Goal: Task Accomplishment & Management: Use online tool/utility

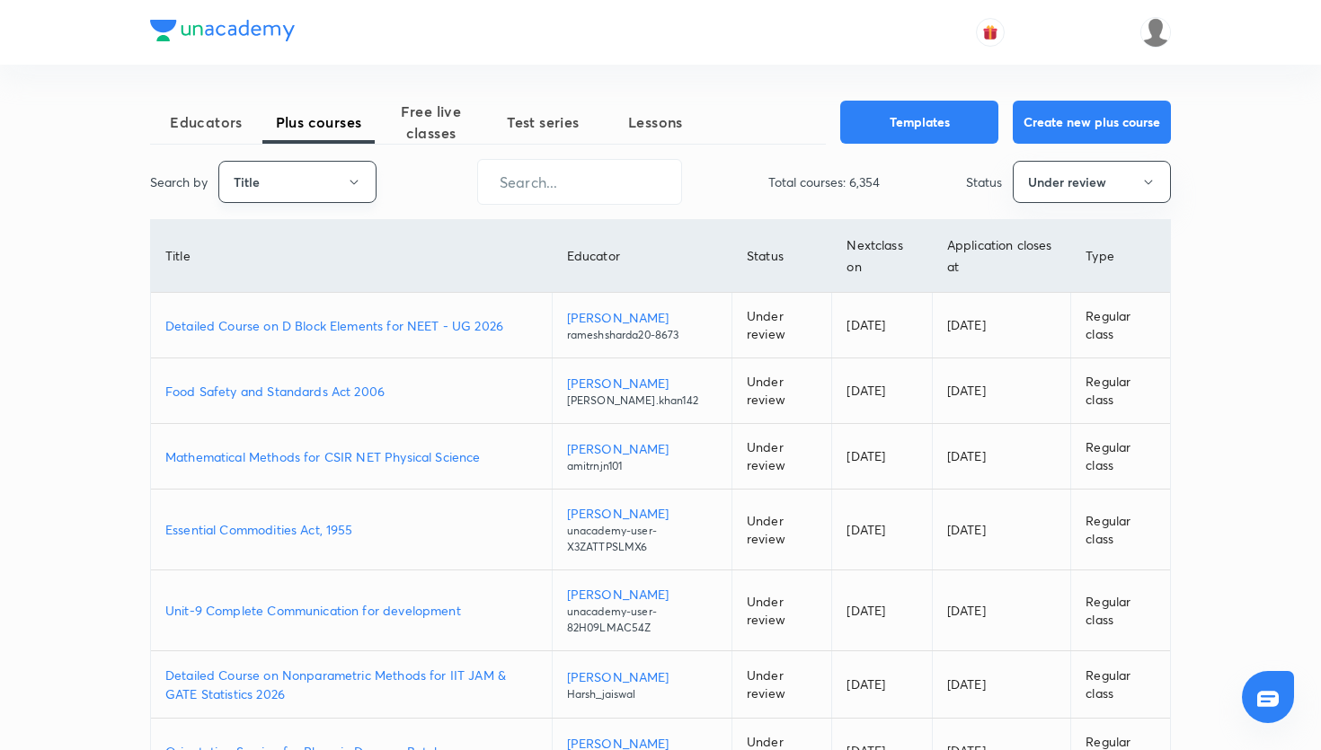
click at [288, 178] on button "Title" at bounding box center [297, 182] width 158 height 42
click at [275, 267] on span "Username" at bounding box center [297, 270] width 135 height 19
click at [525, 173] on input "text" at bounding box center [579, 182] width 203 height 46
paste input "unacademy-user-W9VF4FQCGH51"
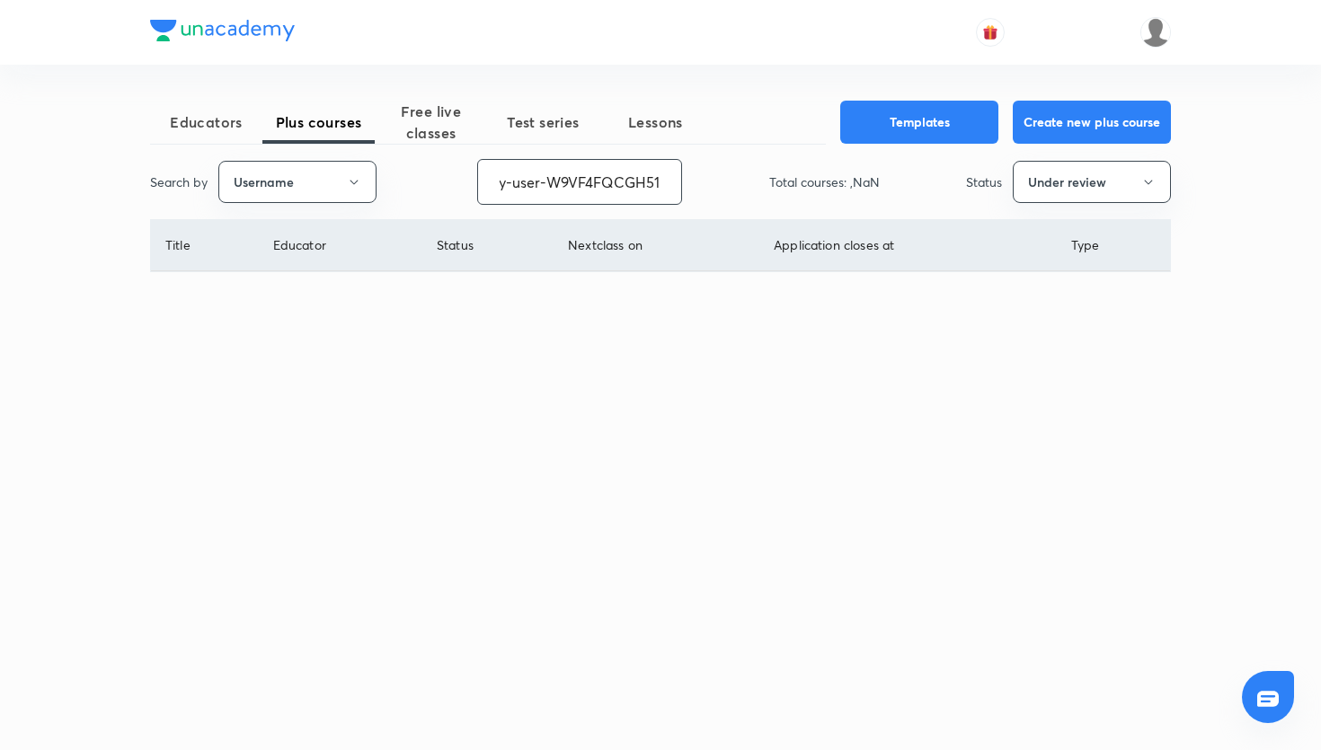
type input "unacademy-user-W9VF4FQCGH51"
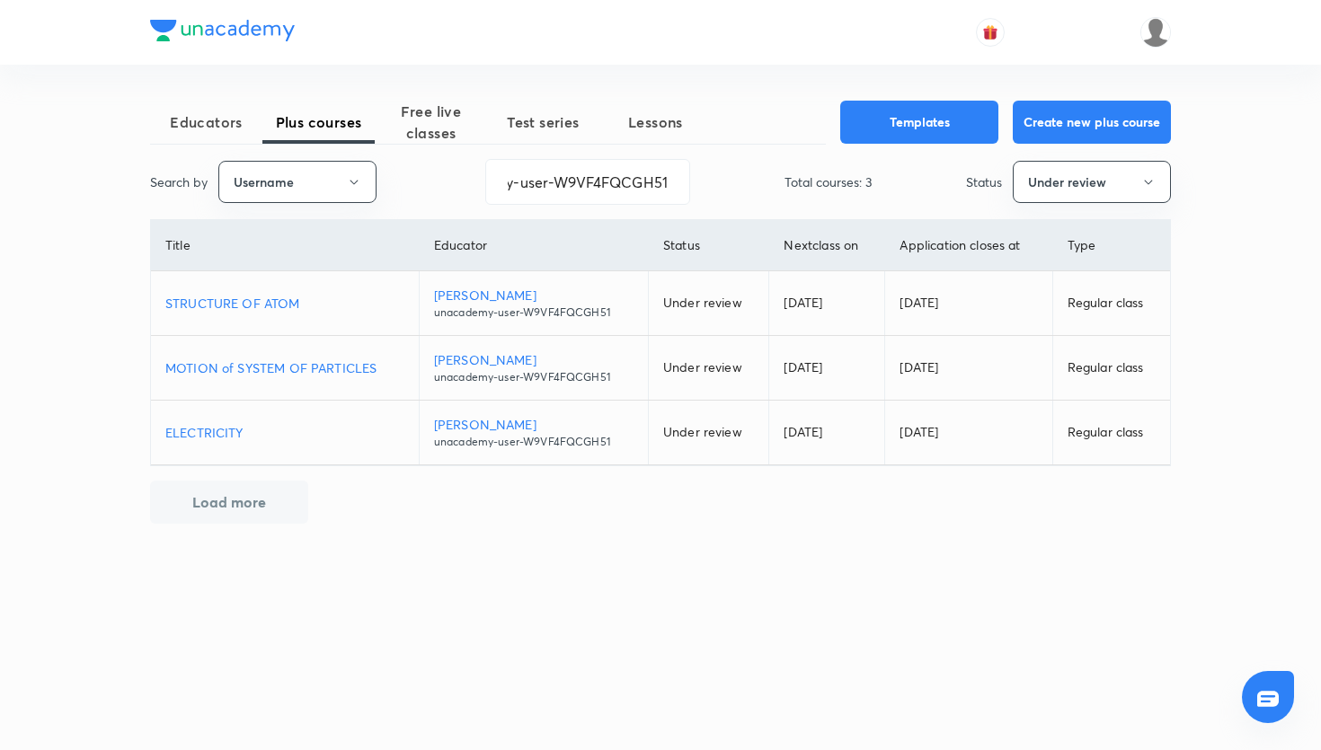
scroll to position [0, 0]
click at [273, 298] on p "STRUCTURE OF ATOM" at bounding box center [284, 303] width 239 height 19
click at [1091, 192] on button "Under review" at bounding box center [1092, 182] width 158 height 42
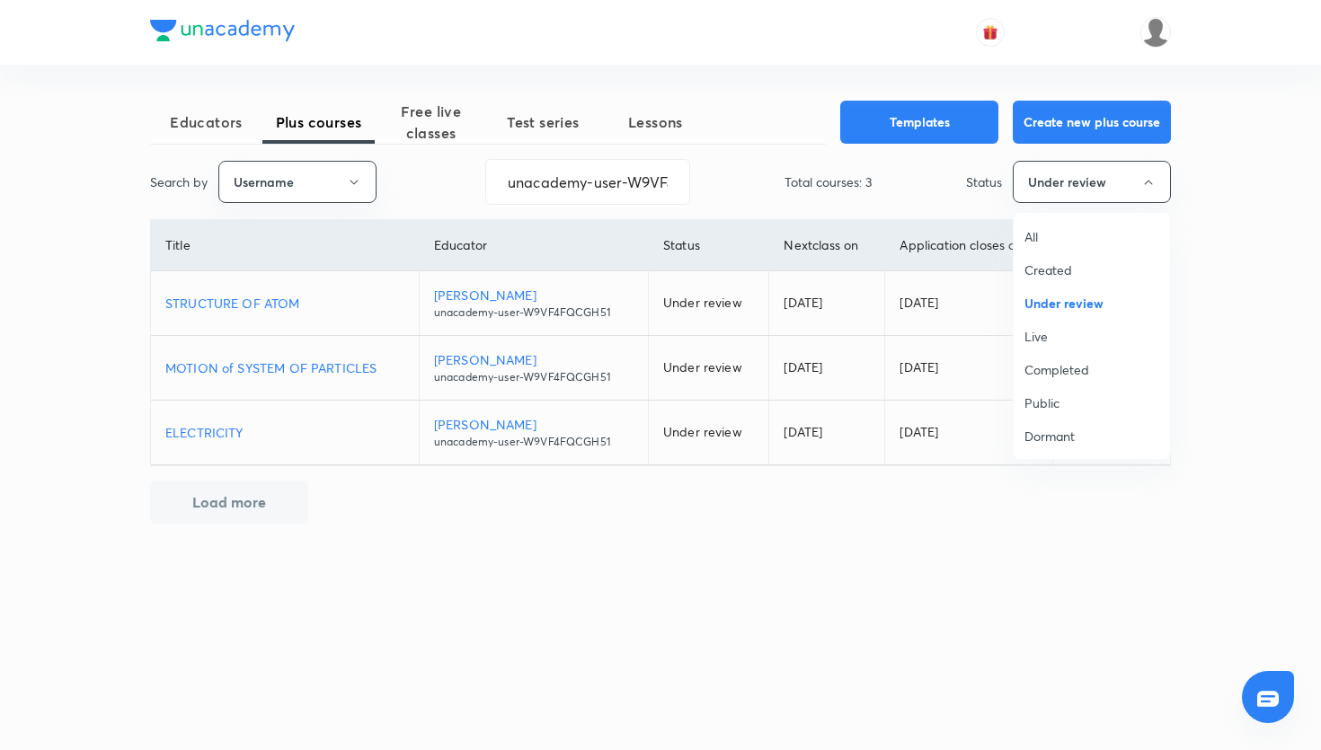
click at [1237, 308] on div at bounding box center [660, 375] width 1321 height 750
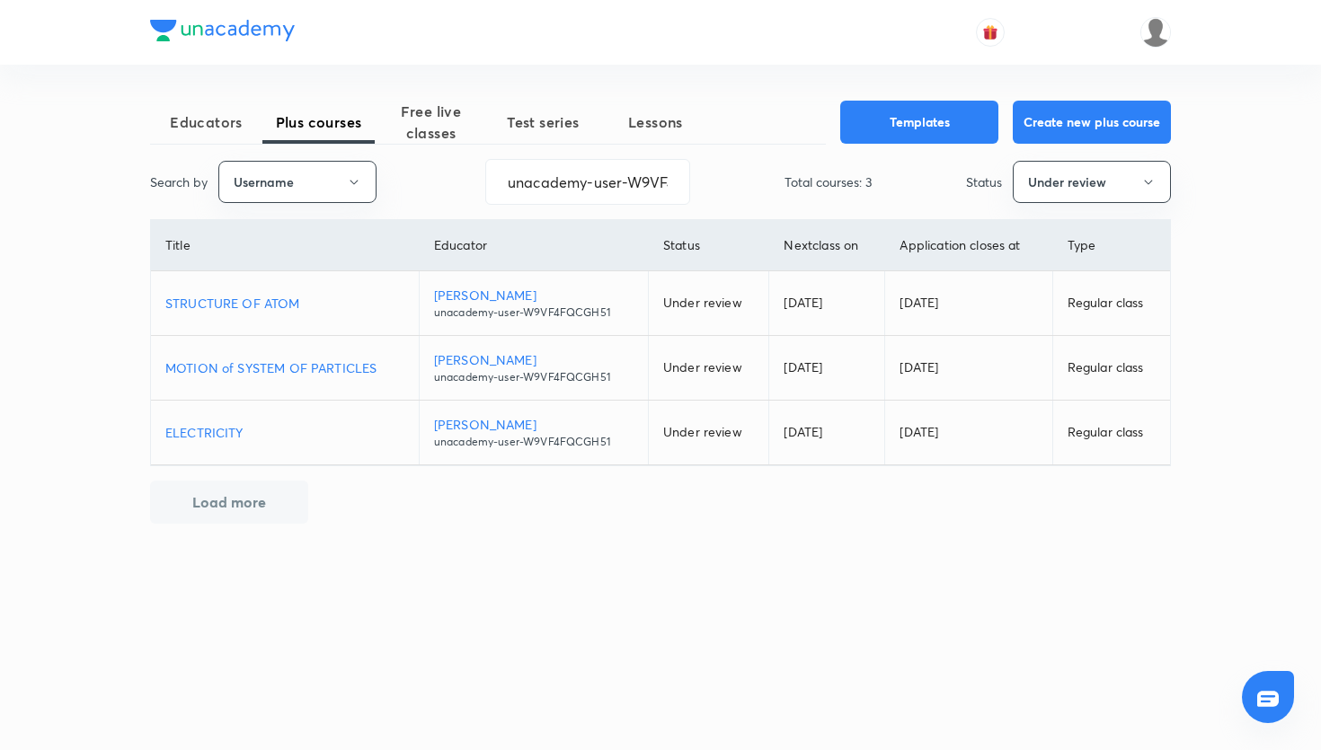
click at [346, 364] on p "MOTION of SYSTEM OF PARTICLES" at bounding box center [284, 368] width 239 height 19
click at [226, 433] on p "ELECTRICITY" at bounding box center [284, 432] width 239 height 19
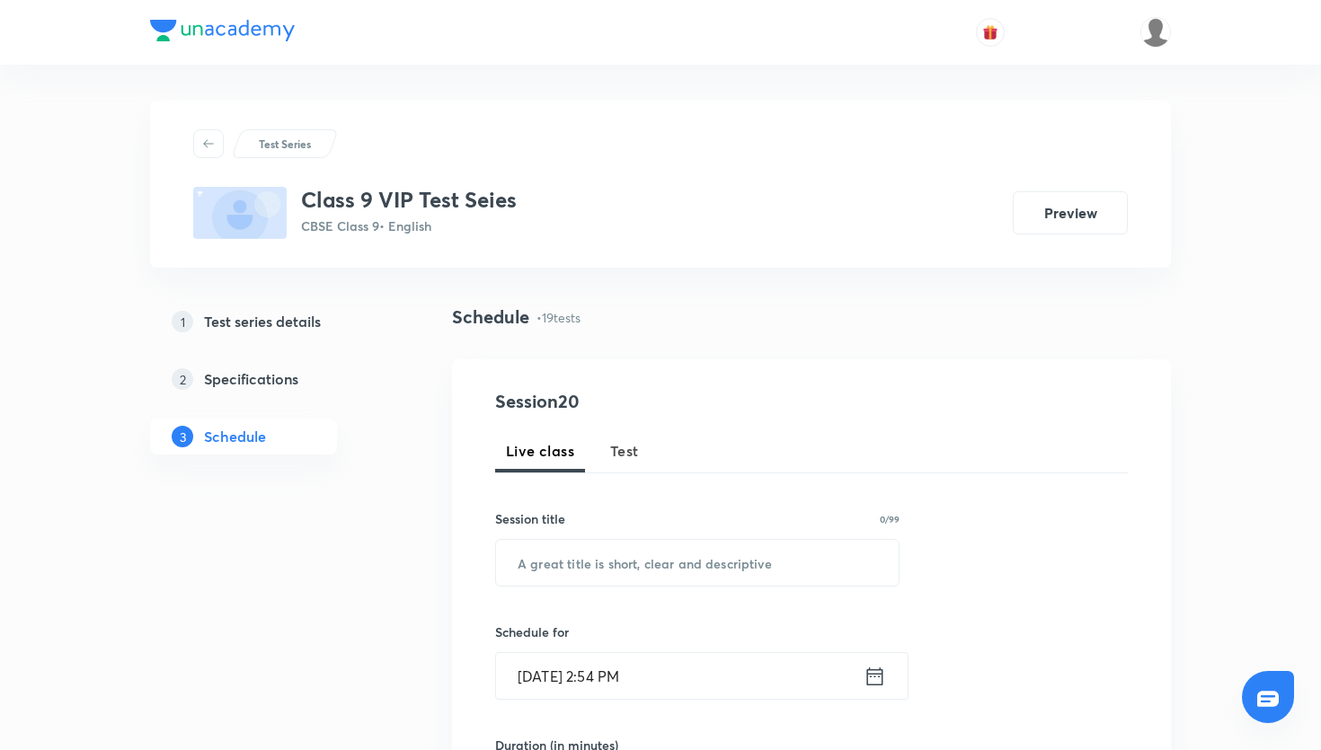
click at [573, 600] on div "Session 20 Live class Test Session title 0/99 ​ Schedule for Oct 7, 2025, 2:54 …" at bounding box center [811, 694] width 633 height 612
click at [574, 591] on div "Session 20 Live class Test Session title 0/99 ​ Schedule for Oct 7, 2025, 2:54 …" at bounding box center [811, 694] width 633 height 612
click at [574, 583] on input "text" at bounding box center [697, 563] width 403 height 46
paste input "VIP Test Series- Science"
type input "VIP Test Series- Science"
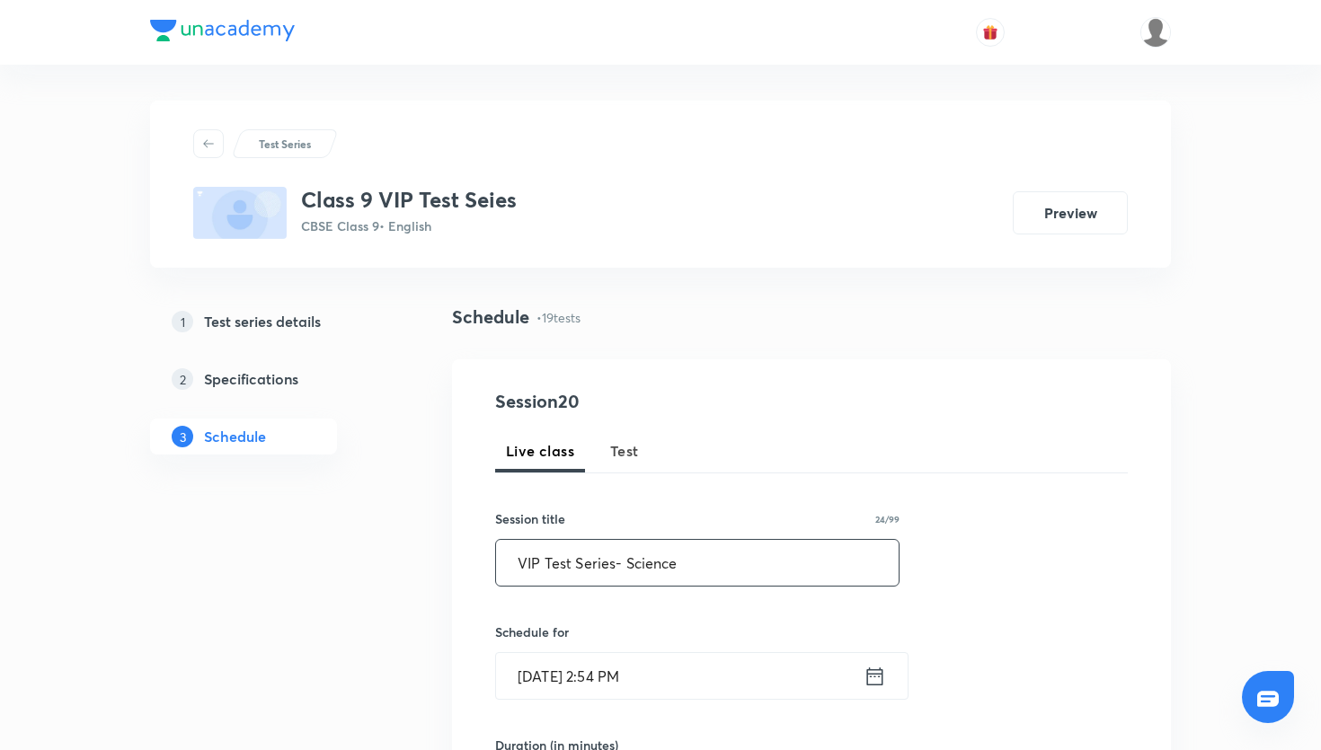
click at [871, 680] on icon at bounding box center [875, 676] width 22 height 25
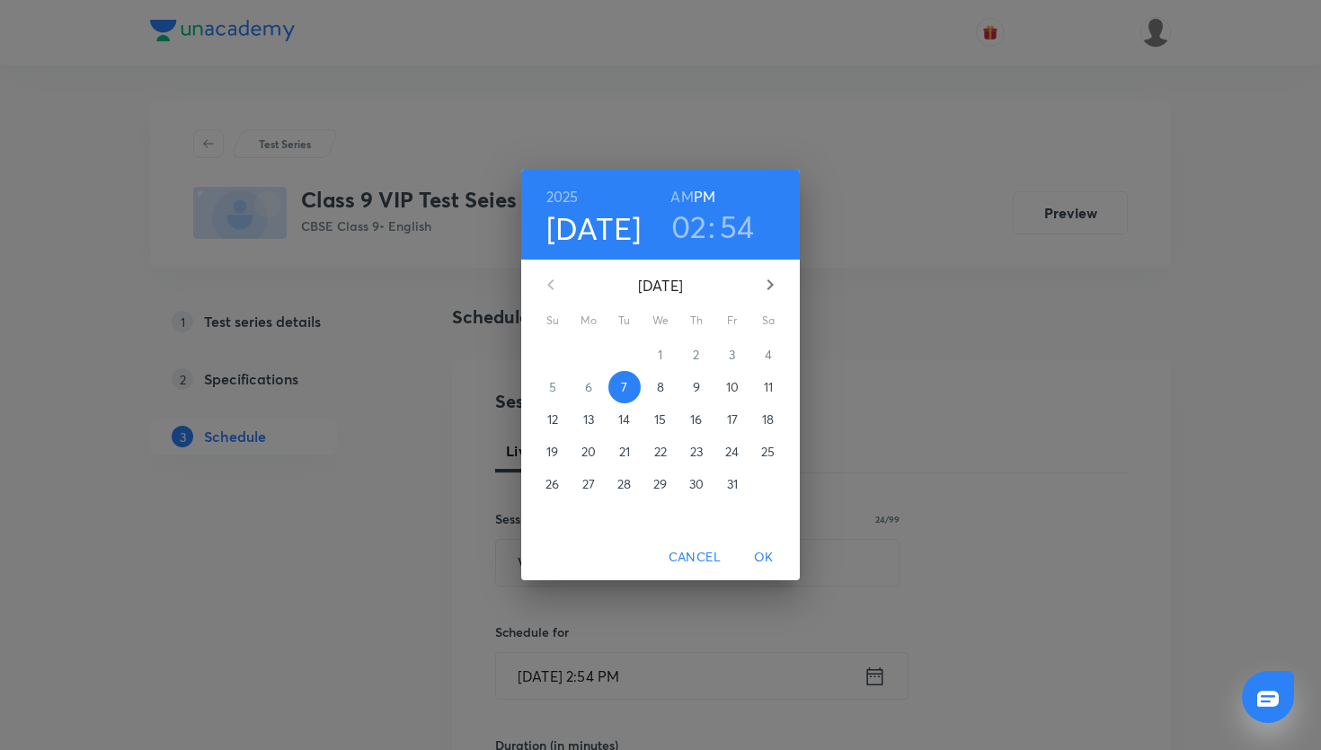
click at [556, 418] on p "12" at bounding box center [552, 420] width 11 height 18
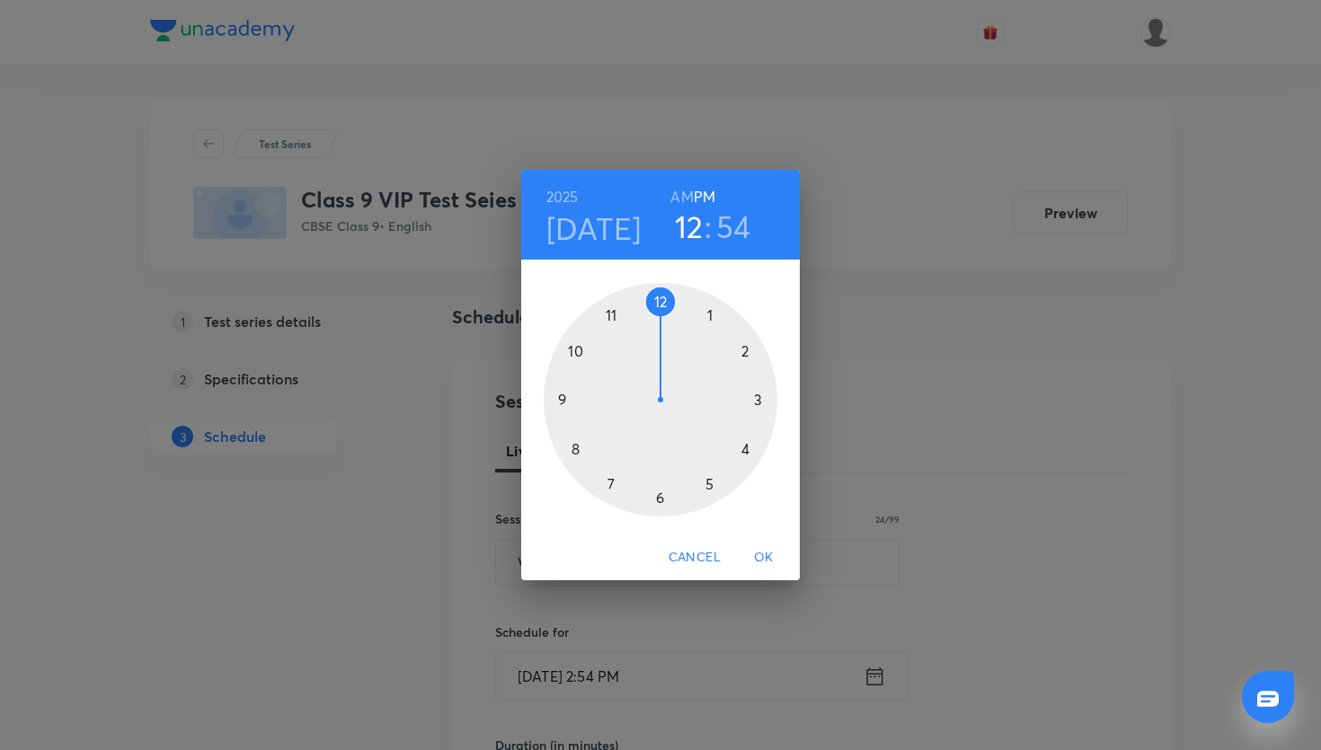
click at [660, 304] on div at bounding box center [661, 400] width 234 height 234
click at [663, 305] on div at bounding box center [661, 400] width 234 height 234
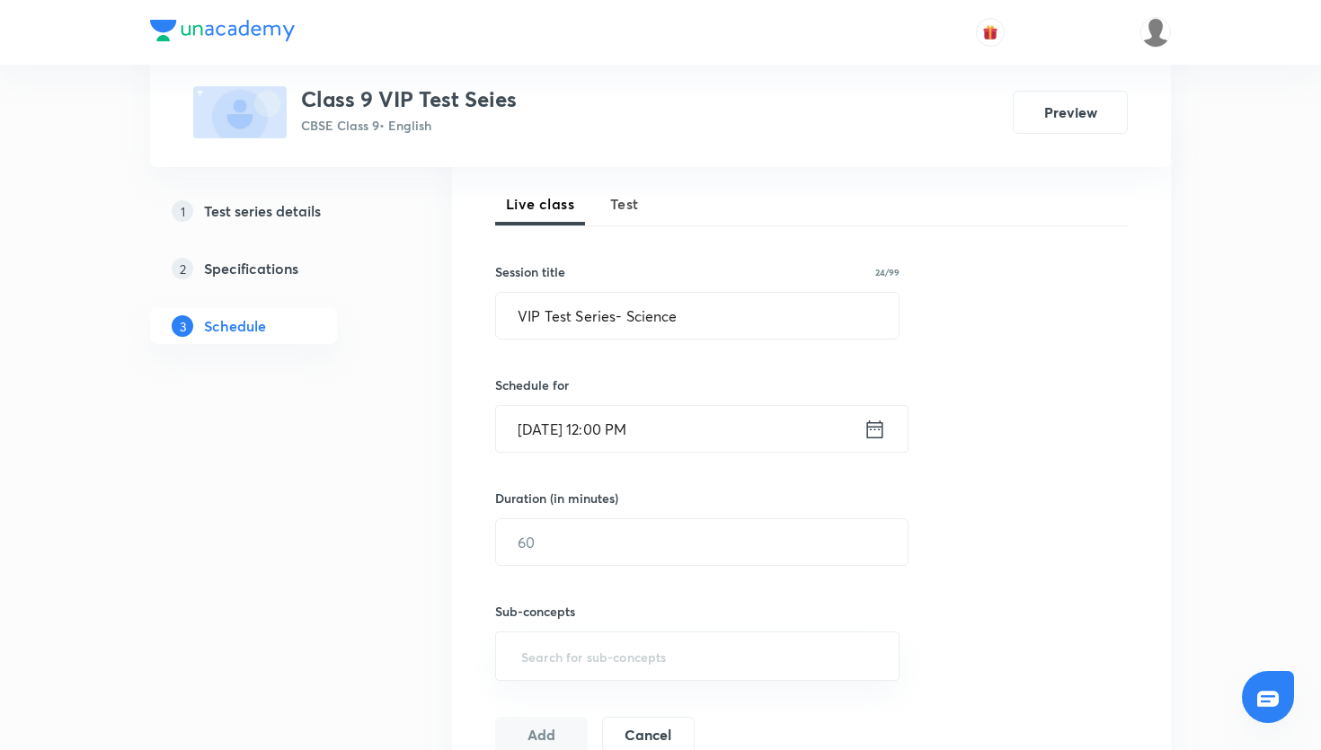
scroll to position [248, 0]
click at [638, 533] on input "text" at bounding box center [702, 542] width 412 height 46
type input "45"
click at [592, 664] on input "text" at bounding box center [698, 655] width 360 height 33
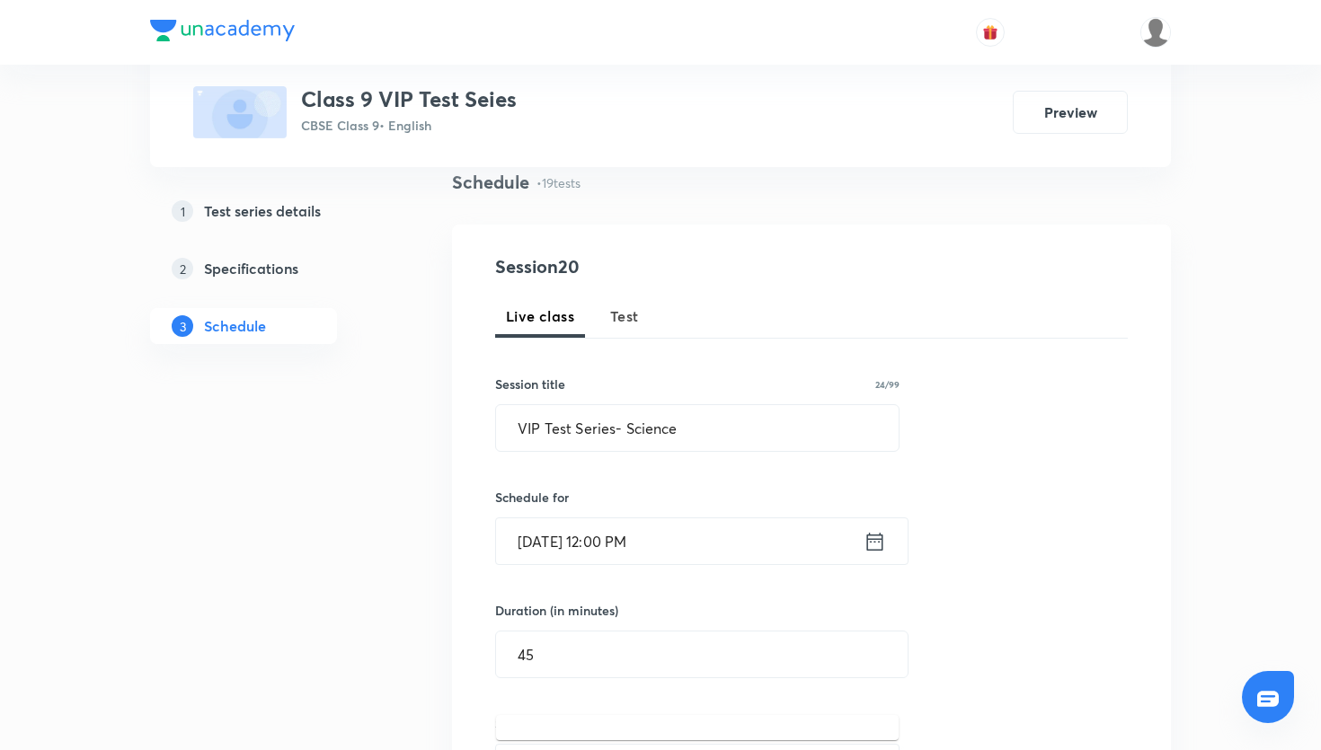
scroll to position [59, 0]
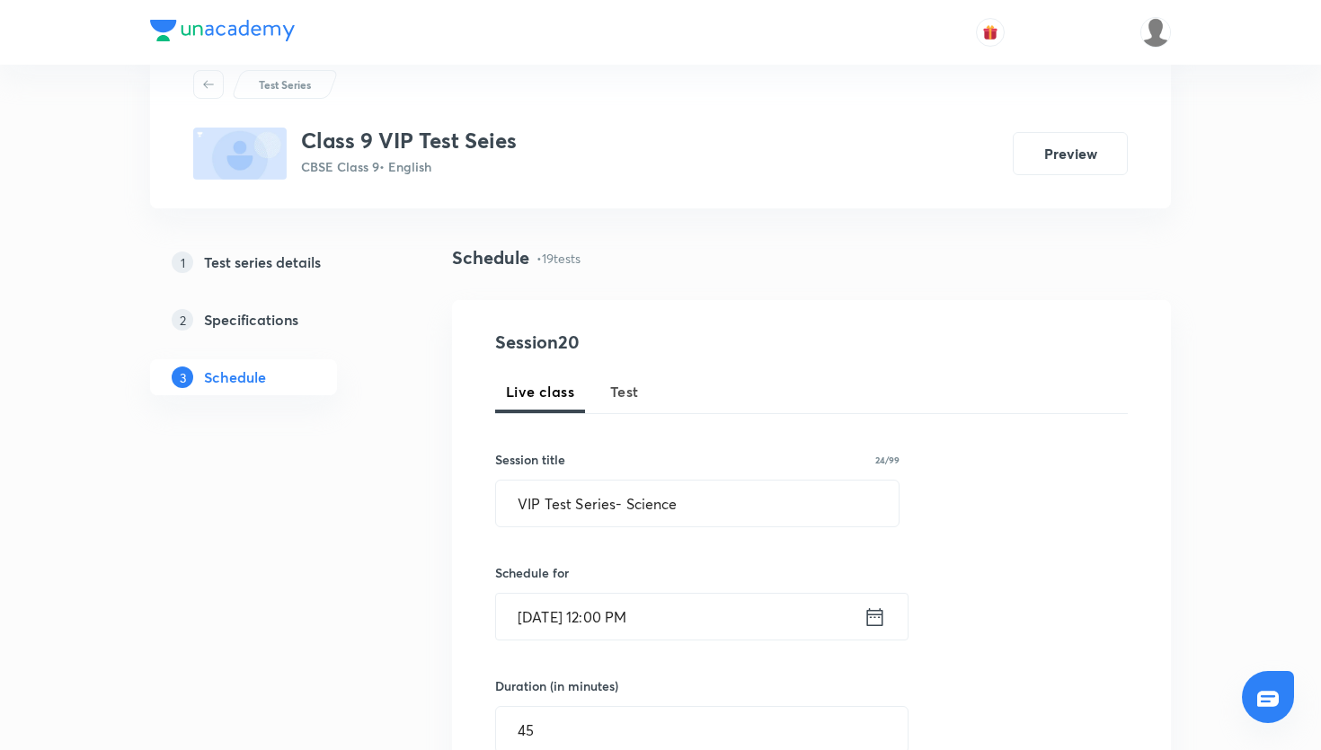
click at [622, 390] on span "Test" at bounding box center [624, 392] width 29 height 22
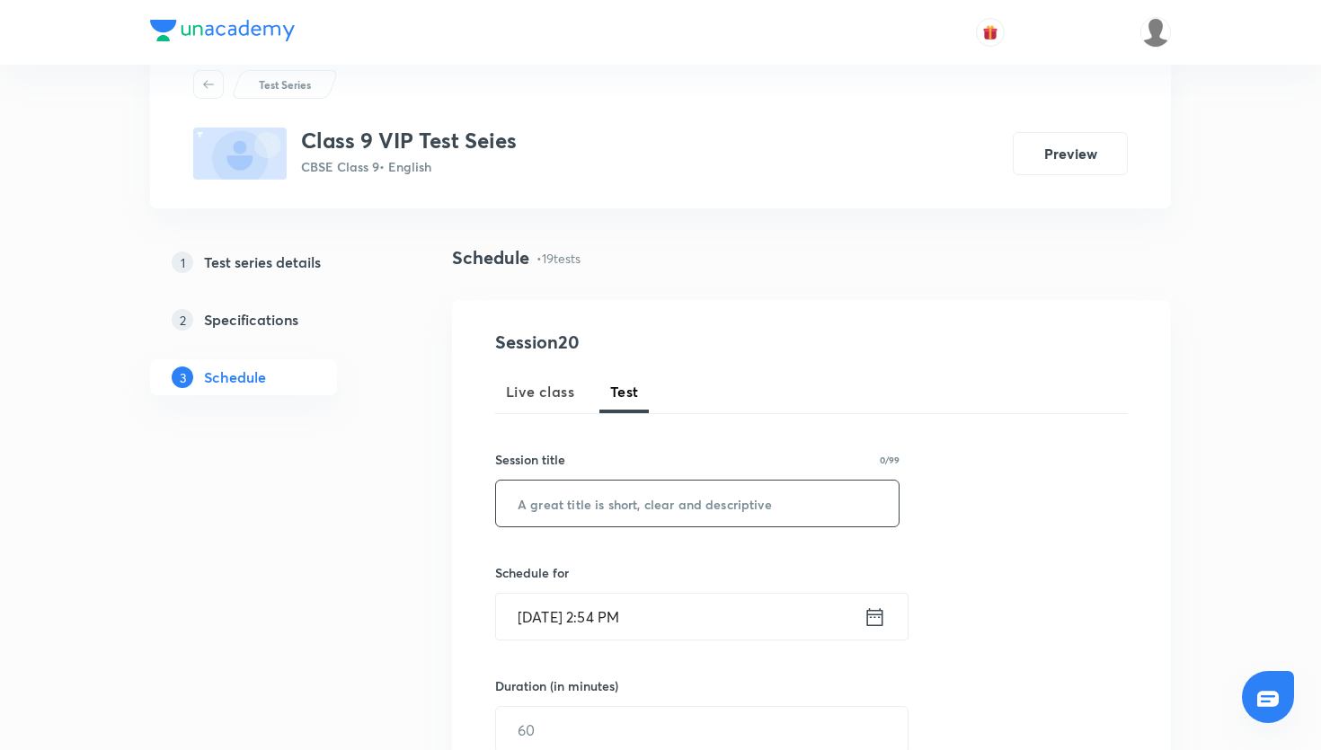
click at [613, 502] on input "text" at bounding box center [697, 504] width 403 height 46
paste input "VIP Test Series- Science"
type input "VIP Test Series- Science"
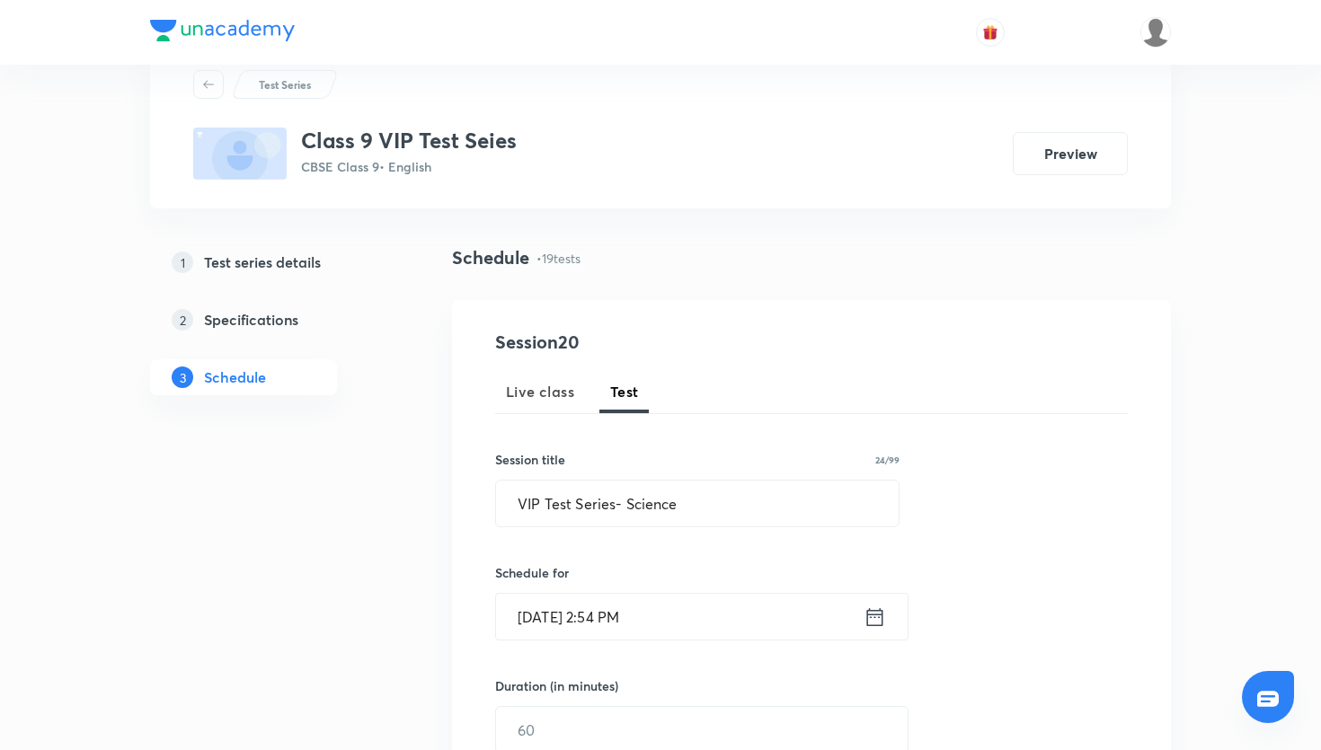
click at [884, 628] on icon at bounding box center [875, 617] width 22 height 25
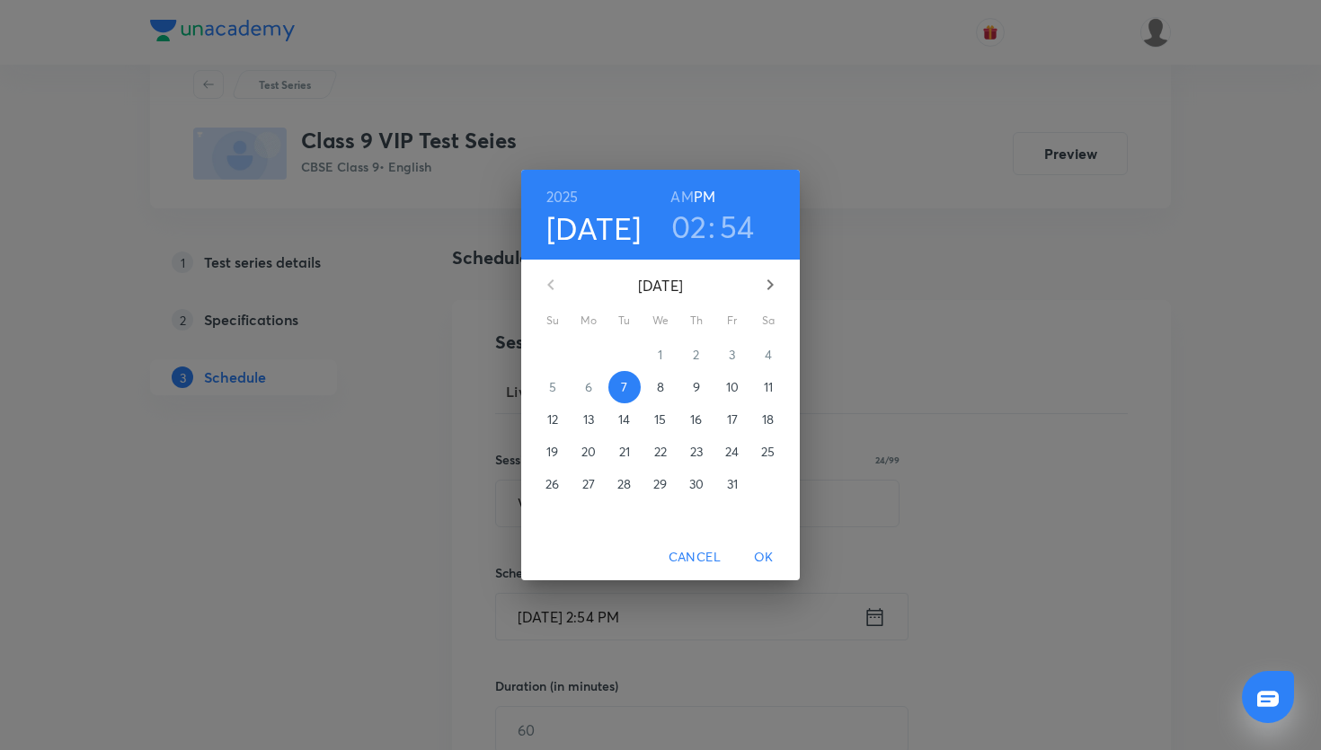
click at [550, 420] on p "12" at bounding box center [552, 420] width 11 height 18
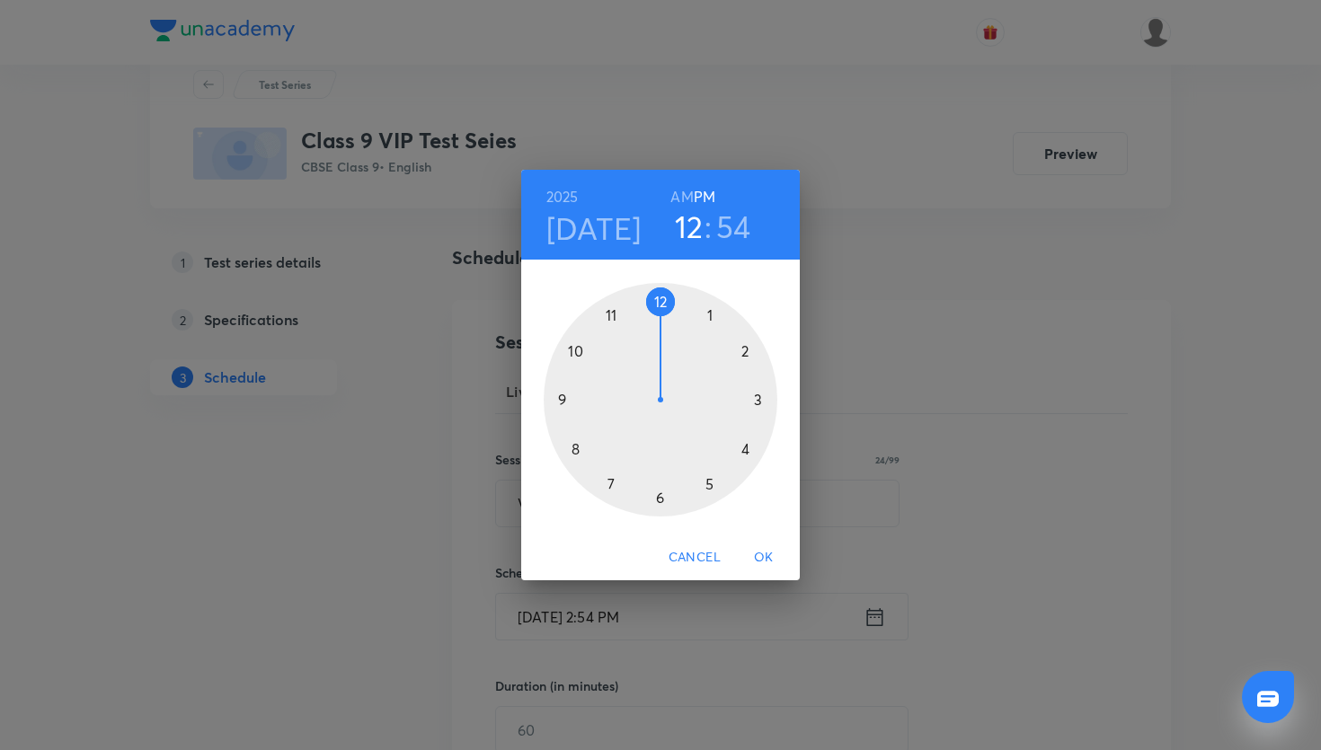
click at [666, 306] on div at bounding box center [661, 400] width 234 height 234
click at [663, 303] on div at bounding box center [661, 400] width 234 height 234
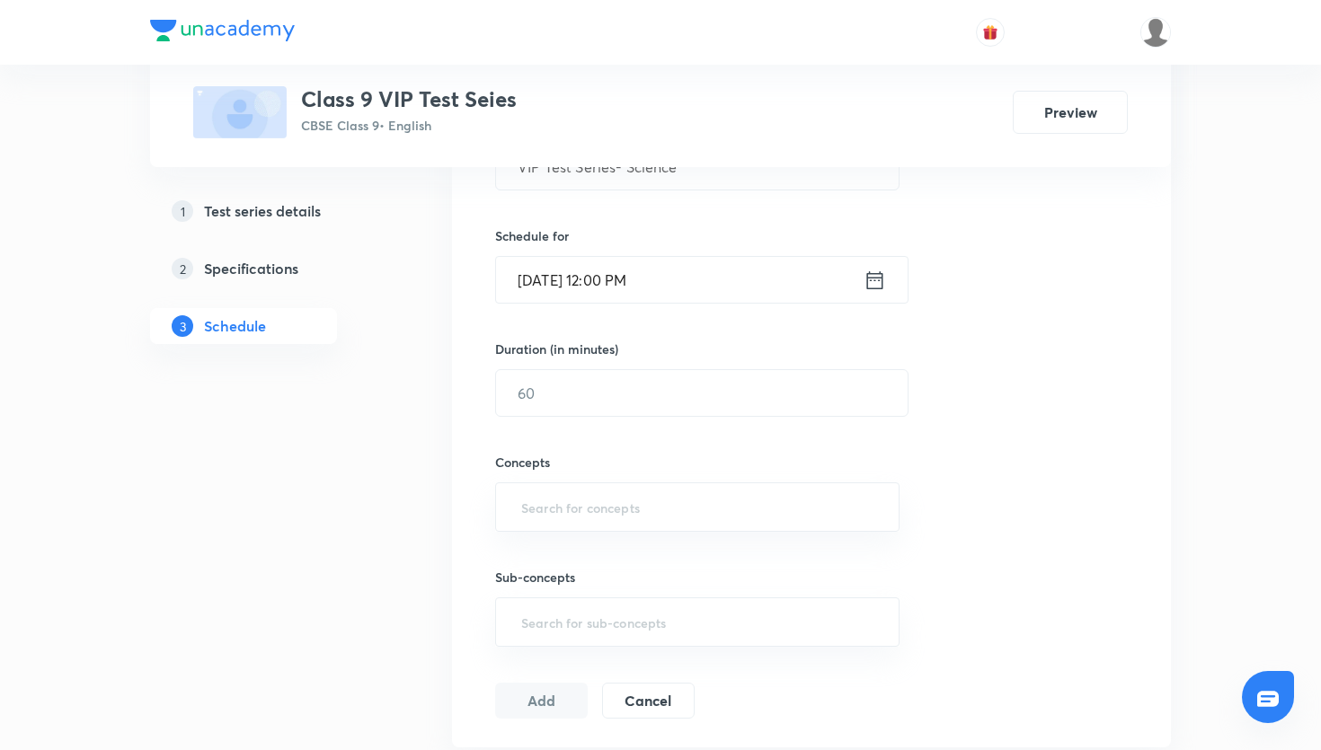
scroll to position [397, 0]
click at [714, 400] on input "text" at bounding box center [702, 392] width 412 height 46
type input "45"
click at [629, 508] on input "text" at bounding box center [698, 506] width 360 height 33
type input "work"
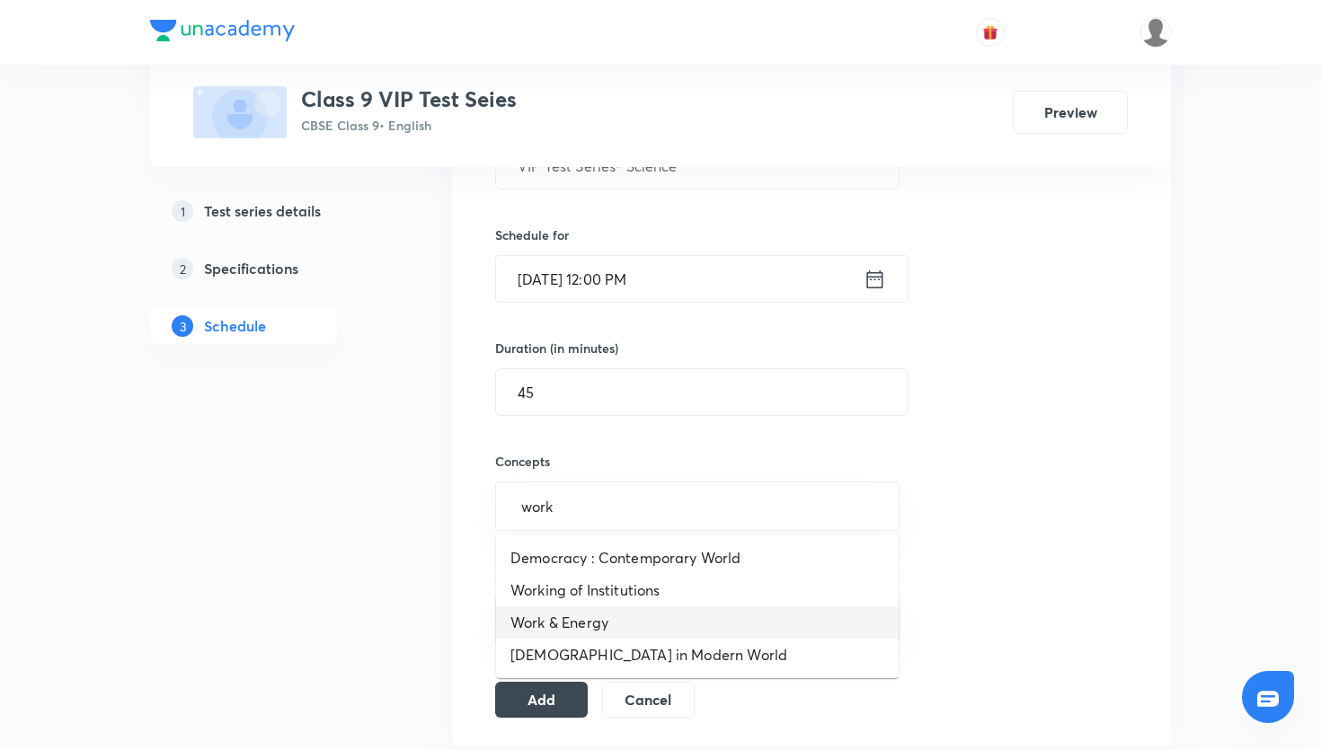
click at [575, 637] on li "Work & Energy" at bounding box center [697, 623] width 403 height 32
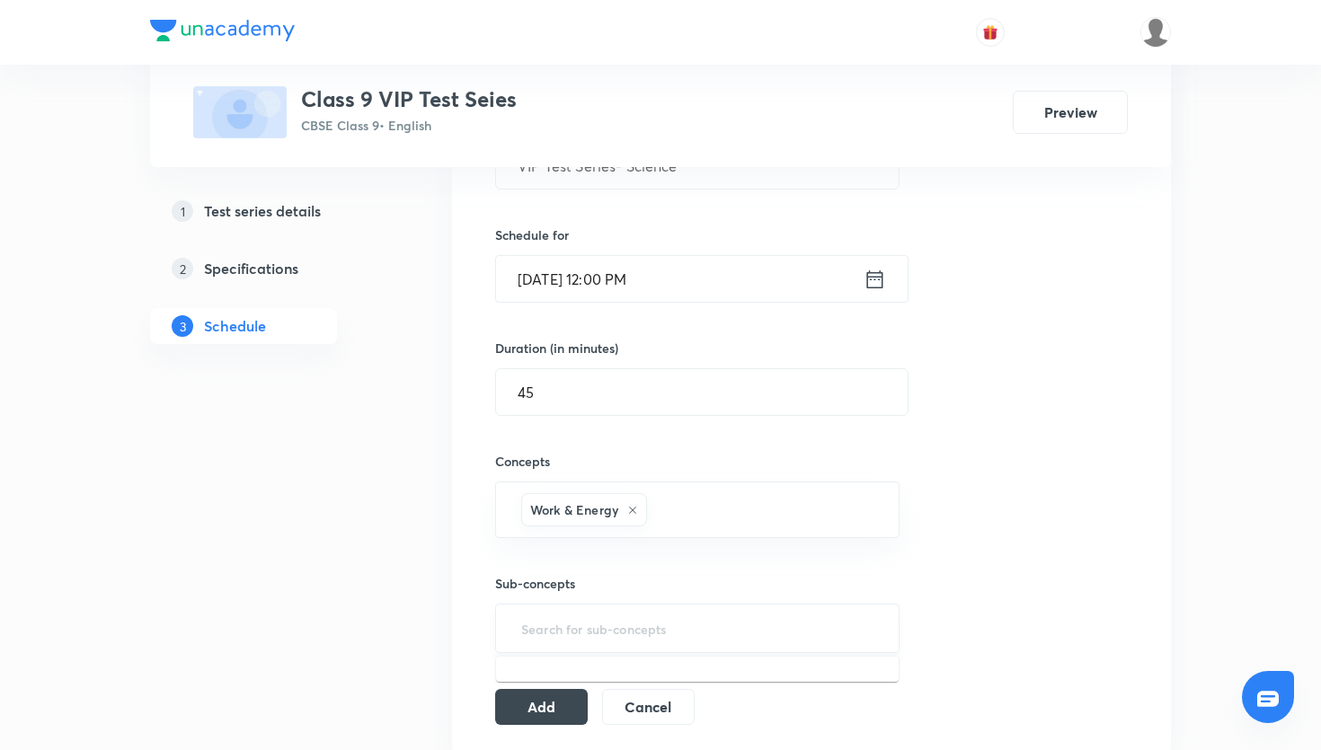
click at [597, 616] on input "text" at bounding box center [698, 628] width 360 height 33
type input "wo"
click at [558, 688] on li "Work" at bounding box center [697, 680] width 403 height 32
click at [552, 703] on button "Add" at bounding box center [541, 713] width 93 height 36
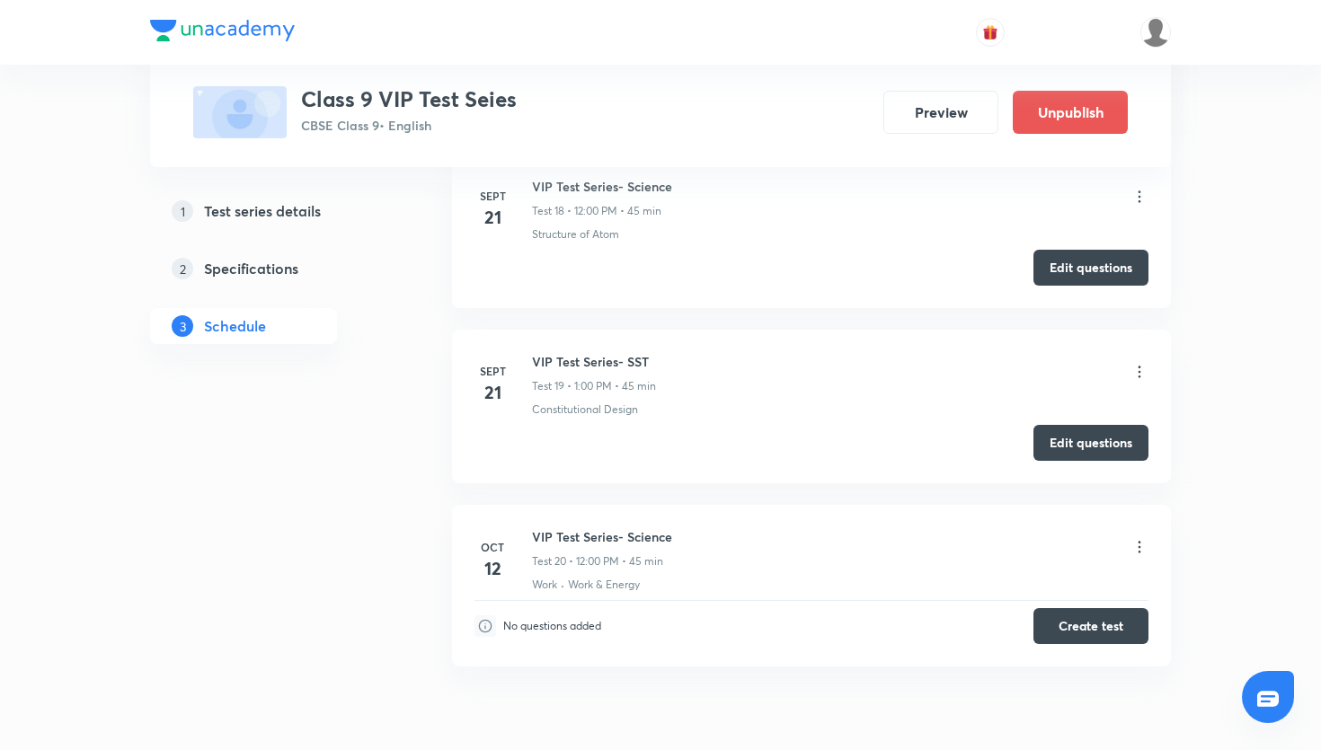
scroll to position [3381, 0]
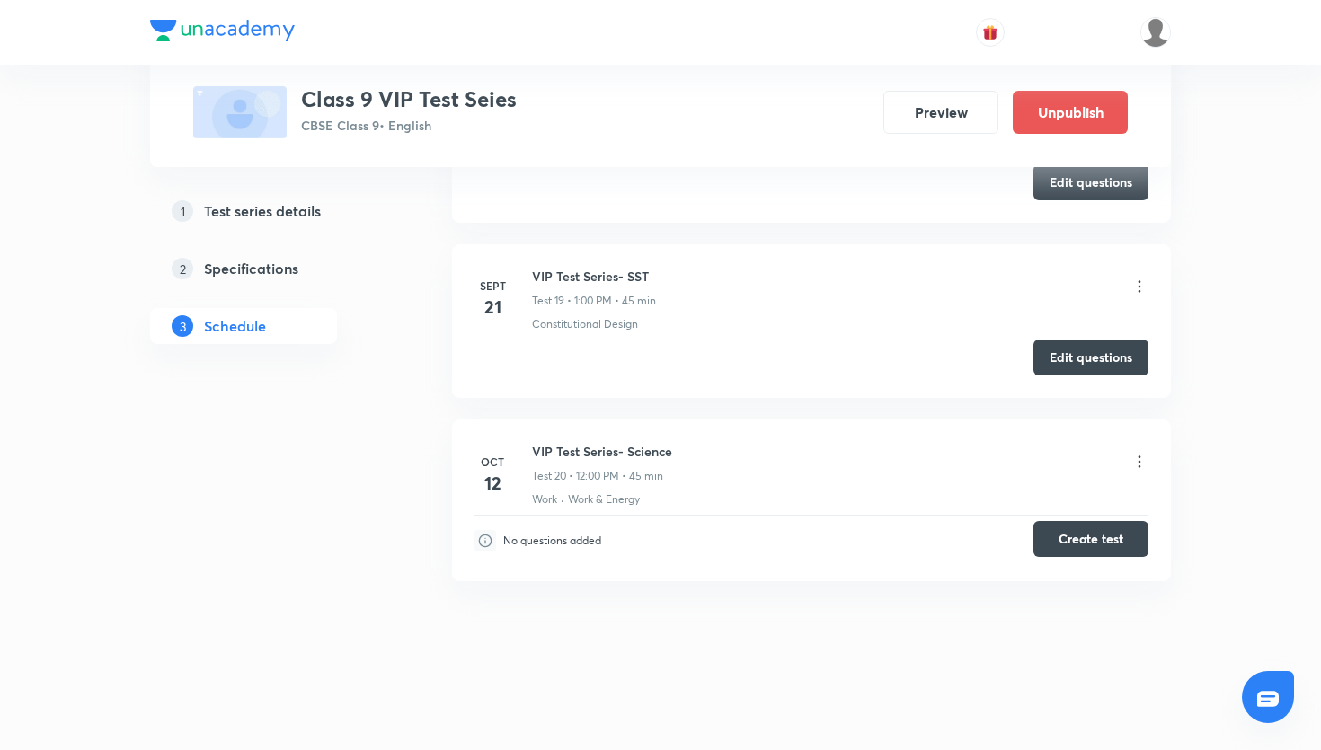
click at [1080, 539] on button "Create test" at bounding box center [1091, 539] width 115 height 36
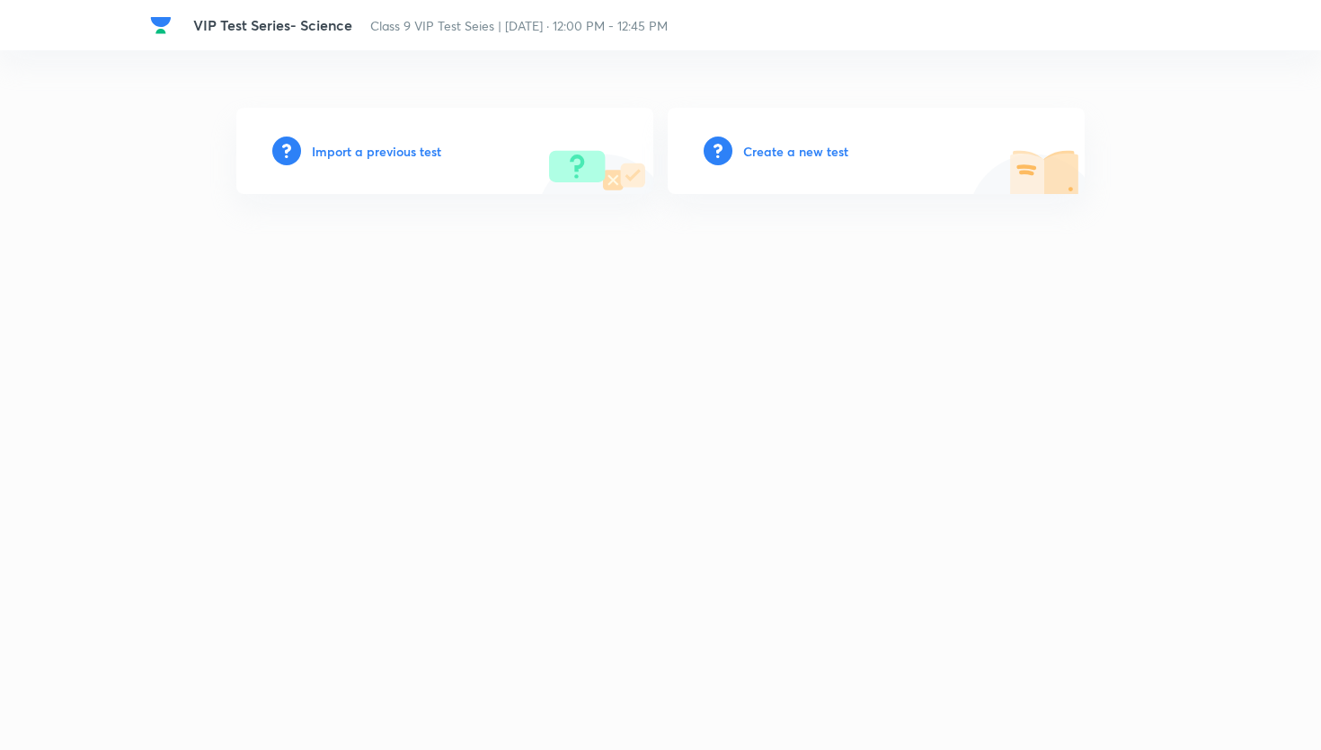
click at [754, 154] on h6 "Create a new test" at bounding box center [795, 151] width 105 height 19
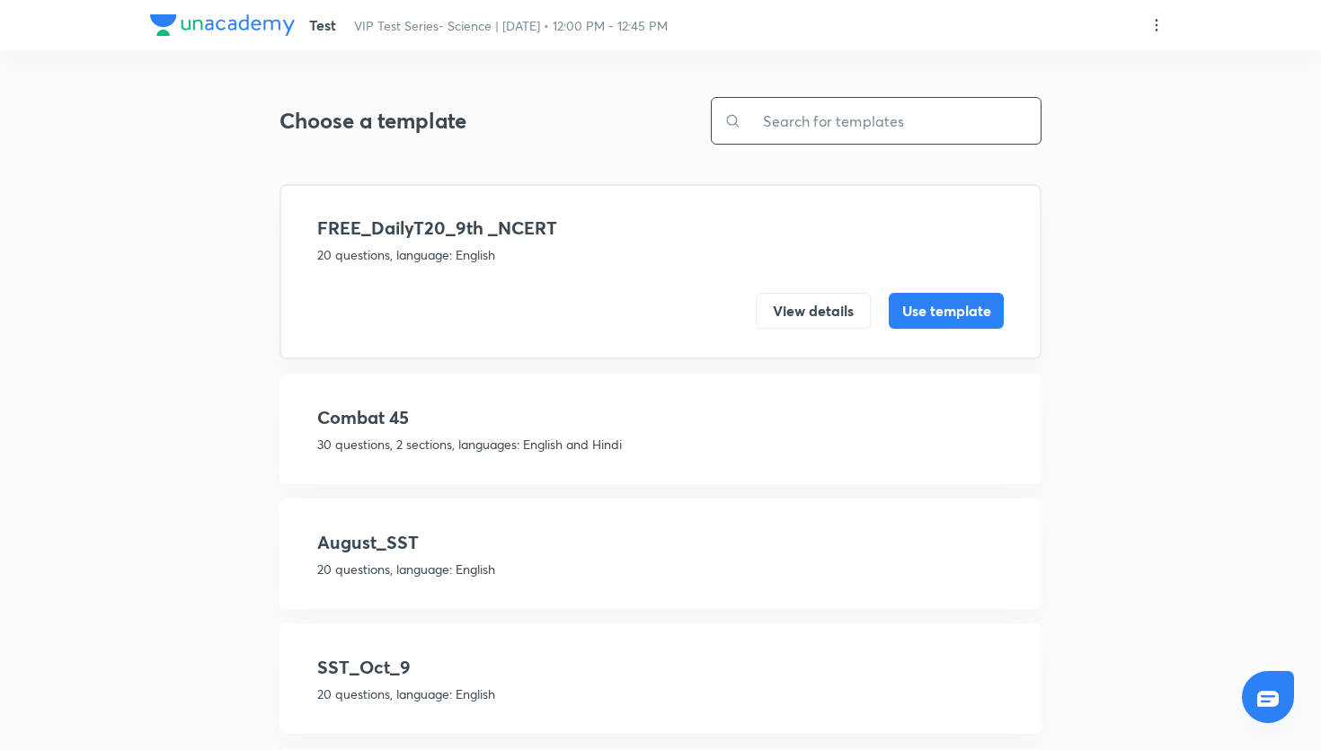
click at [845, 139] on input "text" at bounding box center [891, 121] width 299 height 46
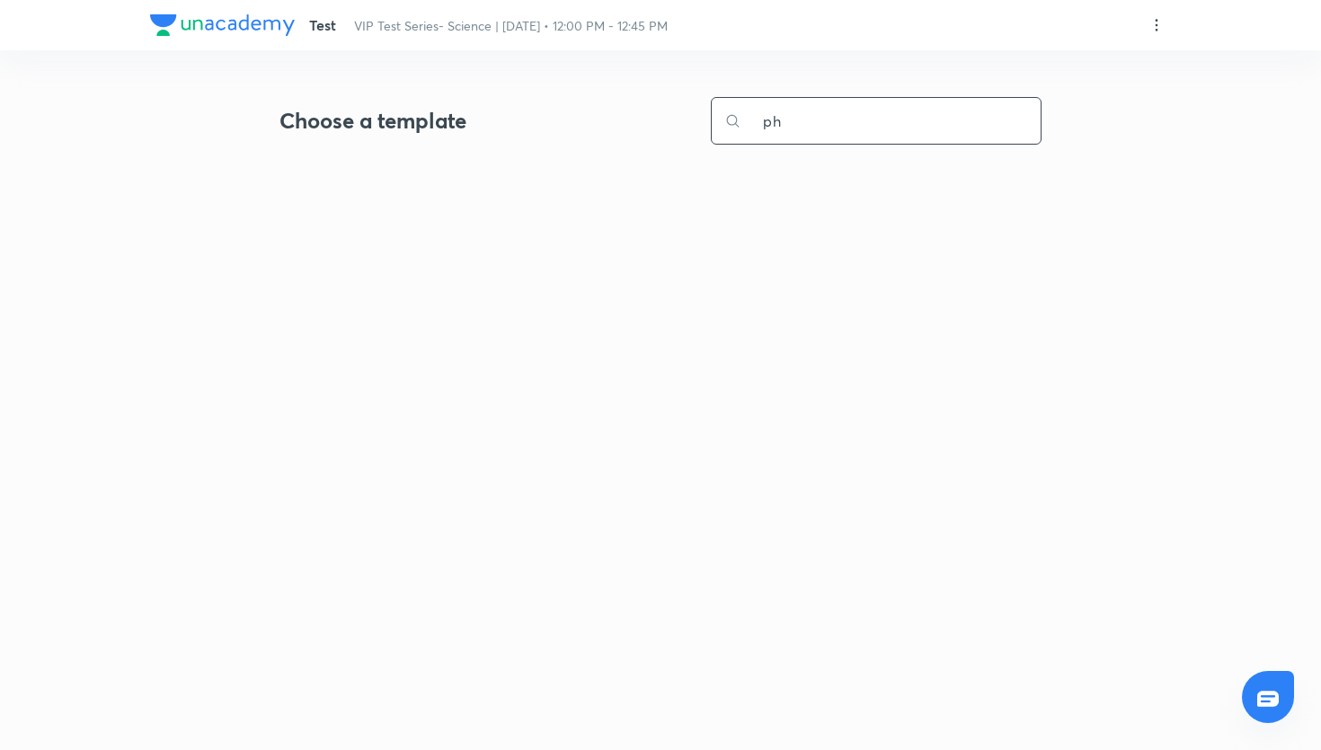
type input "p"
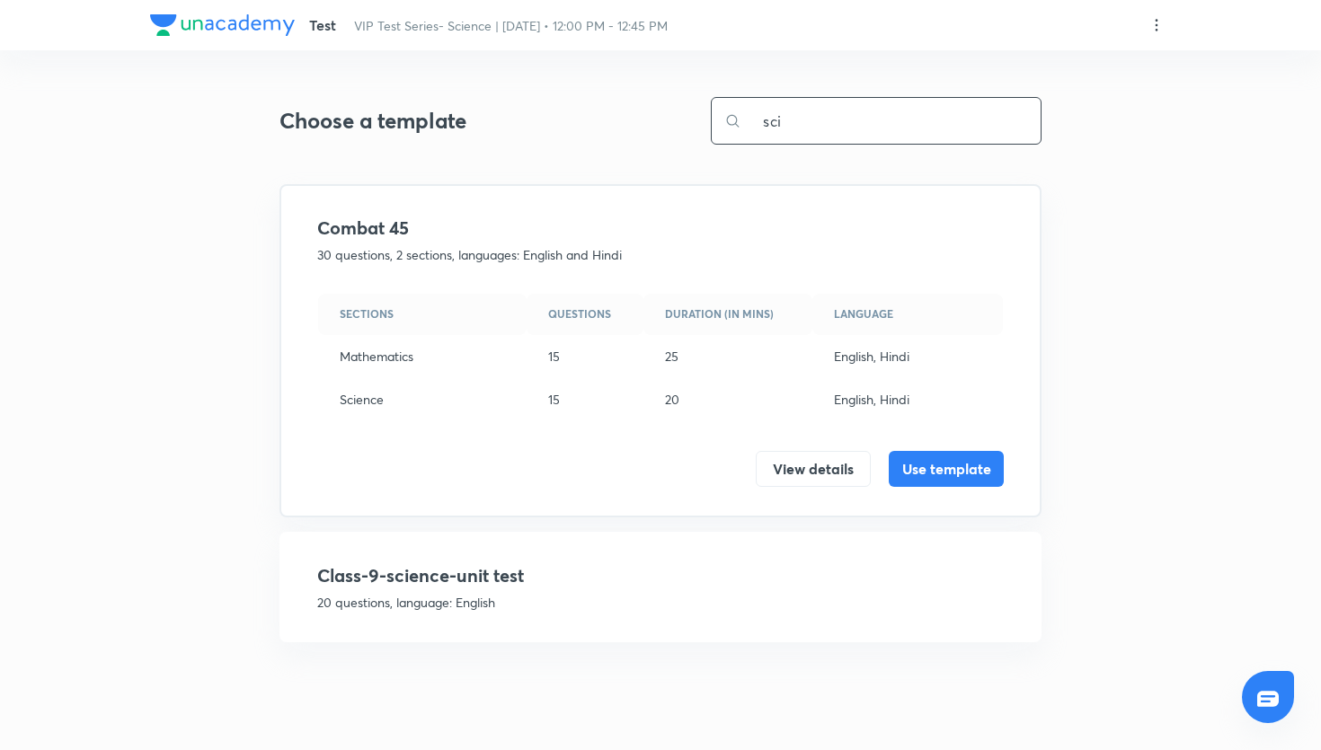
type input "sci"
click at [520, 577] on h4 "Class-9-science-unit test" at bounding box center [660, 576] width 687 height 27
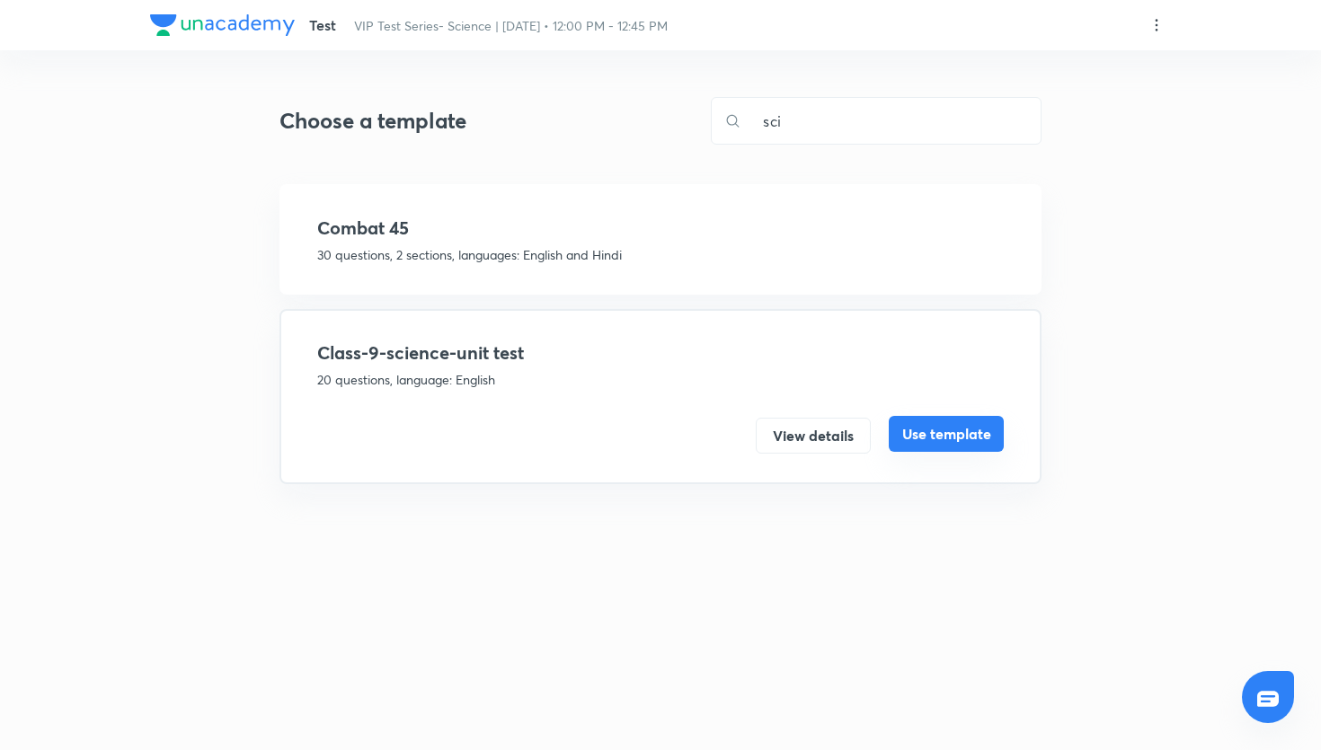
click at [966, 433] on button "Use template" at bounding box center [946, 434] width 115 height 36
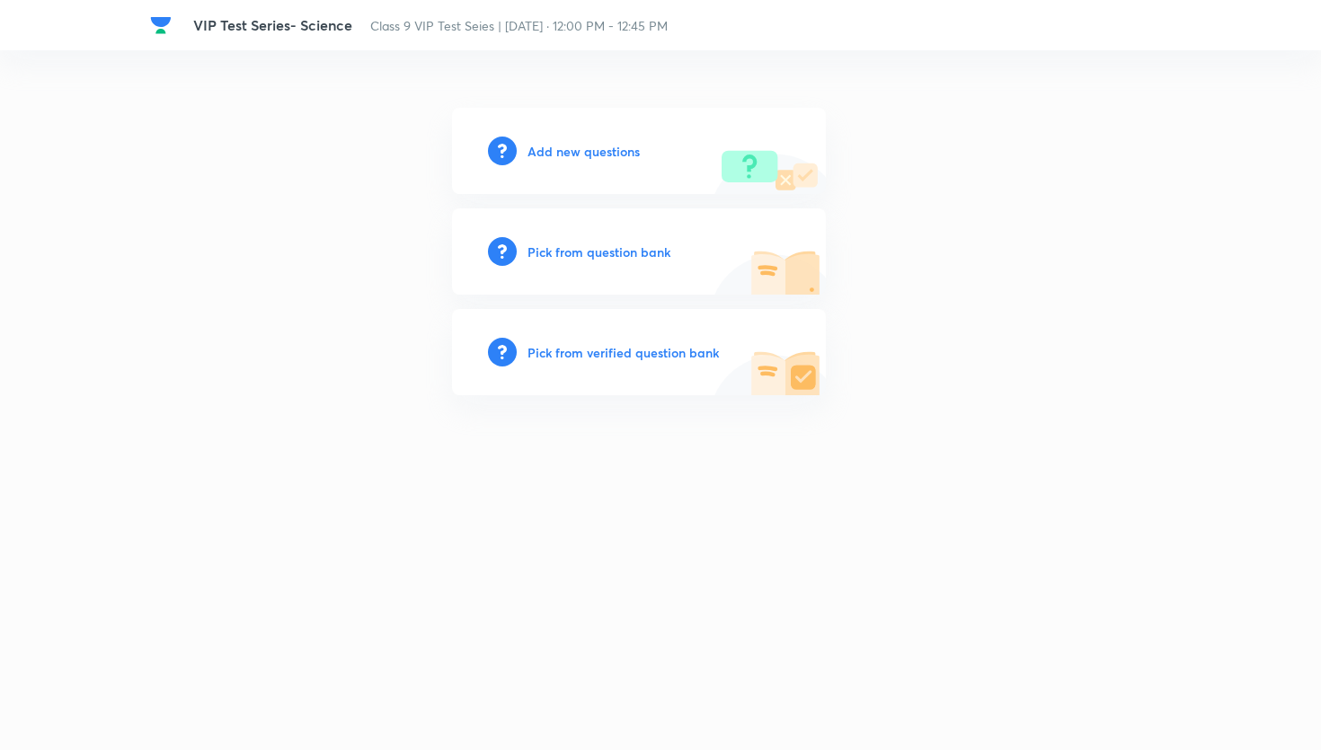
click at [648, 252] on h6 "Pick from question bank" at bounding box center [599, 252] width 143 height 19
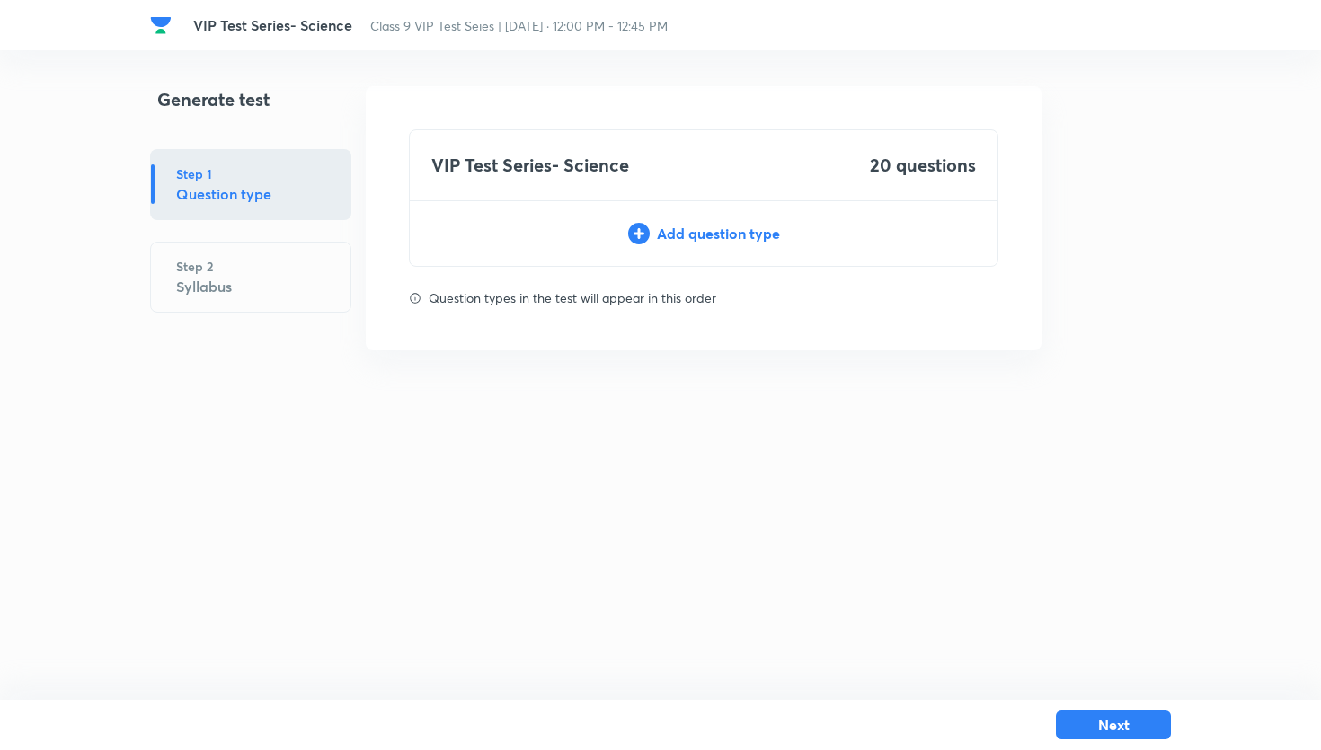
click at [752, 230] on div "Add question type" at bounding box center [704, 234] width 588 height 22
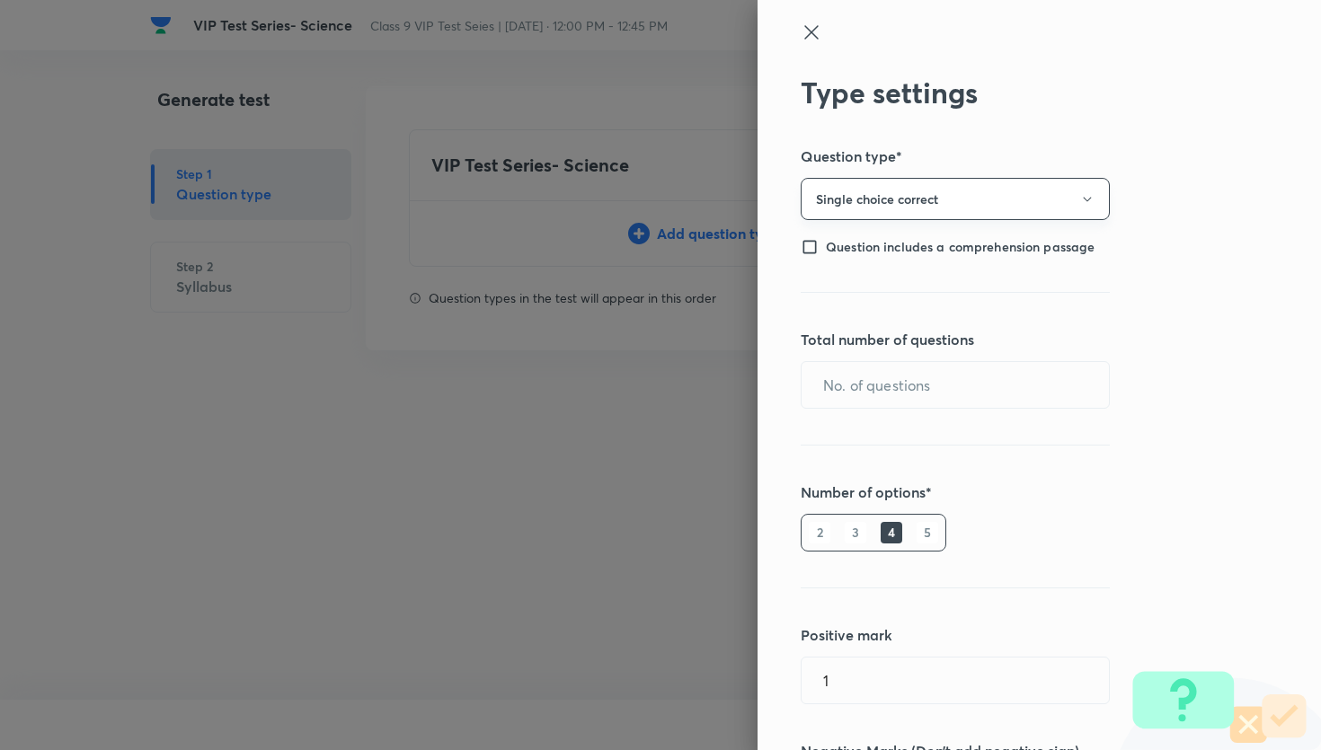
click at [998, 191] on button "Single choice correct" at bounding box center [955, 199] width 309 height 42
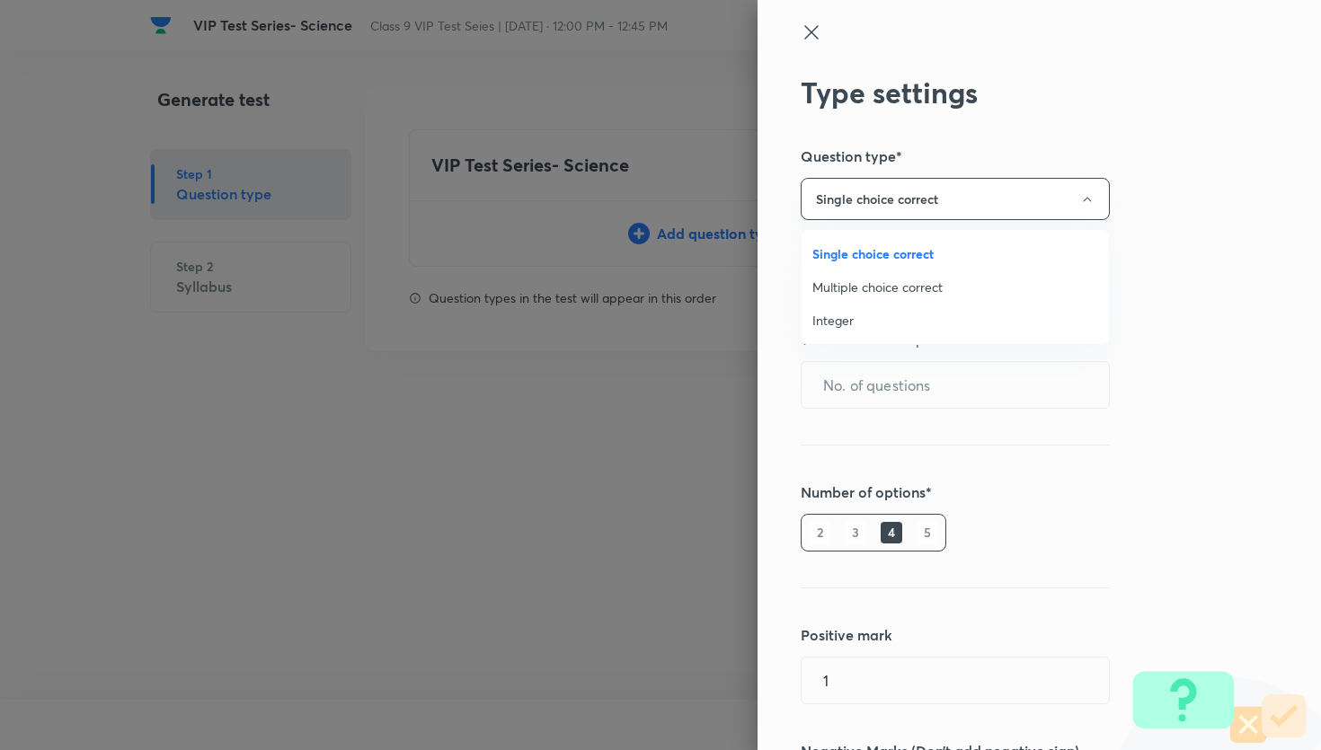
click at [1192, 204] on div at bounding box center [660, 375] width 1321 height 750
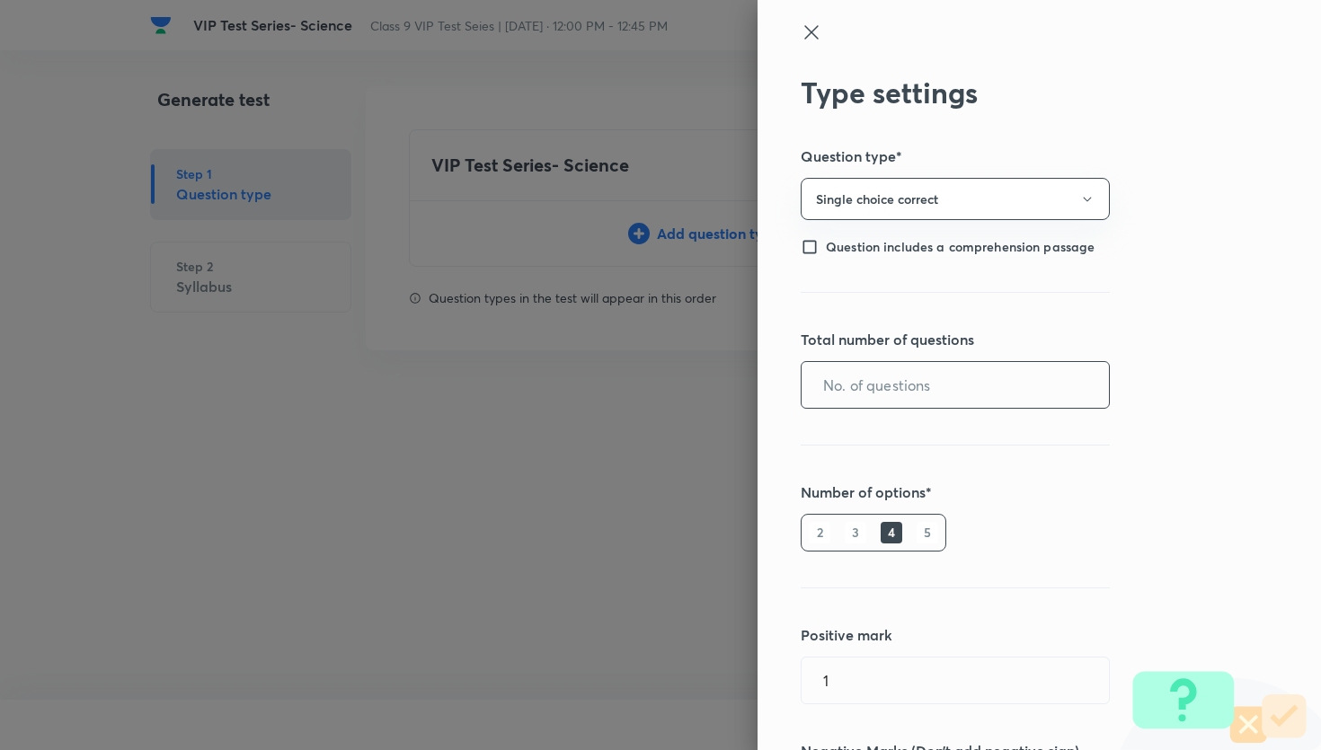
click at [953, 401] on input "text" at bounding box center [955, 385] width 307 height 46
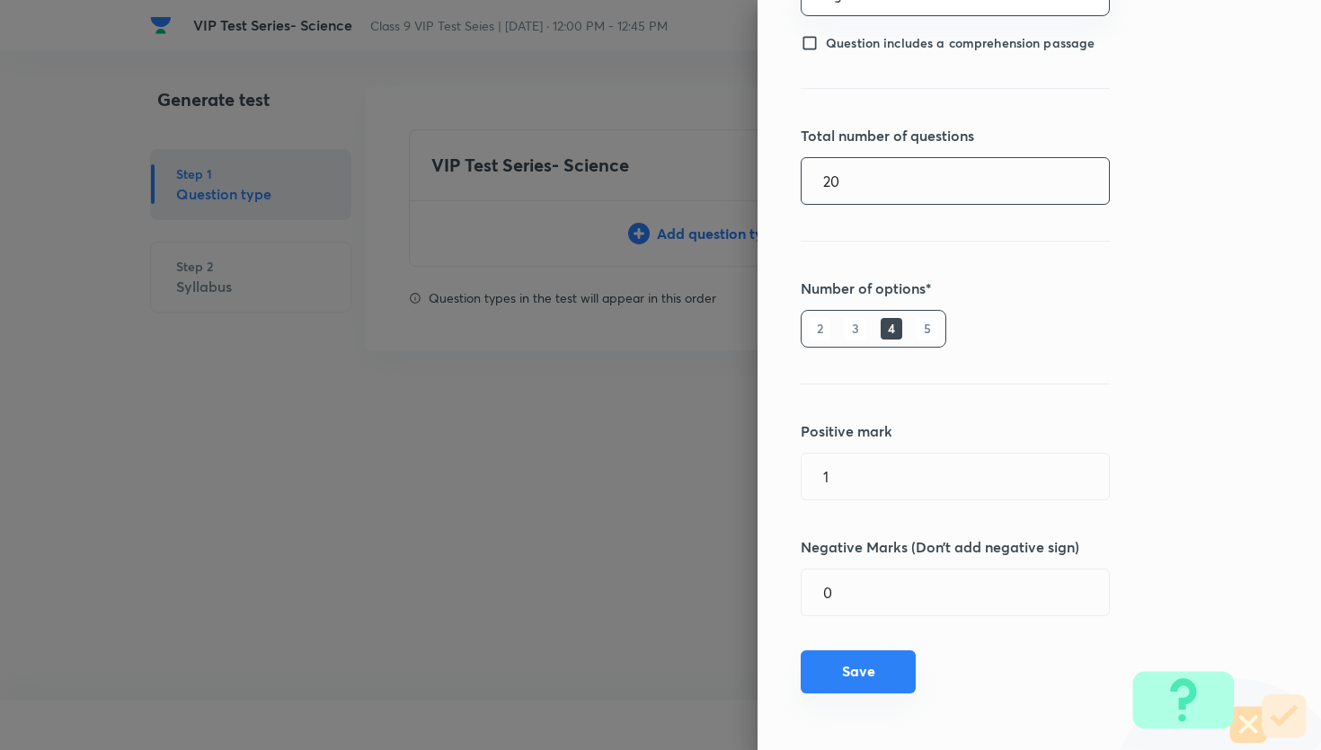
type input "20"
click at [878, 666] on button "Save" at bounding box center [858, 672] width 115 height 43
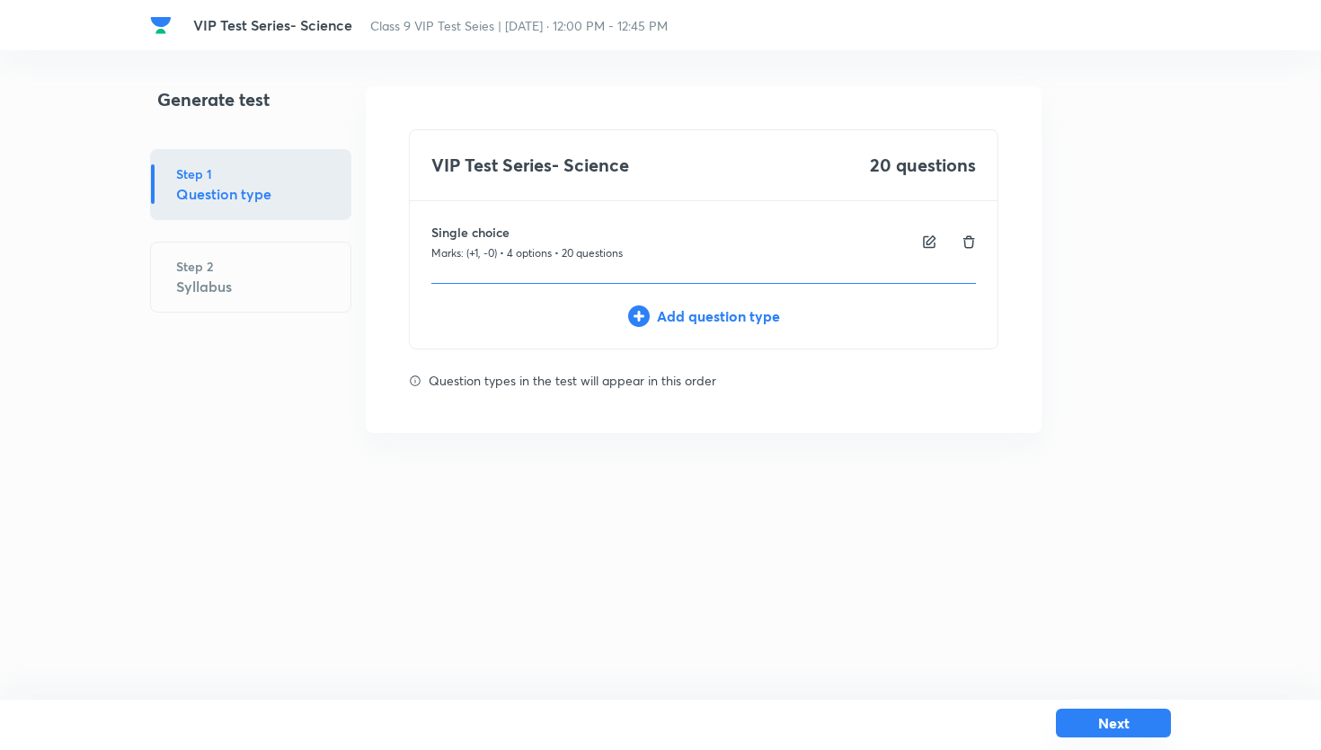
click at [1122, 724] on button "Next" at bounding box center [1113, 723] width 115 height 29
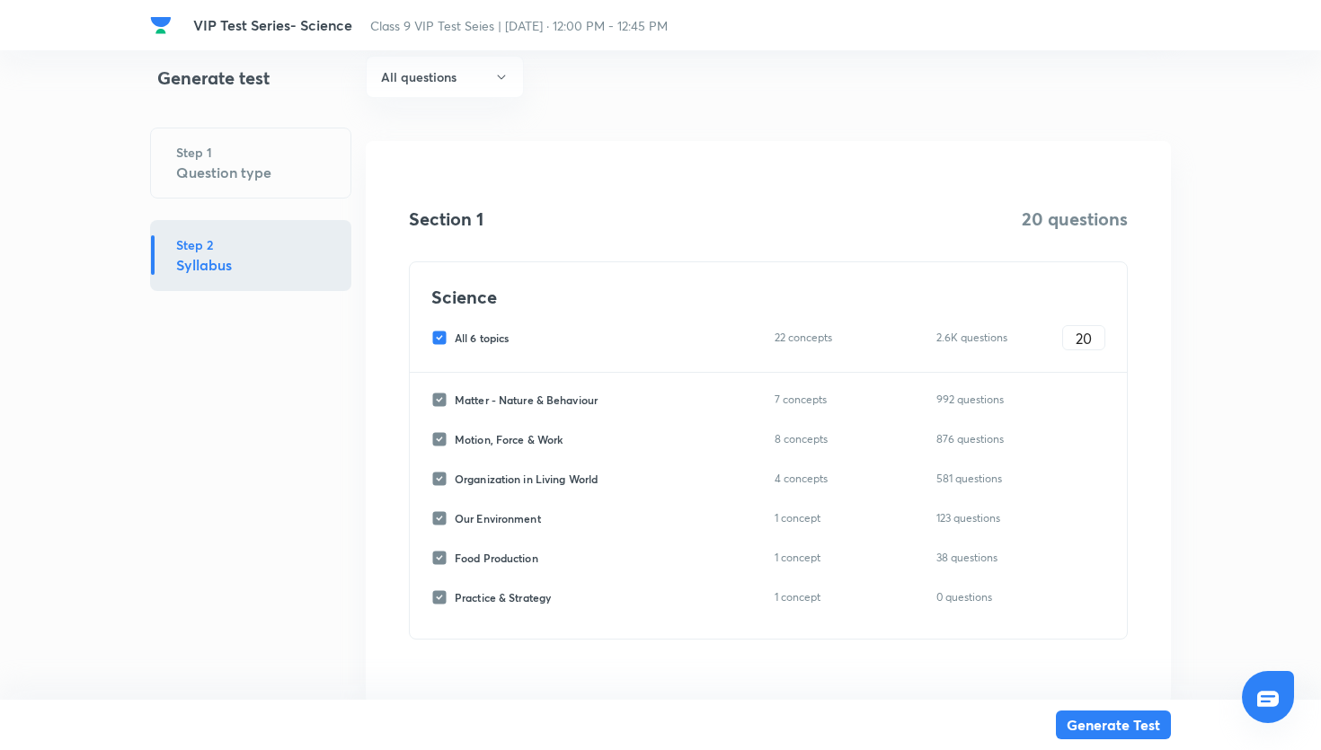
scroll to position [168, 0]
click at [440, 334] on input "All 6 topics" at bounding box center [442, 335] width 23 height 16
checkbox input "false"
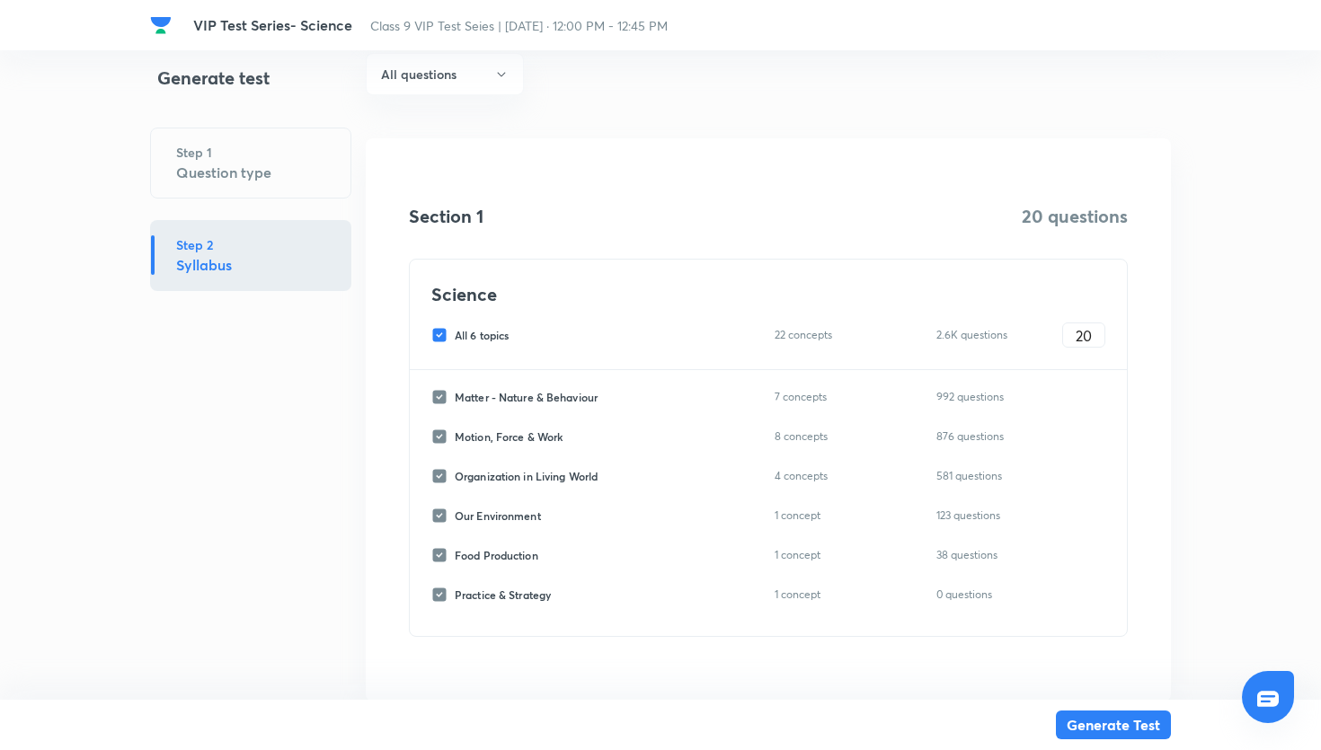
checkbox input "false"
click at [442, 435] on input "Motion, Force & Work" at bounding box center [442, 437] width 23 height 16
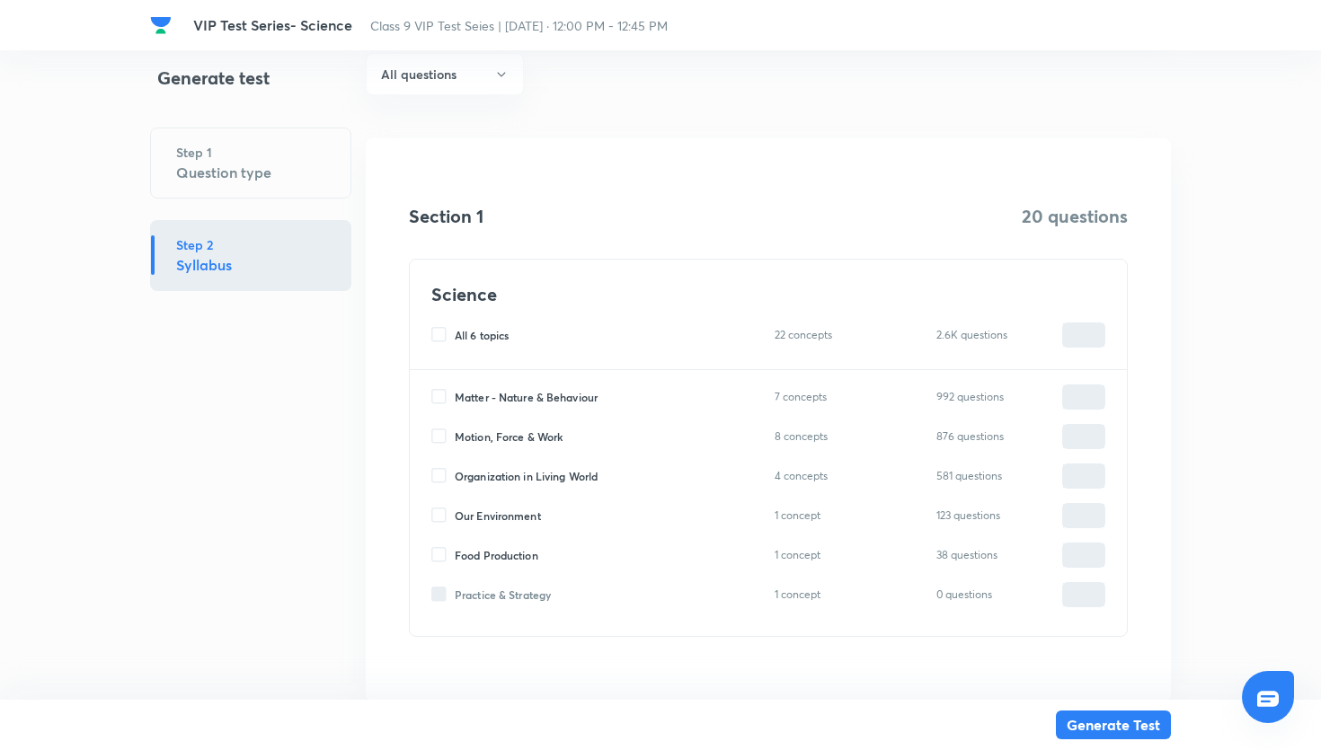
checkbox input "true"
type input "0"
click at [1073, 445] on input "0" at bounding box center [1083, 437] width 41 height 31
type input "20"
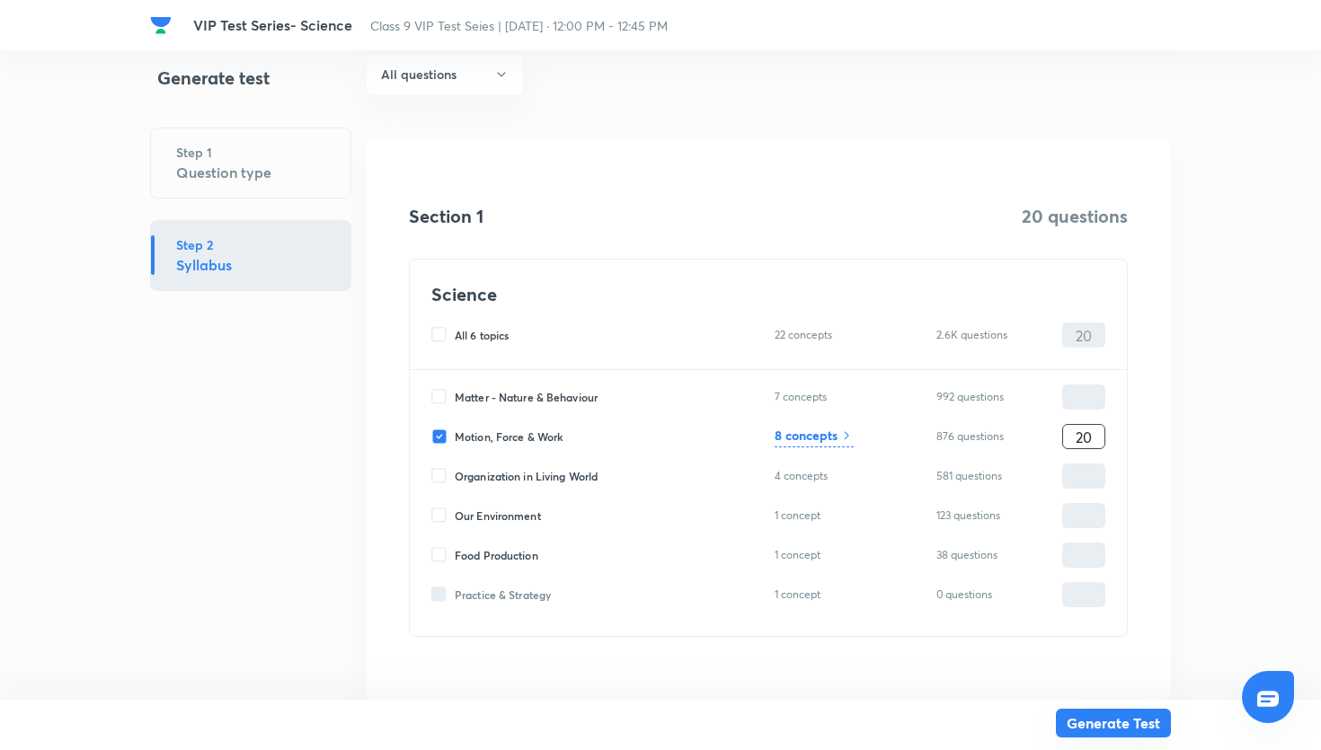
type input "20"
click at [1121, 719] on button "Generate Test" at bounding box center [1113, 723] width 115 height 29
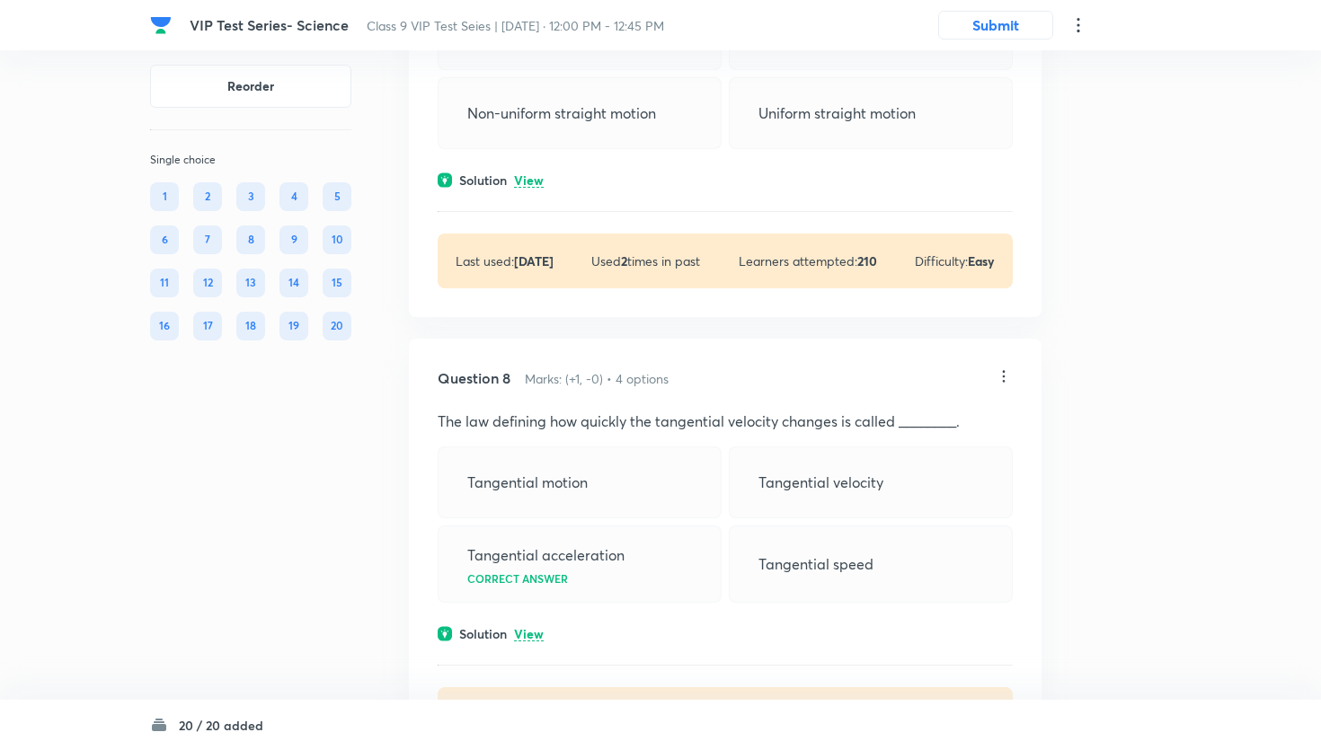
scroll to position [3674, 0]
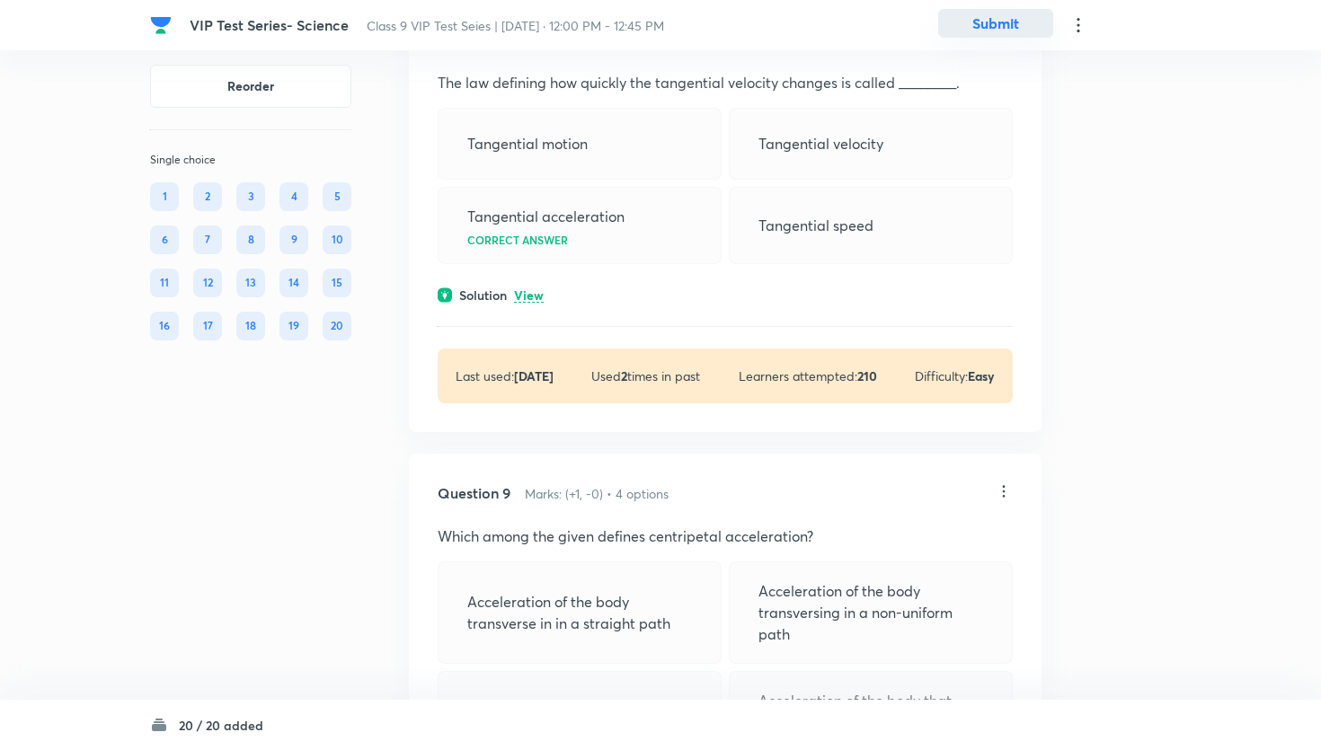
click at [1004, 30] on button "Submit" at bounding box center [995, 23] width 115 height 29
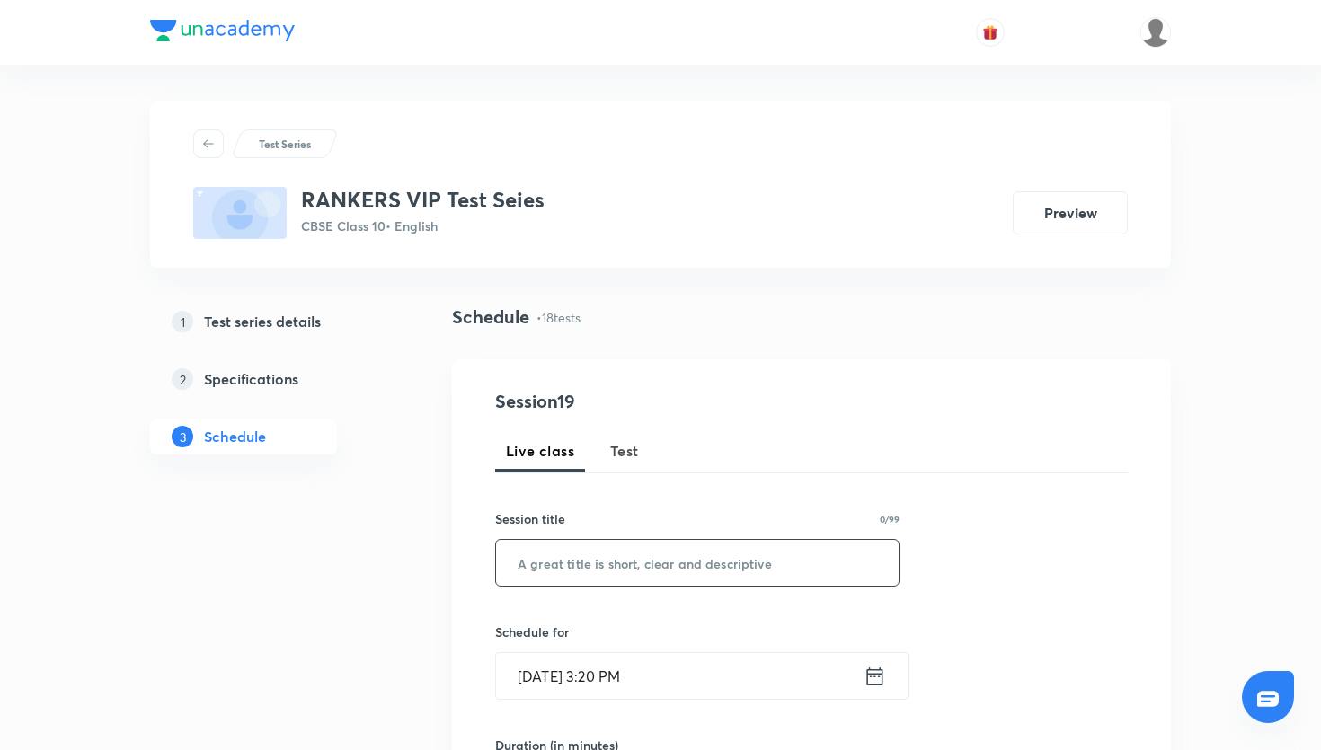
click at [587, 575] on input "text" at bounding box center [697, 563] width 403 height 46
paste input "VIP Test Series- Maths"
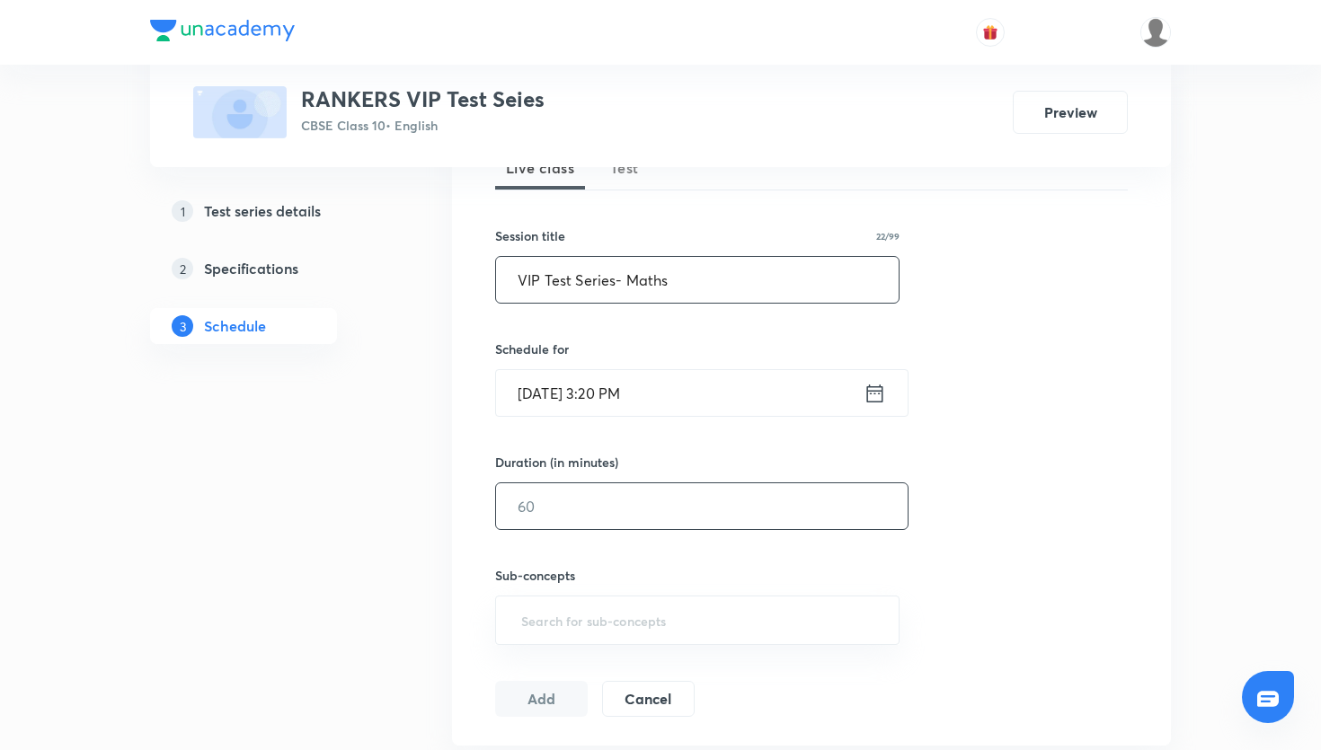
scroll to position [292, 0]
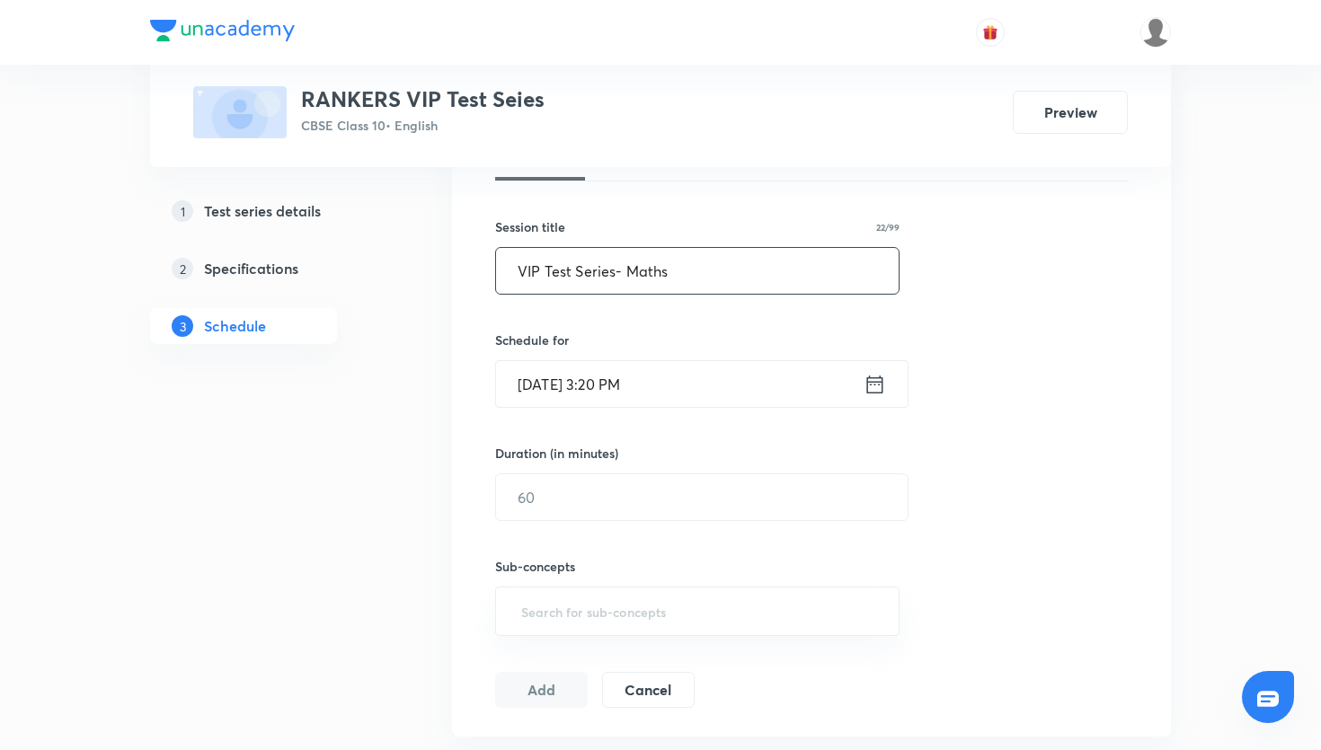
type input "VIP Test Series- Maths"
click at [866, 386] on icon at bounding box center [875, 384] width 22 height 25
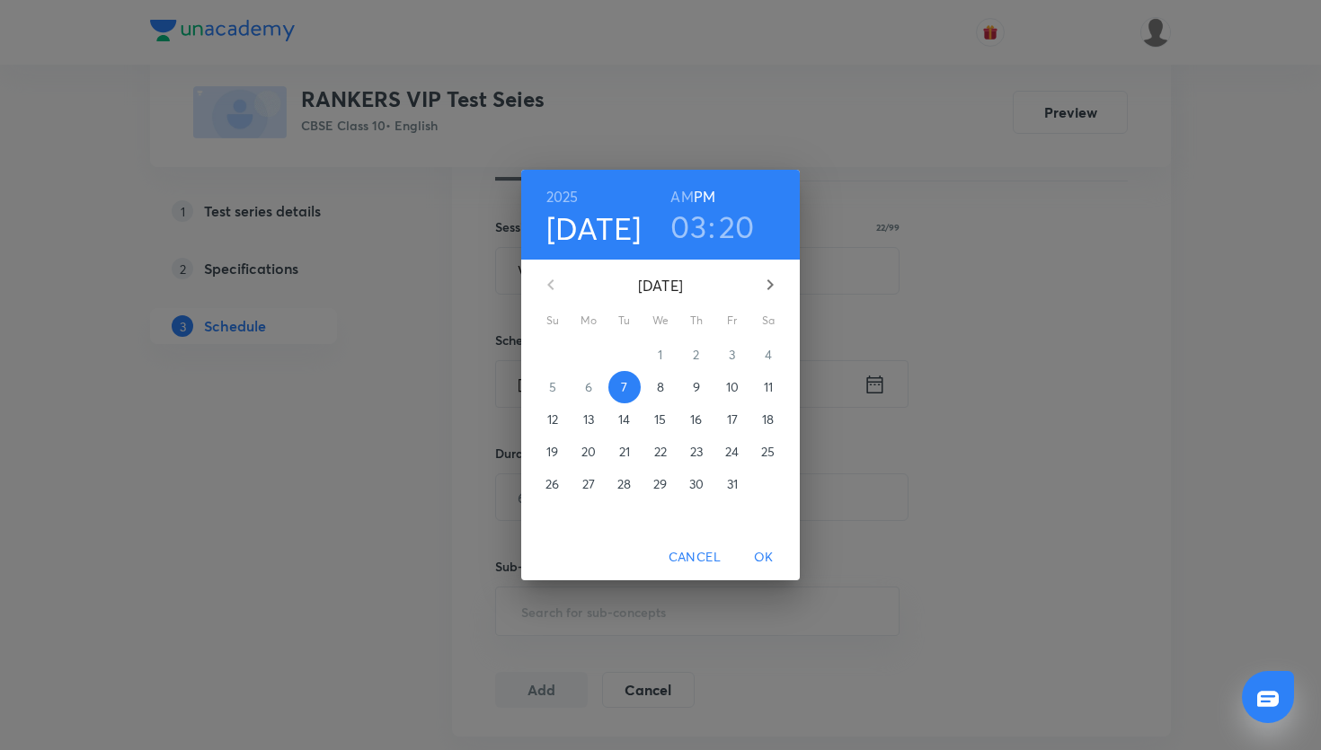
click at [557, 422] on p "12" at bounding box center [552, 420] width 11 height 18
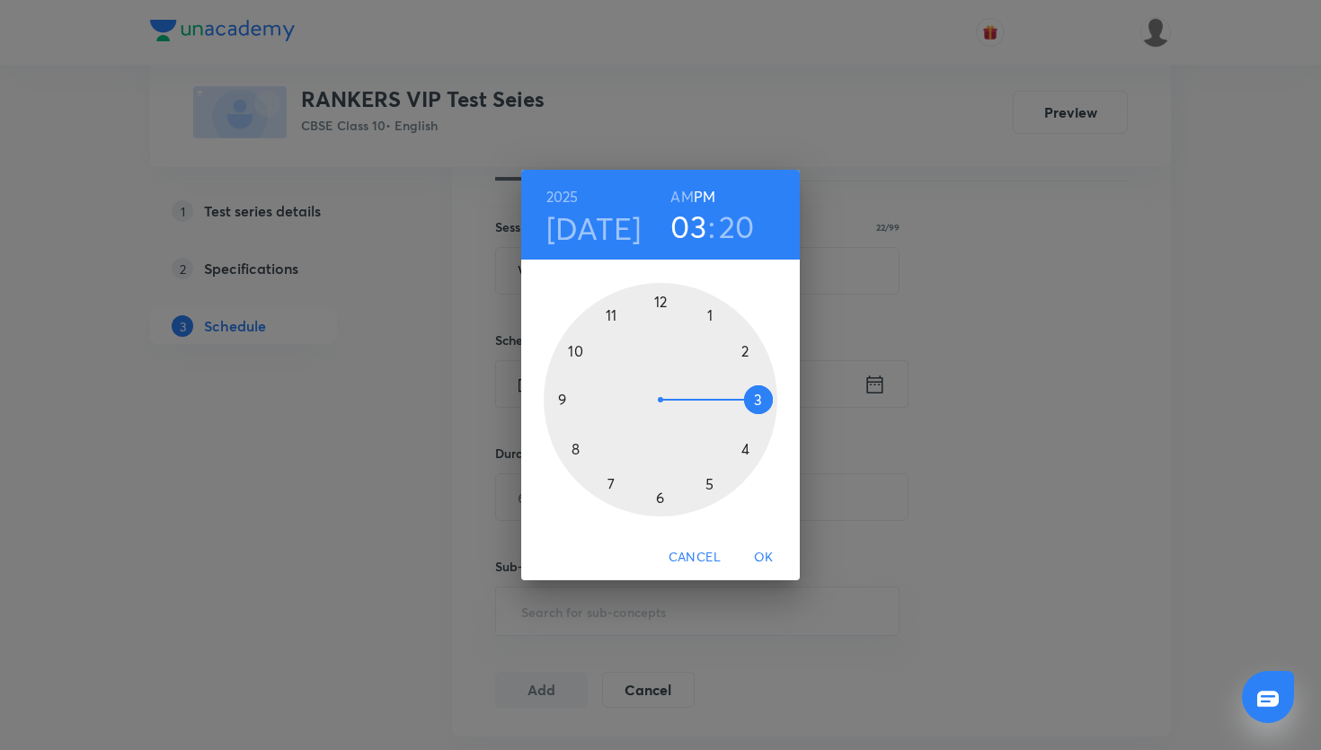
click at [612, 315] on div at bounding box center [661, 400] width 234 height 234
click at [658, 300] on div at bounding box center [661, 400] width 234 height 234
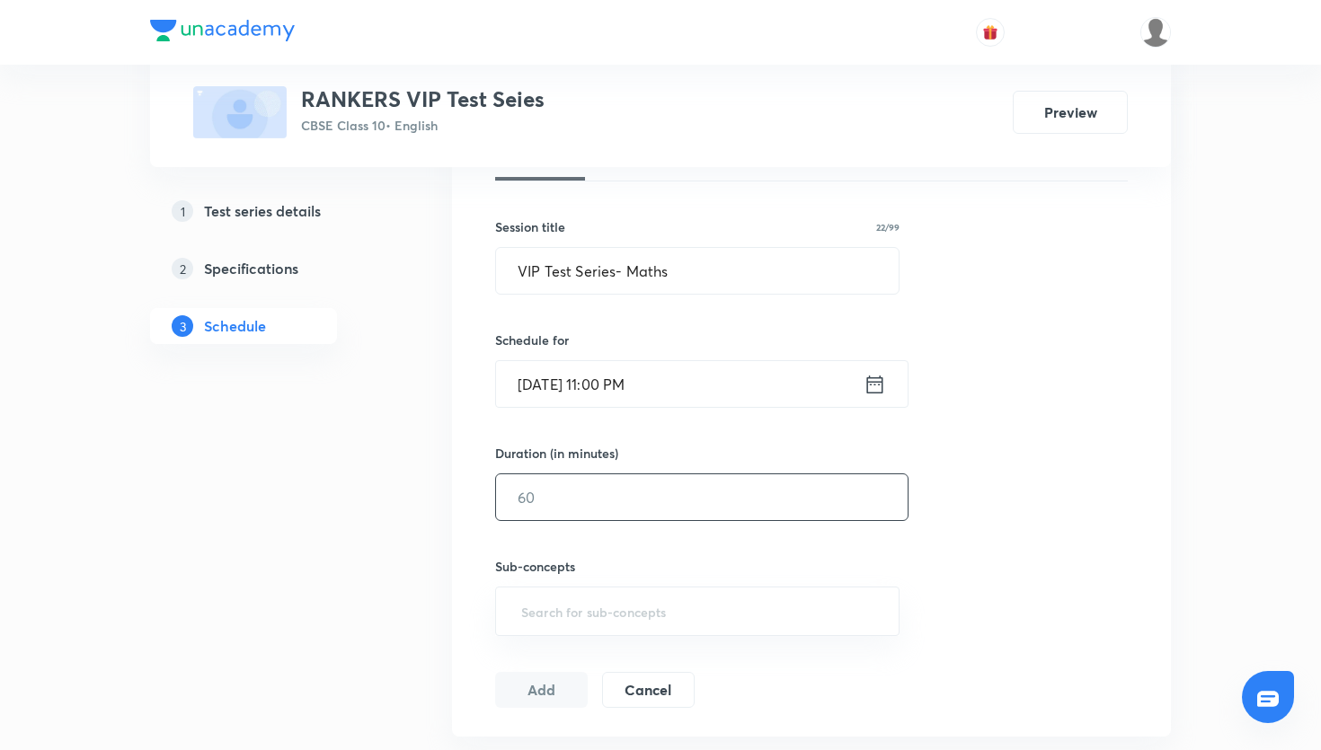
scroll to position [338, 0]
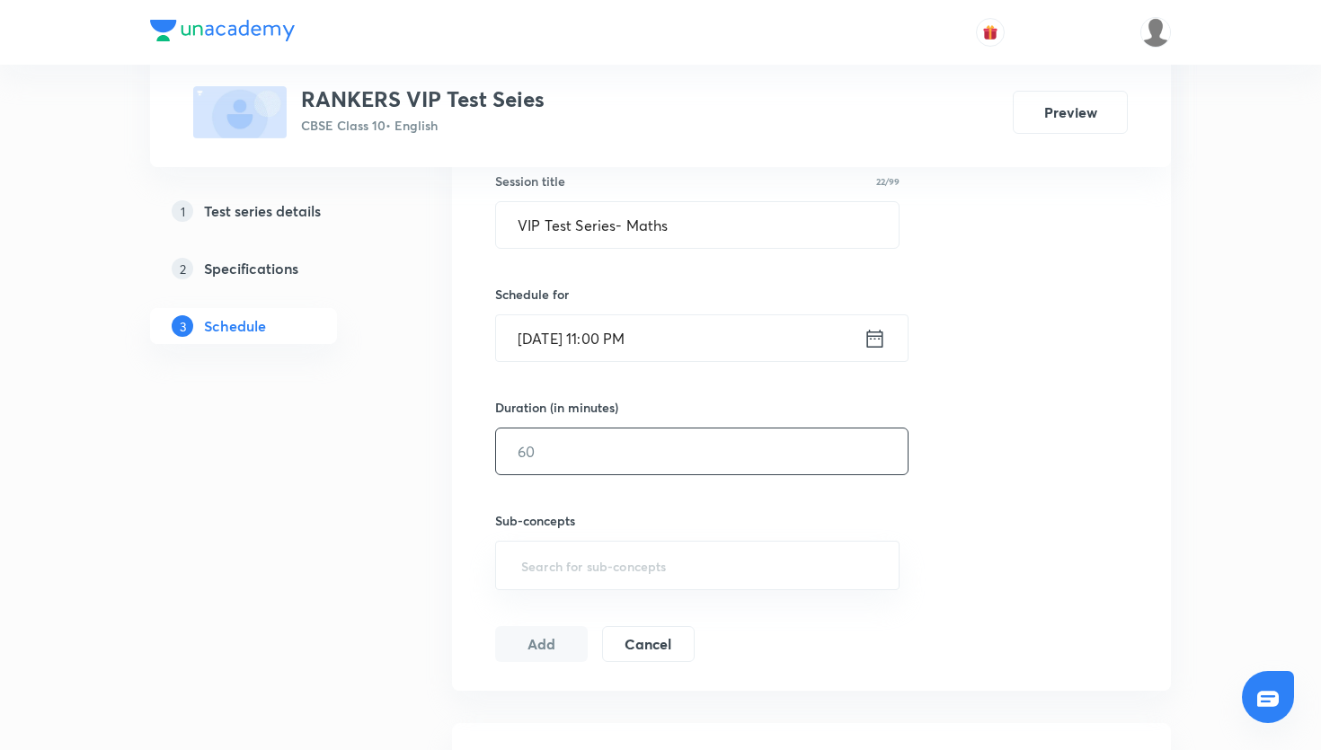
click at [721, 469] on input "text" at bounding box center [702, 452] width 412 height 46
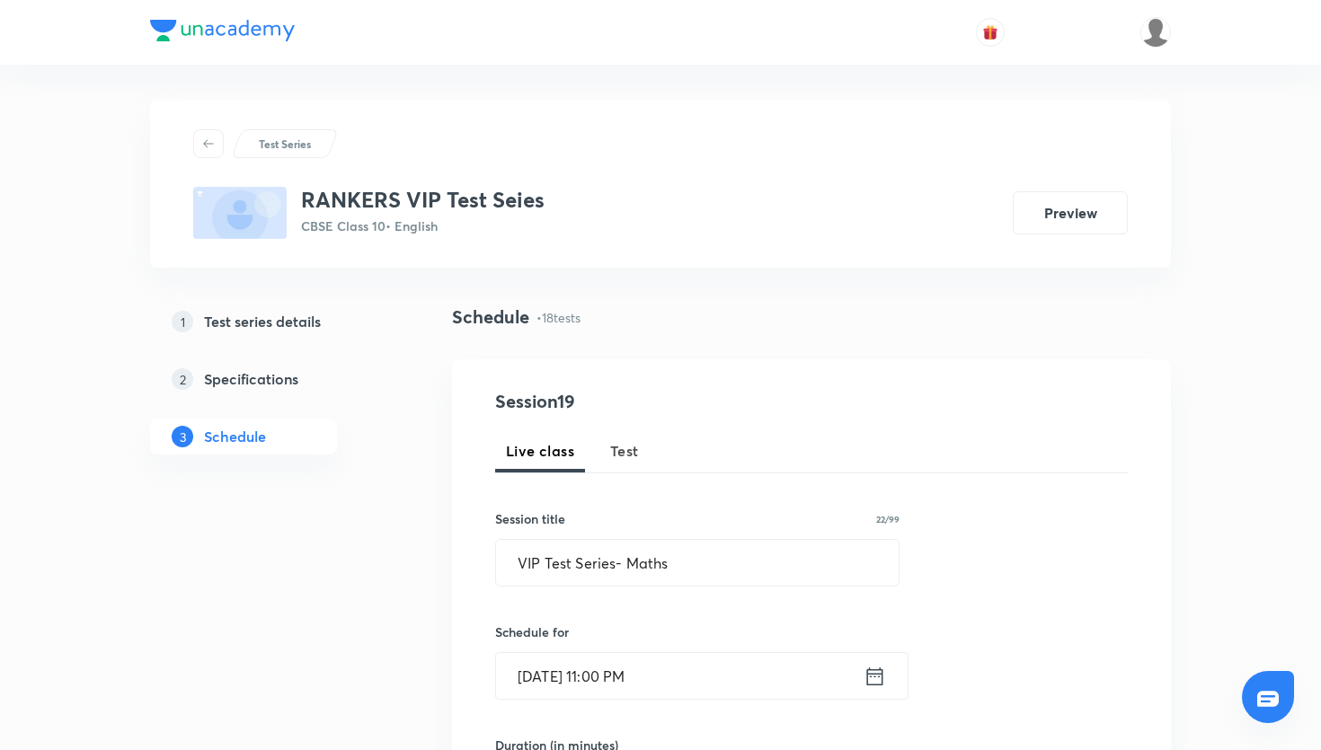
type input "45"
click at [610, 448] on span "Test" at bounding box center [624, 451] width 29 height 22
click at [628, 555] on input "text" at bounding box center [697, 563] width 403 height 46
paste input "VIP Test Series- Maths"
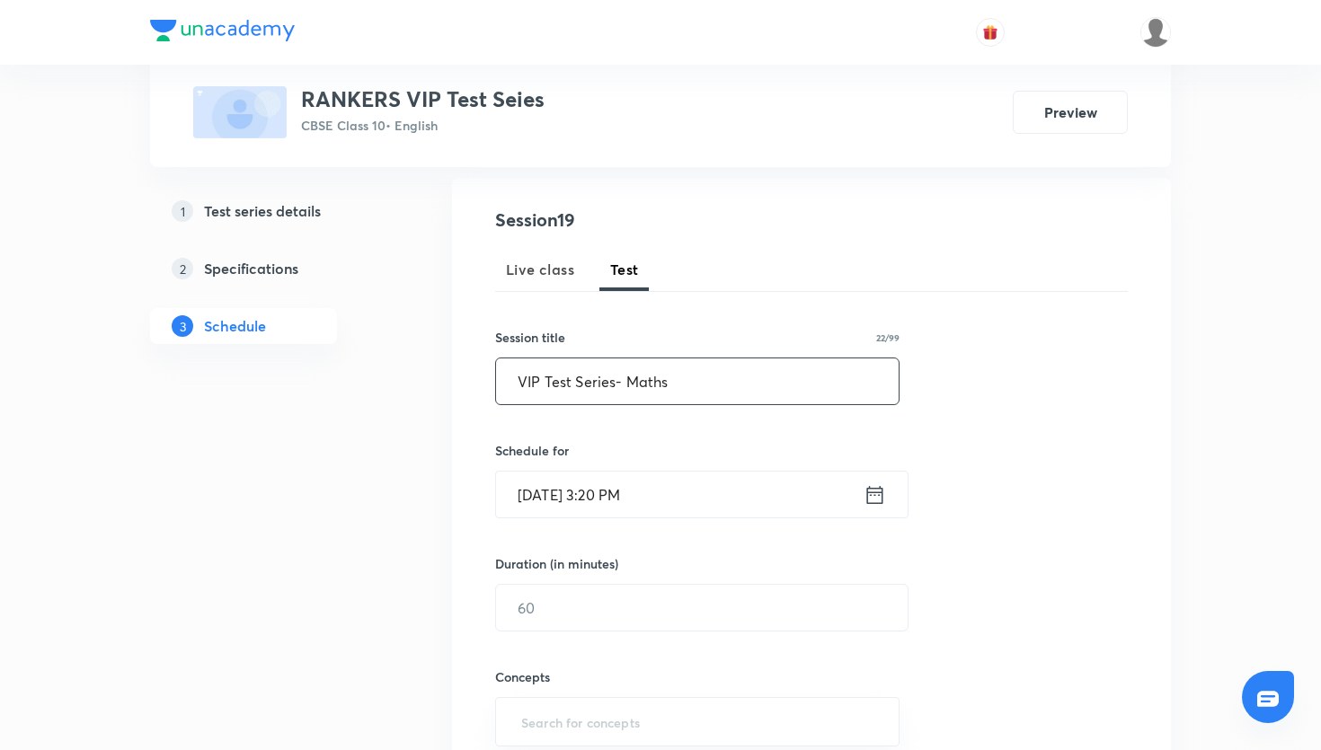
scroll to position [184, 0]
type input "VIP Test Series- Maths"
click at [876, 491] on icon at bounding box center [875, 492] width 22 height 25
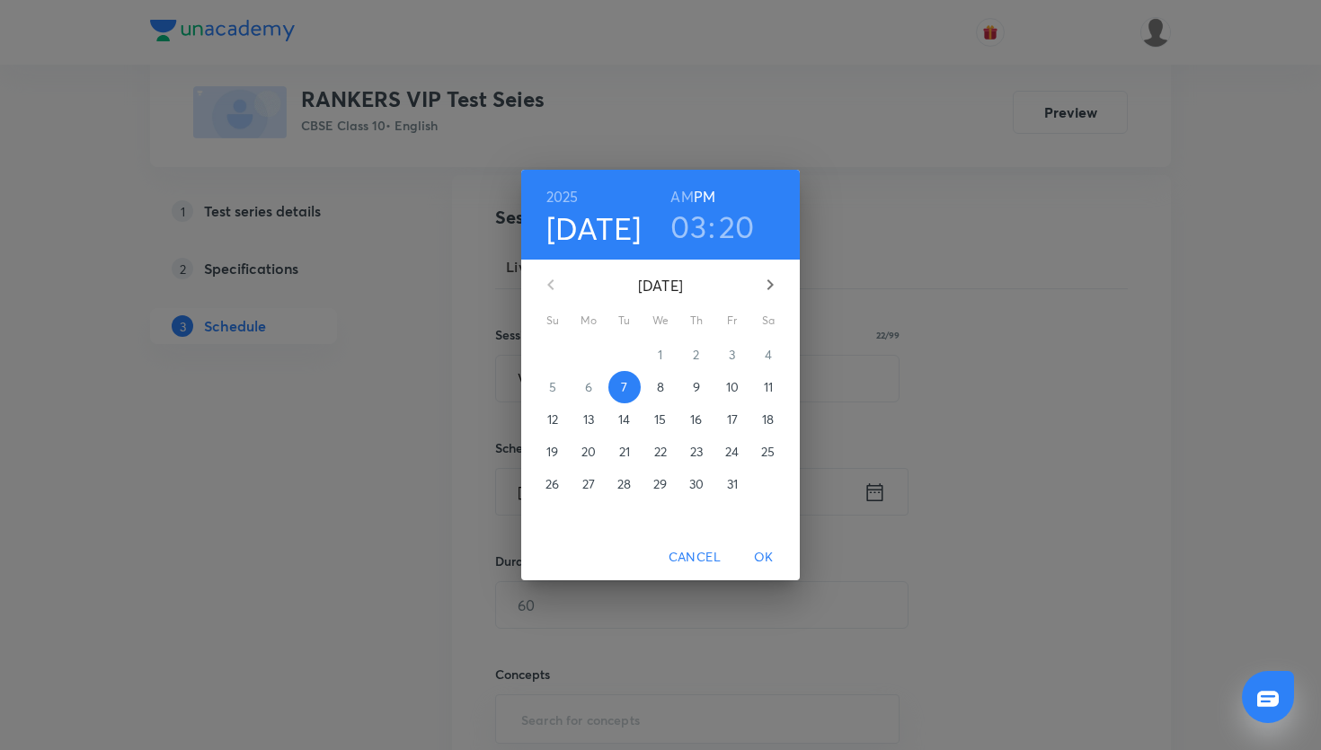
click at [551, 416] on p "12" at bounding box center [552, 420] width 11 height 18
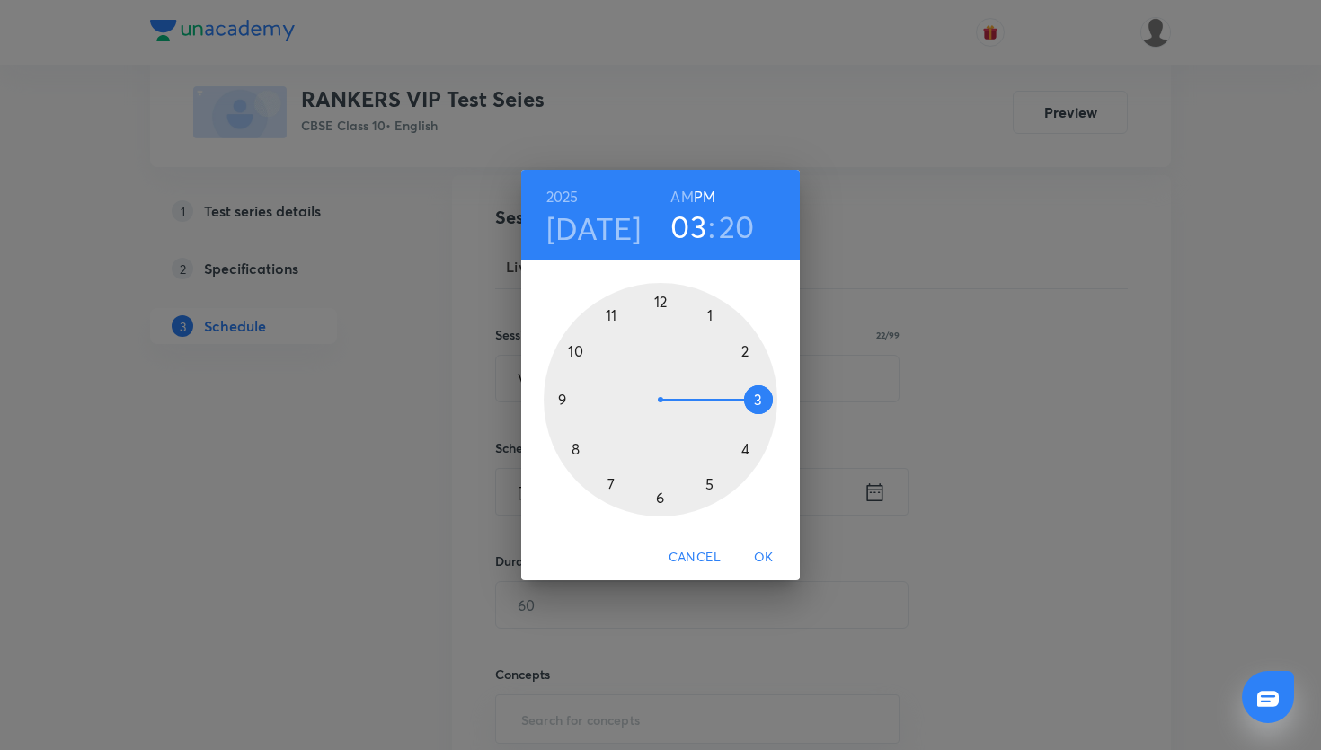
click at [658, 300] on div at bounding box center [661, 400] width 234 height 234
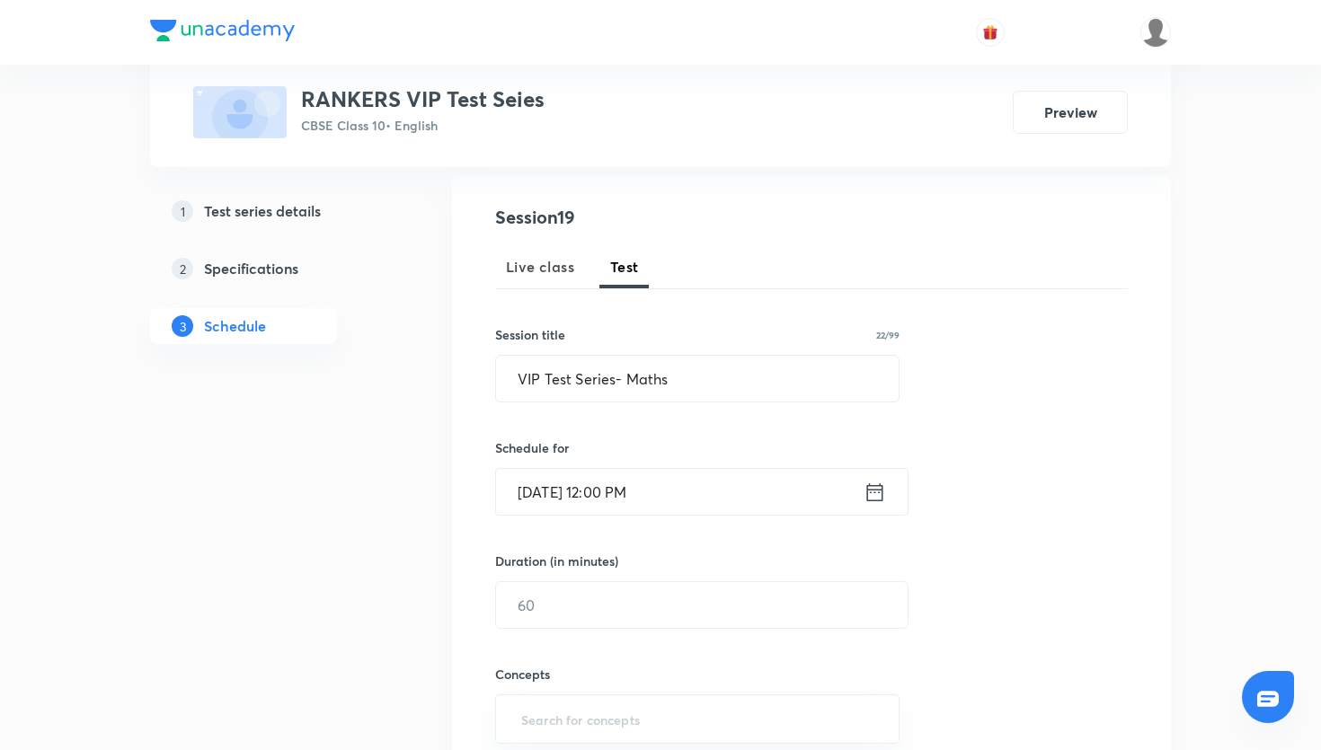
click at [869, 498] on icon at bounding box center [875, 492] width 22 height 25
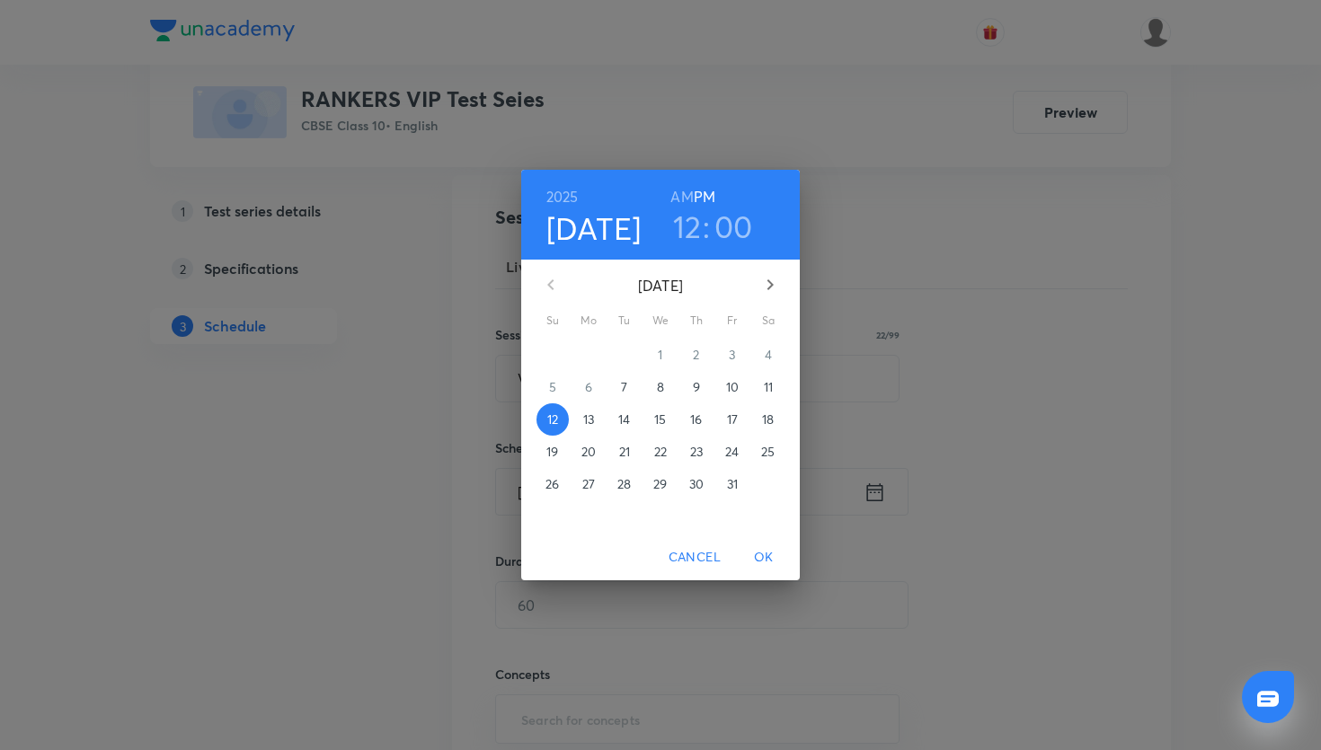
click at [696, 244] on h3 "12" at bounding box center [687, 227] width 29 height 38
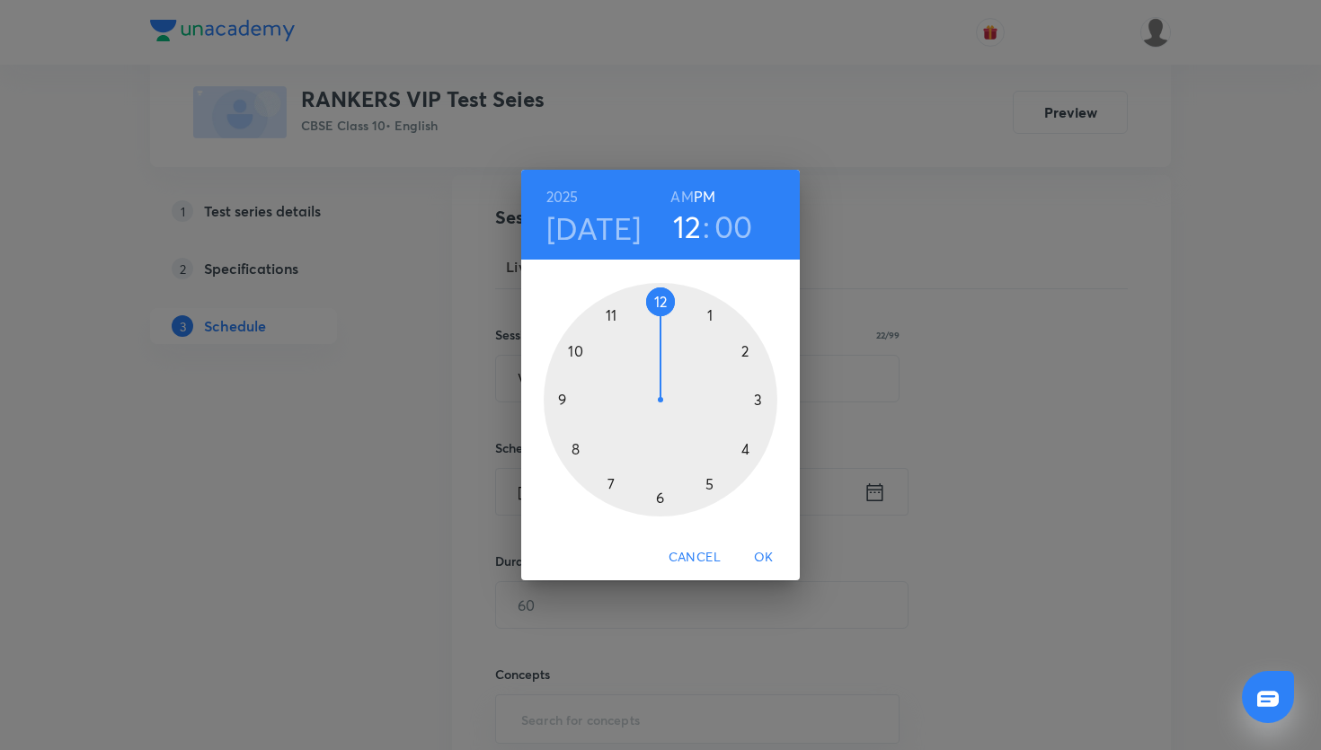
click at [615, 316] on div at bounding box center [661, 400] width 234 height 234
click at [772, 549] on span "OK" at bounding box center [763, 557] width 43 height 22
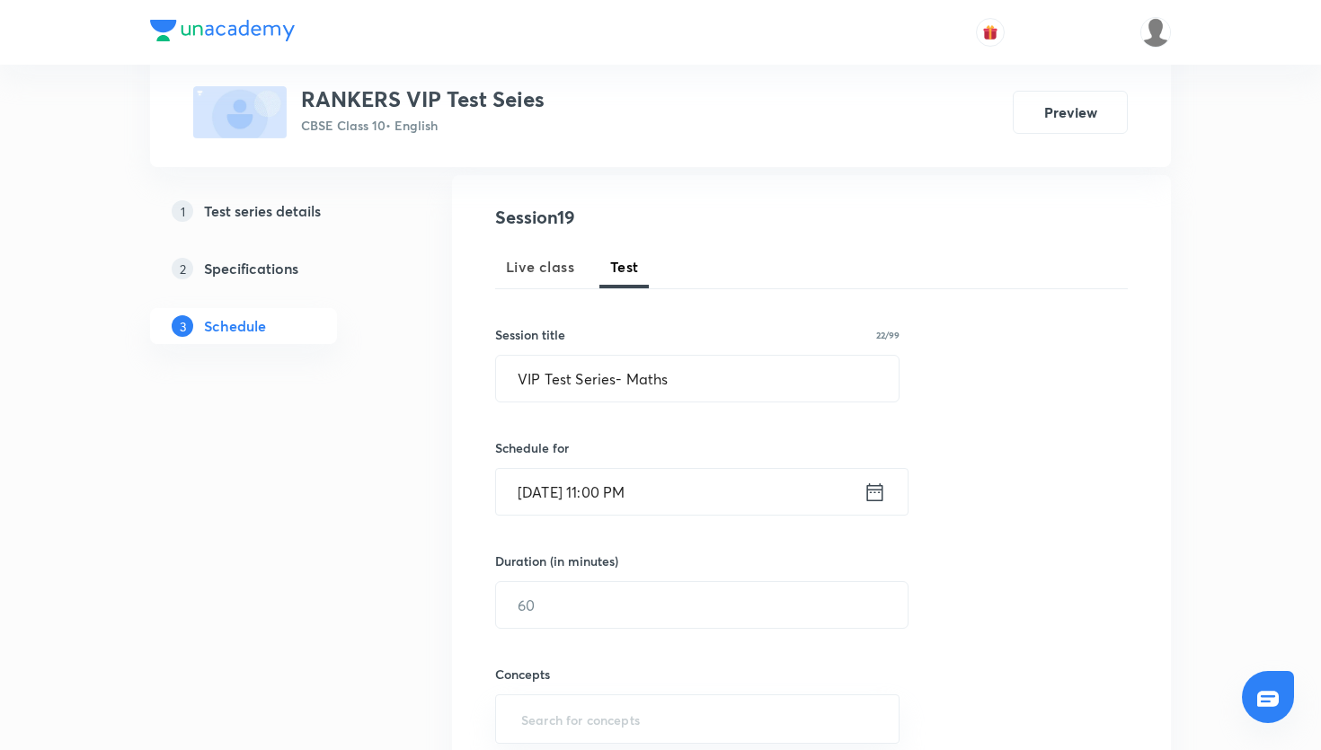
click at [865, 499] on icon at bounding box center [875, 492] width 22 height 25
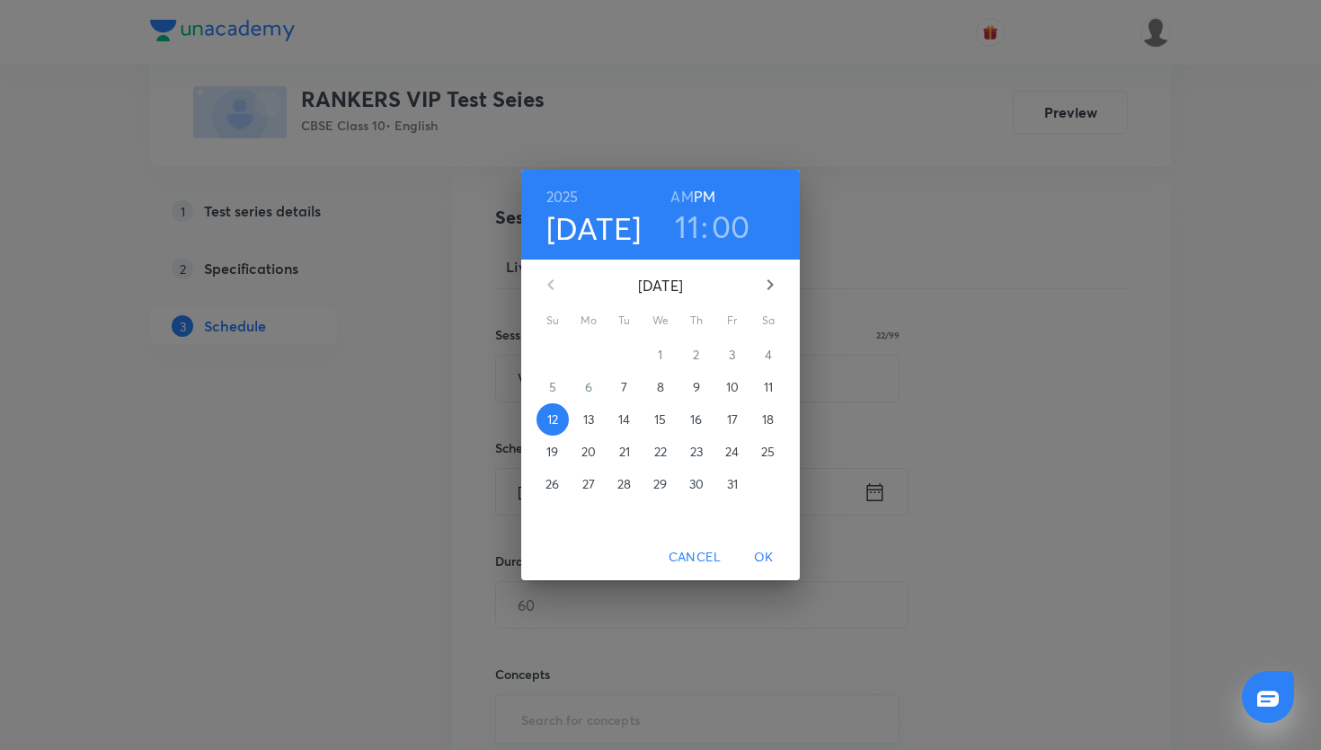
click at [686, 200] on h6 "AM" at bounding box center [682, 196] width 22 height 25
click at [767, 554] on span "OK" at bounding box center [763, 557] width 43 height 22
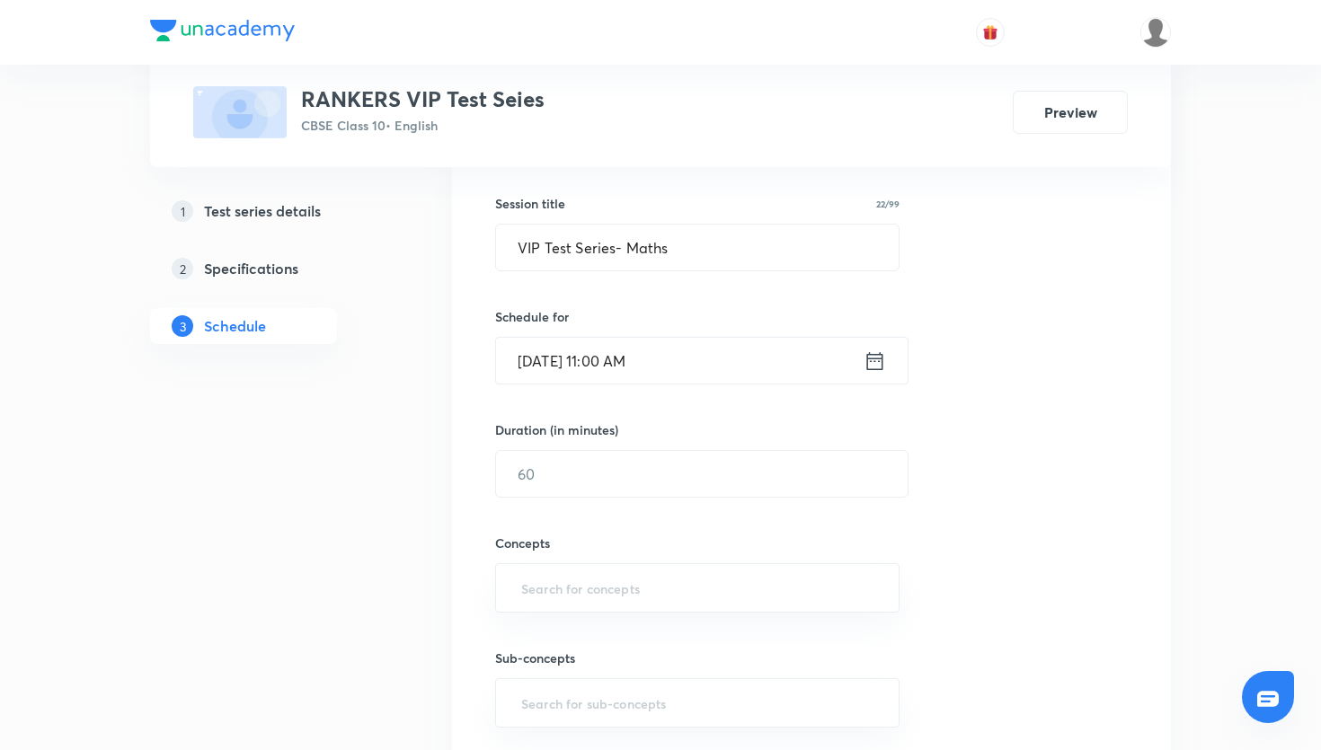
scroll to position [319, 0]
click at [702, 458] on input "text" at bounding box center [702, 471] width 412 height 46
type input "45"
click at [644, 573] on input "text" at bounding box center [698, 584] width 360 height 33
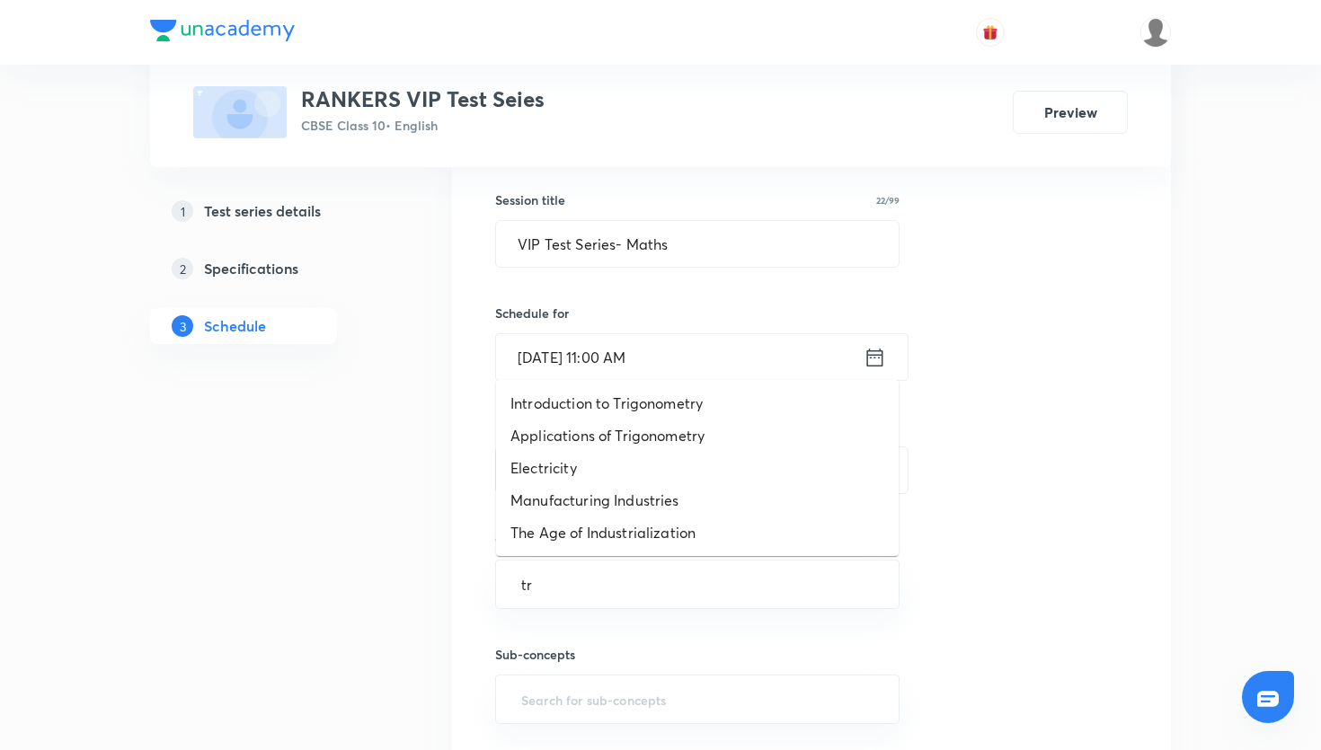
type input "t"
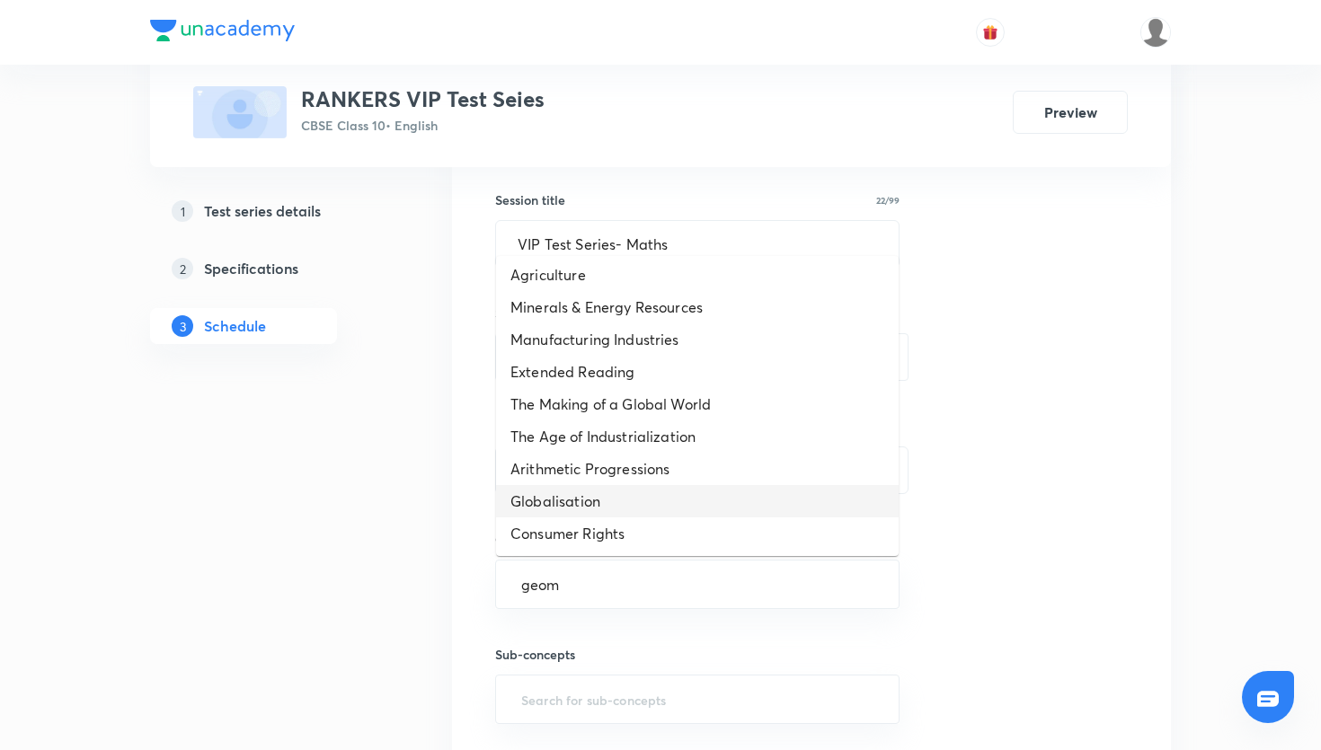
scroll to position [0, 0]
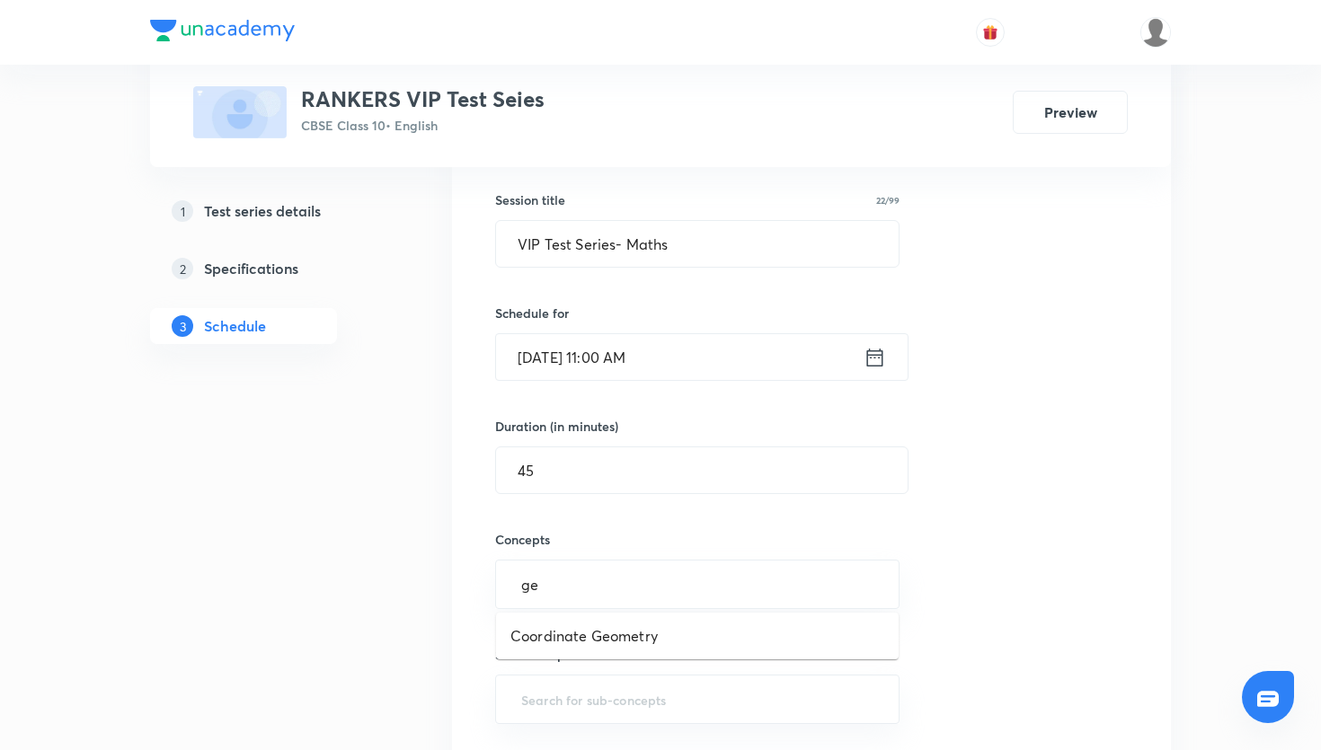
type input "g"
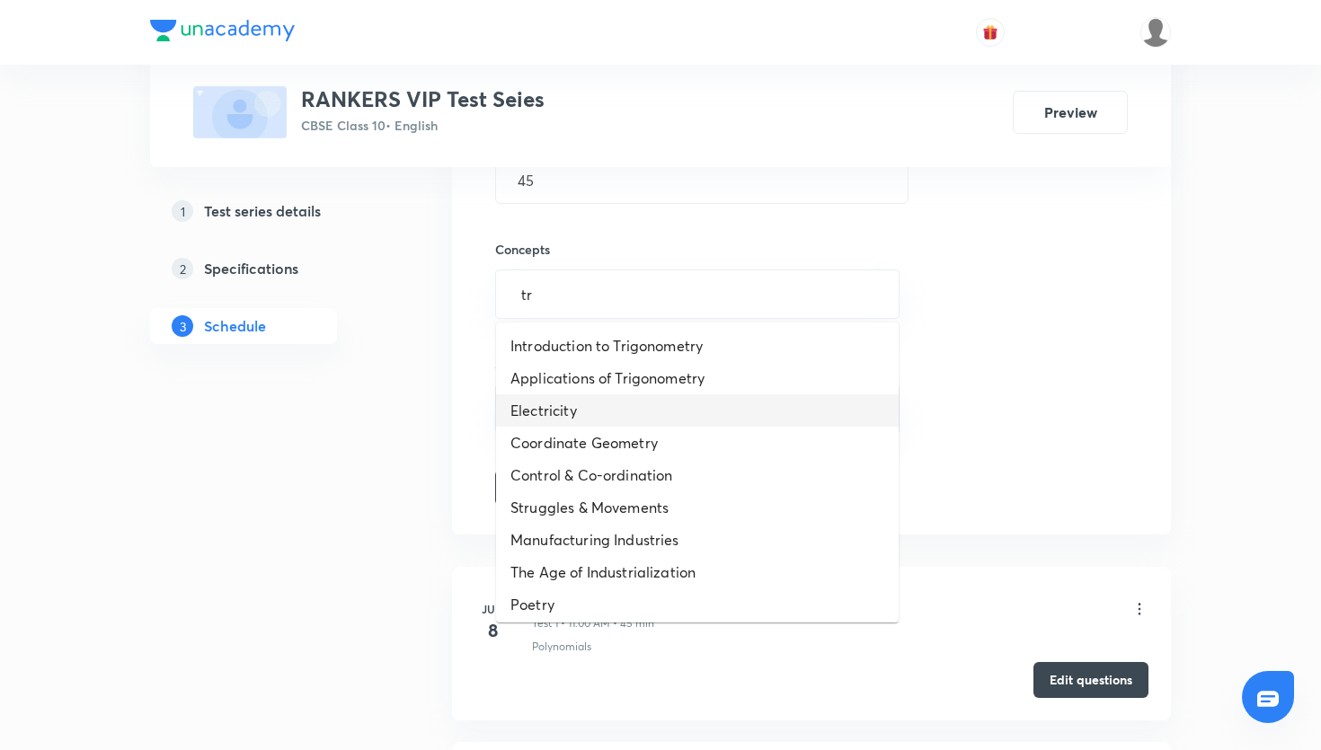
scroll to position [5, 0]
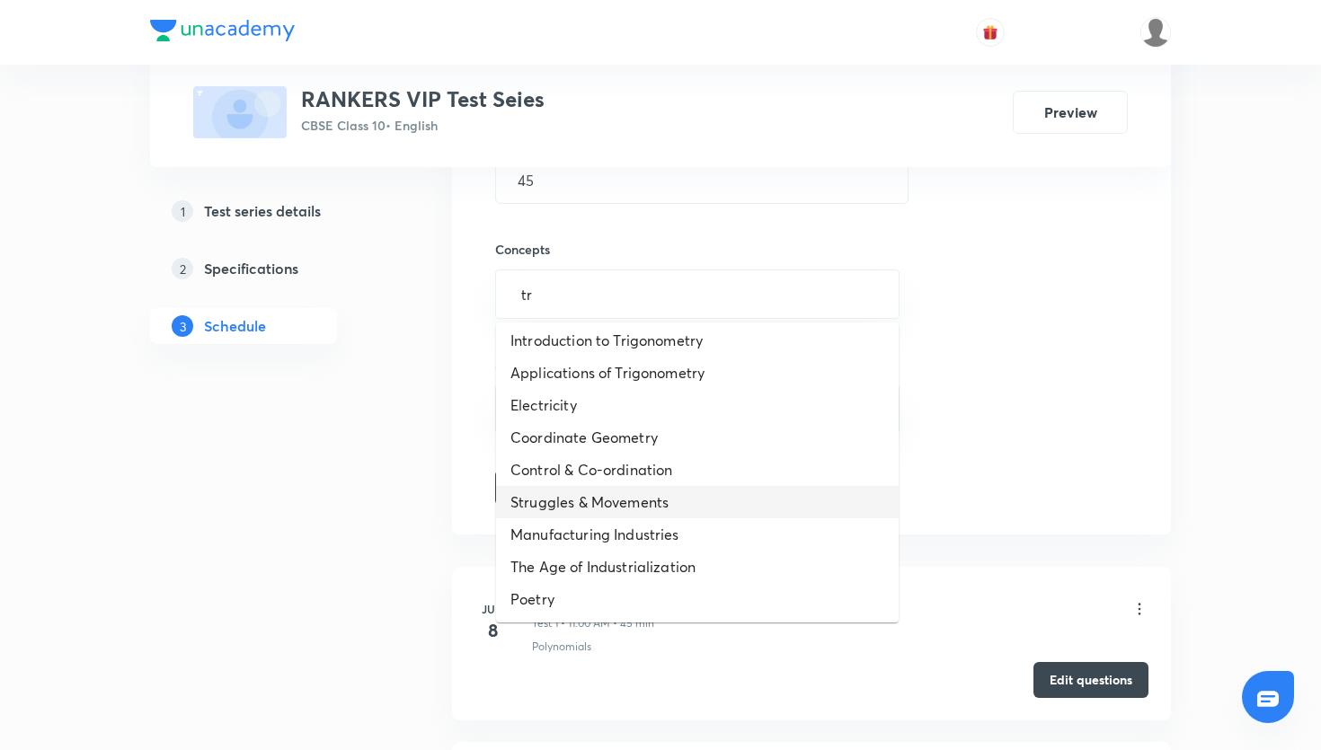
type input "tr"
click at [969, 460] on div "Session 19 Live class Test Session title 22/99 VIP Test Series- Maths ​ Schedul…" at bounding box center [811, 142] width 633 height 727
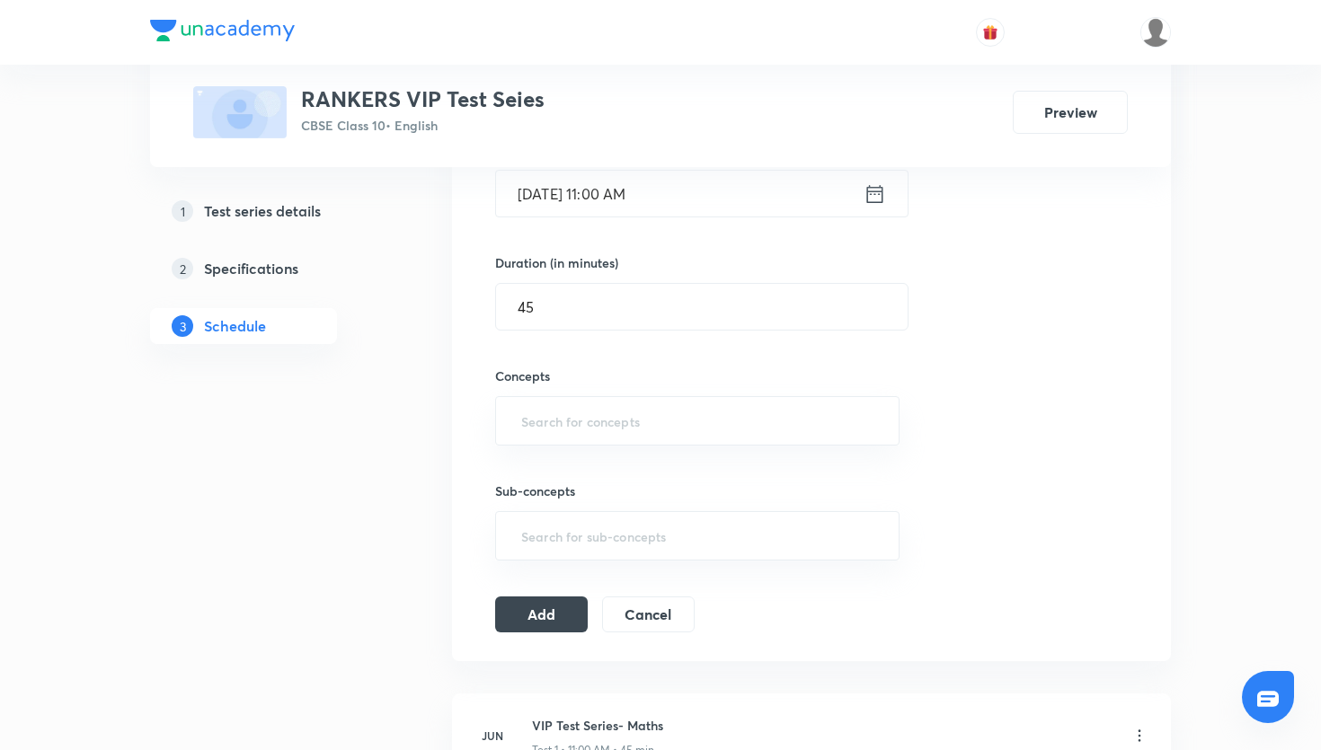
scroll to position [482, 0]
click at [777, 431] on input "text" at bounding box center [698, 421] width 360 height 33
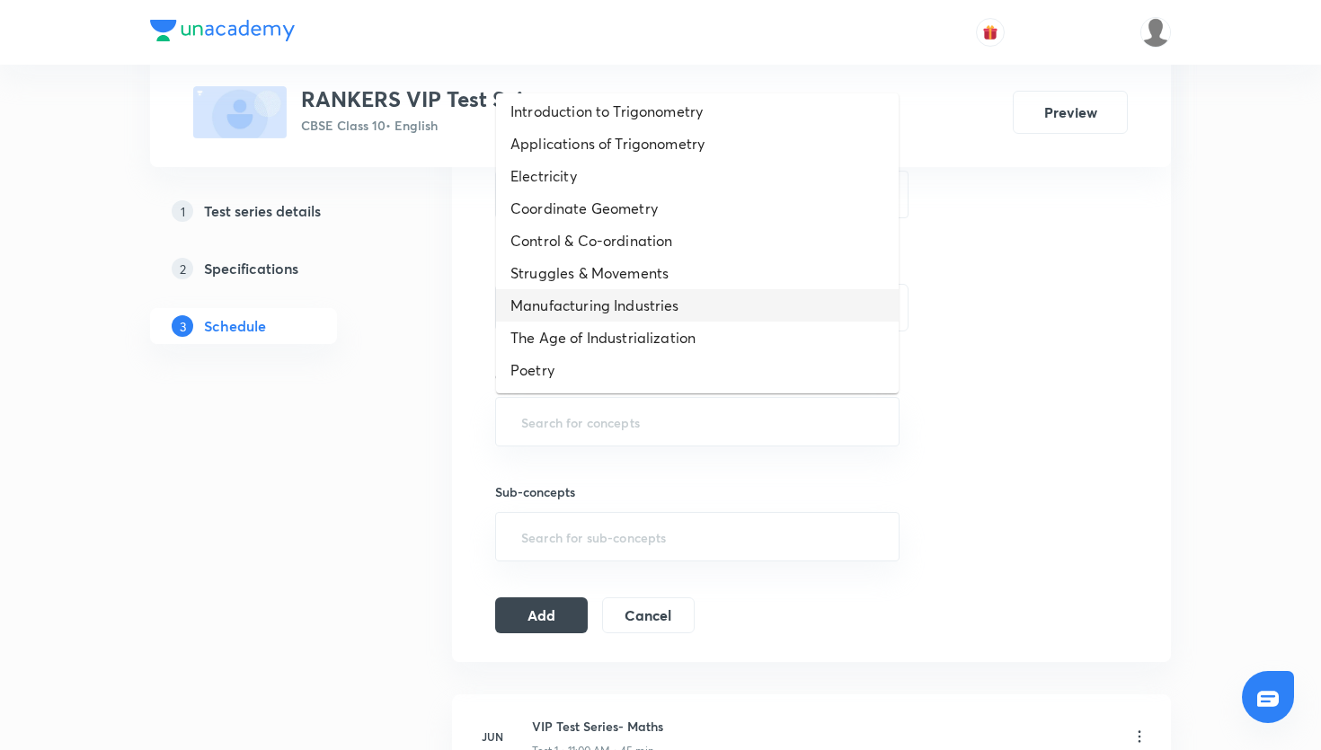
scroll to position [0, 0]
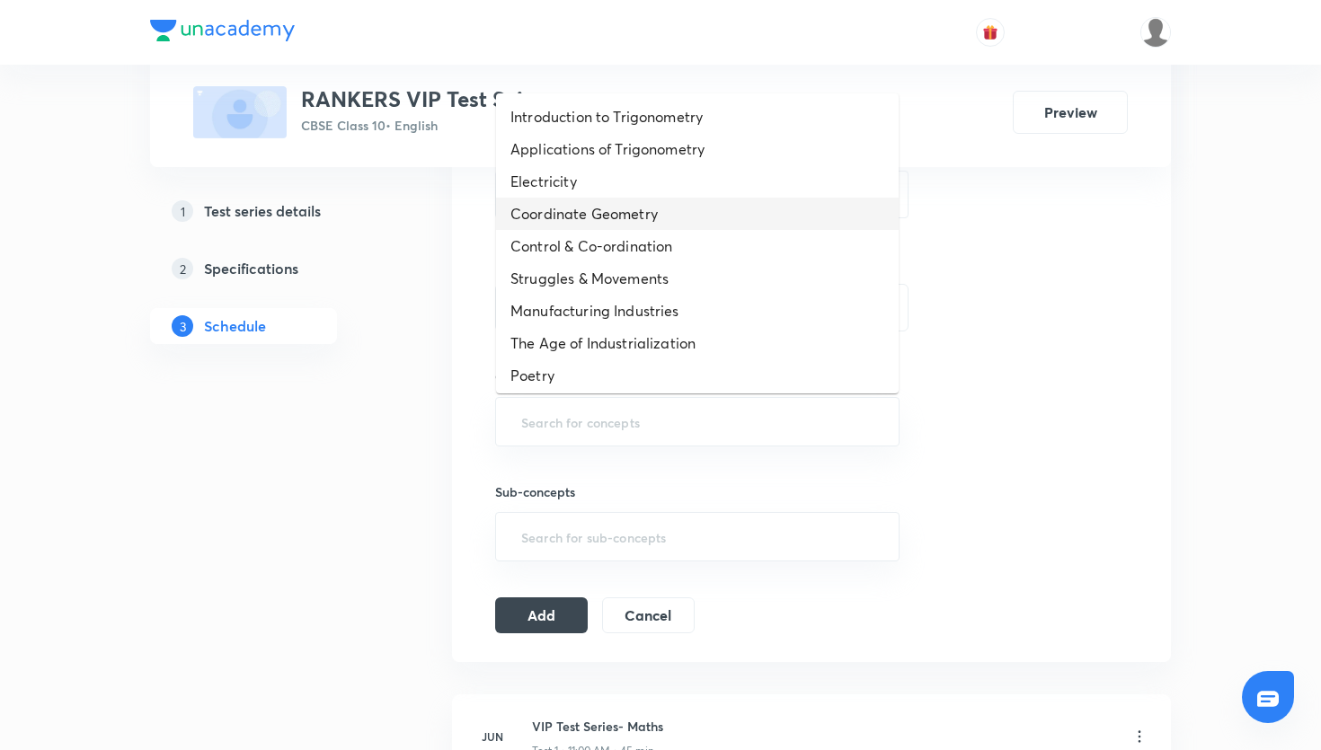
click at [806, 215] on li "Coordinate Geometry" at bounding box center [697, 214] width 403 height 32
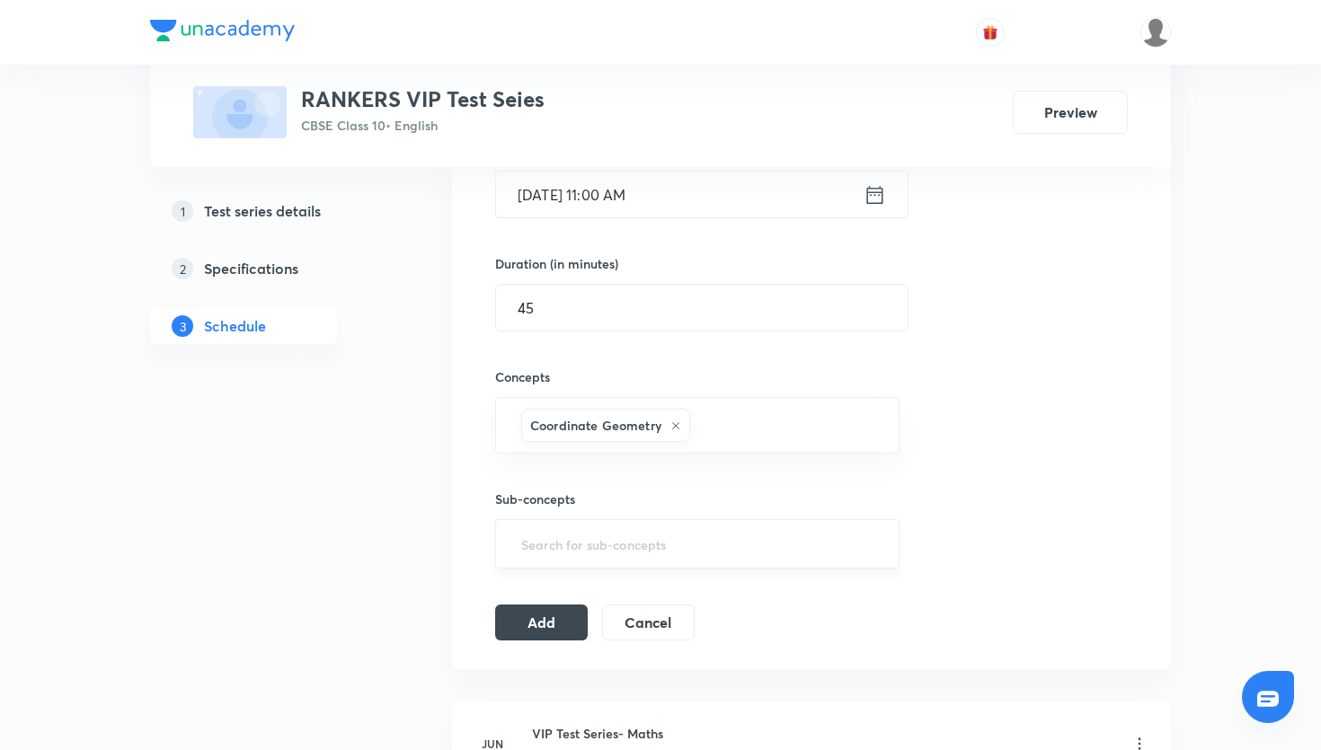
click at [643, 537] on input "text" at bounding box center [698, 544] width 360 height 33
type input "tri"
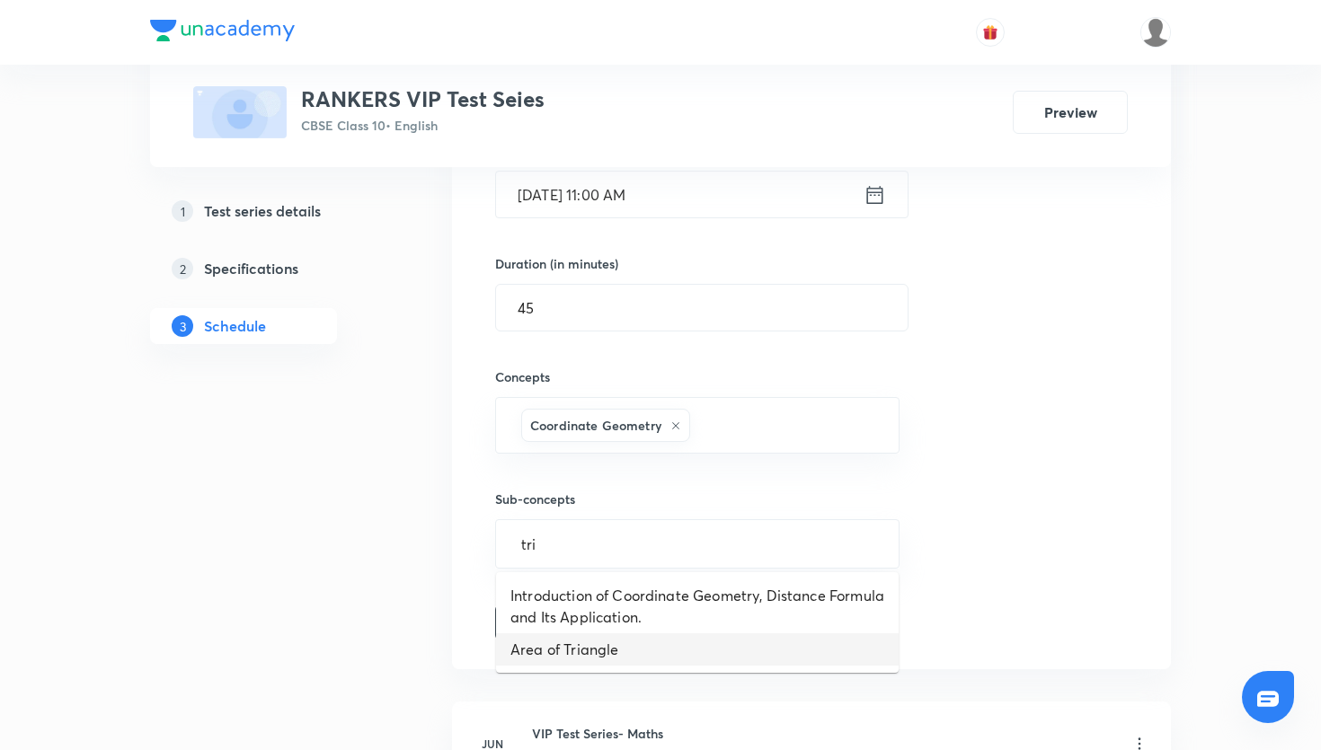
click at [586, 660] on li "Area of Triangle" at bounding box center [697, 650] width 403 height 32
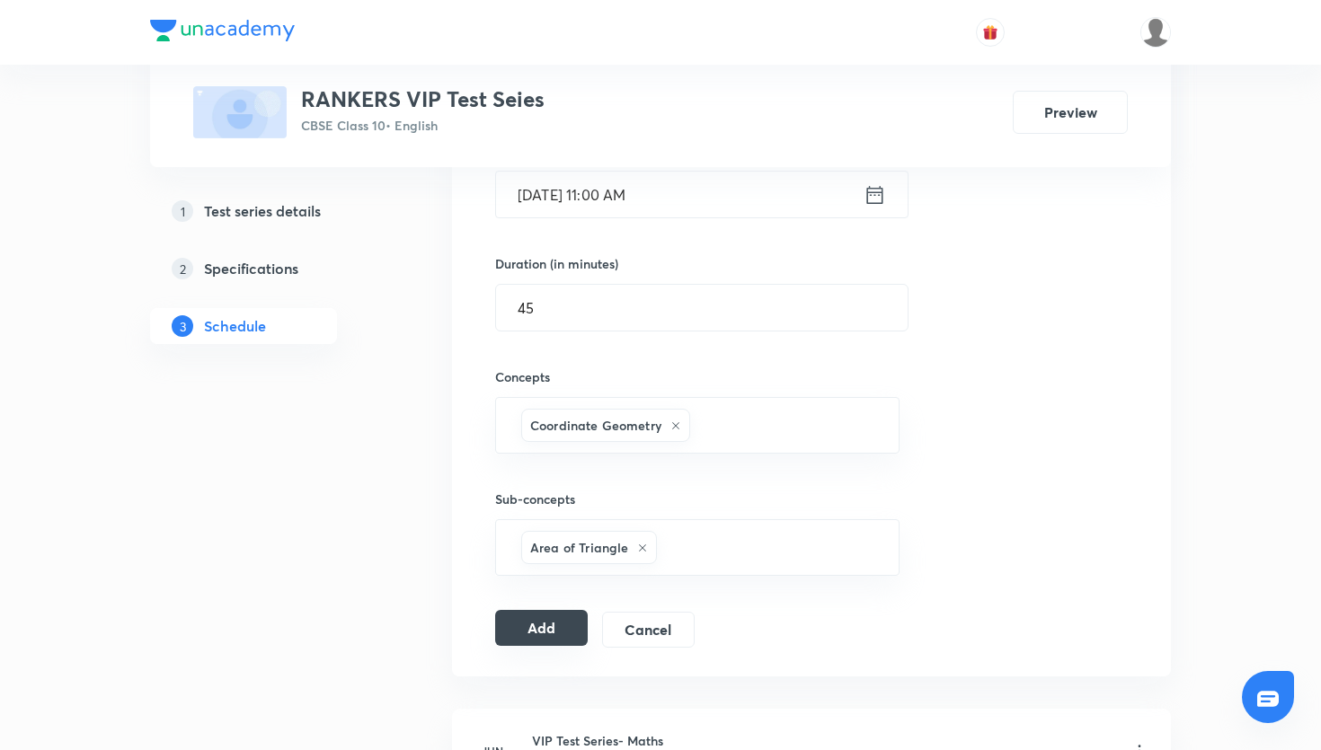
click at [578, 634] on button "Add" at bounding box center [541, 628] width 93 height 36
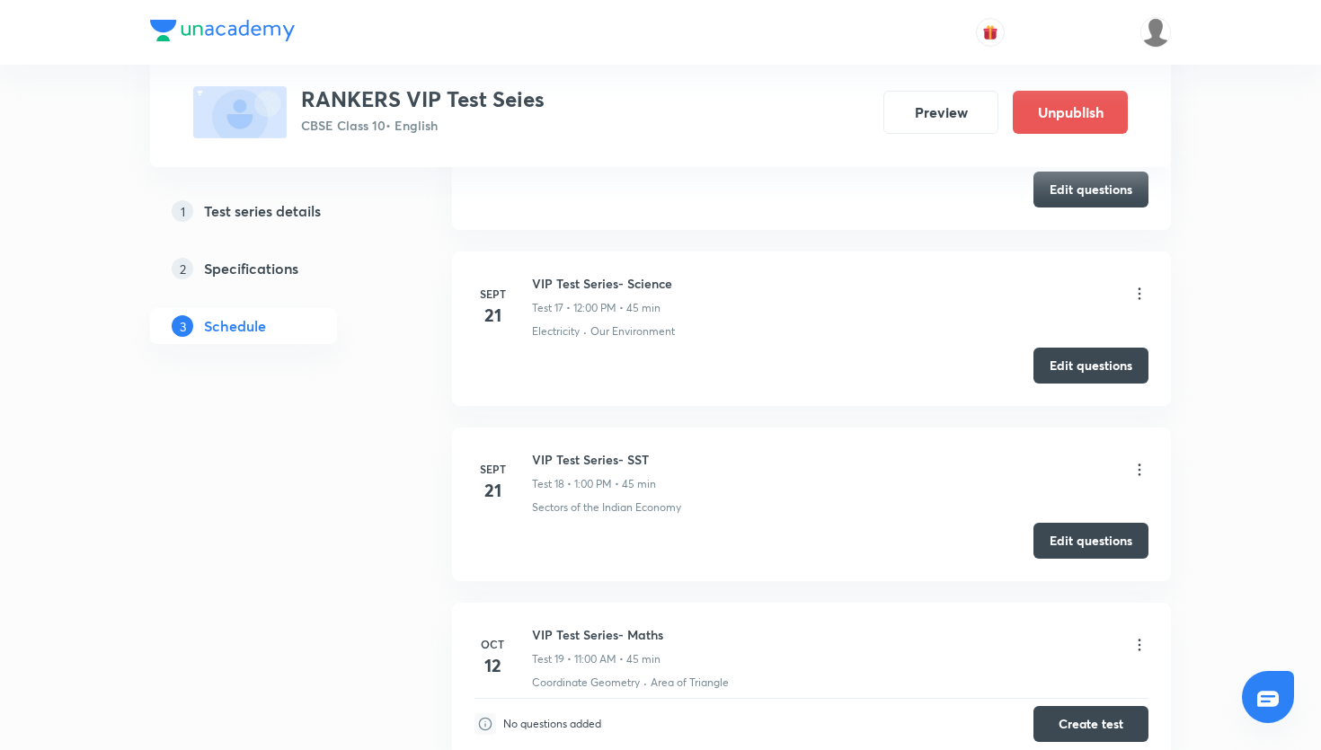
scroll to position [3205, 0]
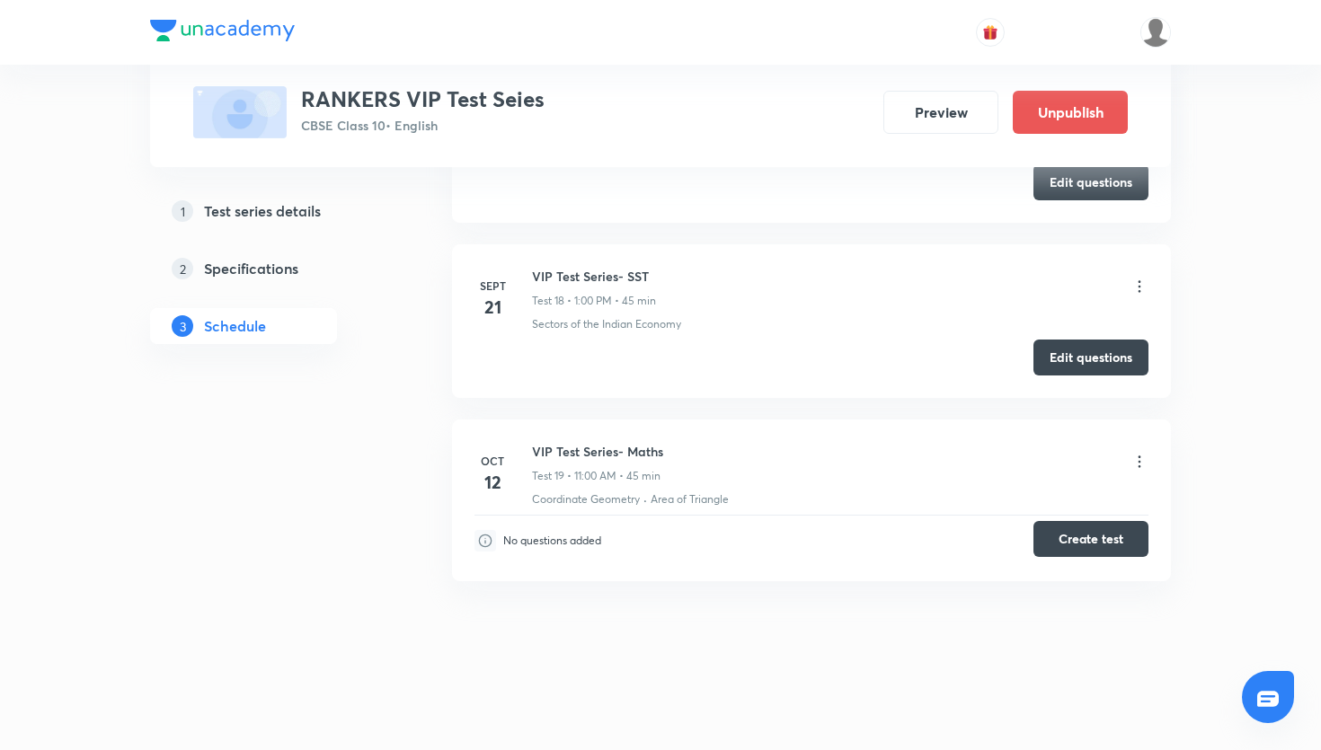
click at [1090, 548] on button "Create test" at bounding box center [1091, 539] width 115 height 36
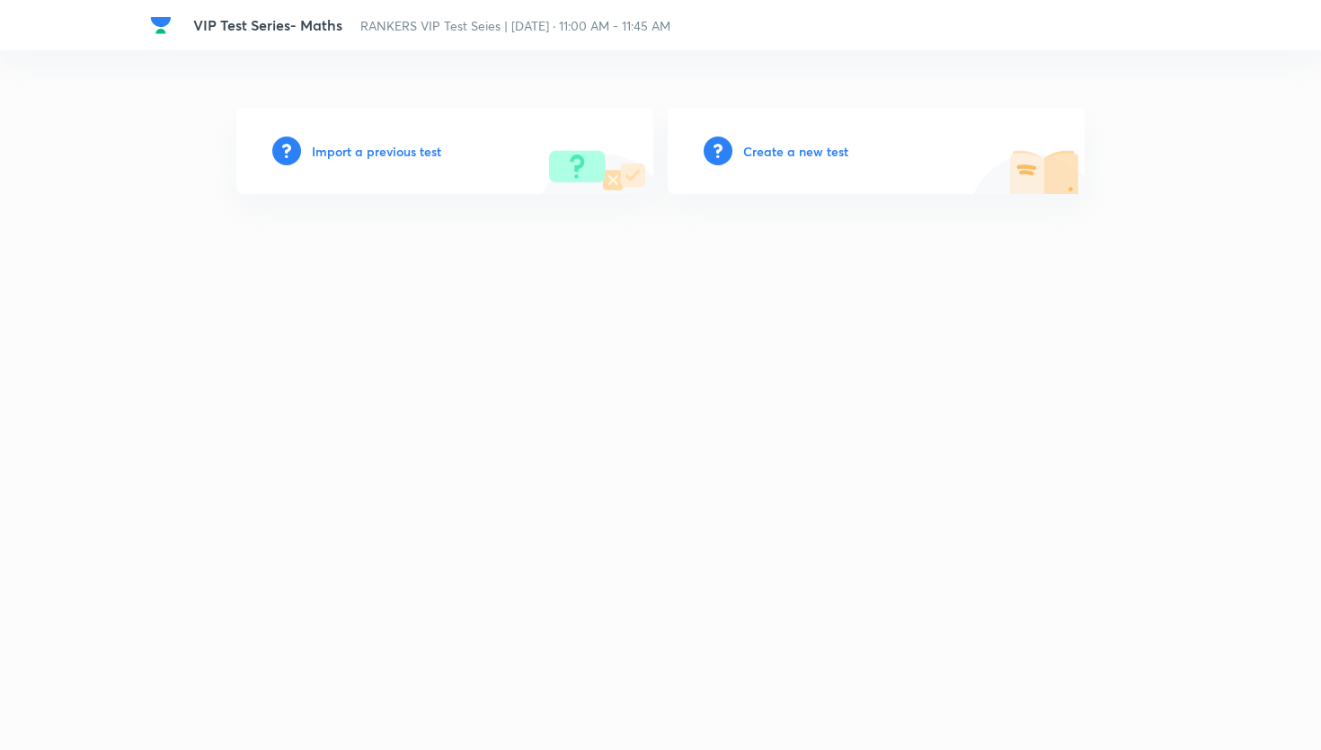
click at [841, 153] on h6 "Create a new test" at bounding box center [795, 151] width 105 height 19
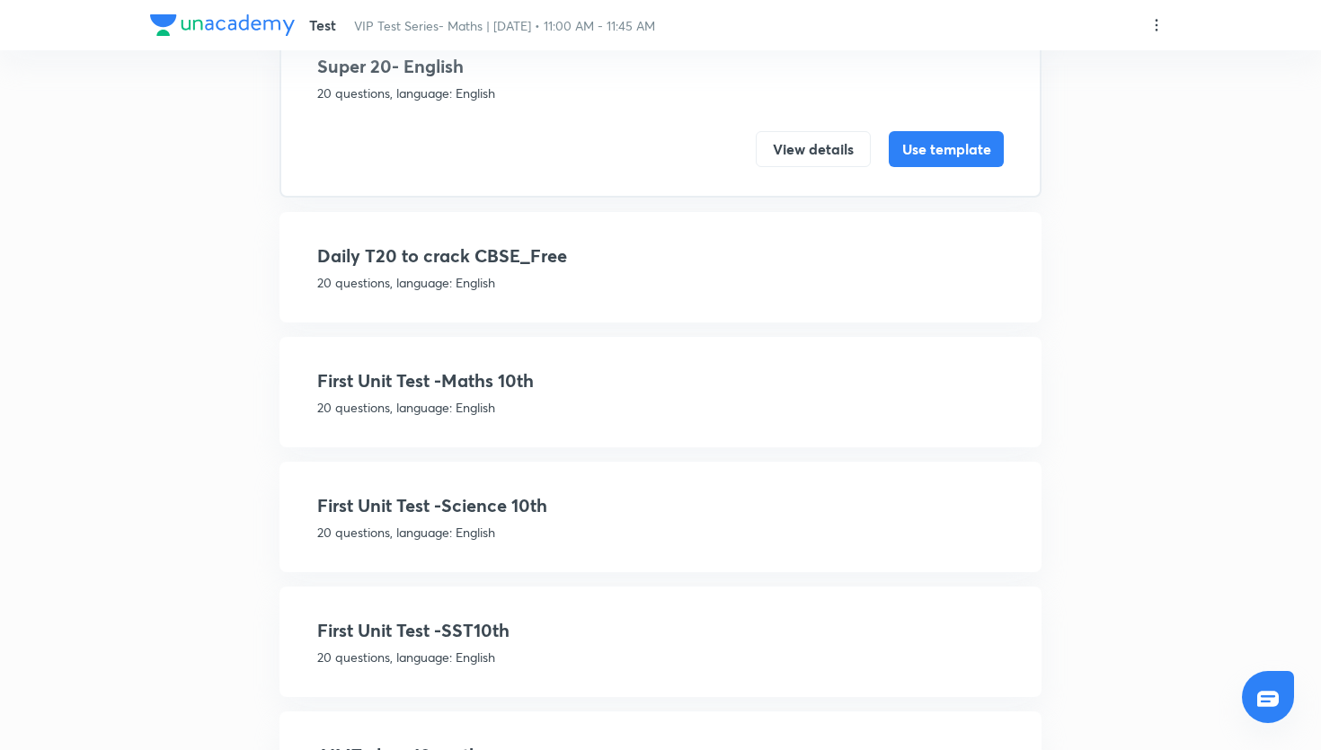
scroll to position [161, 0]
click at [747, 407] on p "20 questions, language: English" at bounding box center [660, 408] width 687 height 19
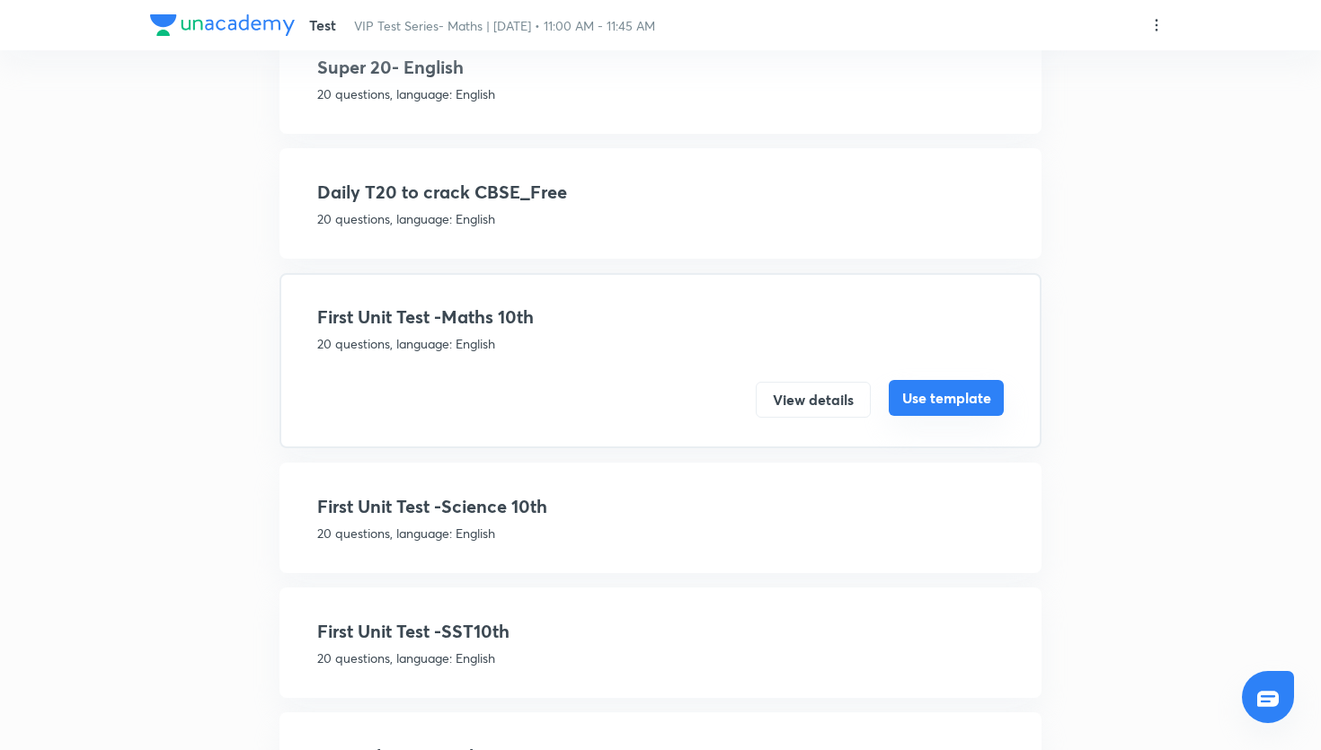
click at [942, 408] on button "Use template" at bounding box center [946, 398] width 115 height 36
click at [931, 398] on button "Use template" at bounding box center [946, 398] width 115 height 36
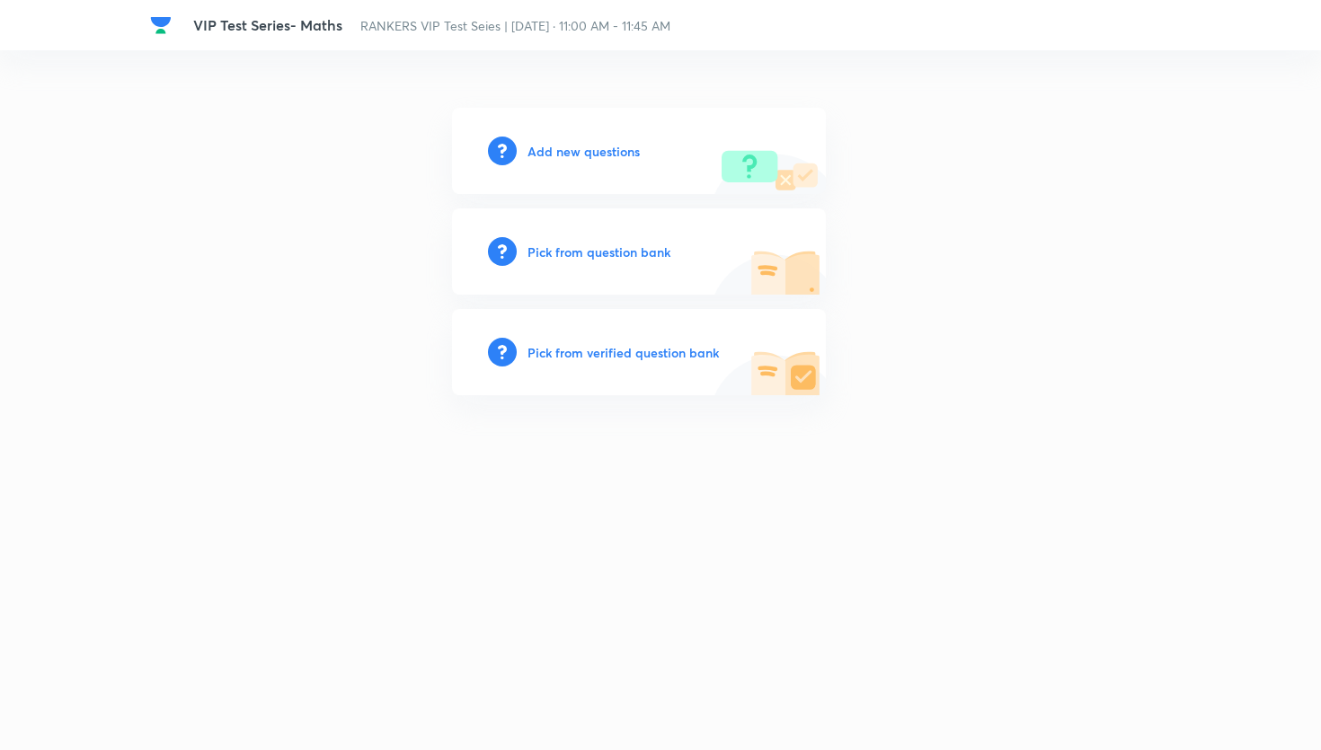
click at [709, 244] on div "Pick from question bank" at bounding box center [639, 252] width 374 height 86
click at [655, 243] on h6 "Pick from question bank" at bounding box center [599, 252] width 143 height 19
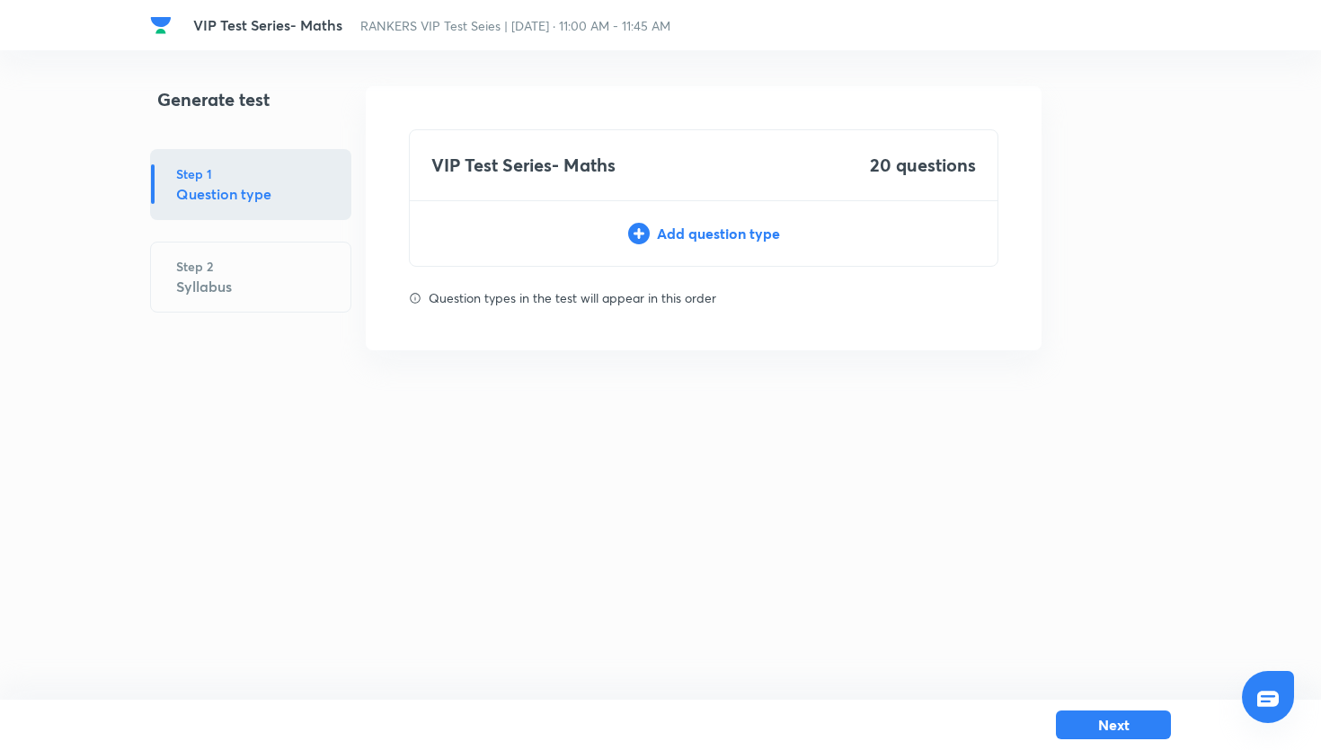
click at [766, 232] on div "Add question type" at bounding box center [704, 234] width 588 height 22
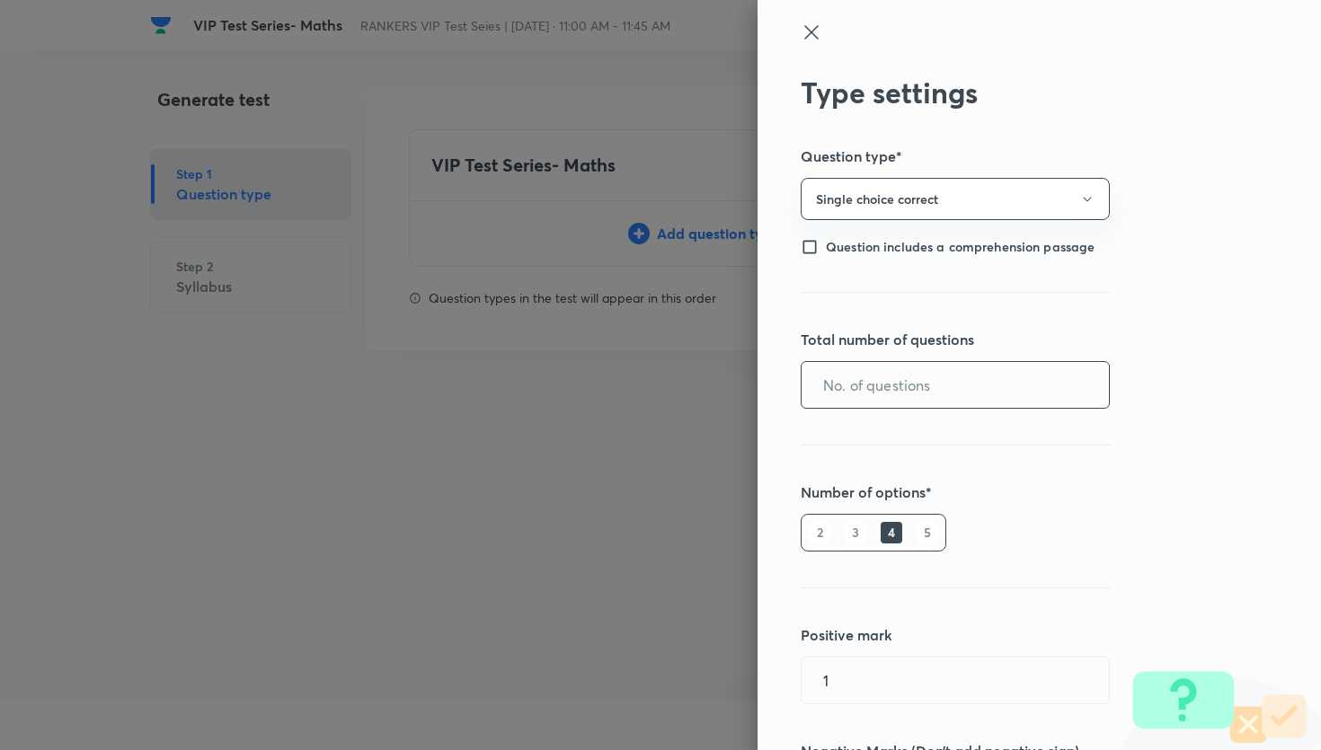
click at [901, 373] on input "text" at bounding box center [955, 385] width 307 height 46
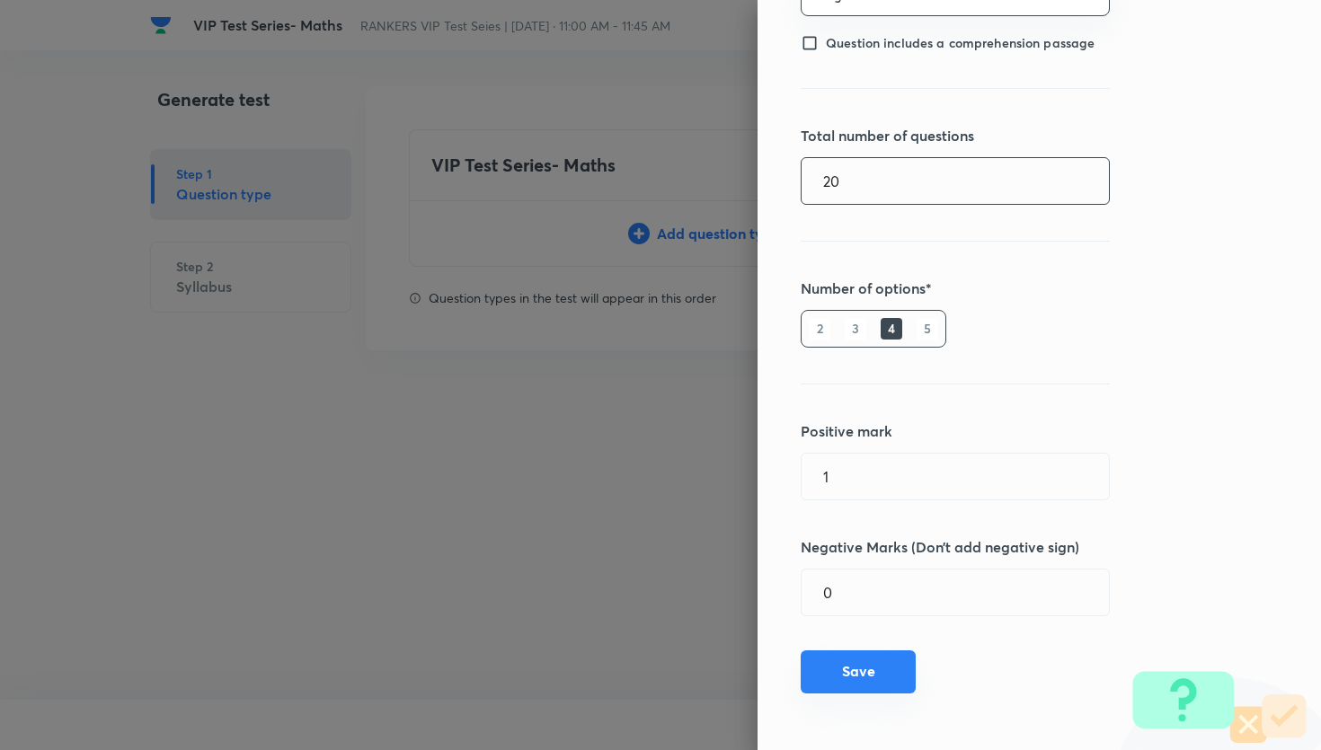
type input "20"
click at [880, 666] on button "Save" at bounding box center [858, 672] width 115 height 43
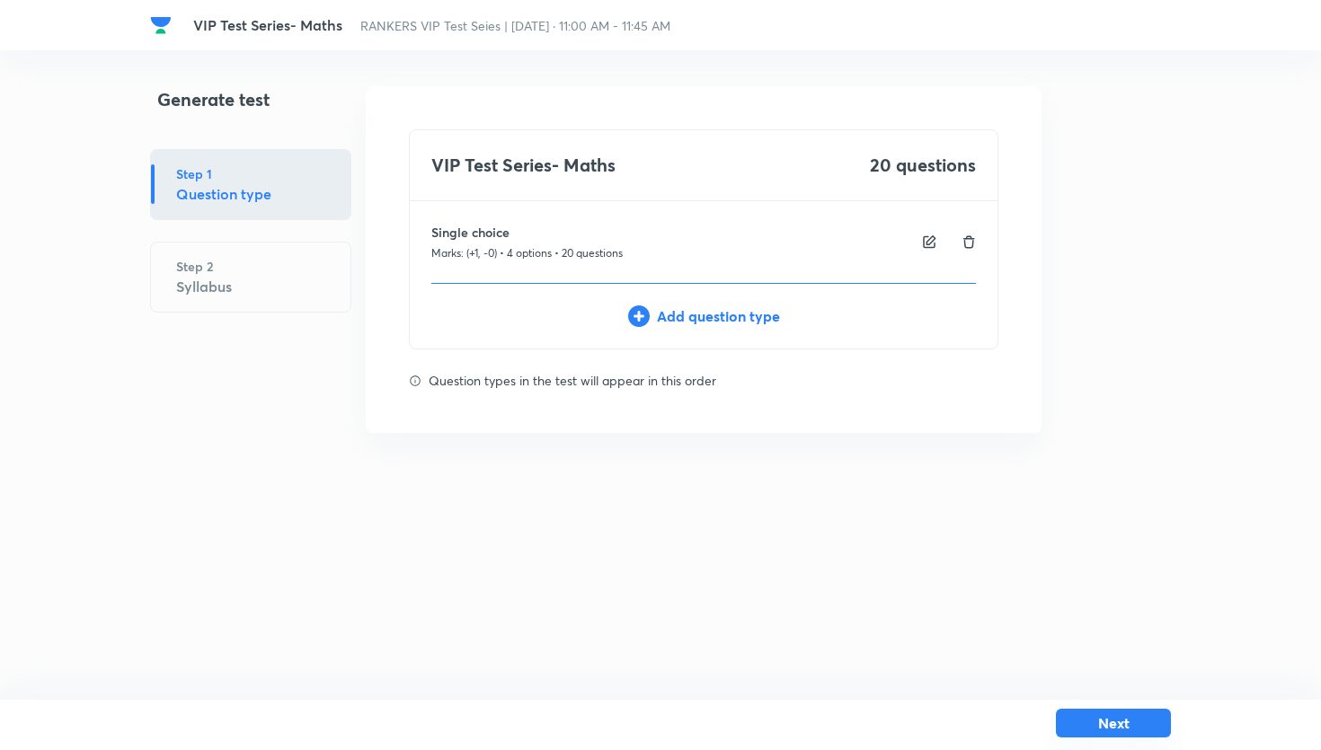
click at [1094, 733] on button "Next" at bounding box center [1113, 723] width 115 height 29
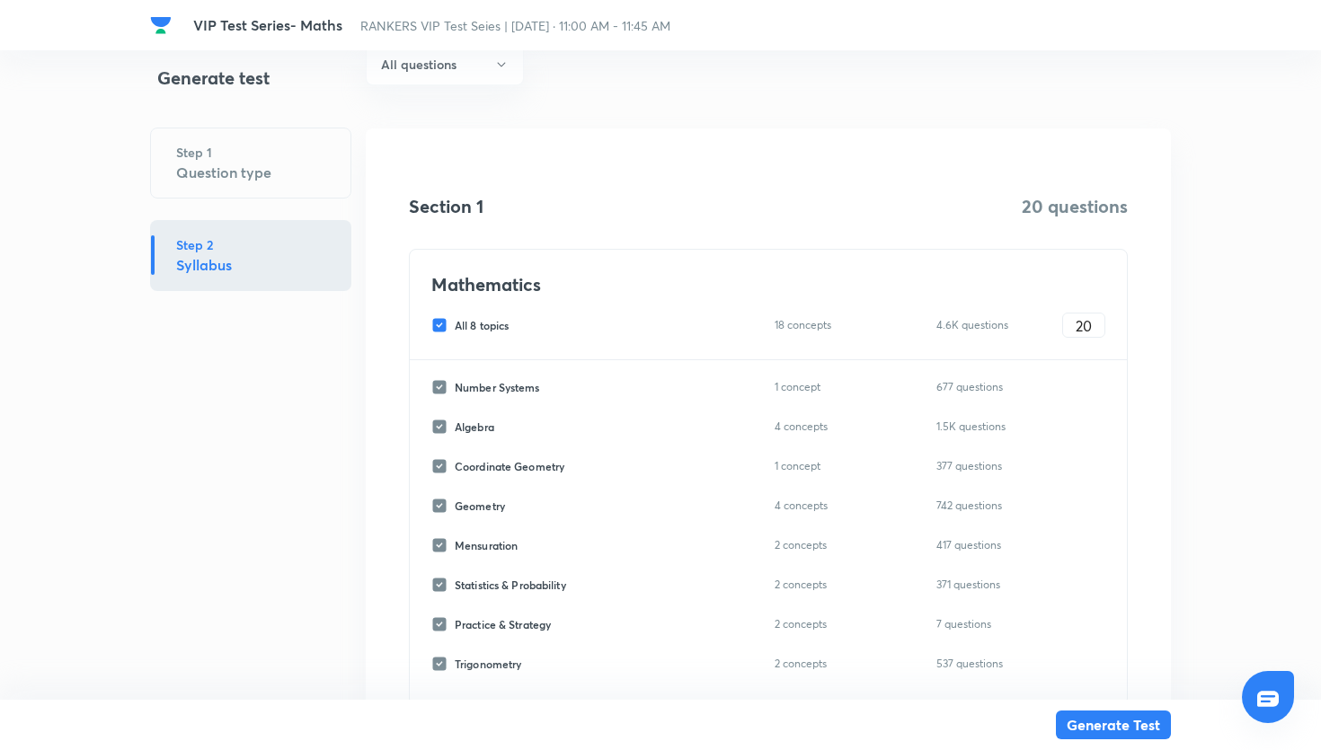
scroll to position [182, 0]
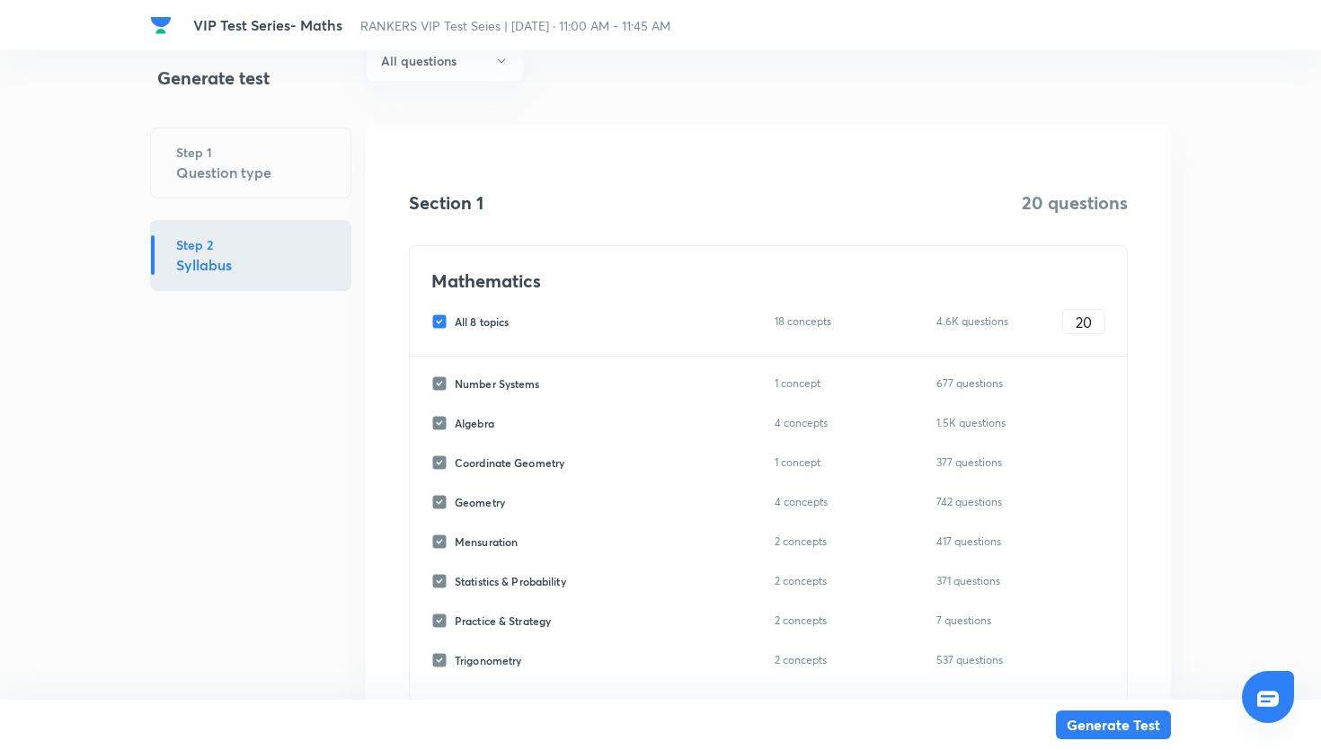
click at [440, 316] on input "All 8 topics" at bounding box center [442, 322] width 23 height 16
checkbox input "false"
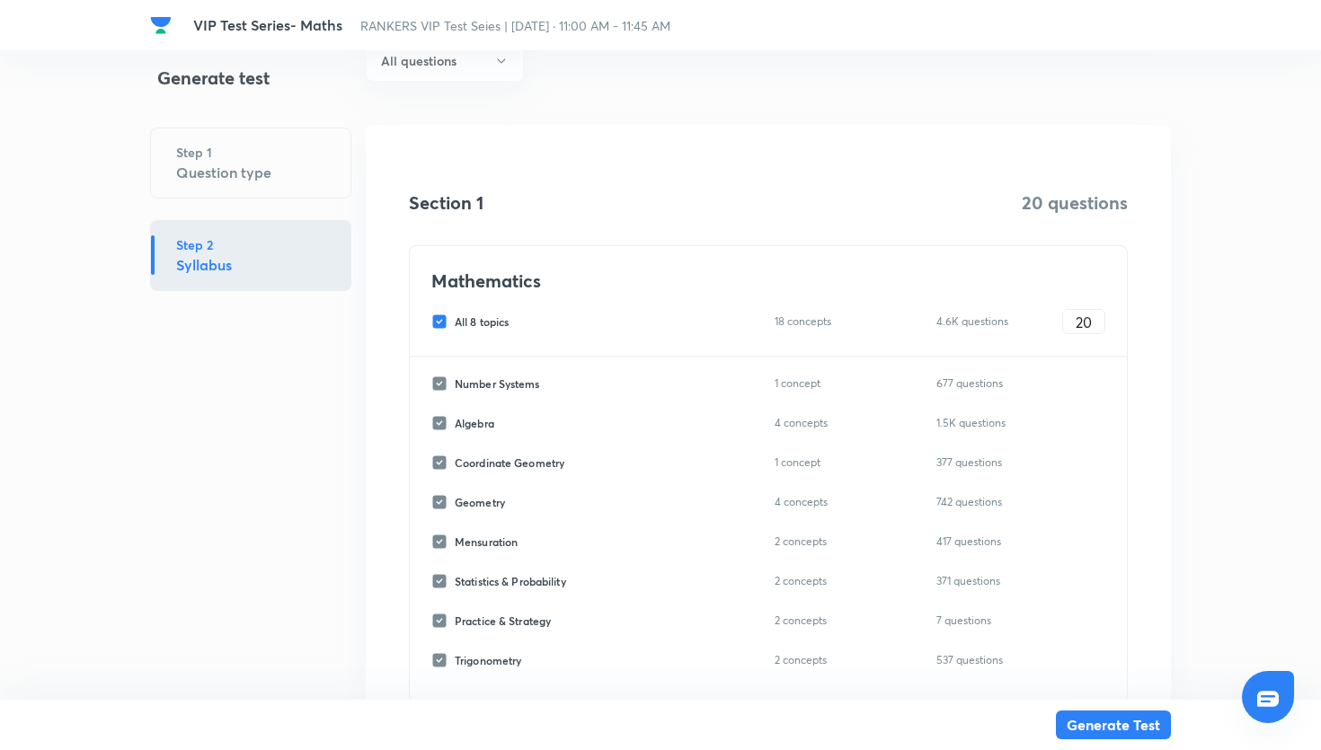
checkbox input "false"
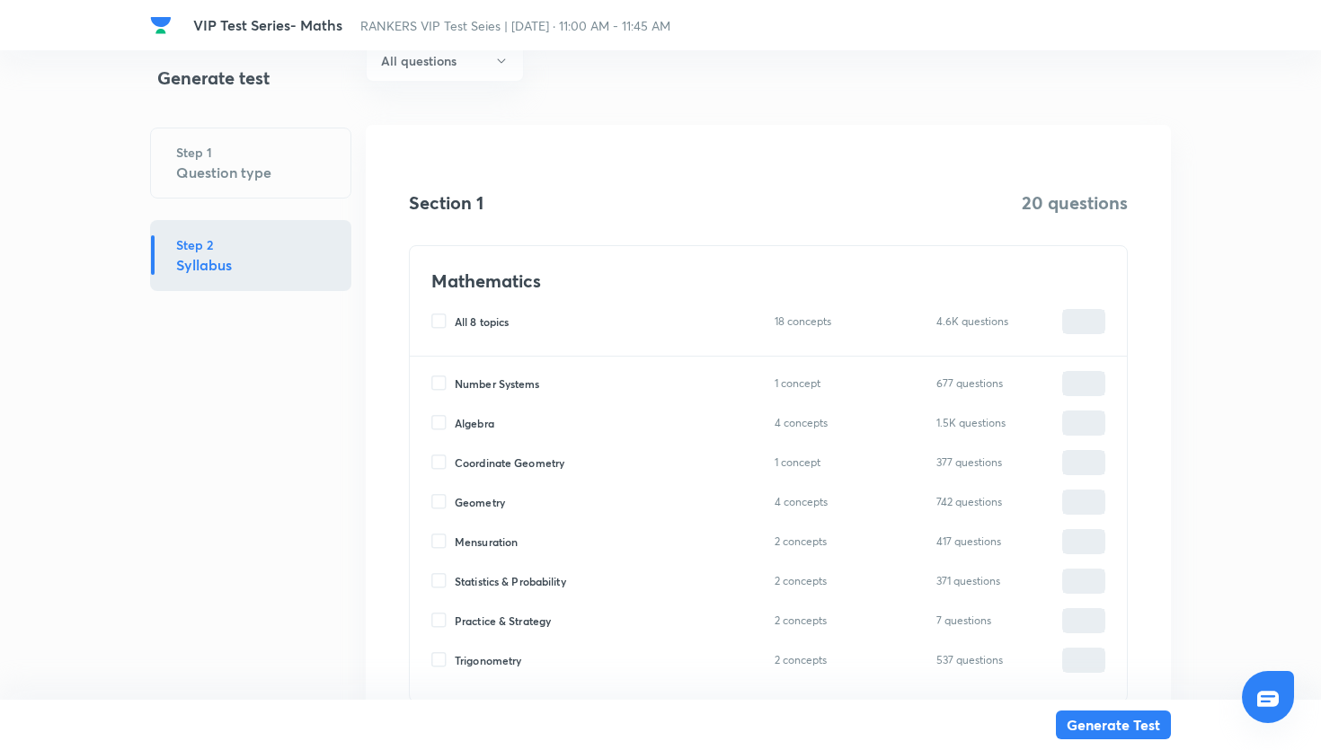
click at [438, 493] on div "Geometry 4 concepts 742 questions ​" at bounding box center [768, 502] width 674 height 25
click at [440, 502] on input "Geometry" at bounding box center [442, 502] width 23 height 16
checkbox input "true"
type input "0"
click at [1084, 505] on input "0" at bounding box center [1083, 502] width 41 height 31
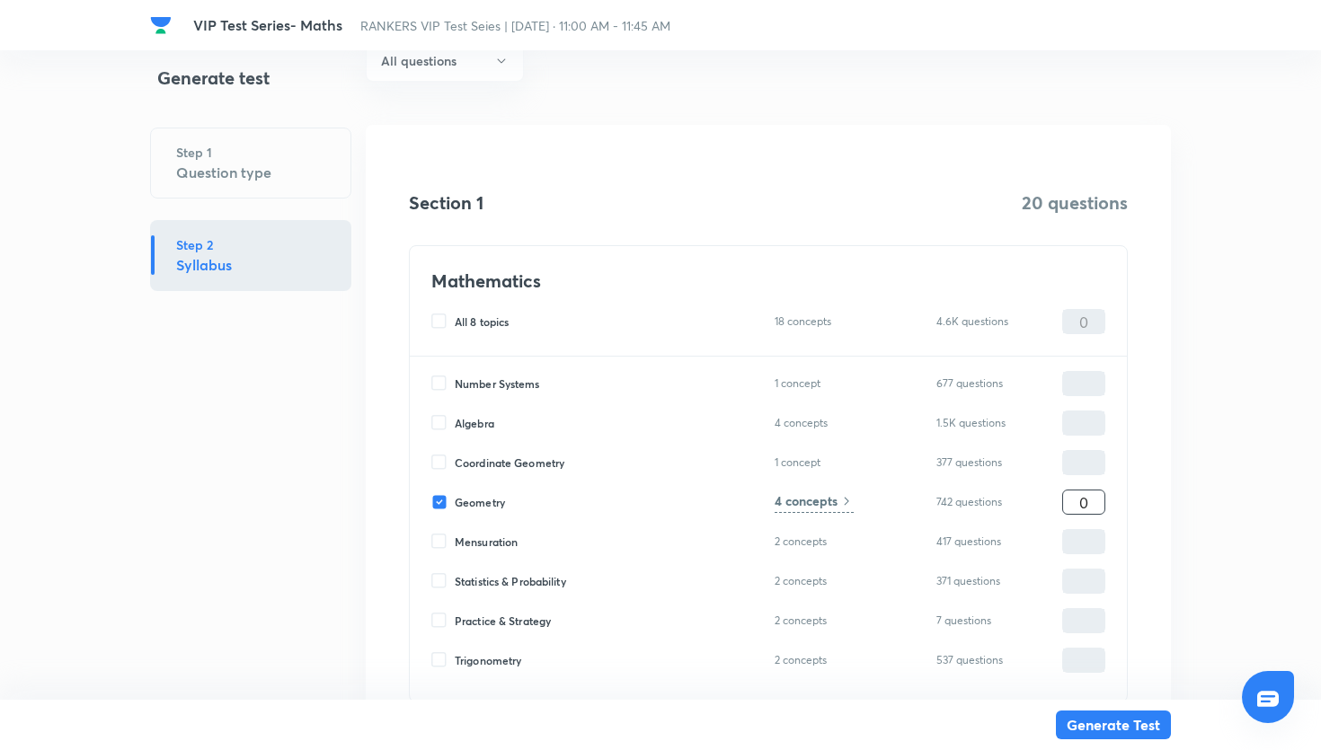
type input "20"
click at [849, 506] on icon at bounding box center [846, 501] width 14 height 14
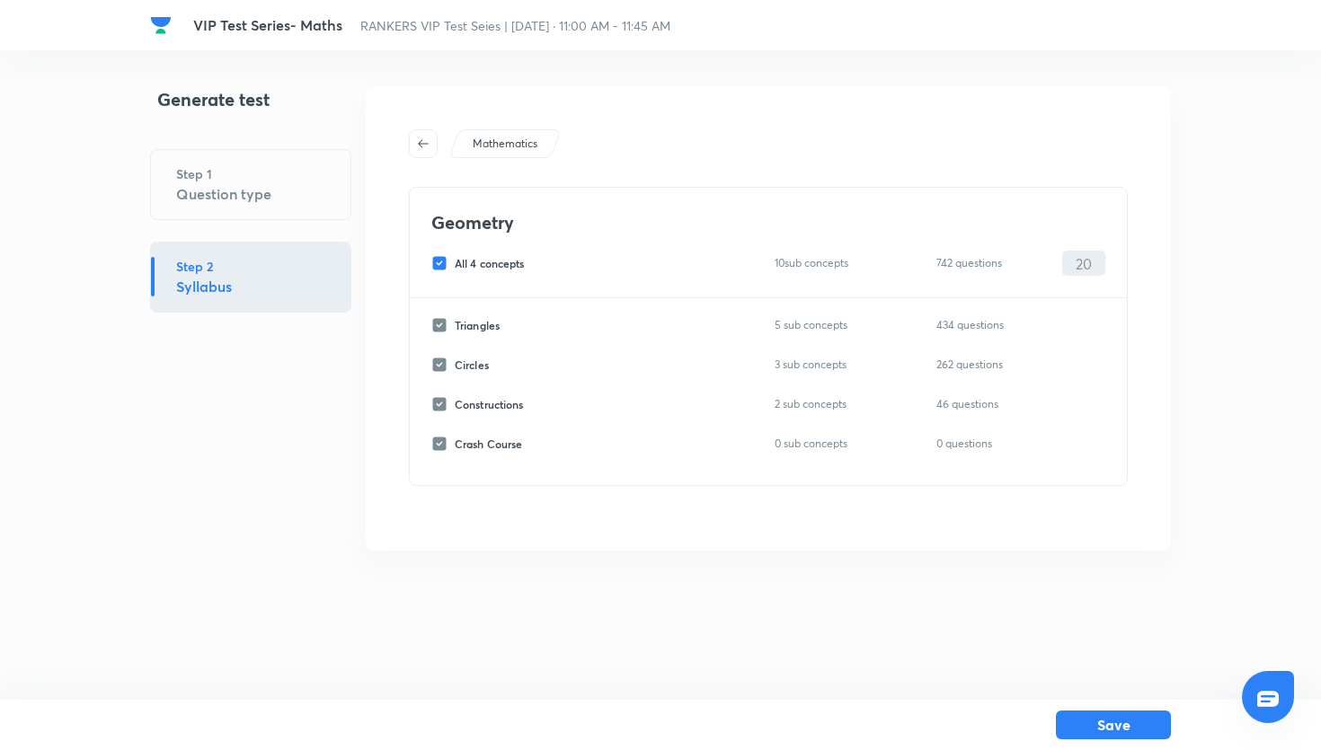
click at [438, 264] on input "All 4 concepts" at bounding box center [442, 263] width 23 height 16
checkbox input "false"
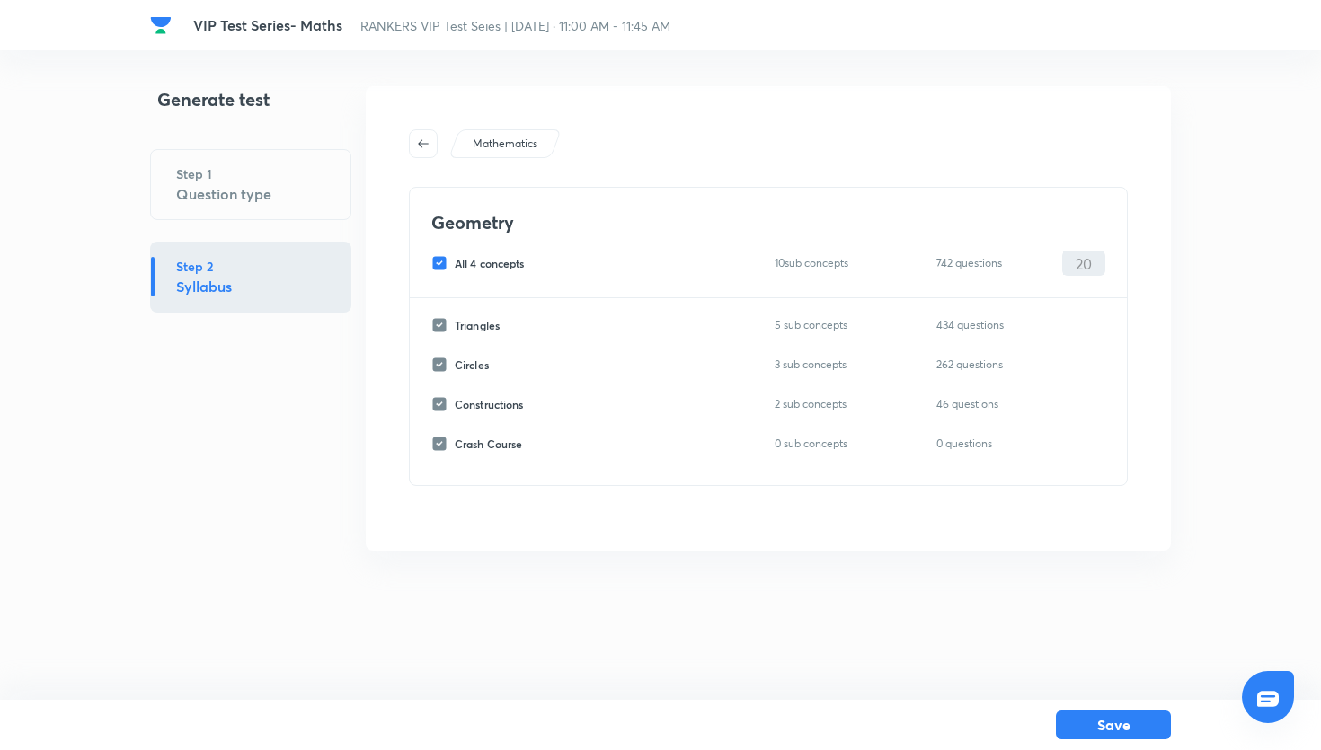
checkbox input "false"
click at [443, 328] on input "Triangles" at bounding box center [442, 325] width 23 height 16
checkbox input "true"
click at [1076, 317] on input "0" at bounding box center [1083, 325] width 41 height 31
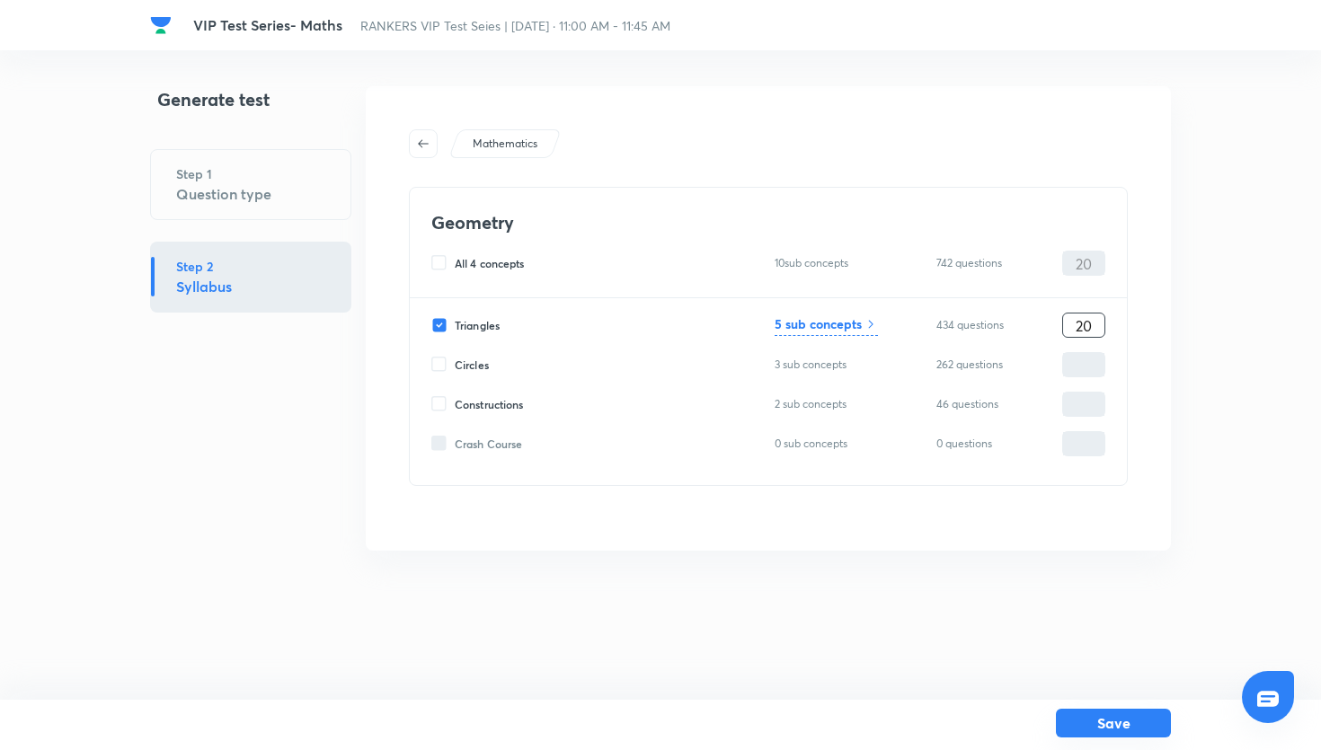
type input "20"
click at [1136, 732] on button "Save" at bounding box center [1113, 723] width 115 height 29
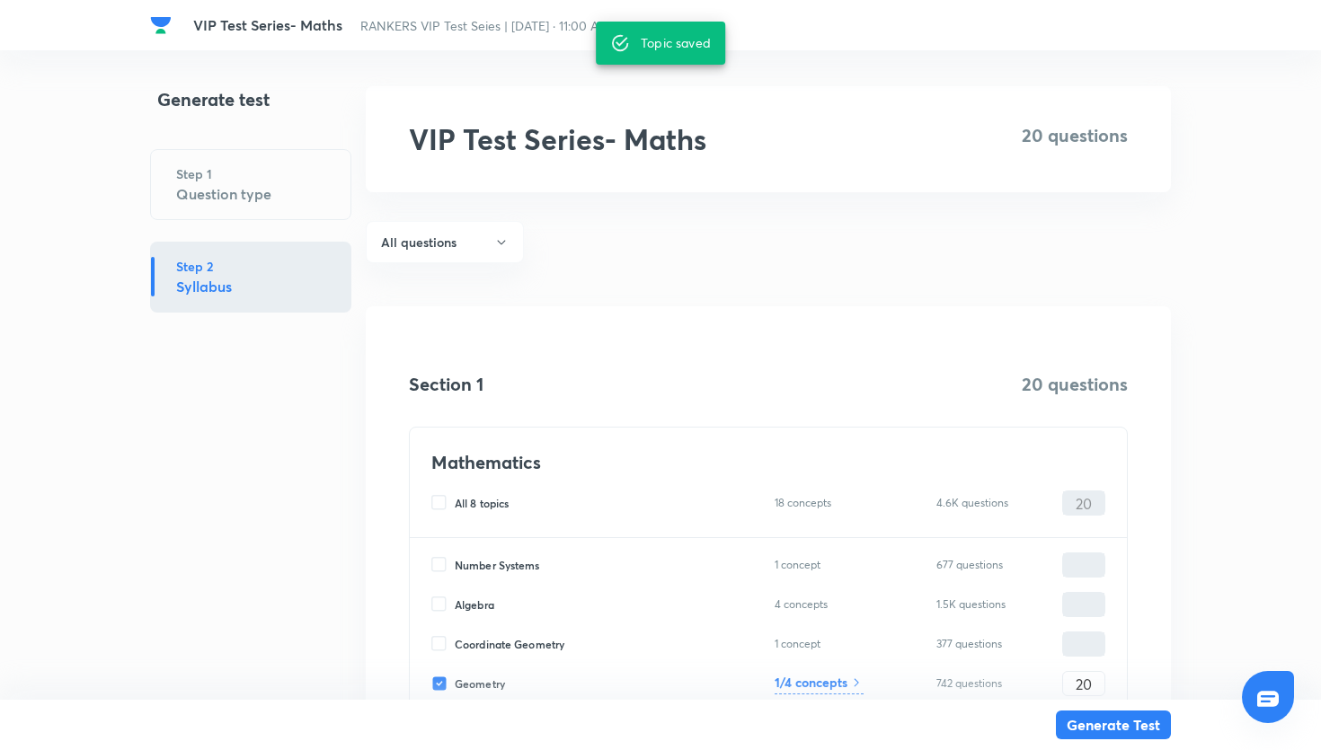
scroll to position [306, 0]
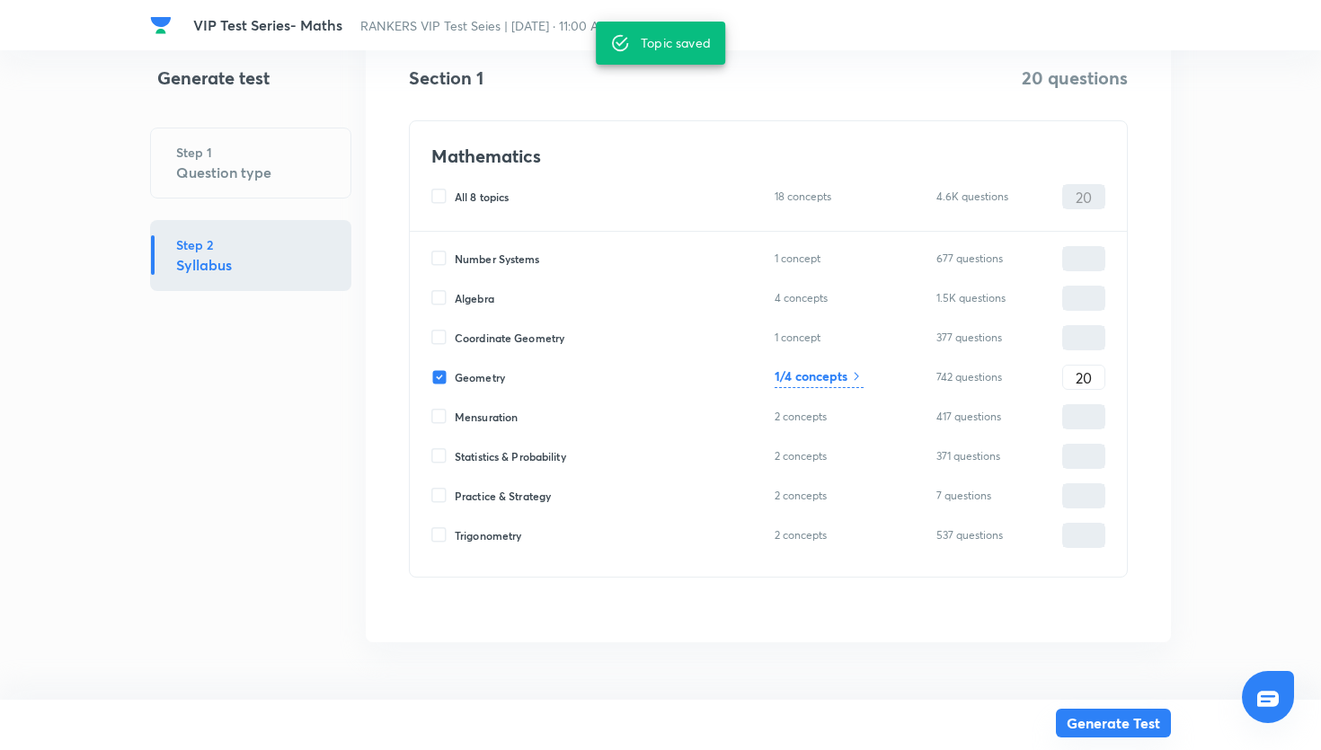
click at [1115, 716] on button "Generate Test" at bounding box center [1113, 723] width 115 height 29
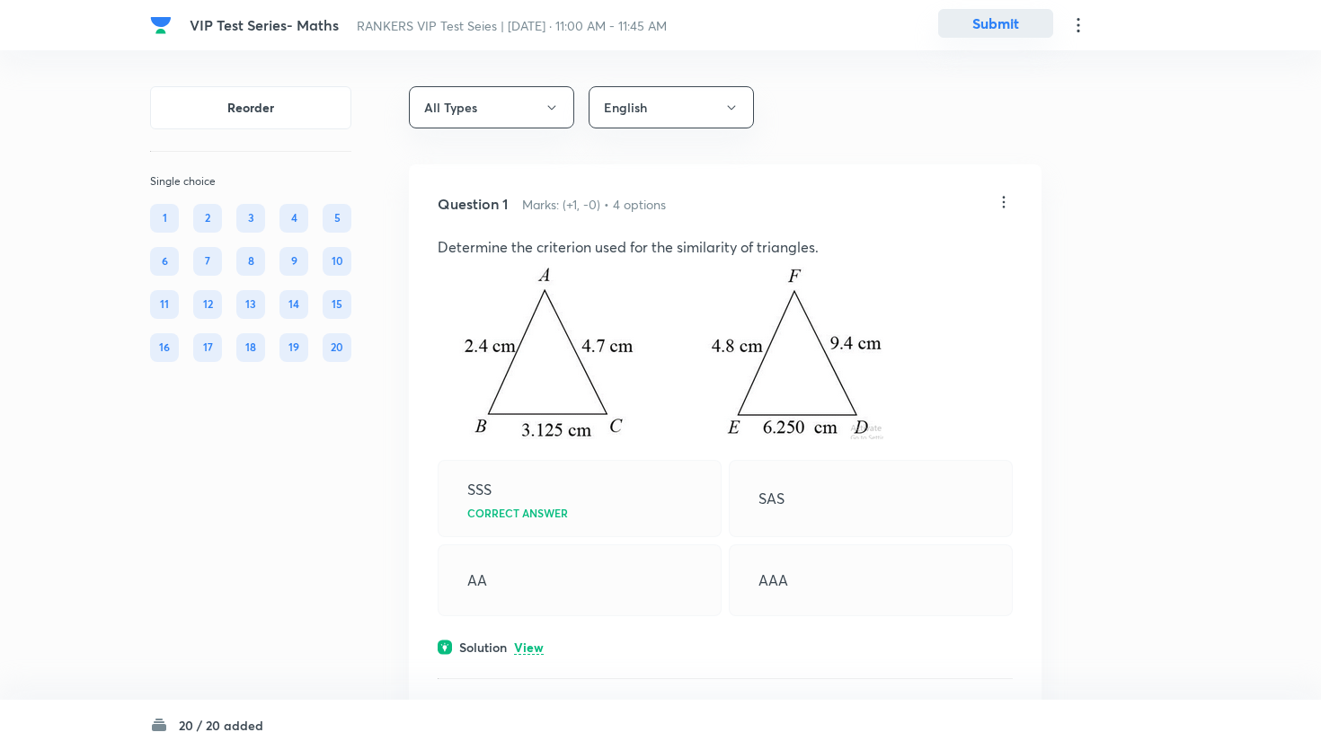
click at [996, 36] on button "Submit" at bounding box center [995, 23] width 115 height 29
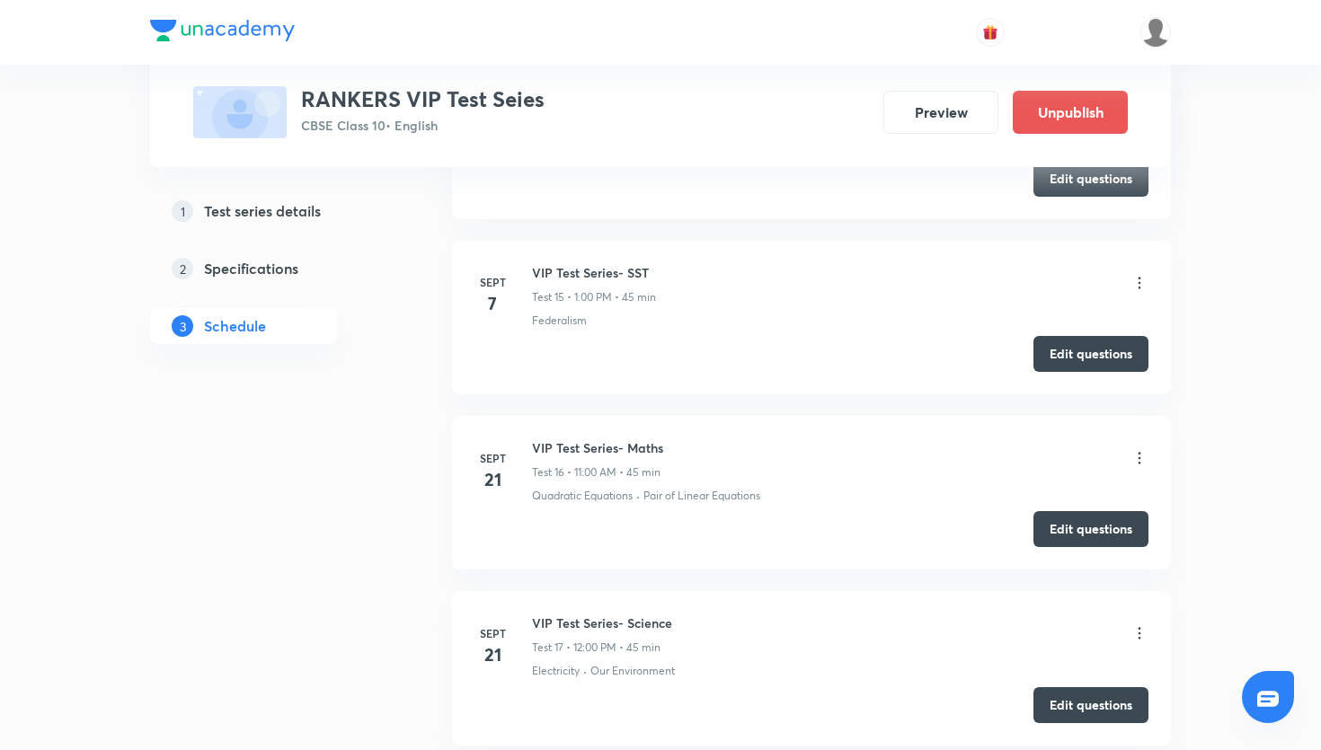
scroll to position [3791, 0]
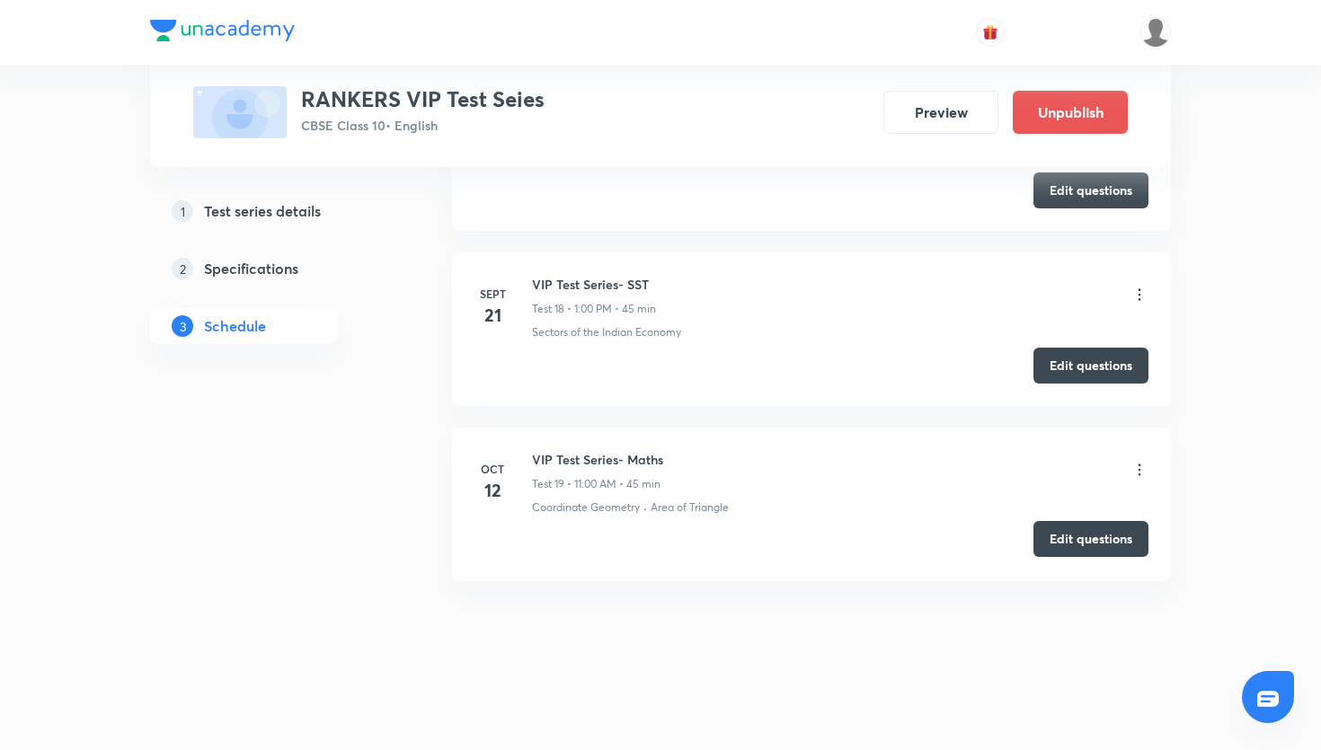
click at [1115, 548] on button "Edit questions" at bounding box center [1091, 539] width 115 height 36
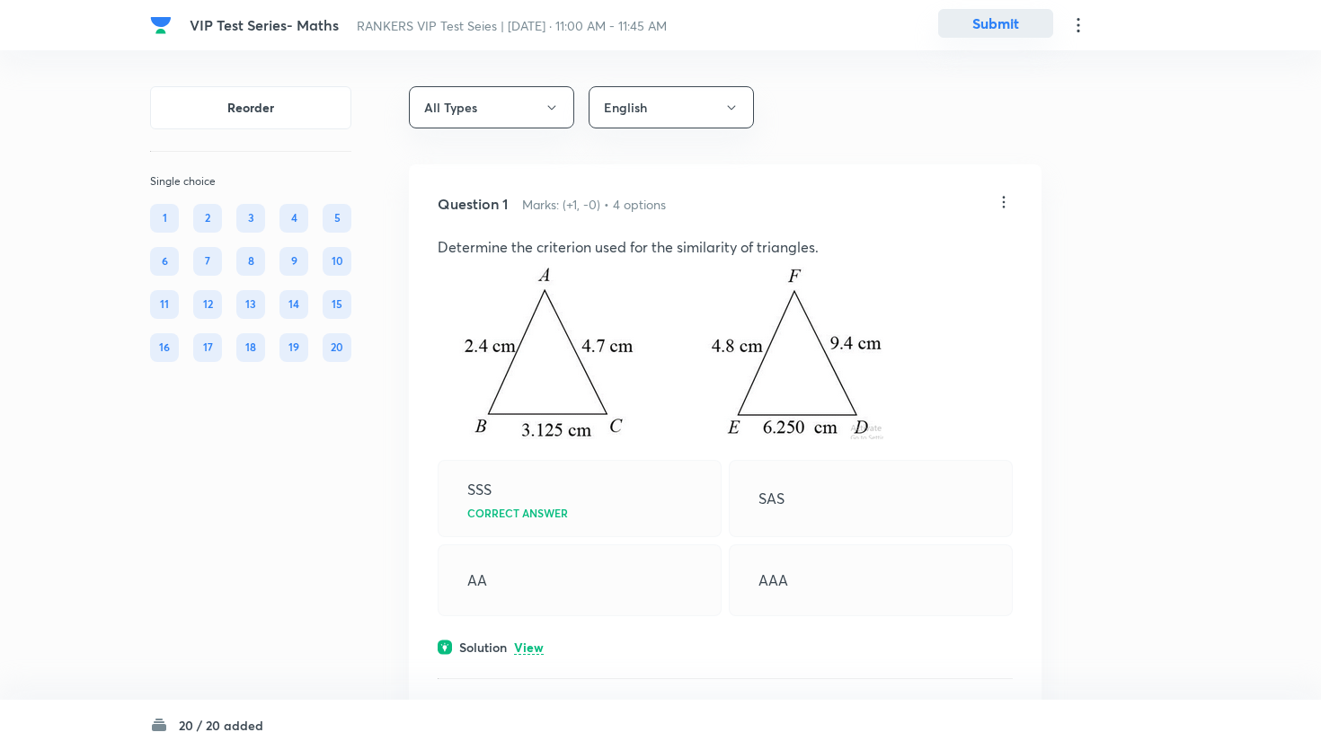
click at [987, 26] on button "Submit" at bounding box center [995, 23] width 115 height 29
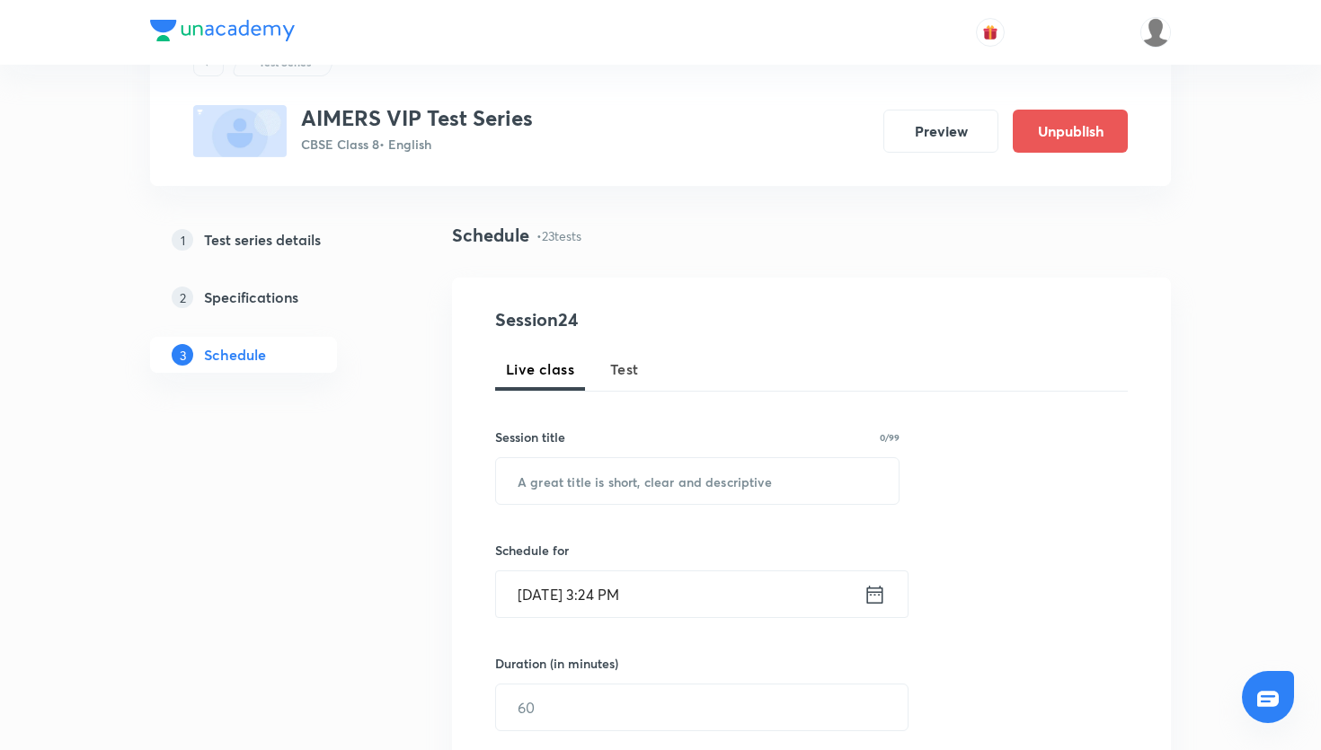
scroll to position [99, 0]
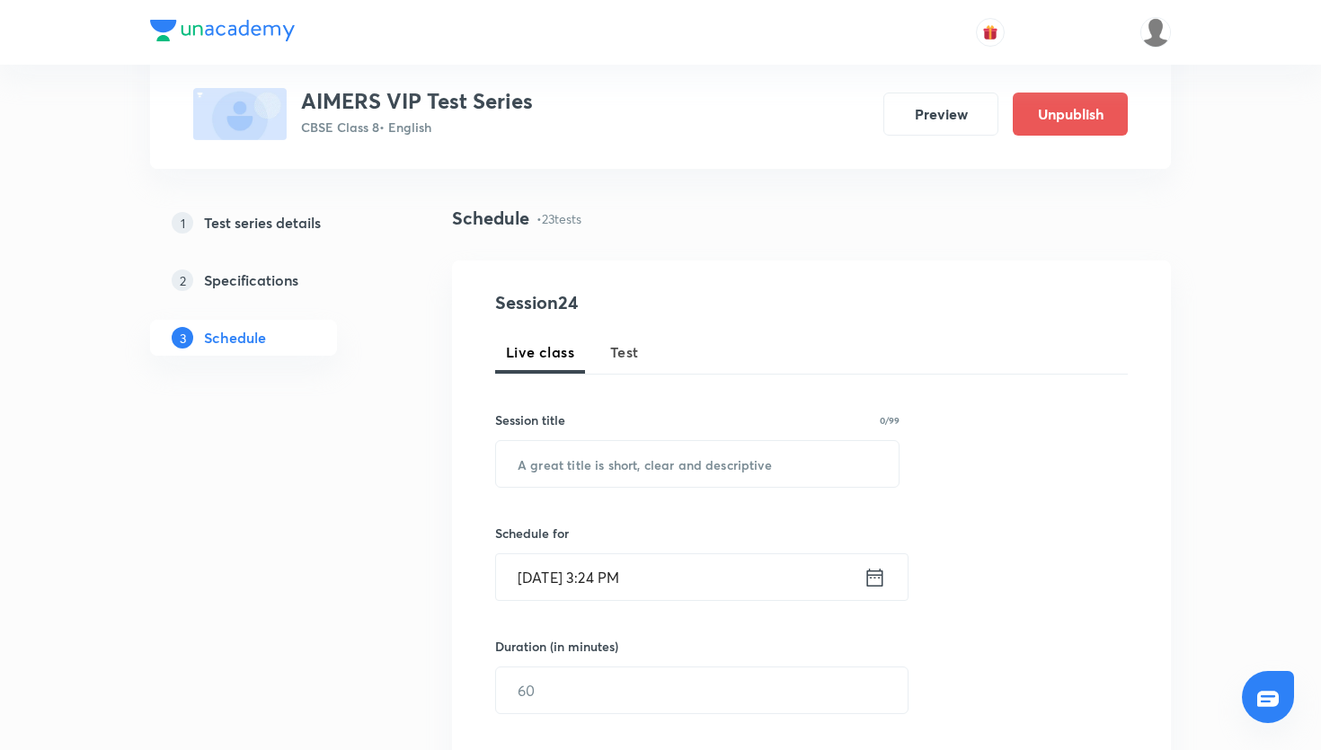
click at [617, 362] on span "Test" at bounding box center [624, 353] width 29 height 22
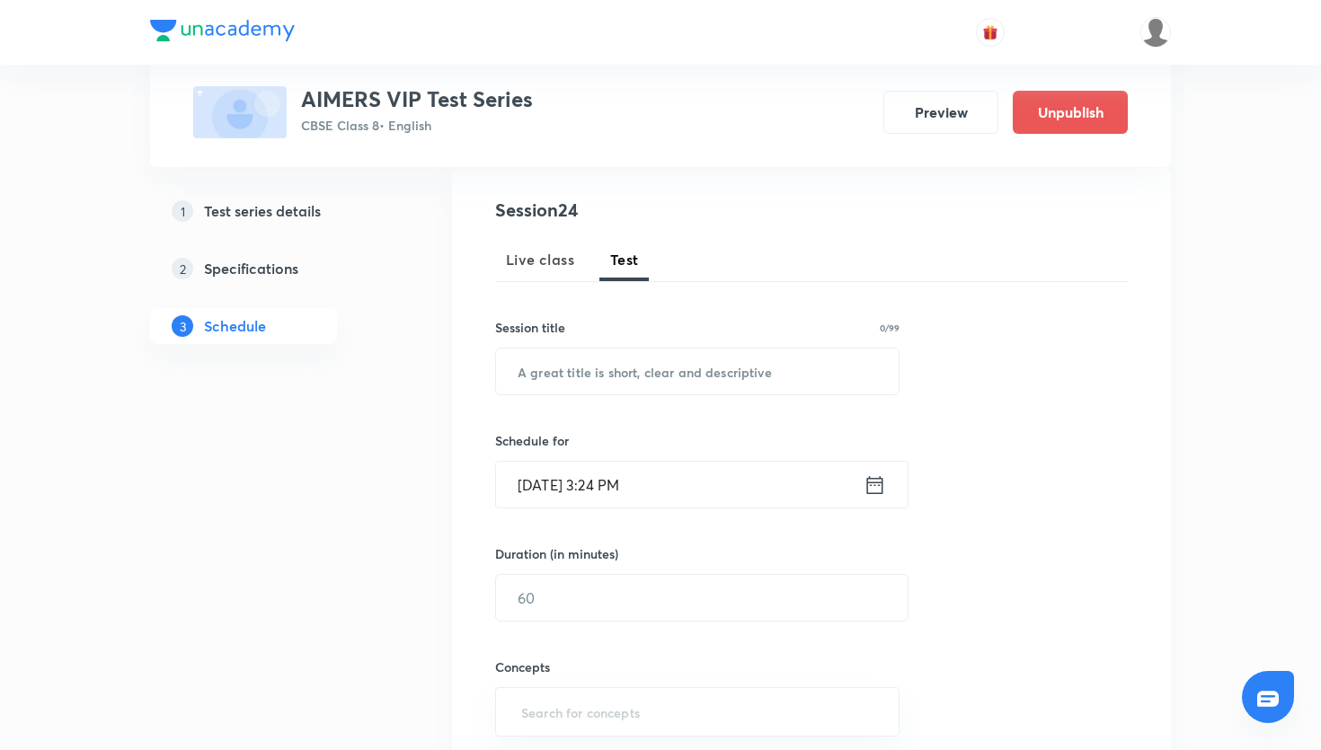
scroll to position [198, 0]
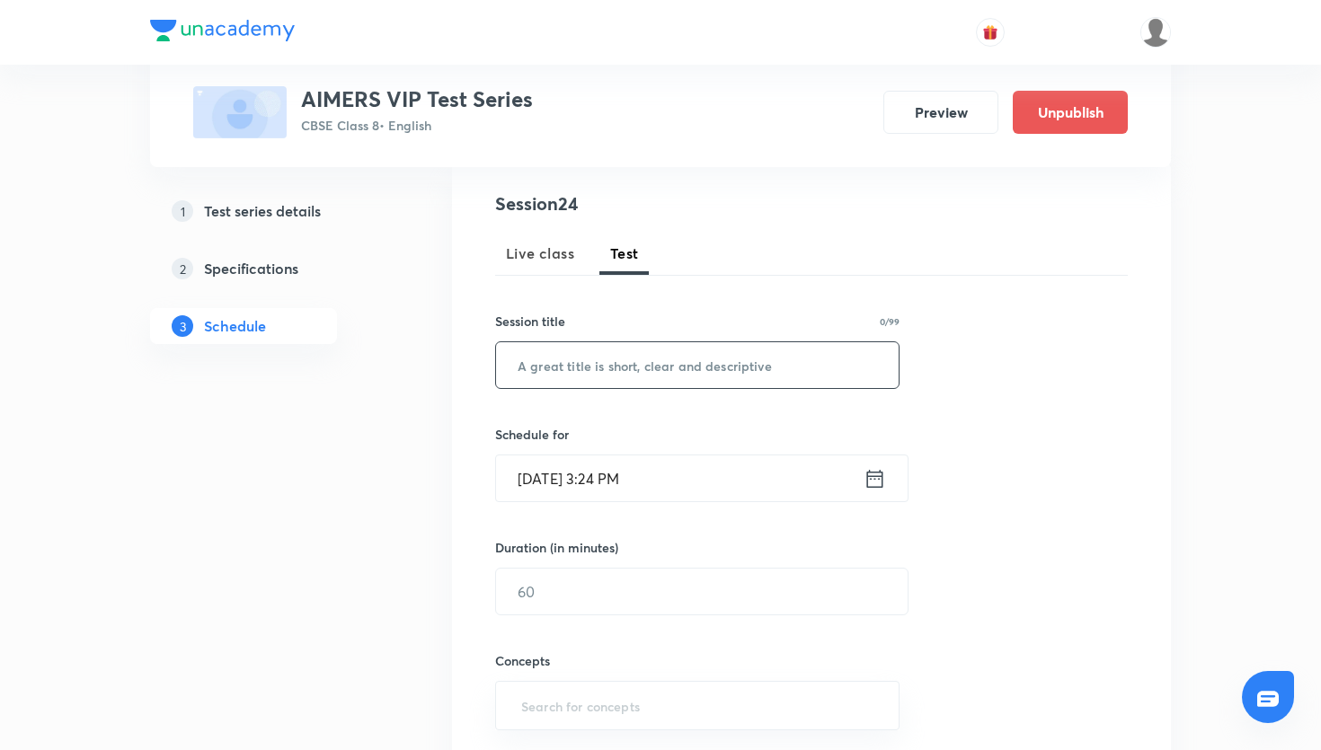
click at [705, 374] on input "text" at bounding box center [697, 365] width 403 height 46
paste input "VIP Test Series- SST"
type input "VIP Test Series- SST"
click at [878, 483] on icon at bounding box center [875, 478] width 22 height 25
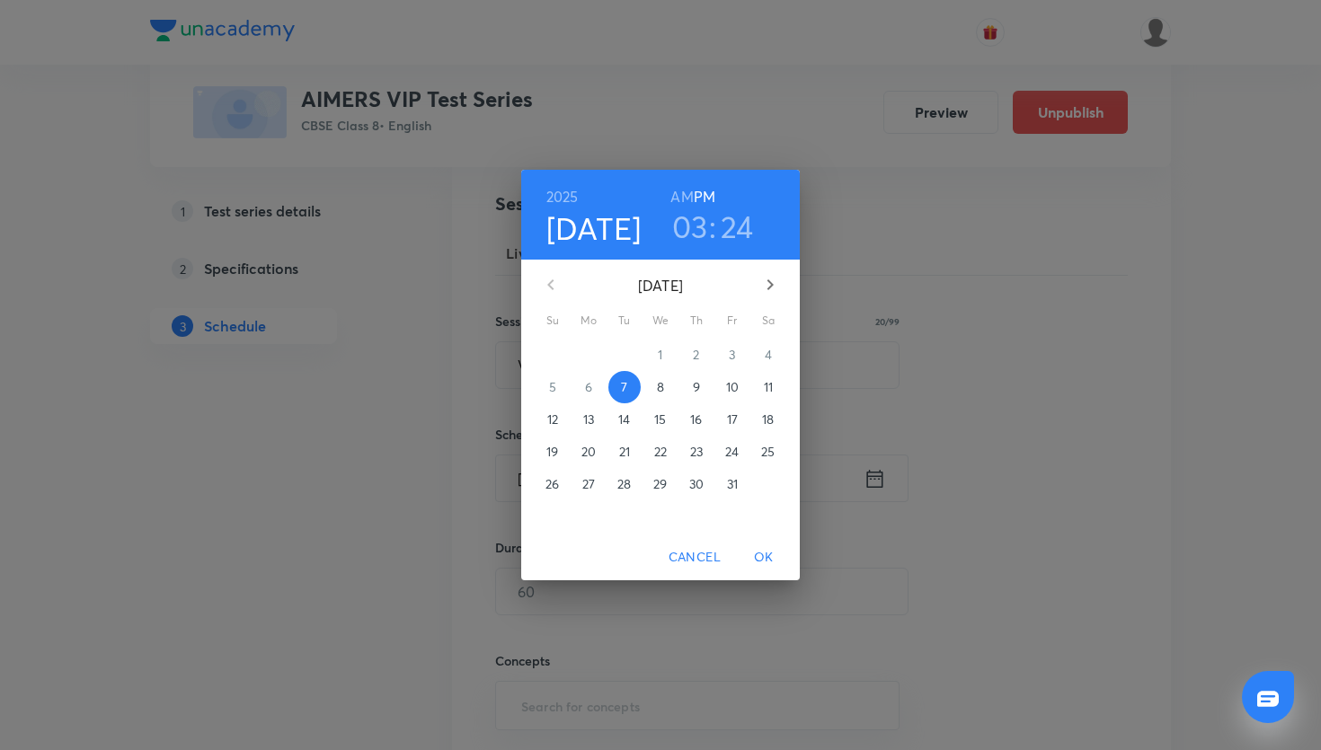
click at [557, 484] on p "26" at bounding box center [552, 484] width 13 height 18
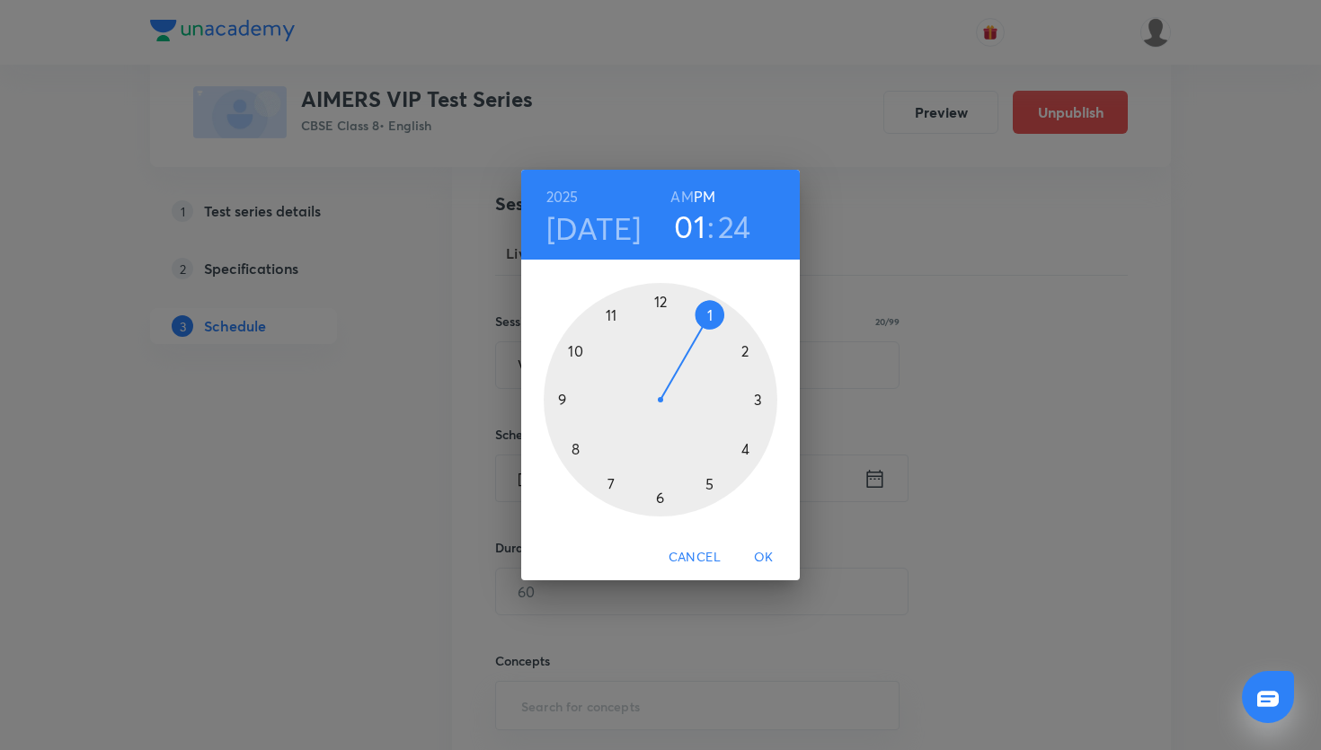
click at [713, 314] on div at bounding box center [661, 400] width 234 height 234
click at [669, 305] on div at bounding box center [661, 400] width 234 height 234
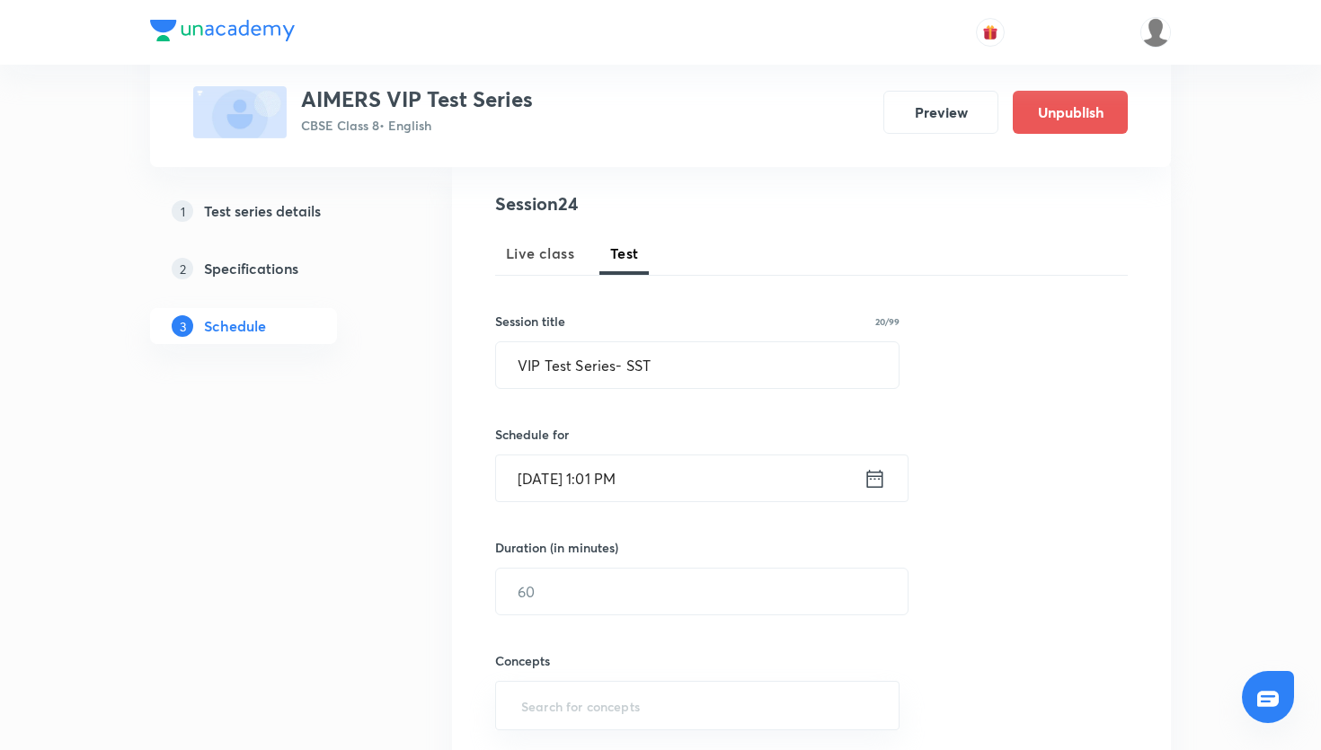
click at [881, 481] on icon at bounding box center [875, 478] width 22 height 25
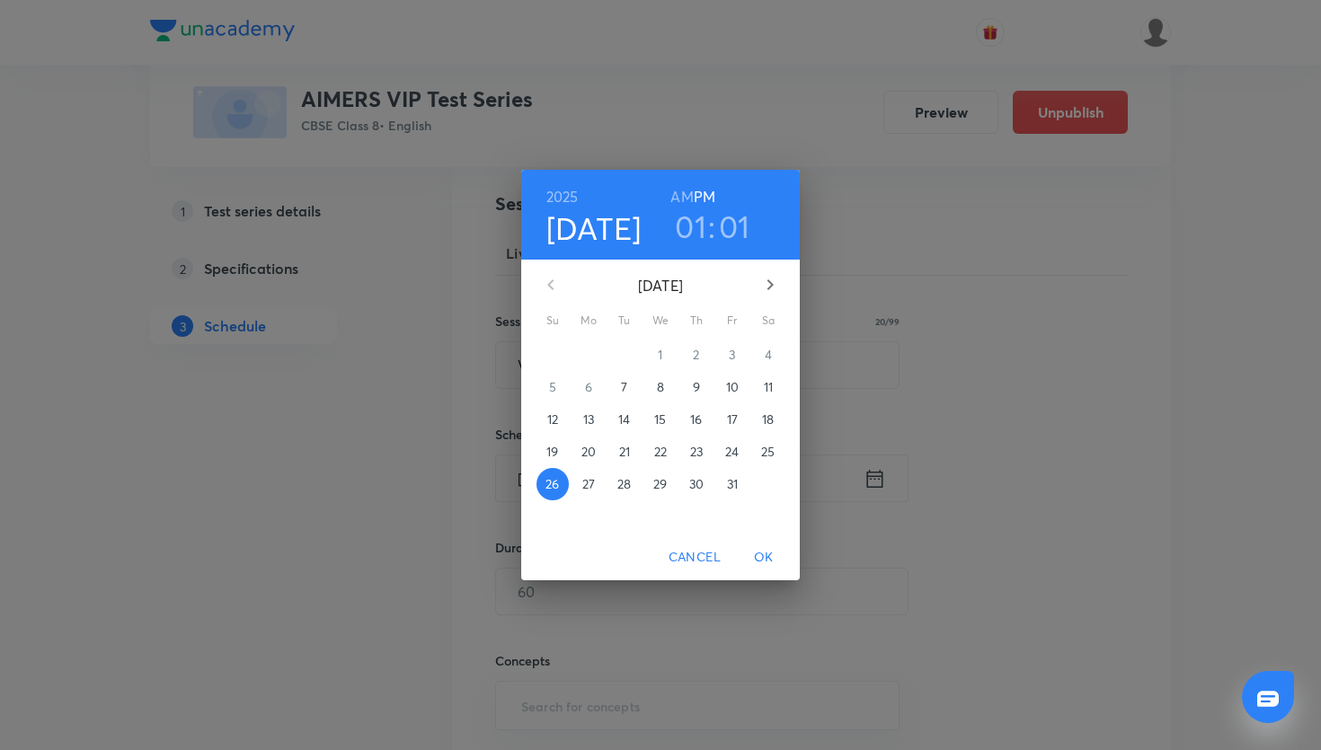
click at [727, 222] on h3 "01" at bounding box center [734, 227] width 31 height 38
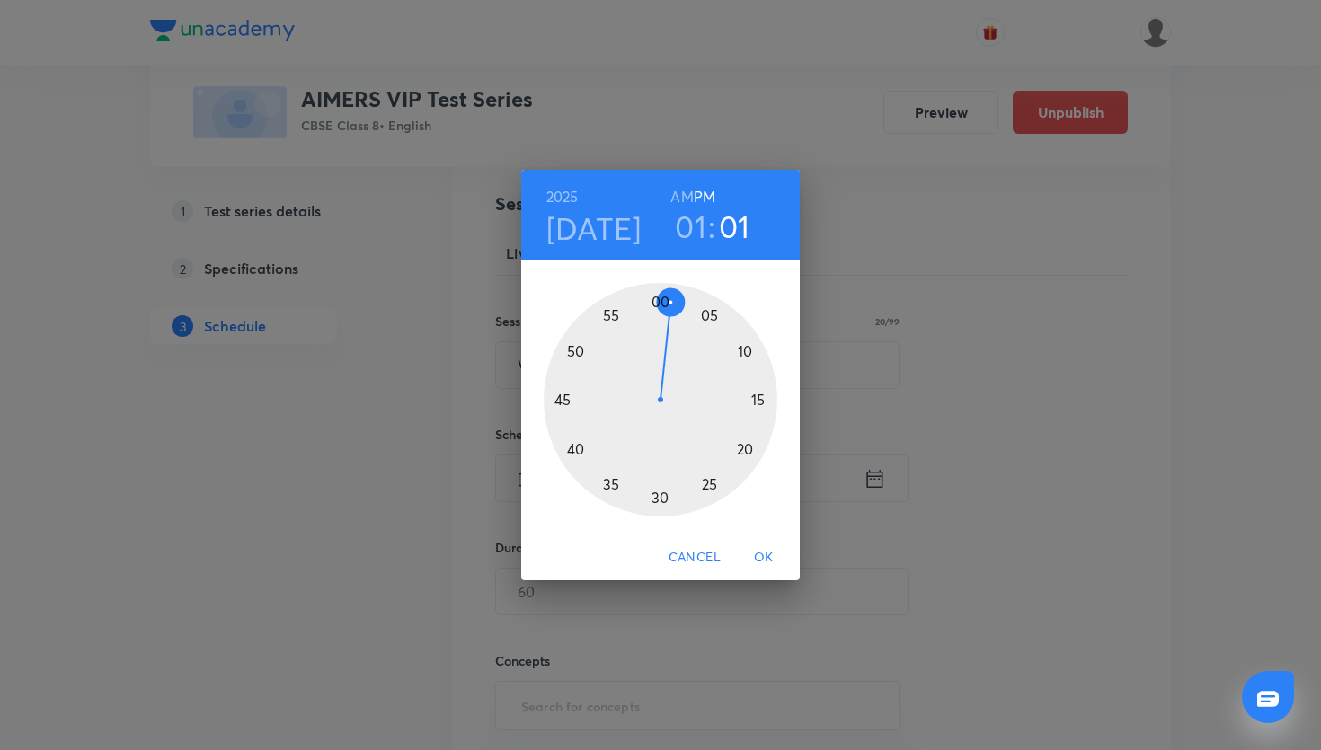
click at [661, 299] on div at bounding box center [661, 400] width 234 height 234
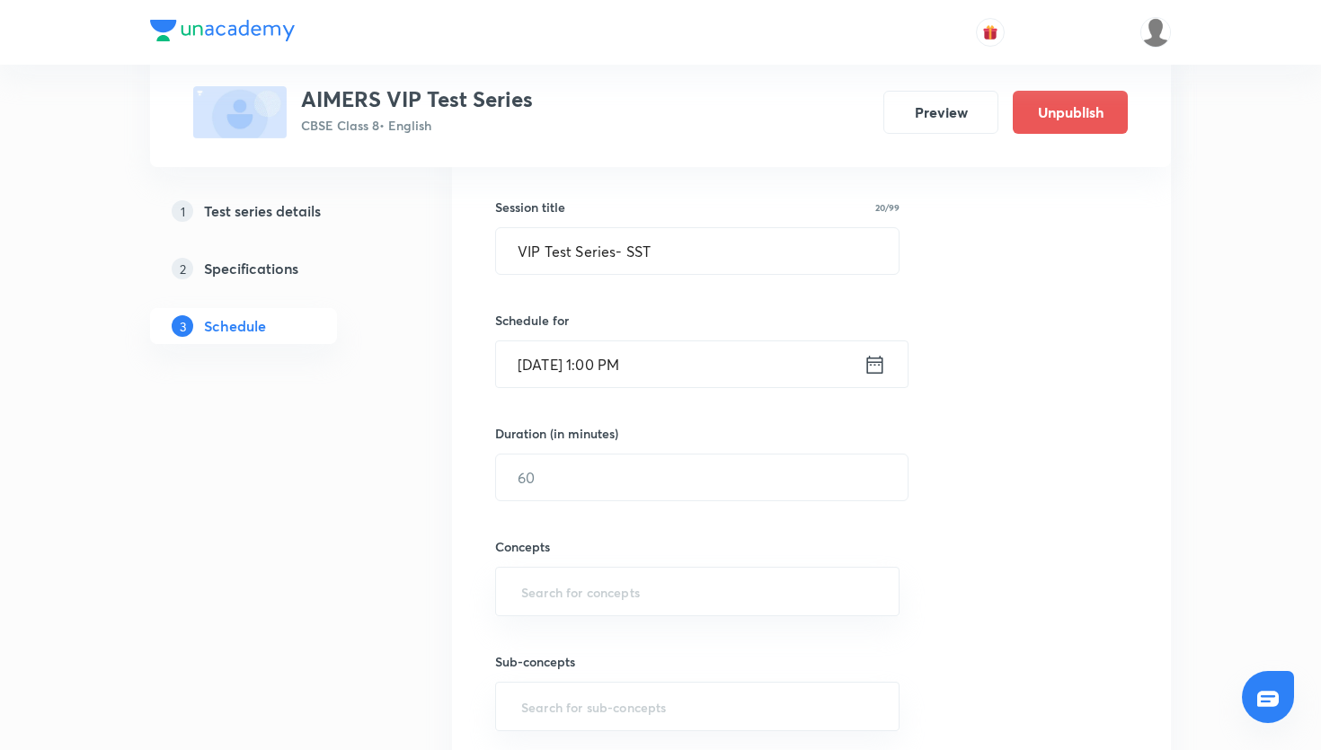
scroll to position [332, 0]
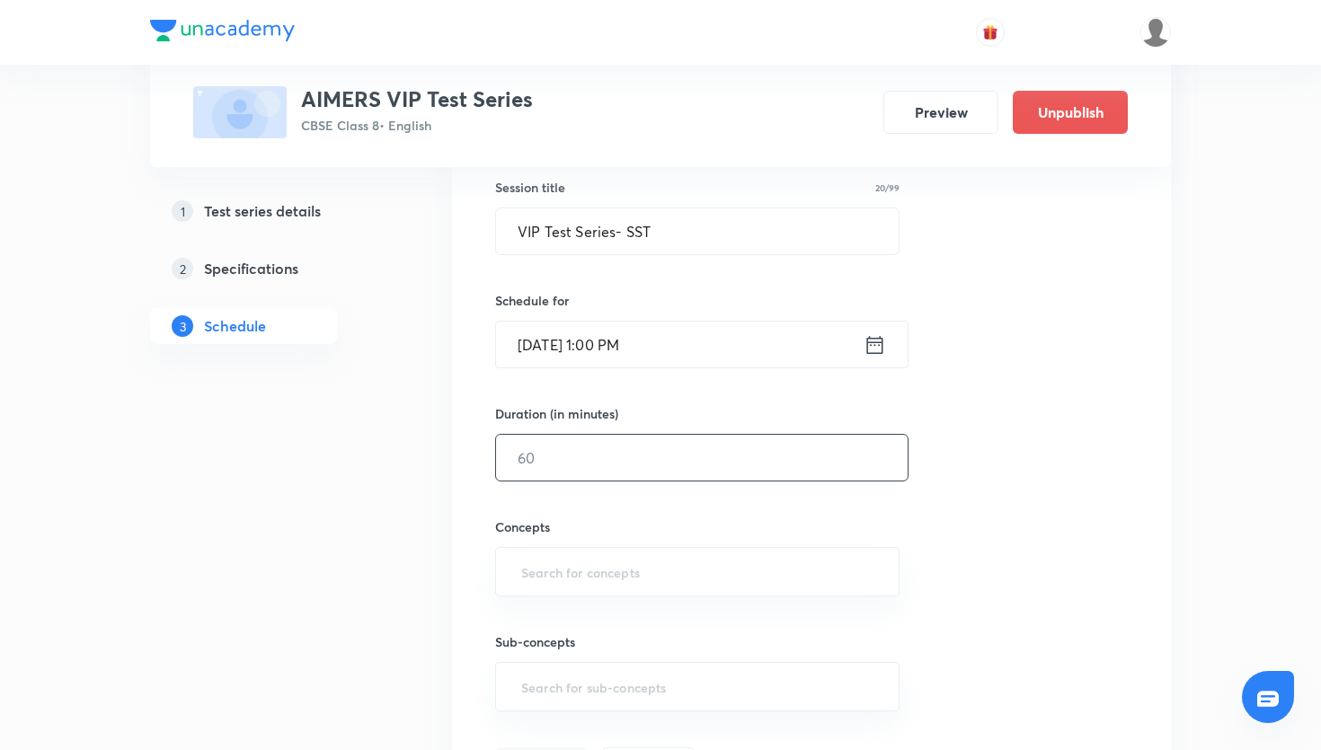
click at [675, 475] on input "text" at bounding box center [702, 458] width 412 height 46
type input "45"
click at [625, 582] on input "text" at bounding box center [698, 571] width 360 height 33
type input "human"
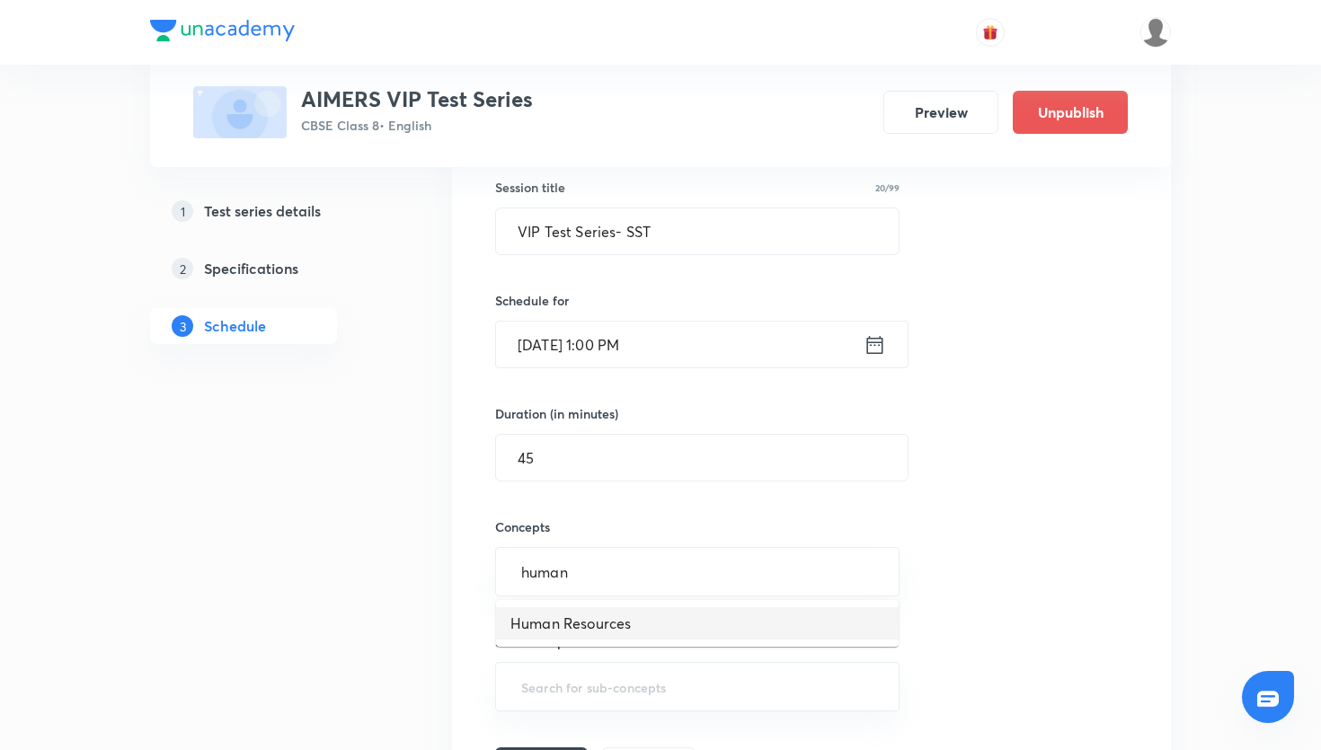
click at [733, 626] on li "Human Resources" at bounding box center [697, 624] width 403 height 32
click at [655, 715] on div "​" at bounding box center [697, 694] width 404 height 49
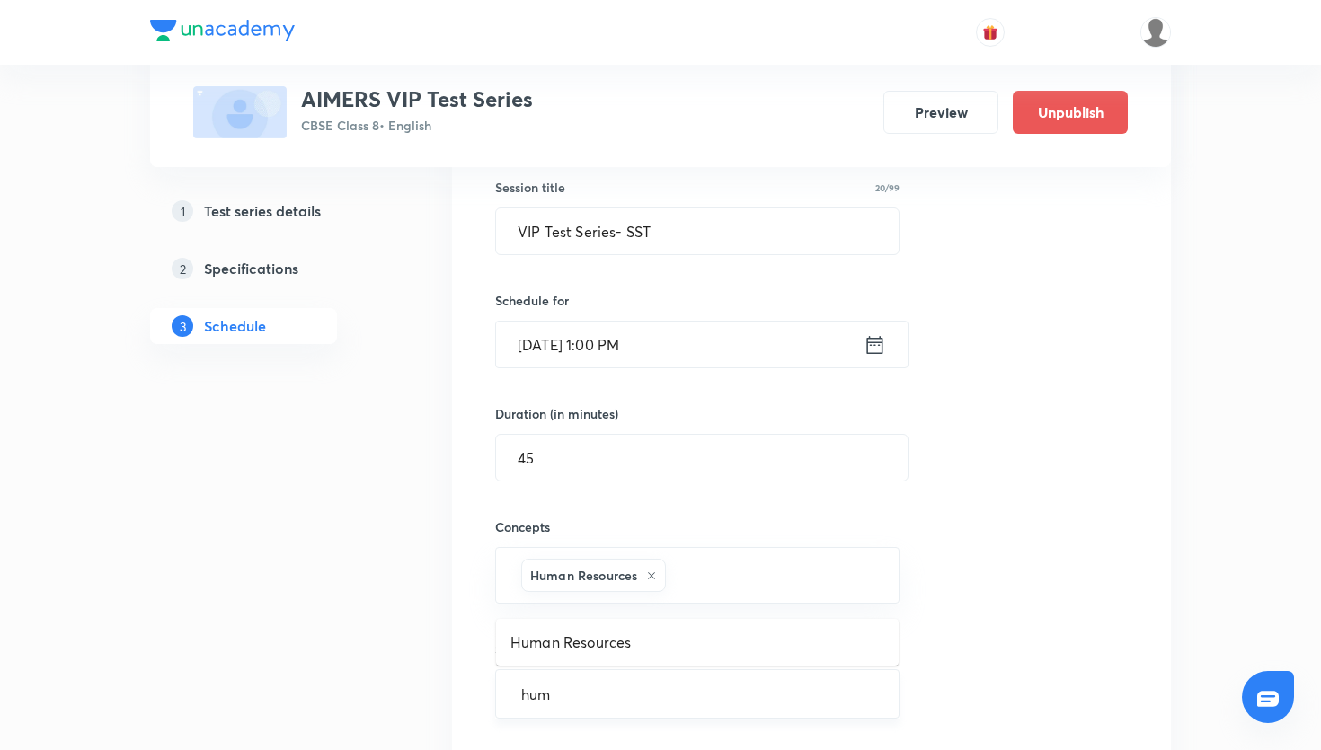
type input "huma"
click at [660, 654] on li "Human Resources" at bounding box center [697, 642] width 403 height 32
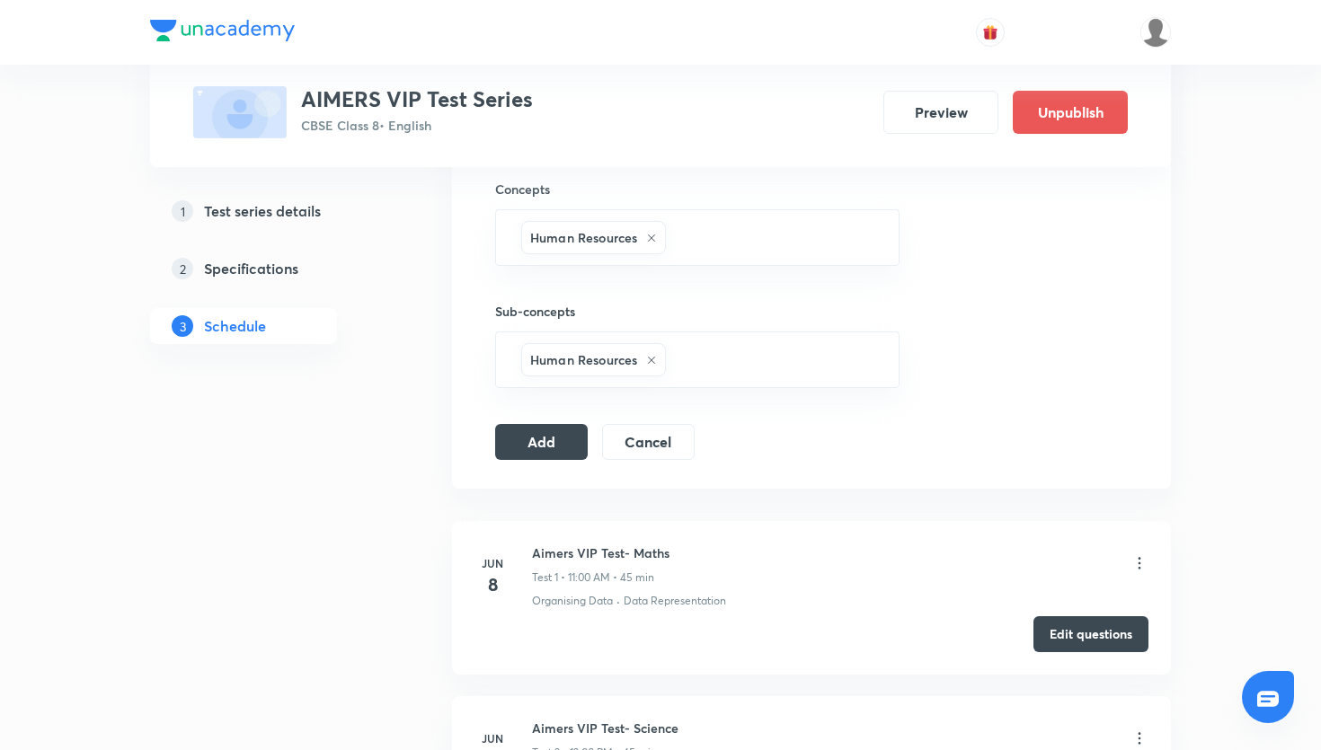
scroll to position [675, 0]
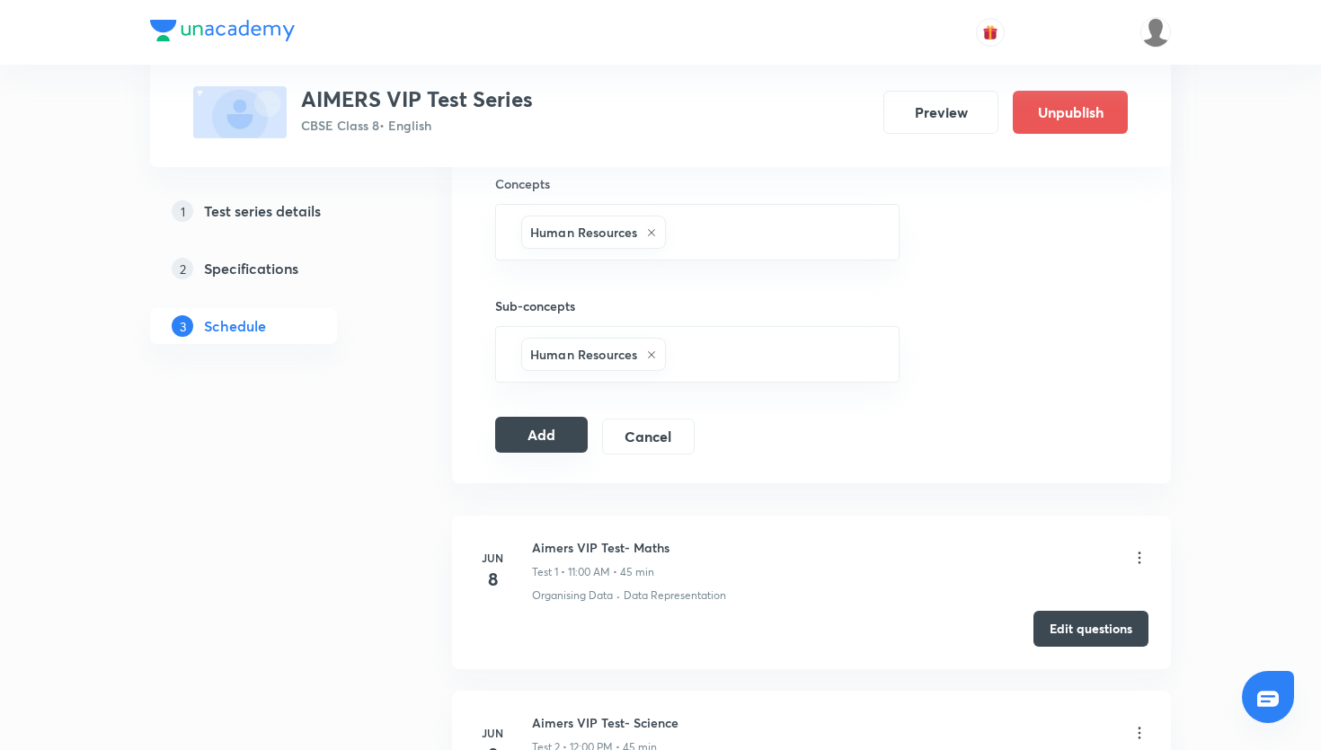
click at [553, 424] on button "Add" at bounding box center [541, 435] width 93 height 36
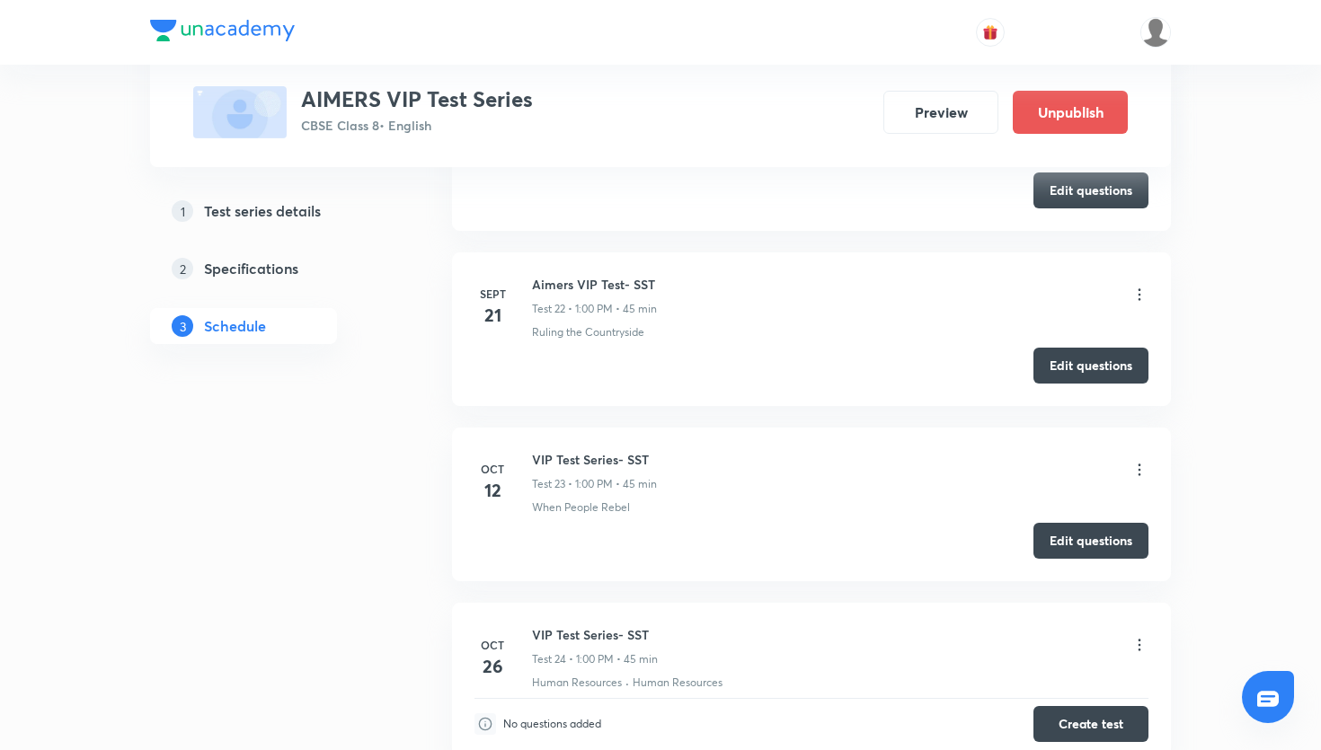
scroll to position [4082, 0]
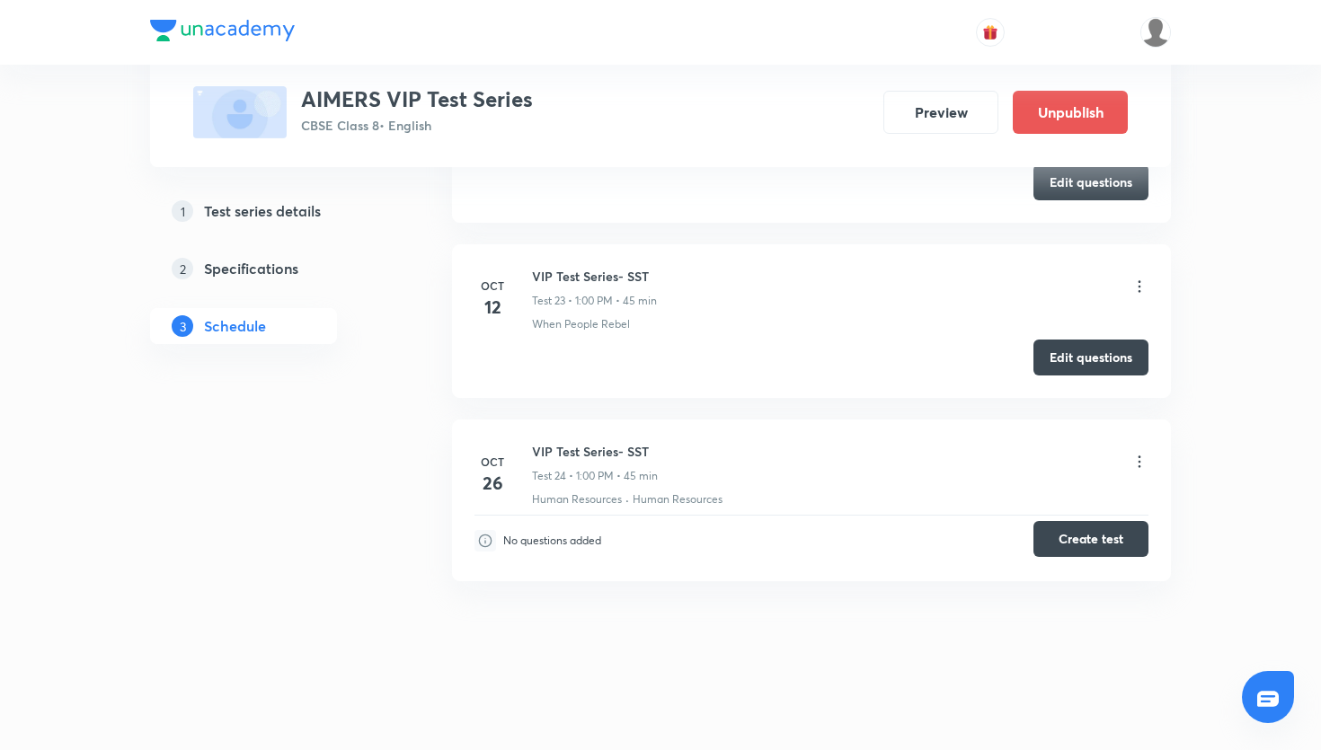
click at [1117, 542] on button "Create test" at bounding box center [1091, 539] width 115 height 36
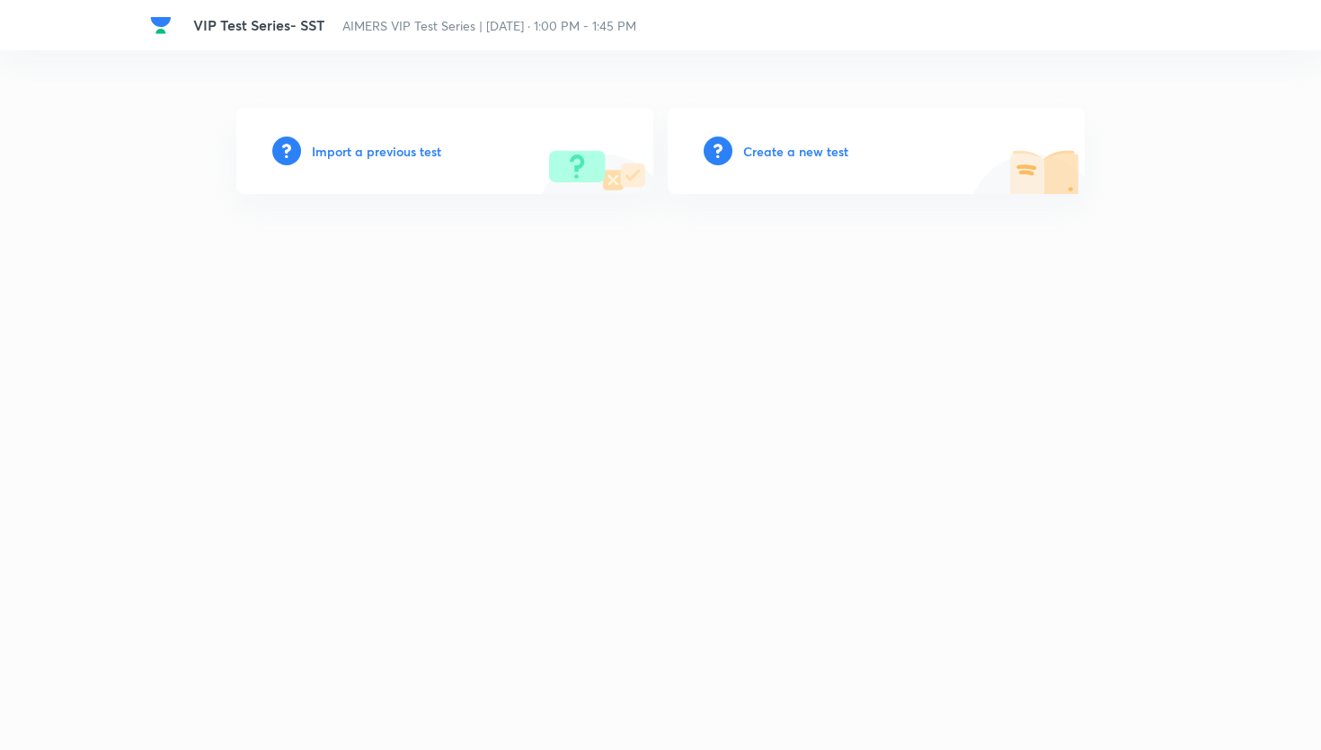
click at [830, 158] on h6 "Create a new test" at bounding box center [795, 151] width 105 height 19
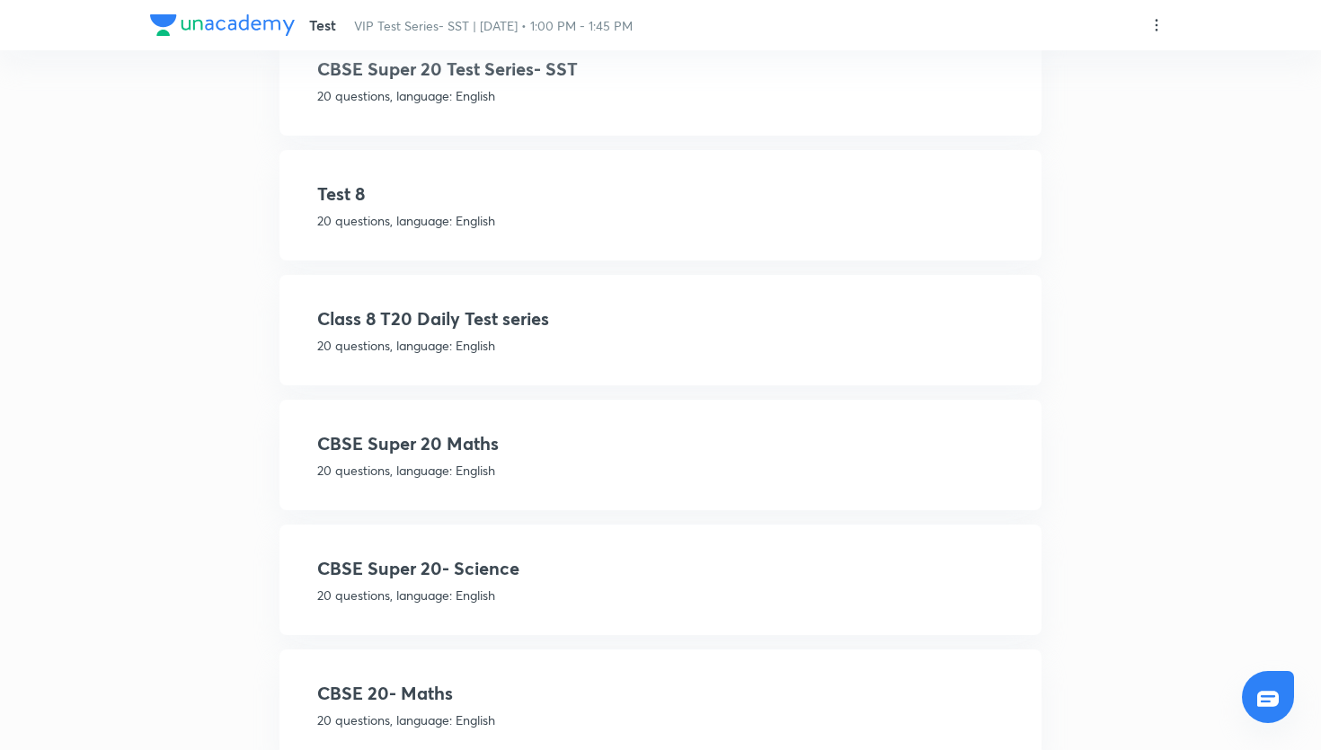
scroll to position [321, 0]
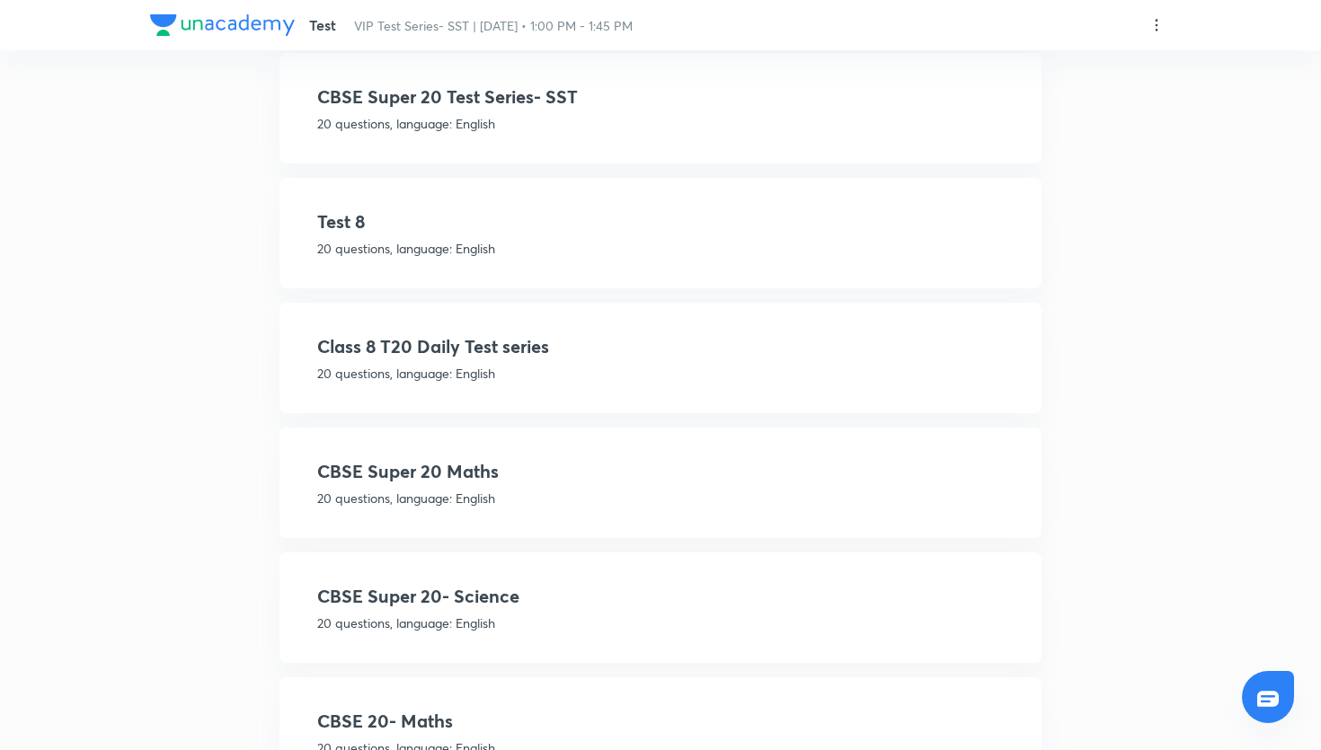
click at [577, 359] on h4 "Class 8 T20 Daily Test series" at bounding box center [660, 346] width 687 height 27
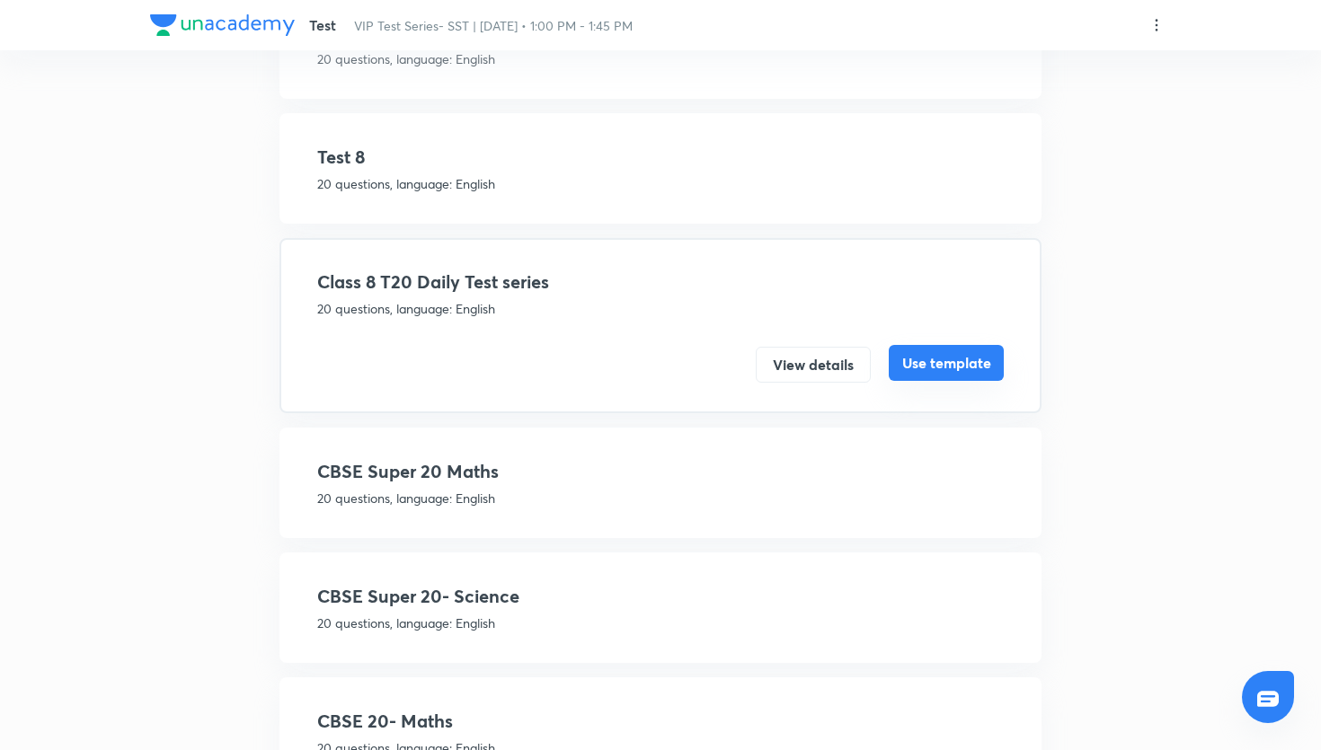
click at [940, 353] on button "Use template" at bounding box center [946, 363] width 115 height 36
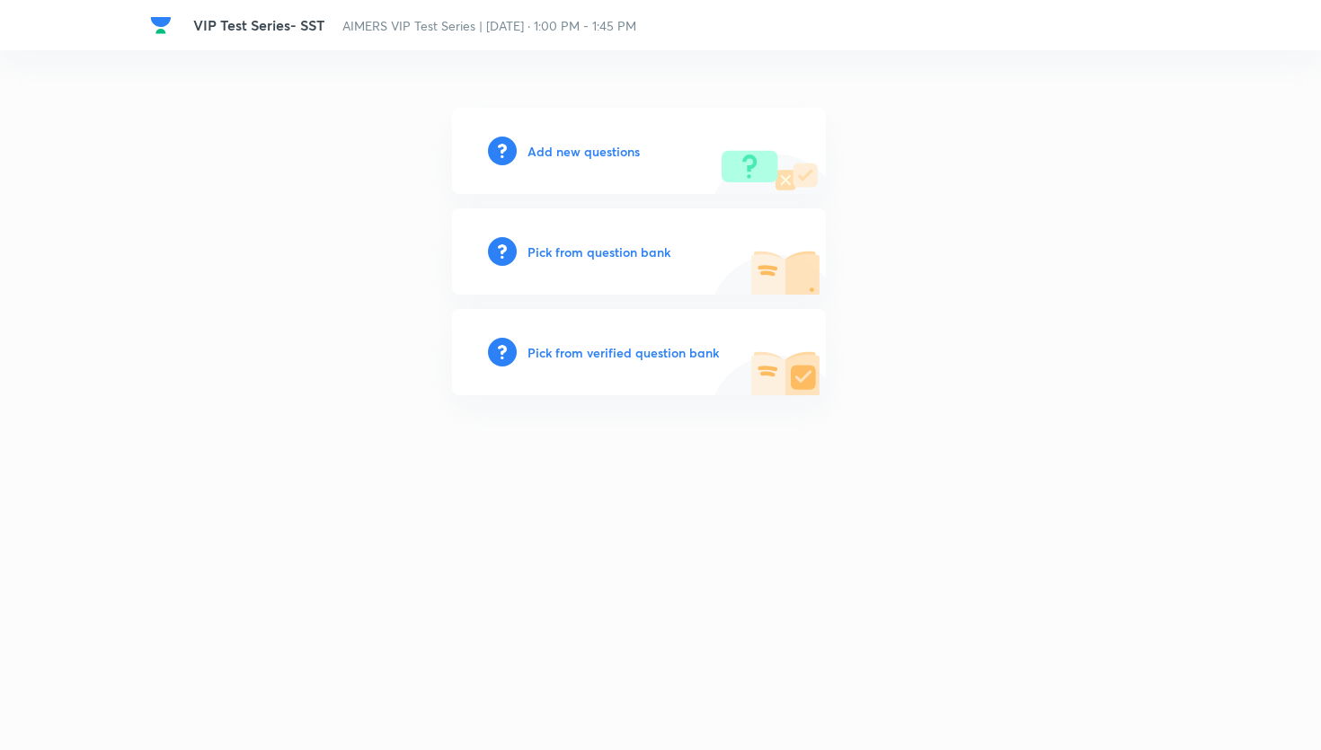
click at [667, 254] on h6 "Pick from question bank" at bounding box center [599, 252] width 143 height 19
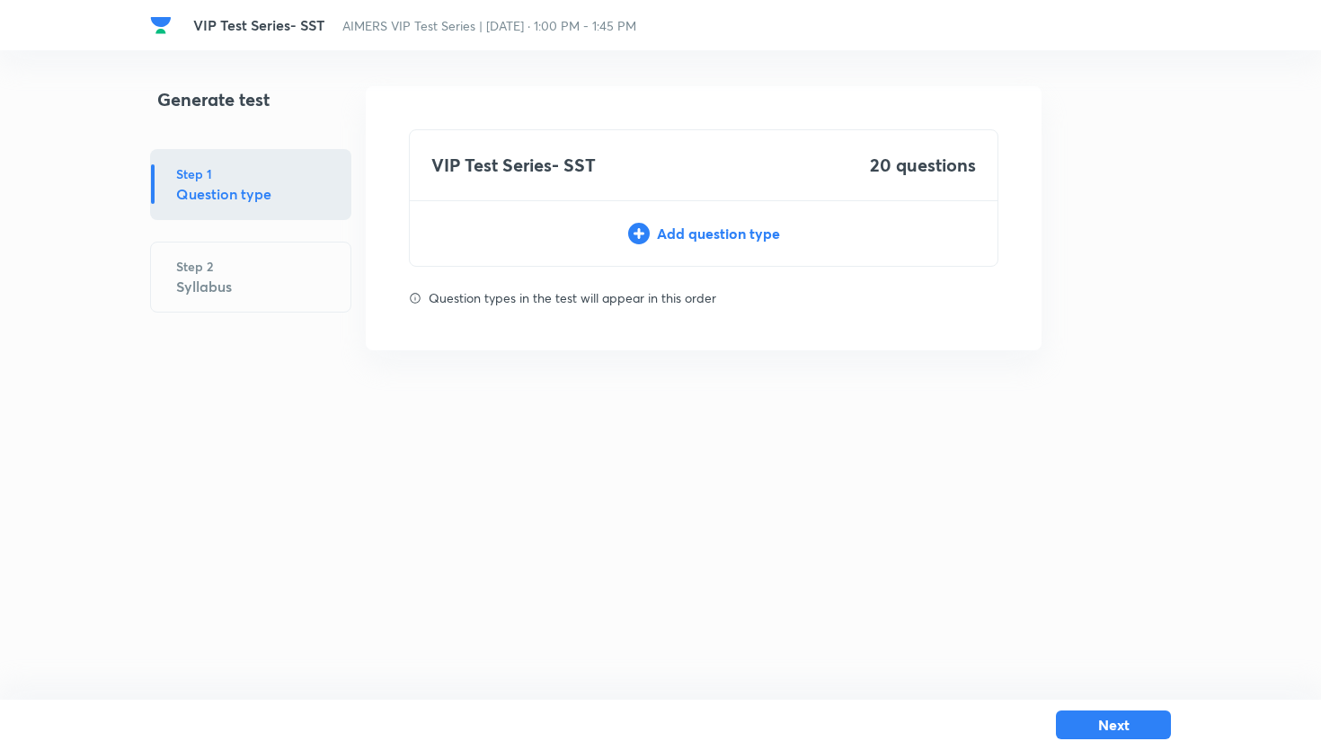
click at [676, 244] on div "Add question type" at bounding box center [704, 234] width 588 height 22
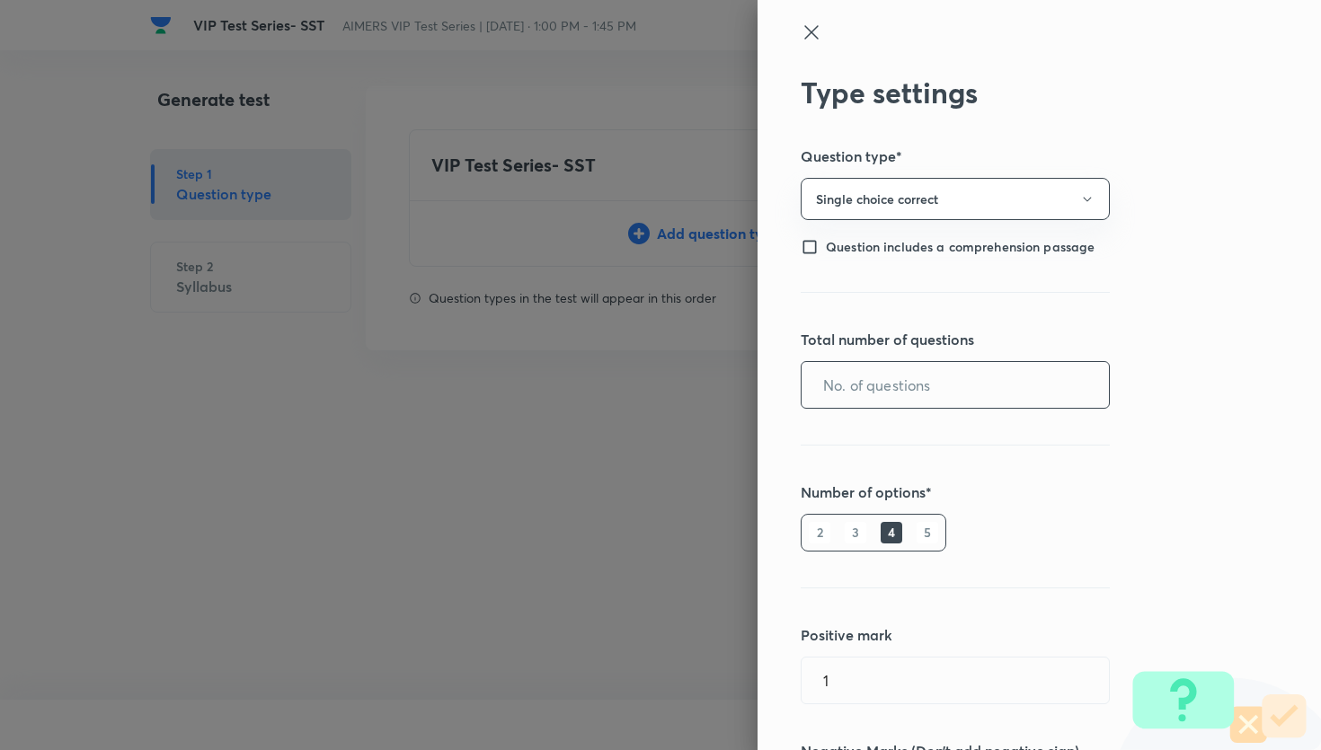
click at [940, 392] on input "text" at bounding box center [955, 385] width 307 height 46
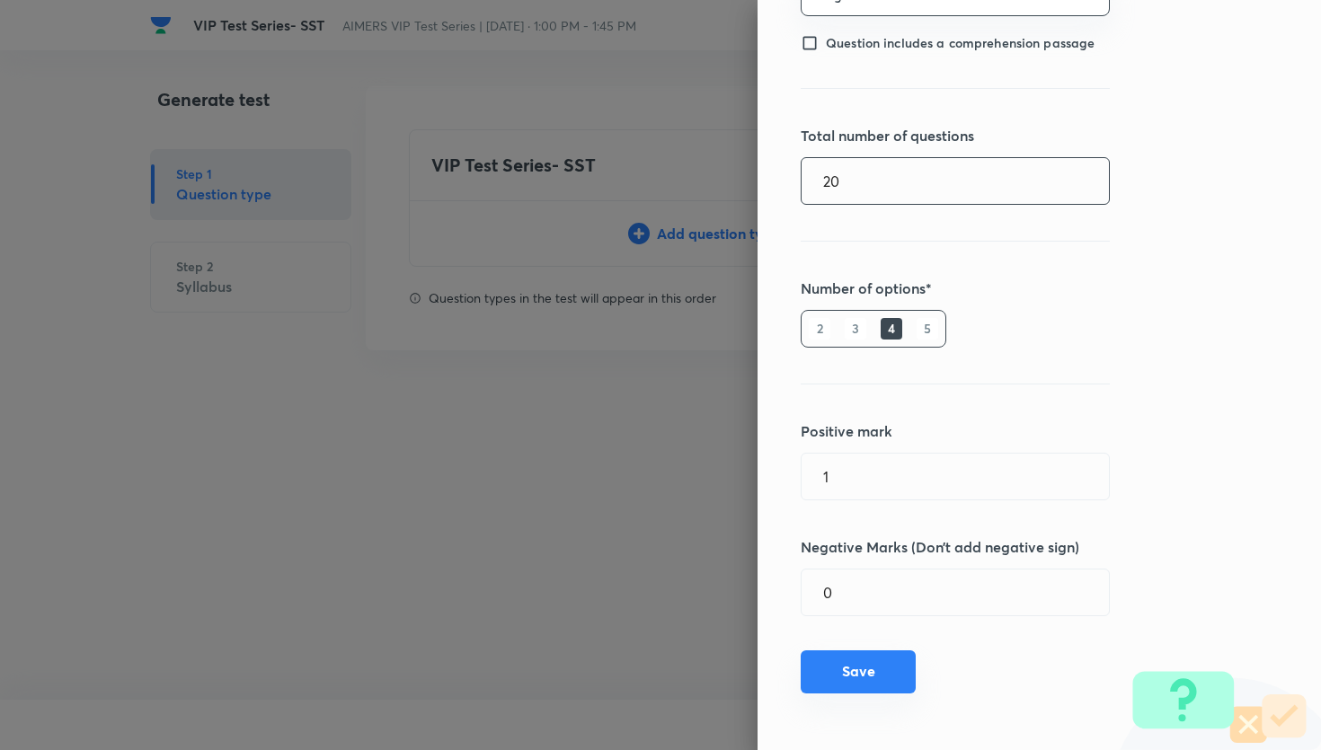
type input "20"
click at [899, 677] on button "Save" at bounding box center [858, 672] width 115 height 43
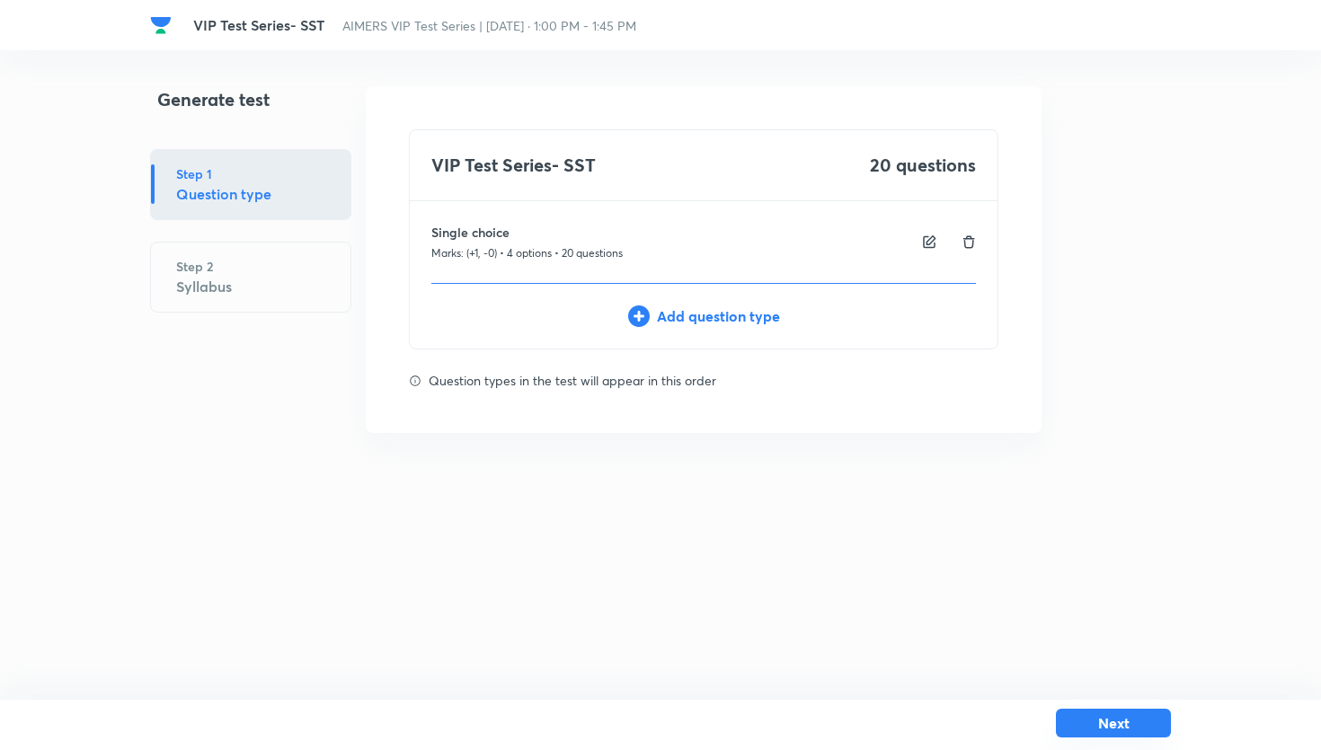
click at [1077, 725] on button "Next" at bounding box center [1113, 723] width 115 height 29
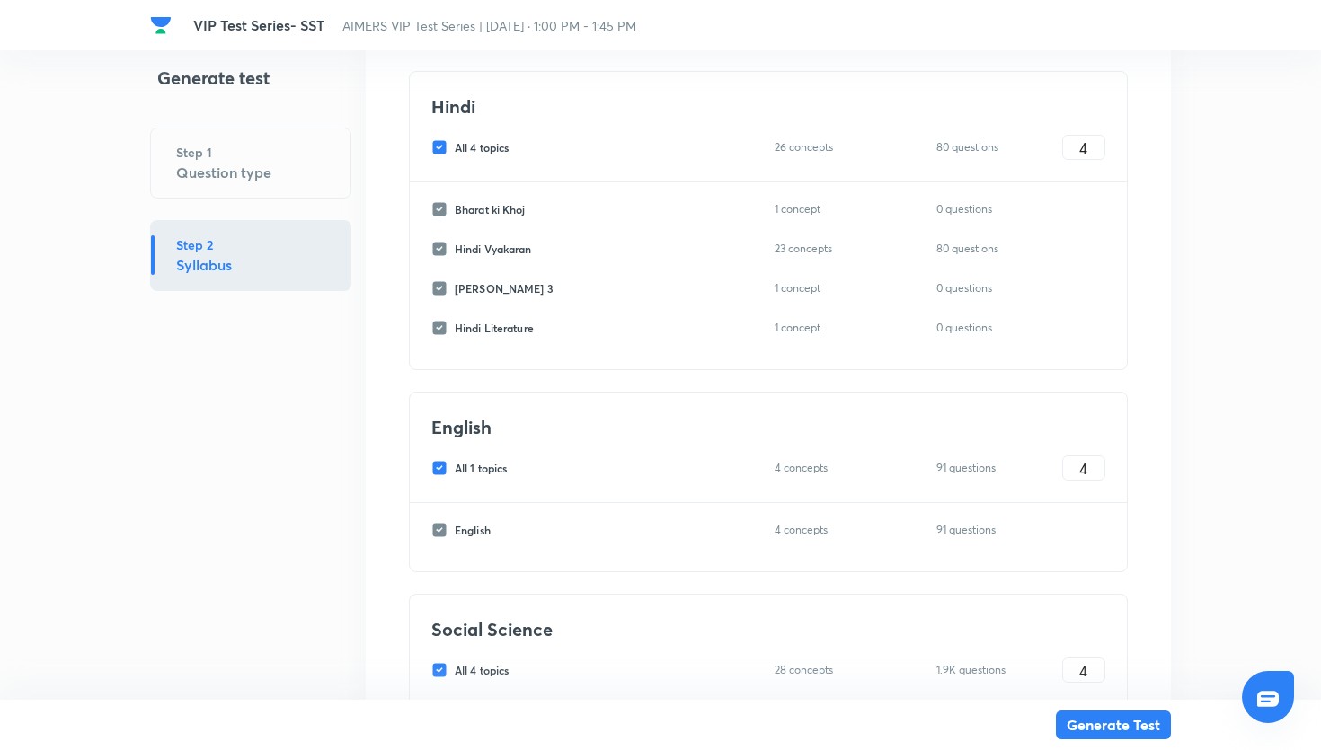
scroll to position [2500, 0]
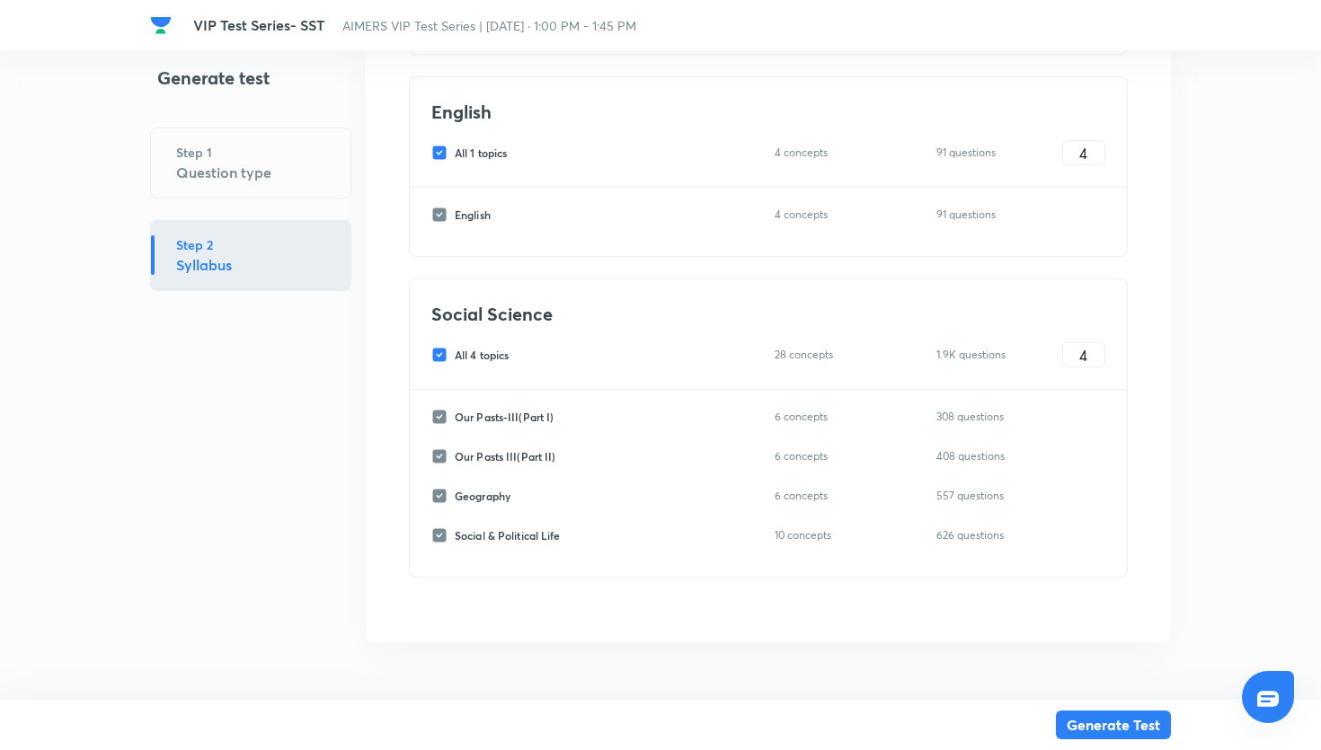
click at [449, 349] on input "All 4 topics" at bounding box center [442, 355] width 23 height 16
checkbox input "false"
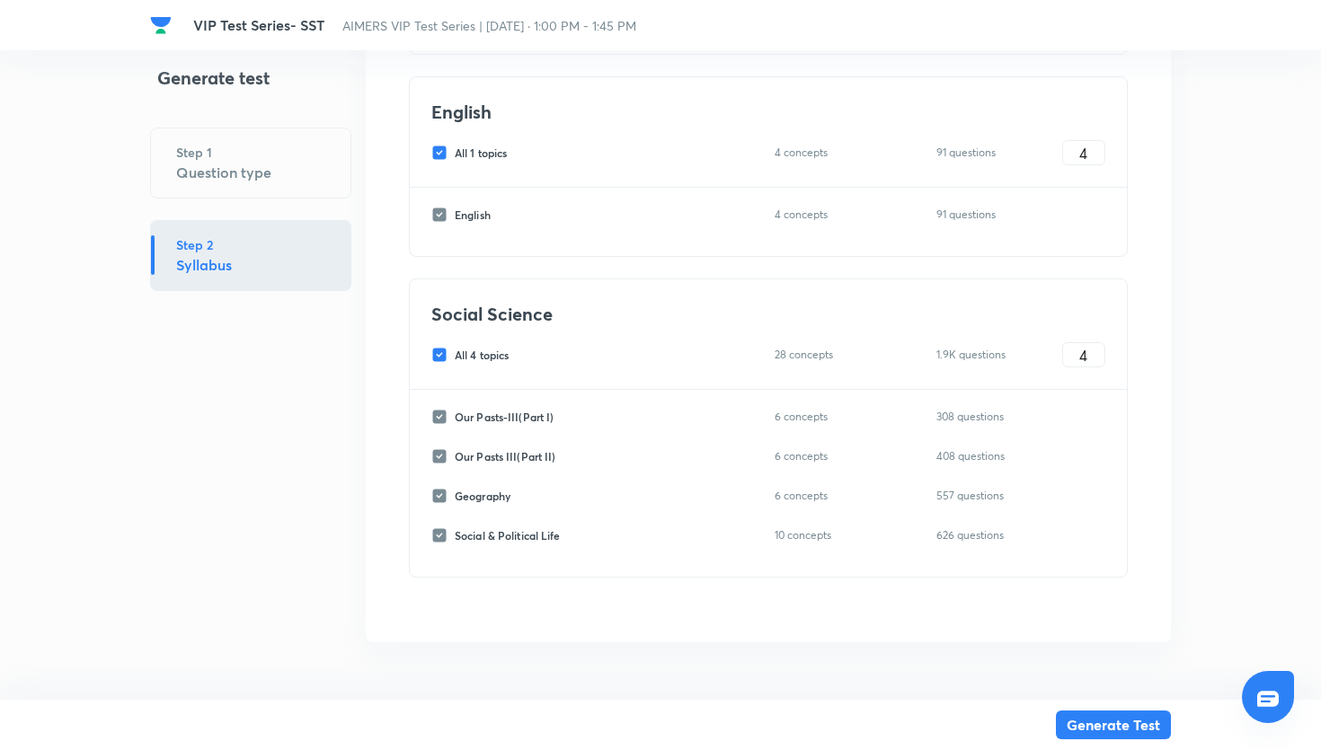
checkbox input "false"
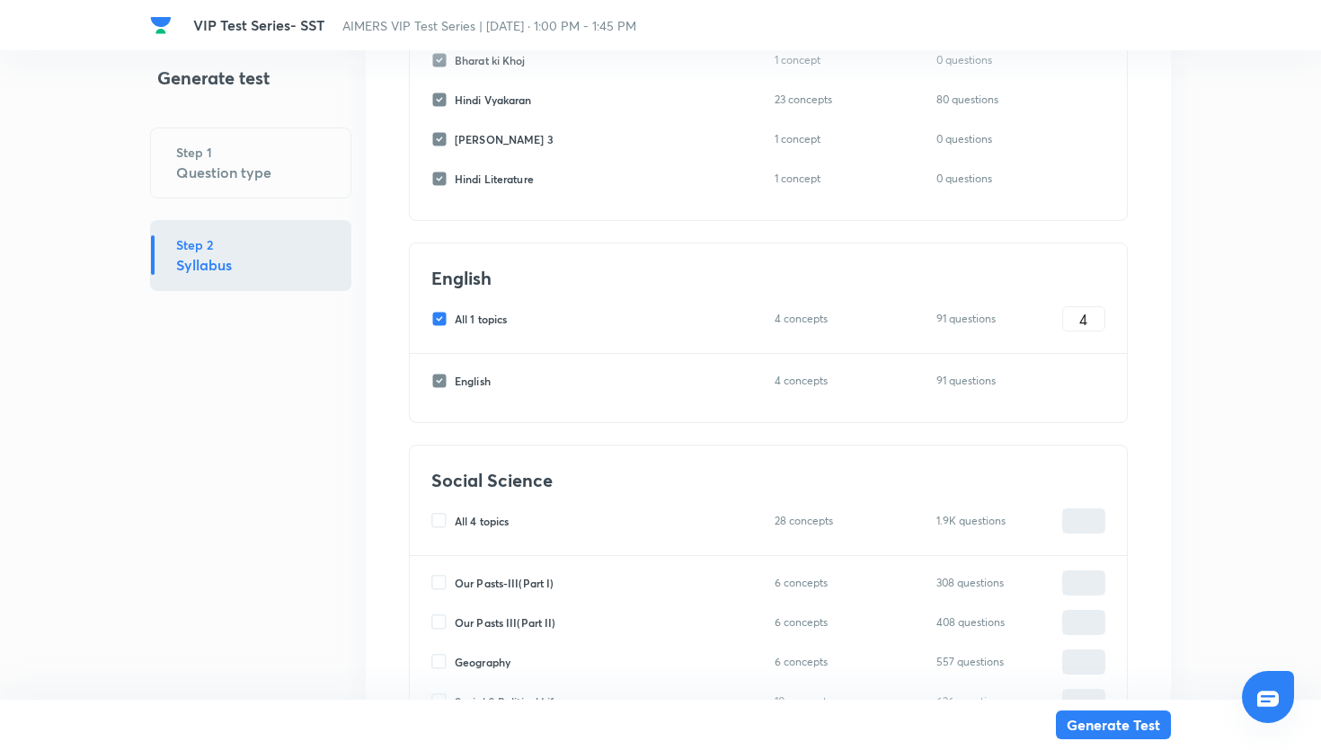
scroll to position [2330, 0]
click at [436, 320] on input "All 1 topics" at bounding box center [442, 323] width 23 height 16
checkbox input "false"
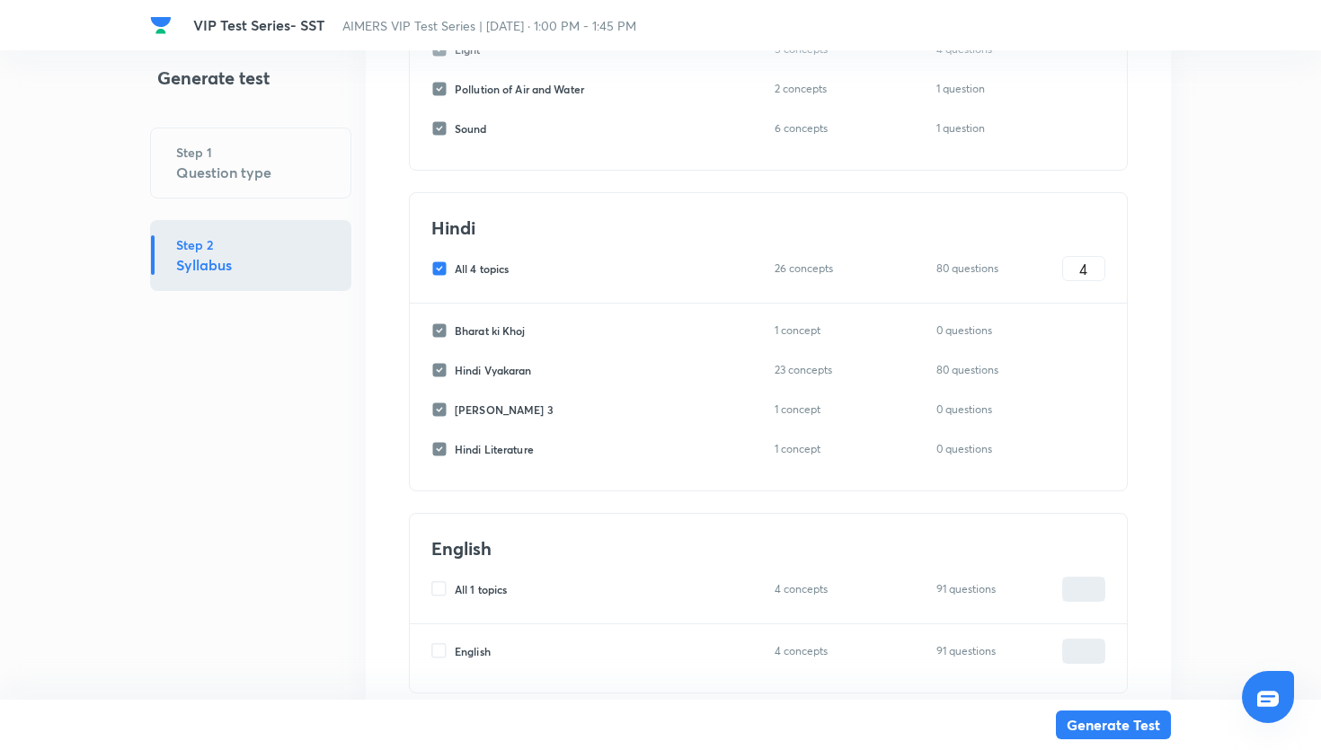
scroll to position [2064, 0]
click at [441, 262] on input "All 4 topics" at bounding box center [442, 268] width 23 height 16
checkbox input "false"
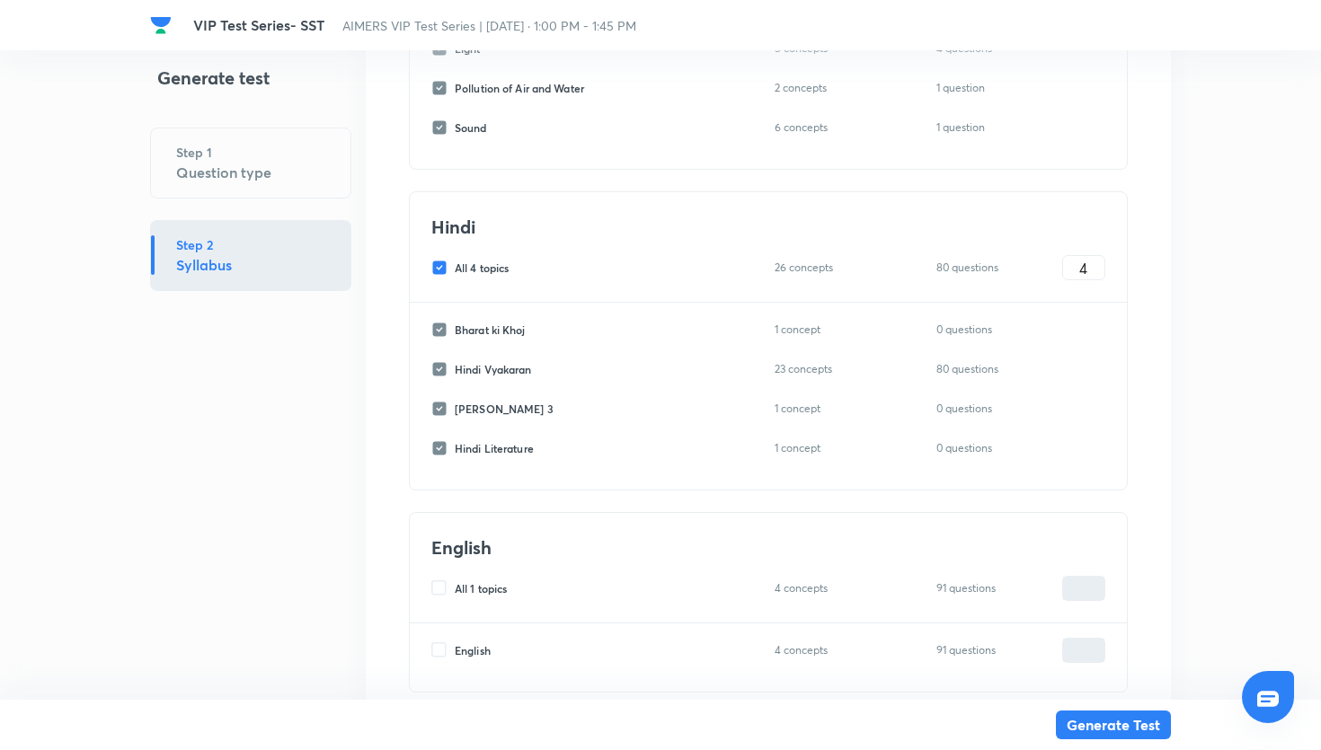
checkbox input "false"
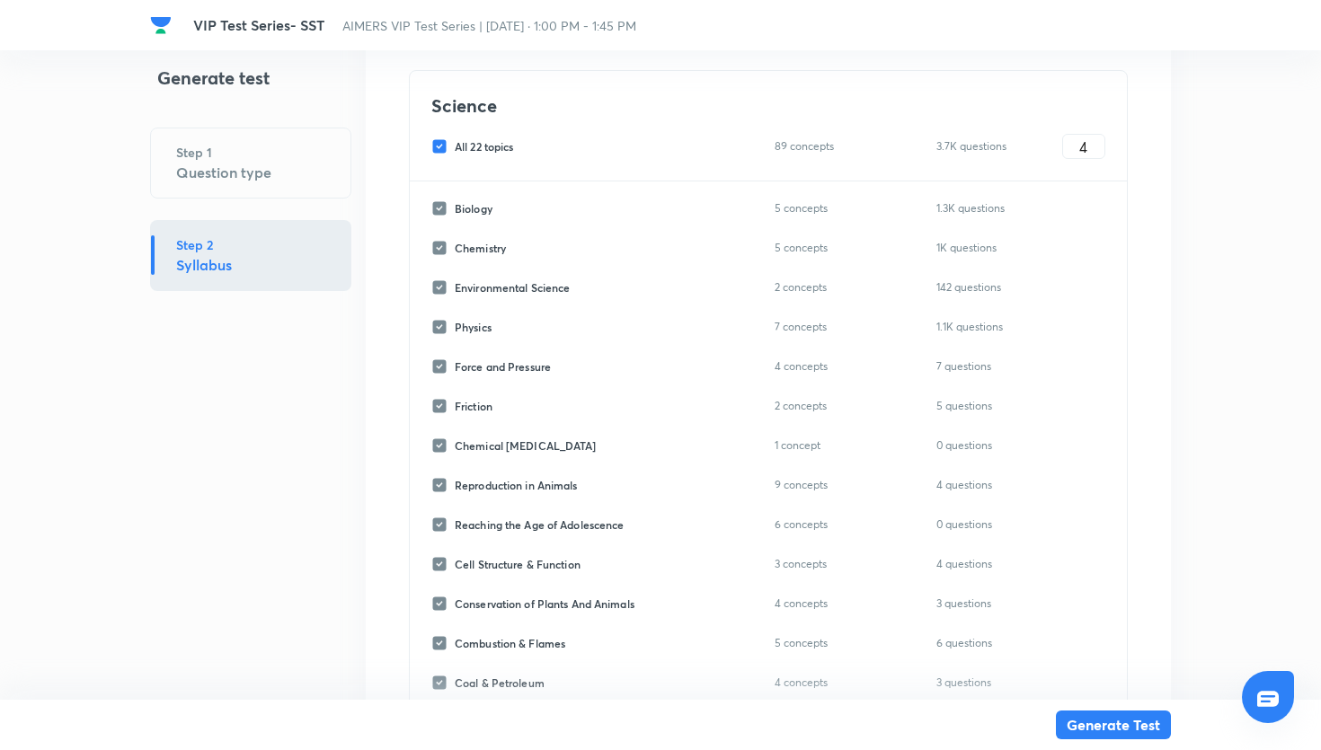
scroll to position [1151, 0]
click at [437, 151] on input "All 22 topics" at bounding box center [442, 147] width 23 height 16
checkbox input "false"
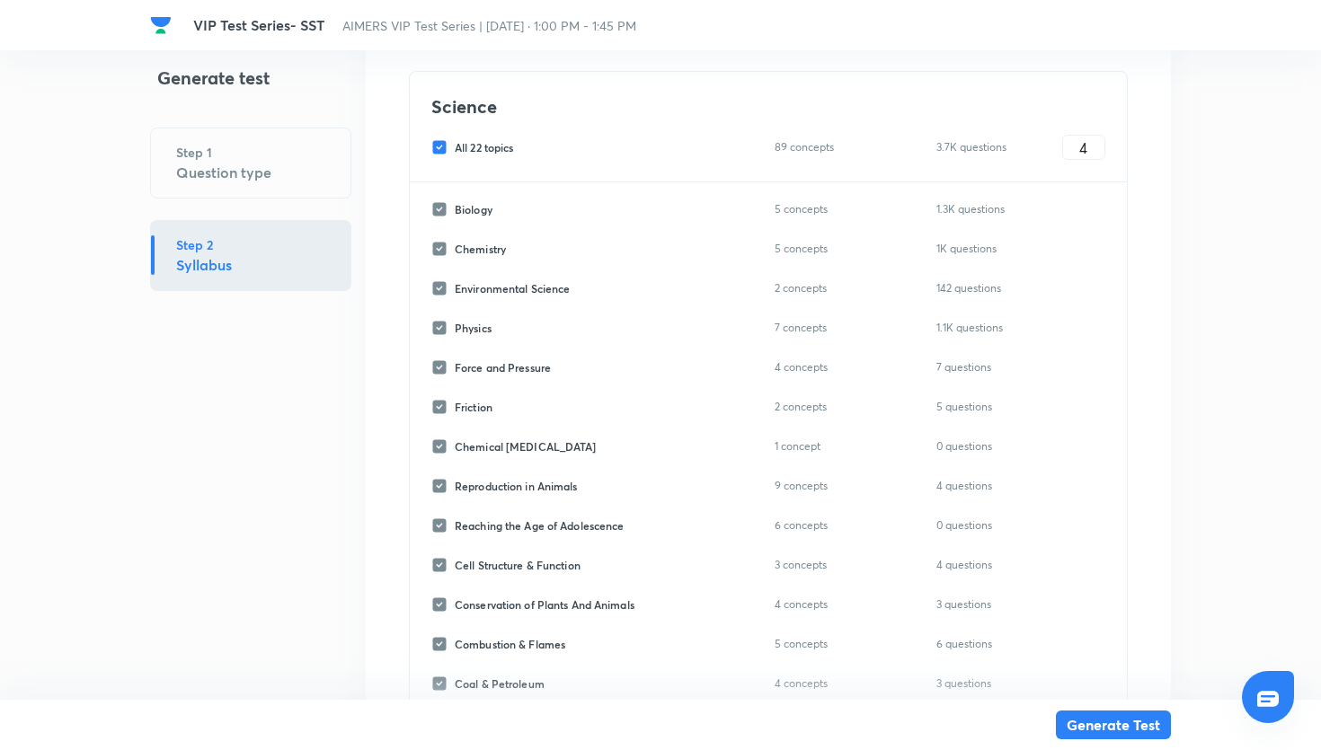
checkbox input "false"
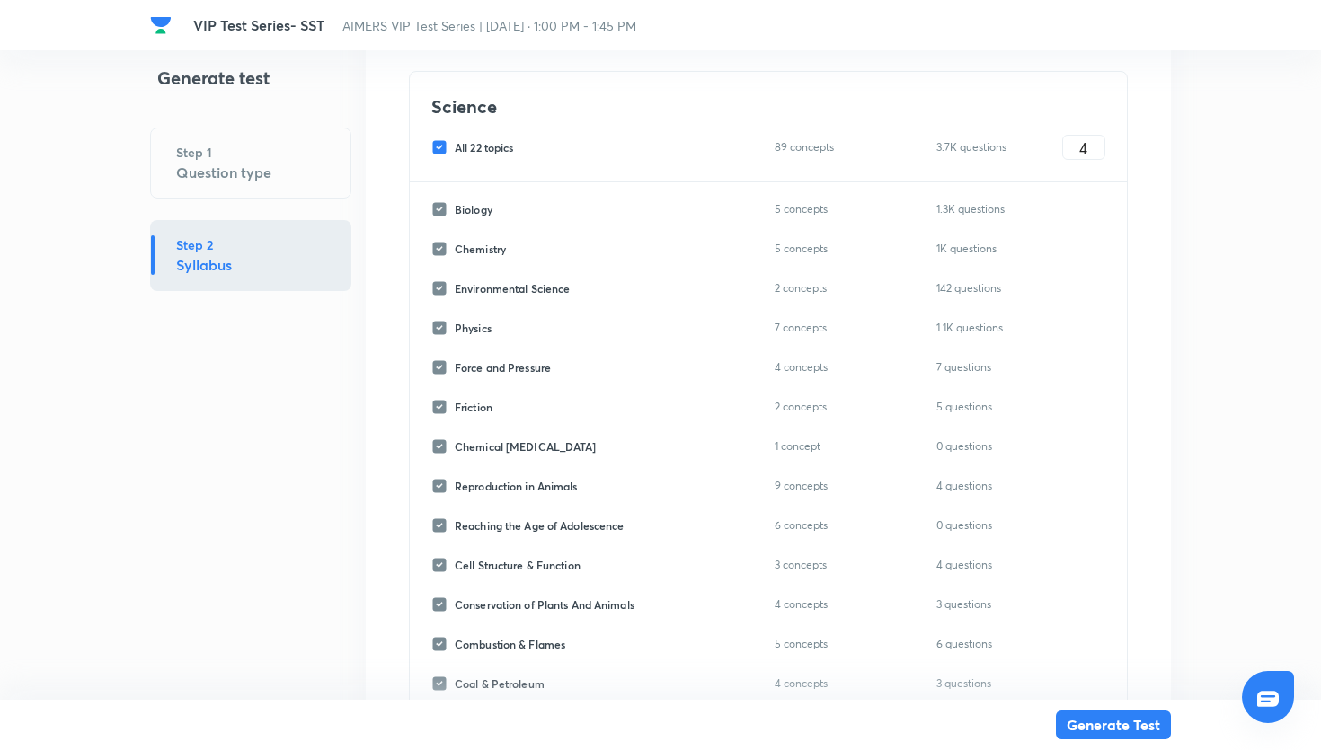
checkbox input "false"
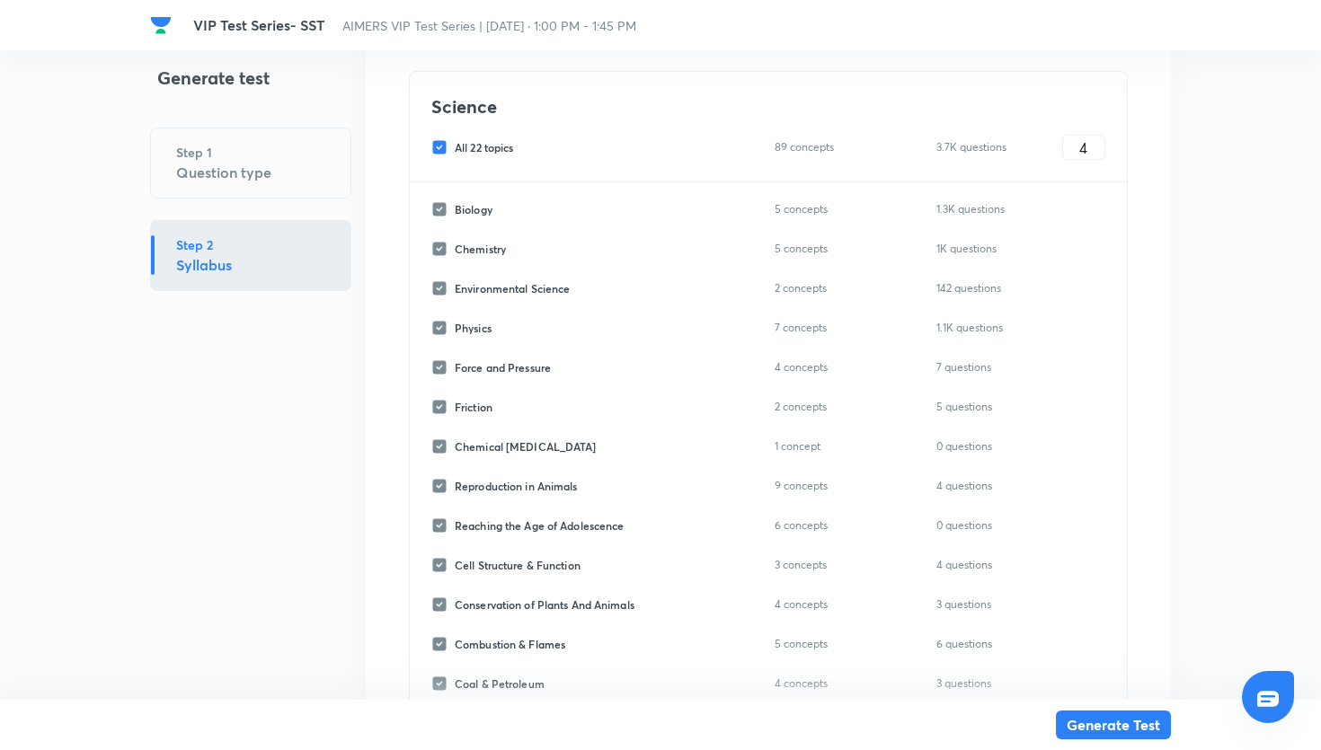
checkbox input "false"
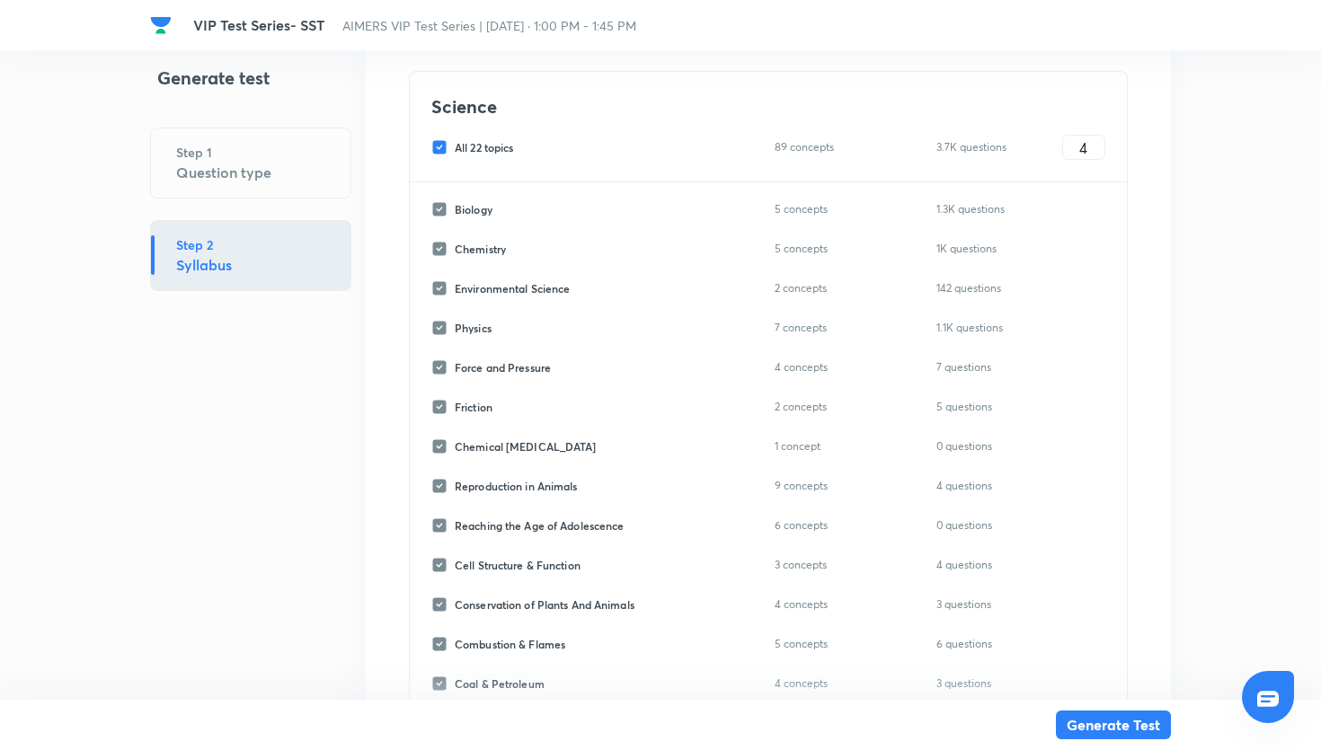
checkbox input "false"
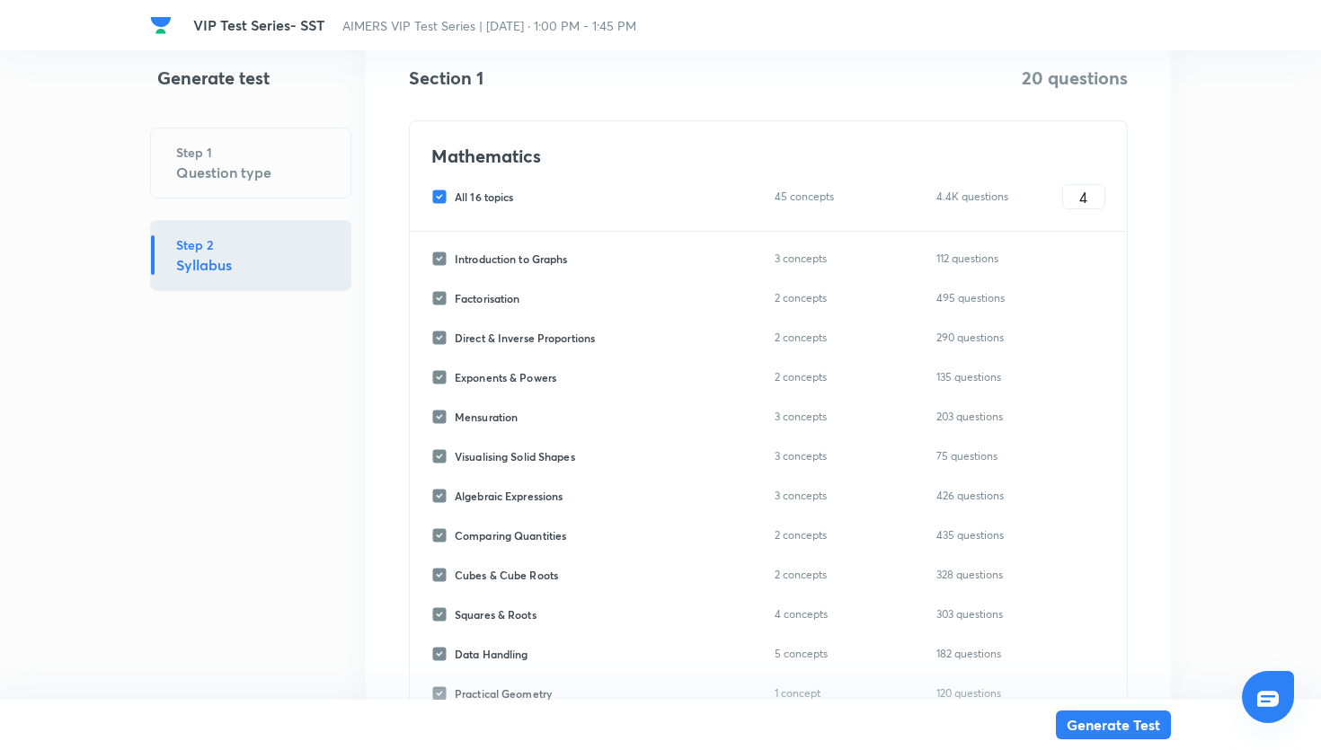
scroll to position [304, 0]
click at [442, 201] on input "All 16 topics" at bounding box center [442, 199] width 23 height 16
checkbox input "false"
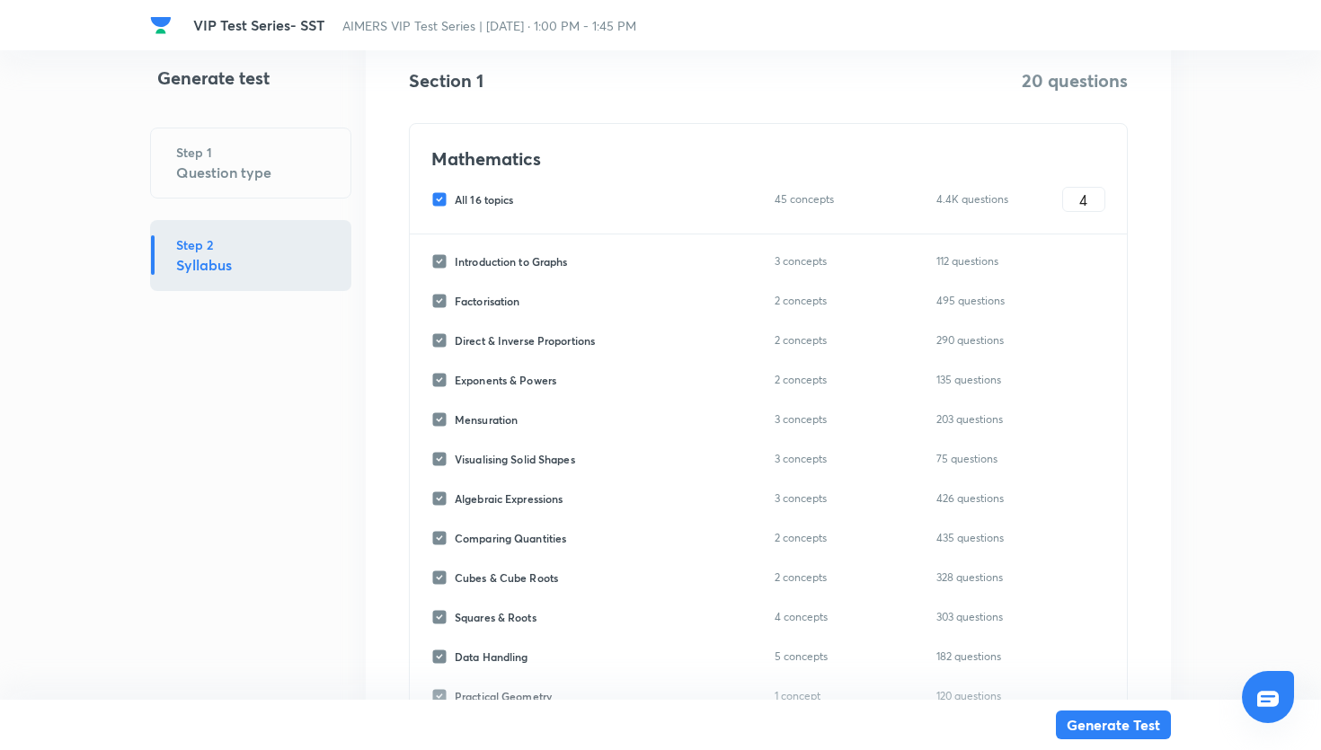
checkbox input "false"
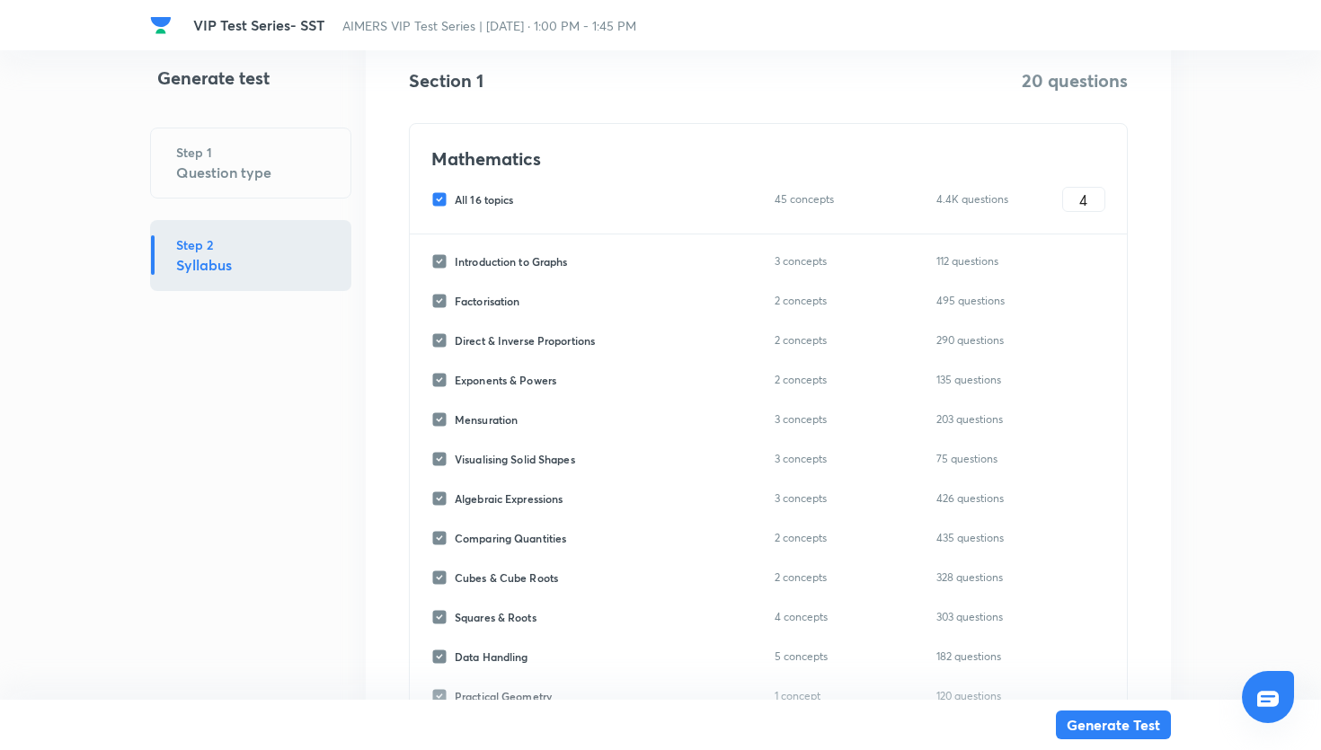
checkbox input "false"
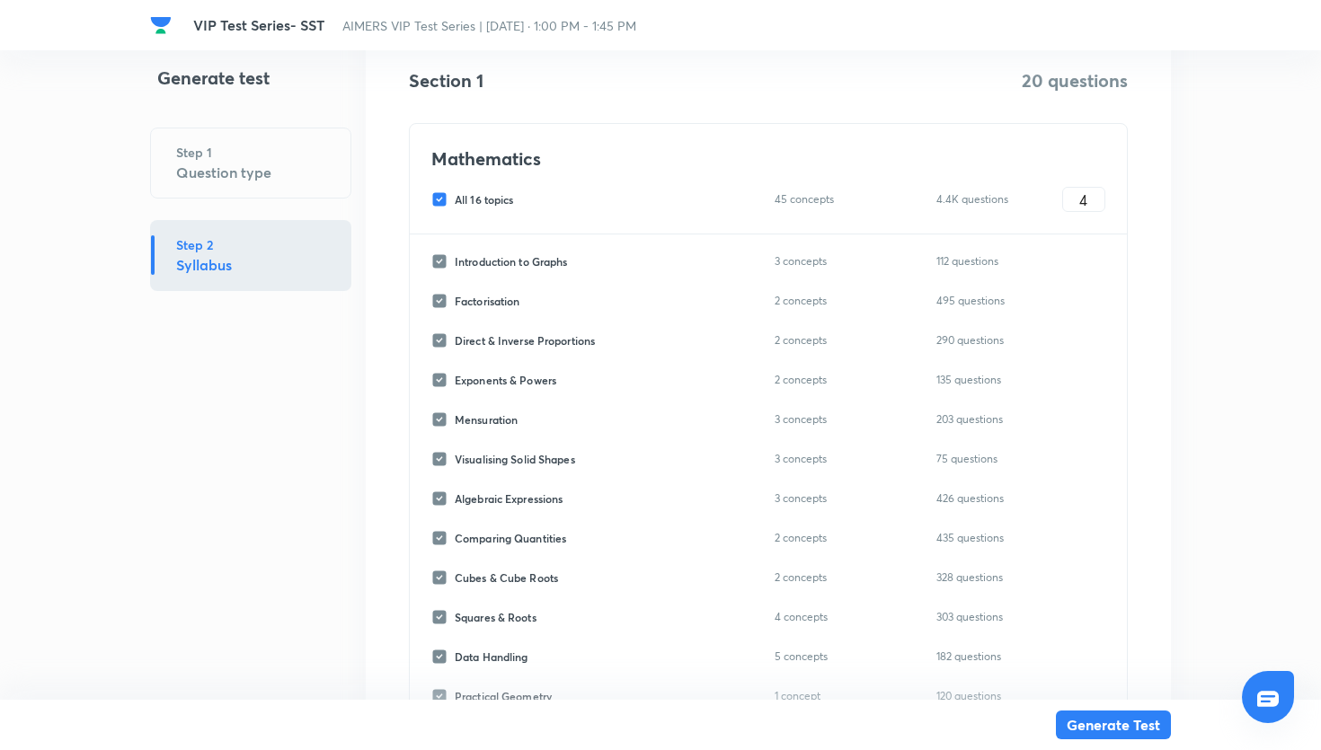
checkbox input "false"
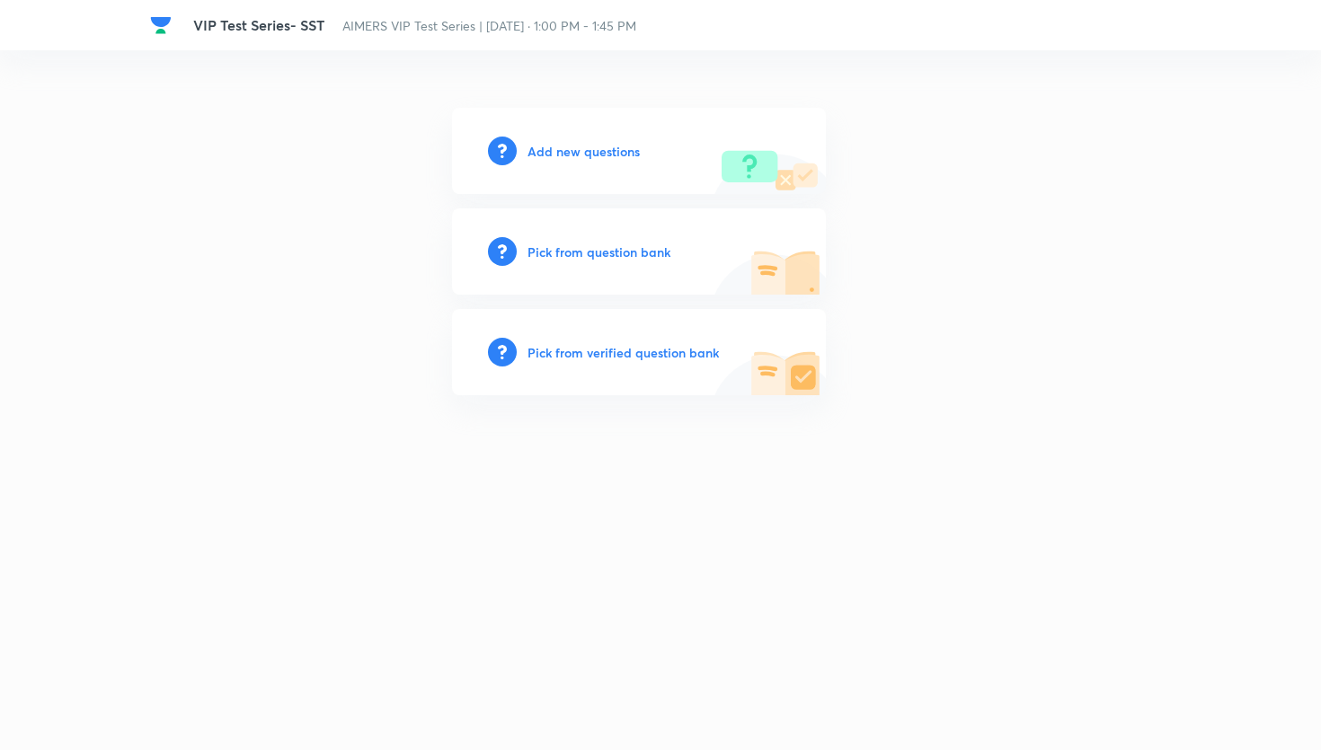
click at [582, 256] on h6 "Pick from question bank" at bounding box center [599, 252] width 143 height 19
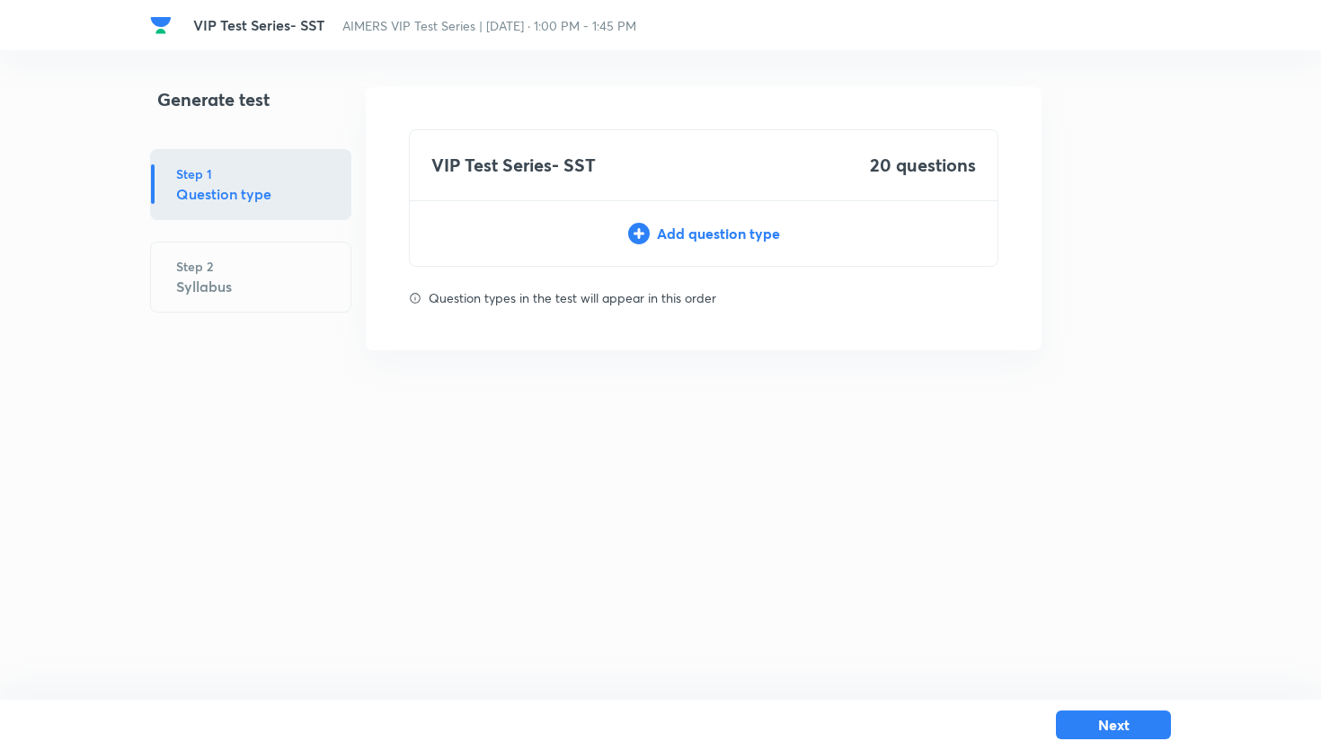
click at [634, 226] on icon at bounding box center [639, 234] width 22 height 22
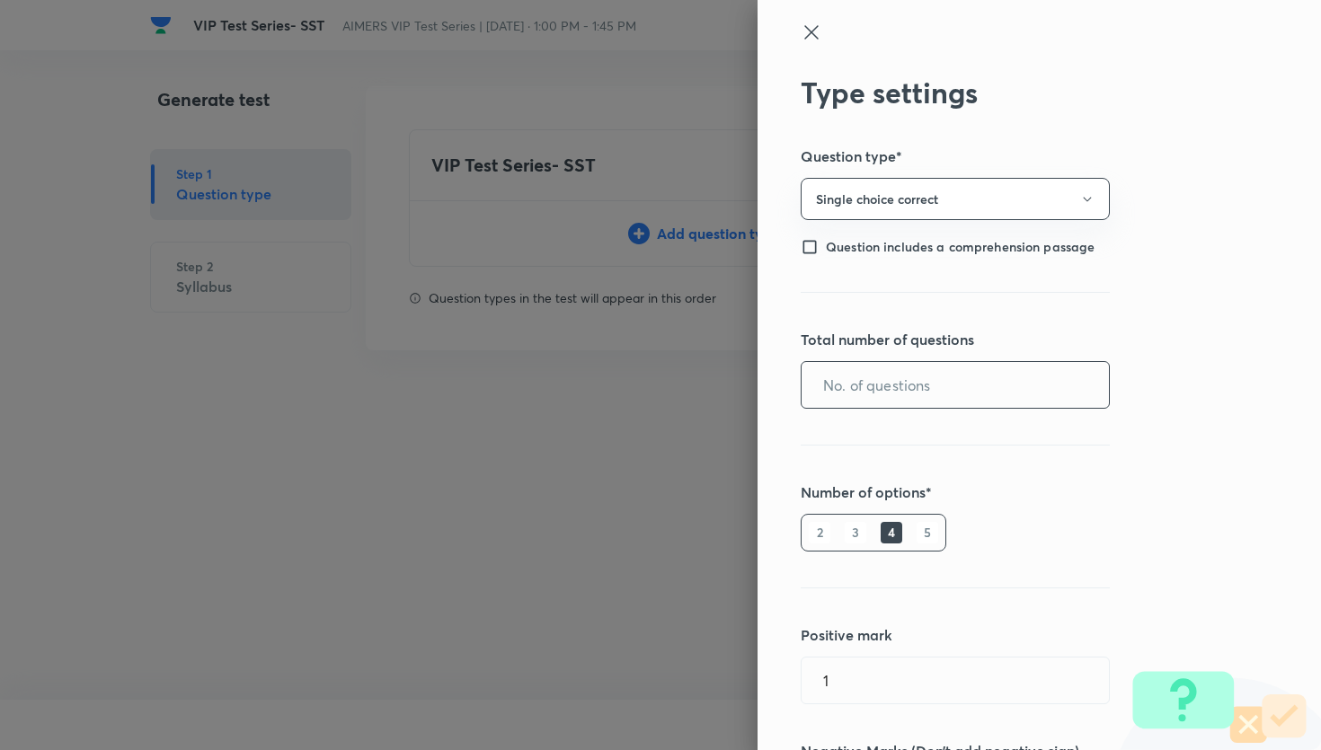
click at [890, 362] on input "text" at bounding box center [955, 385] width 307 height 46
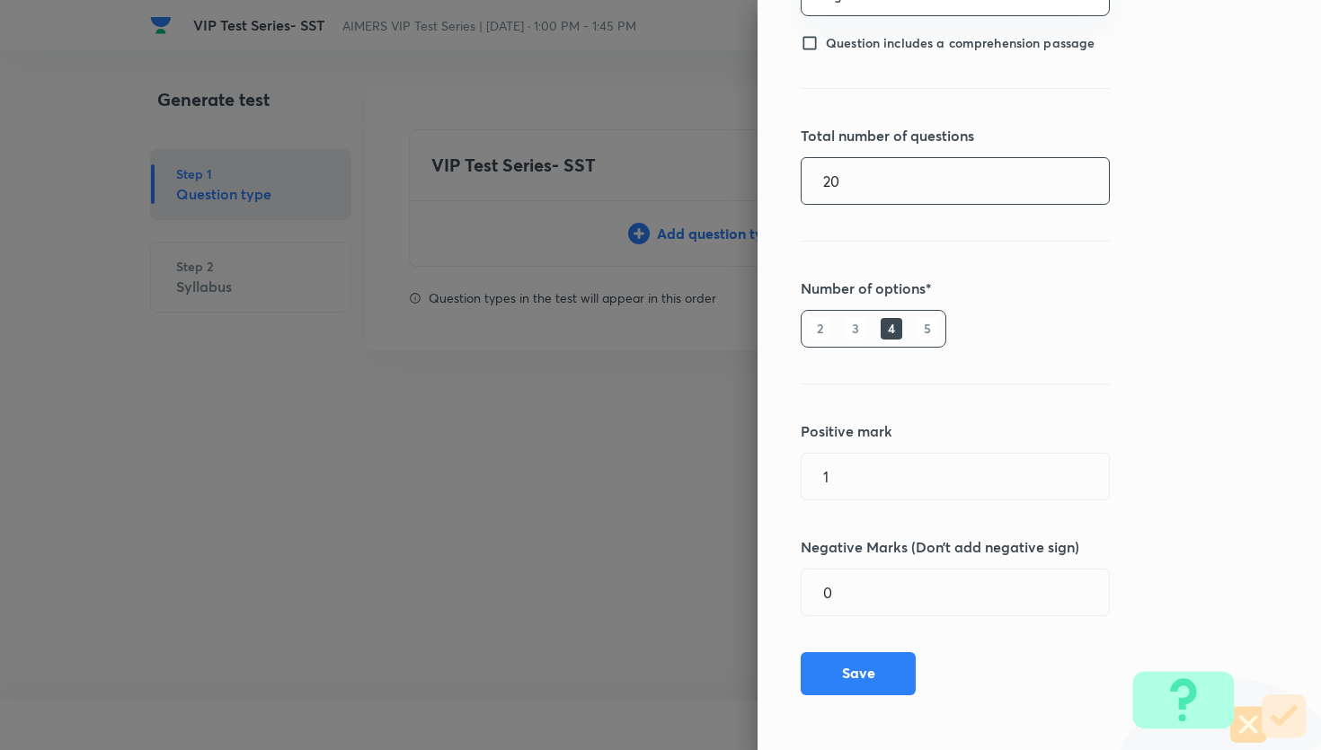
type input "20"
click at [831, 694] on div "Type settings Question type* Single choice correct Question includes a comprehe…" at bounding box center [1040, 375] width 564 height 750
click at [831, 691] on div "Type settings Question type* Single choice correct Question includes a comprehe…" at bounding box center [1040, 375] width 564 height 750
click at [855, 672] on button "Save" at bounding box center [858, 672] width 115 height 43
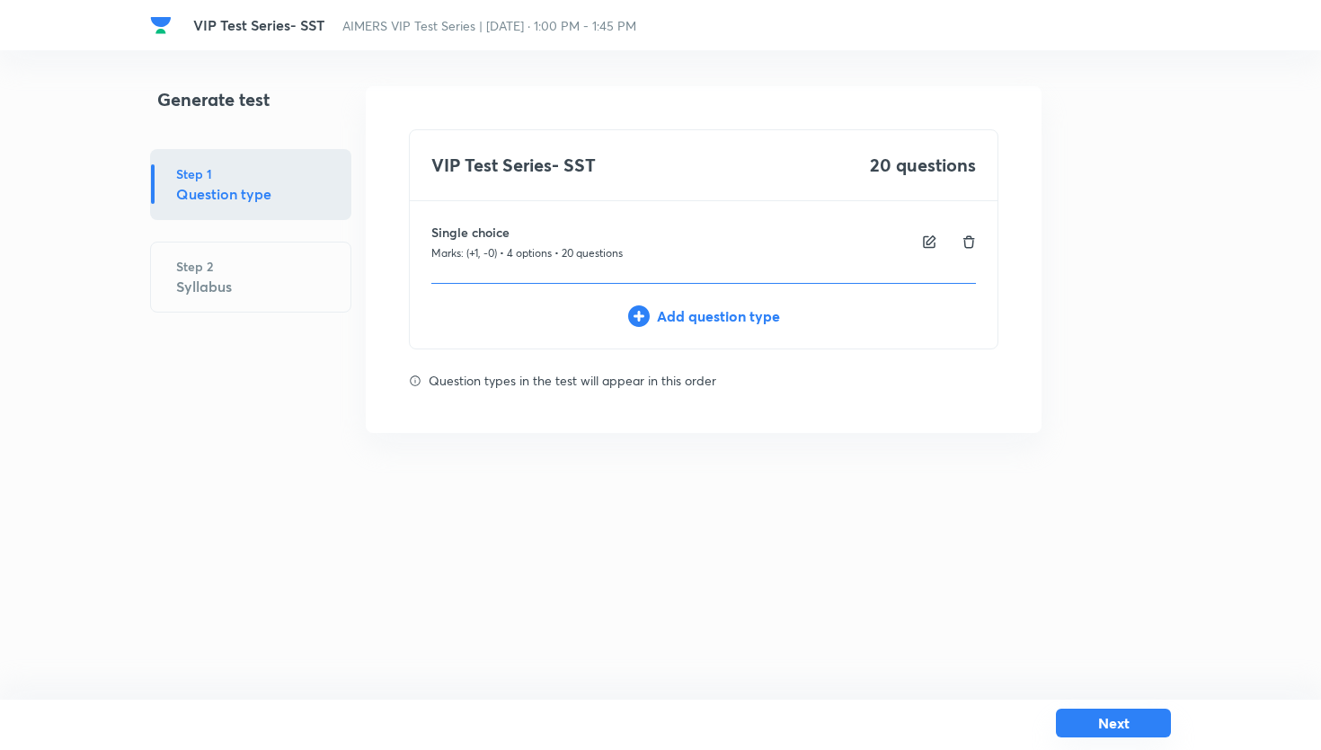
click at [1135, 711] on button "Next" at bounding box center [1113, 723] width 115 height 29
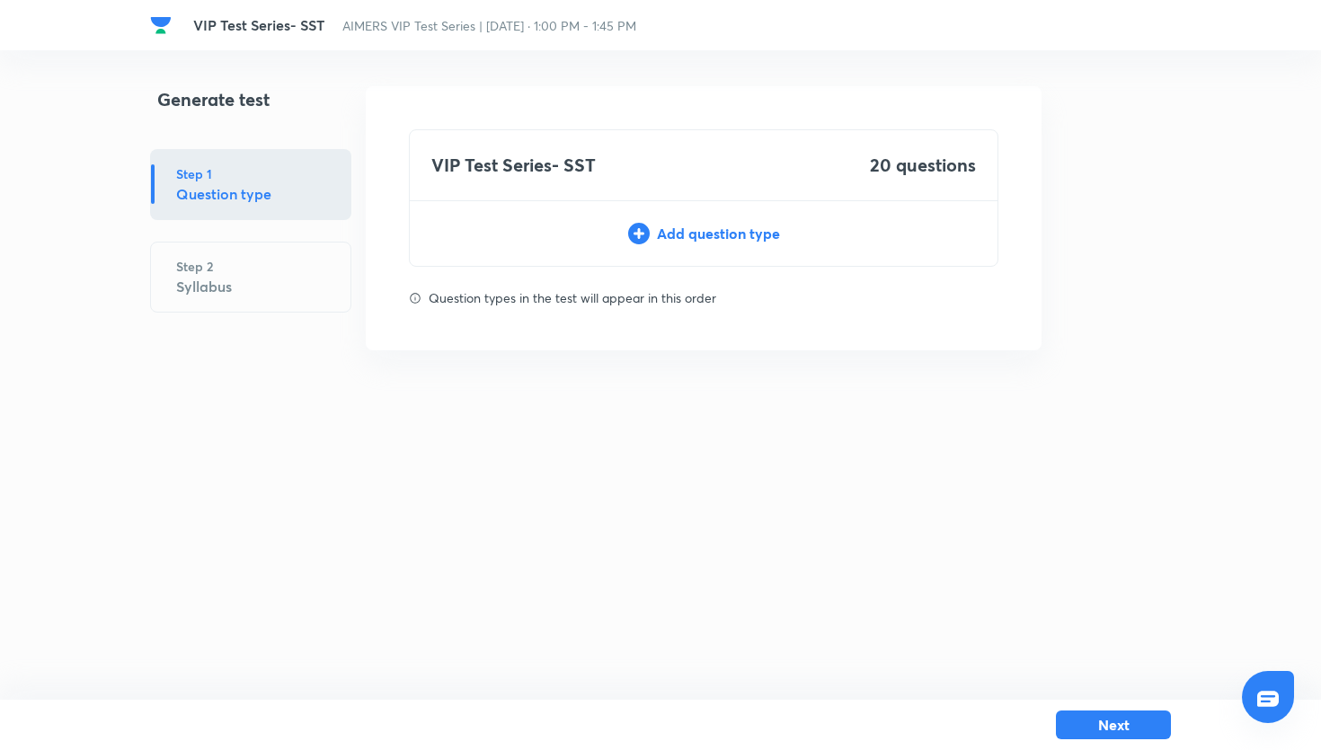
click at [728, 255] on div "VIP Test Series- SST 20 questions Add question type" at bounding box center [704, 198] width 590 height 138
click at [731, 220] on div "VIP Test Series- SST 20 questions Add question type" at bounding box center [704, 198] width 590 height 138
click at [731, 229] on div "Add question type" at bounding box center [704, 234] width 588 height 22
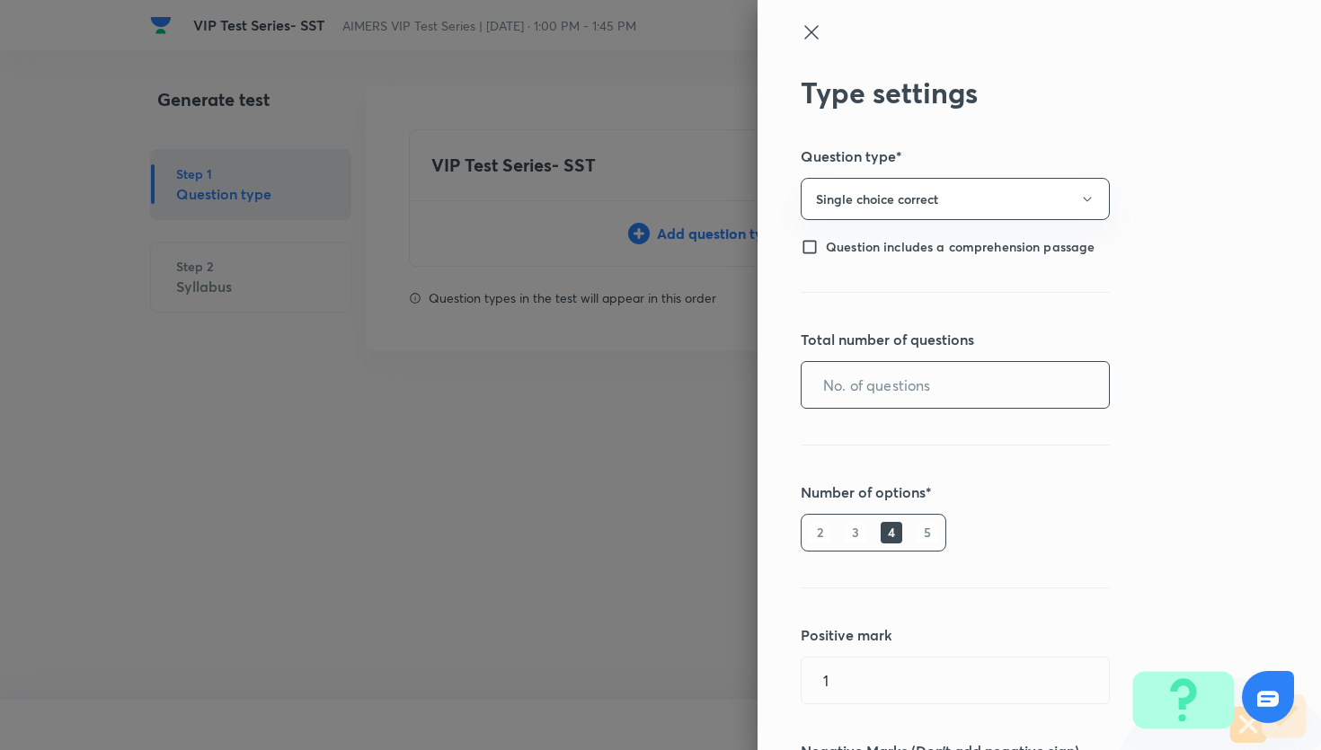
click at [885, 375] on input "text" at bounding box center [955, 385] width 307 height 46
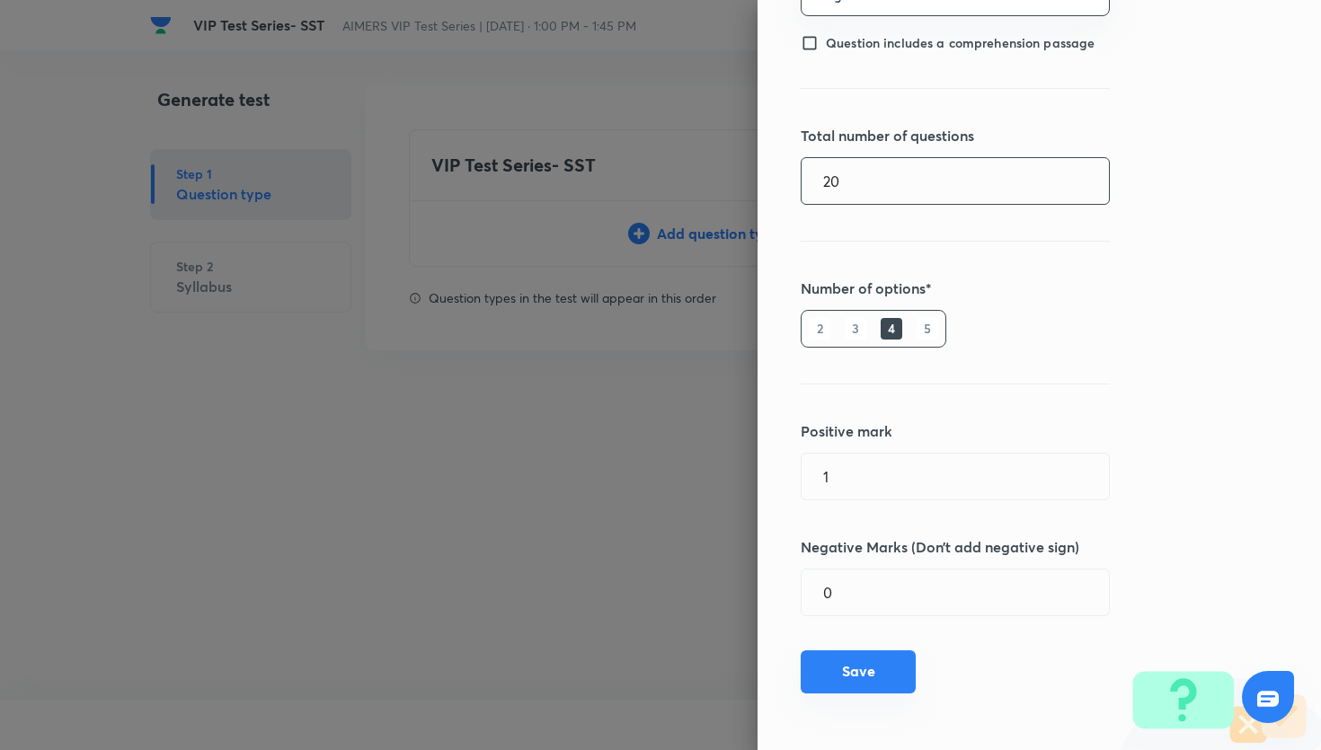
type input "20"
click at [866, 662] on button "Save" at bounding box center [858, 672] width 115 height 43
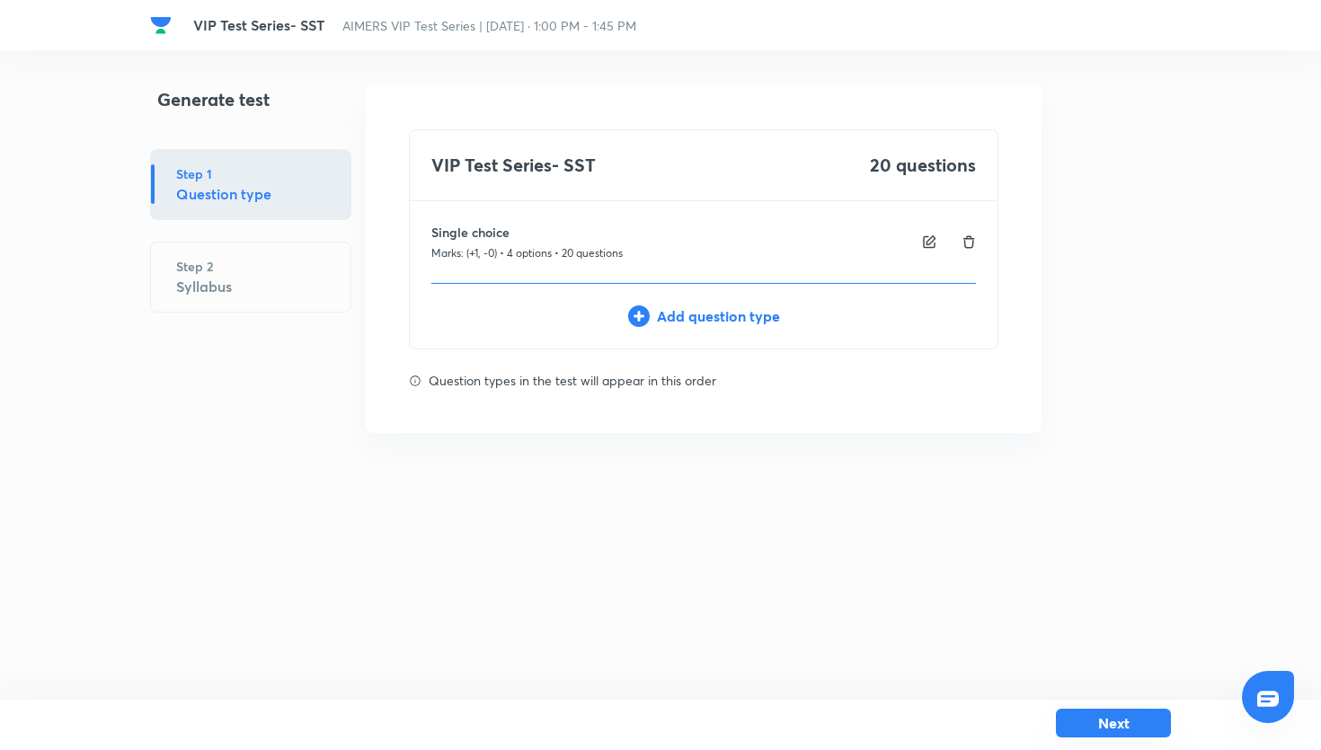
click at [1081, 722] on button "Next" at bounding box center [1113, 723] width 115 height 29
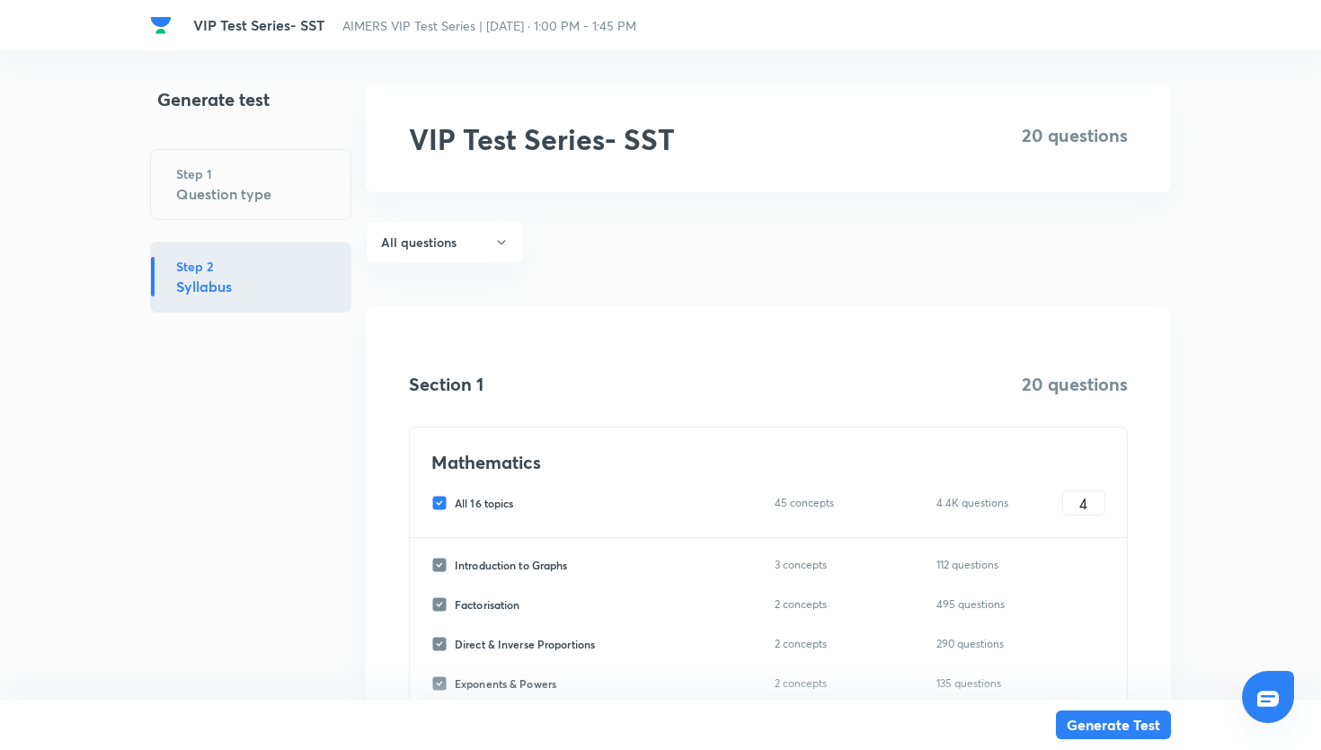
click at [296, 273] on div "Step 2 Syllabus" at bounding box center [250, 277] width 201 height 71
click at [627, 138] on h2 "VIP Test Series- SST" at bounding box center [696, 139] width 575 height 34
click at [497, 238] on icon "button" at bounding box center [501, 242] width 14 height 14
click at [503, 245] on div at bounding box center [660, 375] width 1321 height 750
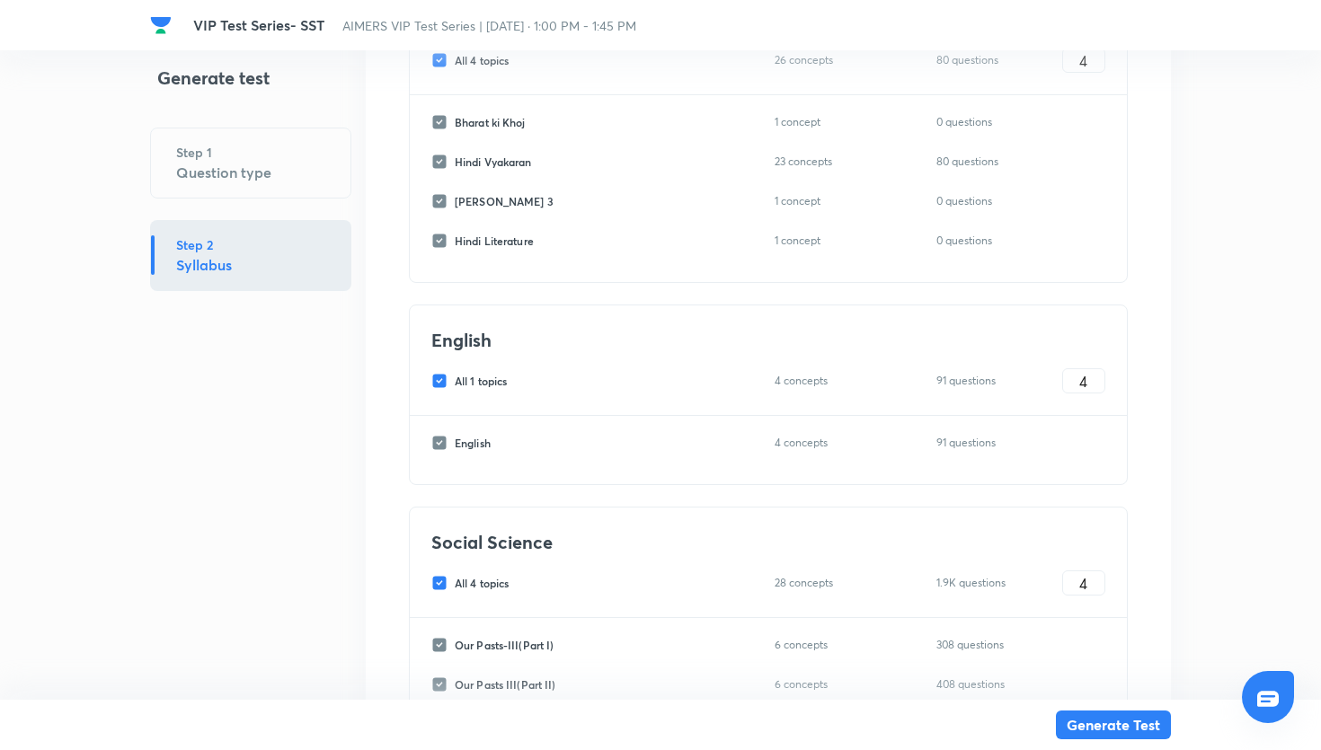
scroll to position [2500, 0]
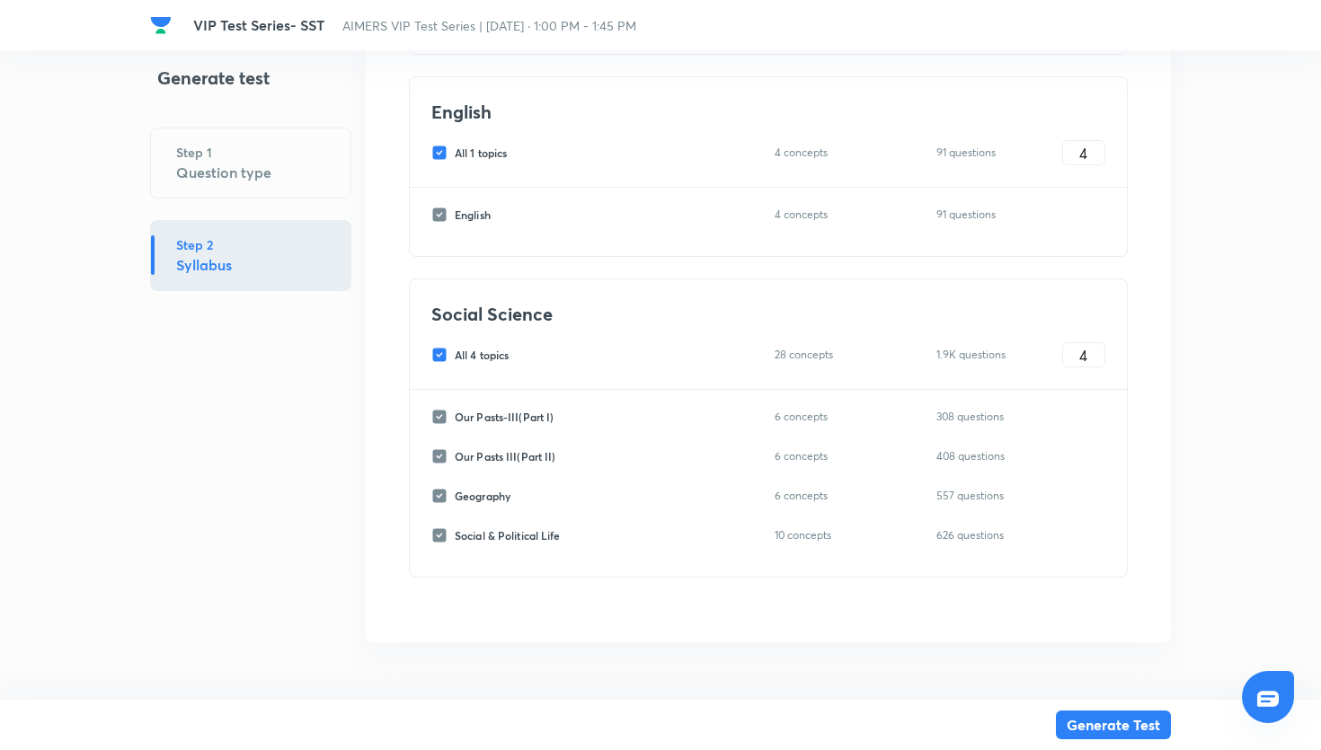
click at [448, 354] on input "All 4 topics" at bounding box center [442, 355] width 23 height 16
checkbox input "false"
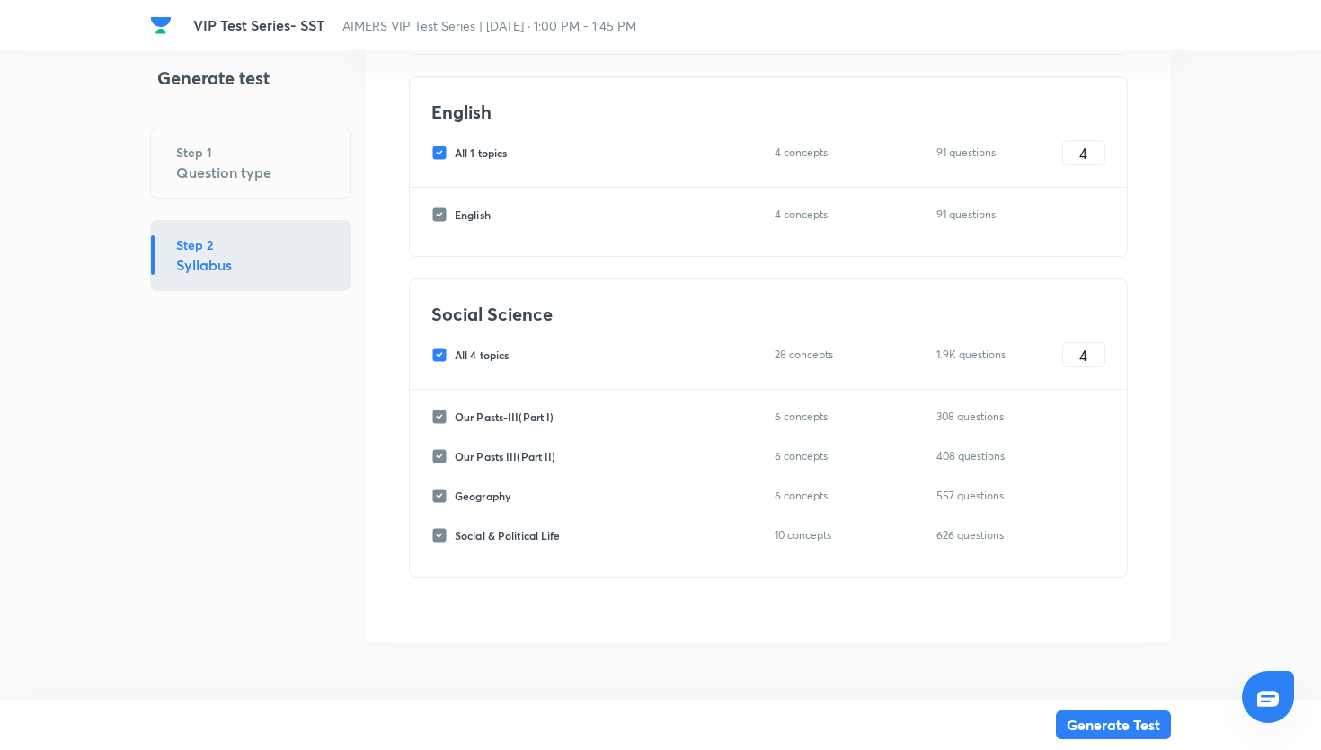
checkbox input "false"
click at [446, 411] on input "Our Pasts-III(Part I)" at bounding box center [442, 417] width 23 height 16
checkbox input "true"
type input "0"
click at [1063, 417] on input "0" at bounding box center [1083, 417] width 41 height 31
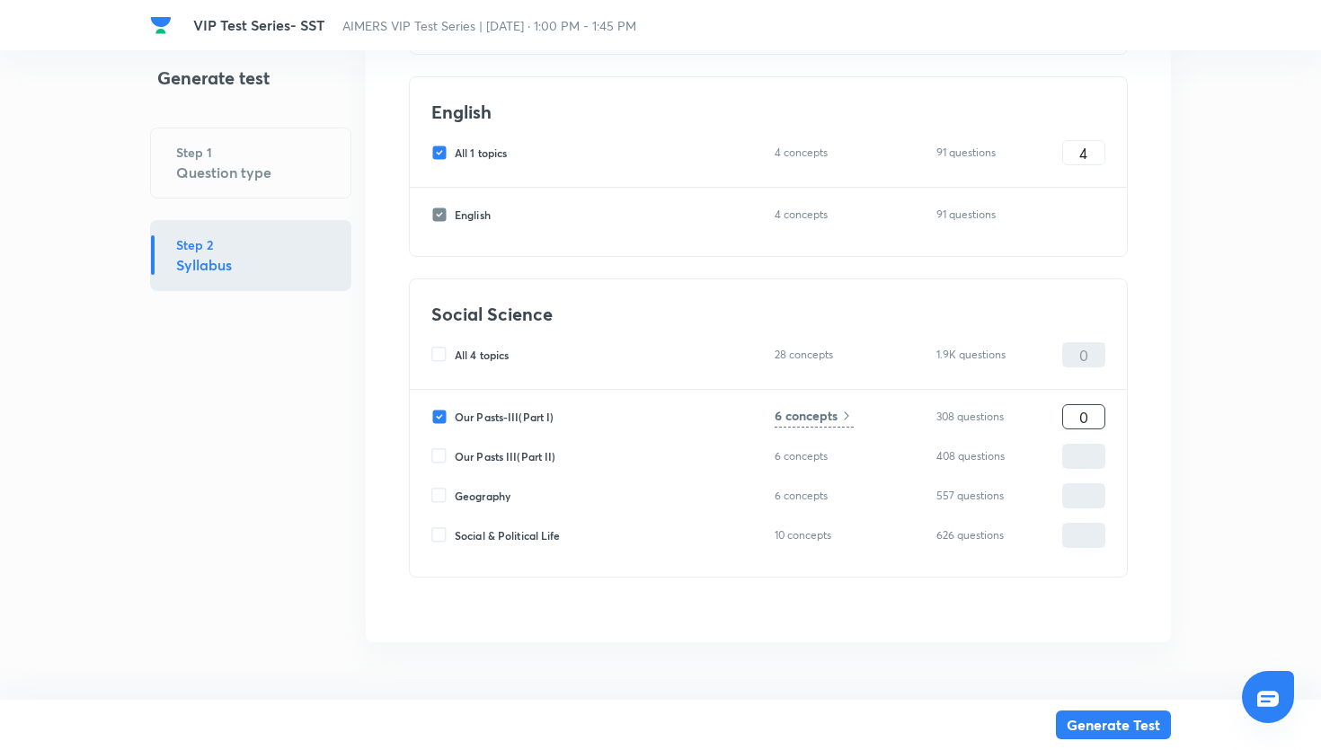
type input "20"
click at [818, 416] on h6 "6 concepts" at bounding box center [806, 415] width 63 height 19
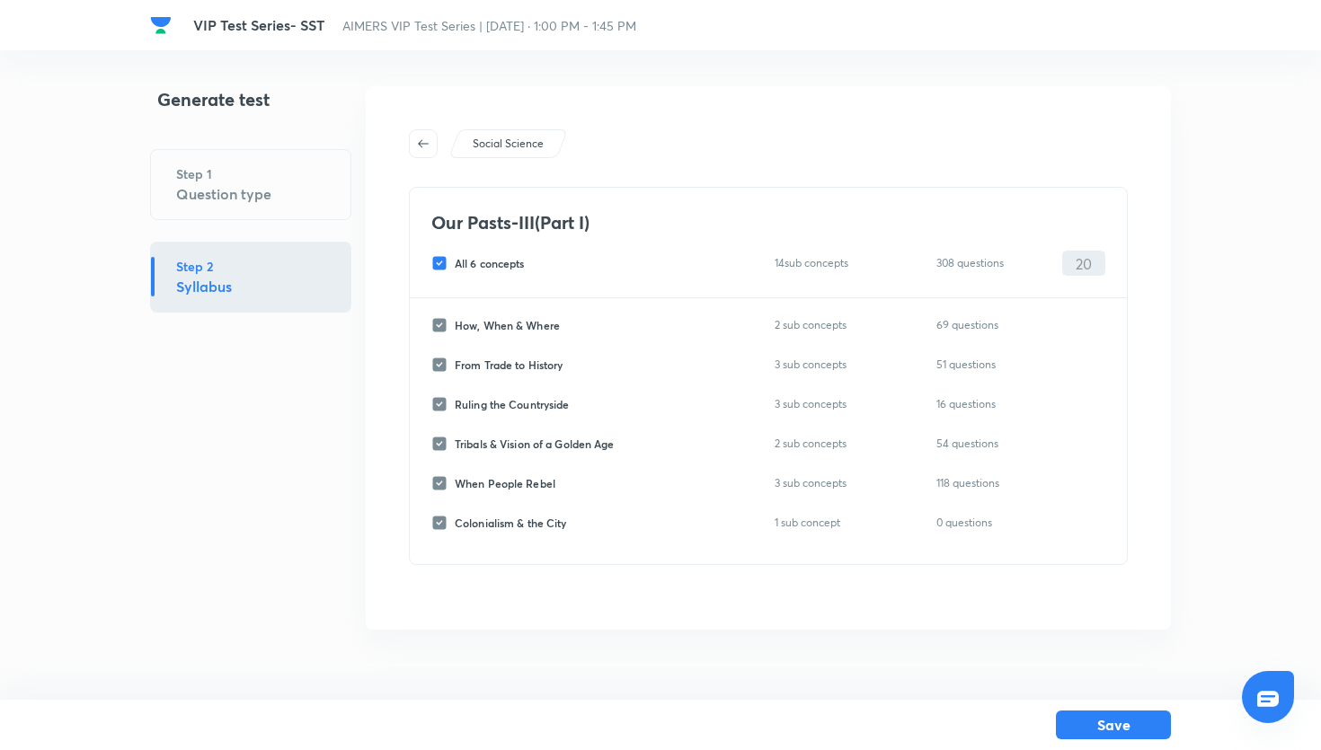
click at [426, 158] on div "Social Science Our Pasts-III(Part I) All 6 concepts 14 sub concepts 308 questio…" at bounding box center [768, 358] width 805 height 544
click at [425, 150] on icon "button" at bounding box center [423, 144] width 14 height 14
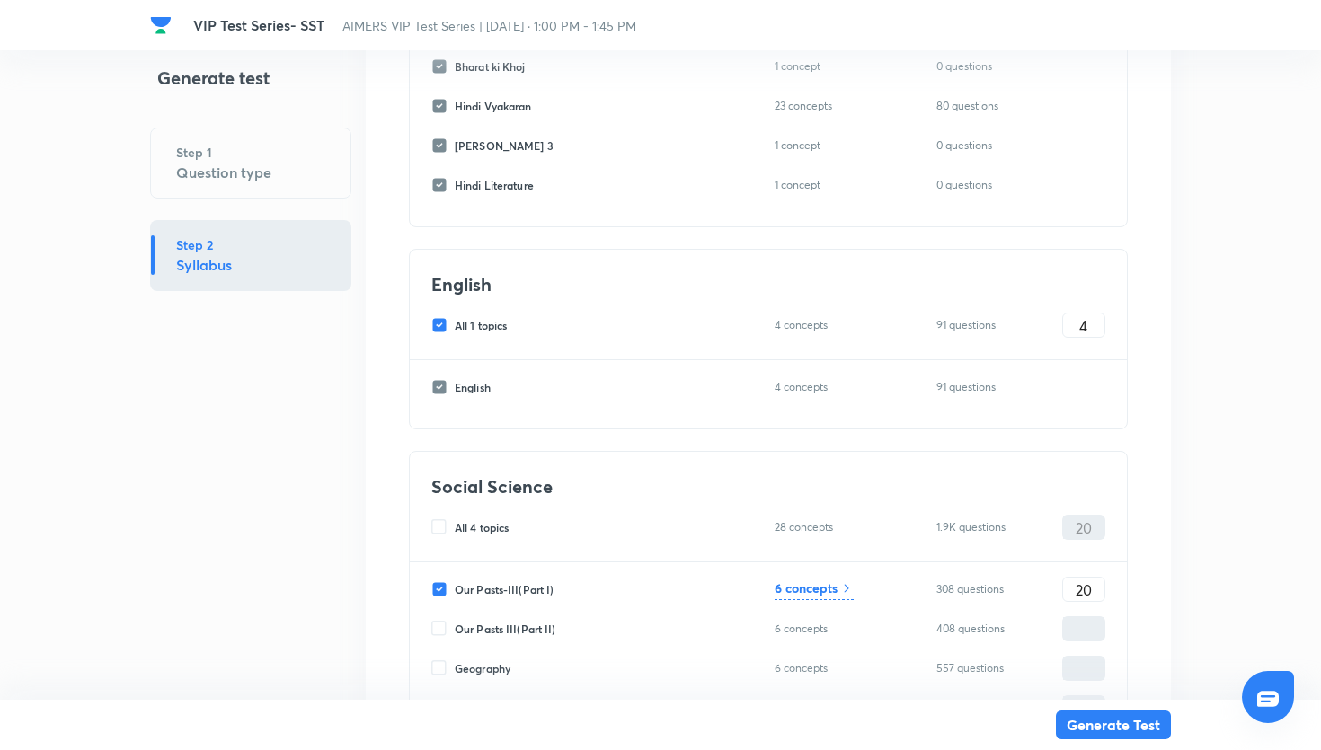
scroll to position [2384, 0]
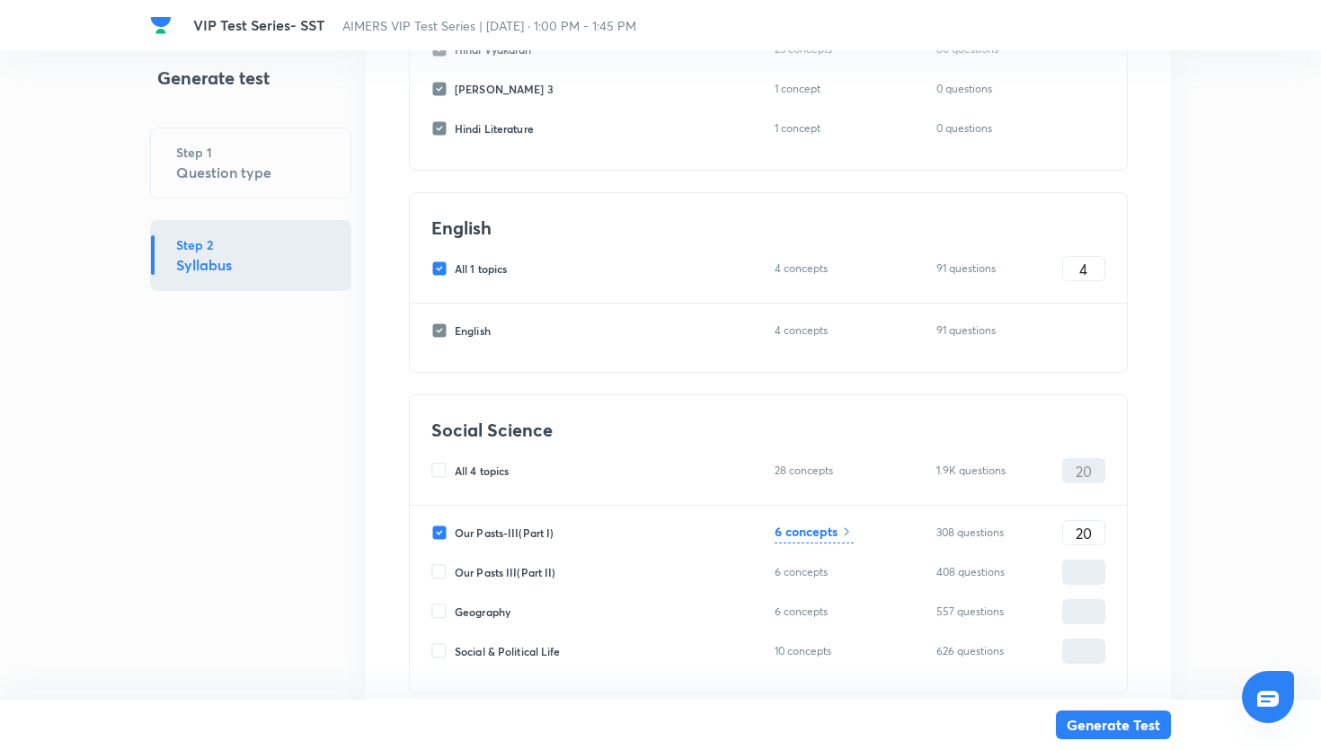
click at [448, 577] on input "Our Pasts III(Part II)" at bounding box center [442, 572] width 23 height 16
checkbox input "true"
click at [1075, 573] on input "0" at bounding box center [1083, 572] width 41 height 31
type input "20"
type input "40"
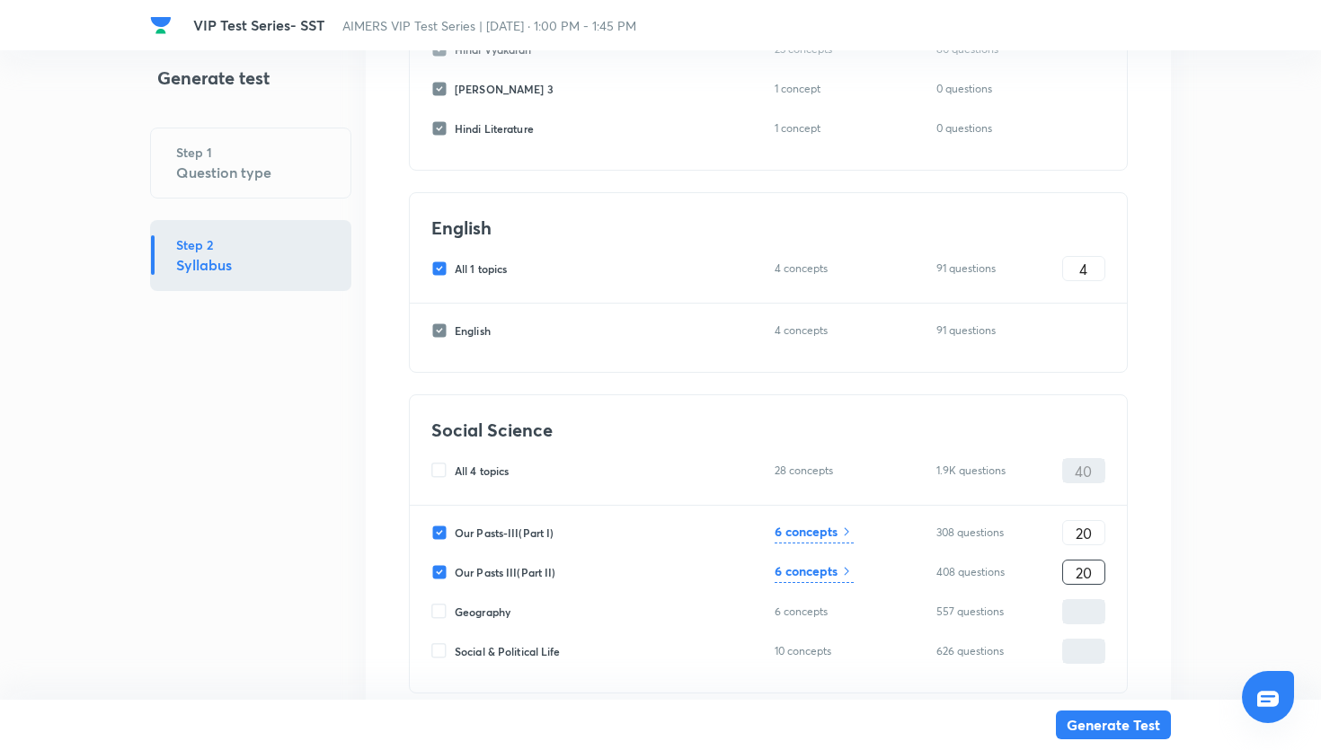
type input "20"
click at [837, 577] on h6 "6 concepts" at bounding box center [806, 571] width 63 height 19
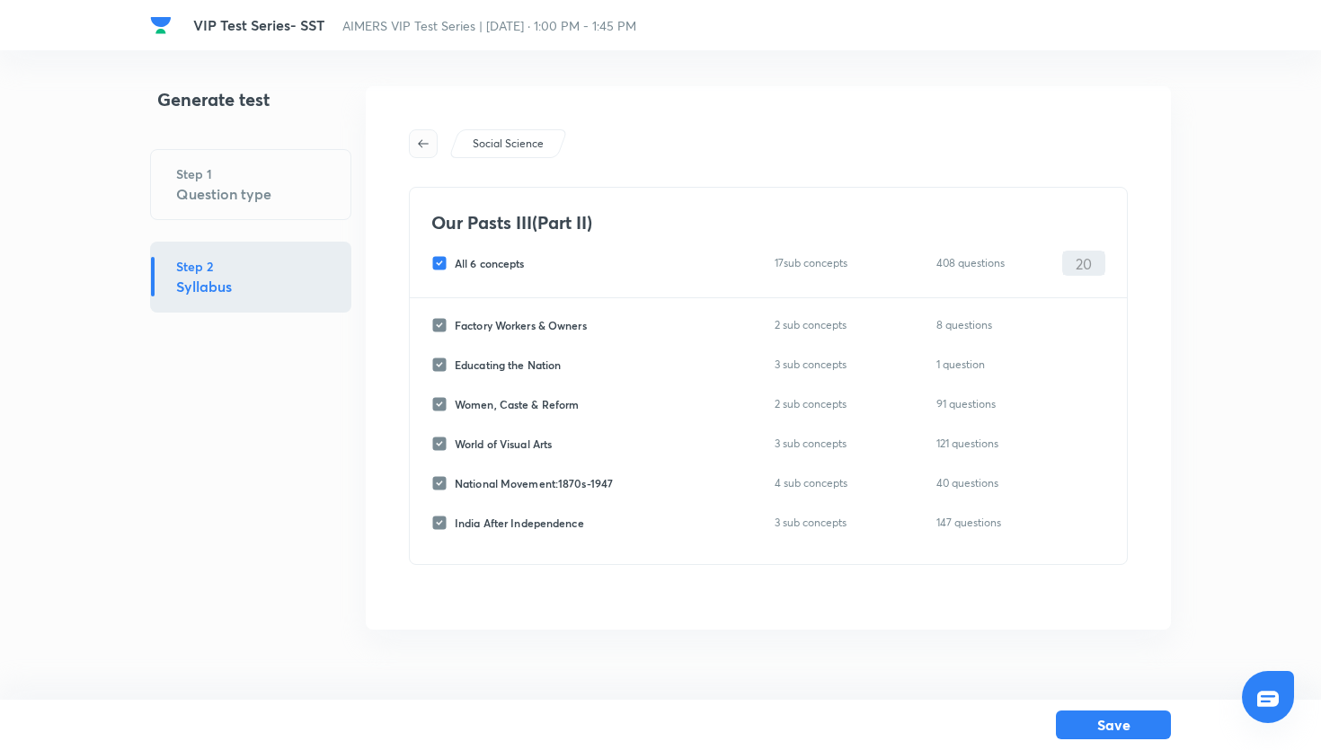
click at [420, 144] on icon "button" at bounding box center [423, 143] width 11 height 8
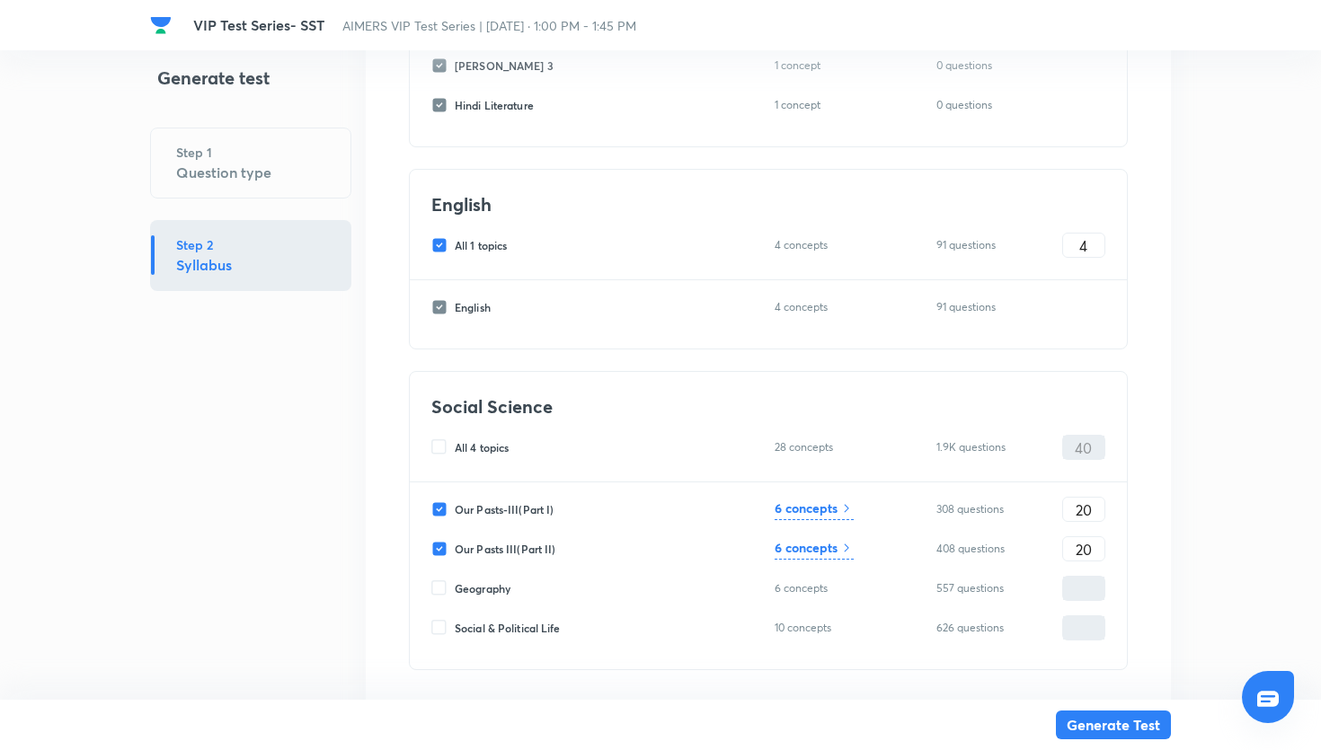
scroll to position [2424, 0]
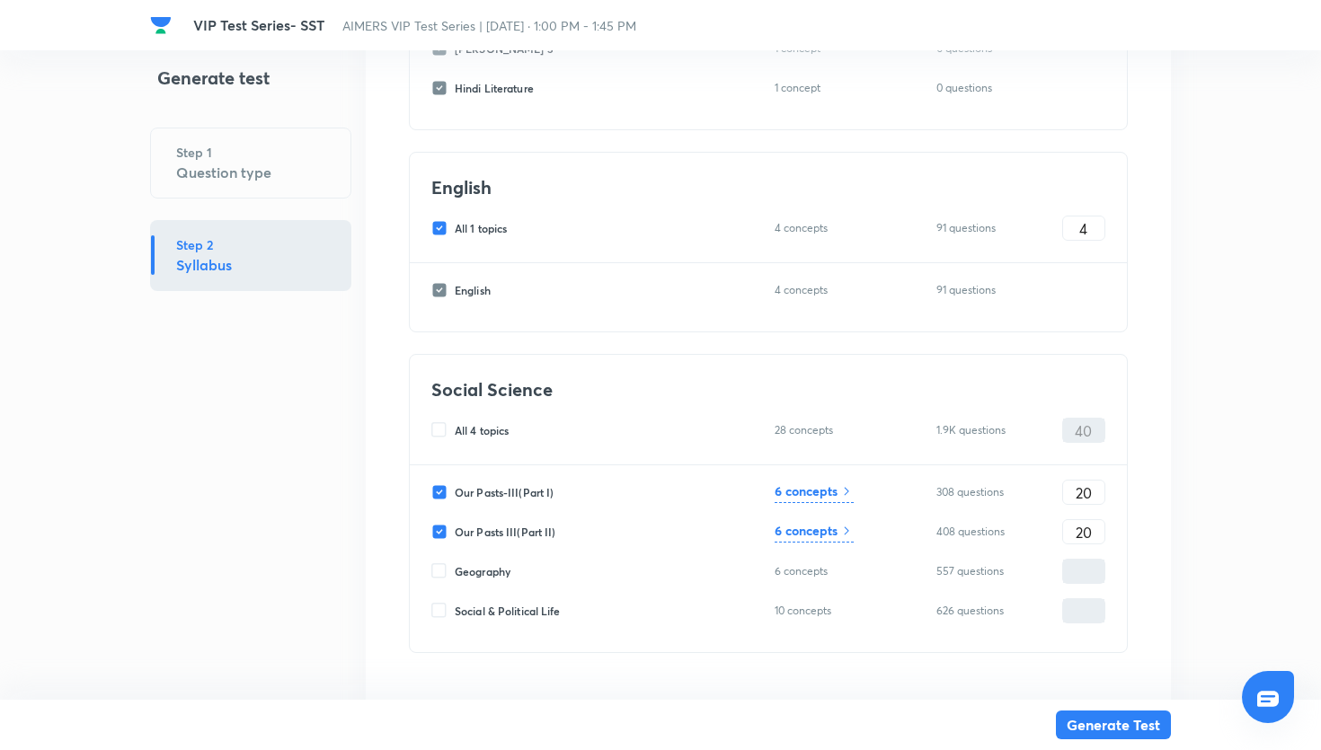
click at [452, 611] on input "Social & Political Life" at bounding box center [442, 611] width 23 height 16
checkbox input "true"
click at [1074, 608] on input "0" at bounding box center [1083, 611] width 41 height 31
type input "20"
type input "60"
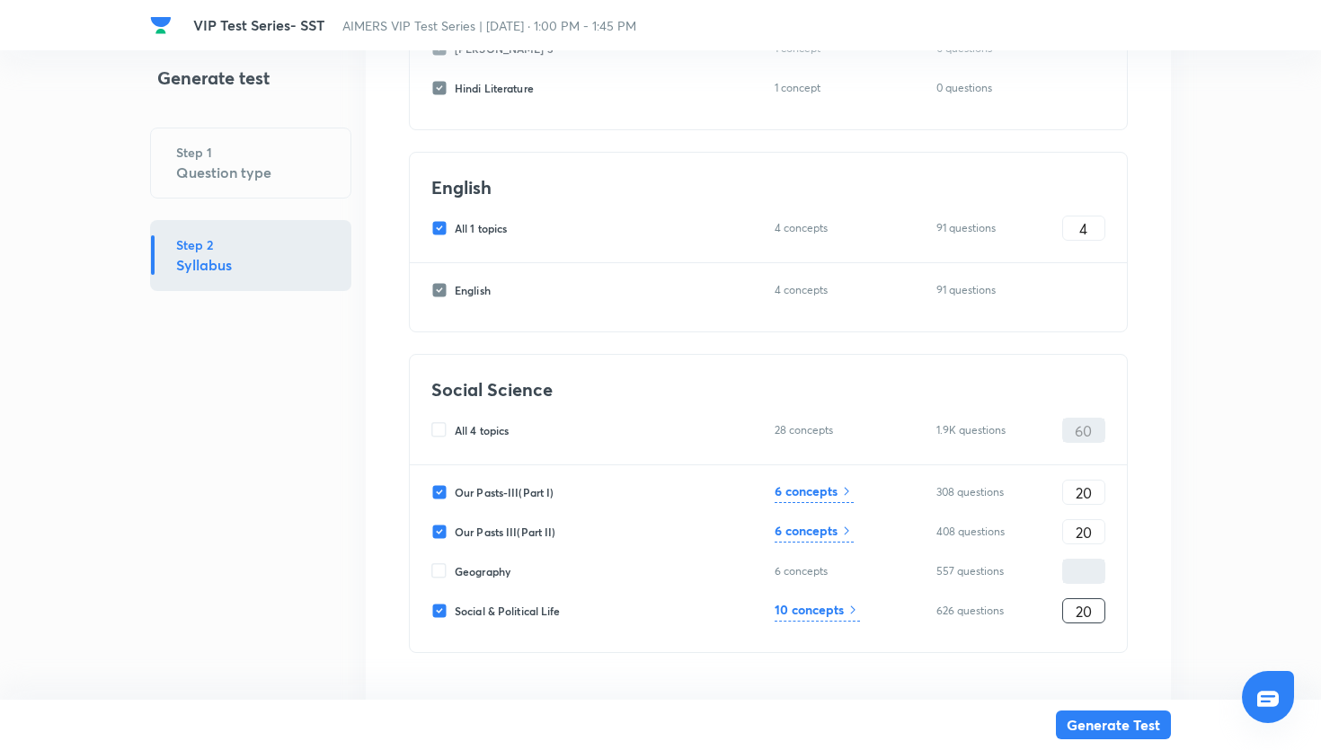
type input "20"
click at [850, 617] on div "10 concepts" at bounding box center [817, 611] width 85 height 22
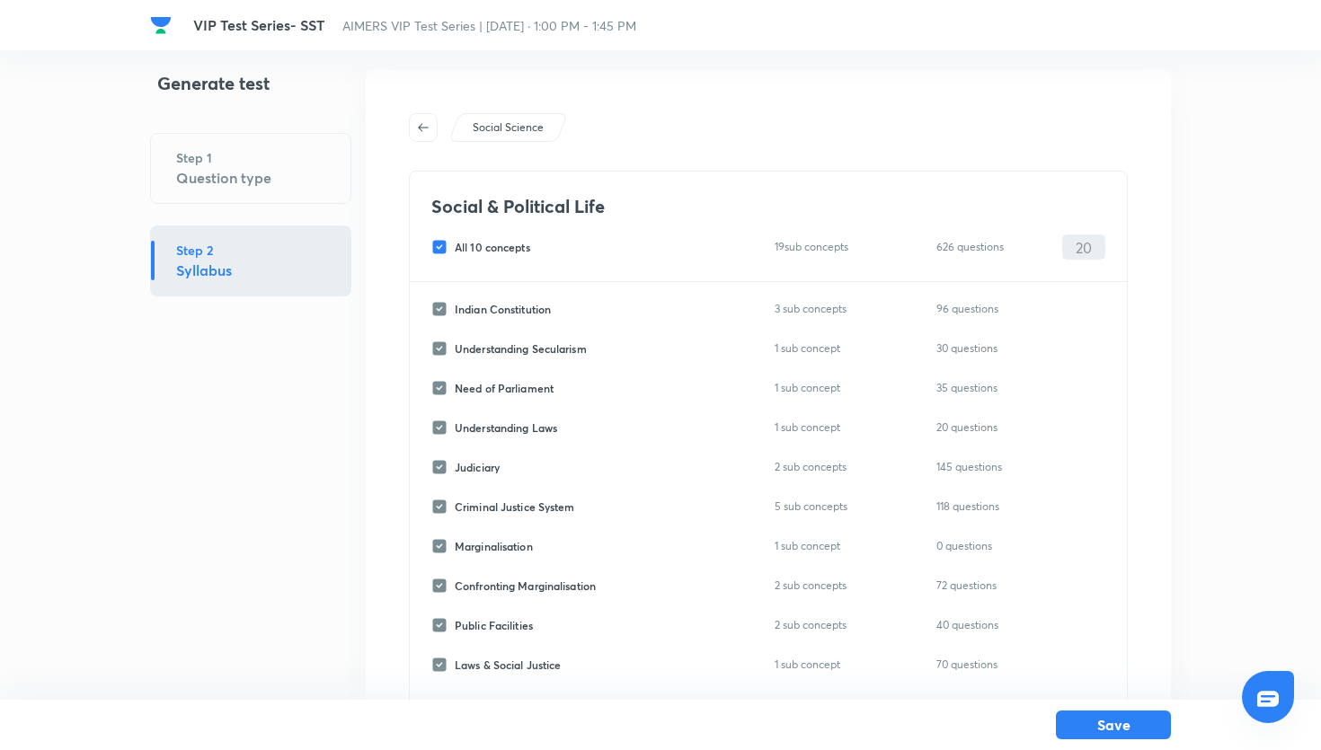
scroll to position [0, 0]
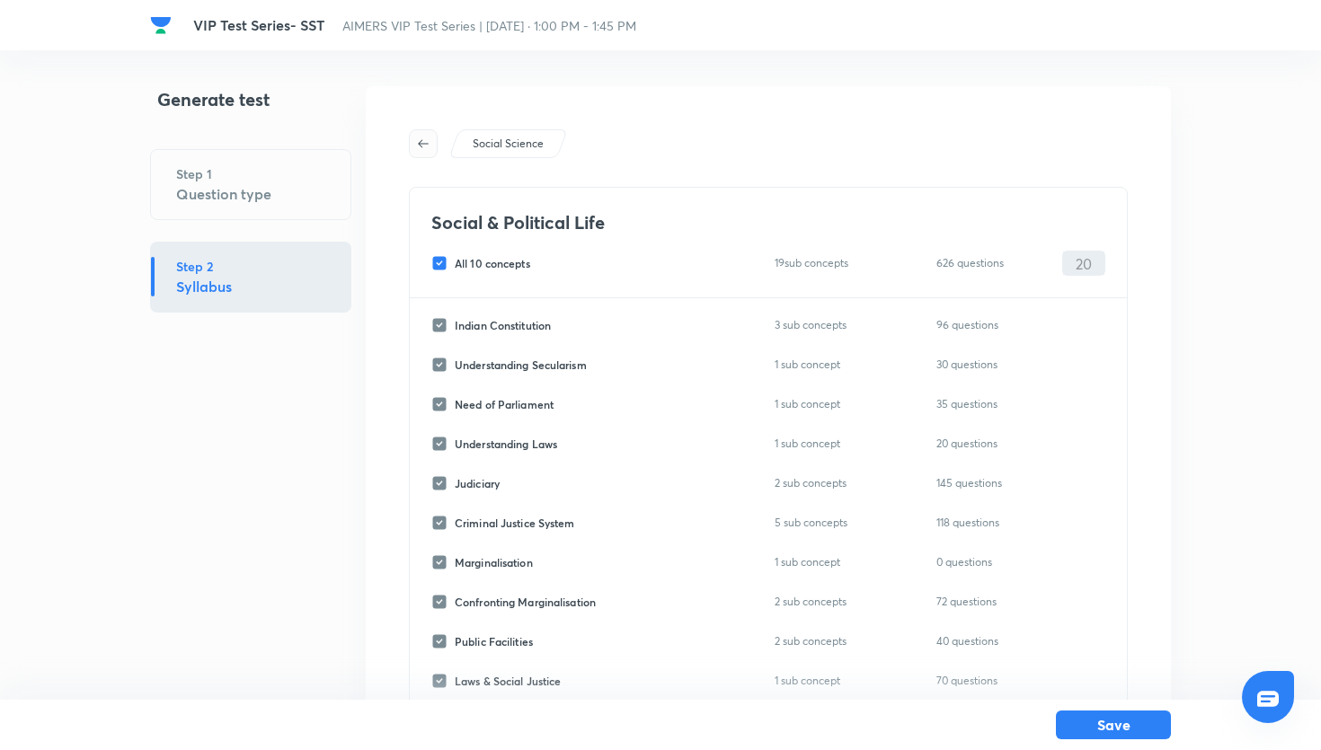
click at [420, 156] on button "button" at bounding box center [423, 143] width 29 height 29
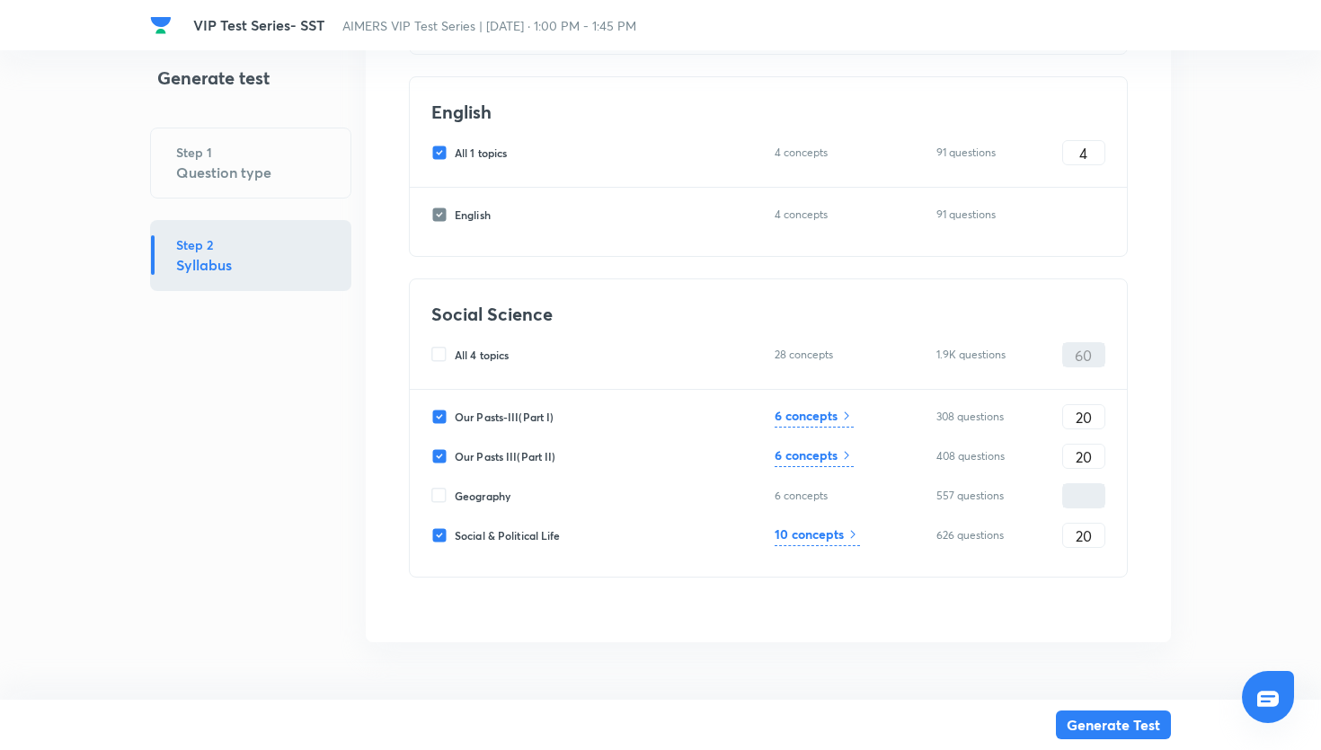
scroll to position [2407, 0]
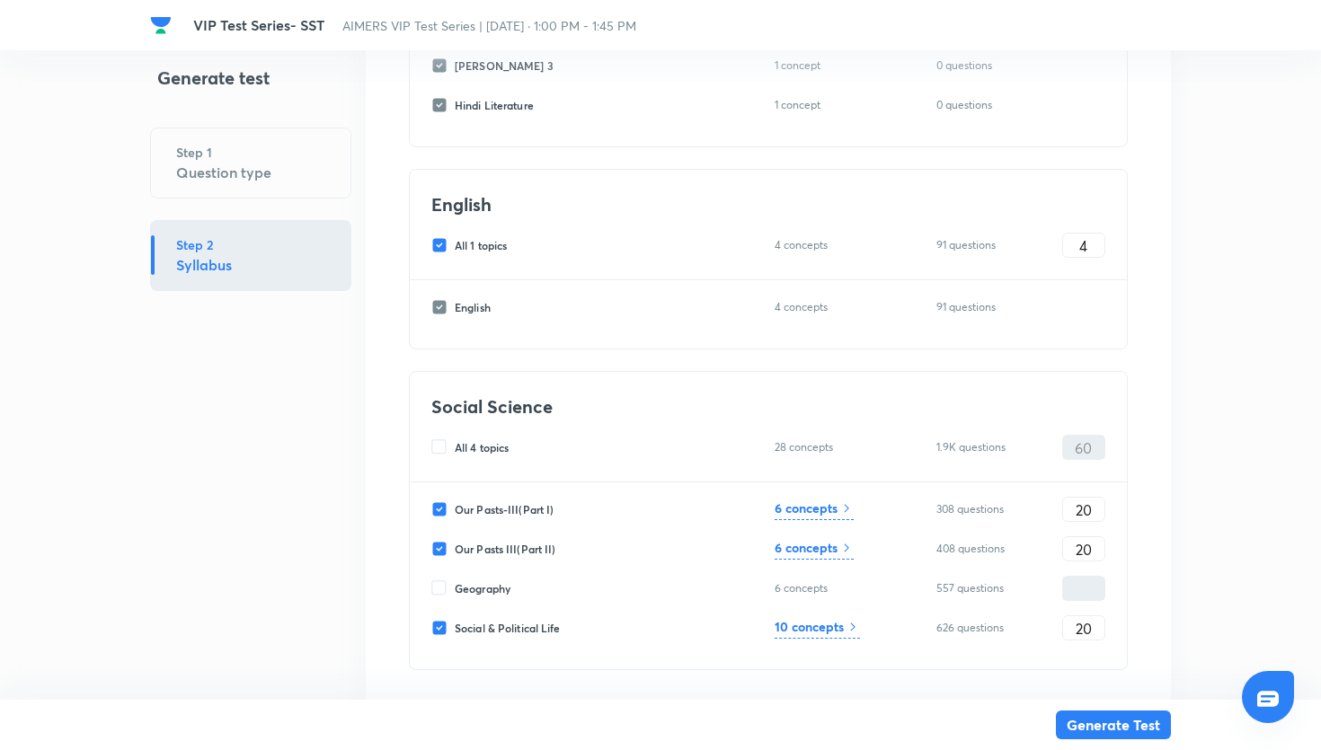
click at [445, 511] on input "Our Pasts-III(Part I)" at bounding box center [442, 510] width 23 height 16
checkbox input "false"
type input "40"
click at [442, 551] on input "Our Pasts III(Part II)" at bounding box center [442, 549] width 23 height 16
checkbox input "false"
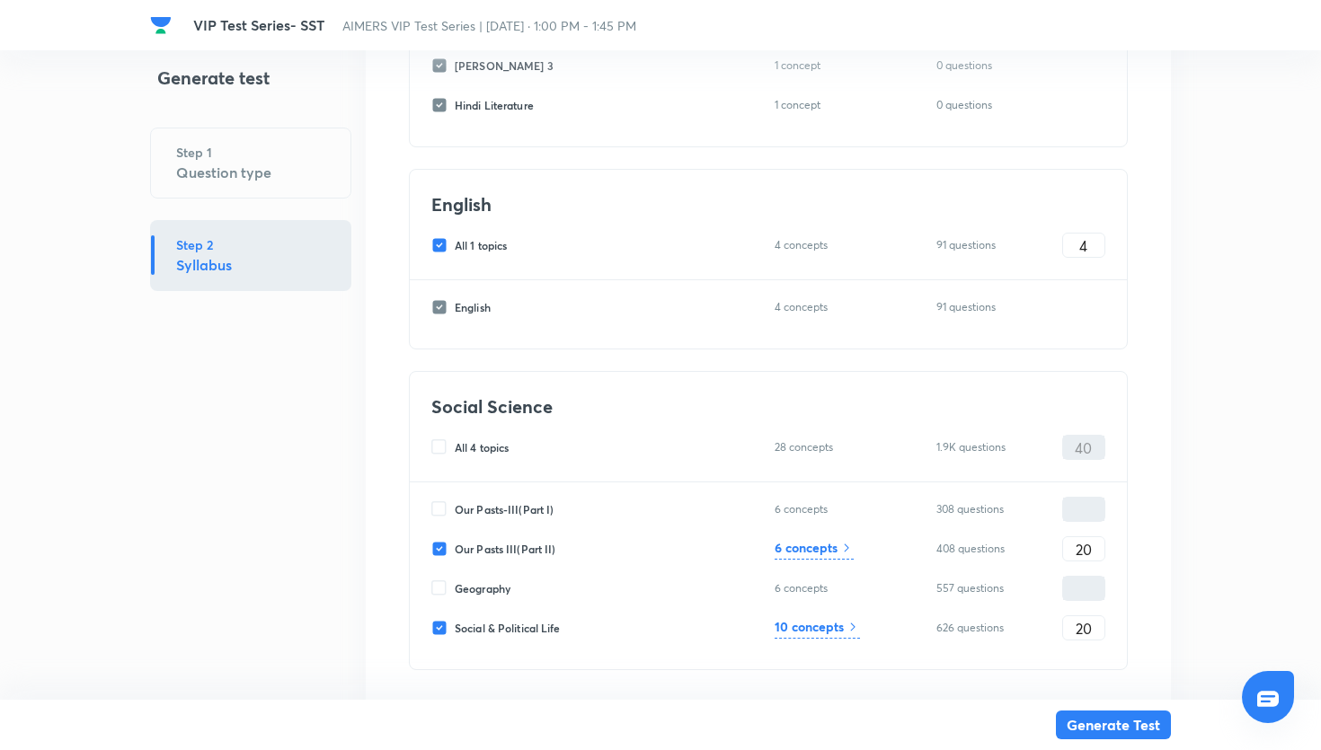
type input "20"
click at [431, 641] on div "Our Pasts-III(Part I) 6 concepts 308 questions ​ Our Pasts III(Part II) 6 conce…" at bounding box center [768, 576] width 717 height 187
click at [433, 638] on div "Social & Political Life 10 concepts 626 questions 20 ​" at bounding box center [768, 628] width 674 height 25
click at [442, 624] on input "Social & Political Life" at bounding box center [442, 628] width 23 height 16
checkbox input "false"
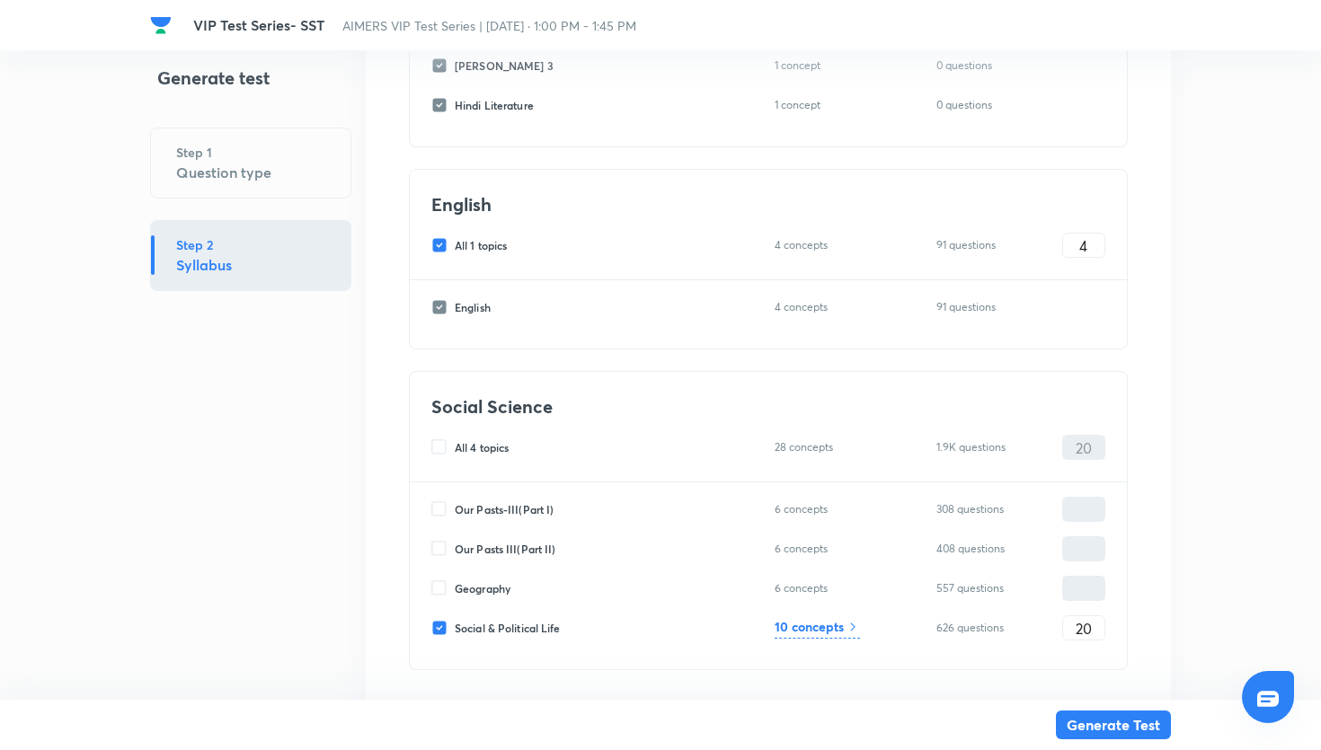
type input "0"
click at [440, 250] on input "All 1 topics" at bounding box center [442, 245] width 23 height 16
checkbox input "false"
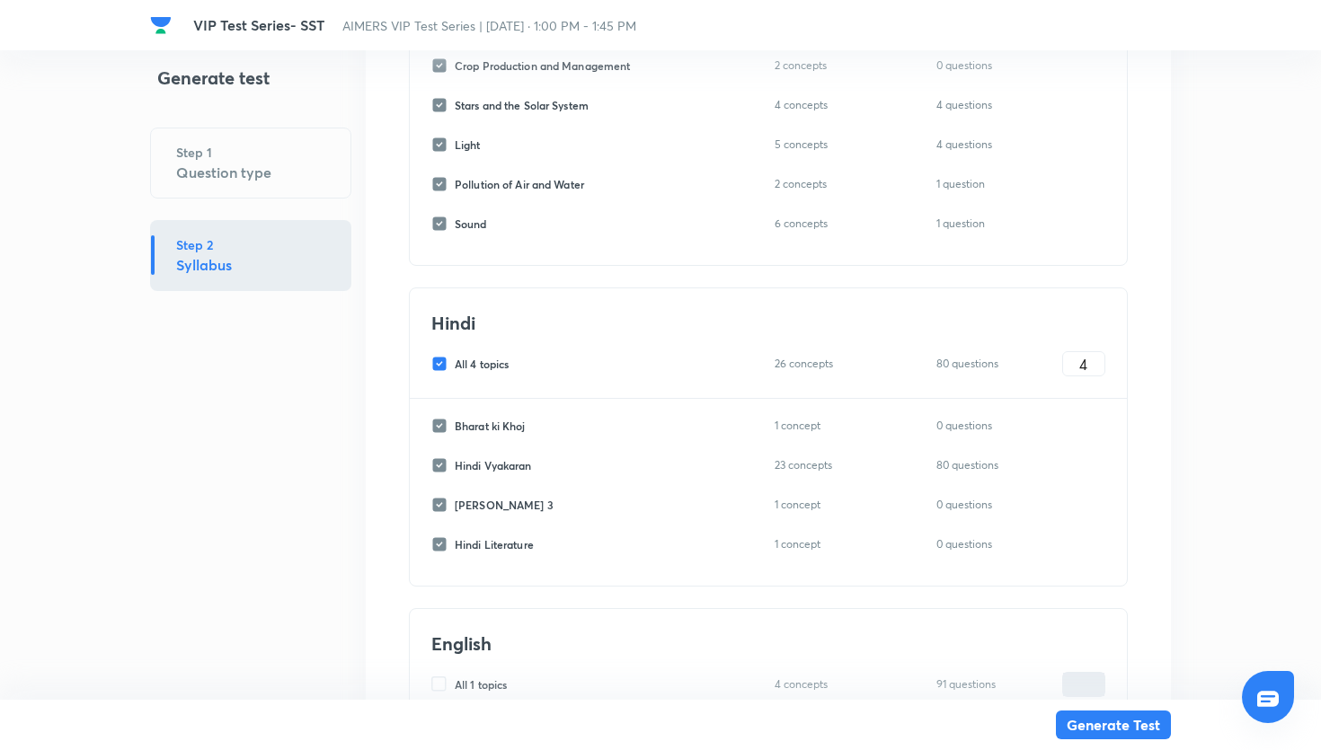
click at [446, 360] on input "All 4 topics" at bounding box center [442, 364] width 23 height 16
checkbox input "false"
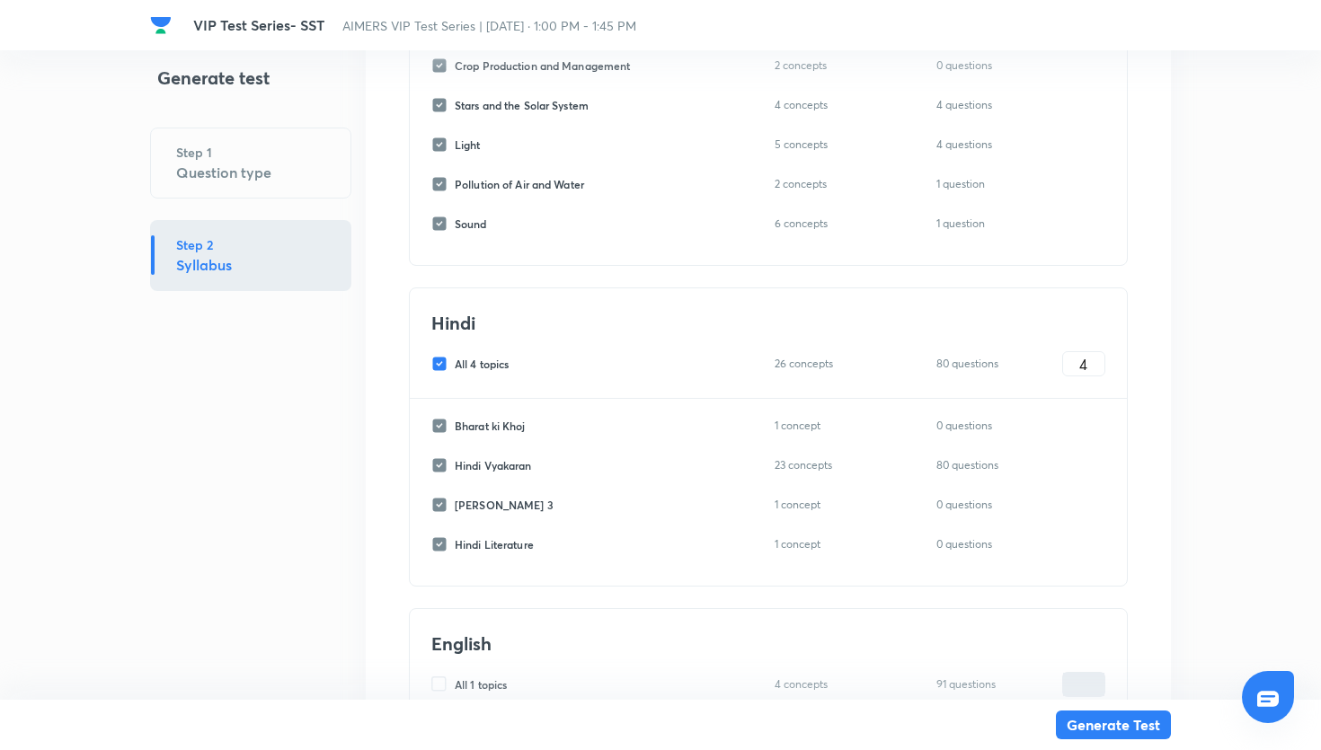
checkbox input "false"
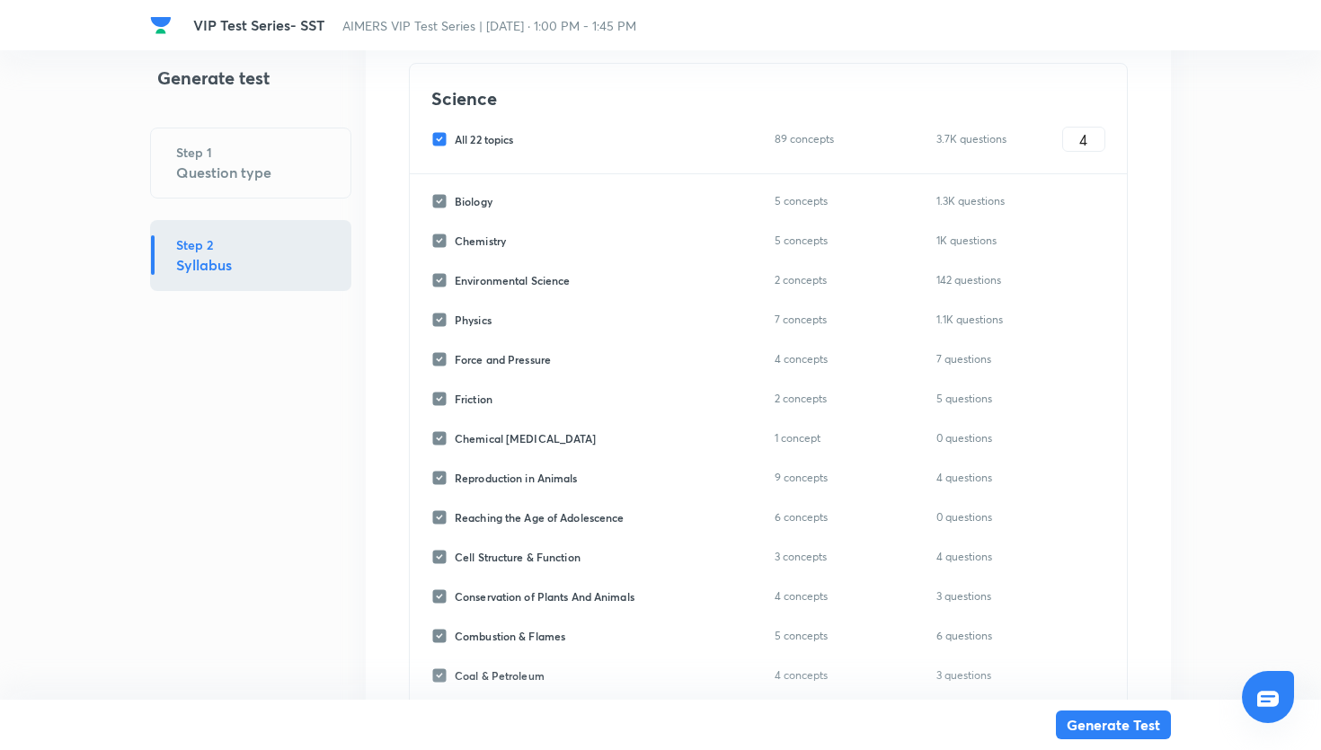
scroll to position [1090, 0]
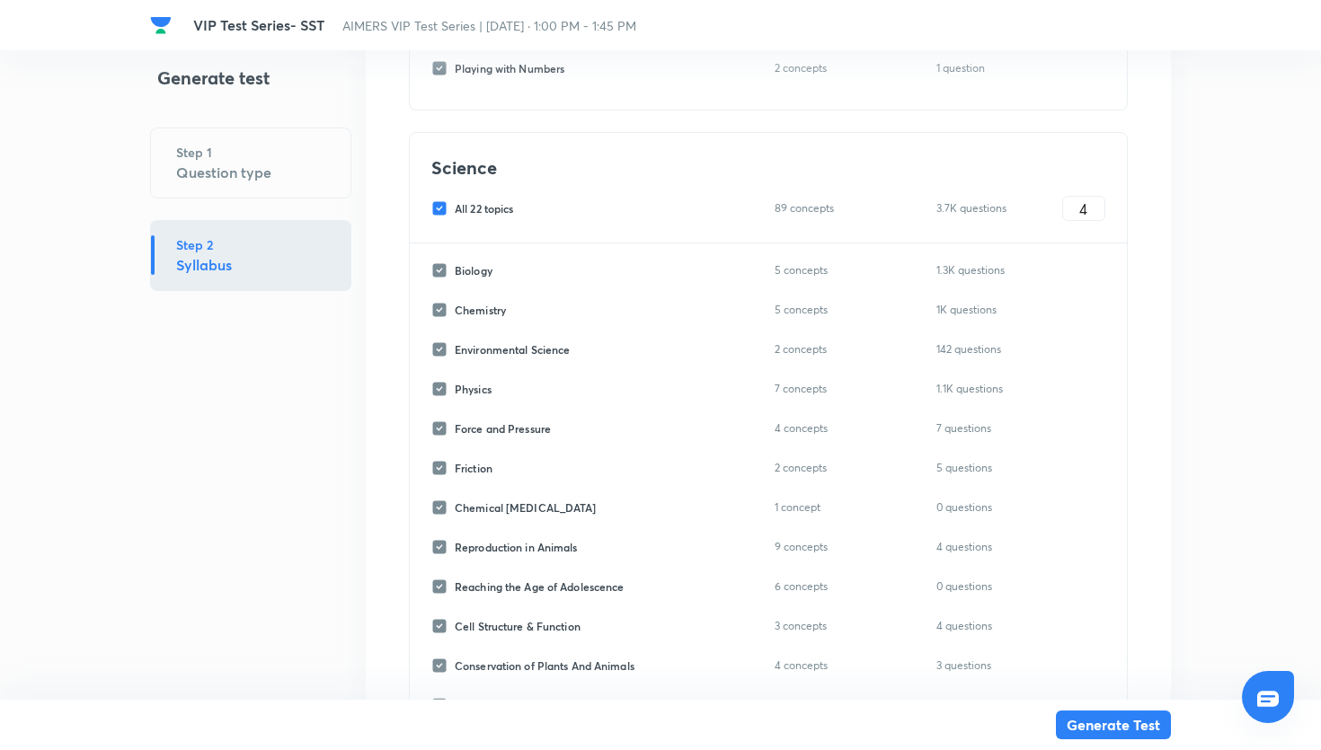
click at [444, 200] on input "All 22 topics" at bounding box center [442, 208] width 23 height 16
checkbox input "false"
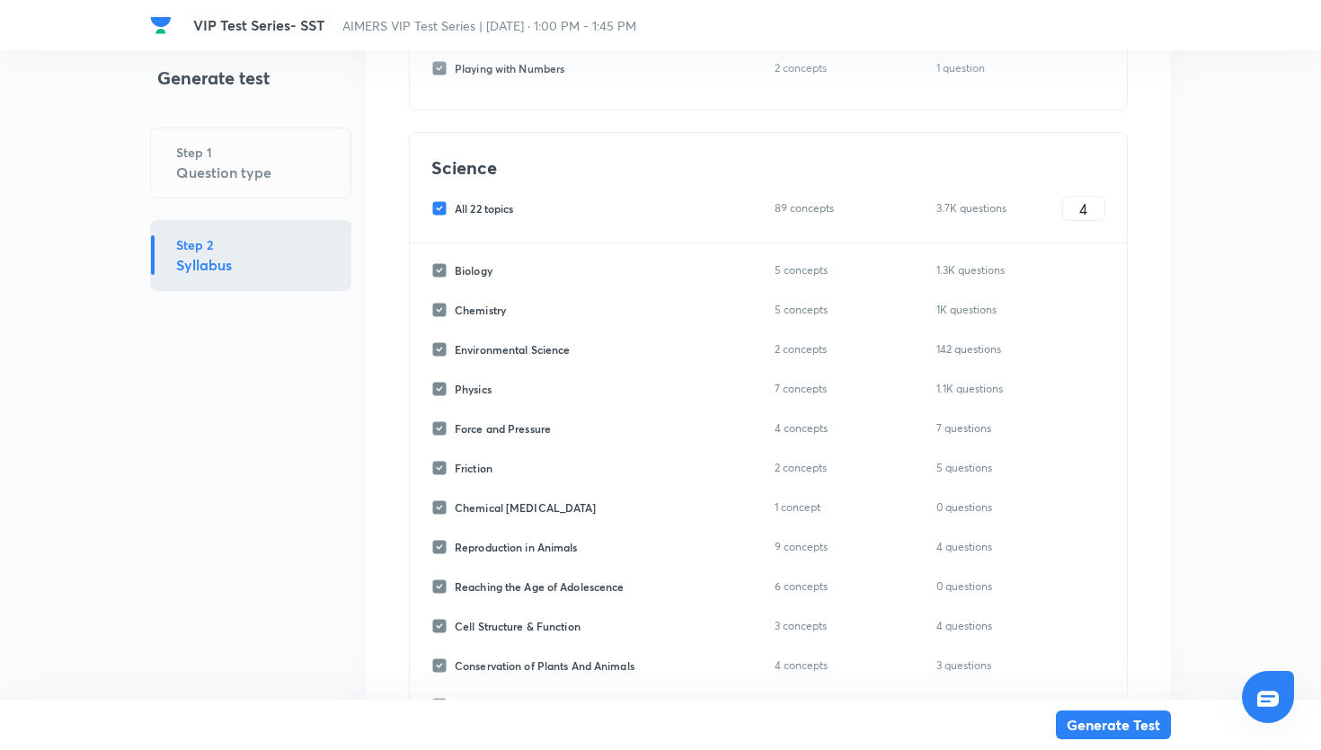
checkbox input "false"
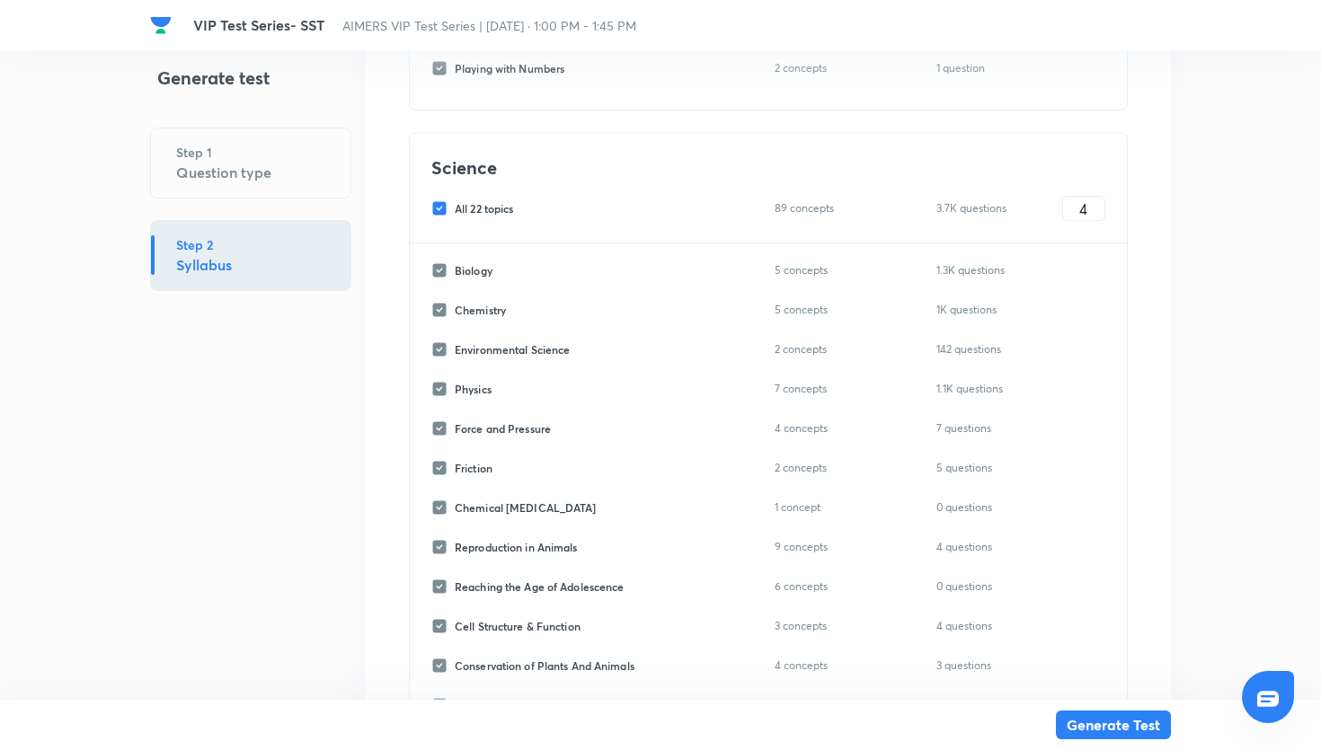
checkbox input "false"
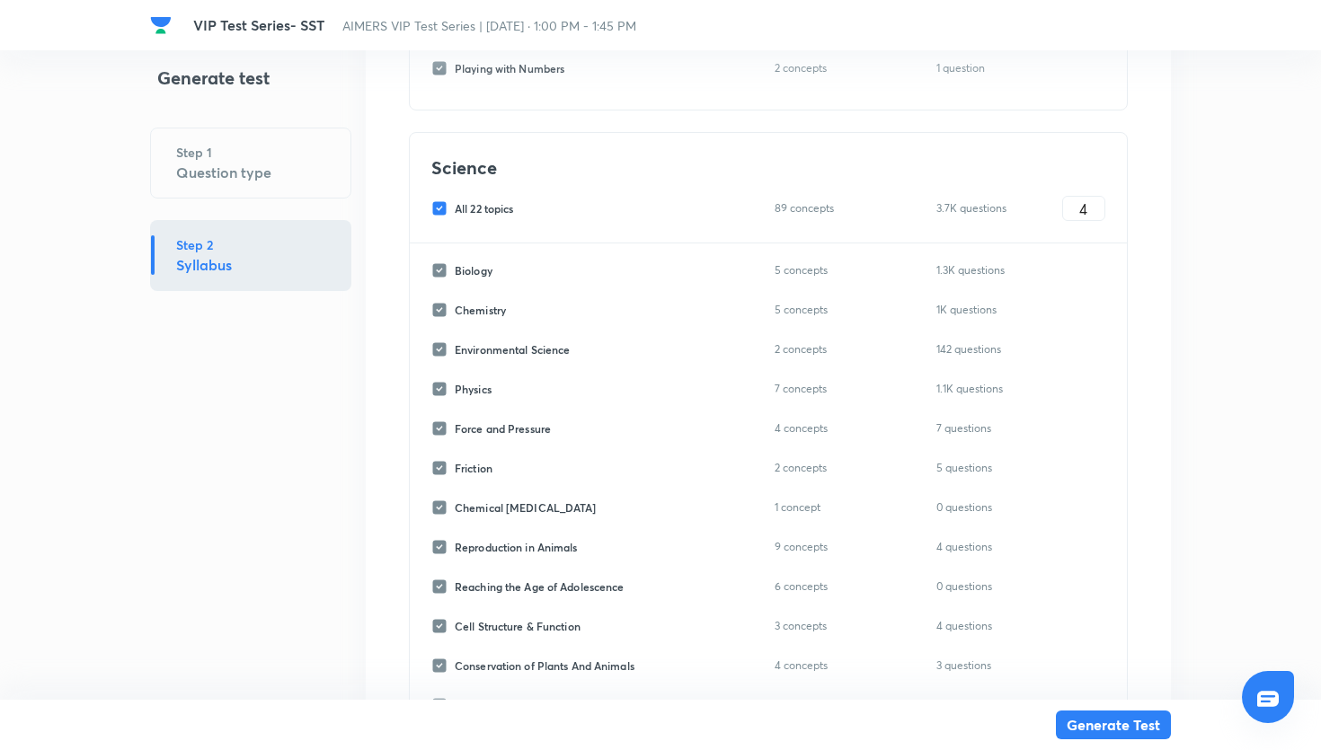
checkbox input "false"
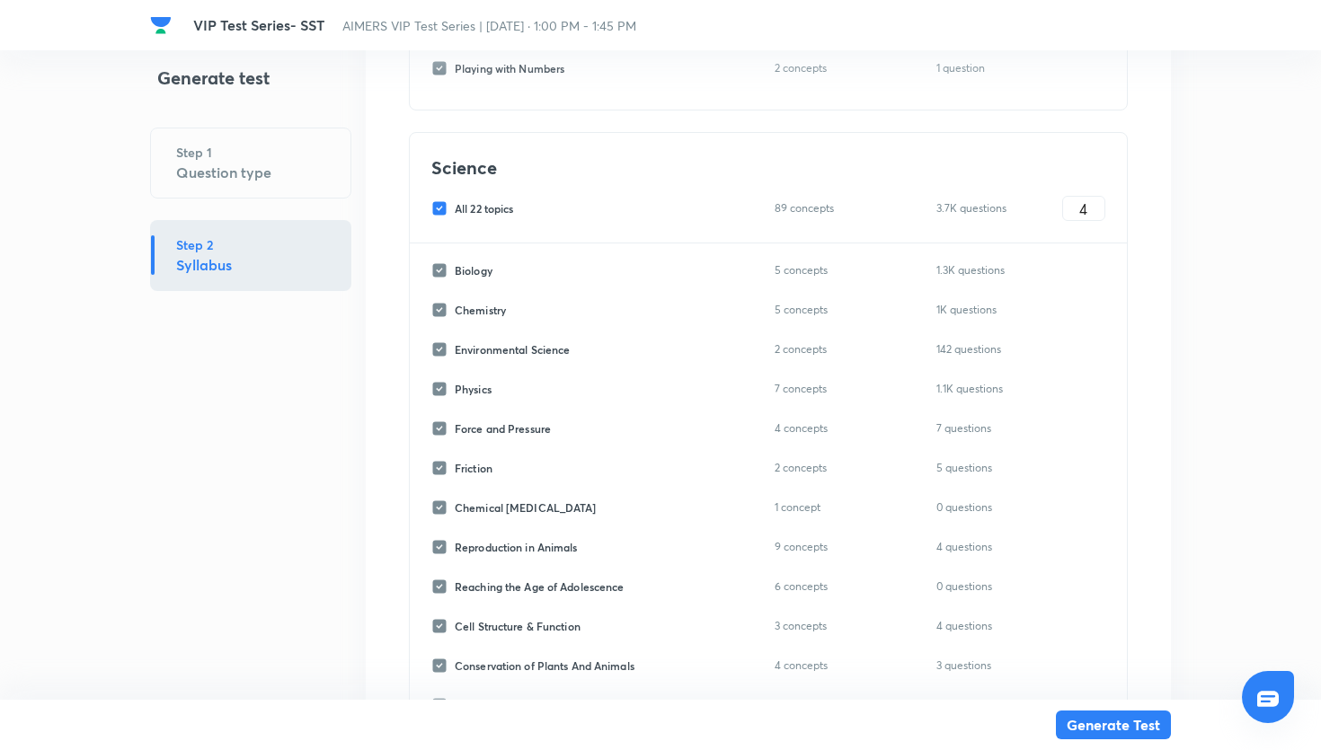
checkbox input "false"
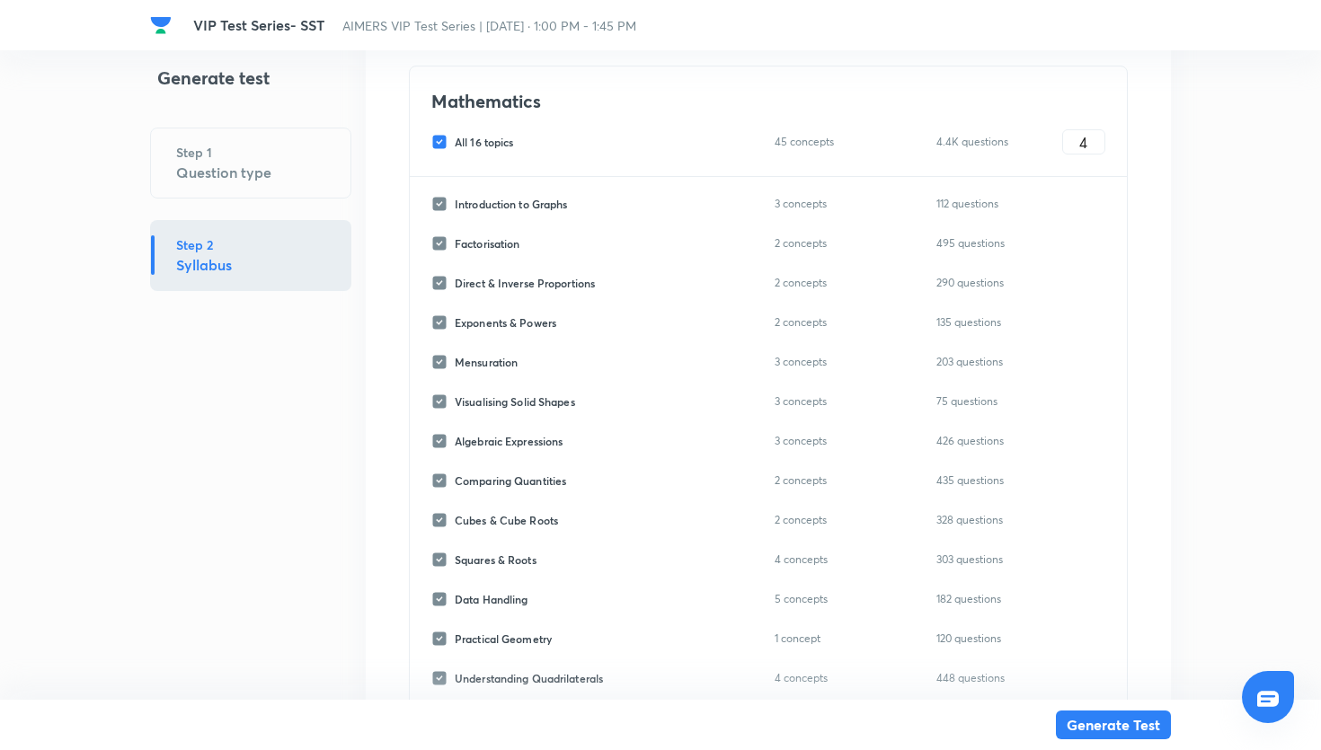
scroll to position [0, 0]
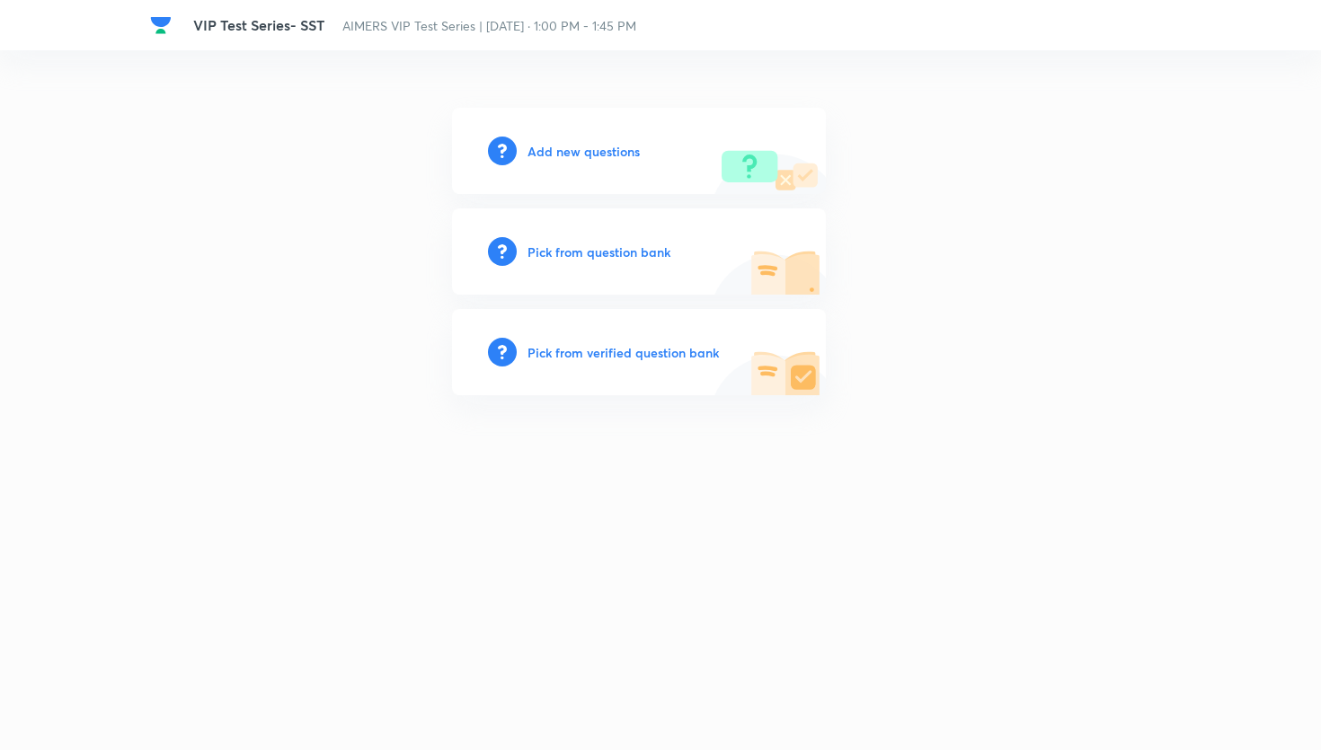
click at [587, 256] on h6 "Pick from question bank" at bounding box center [599, 252] width 143 height 19
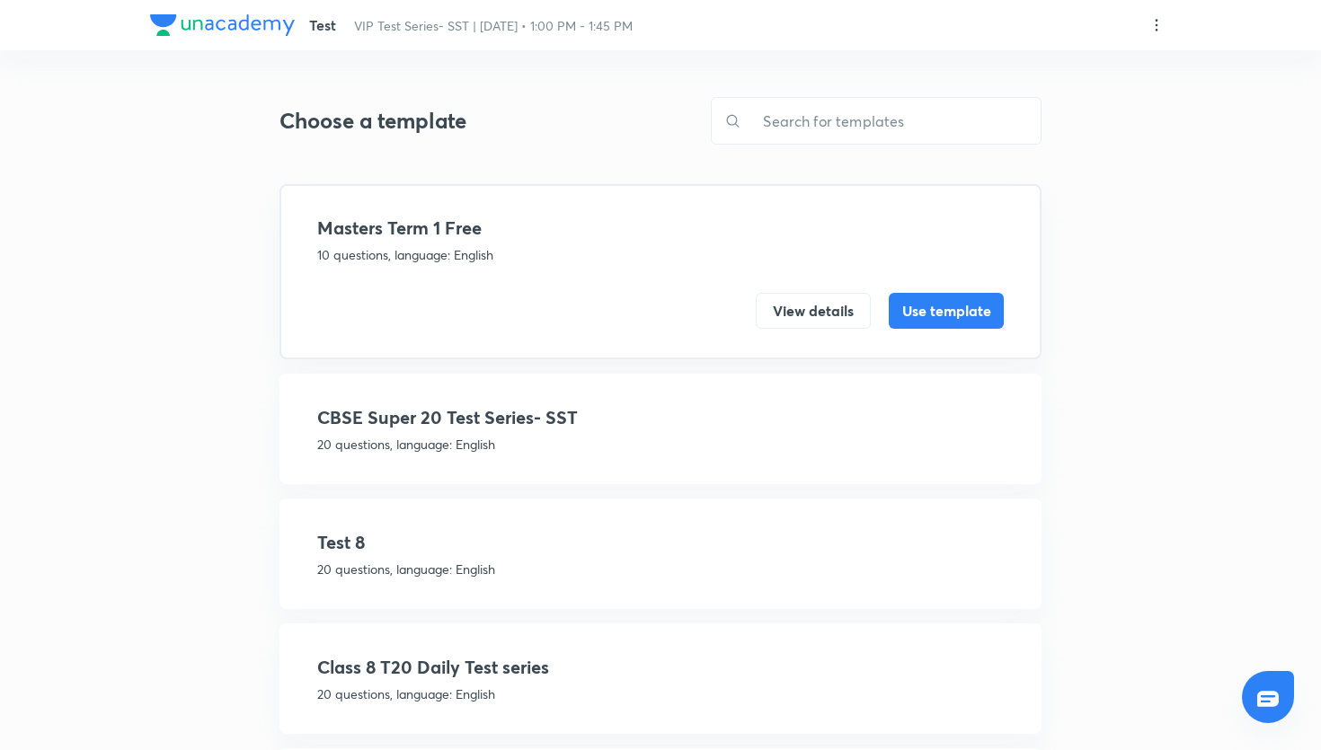
click at [655, 430] on h4 "CBSE Super 20 Test Series- SST" at bounding box center [660, 417] width 687 height 27
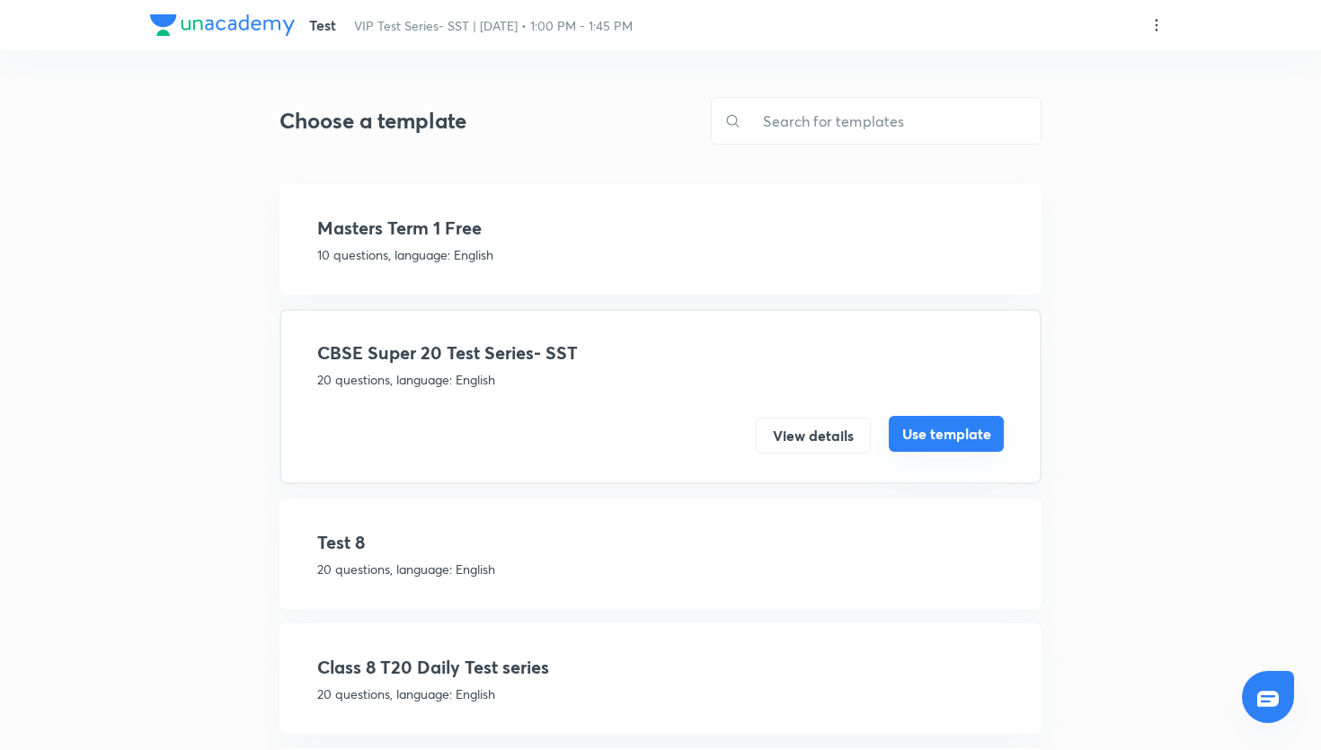
click at [918, 436] on button "Use template" at bounding box center [946, 434] width 115 height 36
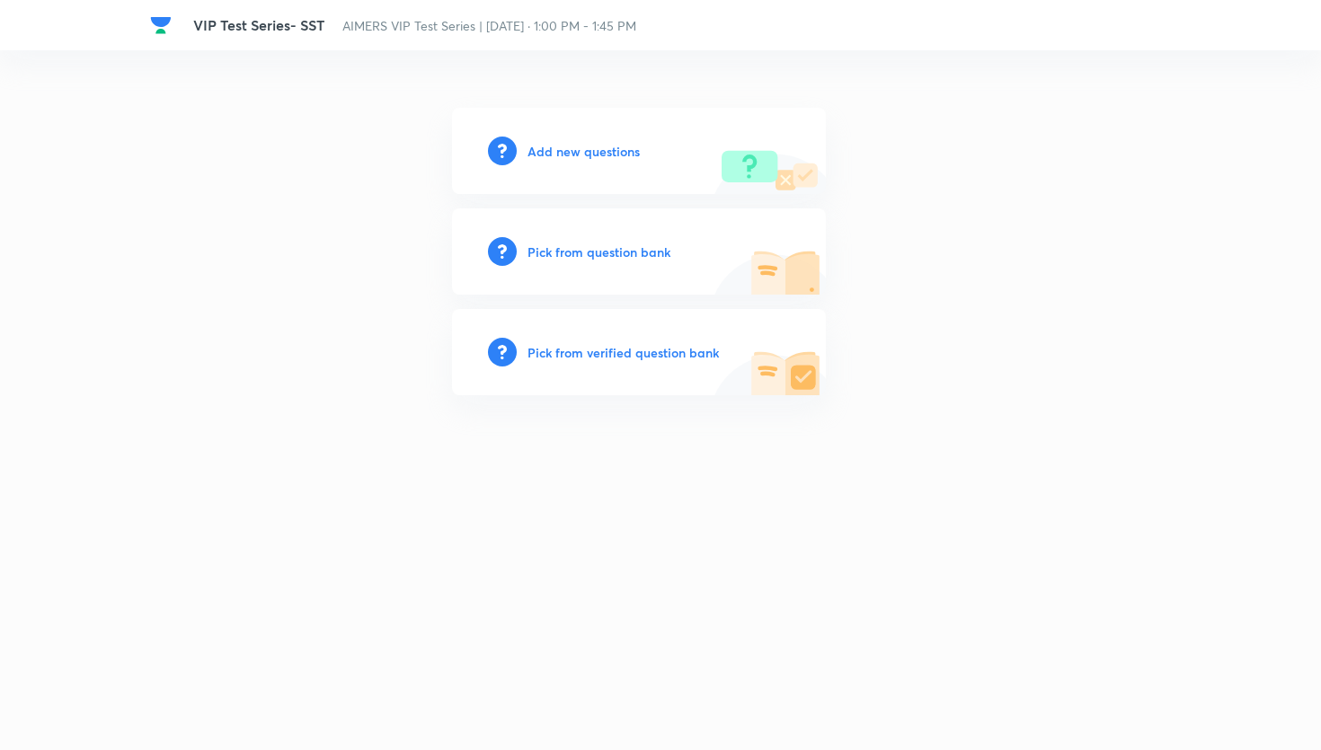
click at [581, 240] on div "Pick from question bank" at bounding box center [639, 252] width 374 height 86
click at [582, 252] on h6 "Pick from question bank" at bounding box center [599, 252] width 143 height 19
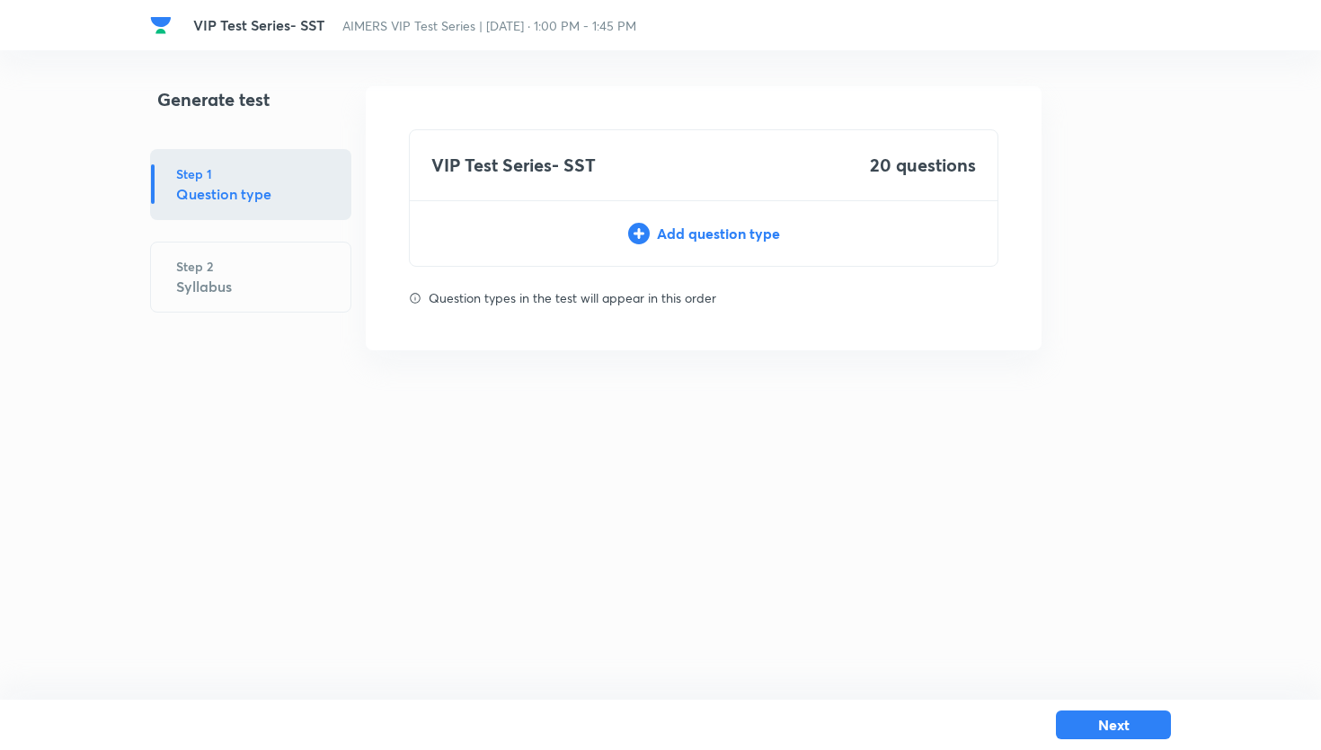
click at [704, 238] on div "Add question type" at bounding box center [704, 234] width 588 height 22
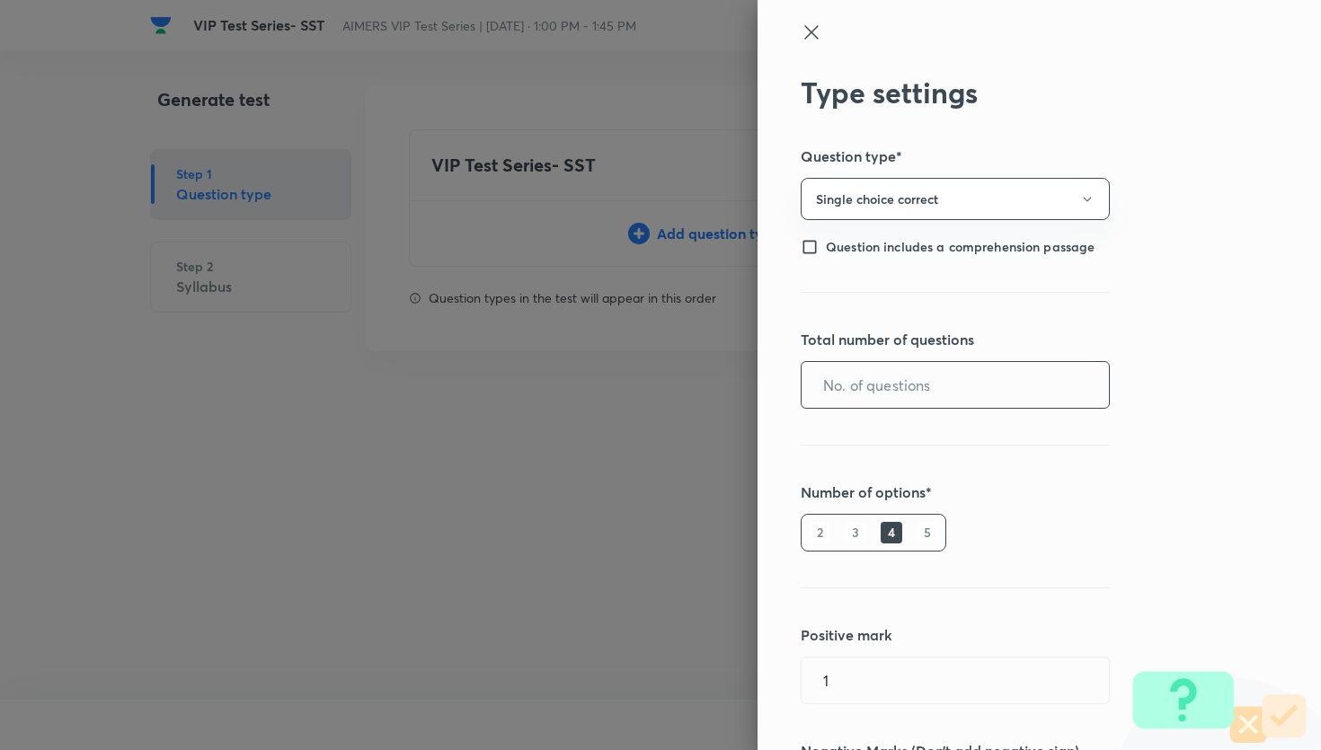
click at [893, 362] on input "text" at bounding box center [955, 385] width 307 height 46
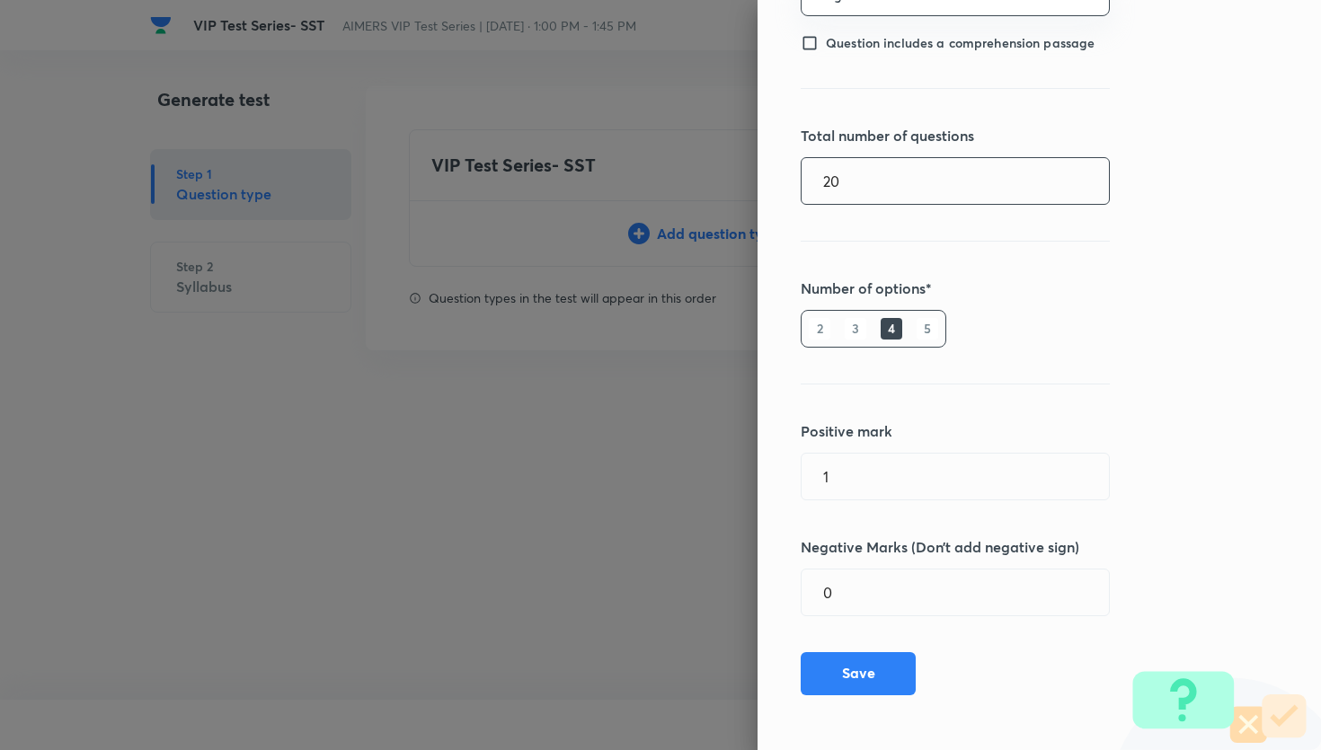
type input "20"
click at [810, 715] on div "Type settings Question type* Single choice correct Question includes a comprehe…" at bounding box center [1040, 375] width 564 height 750
click at [834, 673] on button "Save" at bounding box center [858, 672] width 115 height 43
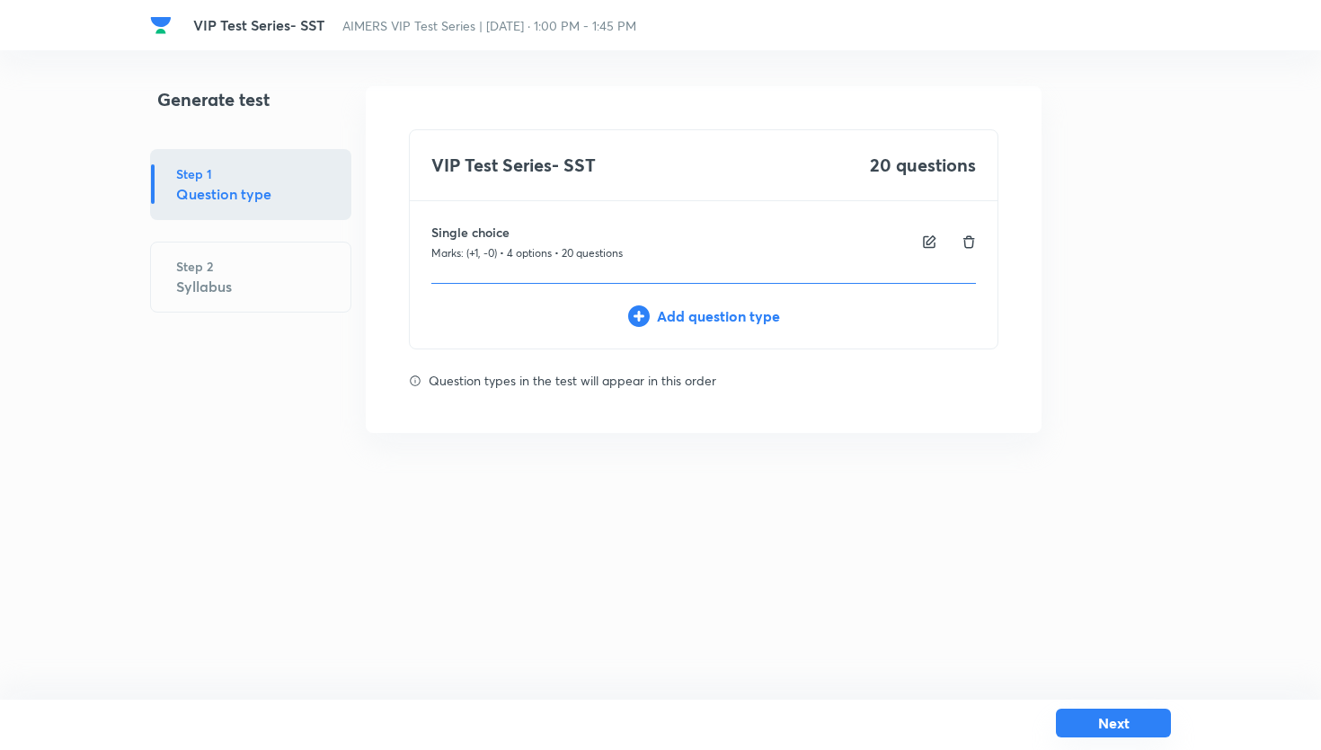
click at [1101, 733] on button "Next" at bounding box center [1113, 723] width 115 height 29
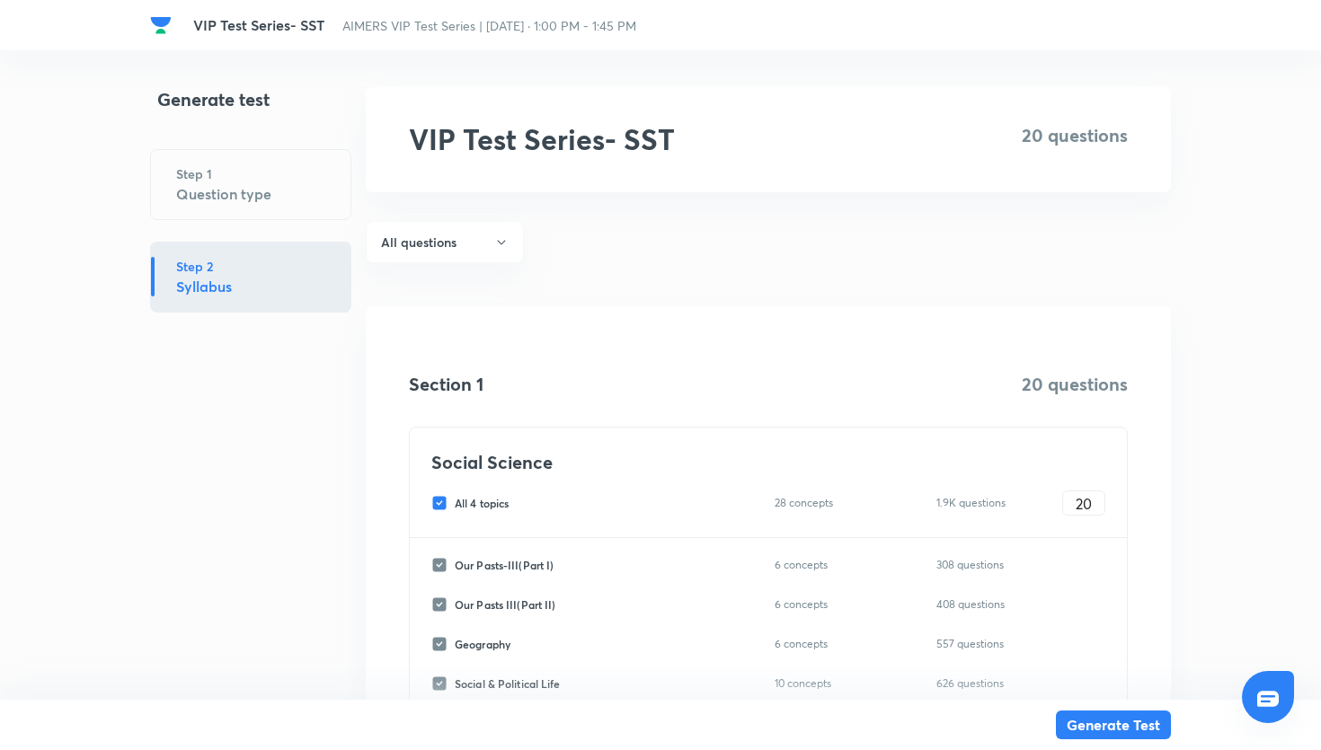
scroll to position [148, 0]
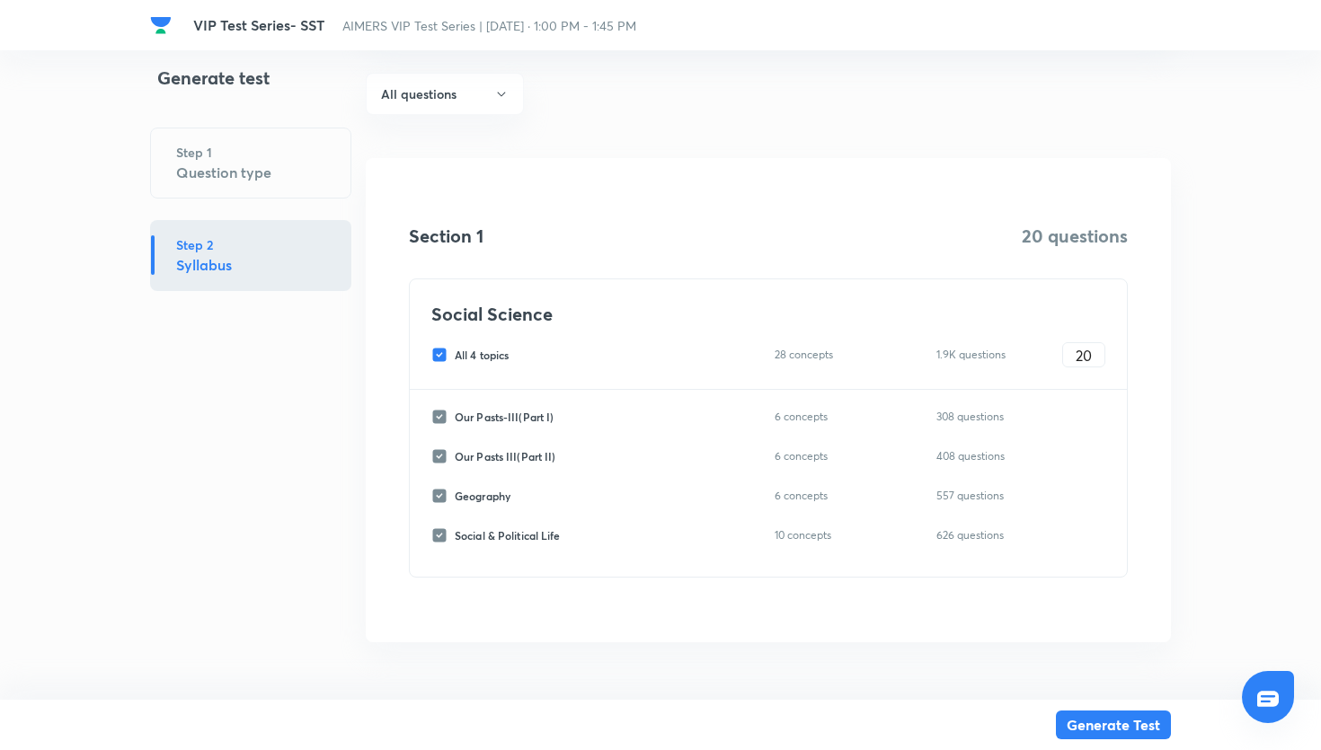
click at [448, 350] on input "All 4 topics" at bounding box center [442, 355] width 23 height 16
checkbox input "false"
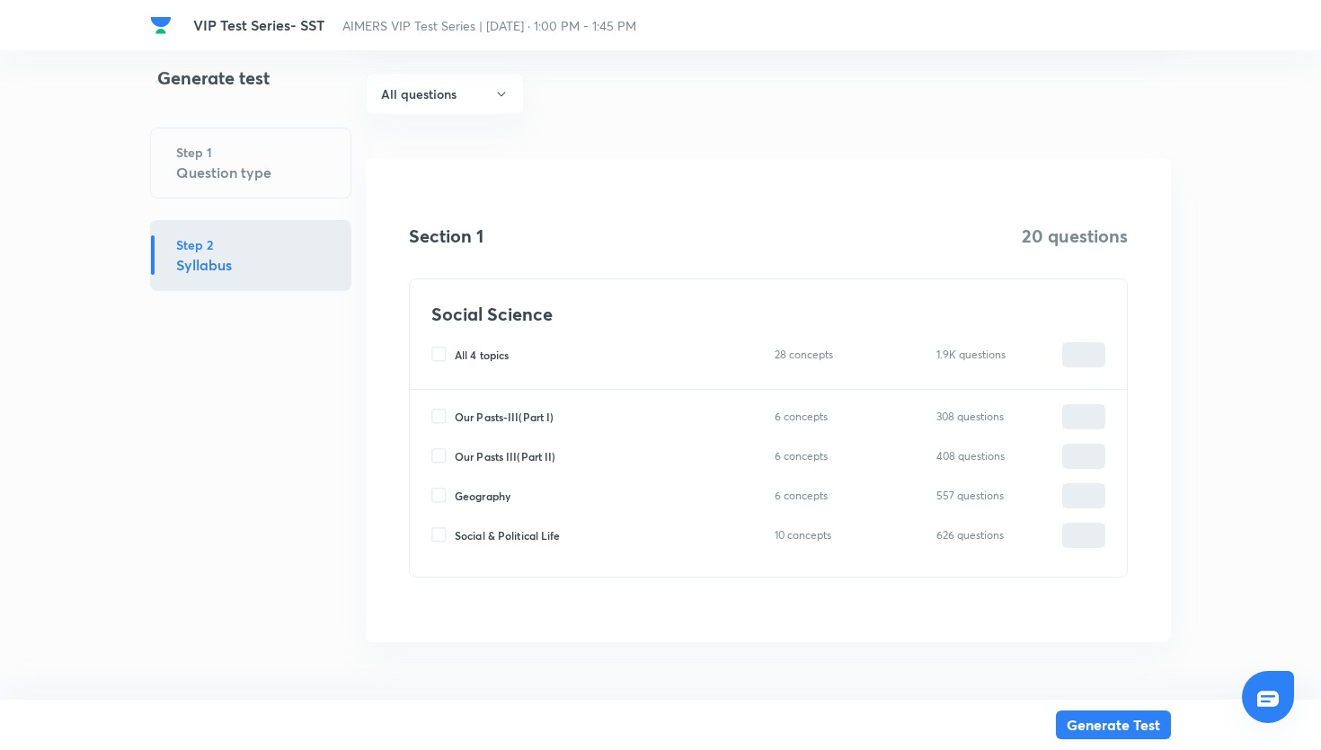
click at [440, 535] on input "Social & Political Life" at bounding box center [442, 536] width 23 height 16
checkbox input "true"
type input "0"
click at [1072, 543] on input "0" at bounding box center [1083, 535] width 41 height 31
type input "10"
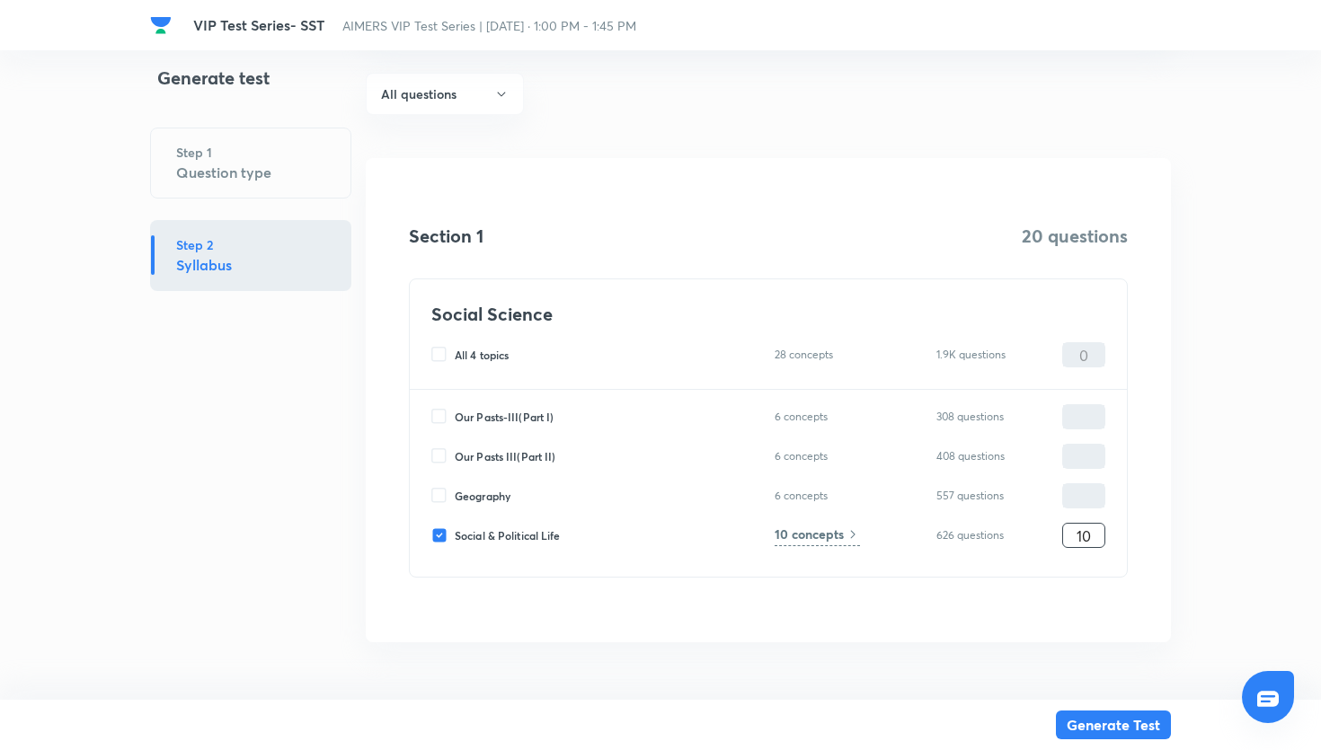
type input "10"
click at [830, 539] on h6 "10 concepts" at bounding box center [809, 534] width 69 height 19
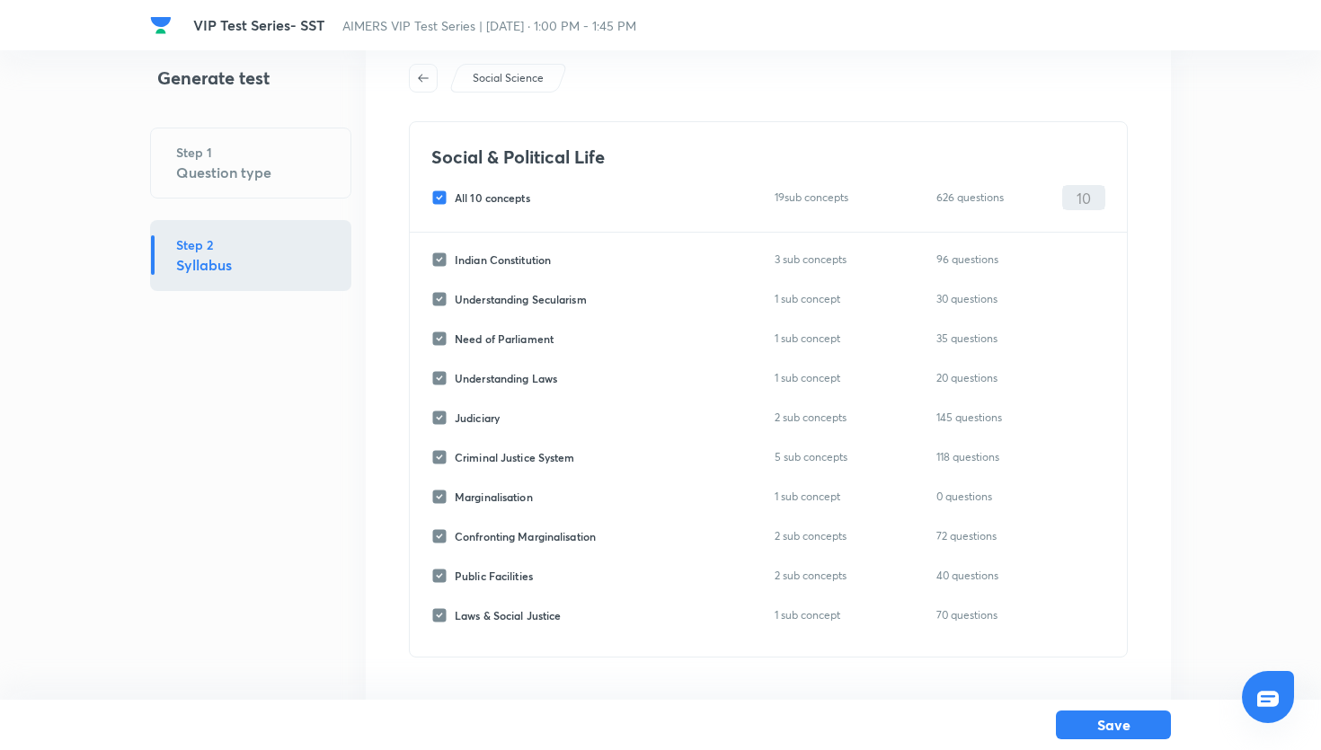
scroll to position [32, 0]
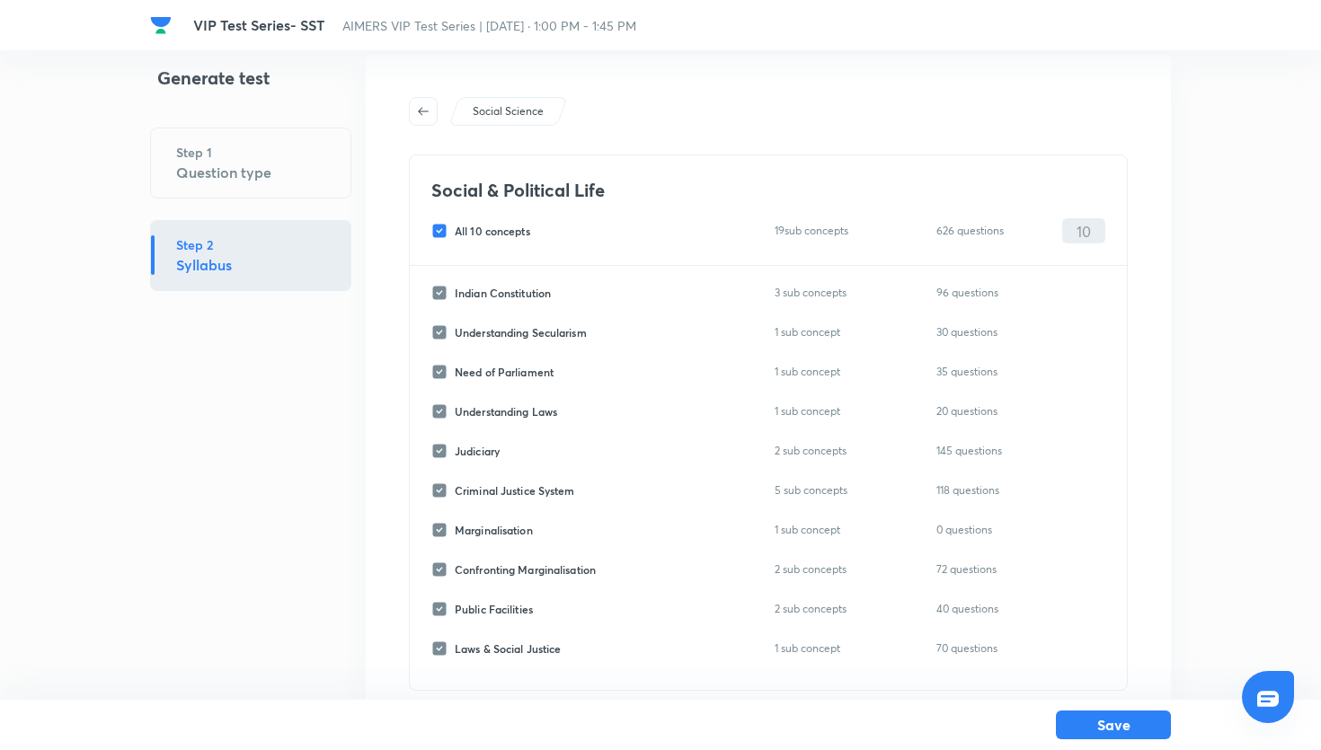
click at [446, 226] on input "All 10 concepts" at bounding box center [442, 231] width 23 height 16
checkbox input "false"
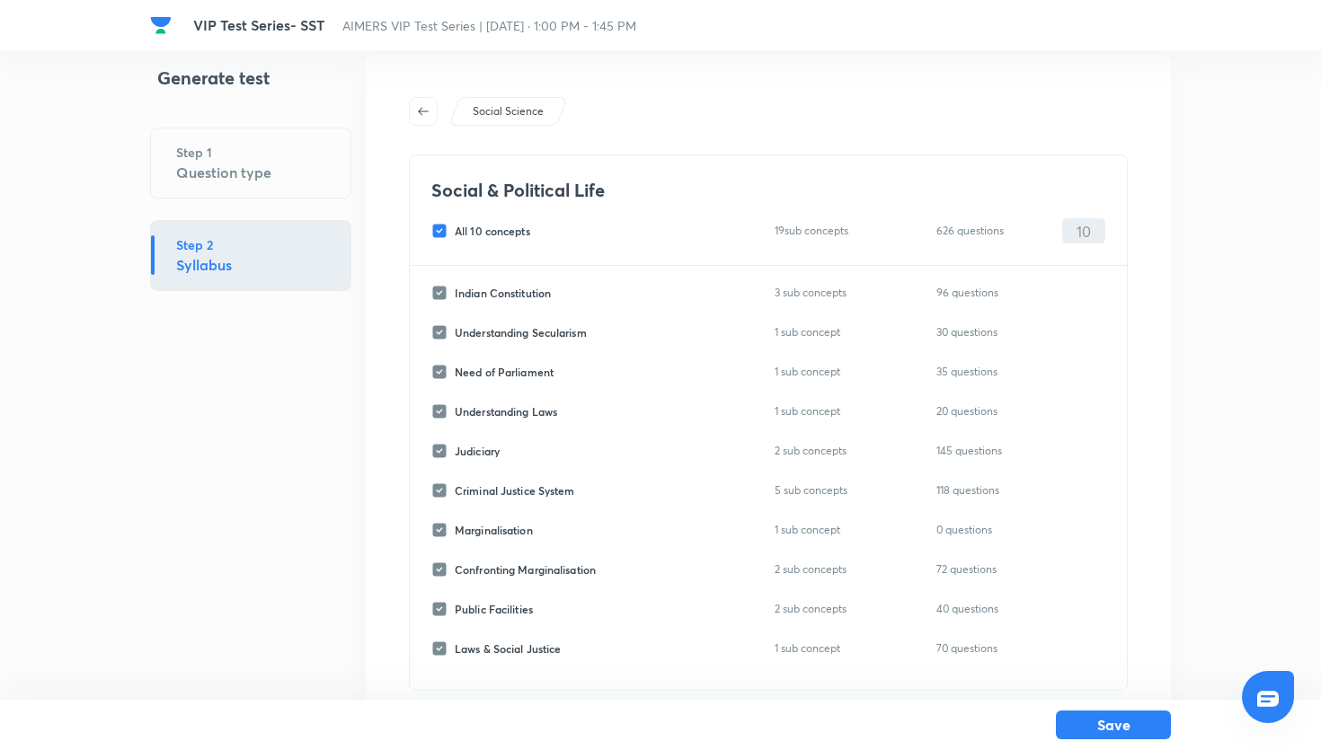
checkbox input "false"
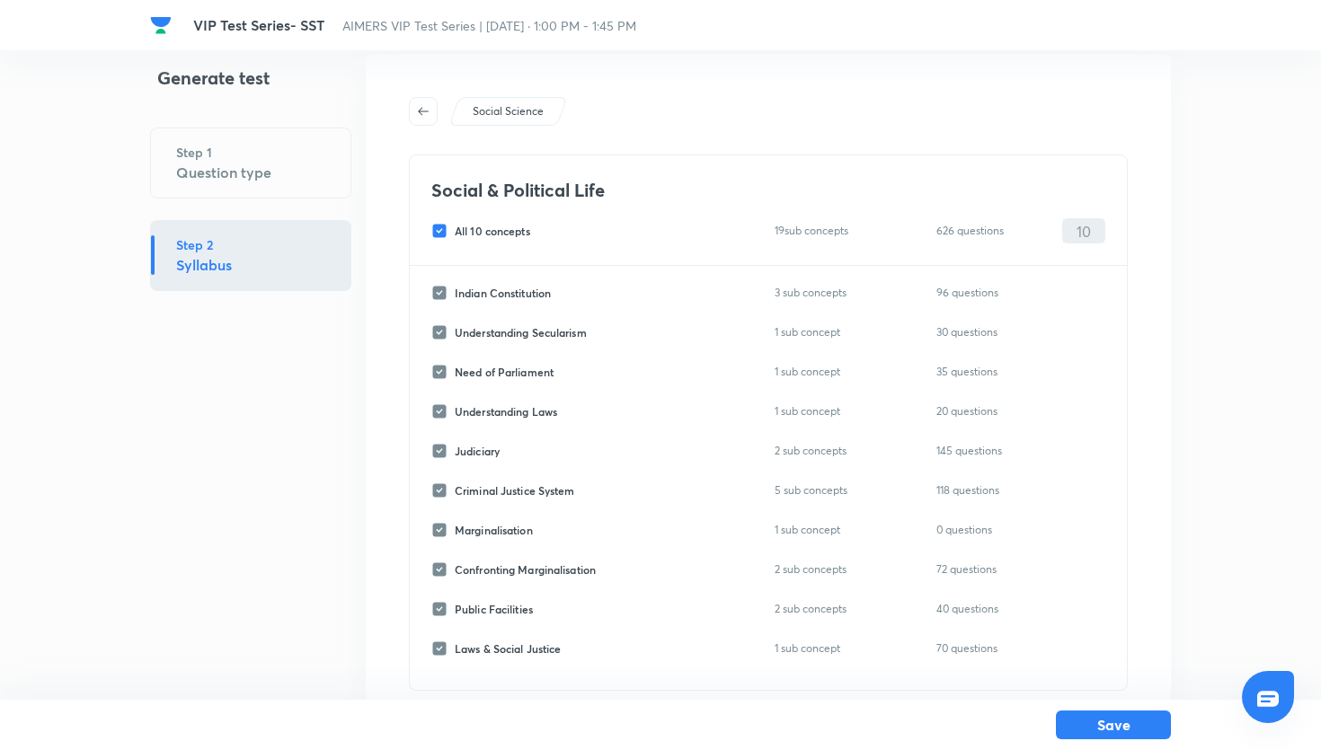
checkbox input "false"
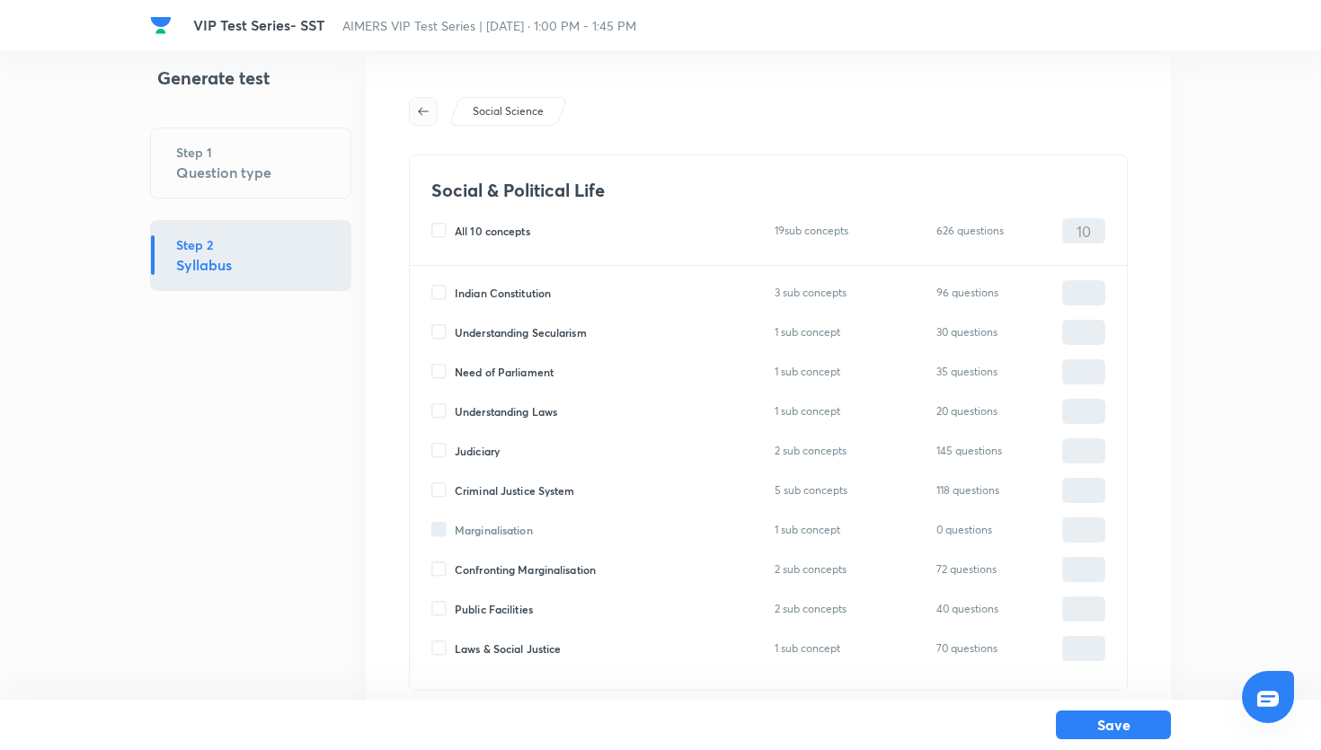
click at [425, 116] on icon "button" at bounding box center [423, 111] width 14 height 14
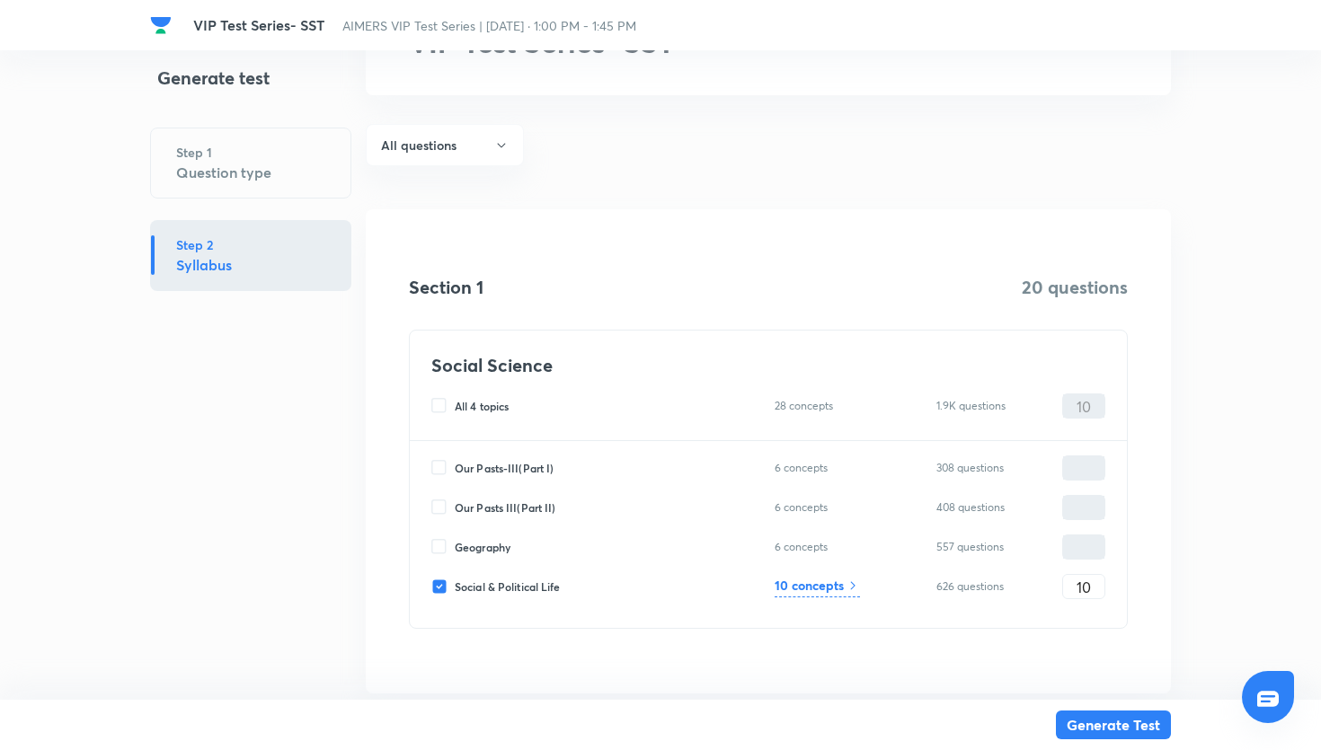
scroll to position [100, 0]
click at [441, 583] on input "Social & Political Life" at bounding box center [442, 584] width 23 height 16
checkbox input "false"
type input "0"
click at [444, 466] on input "Our Pasts-III(Part I)" at bounding box center [442, 465] width 23 height 16
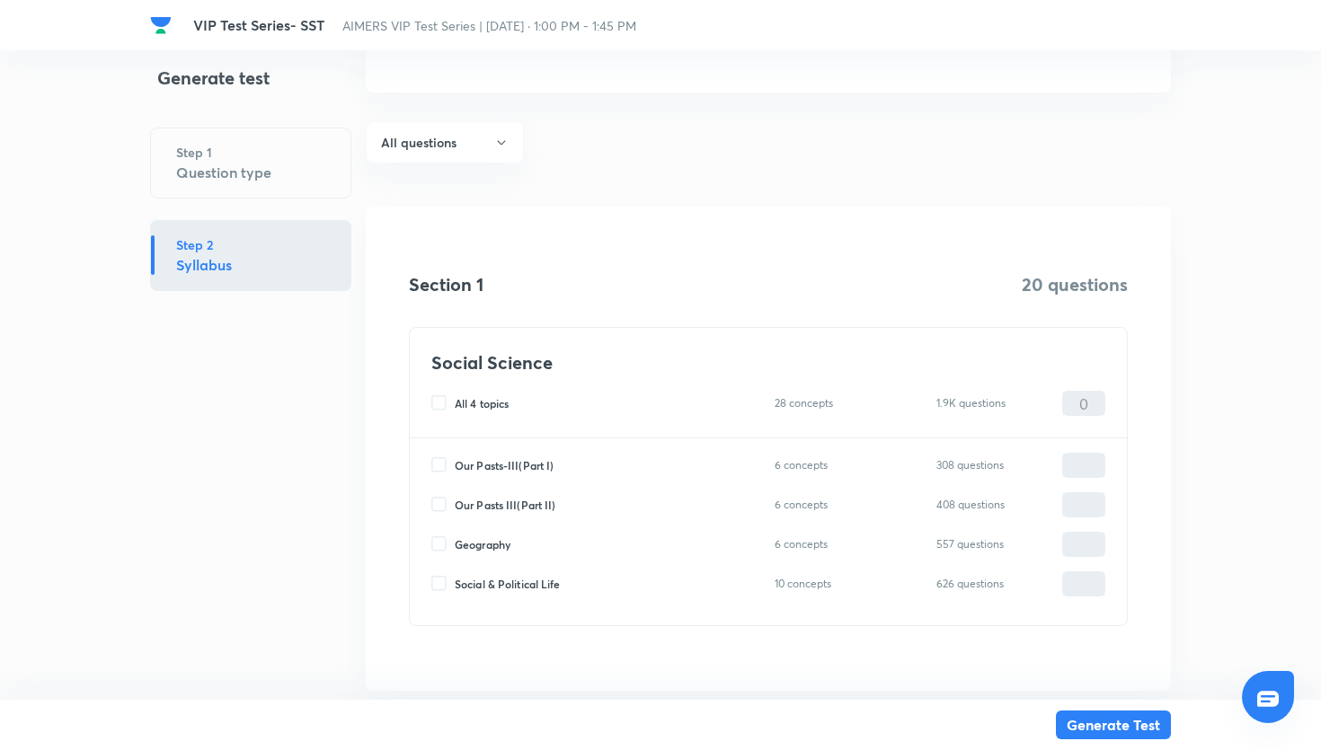
checkbox input "true"
click at [839, 466] on div "6 concepts" at bounding box center [814, 466] width 79 height 22
click at [1085, 471] on input "0" at bounding box center [1083, 465] width 41 height 31
type input "10"
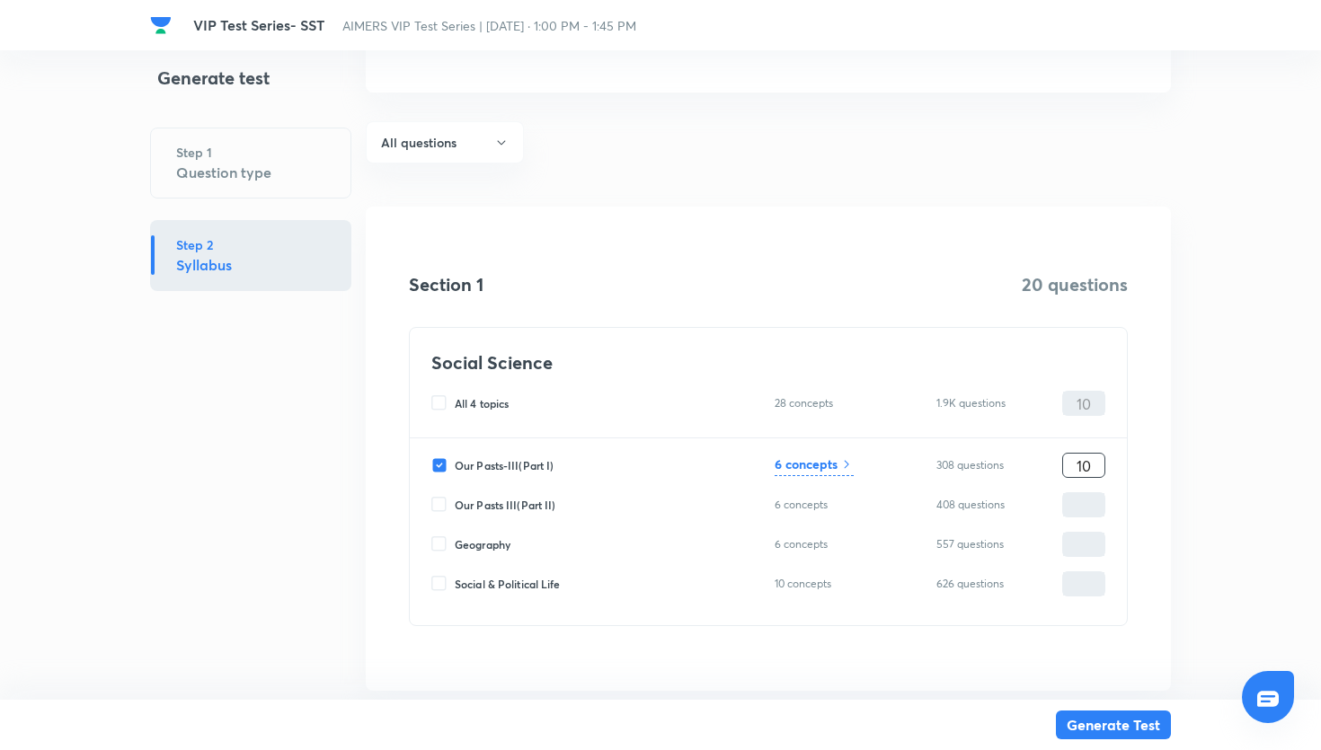
type input "10"
click at [857, 468] on div "Our Pasts-III(Part I) 6 concepts 308 questions 10 ​" at bounding box center [768, 465] width 674 height 25
click at [854, 468] on div "Our Pasts-III(Part I) 6 concepts 308 questions 10 ​" at bounding box center [768, 465] width 674 height 25
click at [838, 462] on h6 "6 concepts" at bounding box center [806, 464] width 63 height 19
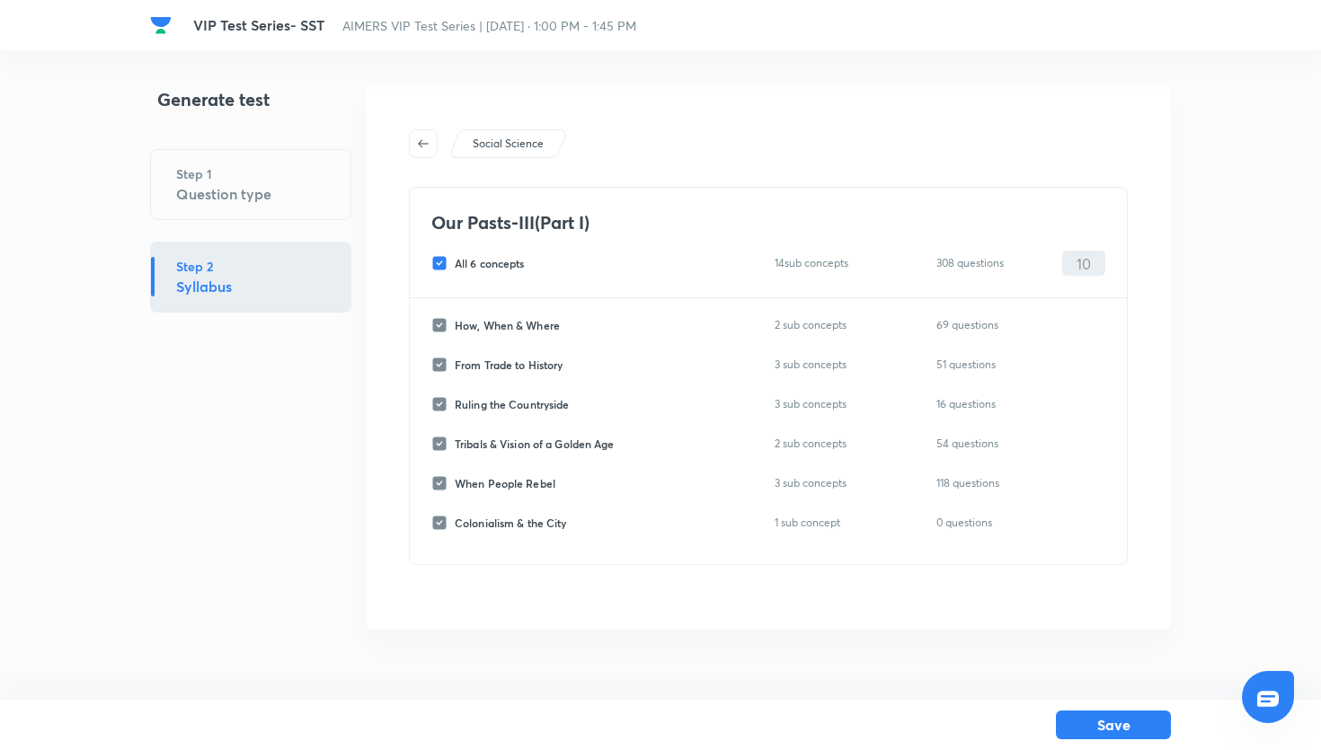
click at [443, 122] on div "Social Science Our Pasts-III(Part I) All 6 concepts 14 sub concepts 308 questio…" at bounding box center [768, 358] width 805 height 544
click at [433, 137] on span "button" at bounding box center [423, 144] width 27 height 14
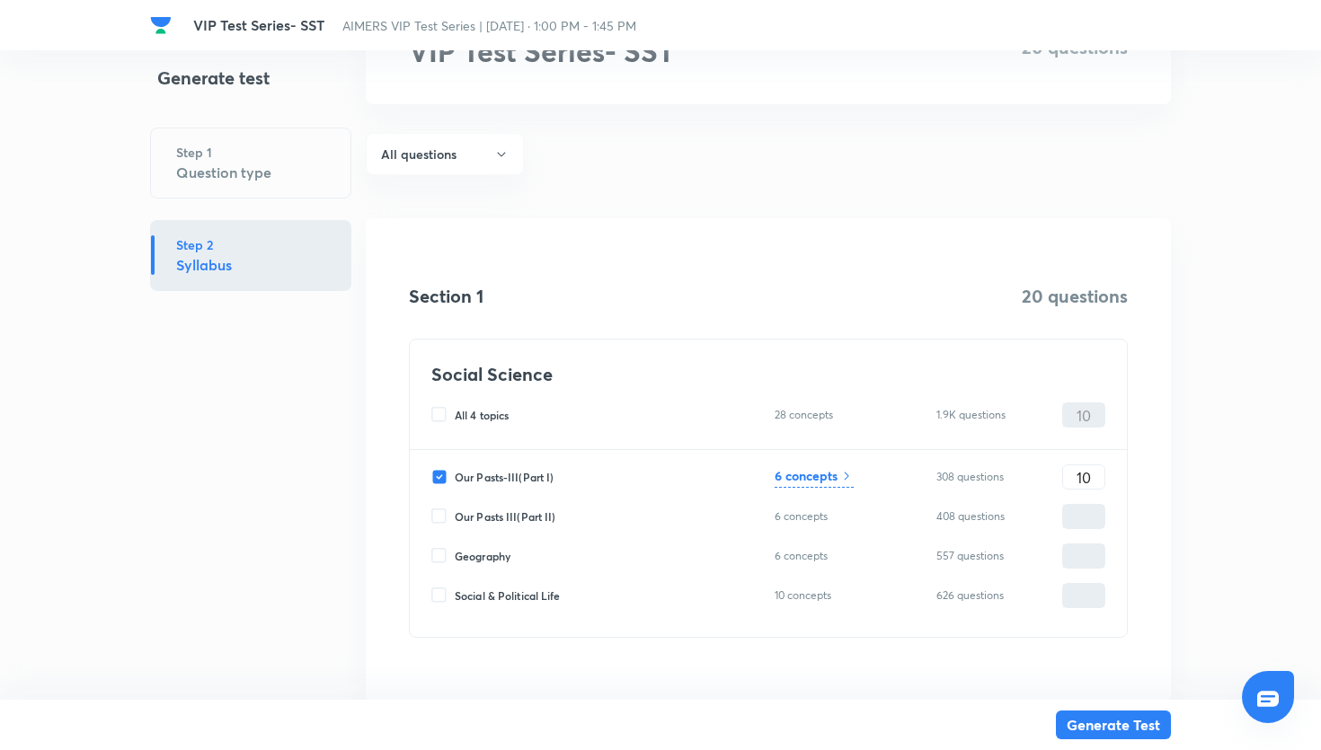
scroll to position [148, 0]
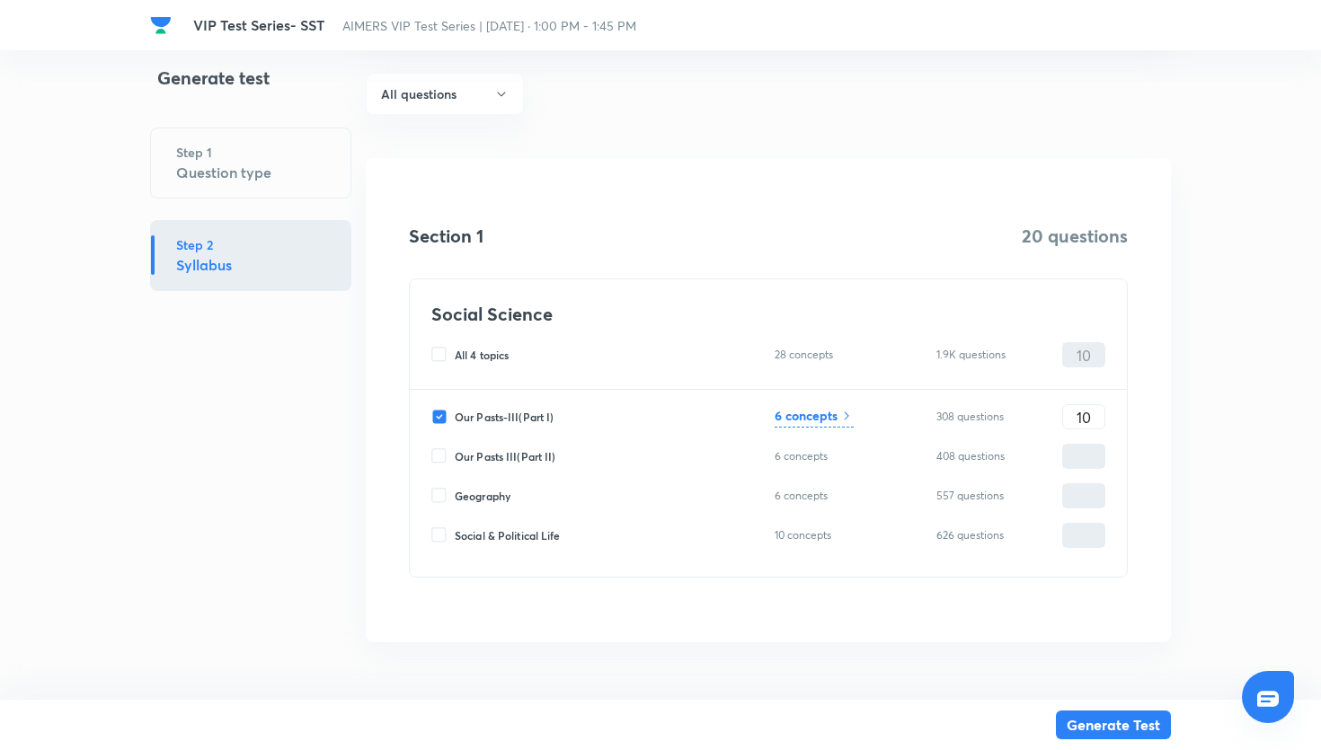
click at [439, 410] on input "Our Pasts-III(Part I)" at bounding box center [442, 417] width 23 height 16
checkbox input "false"
type input "0"
click at [448, 455] on input "Our Pasts III(Part II)" at bounding box center [442, 456] width 23 height 16
checkbox input "true"
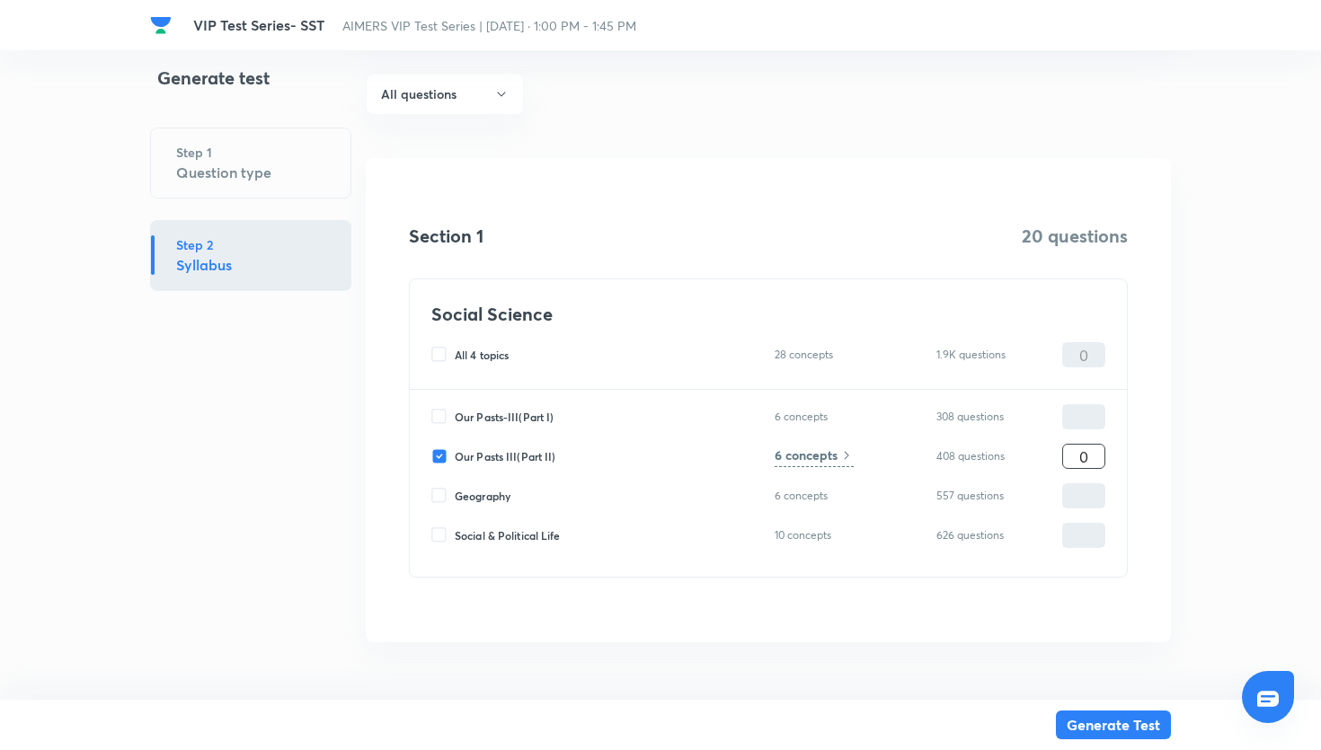
click at [1074, 451] on input "0" at bounding box center [1083, 456] width 41 height 31
type input "10"
click at [822, 450] on h6 "6 concepts" at bounding box center [806, 455] width 63 height 19
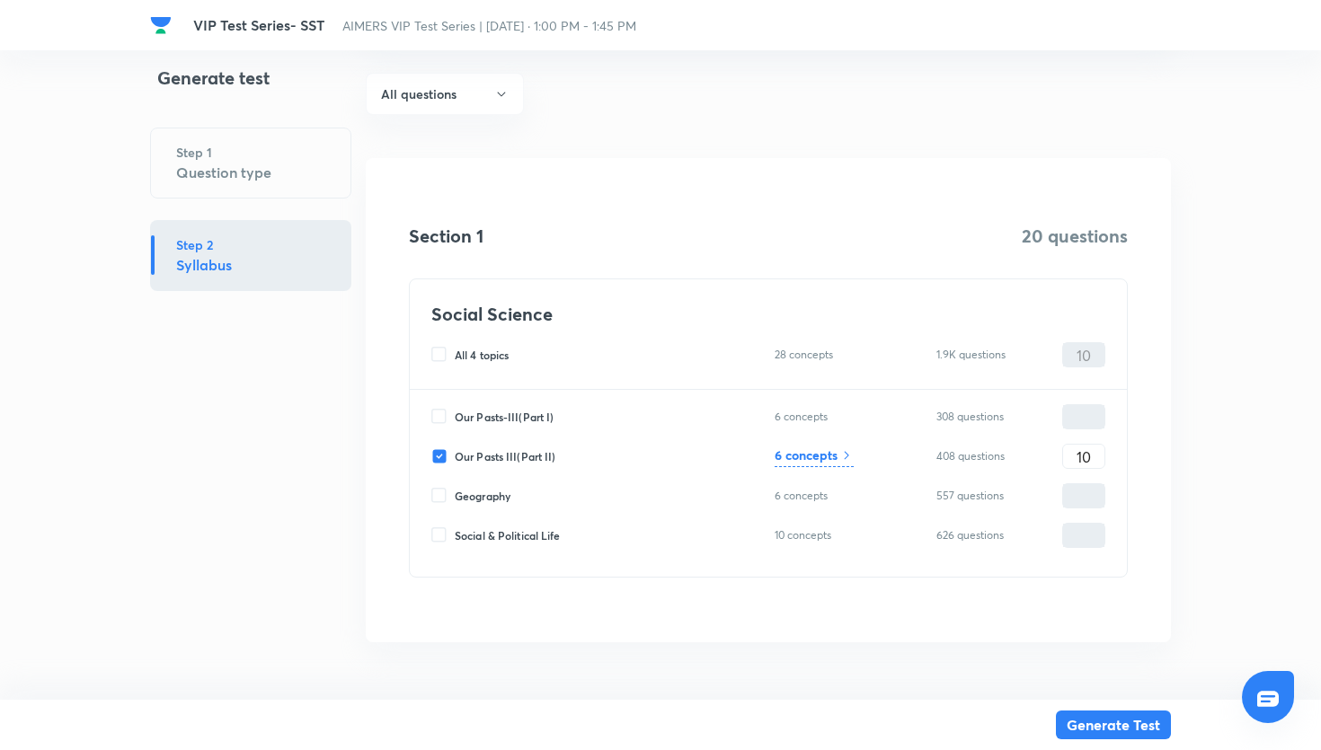
scroll to position [0, 0]
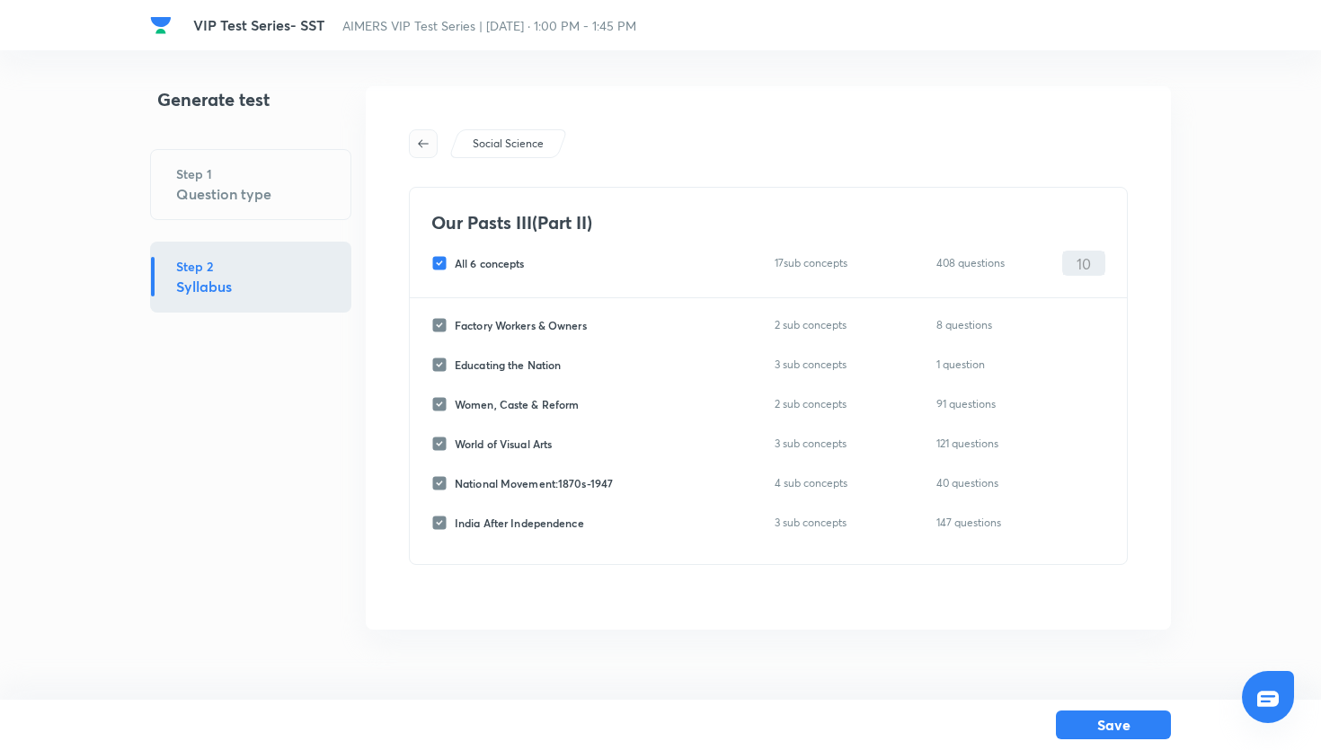
click at [423, 150] on icon "button" at bounding box center [423, 144] width 14 height 14
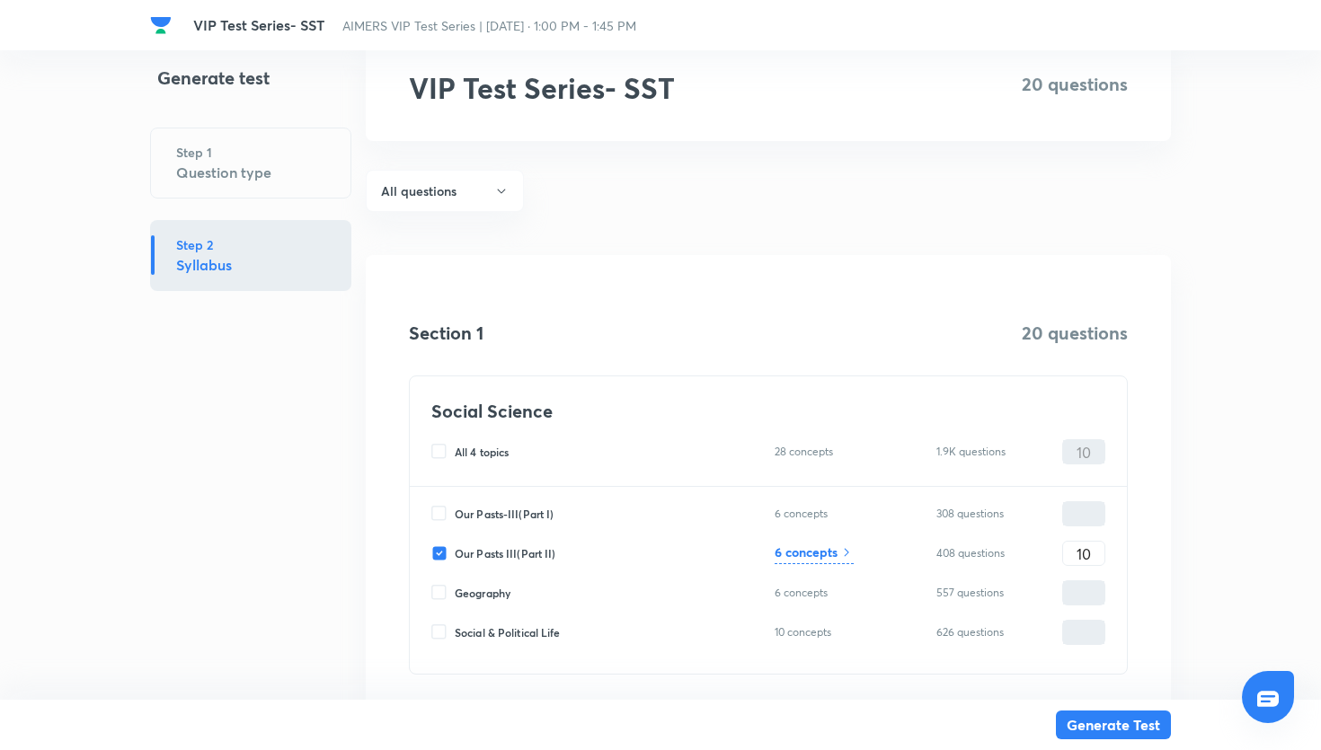
scroll to position [78, 0]
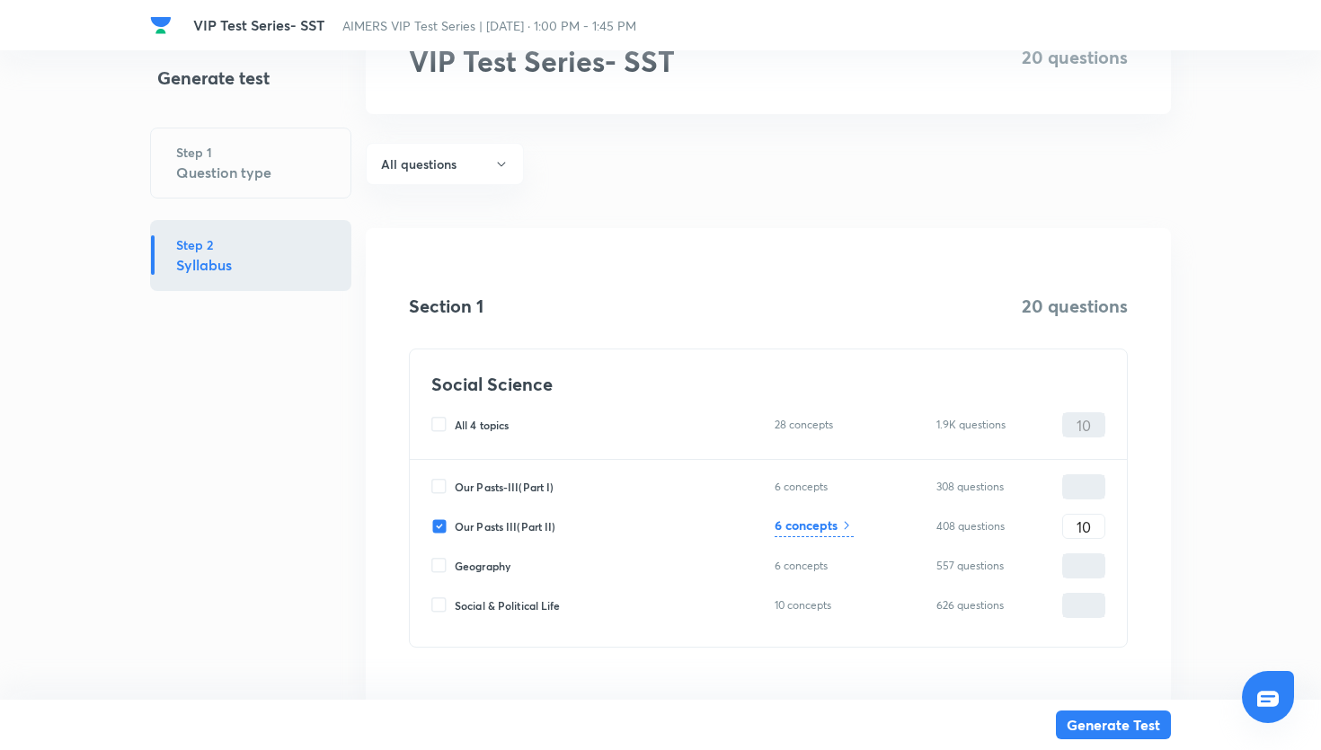
click at [844, 525] on icon at bounding box center [846, 526] width 14 height 14
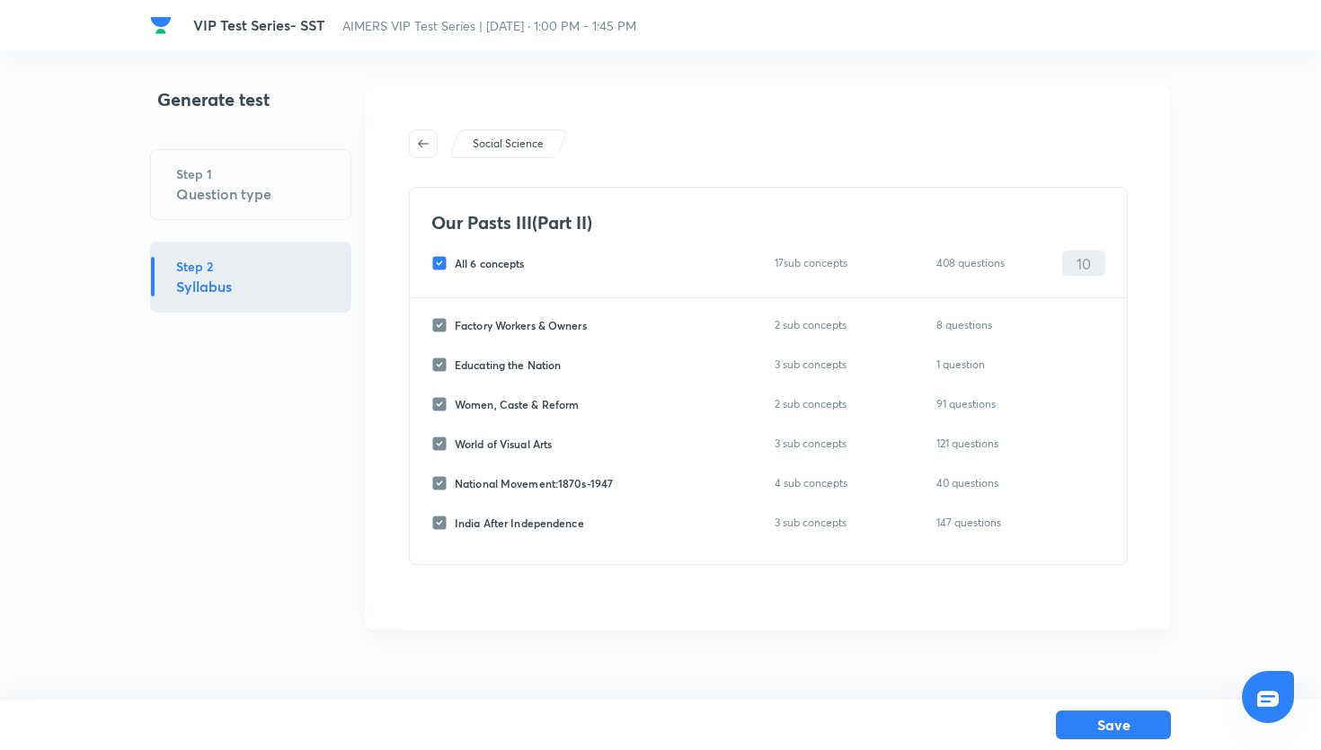
scroll to position [0, 0]
click at [414, 138] on span "button" at bounding box center [423, 144] width 27 height 14
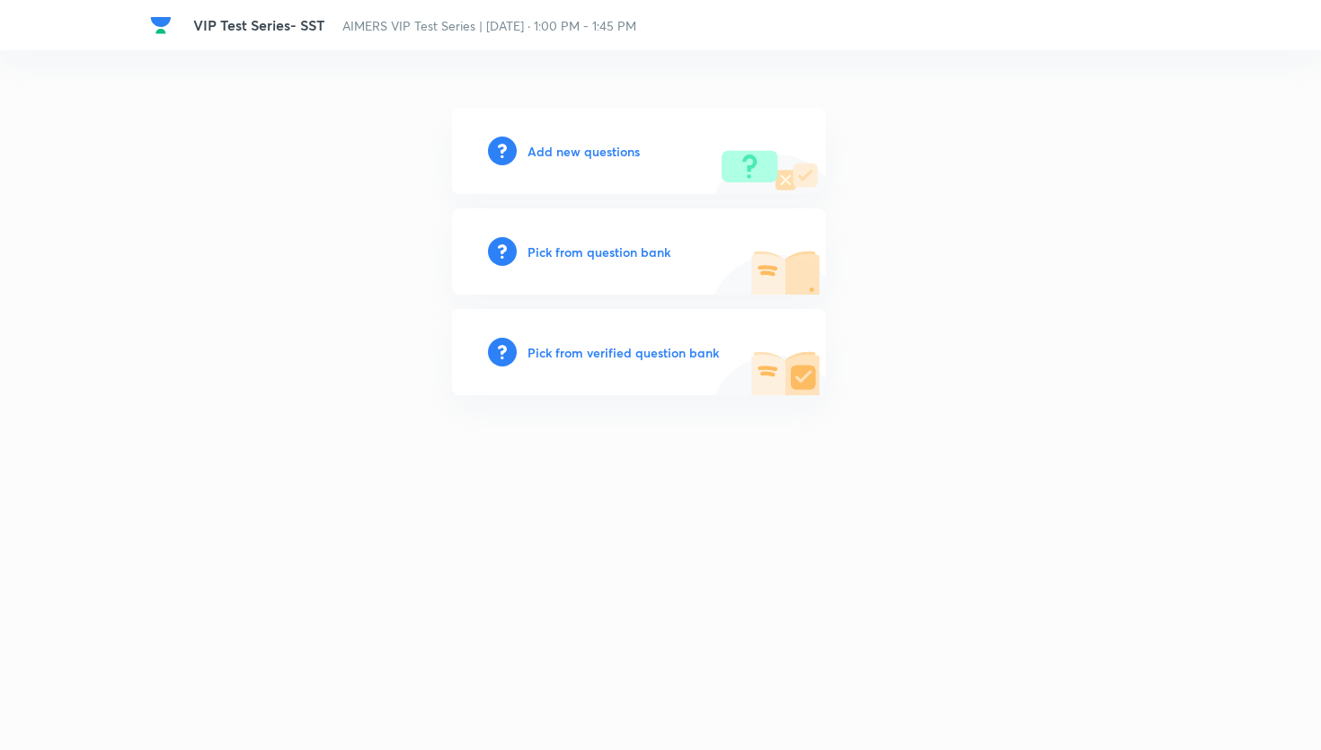
click at [636, 257] on h6 "Pick from question bank" at bounding box center [599, 252] width 143 height 19
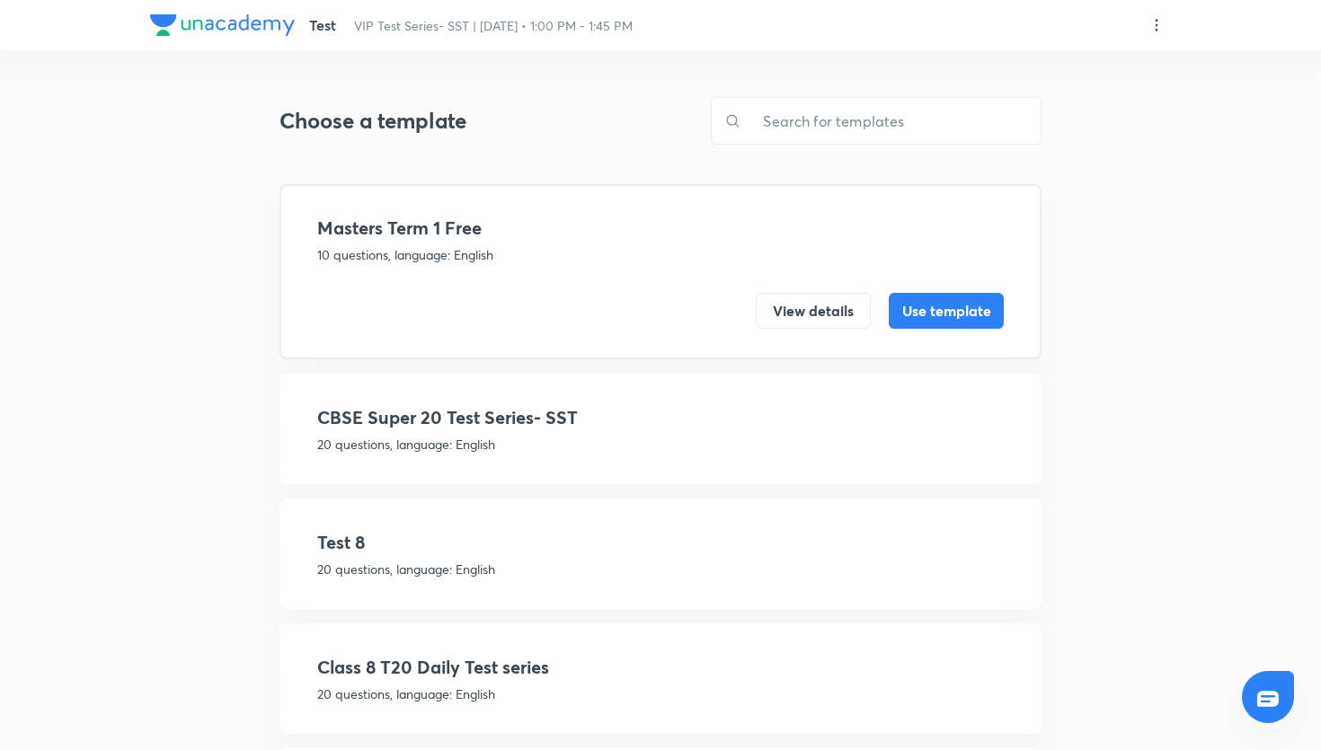
click at [513, 438] on p "20 questions, language: English" at bounding box center [660, 444] width 687 height 19
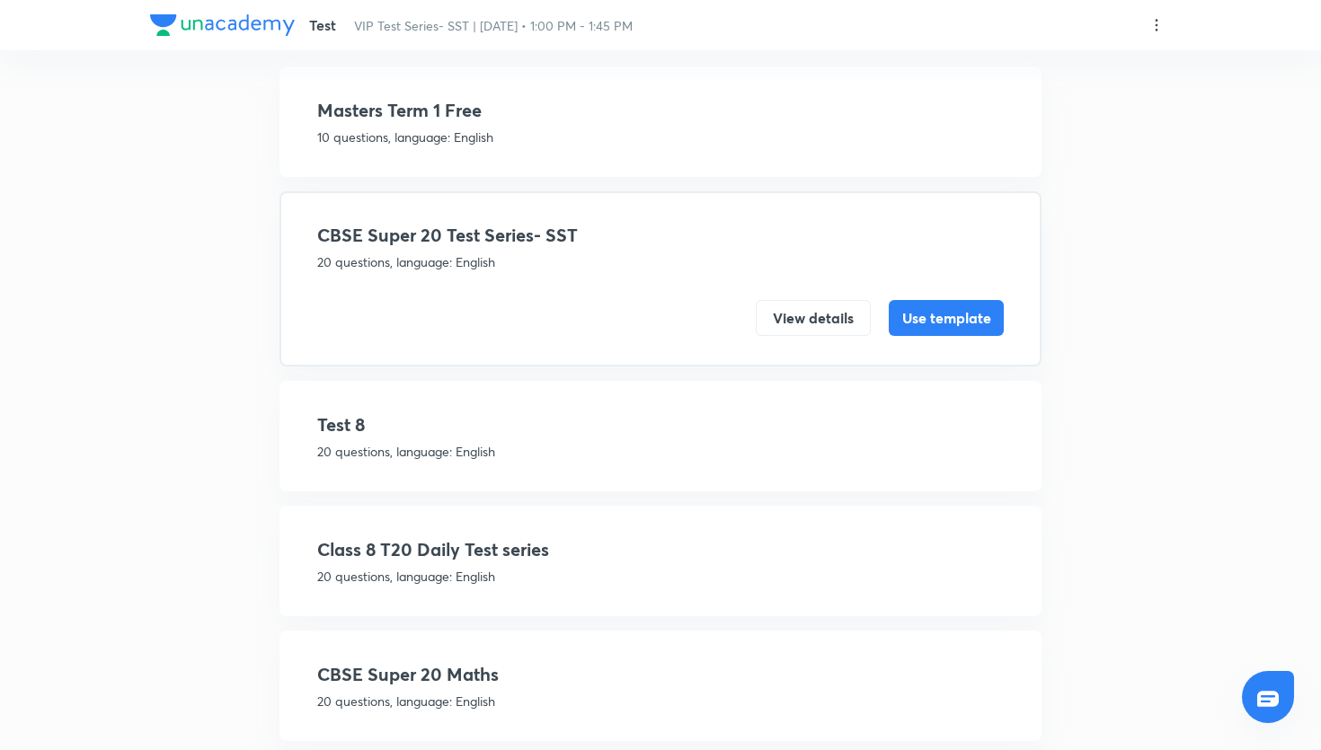
scroll to position [120, 0]
click at [968, 314] on button "Use template" at bounding box center [946, 315] width 115 height 36
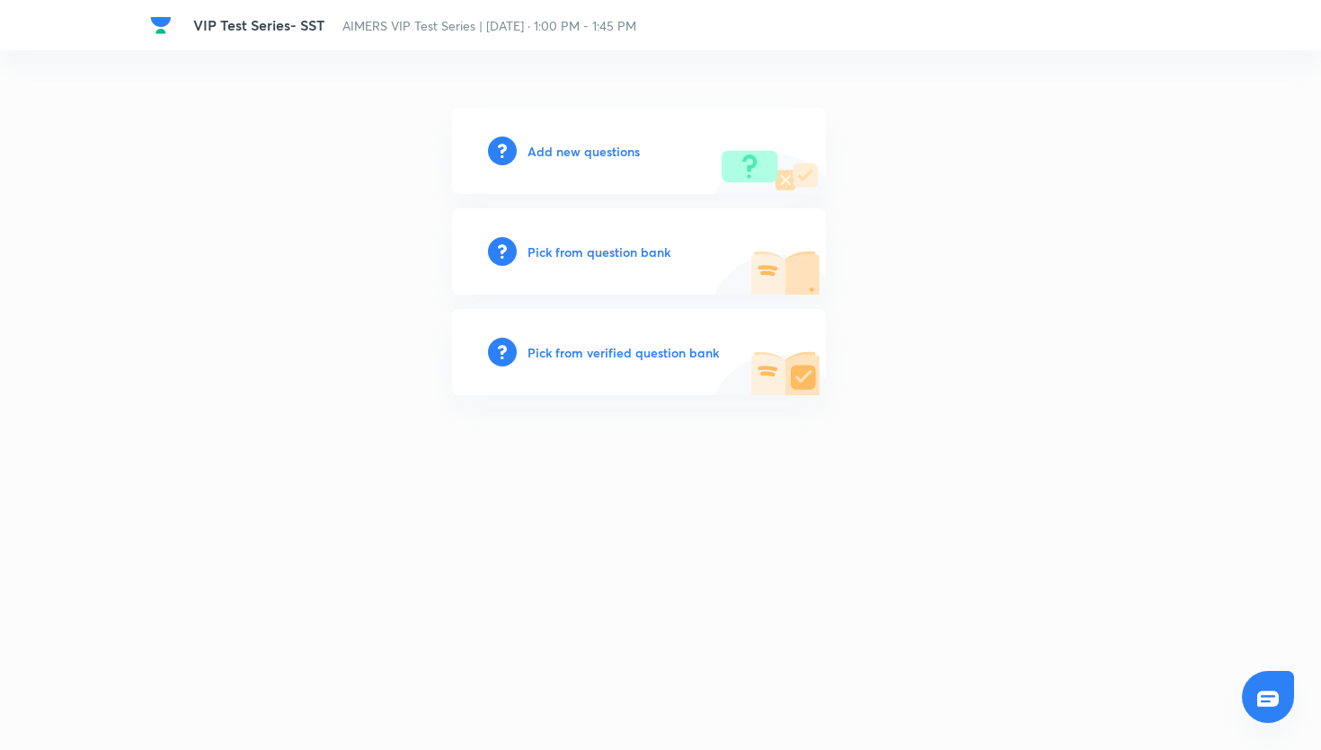
click at [606, 258] on h6 "Pick from question bank" at bounding box center [599, 252] width 143 height 19
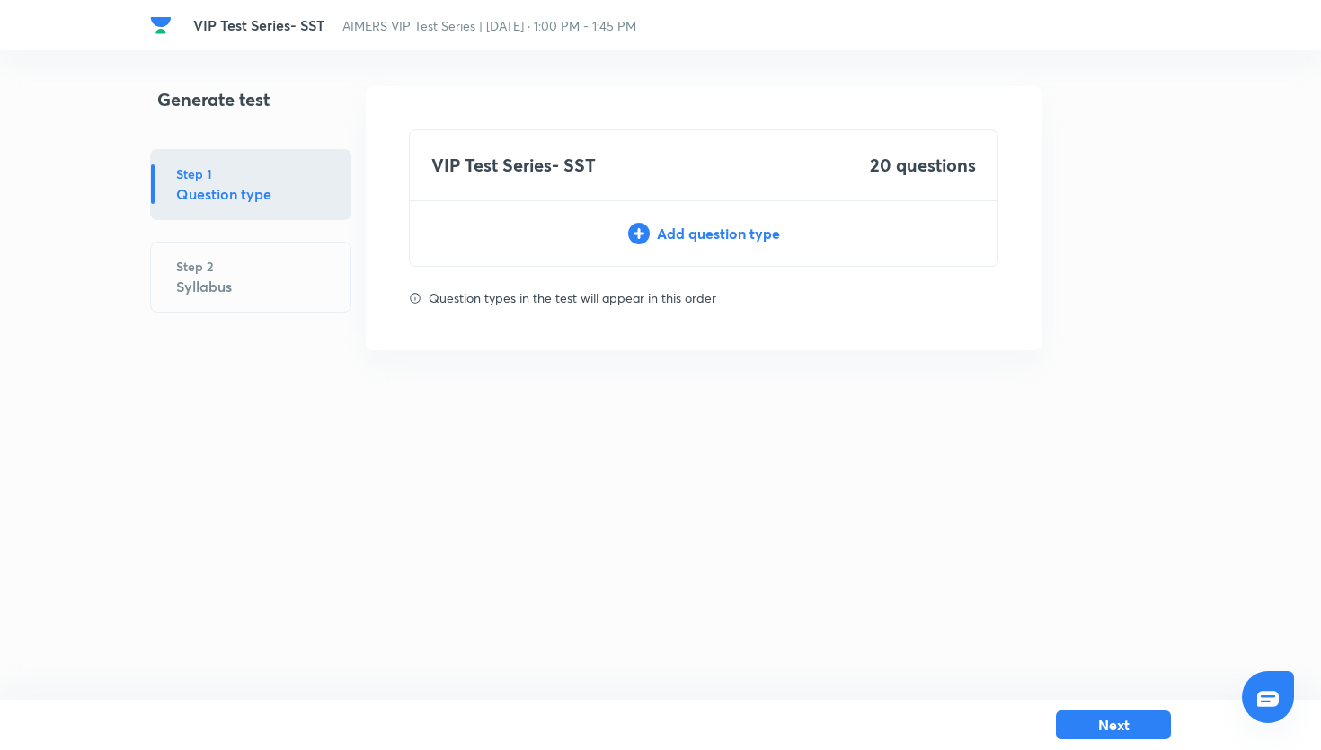
click at [718, 241] on div "Add question type" at bounding box center [704, 234] width 588 height 22
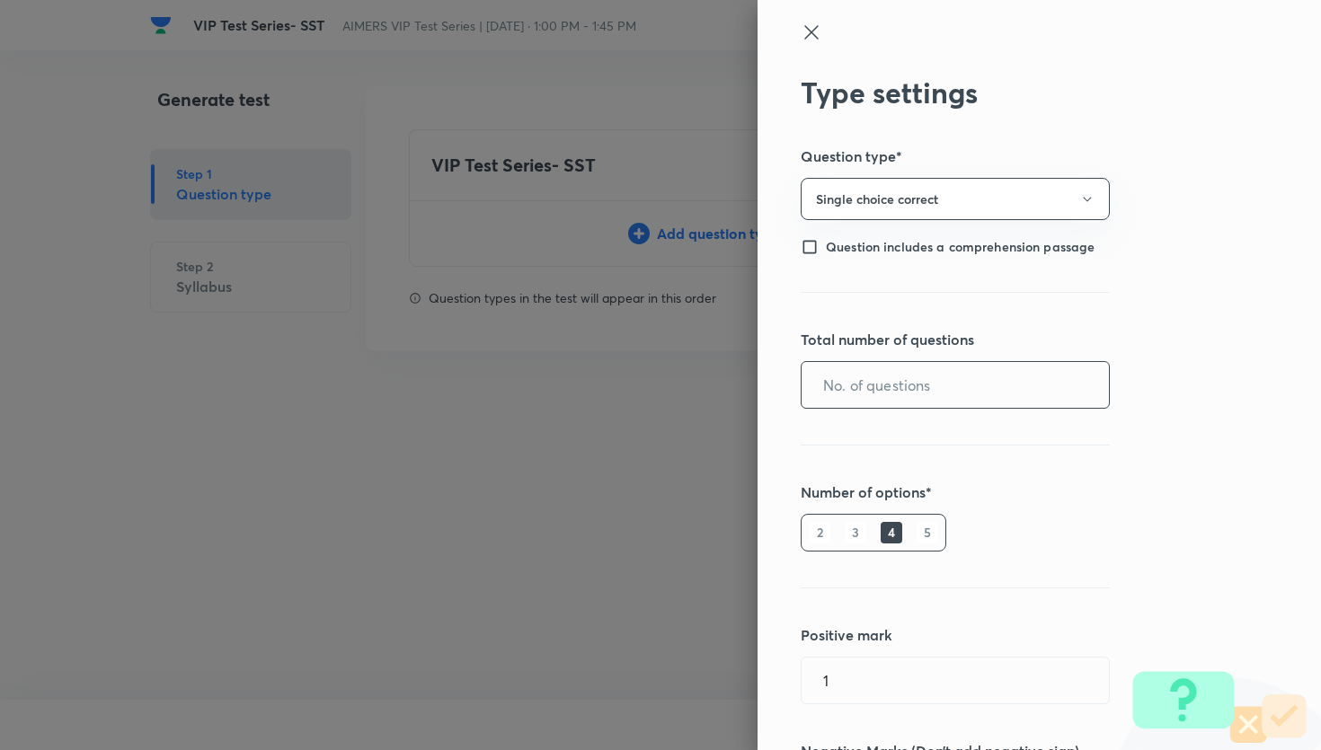
click at [881, 390] on input "text" at bounding box center [955, 385] width 307 height 46
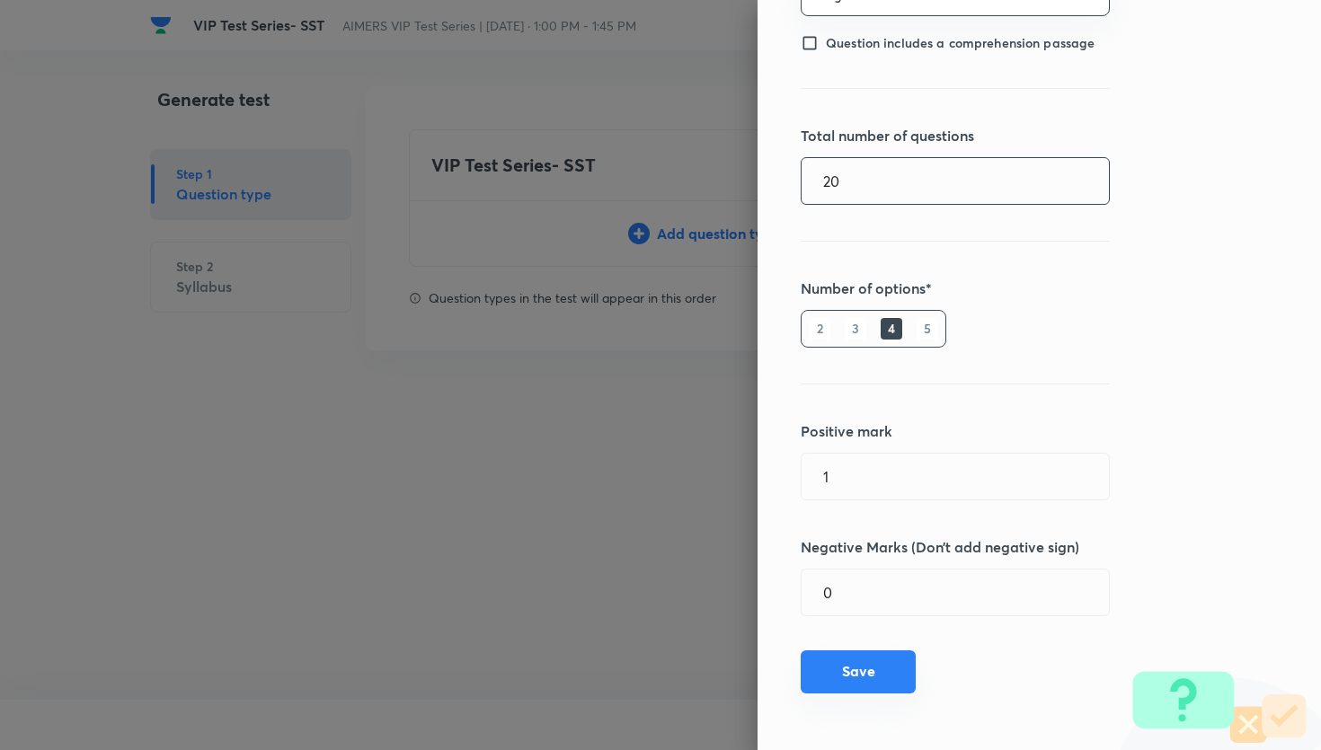
type input "20"
click at [899, 657] on button "Save" at bounding box center [858, 672] width 115 height 43
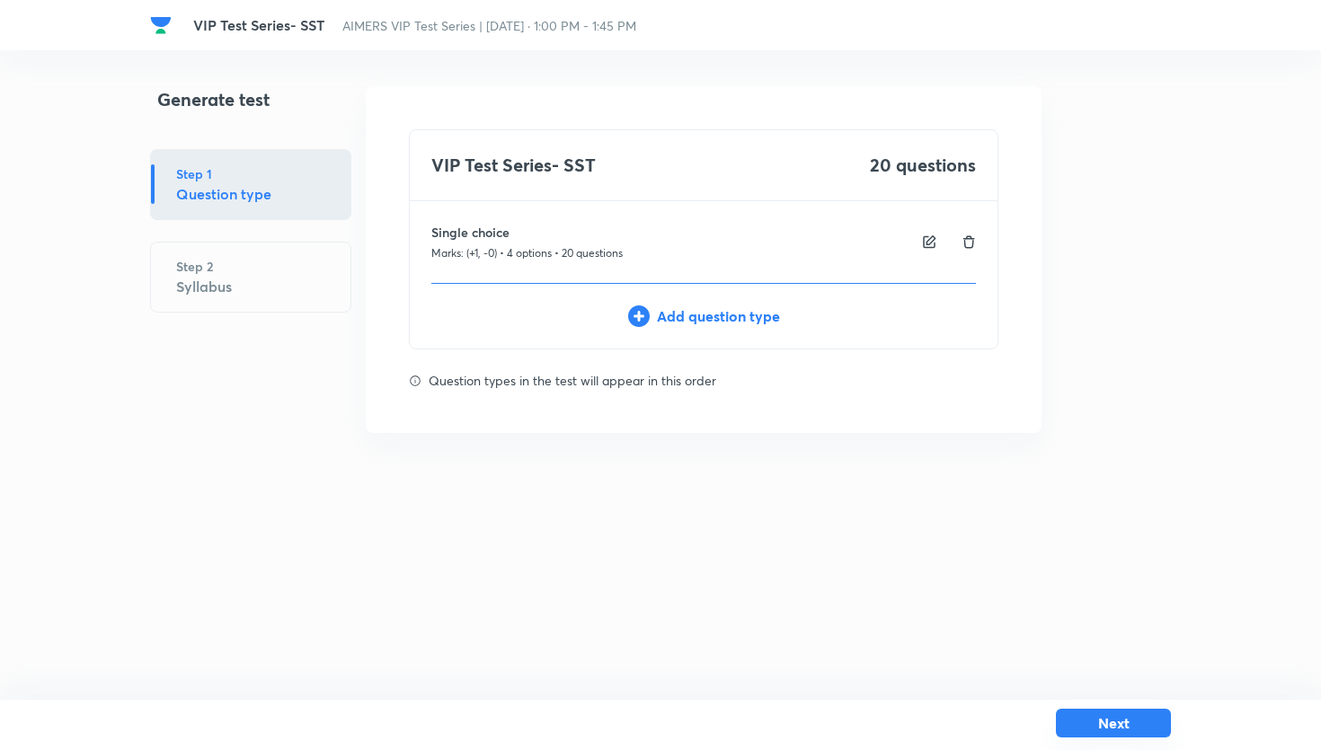
click at [1102, 712] on button "Next" at bounding box center [1113, 723] width 115 height 29
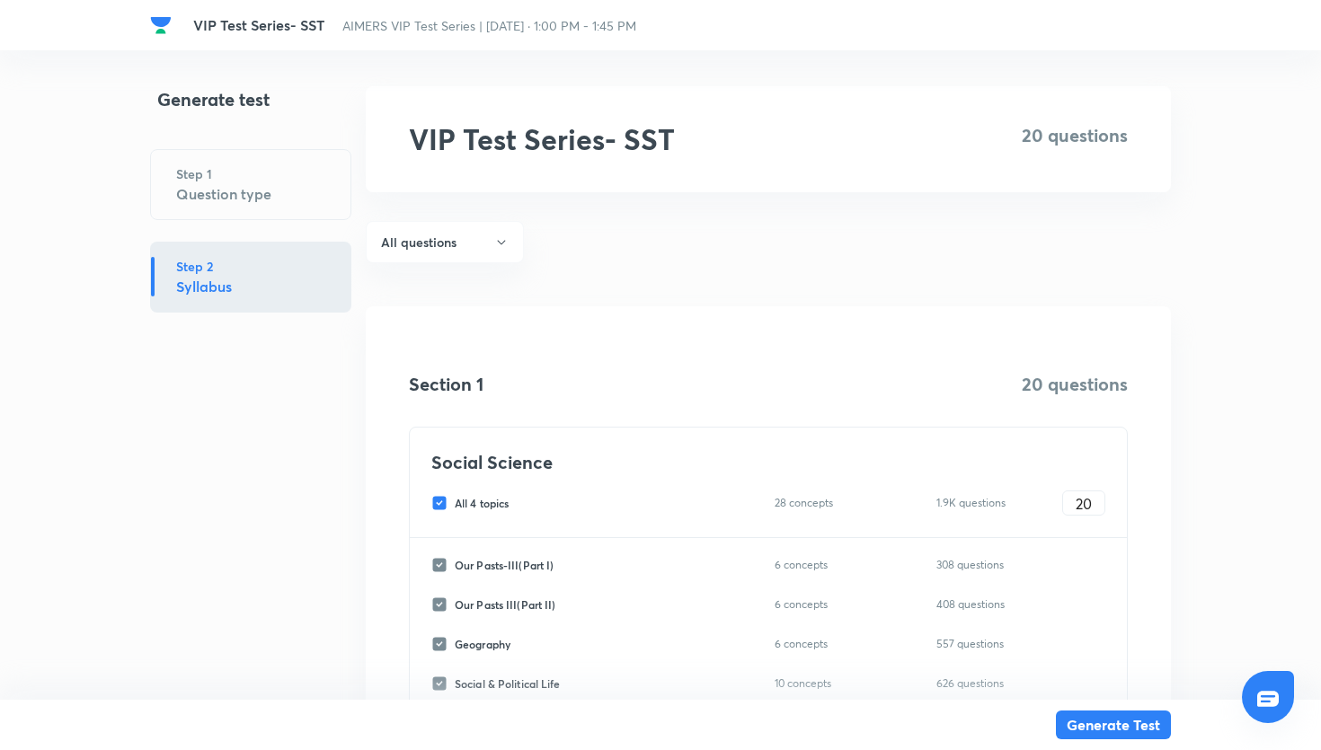
scroll to position [148, 0]
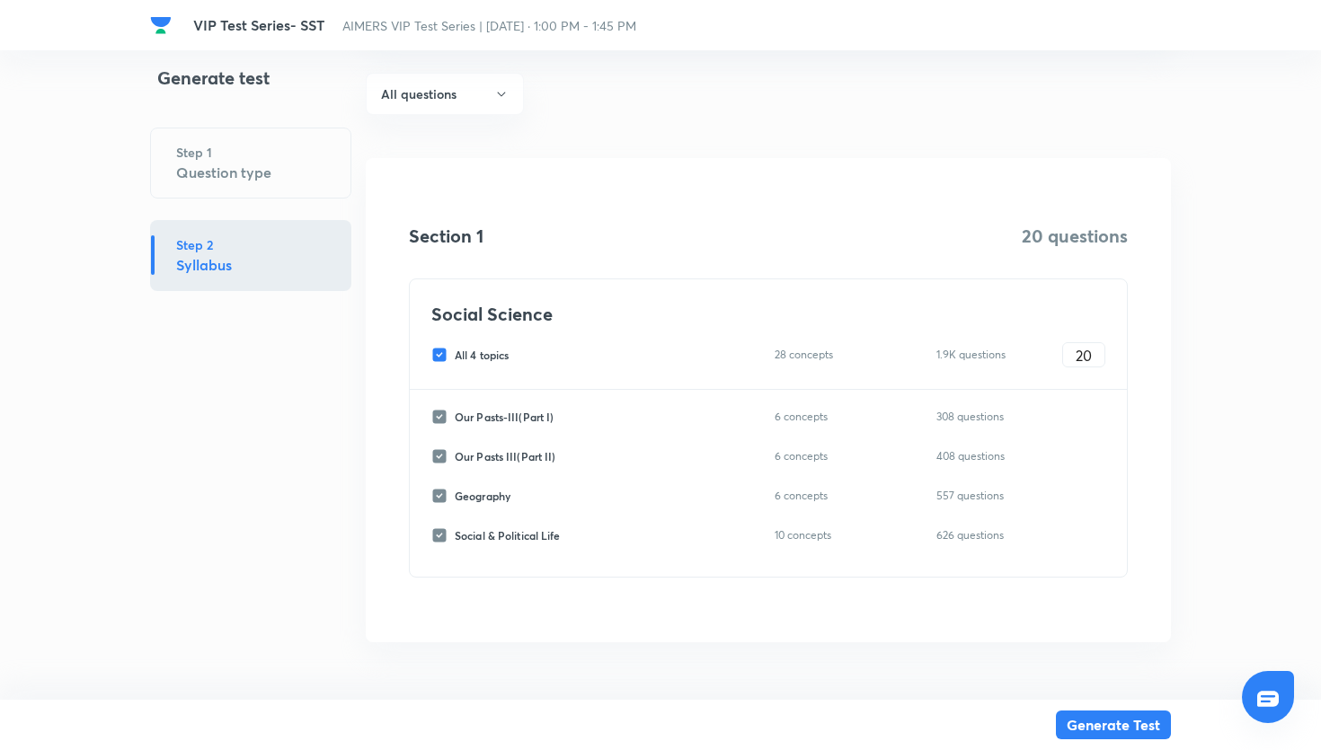
click at [441, 351] on input "All 4 topics" at bounding box center [442, 355] width 23 height 16
checkbox input "false"
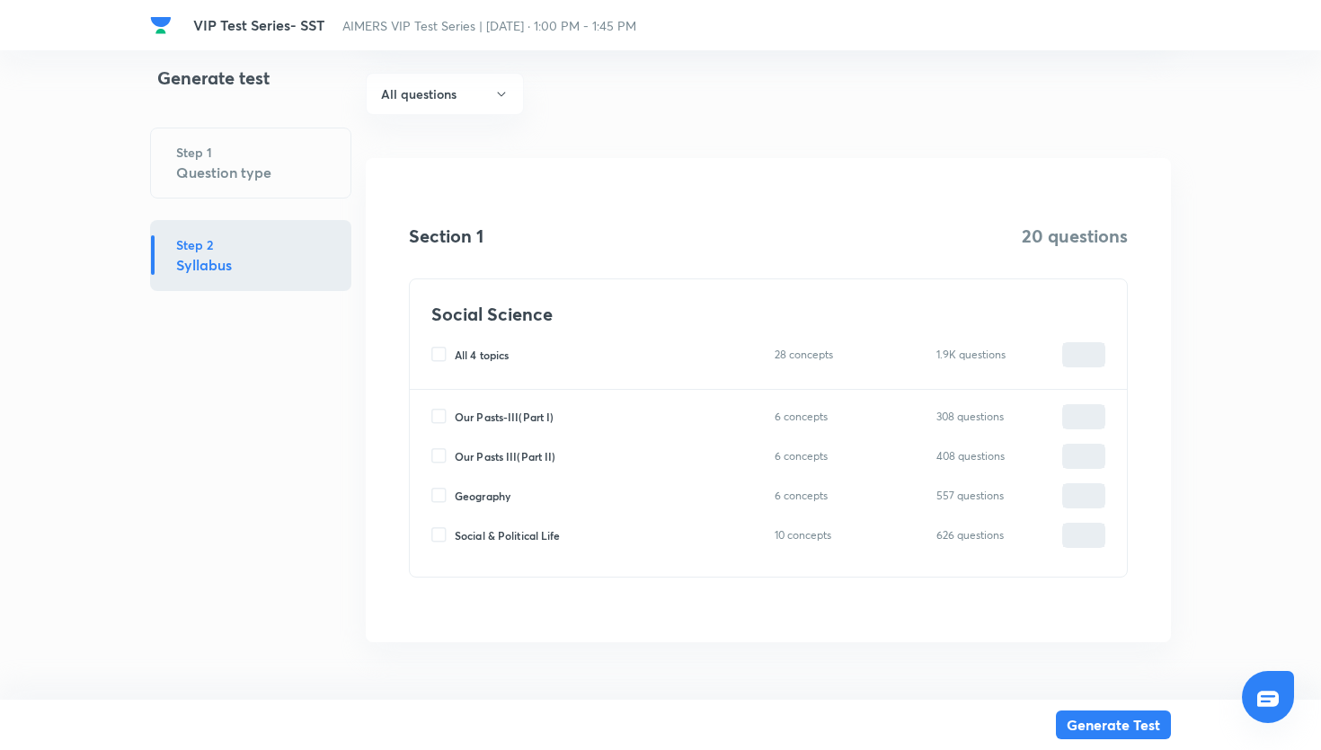
click at [433, 534] on input "Social & Political Life" at bounding box center [442, 536] width 23 height 16
checkbox input "true"
type input "0"
click at [1072, 533] on input "0" at bounding box center [1083, 535] width 41 height 31
type input "20"
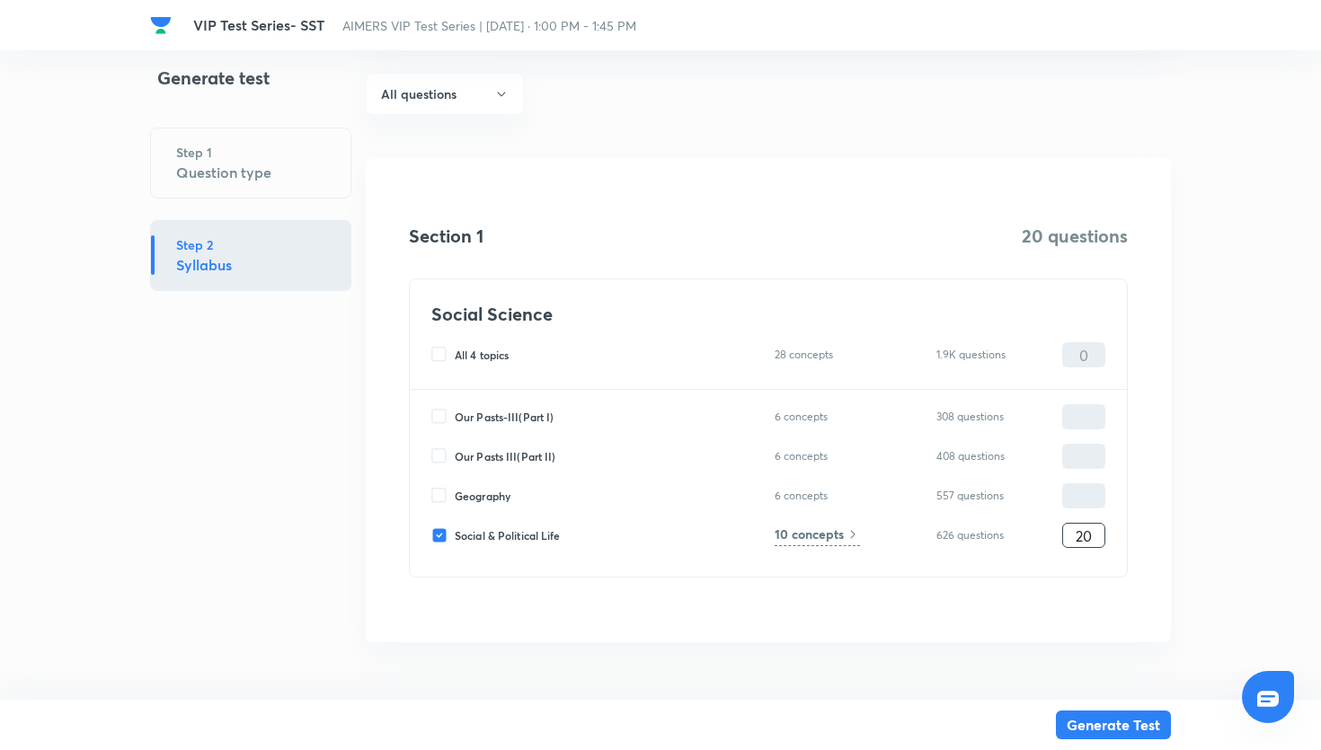
type input "20"
click at [808, 537] on h6 "10 concepts" at bounding box center [809, 534] width 69 height 19
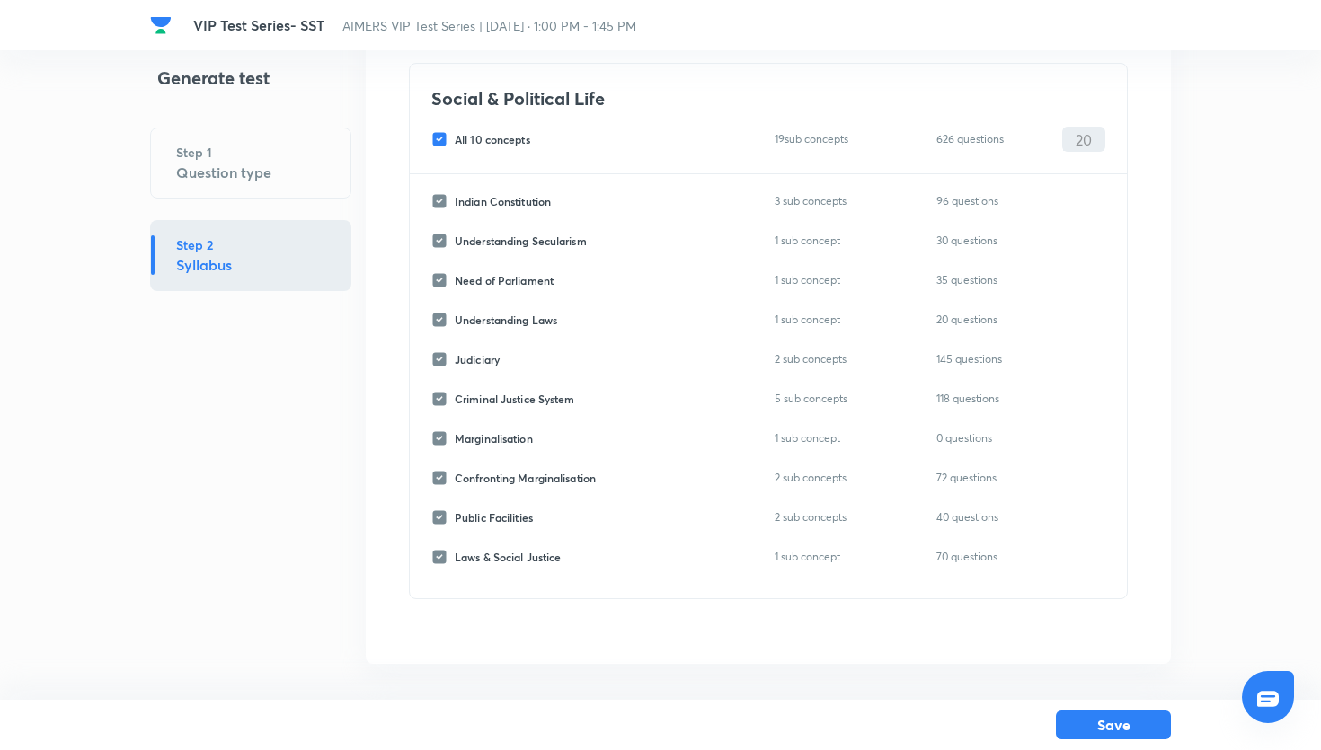
click at [440, 143] on input "All 10 concepts" at bounding box center [442, 139] width 23 height 16
checkbox input "false"
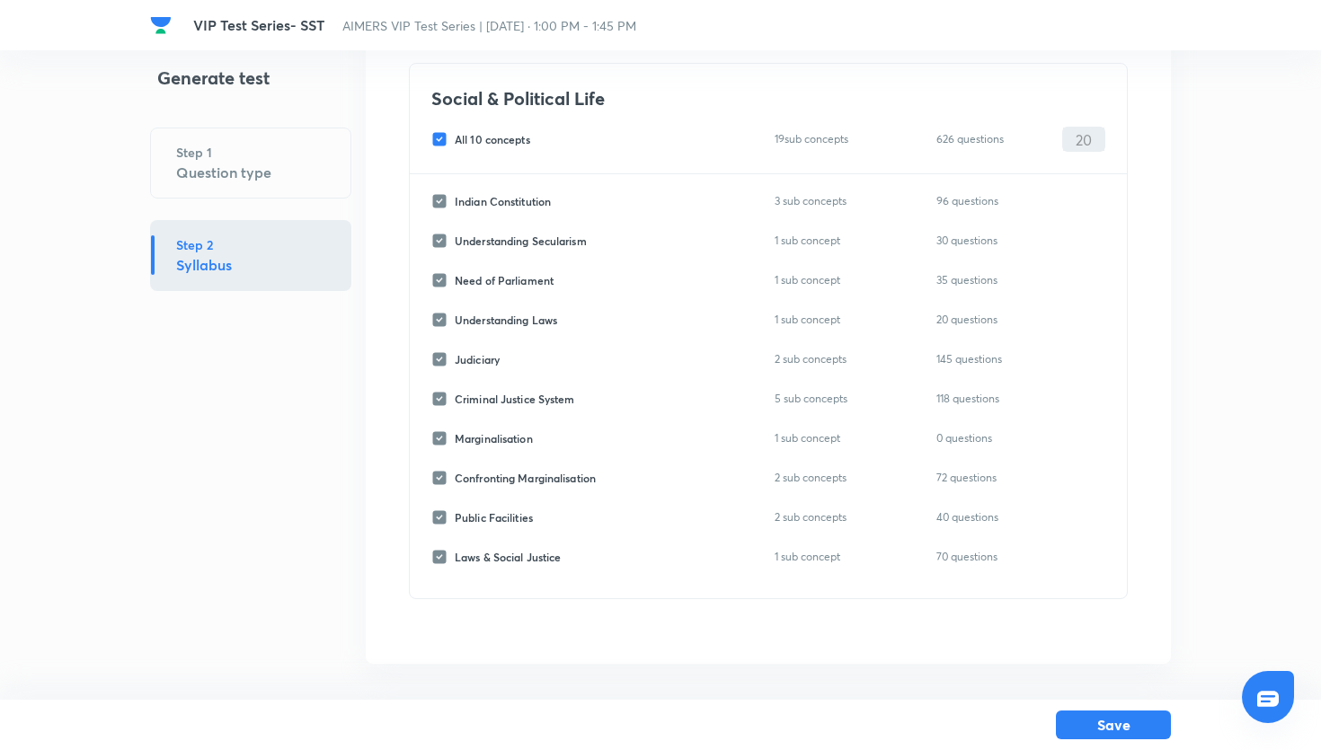
checkbox input "false"
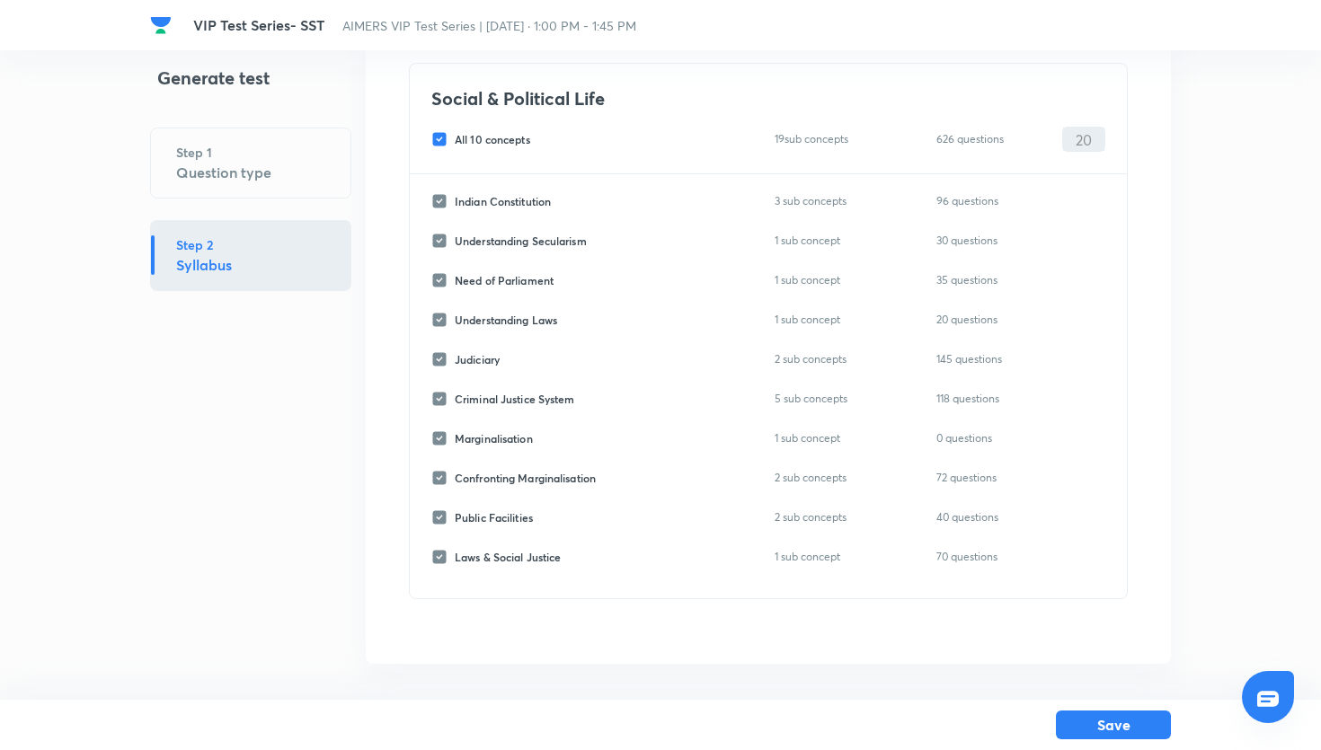
checkbox input "false"
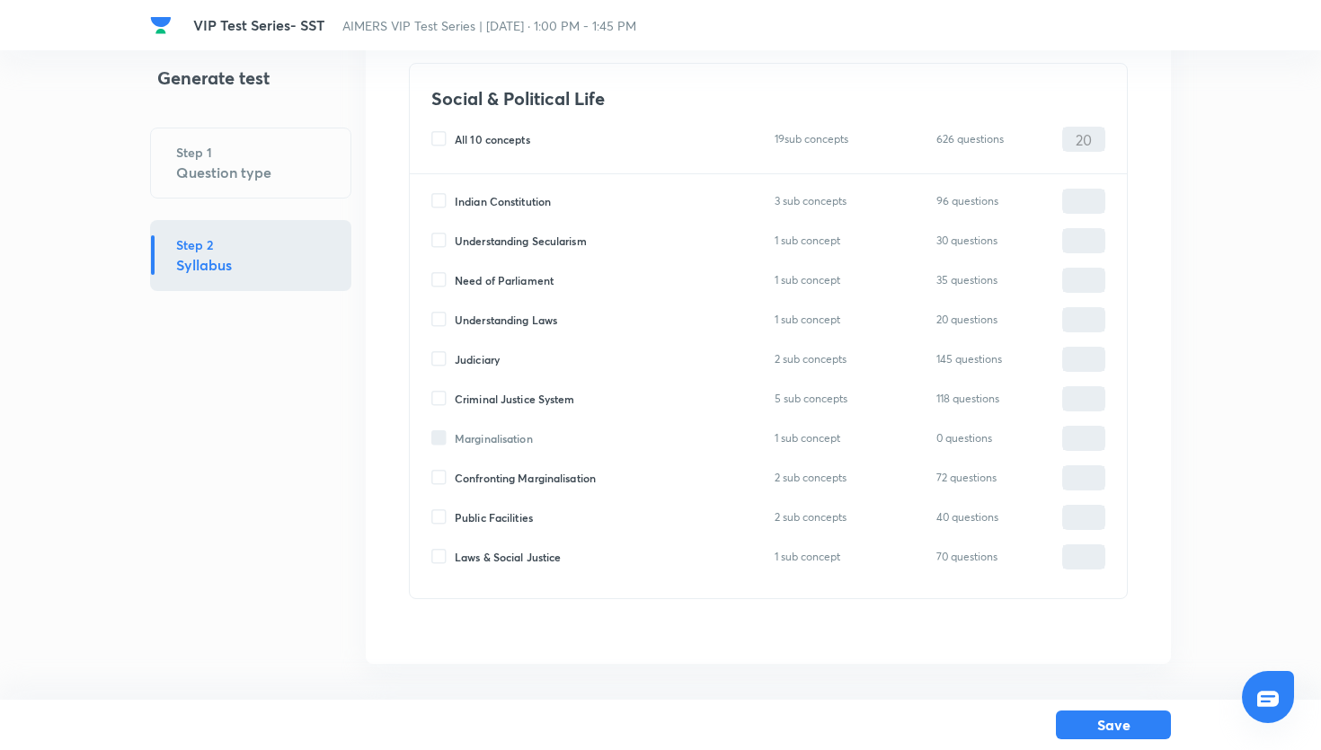
click at [440, 359] on input "Judiciary" at bounding box center [442, 359] width 23 height 16
checkbox input "true"
click at [1072, 360] on input "0" at bounding box center [1083, 359] width 41 height 31
type input "20"
click at [1130, 718] on button "Save" at bounding box center [1113, 723] width 115 height 29
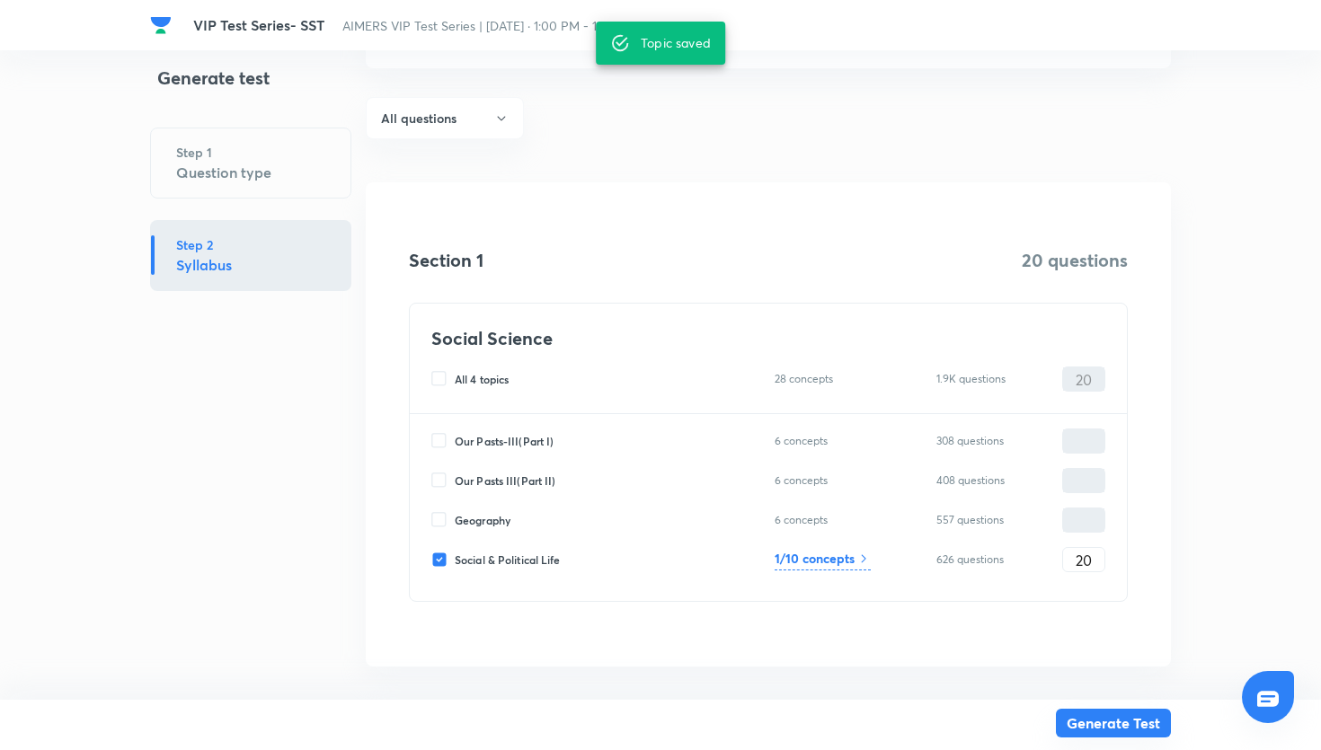
click at [1111, 724] on button "Generate Test" at bounding box center [1113, 723] width 115 height 29
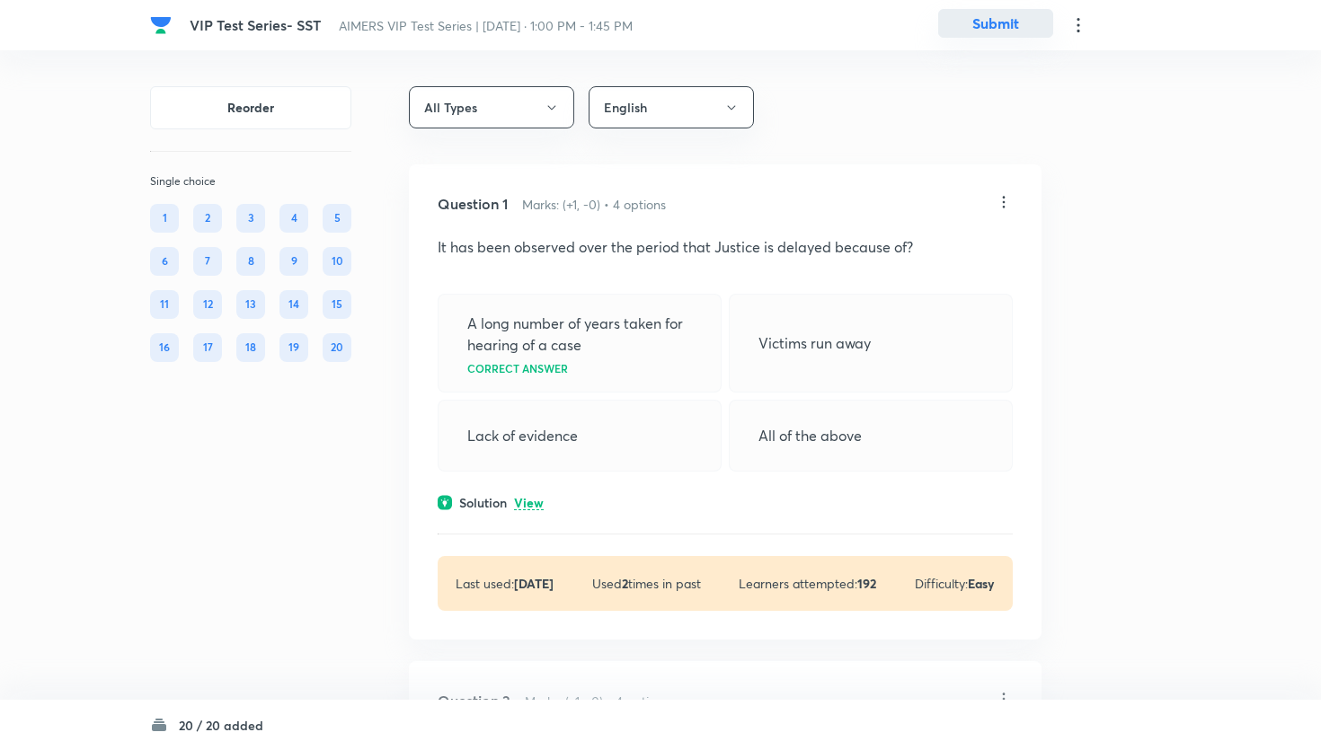
click at [996, 25] on button "Submit" at bounding box center [995, 23] width 115 height 29
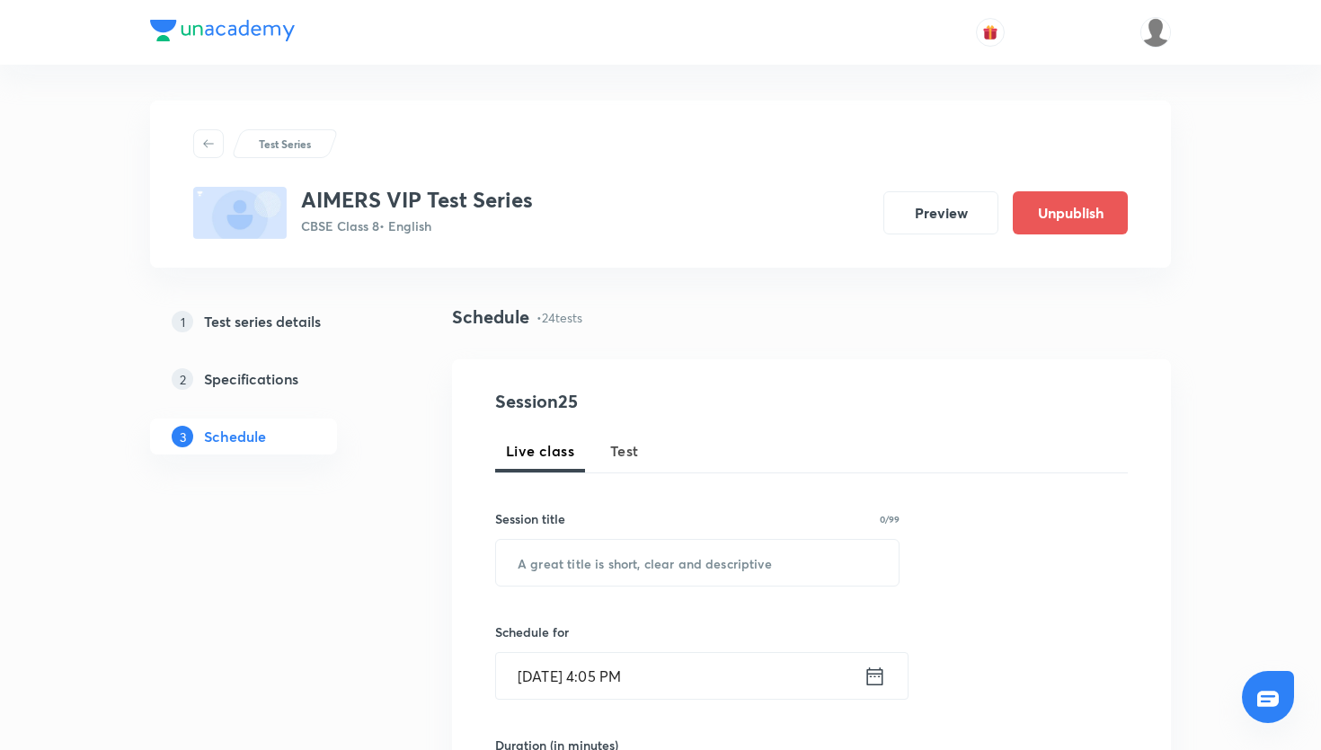
click at [662, 135] on div "Test Series" at bounding box center [660, 143] width 935 height 29
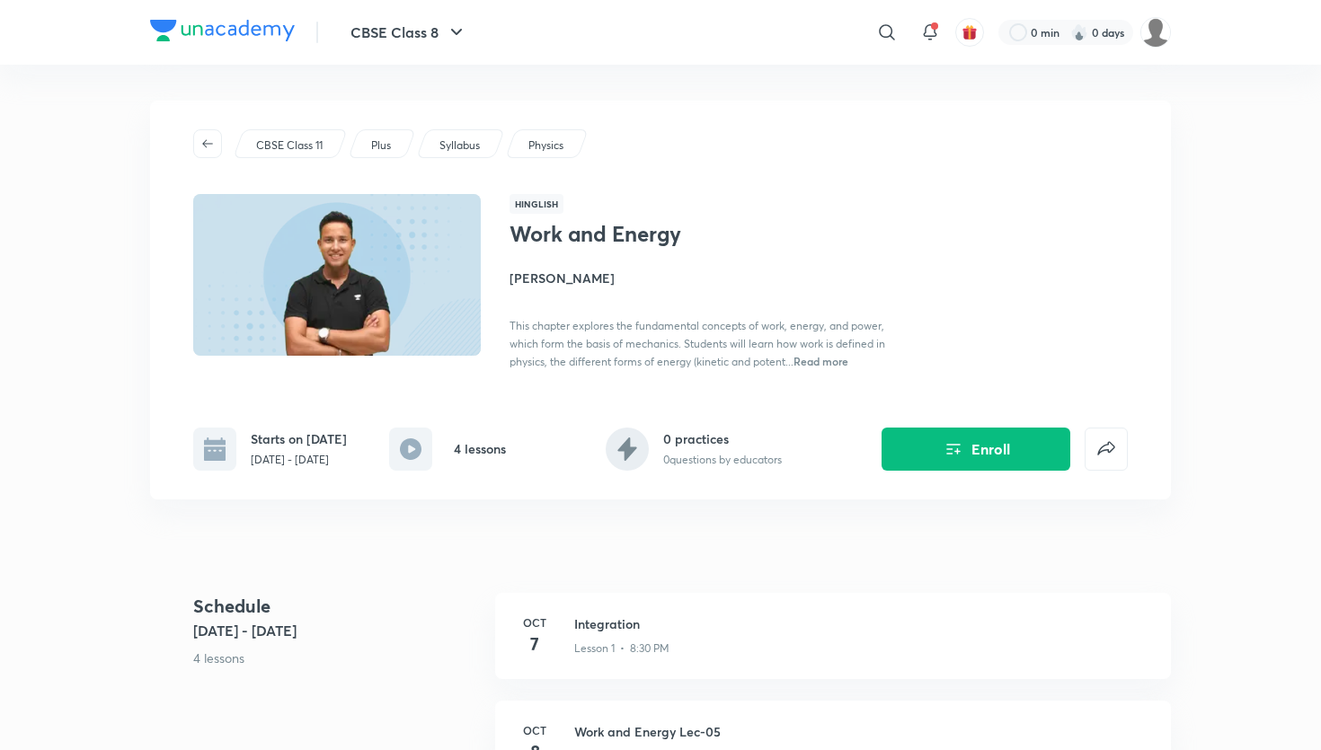
click at [567, 217] on div "Hinglish Work and Energy [PERSON_NAME] This chapter explores the fundamental co…" at bounding box center [819, 282] width 618 height 176
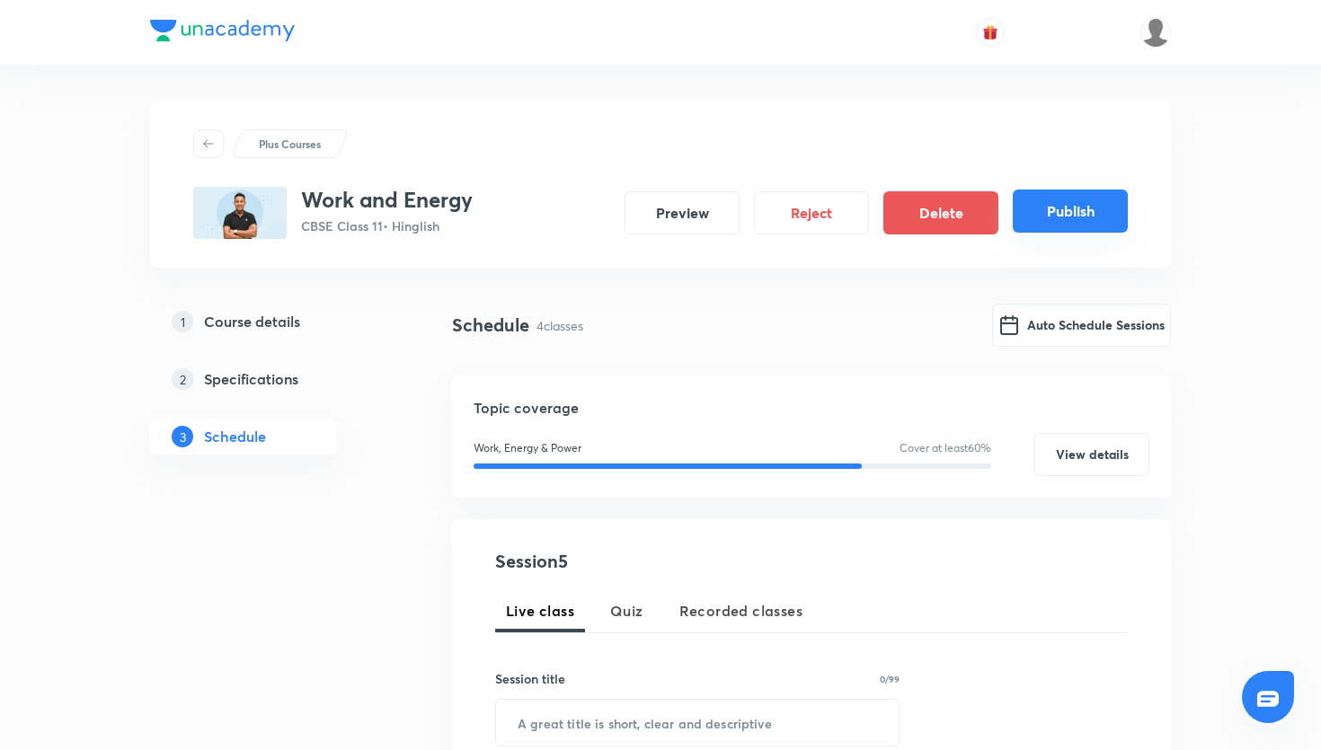
click at [1113, 224] on button "Publish" at bounding box center [1070, 211] width 115 height 43
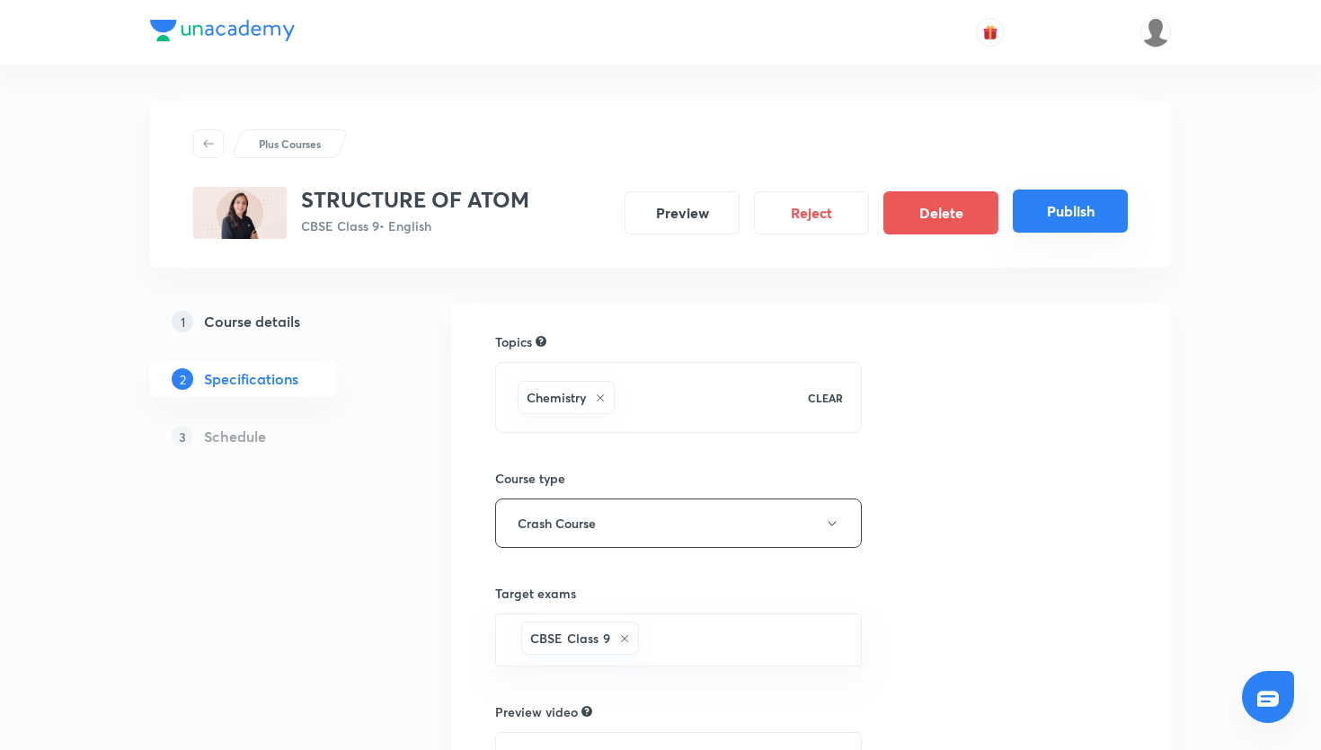
click at [1066, 196] on button "Publish" at bounding box center [1070, 211] width 115 height 43
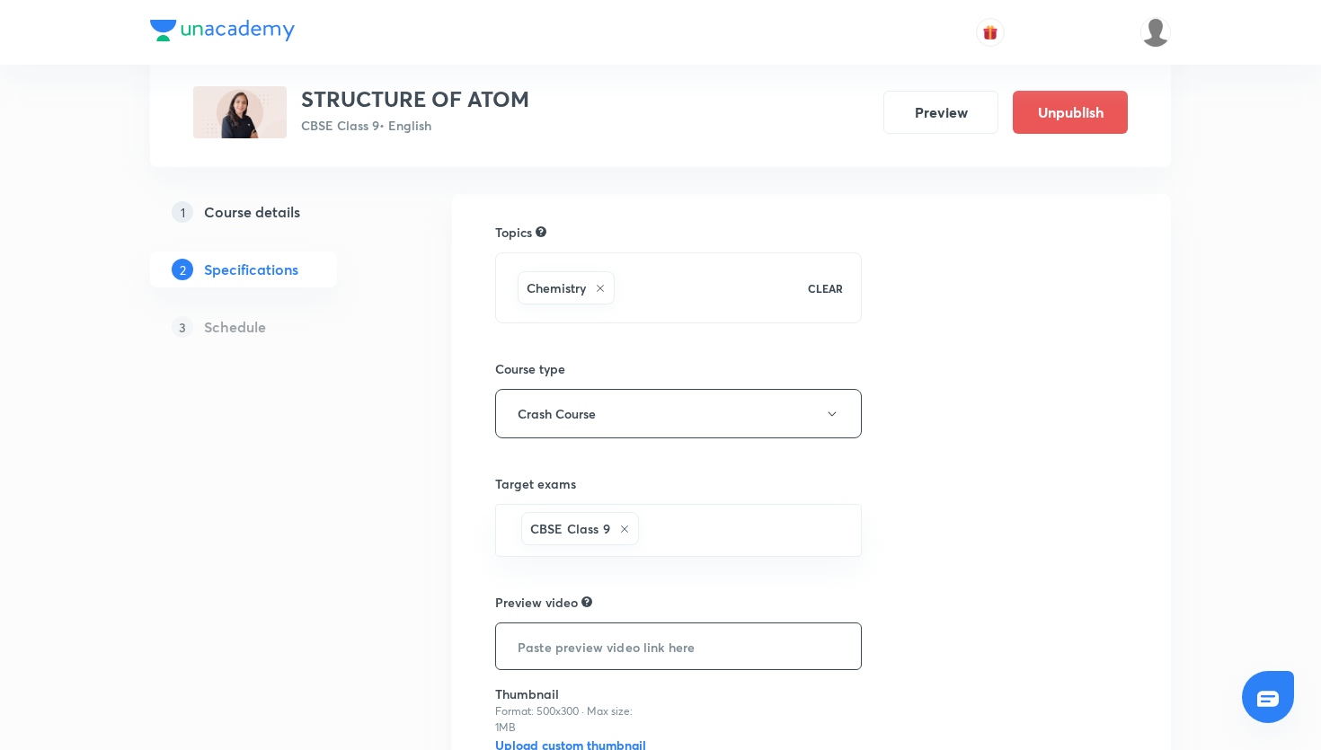
scroll to position [288, 0]
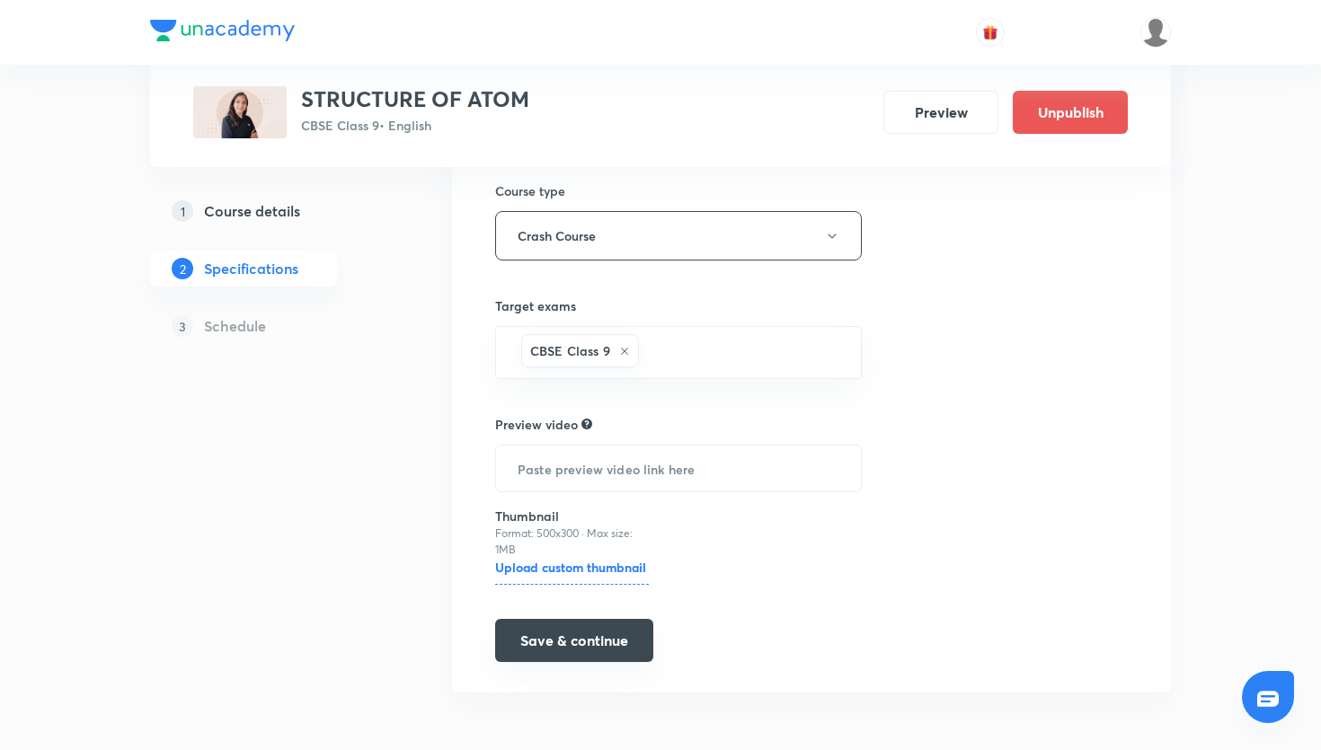
click at [608, 632] on button "Save & continue" at bounding box center [574, 640] width 158 height 43
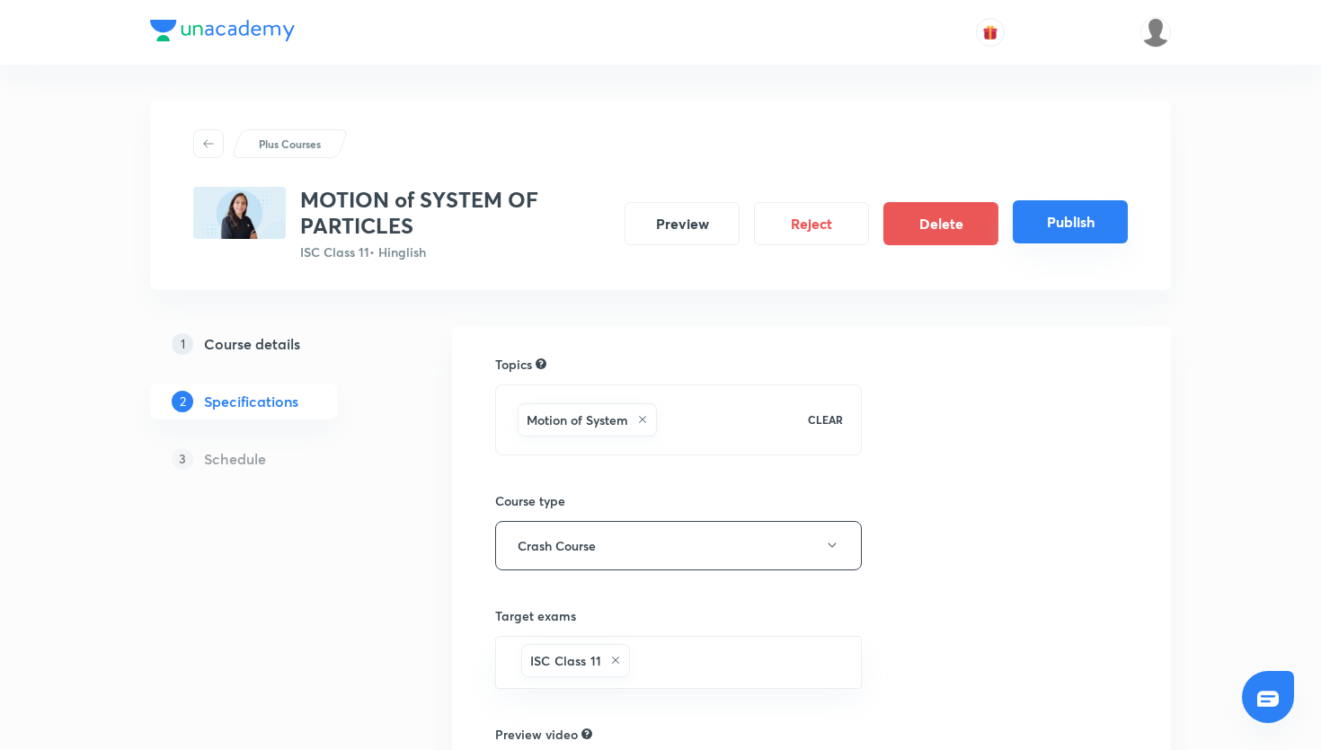
click at [1101, 232] on button "Publish" at bounding box center [1070, 221] width 115 height 43
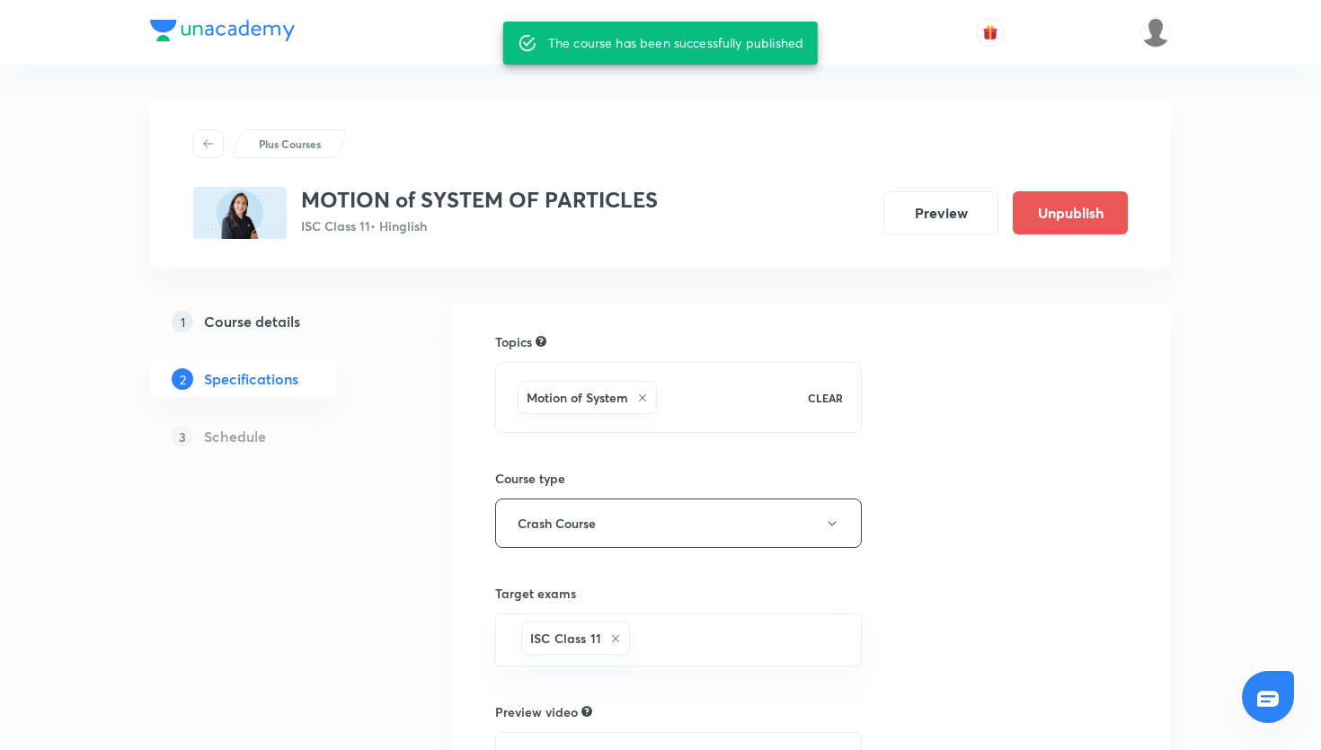
scroll to position [288, 0]
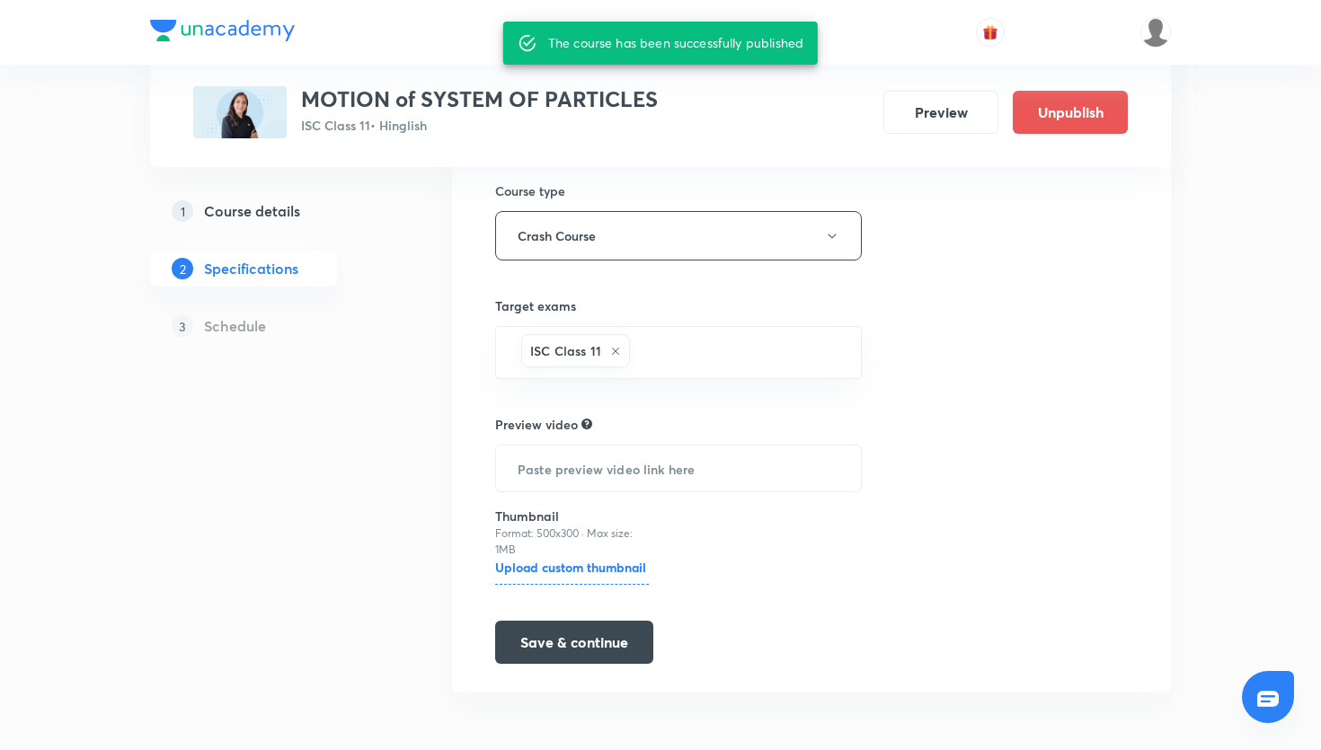
click at [956, 366] on div "Topics Motion of System CLEAR Course type Crash Course Target exams ISC Class 1…" at bounding box center [811, 354] width 633 height 619
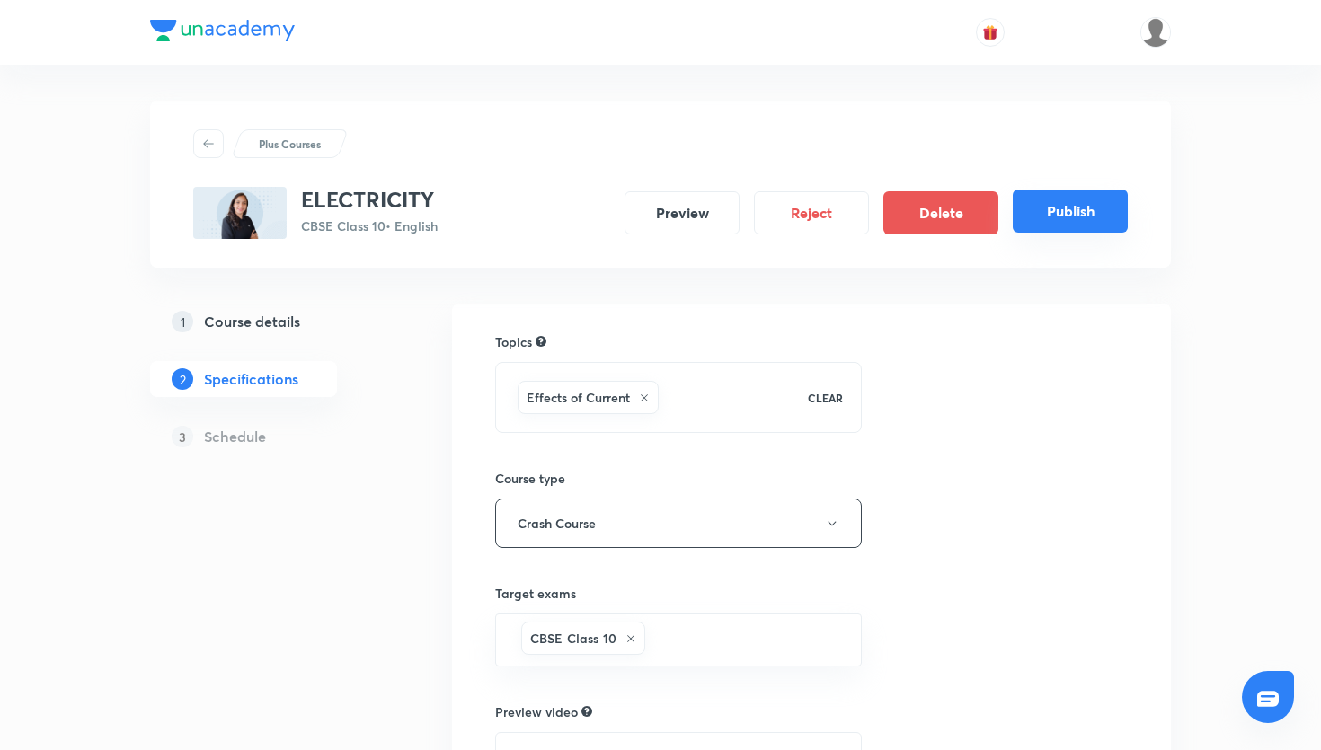
click at [1066, 191] on button "Publish" at bounding box center [1070, 211] width 115 height 43
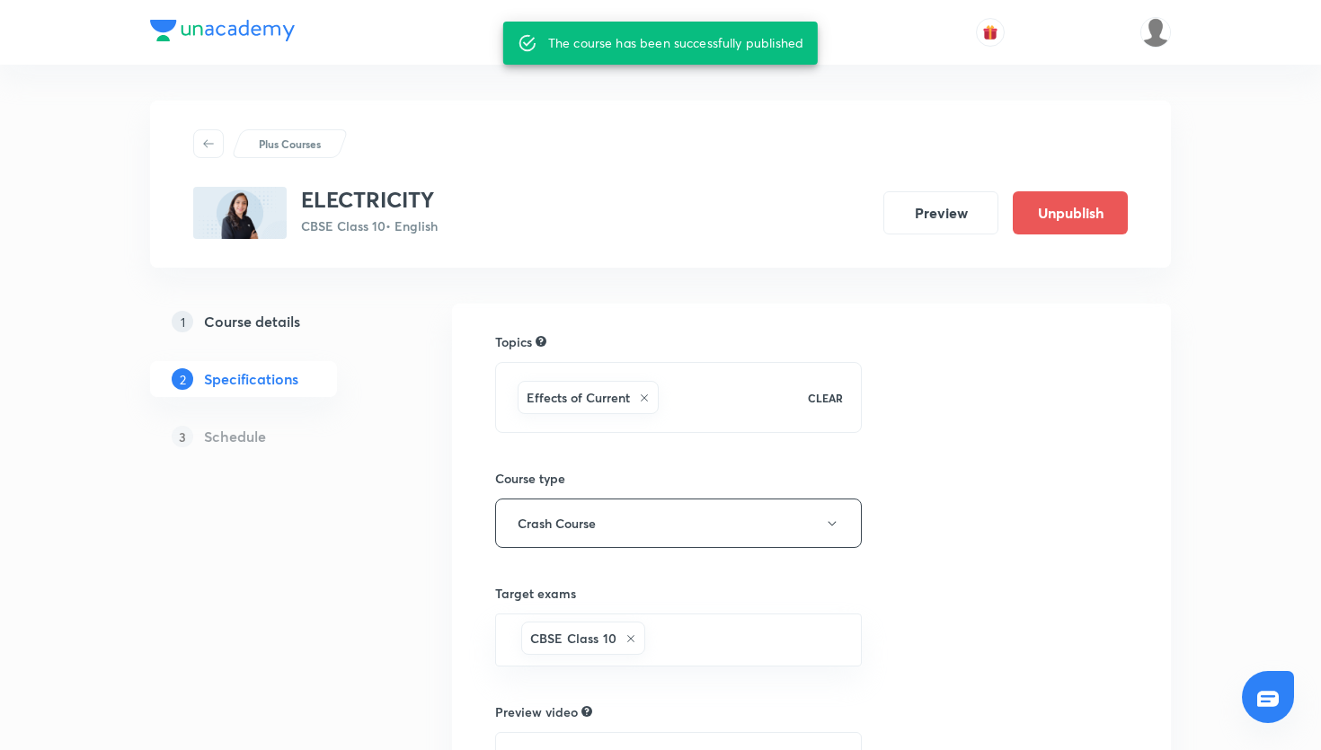
click at [520, 209] on div "ELECTRICITY CBSE Class 10 • English Preview Unpublish" at bounding box center [660, 213] width 935 height 52
click at [484, 95] on div "Plus Courses ELECTRICITY CBSE Class 10 • English Preview Unpublish 1 Course det…" at bounding box center [660, 535] width 1021 height 941
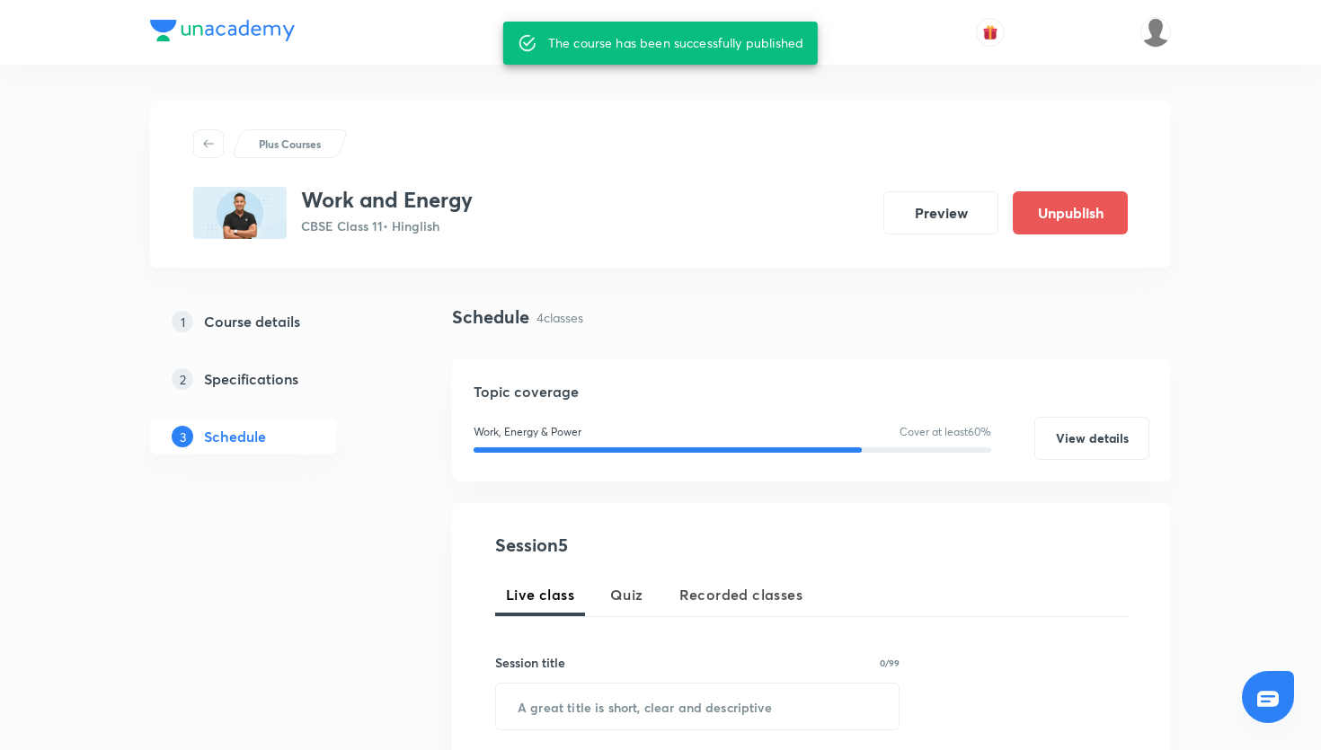
click at [833, 111] on div "Plus Courses Work and Energy CBSE Class 11 • Hinglish Preview Unpublish" at bounding box center [660, 184] width 1021 height 167
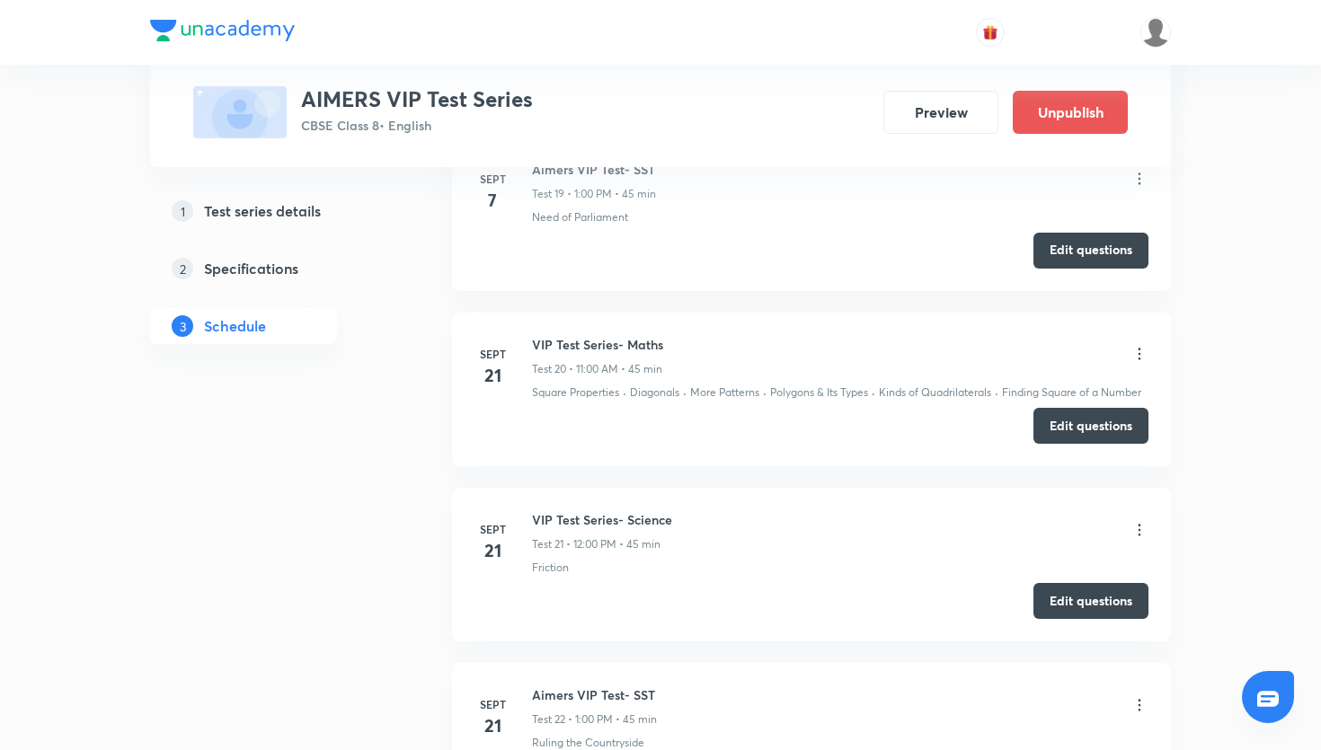
scroll to position [4668, 0]
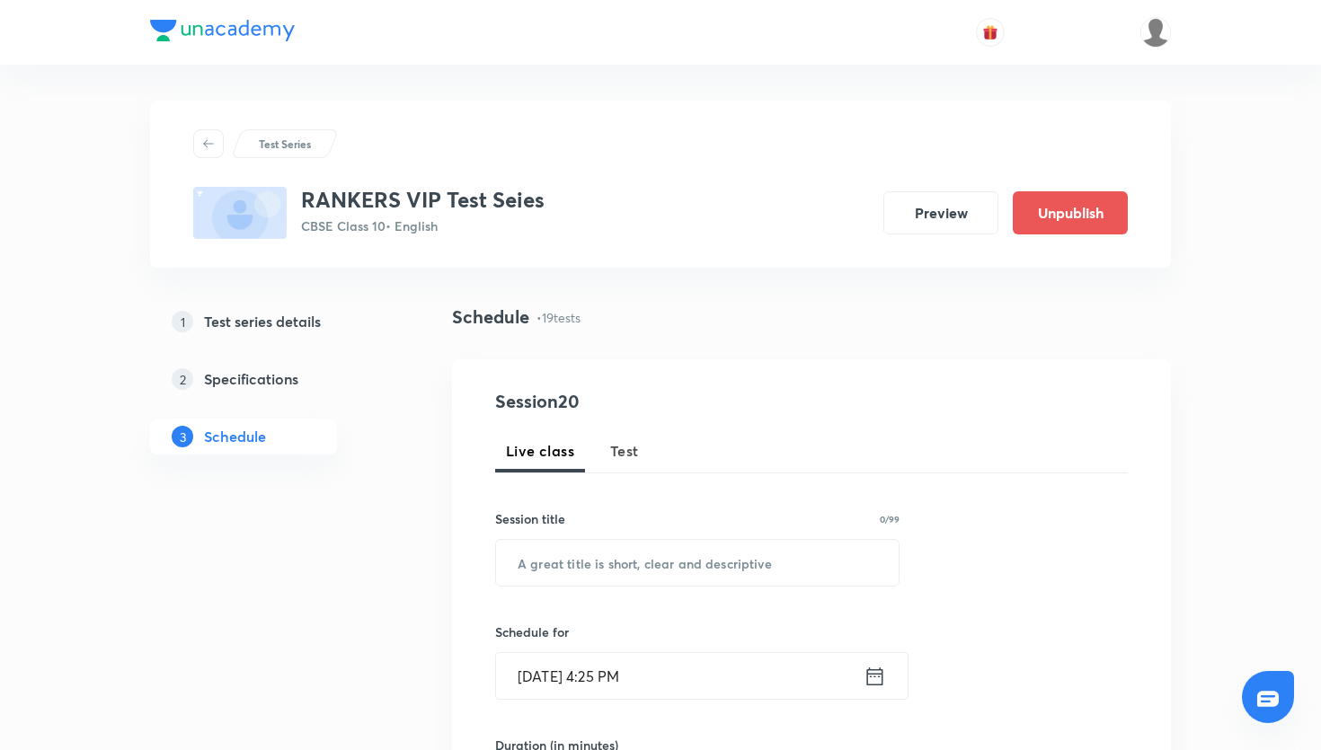
click at [627, 448] on span "Test" at bounding box center [624, 451] width 29 height 22
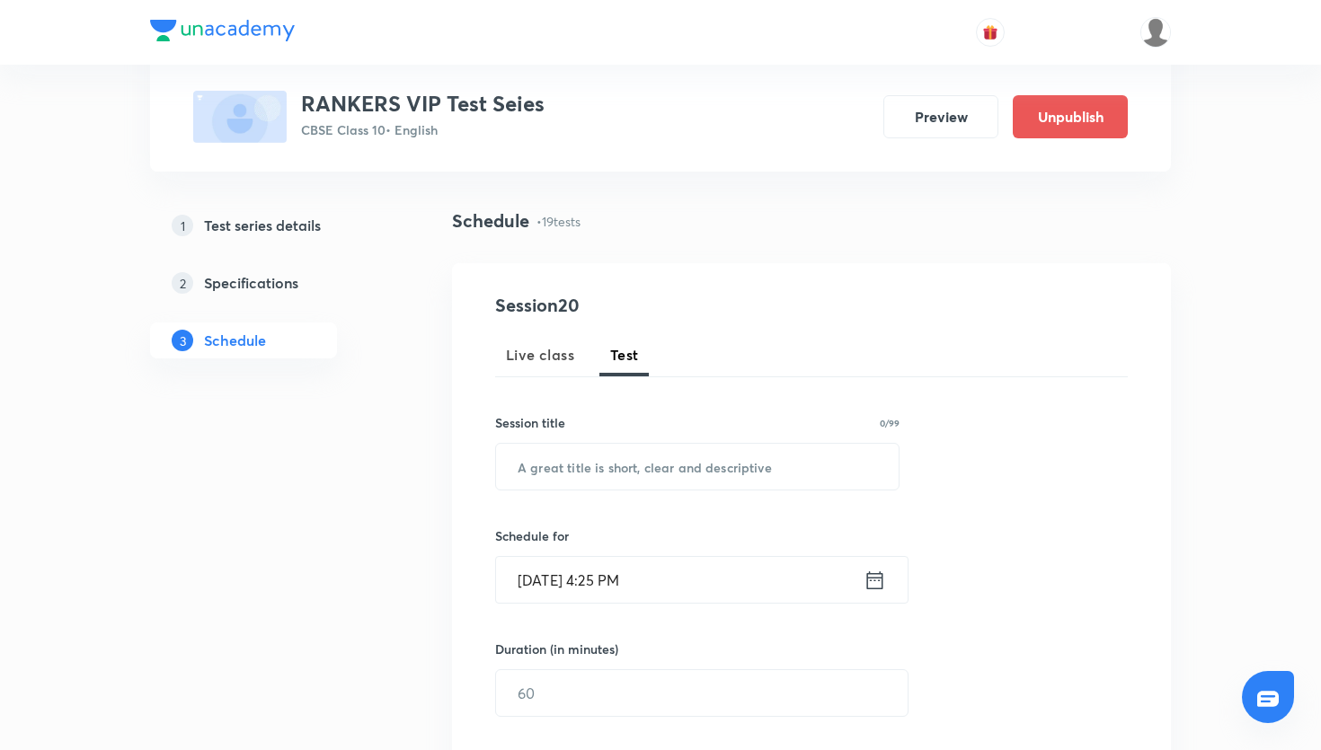
scroll to position [111, 0]
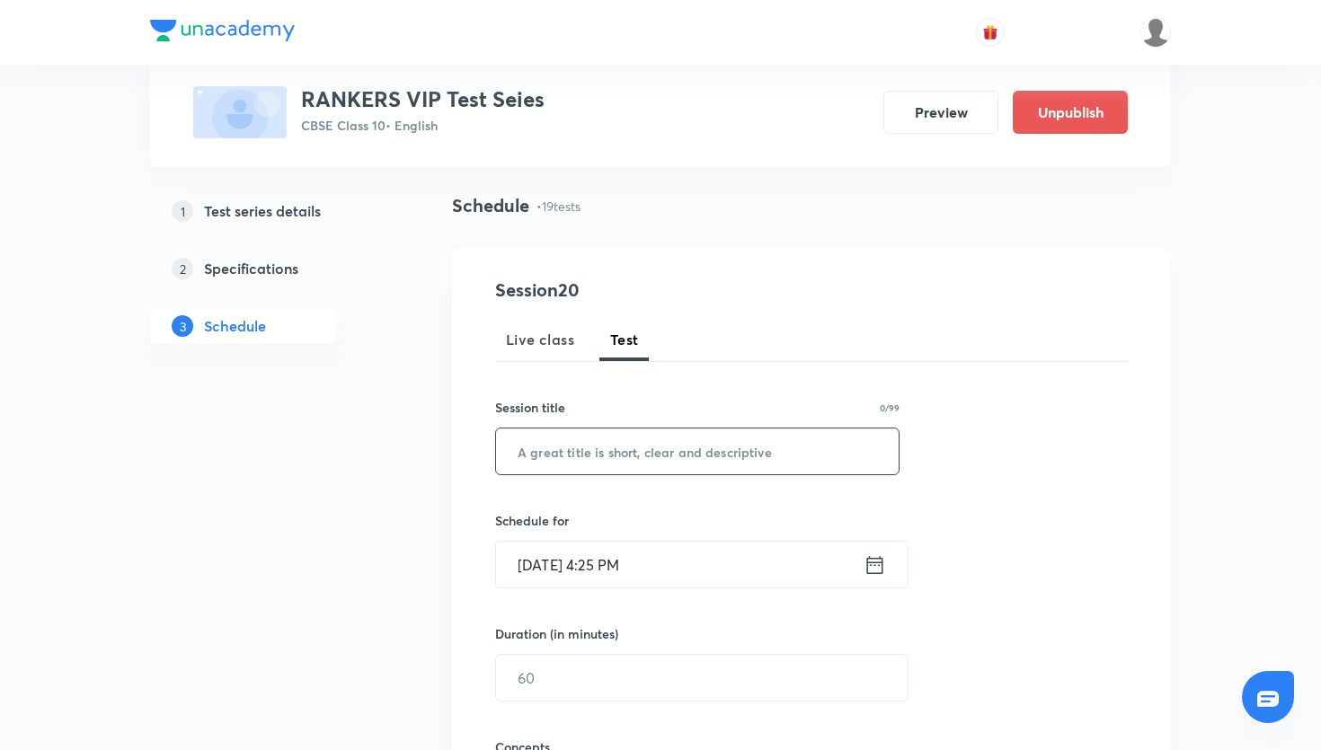
click at [651, 463] on input "text" at bounding box center [697, 452] width 403 height 46
paste input "VIP Test Series- Maths"
type input "VIP Test Series- Maths"
click at [869, 570] on icon at bounding box center [875, 565] width 22 height 25
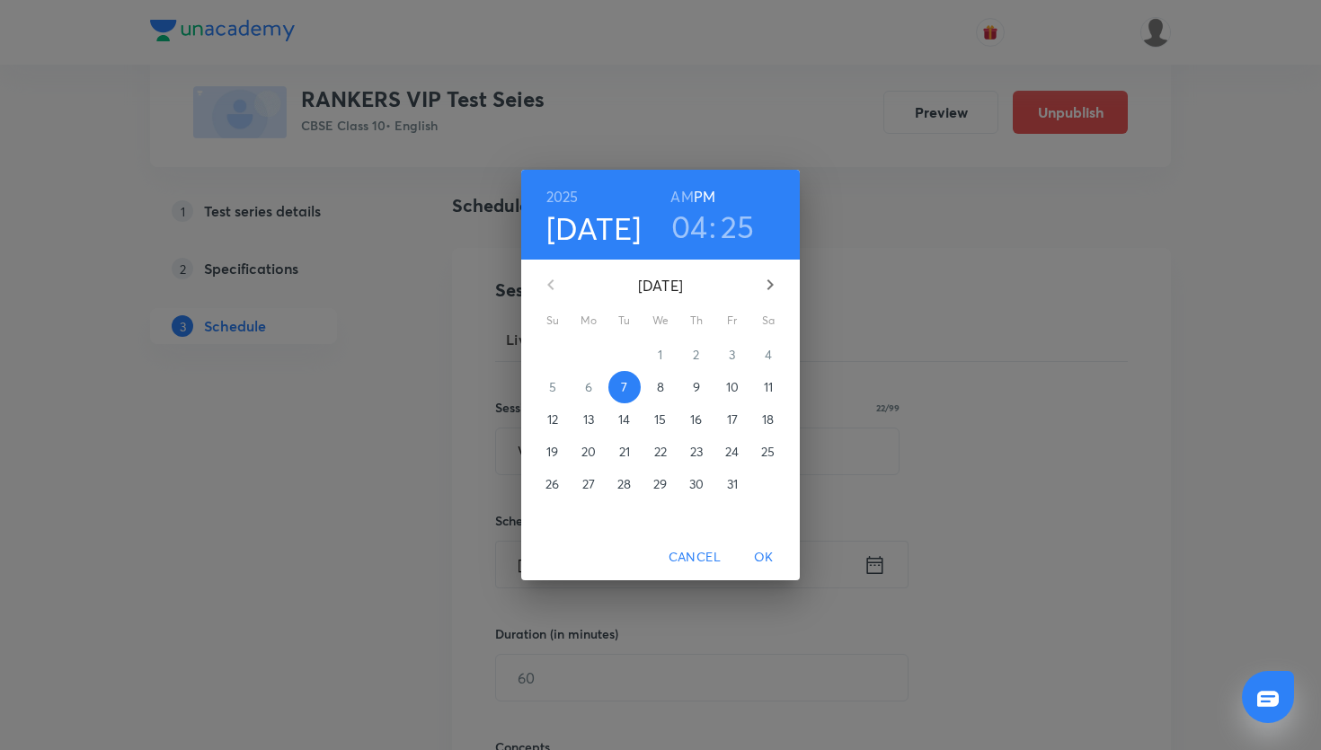
click at [550, 480] on p "26" at bounding box center [552, 484] width 13 height 18
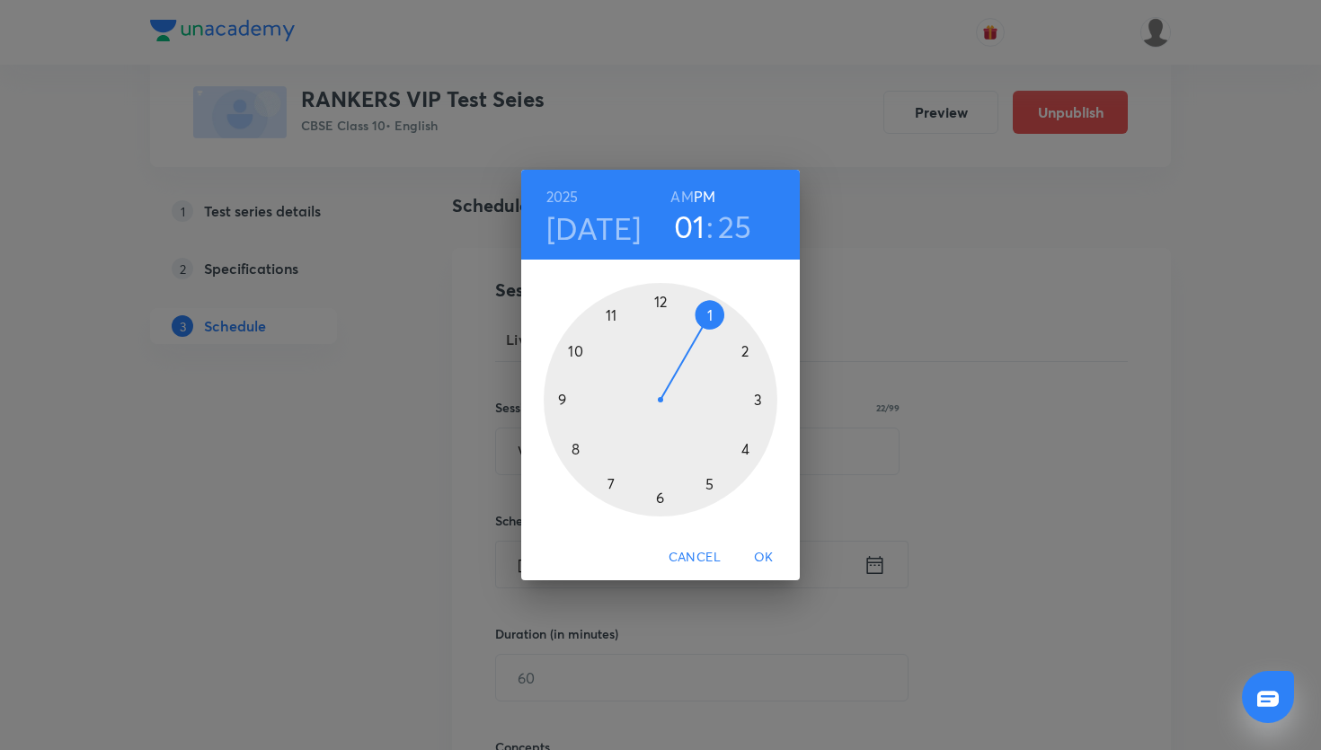
click at [712, 310] on div at bounding box center [661, 400] width 234 height 234
click at [656, 301] on div at bounding box center [661, 400] width 234 height 234
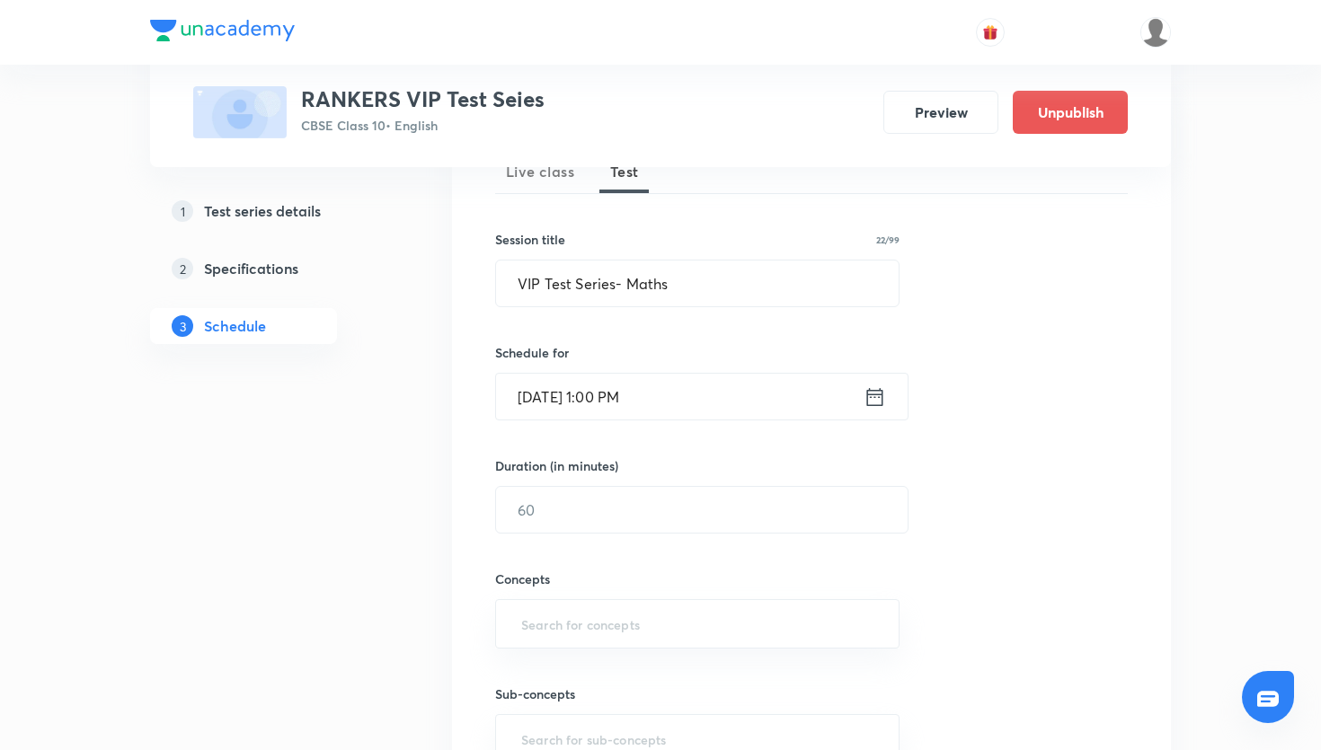
scroll to position [347, 0]
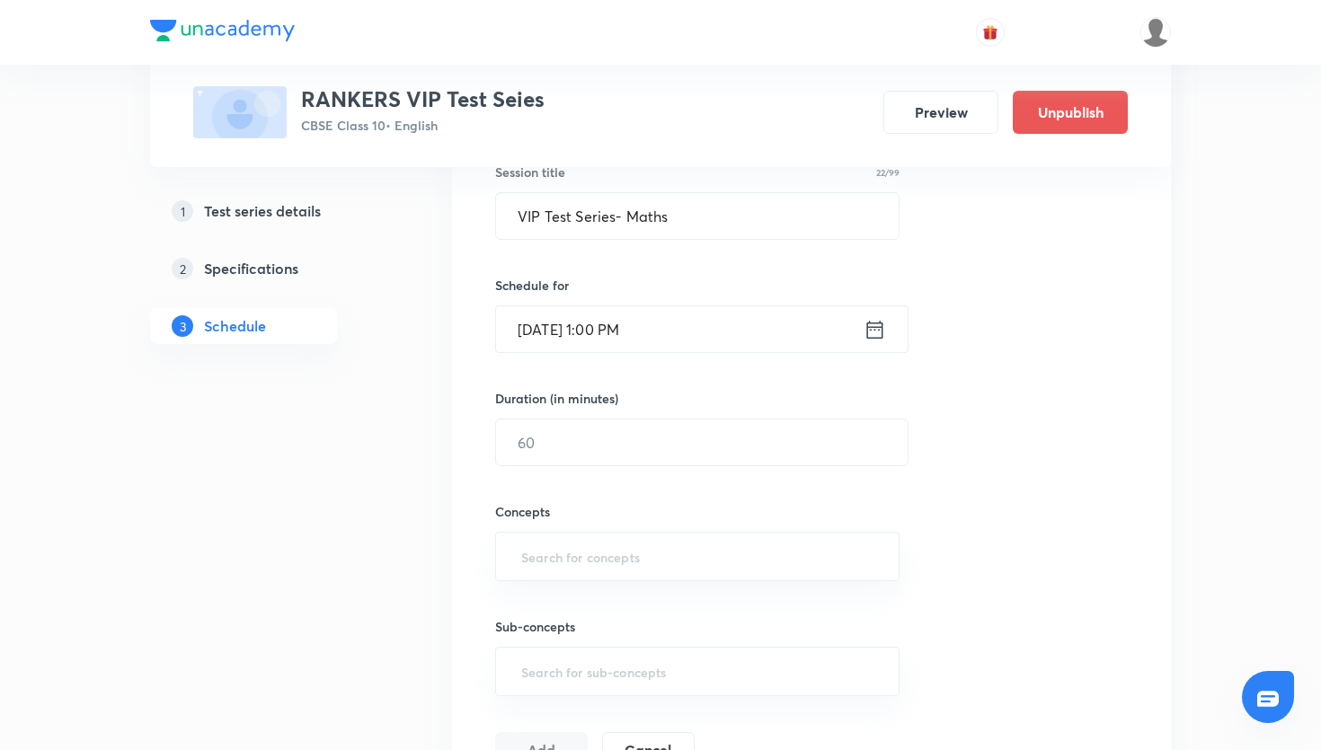
click at [652, 414] on div "Duration (in minutes) ​" at bounding box center [659, 427] width 328 height 77
click at [646, 430] on input "text" at bounding box center [702, 443] width 412 height 46
type input "45"
click at [565, 551] on input "text" at bounding box center [698, 556] width 360 height 33
type input "cir"
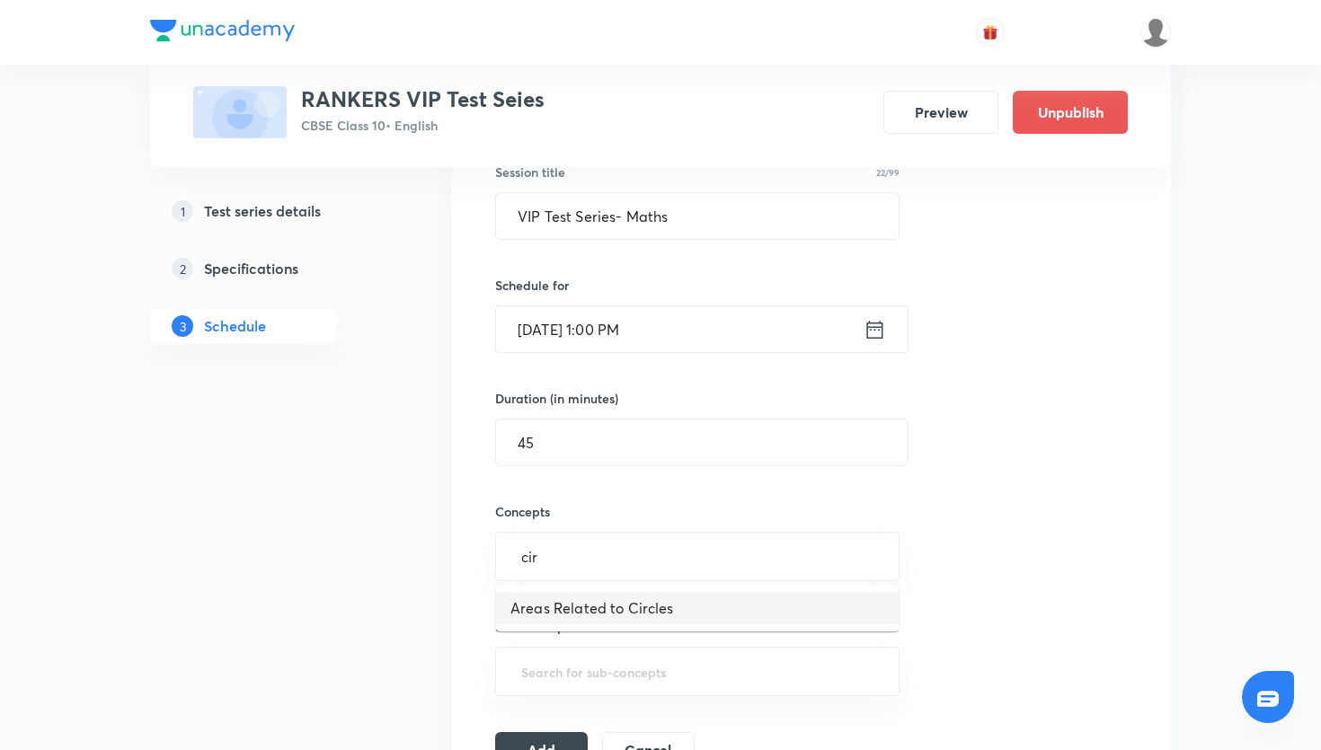
click at [812, 631] on ul "Areas Related to Circles" at bounding box center [697, 608] width 403 height 47
click at [812, 605] on li "Areas Related to Circles" at bounding box center [697, 608] width 403 height 32
click at [758, 710] on div "Session 20 Live class Test Session title 22/99 VIP Test Series- Maths ​ Schedul…" at bounding box center [811, 408] width 633 height 734
click at [759, 696] on div "​" at bounding box center [697, 678] width 404 height 49
type input "cir"
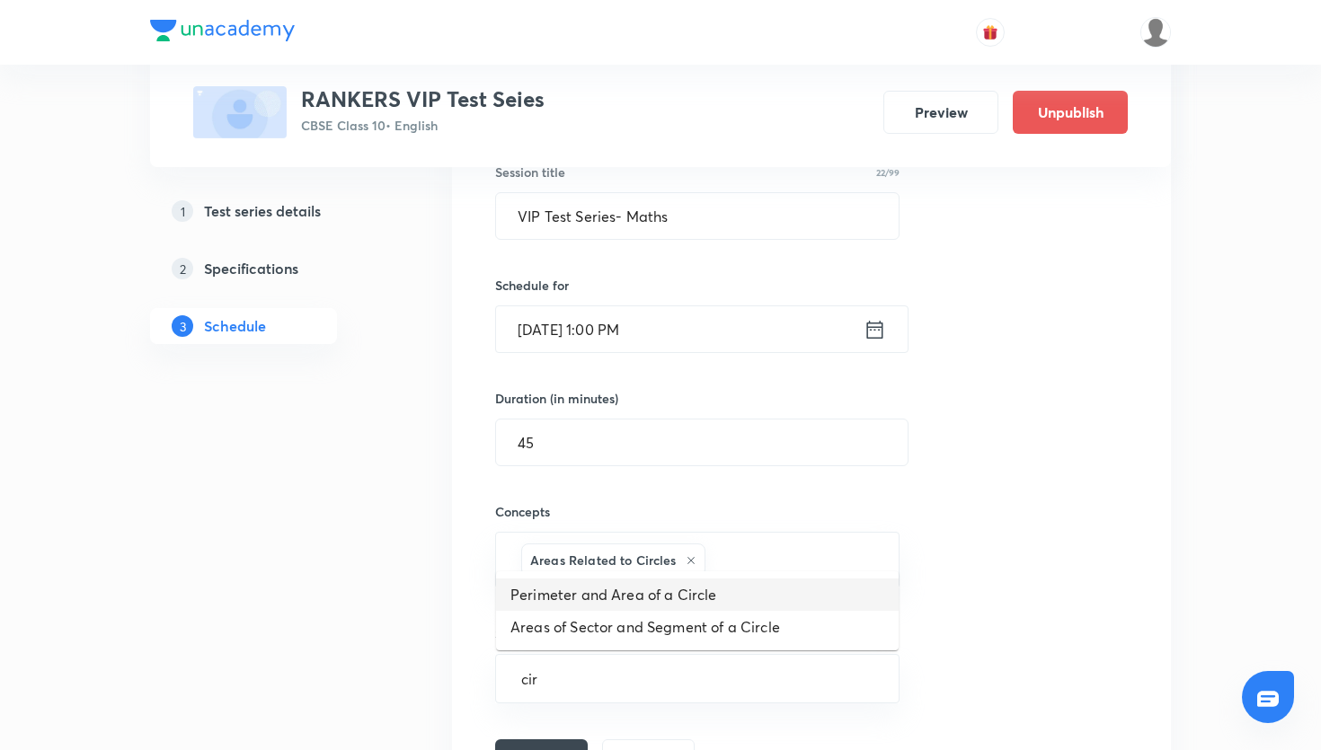
click at [744, 599] on li "Perimeter and Area of a Circle" at bounding box center [697, 595] width 403 height 32
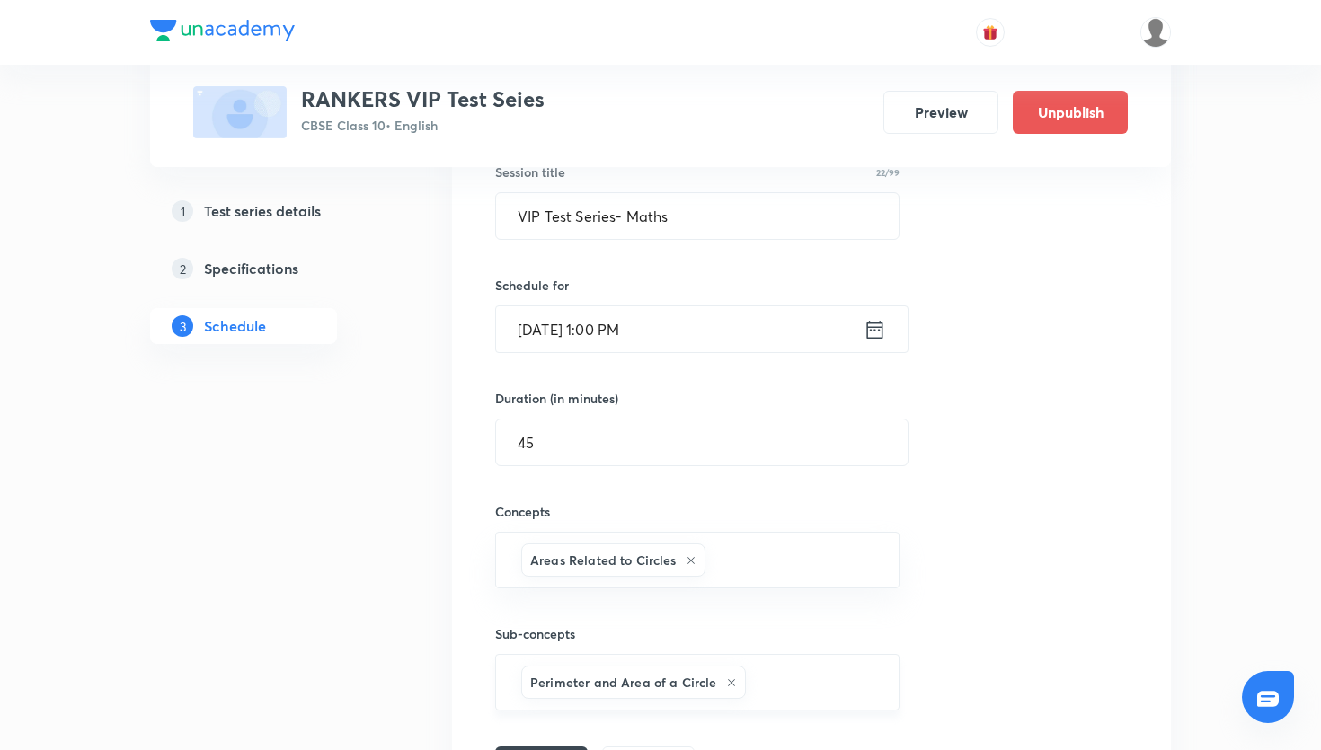
click at [765, 677] on input "text" at bounding box center [814, 682] width 128 height 33
type input "cir"
click at [783, 626] on li "Areas of Sector and Segment of a Circle" at bounding box center [697, 627] width 403 height 32
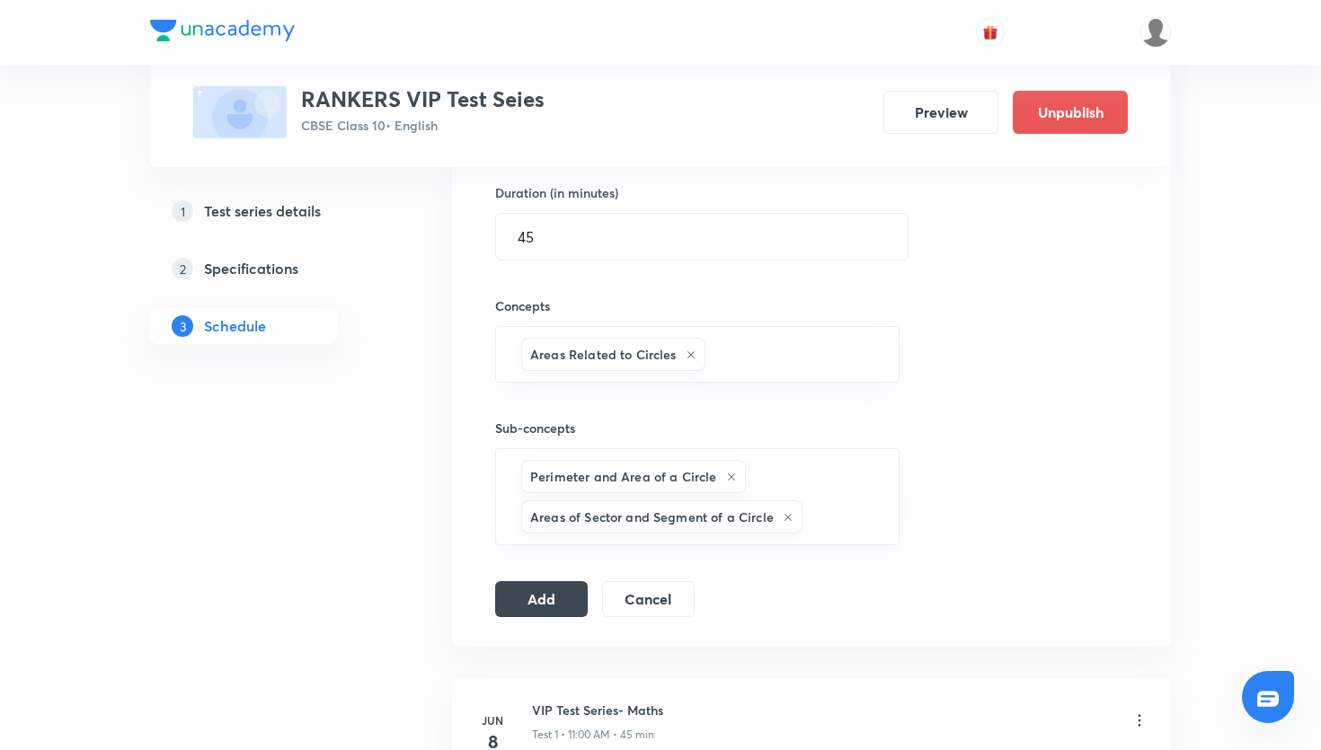
scroll to position [568, 0]
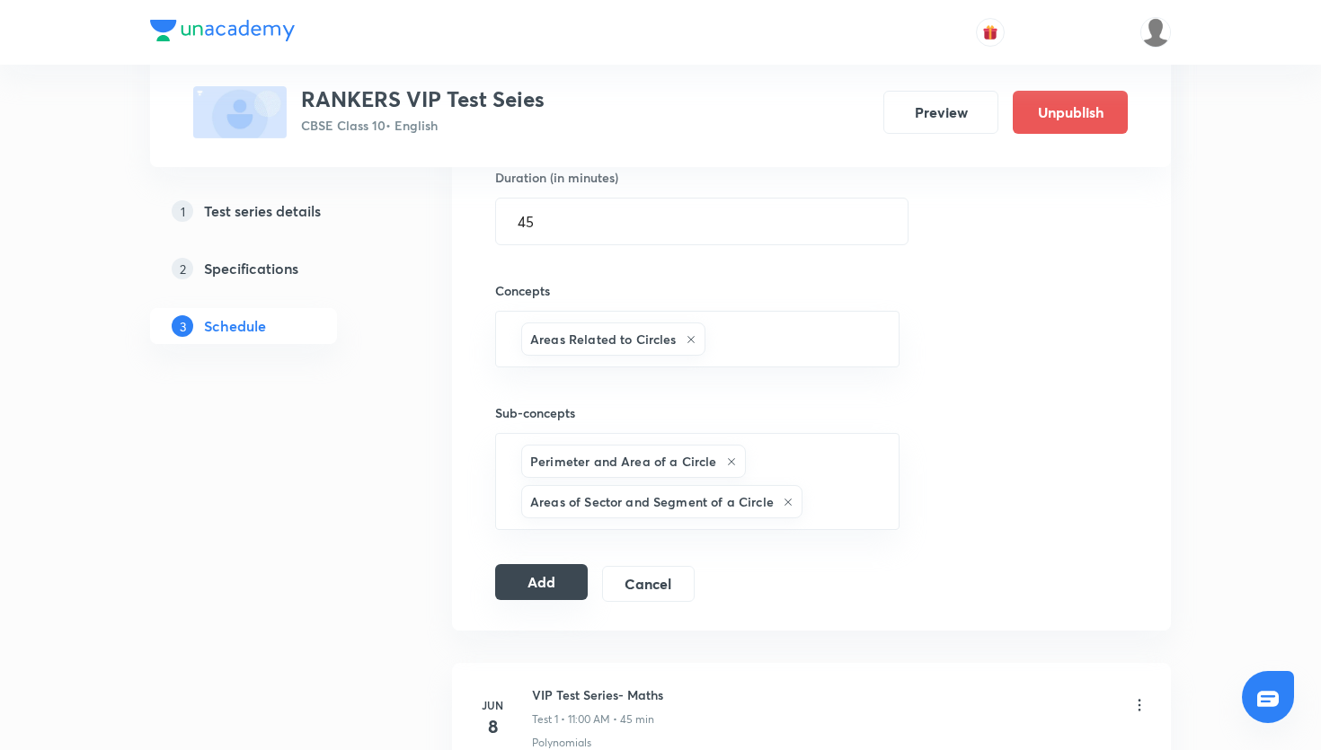
click at [572, 572] on button "Add" at bounding box center [541, 582] width 93 height 36
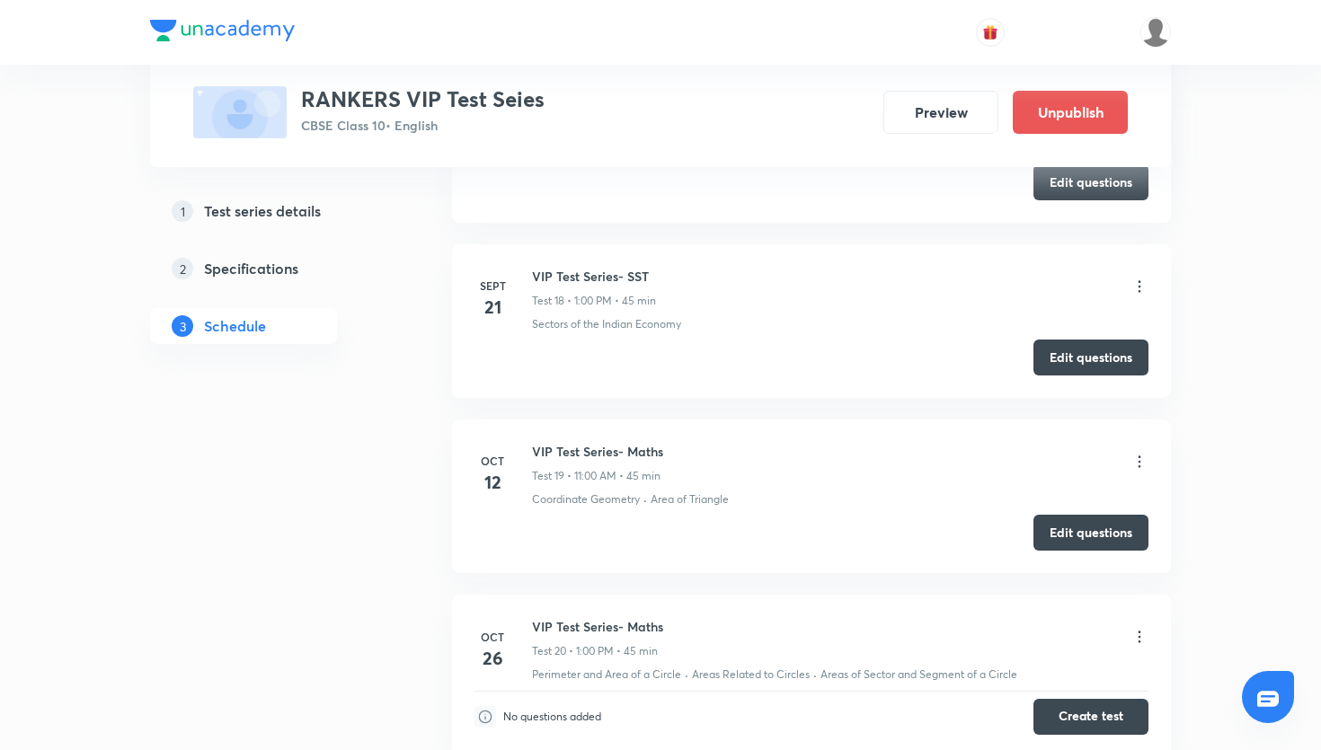
scroll to position [3380, 0]
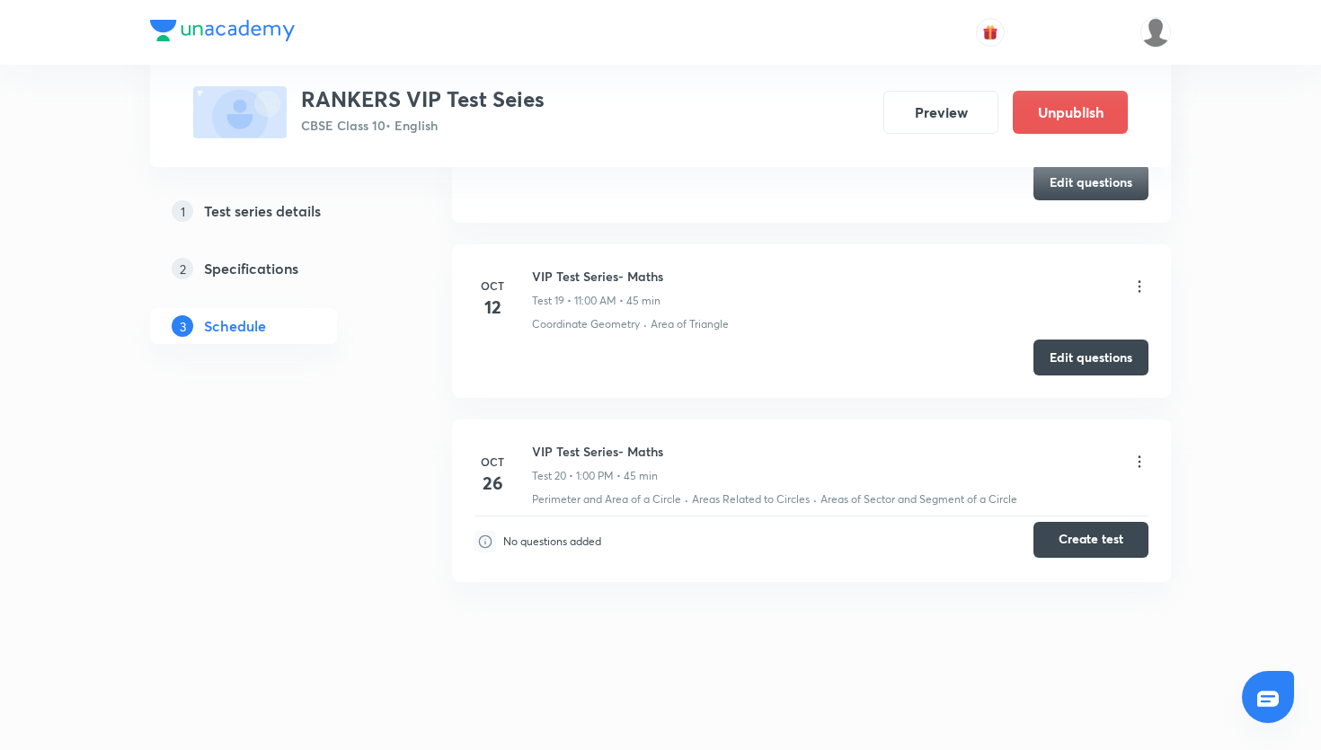
click at [1093, 546] on button "Create test" at bounding box center [1091, 540] width 115 height 36
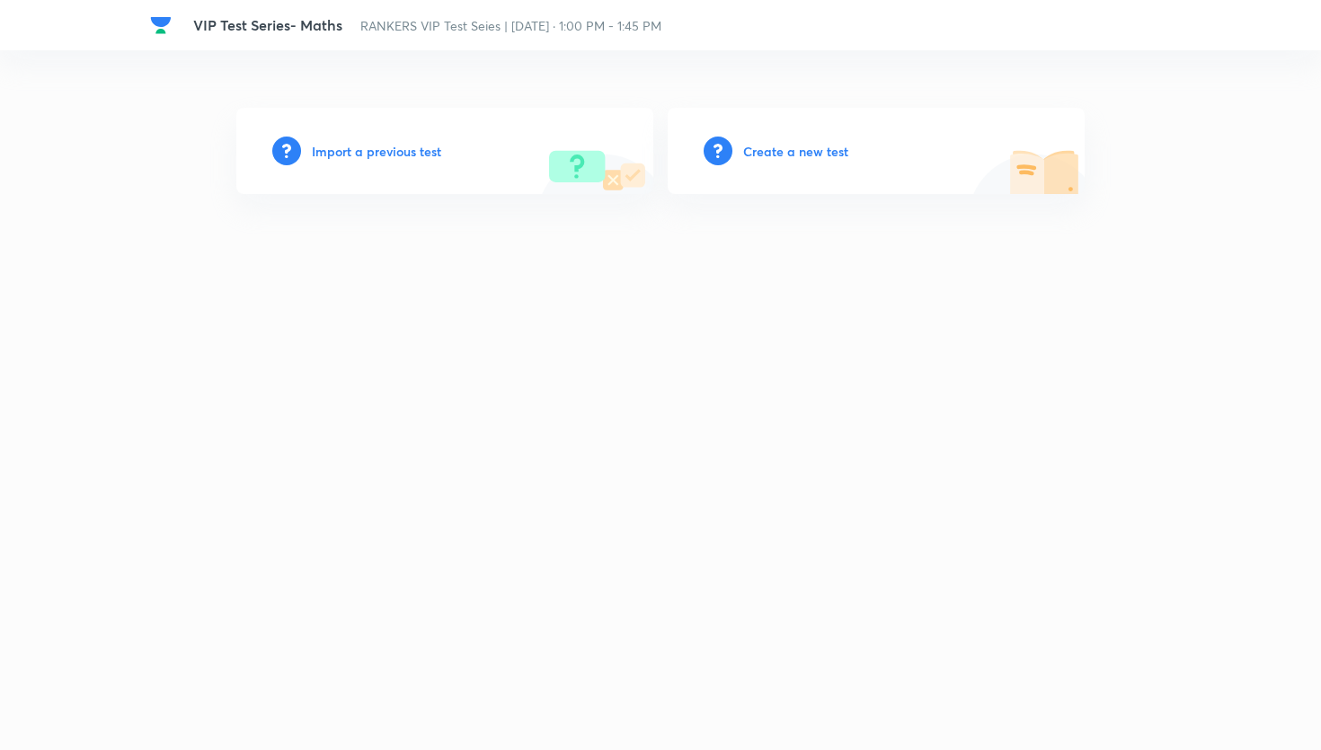
click at [796, 147] on h6 "Create a new test" at bounding box center [795, 151] width 105 height 19
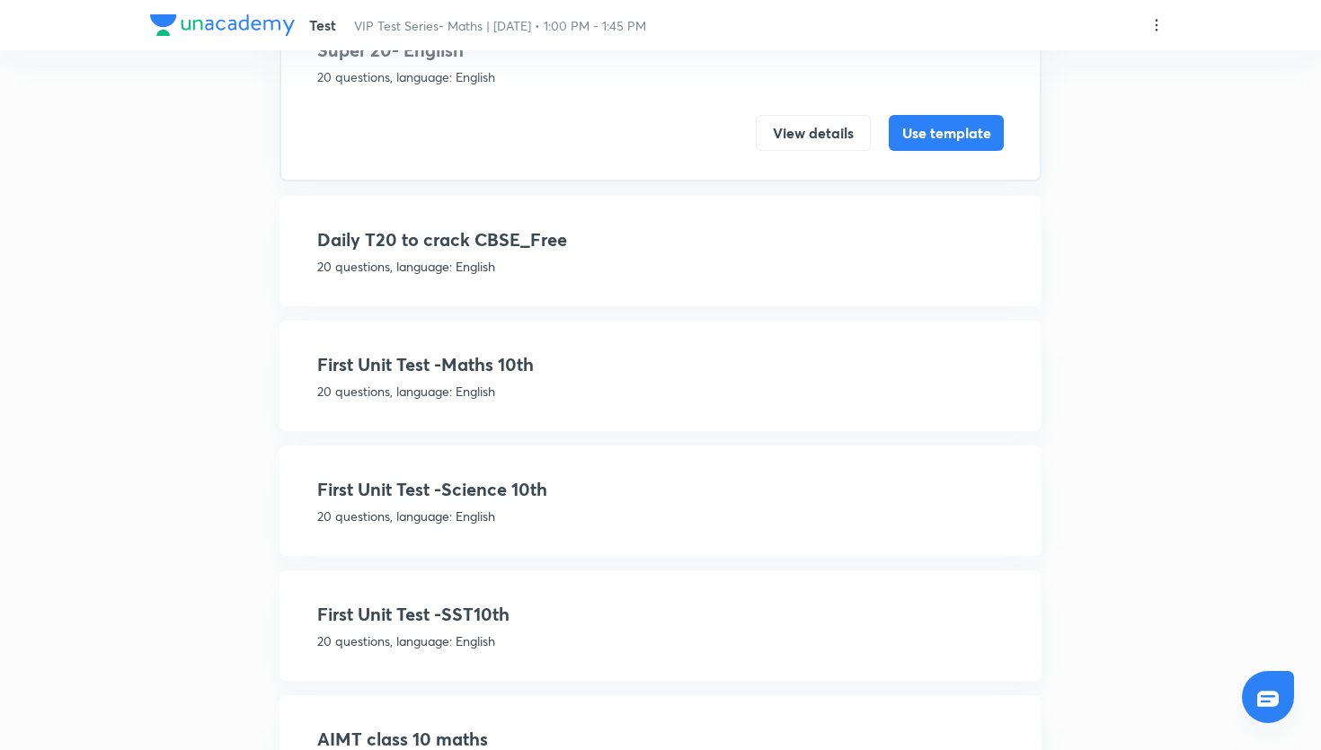
scroll to position [177, 0]
click at [511, 359] on h4 "First Unit Test -Maths 10th" at bounding box center [660, 365] width 687 height 27
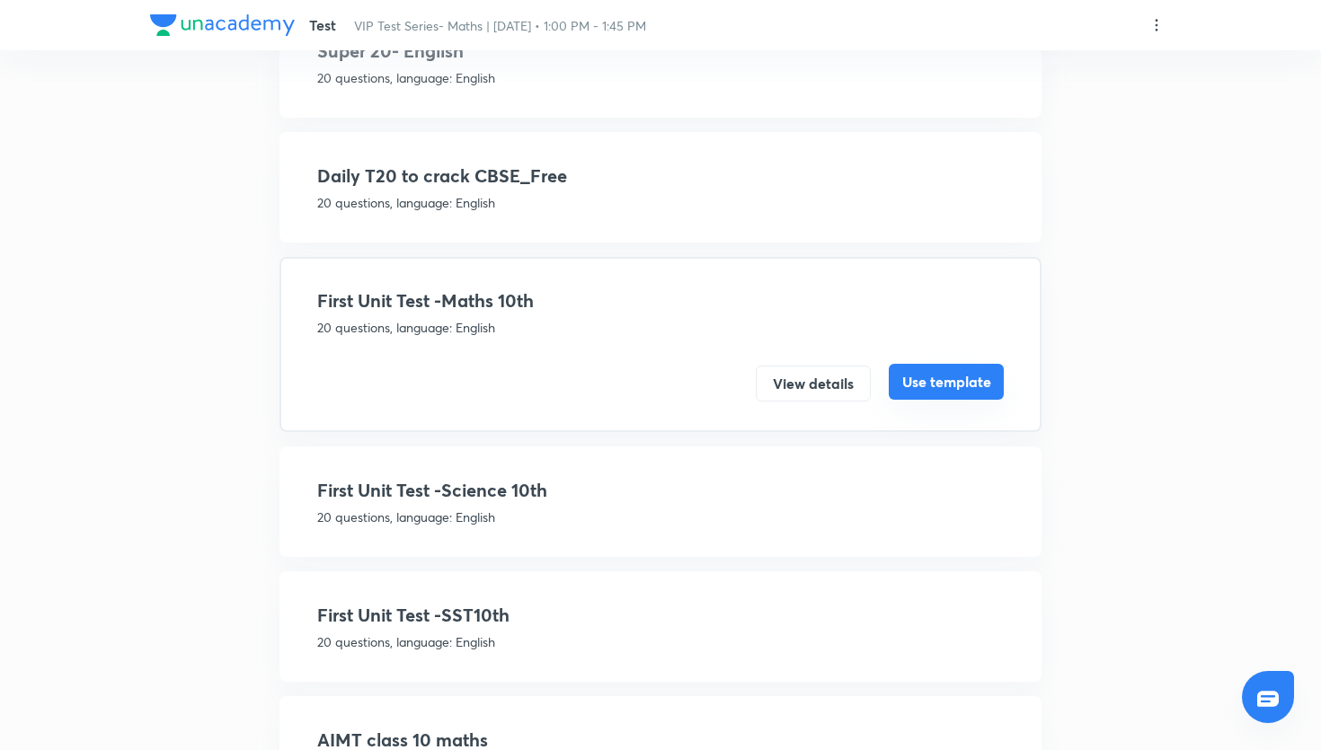
click at [937, 373] on button "Use template" at bounding box center [946, 382] width 115 height 36
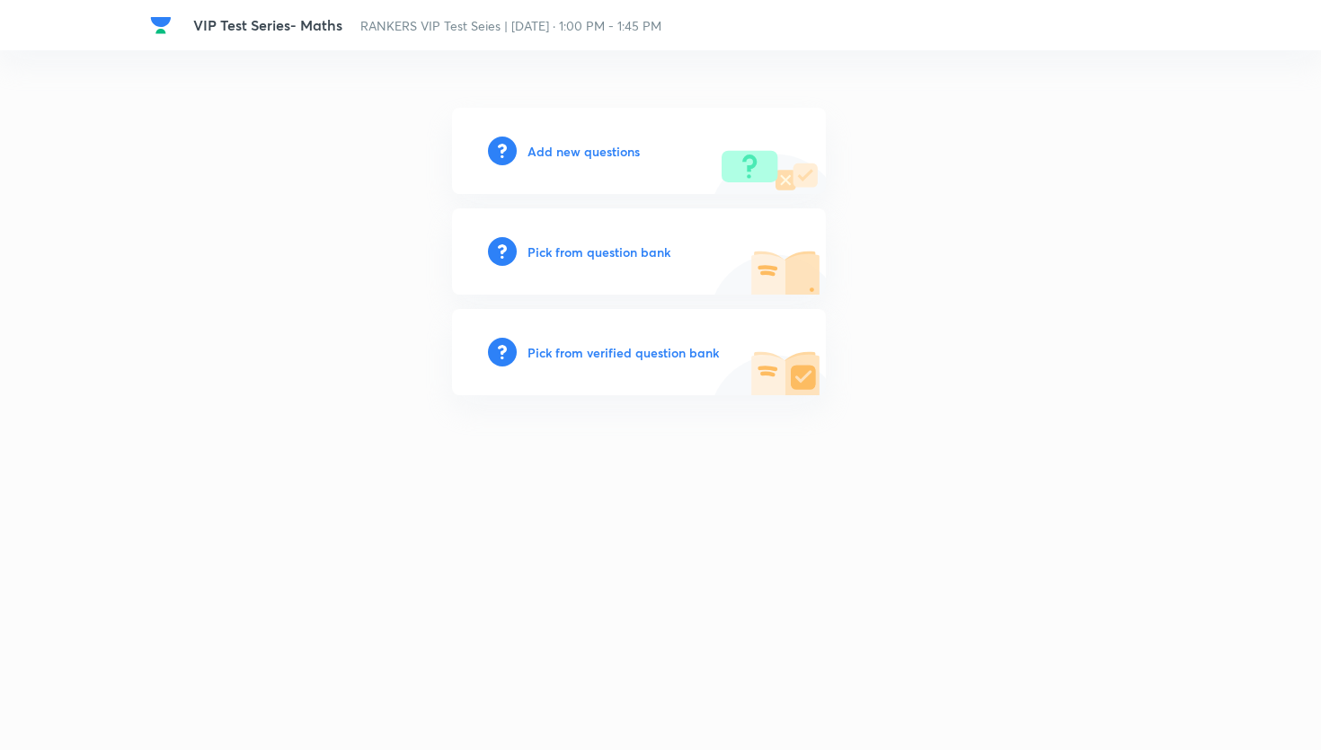
click at [659, 254] on h6 "Pick from question bank" at bounding box center [599, 252] width 143 height 19
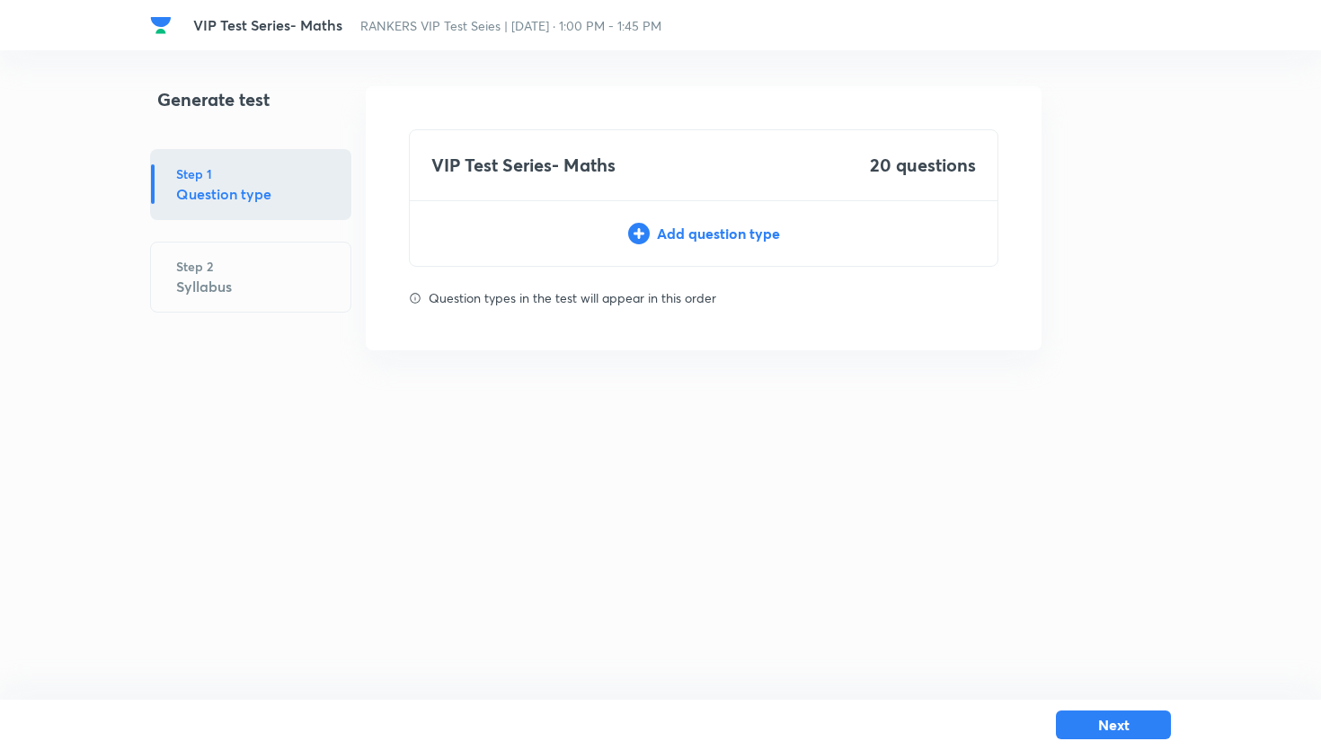
click at [690, 231] on div "Add question type" at bounding box center [704, 234] width 588 height 22
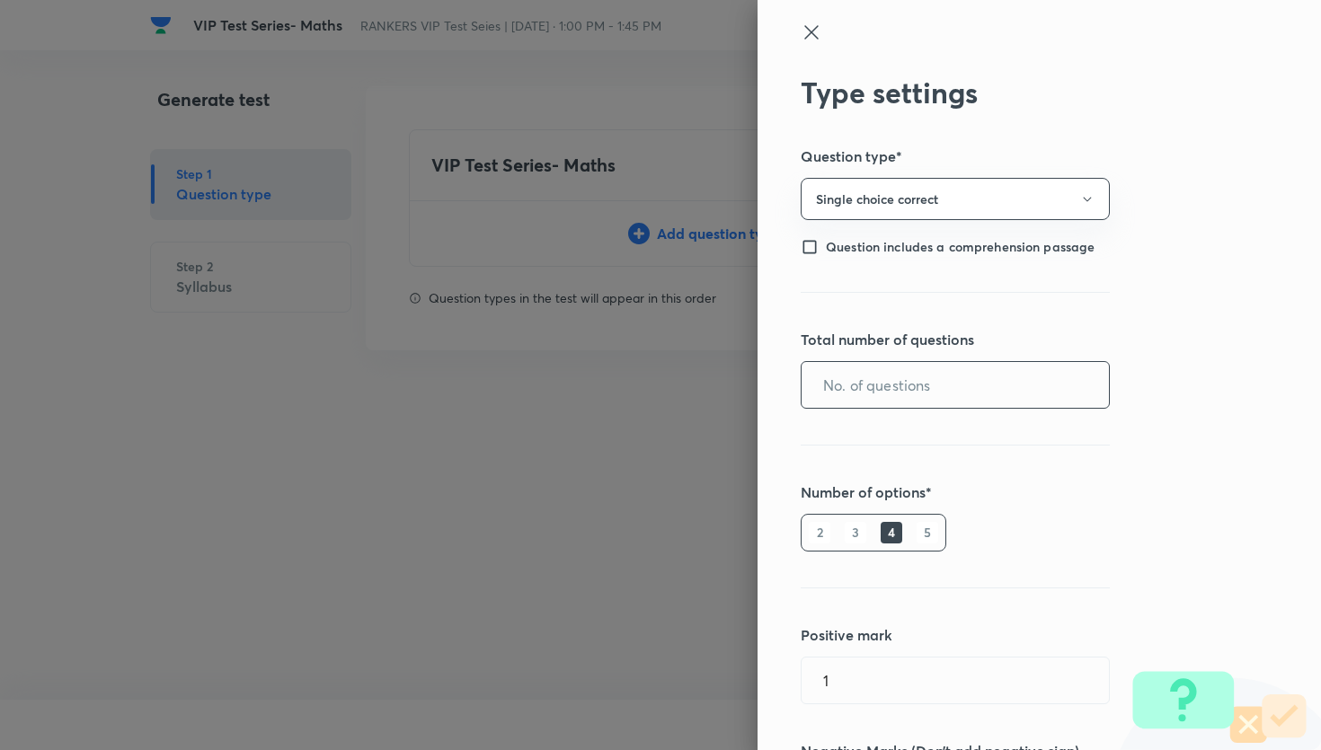
click at [901, 373] on input "text" at bounding box center [955, 385] width 307 height 46
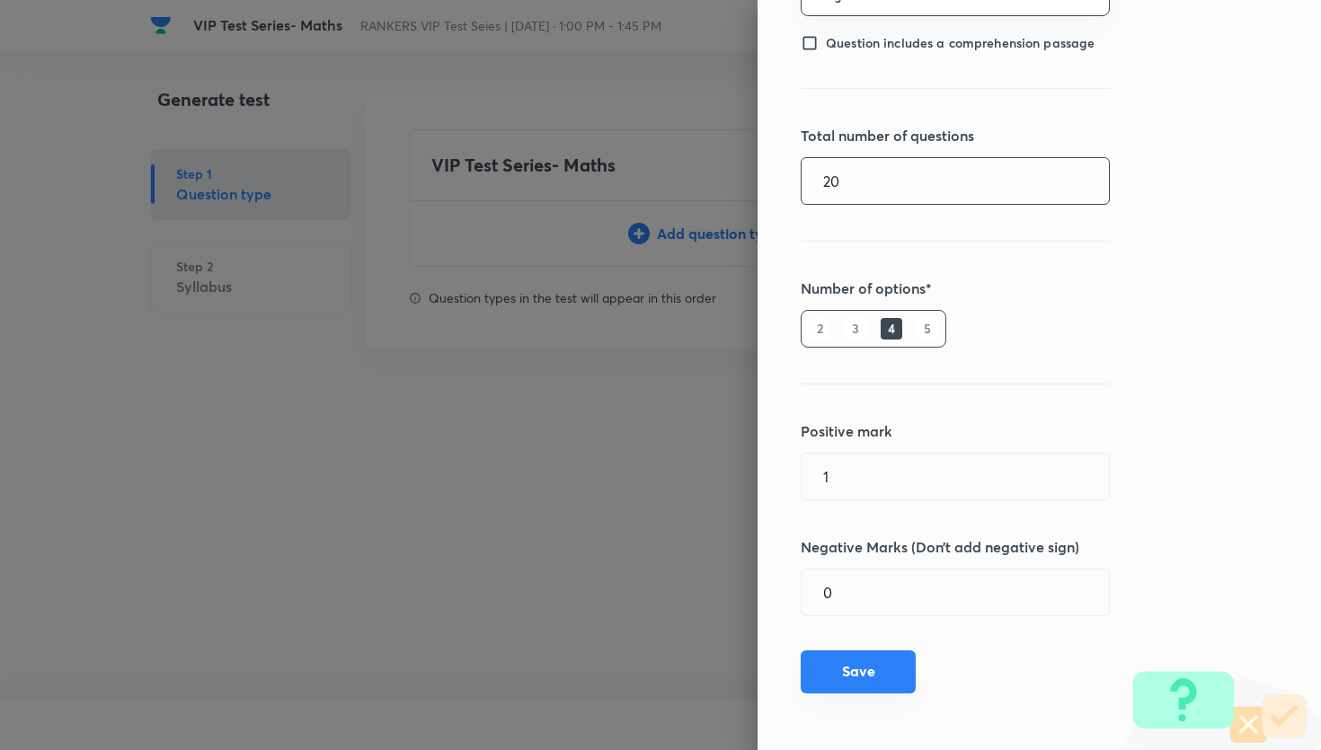
type input "20"
click at [891, 651] on button "Save" at bounding box center [858, 672] width 115 height 43
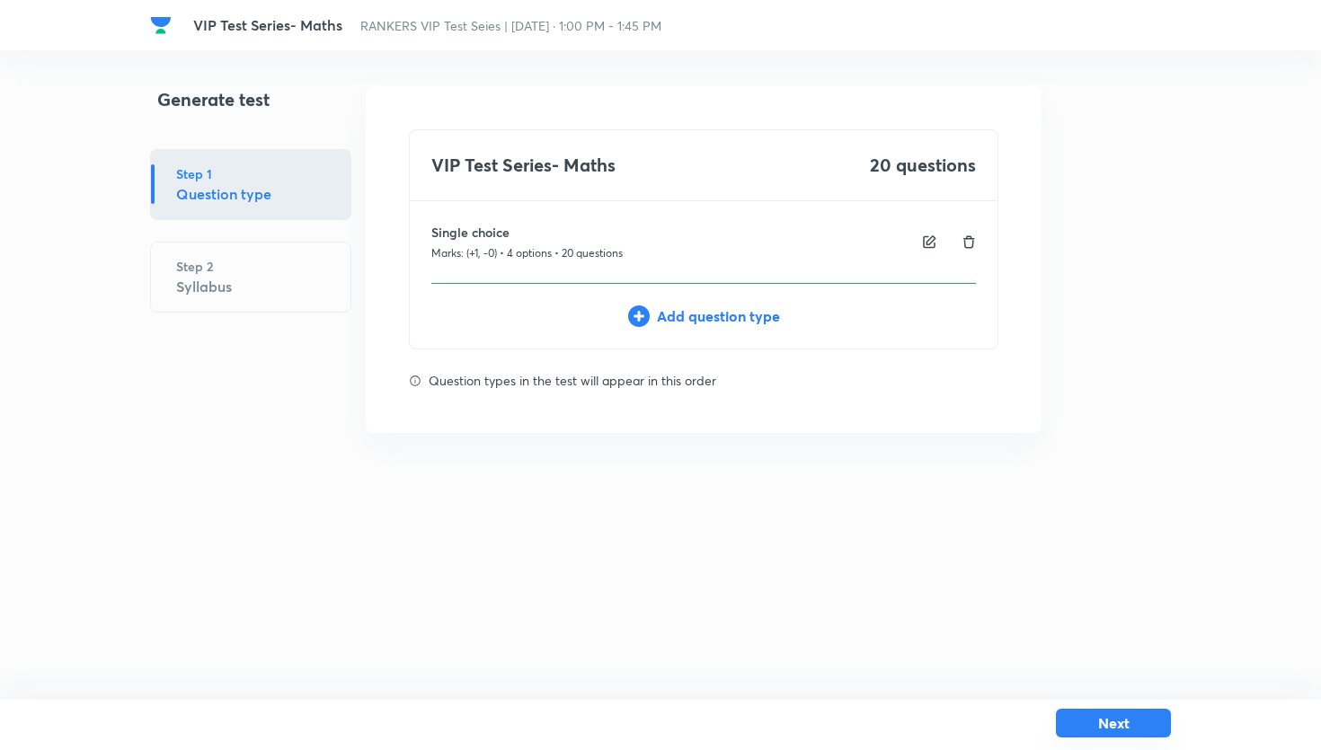
click at [1078, 721] on button "Next" at bounding box center [1113, 723] width 115 height 29
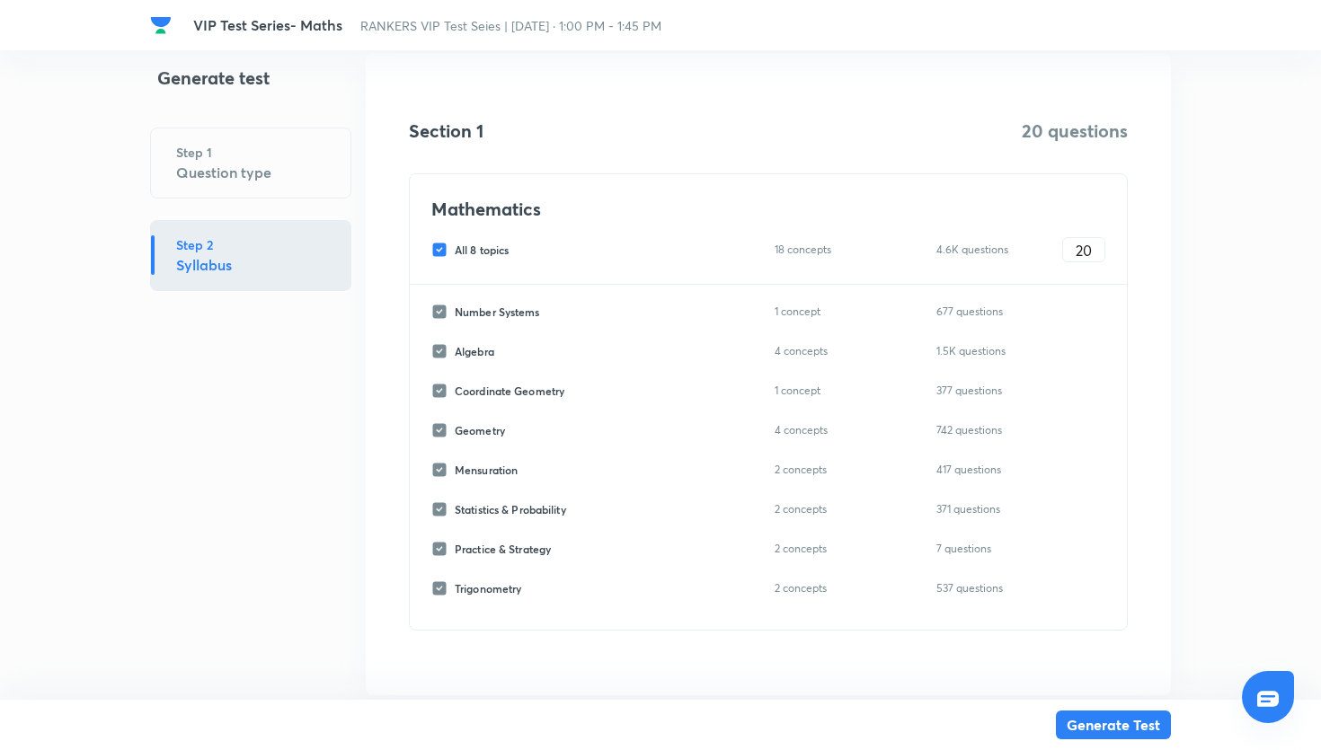
scroll to position [256, 0]
click at [443, 249] on input "All 8 topics" at bounding box center [442, 247] width 23 height 16
checkbox input "false"
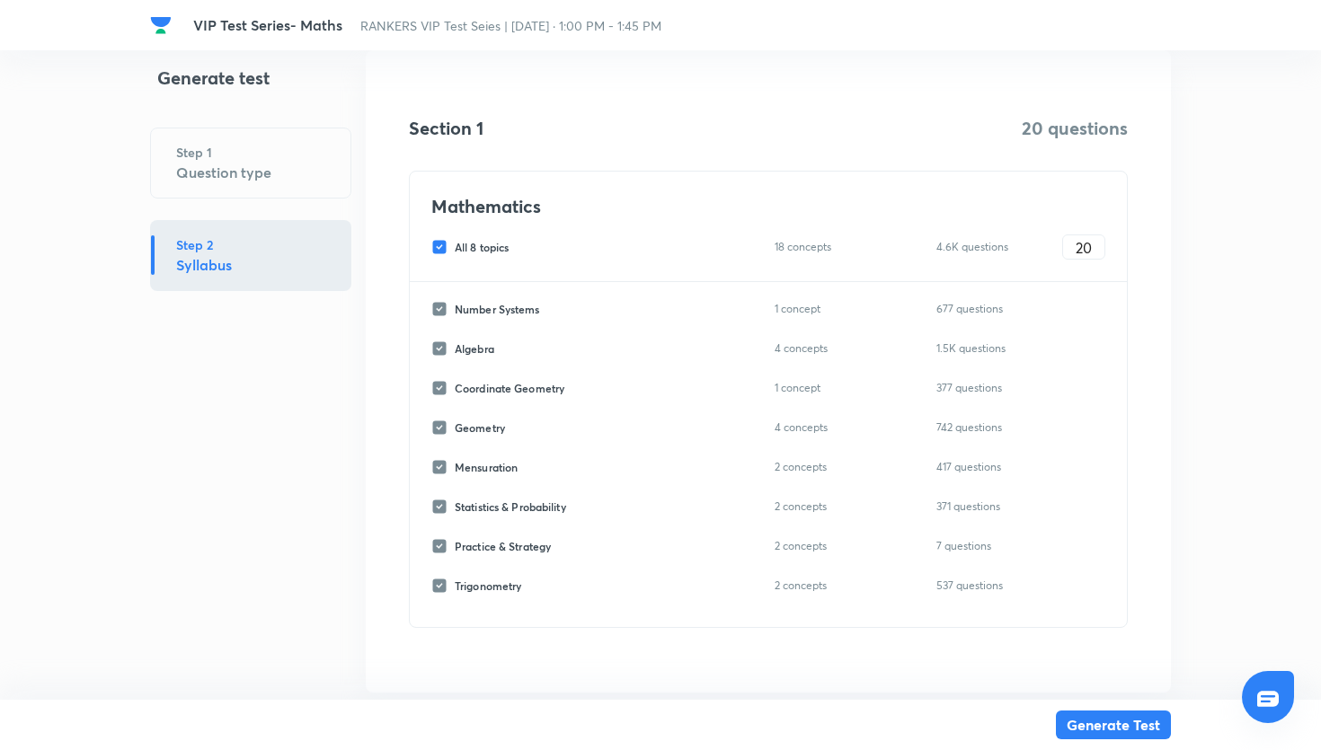
checkbox input "false"
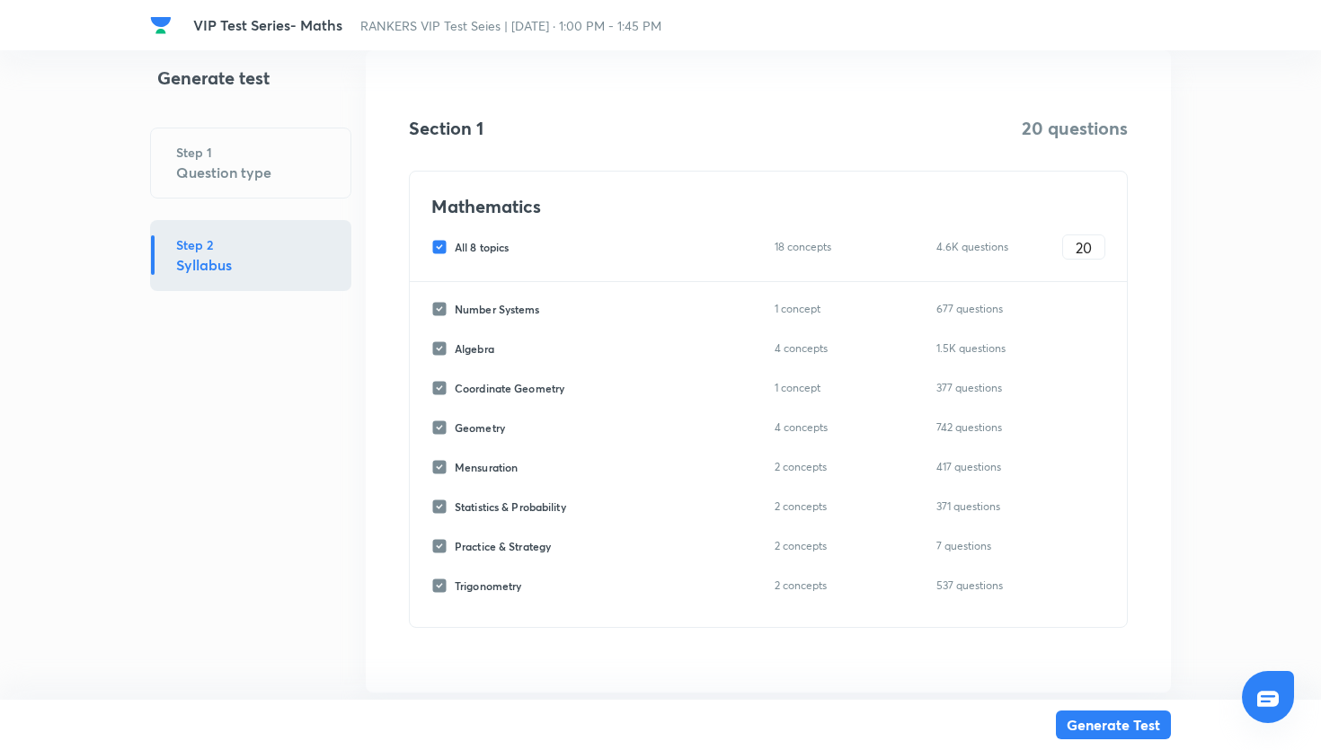
checkbox input "false"
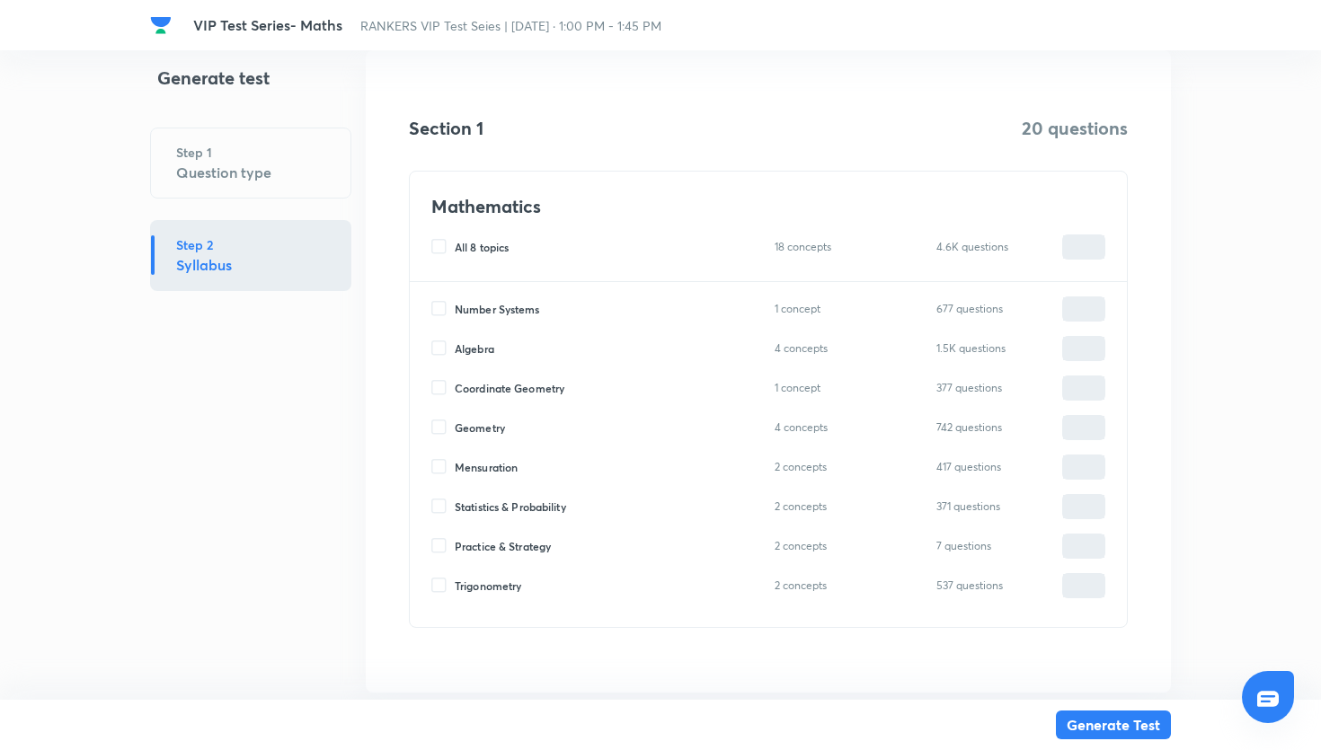
click at [441, 420] on input "Geometry" at bounding box center [442, 428] width 23 height 16
checkbox input "true"
type input "0"
click at [1080, 433] on input "0" at bounding box center [1083, 428] width 41 height 31
type input "20"
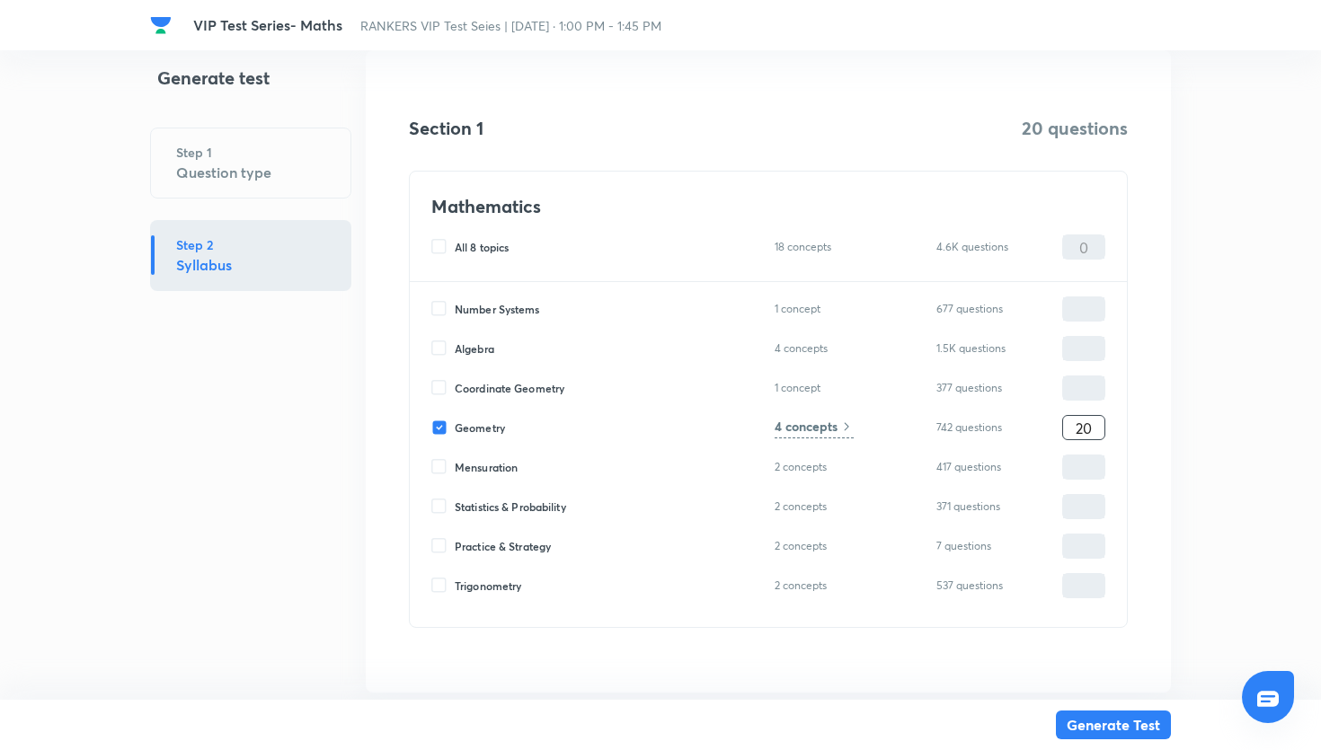
type input "20"
click at [827, 422] on h6 "4 concepts" at bounding box center [806, 426] width 63 height 19
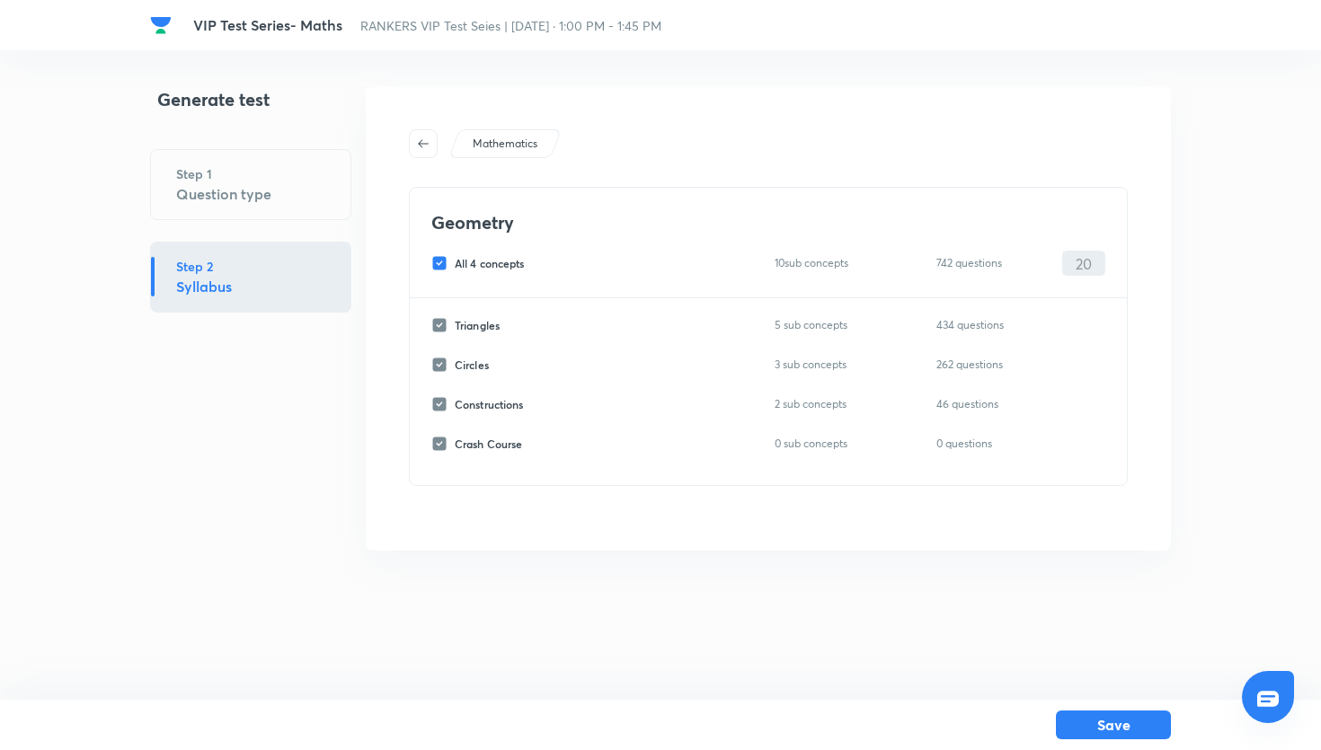
click at [445, 266] on input "All 4 concepts" at bounding box center [442, 263] width 23 height 16
checkbox input "false"
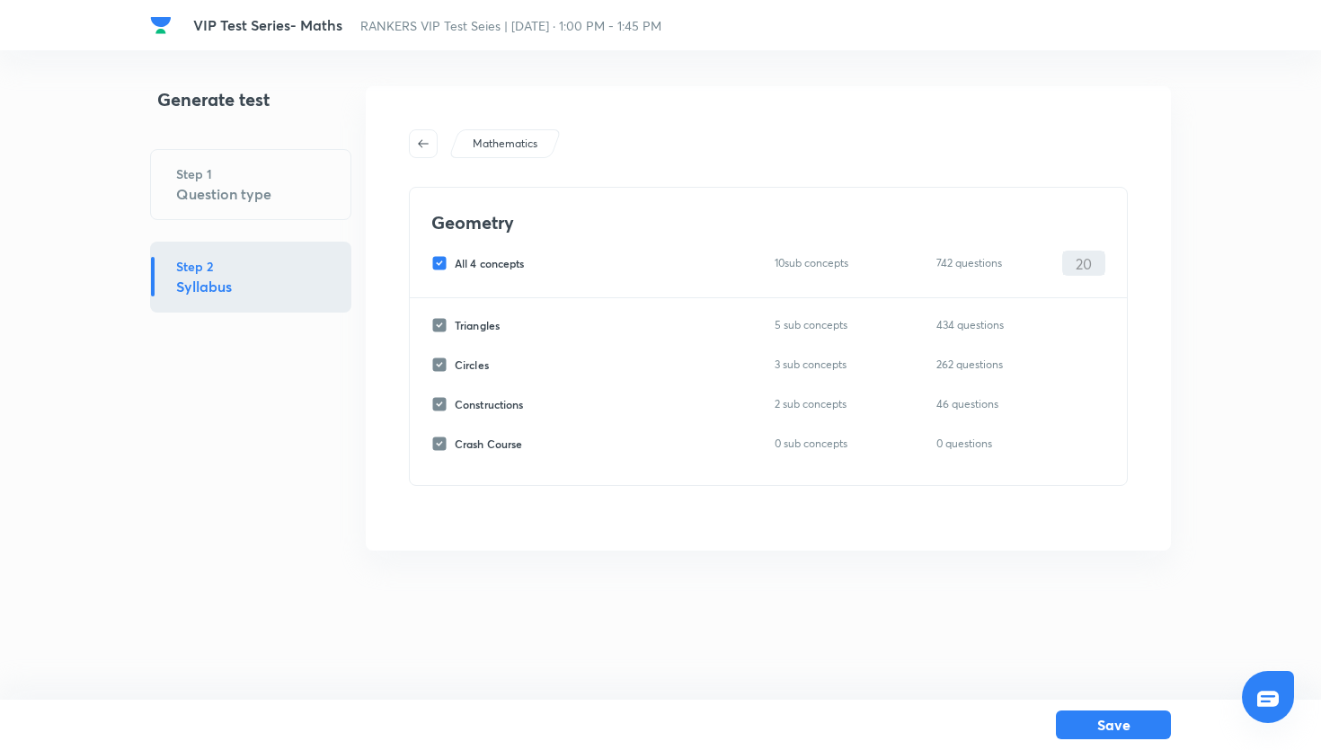
checkbox input "false"
click at [445, 364] on input "Circles" at bounding box center [442, 365] width 23 height 16
checkbox input "true"
click at [1079, 376] on input "0" at bounding box center [1083, 365] width 41 height 31
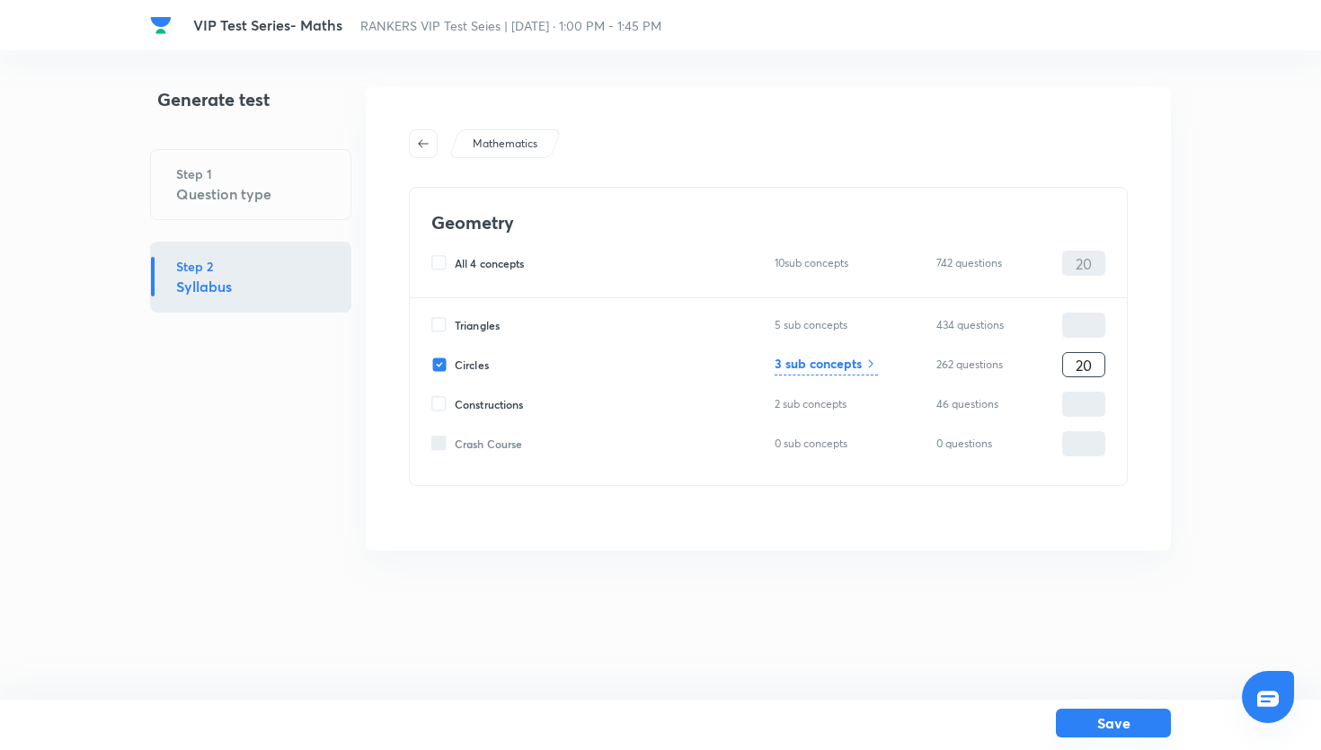
type input "20"
click at [1138, 730] on button "Save" at bounding box center [1113, 723] width 115 height 29
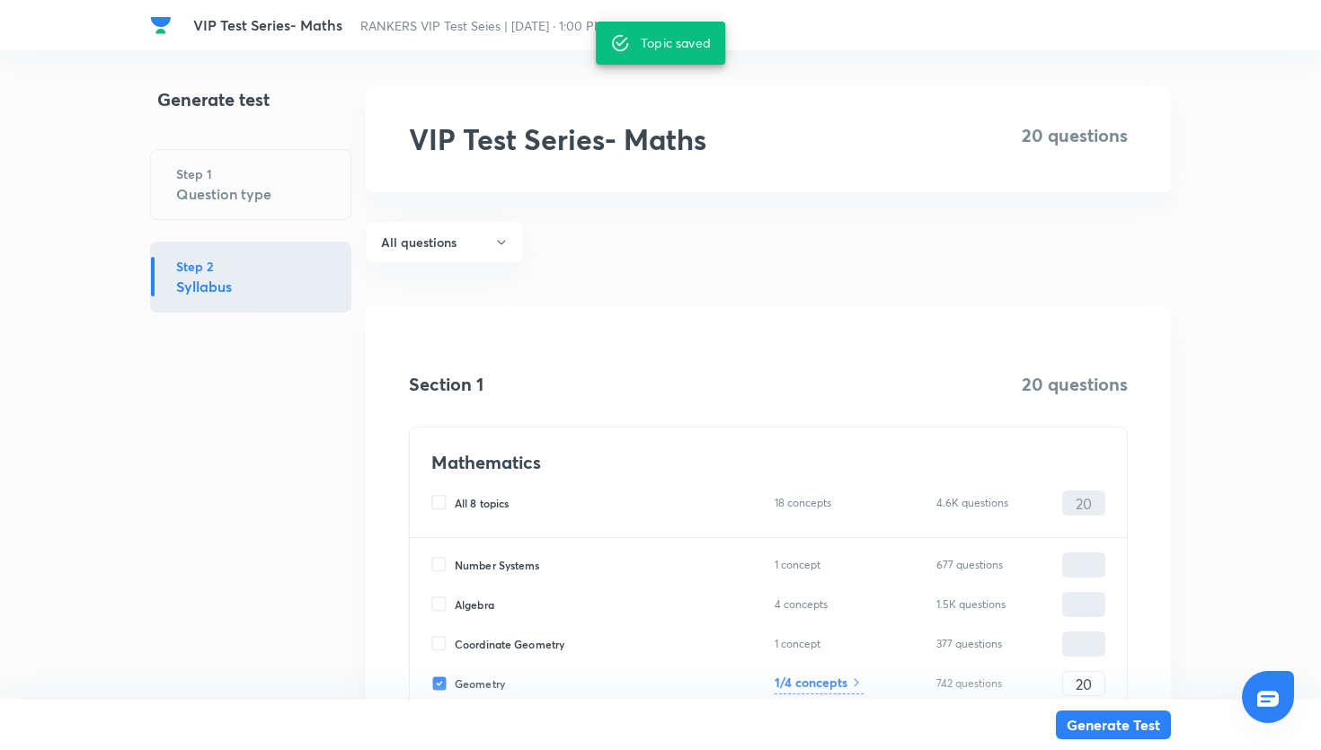
scroll to position [306, 0]
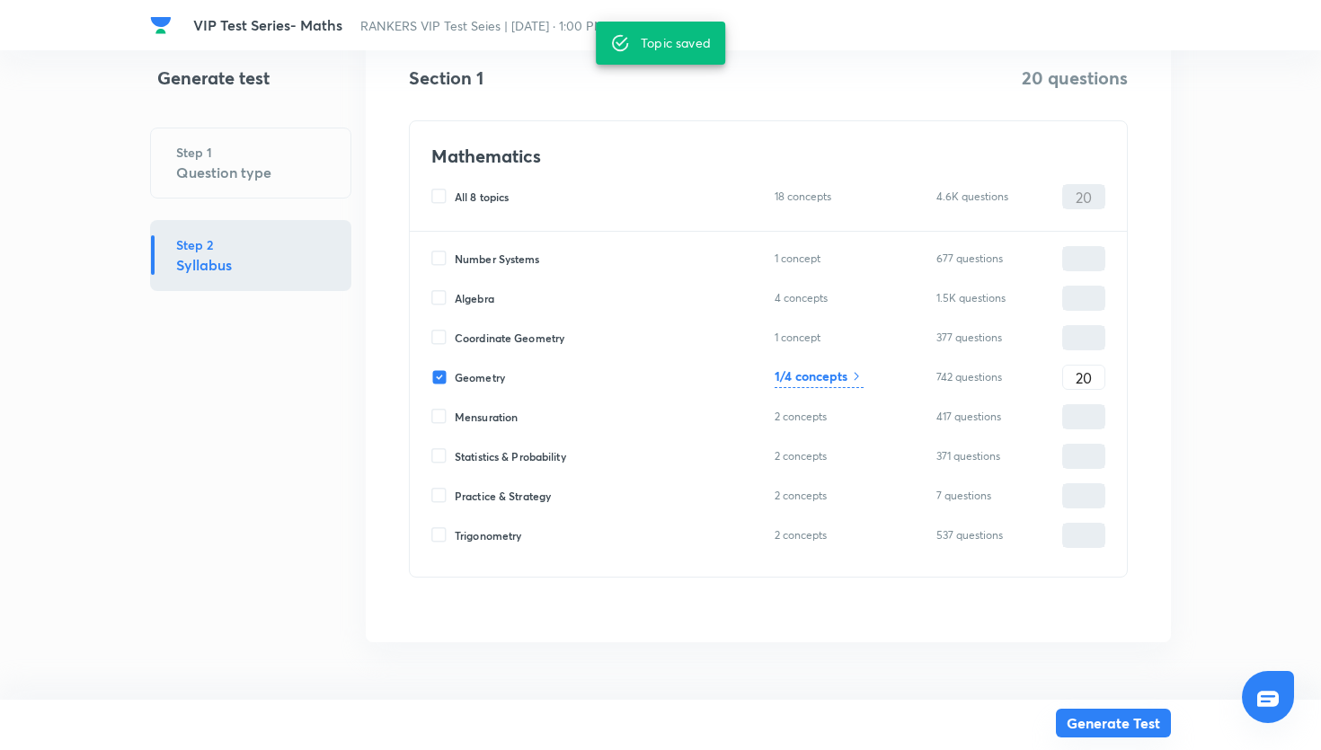
click at [1158, 722] on button "Generate Test" at bounding box center [1113, 723] width 115 height 29
click at [1021, 544] on div "Trigonometry 2 concepts 537 questions ​" at bounding box center [768, 535] width 674 height 25
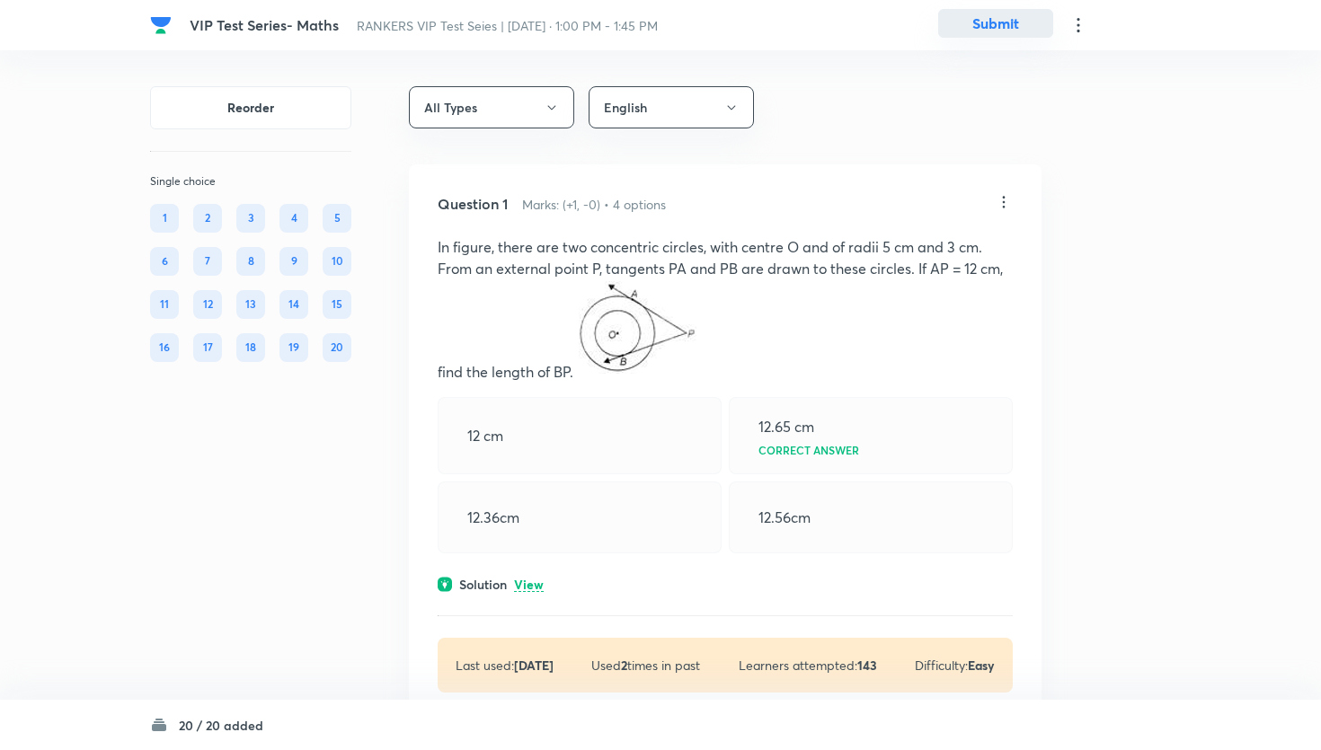
click at [985, 29] on button "Submit" at bounding box center [995, 23] width 115 height 29
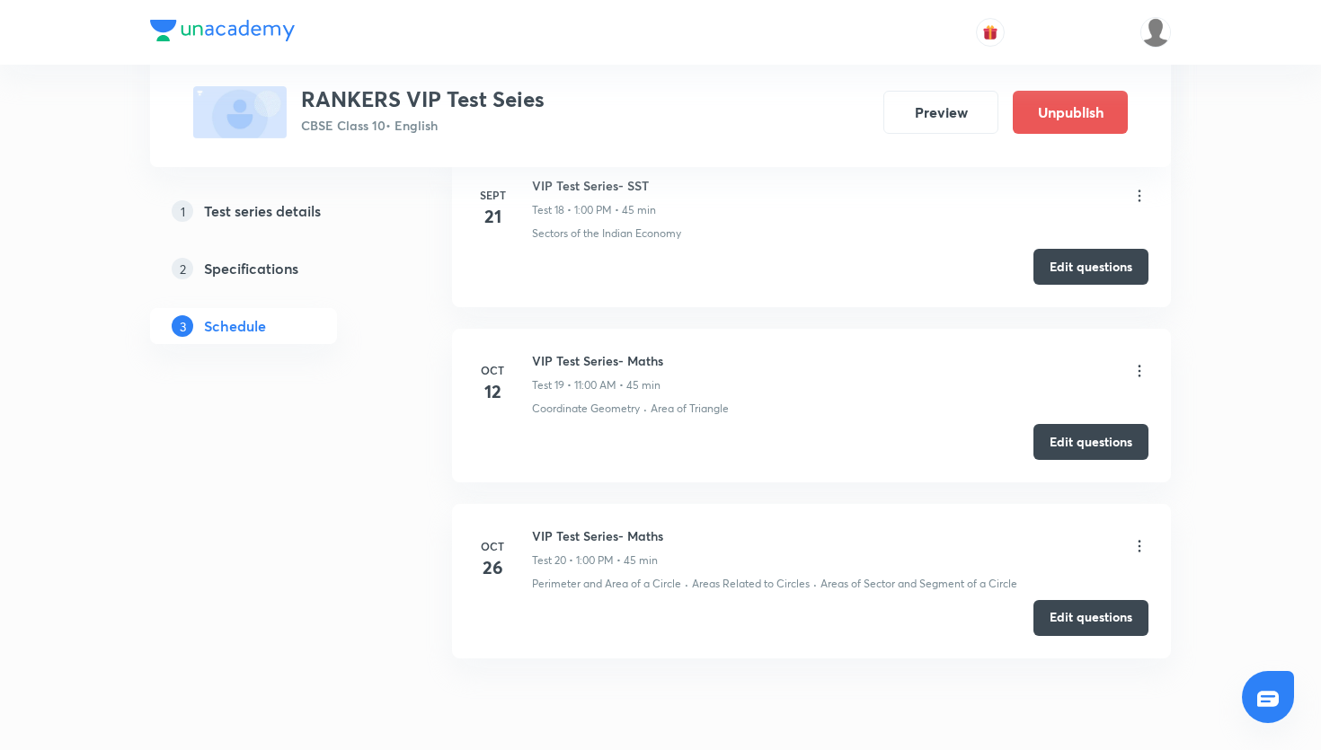
scroll to position [3888, 0]
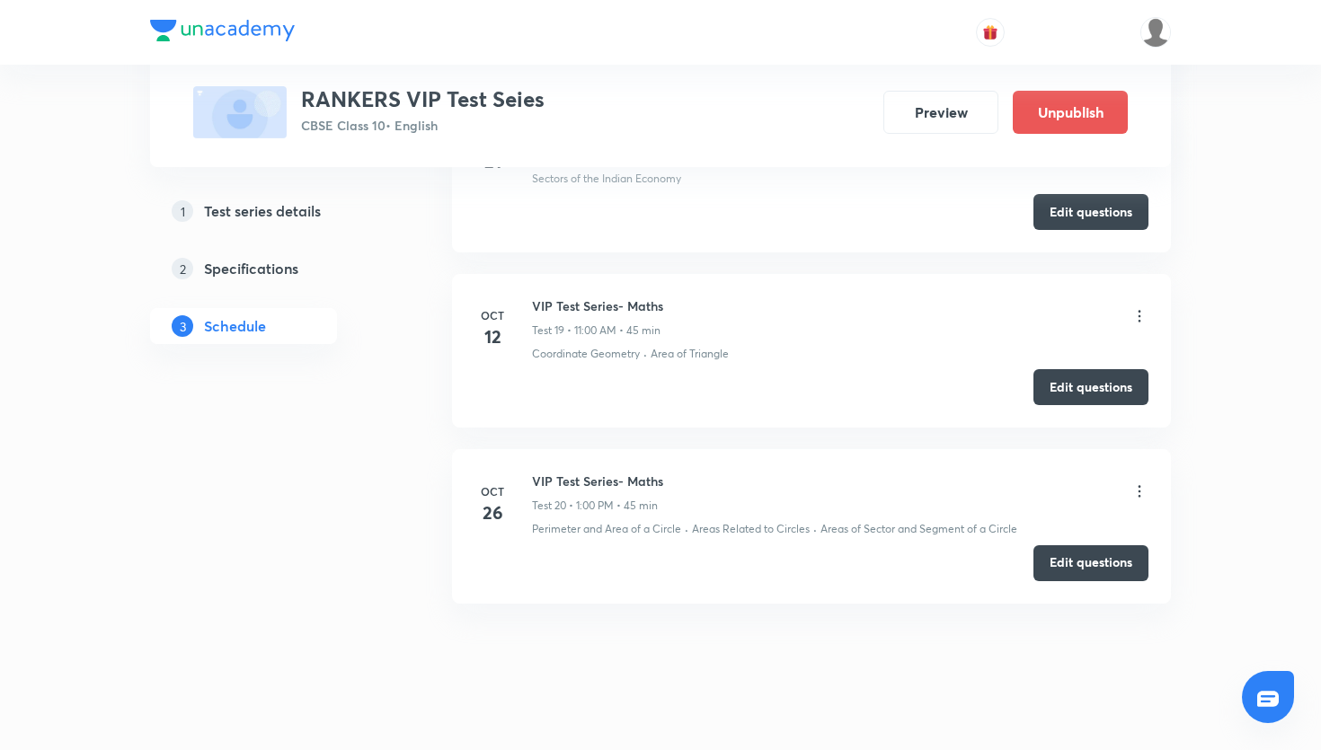
scroll to position [3938, 0]
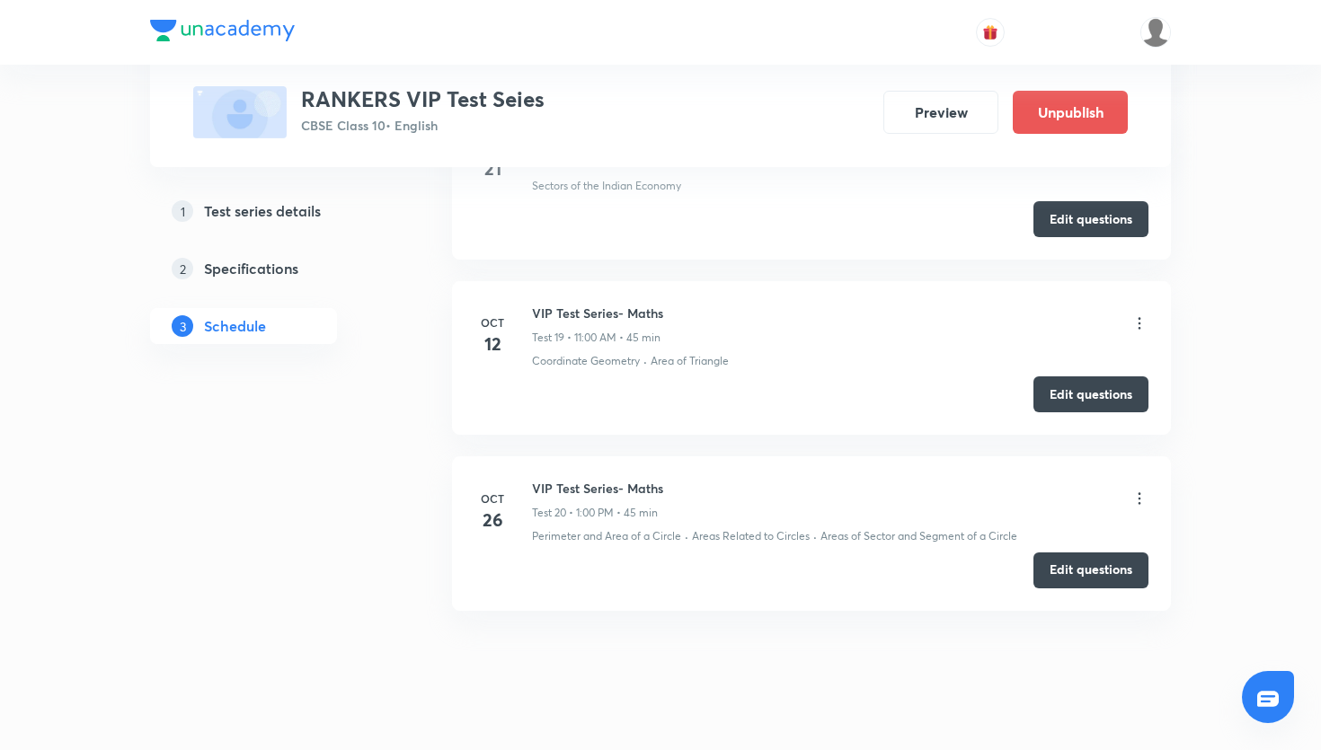
click at [1136, 318] on icon at bounding box center [1140, 324] width 18 height 18
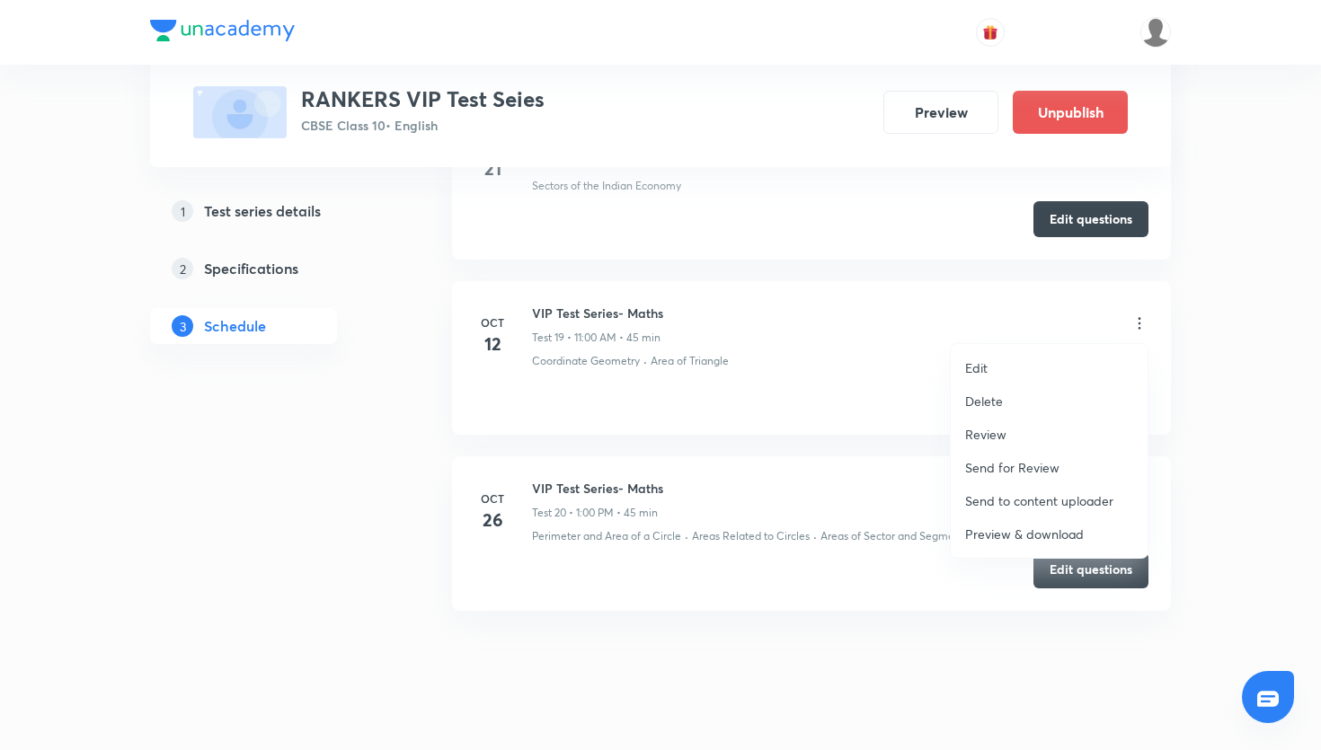
click at [891, 401] on div at bounding box center [660, 375] width 1321 height 750
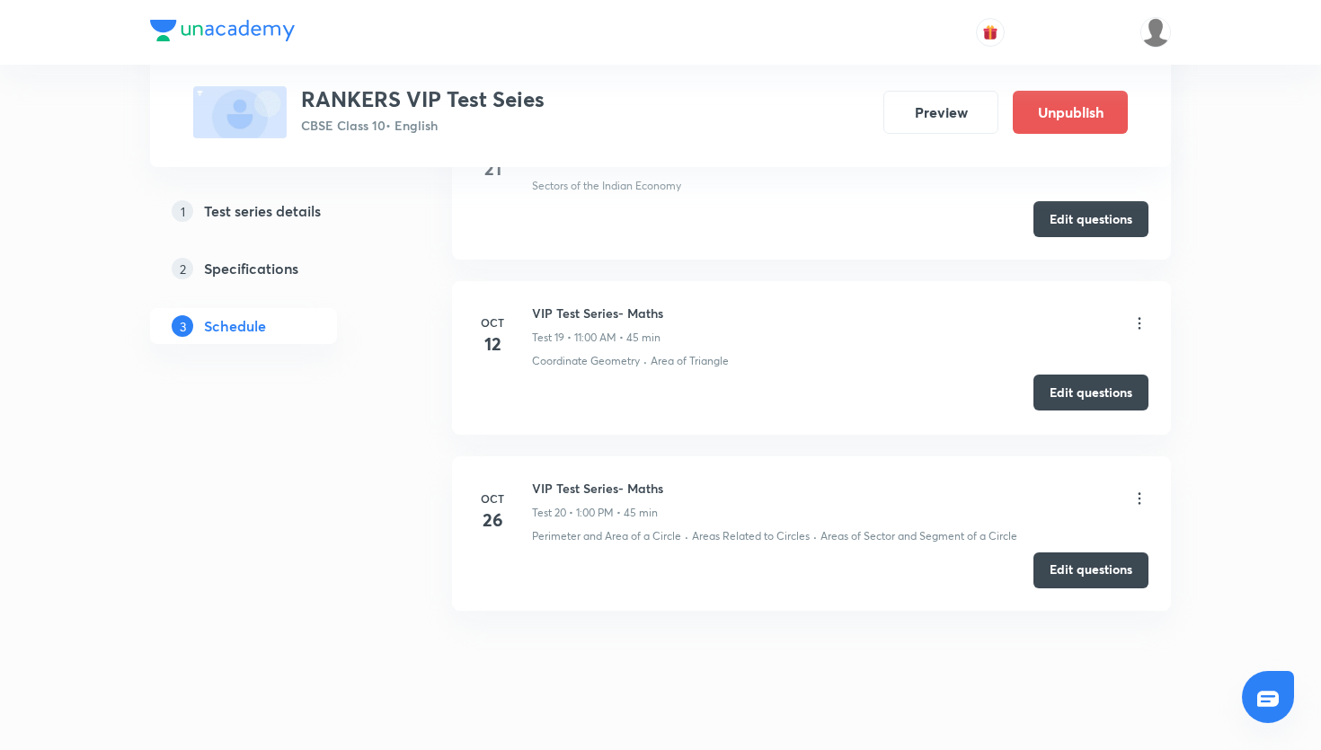
click at [1058, 393] on button "Edit questions" at bounding box center [1091, 393] width 115 height 36
click at [1145, 498] on icon at bounding box center [1140, 499] width 18 height 18
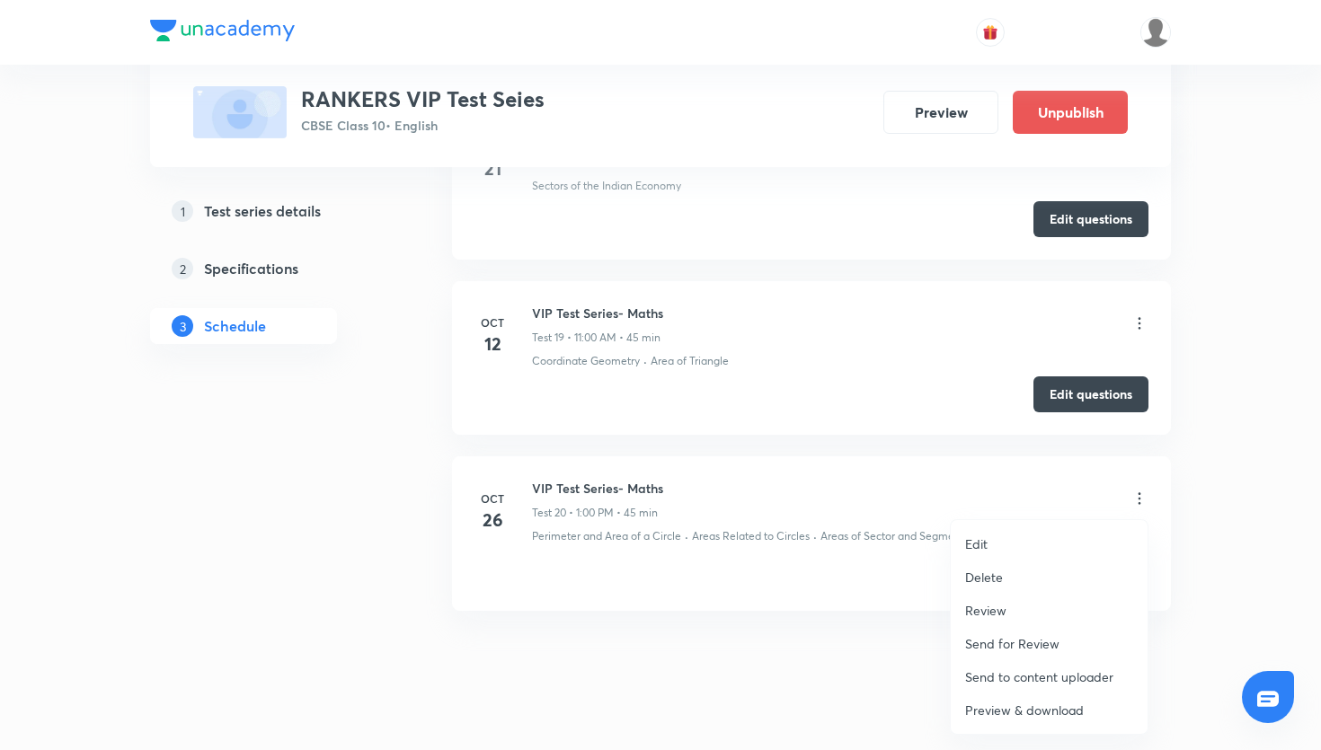
click at [844, 549] on div at bounding box center [660, 375] width 1321 height 750
click at [1055, 570] on button "Edit questions" at bounding box center [1091, 569] width 115 height 36
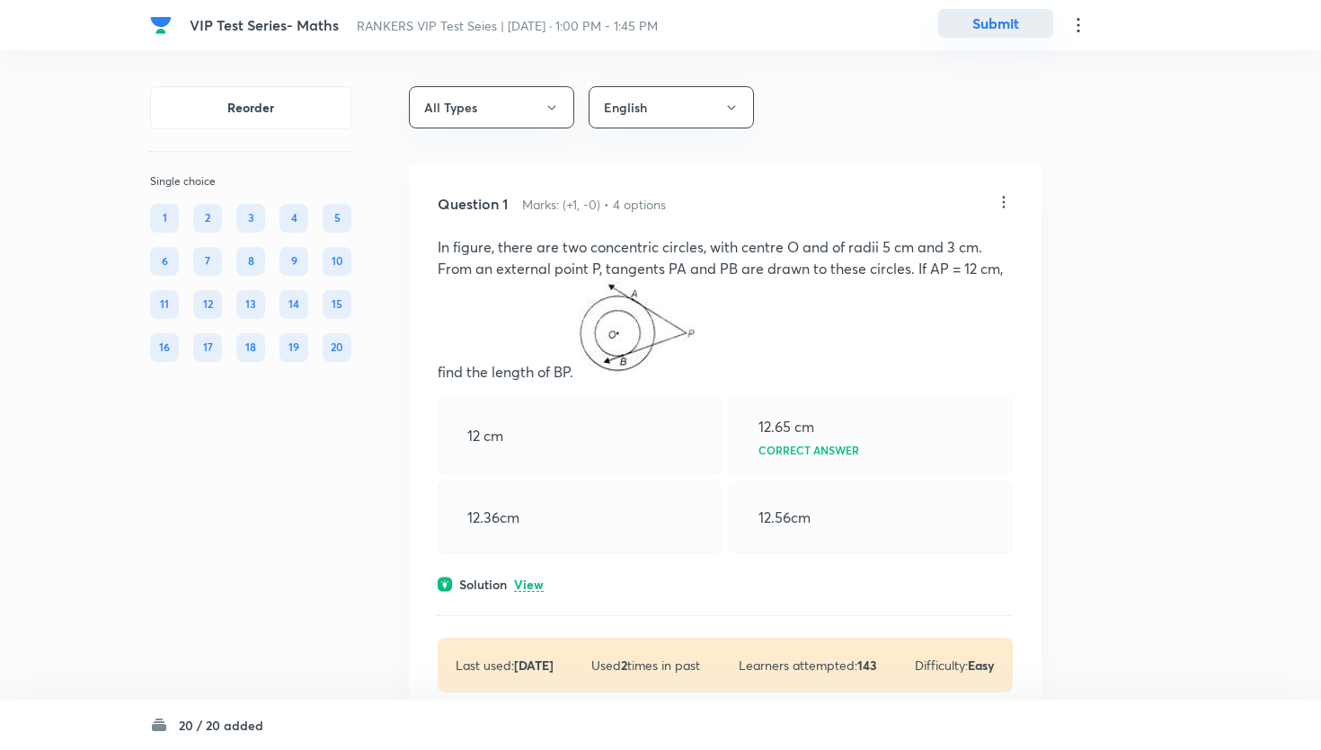
click at [1009, 17] on button "Submit" at bounding box center [995, 23] width 115 height 29
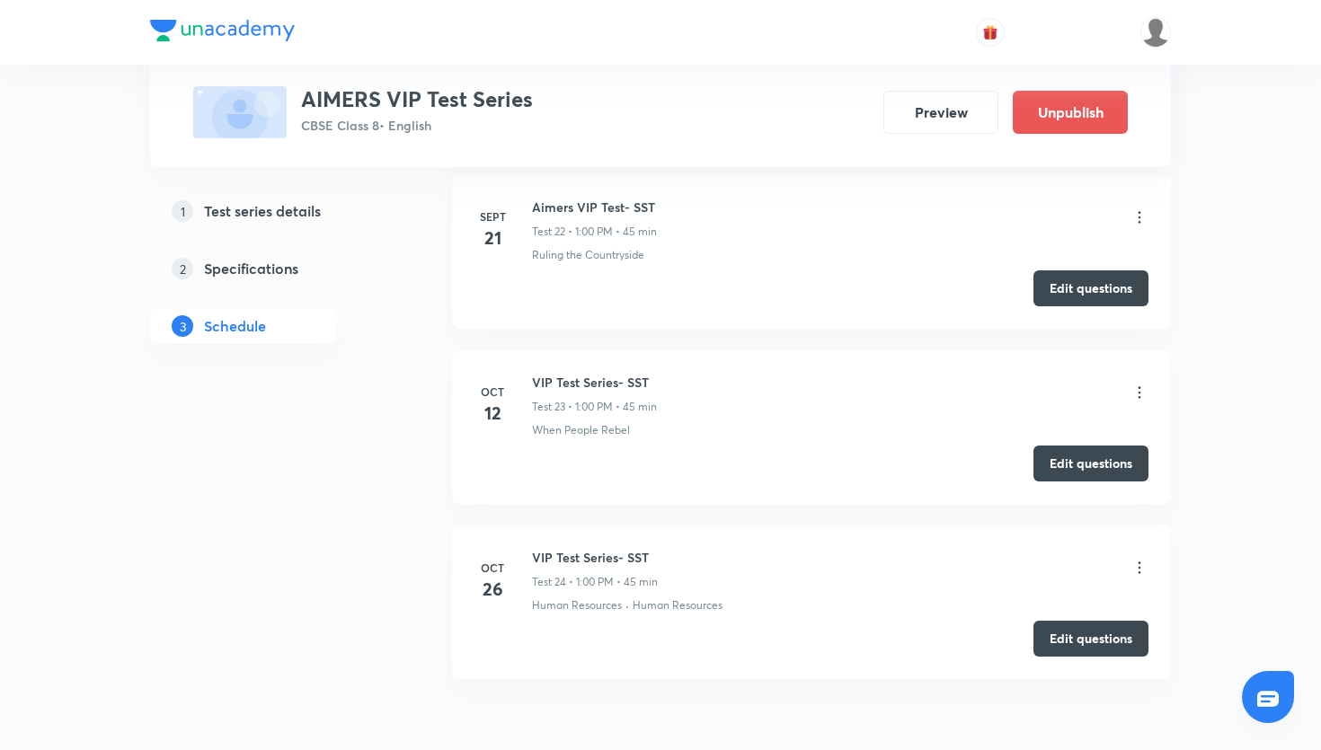
scroll to position [4668, 0]
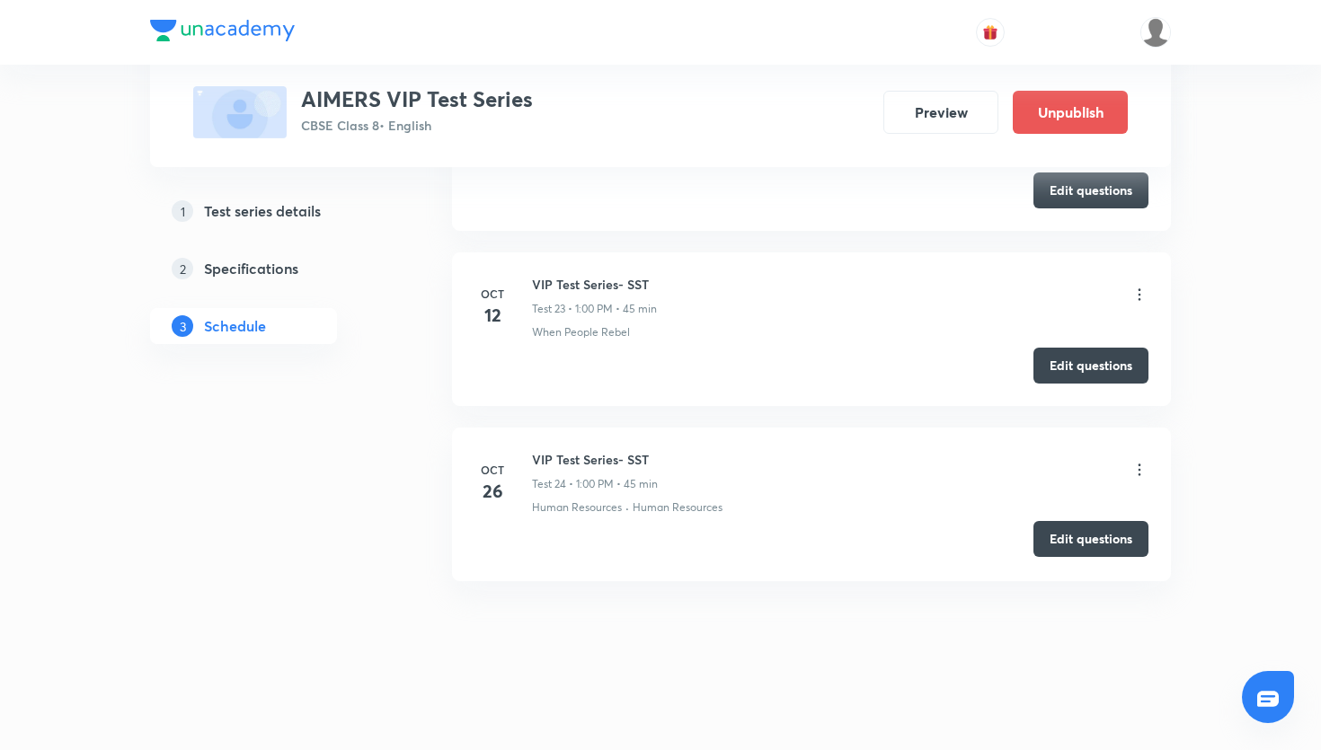
click at [1104, 533] on button "Edit questions" at bounding box center [1091, 539] width 115 height 36
click at [1086, 359] on button "Edit questions" at bounding box center [1091, 364] width 115 height 36
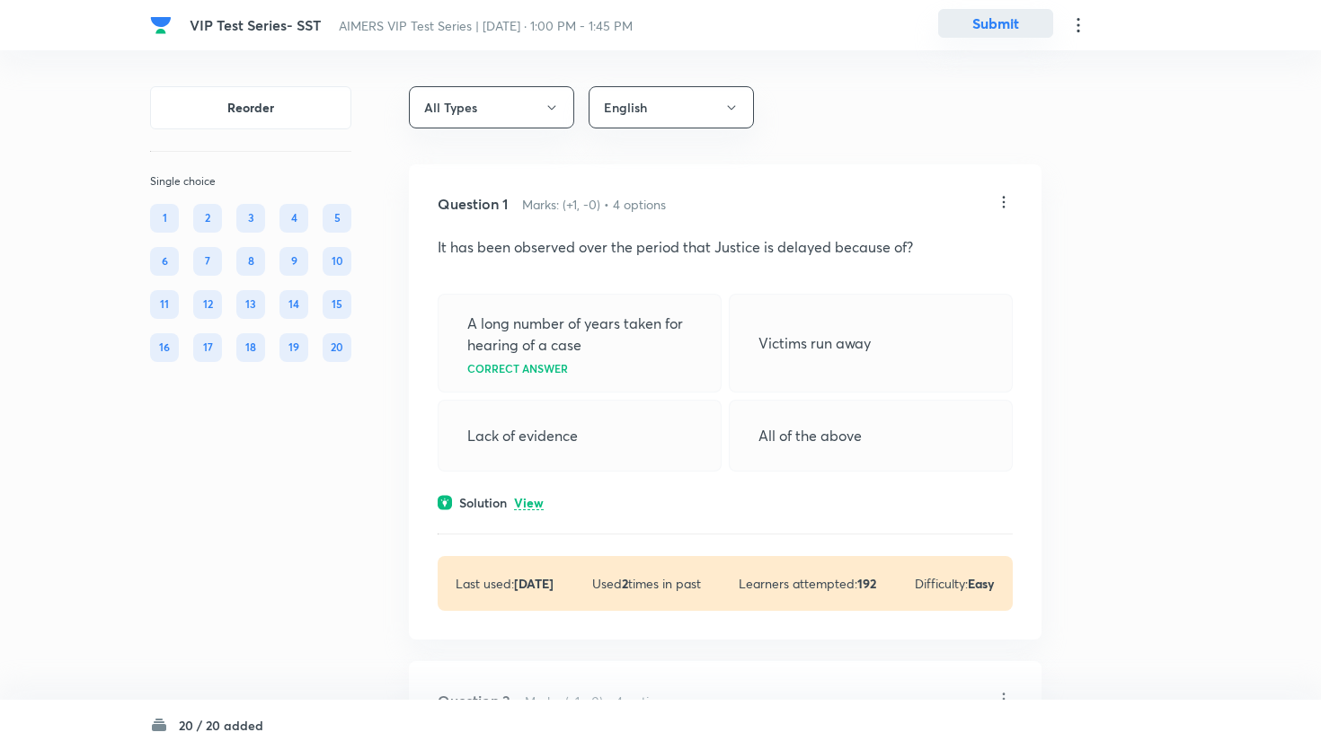
click at [1028, 17] on button "Submit" at bounding box center [995, 23] width 115 height 29
click at [1009, 20] on button "Submit" at bounding box center [995, 23] width 115 height 29
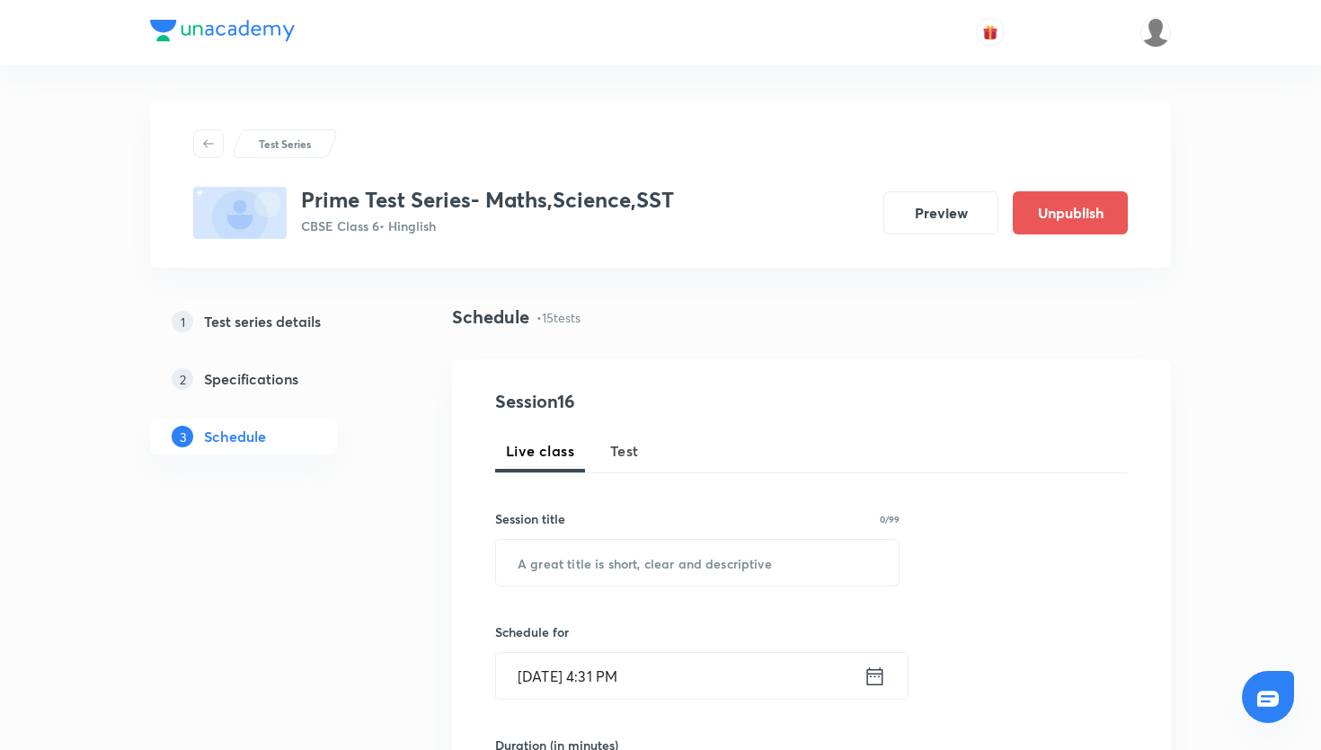
click at [630, 438] on button "Test" at bounding box center [624, 451] width 50 height 43
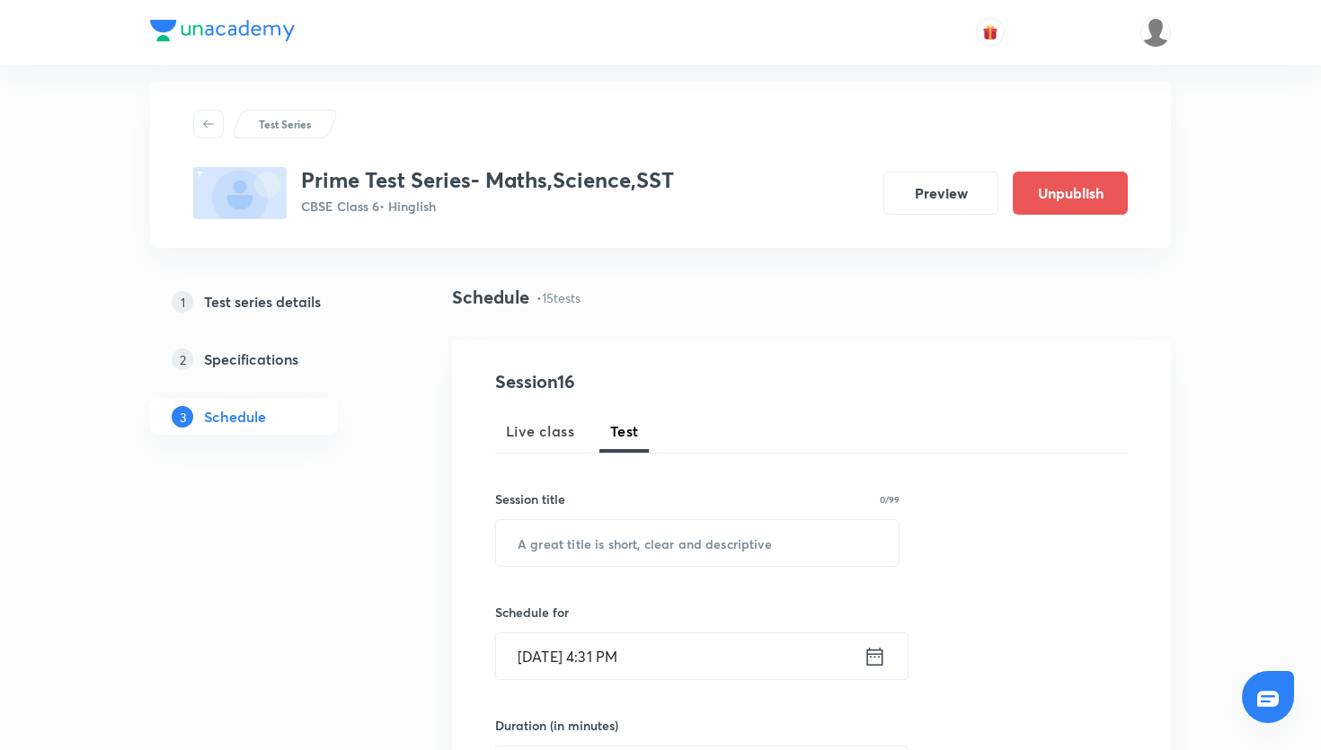
scroll to position [65, 0]
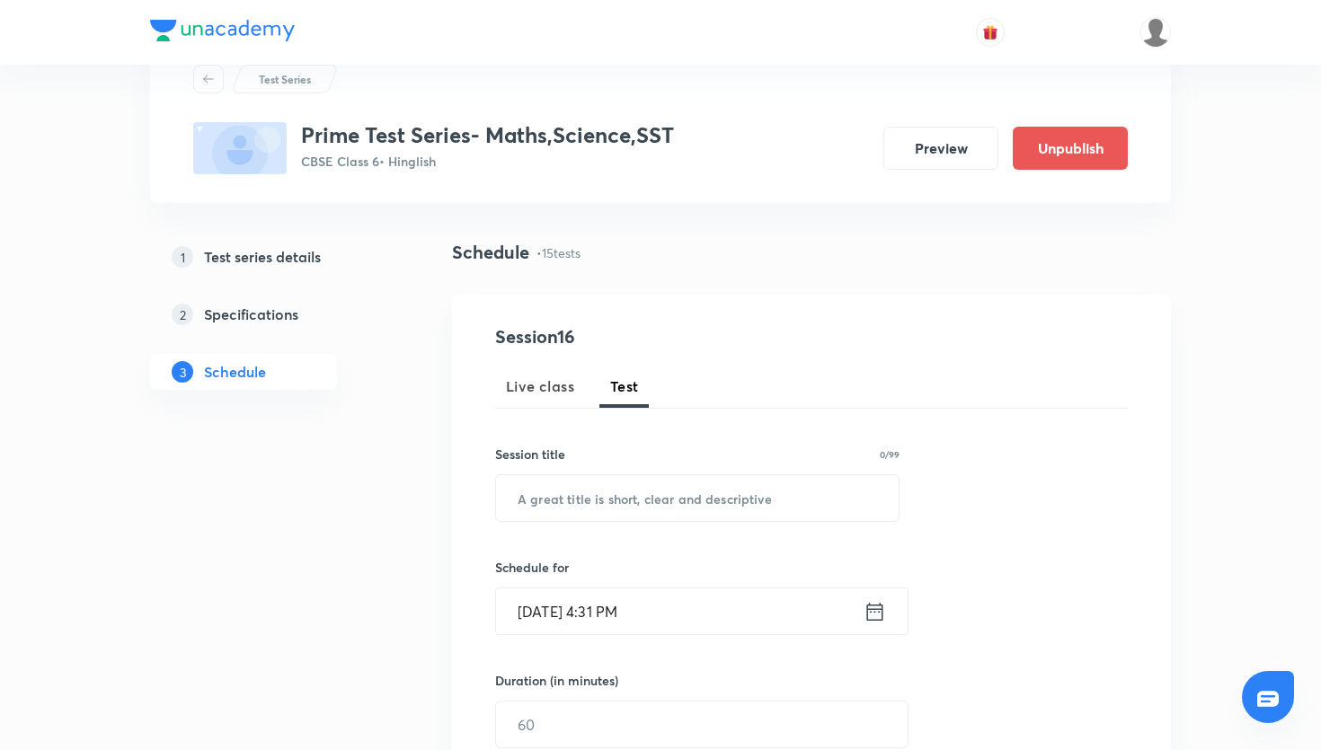
click at [553, 515] on input "text" at bounding box center [697, 498] width 403 height 46
paste input "Prime Test Series- SST"
type input "Prime Test Series- SST"
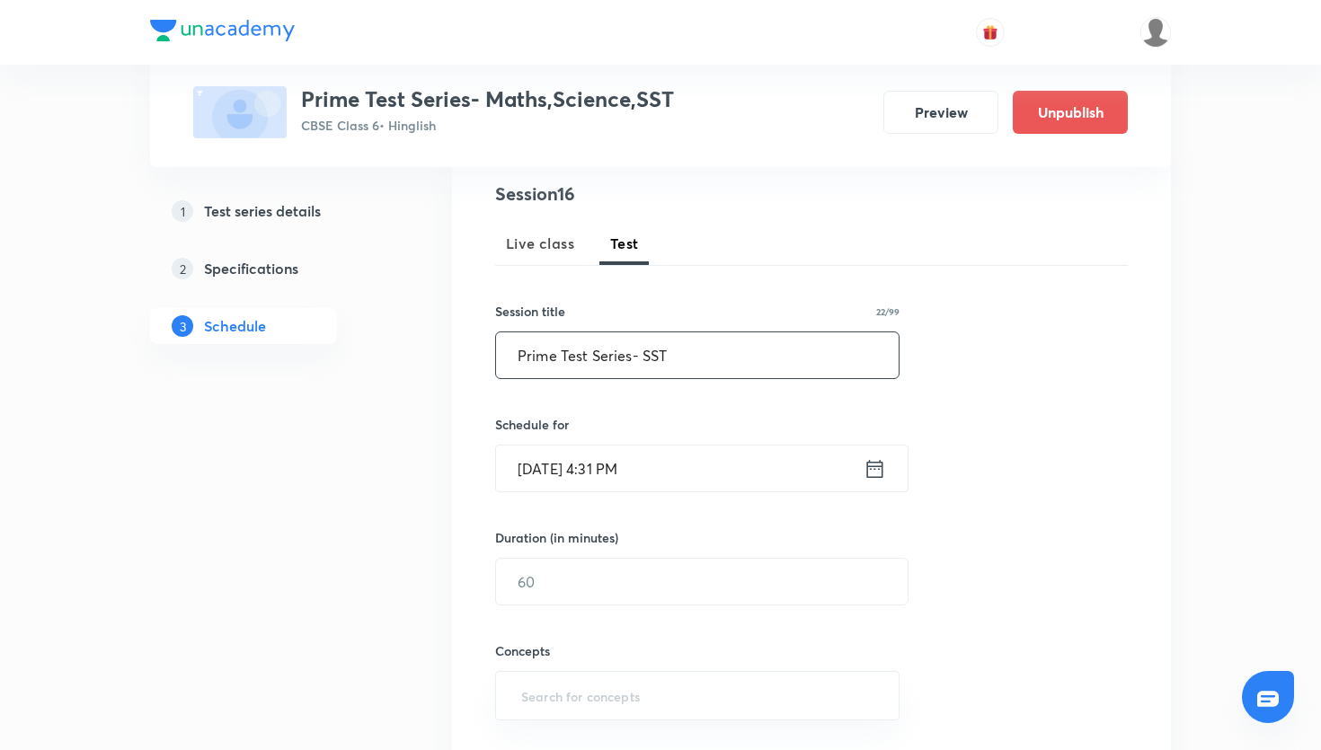
scroll to position [217, 0]
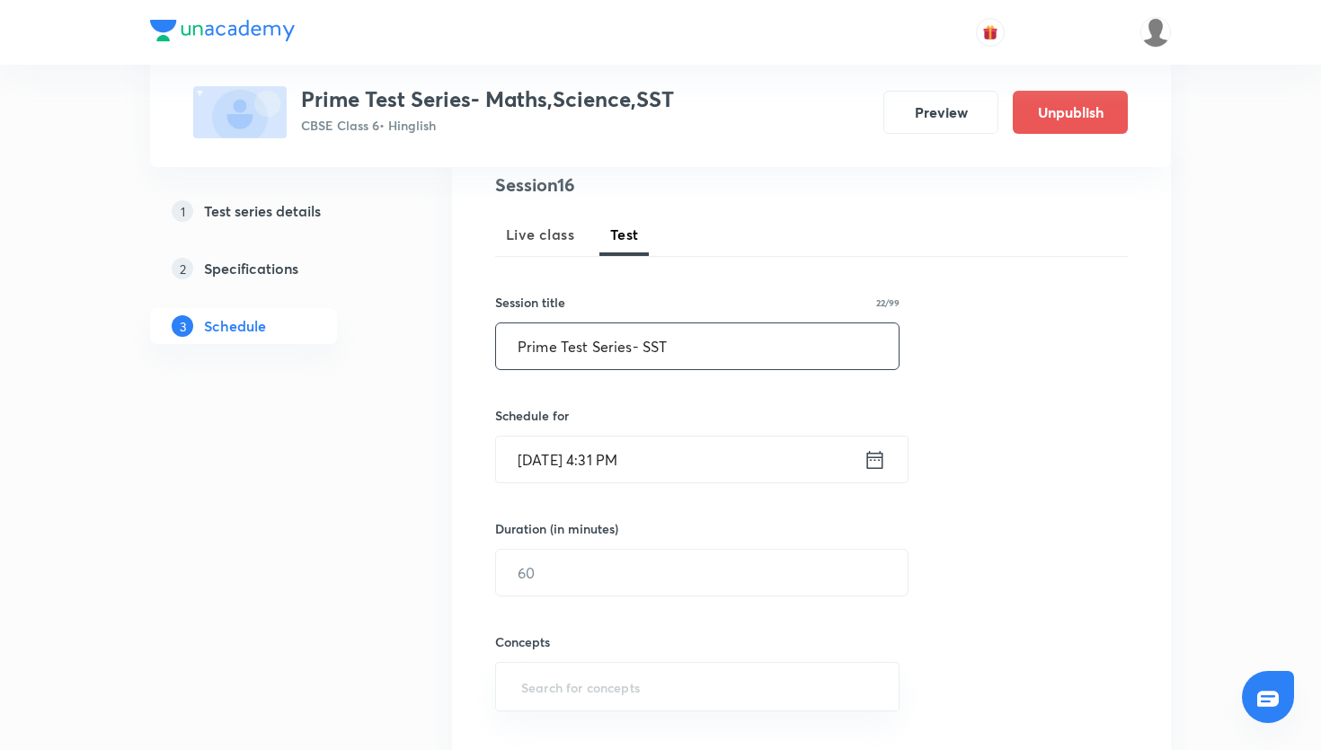
click at [874, 472] on icon at bounding box center [875, 460] width 22 height 25
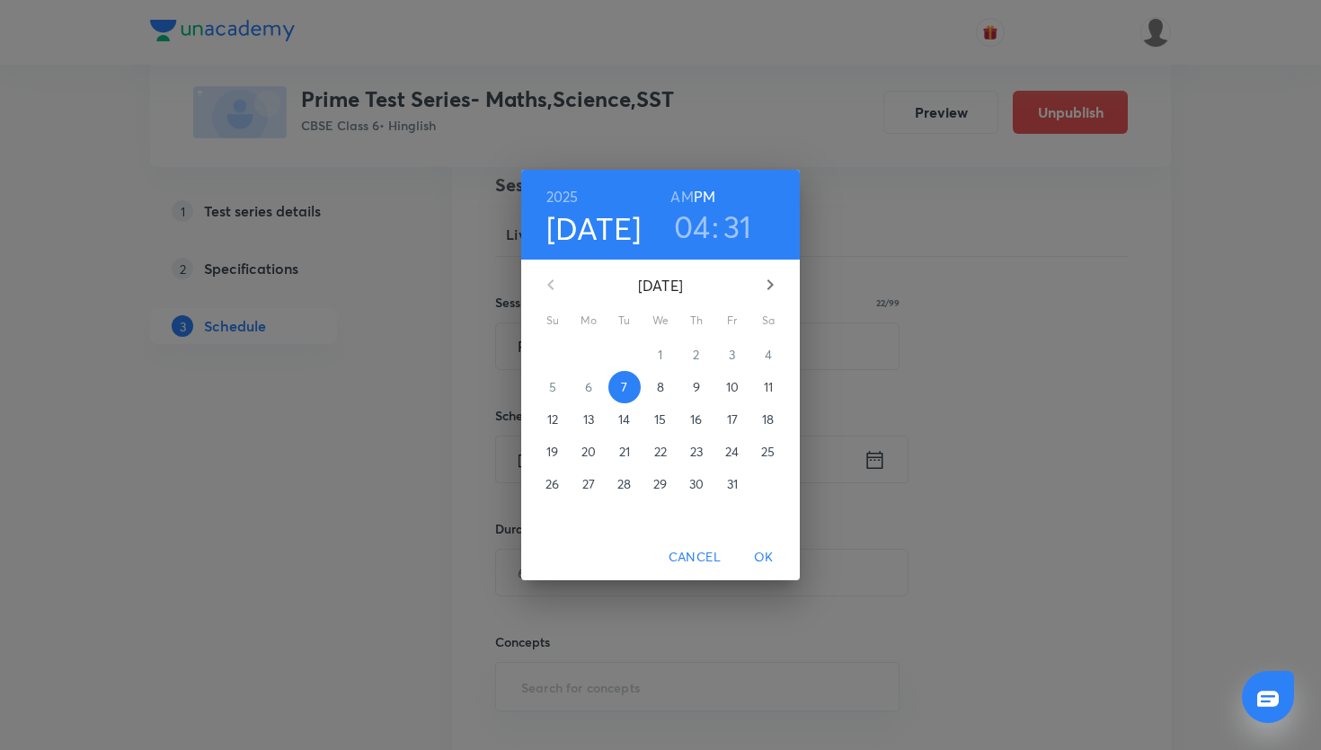
click at [552, 422] on p "12" at bounding box center [552, 420] width 11 height 18
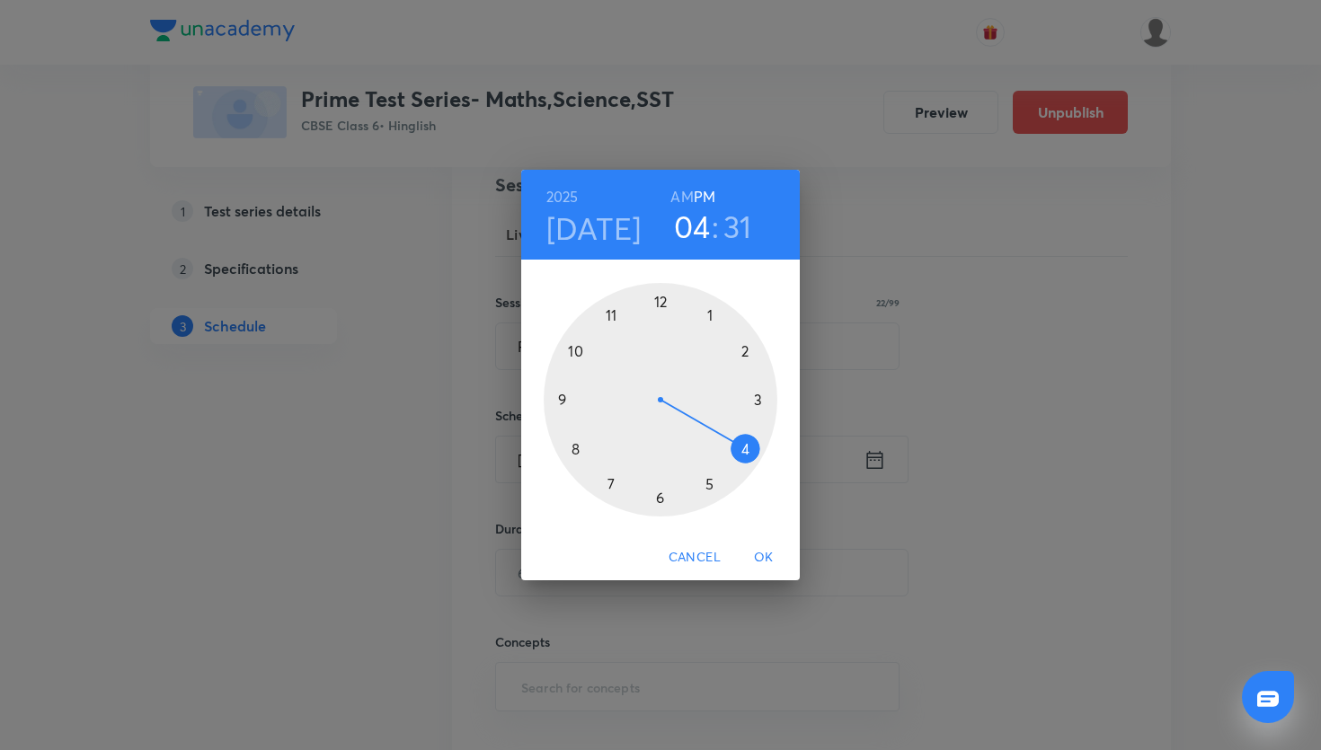
click at [711, 313] on div at bounding box center [661, 400] width 234 height 234
click at [661, 303] on div at bounding box center [661, 400] width 234 height 234
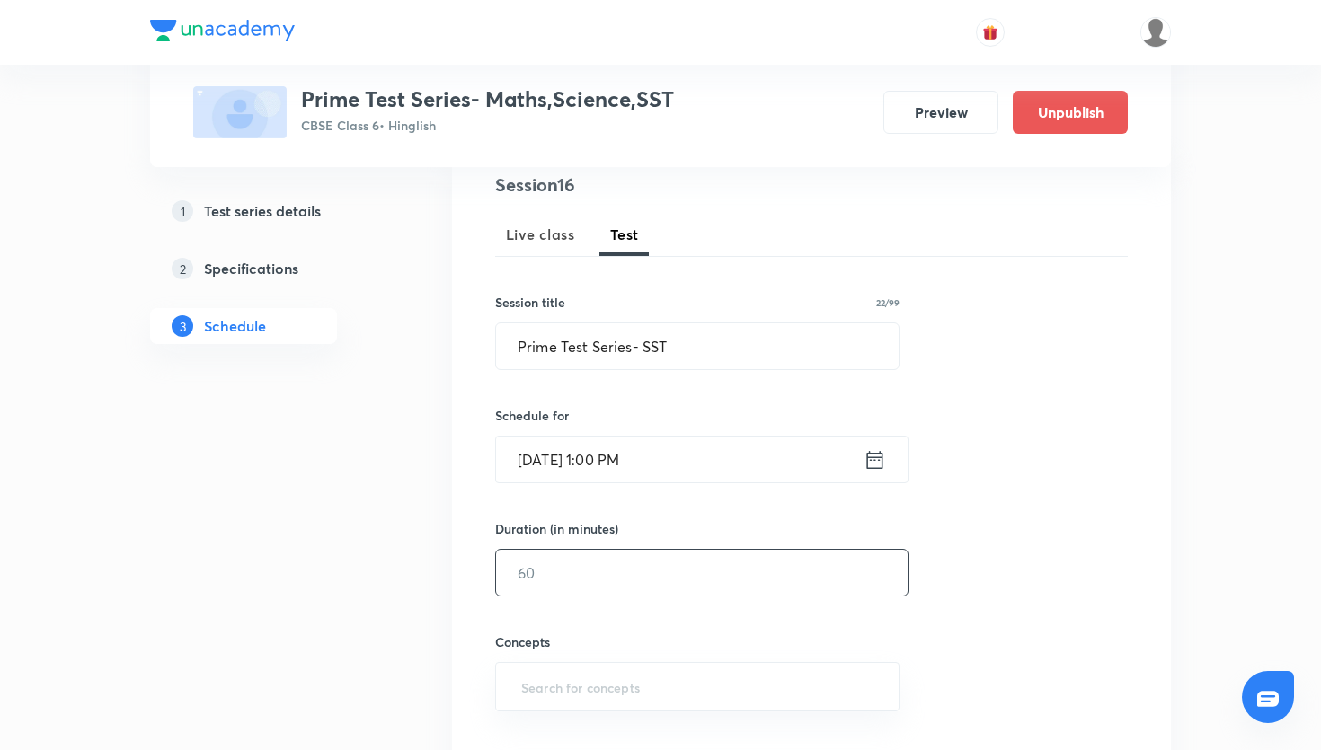
click at [715, 576] on input "text" at bounding box center [702, 573] width 412 height 46
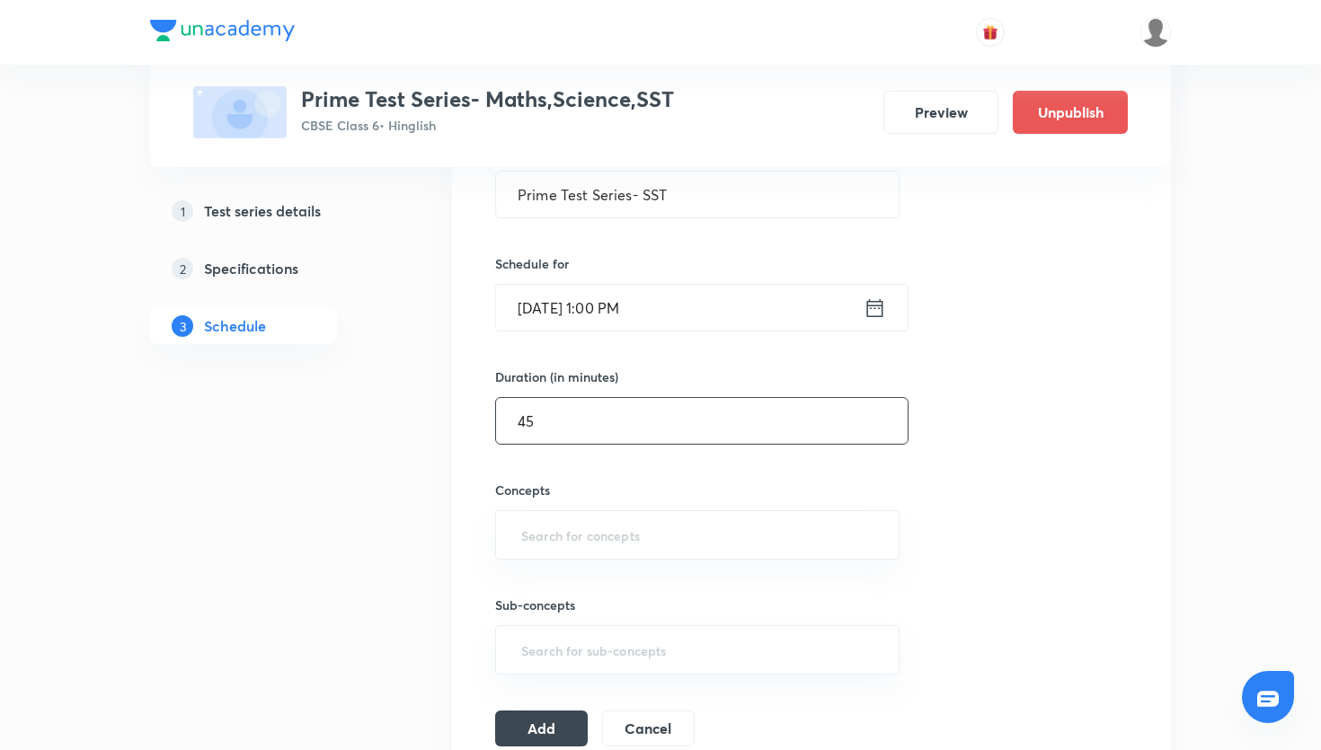
scroll to position [410, 0]
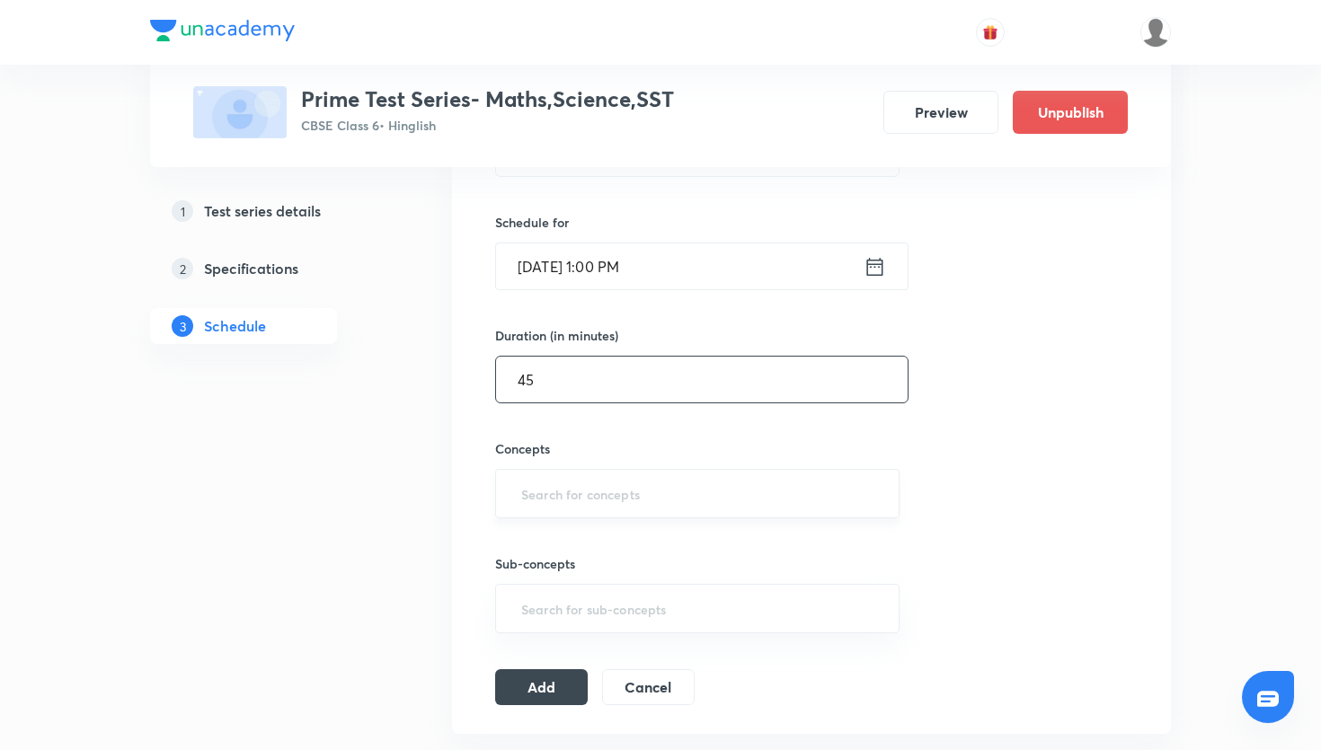
type input "45"
click at [644, 500] on input "text" at bounding box center [698, 493] width 360 height 33
type input "c"
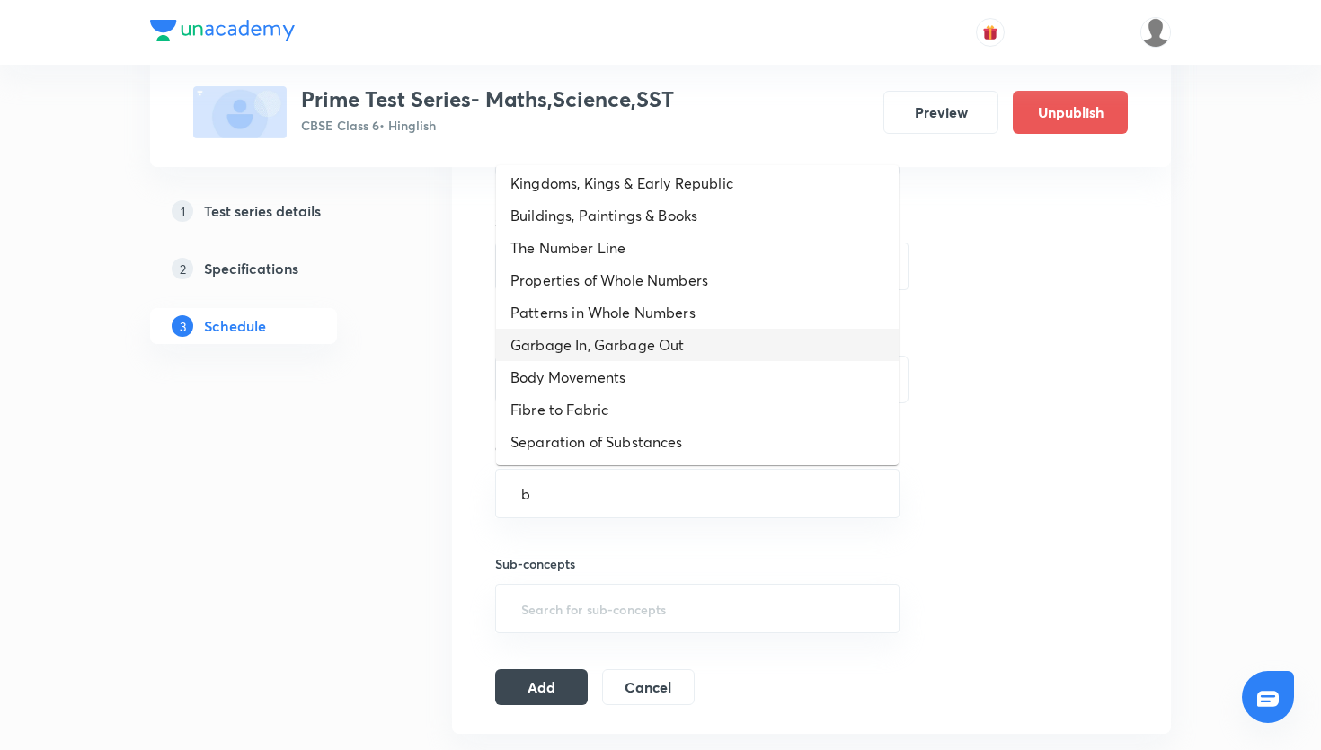
scroll to position [0, 0]
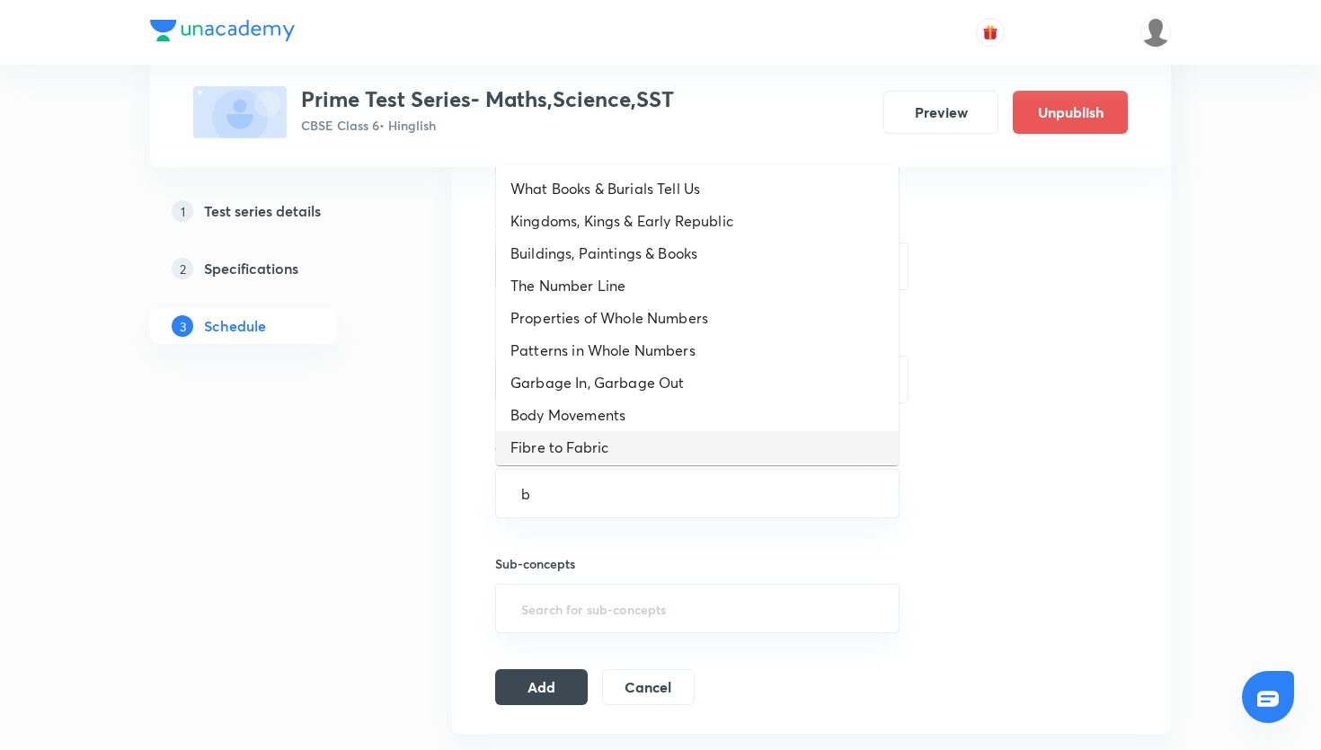
type input "b"
click at [950, 468] on div "Session 16 Live class Test Session title 22/99 Prime Test Series- SST ​ Schedul…" at bounding box center [811, 341] width 633 height 727
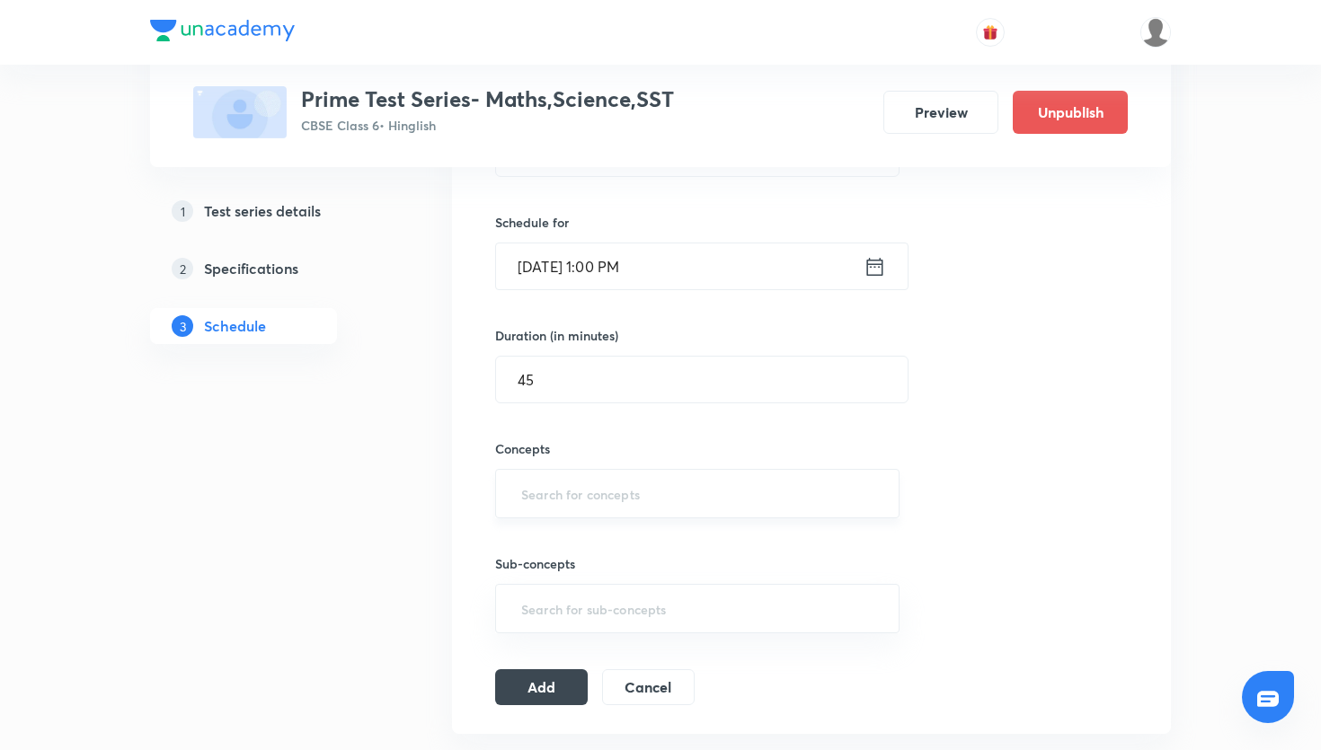
click at [743, 479] on input "text" at bounding box center [698, 493] width 360 height 33
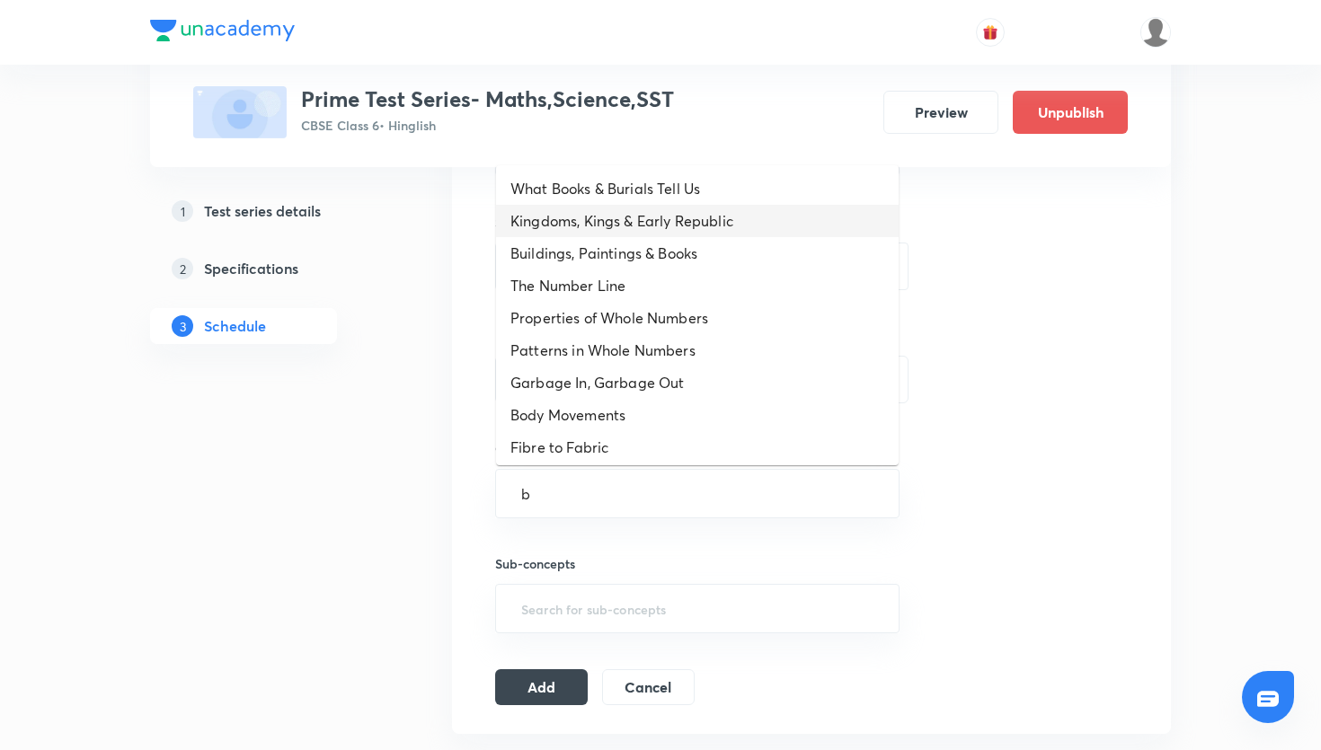
type input "b"
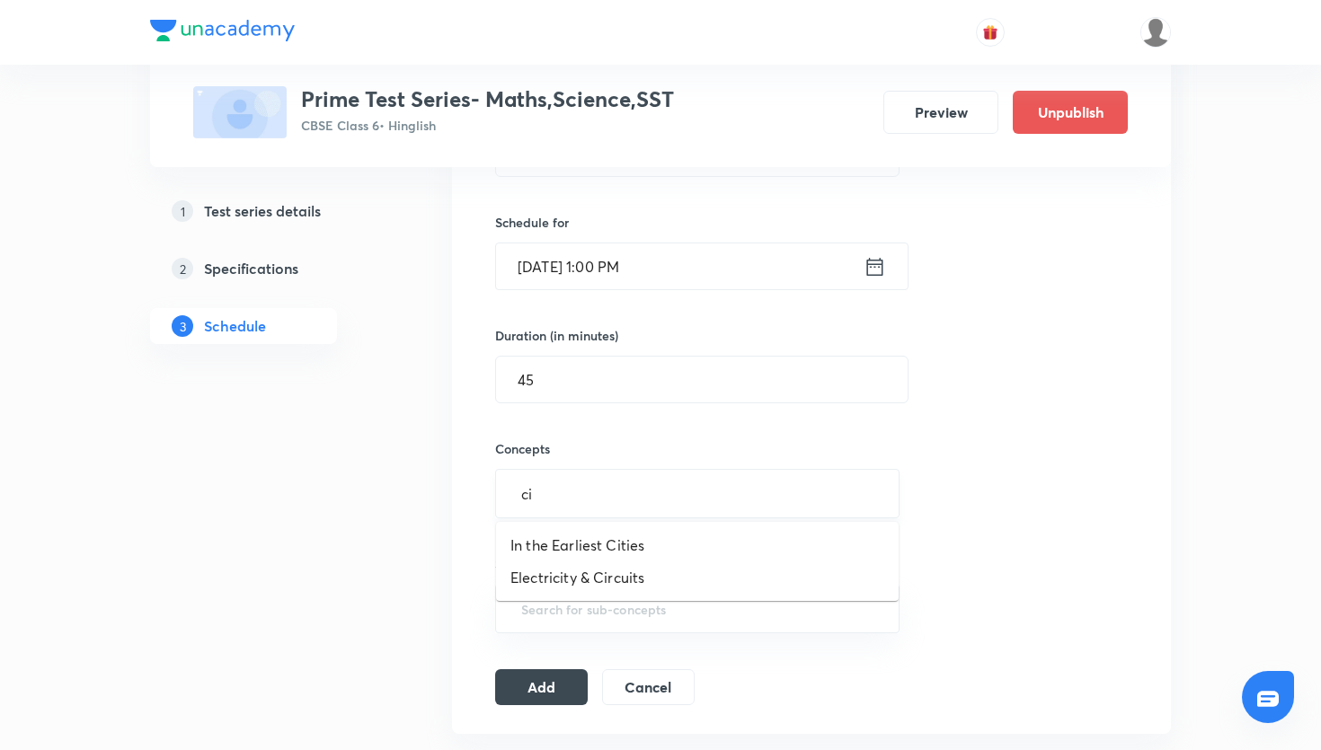
type input "c"
type input "h"
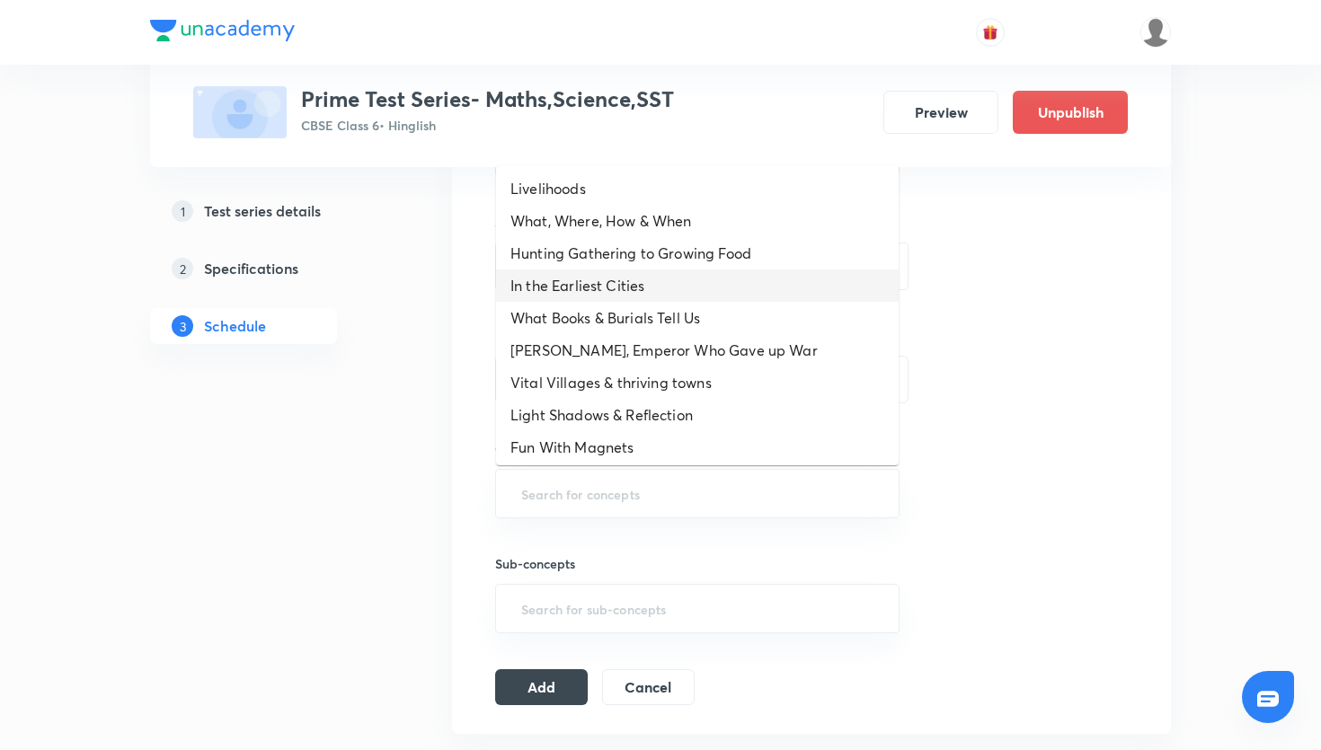
click at [662, 295] on li "In the Earliest Cities" at bounding box center [697, 286] width 403 height 32
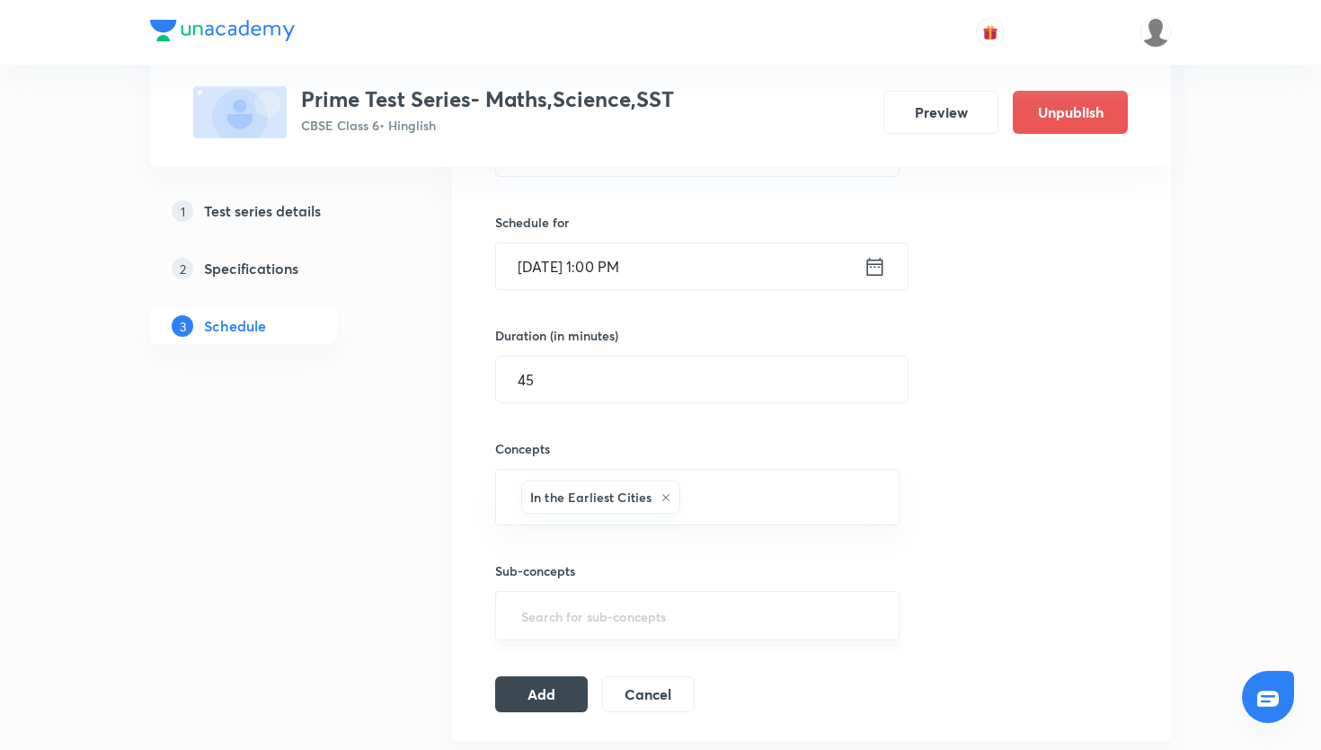
click at [617, 620] on input "text" at bounding box center [698, 615] width 360 height 33
type input "t"
type input "ci"
click at [626, 675] on li "How People Were Descibed" at bounding box center [697, 668] width 403 height 32
click at [556, 694] on button "Add" at bounding box center [541, 700] width 93 height 36
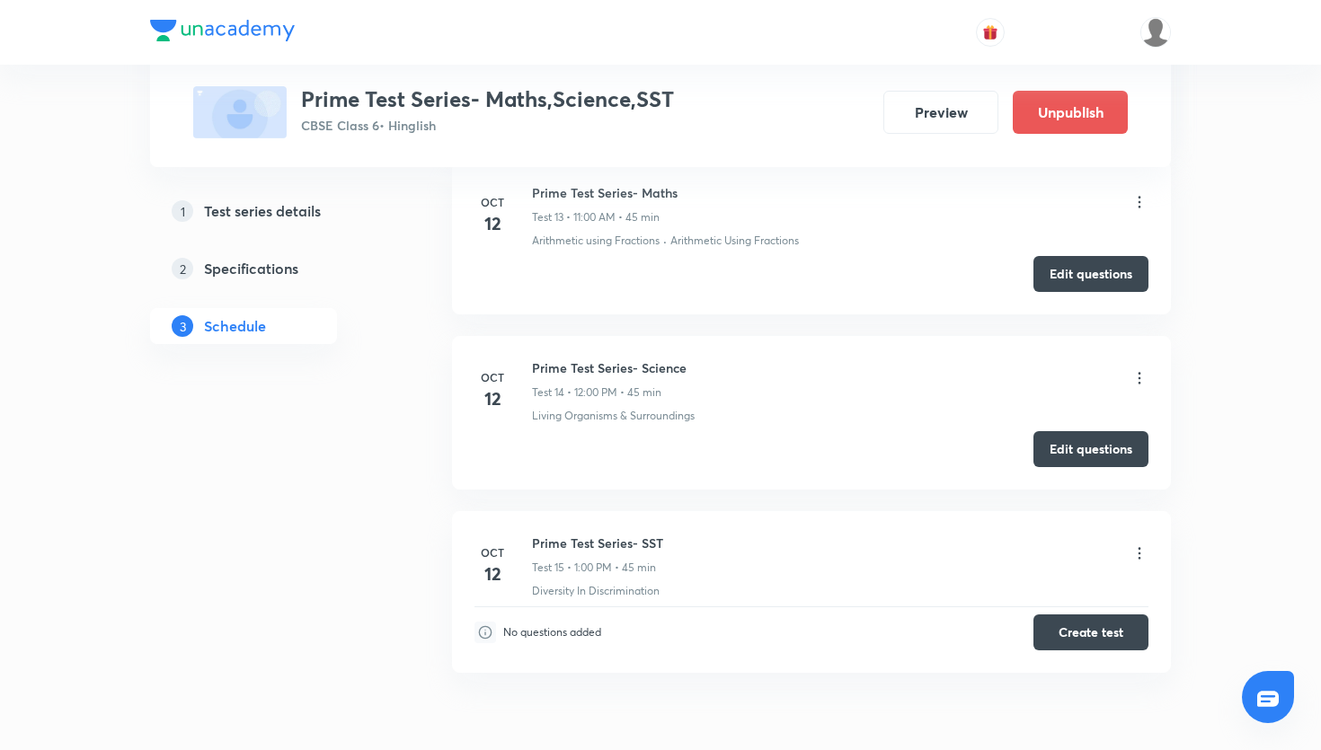
scroll to position [3227, 0]
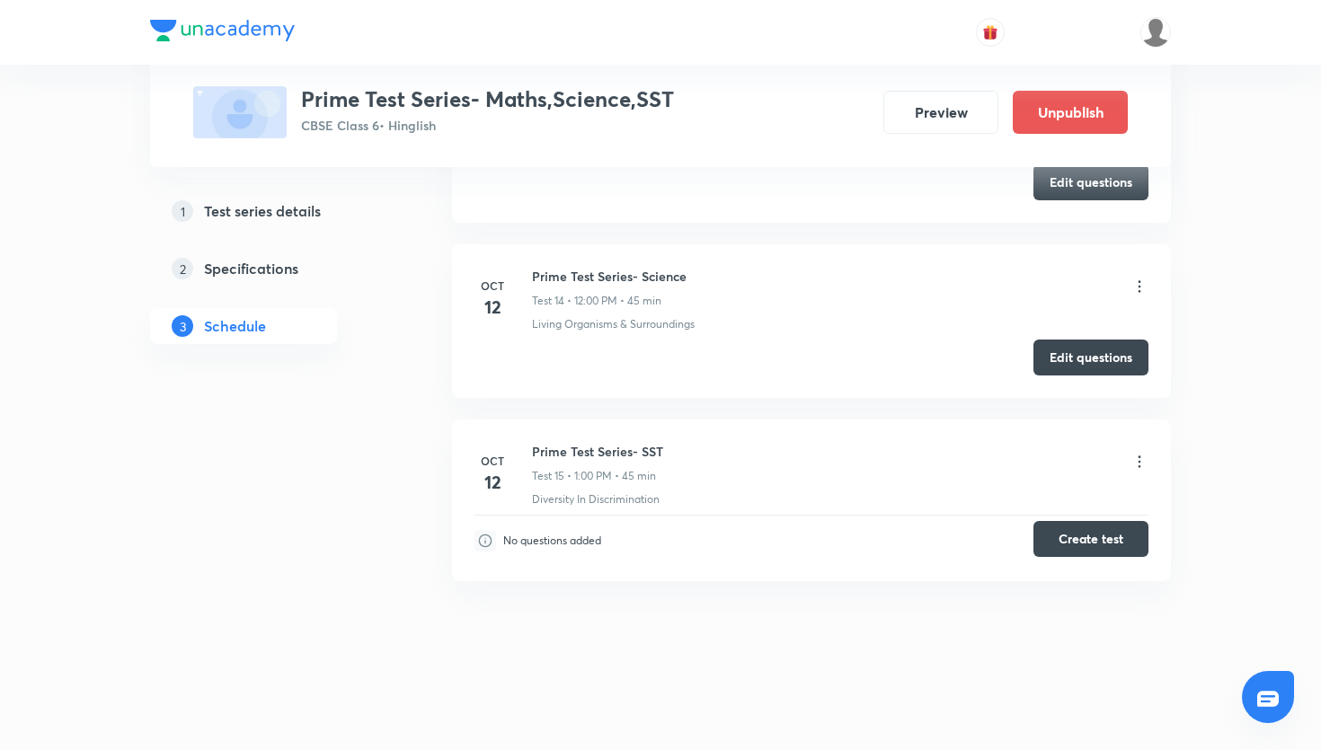
click at [1070, 542] on button "Create test" at bounding box center [1091, 539] width 115 height 36
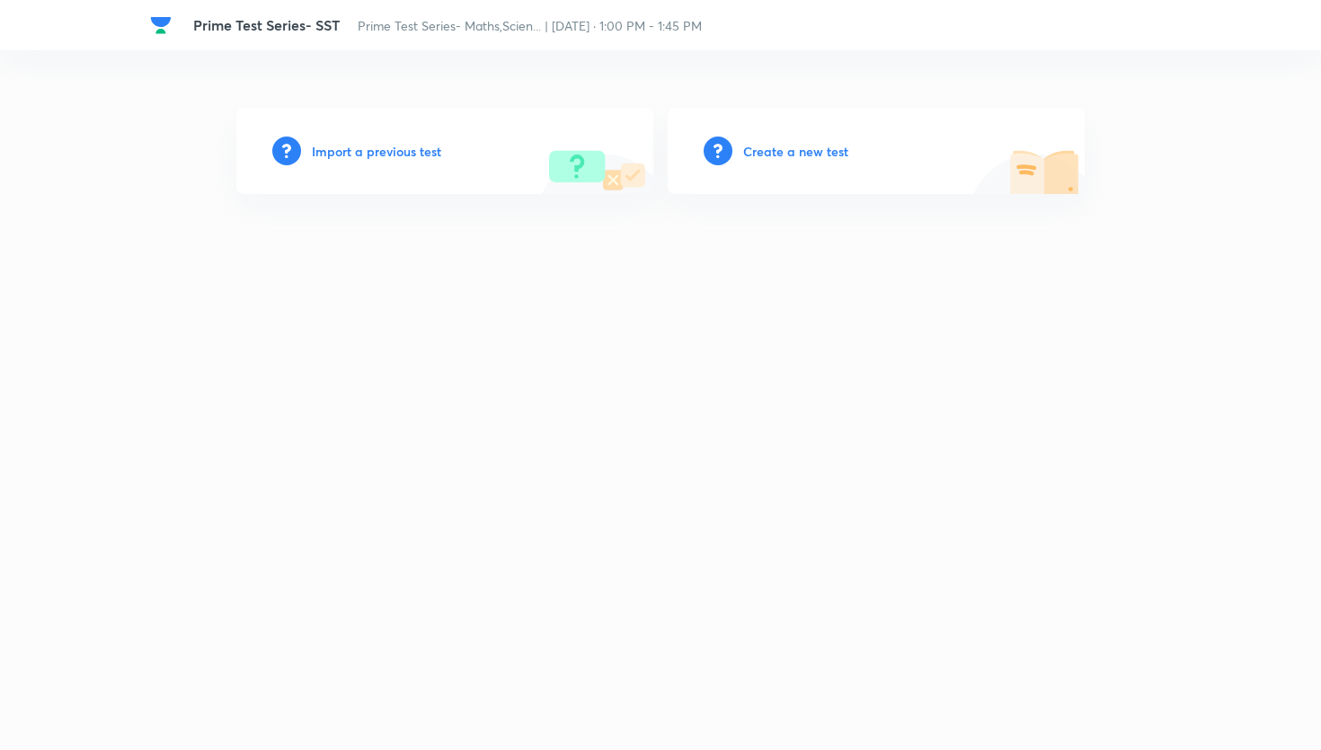
click at [772, 155] on h6 "Create a new test" at bounding box center [795, 151] width 105 height 19
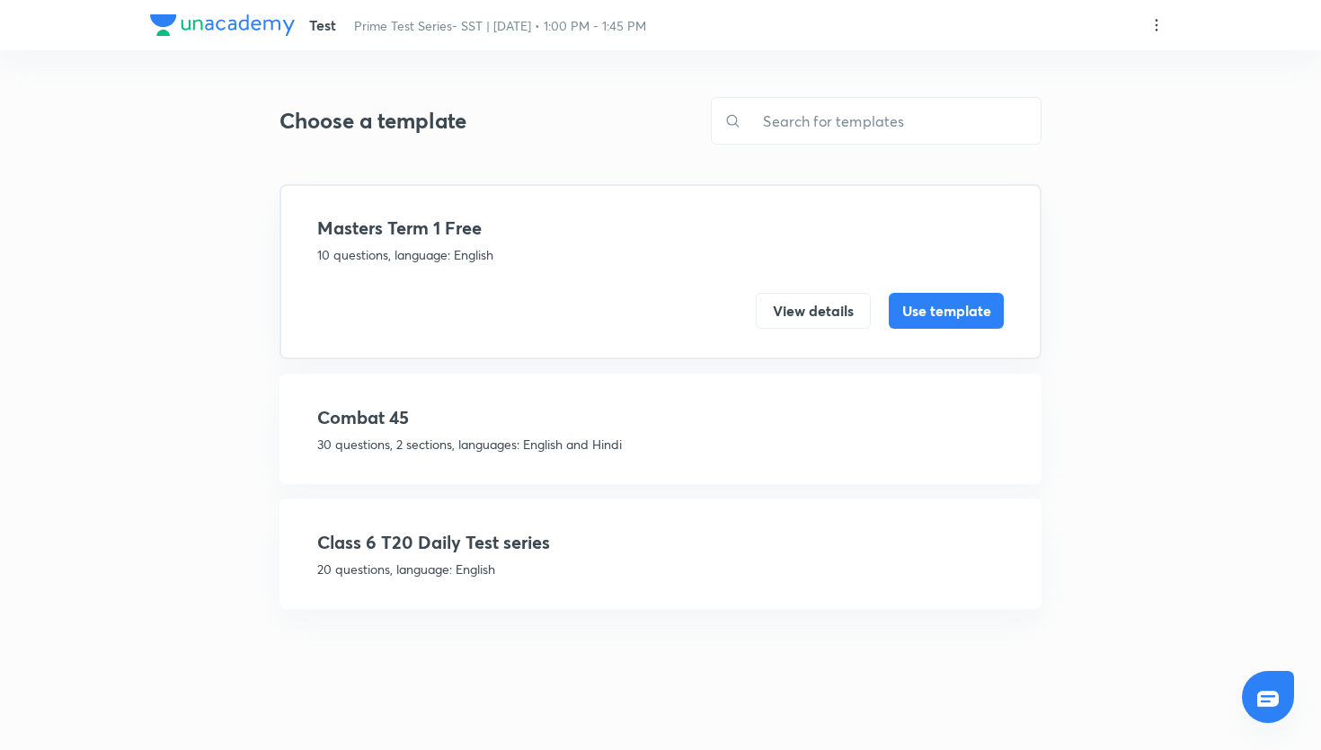
click at [541, 562] on p "20 questions, language: English" at bounding box center [660, 569] width 687 height 19
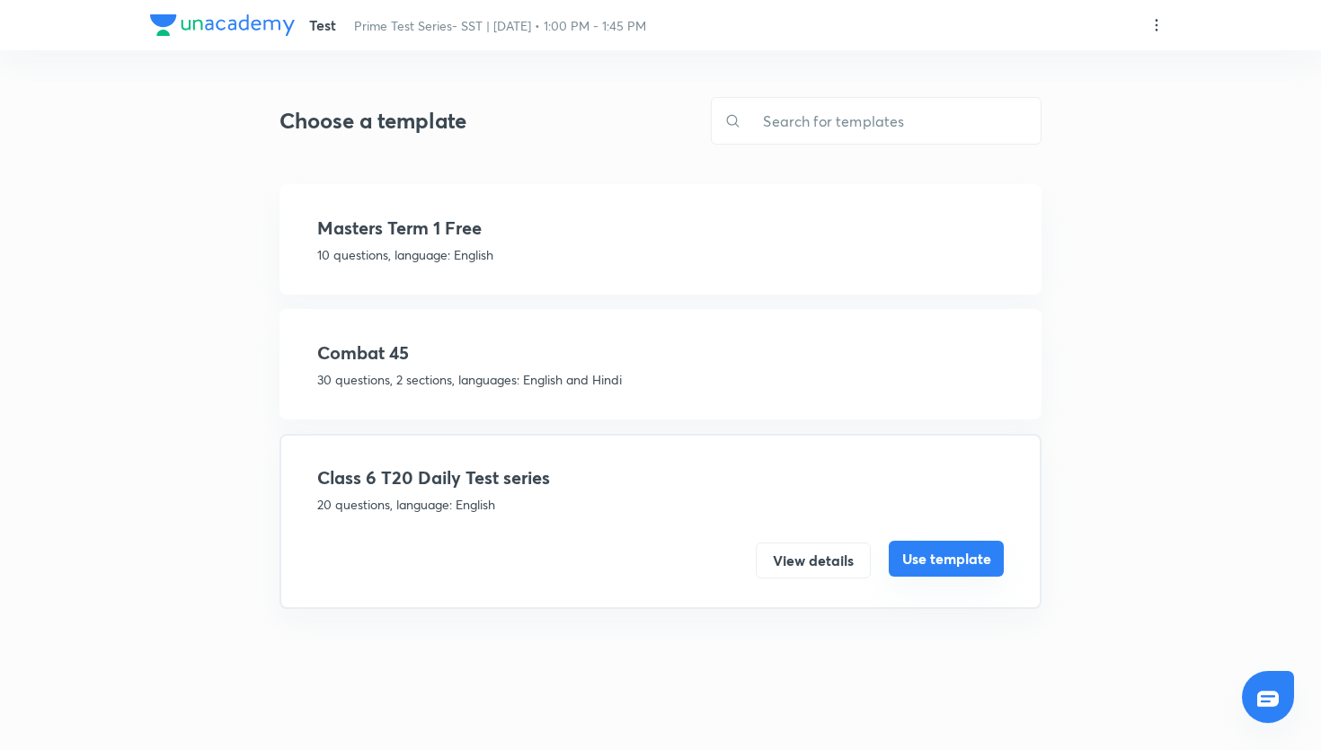
click at [981, 570] on button "Use template" at bounding box center [946, 559] width 115 height 36
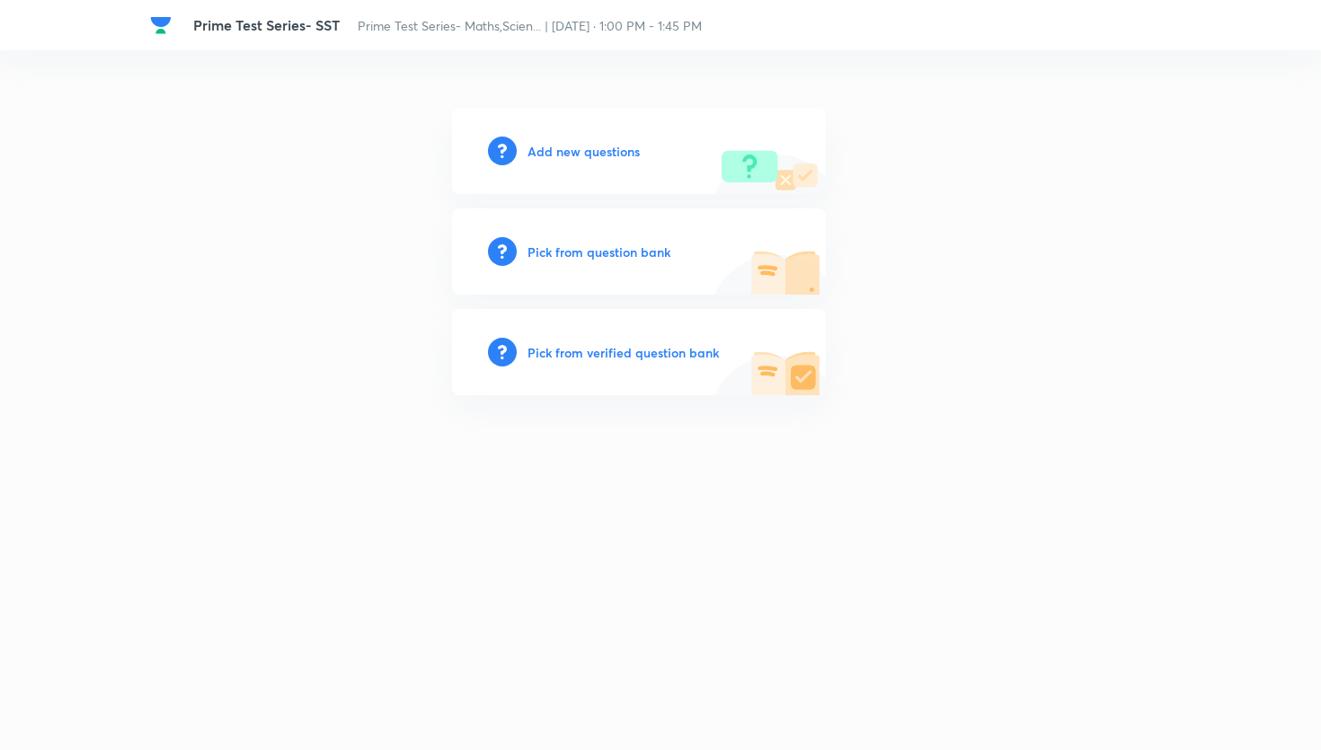
click at [634, 246] on h6 "Pick from question bank" at bounding box center [599, 252] width 143 height 19
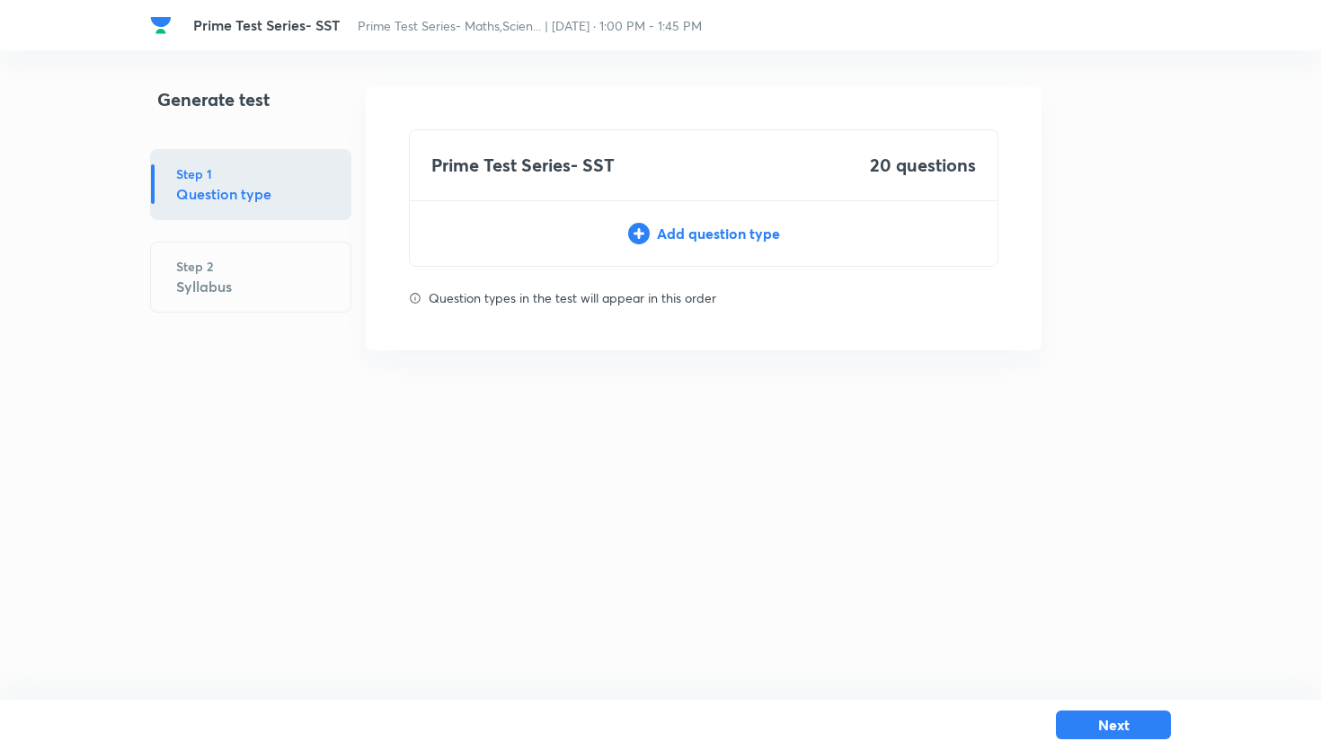
click at [670, 234] on div "Add question type" at bounding box center [704, 234] width 588 height 22
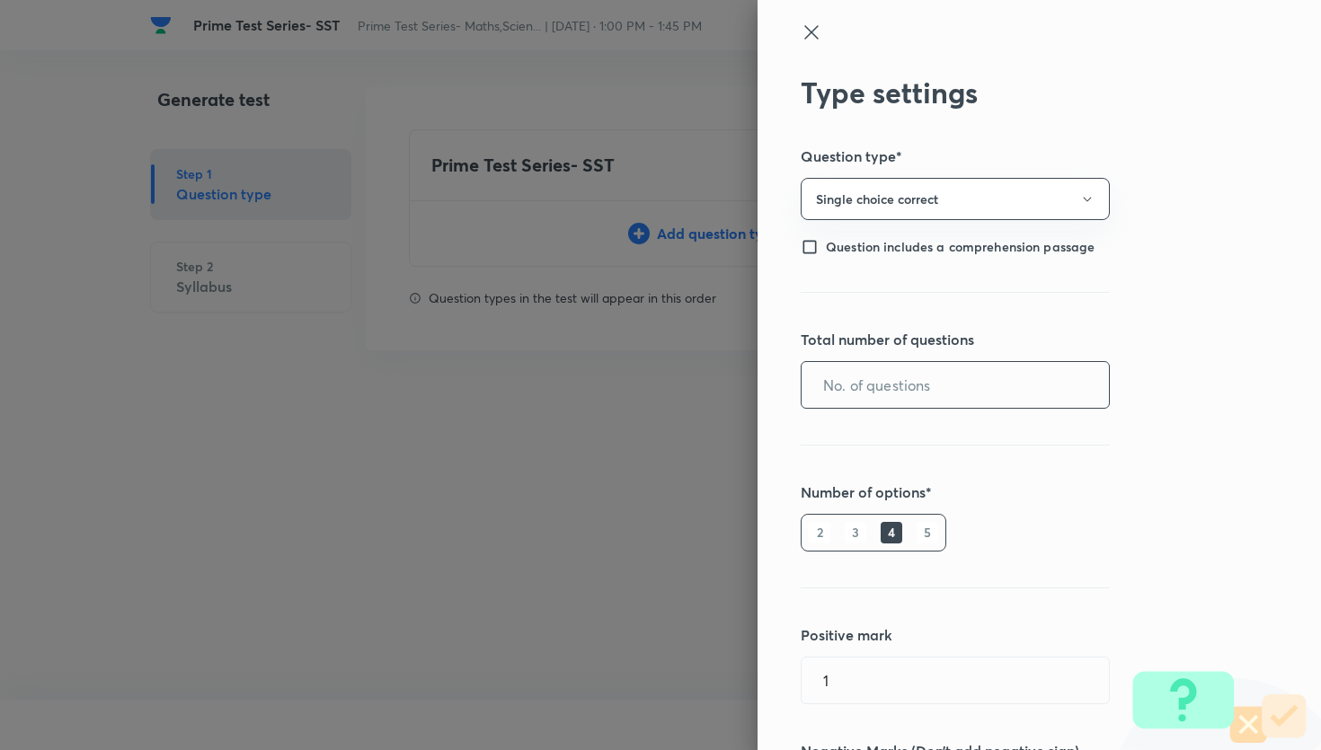
click at [852, 388] on input "text" at bounding box center [955, 385] width 307 height 46
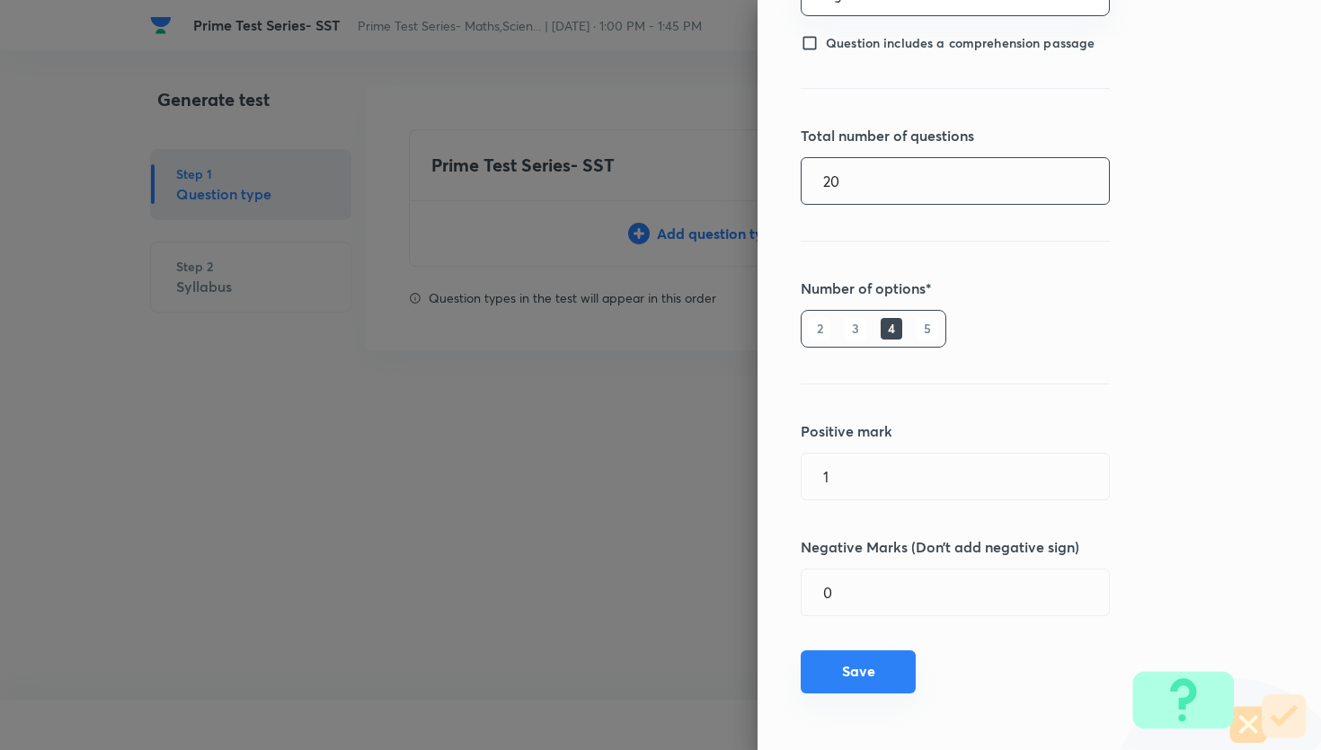
type input "20"
click at [877, 658] on button "Save" at bounding box center [858, 672] width 115 height 43
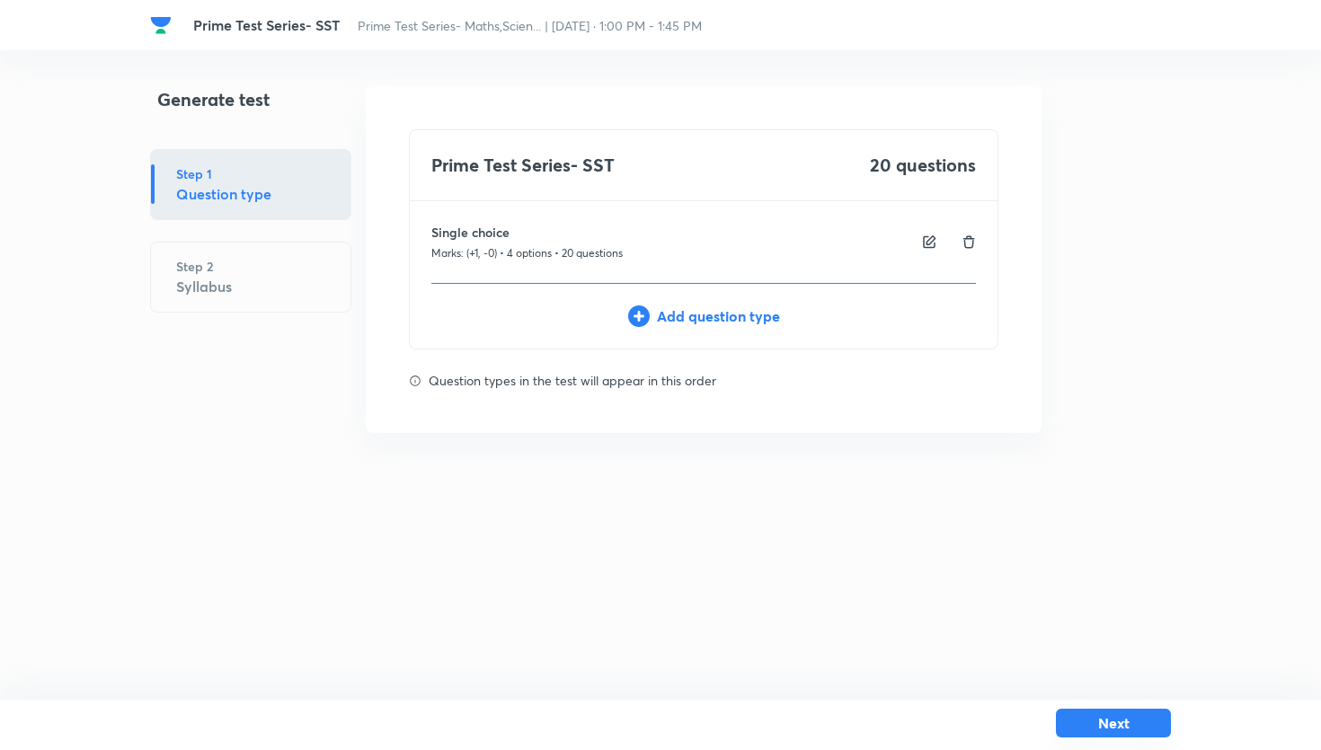
click at [1089, 730] on button "Next" at bounding box center [1113, 723] width 115 height 29
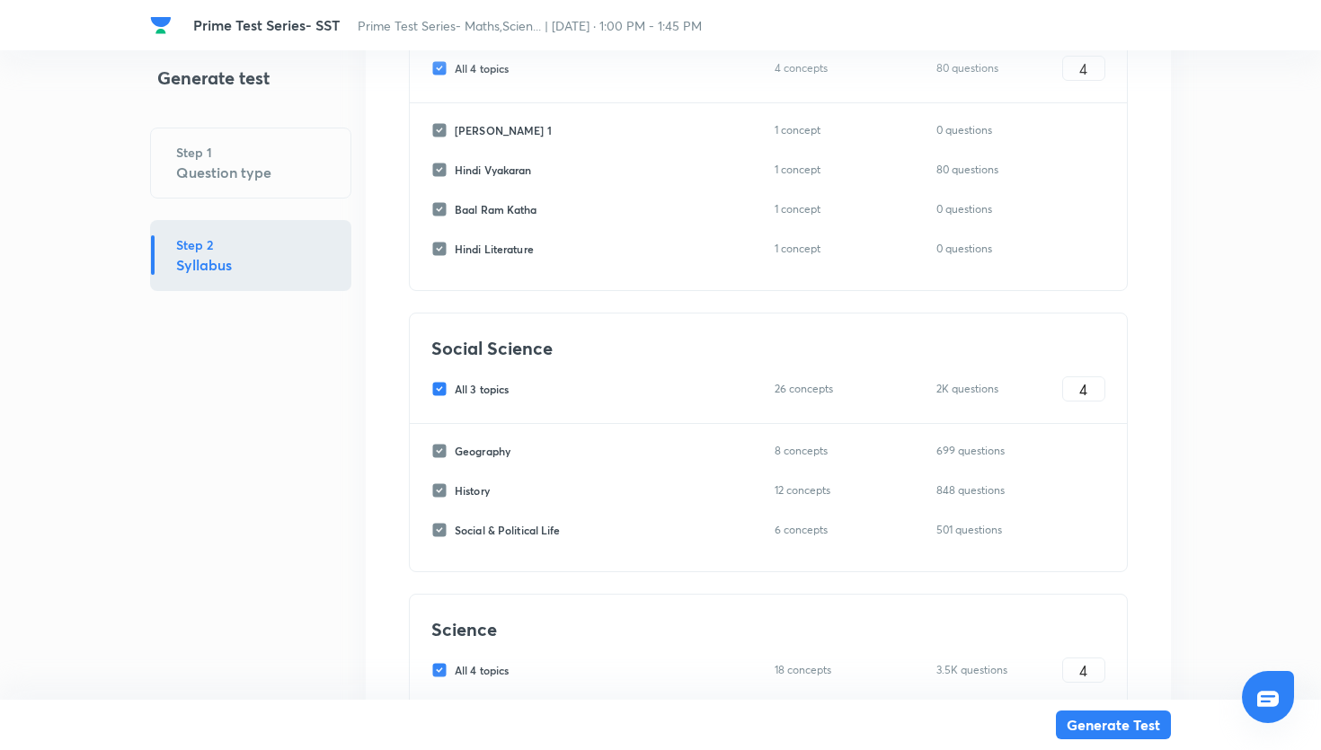
scroll to position [679, 0]
click at [441, 385] on input "All 3 topics" at bounding box center [442, 386] width 23 height 16
checkbox input "false"
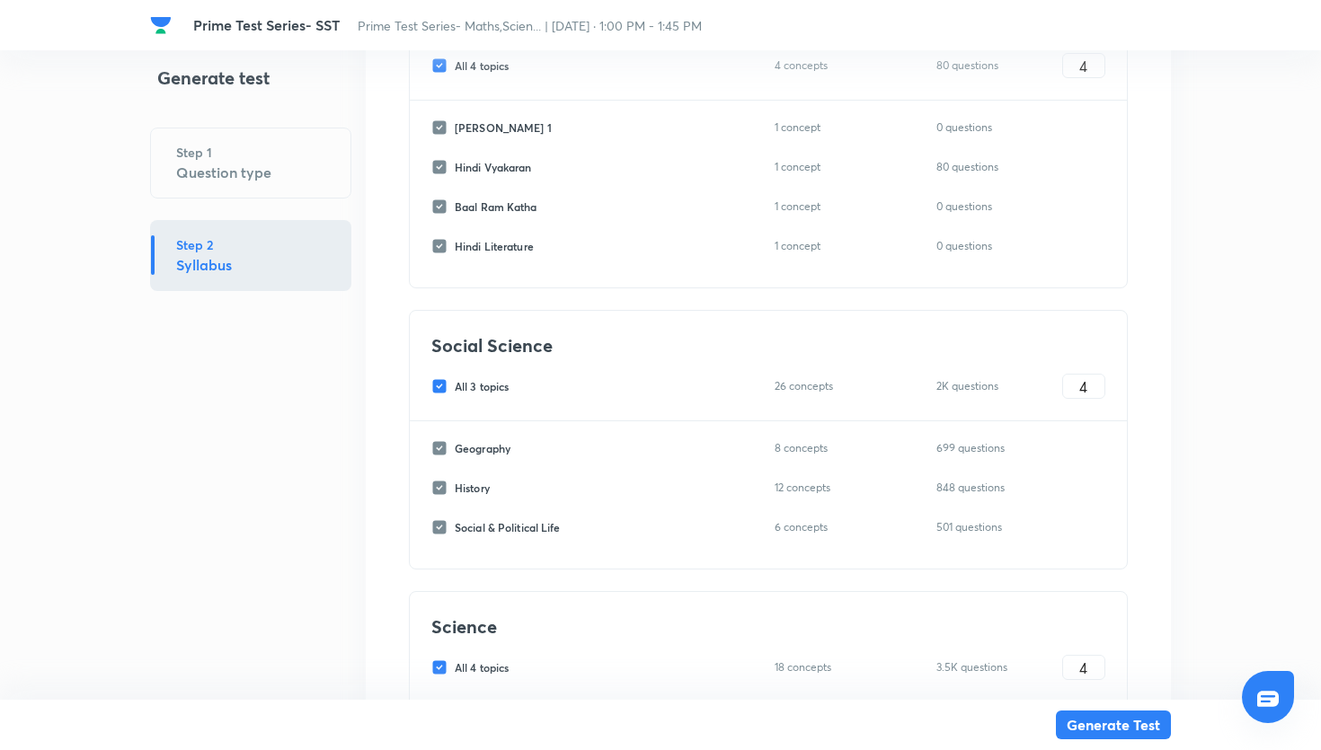
checkbox input "false"
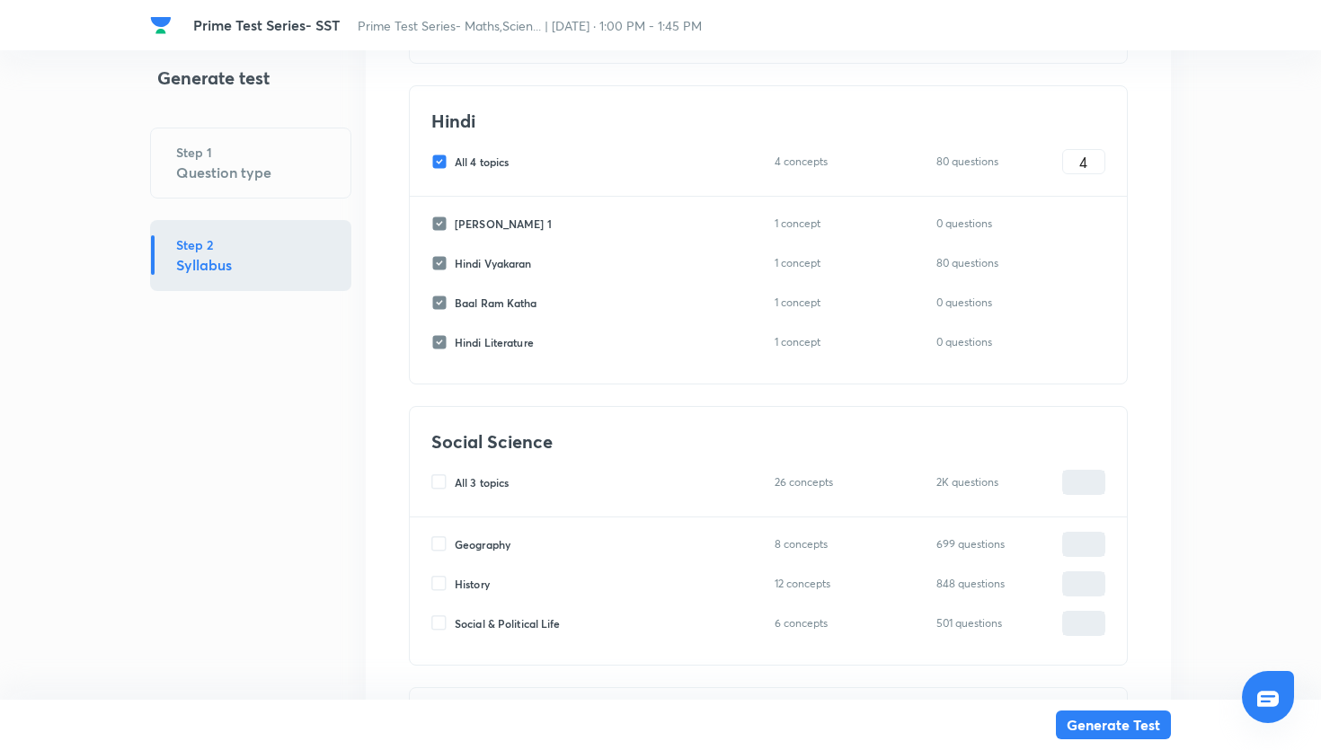
scroll to position [568, 0]
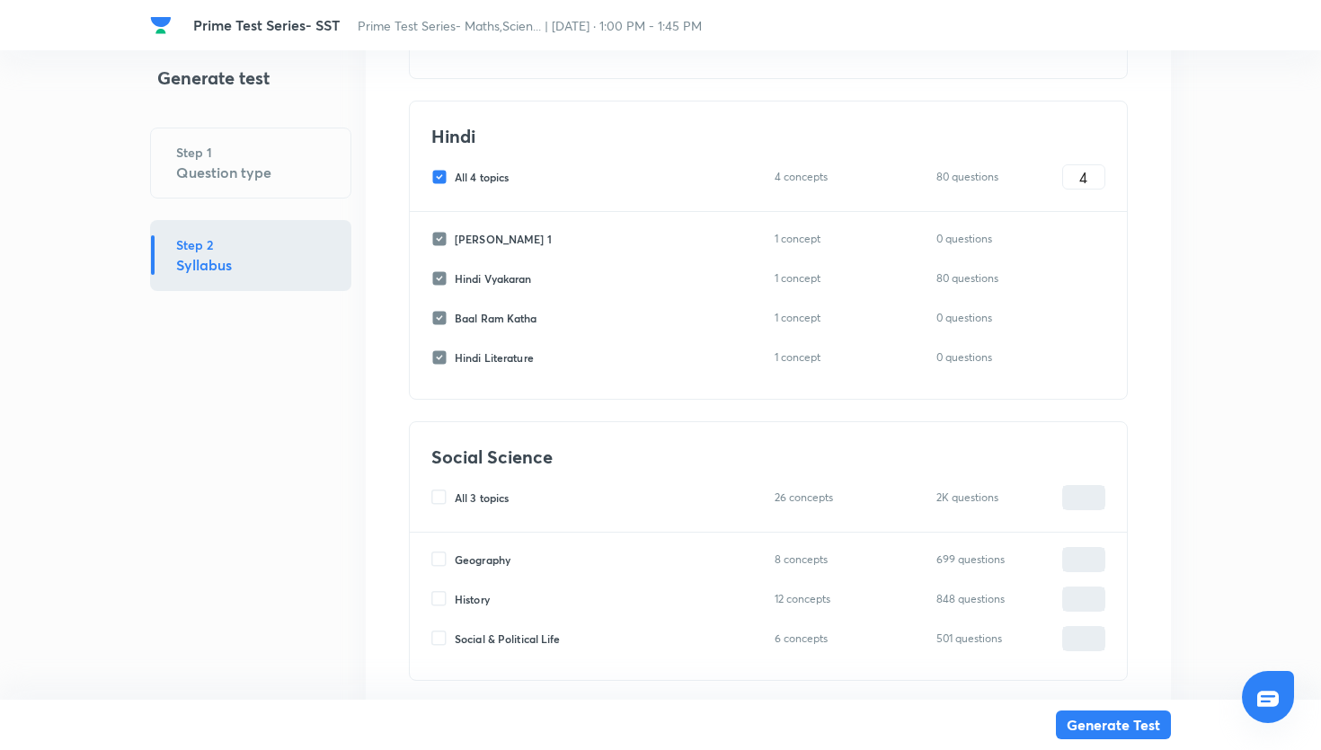
click at [438, 178] on input "All 4 topics" at bounding box center [442, 177] width 23 height 16
checkbox input "false"
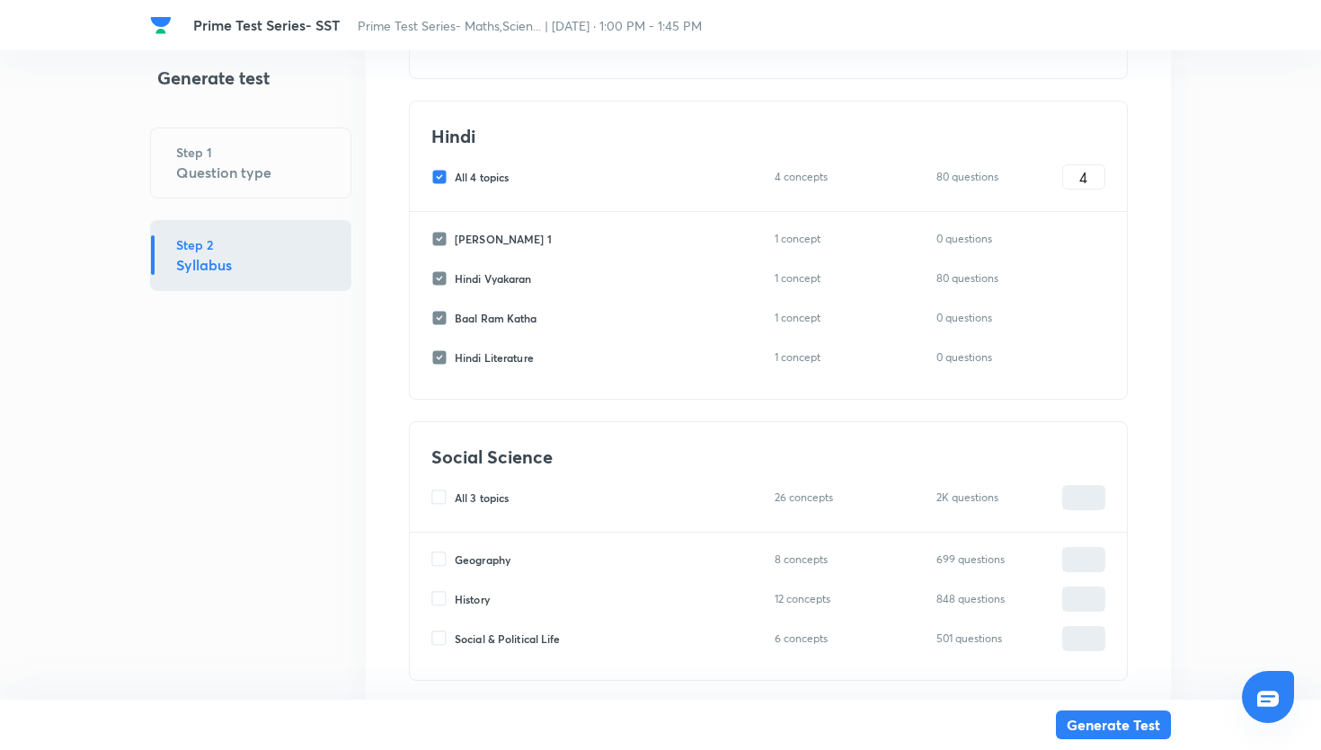
checkbox input "false"
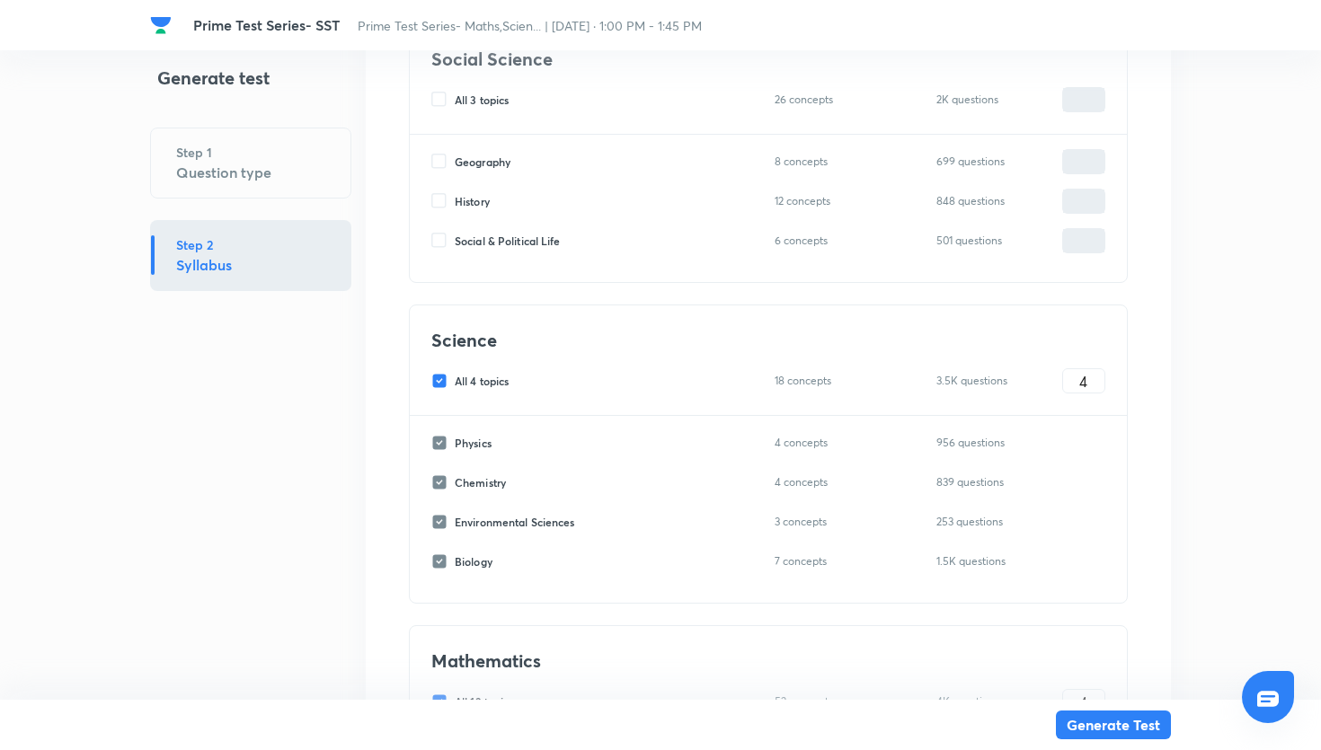
scroll to position [977, 0]
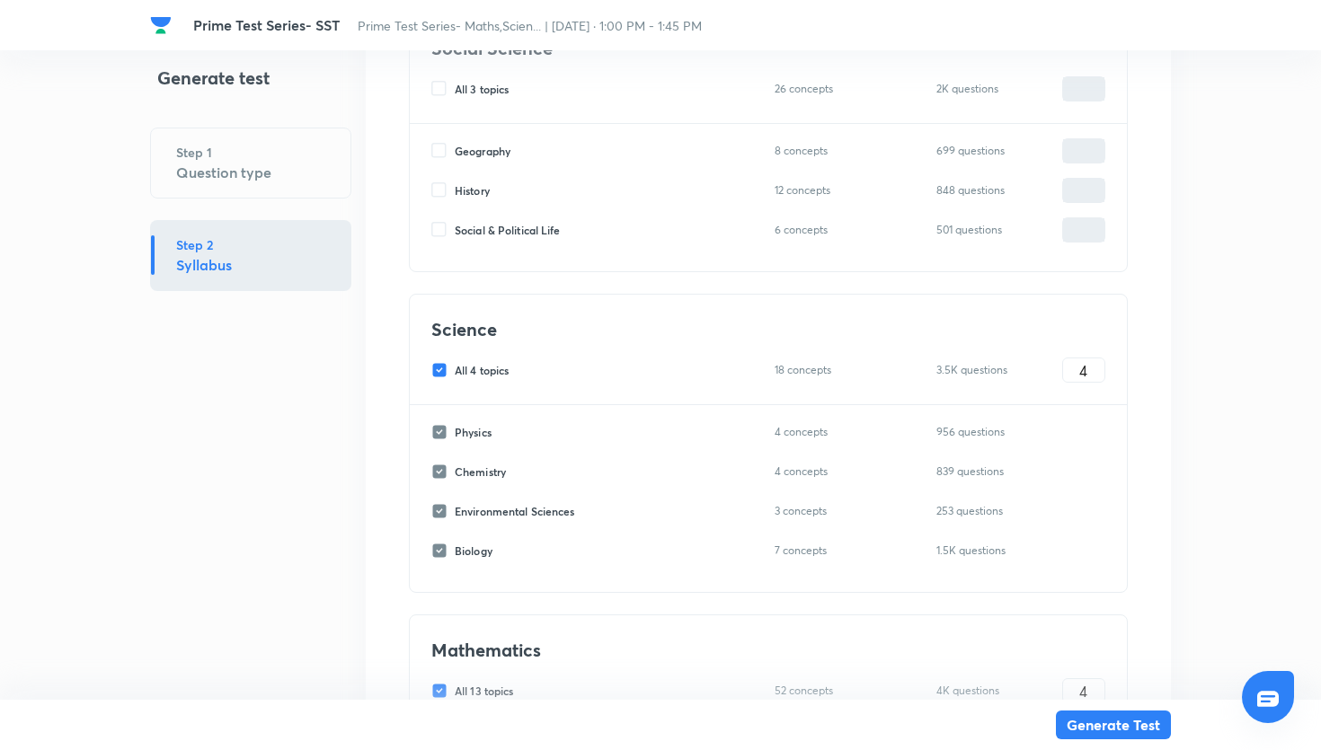
click at [449, 378] on div "All 4 topics 18 concepts 3.5K questions 4 ​" at bounding box center [768, 370] width 674 height 25
click at [437, 366] on input "All 4 topics" at bounding box center [442, 370] width 23 height 16
checkbox input "false"
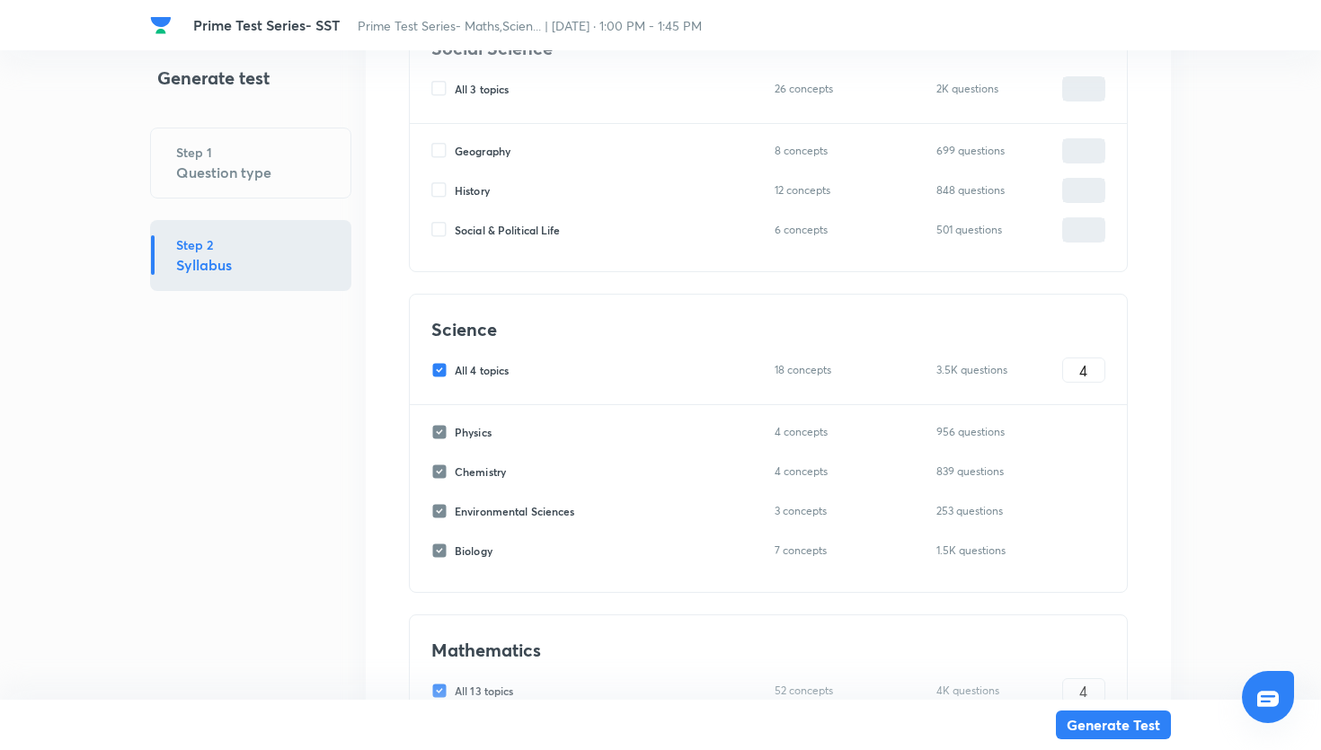
checkbox input "false"
click at [437, 687] on input "All 13 topics" at bounding box center [442, 691] width 23 height 16
checkbox input "false"
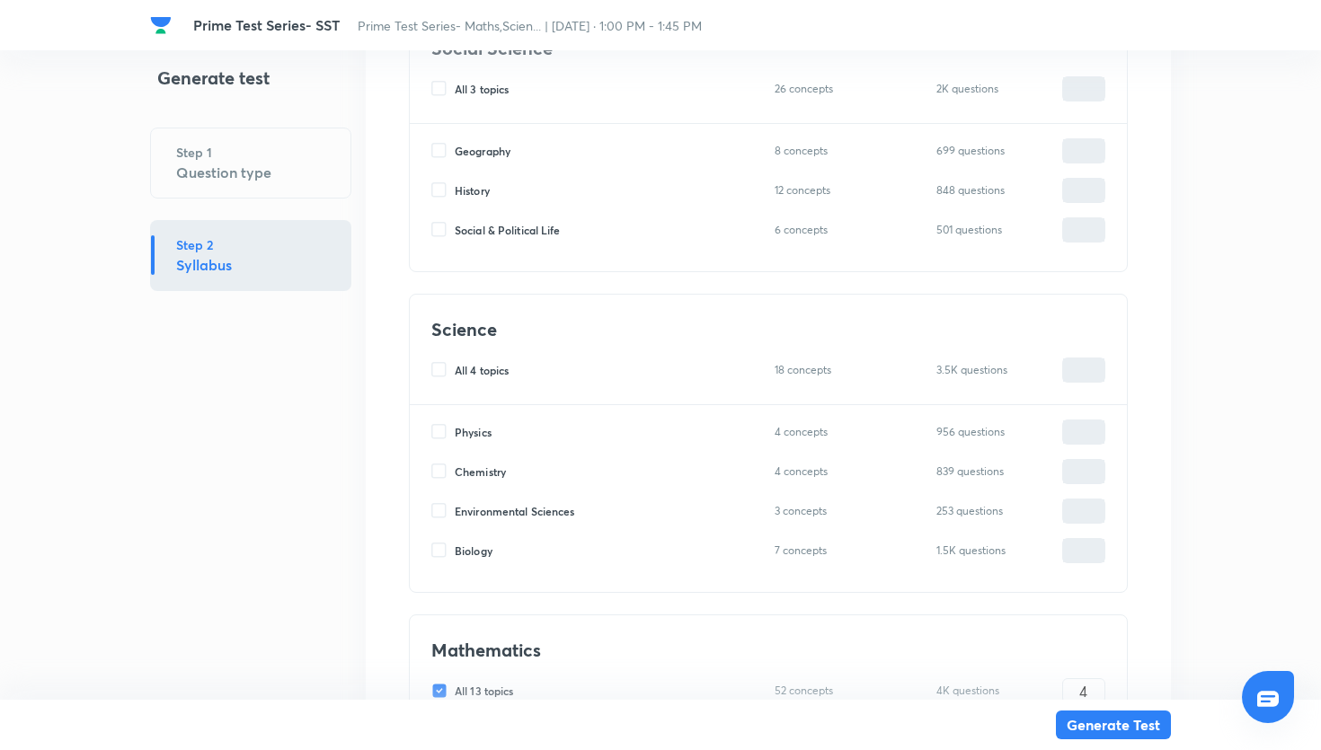
checkbox input "false"
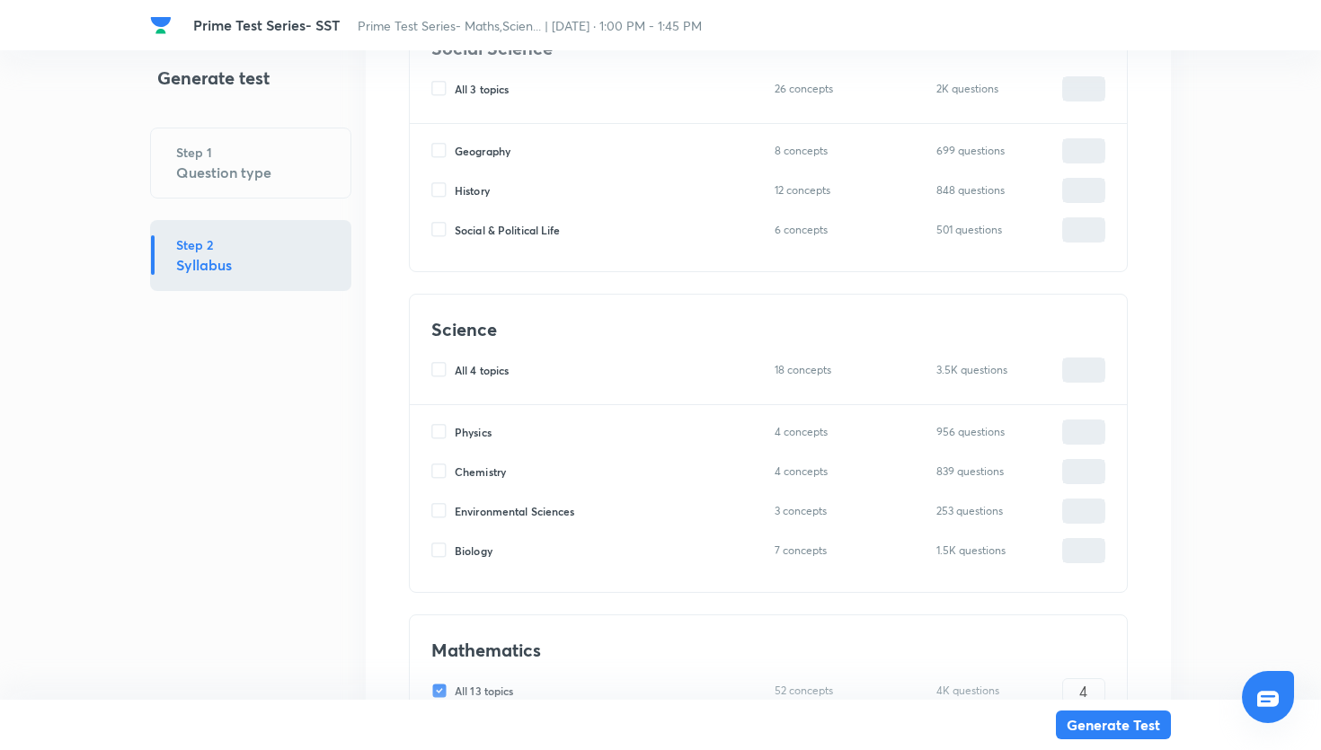
checkbox input "false"
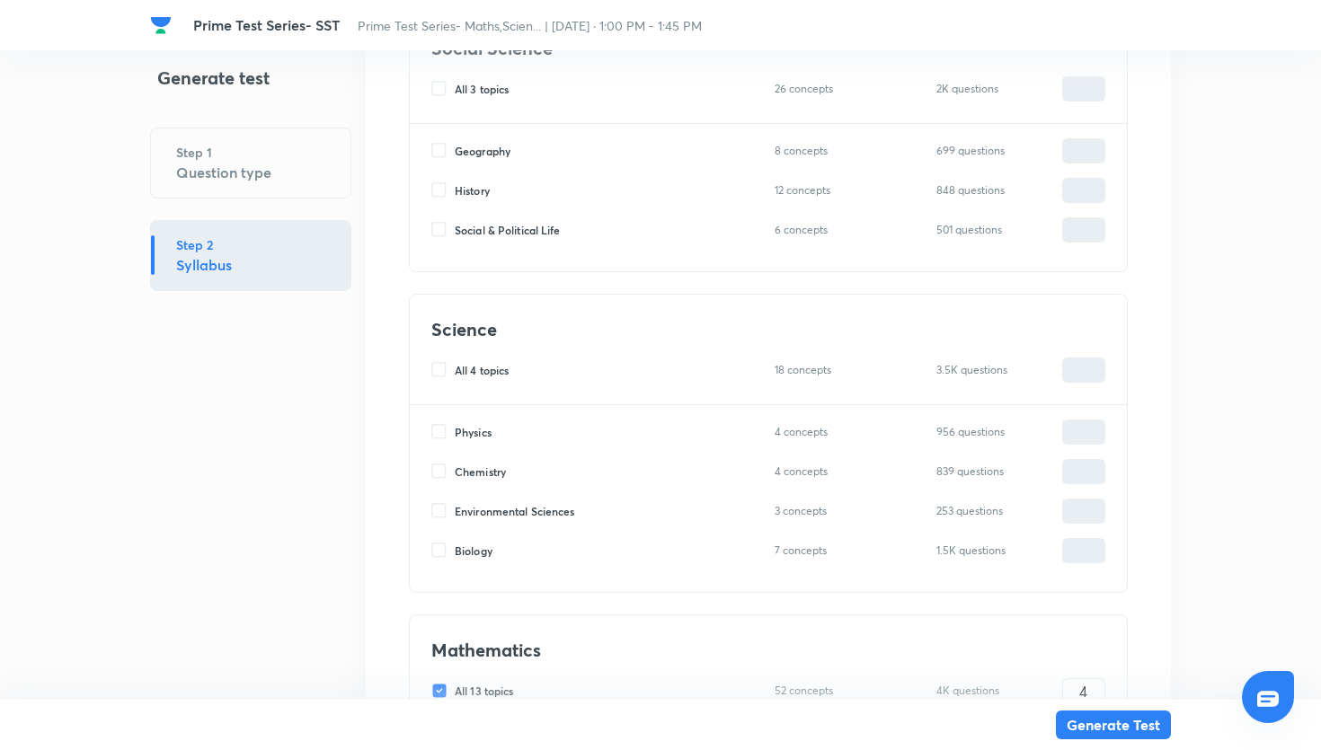
checkbox input "false"
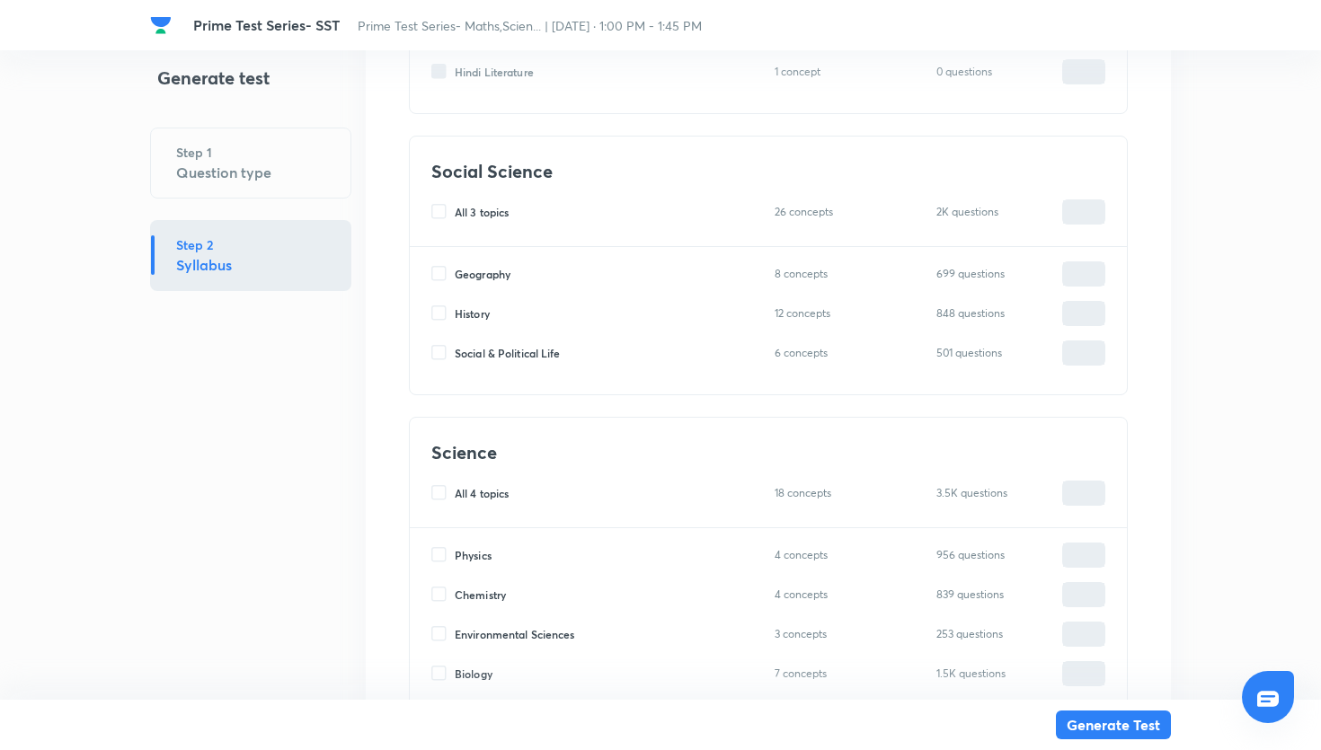
scroll to position [853, 0]
click at [440, 308] on input "History" at bounding box center [442, 314] width 23 height 16
checkbox input "true"
type input "0"
click at [1074, 319] on input "0" at bounding box center [1083, 314] width 41 height 31
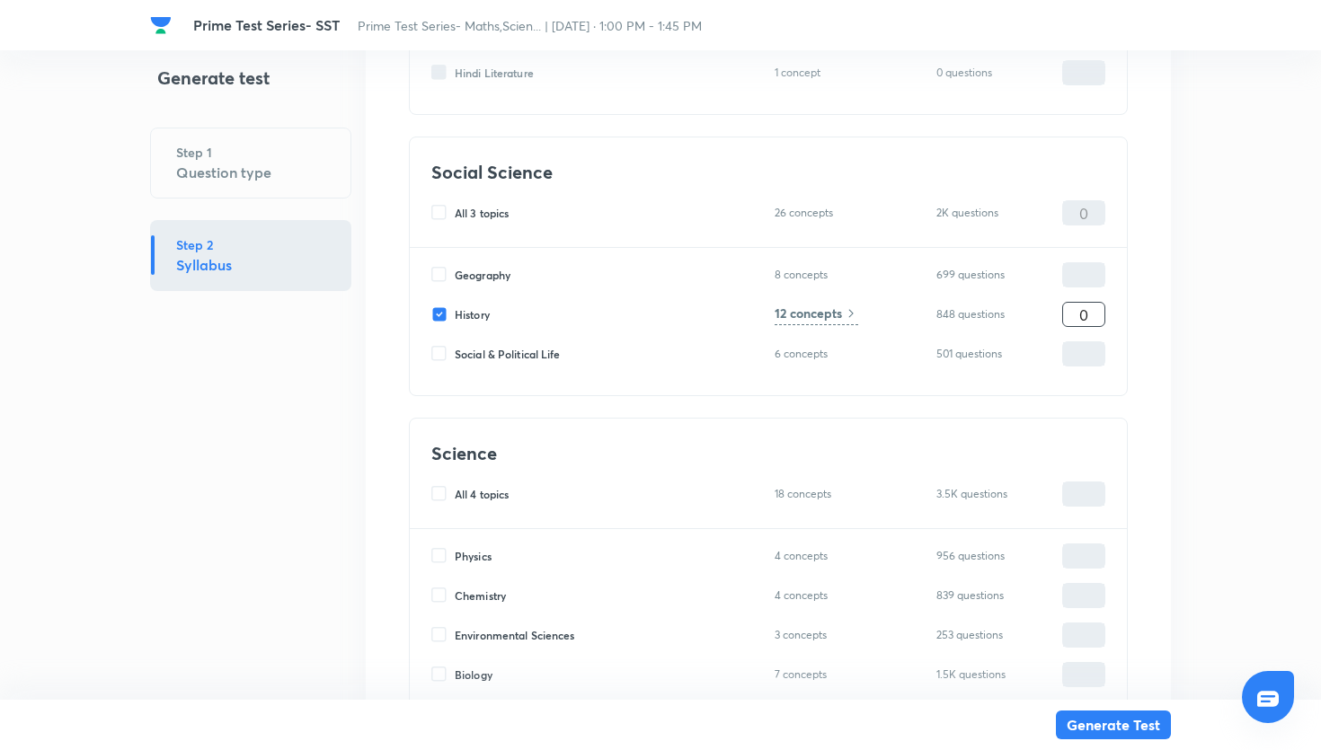
type input "20"
click at [843, 311] on div "12 concepts" at bounding box center [817, 315] width 84 height 22
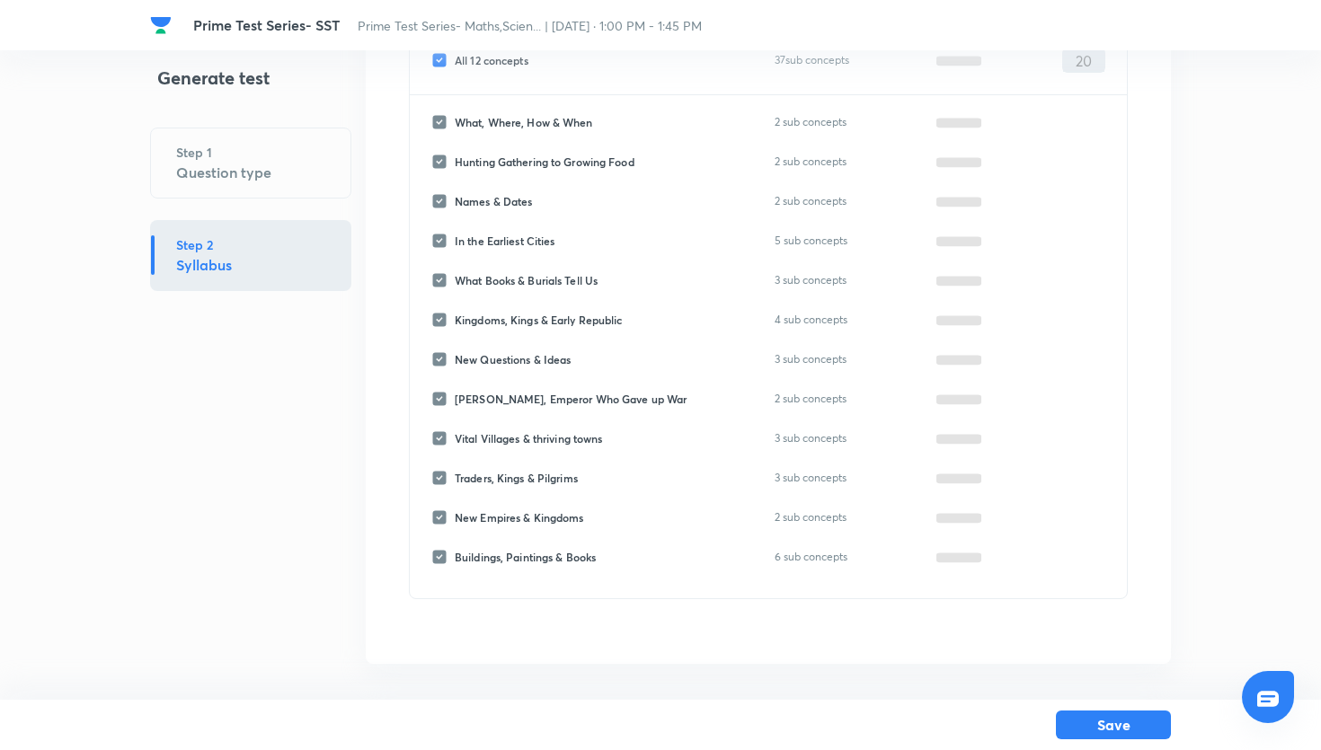
scroll to position [203, 0]
click at [444, 62] on input "All 12 concepts" at bounding box center [442, 60] width 23 height 16
checkbox input "false"
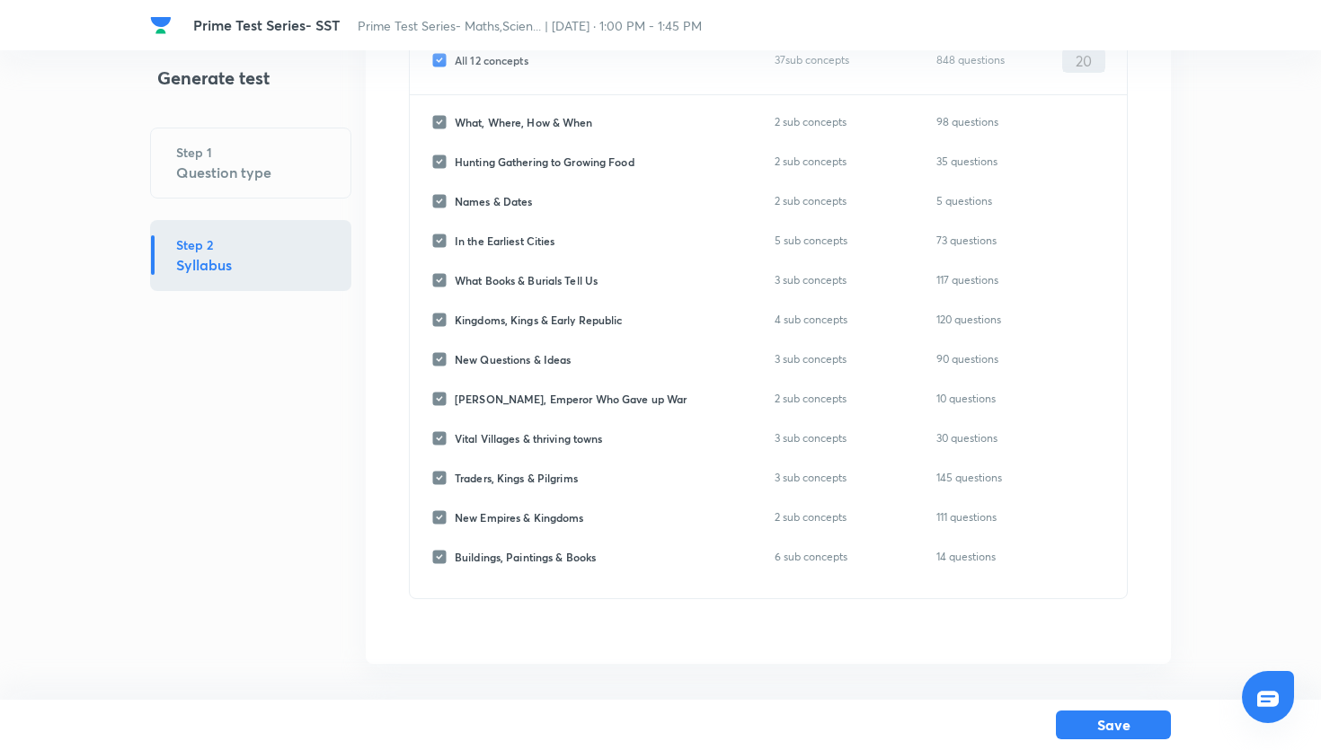
checkbox input "false"
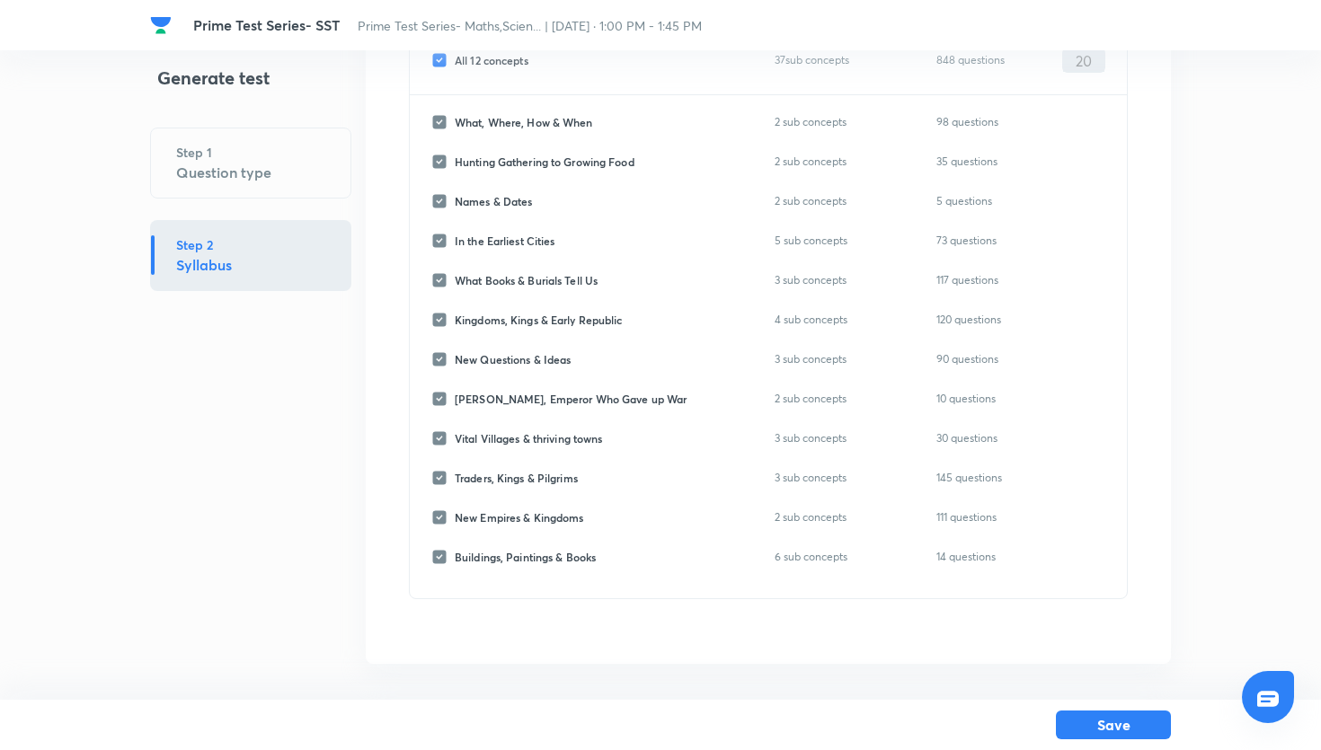
checkbox input "false"
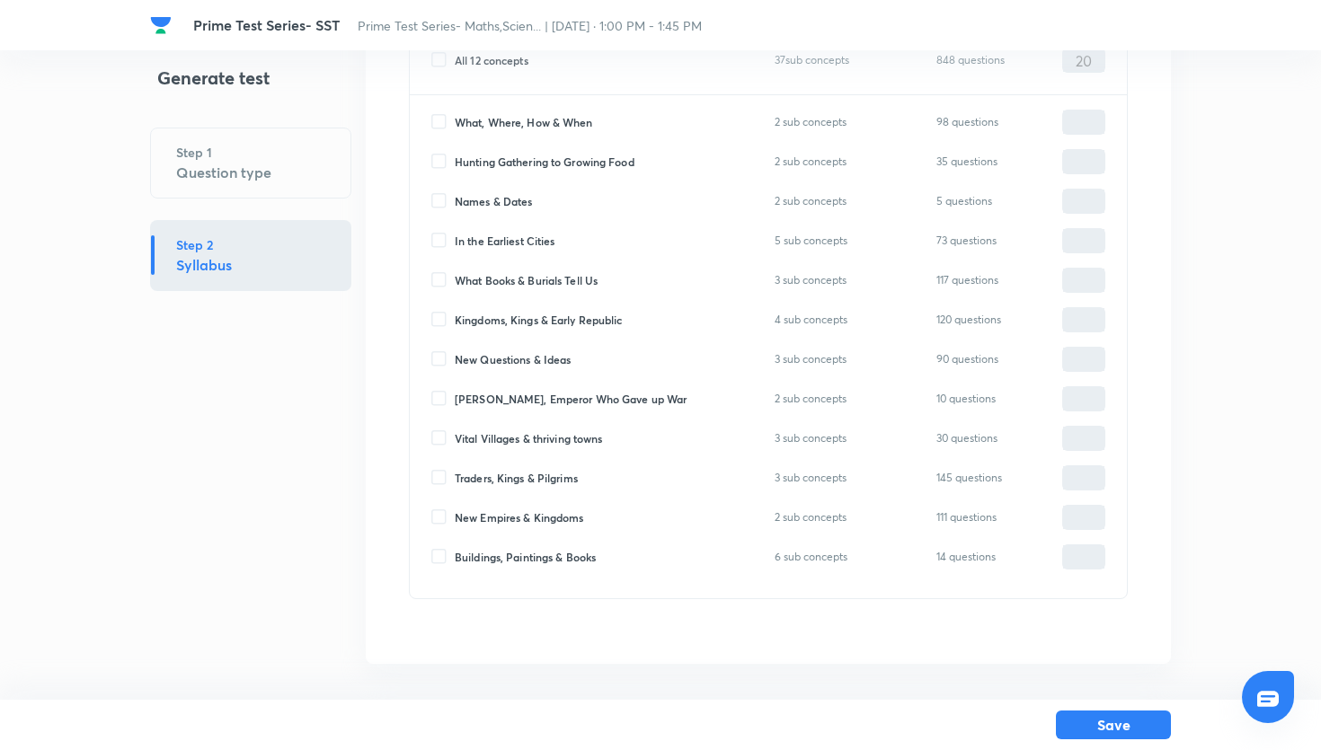
click at [450, 121] on input "What, Where, How & When" at bounding box center [442, 122] width 23 height 16
checkbox input "true"
click at [1076, 121] on input "0" at bounding box center [1083, 122] width 41 height 31
type input "10"
click at [857, 120] on h6 "2 sub concepts" at bounding box center [818, 120] width 86 height 19
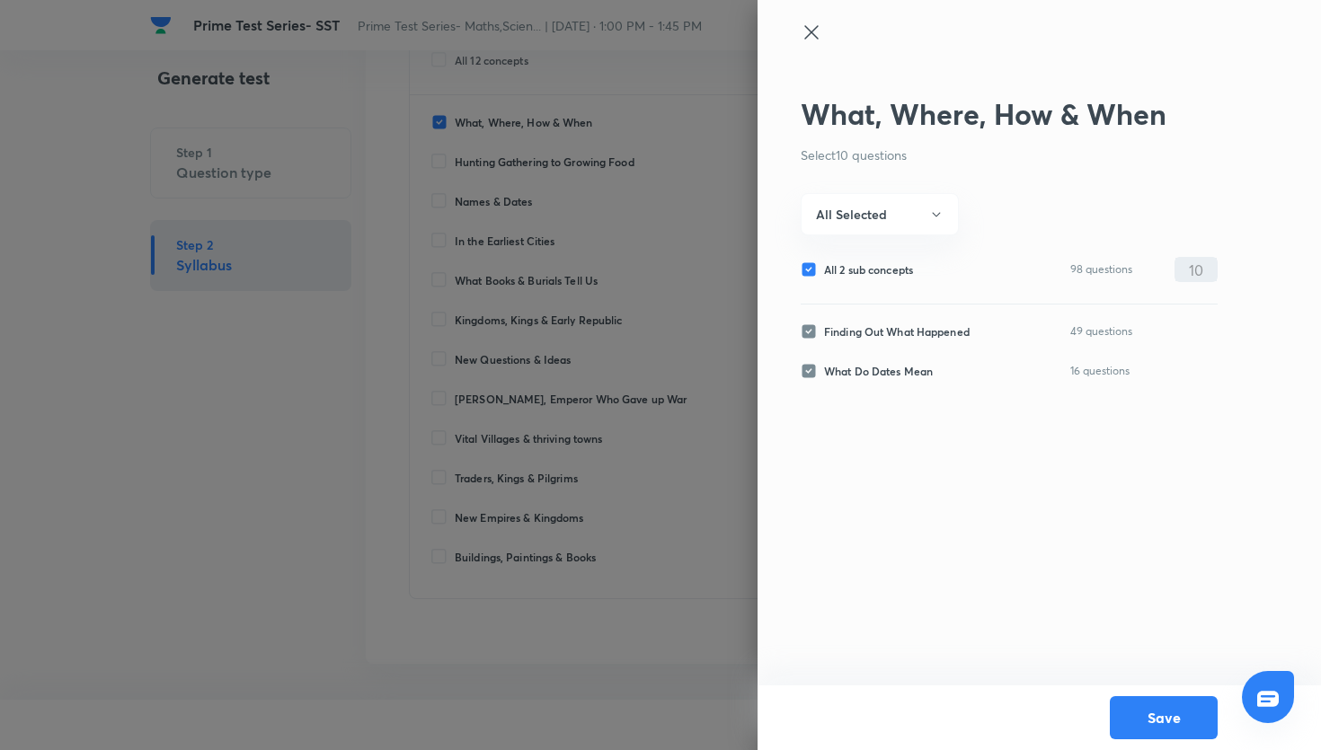
click at [817, 39] on icon at bounding box center [810, 31] width 13 height 13
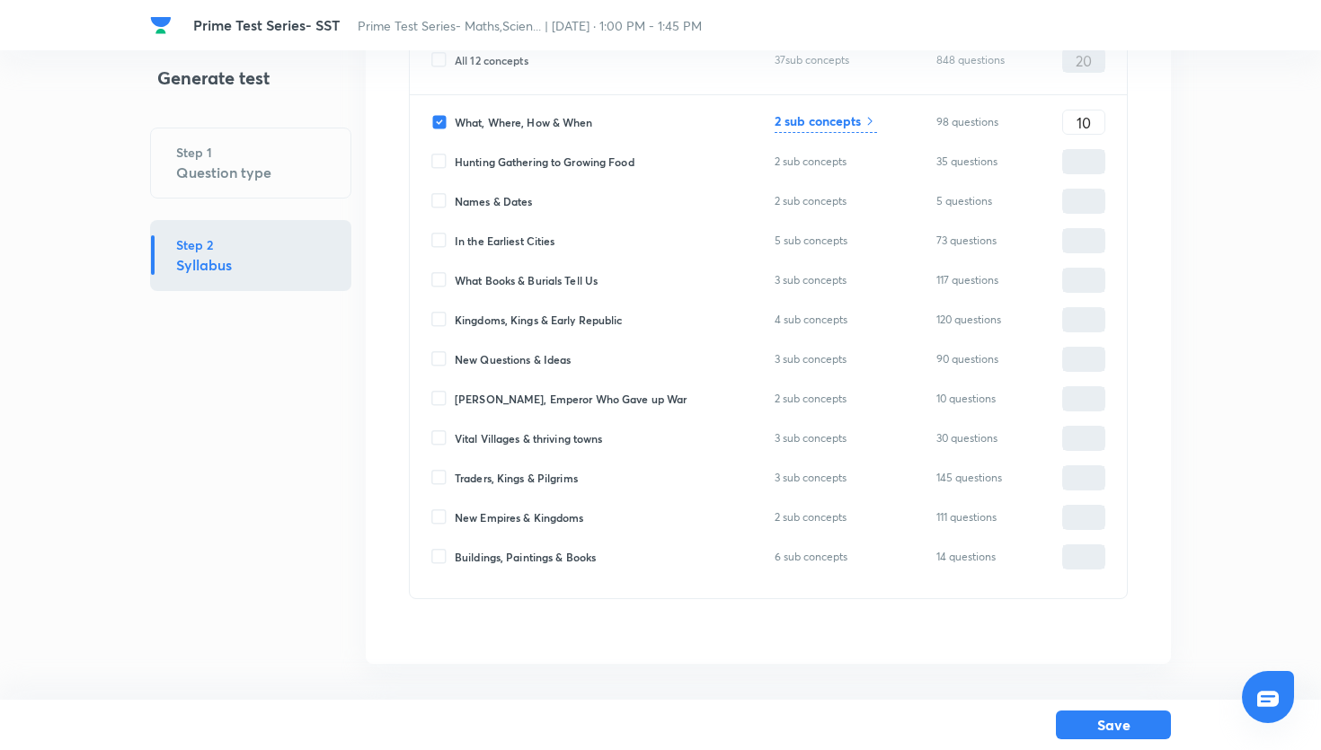
click at [437, 242] on input "In the Earliest Cities" at bounding box center [442, 241] width 23 height 16
checkbox input "true"
click at [1080, 244] on input "0" at bounding box center [1083, 241] width 41 height 31
type input "10"
click at [840, 235] on h6 "5 sub concepts" at bounding box center [818, 239] width 87 height 19
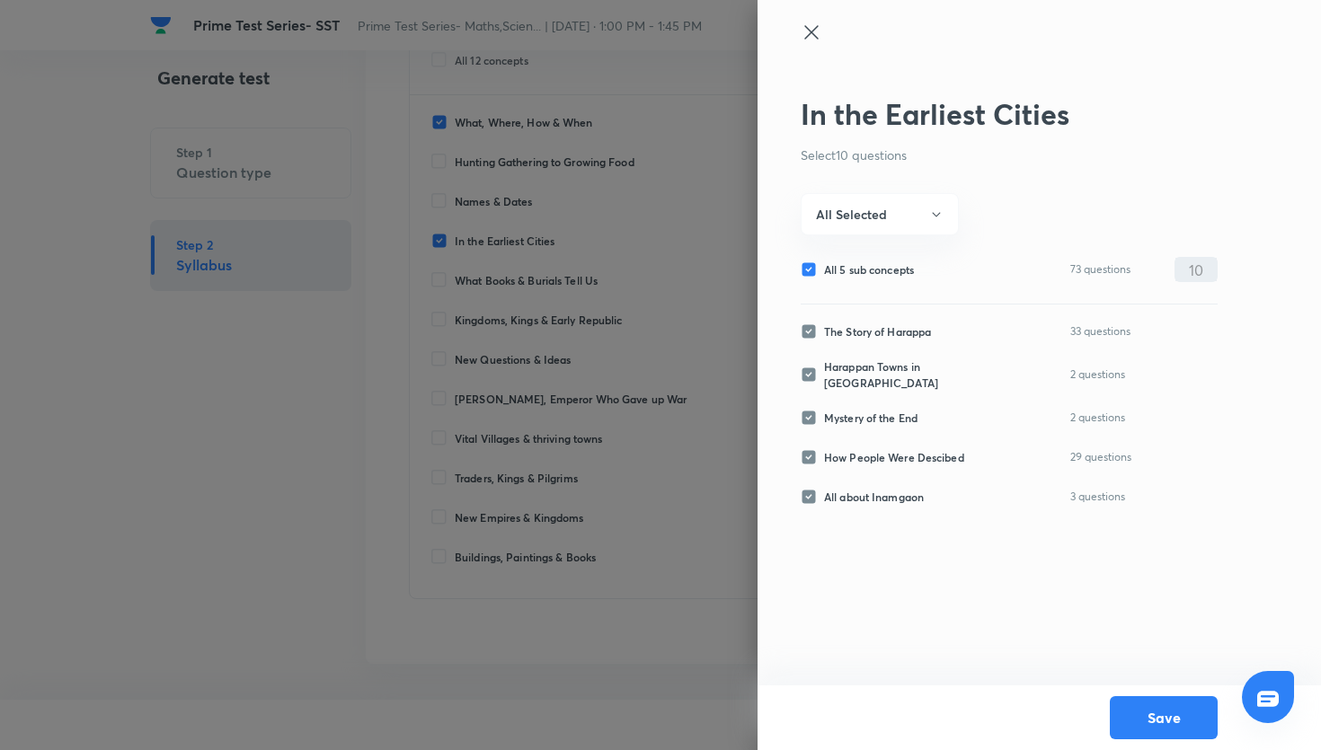
click at [809, 48] on div at bounding box center [1009, 49] width 417 height 54
click at [804, 36] on icon at bounding box center [812, 33] width 22 height 22
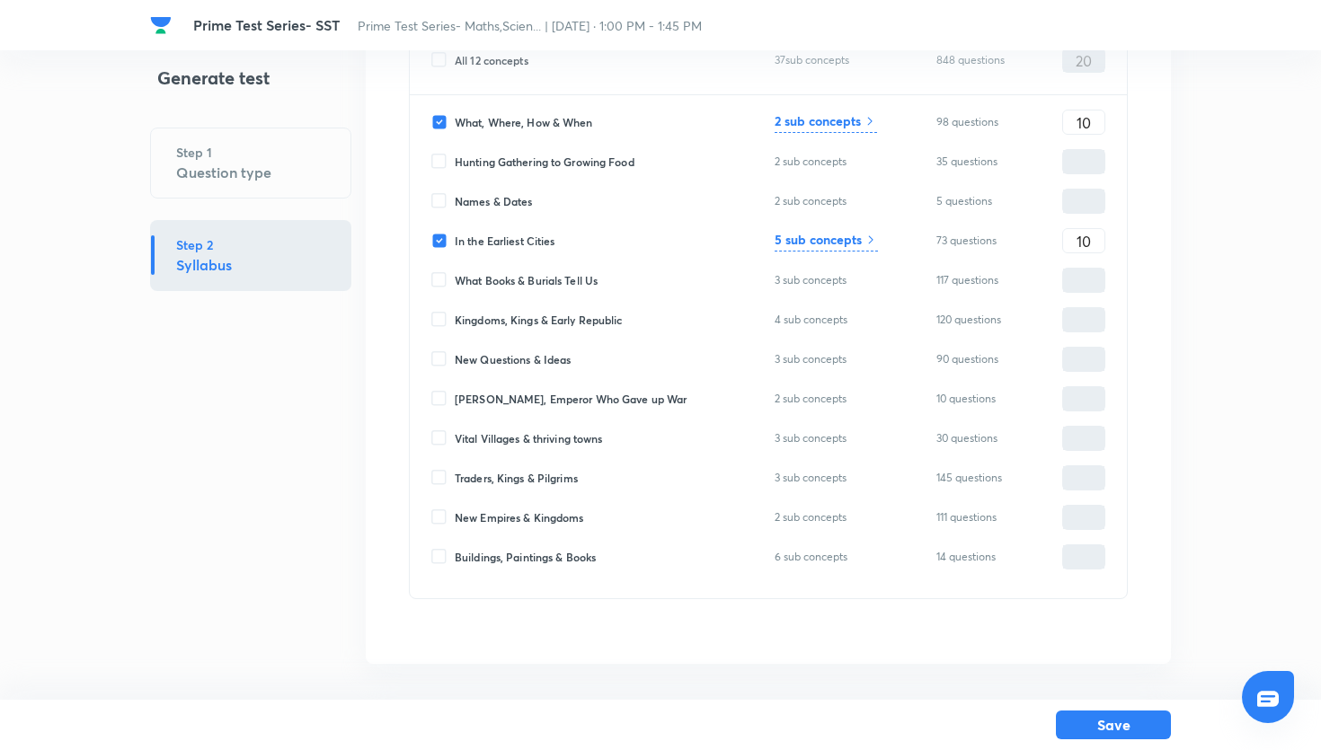
click at [438, 241] on input "In the Earliest Cities" at bounding box center [442, 241] width 23 height 16
checkbox input "false"
click at [448, 126] on input "What, Where, How & When" at bounding box center [442, 122] width 23 height 16
checkbox input "false"
click at [453, 128] on input "What, Where, How & When" at bounding box center [442, 122] width 23 height 16
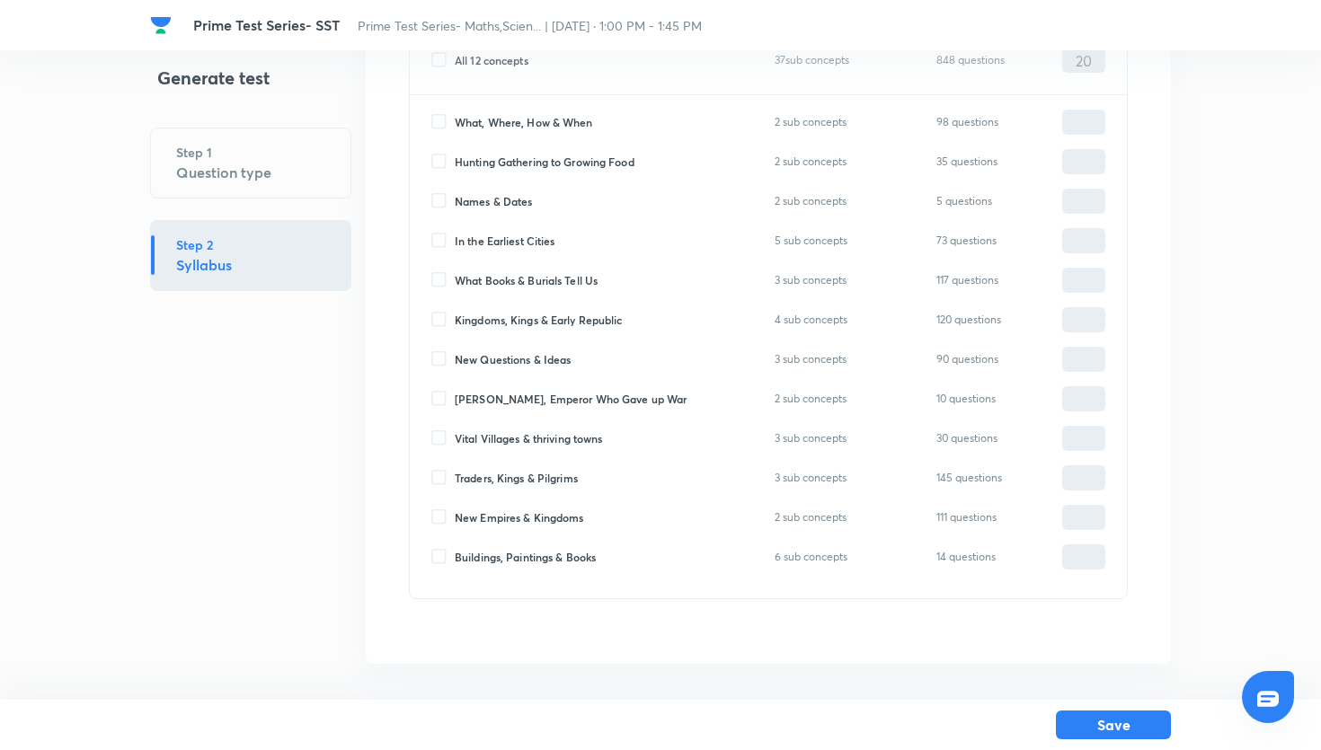
checkbox input "true"
type input "0"
click at [442, 239] on input "In the Earliest Cities" at bounding box center [442, 241] width 23 height 16
checkbox input "true"
type input "0"
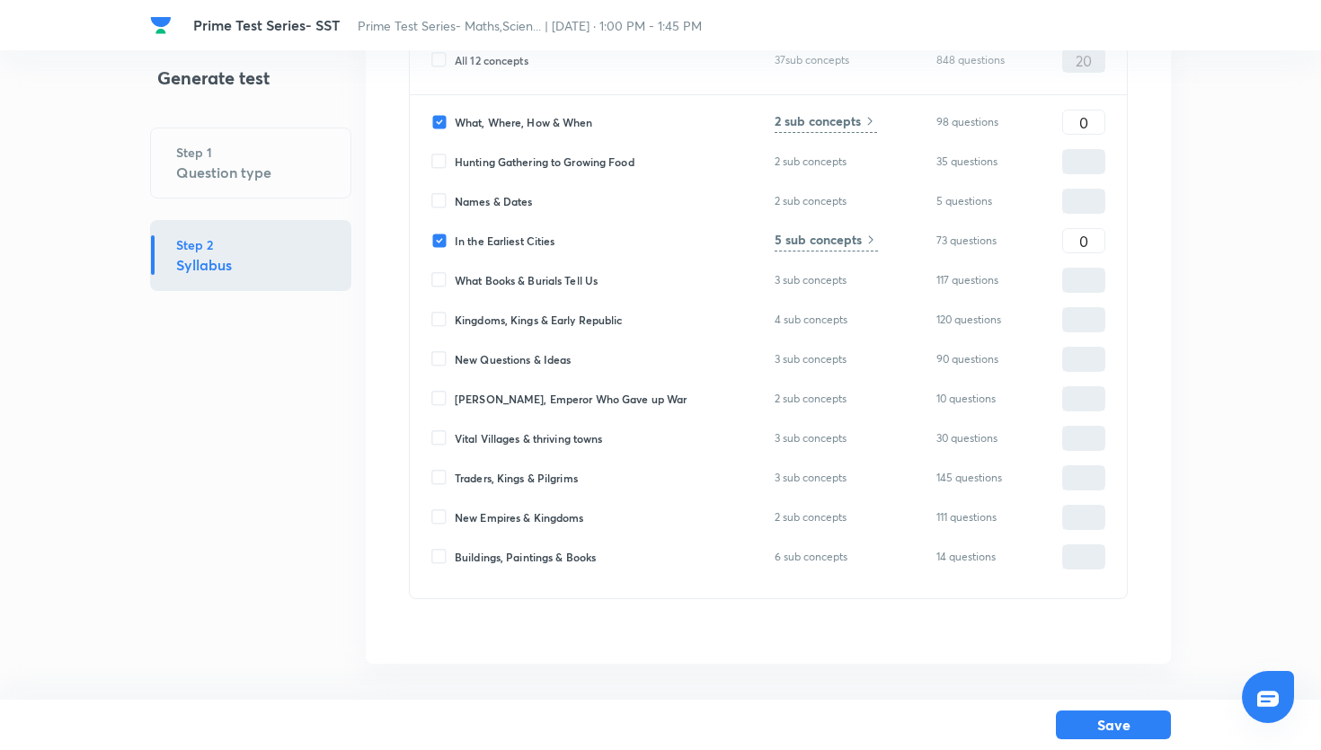
click at [453, 511] on input "New Empires & Kingdoms" at bounding box center [442, 518] width 23 height 16
checkbox input "true"
type input "0"
click at [1083, 129] on input "0" at bounding box center [1083, 122] width 41 height 31
type input "6"
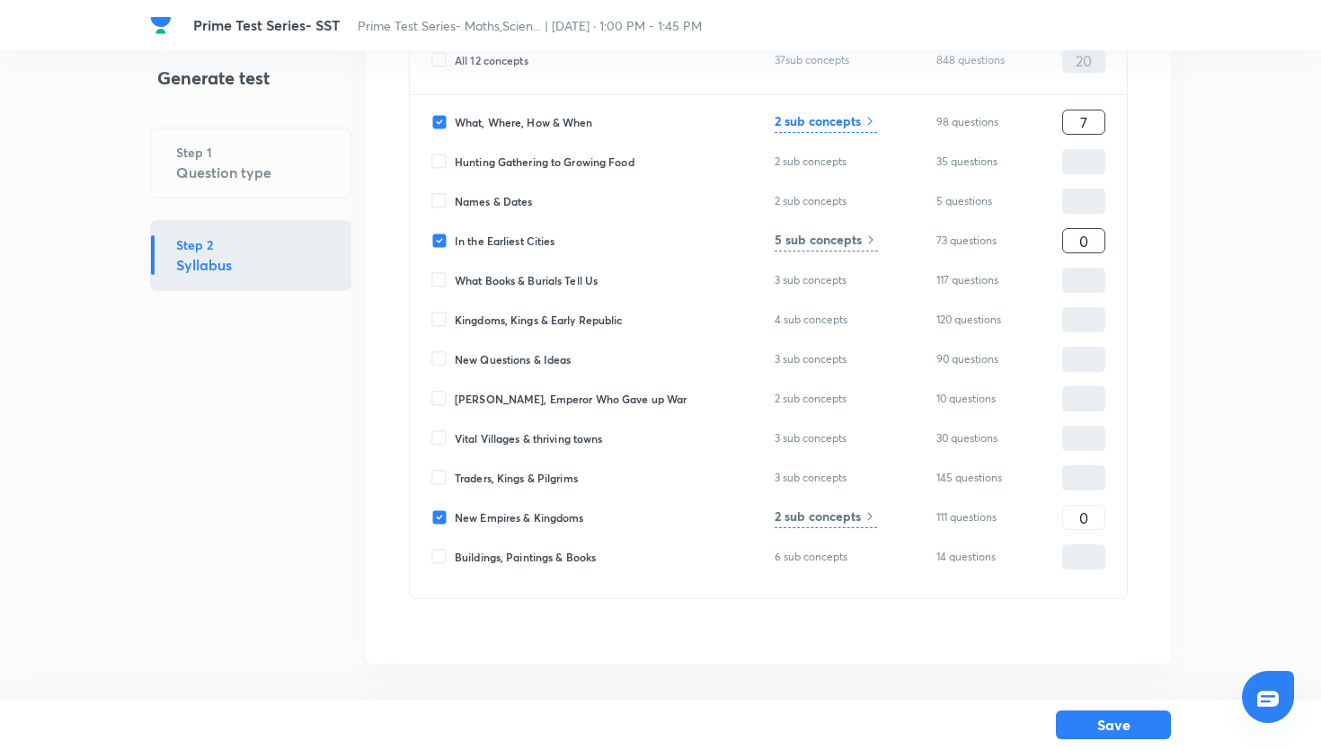
type input "7"
click at [1088, 235] on input "0" at bounding box center [1083, 241] width 41 height 31
type input "7"
click at [1095, 521] on input "0" at bounding box center [1083, 517] width 41 height 31
type input "6"
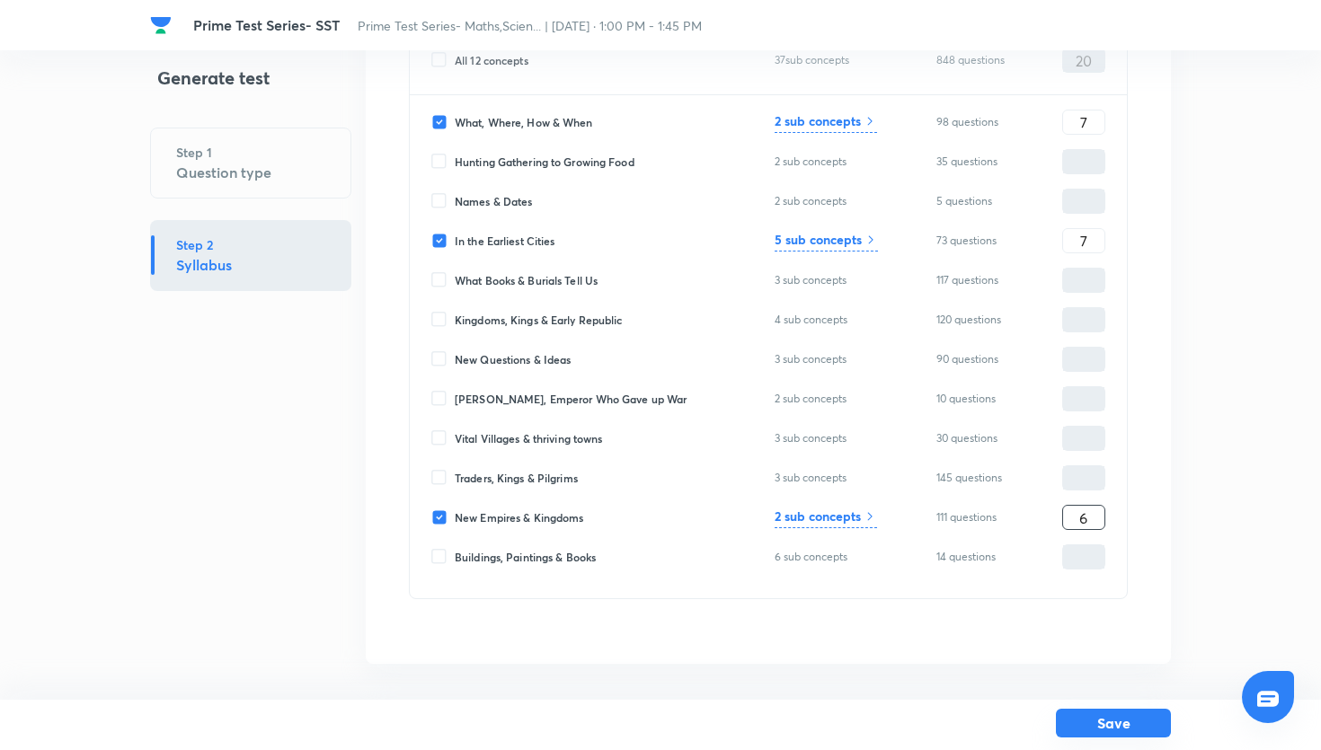
click at [1115, 722] on button "Save" at bounding box center [1113, 723] width 115 height 29
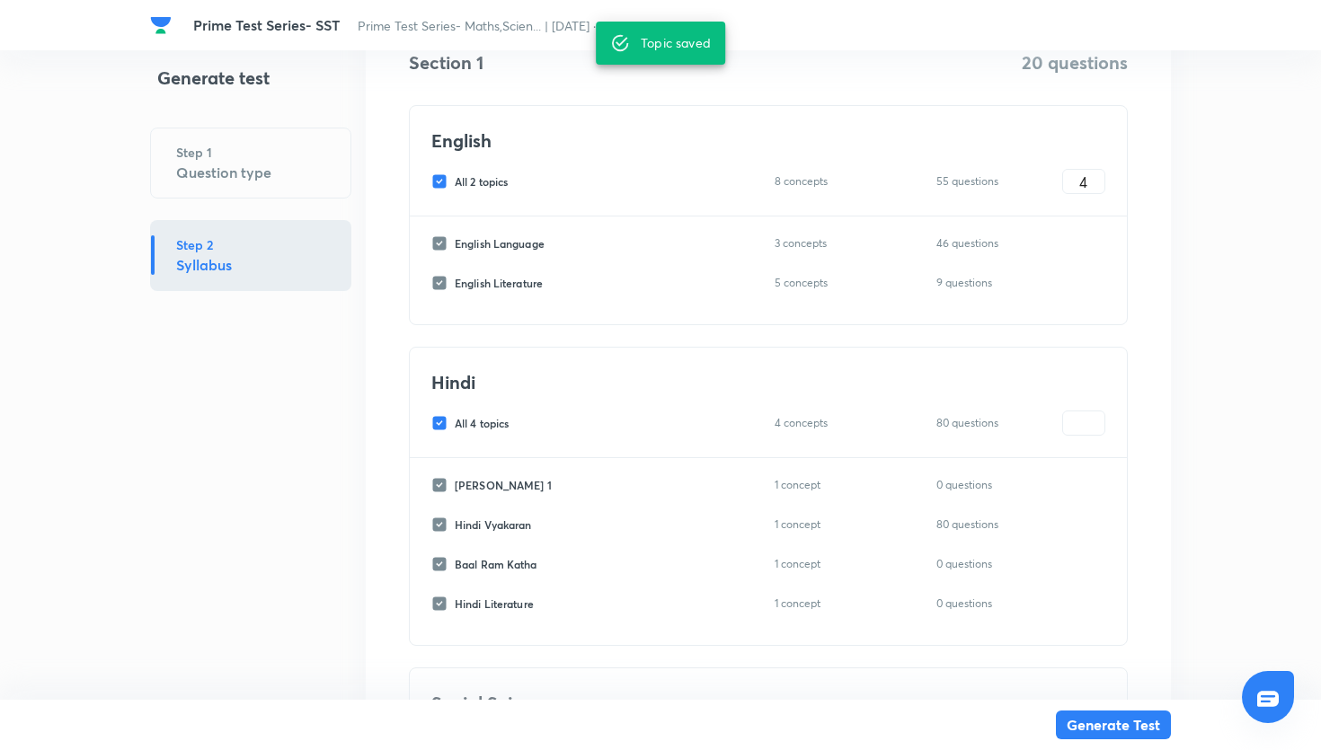
scroll to position [262, 0]
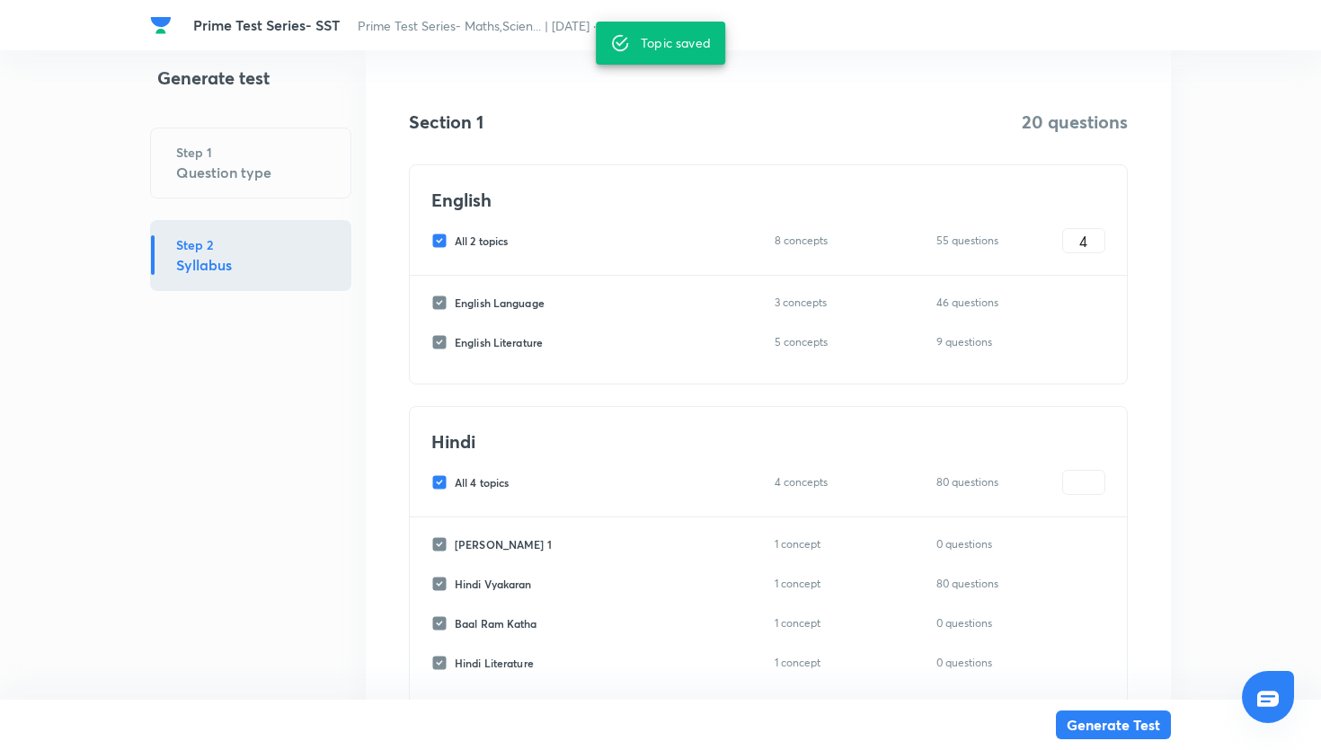
click at [443, 240] on input "All 2 topics" at bounding box center [442, 241] width 23 height 16
checkbox input "false"
click at [443, 483] on input "All 4 topics" at bounding box center [442, 483] width 23 height 16
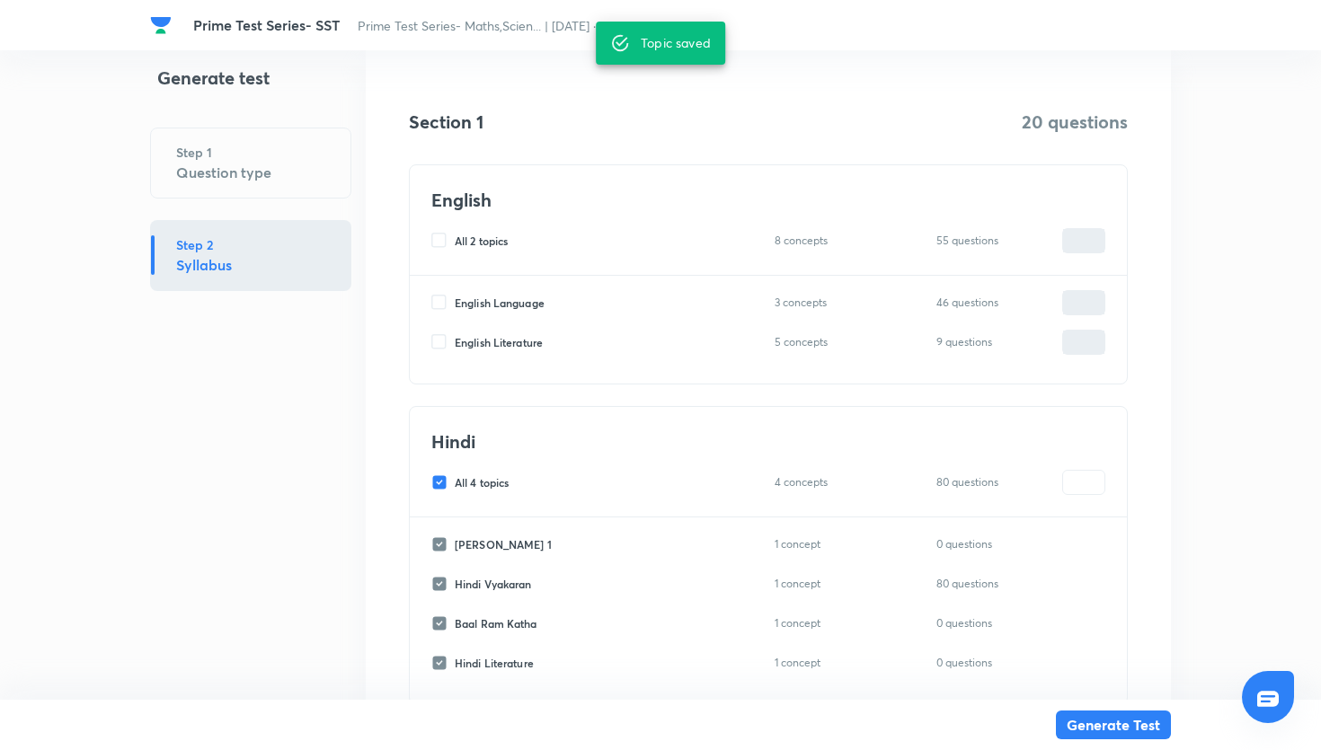
checkbox input "false"
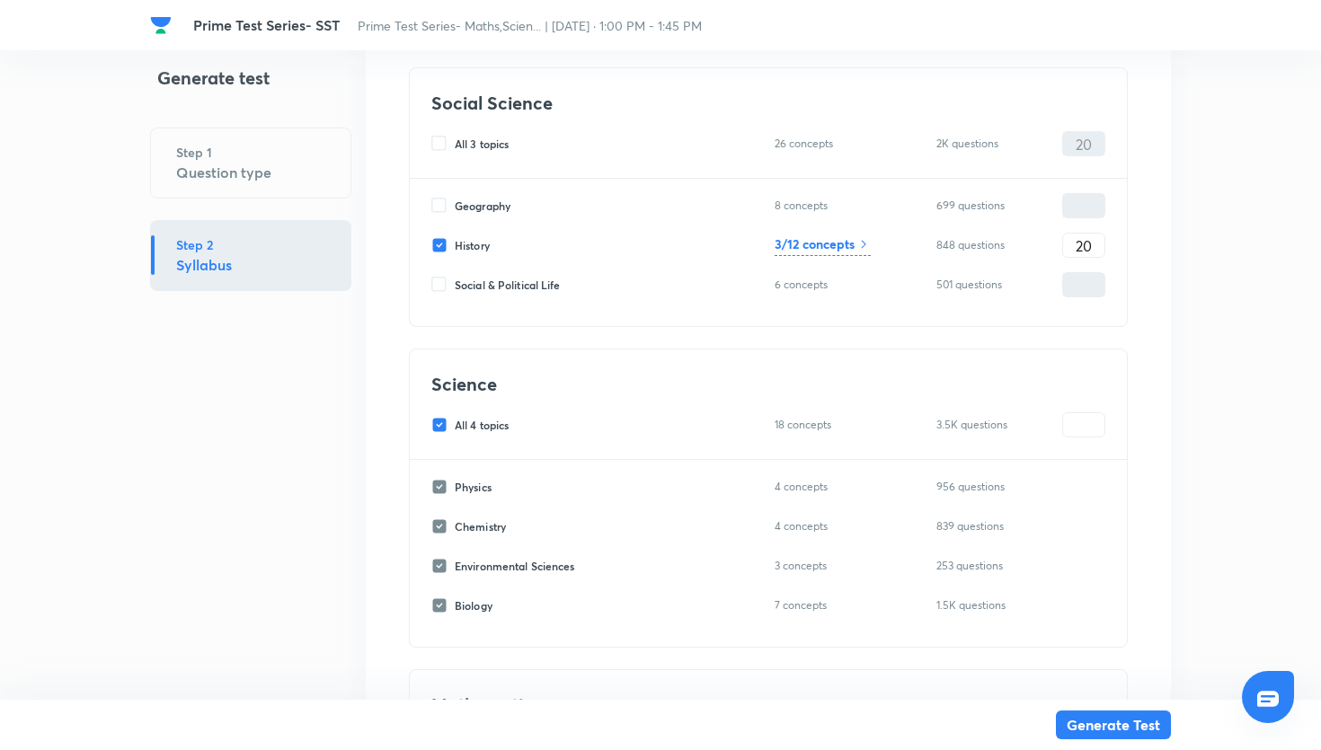
click at [435, 423] on input "All 4 topics" at bounding box center [442, 425] width 23 height 16
checkbox input "false"
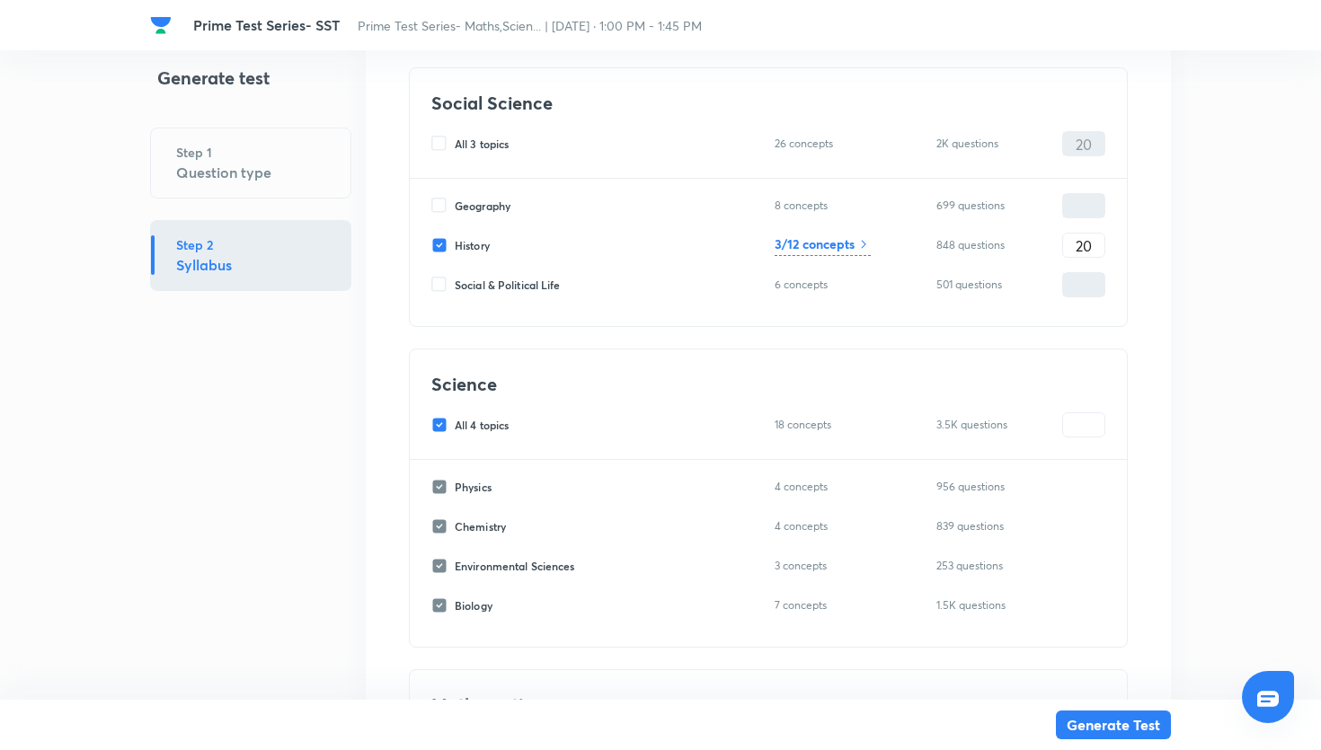
checkbox input "false"
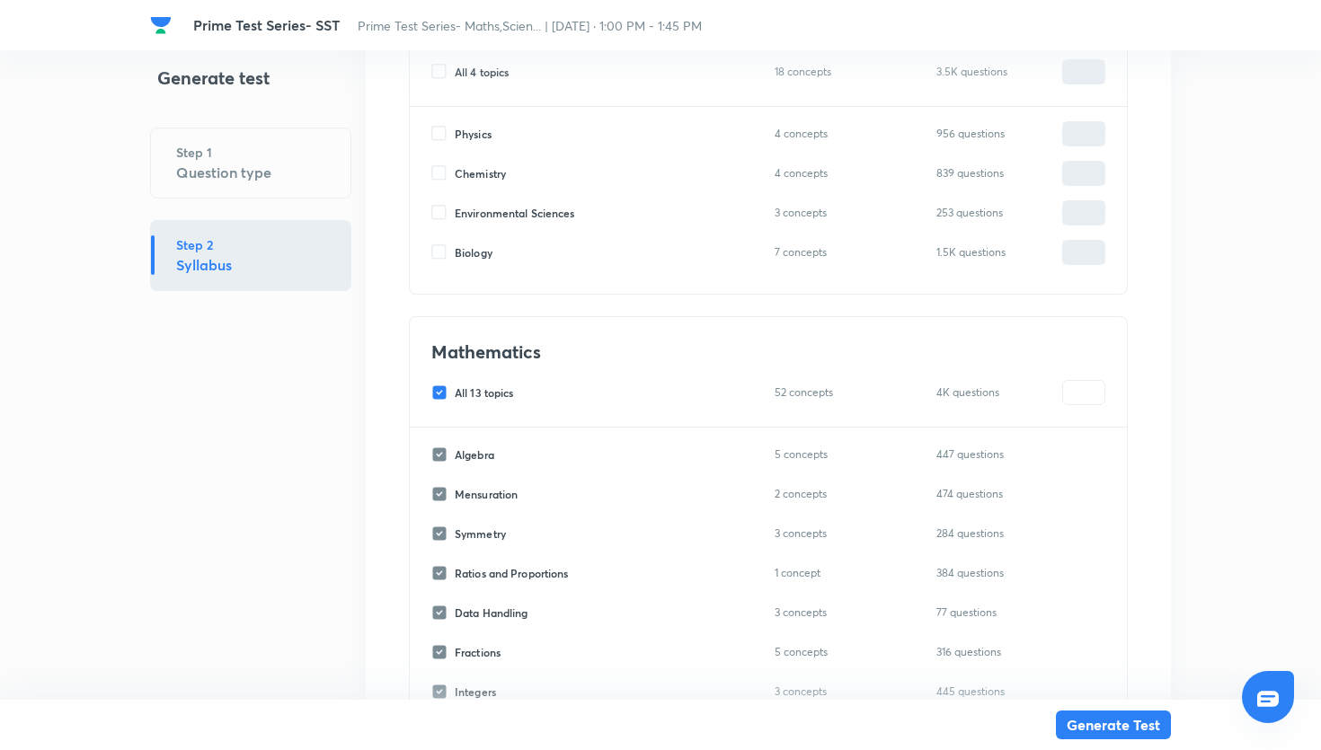
click at [440, 399] on input "All 13 topics" at bounding box center [442, 393] width 23 height 16
checkbox input "false"
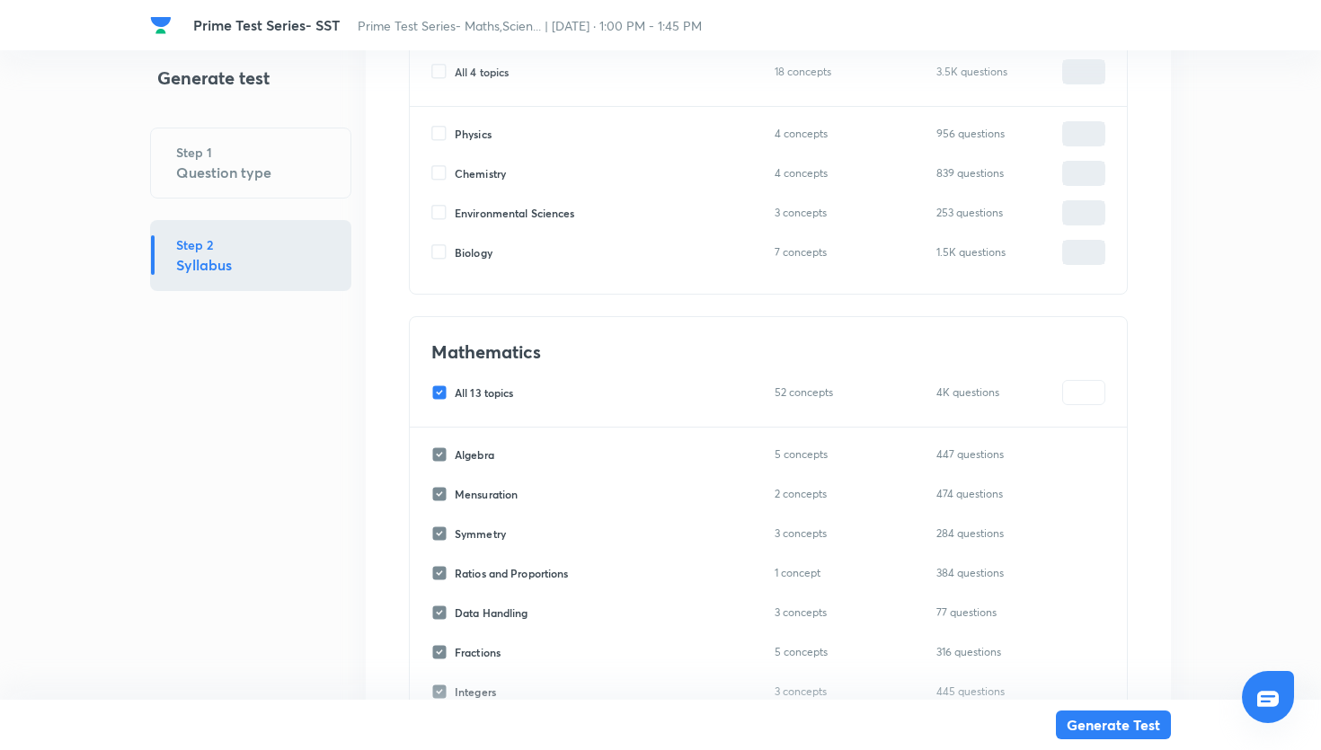
checkbox input "false"
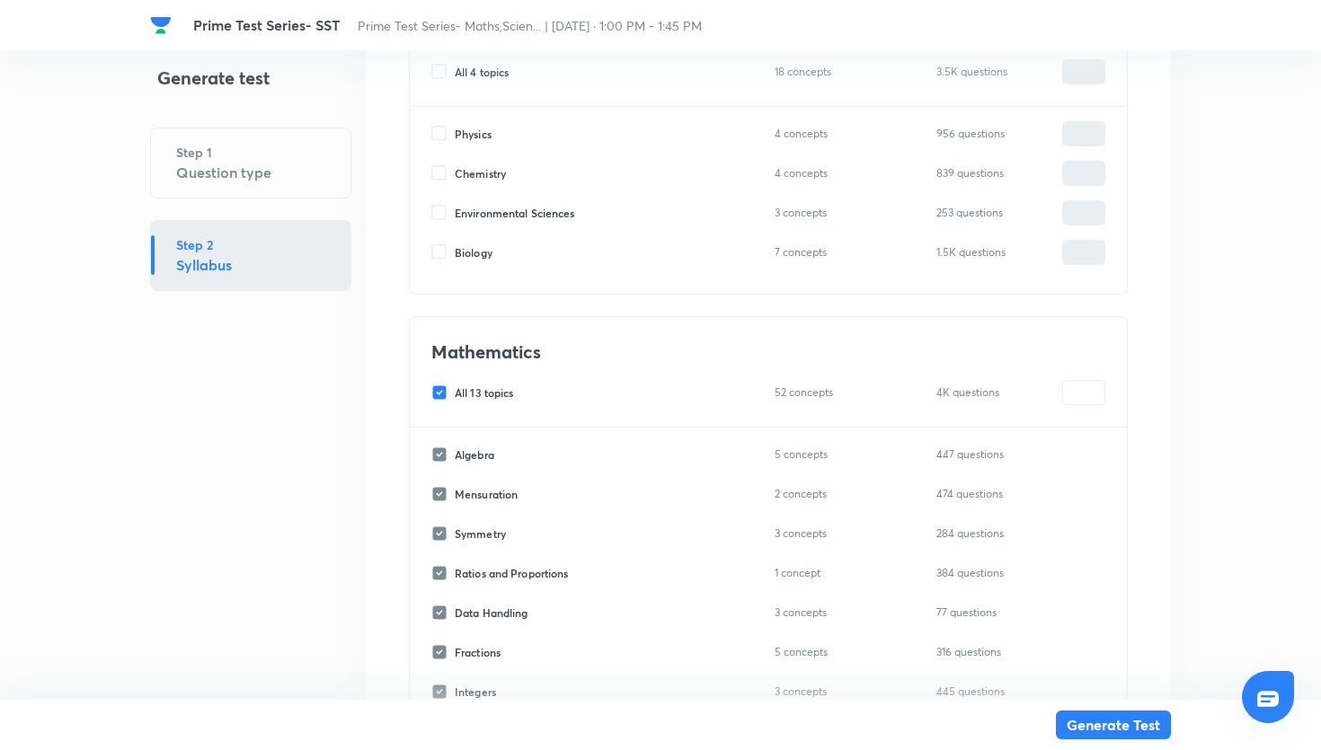
checkbox input "false"
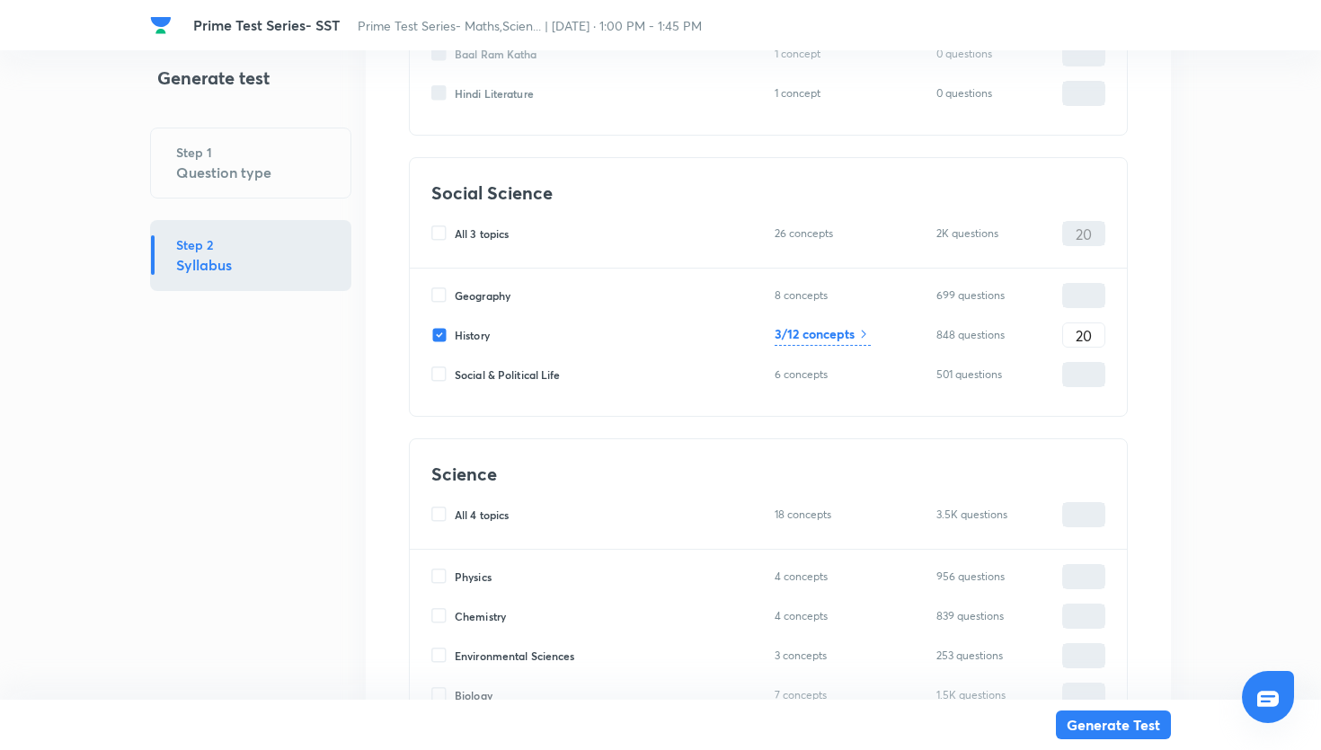
scroll to position [820, 0]
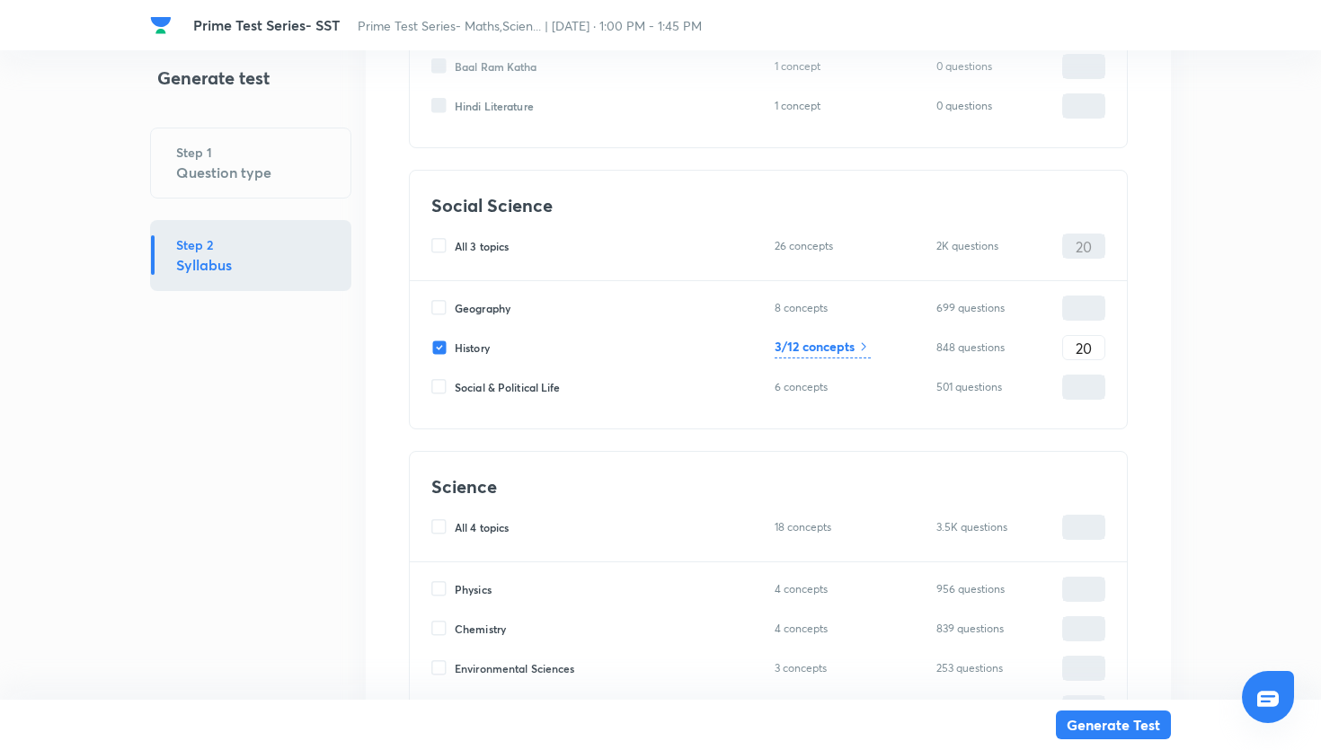
click at [862, 347] on icon at bounding box center [864, 347] width 14 height 14
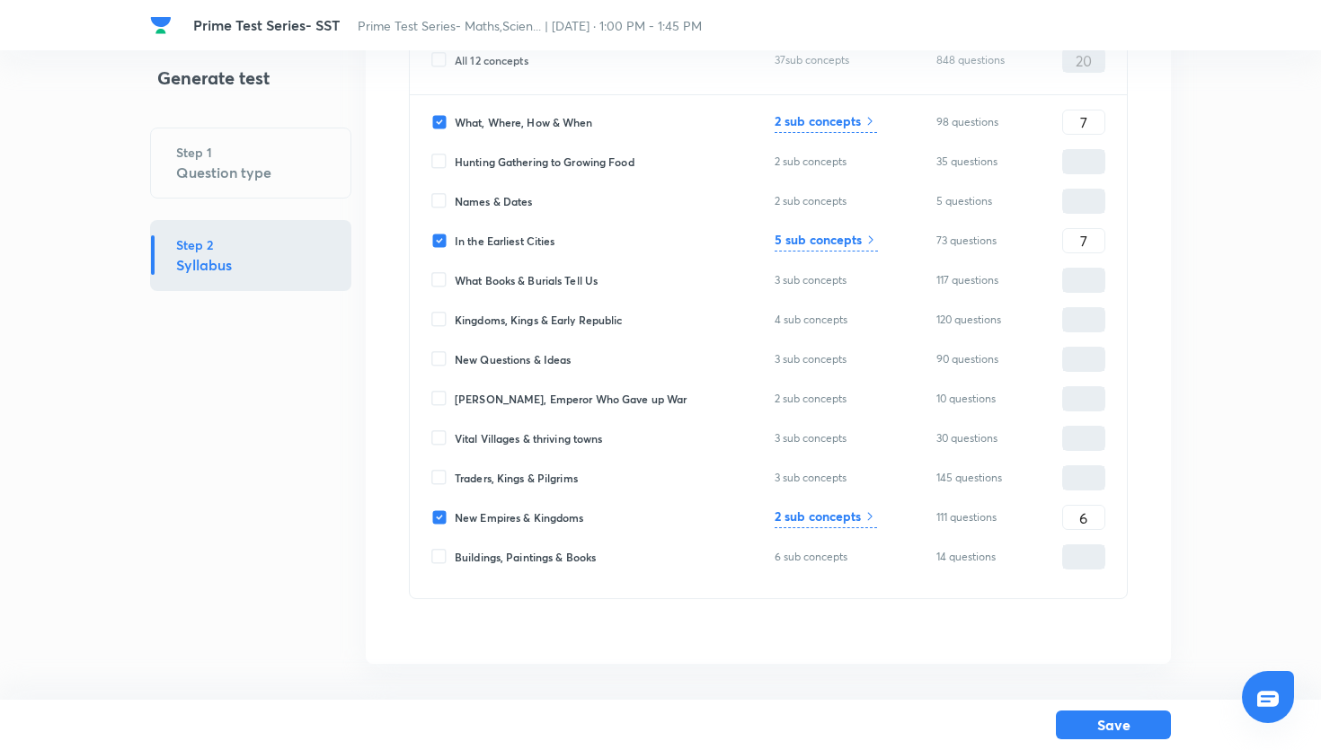
scroll to position [203, 0]
click at [1084, 711] on button "Save" at bounding box center [1113, 723] width 115 height 29
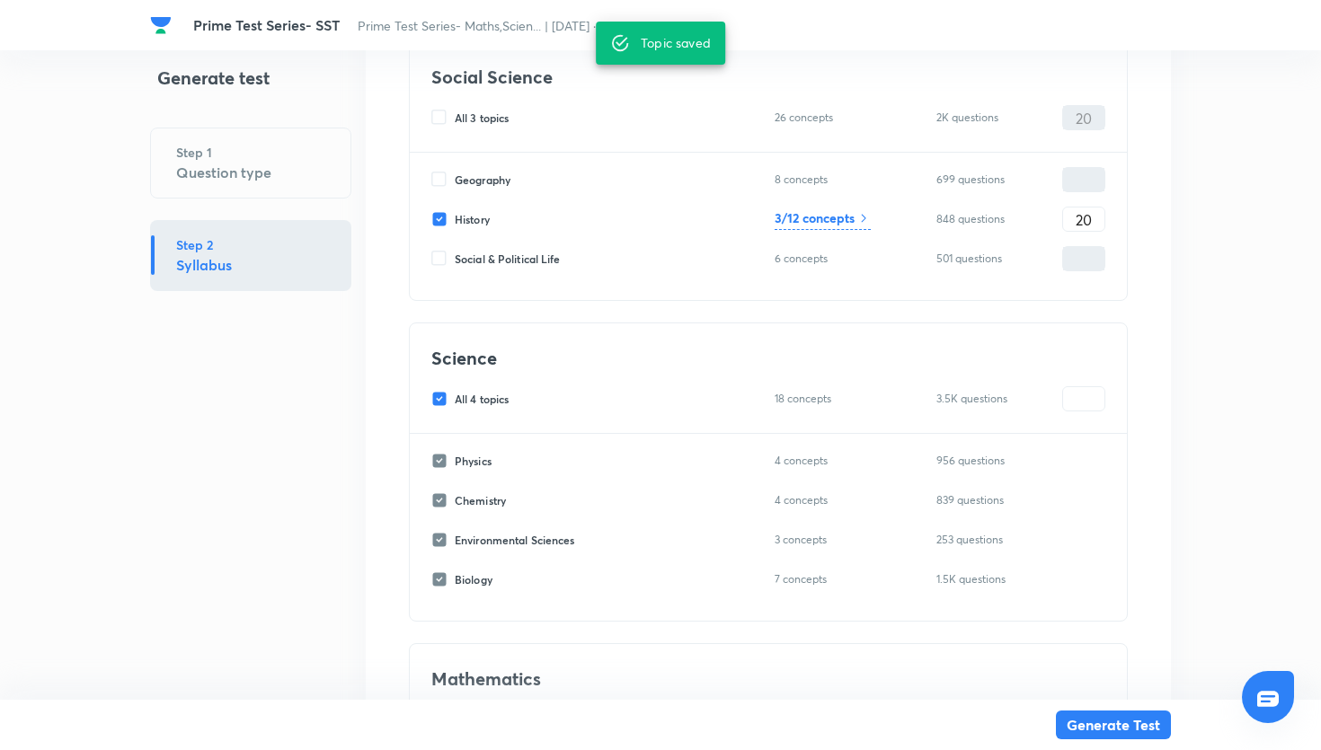
scroll to position [1669, 0]
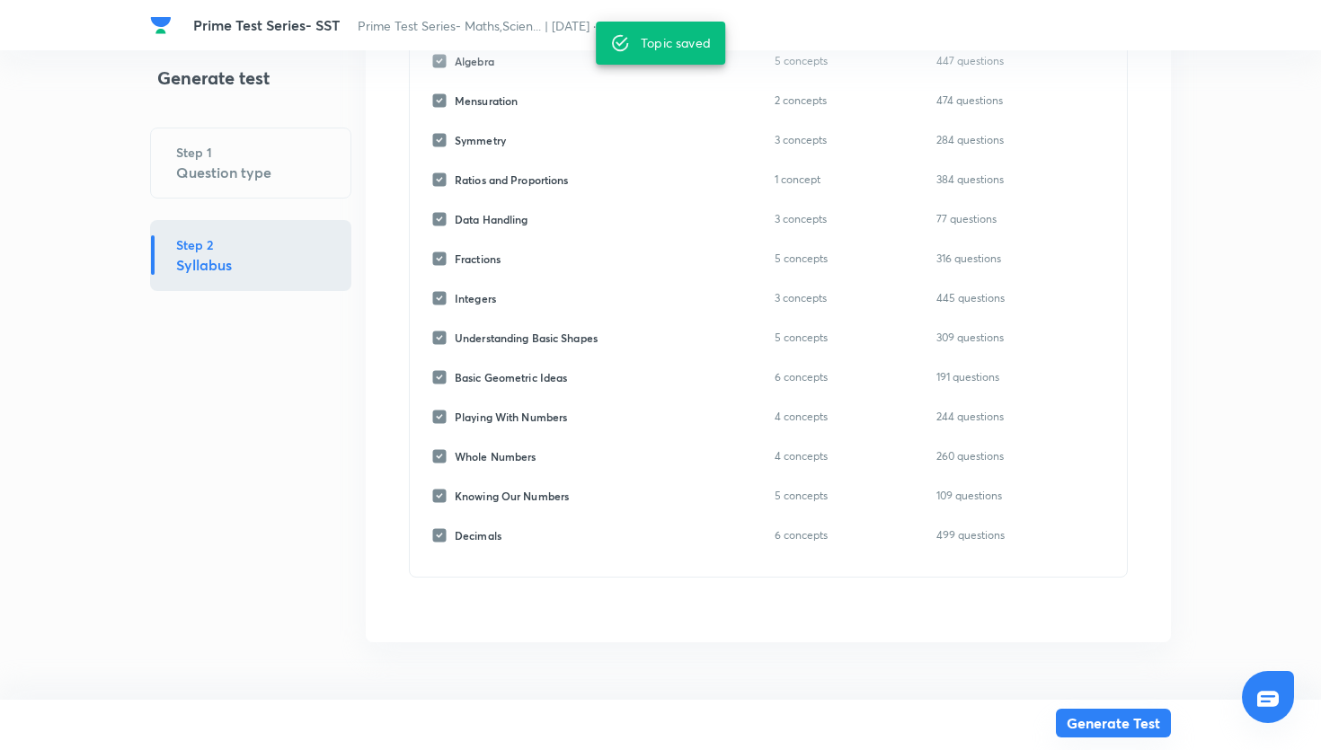
click at [1082, 737] on button "Generate Test" at bounding box center [1113, 723] width 115 height 29
type input "0"
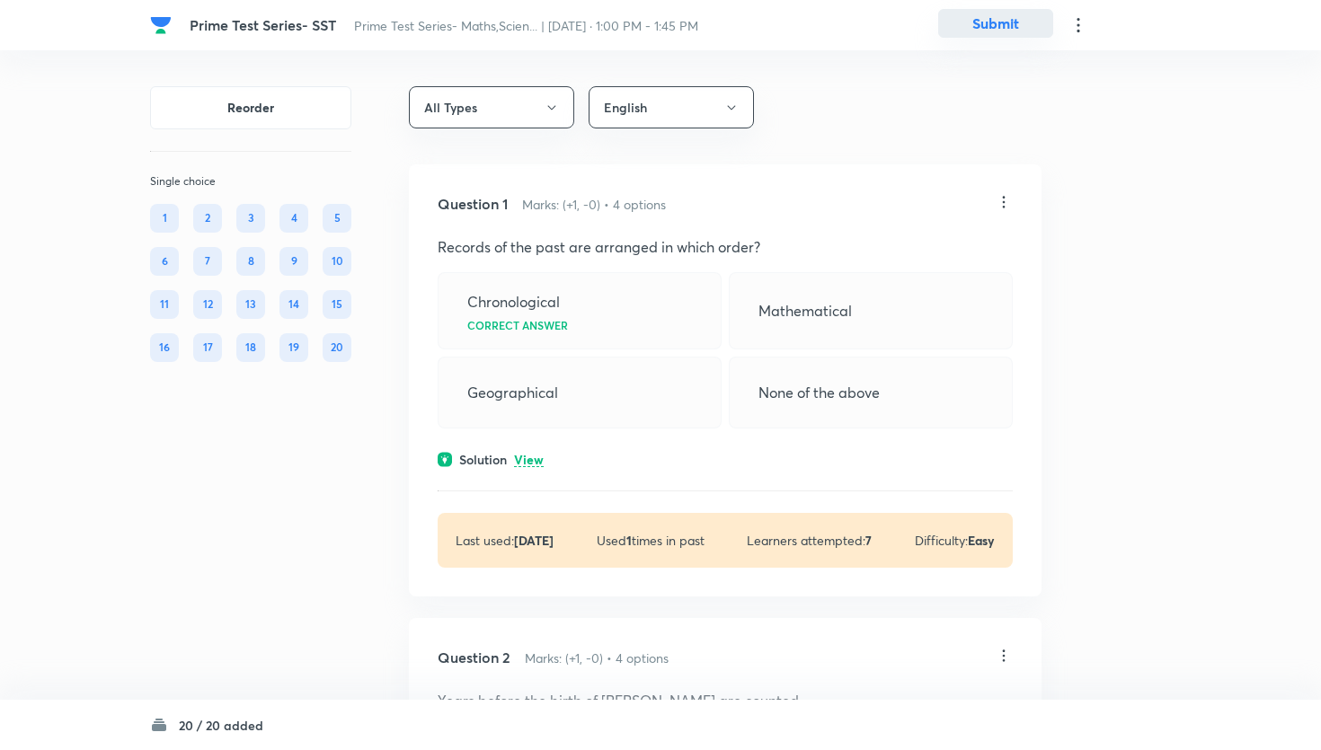
click at [977, 22] on button "Submit" at bounding box center [995, 23] width 115 height 29
click at [607, 200] on h6 "Marks: (+1, -0) • 4 options" at bounding box center [594, 204] width 144 height 19
click at [968, 12] on button "Submit" at bounding box center [995, 23] width 115 height 29
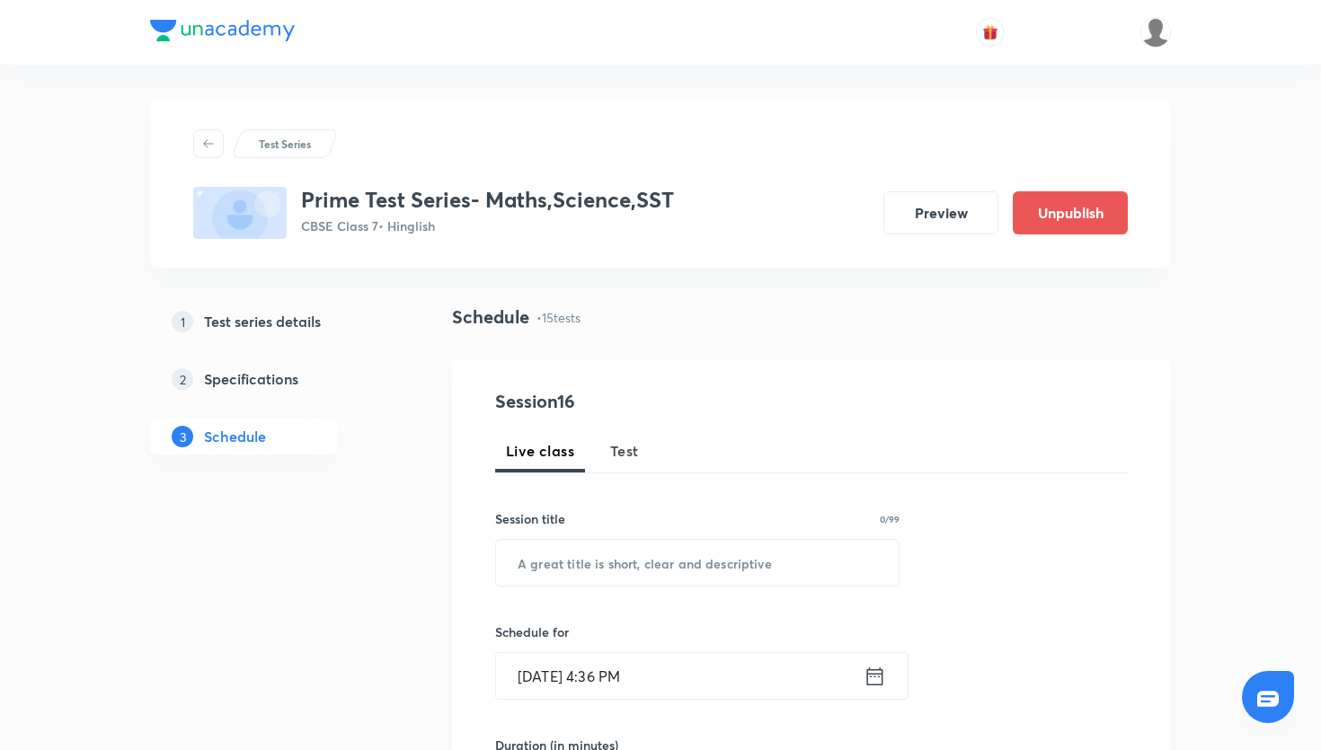
click at [653, 465] on div "Live class Test" at bounding box center [811, 451] width 633 height 43
click at [638, 459] on button "Test" at bounding box center [624, 451] width 50 height 43
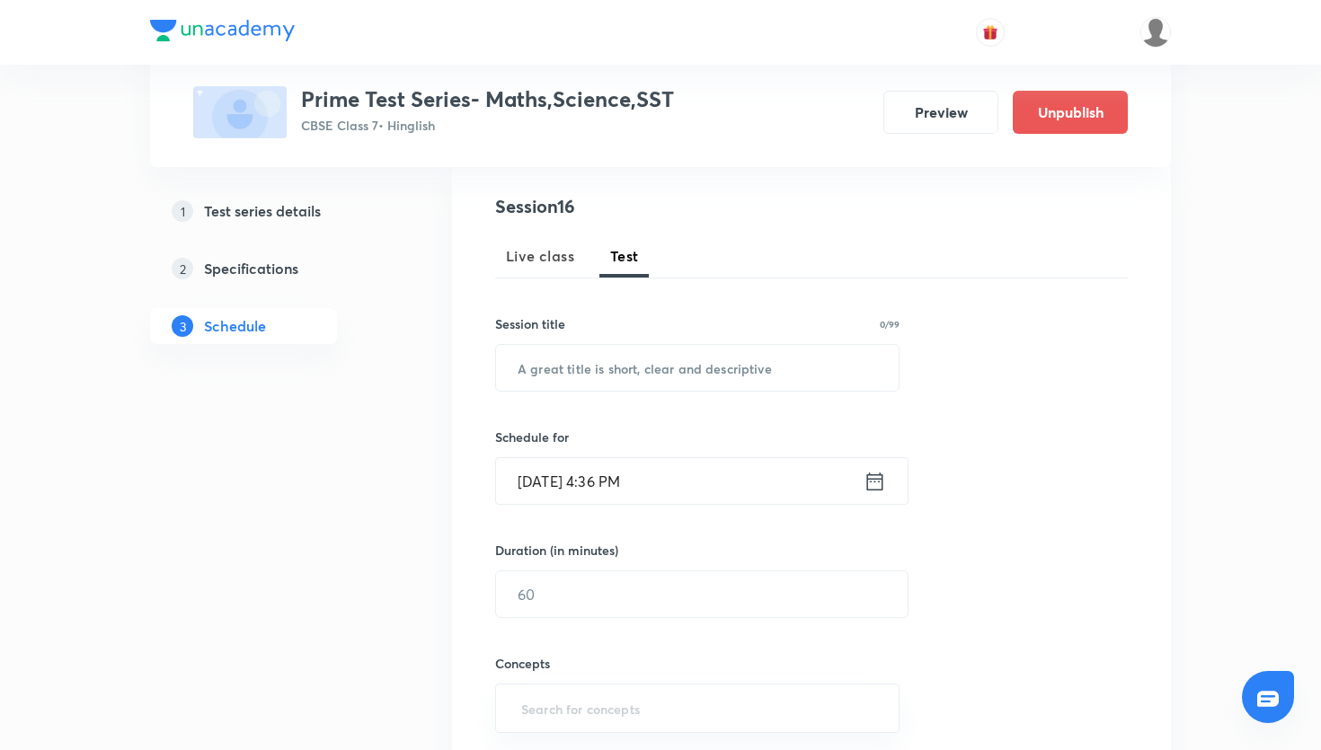
scroll to position [246, 0]
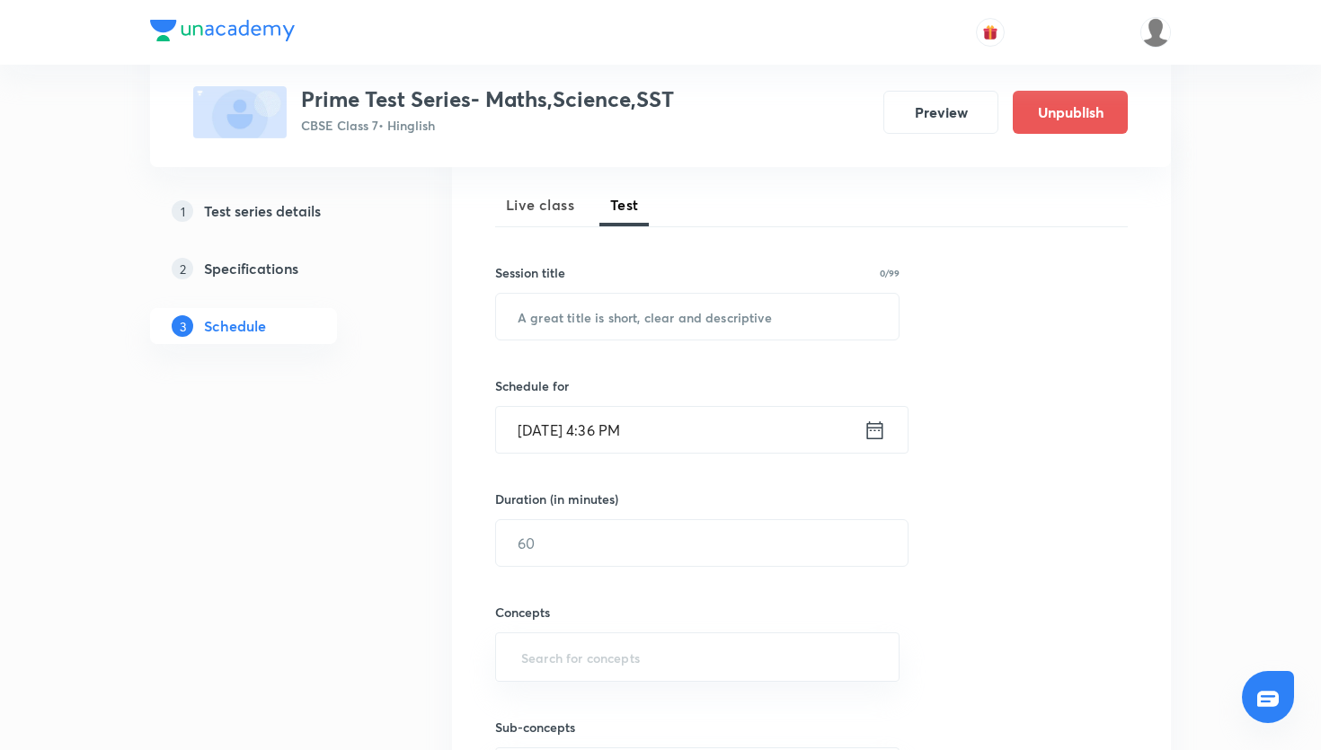
click at [868, 437] on icon at bounding box center [875, 430] width 22 height 25
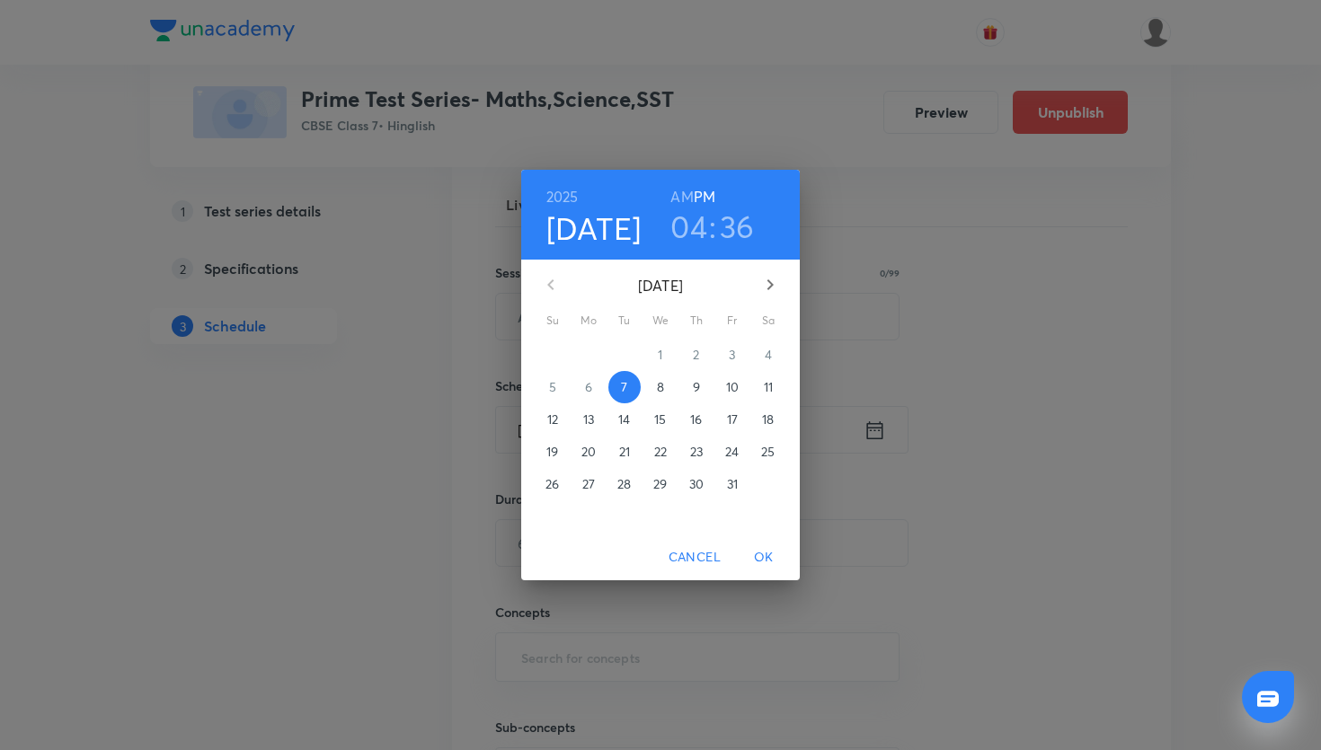
click at [559, 422] on span "12" at bounding box center [553, 420] width 32 height 18
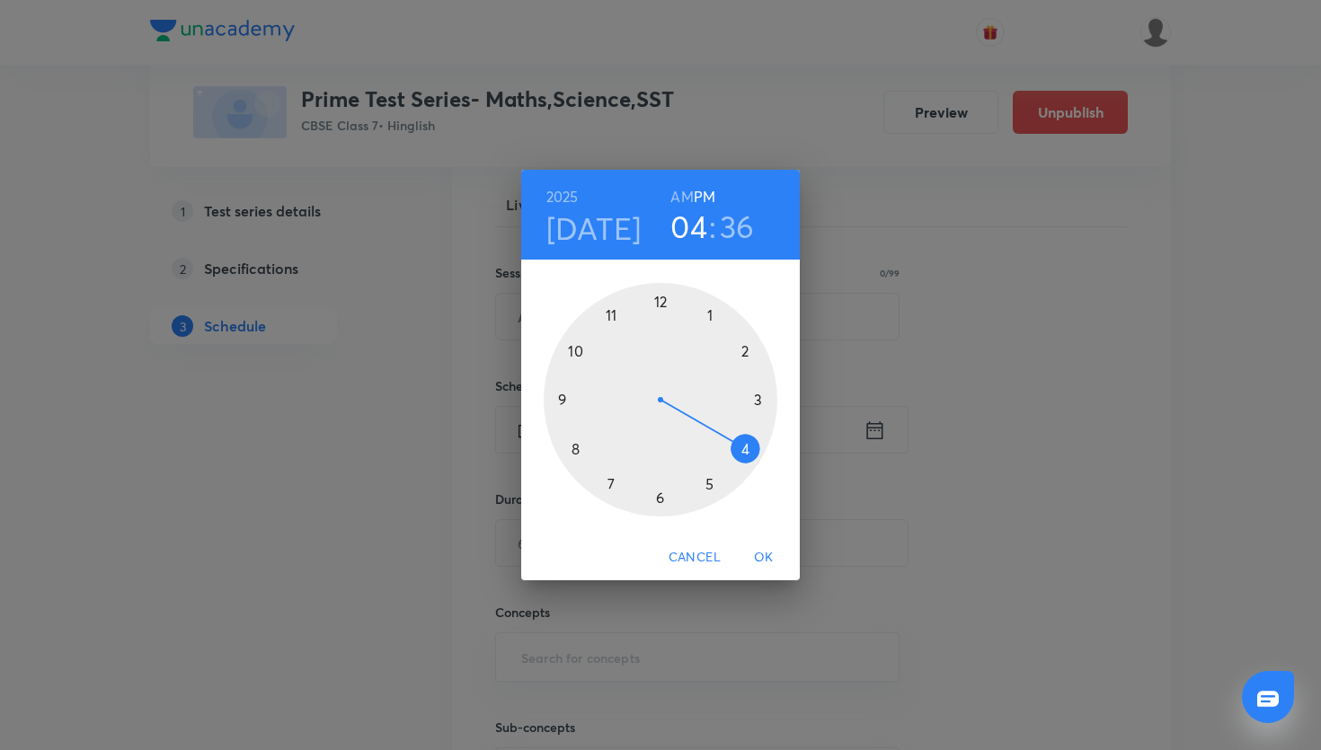
click at [695, 224] on h3 "04" at bounding box center [689, 227] width 37 height 38
click at [710, 317] on div at bounding box center [661, 400] width 234 height 234
click at [656, 305] on div at bounding box center [661, 400] width 234 height 234
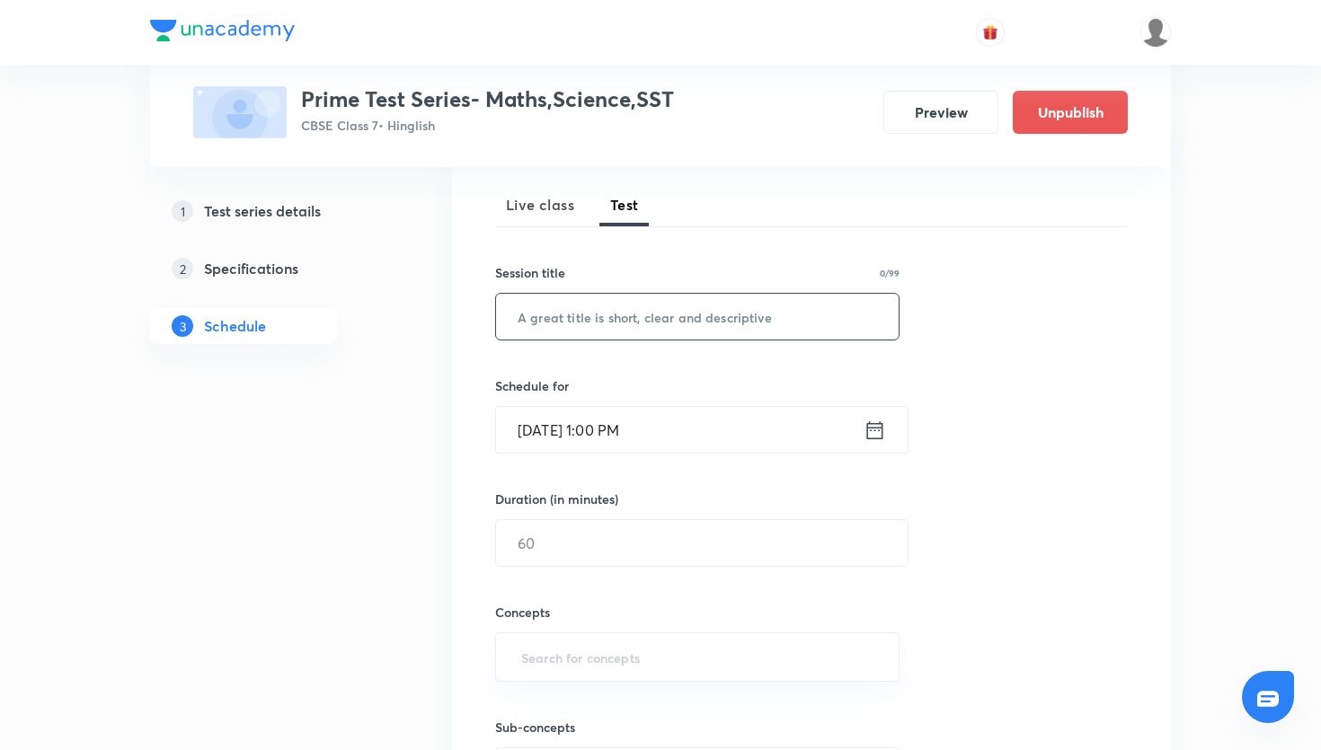
click at [641, 334] on input "text" at bounding box center [697, 317] width 403 height 46
paste input "Prime Test Series- SST"
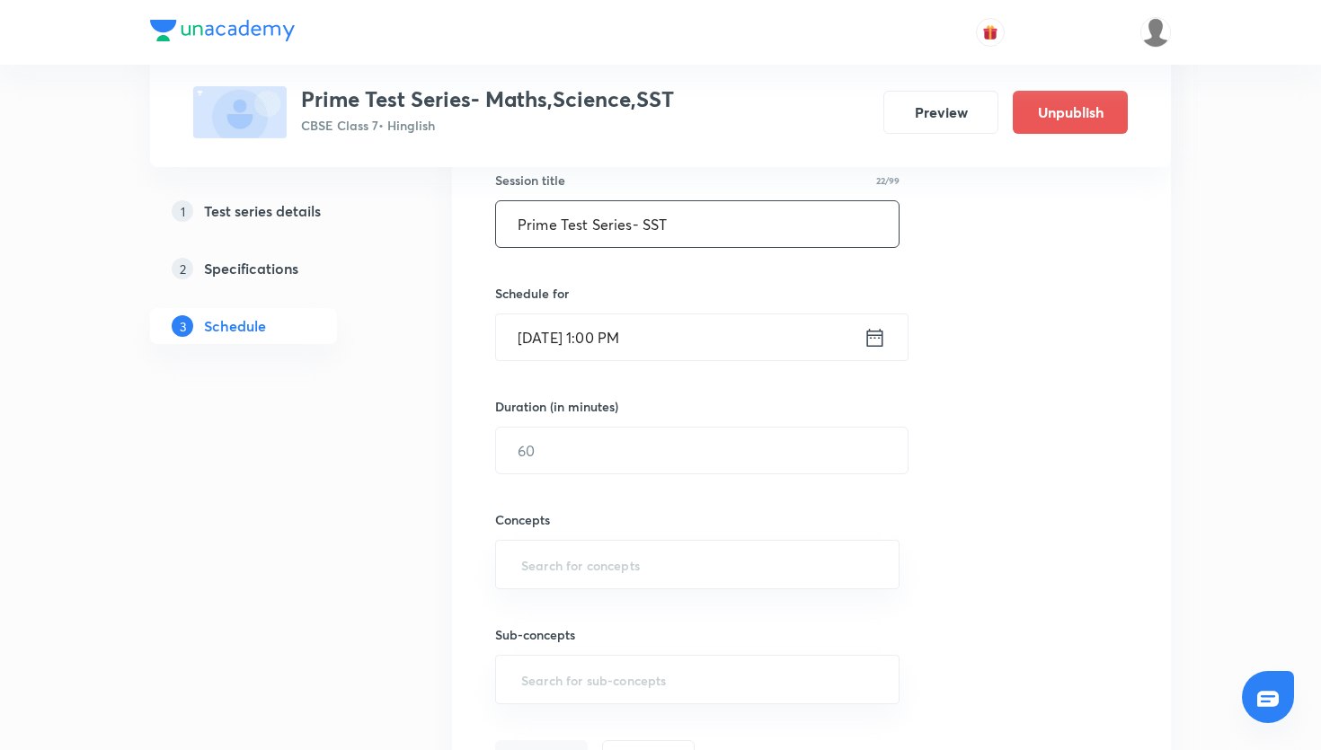
scroll to position [358, 0]
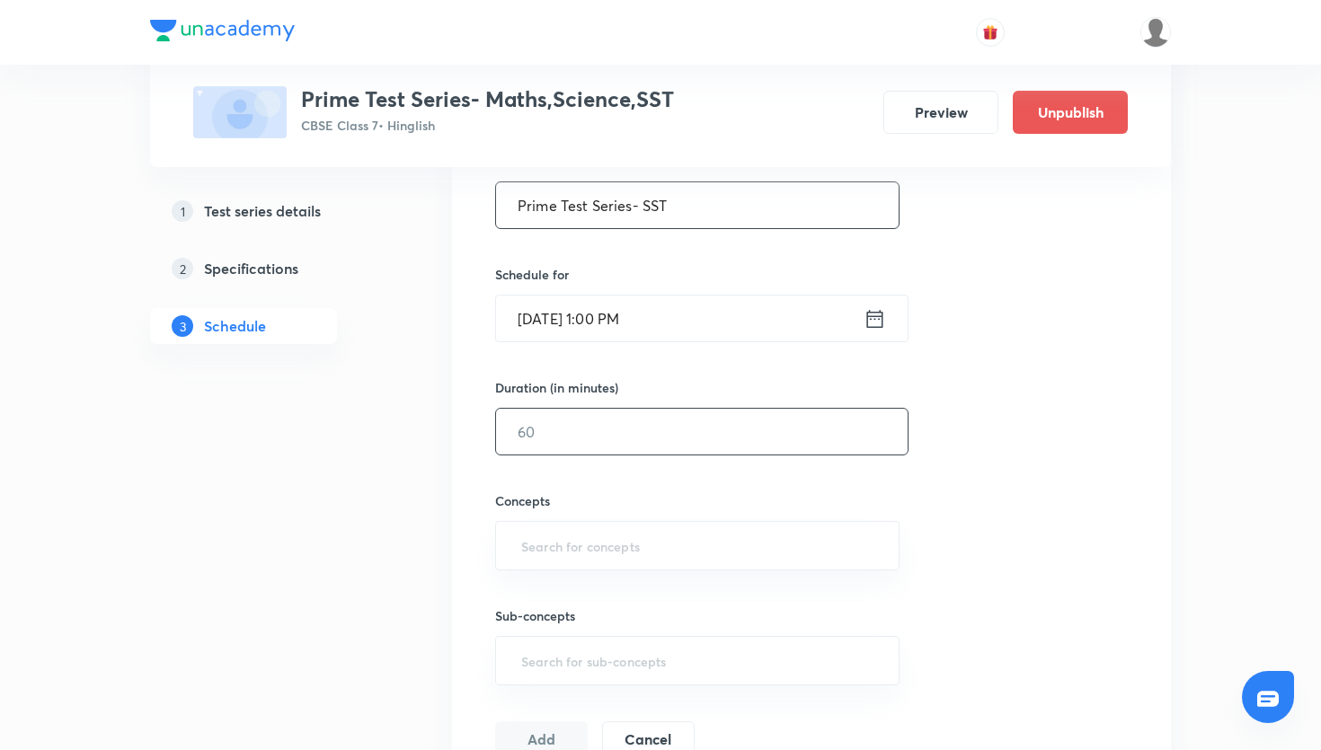
type input "Prime Test Series- SST"
click at [626, 425] on input "text" at bounding box center [702, 432] width 412 height 46
type input "45"
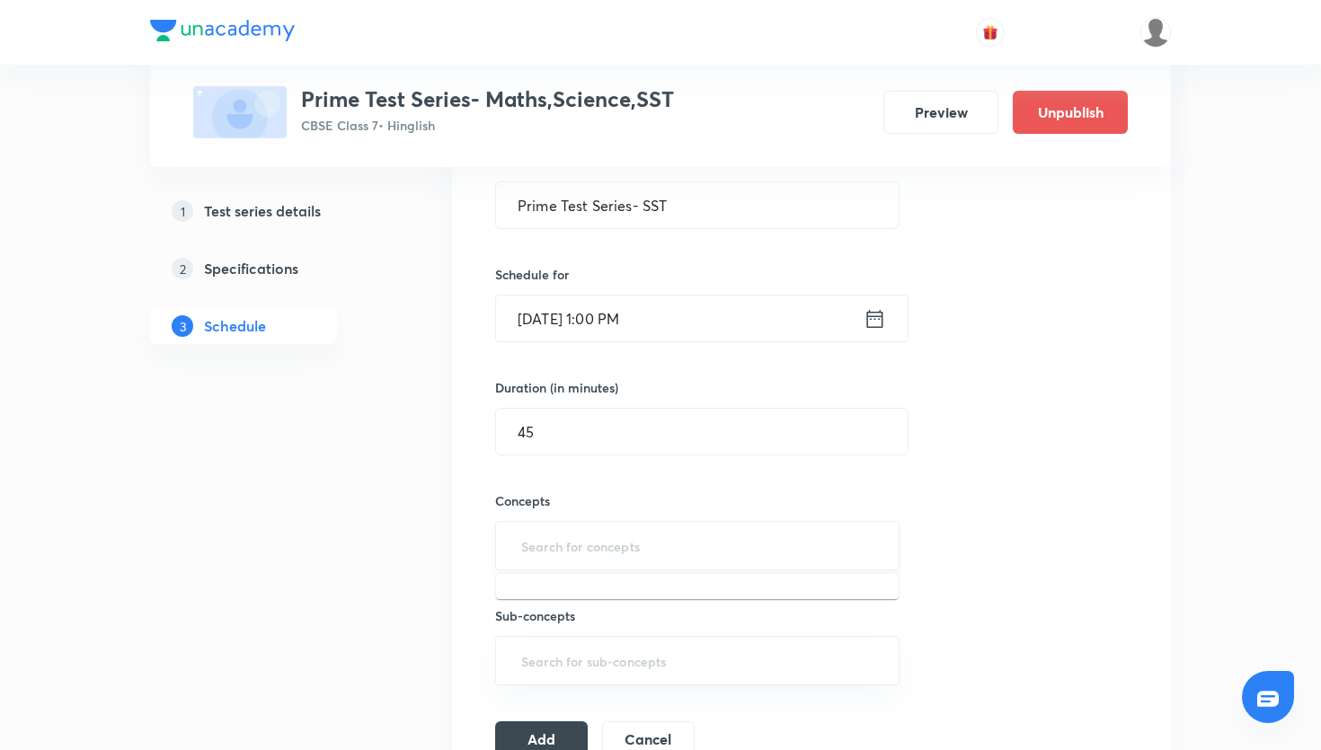
click at [601, 555] on input "text" at bounding box center [698, 545] width 360 height 33
type input "e"
type input "h"
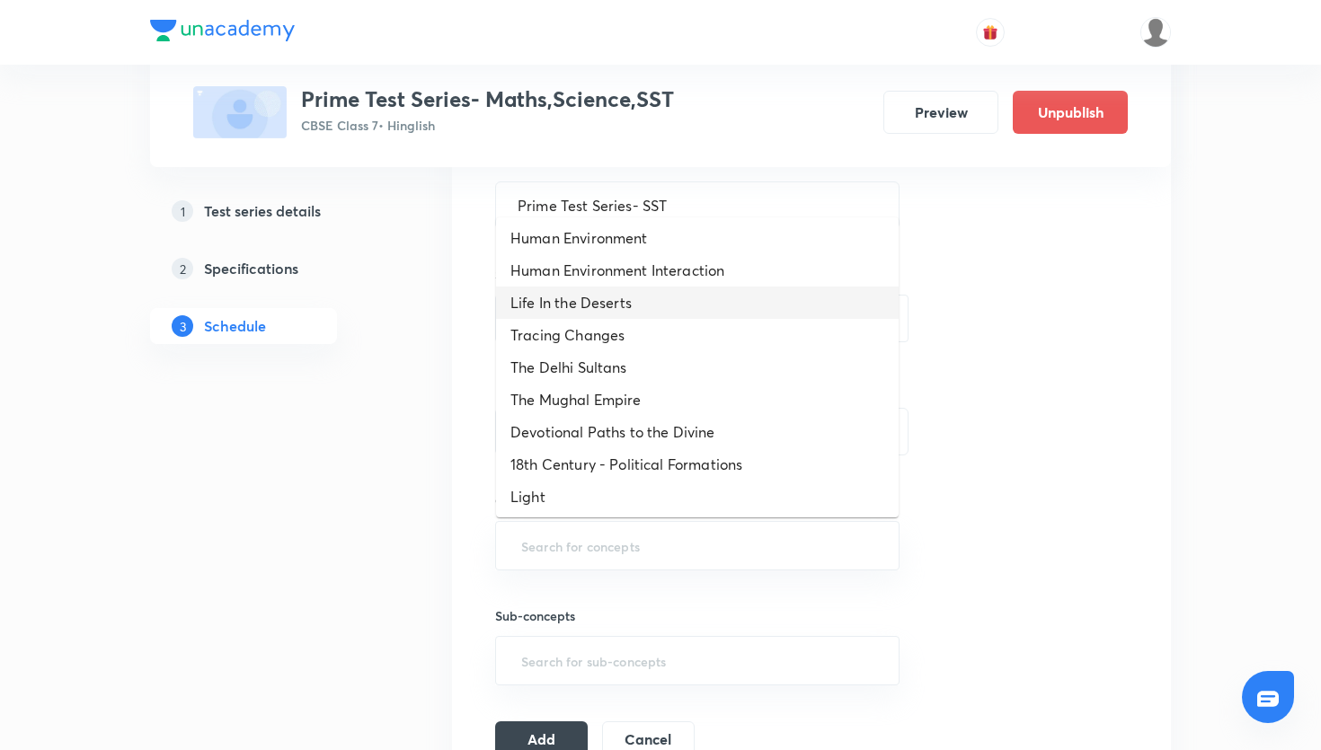
scroll to position [232, 0]
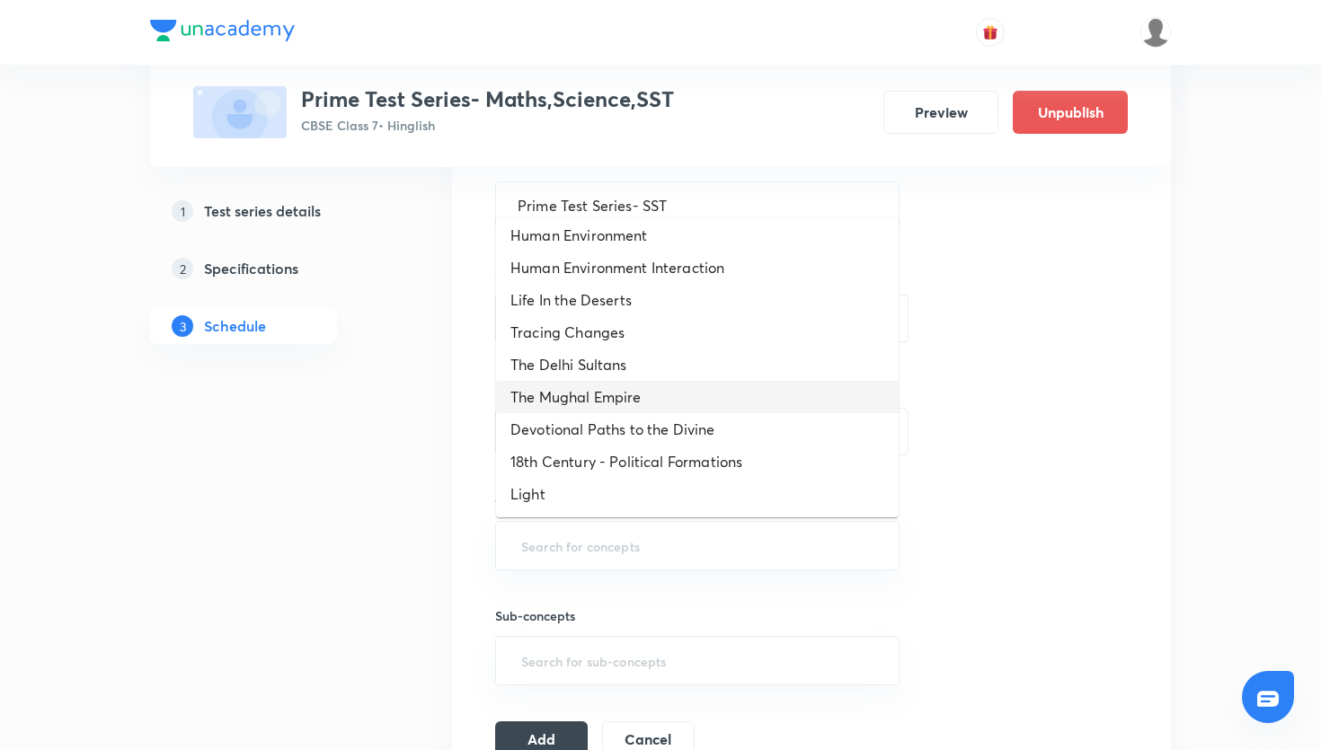
click at [641, 393] on li "The Mughal Empire" at bounding box center [697, 397] width 403 height 32
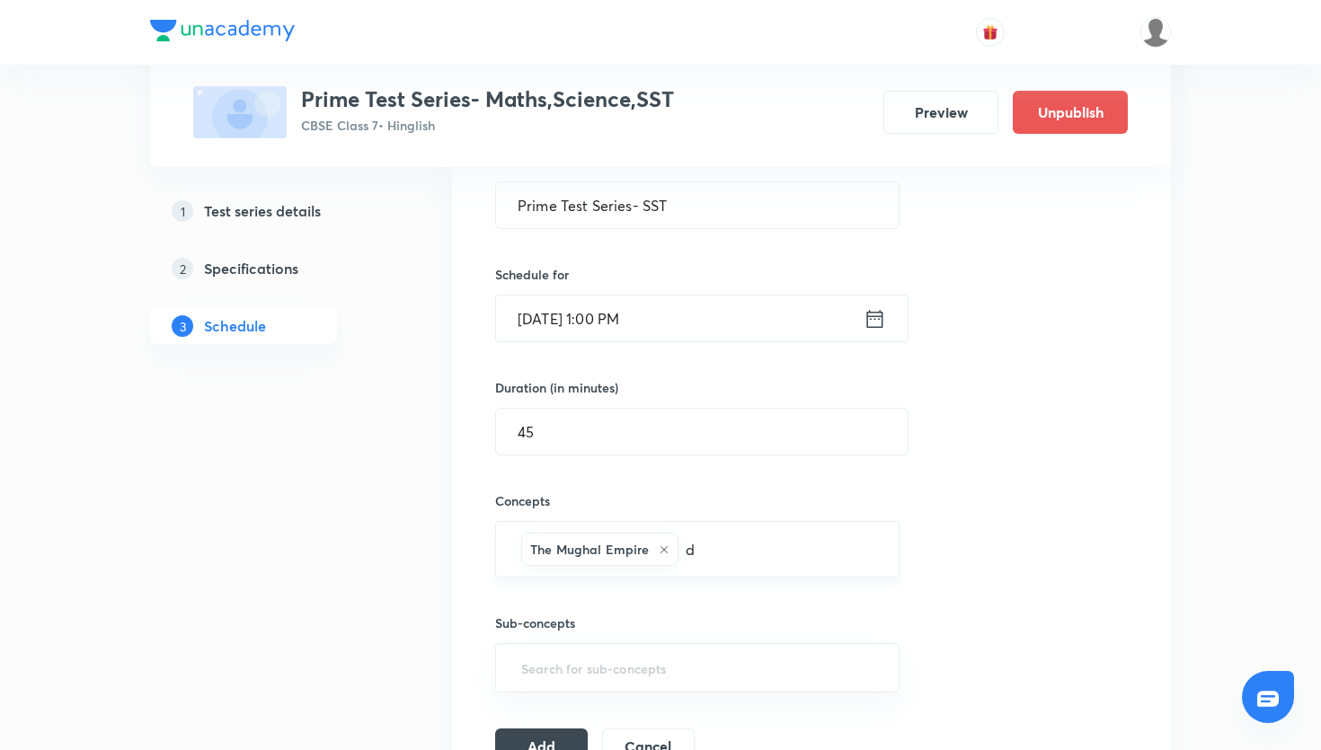
type input "de"
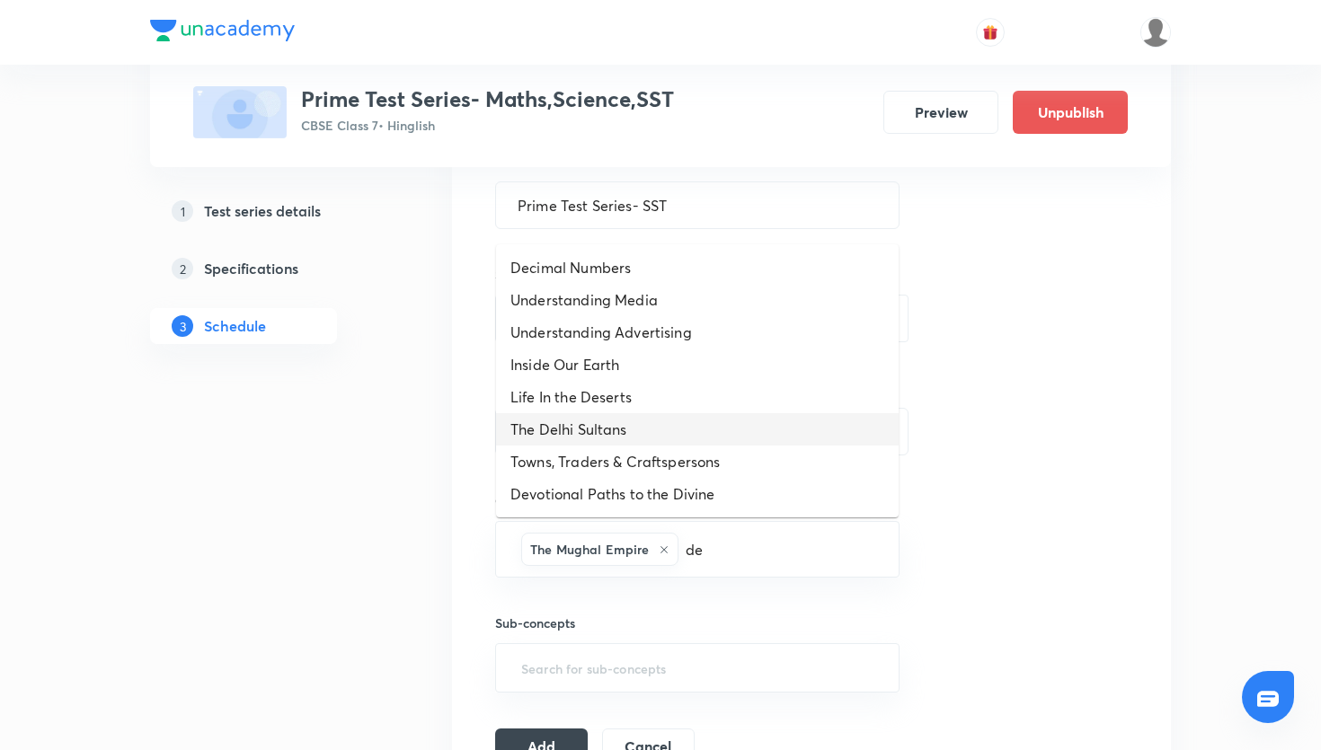
click at [691, 422] on li "The Delhi Sultans" at bounding box center [697, 429] width 403 height 32
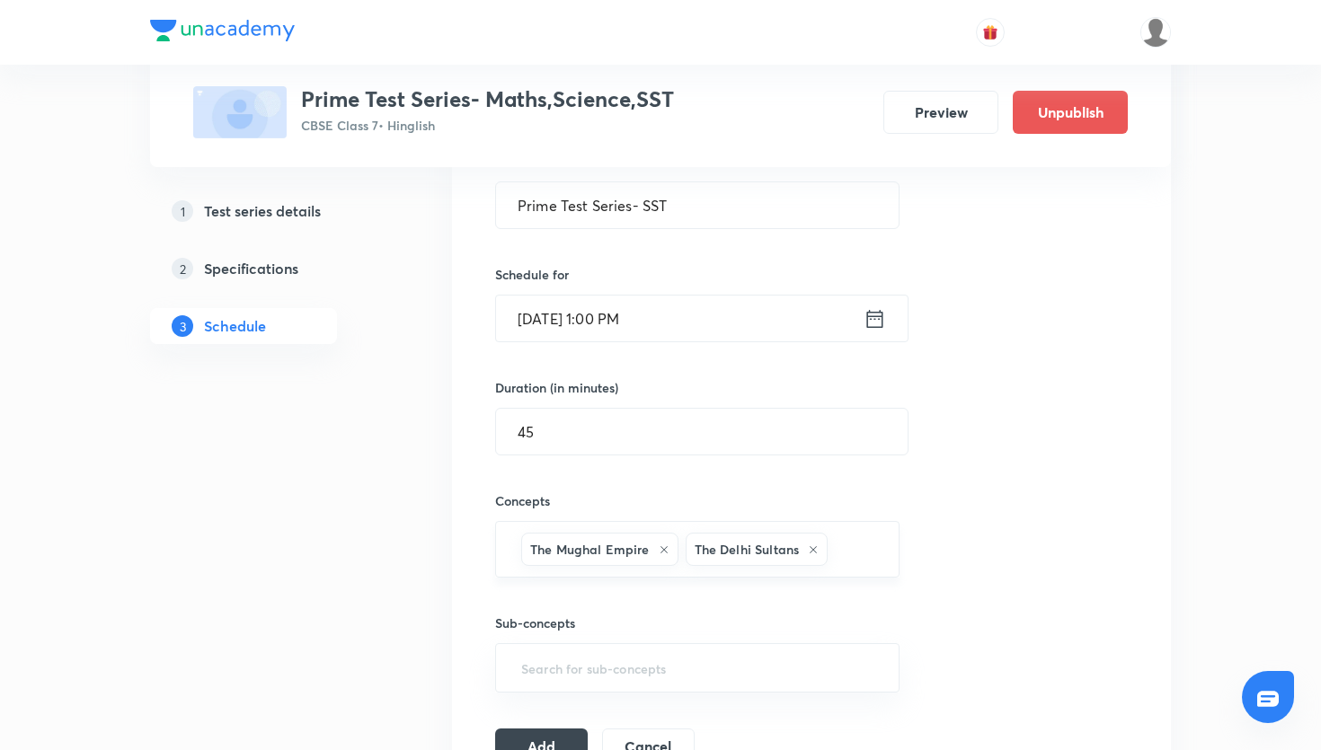
click at [875, 539] on input "text" at bounding box center [854, 549] width 46 height 33
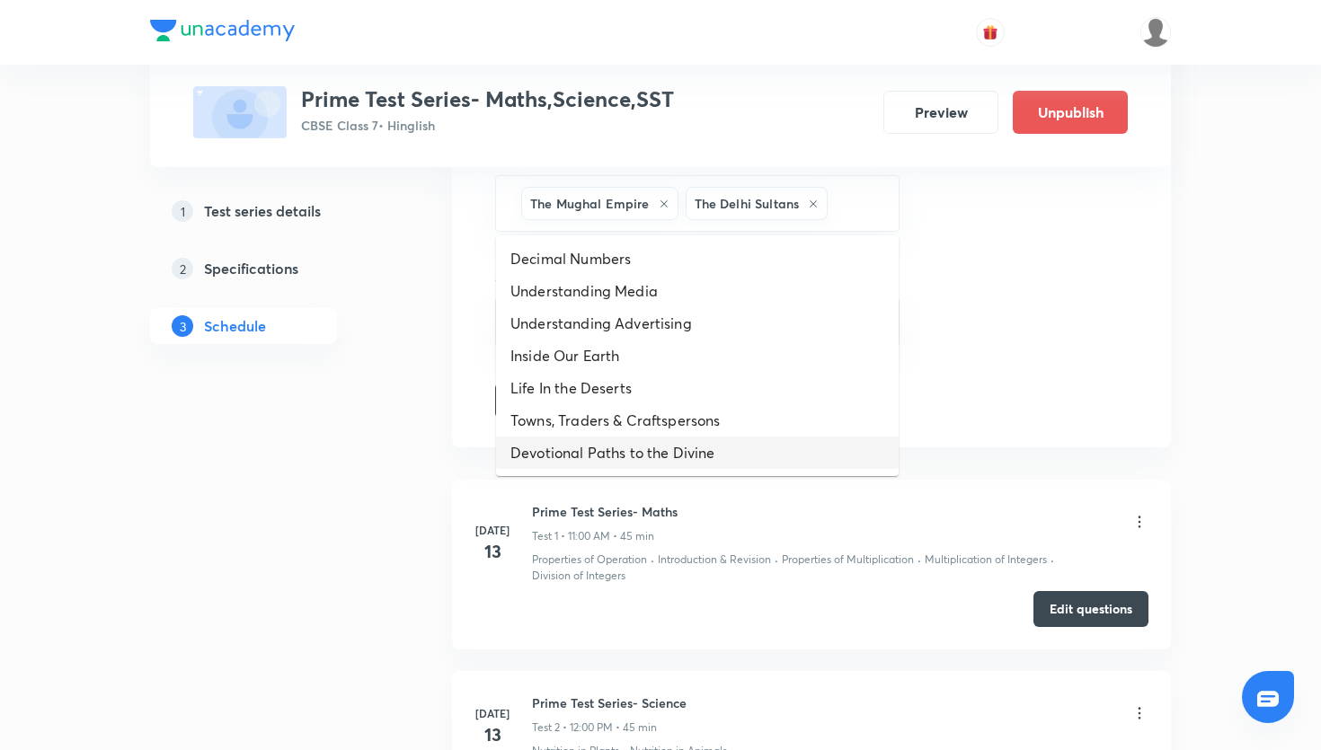
scroll to position [708, 0]
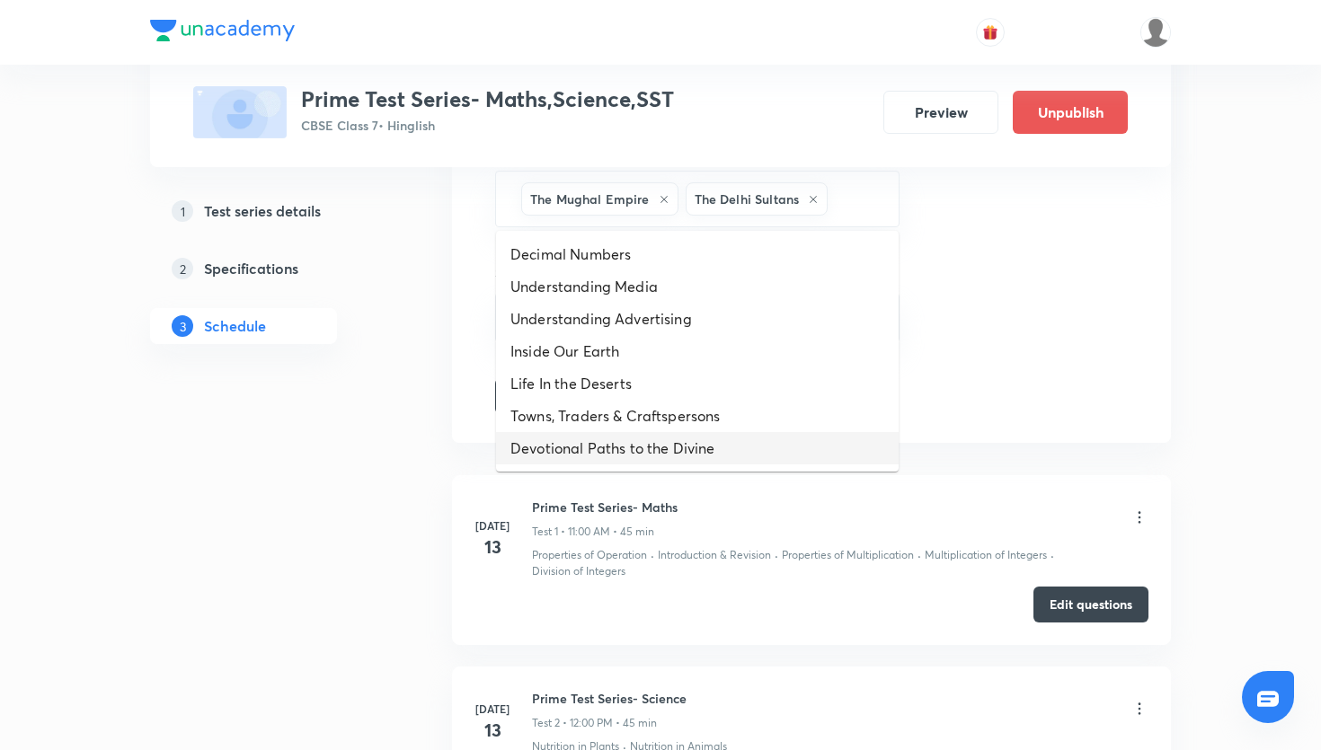
click at [996, 399] on div "Session 16 Live class Test Session title 22/99 Prime Test Series- SST ​ Schedul…" at bounding box center [811, 47] width 633 height 734
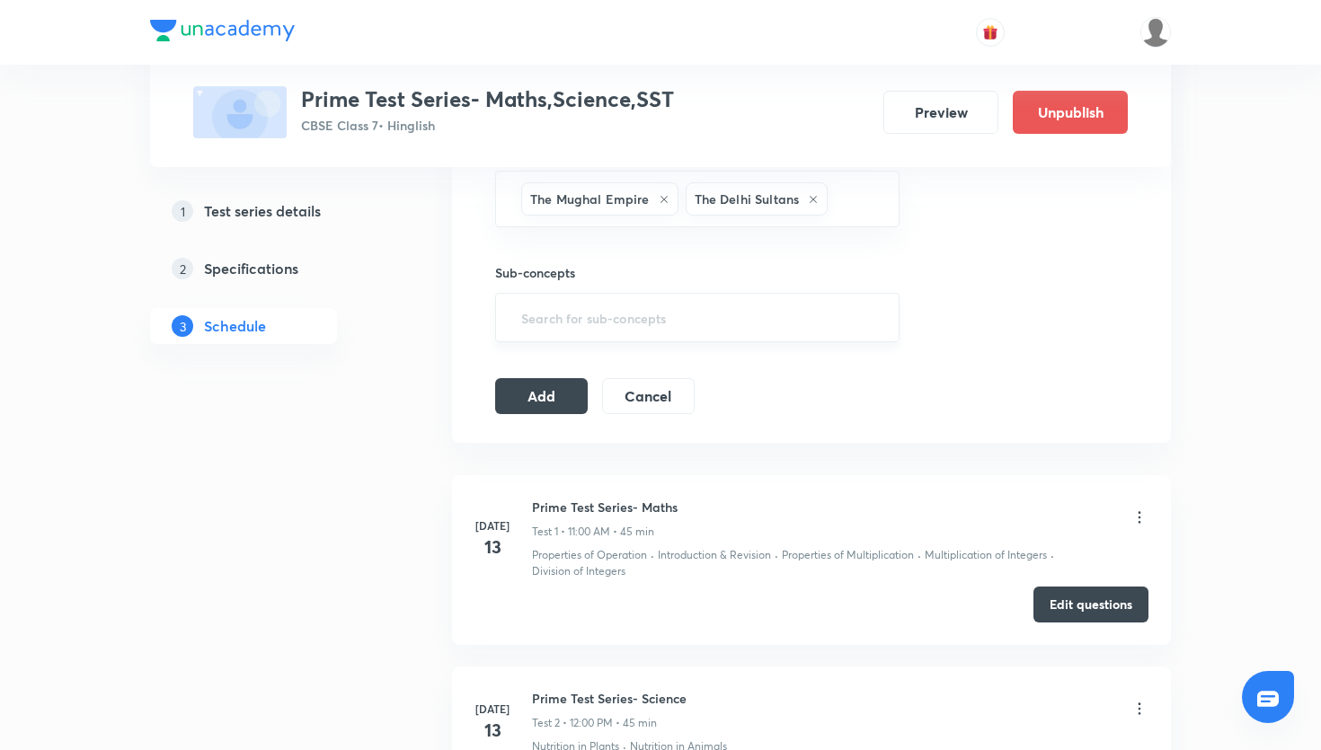
click at [776, 318] on input "text" at bounding box center [698, 317] width 360 height 33
click at [573, 395] on button "Add" at bounding box center [541, 395] width 93 height 36
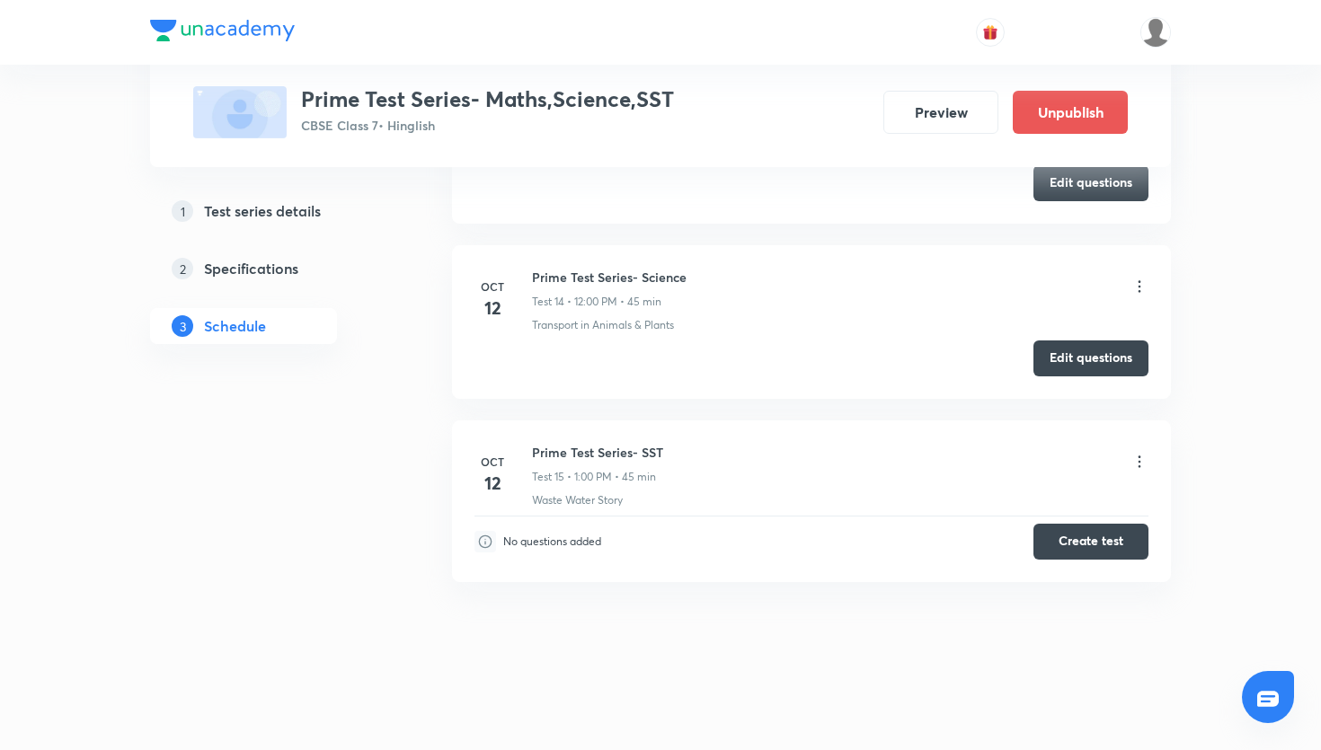
scroll to position [2521, 0]
click at [1097, 537] on button "Create test" at bounding box center [1091, 539] width 115 height 36
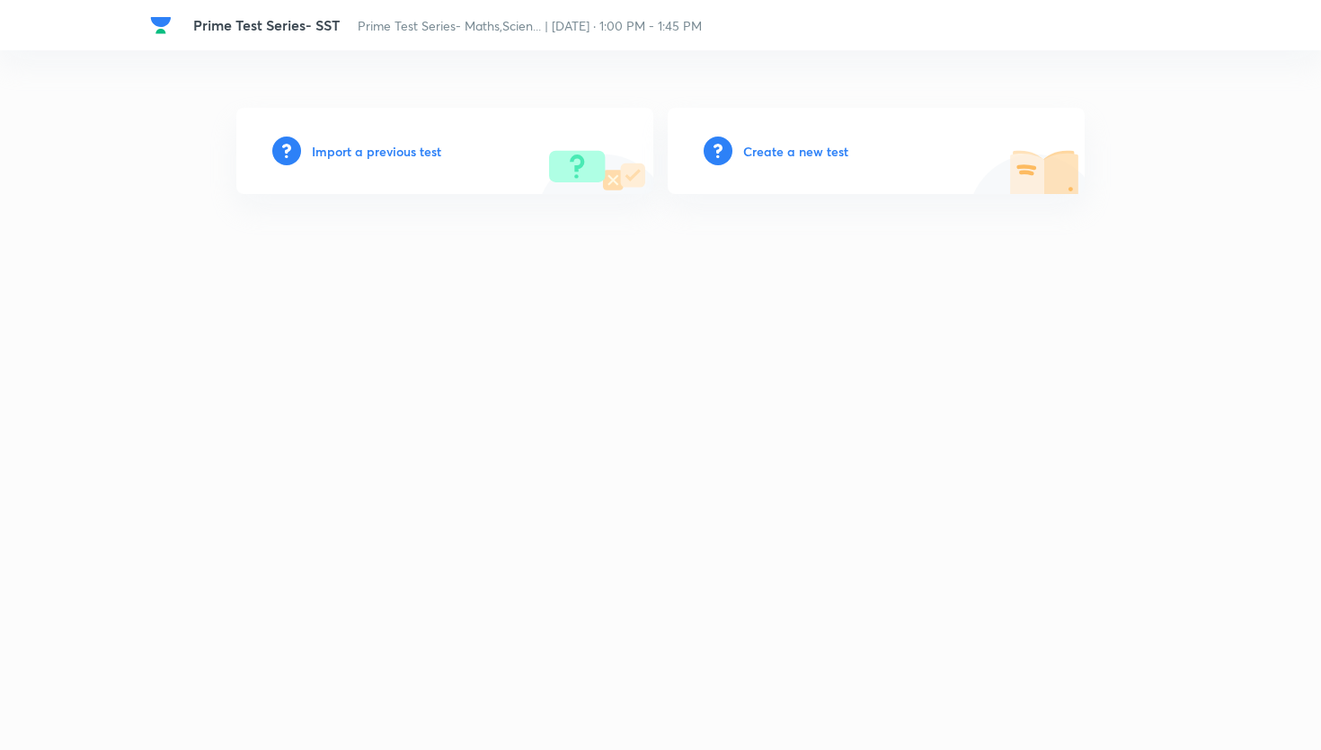
click at [783, 130] on div "Create a new test" at bounding box center [876, 151] width 417 height 86
click at [784, 147] on h6 "Create a new test" at bounding box center [795, 151] width 105 height 19
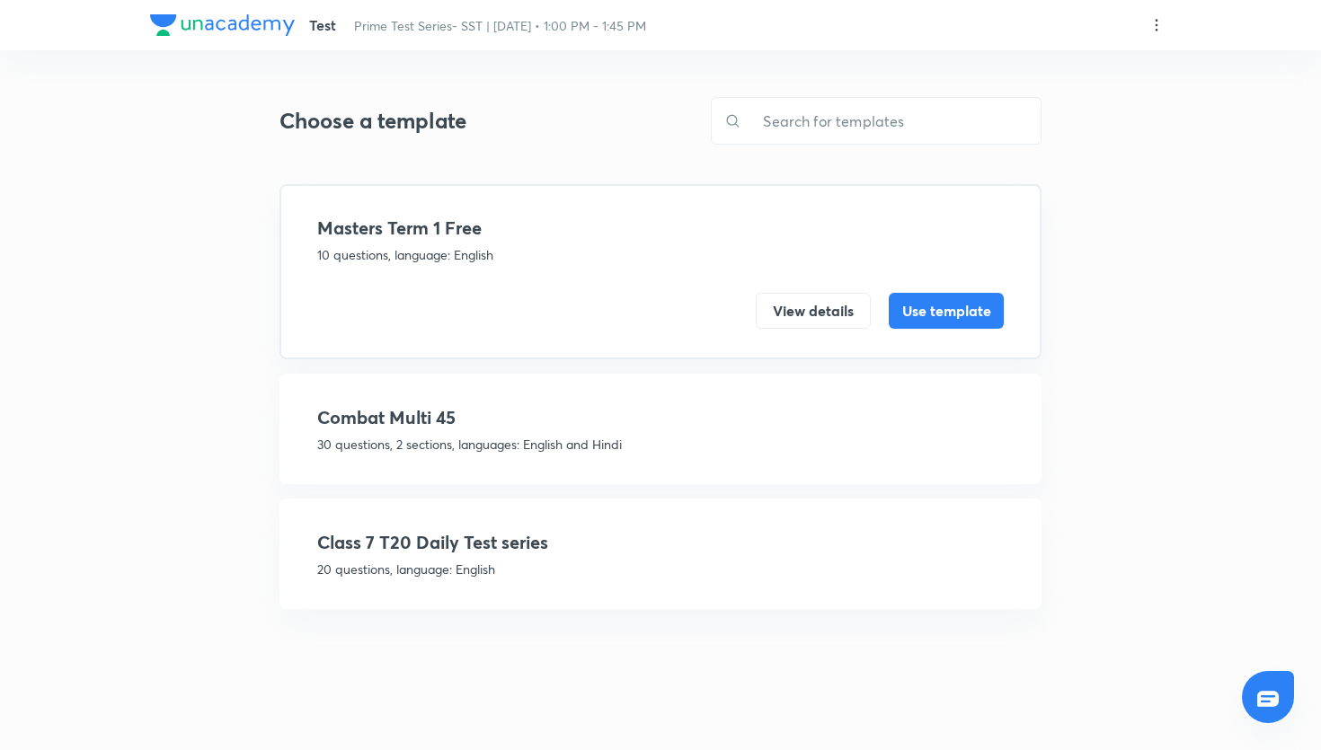
click at [605, 528] on div "Class 7 T20 Daily Test series 20 questions, language: English View details Use …" at bounding box center [661, 554] width 762 height 111
click at [526, 540] on h4 "Class 7 T20 Daily Test series" at bounding box center [660, 542] width 687 height 27
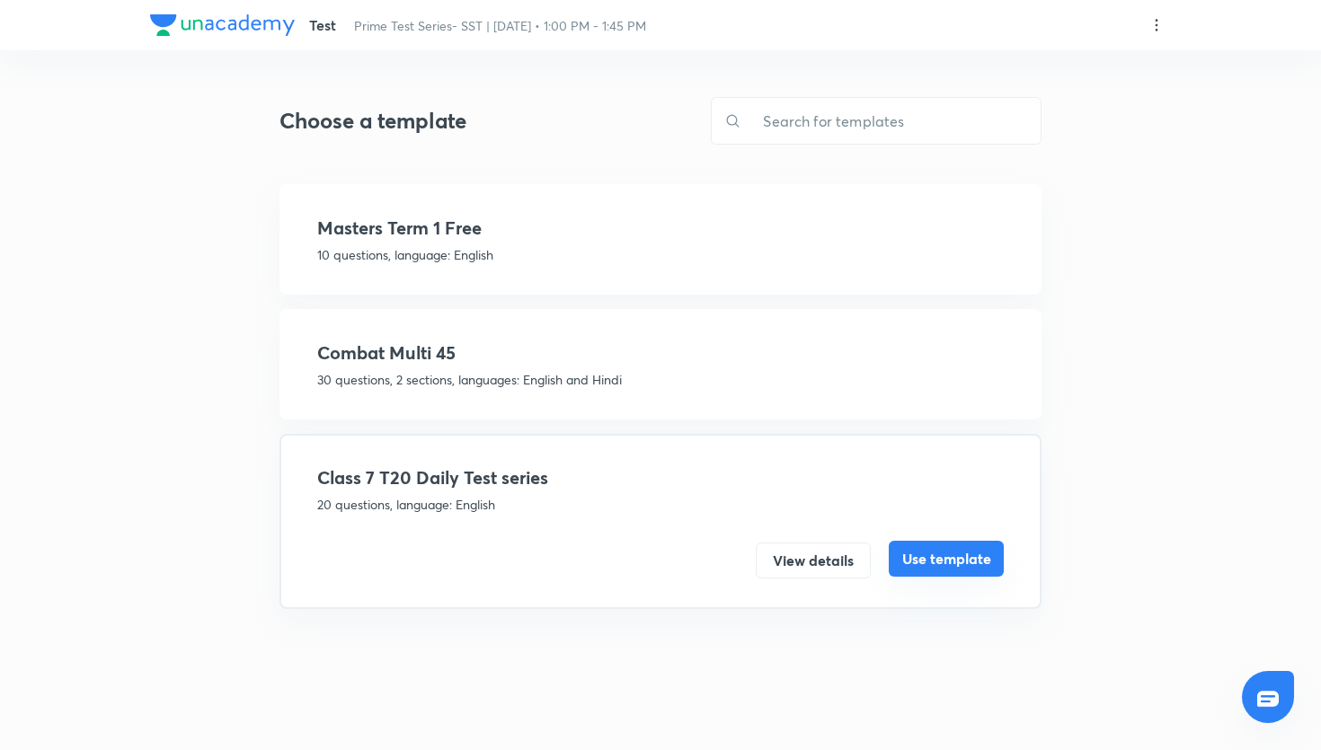
click at [914, 555] on button "Use template" at bounding box center [946, 559] width 115 height 36
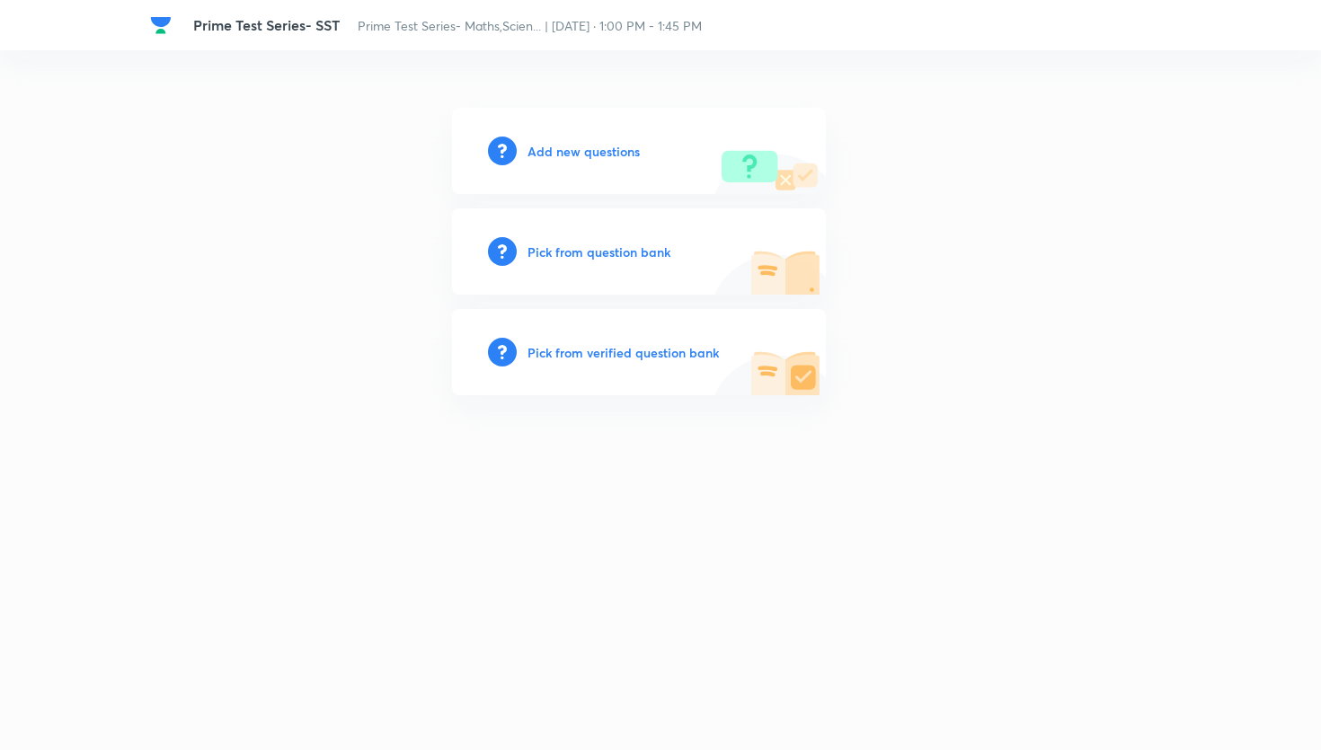
click at [617, 258] on h6 "Pick from question bank" at bounding box center [599, 252] width 143 height 19
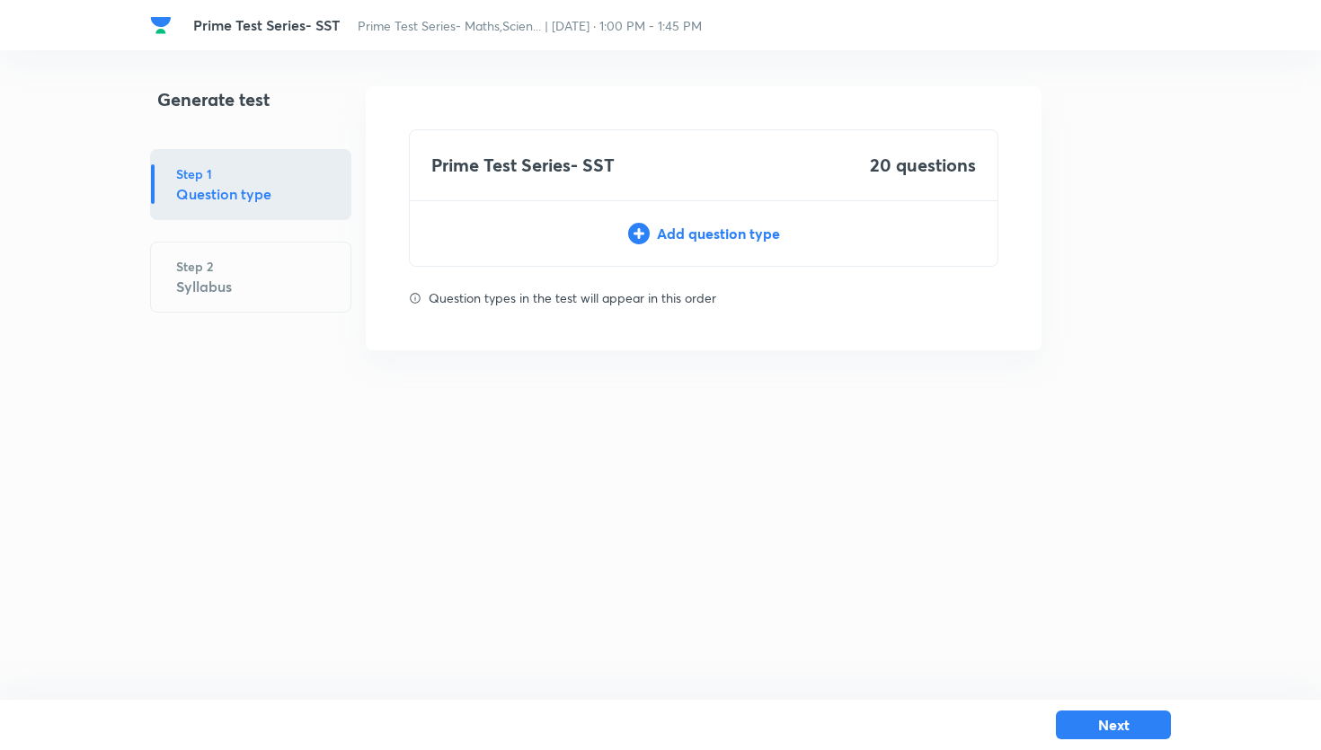
click at [754, 219] on div "Prime Test Series- SST 20 questions Add question type" at bounding box center [704, 198] width 590 height 138
click at [745, 237] on div "Add question type" at bounding box center [704, 234] width 588 height 22
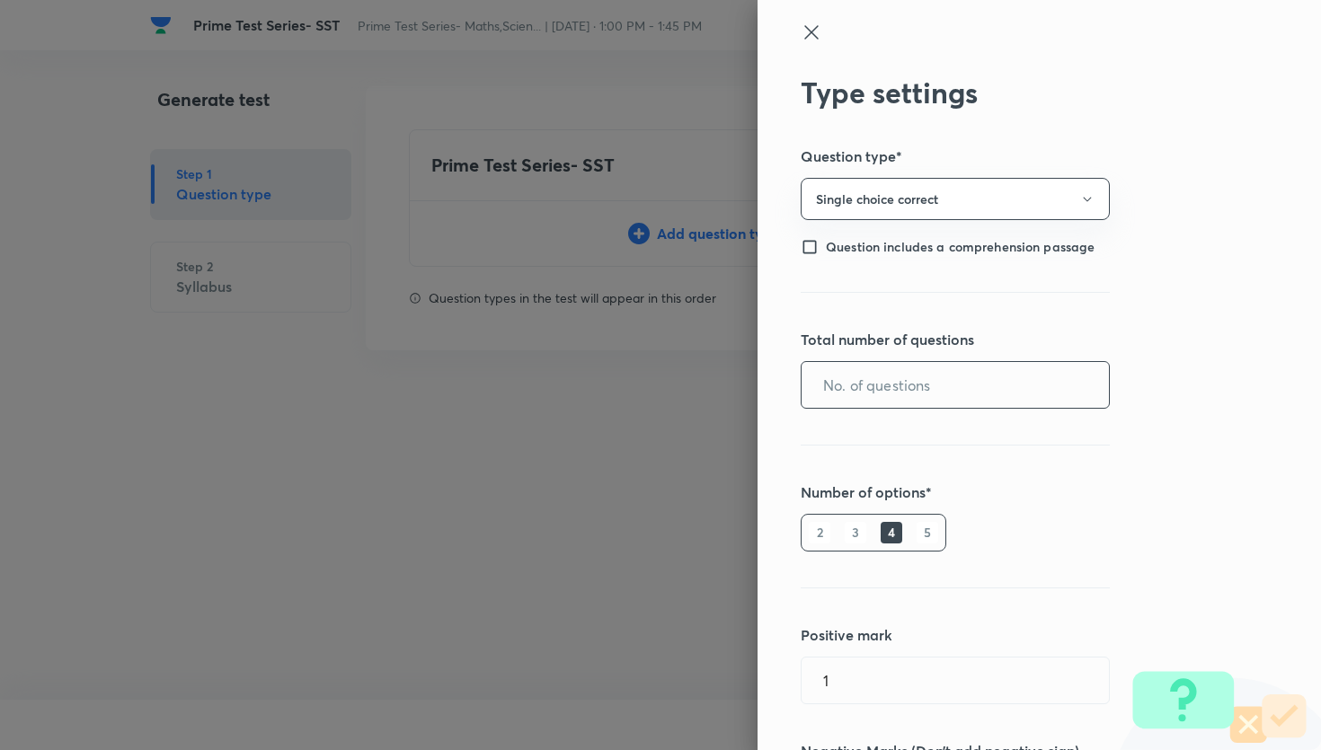
click at [841, 372] on input "text" at bounding box center [955, 385] width 307 height 46
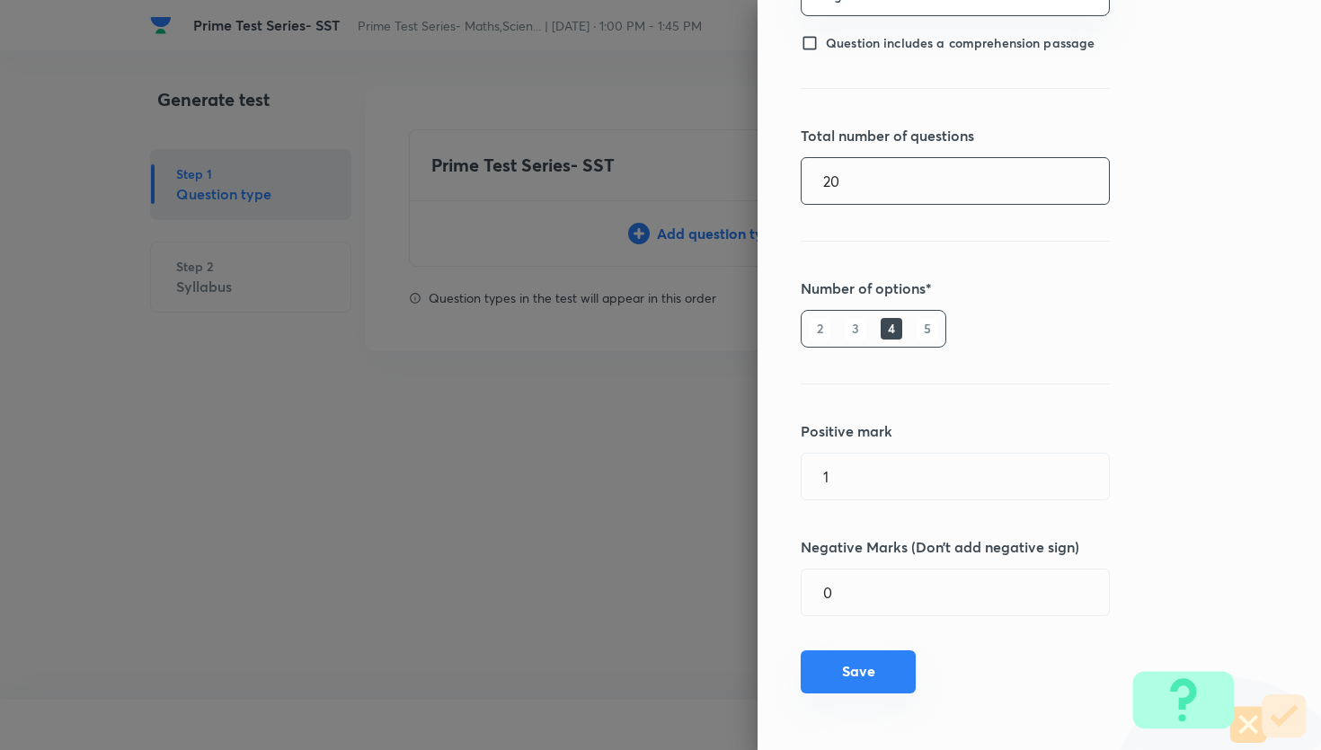
type input "20"
click at [857, 669] on button "Save" at bounding box center [858, 672] width 115 height 43
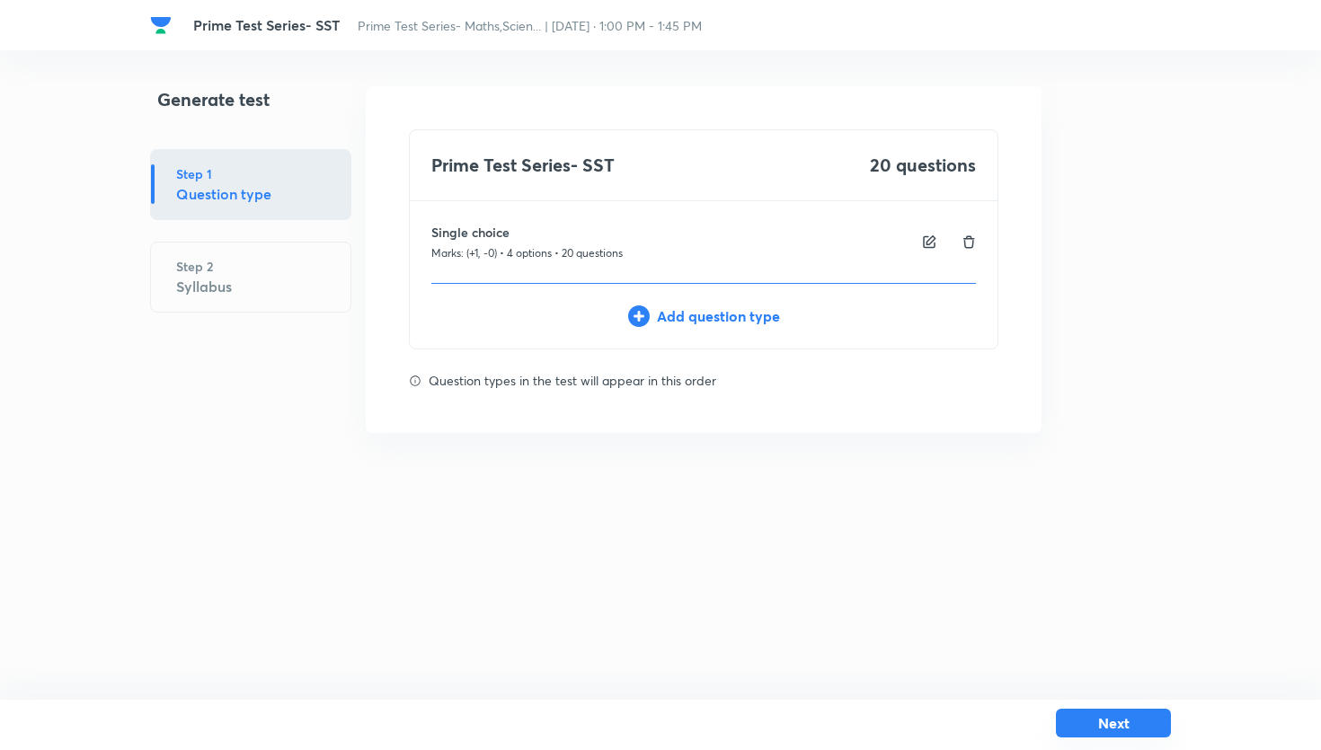
click at [1094, 715] on button "Next" at bounding box center [1113, 723] width 115 height 29
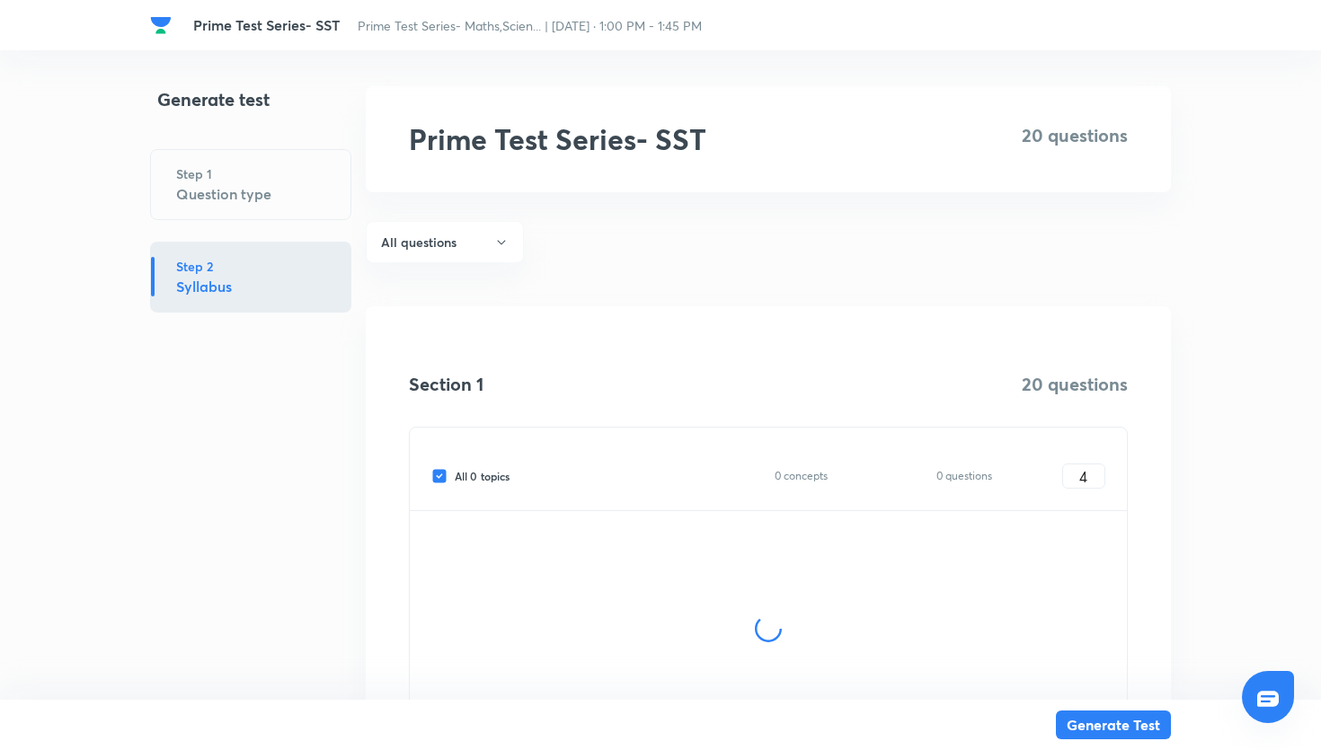
click at [430, 471] on div "All 0 topics 0 concepts 0 questions 4 ​" at bounding box center [768, 470] width 717 height 84
click at [440, 475] on input "All 0 topics" at bounding box center [442, 476] width 23 height 16
checkbox input "false"
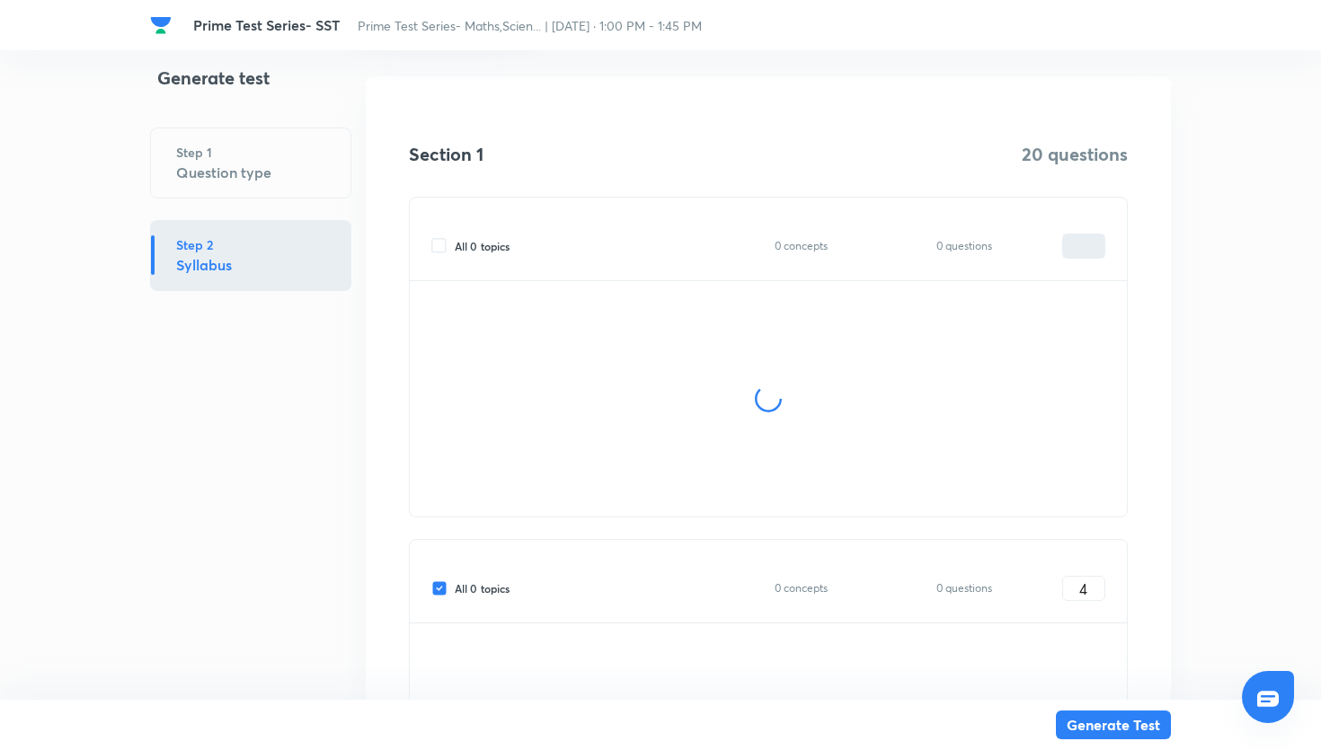
scroll to position [659, 0]
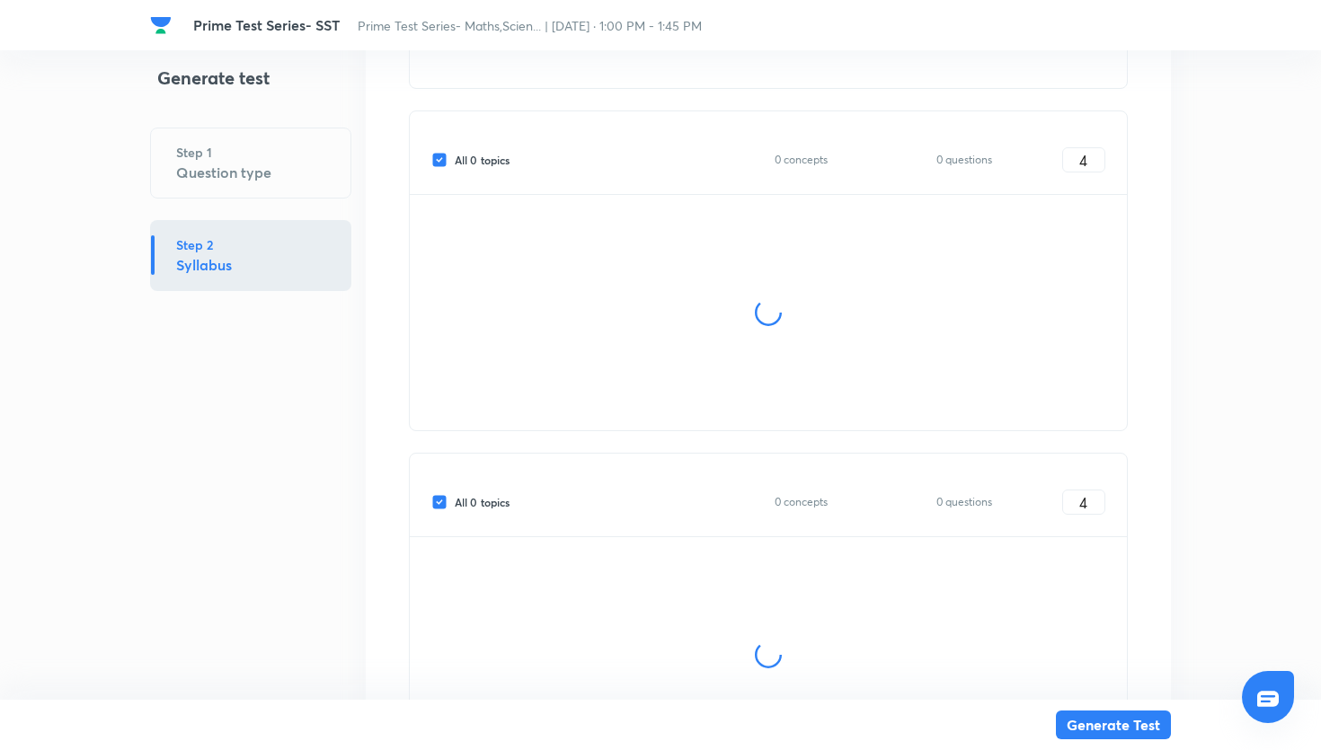
click at [440, 498] on input "All 0 topics" at bounding box center [442, 502] width 23 height 16
checkbox input "false"
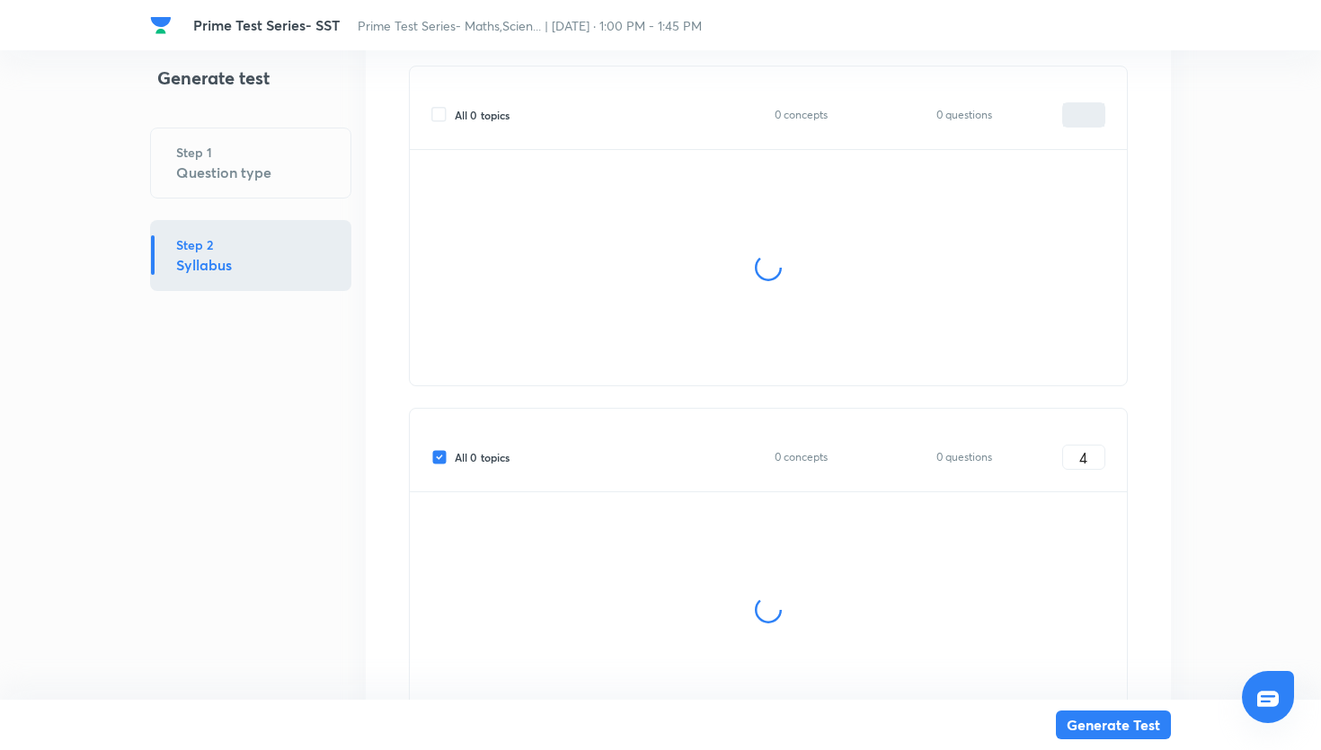
scroll to position [1540, 0]
click at [450, 323] on div "All 0 topics 0 concepts 0 questions 4 ​" at bounding box center [768, 300] width 717 height 84
click at [440, 305] on input "All 0 topics" at bounding box center [442, 306] width 23 height 16
checkbox input "false"
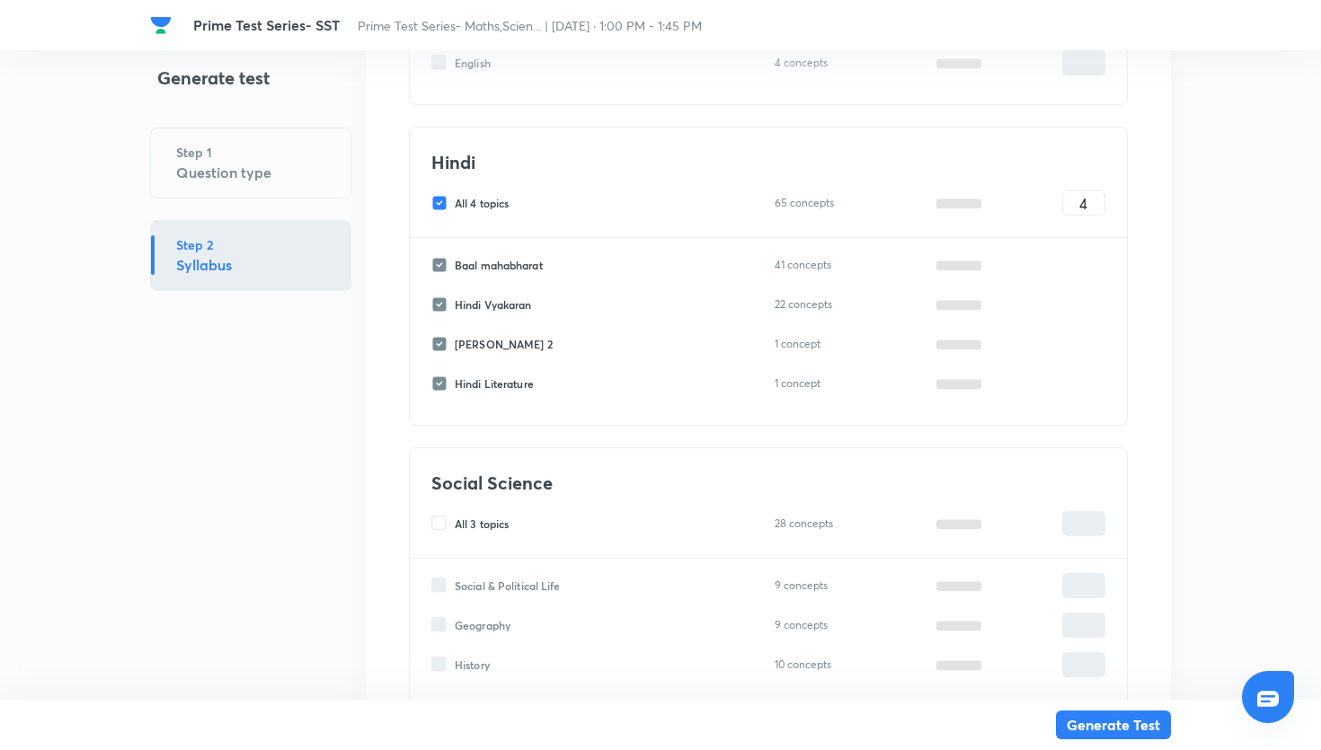
type input "0"
click at [438, 204] on input "All 4 topics" at bounding box center [442, 203] width 23 height 16
checkbox input "false"
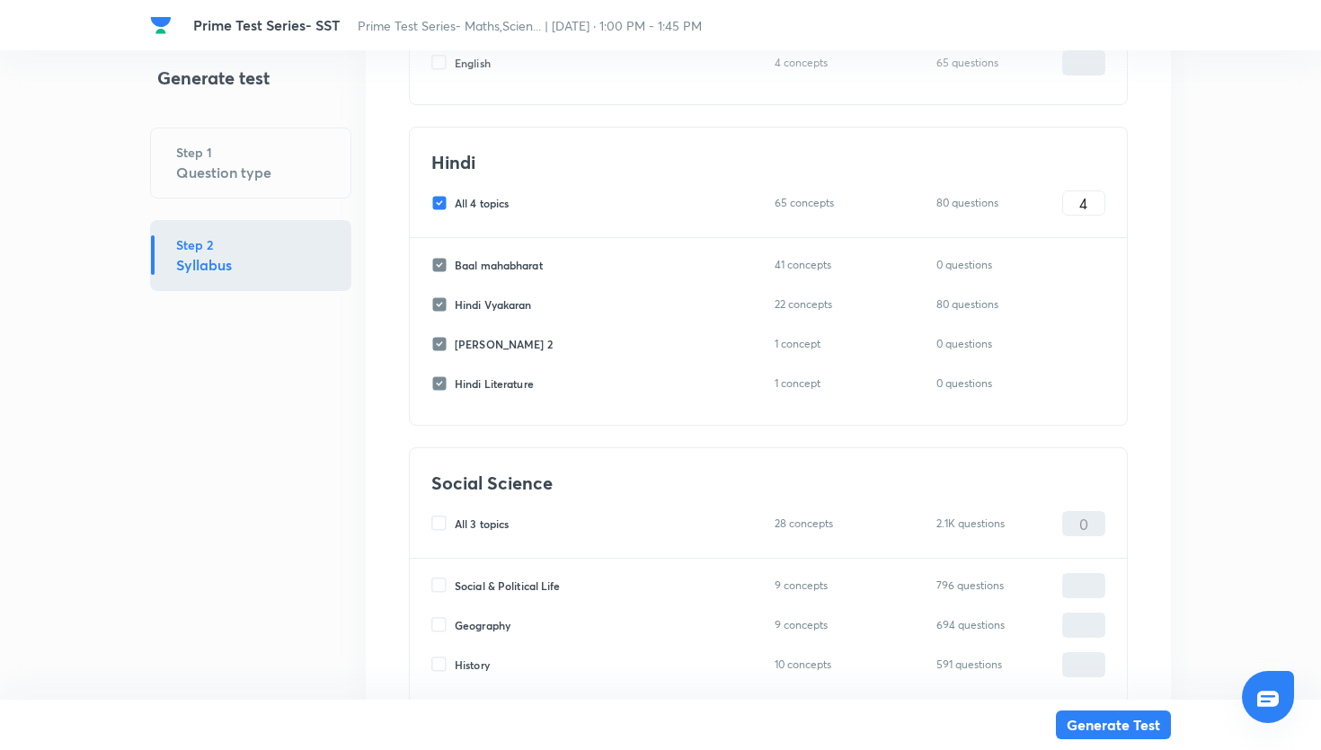
checkbox input "false"
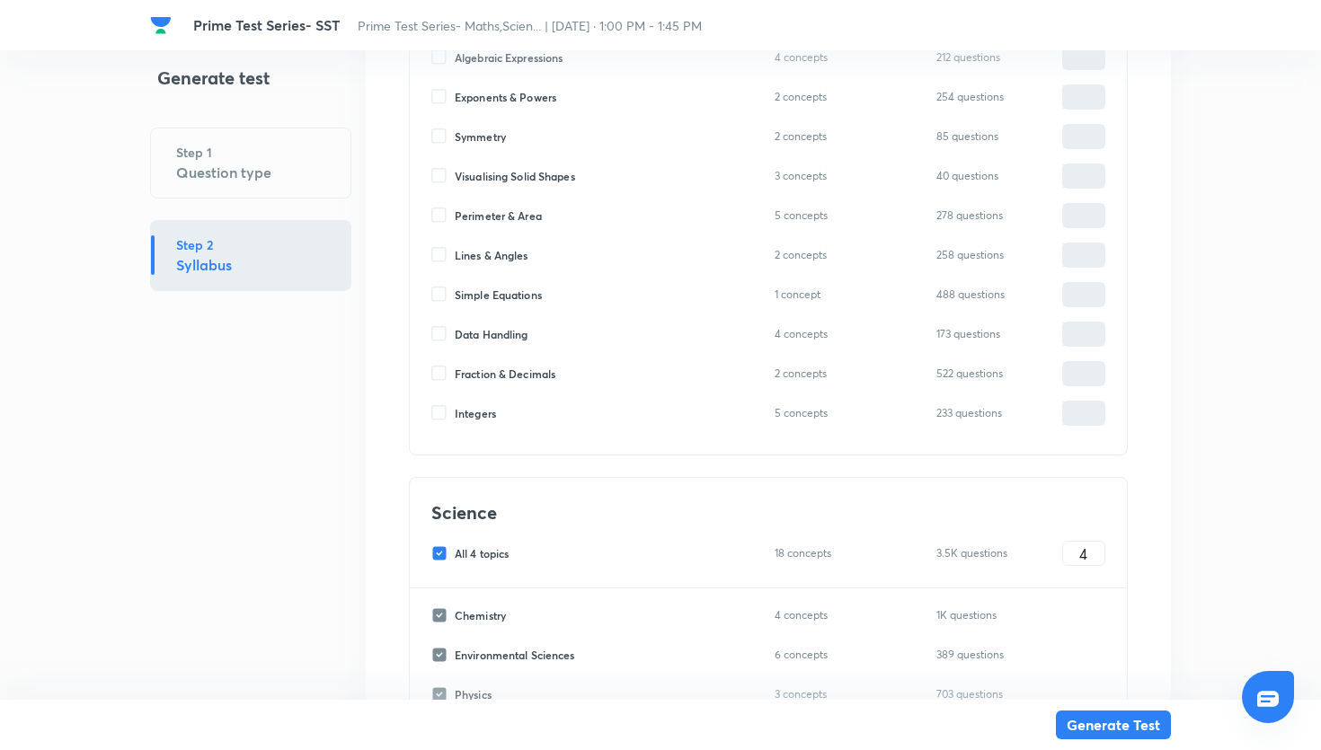
click at [435, 560] on input "All 4 topics" at bounding box center [442, 554] width 23 height 16
checkbox input "false"
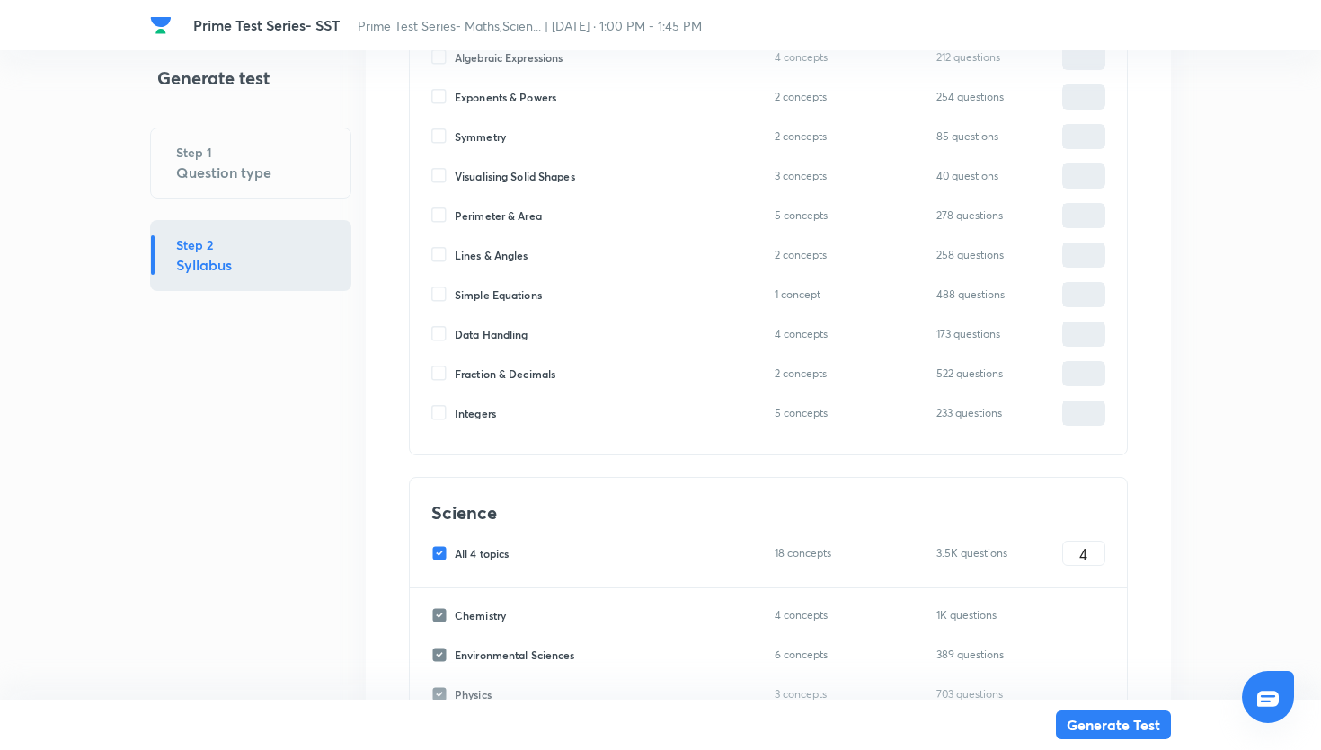
checkbox input "false"
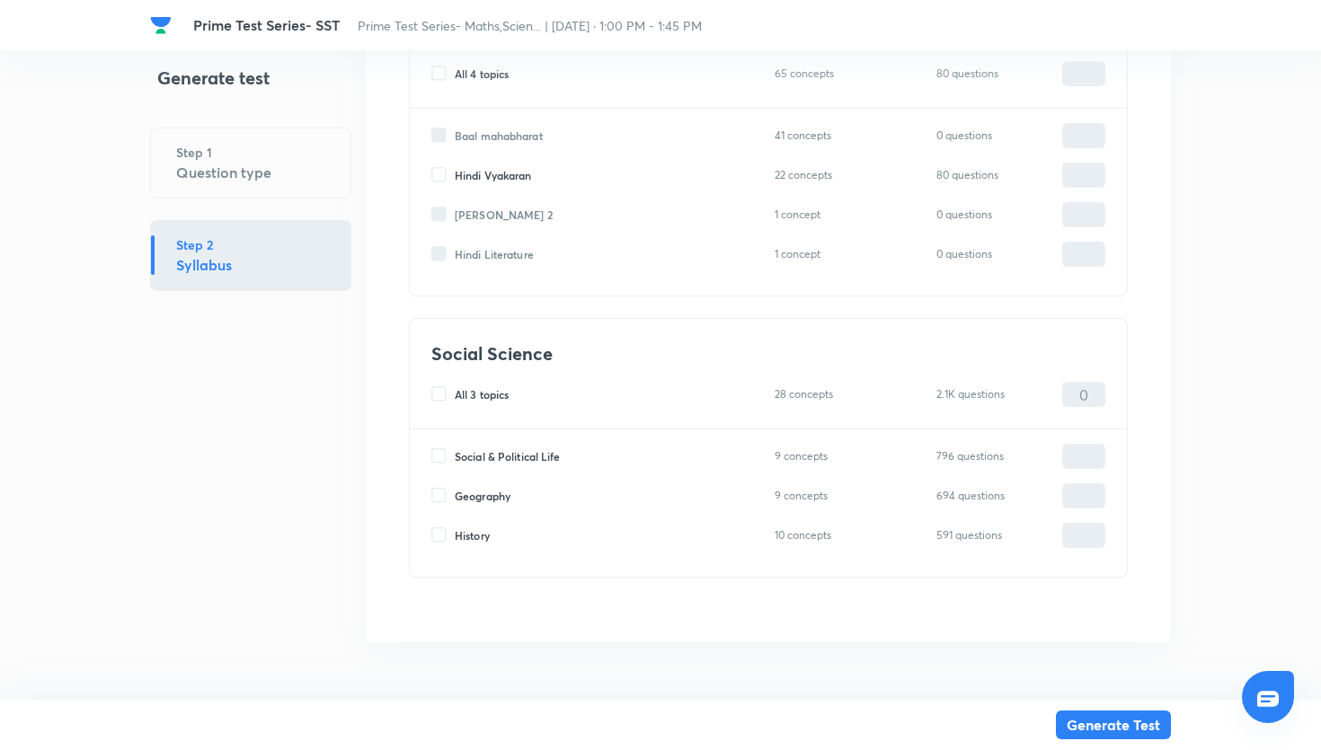
click at [438, 392] on input "All 3 topics" at bounding box center [442, 394] width 23 height 16
checkbox input "true"
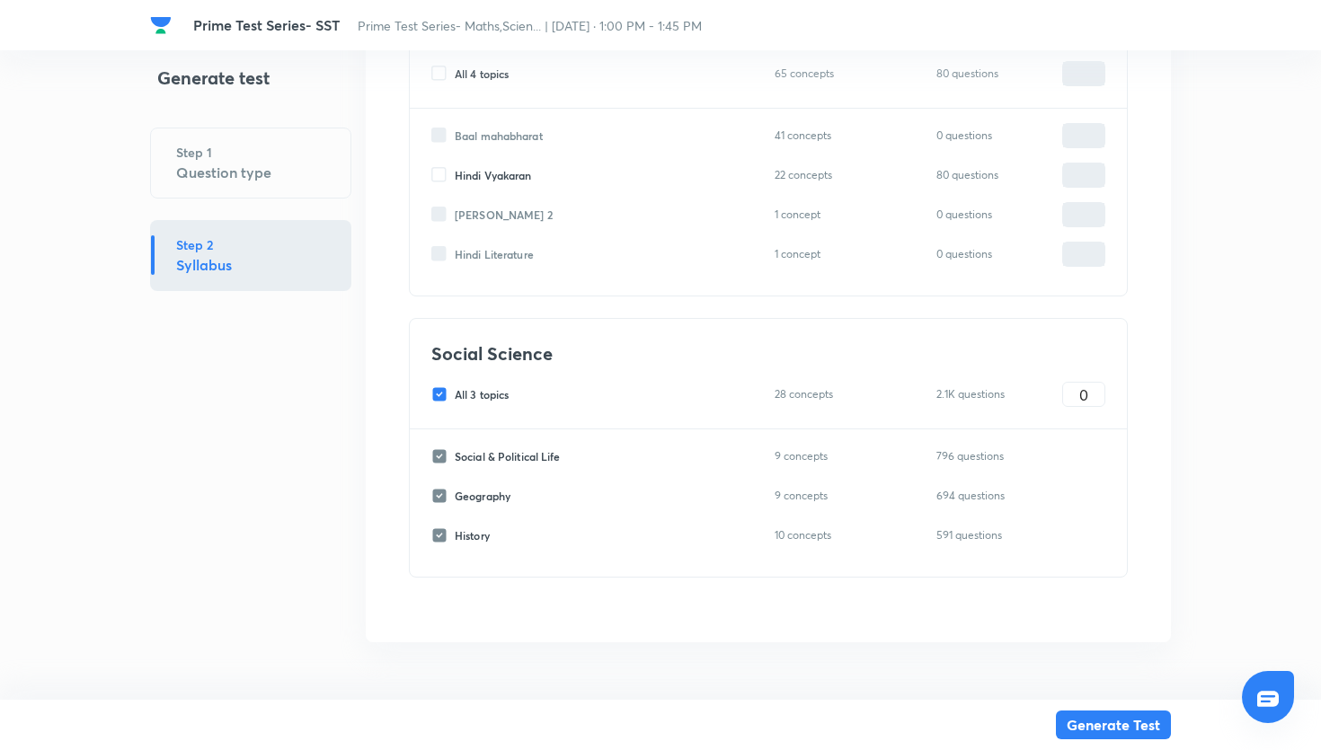
click at [440, 393] on input "All 3 topics" at bounding box center [442, 394] width 23 height 16
checkbox input "false"
click at [438, 536] on input "History" at bounding box center [442, 536] width 23 height 16
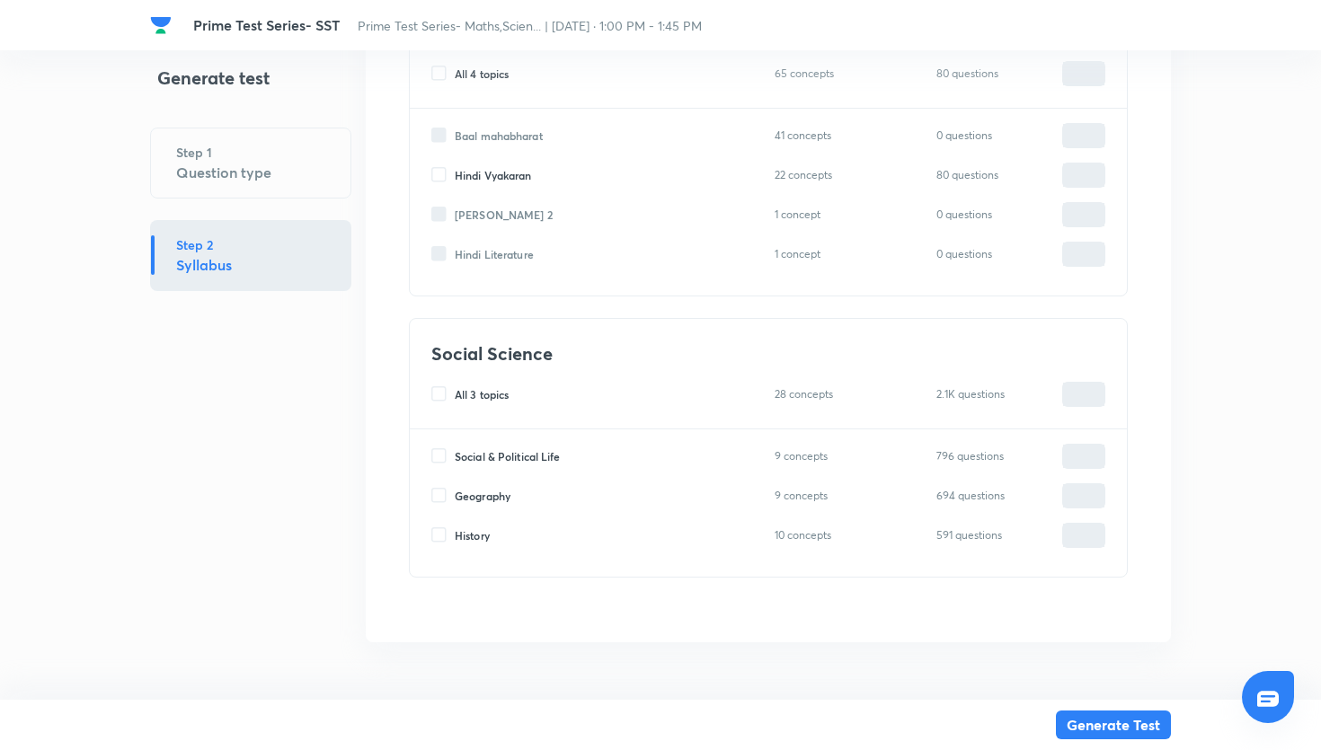
checkbox input "true"
type input "0"
click at [820, 539] on h6 "10 concepts" at bounding box center [809, 534] width 69 height 19
click at [1072, 534] on input "0" at bounding box center [1083, 535] width 41 height 31
type input "20"
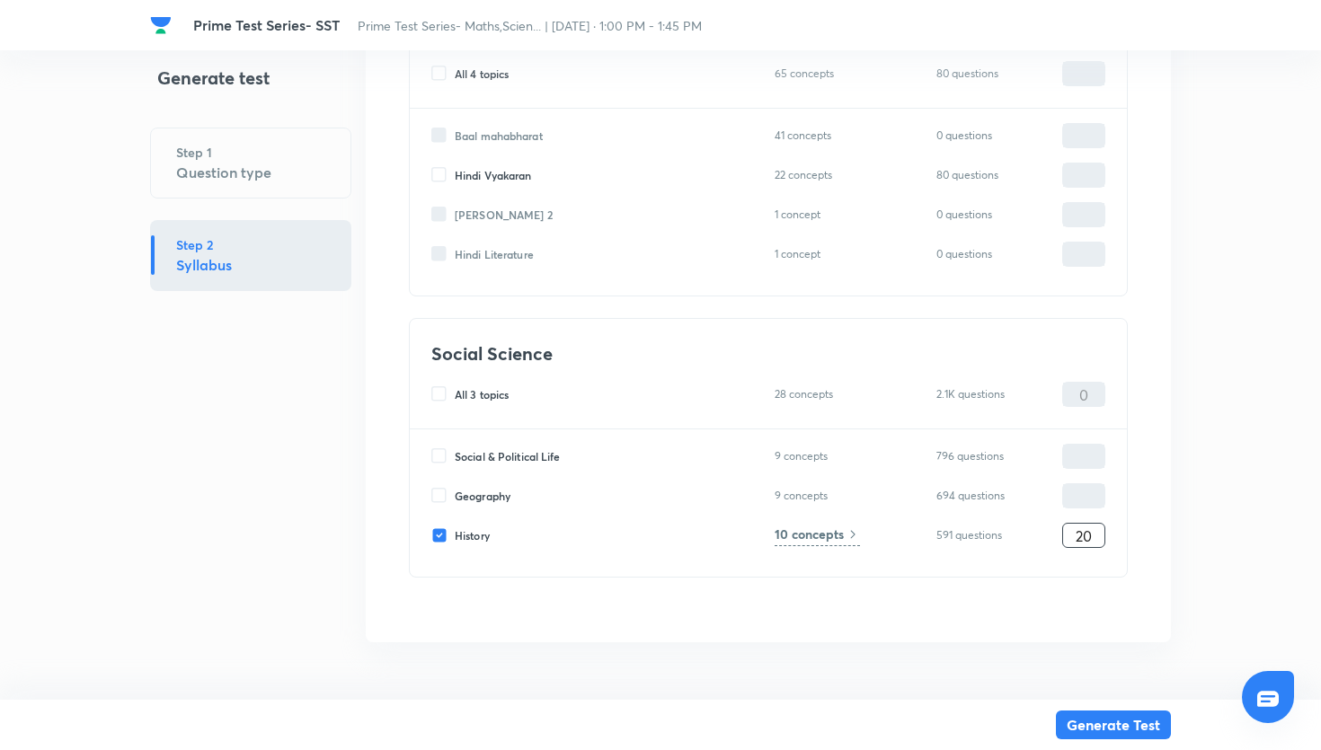
type input "20"
click at [838, 537] on h6 "10 concepts" at bounding box center [809, 534] width 69 height 19
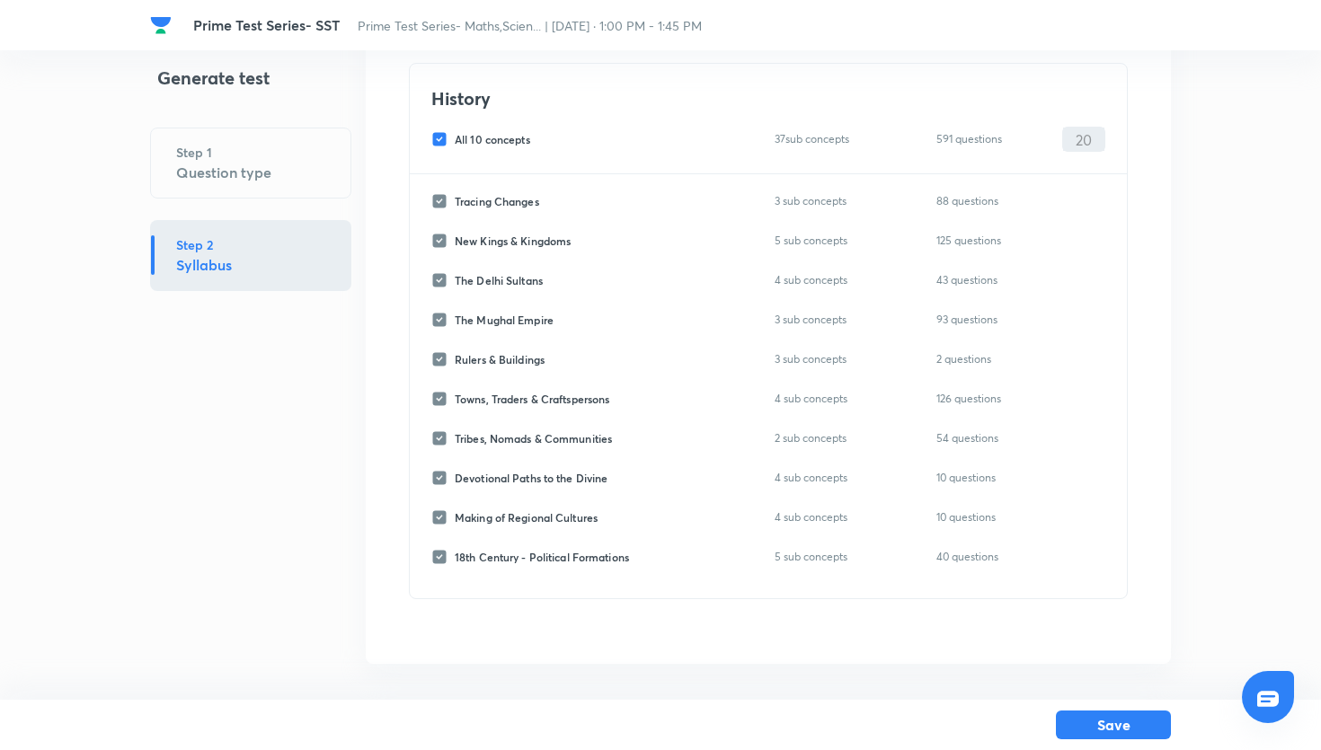
click at [442, 142] on input "All 10 concepts" at bounding box center [442, 139] width 23 height 16
checkbox input "false"
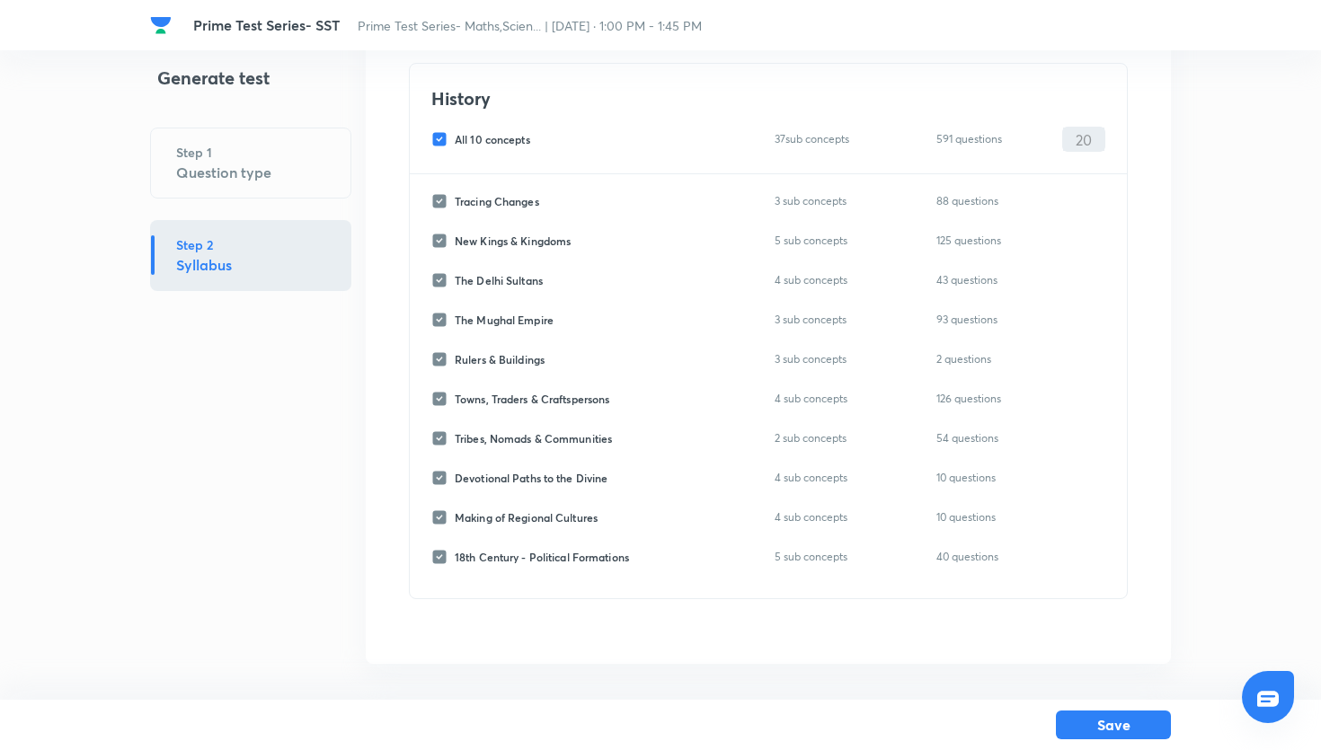
checkbox input "false"
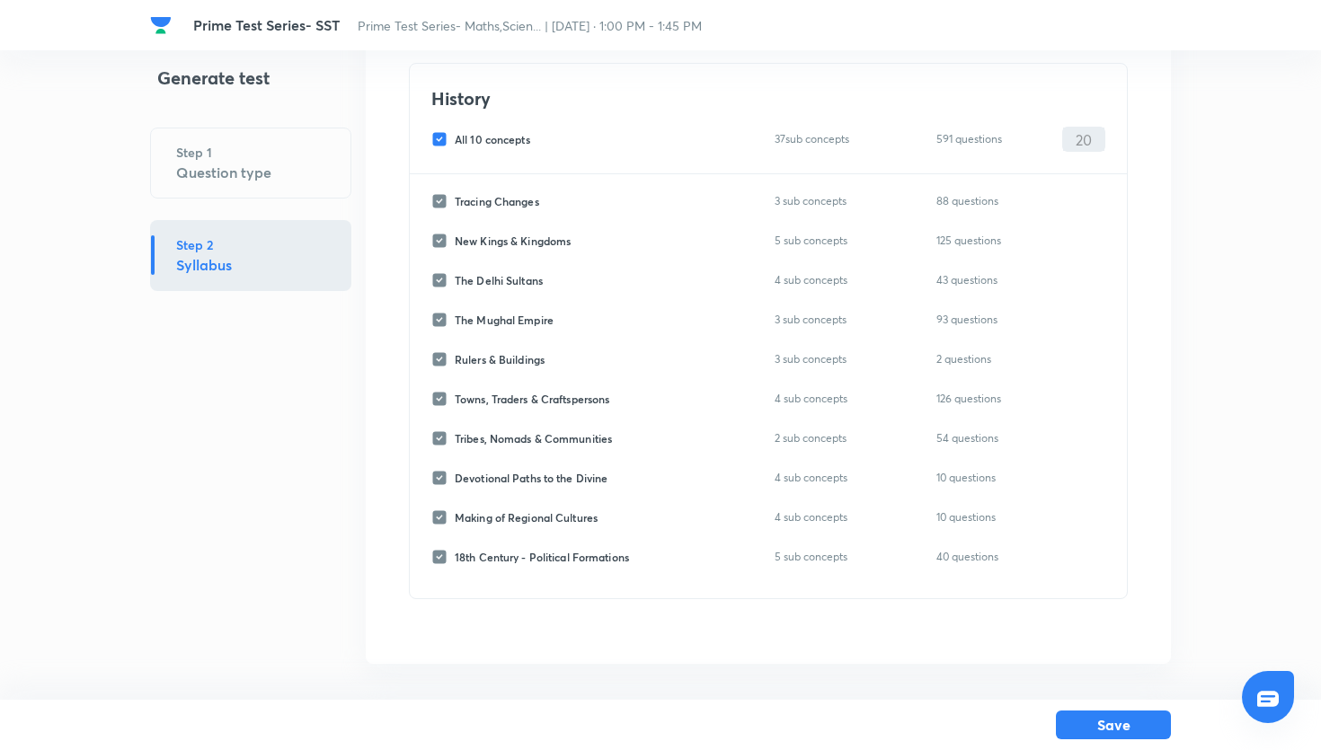
checkbox input "false"
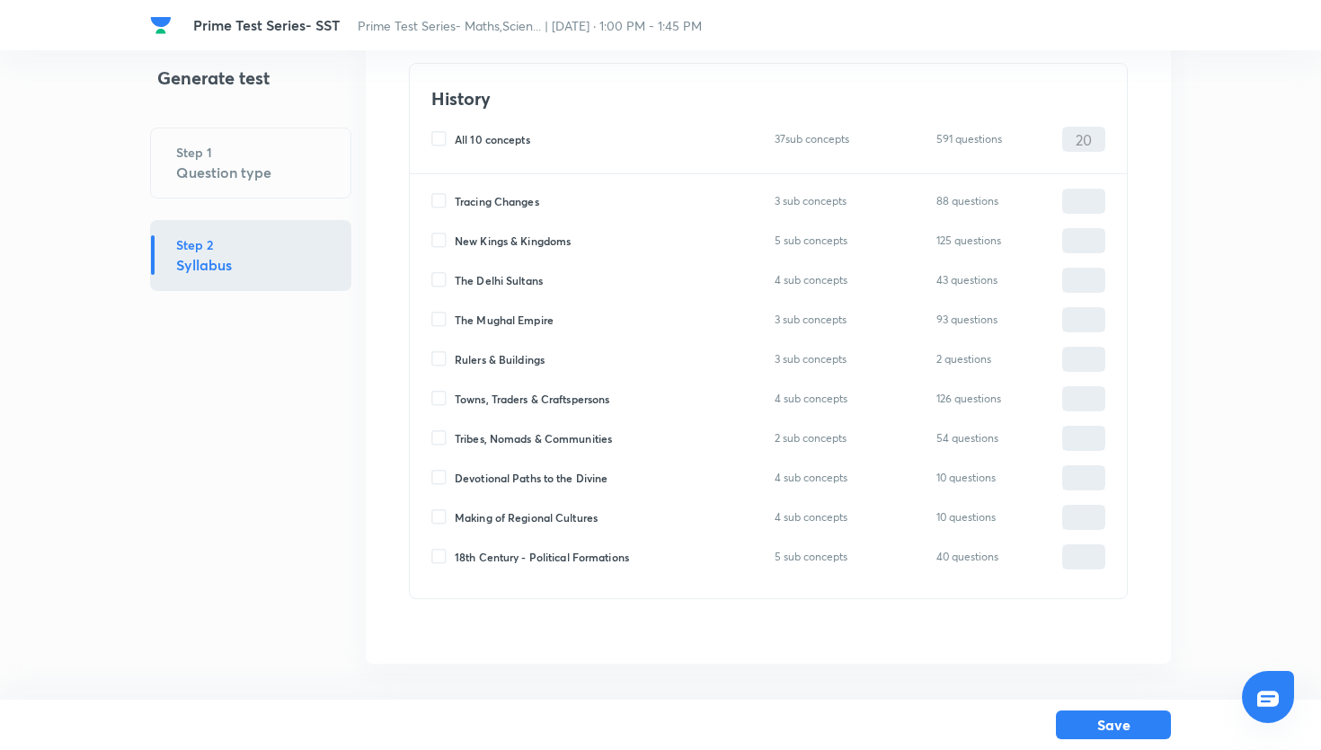
click at [448, 245] on input "New Kings & Kingdoms" at bounding box center [442, 241] width 23 height 16
checkbox input "true"
type input "0"
click at [443, 314] on input "The Mughal Empire" at bounding box center [442, 320] width 23 height 16
checkbox input "true"
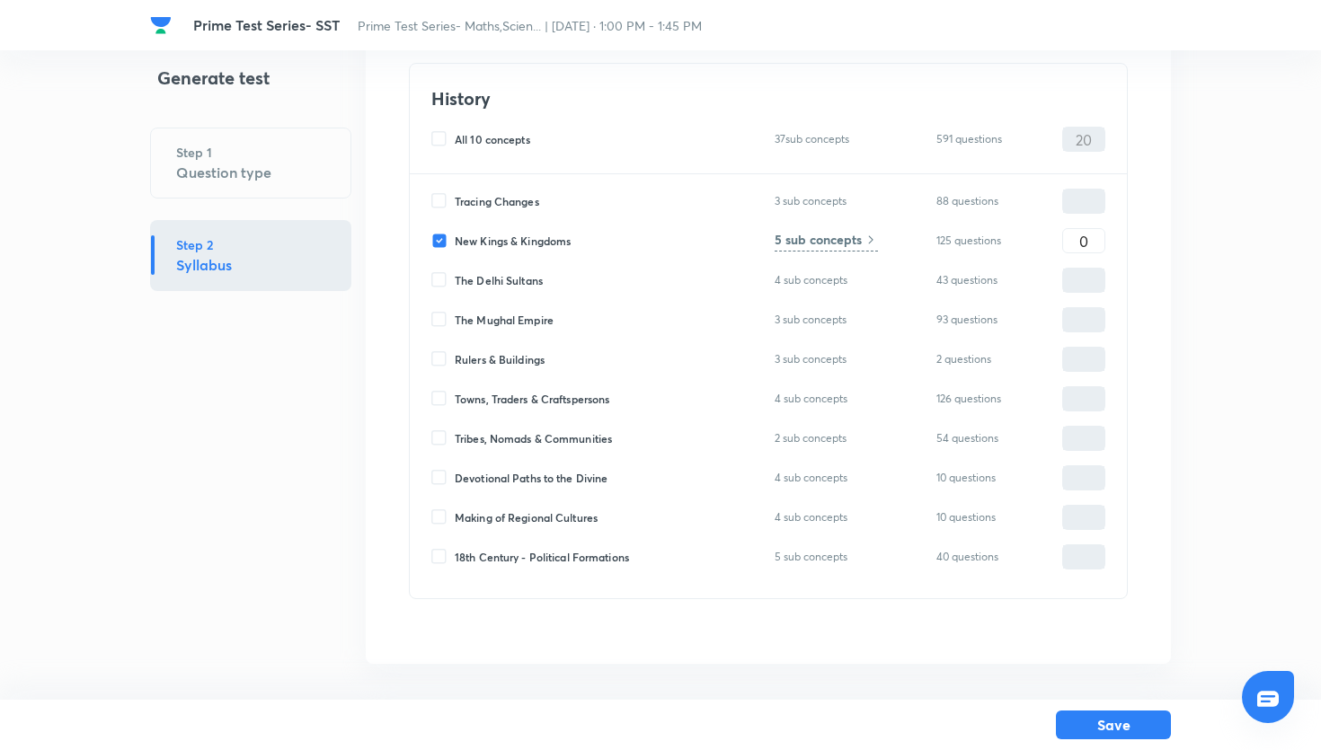
type input "0"
click at [1075, 245] on input "0" at bounding box center [1083, 241] width 41 height 31
type input "10"
click at [1077, 330] on input "0" at bounding box center [1083, 320] width 41 height 31
type input "10"
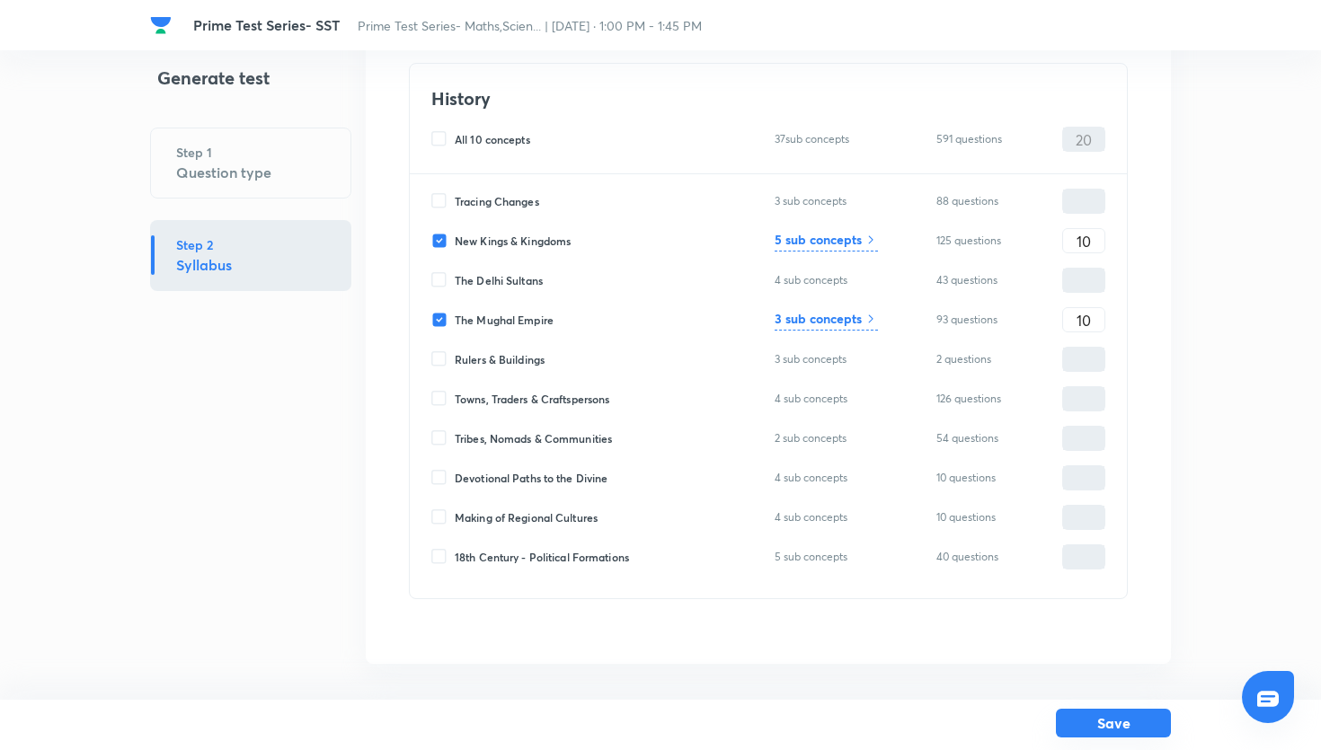
click at [1134, 711] on button "Save" at bounding box center [1113, 723] width 115 height 29
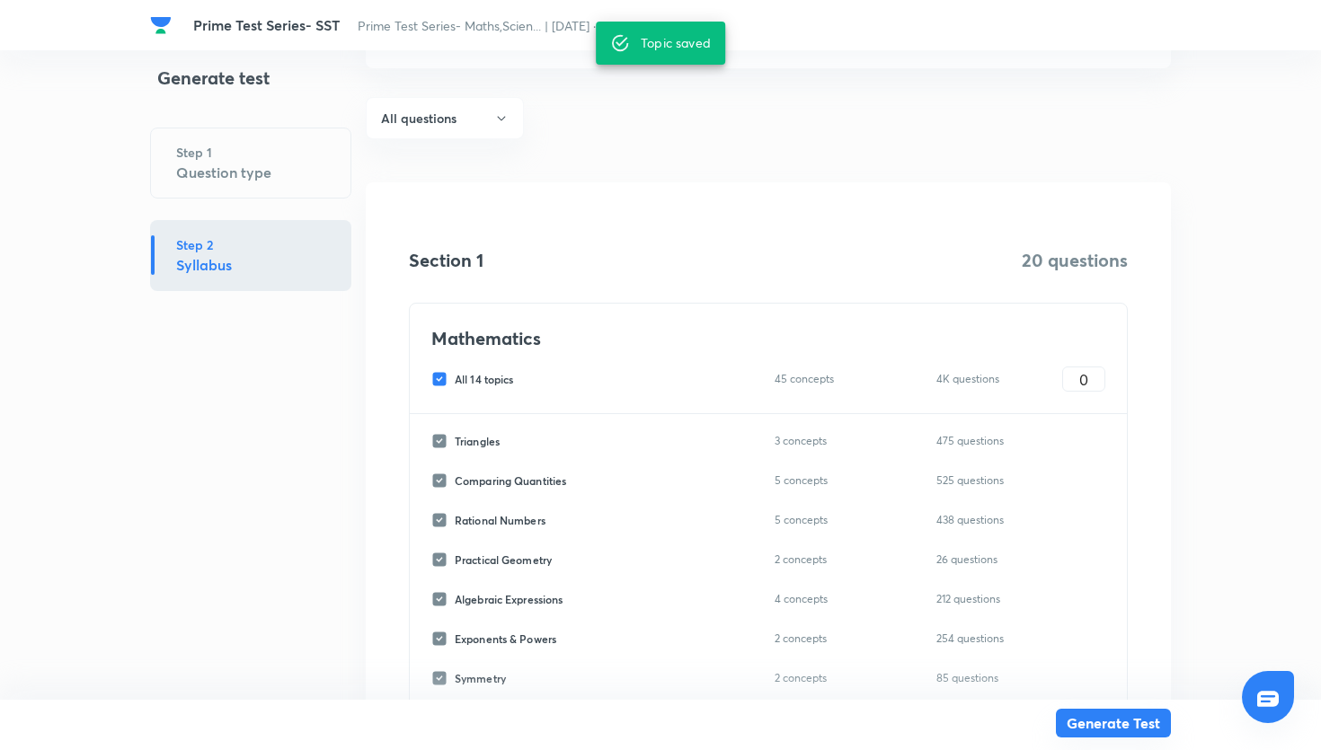
click at [1094, 726] on button "Generate Test" at bounding box center [1113, 723] width 115 height 29
type input "0"
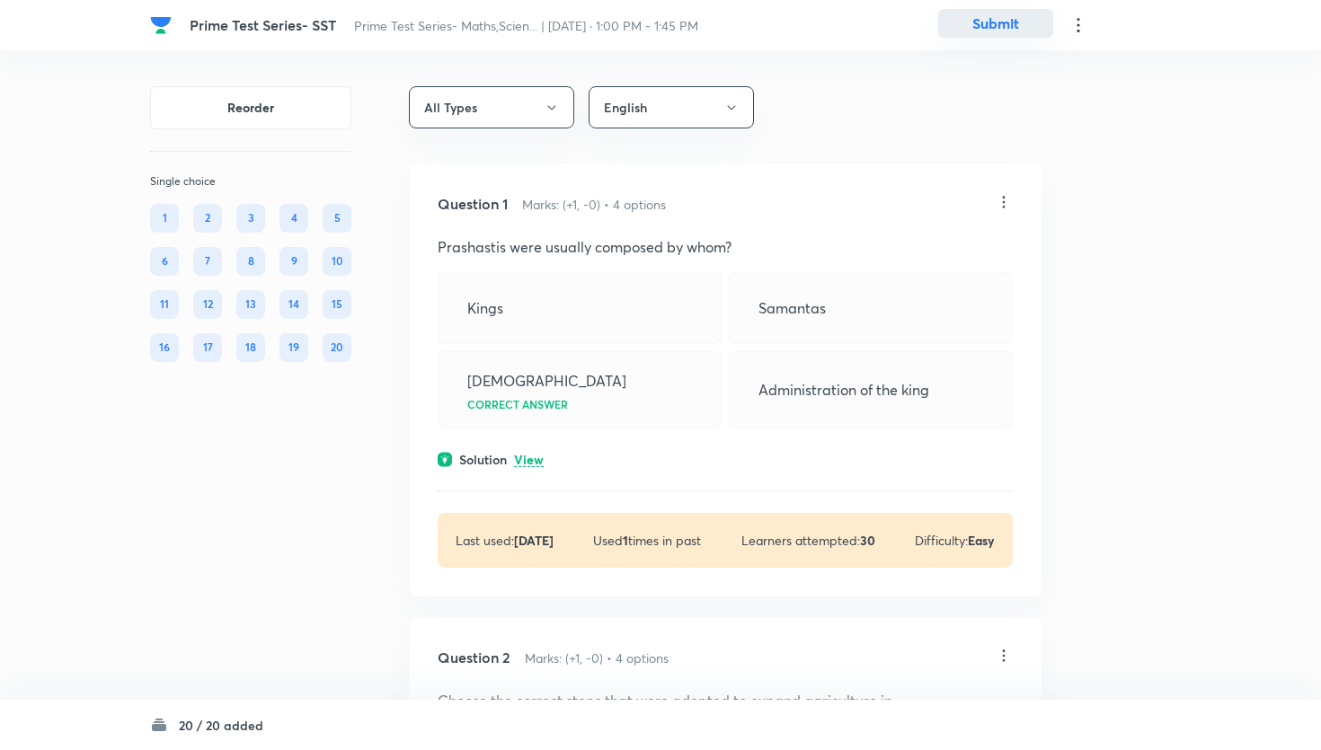
click at [1009, 34] on button "Submit" at bounding box center [995, 23] width 115 height 29
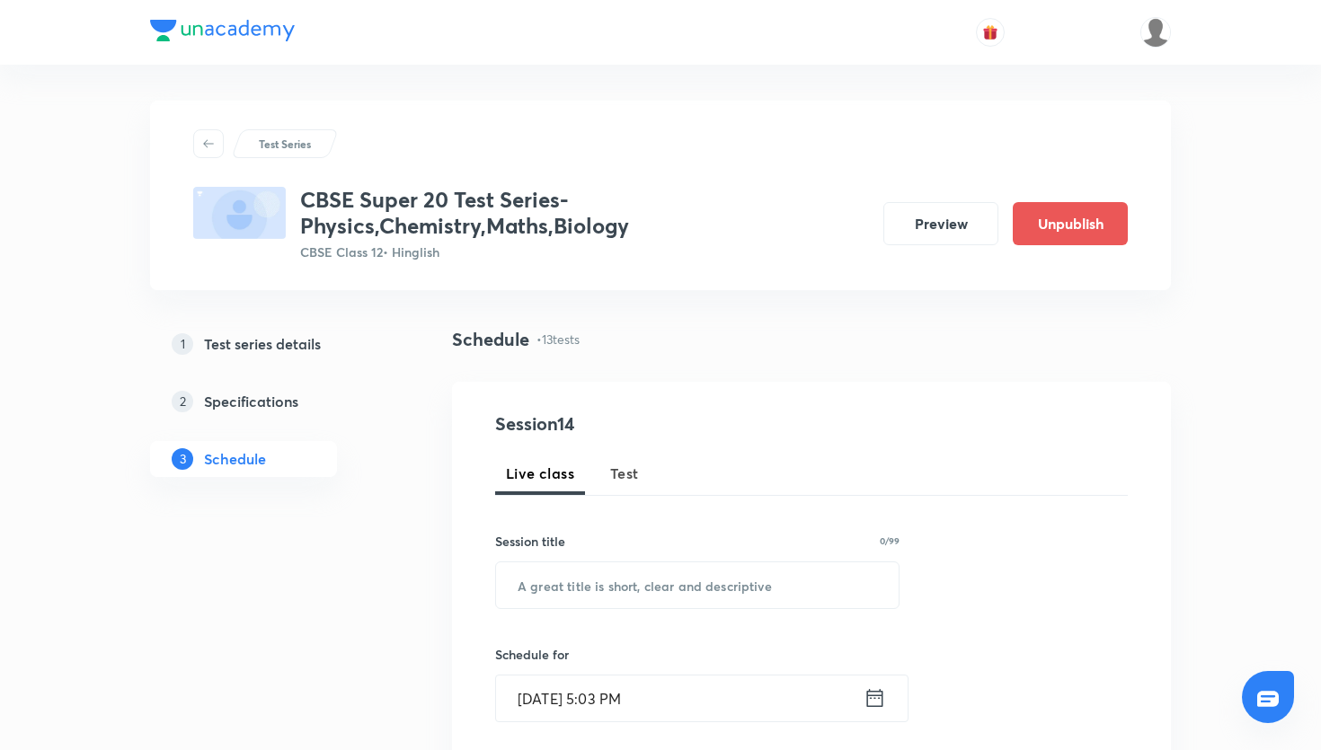
click at [626, 478] on span "Test" at bounding box center [624, 474] width 29 height 22
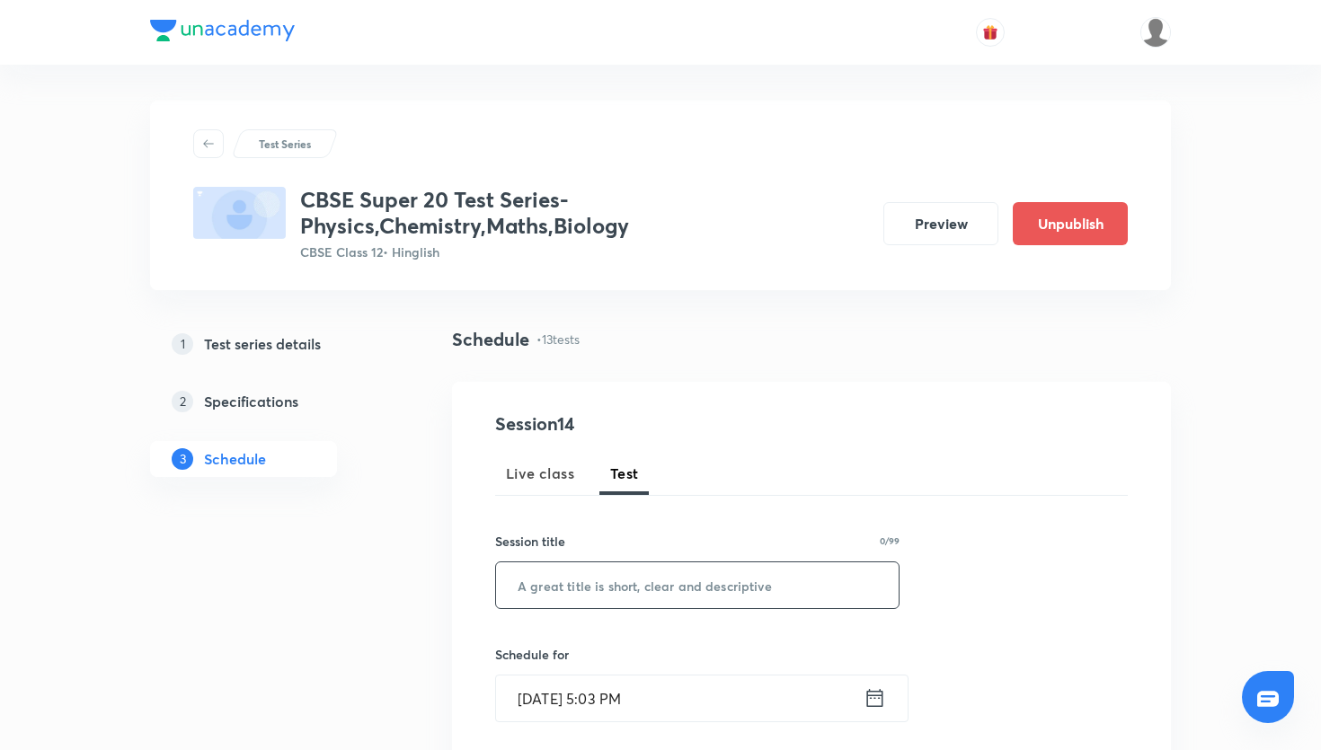
click at [624, 581] on input "text" at bounding box center [697, 586] width 403 height 46
paste input "CBSE Super 20 Test Series- Chemistry"
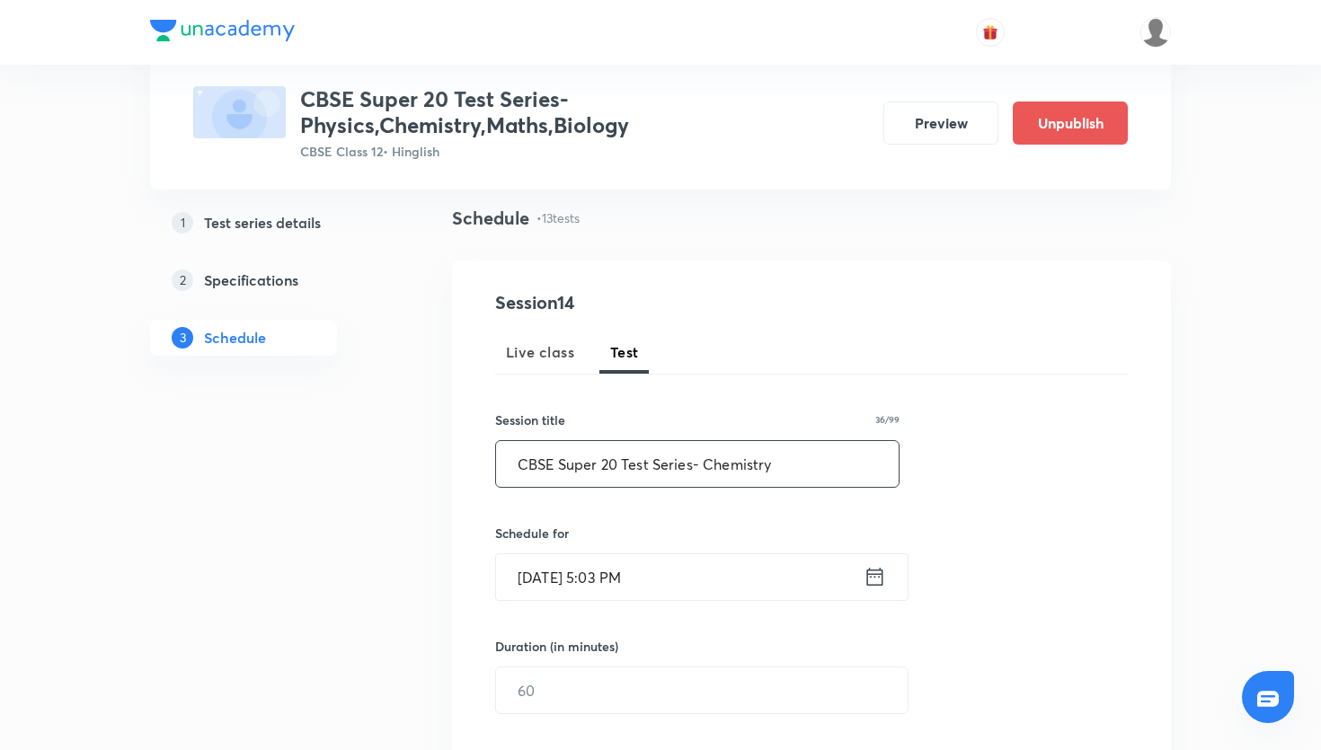
scroll to position [151, 0]
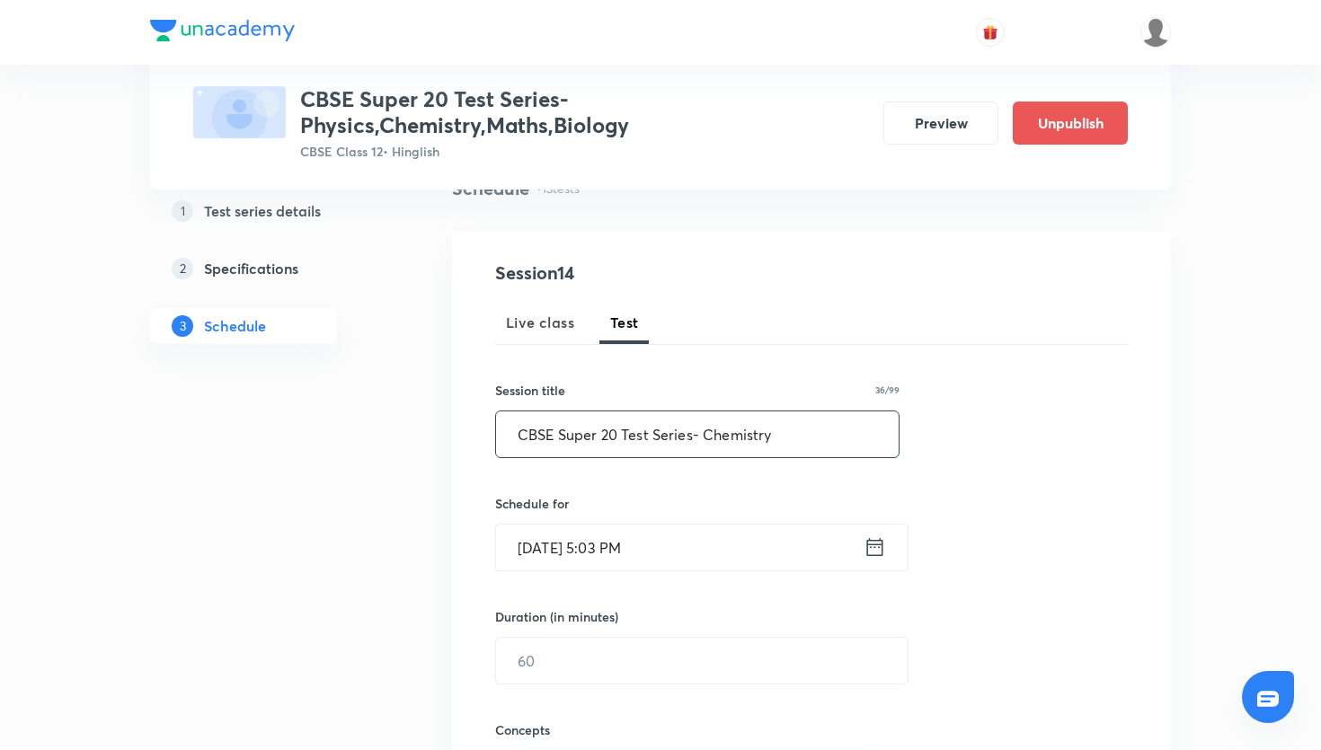
type input "CBSE Super 20 Test Series- Chemistry"
click at [884, 543] on icon at bounding box center [875, 547] width 22 height 25
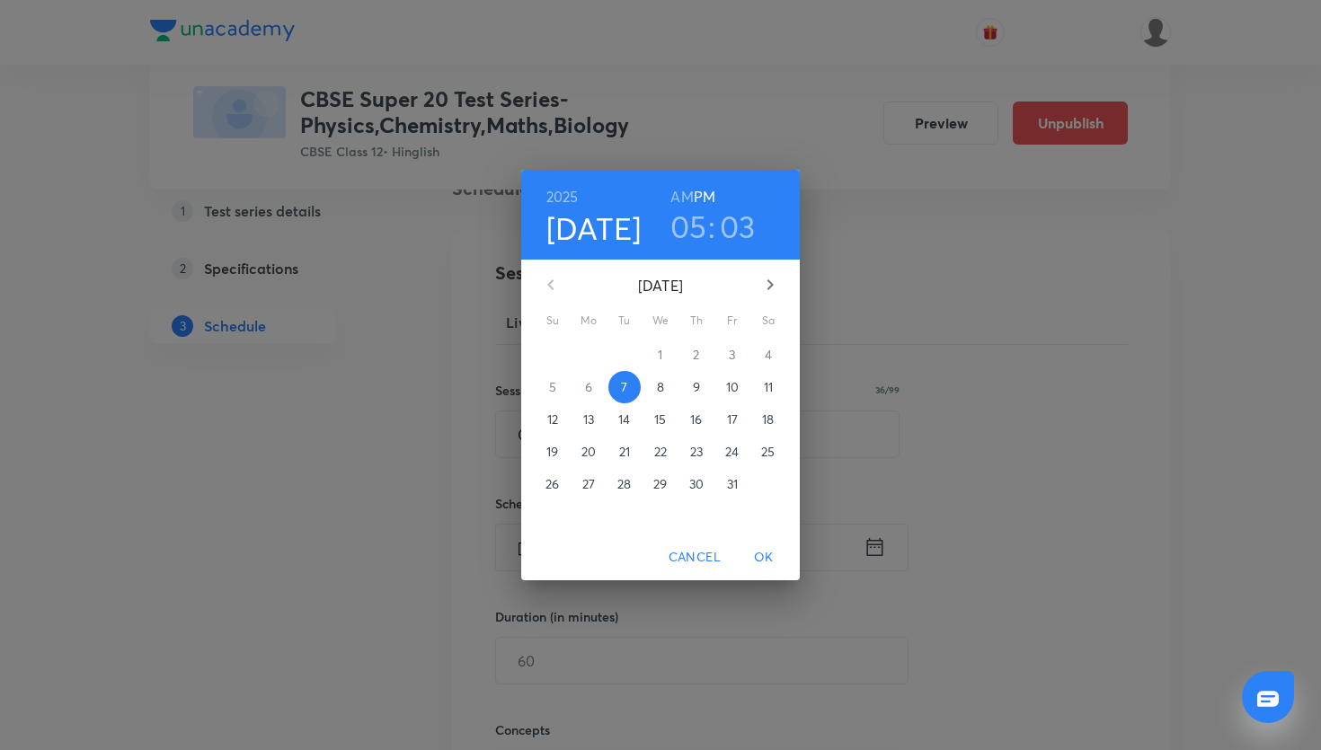
click at [557, 422] on p "12" at bounding box center [552, 420] width 11 height 18
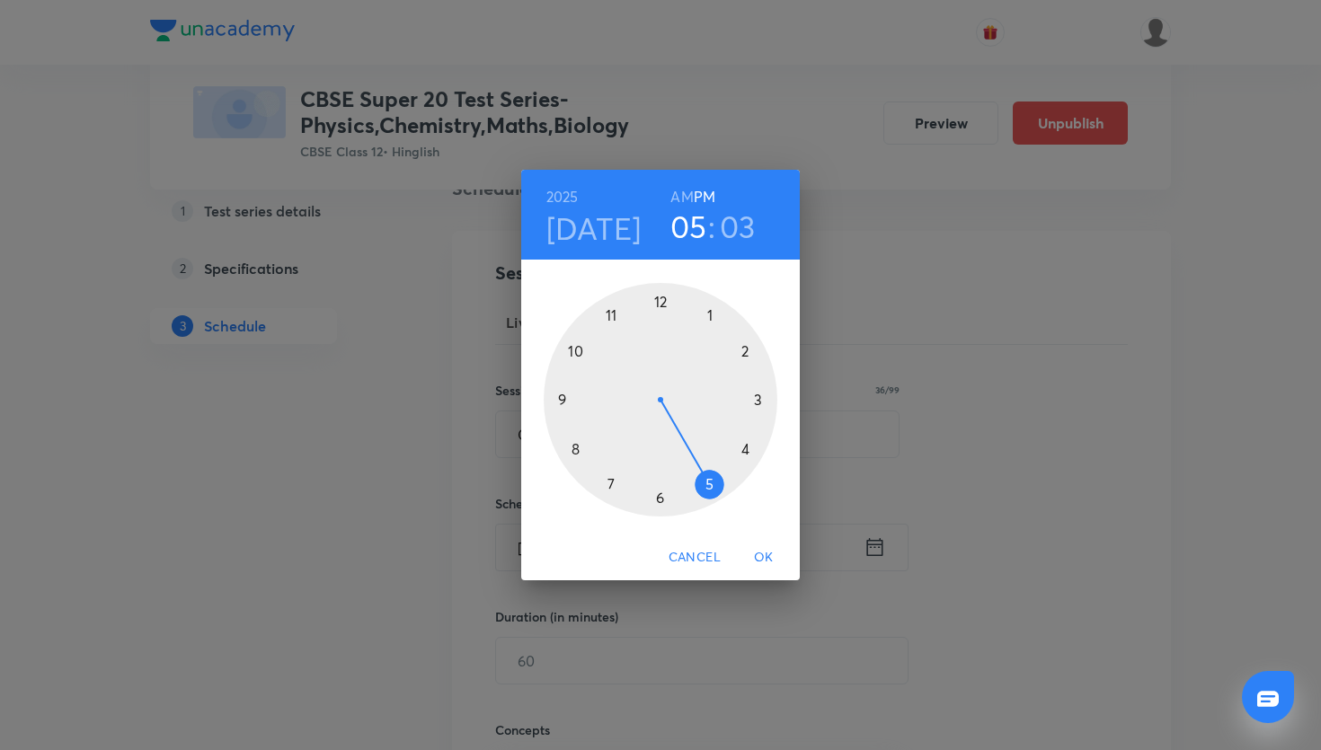
click at [706, 316] on div at bounding box center [661, 400] width 234 height 234
click at [661, 305] on div at bounding box center [661, 400] width 234 height 234
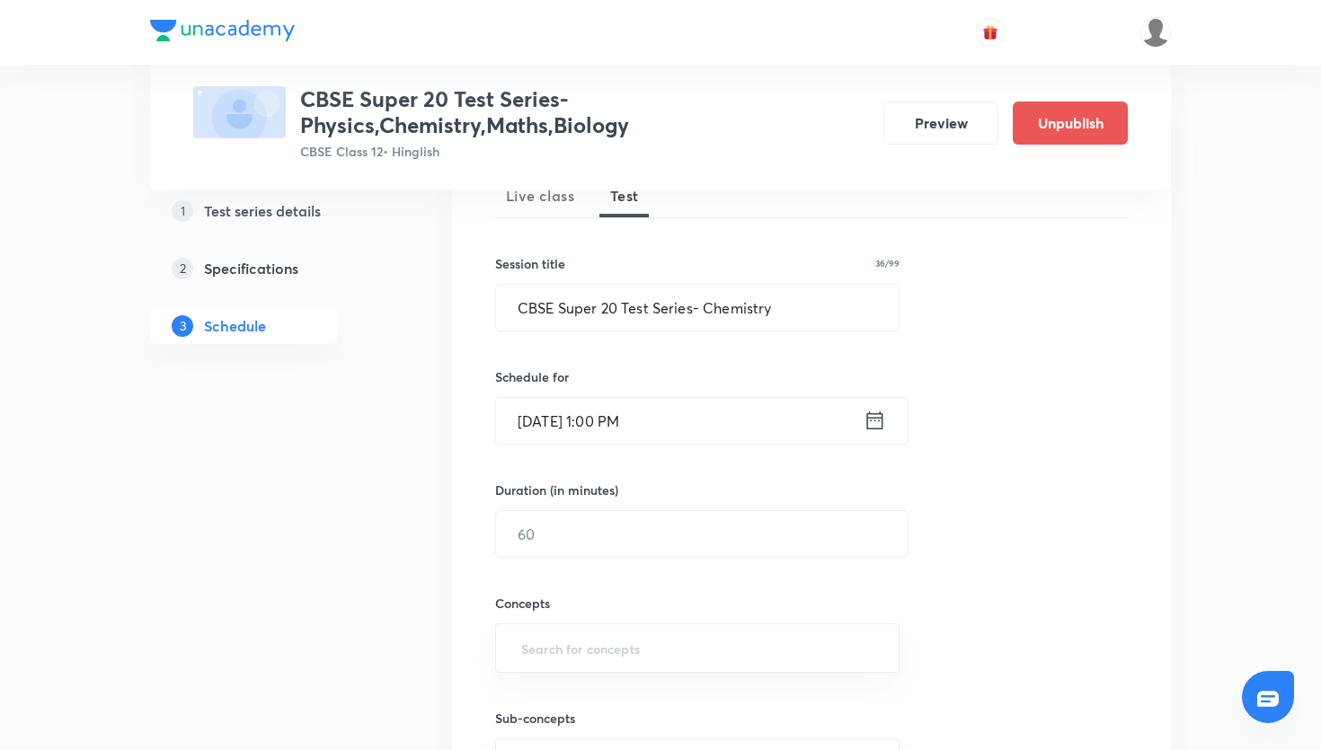
scroll to position [295, 0]
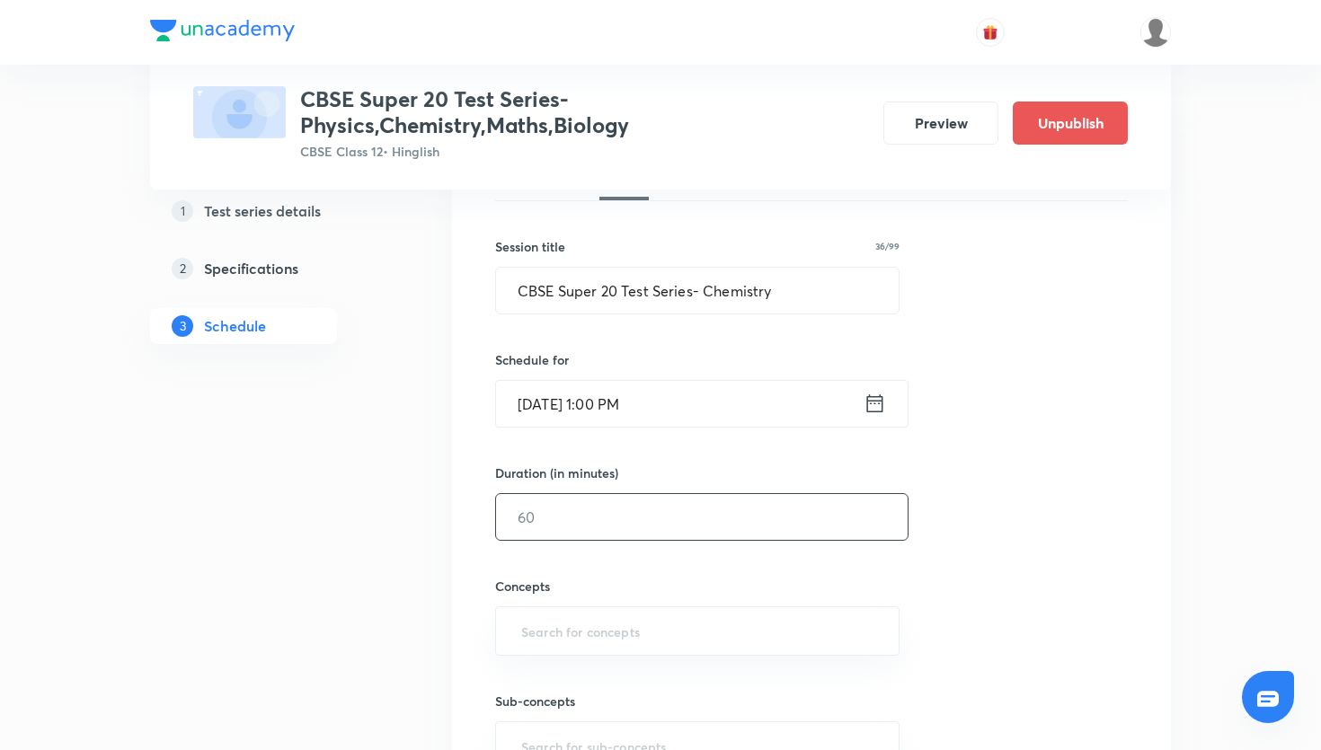
click at [676, 505] on input "text" at bounding box center [702, 517] width 412 height 46
type input "45"
click at [658, 626] on input "text" at bounding box center [698, 631] width 360 height 33
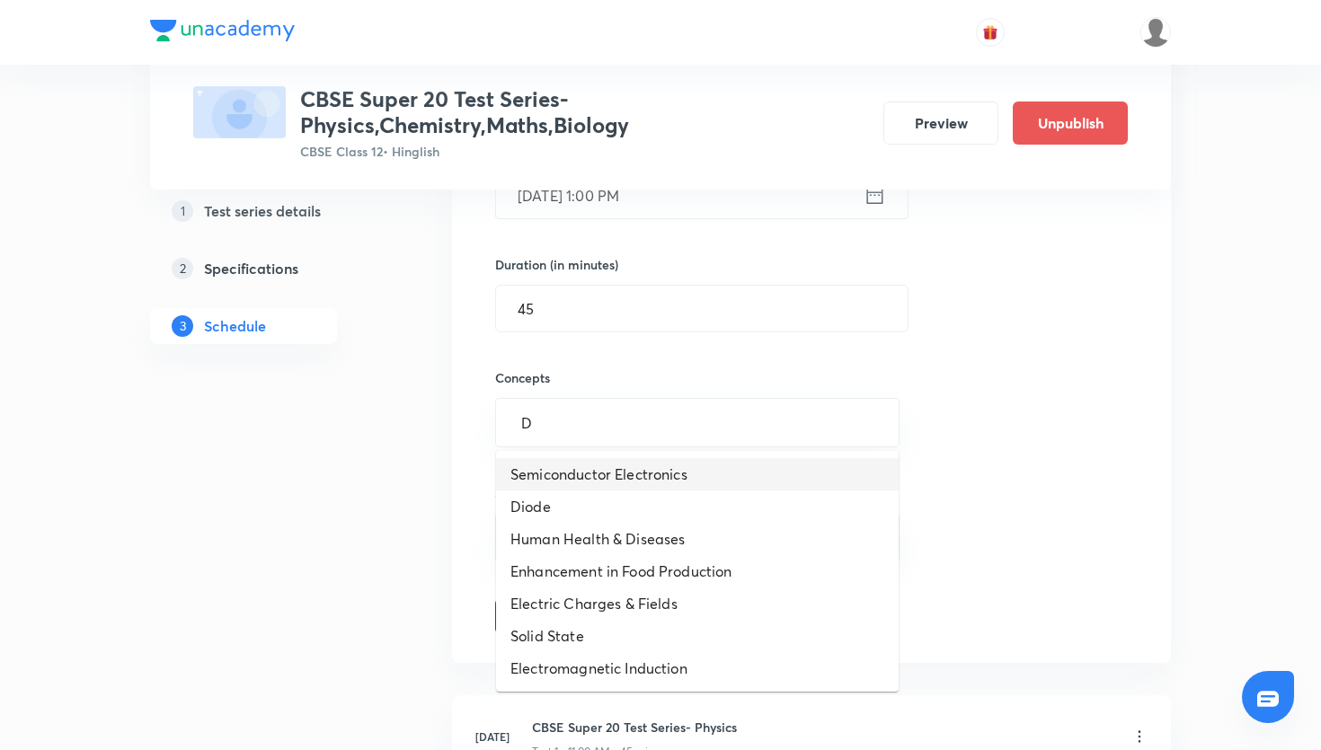
scroll to position [500, 0]
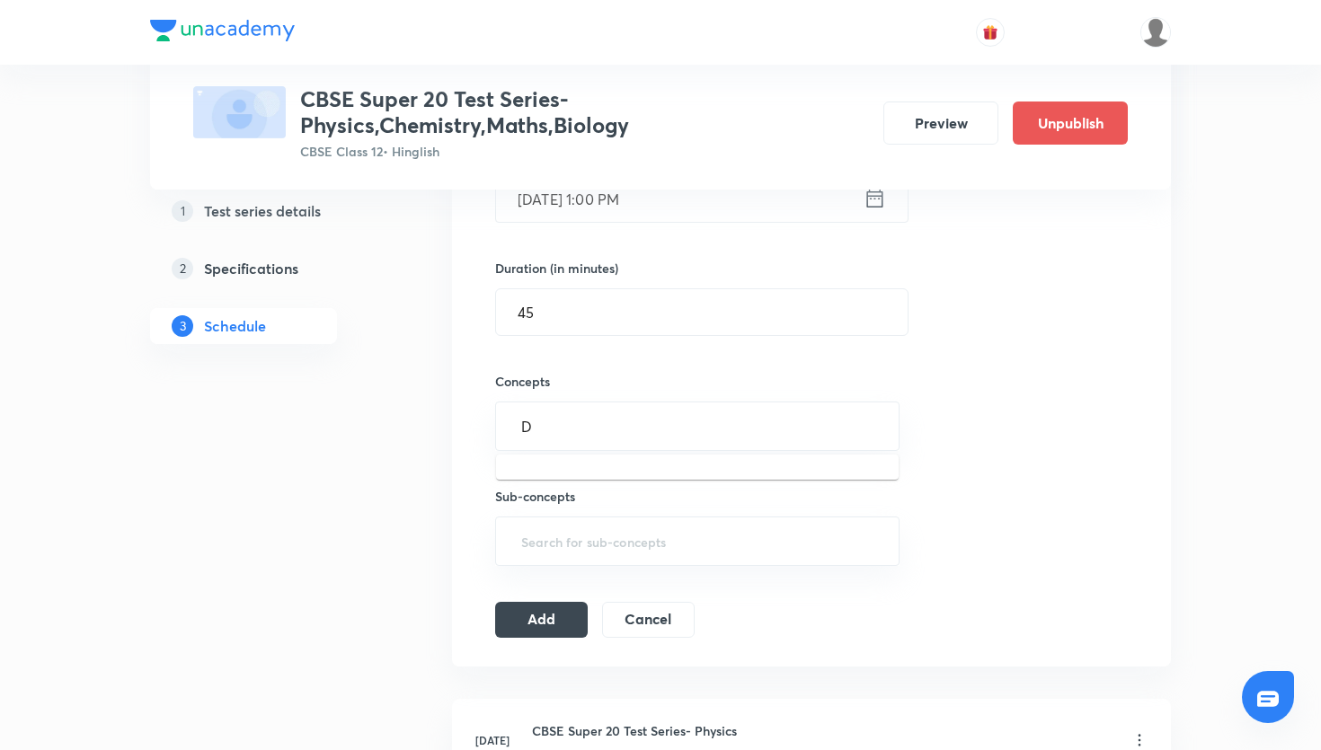
type input "D"
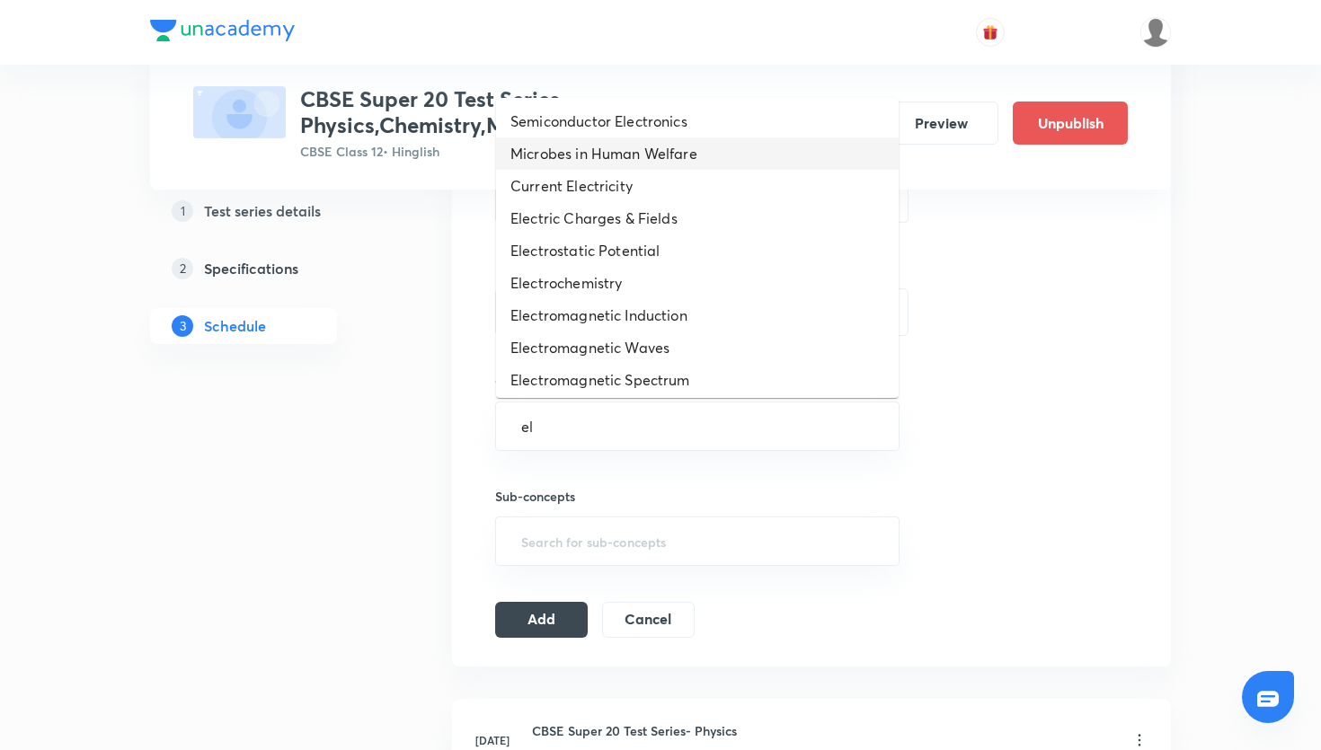
type input "el"
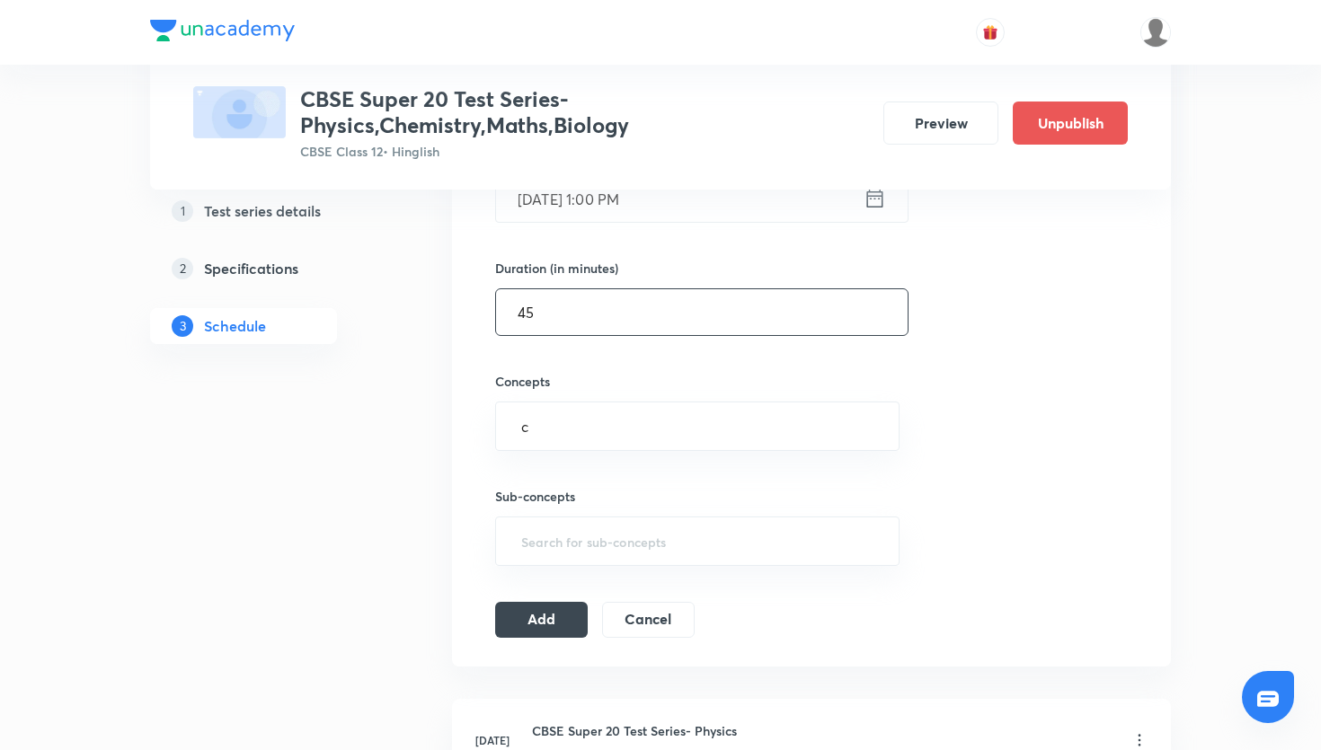
type input "ch"
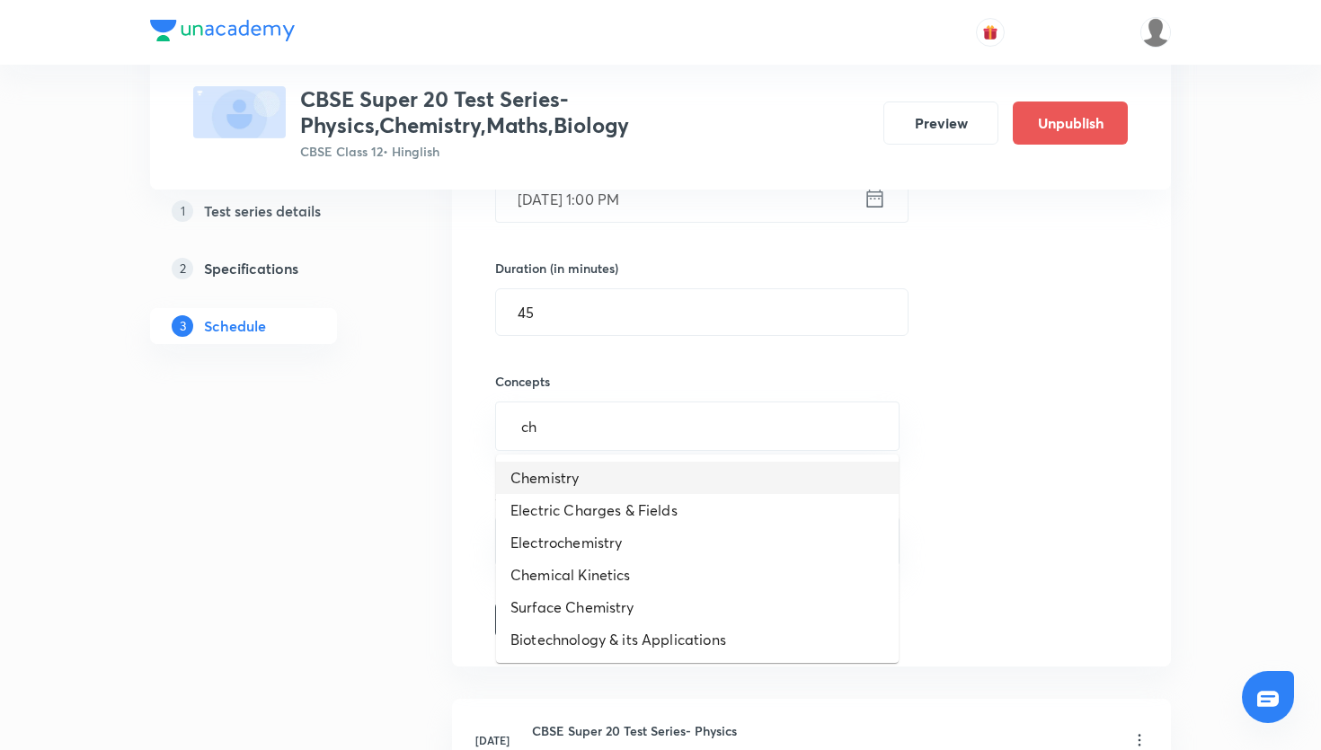
click at [591, 476] on li "Chemistry" at bounding box center [697, 478] width 403 height 32
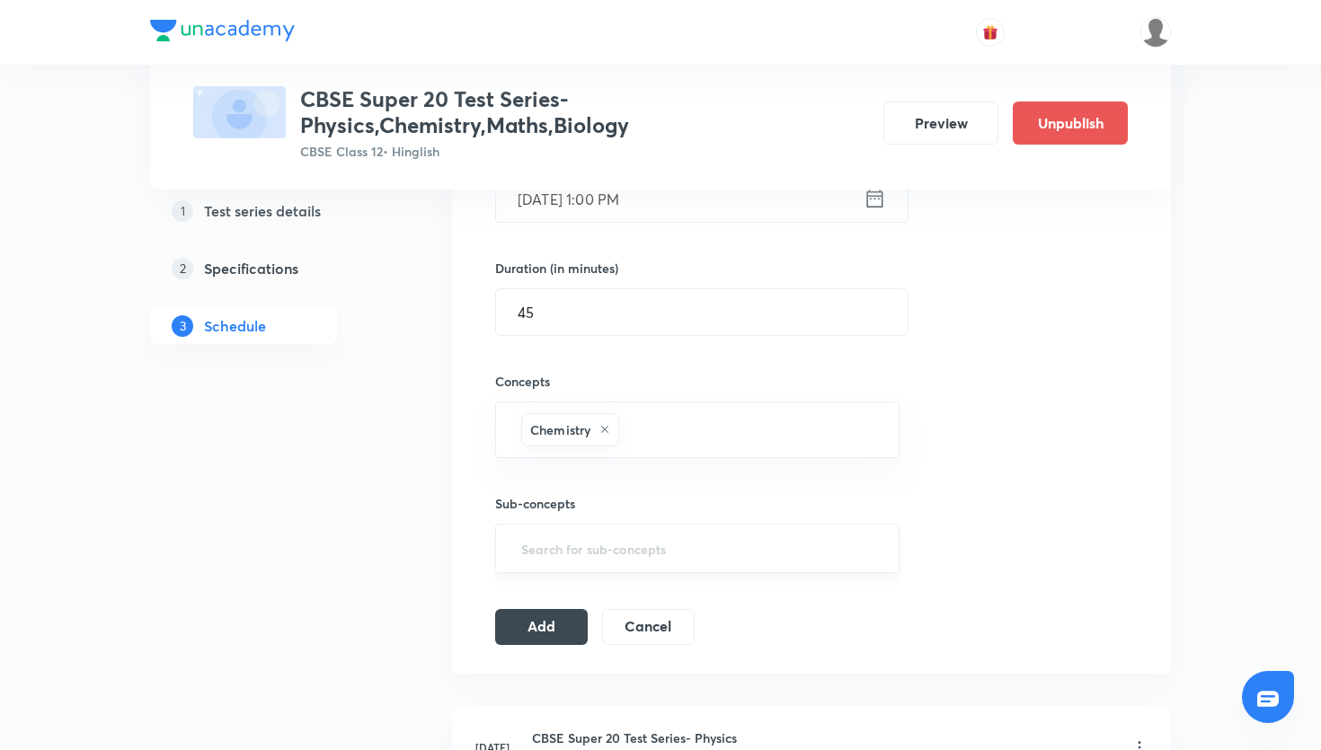
click at [602, 550] on input "text" at bounding box center [698, 548] width 360 height 33
type input "d"
type input "D and f block elements"
click at [546, 641] on button "Add" at bounding box center [541, 626] width 93 height 36
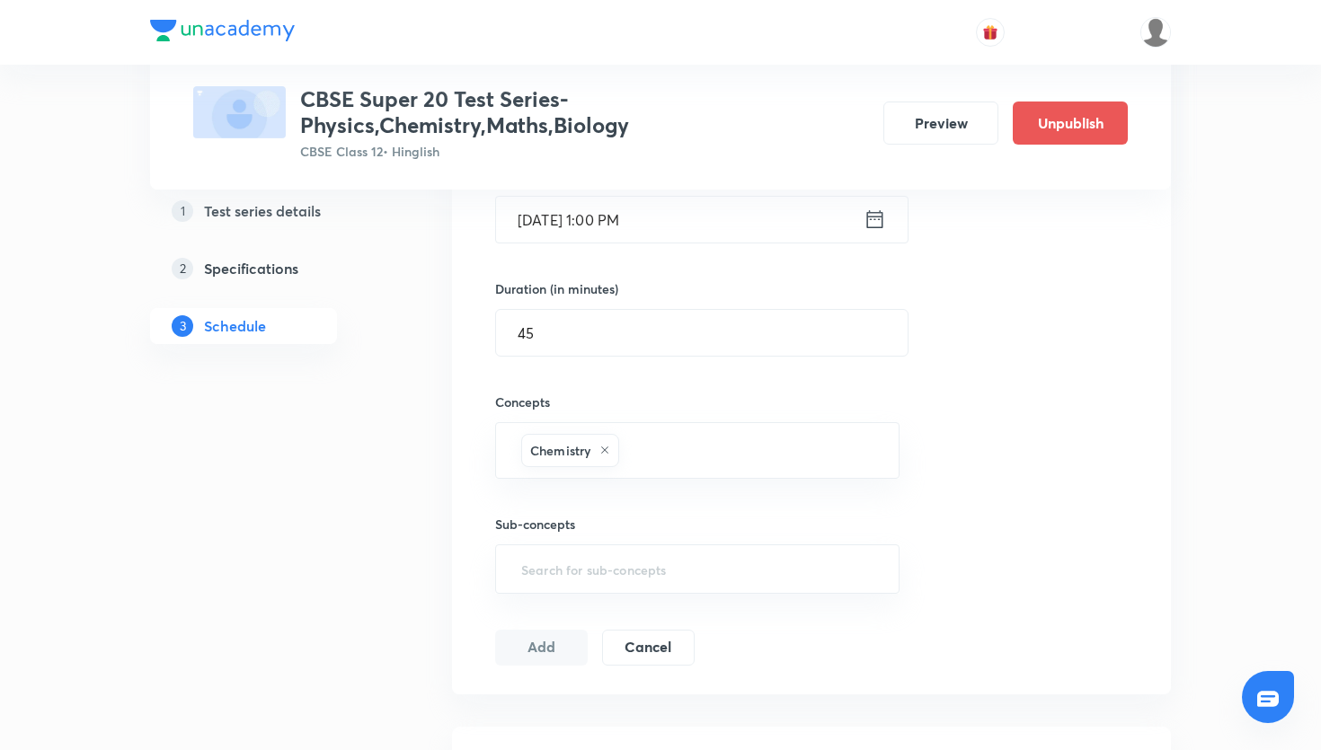
scroll to position [507, 0]
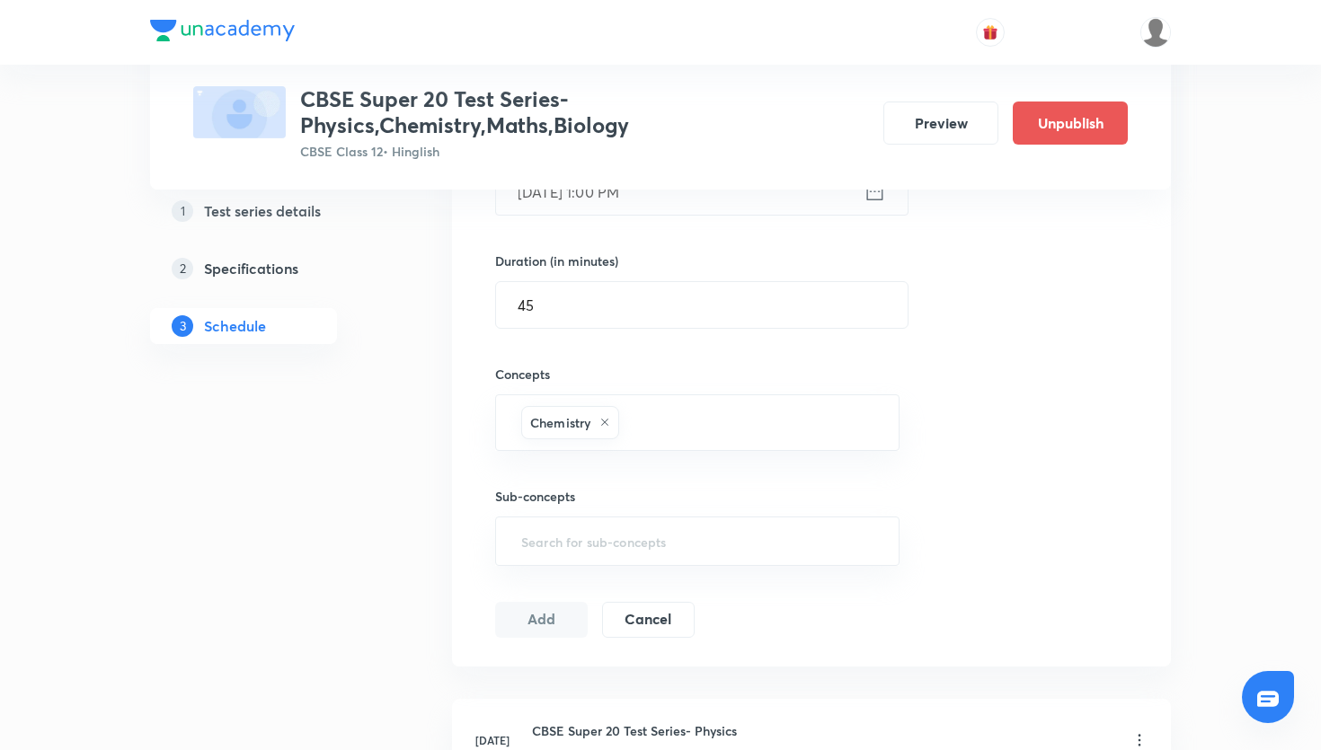
click at [563, 615] on button "Add" at bounding box center [541, 620] width 93 height 36
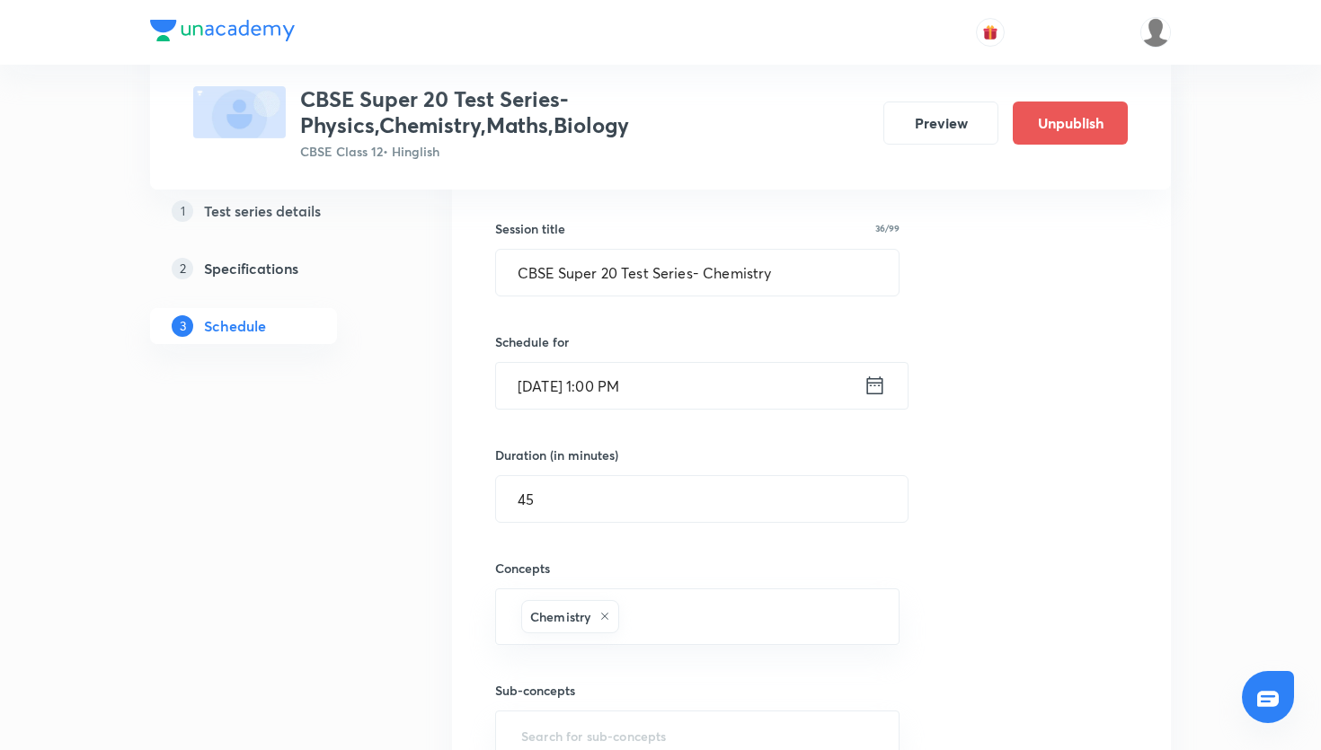
scroll to position [280, 0]
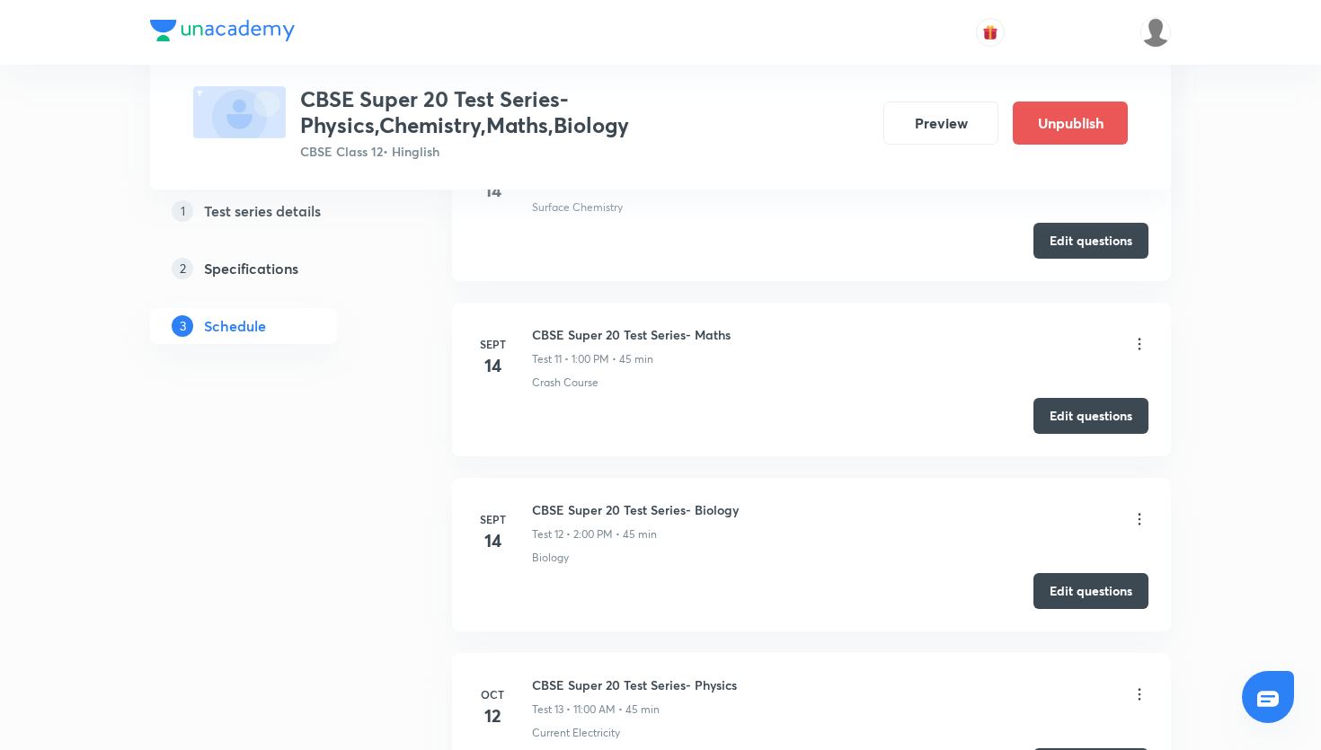
scroll to position [2942, 0]
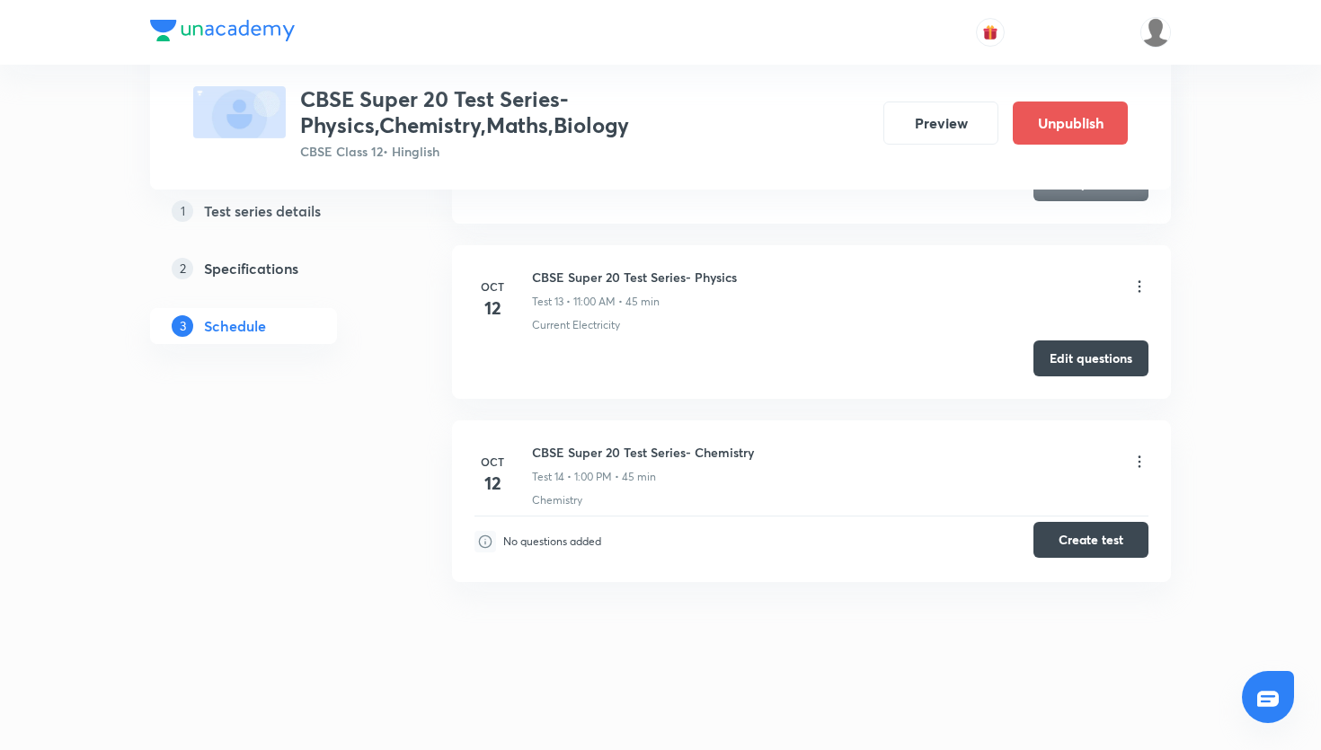
click at [1055, 555] on button "Create test" at bounding box center [1091, 540] width 115 height 36
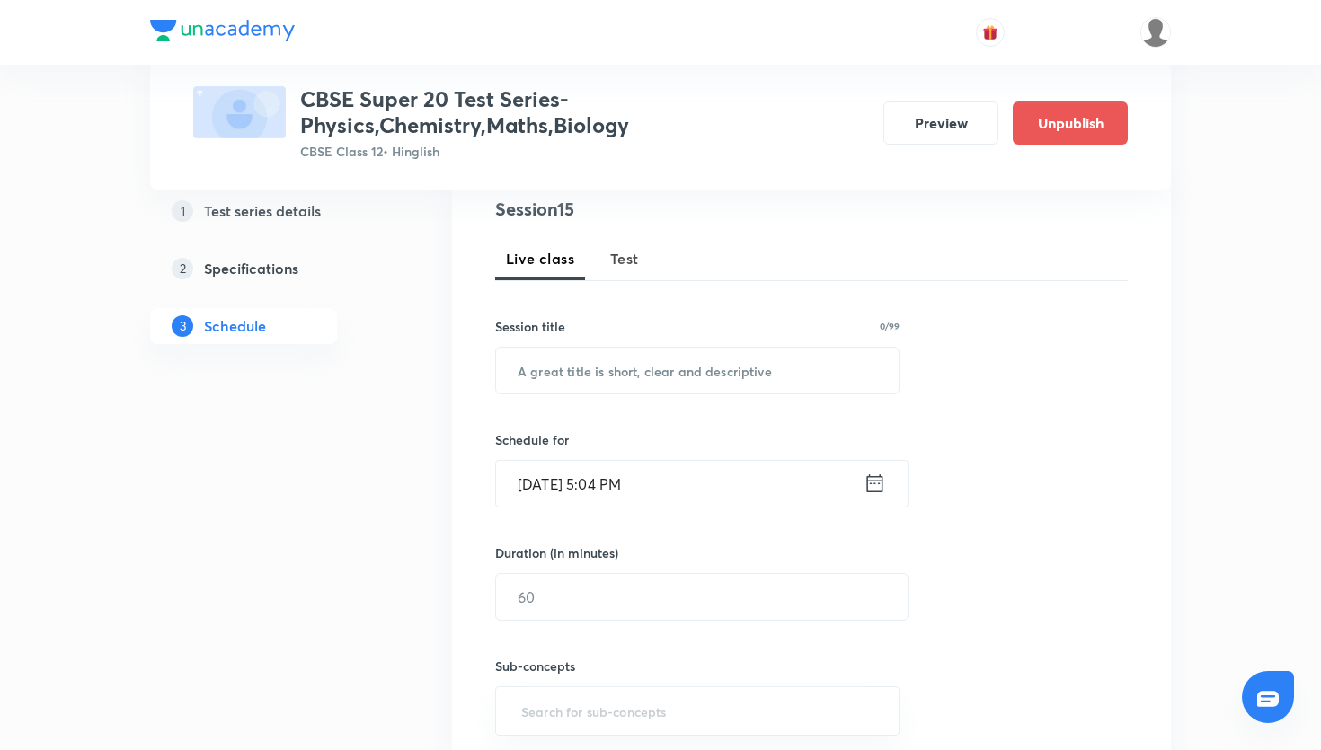
scroll to position [110, 0]
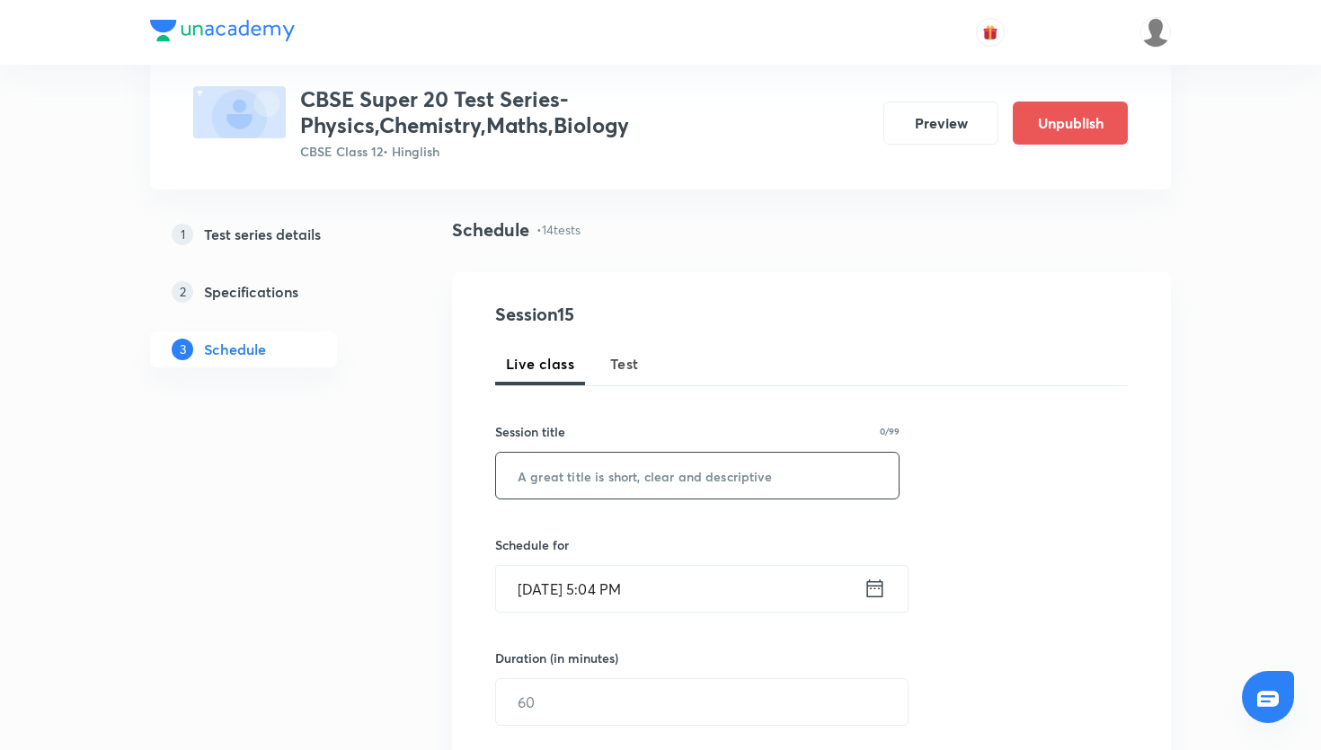
click at [585, 459] on input "text" at bounding box center [697, 476] width 403 height 46
paste input "CBSE Super 20 Test Series- Maths"
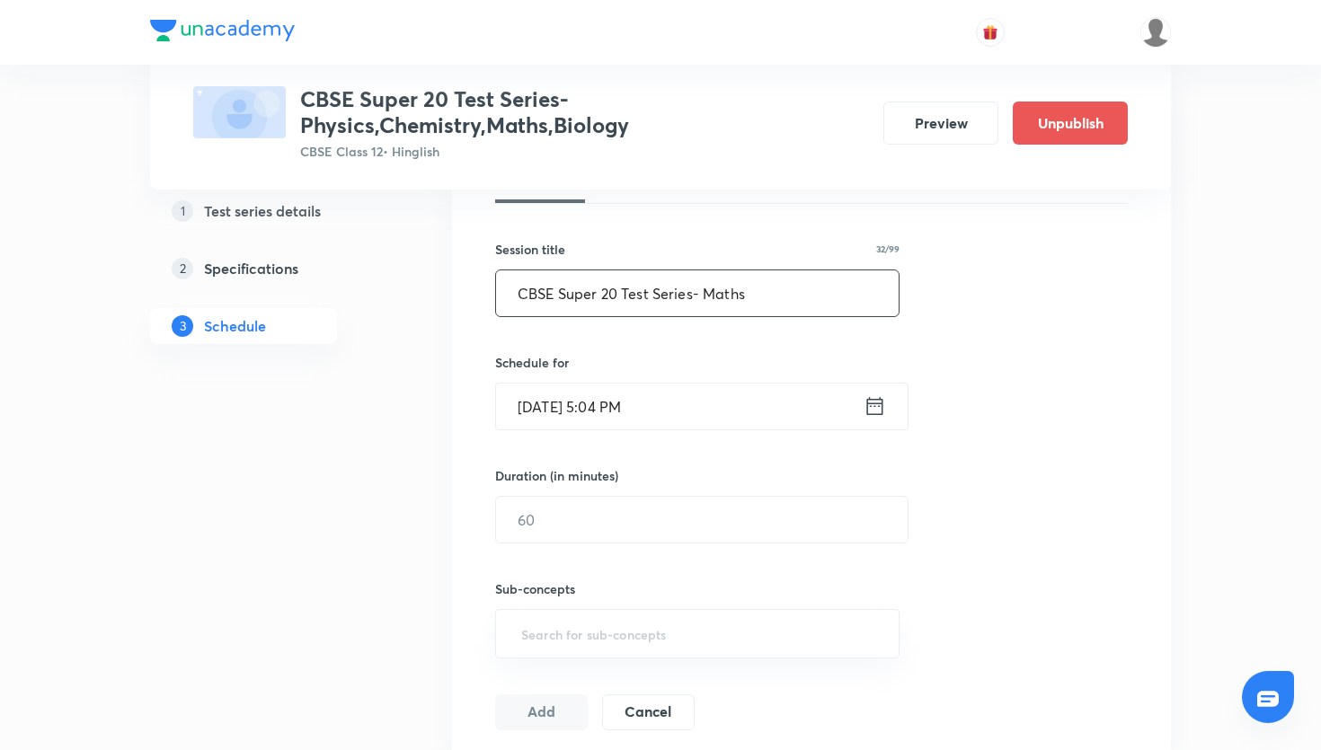
scroll to position [337, 0]
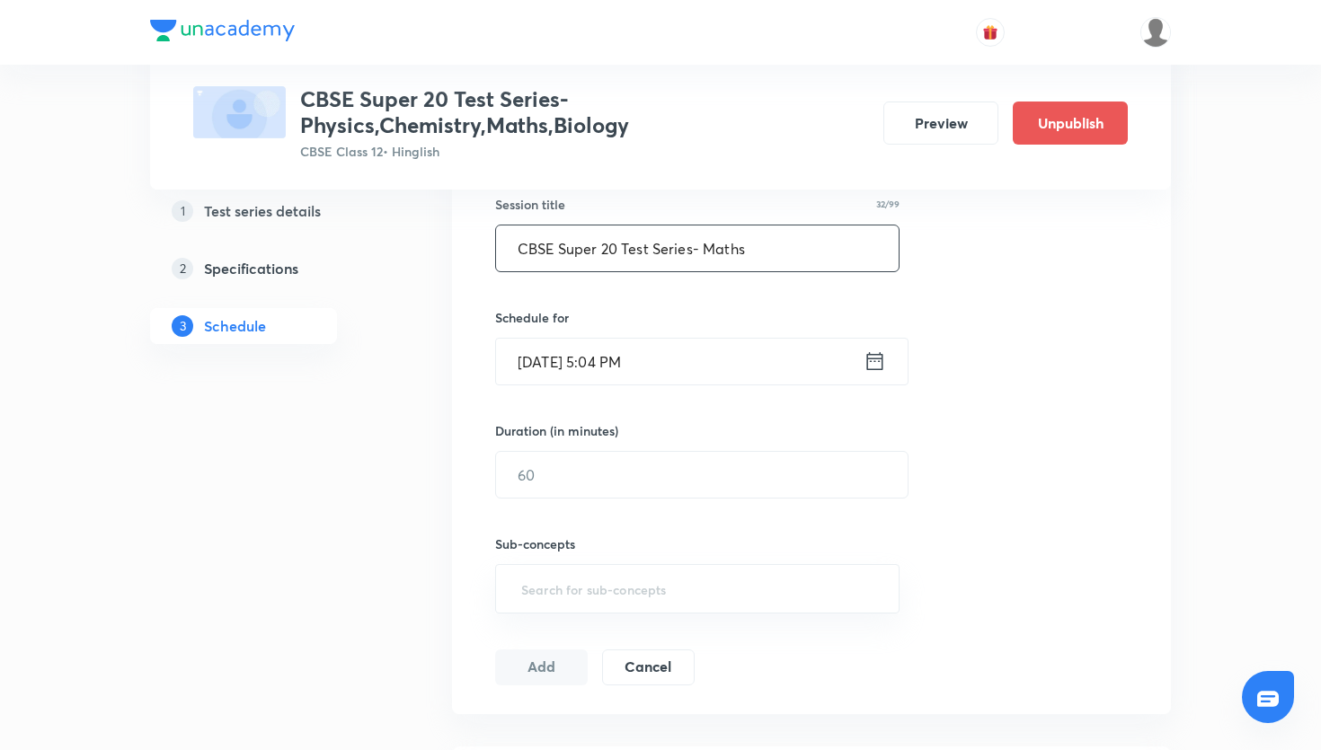
type input "CBSE Super 20 Test Series- Maths"
click at [885, 368] on icon at bounding box center [875, 361] width 22 height 25
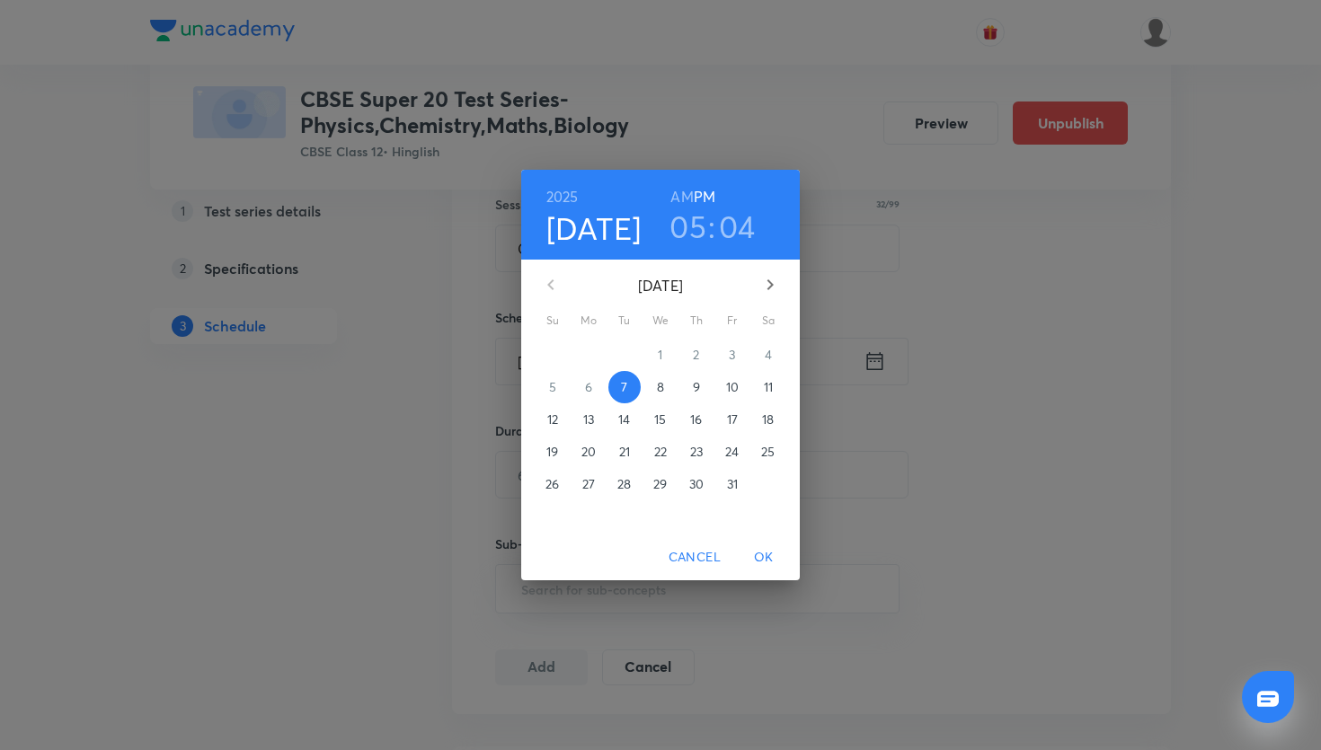
click at [563, 417] on span "12" at bounding box center [553, 420] width 32 height 18
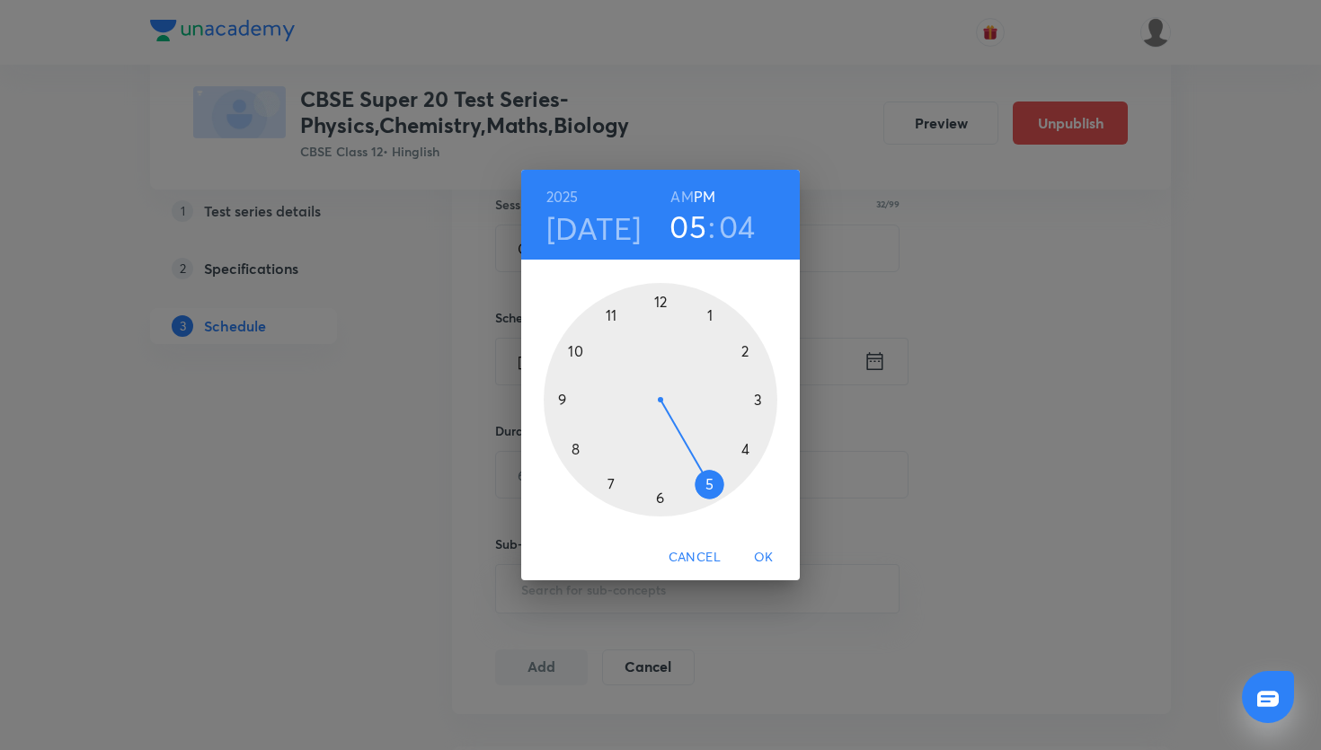
click at [712, 309] on div at bounding box center [661, 400] width 234 height 234
click at [658, 305] on div at bounding box center [661, 400] width 234 height 234
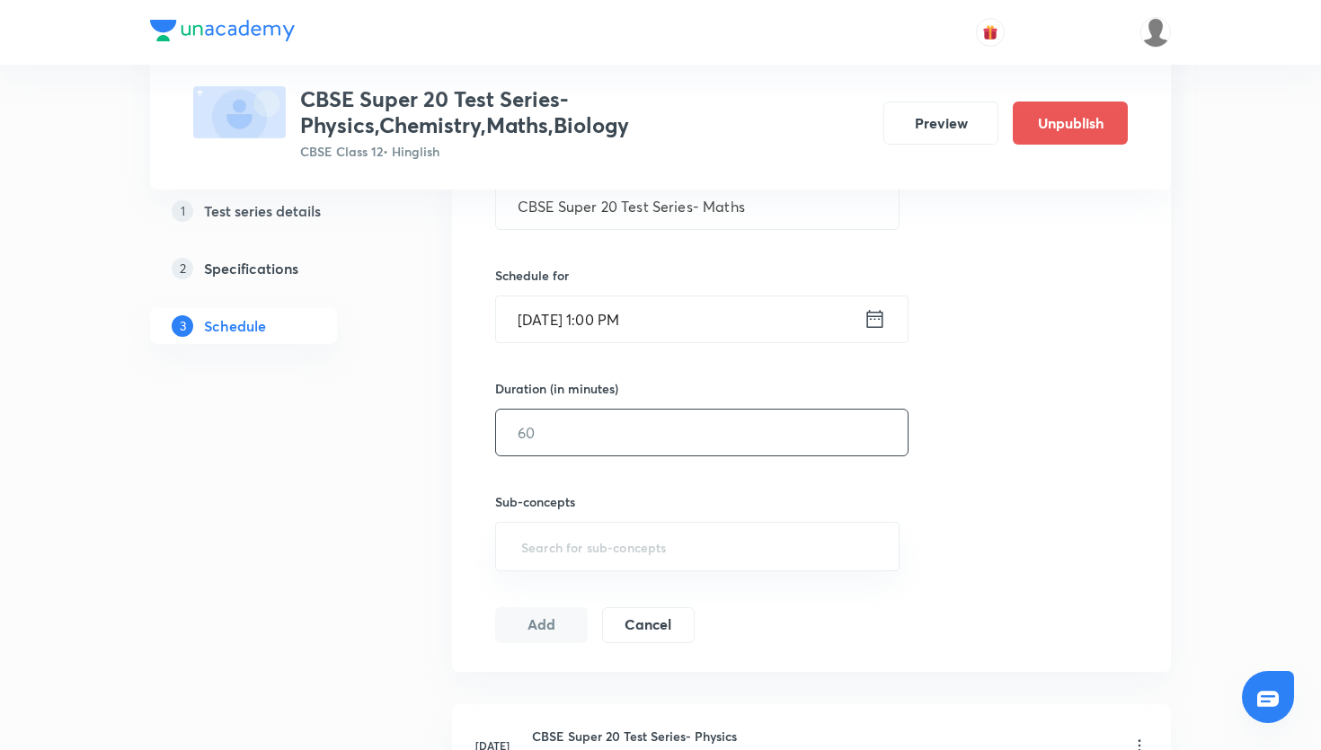
scroll to position [382, 0]
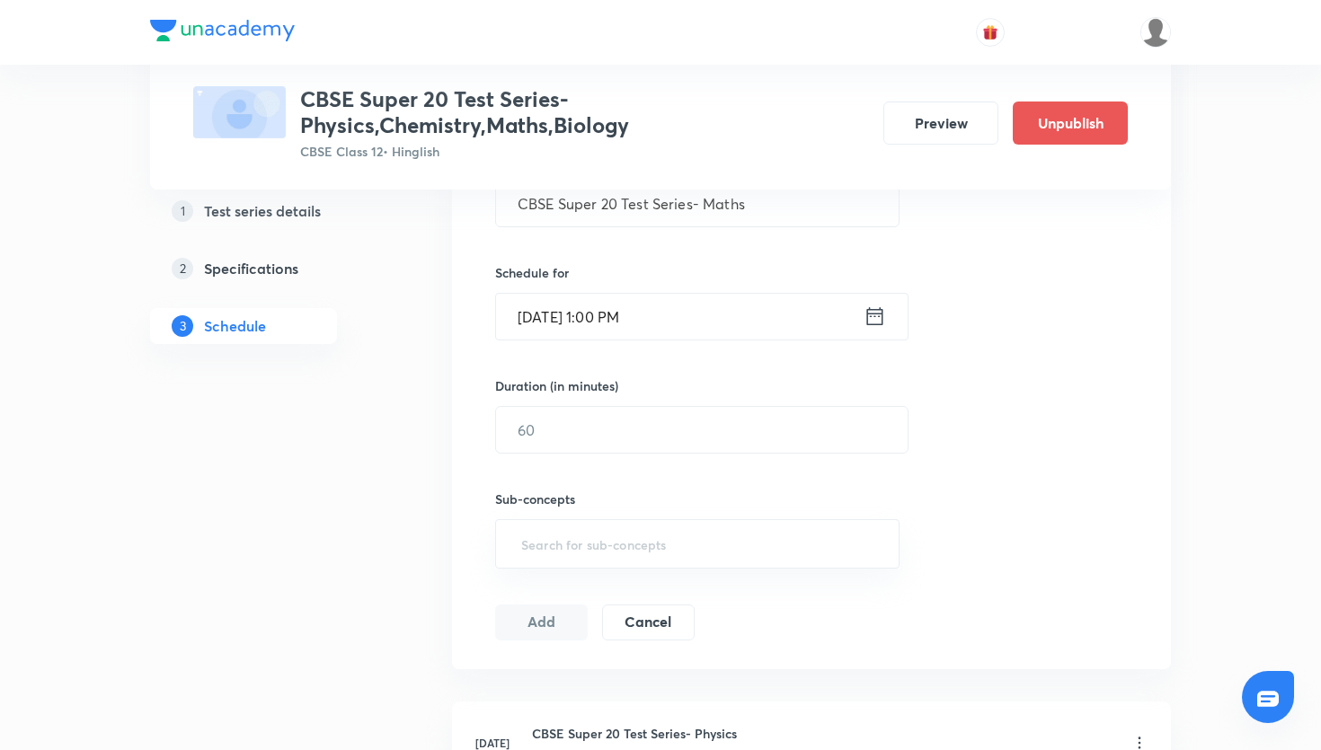
click at [662, 387] on div "Duration (in minutes)" at bounding box center [659, 386] width 328 height 19
click at [658, 418] on input "text" at bounding box center [702, 430] width 412 height 46
type input "45"
click at [645, 554] on input "text" at bounding box center [698, 544] width 360 height 33
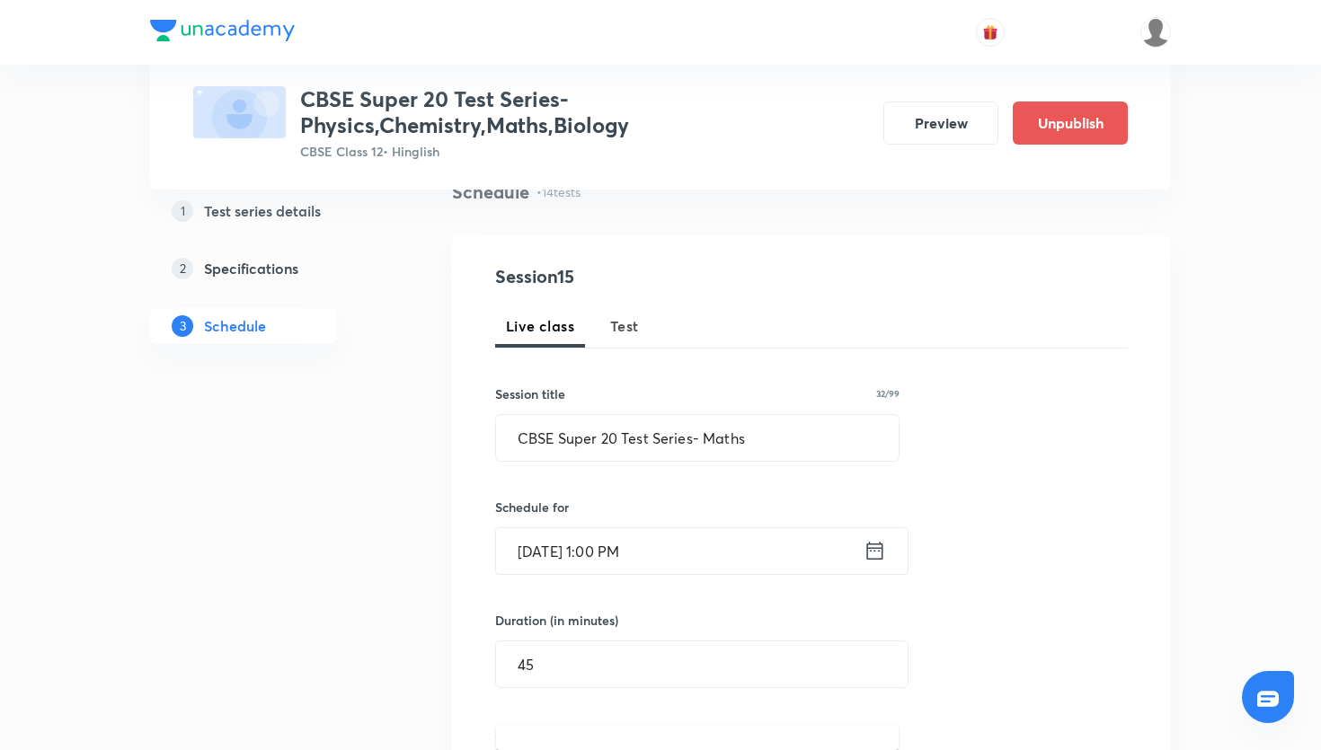
scroll to position [126, 0]
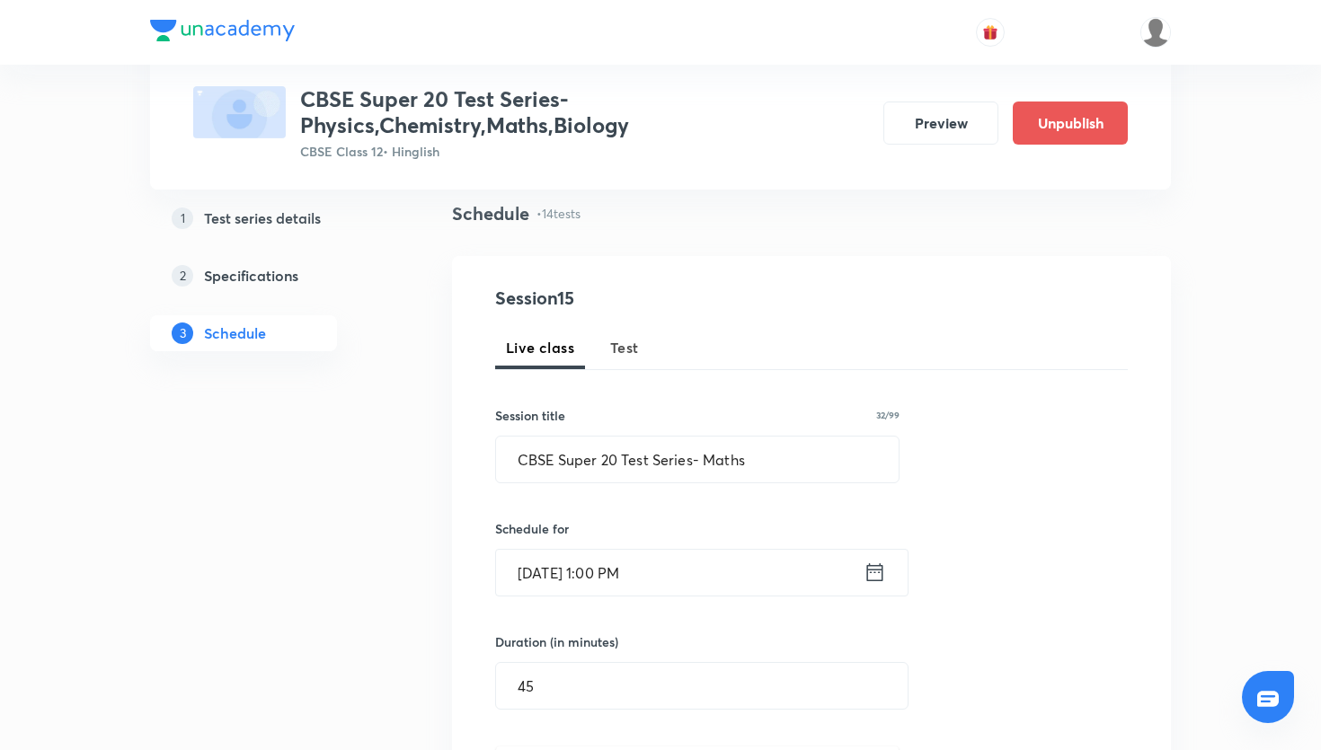
click at [627, 334] on button "Test" at bounding box center [624, 347] width 50 height 43
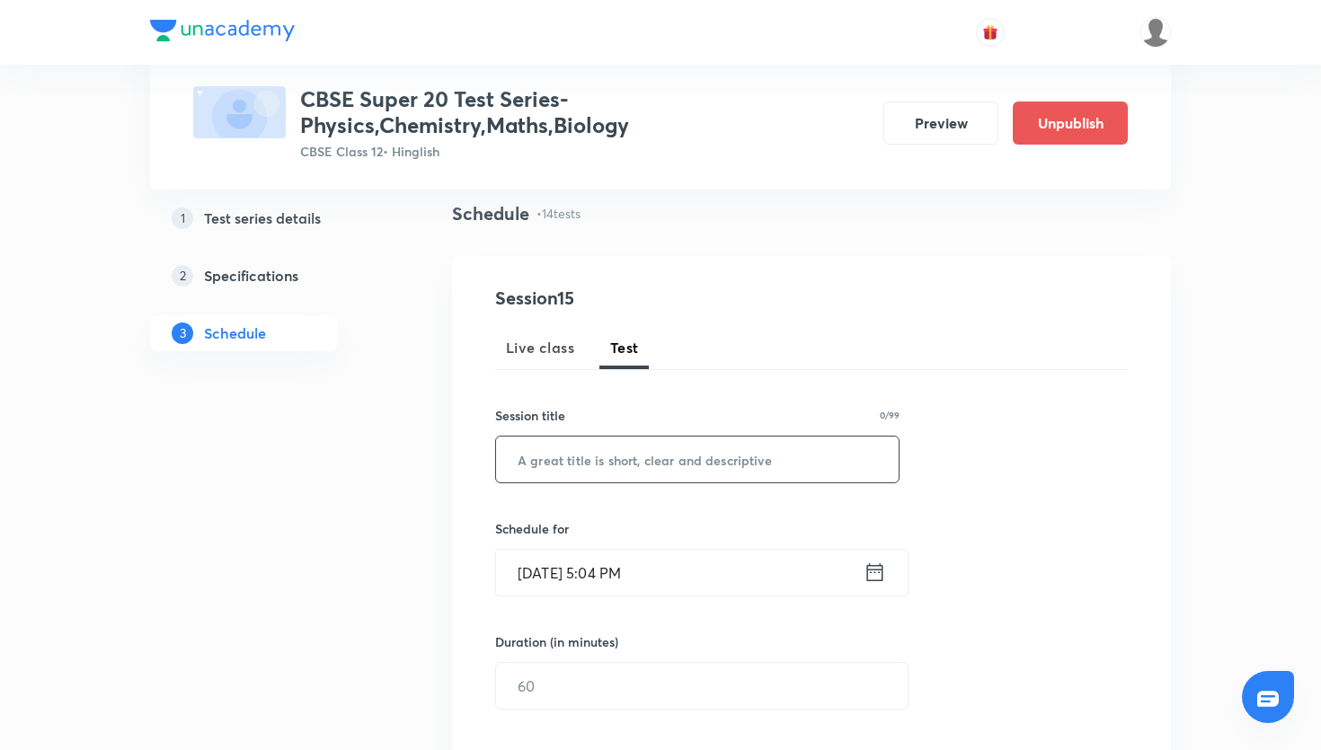
click at [617, 448] on input "text" at bounding box center [697, 460] width 403 height 46
paste input "CBSE Super 20 Test Series- Maths"
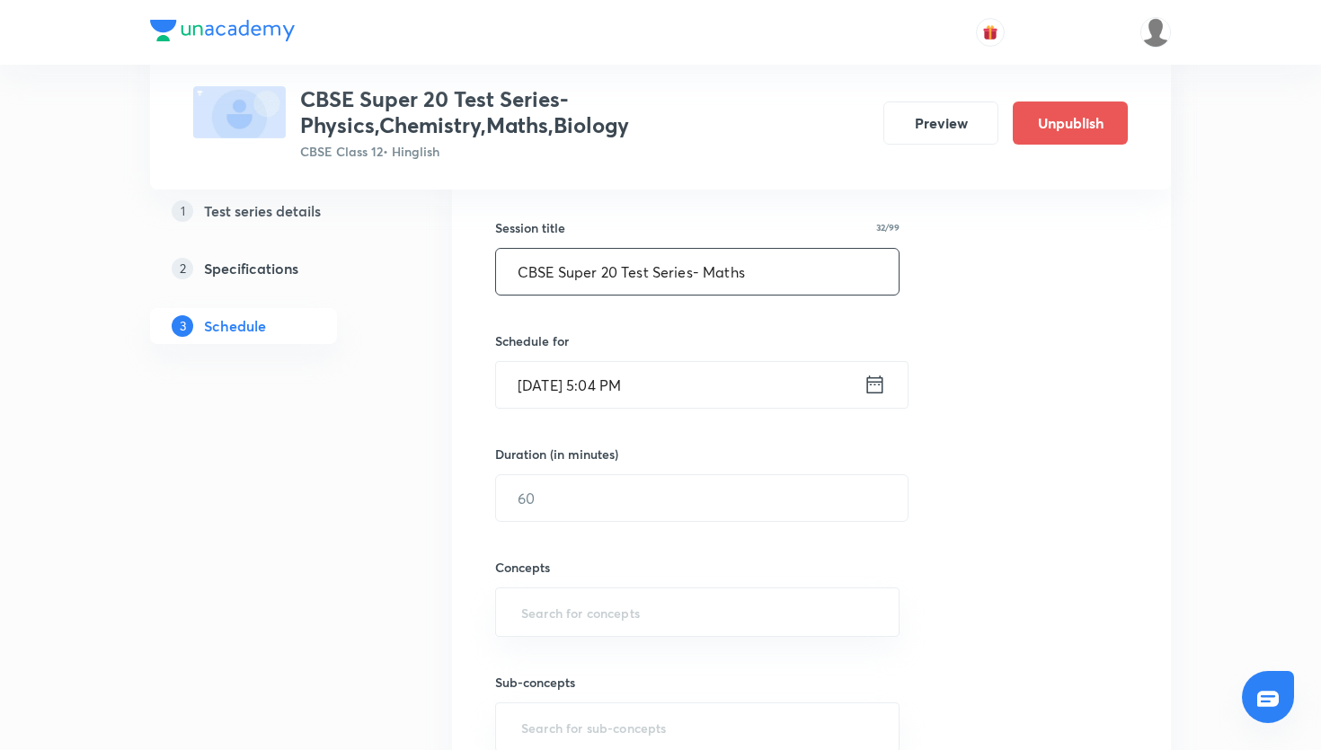
scroll to position [339, 0]
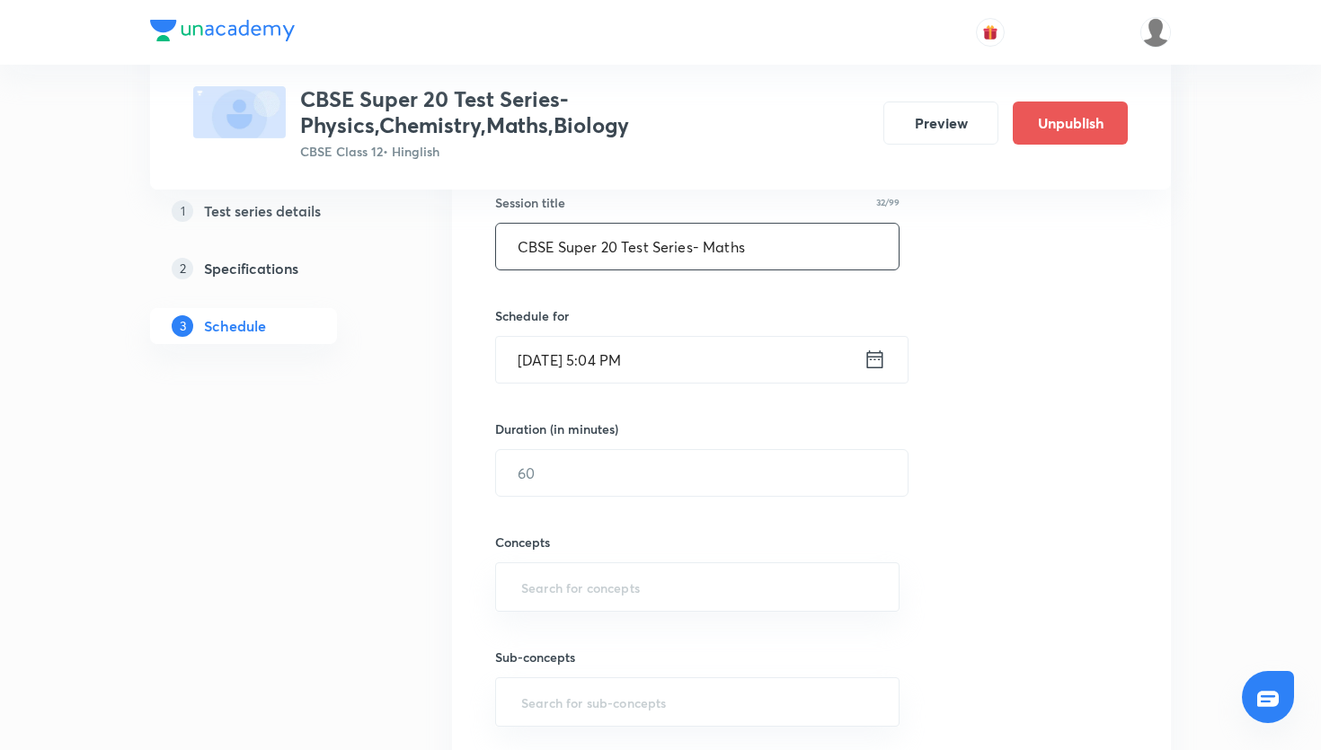
type input "CBSE Super 20 Test Series- Maths"
click at [873, 356] on icon at bounding box center [875, 359] width 22 height 25
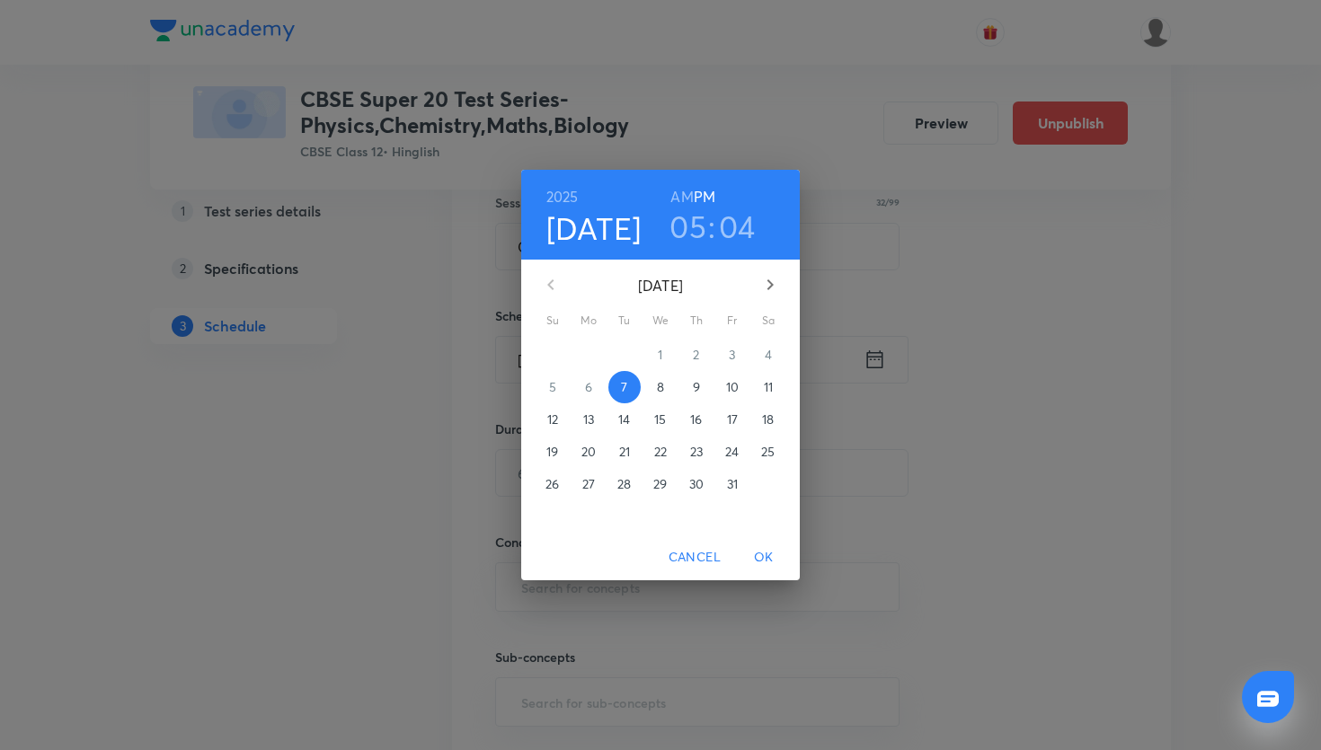
click at [556, 417] on p "12" at bounding box center [552, 420] width 11 height 18
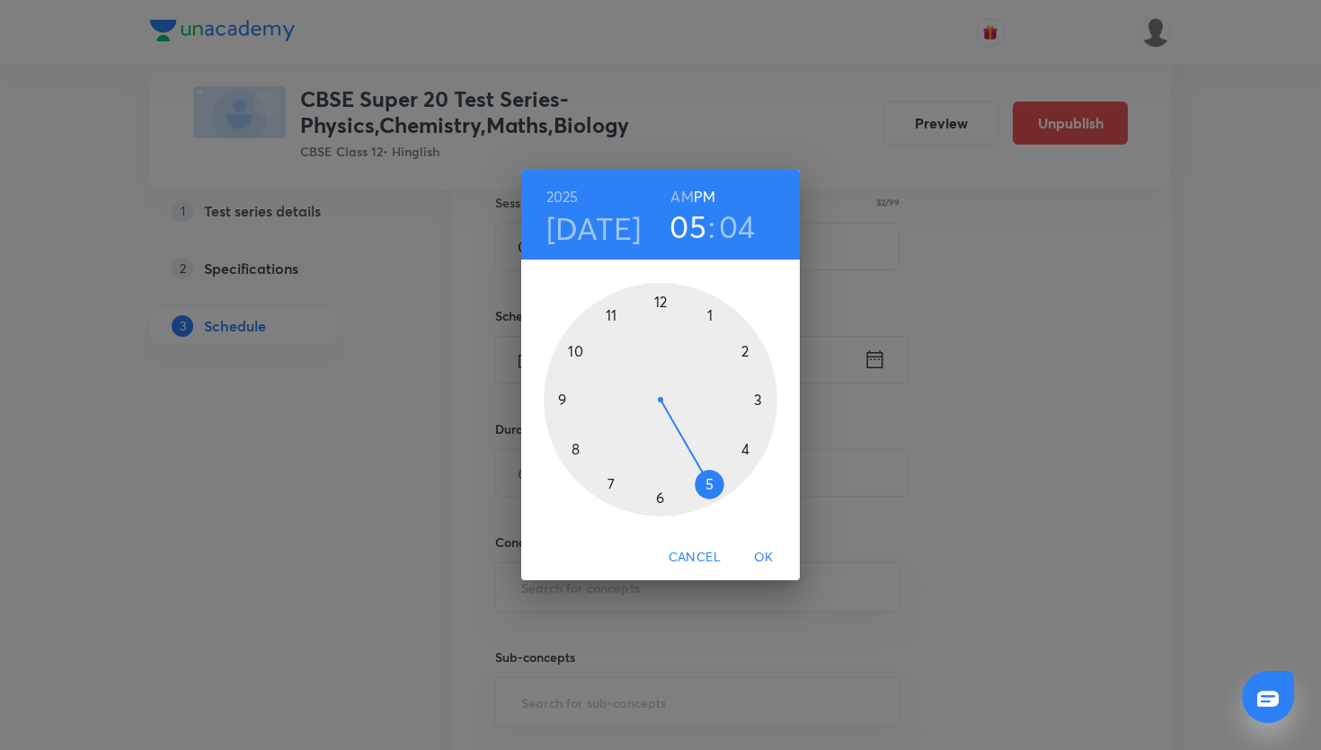
click at [706, 313] on div at bounding box center [661, 400] width 234 height 234
click at [659, 301] on div at bounding box center [661, 400] width 234 height 234
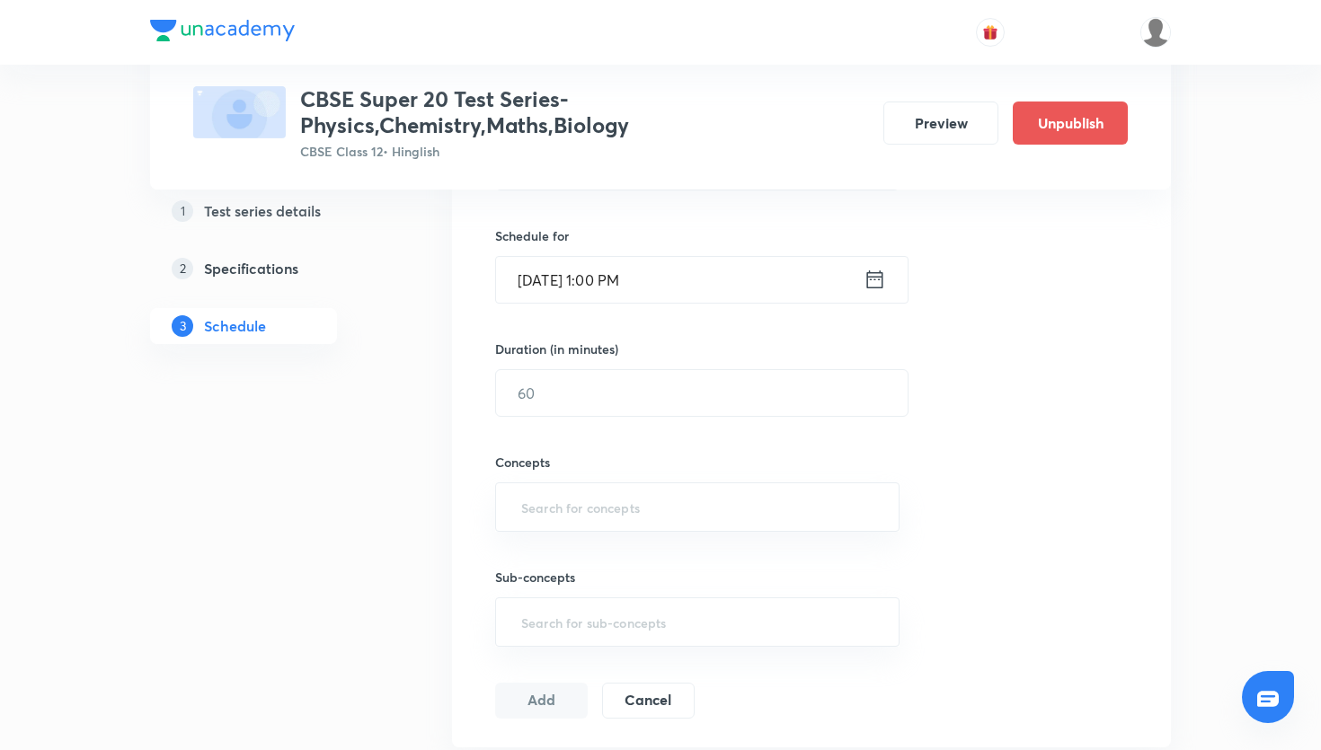
scroll to position [431, 0]
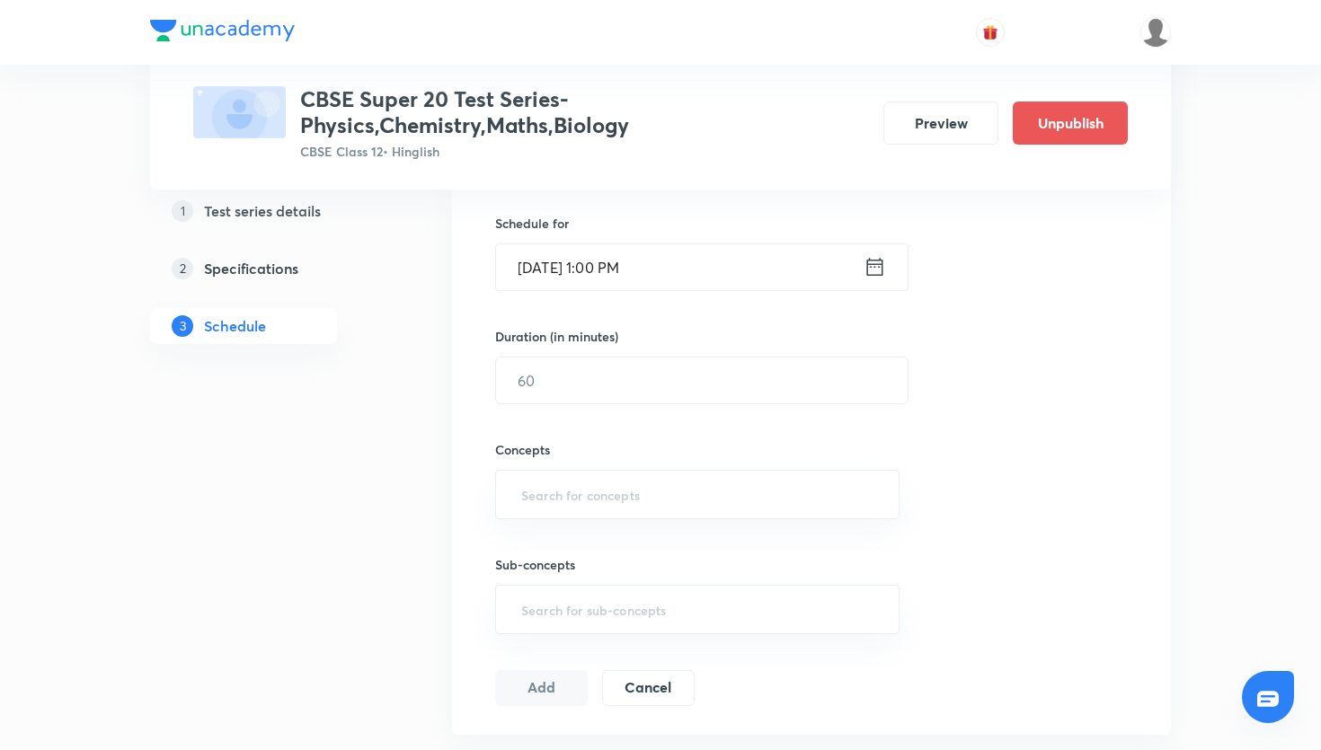
click at [780, 427] on div "Concepts ​" at bounding box center [697, 461] width 404 height 115
click at [778, 399] on input "text" at bounding box center [702, 381] width 412 height 46
type input "45"
click at [613, 492] on input "text" at bounding box center [698, 494] width 360 height 33
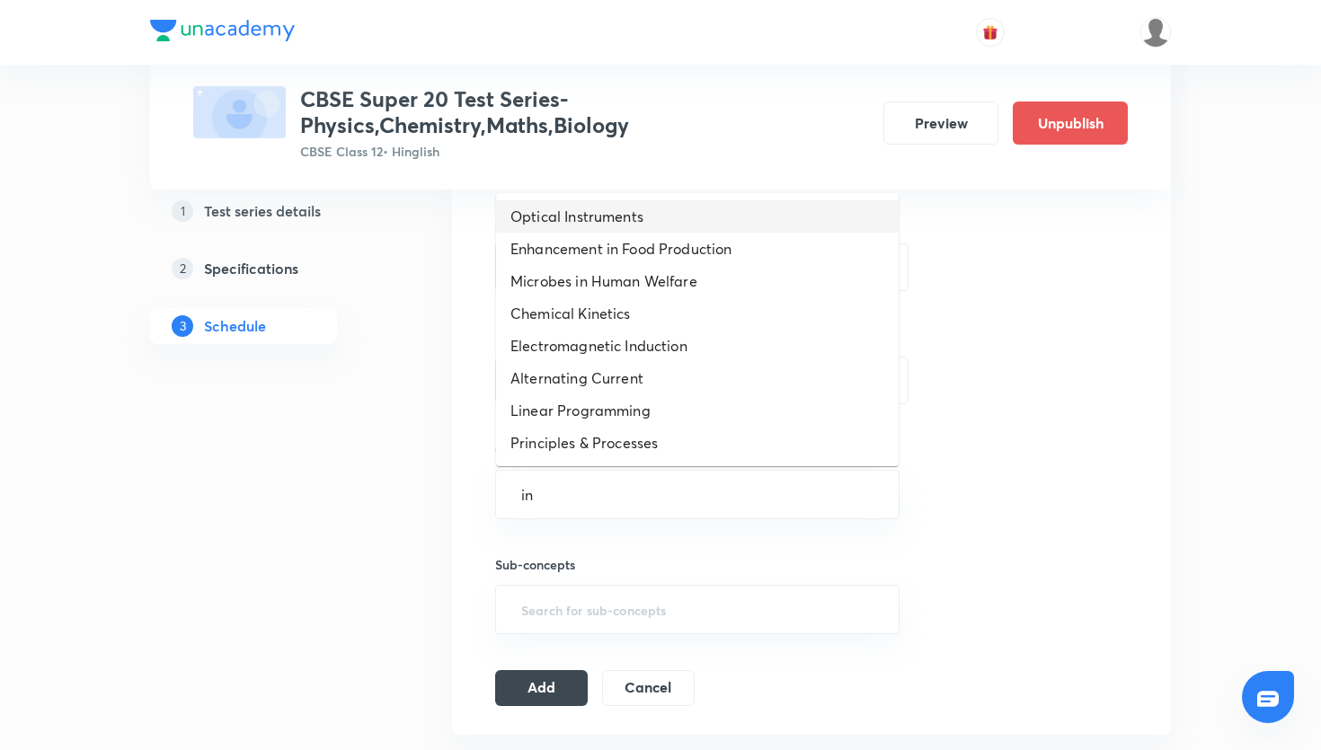
type input "i"
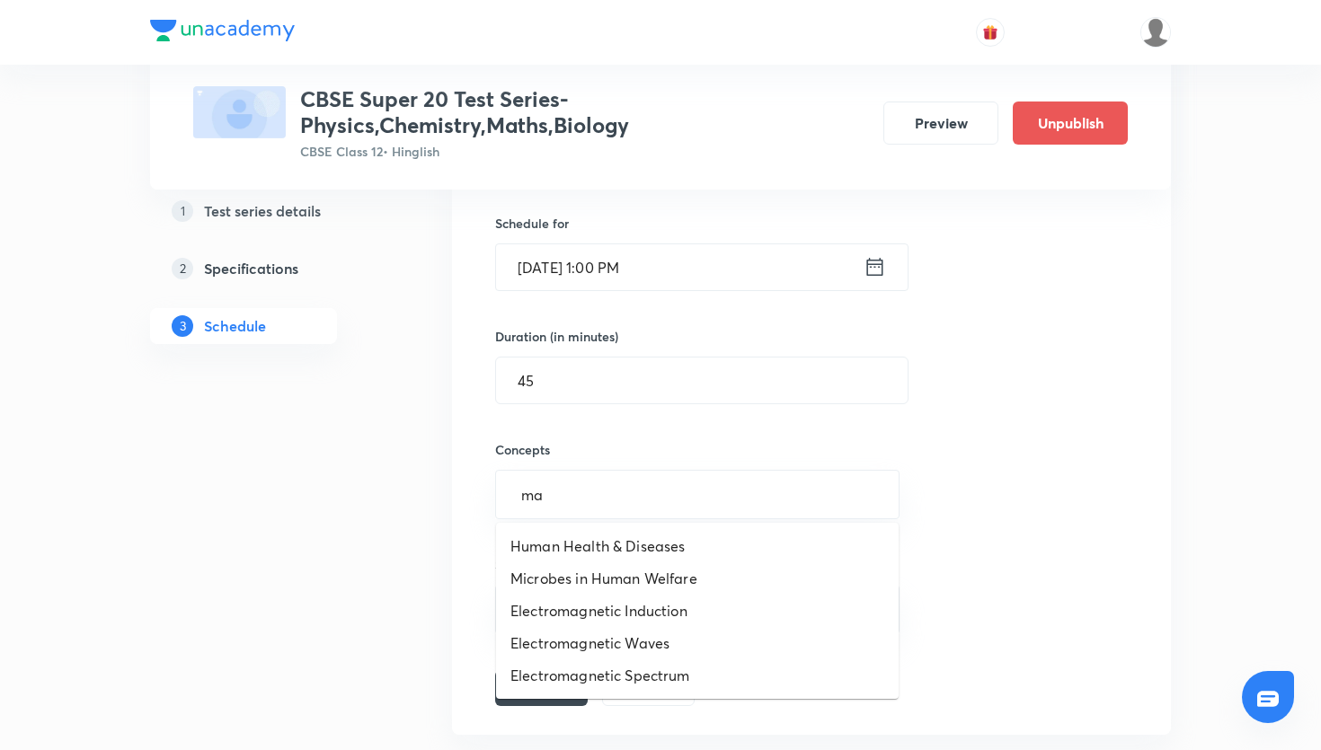
type input "m"
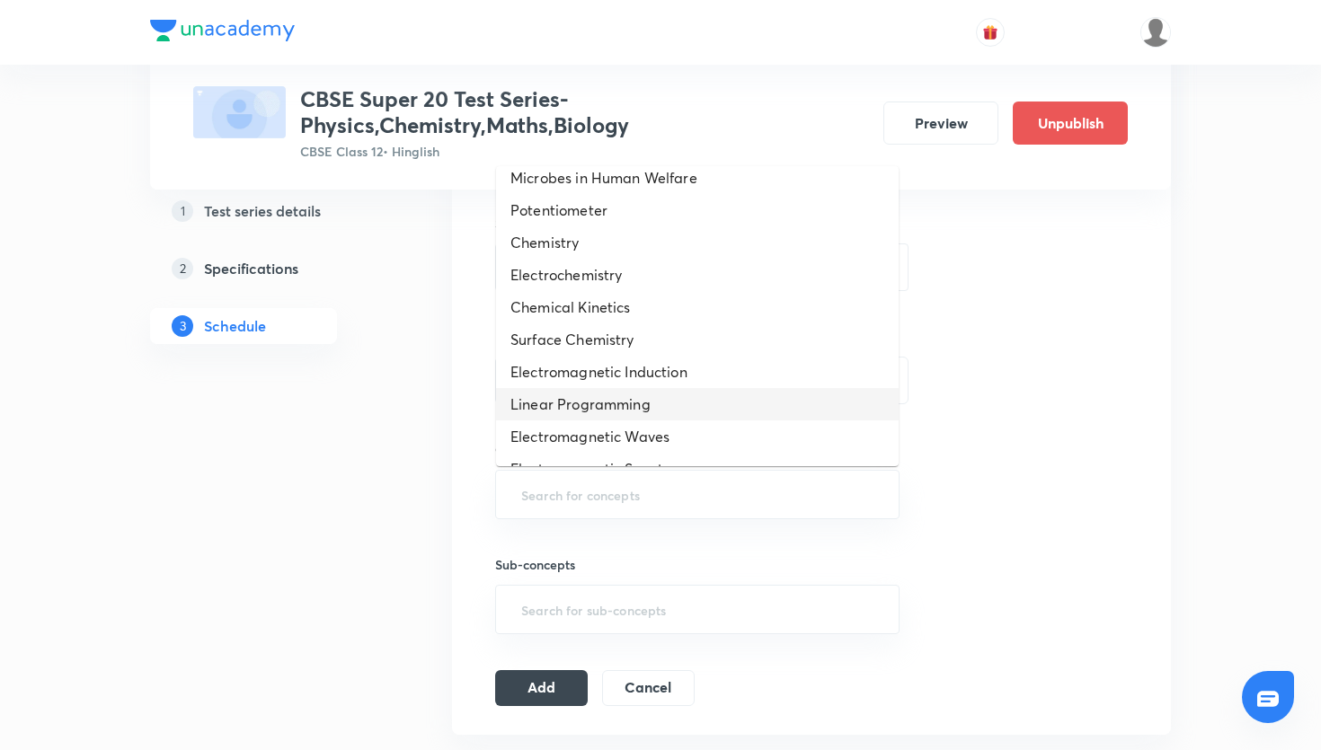
scroll to position [138, 0]
click at [663, 402] on li "Linear Programming" at bounding box center [697, 408] width 403 height 32
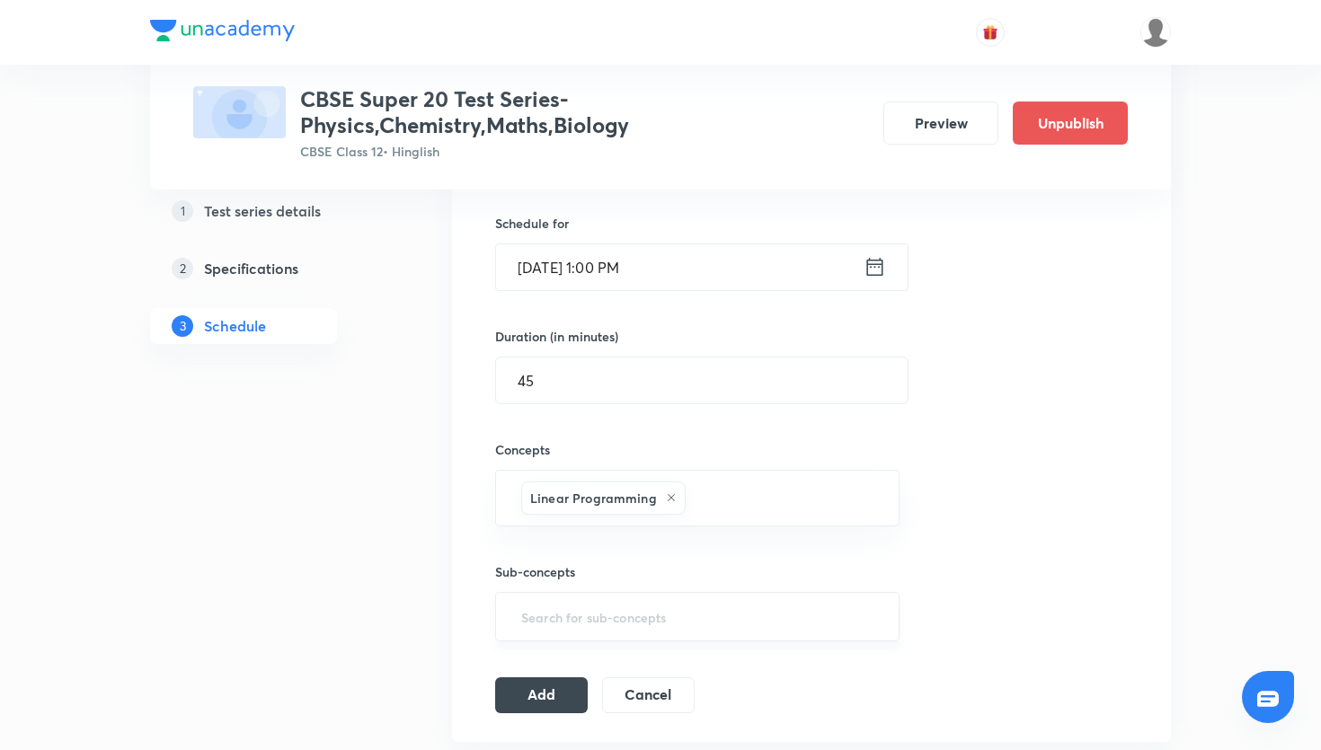
click at [605, 609] on input "text" at bounding box center [698, 616] width 360 height 33
click at [555, 683] on button "Add" at bounding box center [541, 694] width 93 height 36
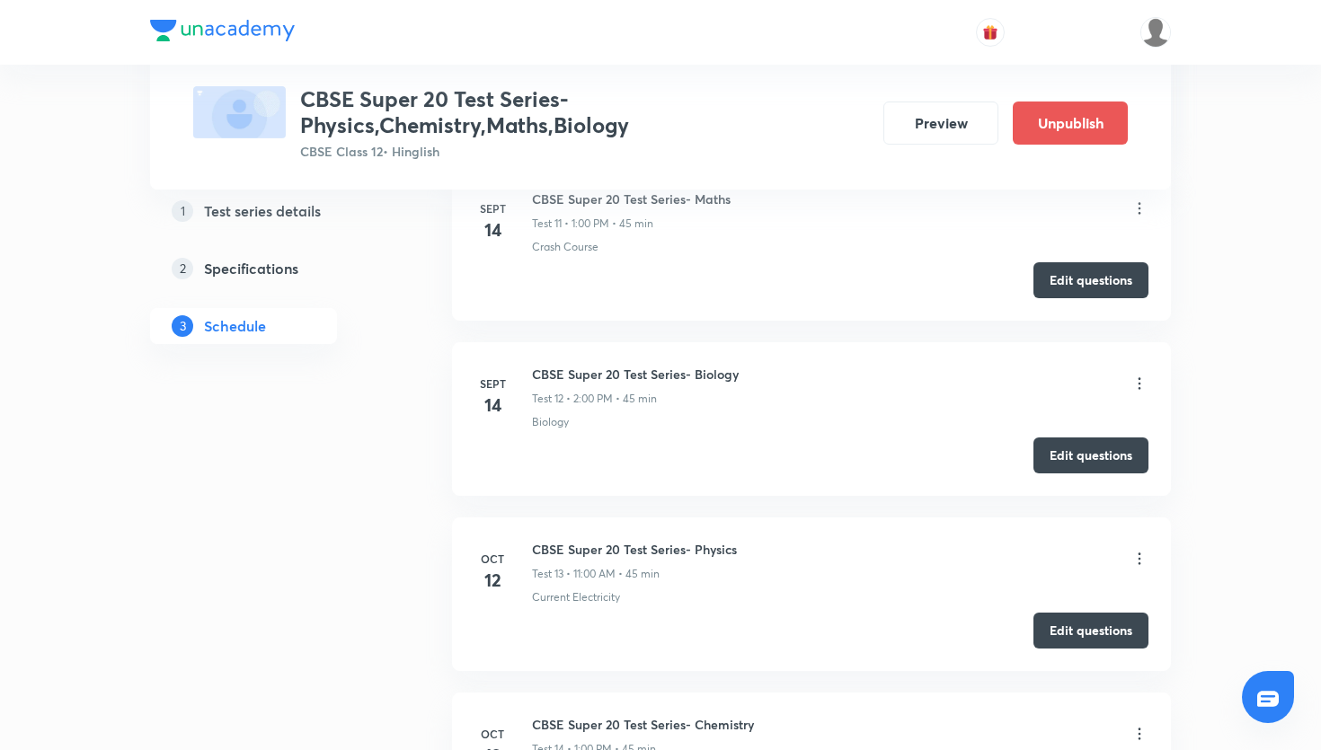
scroll to position [3064, 0]
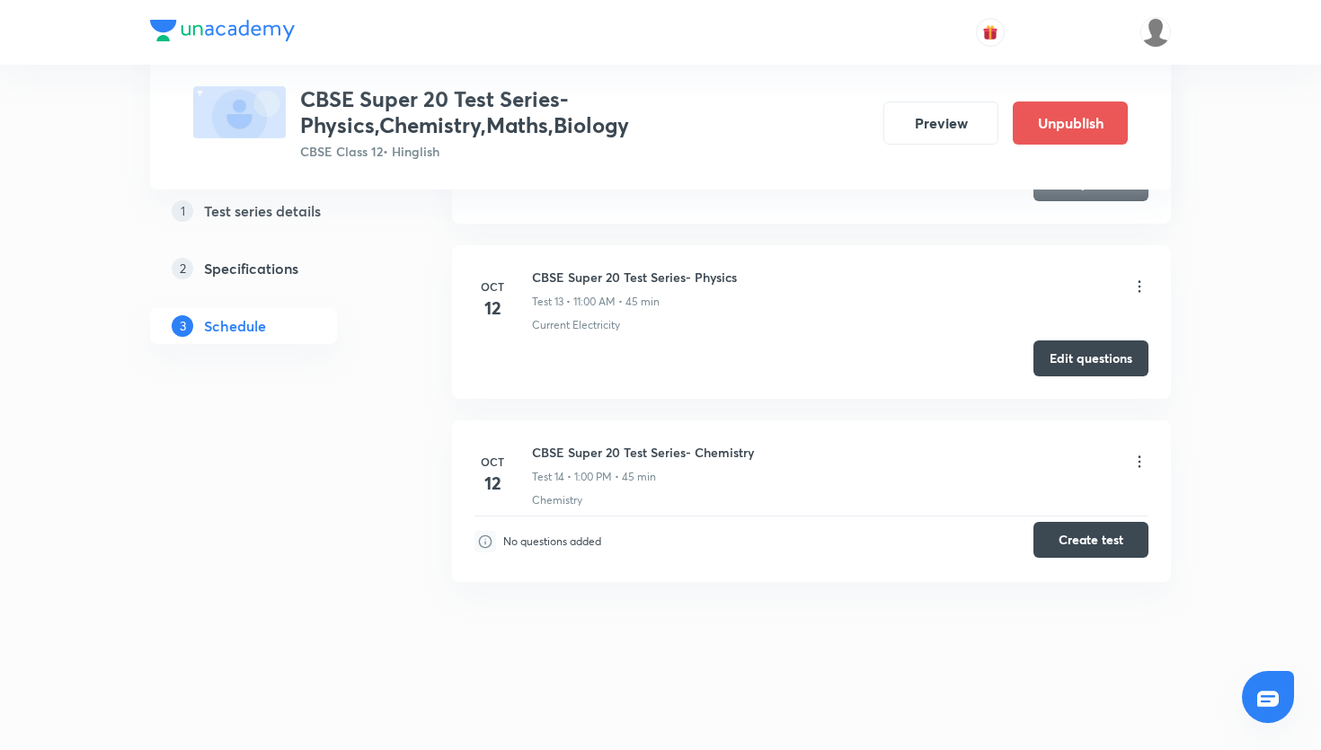
click at [1061, 530] on button "Create test" at bounding box center [1091, 540] width 115 height 36
click at [1091, 556] on button "Create test" at bounding box center [1091, 540] width 115 height 36
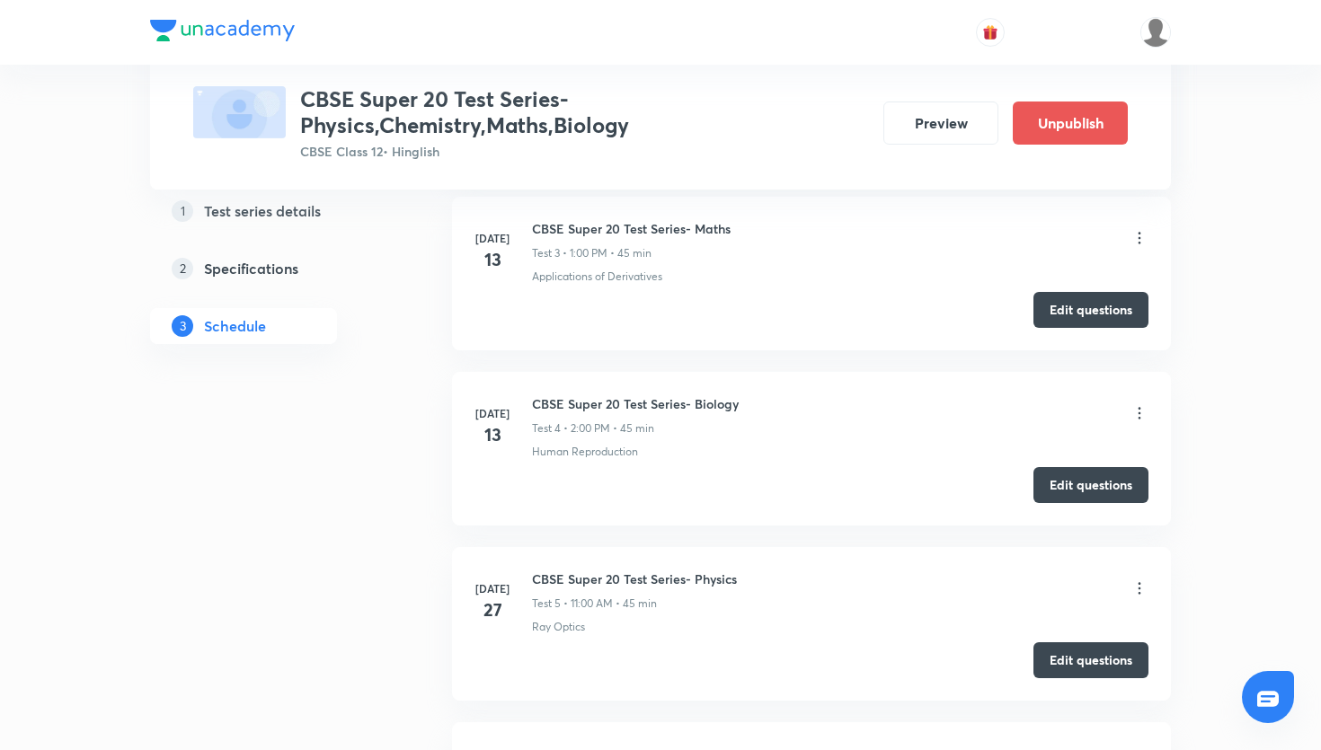
scroll to position [906, 0]
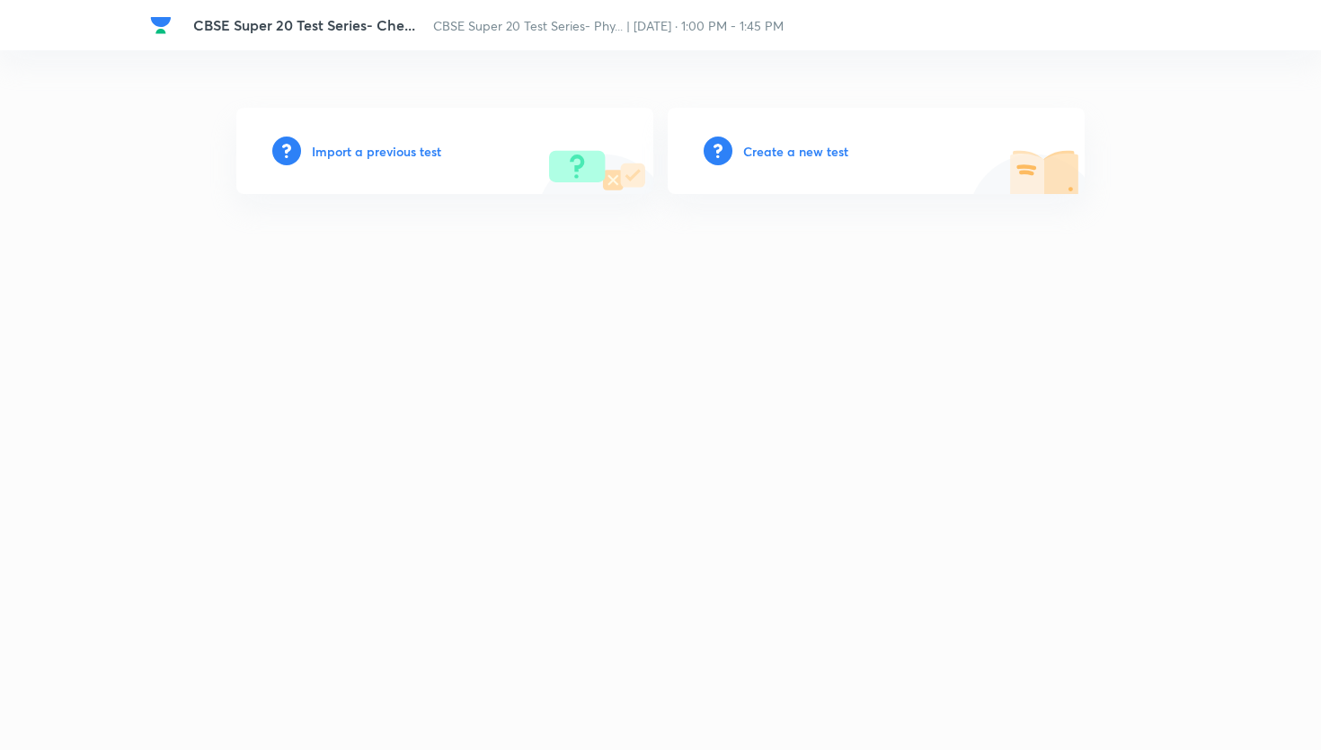
click at [776, 150] on h6 "Create a new test" at bounding box center [795, 151] width 105 height 19
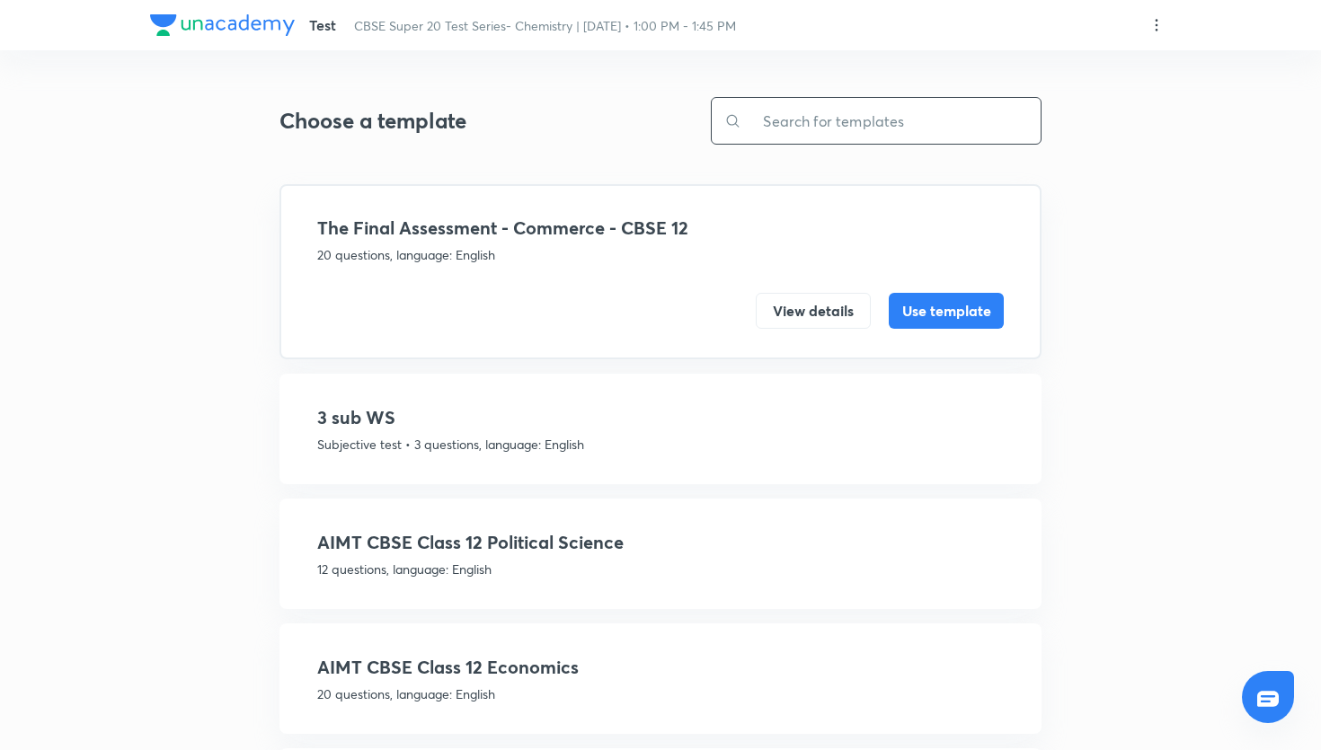
click at [845, 100] on input "text" at bounding box center [891, 121] width 299 height 46
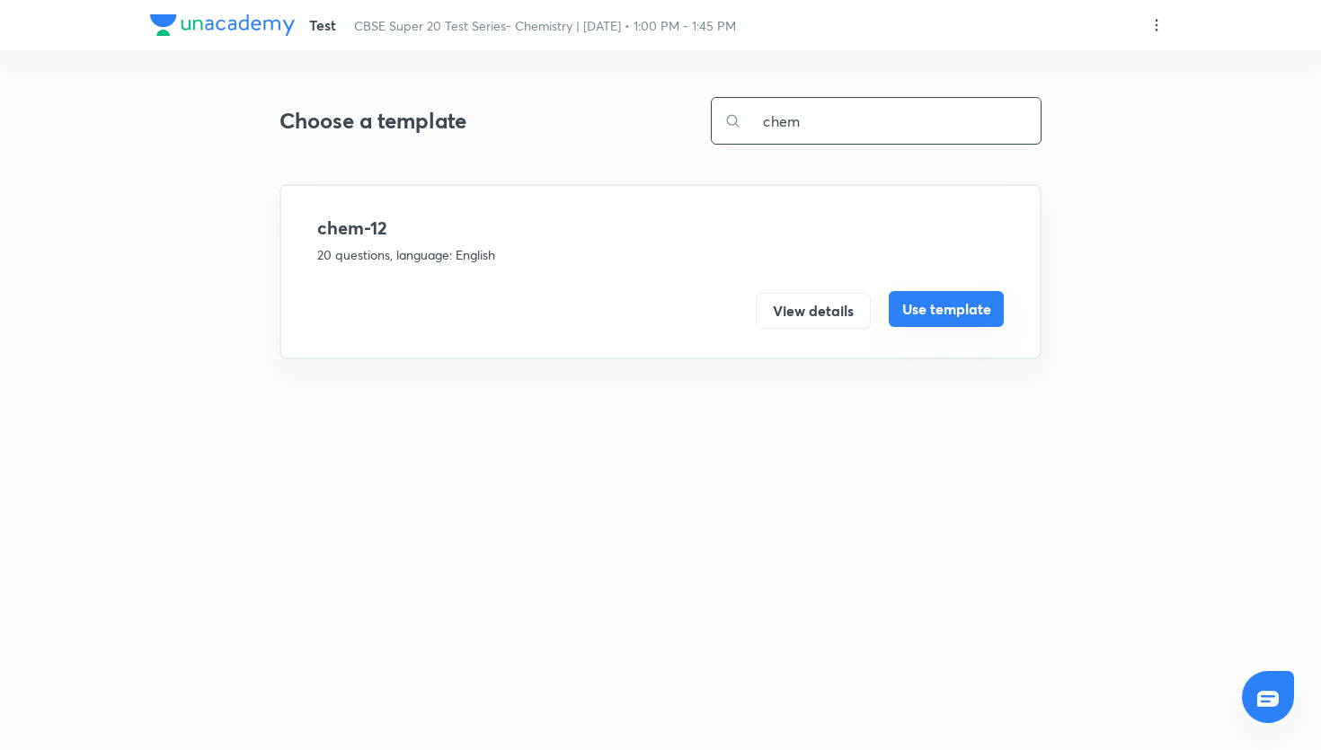
type input "chem"
click at [900, 305] on button "Use template" at bounding box center [946, 309] width 115 height 36
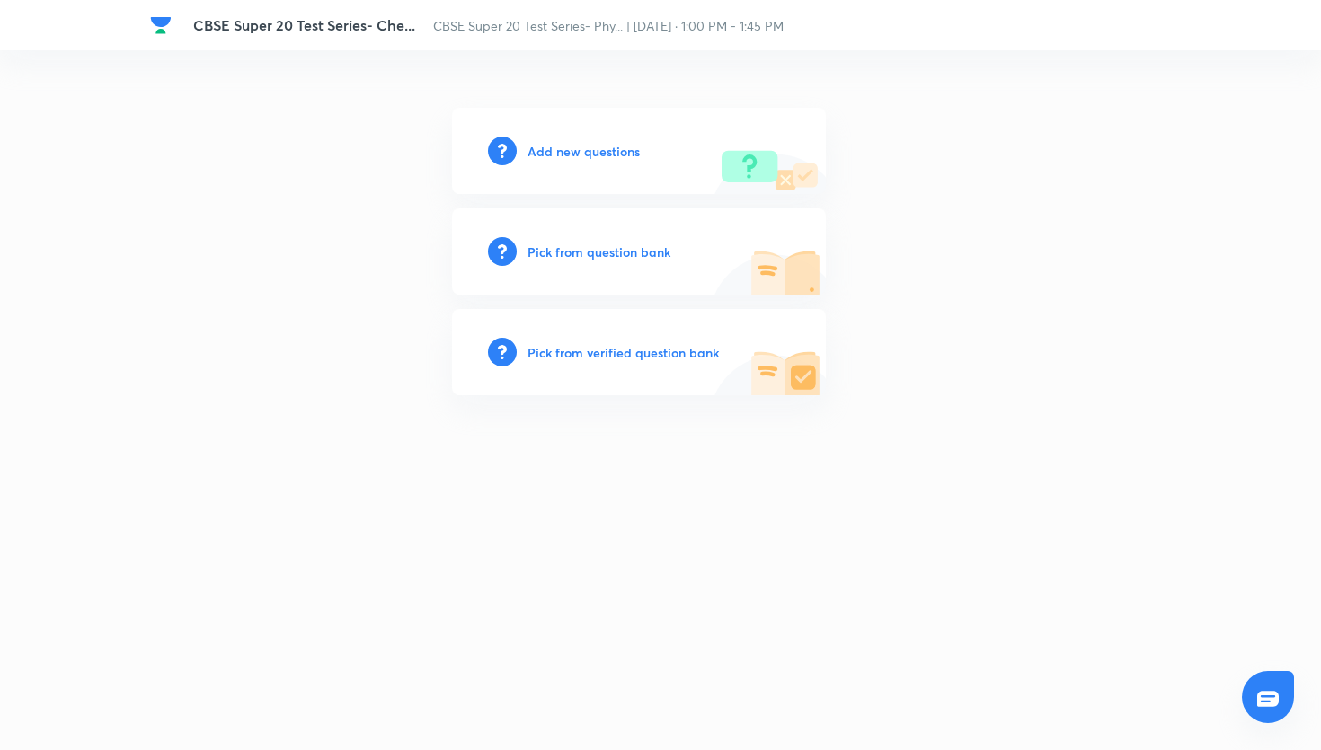
click at [644, 251] on h6 "Pick from question bank" at bounding box center [599, 252] width 143 height 19
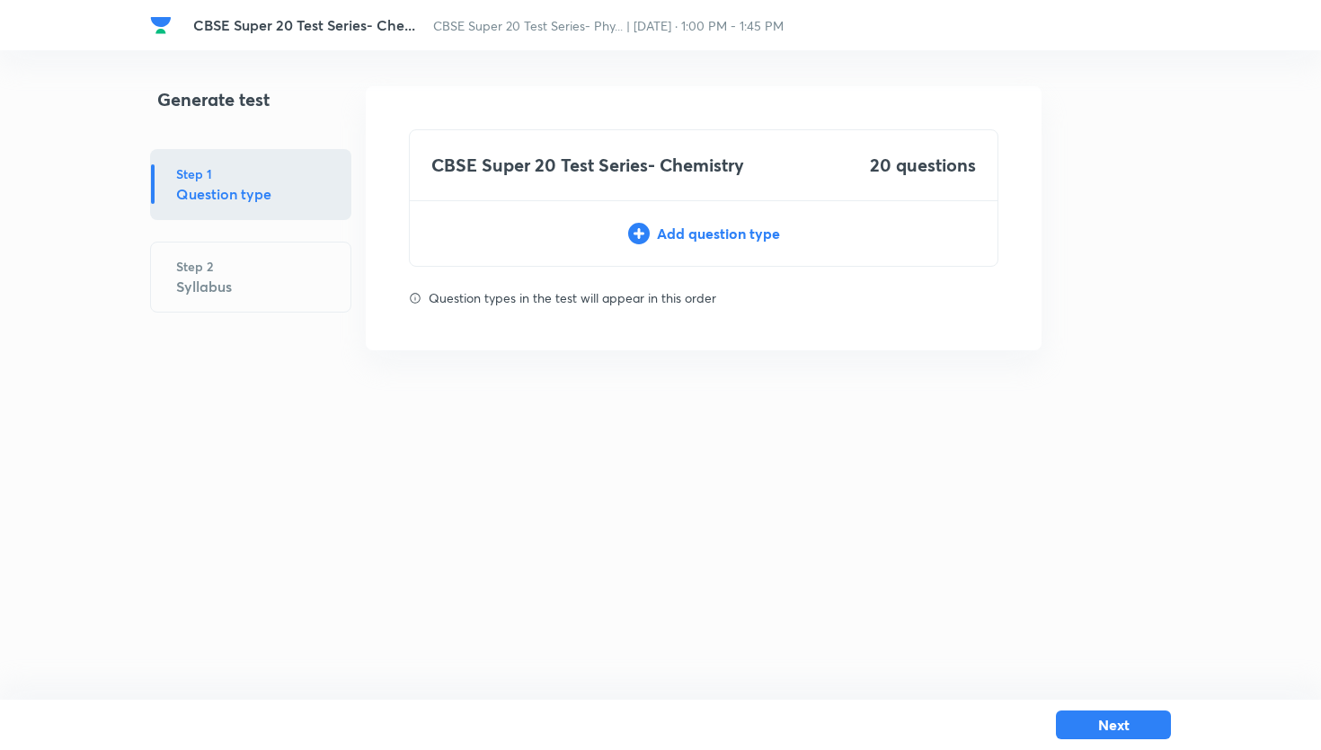
click at [819, 236] on div "Add question type" at bounding box center [704, 234] width 588 height 22
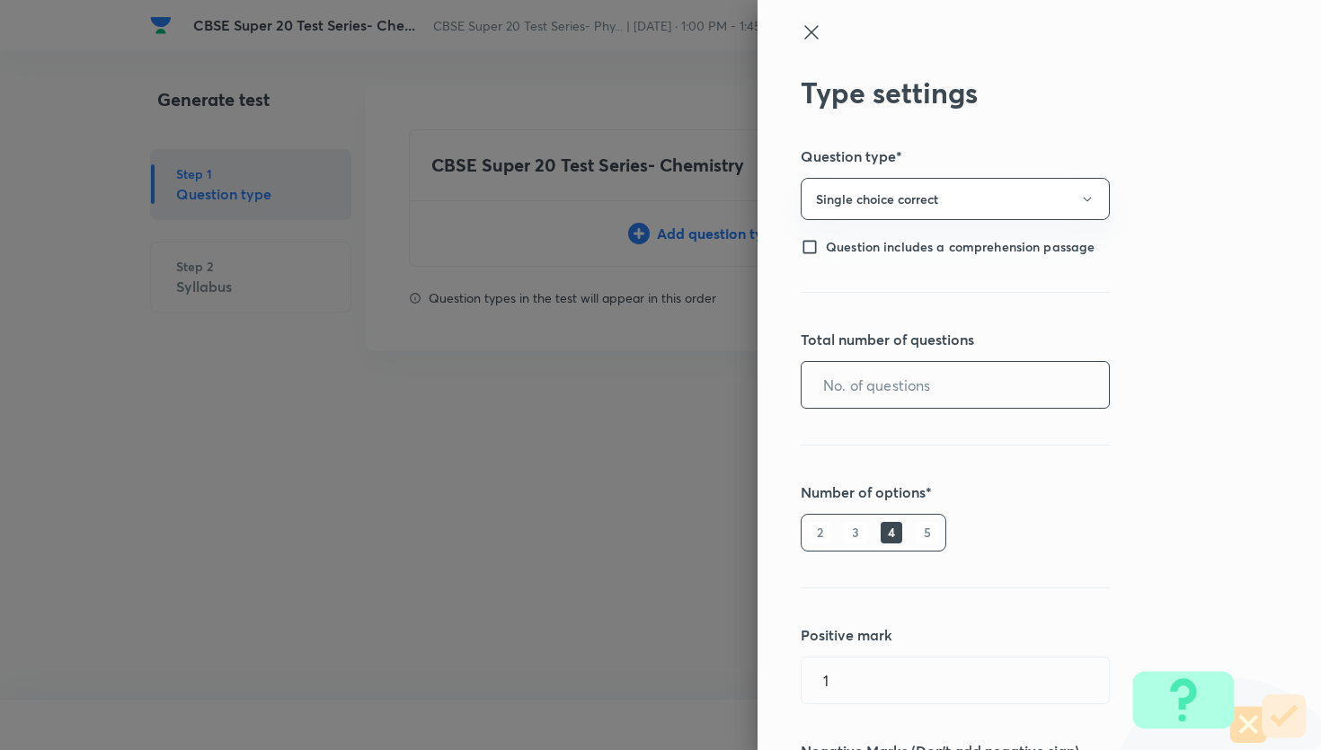
click at [905, 403] on input "text" at bounding box center [955, 385] width 307 height 46
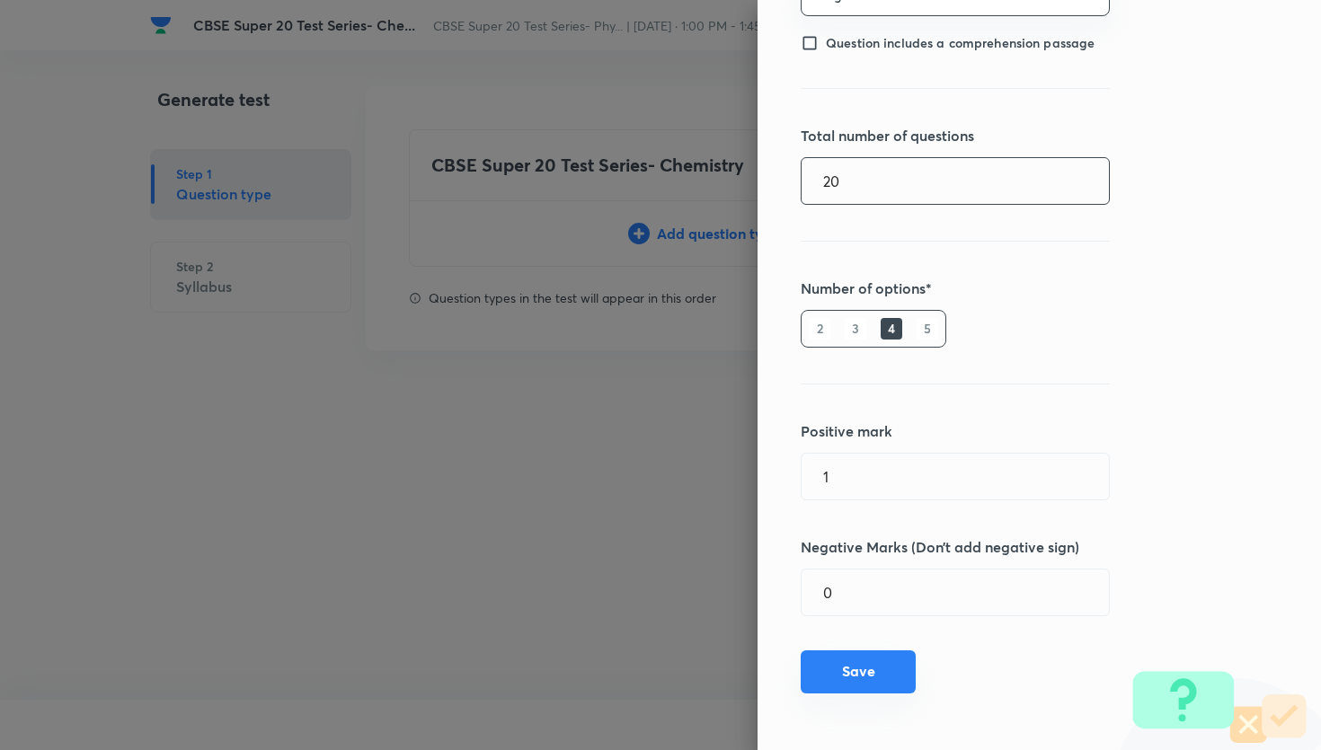
type input "20"
click at [868, 673] on button "Save" at bounding box center [858, 672] width 115 height 43
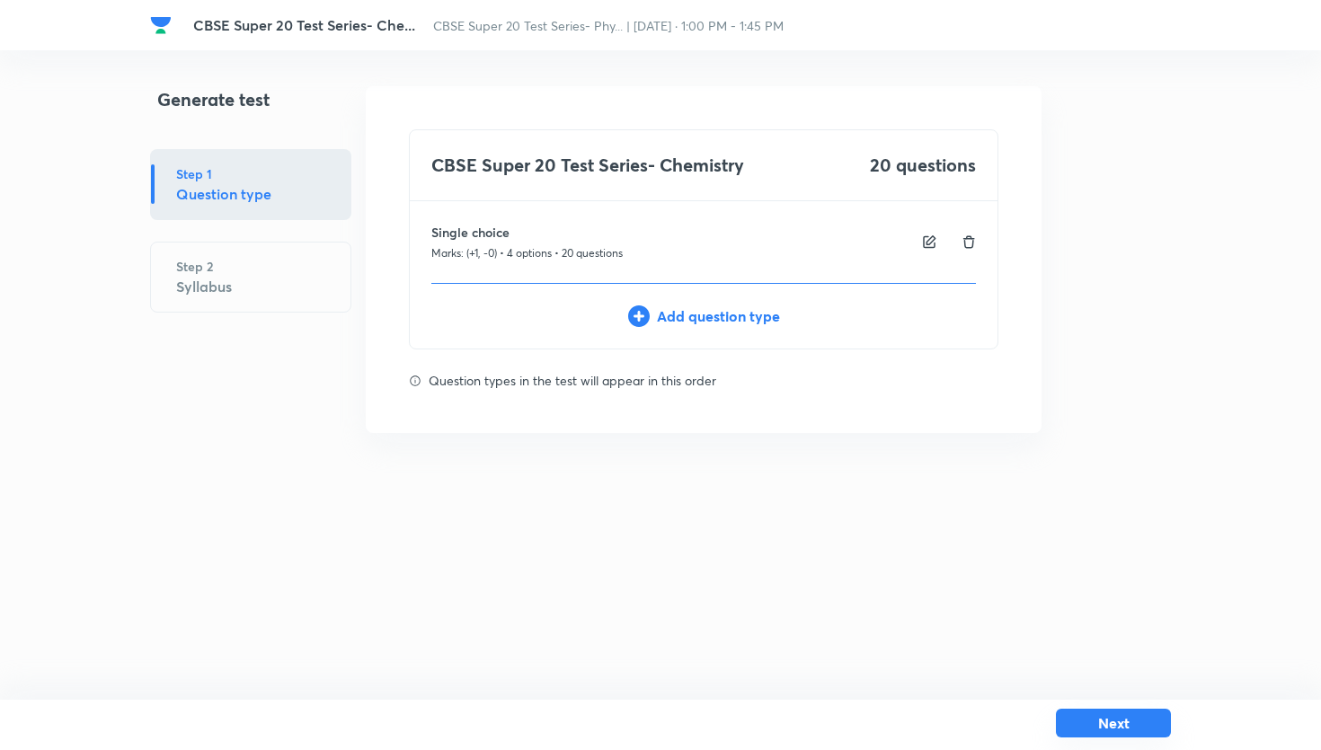
click at [1149, 715] on button "Next" at bounding box center [1113, 723] width 115 height 29
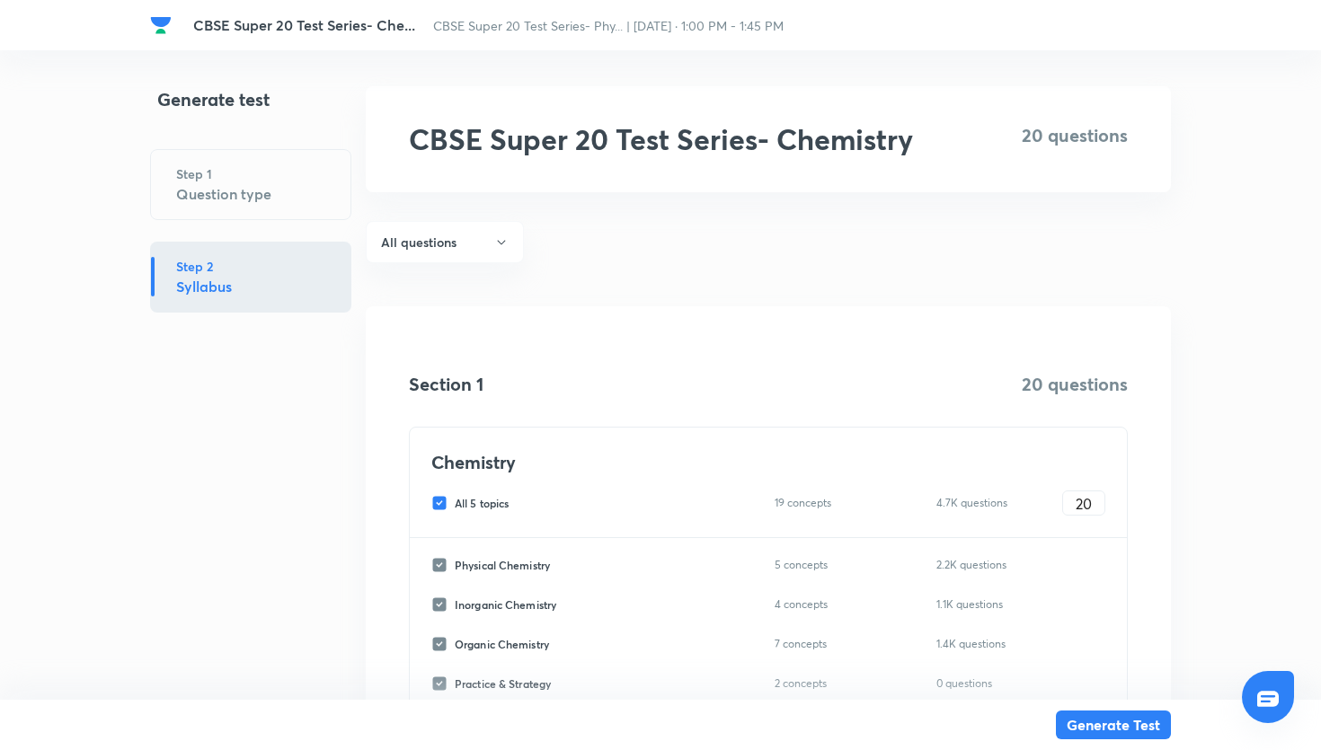
click at [660, 555] on div "Physical Chemistry 5 concepts 2.2K questions" at bounding box center [768, 565] width 674 height 25
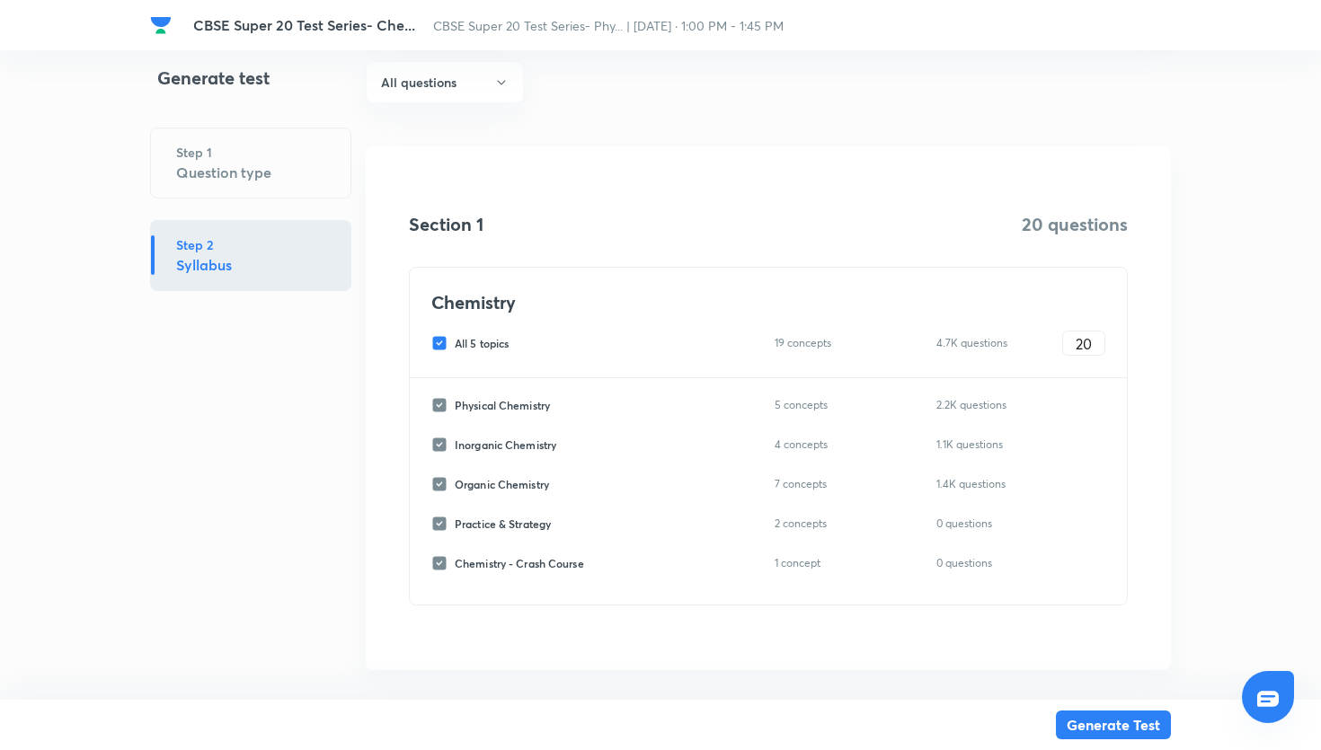
scroll to position [161, 0]
click at [445, 332] on div "All 5 topics 19 concepts 4.7K questions 20 ​" at bounding box center [768, 342] width 674 height 25
click at [445, 342] on input "All 5 topics" at bounding box center [442, 342] width 23 height 16
checkbox input "false"
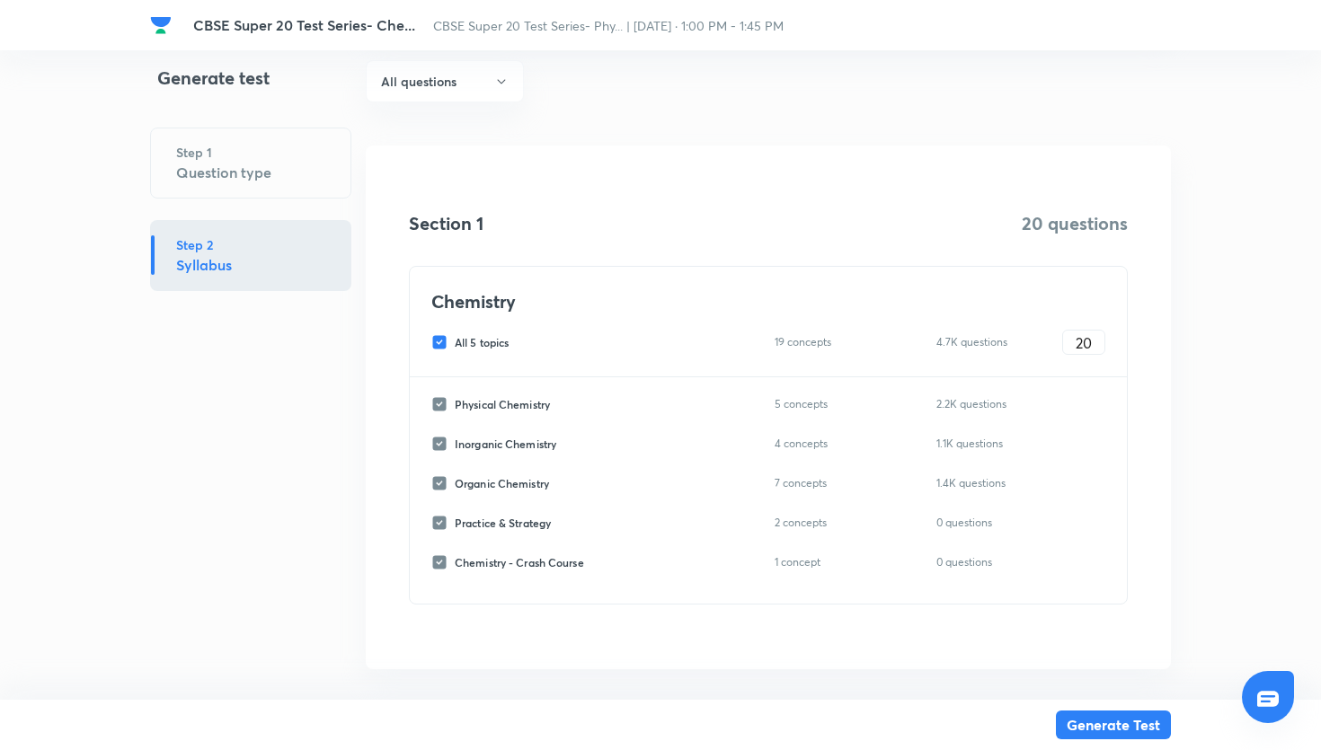
checkbox input "false"
click at [431, 448] on input "Inorganic Chemistry" at bounding box center [442, 444] width 23 height 16
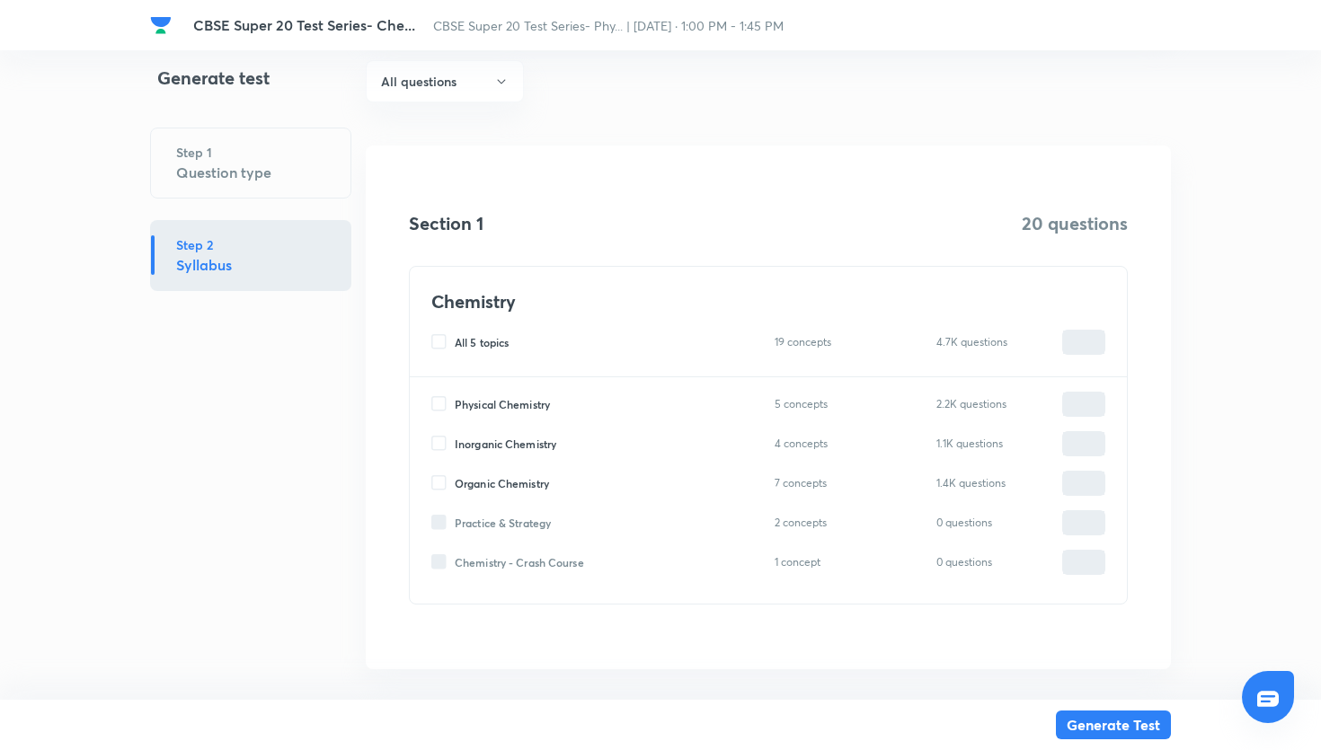
checkbox input "true"
type input "0"
click at [1084, 447] on input "0" at bounding box center [1083, 444] width 41 height 31
type input "20"
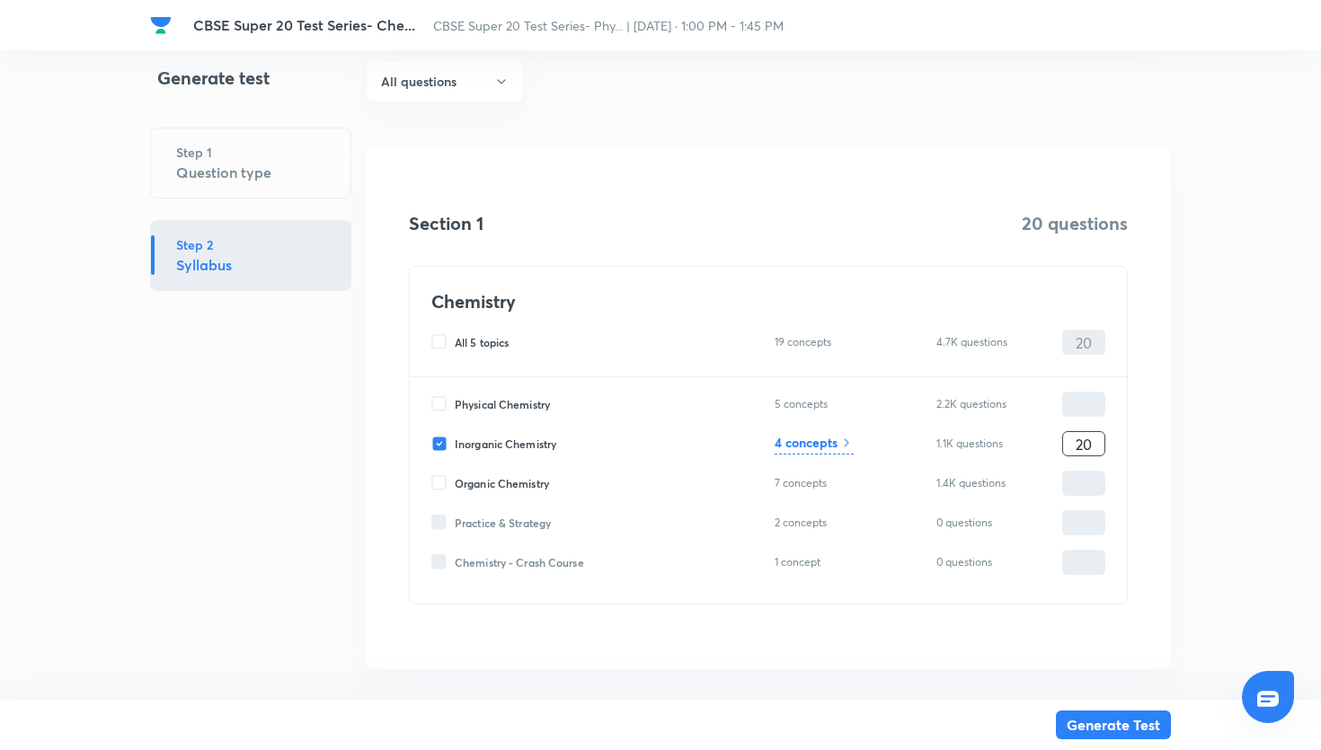
type input "20"
click at [845, 446] on icon at bounding box center [846, 443] width 14 height 14
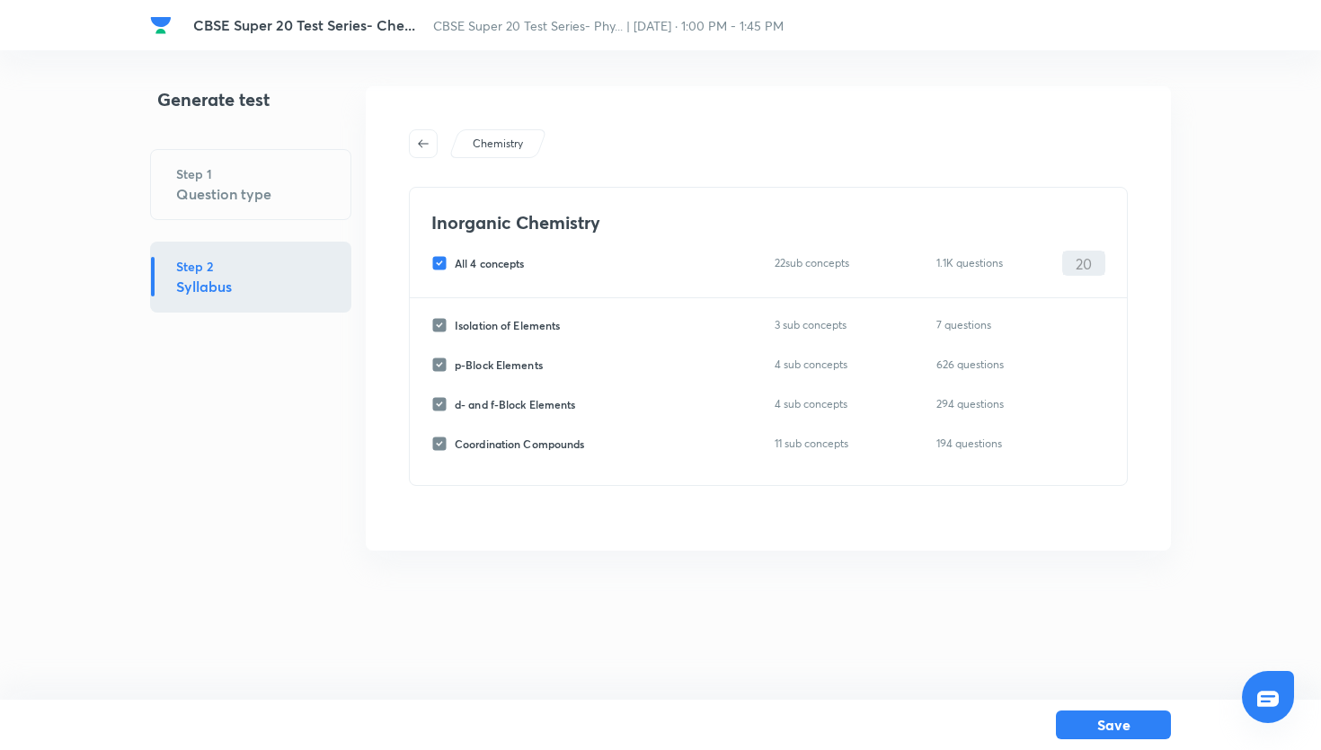
click at [438, 274] on div "All 4 concepts 22 sub concepts 1.1K questions 20 ​" at bounding box center [768, 263] width 674 height 25
click at [444, 265] on input "All 4 concepts" at bounding box center [442, 263] width 23 height 16
checkbox input "false"
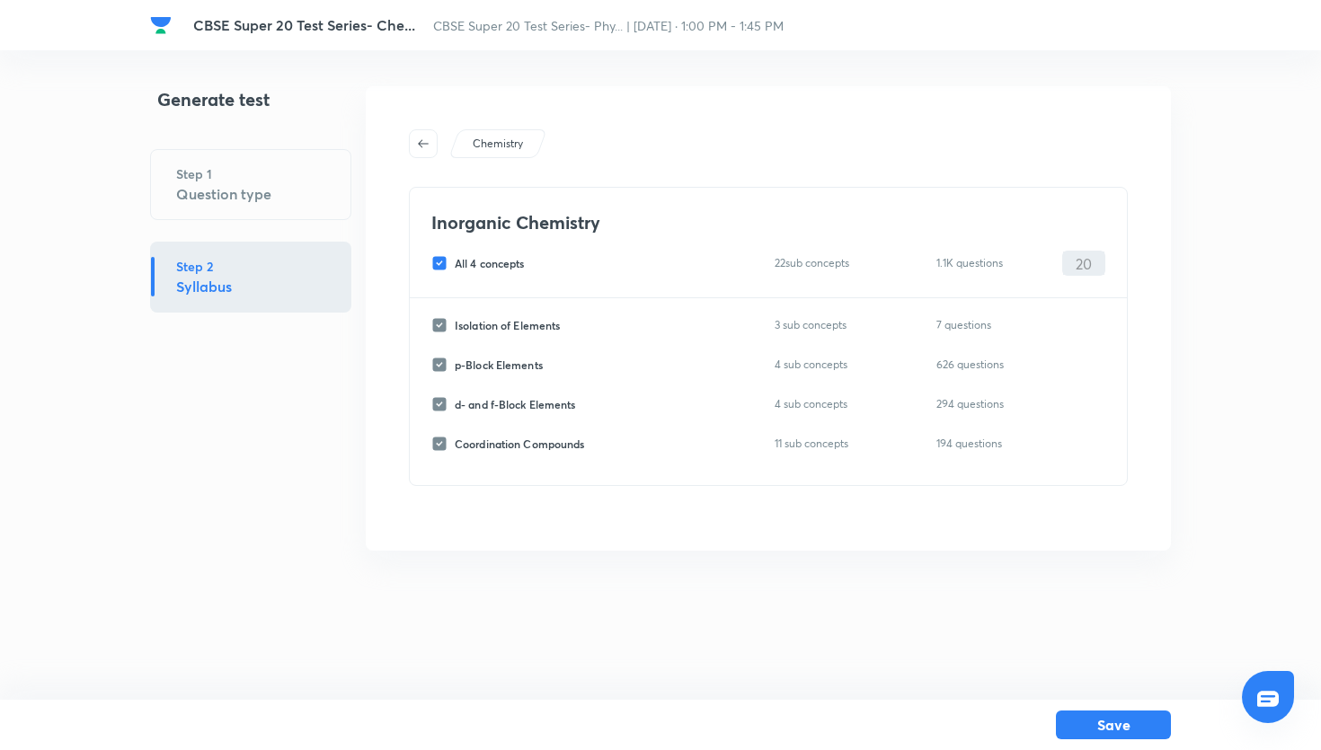
checkbox input "false"
click at [444, 401] on input "d- and f-Block Elements" at bounding box center [442, 404] width 23 height 16
checkbox input "true"
click at [1077, 412] on input "0" at bounding box center [1083, 404] width 41 height 31
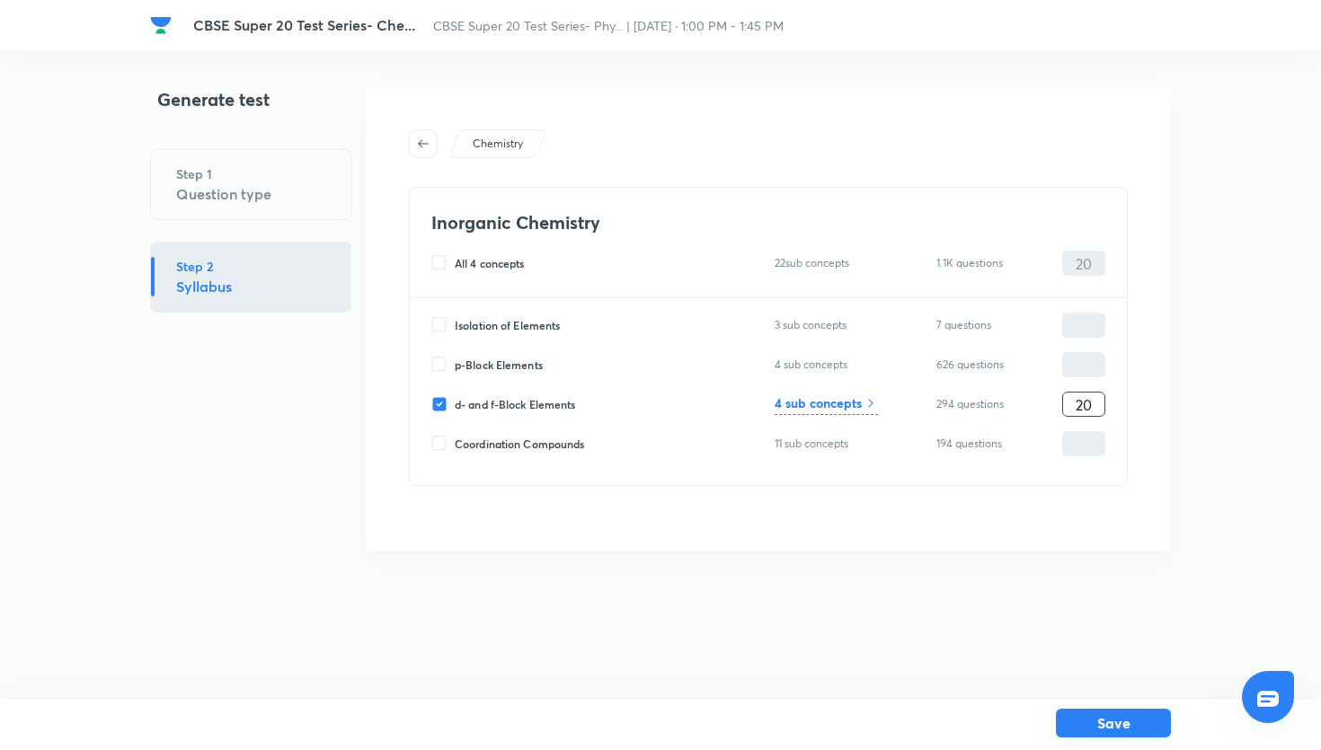
type input "20"
click at [1099, 735] on button "Save" at bounding box center [1113, 723] width 115 height 29
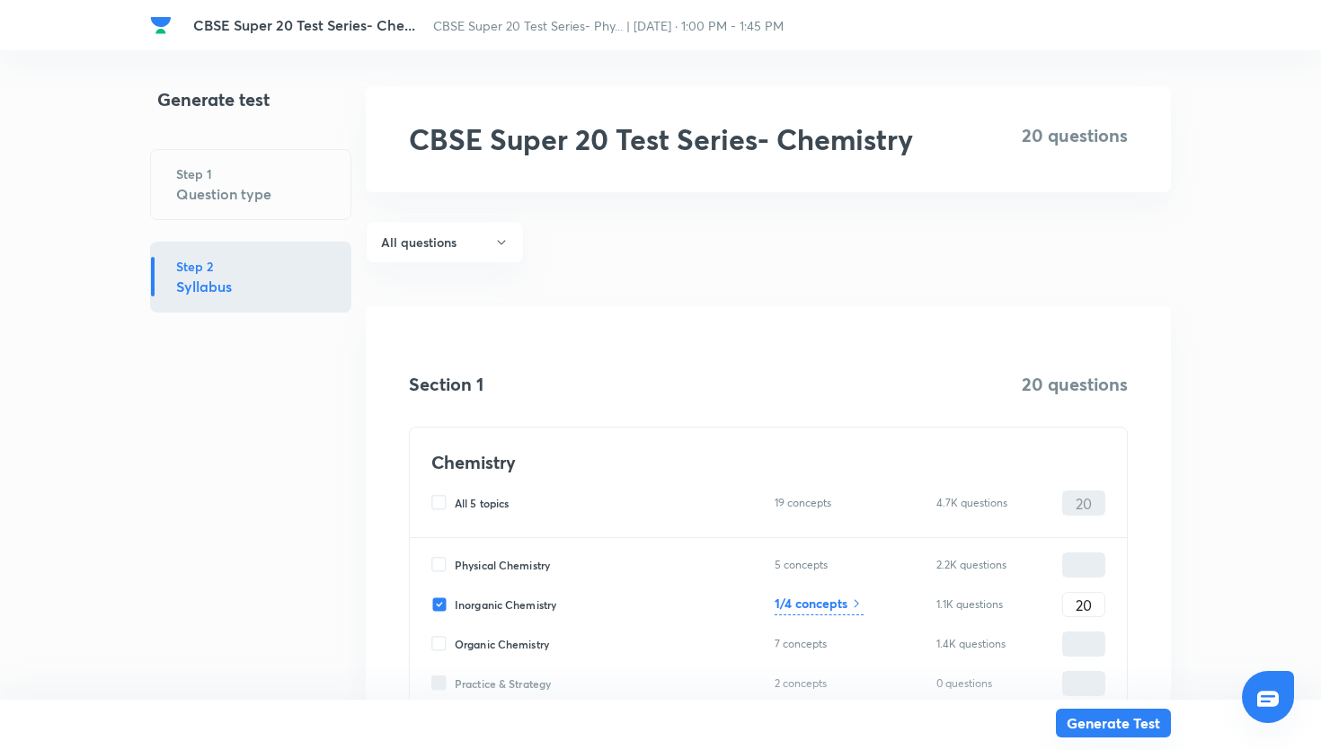
click at [1080, 718] on button "Generate Test" at bounding box center [1113, 723] width 115 height 29
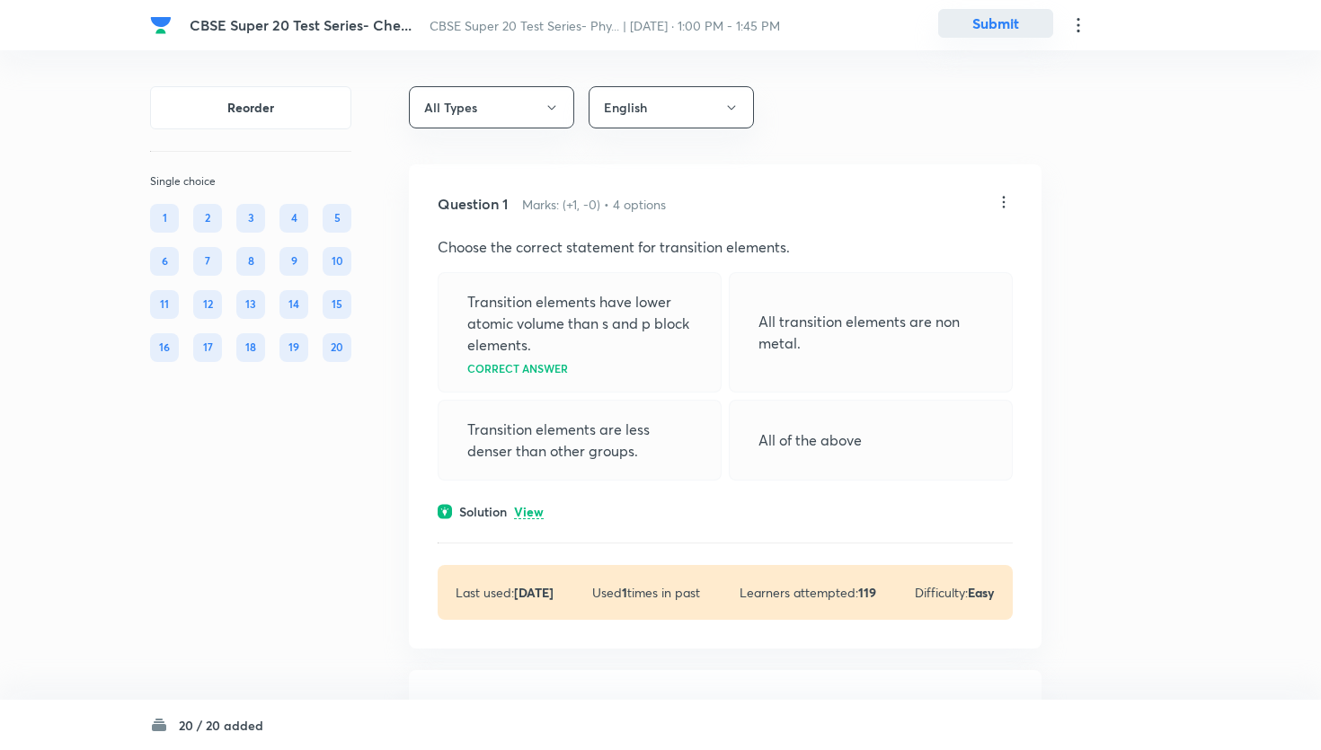
click at [982, 32] on button "Submit" at bounding box center [995, 23] width 115 height 29
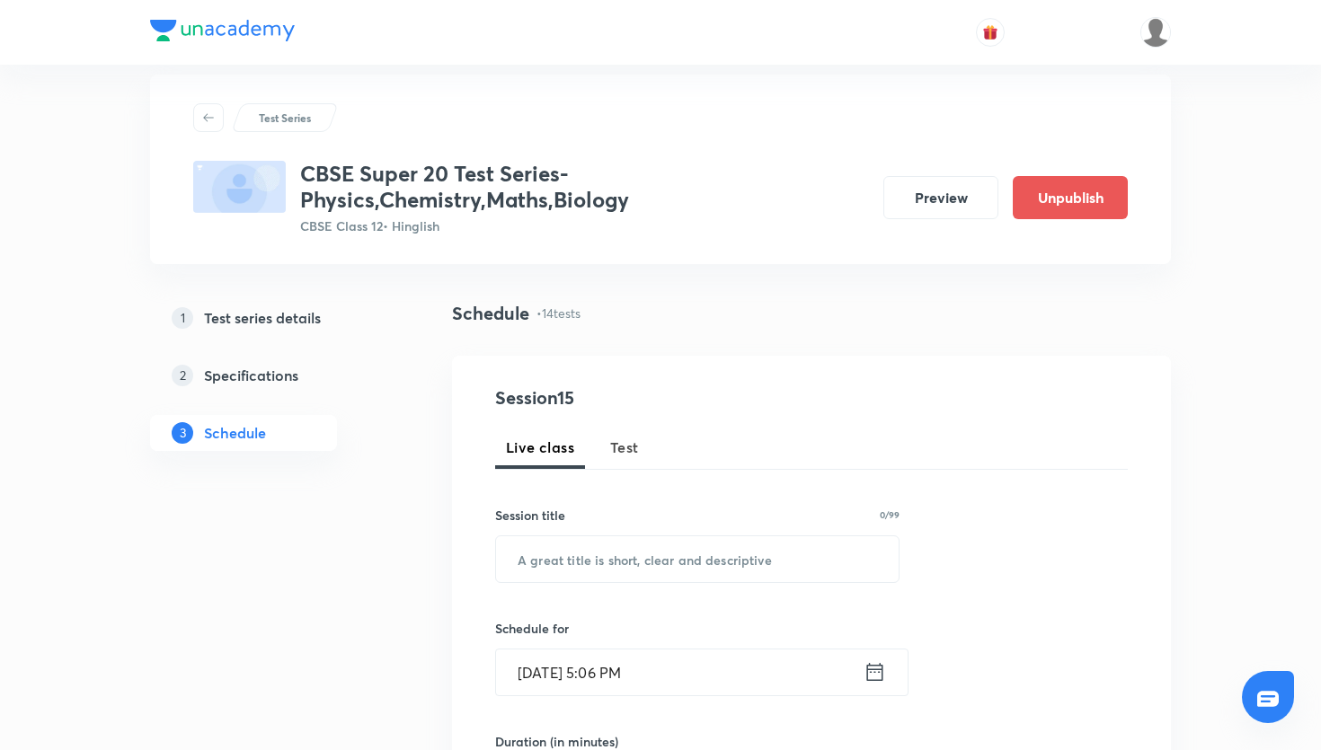
scroll to position [31, 0]
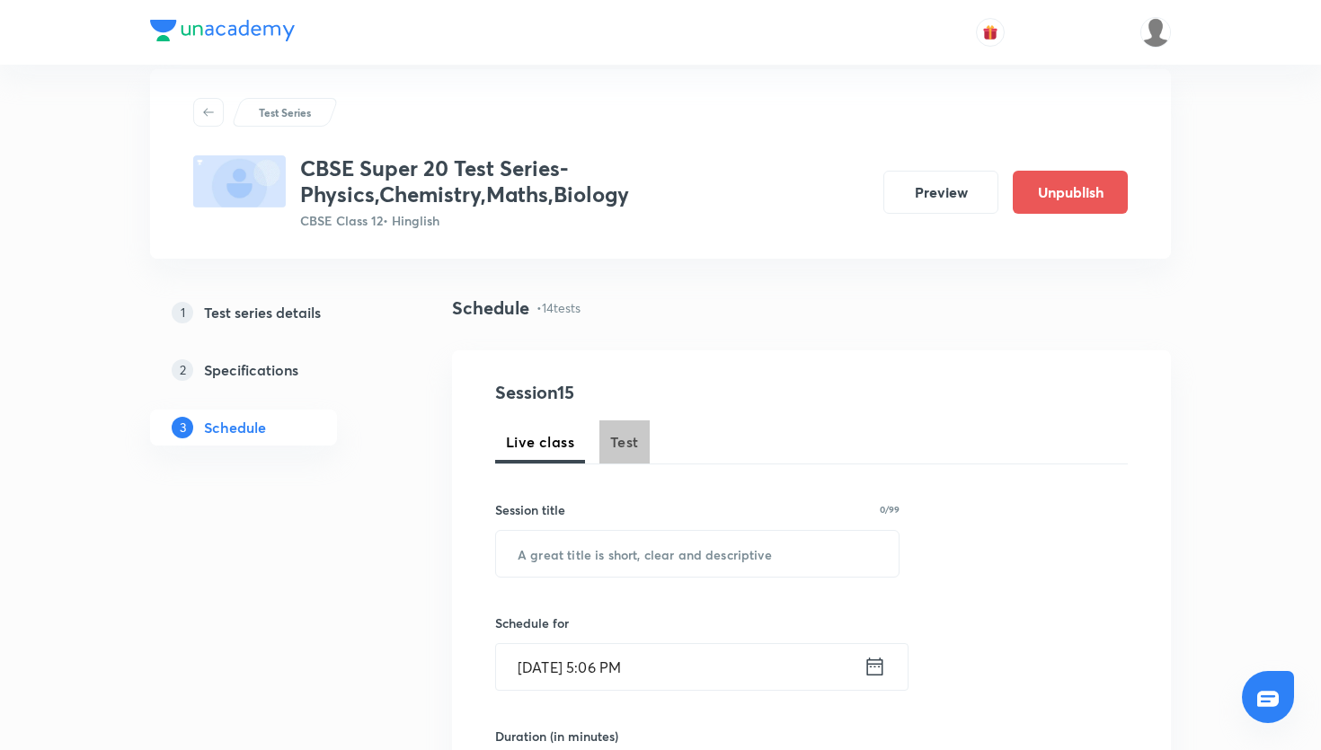
click at [617, 449] on span "Test" at bounding box center [624, 442] width 29 height 22
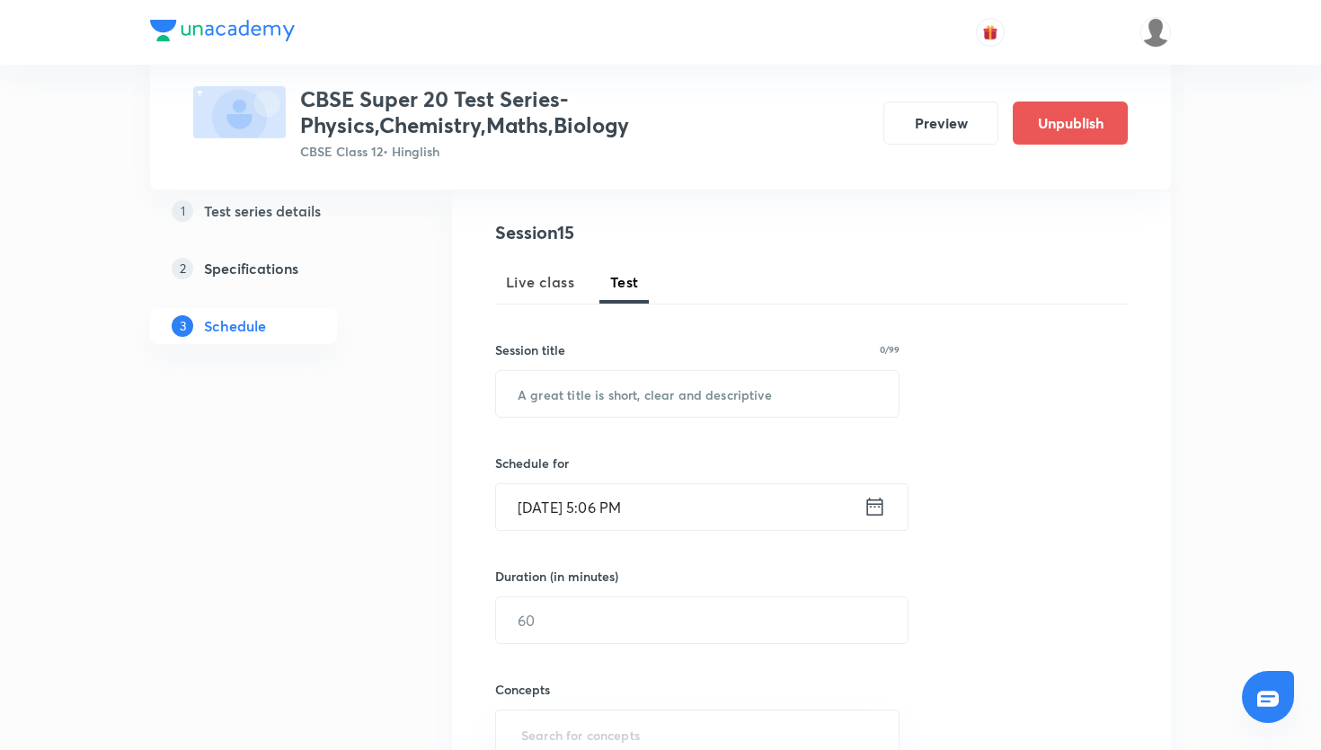
scroll to position [249, 0]
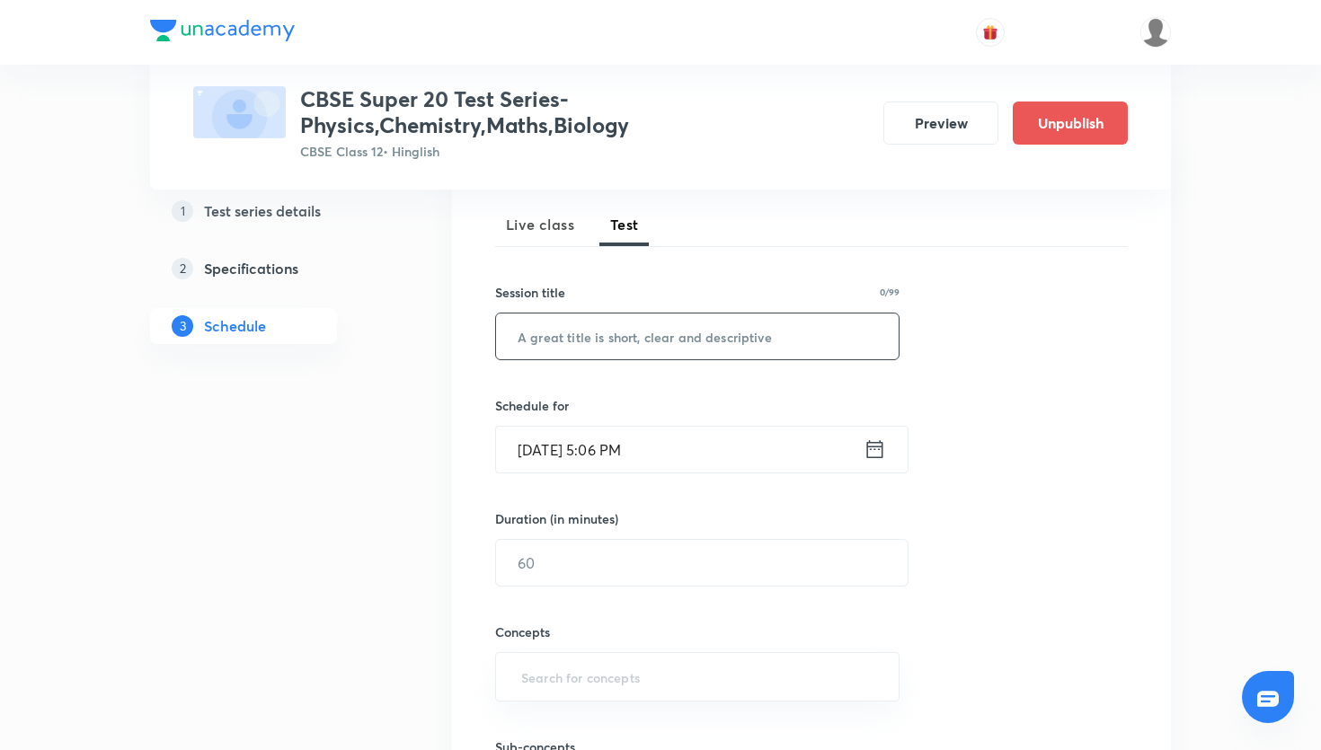
click at [633, 354] on input "text" at bounding box center [697, 337] width 403 height 46
paste input "CBSE Super 20 Test Series- Maths"
type input "CBSE Super 20 Test Series- Maths"
click at [874, 461] on icon at bounding box center [875, 449] width 22 height 25
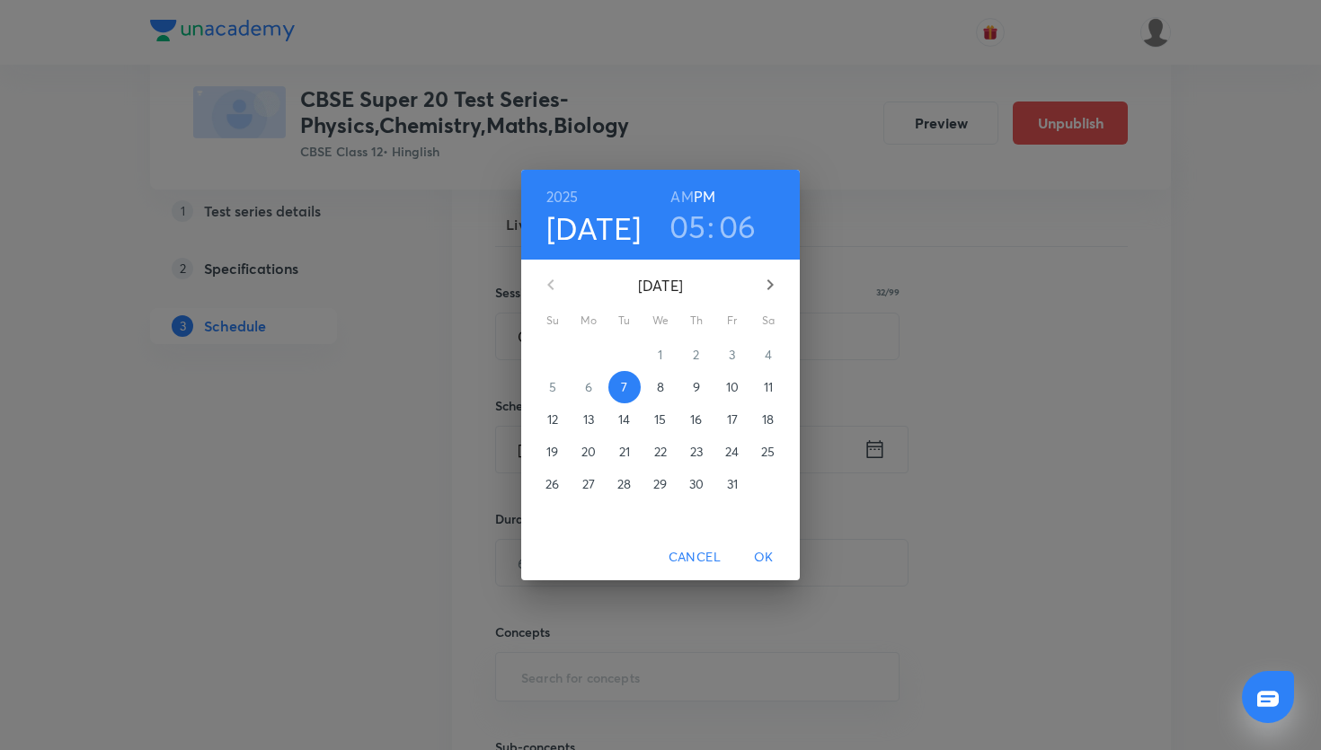
click at [563, 420] on span "12" at bounding box center [553, 420] width 32 height 18
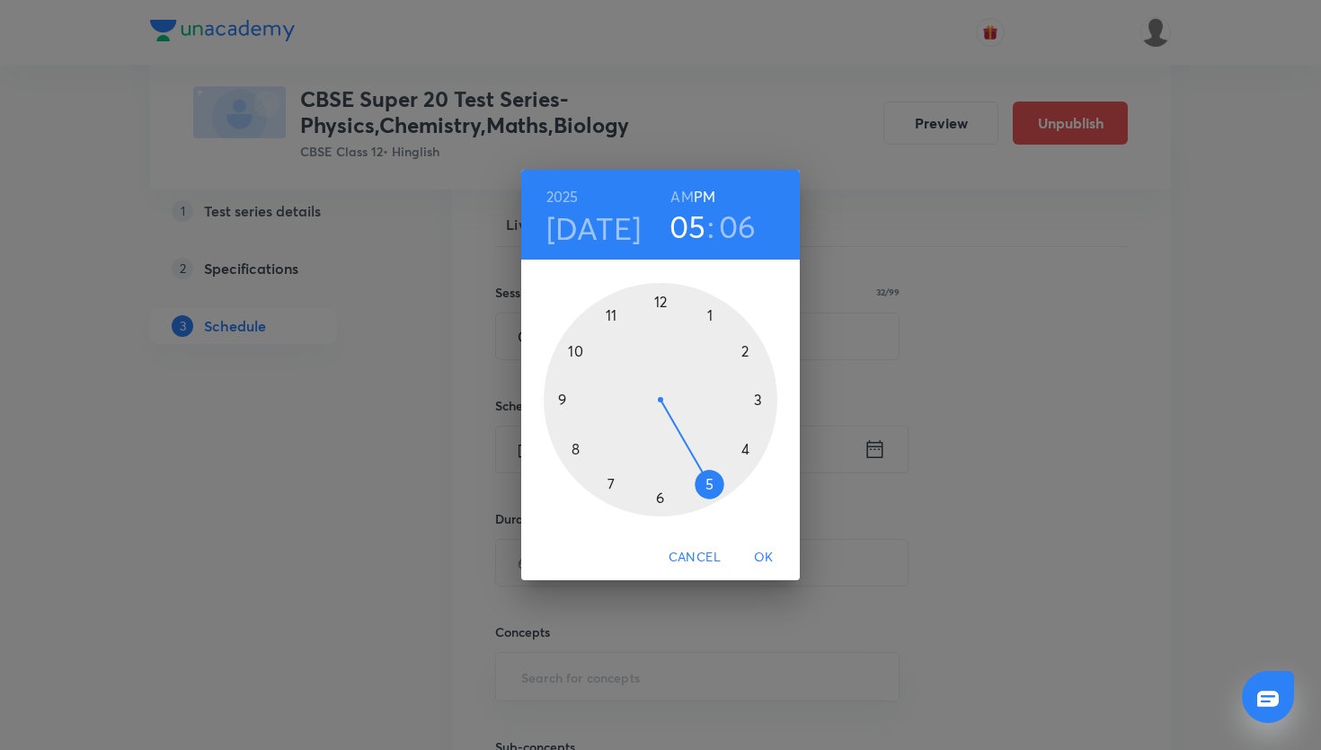
click at [710, 315] on div at bounding box center [661, 400] width 234 height 234
click at [665, 305] on div at bounding box center [661, 400] width 234 height 234
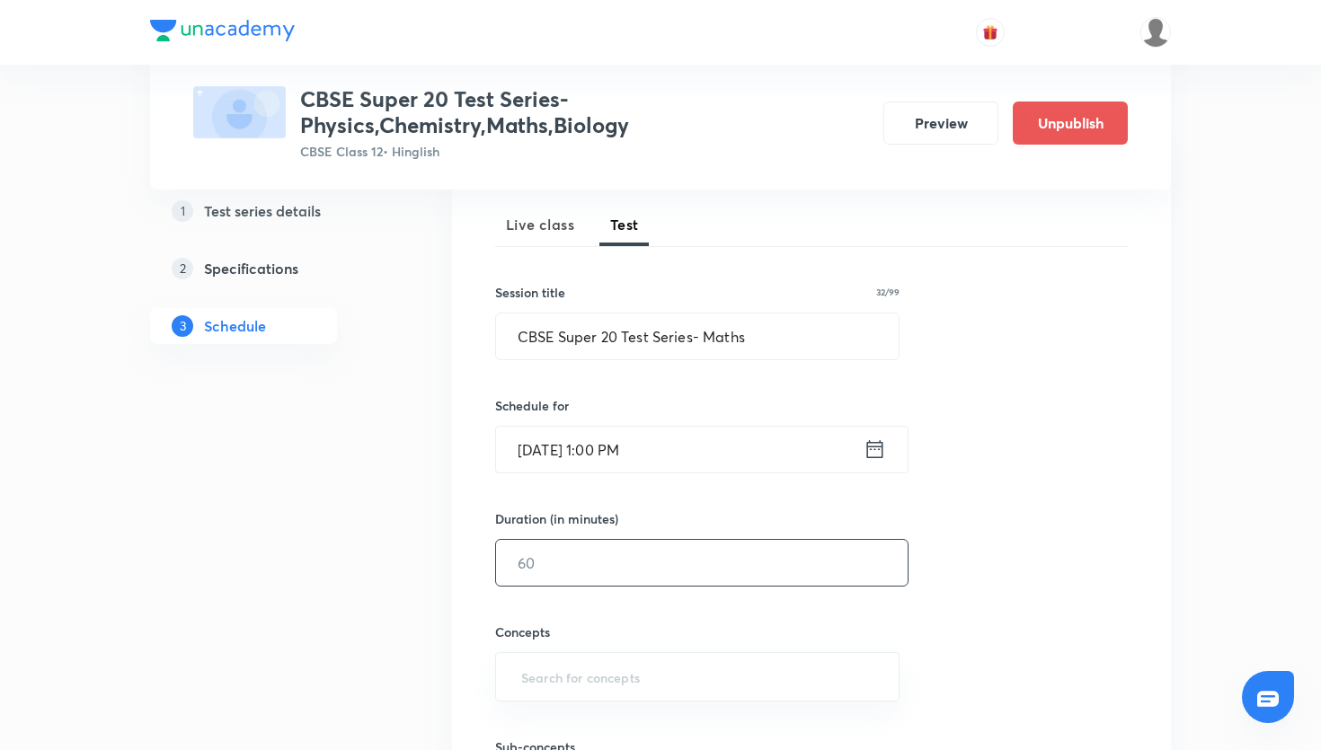
click at [704, 565] on input "text" at bounding box center [702, 563] width 412 height 46
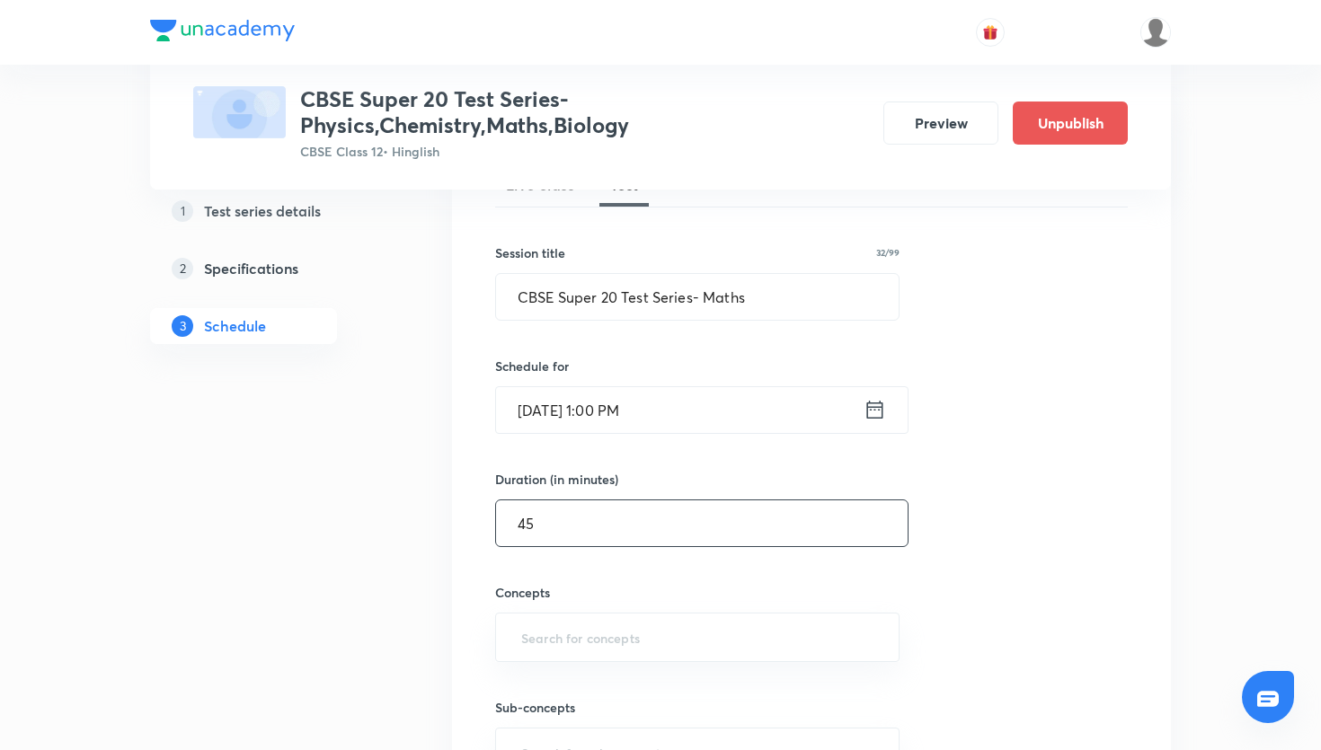
scroll to position [301, 0]
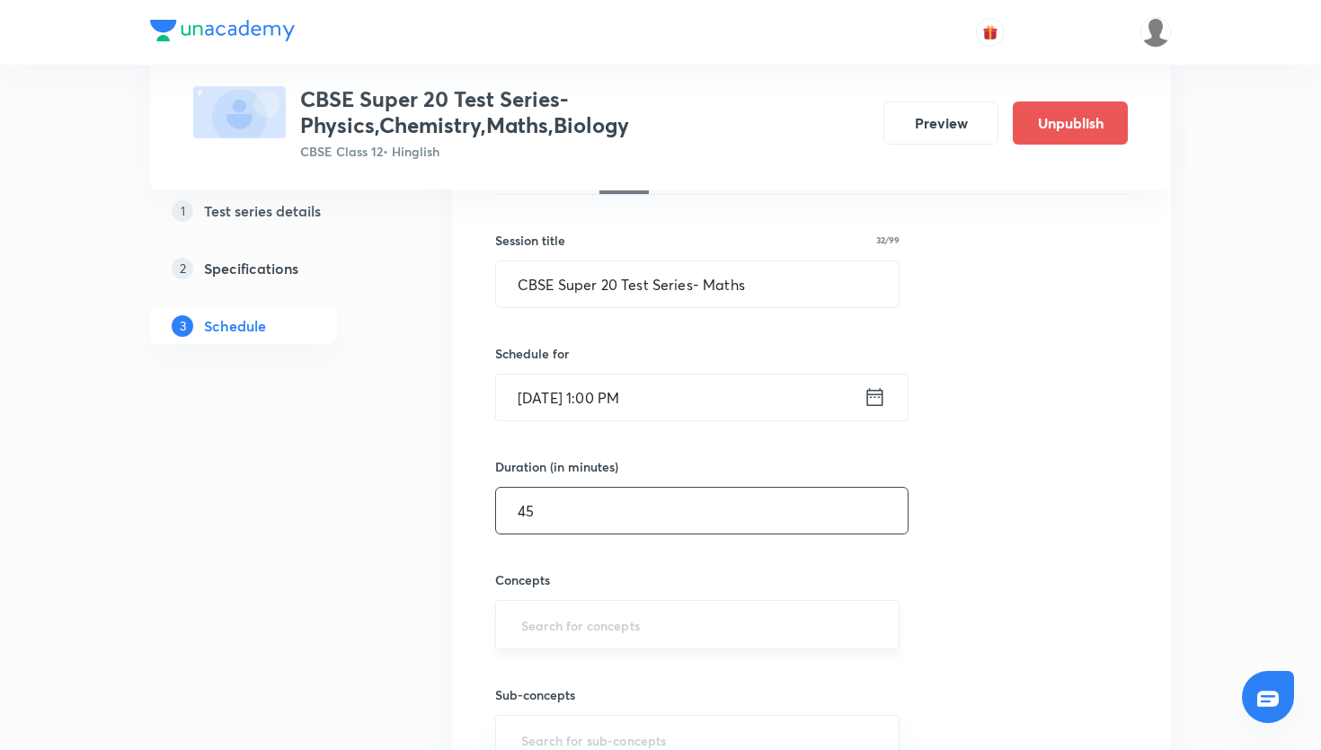
type input "45"
click at [647, 617] on input "text" at bounding box center [698, 624] width 360 height 33
type input "i"
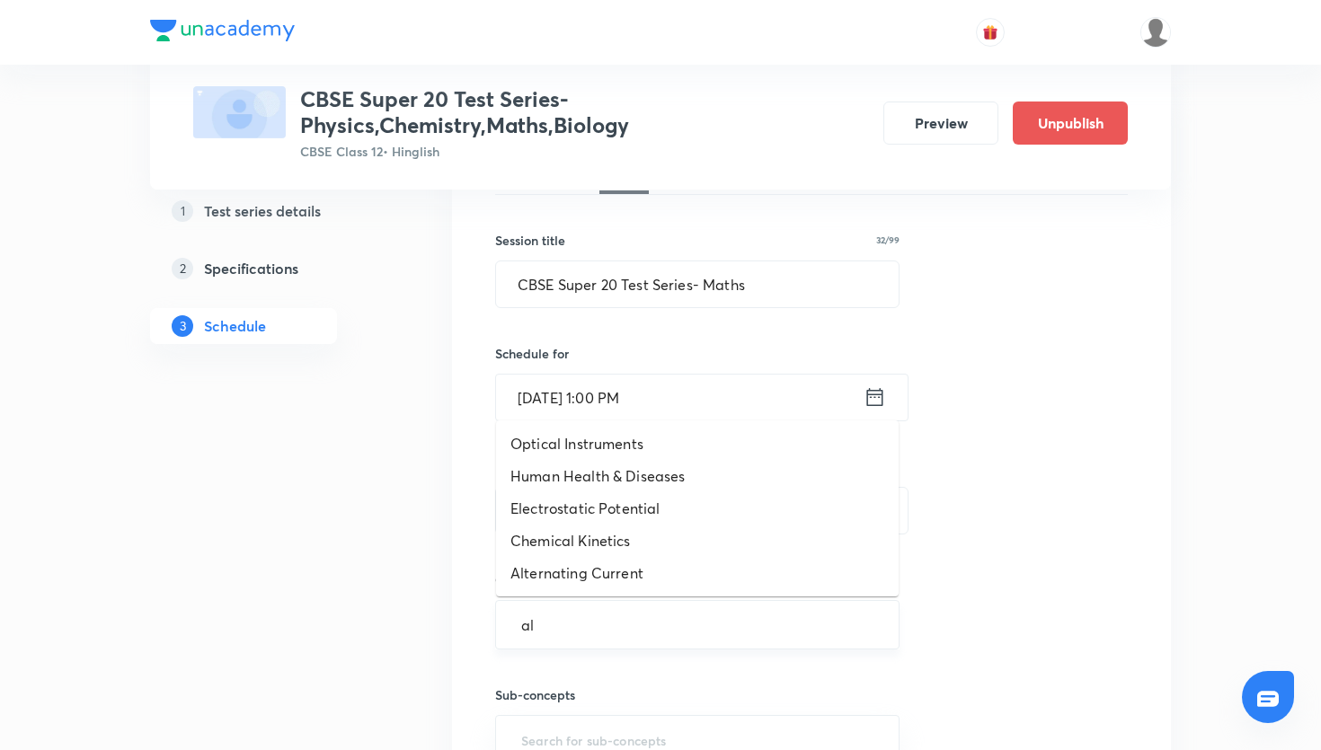
type input "a"
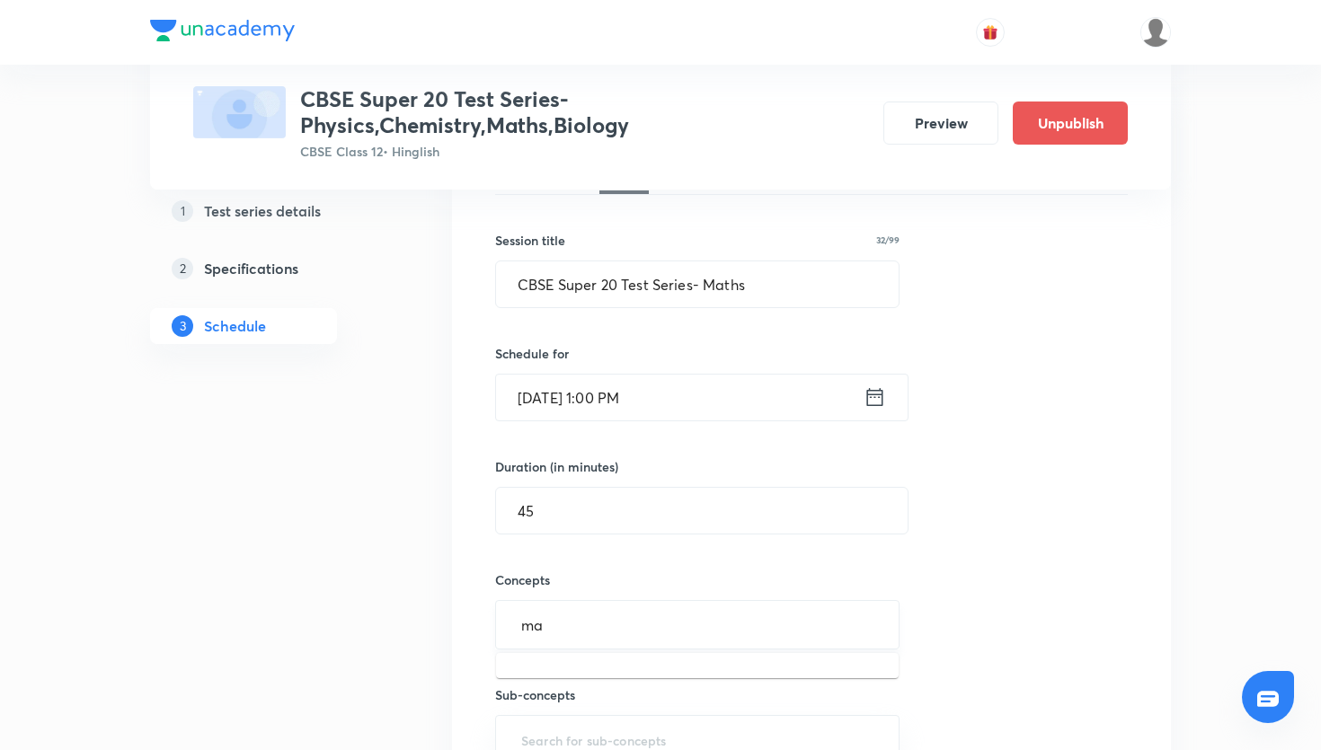
type input "m"
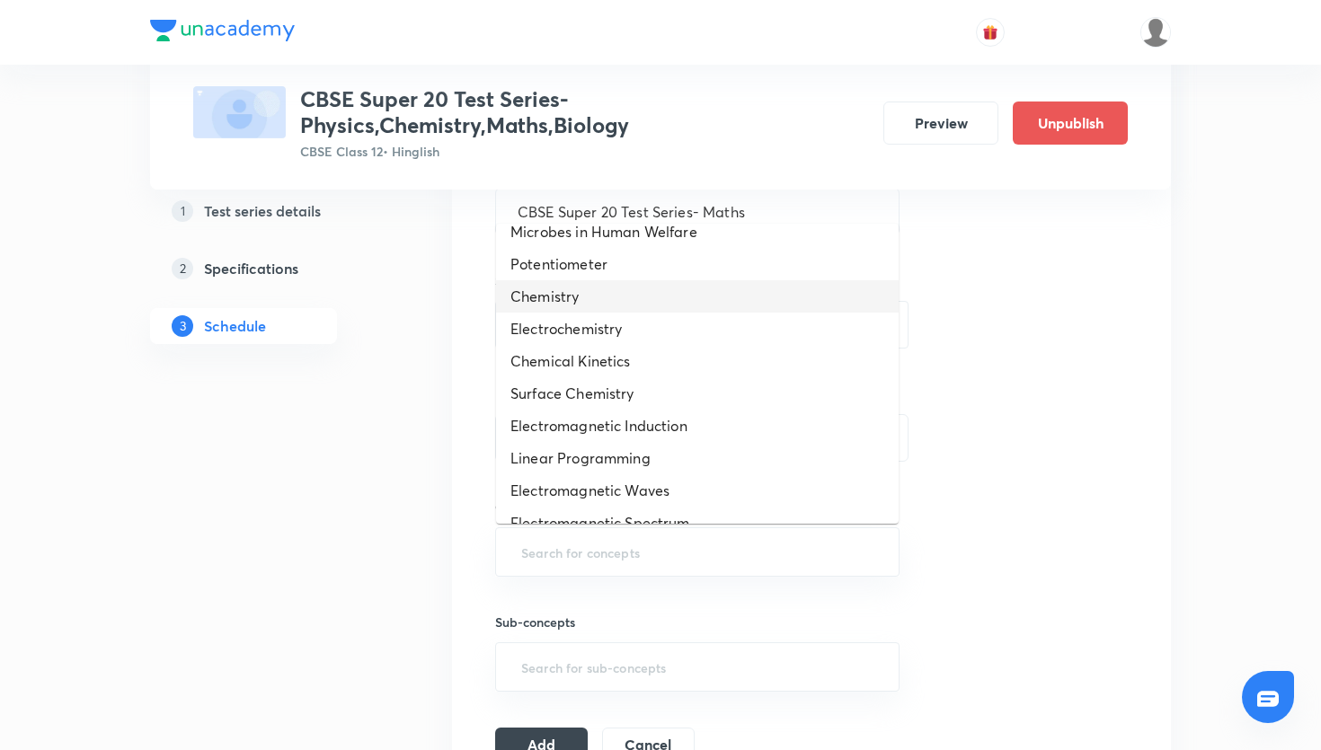
scroll to position [167, 0]
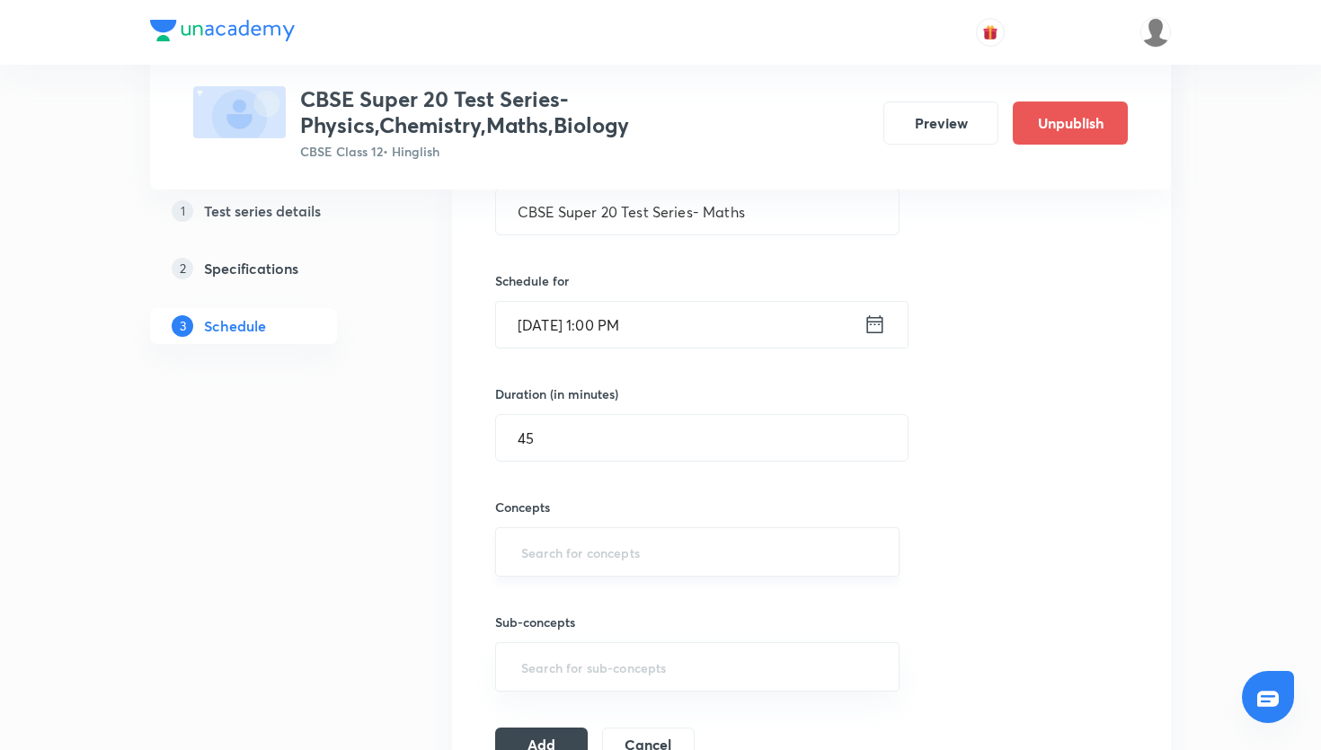
click at [613, 556] on input "text" at bounding box center [698, 552] width 360 height 33
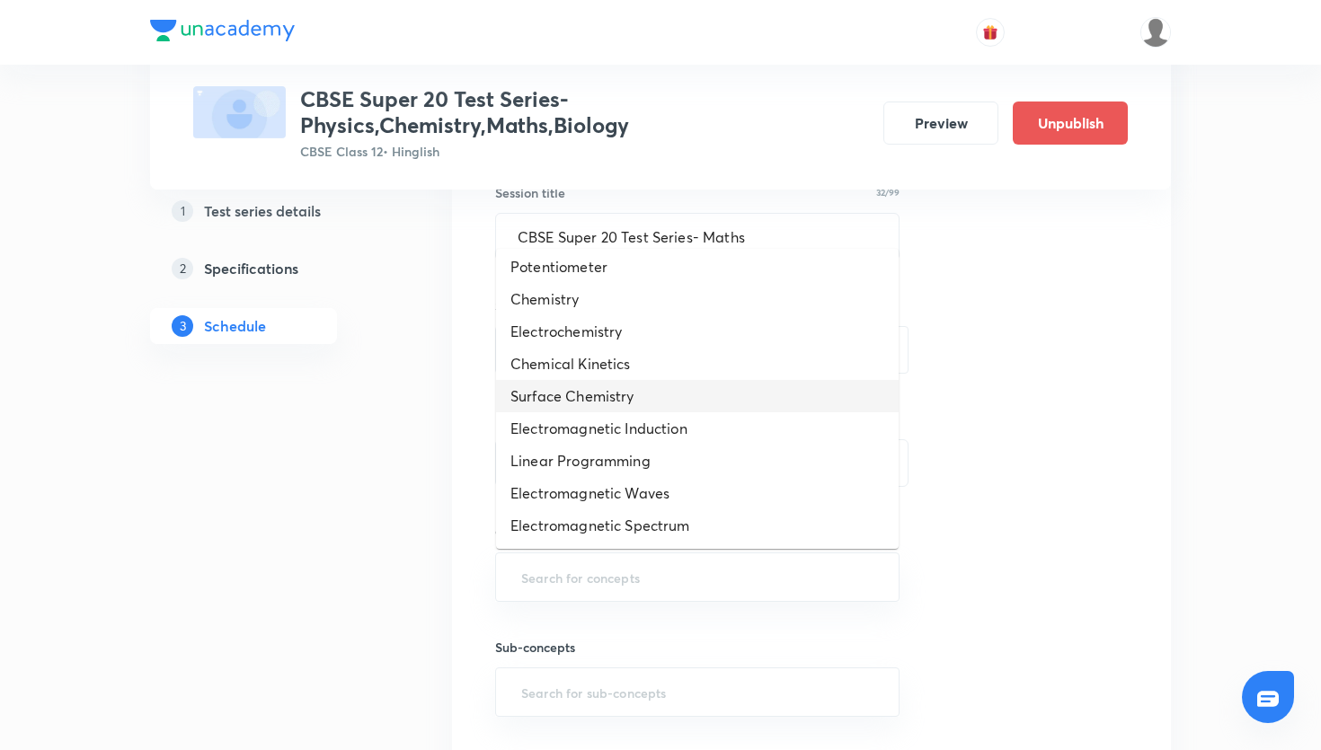
click at [268, 272] on h5 "Specifications" at bounding box center [251, 269] width 94 height 22
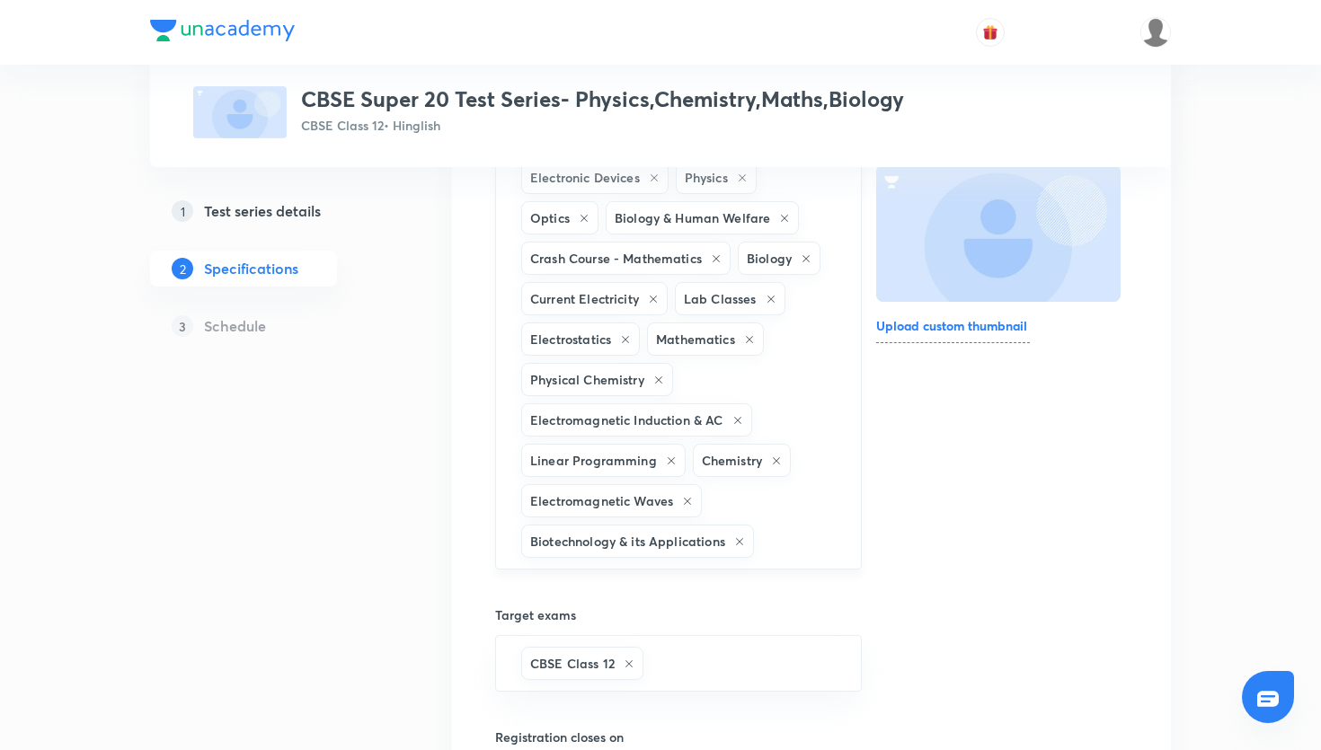
scroll to position [296, 0]
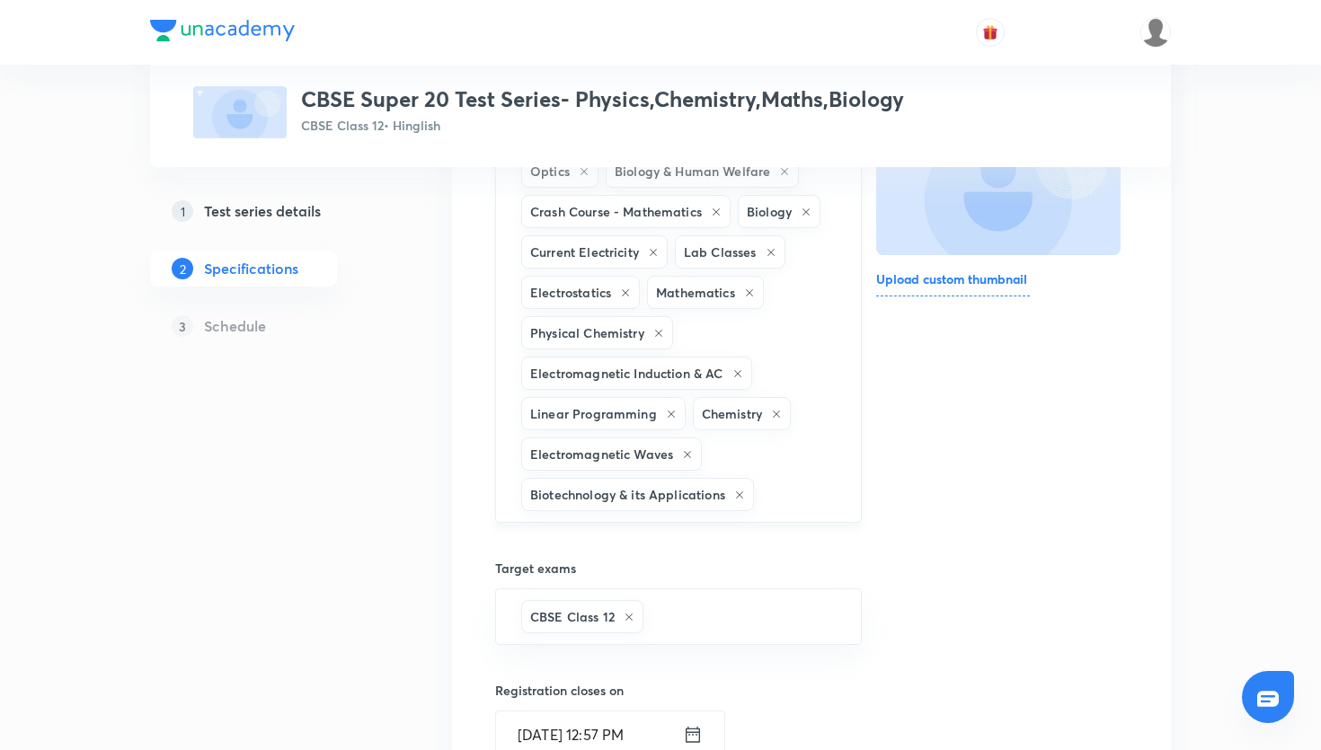
click at [774, 513] on div "Electronic Devices Physics Optics Biology & Human Welfare Crash Course - Mathem…" at bounding box center [678, 312] width 367 height 421
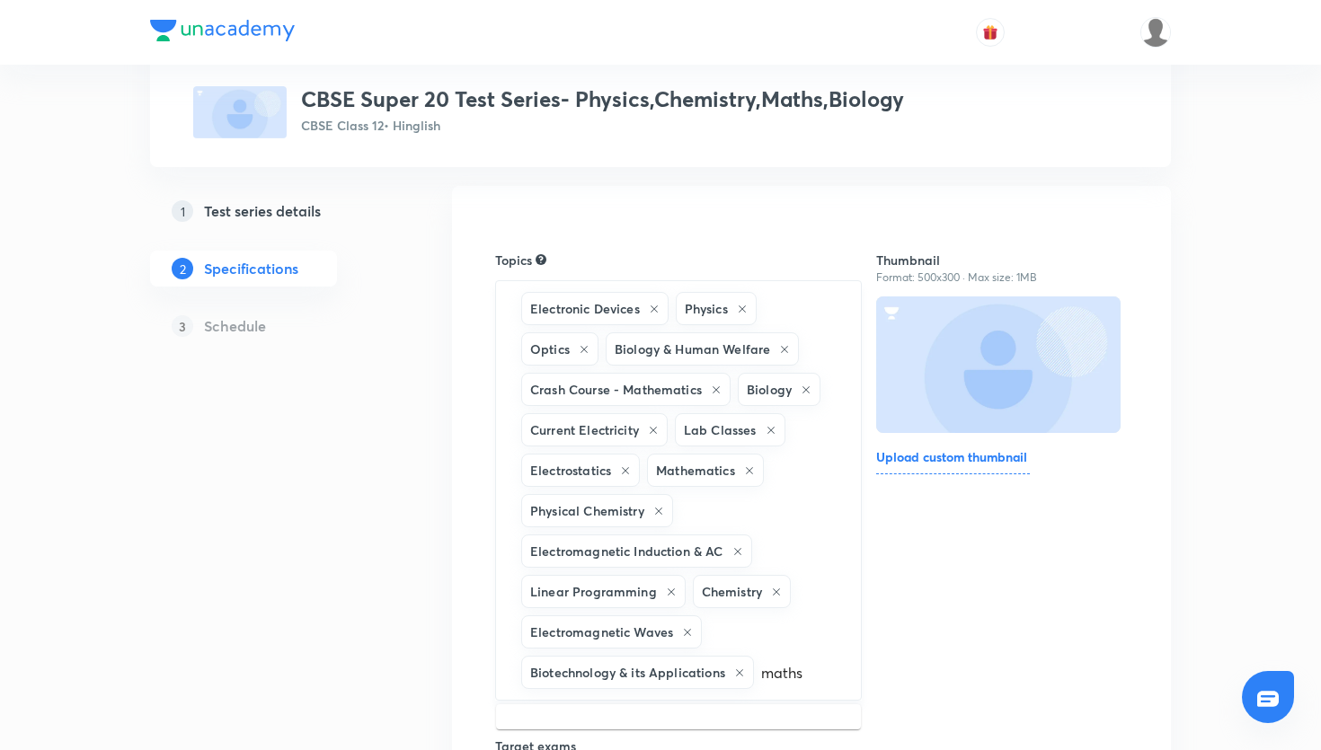
scroll to position [114, 0]
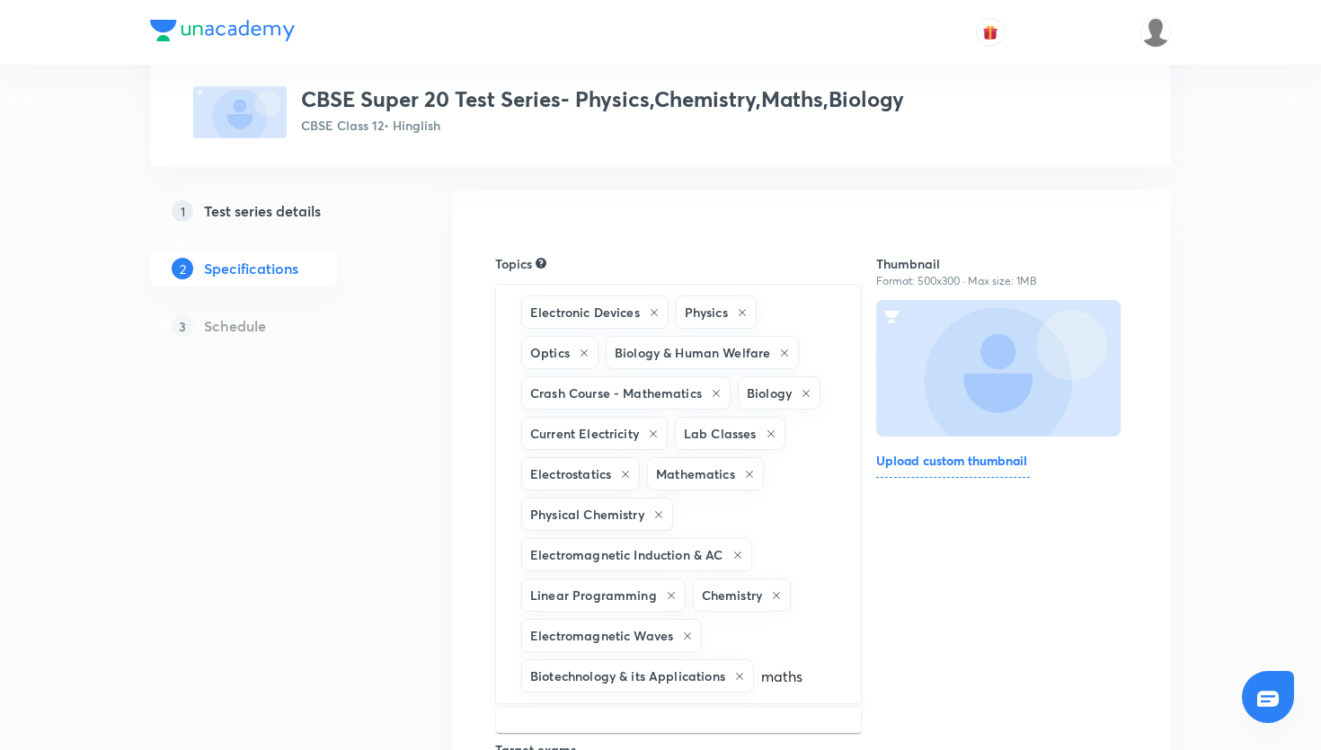
click at [823, 679] on input "maths" at bounding box center [799, 676] width 82 height 33
type input "math"
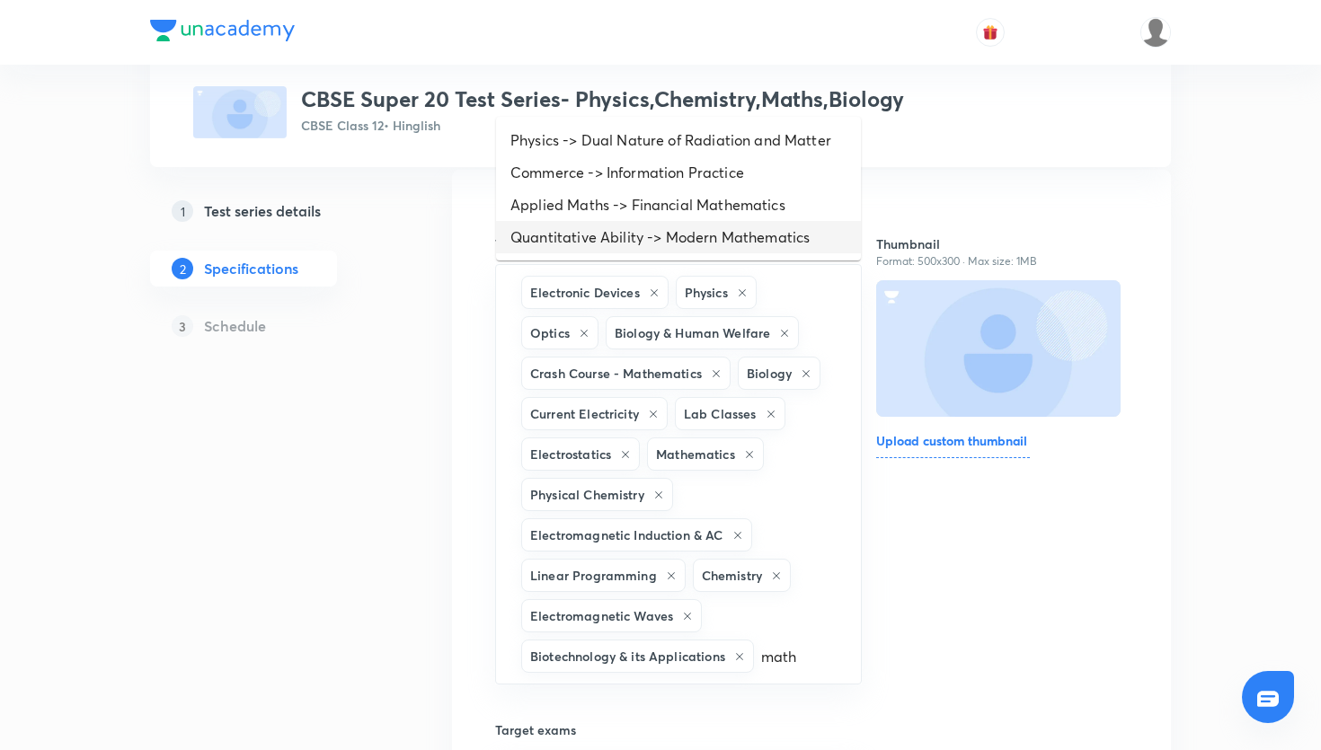
scroll to position [138, 0]
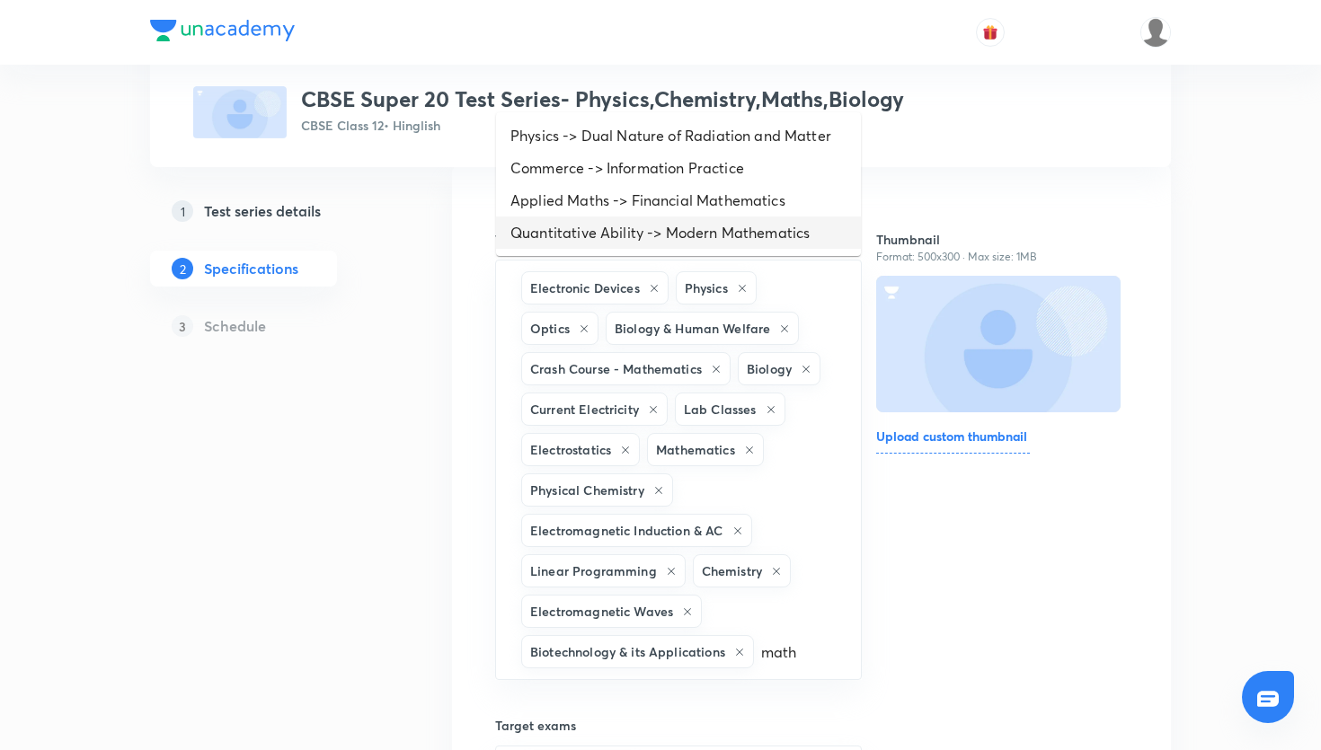
click at [769, 232] on li "Quantitative Ability -> Modern Mathematics" at bounding box center [678, 233] width 365 height 32
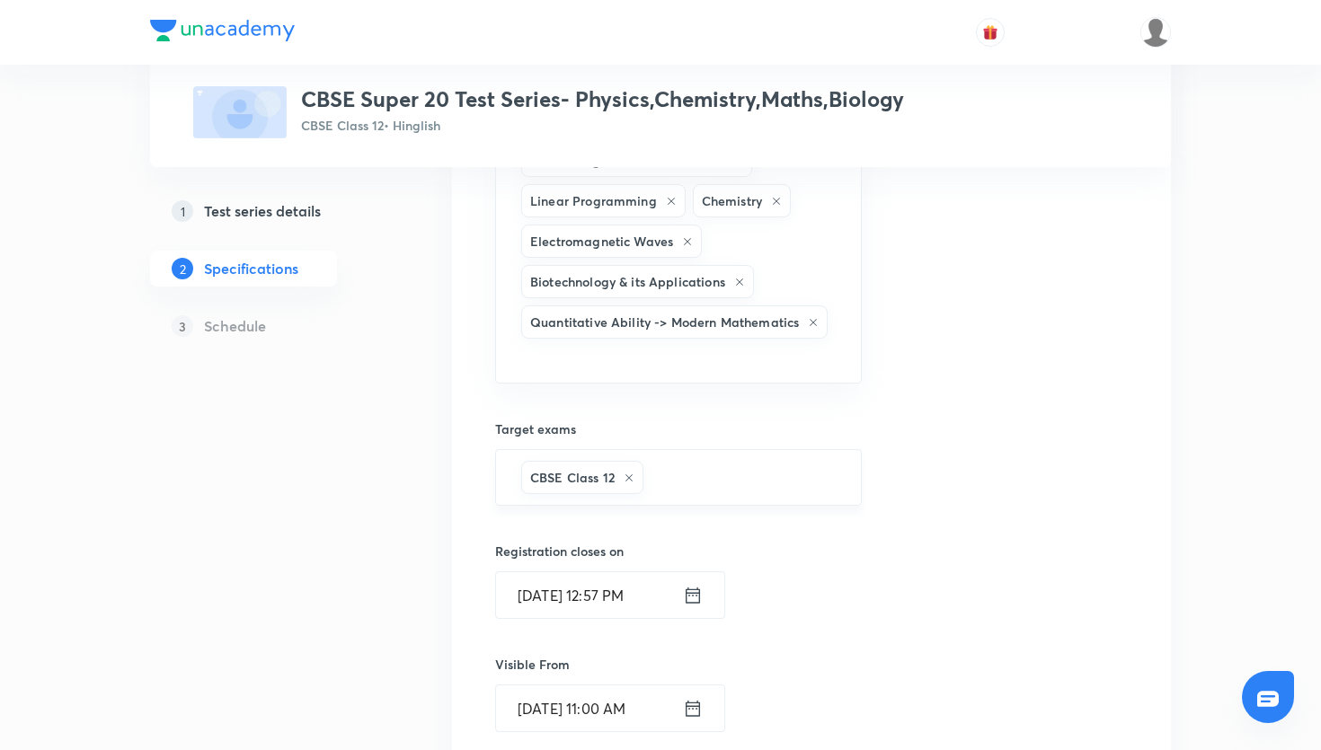
scroll to position [991, 0]
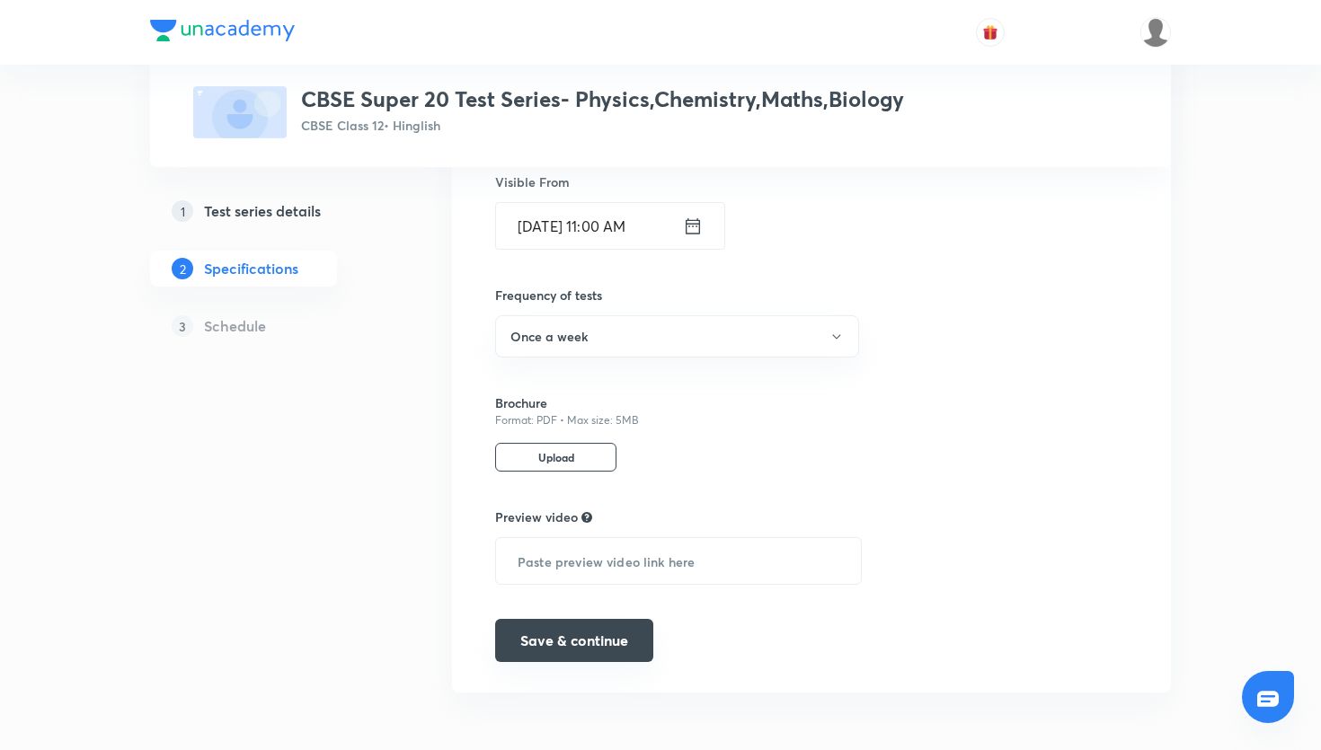
click at [608, 636] on button "Save & continue" at bounding box center [574, 640] width 158 height 43
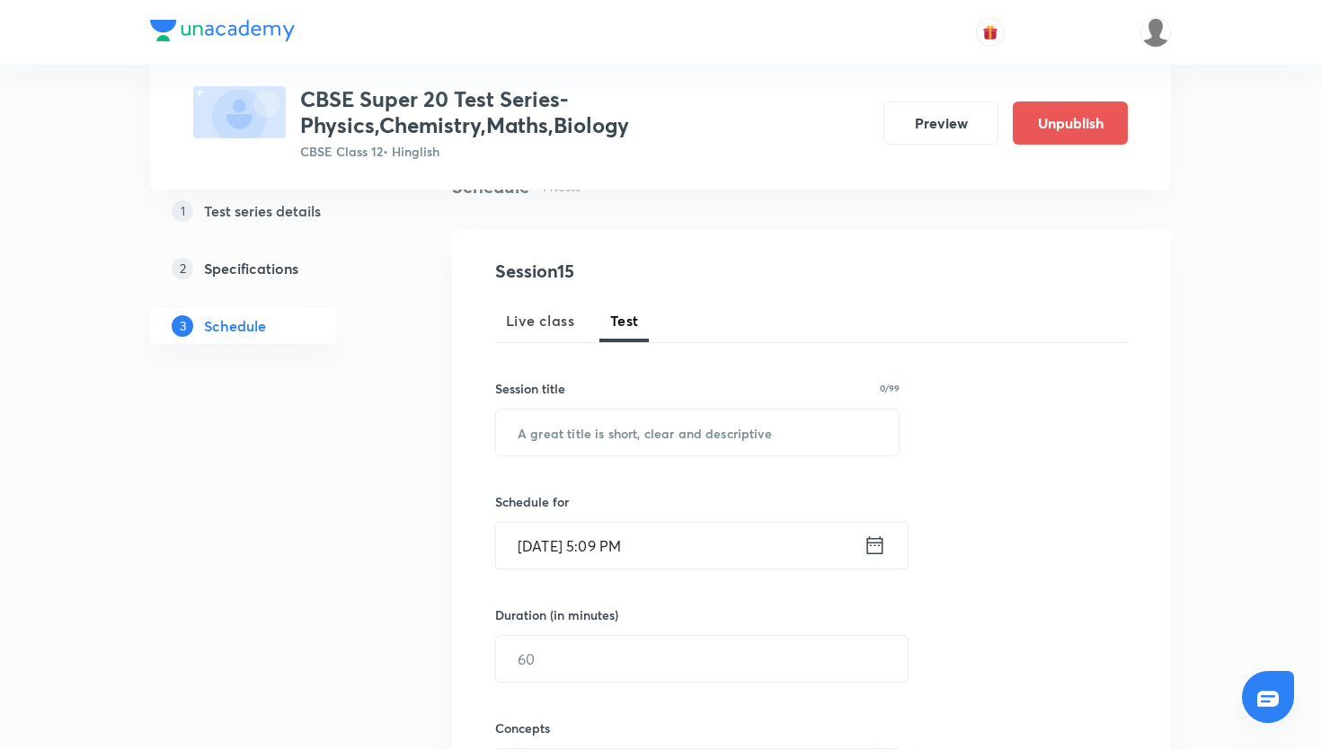
scroll to position [215, 0]
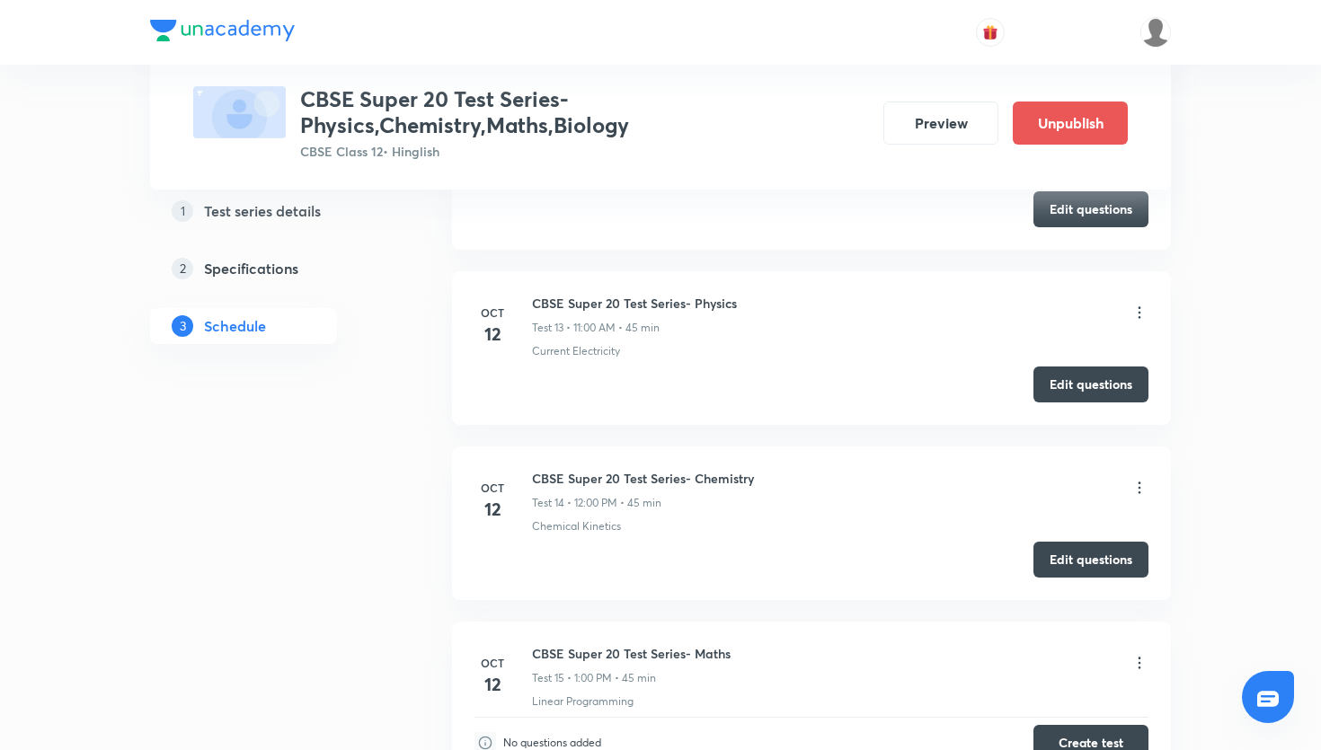
scroll to position [3117, 0]
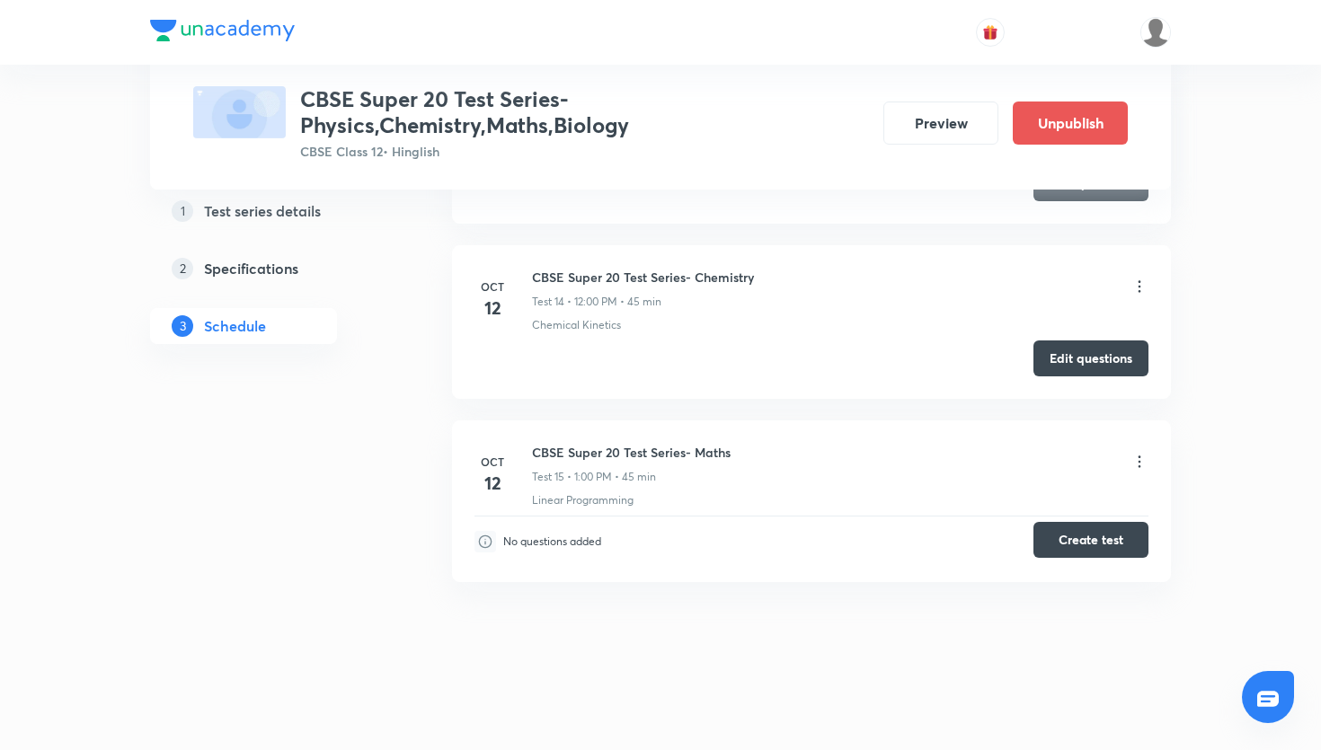
click at [1068, 537] on button "Create test" at bounding box center [1091, 540] width 115 height 36
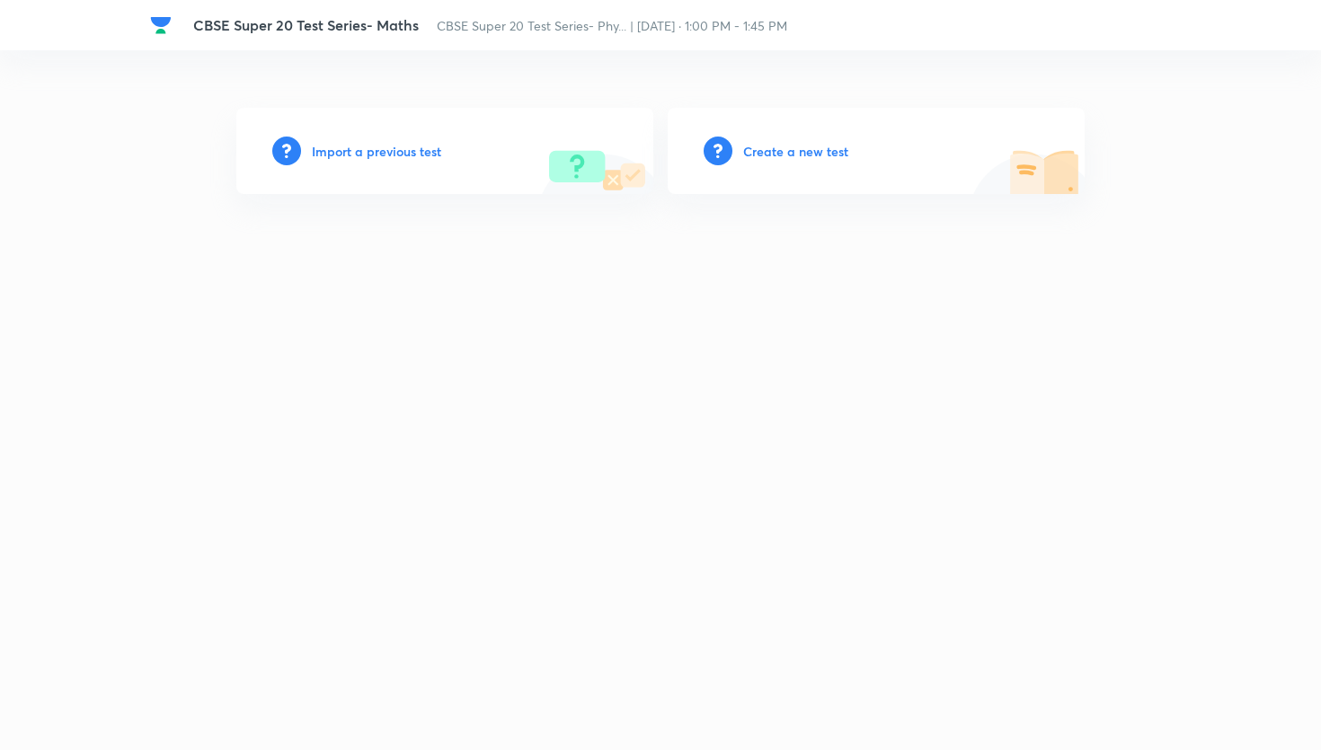
click at [808, 147] on h6 "Create a new test" at bounding box center [795, 151] width 105 height 19
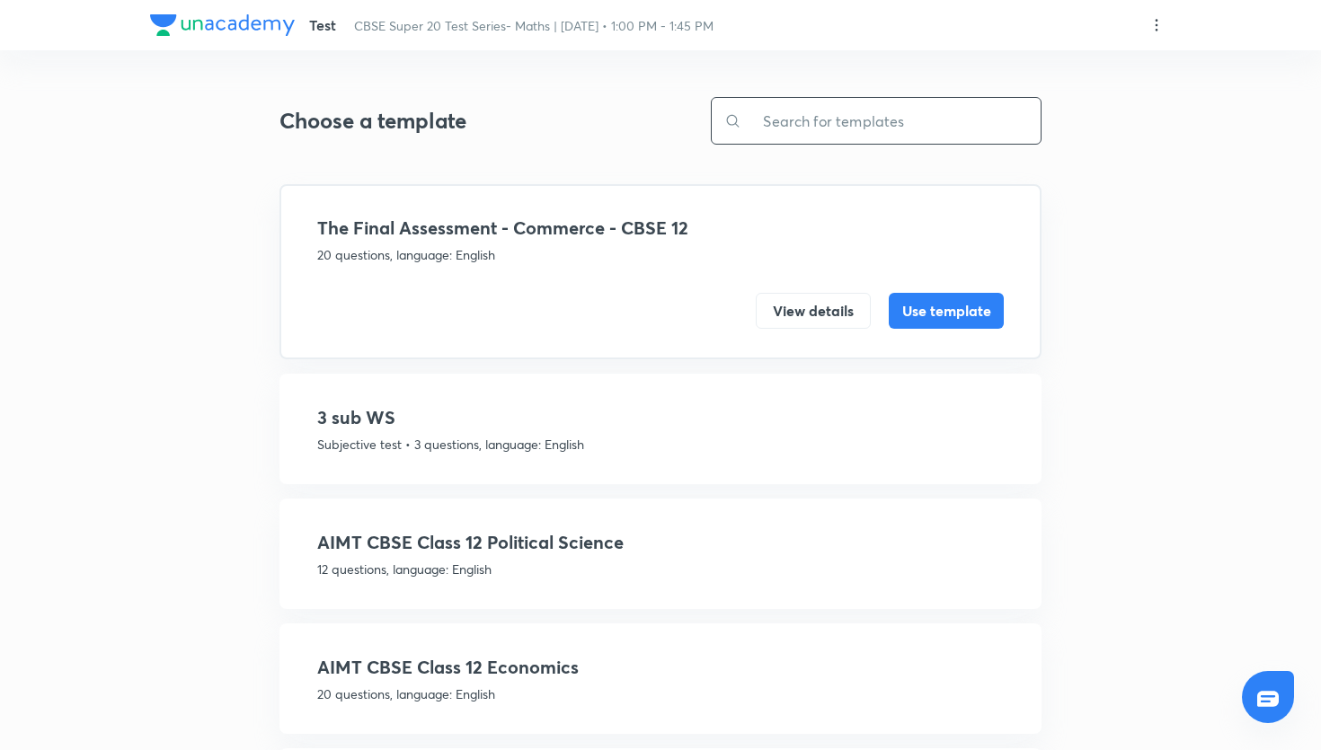
click at [835, 130] on input "text" at bounding box center [891, 121] width 299 height 46
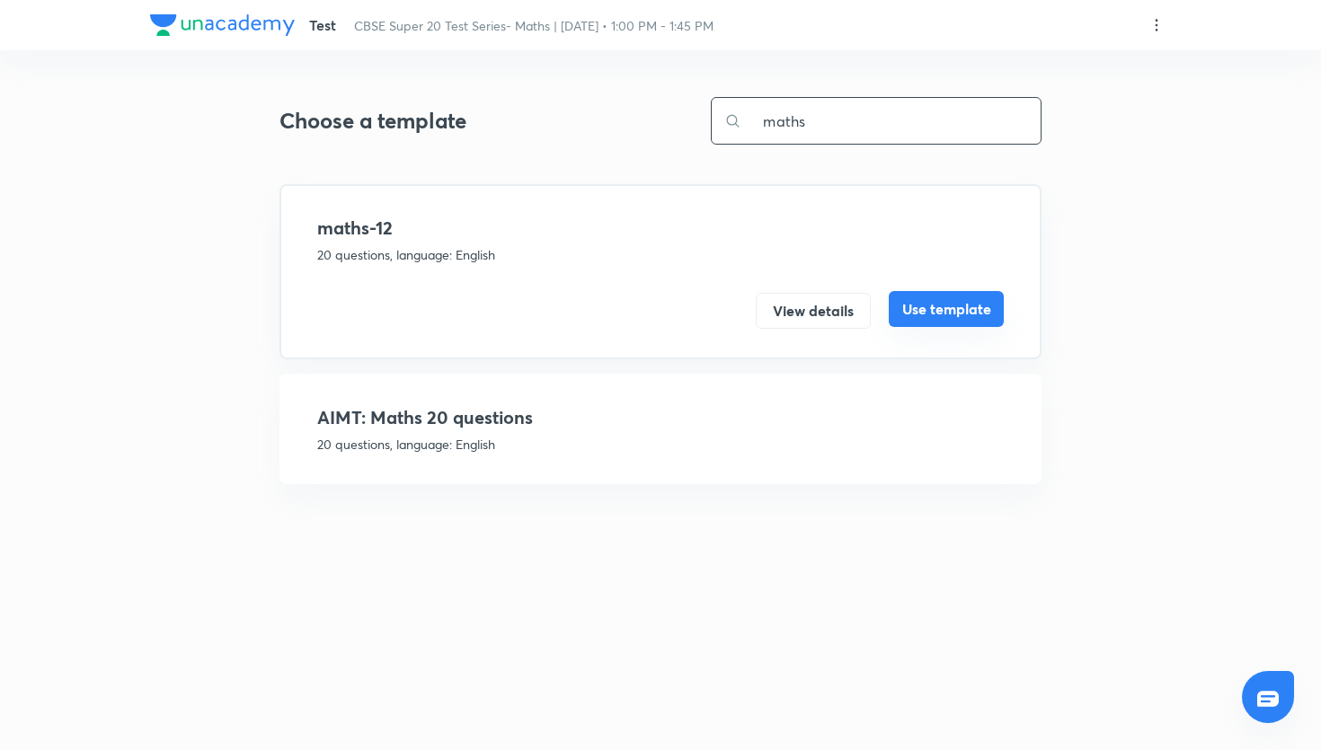
type input "maths"
click at [950, 315] on button "Use template" at bounding box center [946, 309] width 115 height 36
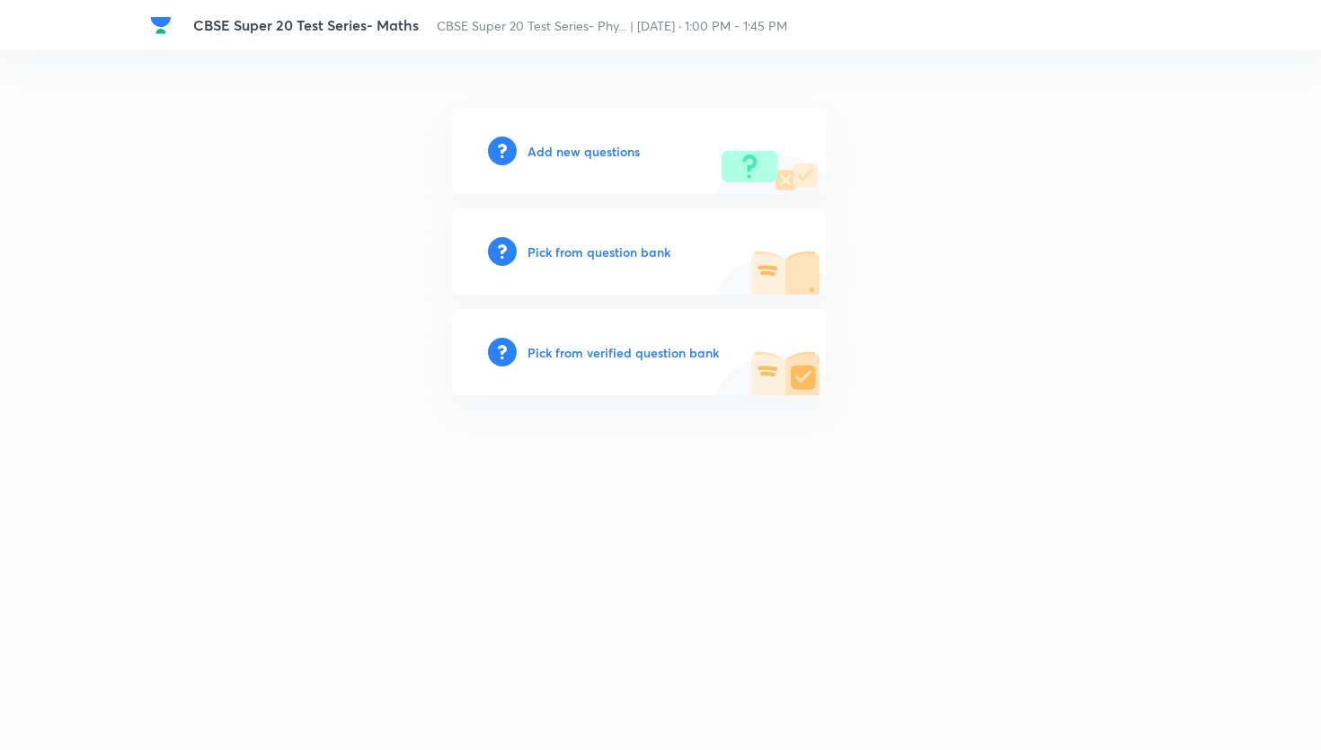
click at [625, 251] on h6 "Pick from question bank" at bounding box center [599, 252] width 143 height 19
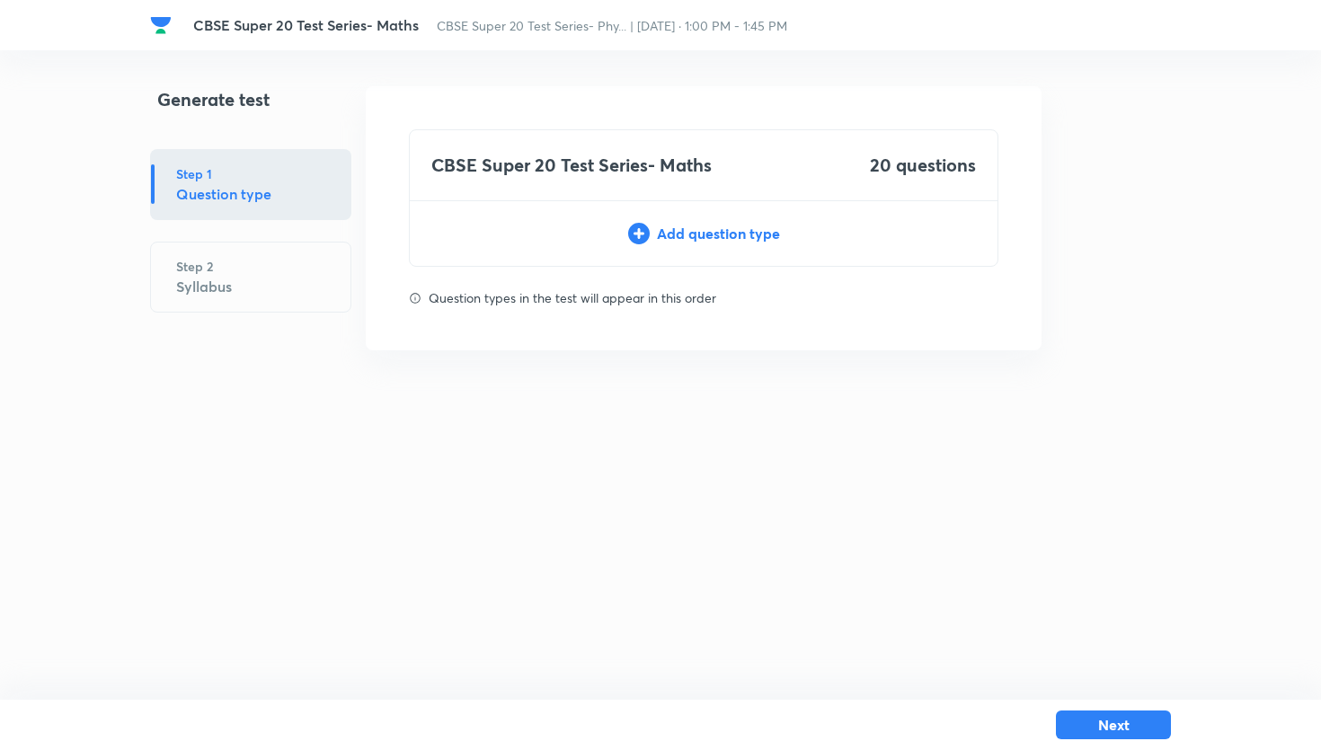
click at [715, 226] on div "Add question type" at bounding box center [704, 234] width 588 height 22
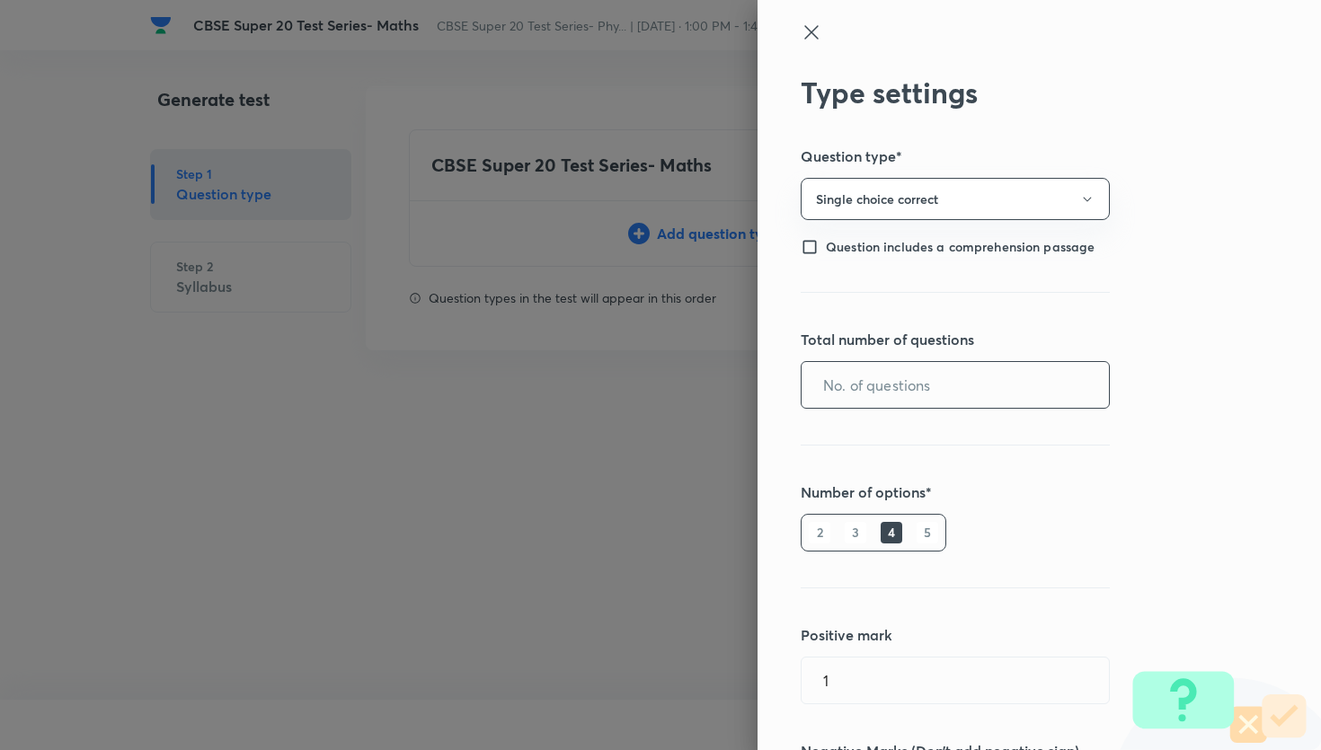
click at [873, 364] on input "text" at bounding box center [955, 385] width 307 height 46
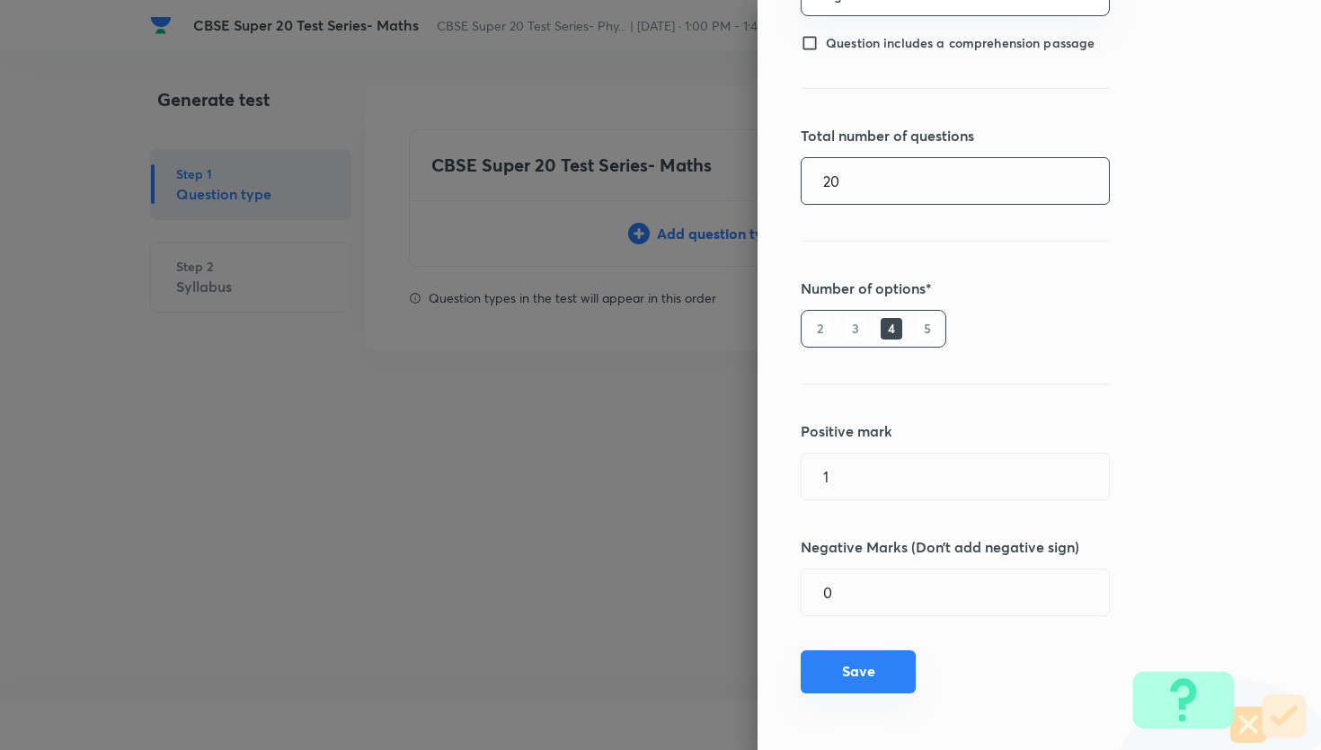
type input "20"
click at [901, 663] on button "Save" at bounding box center [858, 672] width 115 height 43
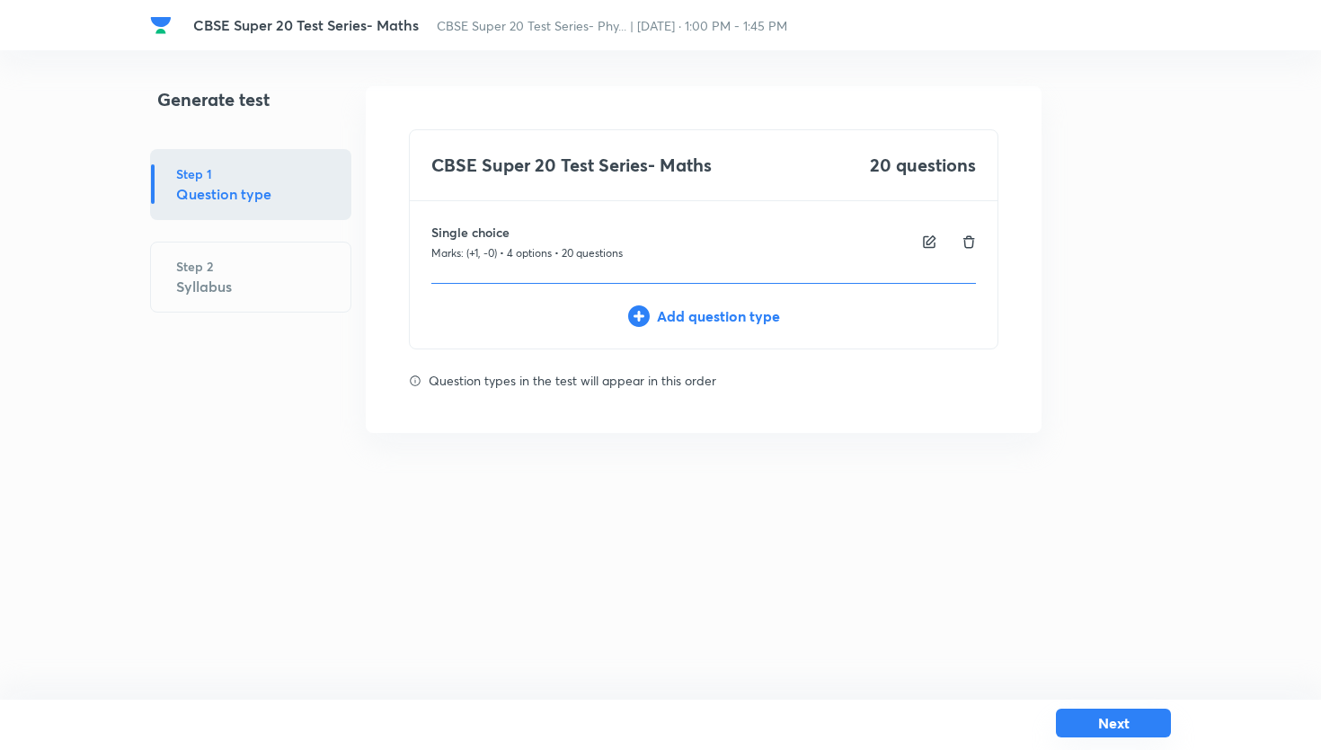
click at [1082, 725] on button "Next" at bounding box center [1113, 723] width 115 height 29
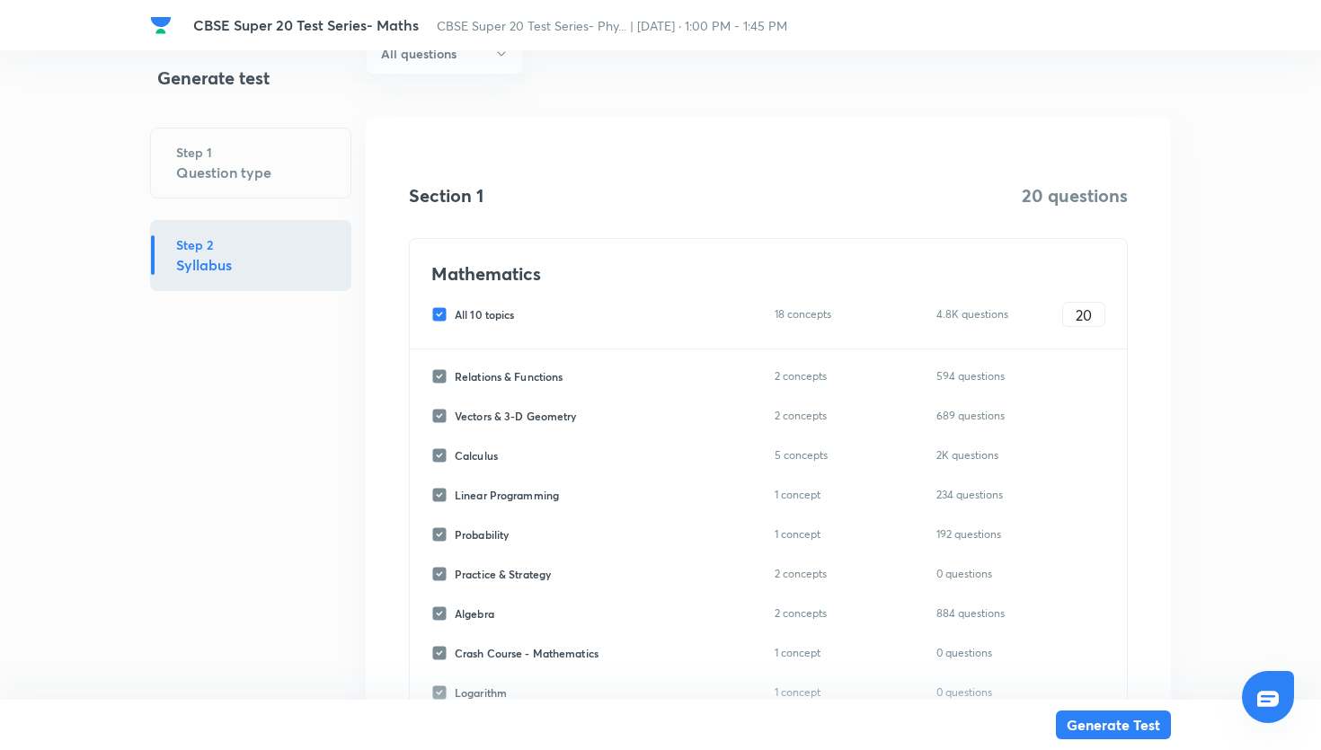
scroll to position [191, 0]
click at [442, 305] on input "All 10 topics" at bounding box center [442, 312] width 23 height 16
checkbox input "false"
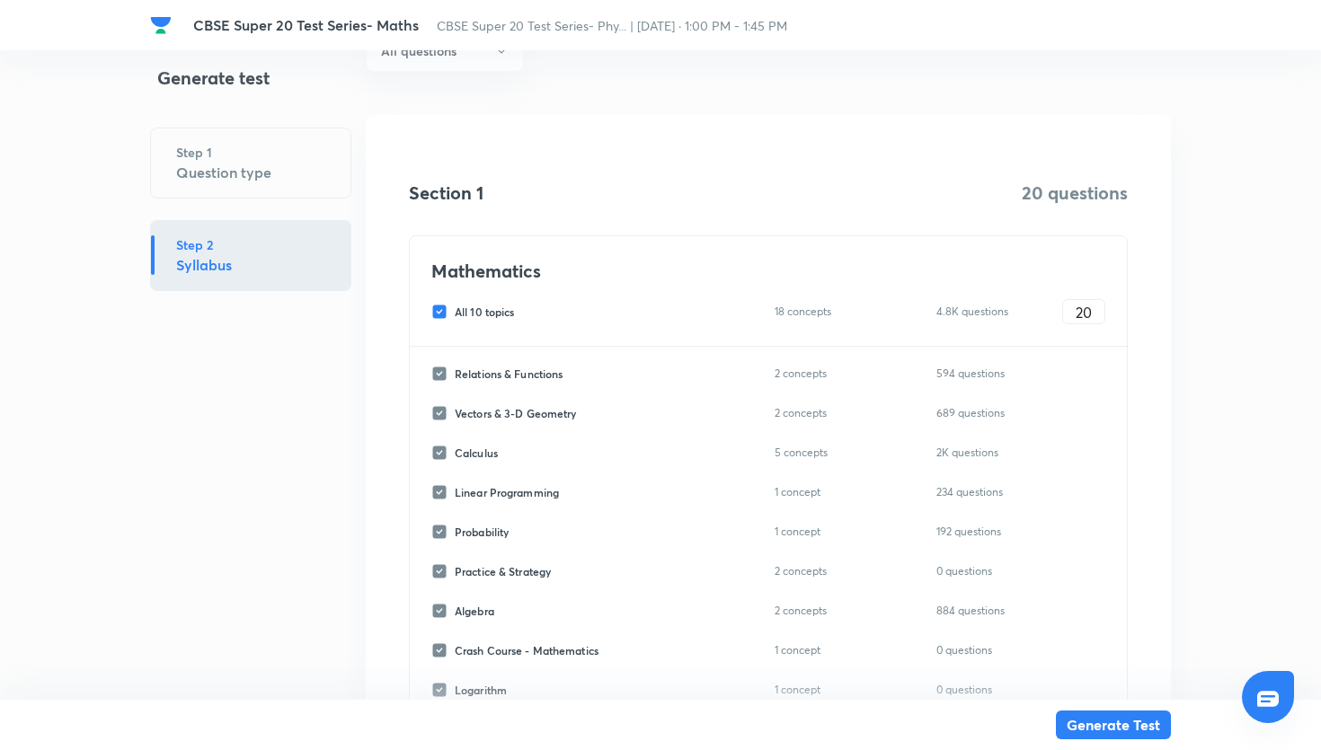
checkbox input "false"
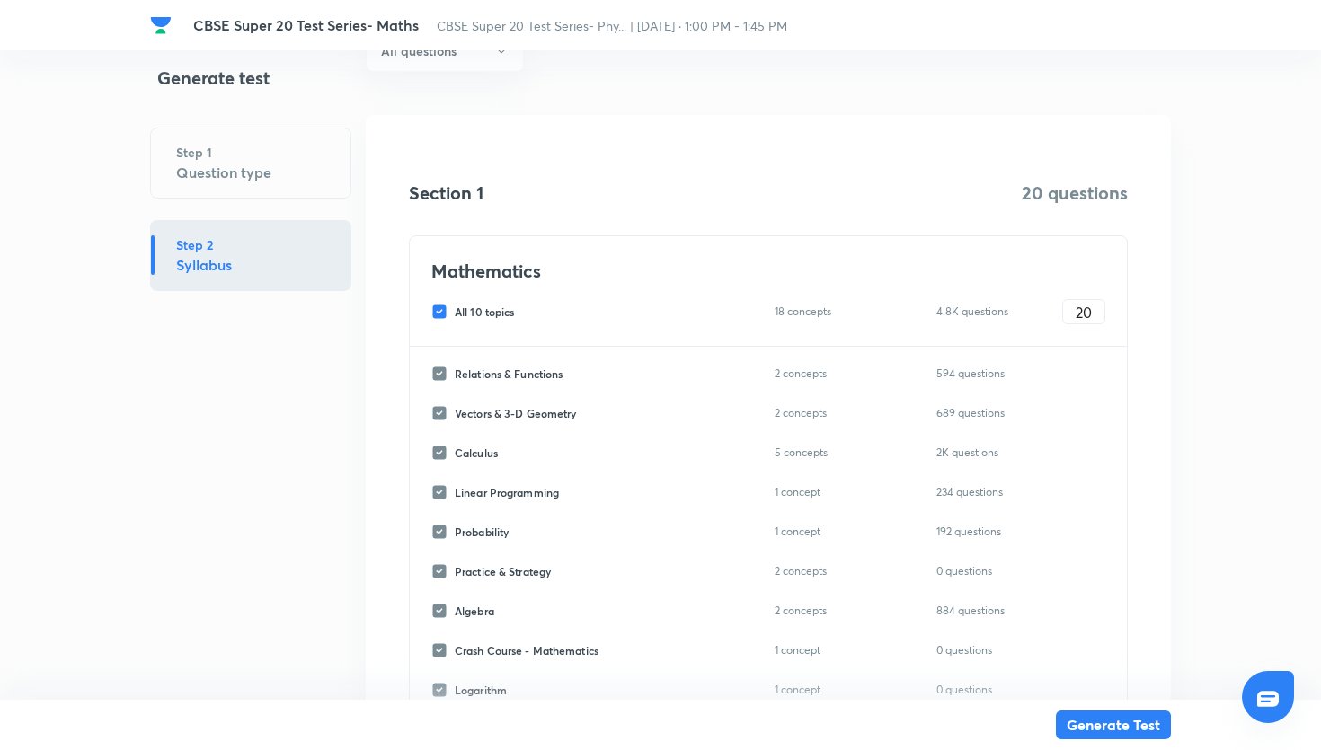
checkbox input "false"
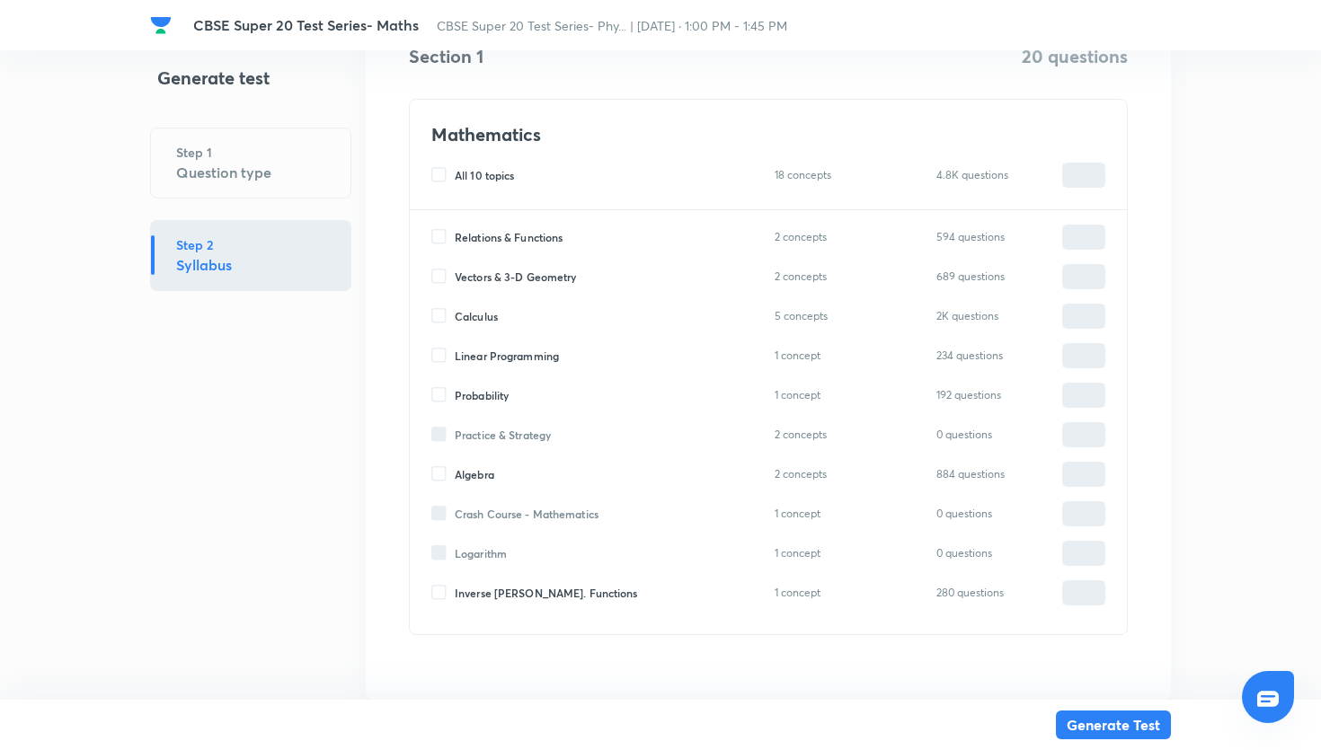
scroll to position [330, 0]
click at [444, 475] on input "Algebra" at bounding box center [442, 473] width 23 height 16
checkbox input "true"
type input "0"
click at [1071, 471] on input "0" at bounding box center [1083, 472] width 41 height 31
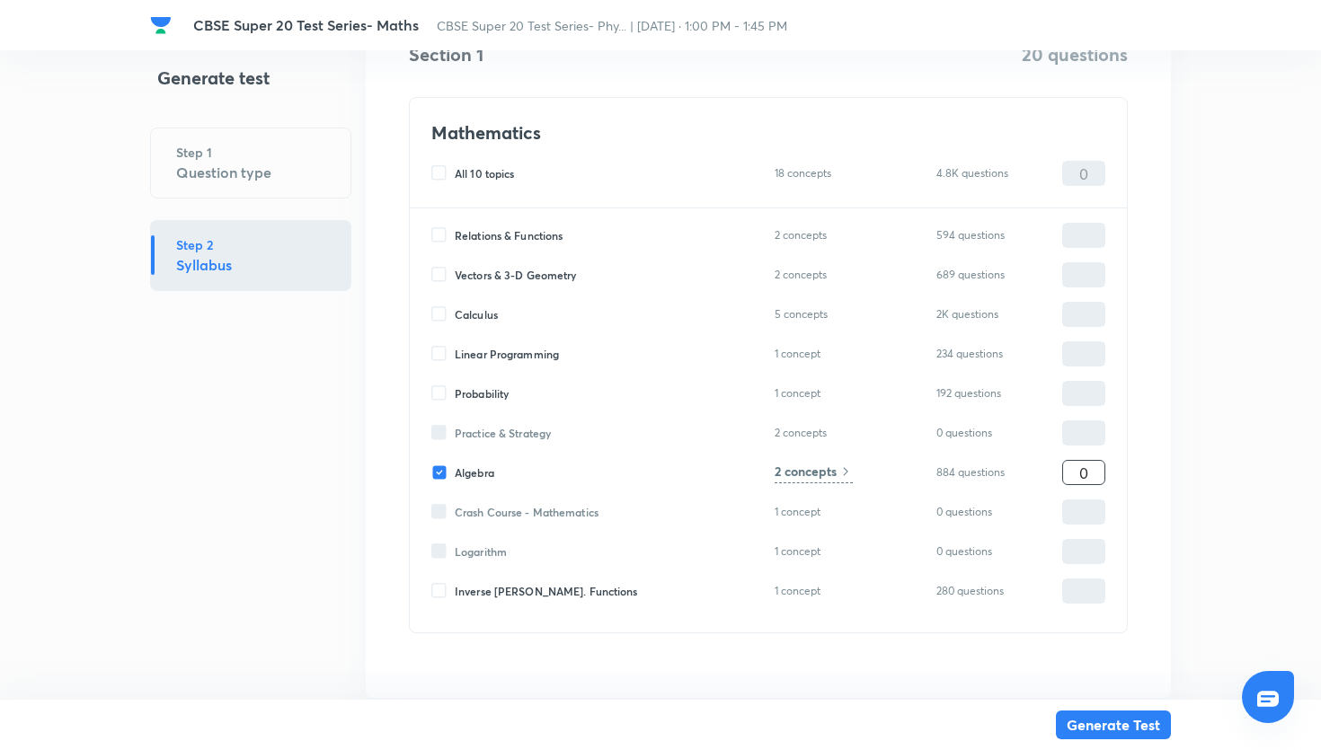
type input "20"
click at [840, 472] on icon at bounding box center [846, 472] width 14 height 14
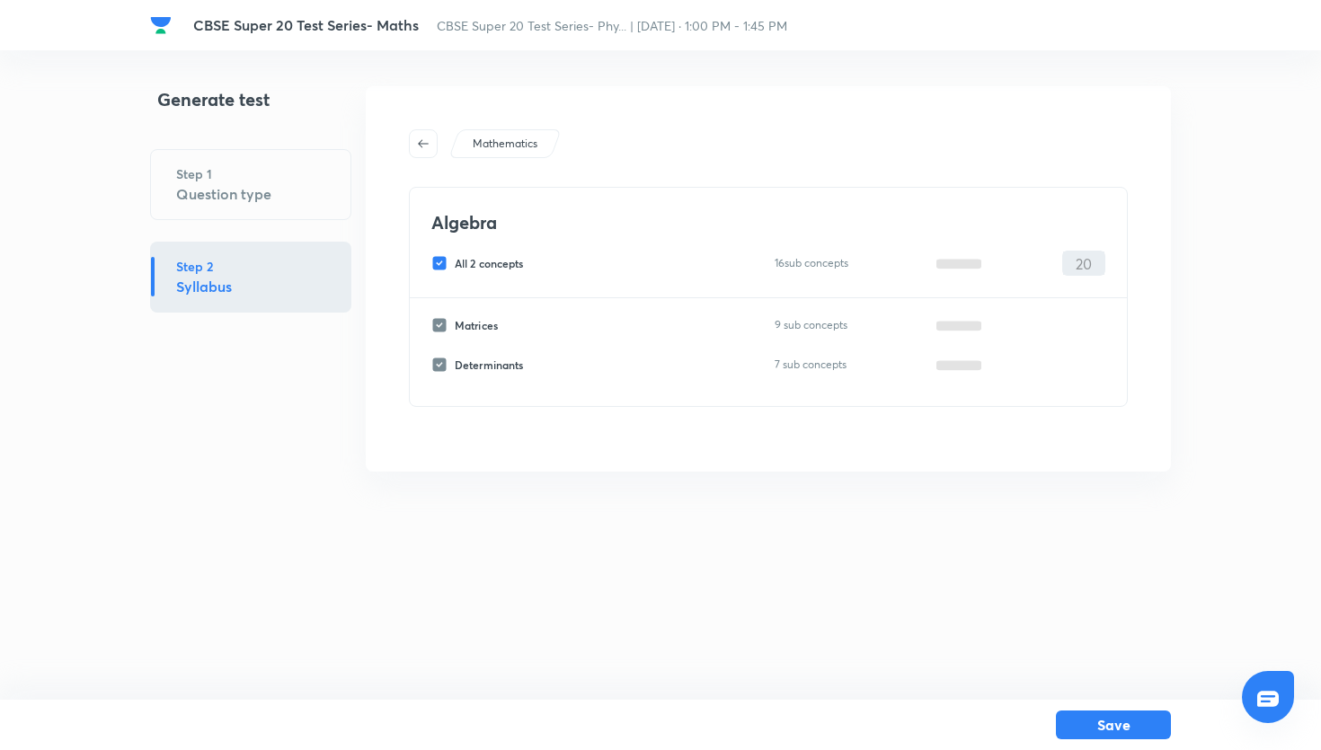
scroll to position [0, 0]
click at [426, 155] on button "button" at bounding box center [423, 143] width 29 height 29
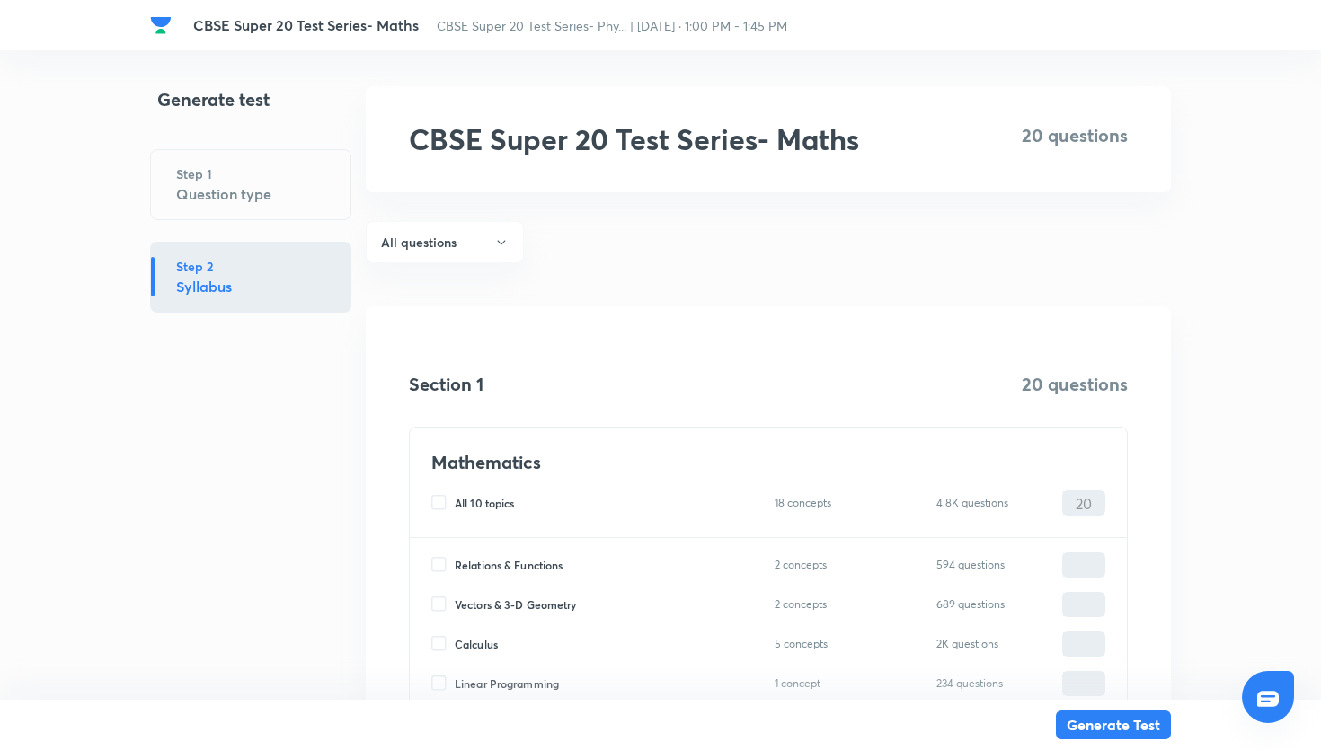
scroll to position [213, 0]
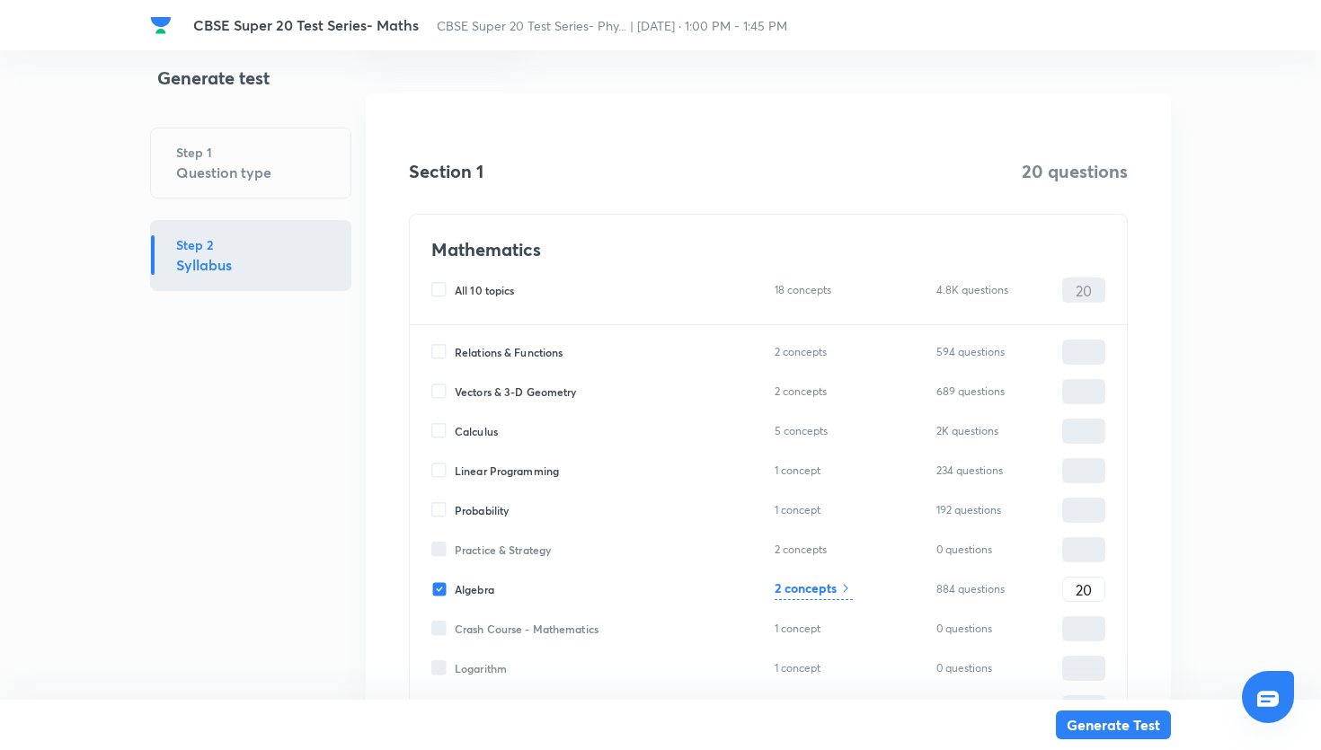
click at [448, 589] on input "Algebra" at bounding box center [442, 590] width 23 height 16
checkbox input "false"
type input "0"
click at [437, 429] on input "Calculus" at bounding box center [442, 431] width 23 height 16
checkbox input "true"
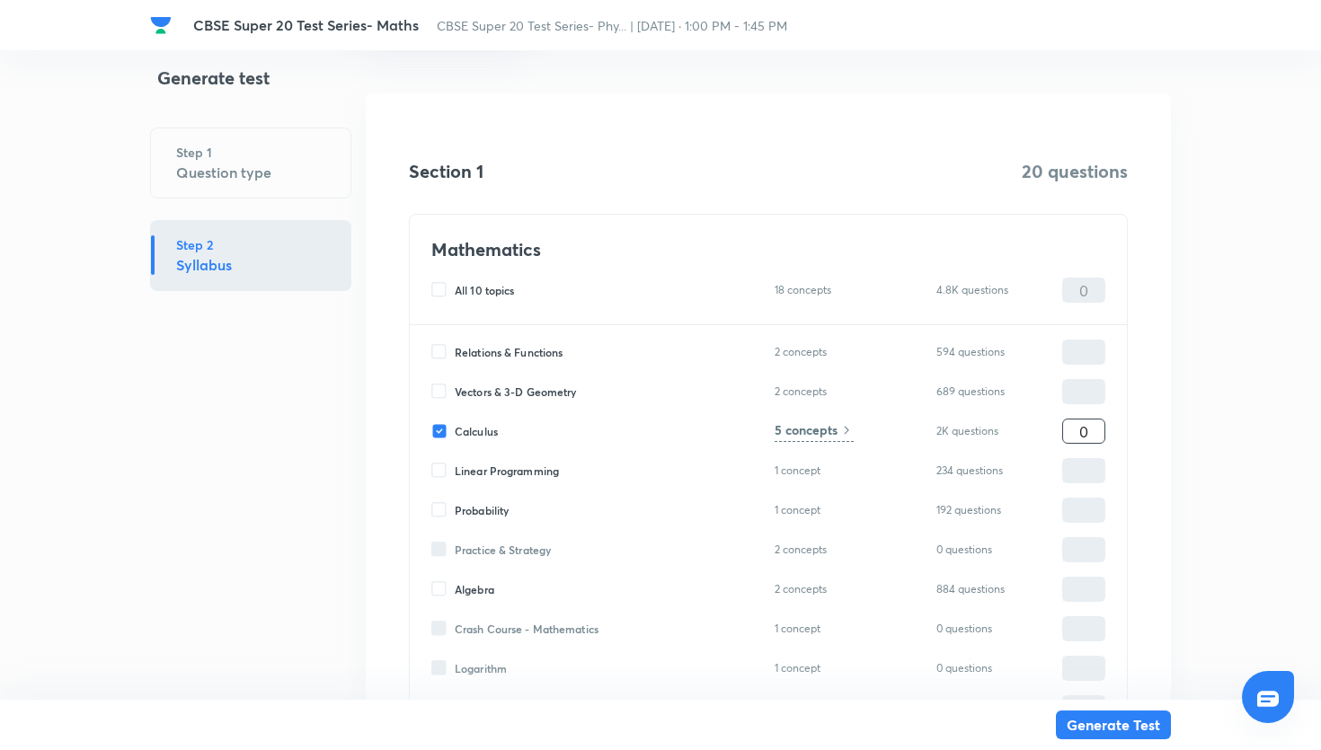
click at [1085, 436] on input "0" at bounding box center [1083, 431] width 41 height 31
type input "20"
click at [838, 433] on div "5 concepts" at bounding box center [814, 432] width 79 height 22
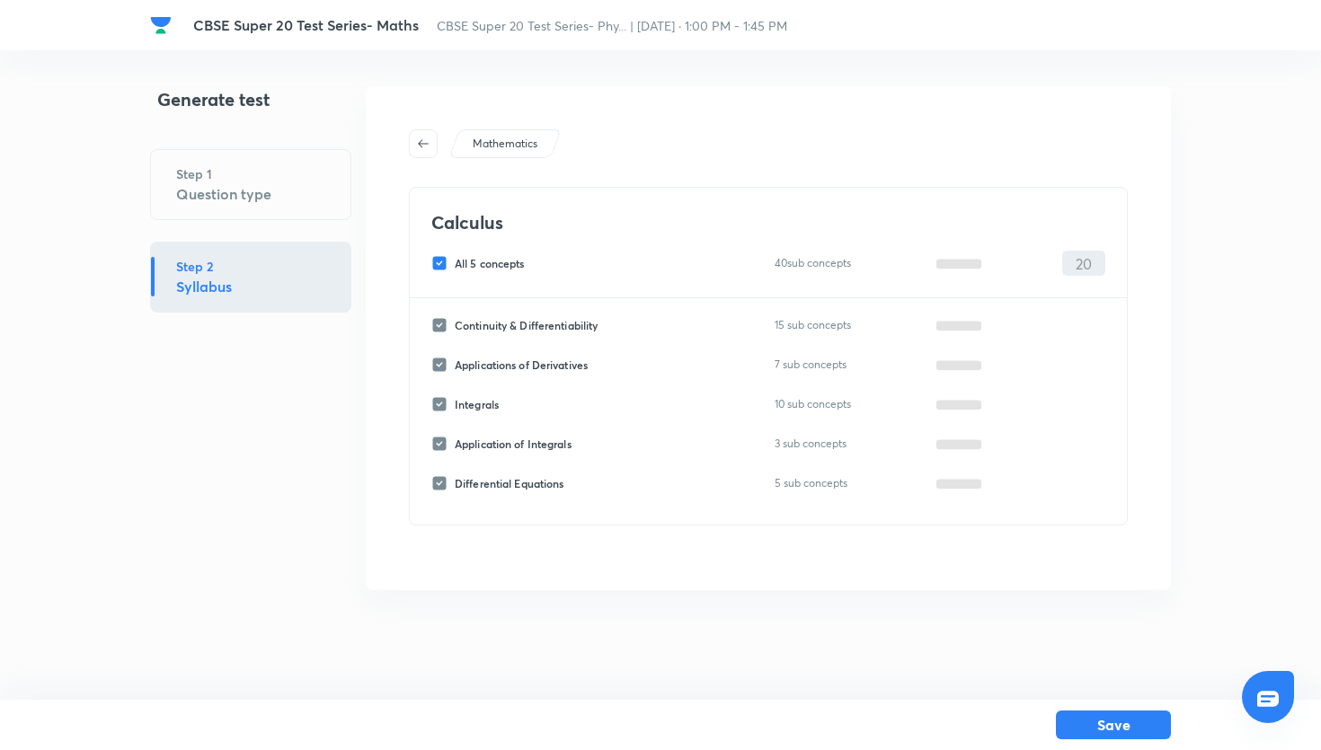
scroll to position [0, 0]
click at [444, 259] on input "All 5 concepts" at bounding box center [442, 263] width 23 height 16
checkbox input "false"
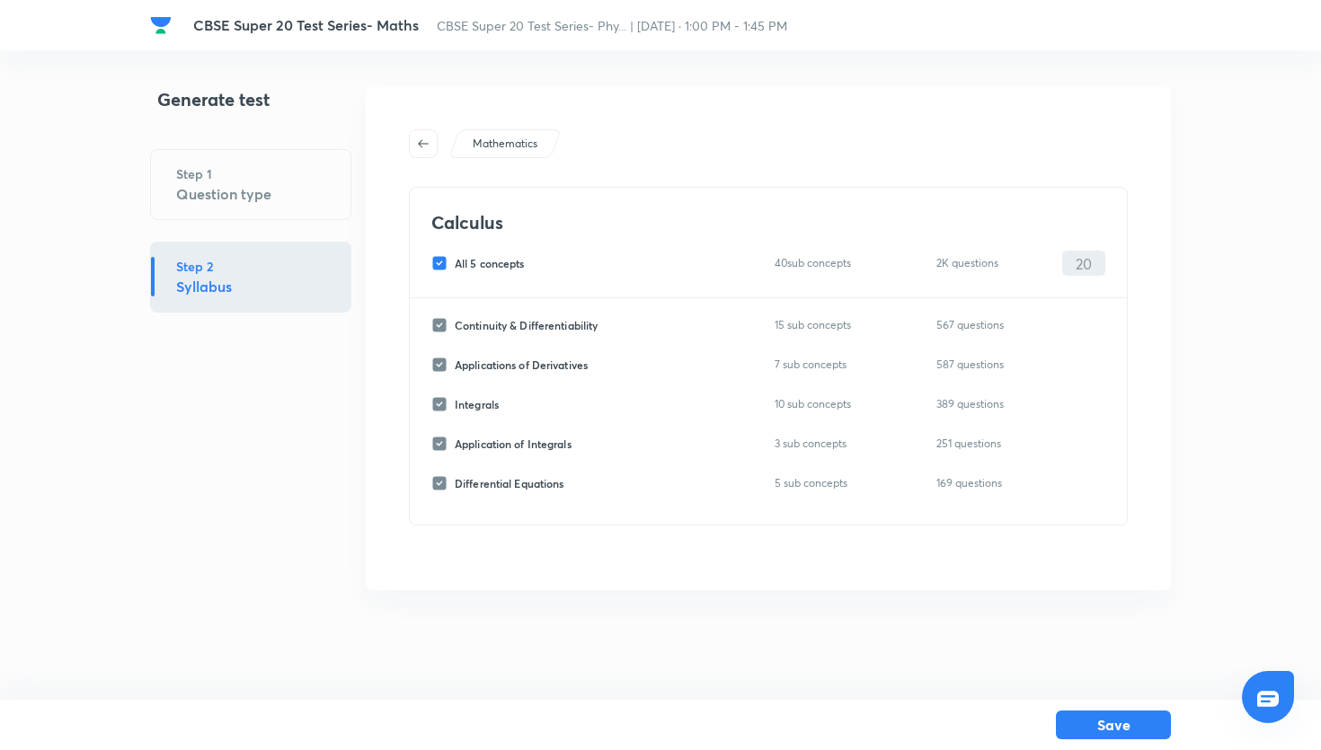
checkbox input "false"
click at [443, 402] on input "Integrals" at bounding box center [442, 404] width 23 height 16
checkbox input "true"
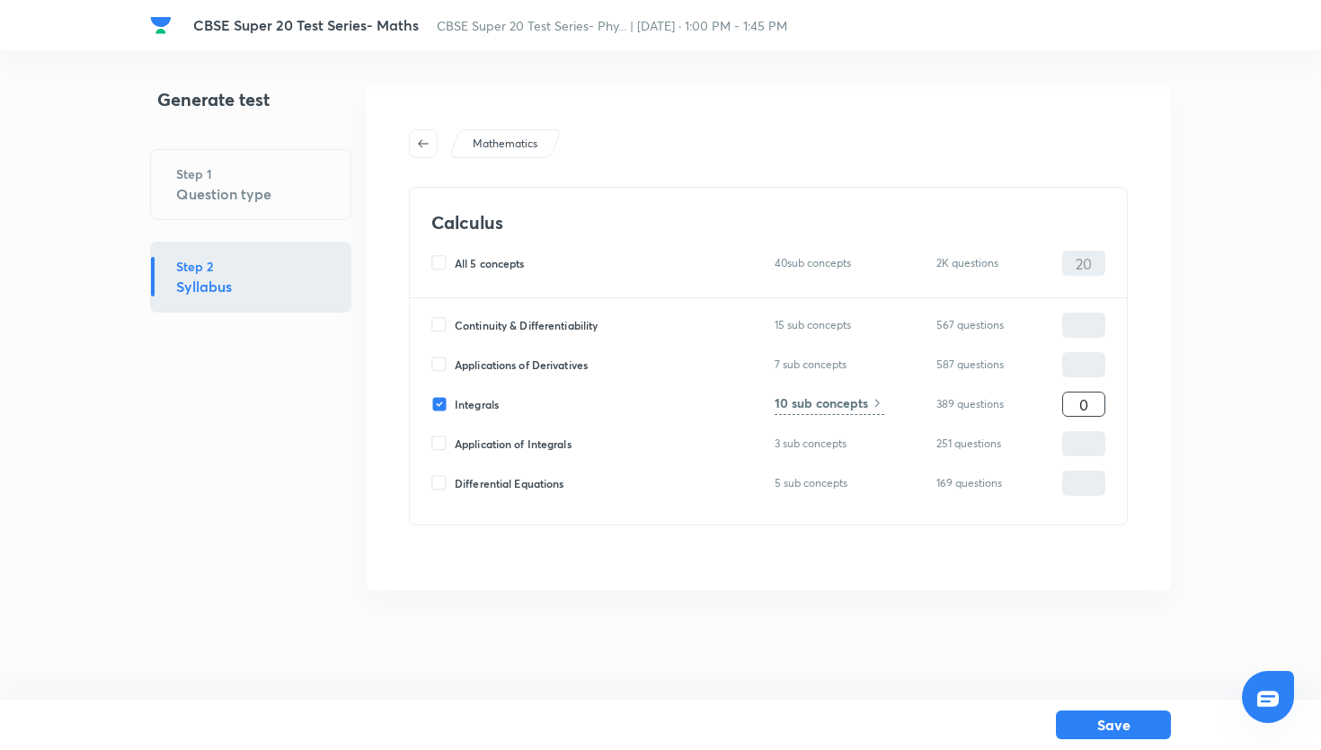
click at [1072, 411] on input "0" at bounding box center [1083, 404] width 41 height 31
type input "20"
click at [1106, 716] on button "Save" at bounding box center [1113, 723] width 115 height 29
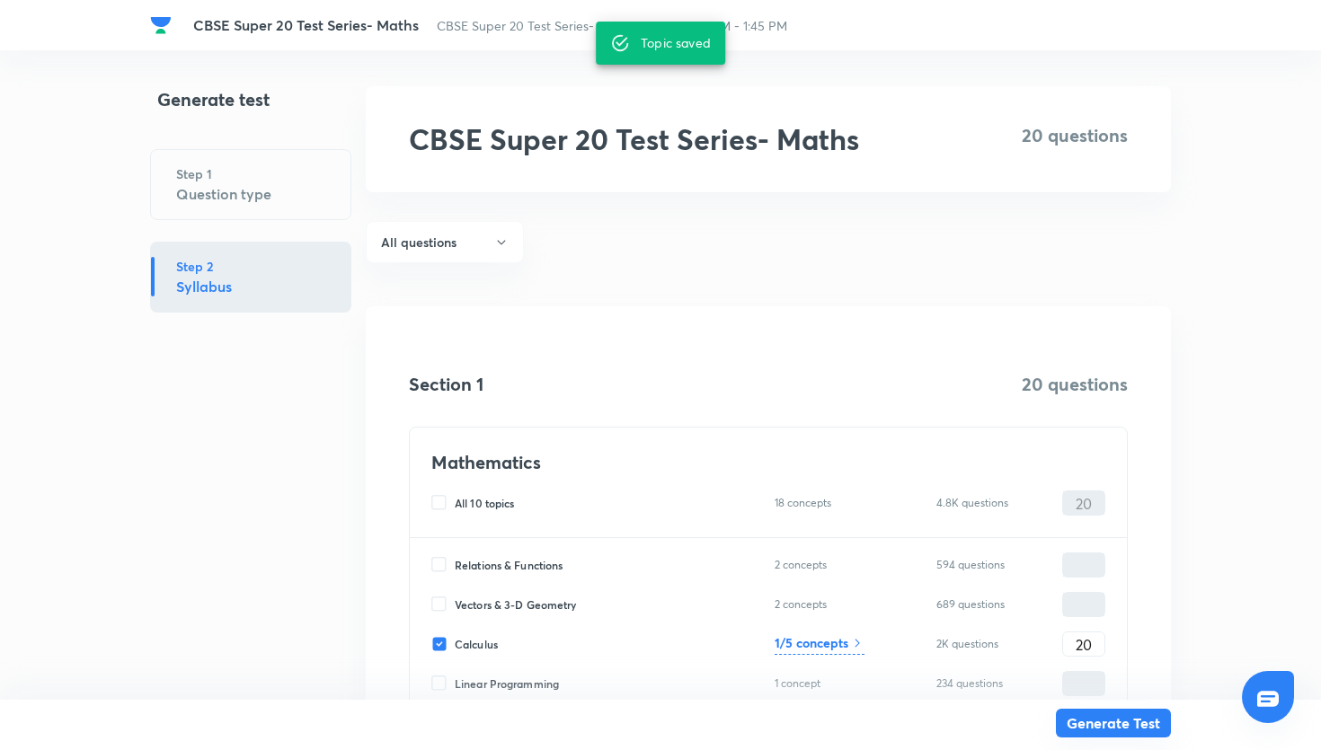
click at [1107, 723] on button "Generate Test" at bounding box center [1113, 723] width 115 height 29
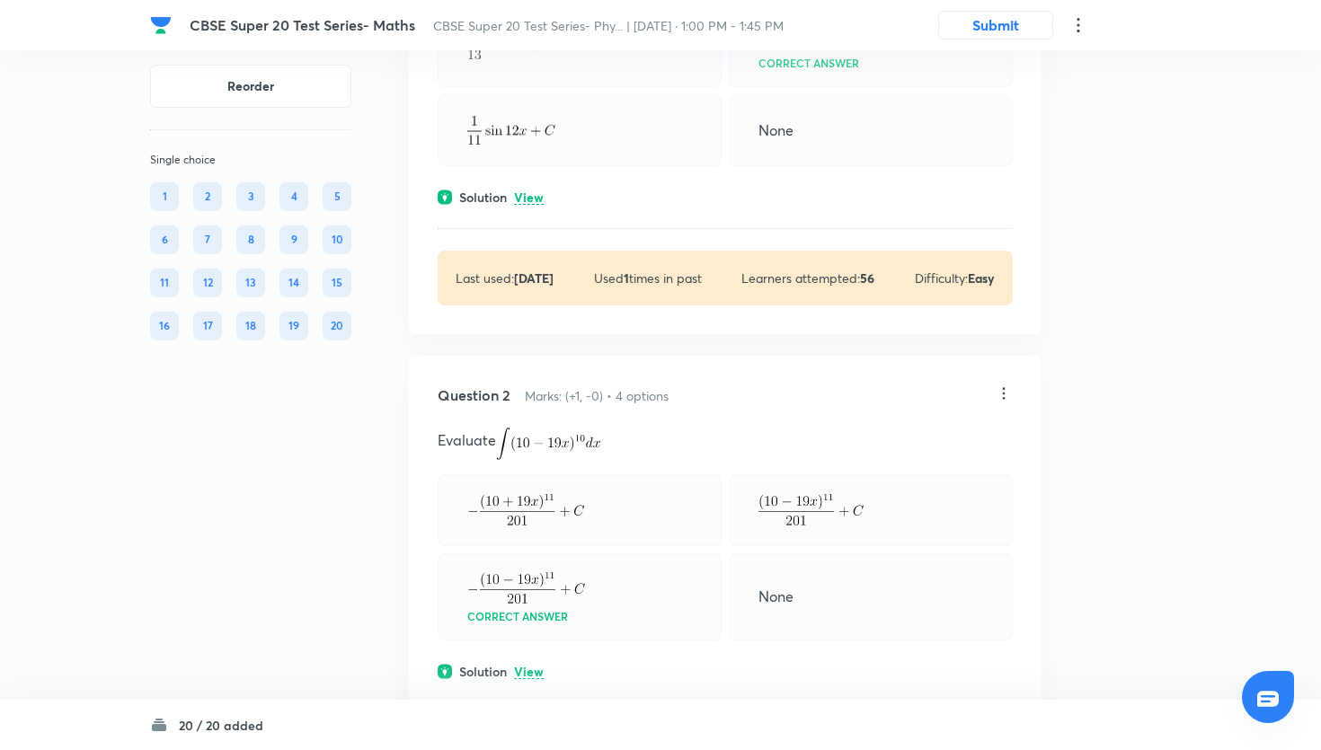
scroll to position [282, 0]
click at [1000, 27] on button "Submit" at bounding box center [995, 23] width 115 height 29
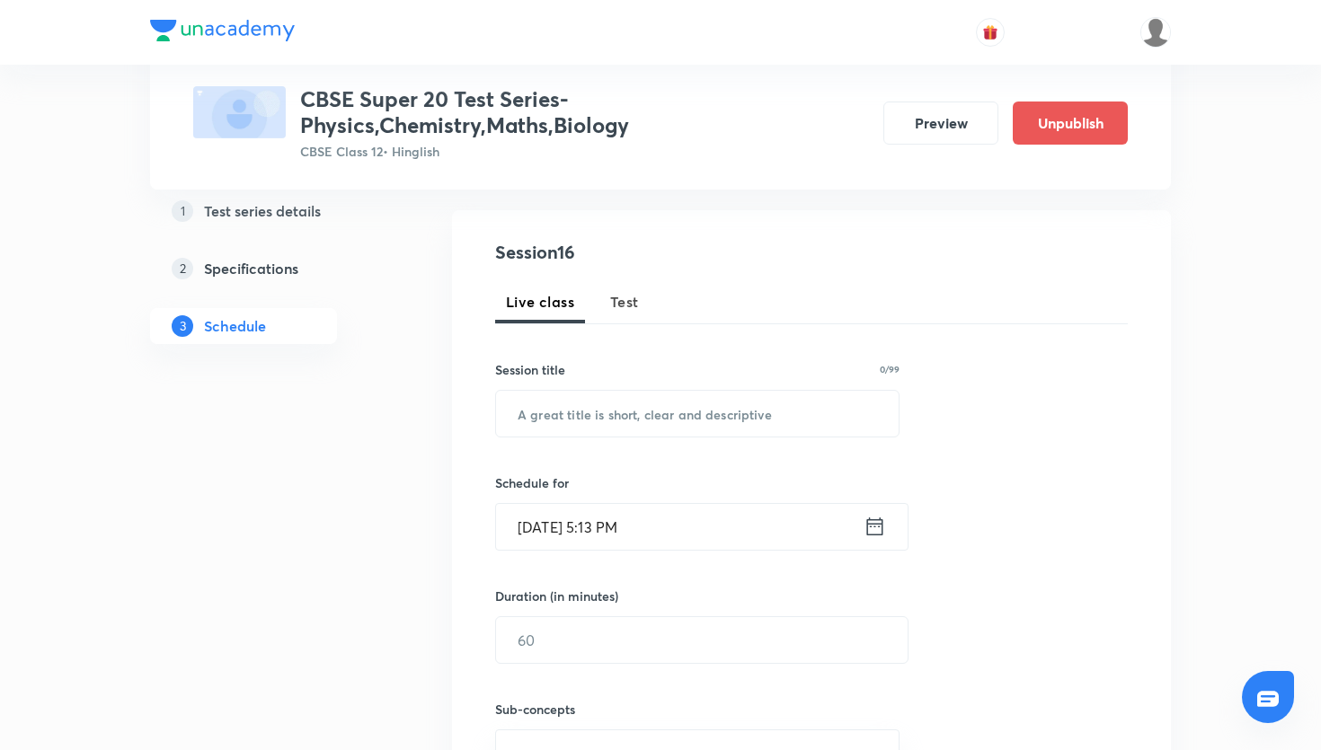
scroll to position [173, 0]
click at [563, 404] on input "text" at bounding box center [697, 413] width 403 height 46
paste input "CBSE Super 20 Test Series- Biology"
type input "CBSE Super 20 Test Series- Biology"
click at [885, 527] on icon at bounding box center [875, 525] width 22 height 25
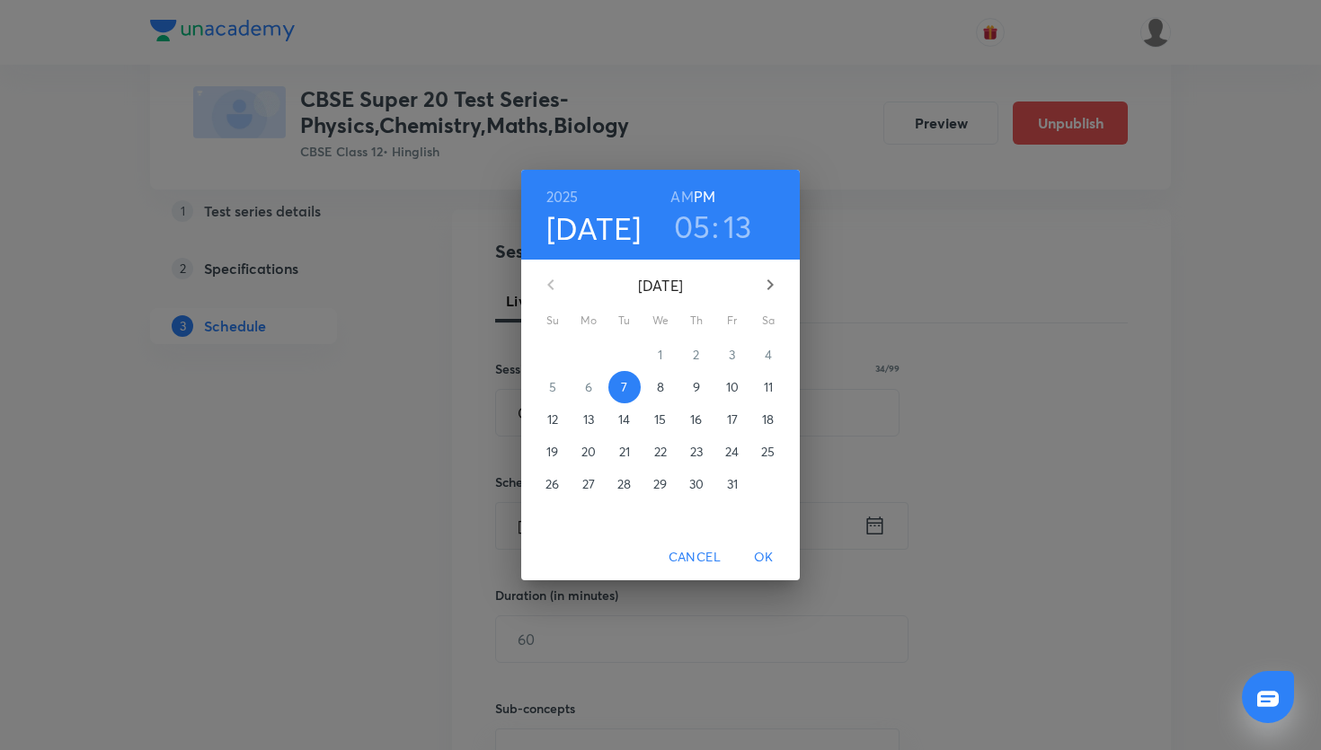
click at [556, 417] on p "12" at bounding box center [552, 420] width 11 height 18
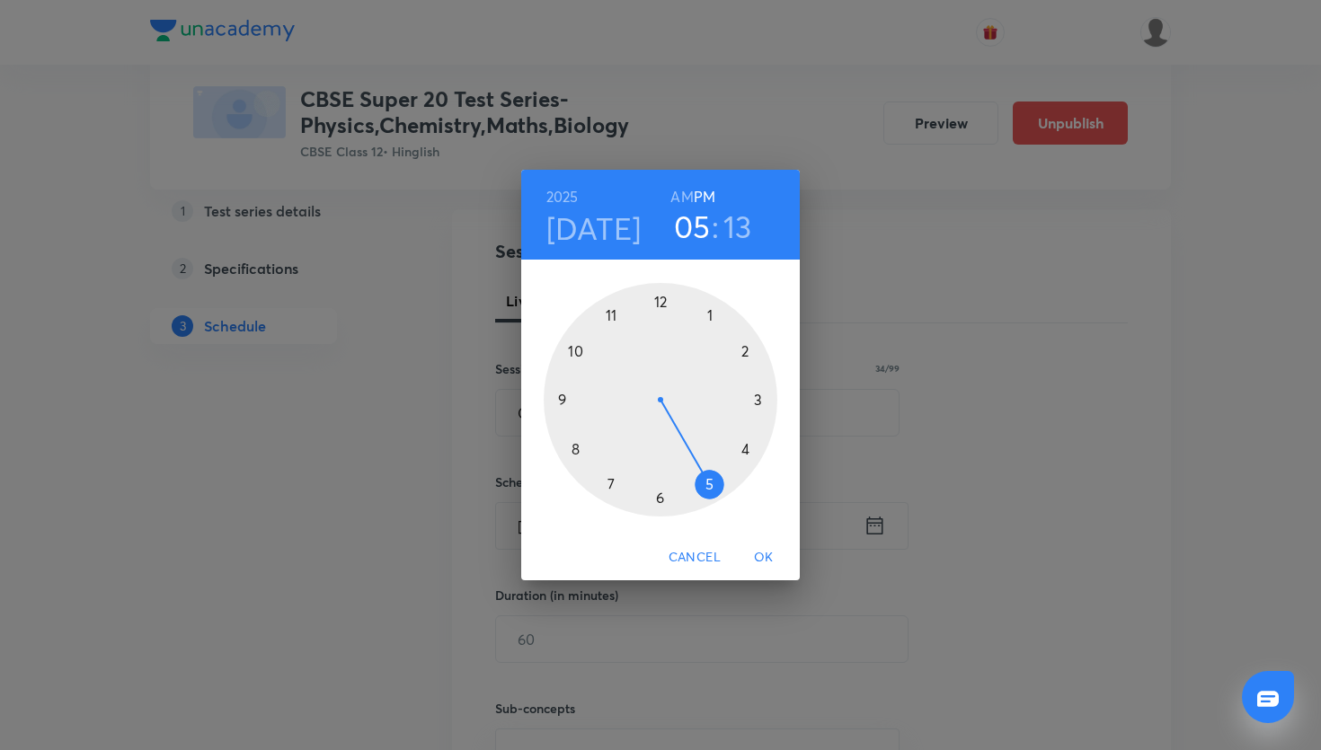
click at [742, 351] on div at bounding box center [661, 400] width 234 height 234
click at [662, 298] on div at bounding box center [661, 400] width 234 height 234
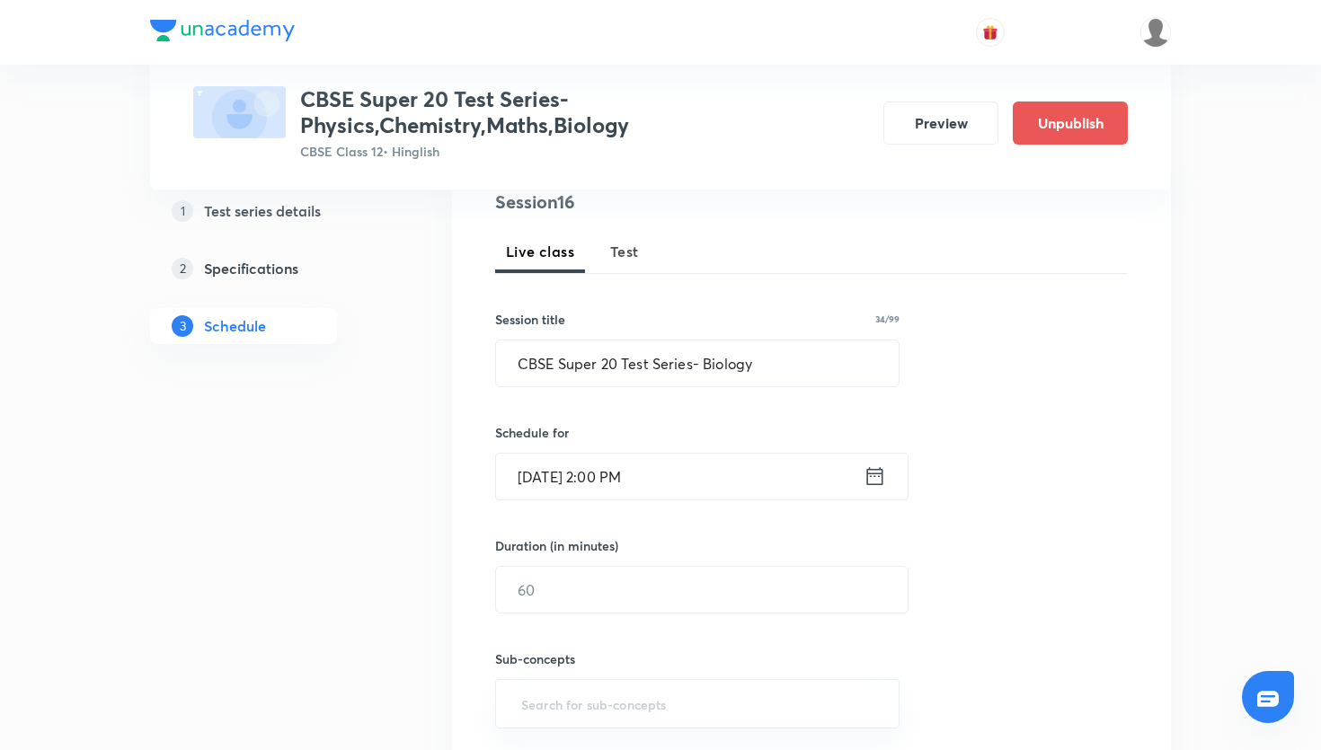
scroll to position [301, 0]
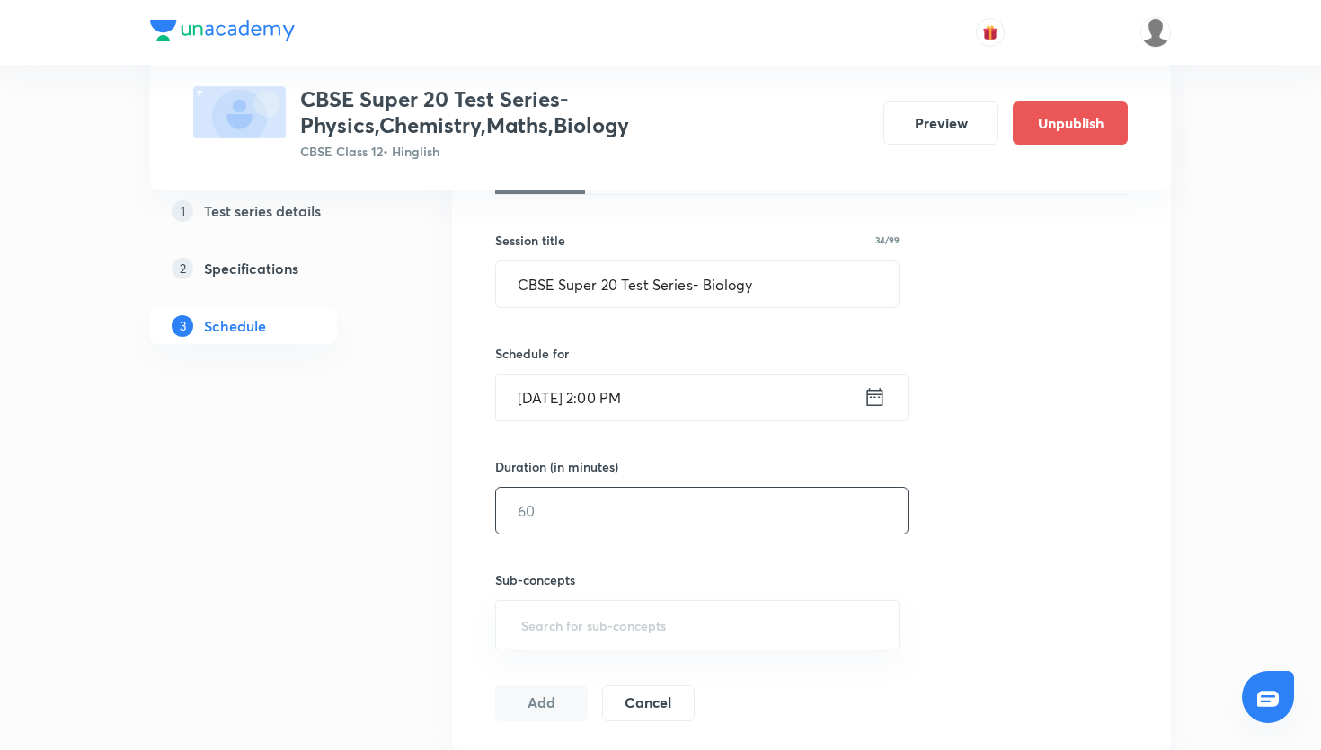
click at [589, 493] on input "text" at bounding box center [702, 511] width 412 height 46
type input "45"
click at [620, 617] on input "text" at bounding box center [698, 624] width 360 height 33
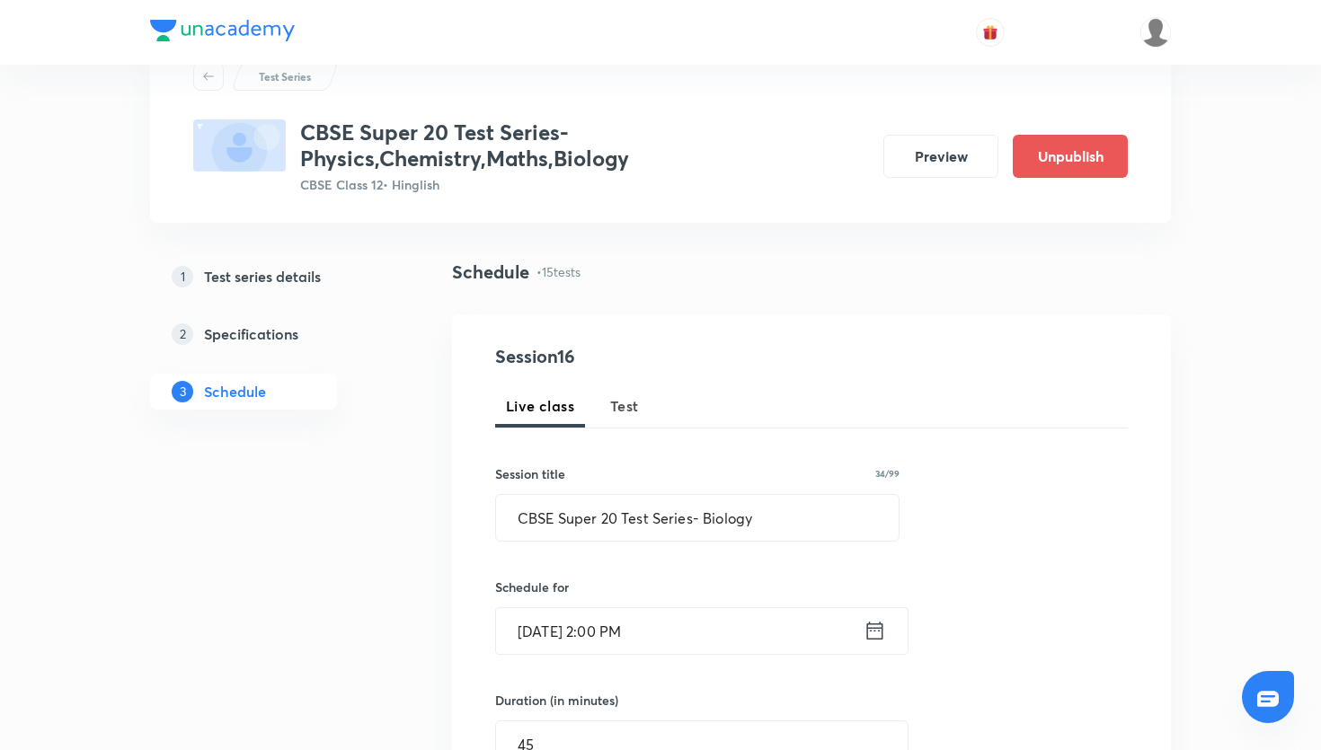
scroll to position [0, 0]
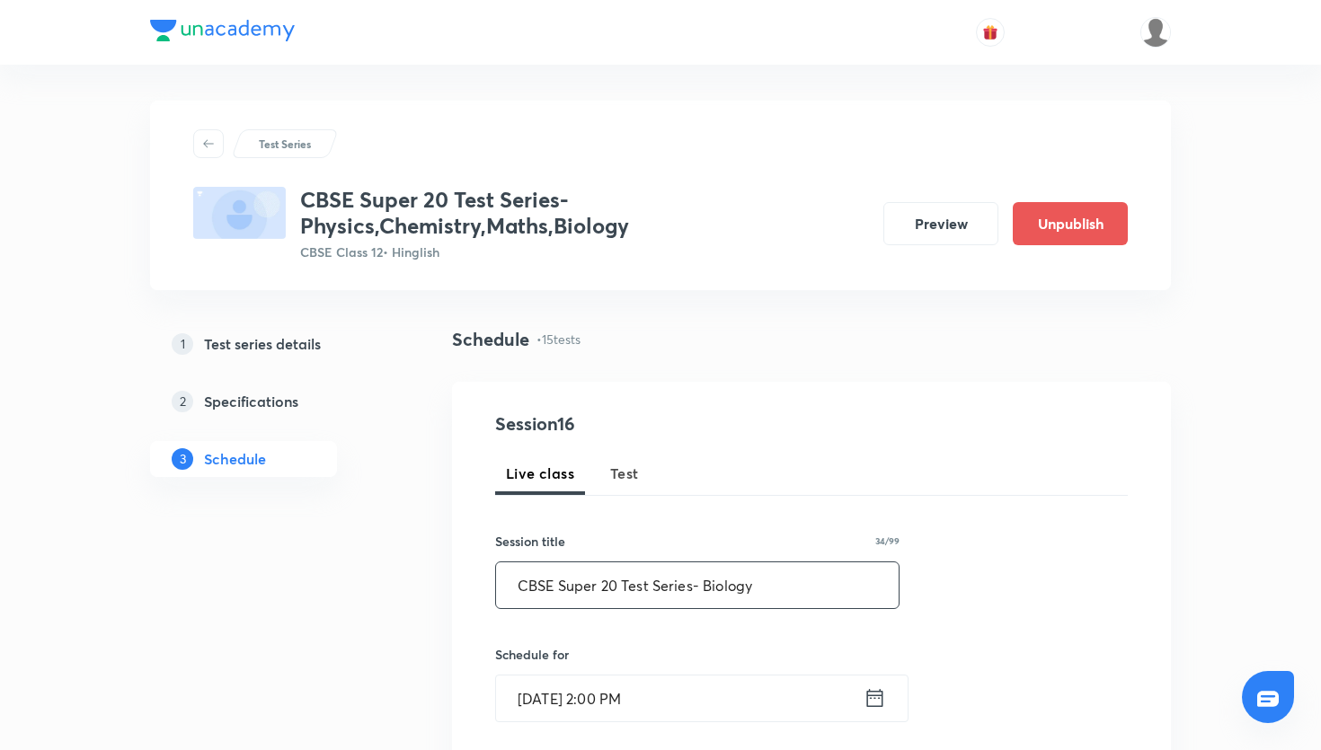
click at [657, 581] on input "CBSE Super 20 Test Series- Biology" at bounding box center [697, 586] width 403 height 46
click at [622, 478] on span "Test" at bounding box center [624, 474] width 29 height 22
click at [634, 575] on input "text" at bounding box center [697, 586] width 403 height 46
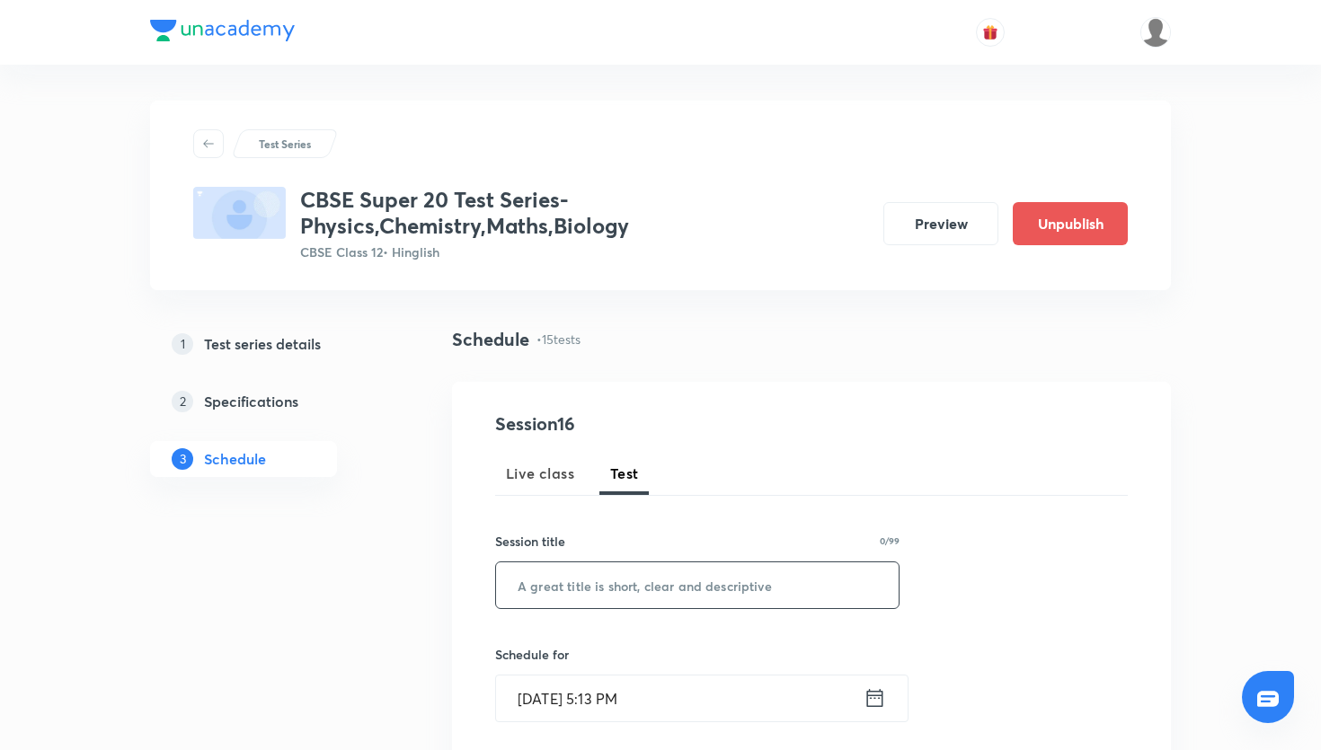
paste input "CBSE Super 20 Test Series- Biology"
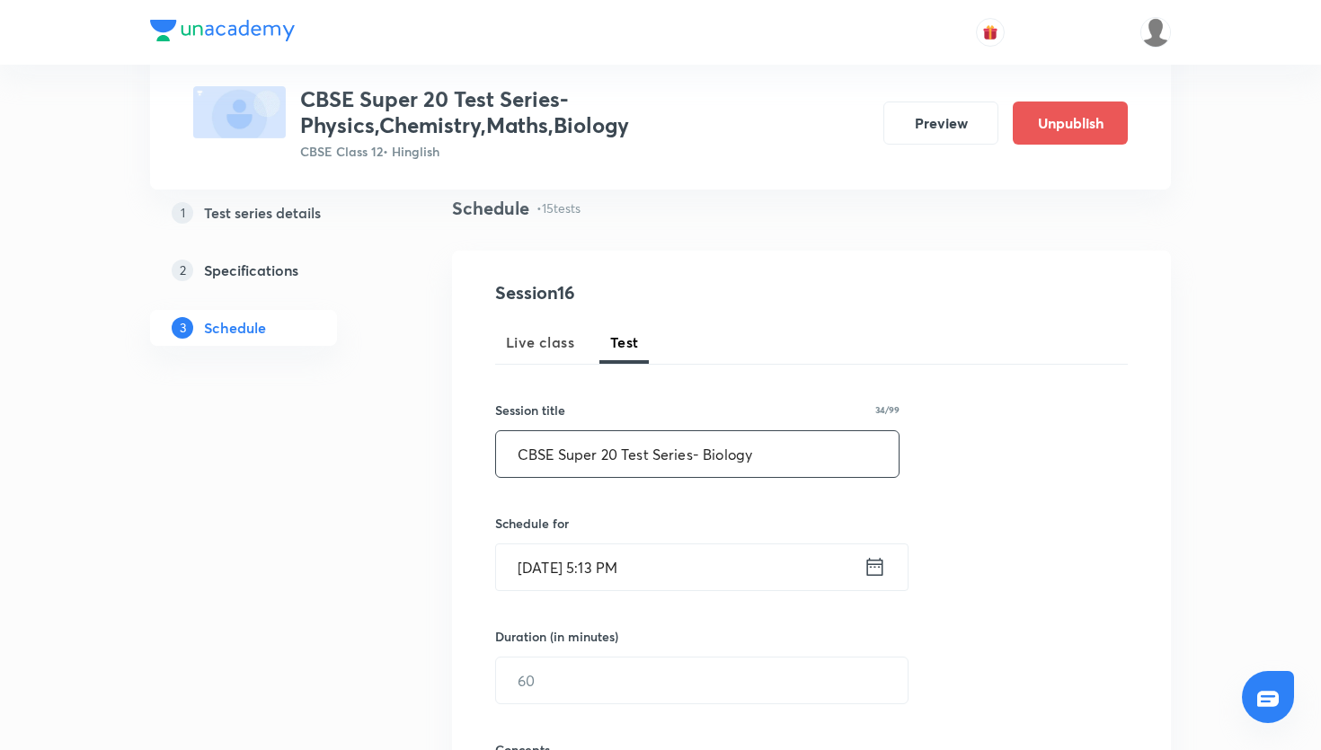
scroll to position [155, 0]
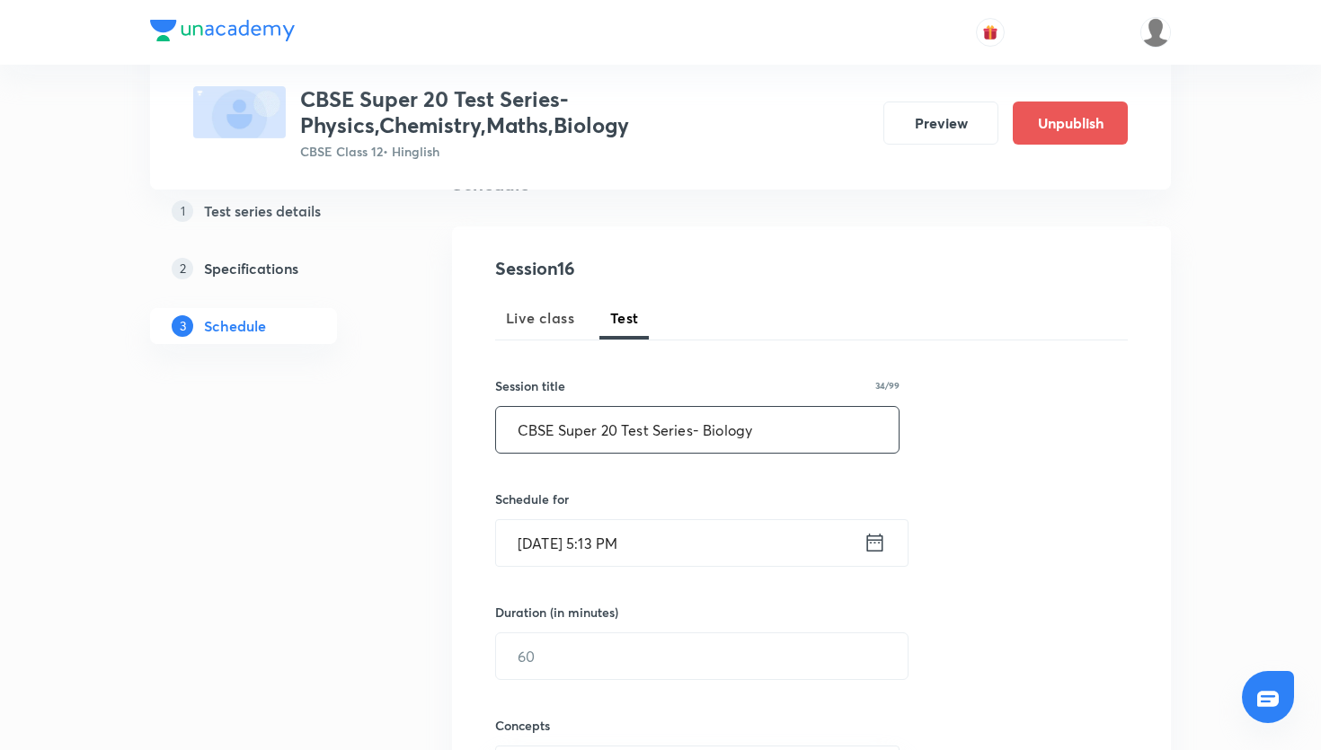
type input "CBSE Super 20 Test Series- Biology"
click at [875, 553] on icon at bounding box center [875, 542] width 22 height 25
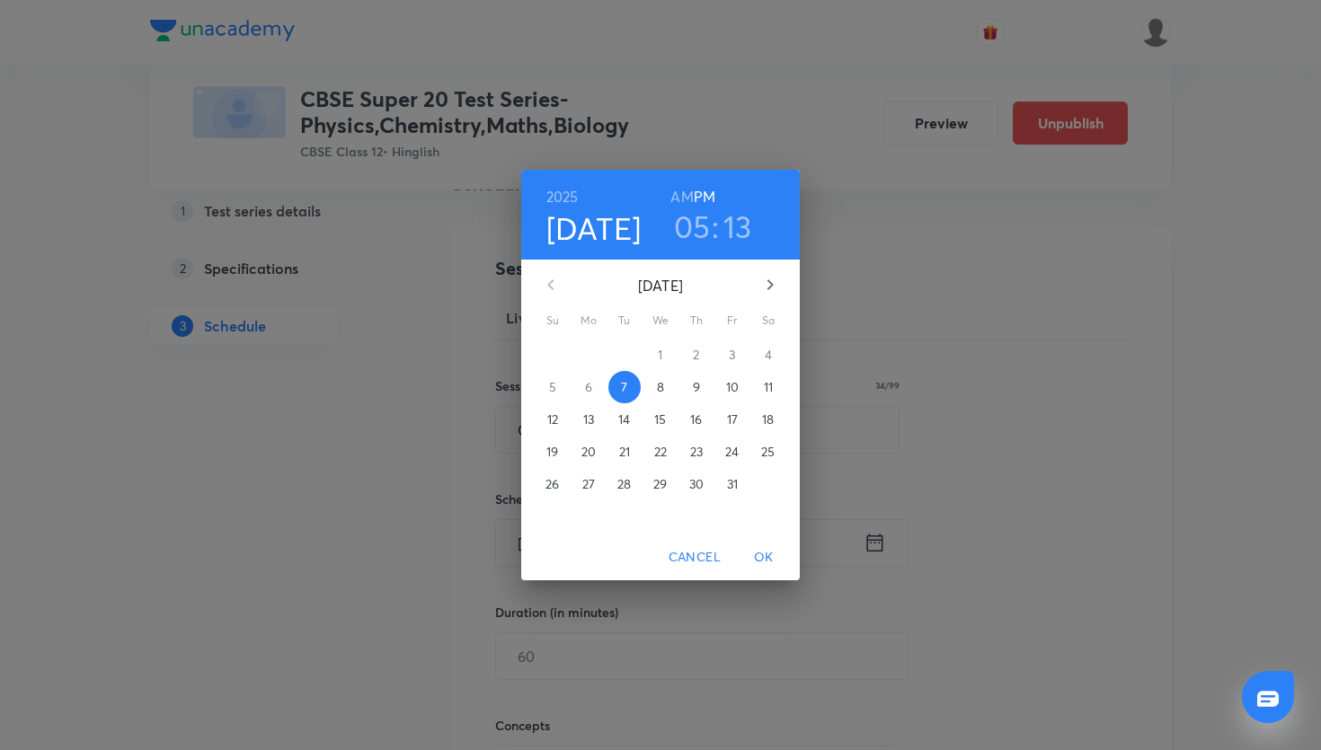
click at [551, 413] on p "12" at bounding box center [552, 420] width 11 height 18
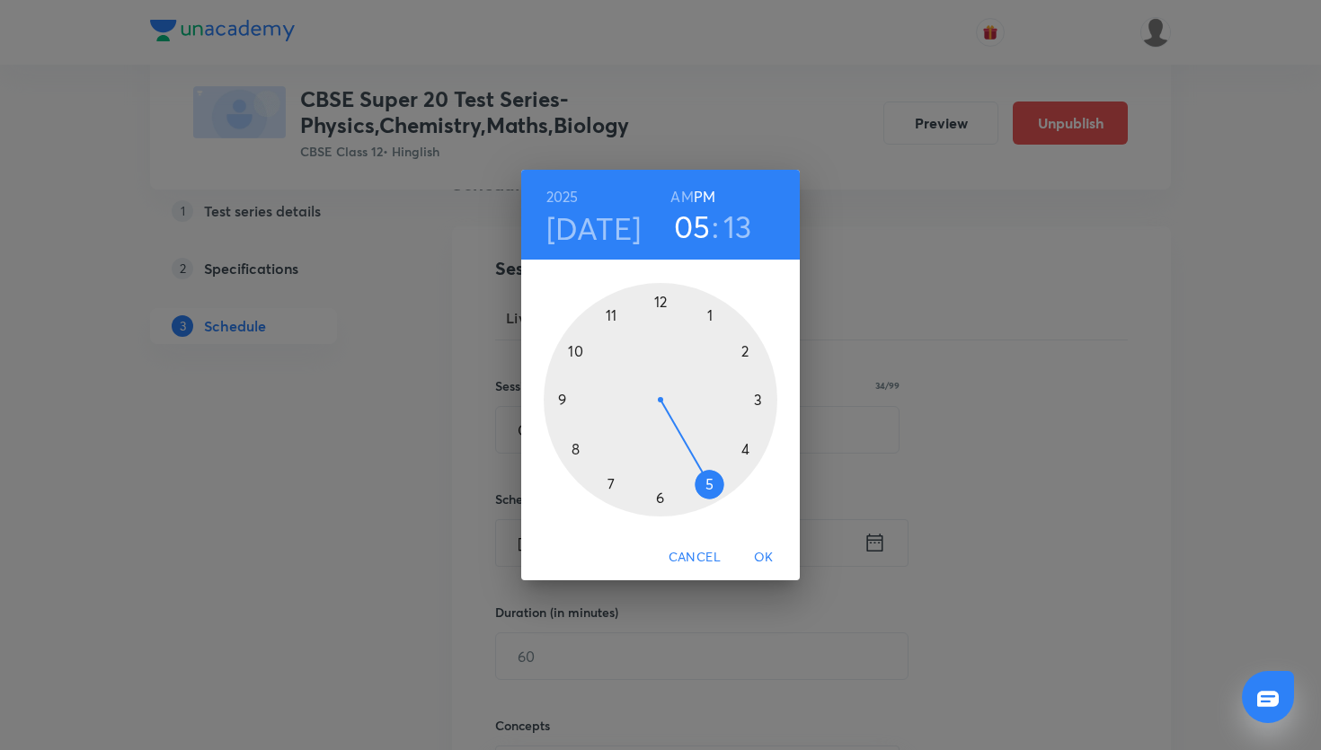
click at [746, 355] on div at bounding box center [661, 400] width 234 height 234
click at [666, 298] on div at bounding box center [661, 400] width 234 height 234
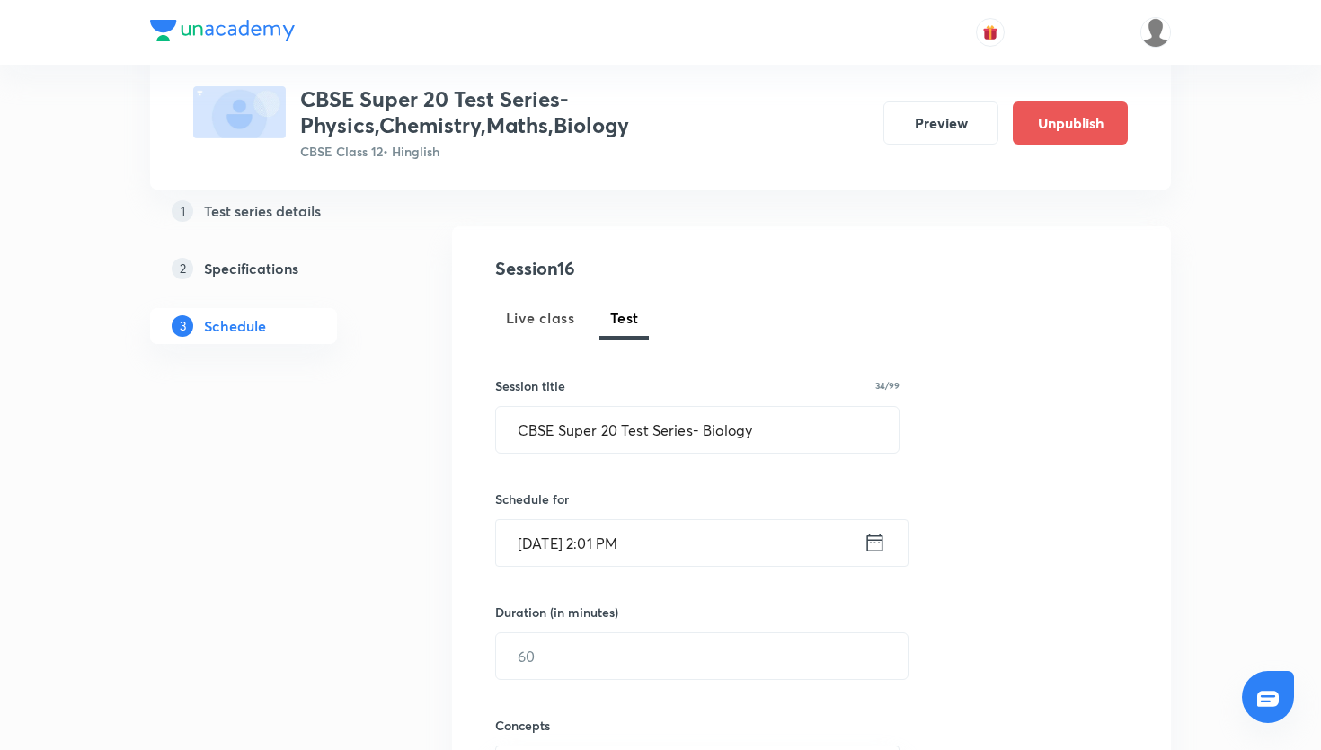
click at [872, 547] on icon at bounding box center [875, 542] width 22 height 25
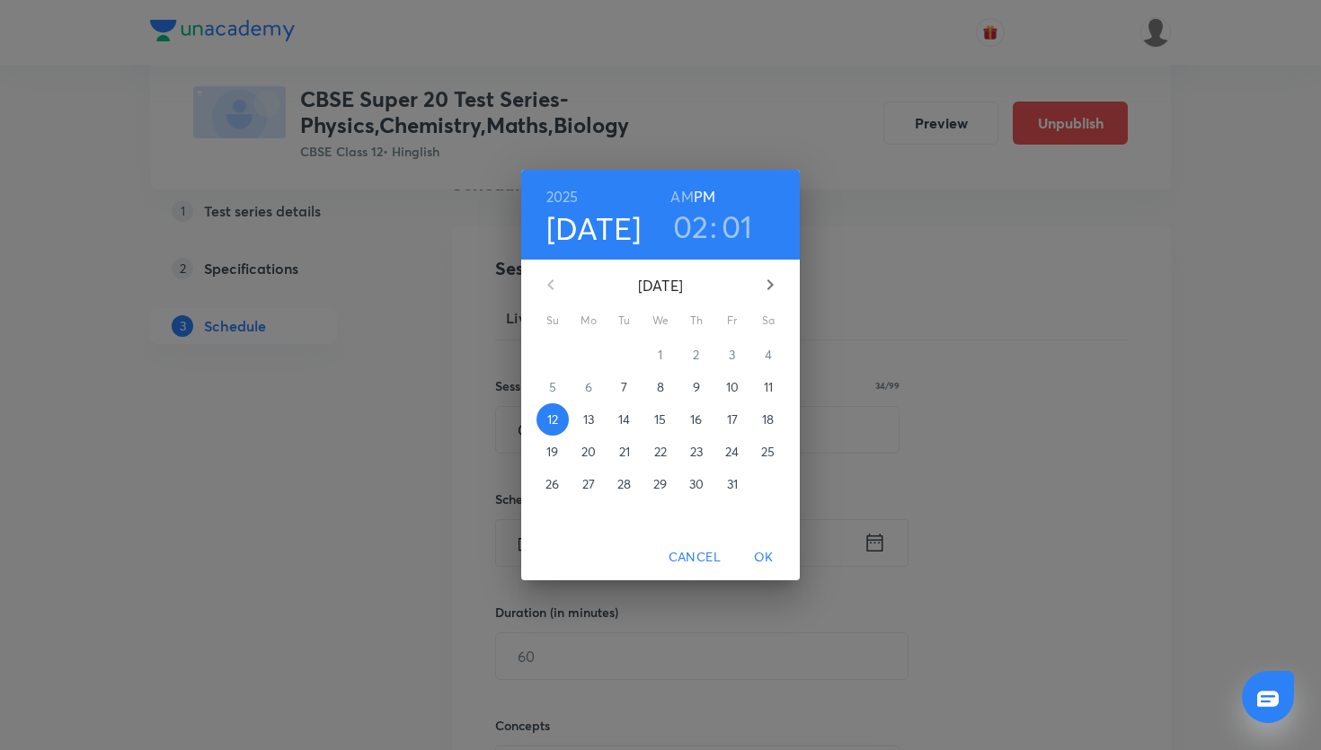
click at [742, 228] on h3 "01" at bounding box center [737, 227] width 31 height 38
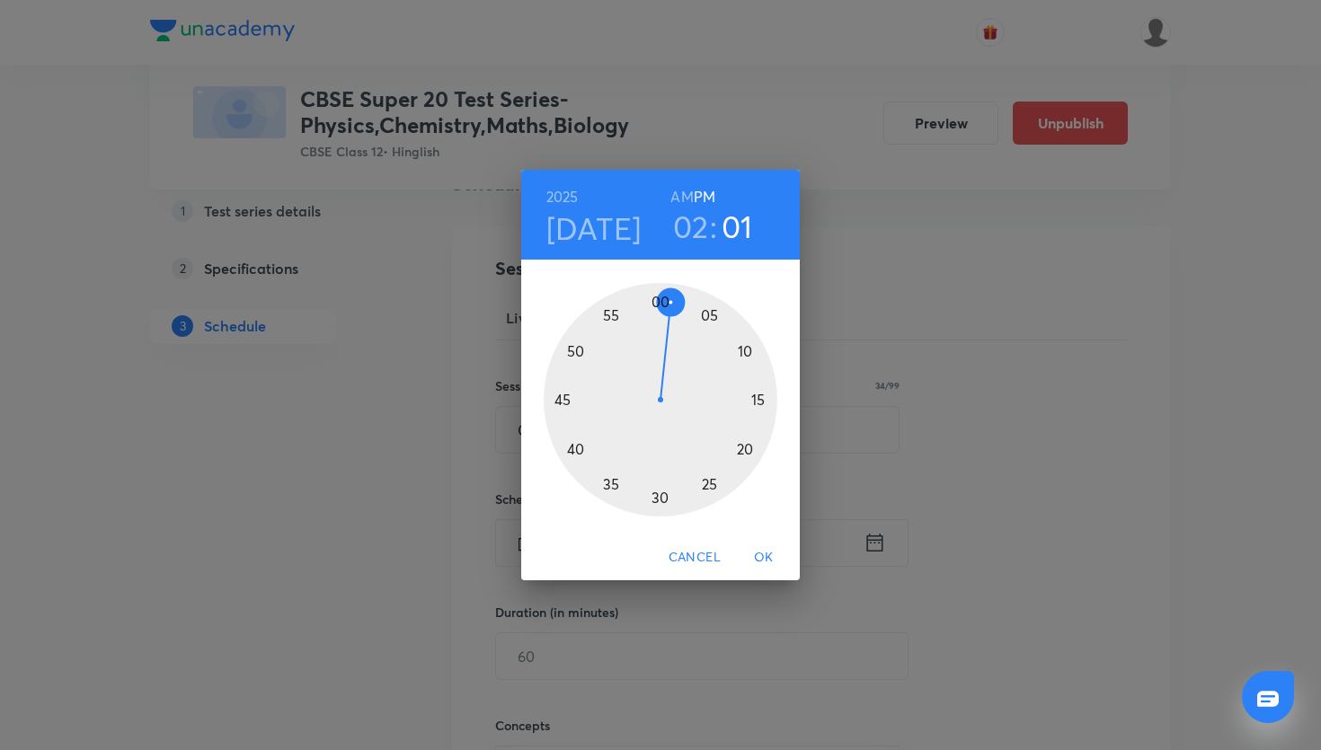
click at [661, 305] on div at bounding box center [661, 400] width 234 height 234
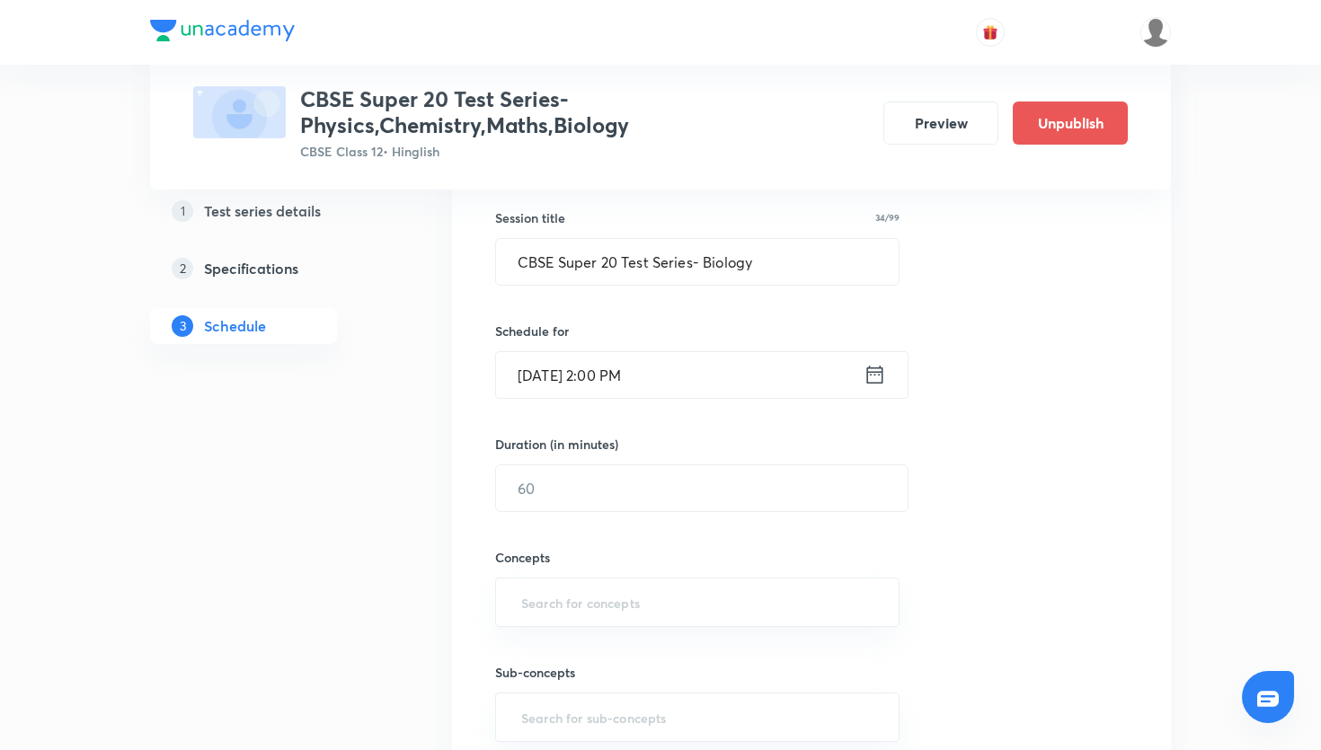
scroll to position [332, 0]
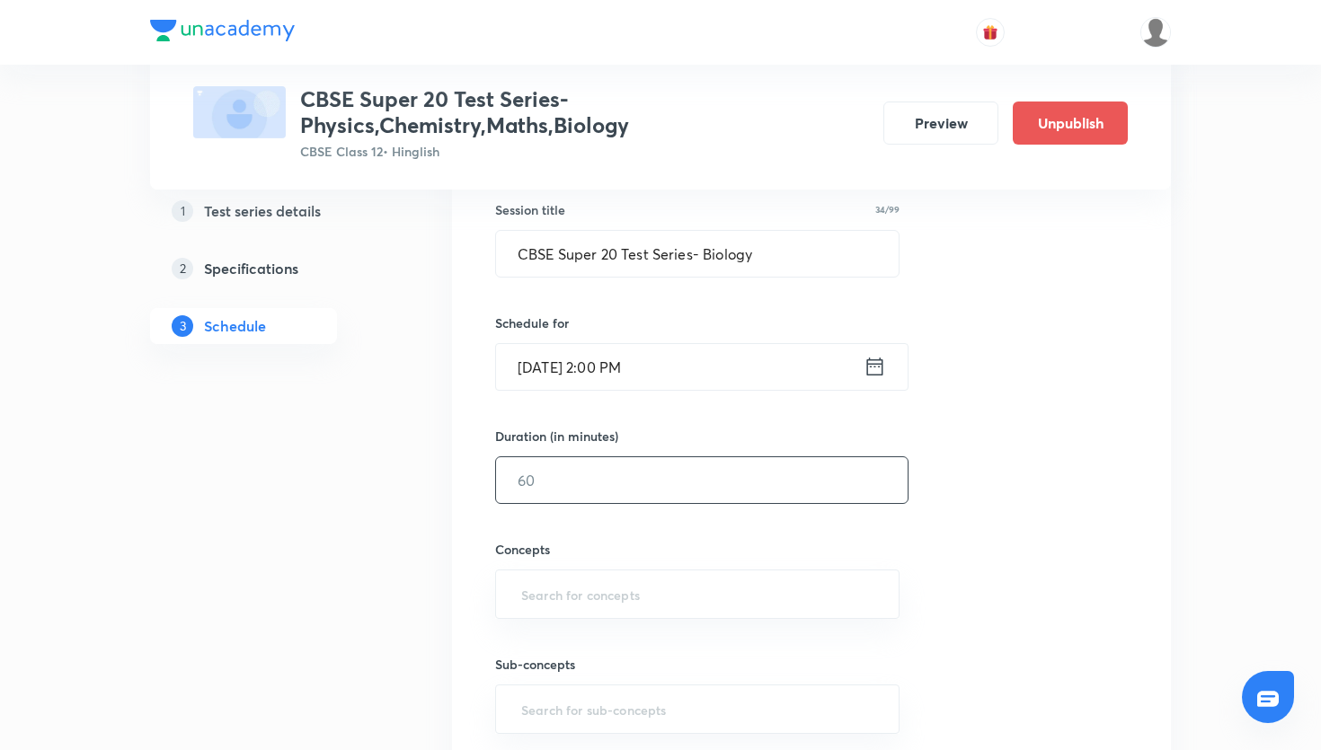
click at [627, 492] on input "text" at bounding box center [702, 480] width 412 height 46
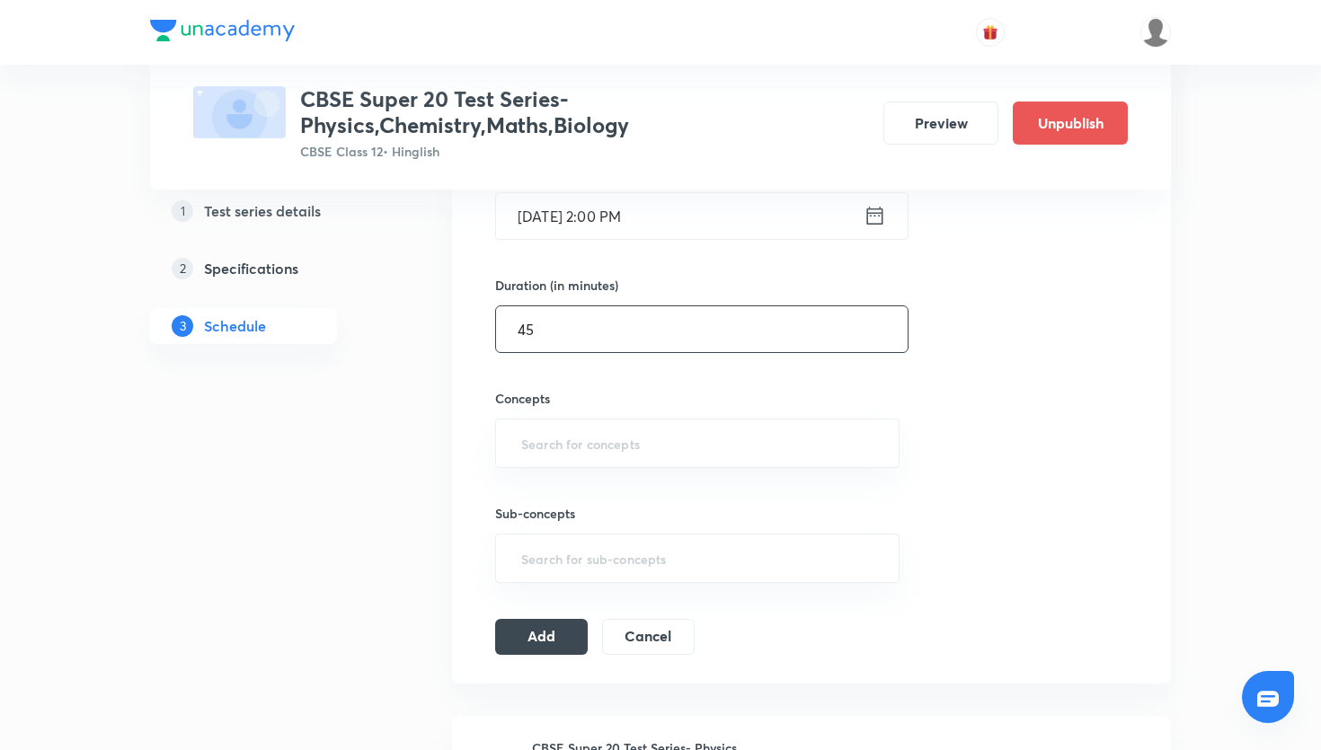
scroll to position [490, 0]
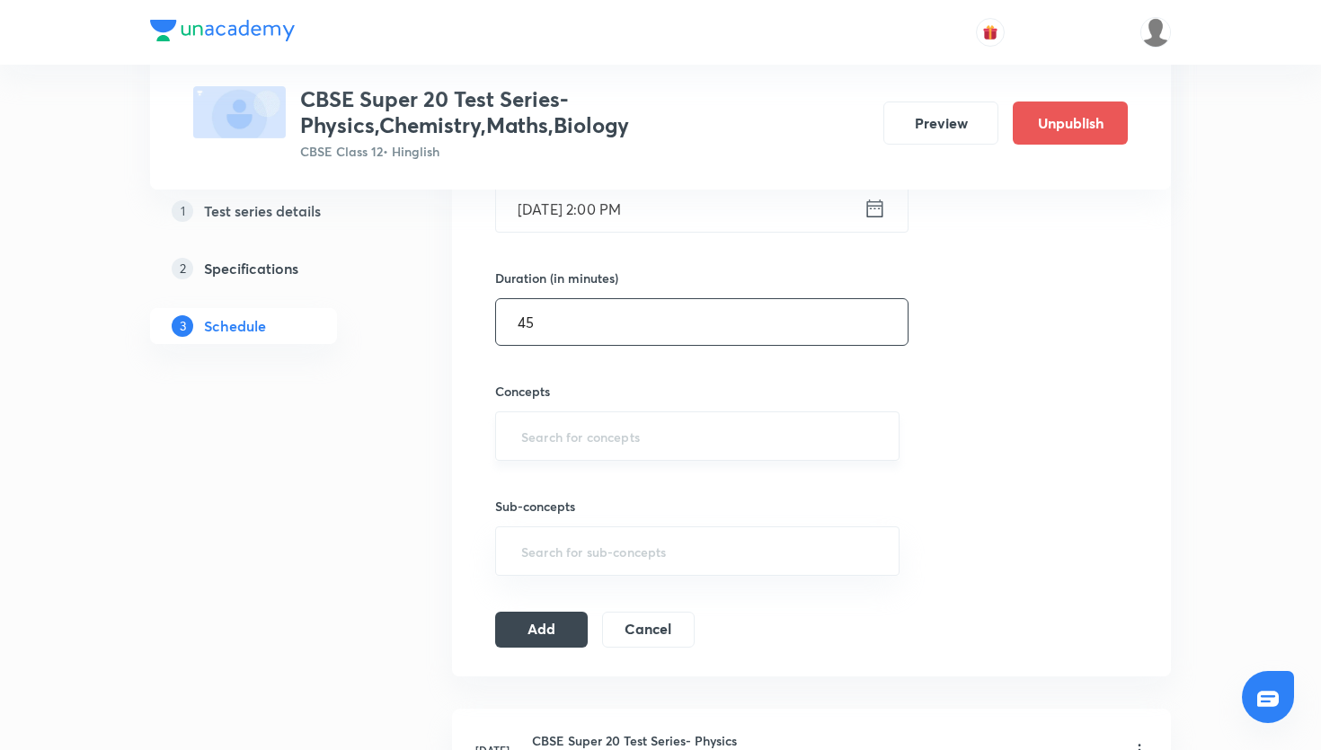
type input "45"
click at [631, 422] on input "text" at bounding box center [698, 436] width 360 height 33
type input "e"
type input "human"
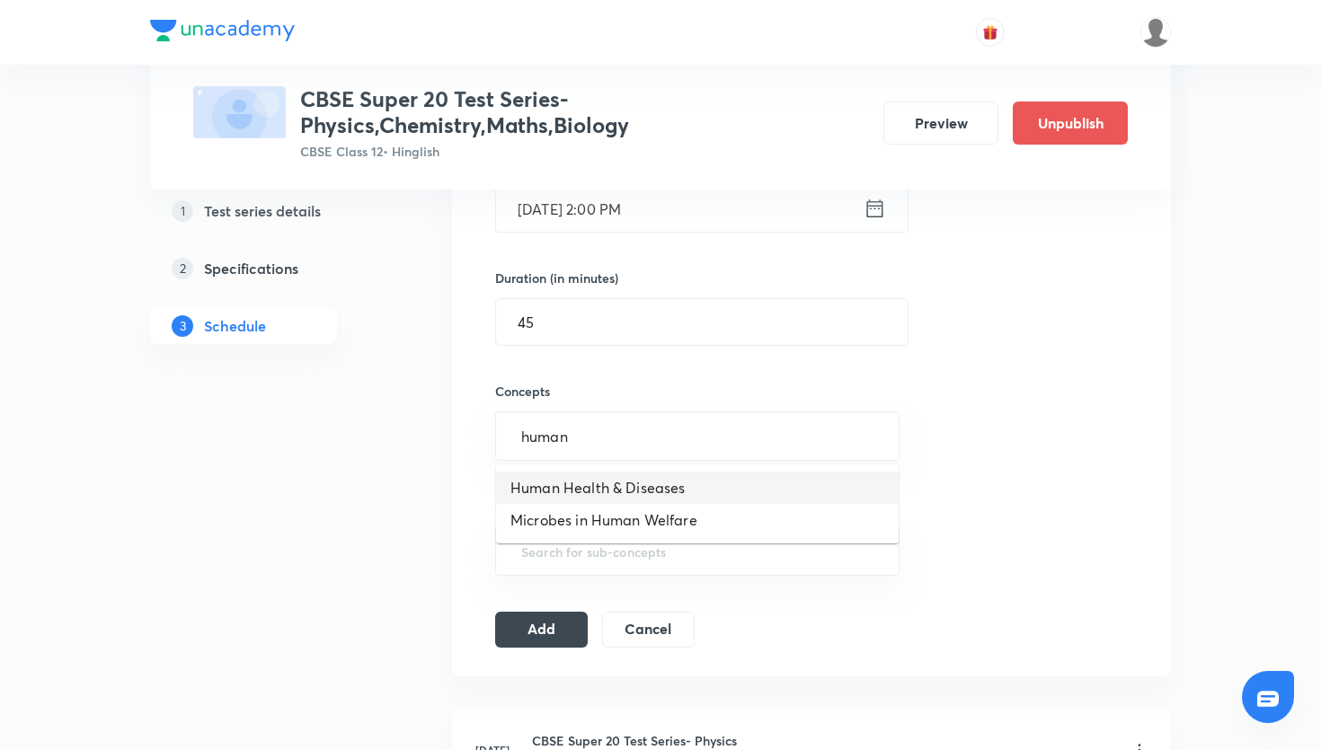
click at [608, 486] on li "Human Health & Diseases" at bounding box center [697, 488] width 403 height 32
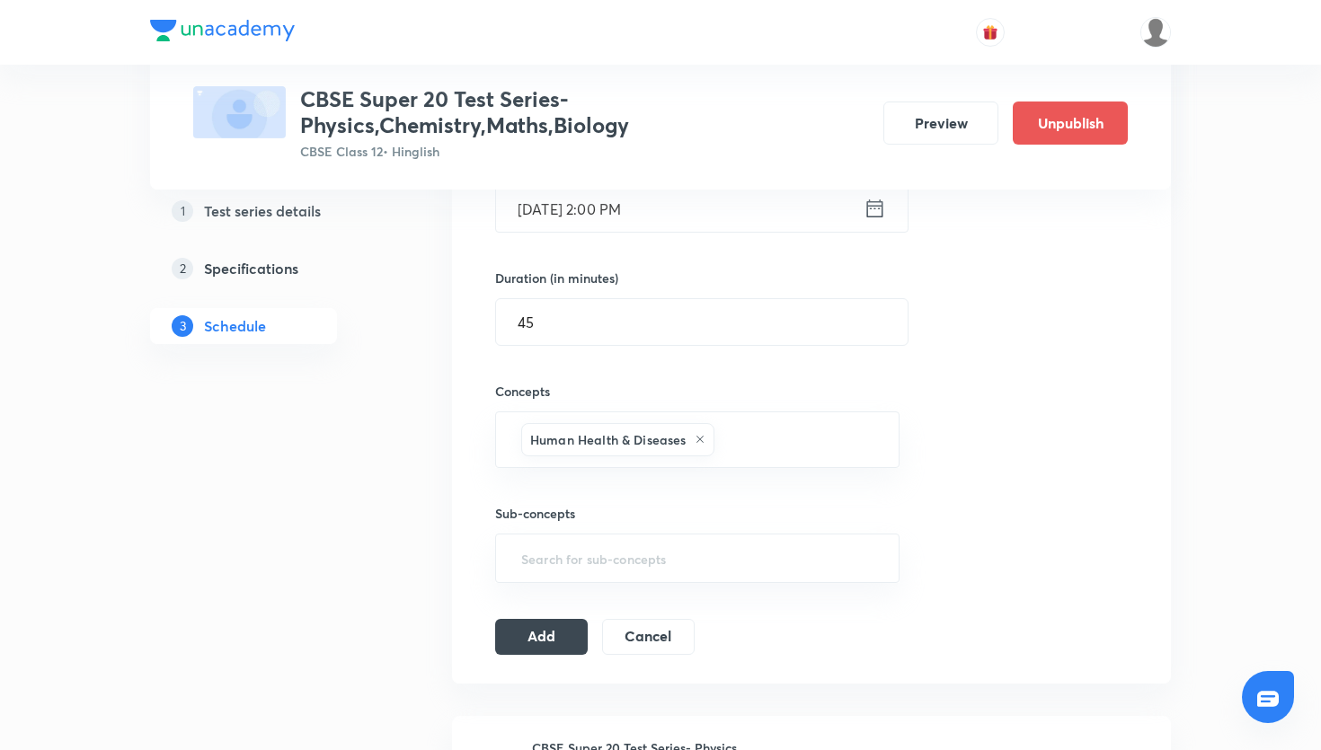
click at [546, 668] on div "Session 16 Live class Test Session title 34/99 CBSE Super 20 Test Series- Biolo…" at bounding box center [811, 288] width 719 height 792
click at [556, 644] on button "Add" at bounding box center [541, 635] width 93 height 36
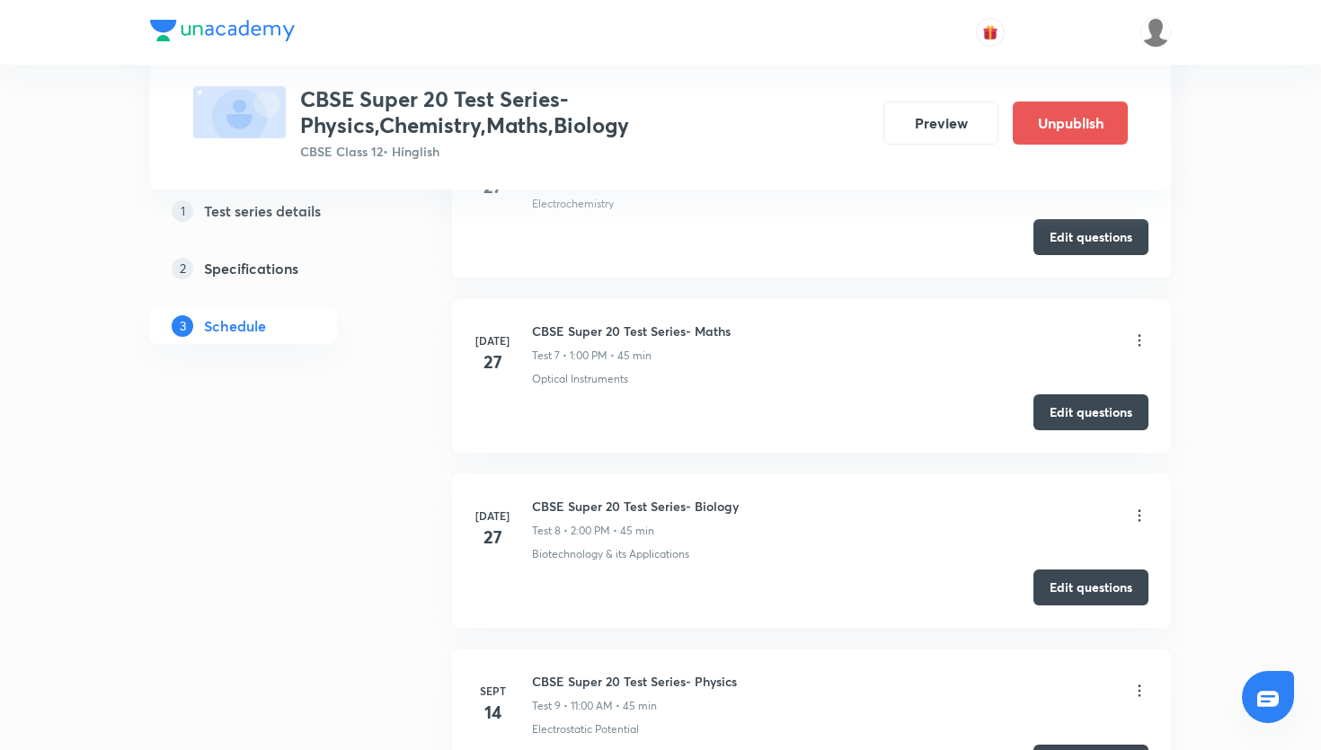
scroll to position [3231, 0]
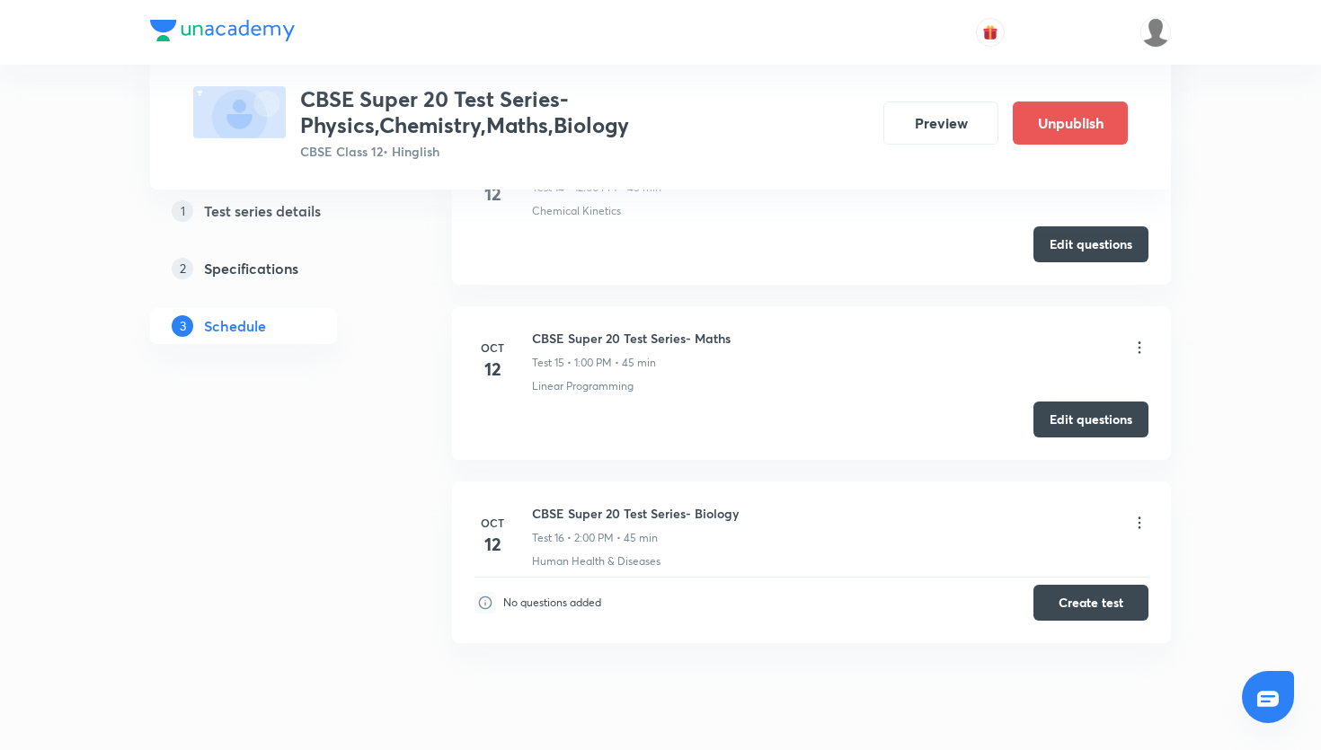
scroll to position [3292, 0]
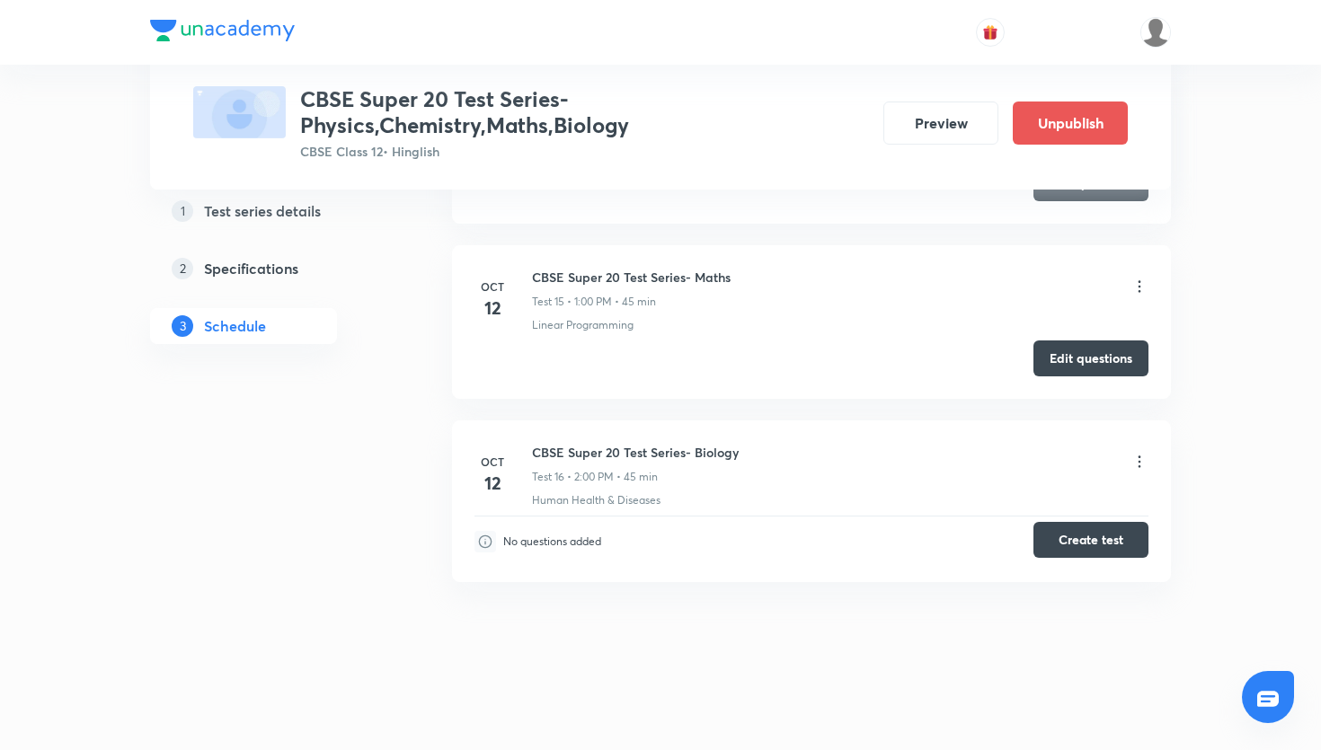
click at [1080, 552] on button "Create test" at bounding box center [1091, 540] width 115 height 36
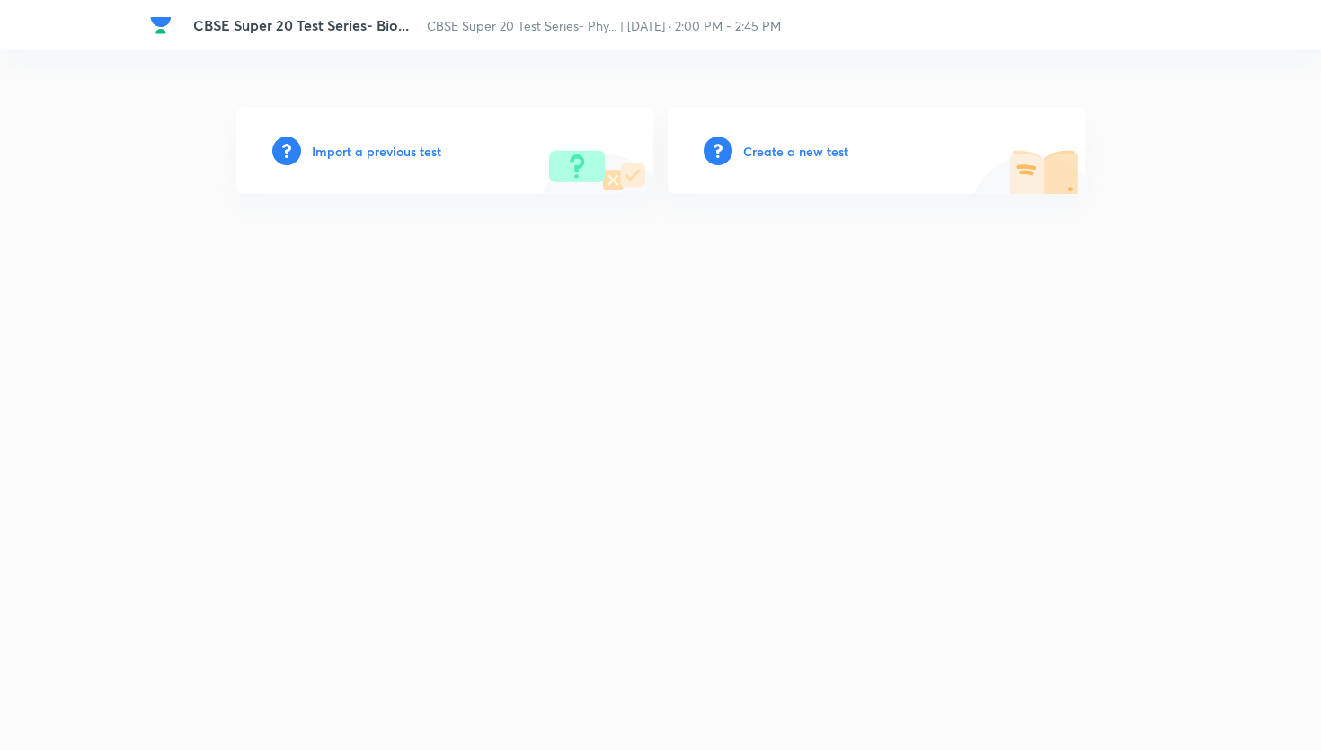
click at [773, 157] on h6 "Create a new test" at bounding box center [795, 151] width 105 height 19
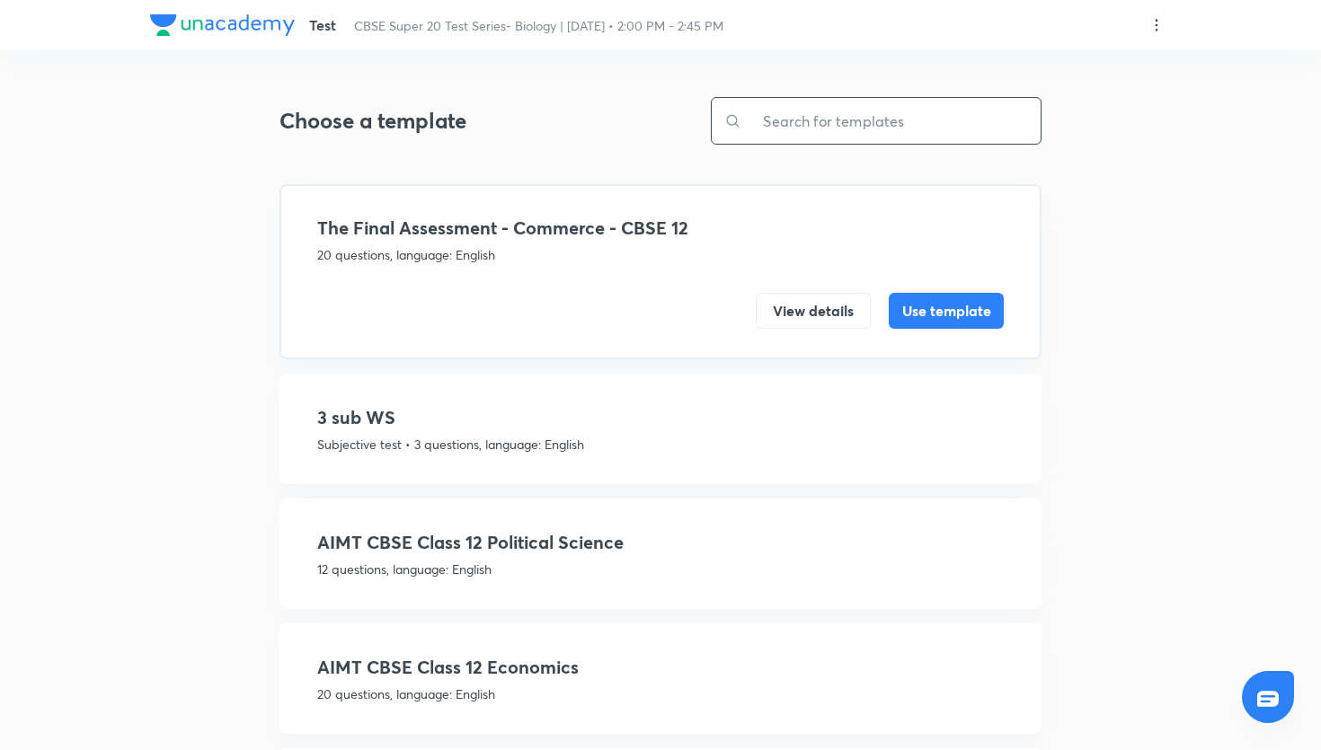
click at [817, 108] on input "text" at bounding box center [891, 121] width 299 height 46
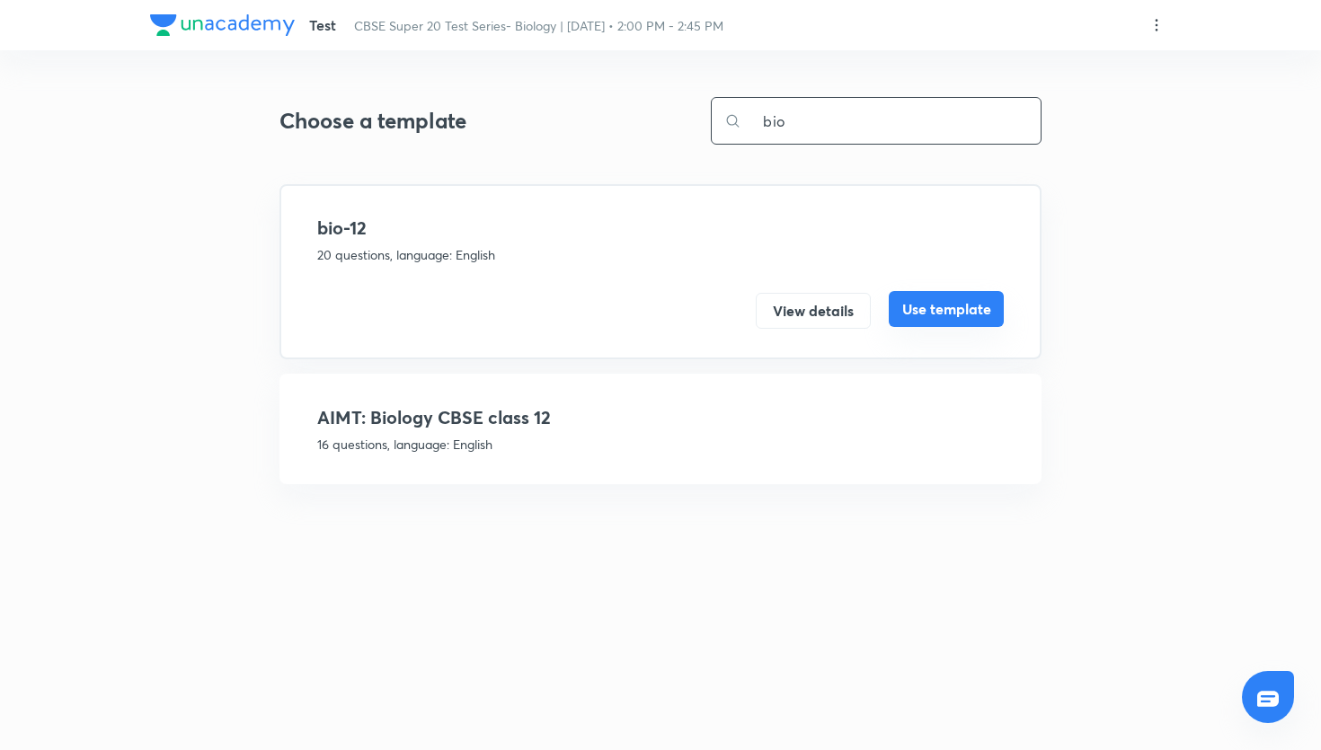
type input "bio"
click at [964, 301] on button "Use template" at bounding box center [946, 309] width 115 height 36
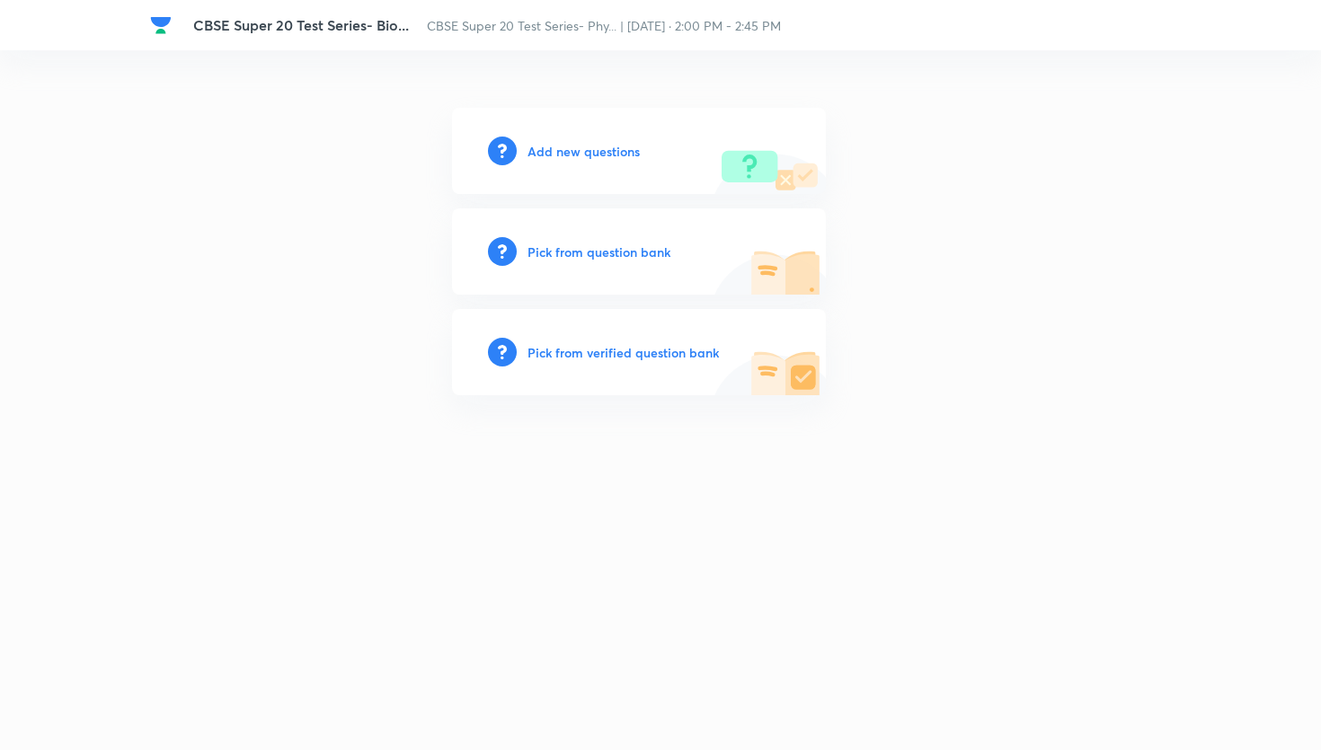
click at [630, 257] on h6 "Pick from question bank" at bounding box center [599, 252] width 143 height 19
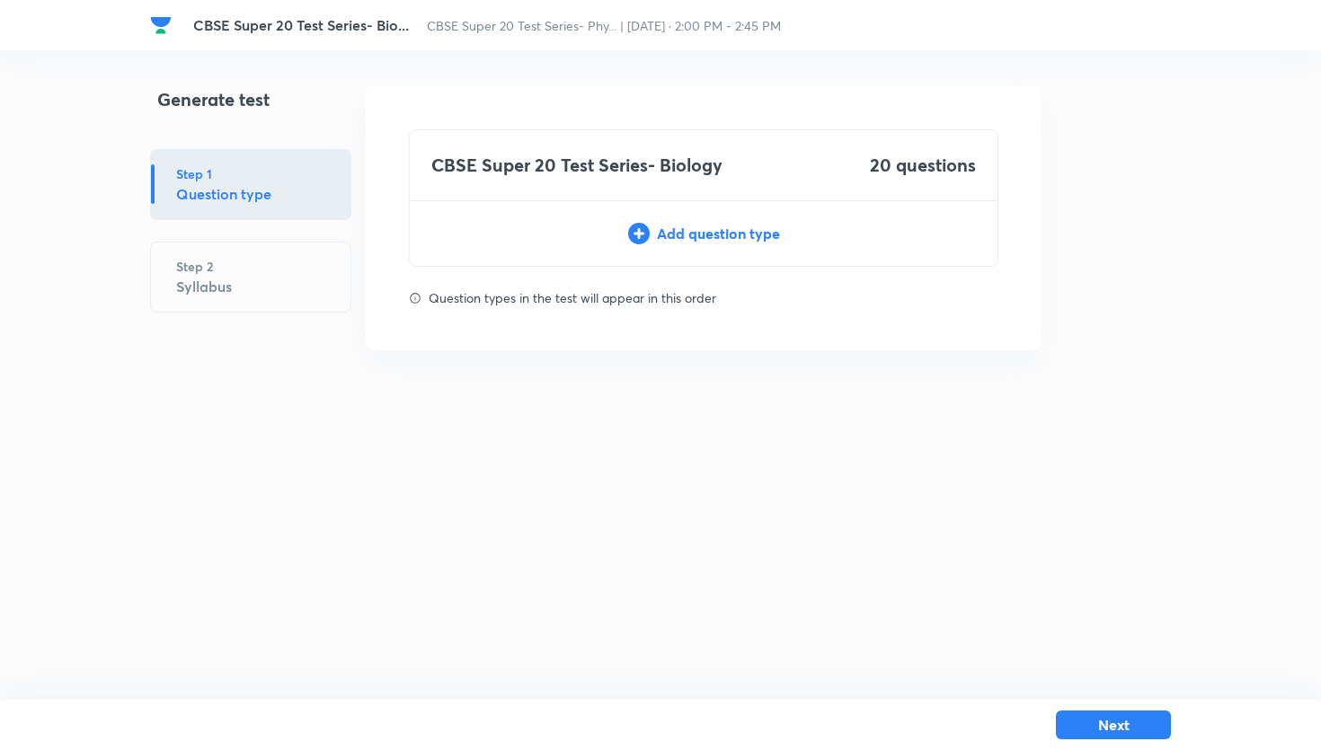
click at [743, 235] on div "Add question type" at bounding box center [704, 234] width 588 height 22
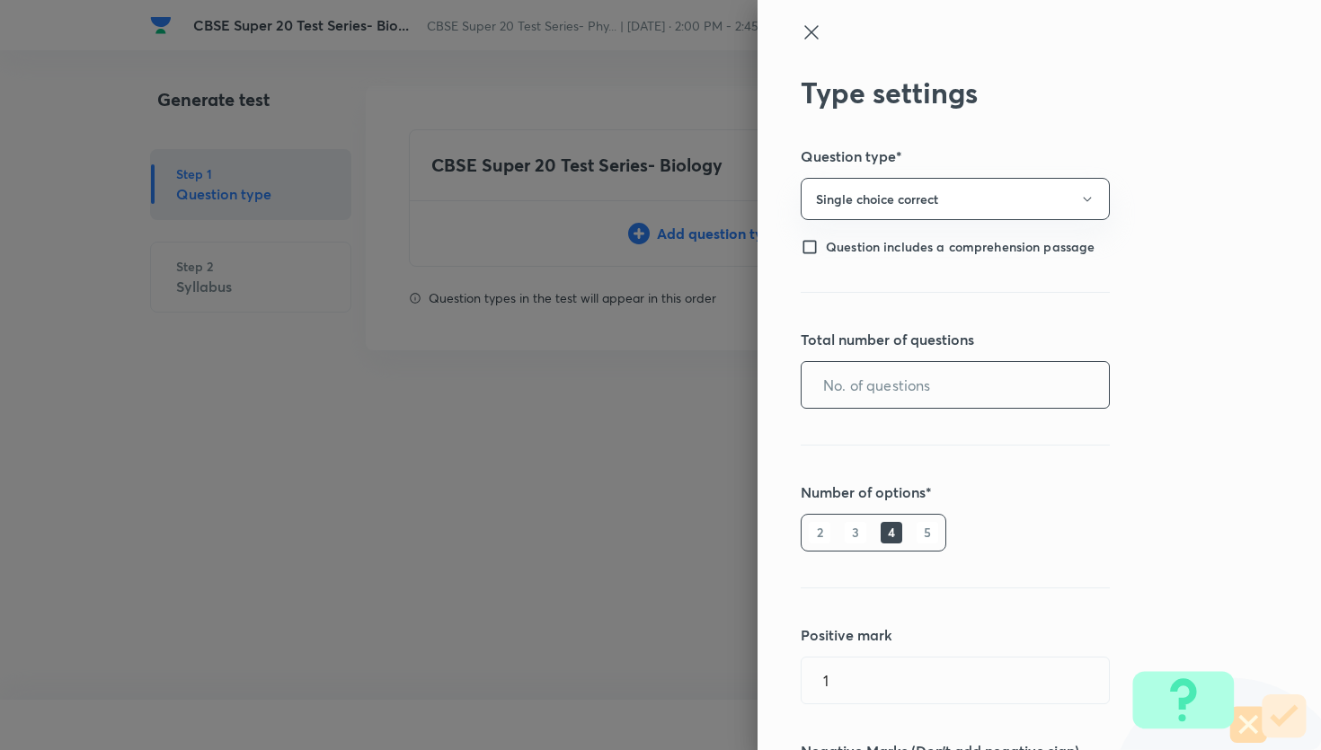
click at [860, 383] on input "text" at bounding box center [955, 385] width 307 height 46
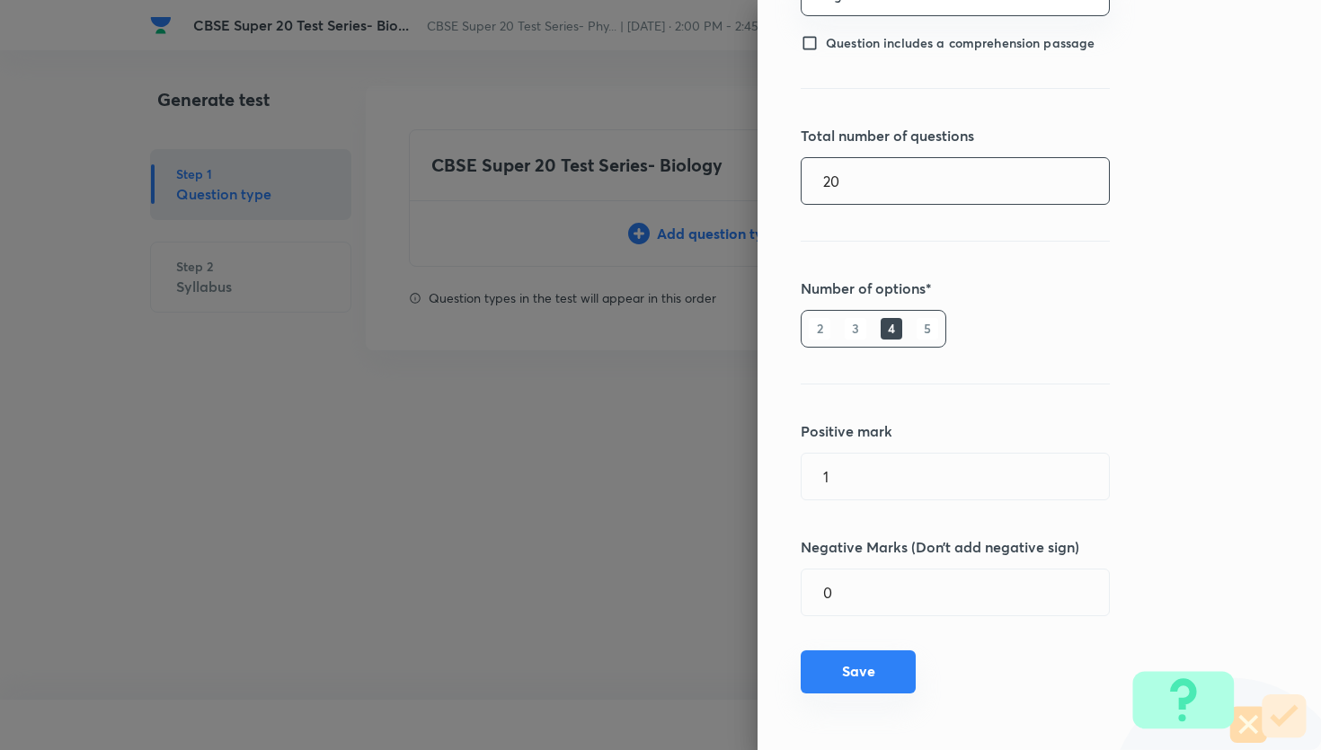
type input "20"
click at [875, 657] on button "Save" at bounding box center [858, 672] width 115 height 43
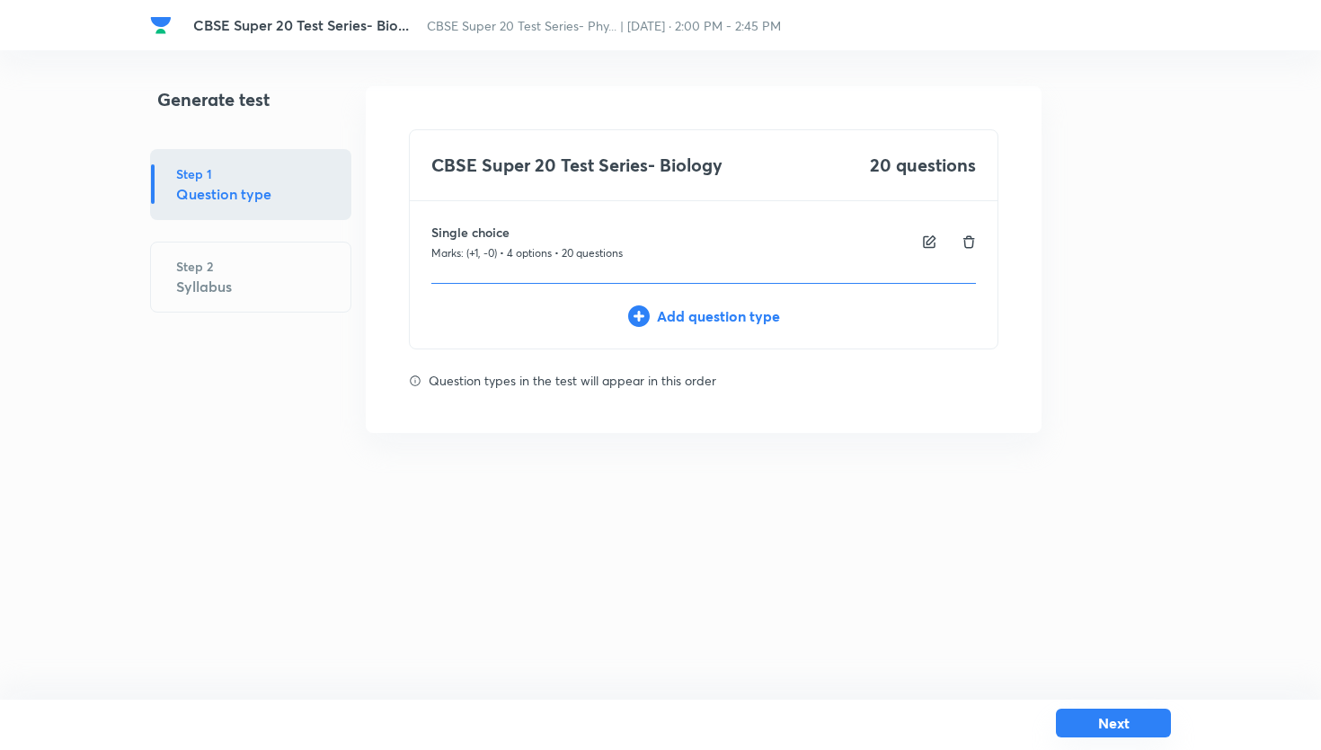
click at [1088, 724] on button "Next" at bounding box center [1113, 723] width 115 height 29
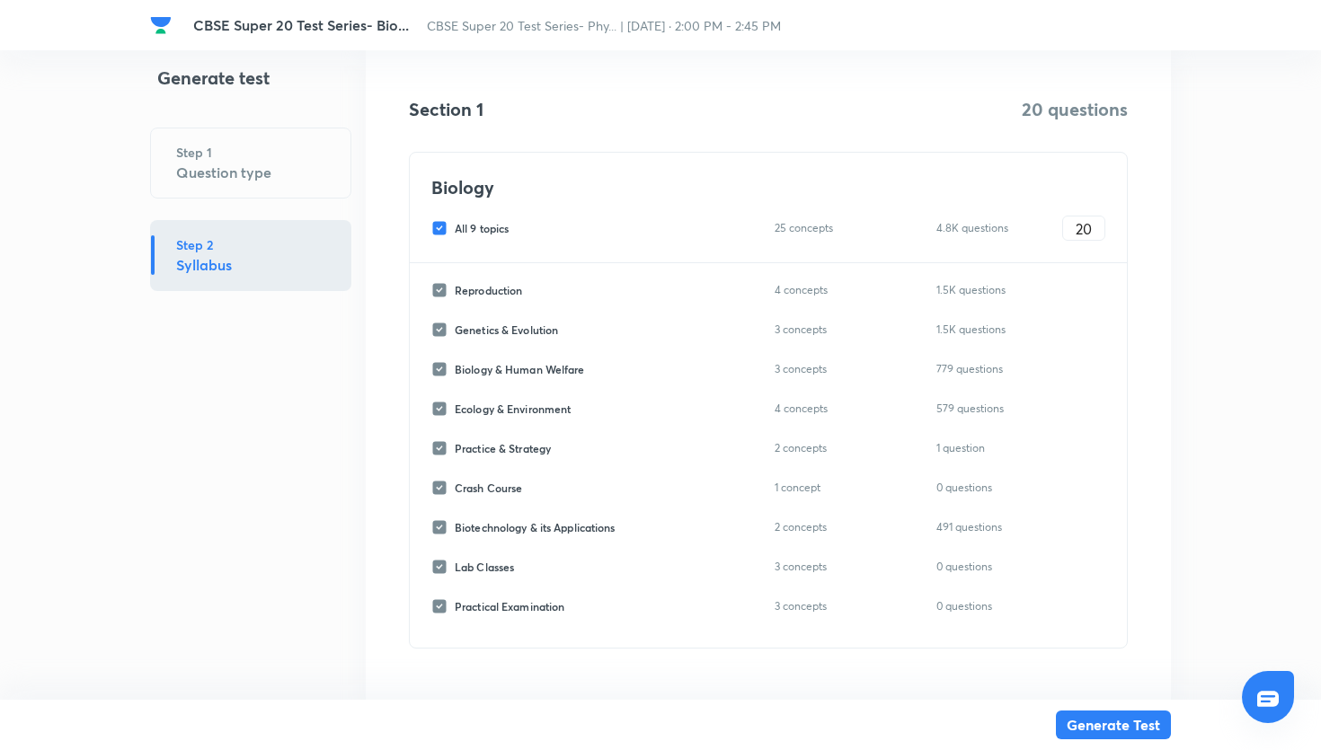
scroll to position [274, 0]
click at [442, 233] on input "All 9 topics" at bounding box center [442, 229] width 23 height 16
checkbox input "false"
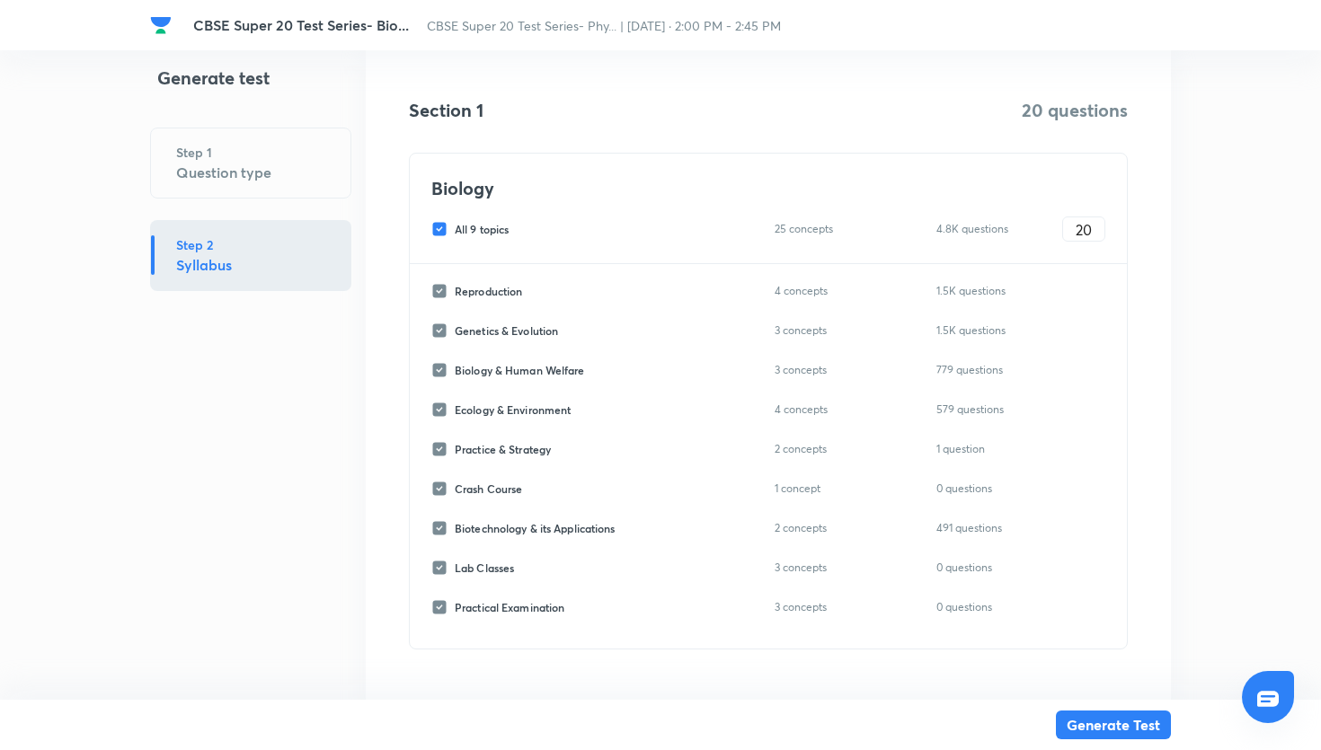
checkbox input "false"
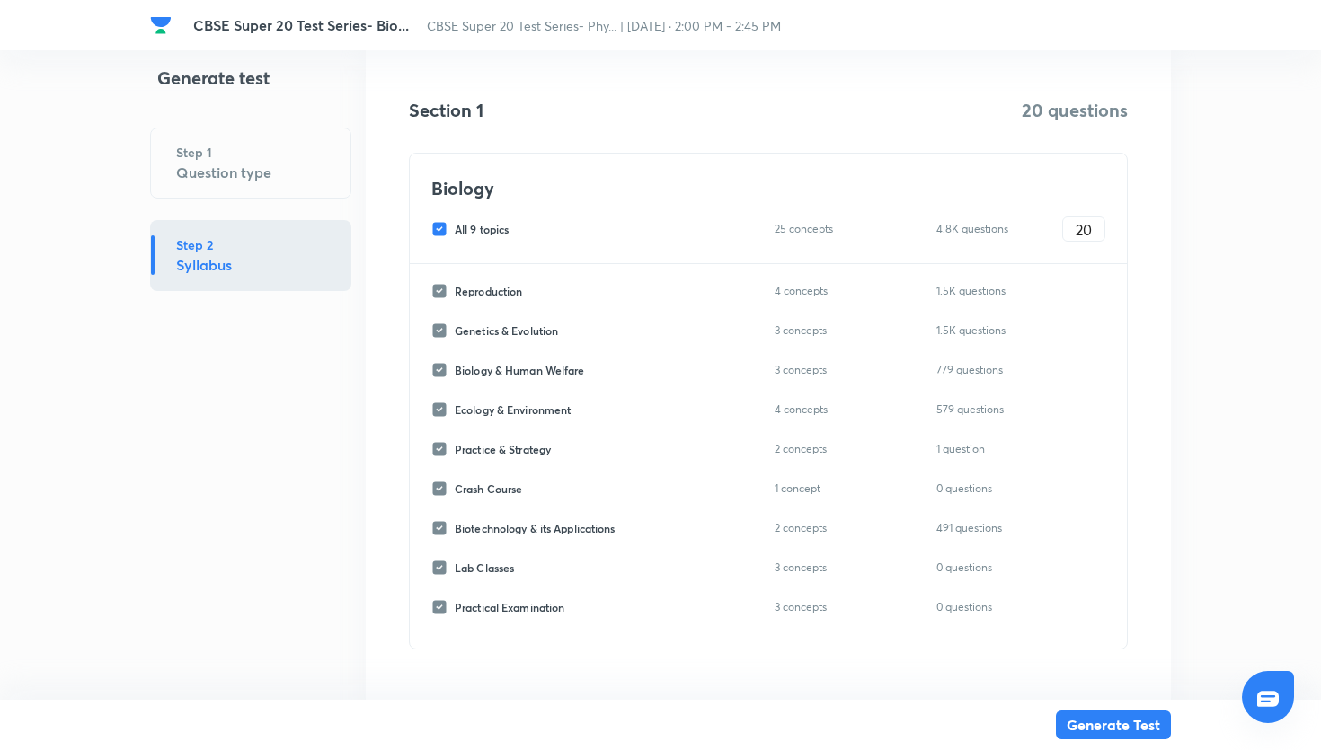
checkbox input "false"
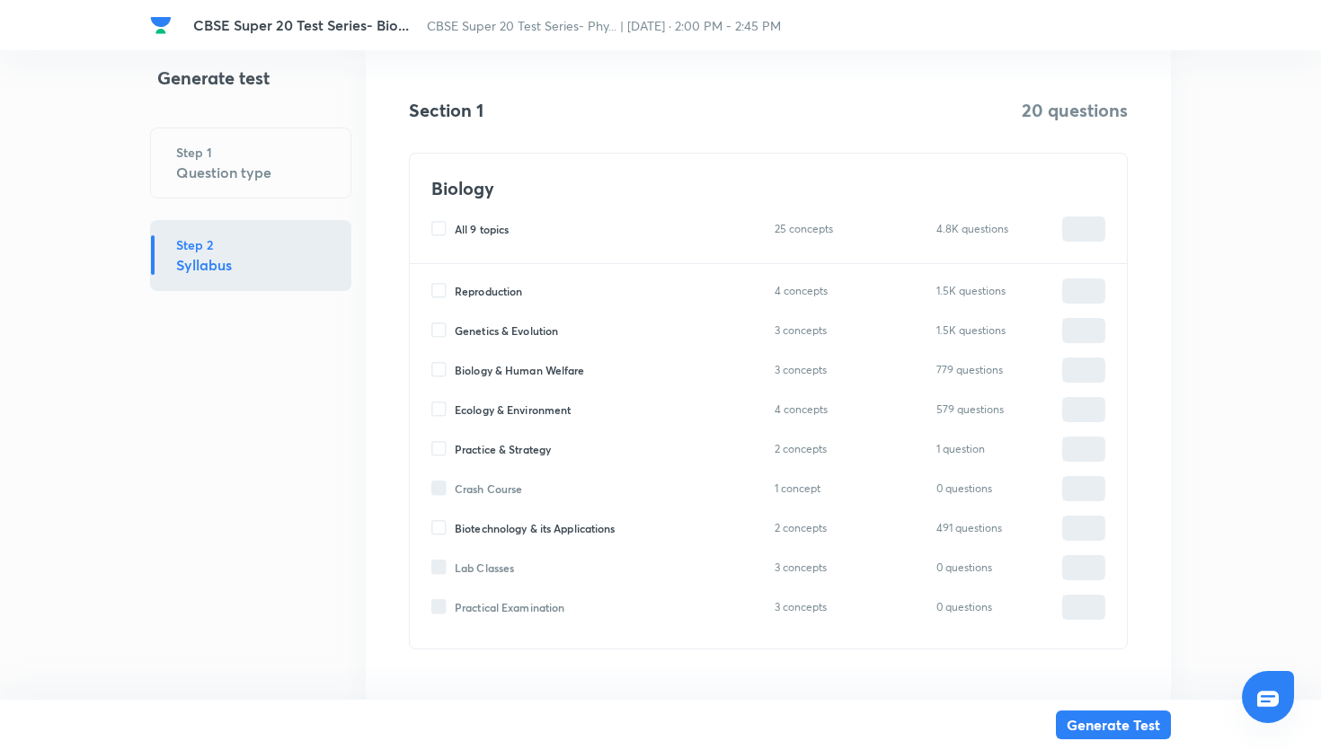
click at [452, 327] on input "Genetics & Evolution" at bounding box center [442, 331] width 23 height 16
checkbox input "true"
type input "0"
click at [1071, 332] on input "0" at bounding box center [1083, 330] width 41 height 31
type input "20"
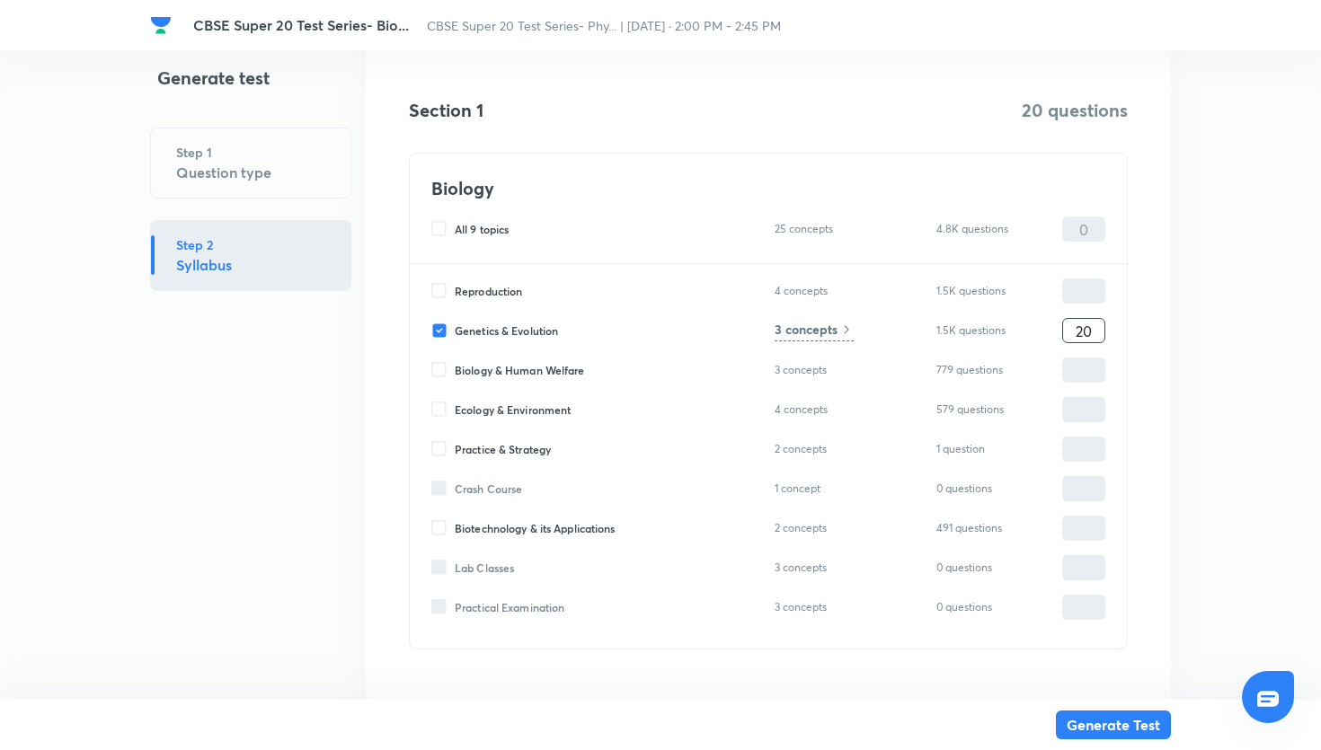
type input "20"
click at [833, 335] on h6 "3 concepts" at bounding box center [806, 329] width 63 height 19
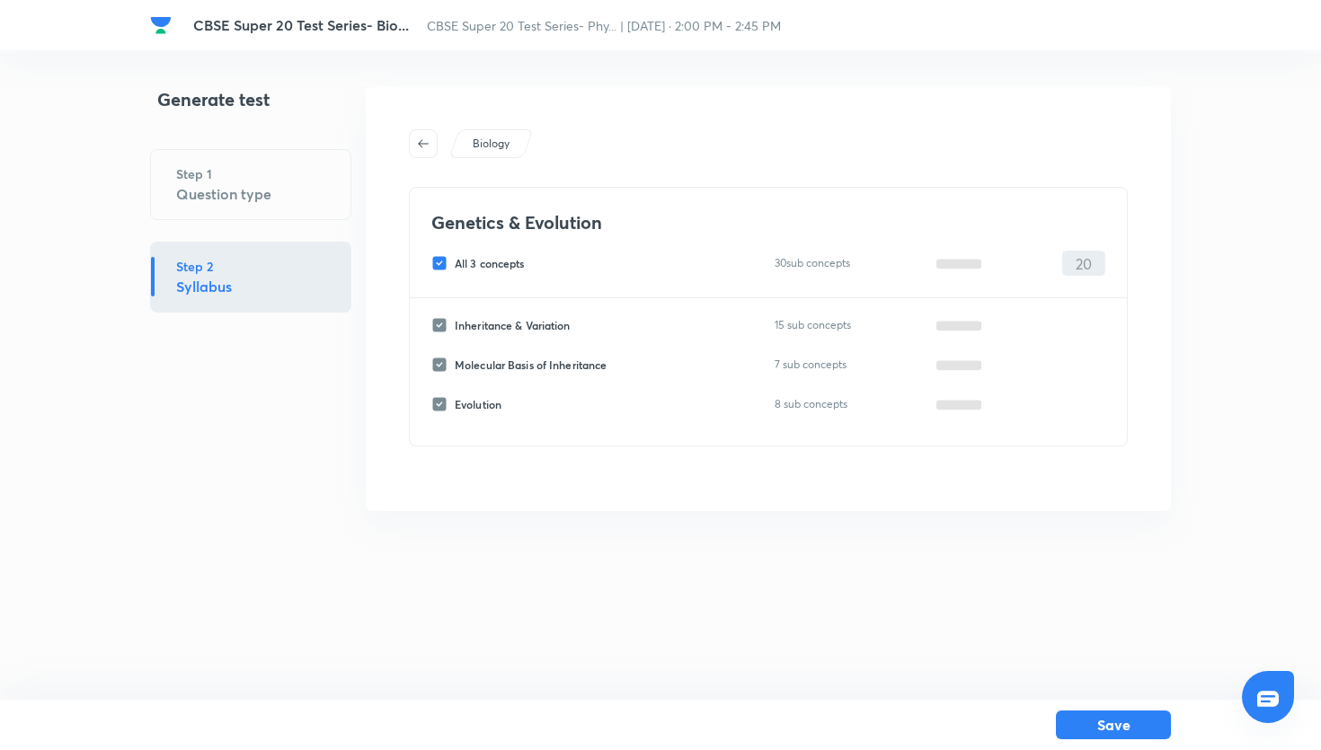
scroll to position [0, 0]
click at [441, 271] on div "All 3 concepts 30 sub concepts 1.5K questions 20 ​" at bounding box center [768, 263] width 674 height 25
click at [443, 262] on input "All 3 concepts" at bounding box center [442, 263] width 23 height 16
checkbox input "false"
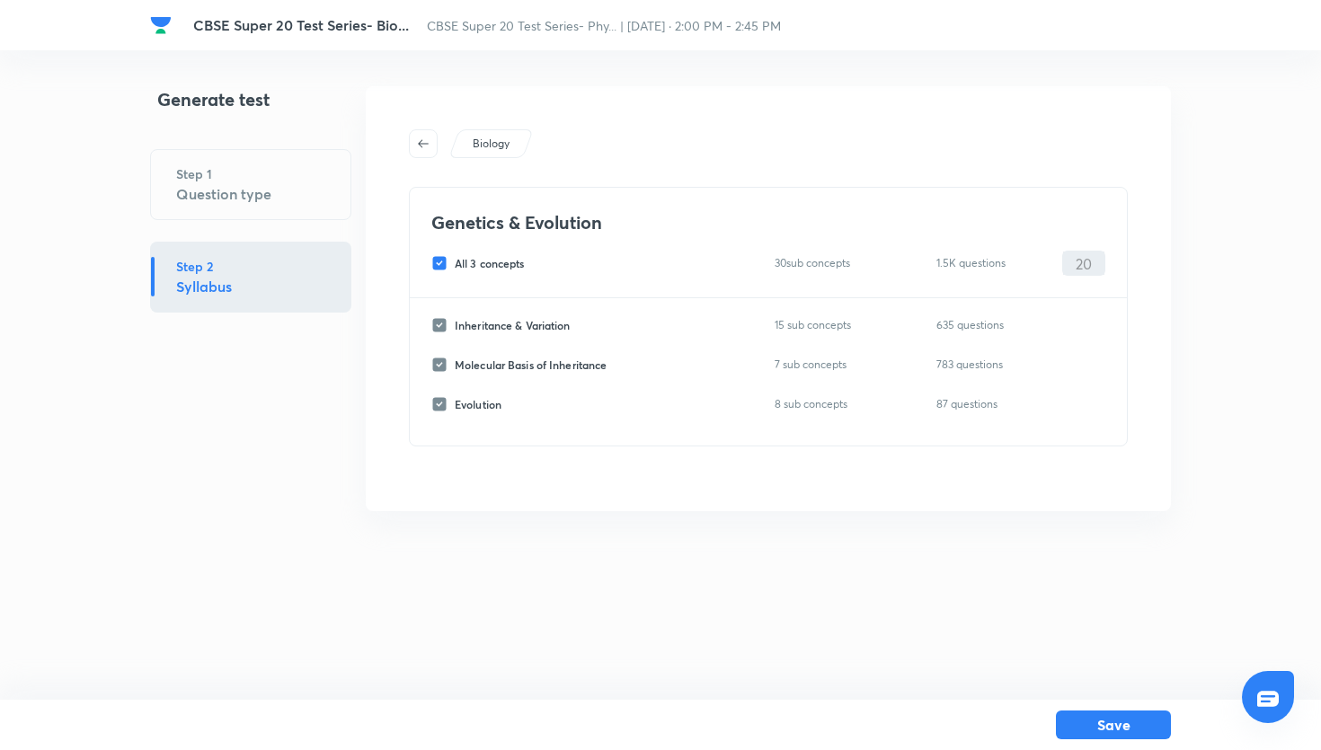
checkbox input "false"
click at [449, 405] on input "Evolution" at bounding box center [442, 404] width 23 height 16
checkbox input "true"
click at [1080, 411] on input "0" at bounding box center [1083, 404] width 41 height 31
type input "20"
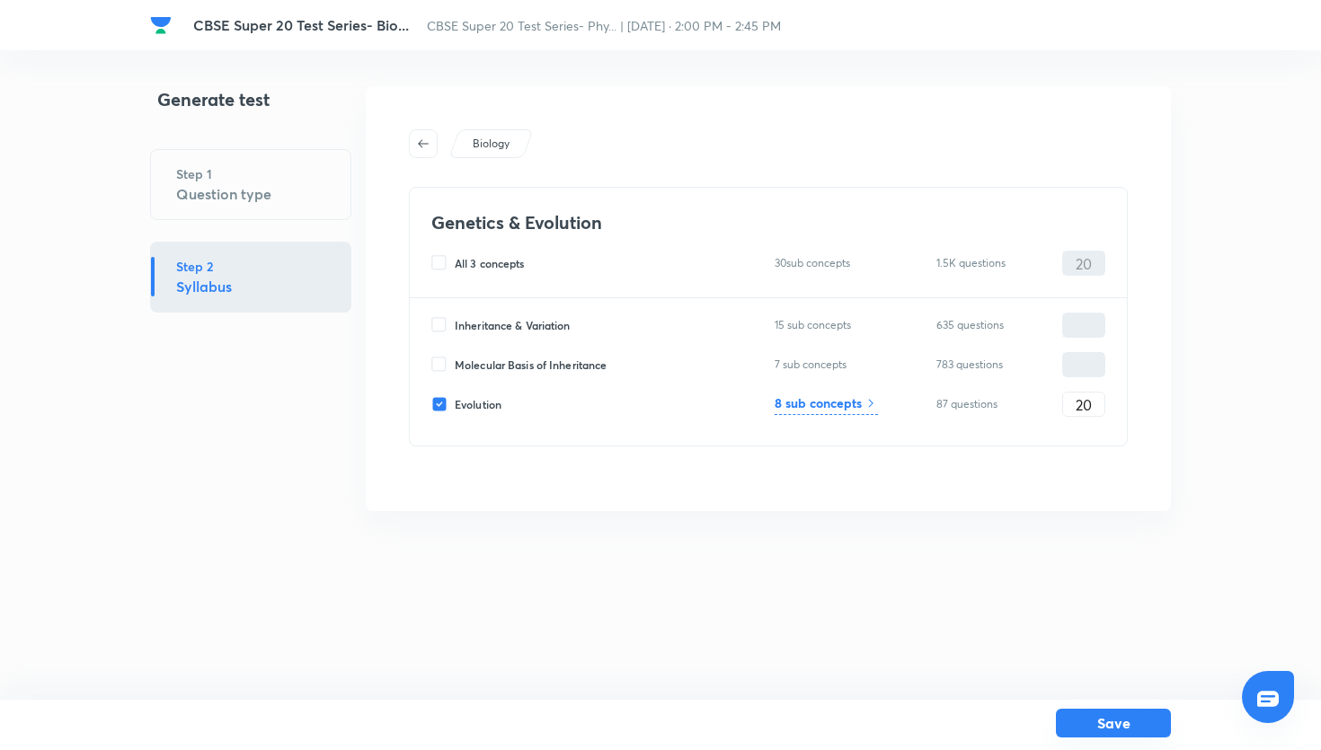
click at [1138, 713] on button "Save" at bounding box center [1113, 723] width 115 height 29
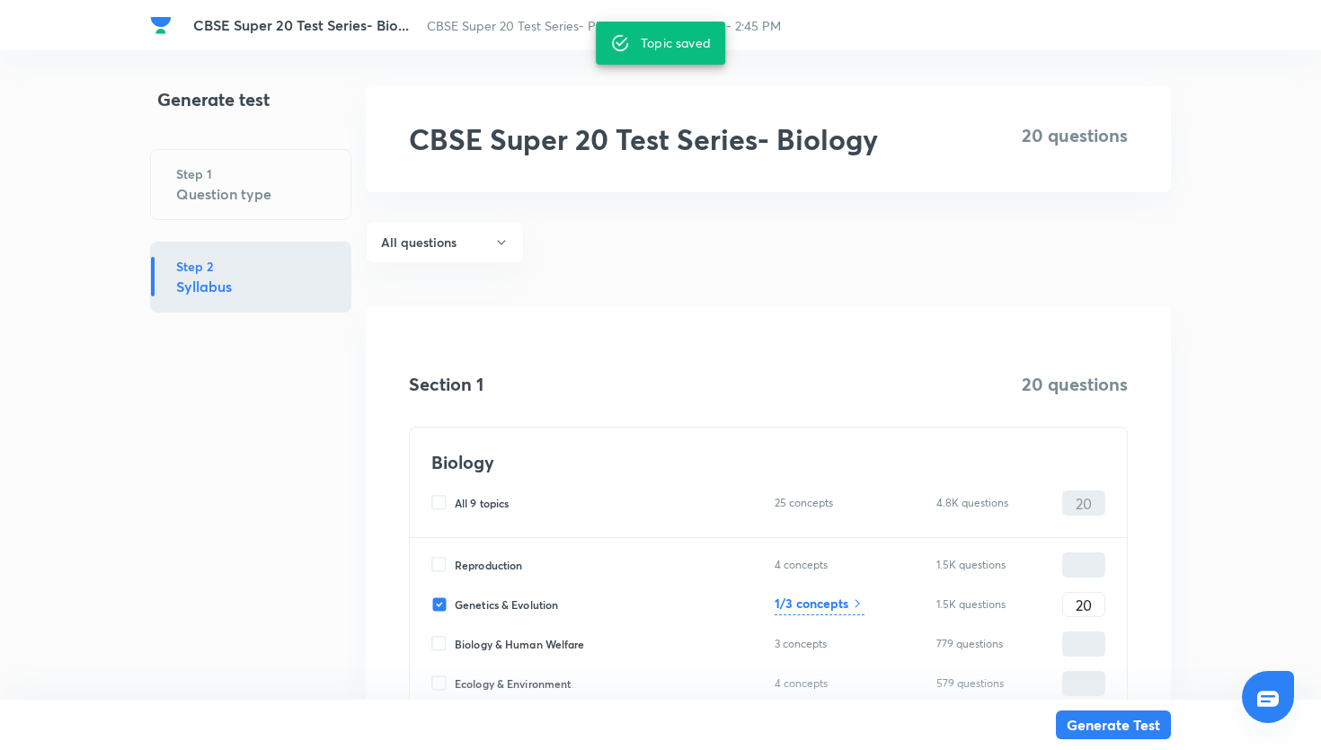
click at [1121, 710] on div "Generate Test" at bounding box center [660, 725] width 1021 height 50
click at [1123, 717] on button "Generate Test" at bounding box center [1113, 723] width 115 height 29
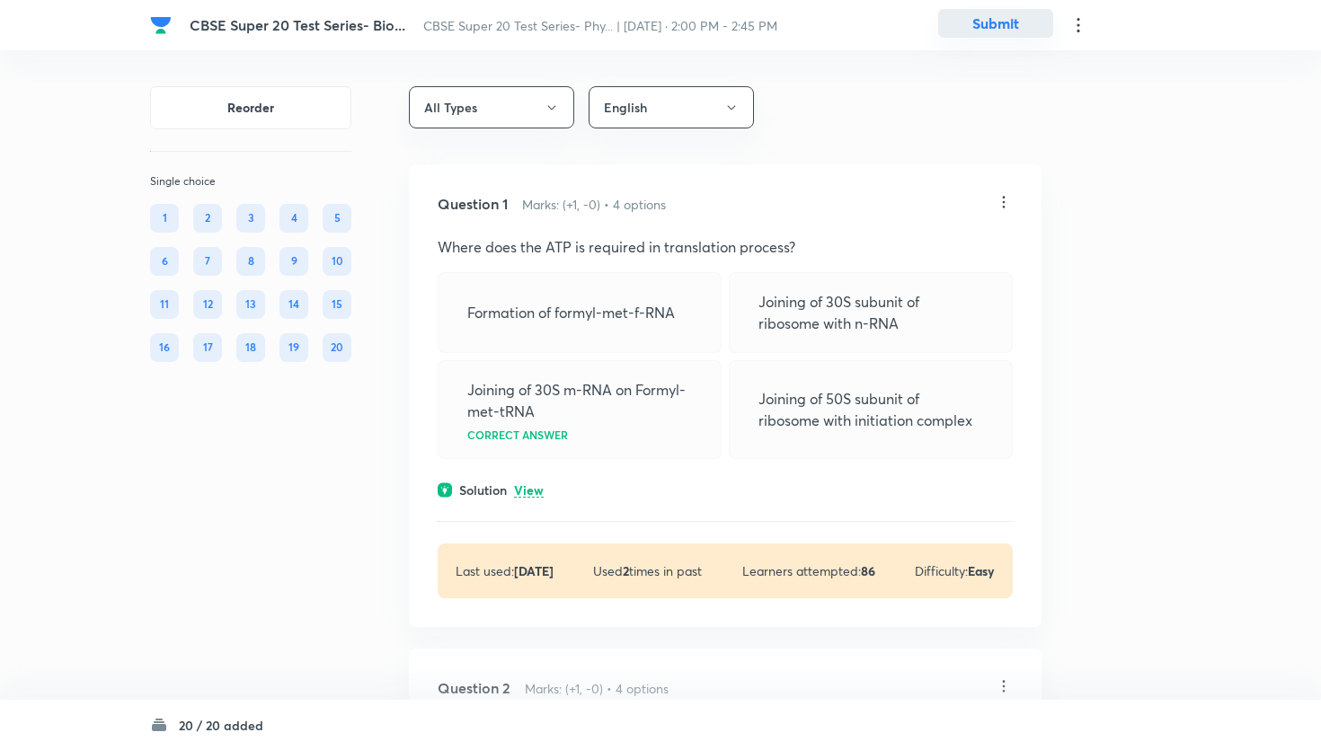
click at [1008, 19] on button "Submit" at bounding box center [995, 23] width 115 height 29
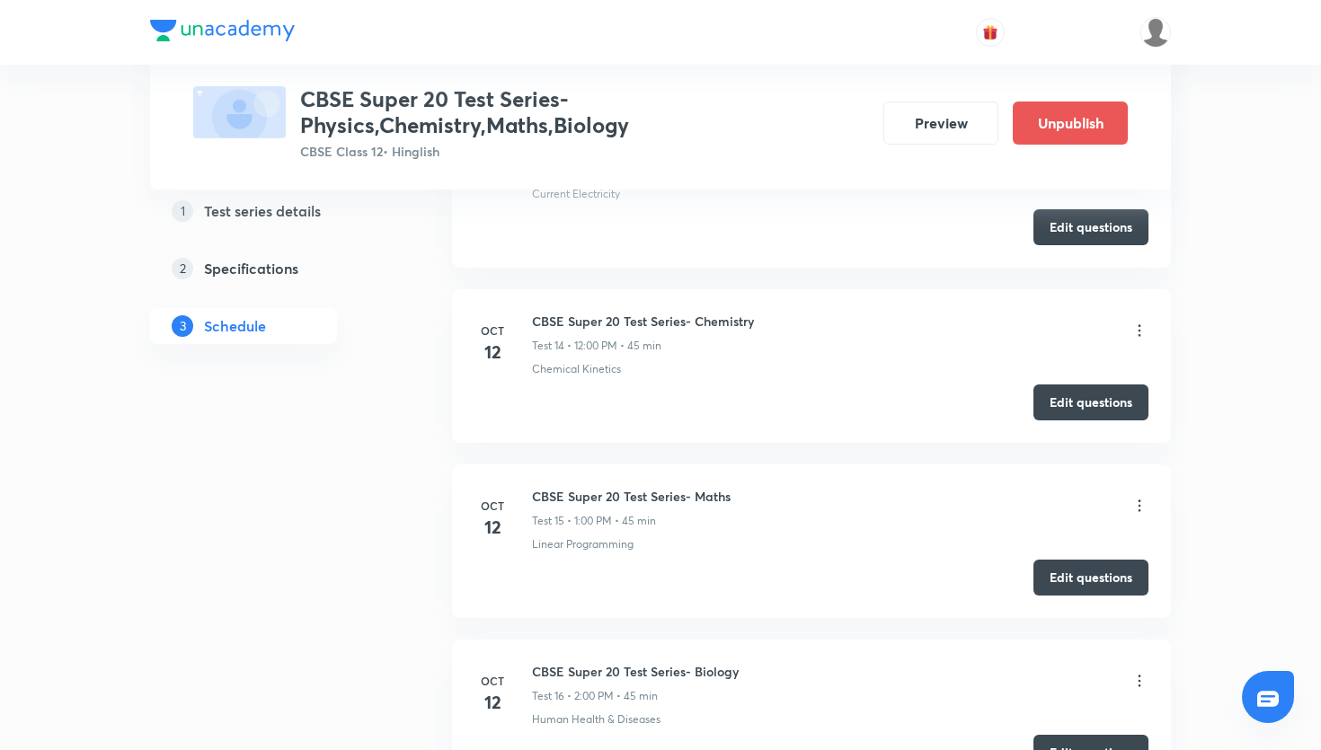
scroll to position [3284, 0]
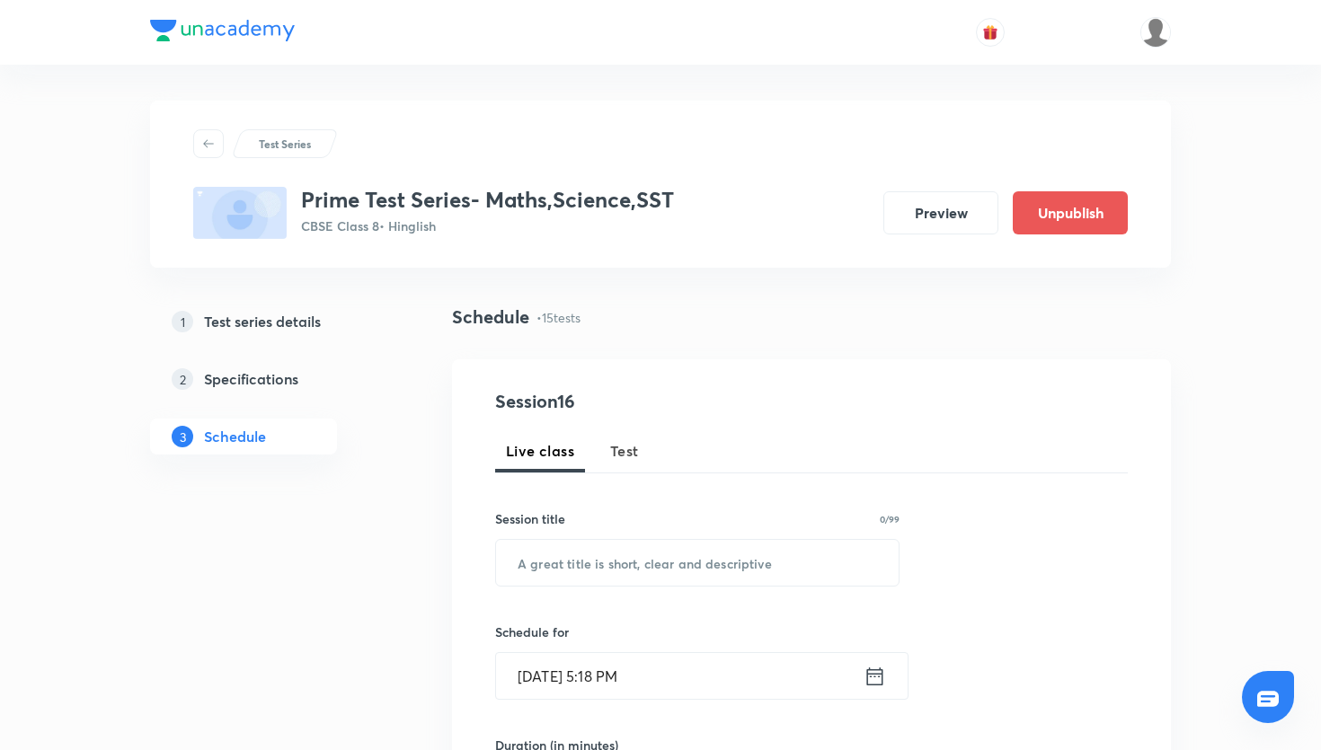
click at [636, 356] on div "Schedule • 15 tests" at bounding box center [811, 332] width 719 height 56
click at [630, 449] on span "Test" at bounding box center [624, 451] width 29 height 22
click at [617, 546] on input "text" at bounding box center [697, 563] width 403 height 46
paste input "Prime Test Series- SST"
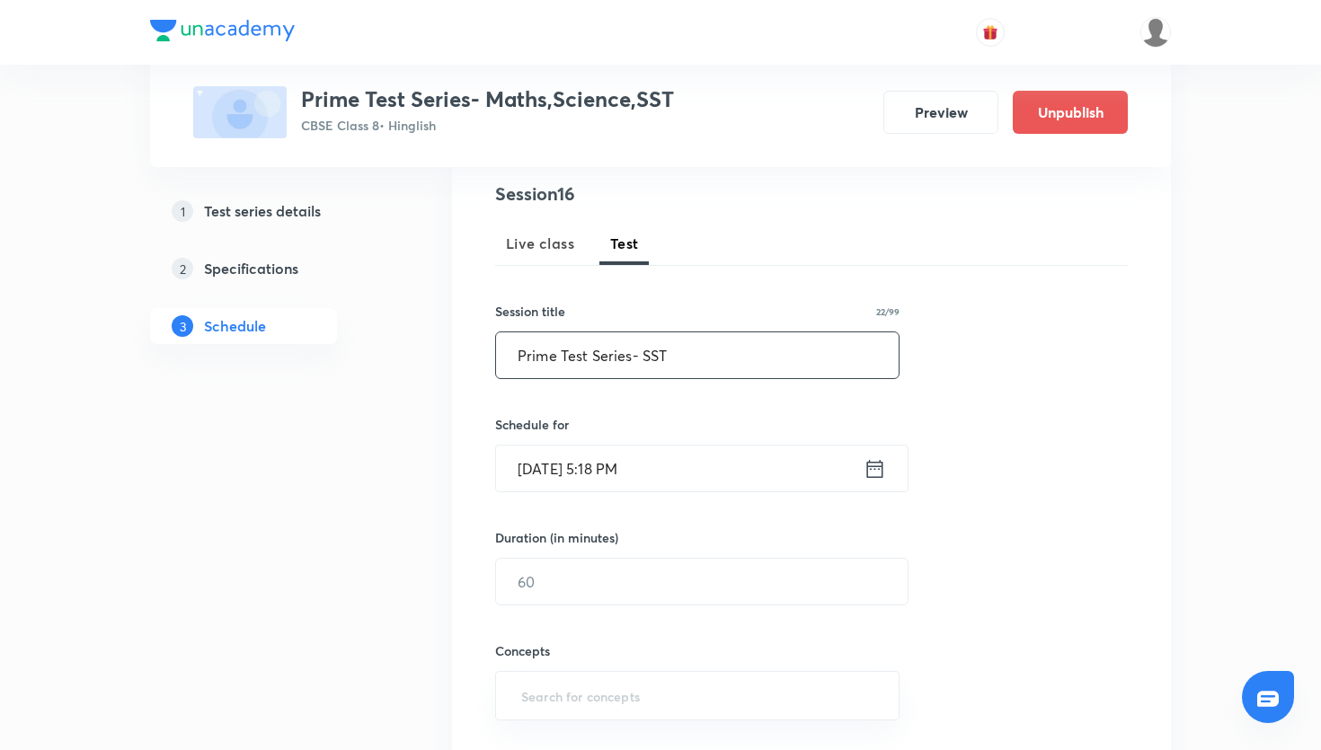
scroll to position [221, 0]
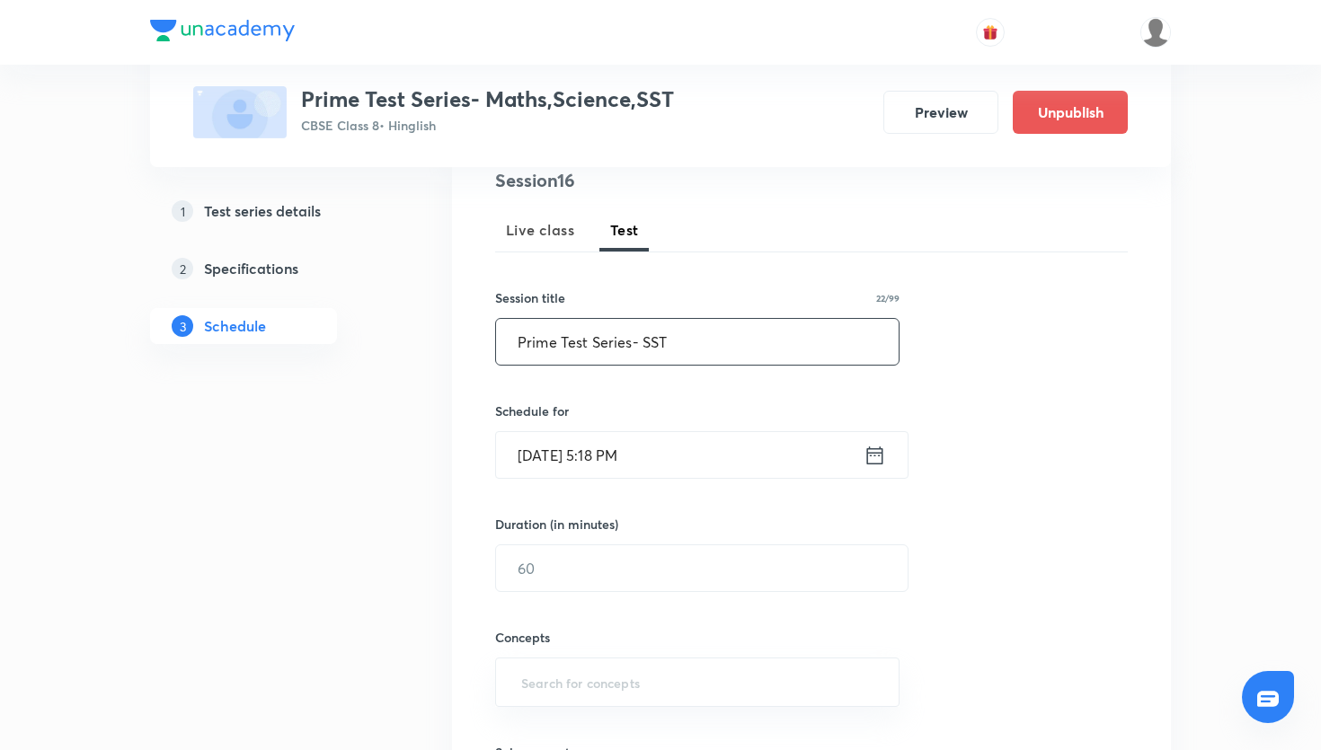
type input "Prime Test Series- SST"
click at [870, 461] on icon at bounding box center [875, 455] width 22 height 25
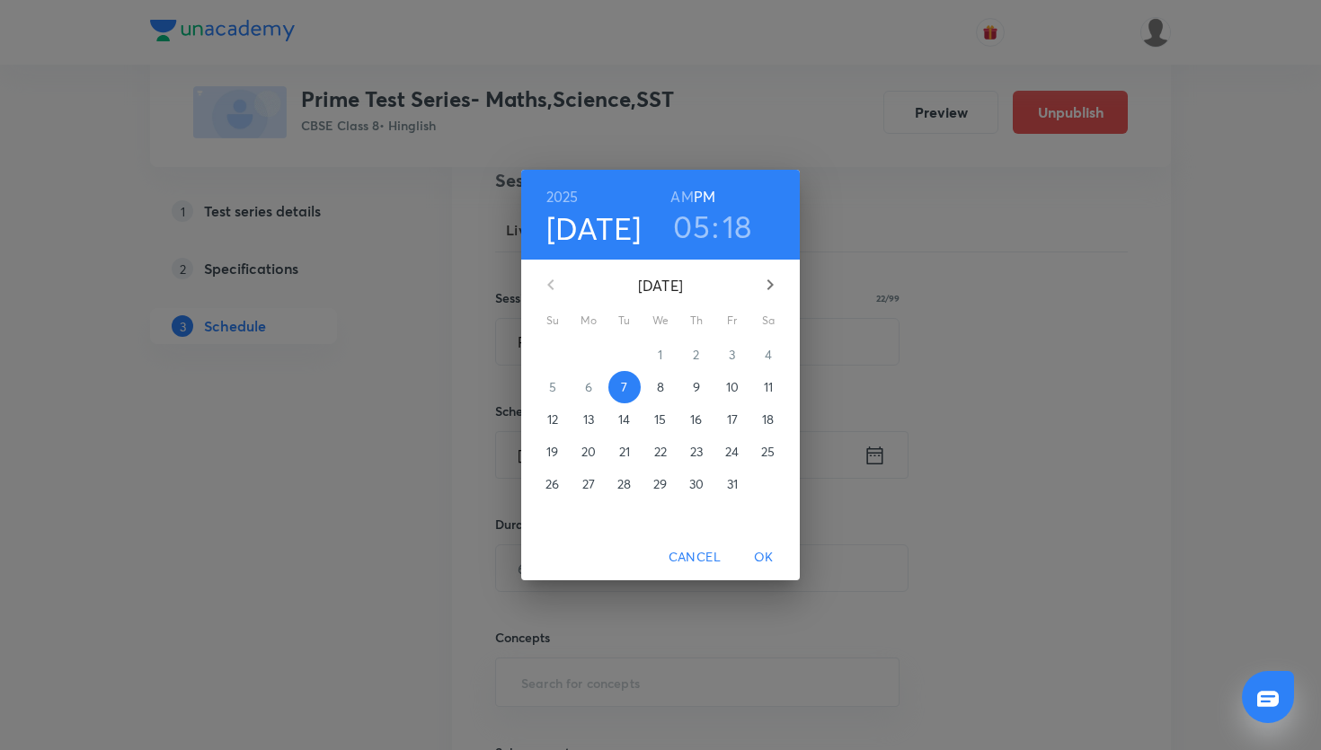
click at [557, 416] on p "12" at bounding box center [552, 420] width 11 height 18
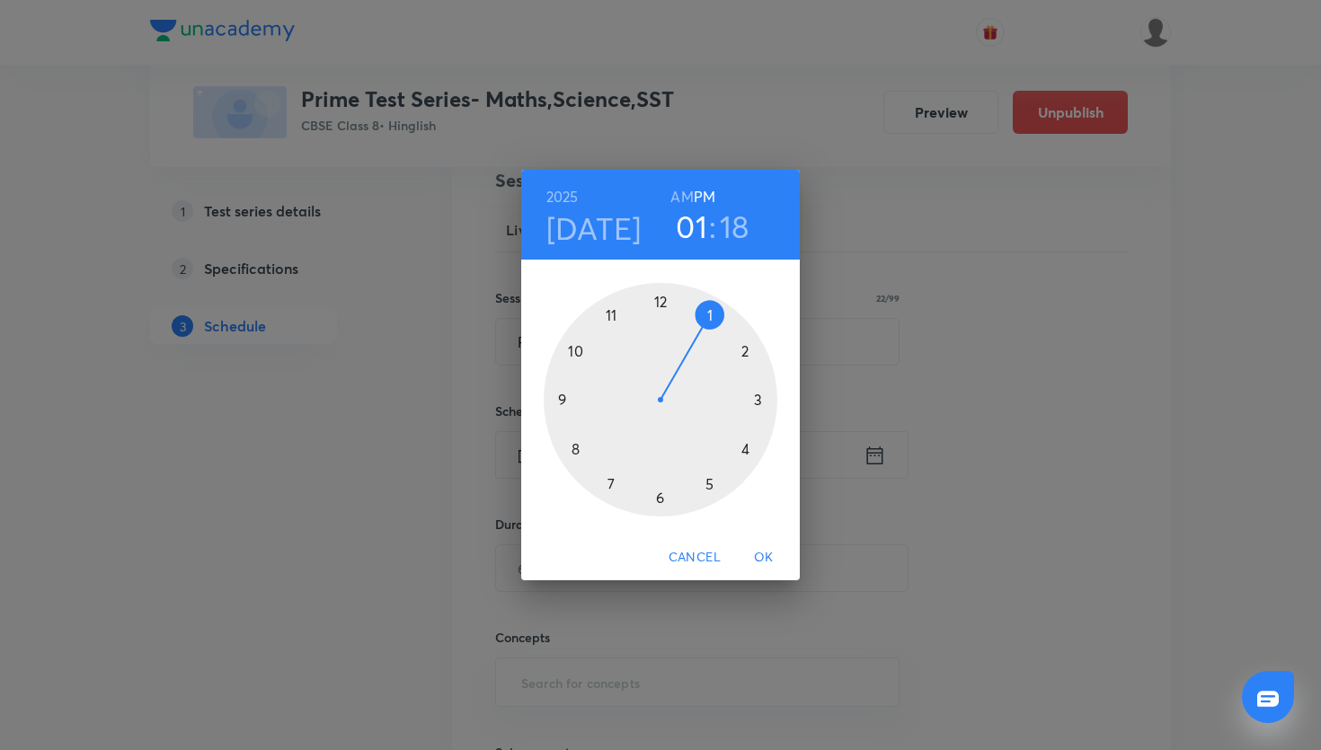
click at [706, 311] on div at bounding box center [661, 400] width 234 height 234
click at [664, 303] on div at bounding box center [661, 400] width 234 height 234
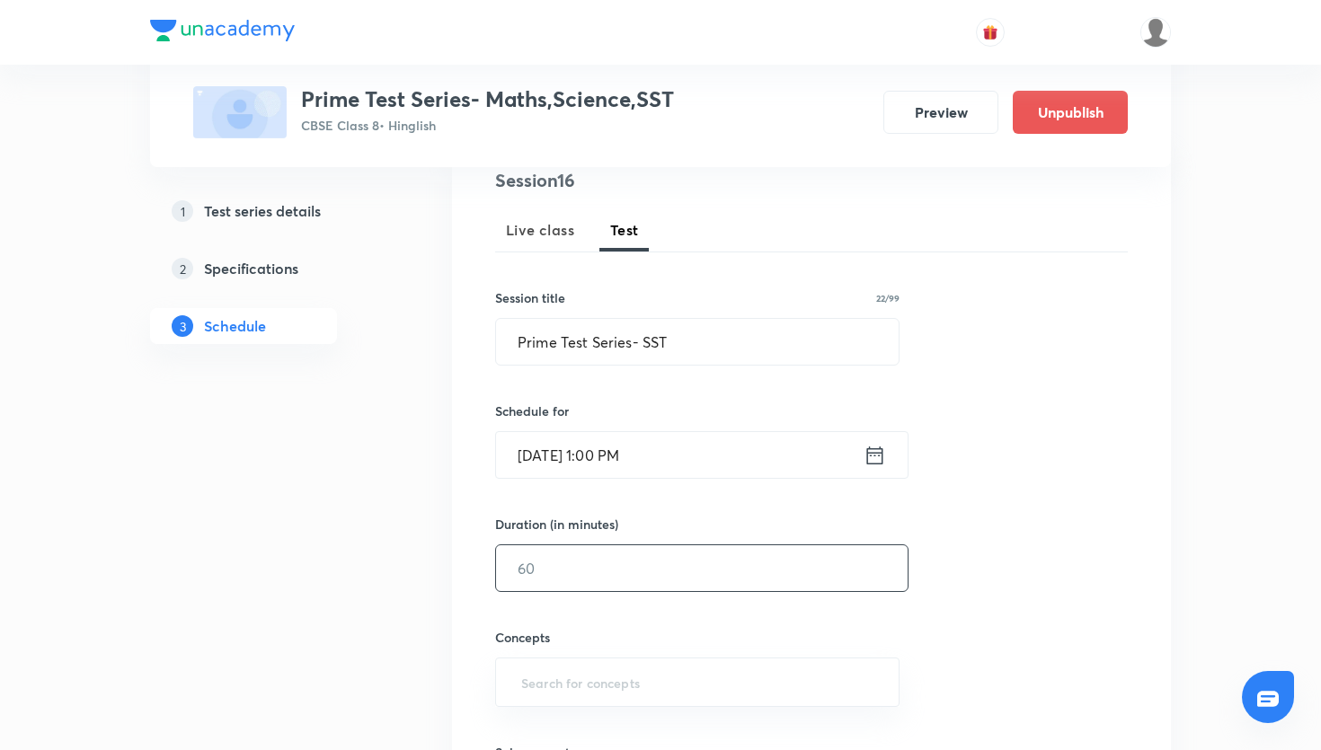
click at [660, 556] on input "text" at bounding box center [702, 569] width 412 height 46
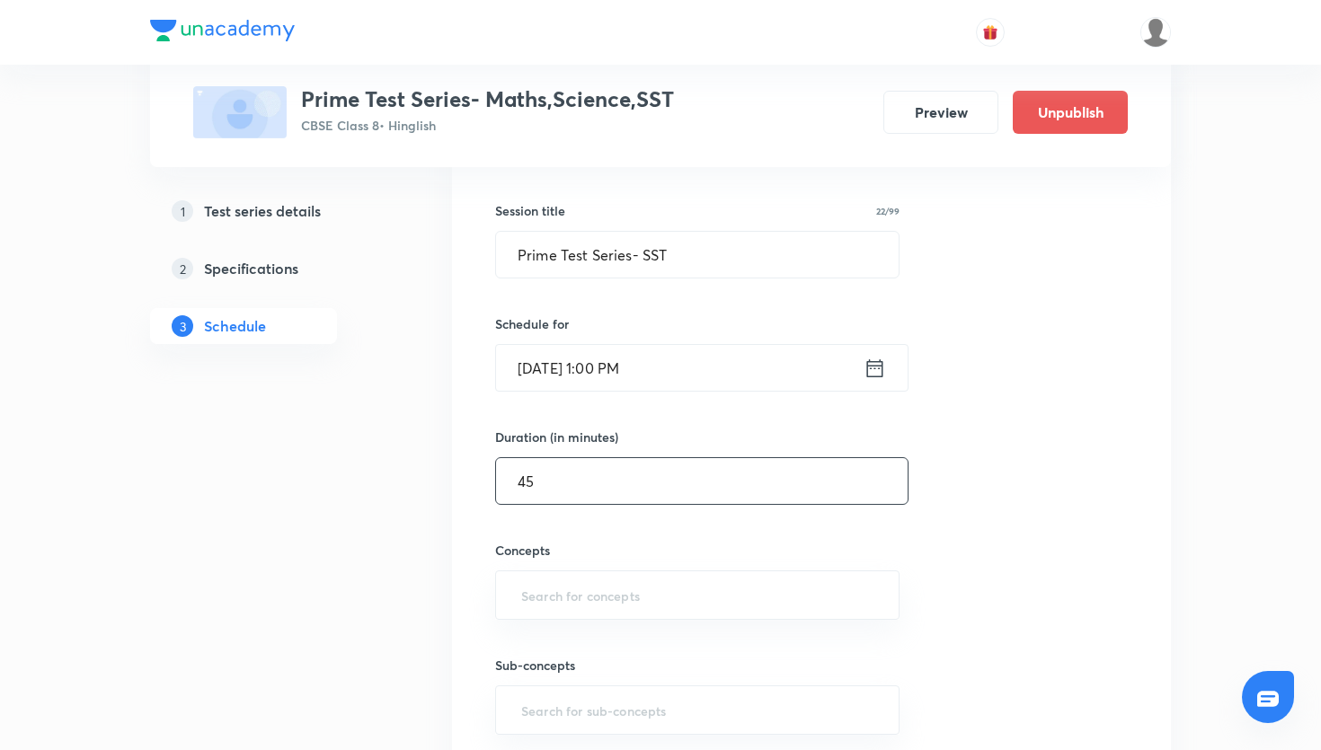
scroll to position [309, 0]
type input "45"
click at [585, 602] on input "text" at bounding box center [698, 594] width 360 height 33
type input "p"
type input "r"
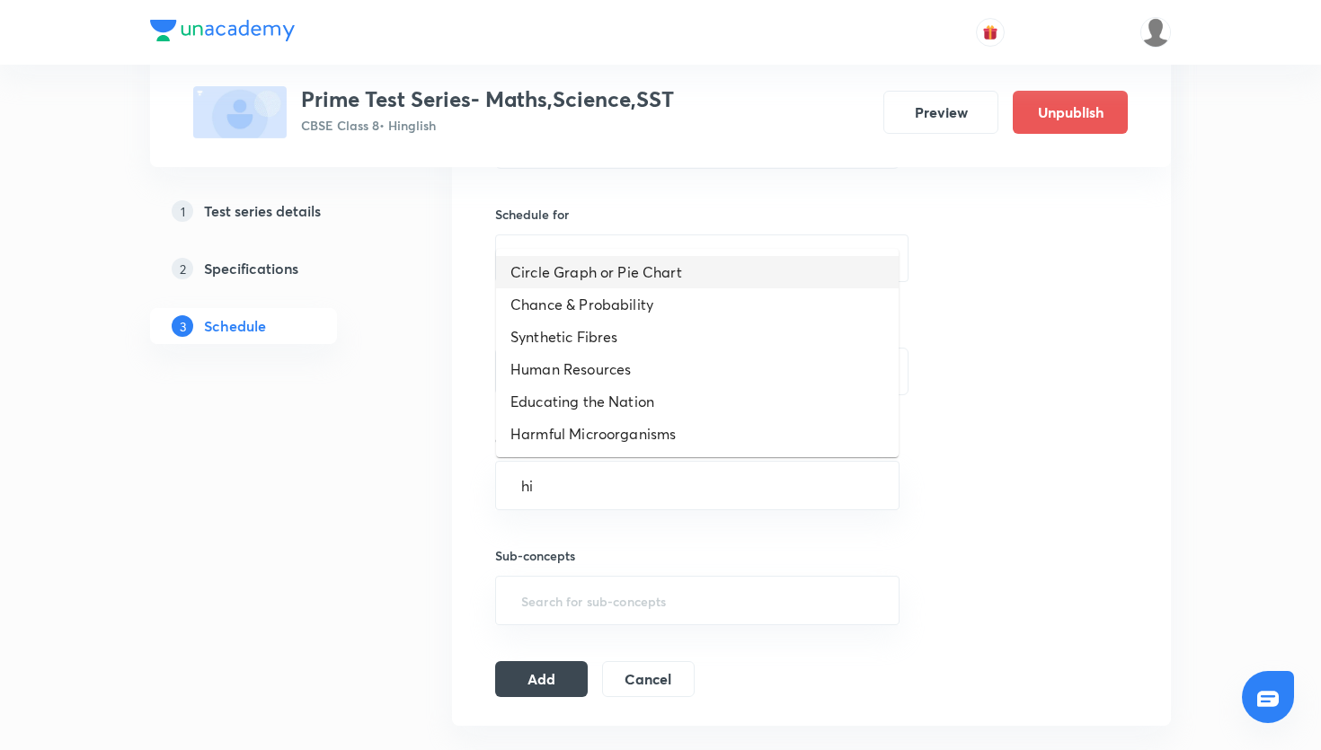
scroll to position [394, 0]
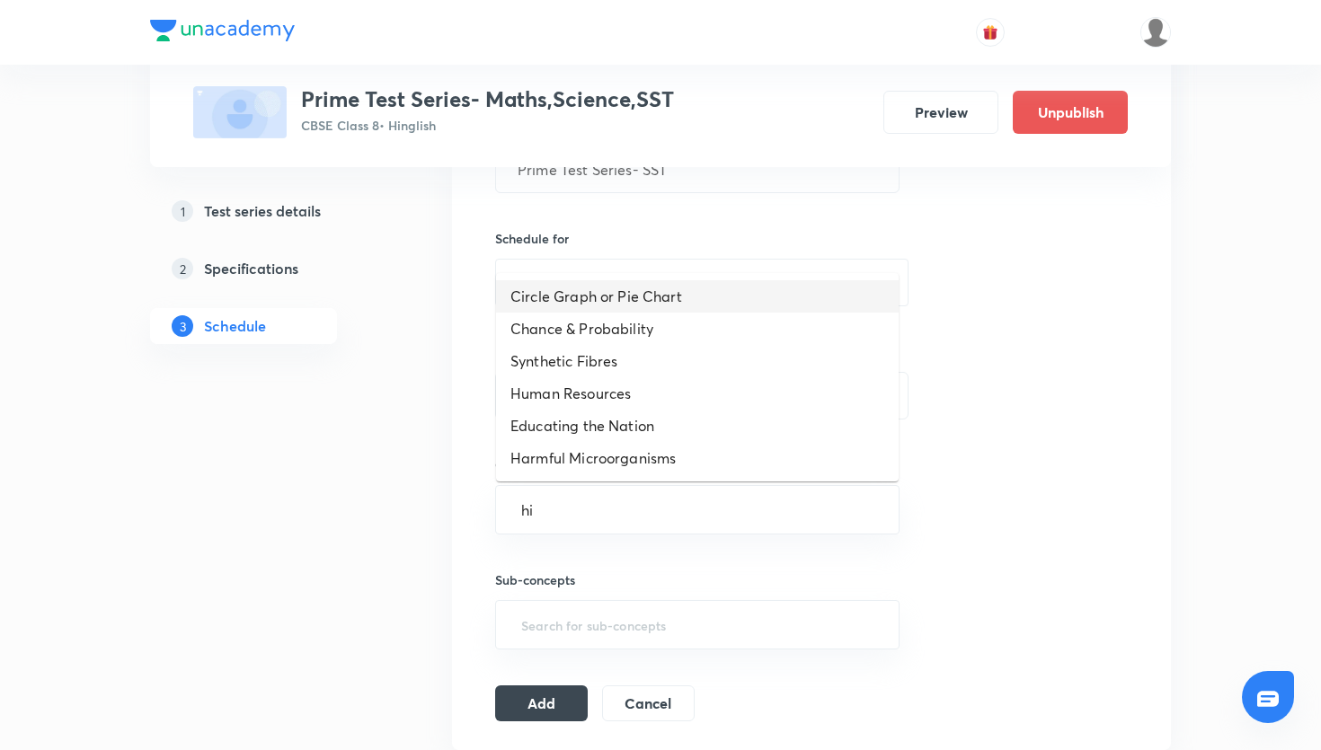
type input "h"
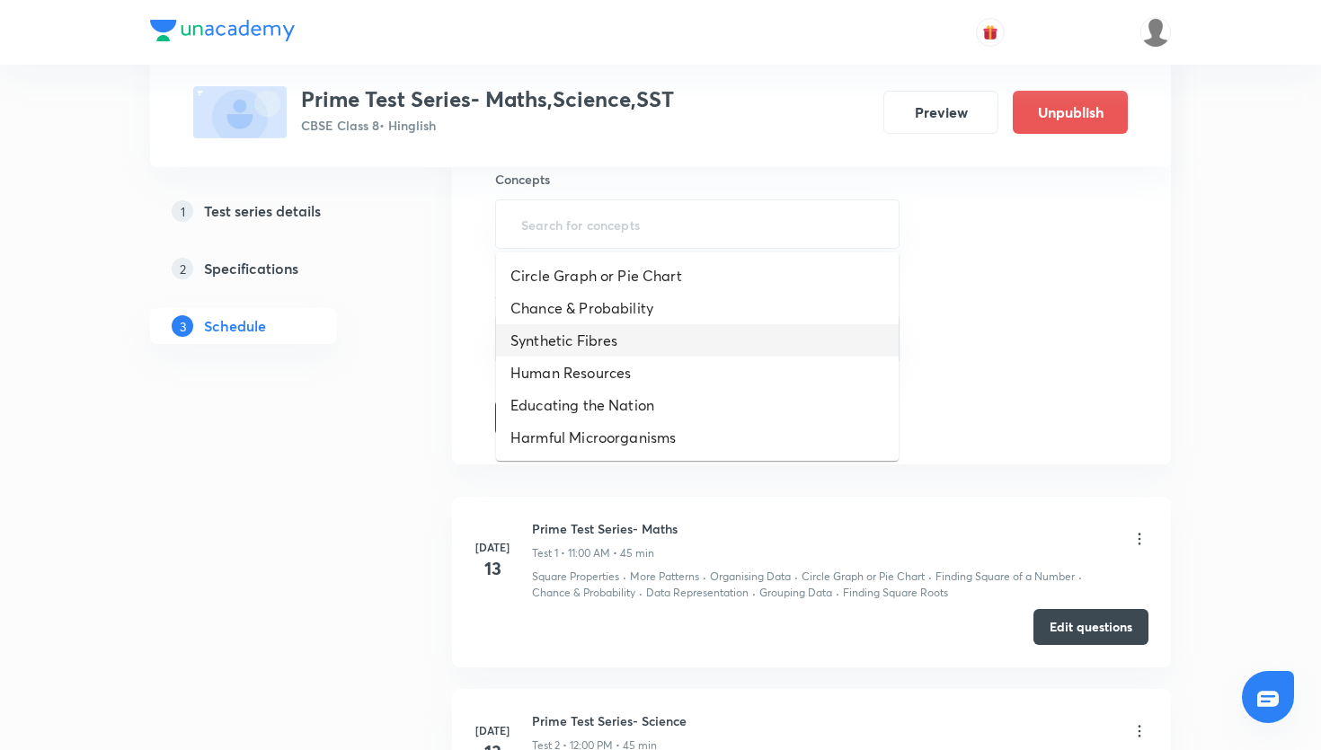
scroll to position [582, 0]
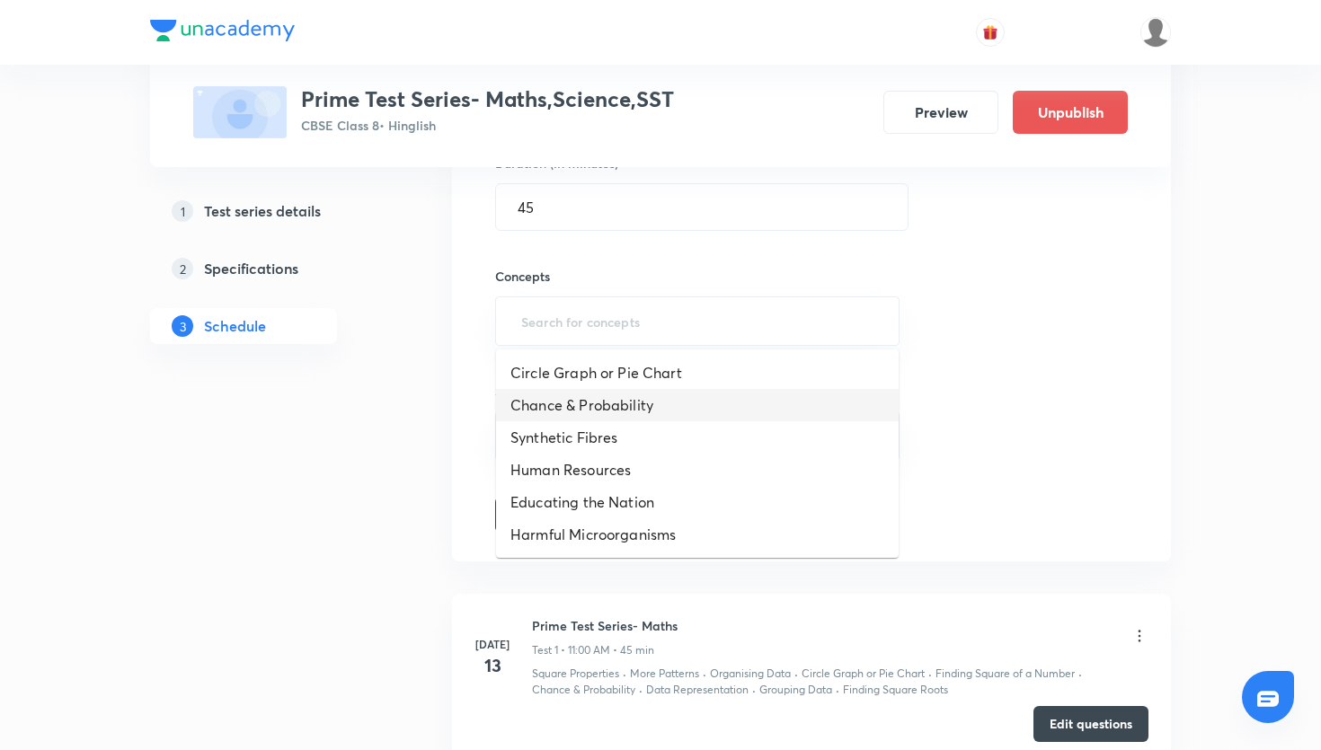
click at [1025, 408] on div "Session 16 Live class Test Session title 22/99 Prime Test Series- SST ​ Schedul…" at bounding box center [811, 169] width 633 height 727
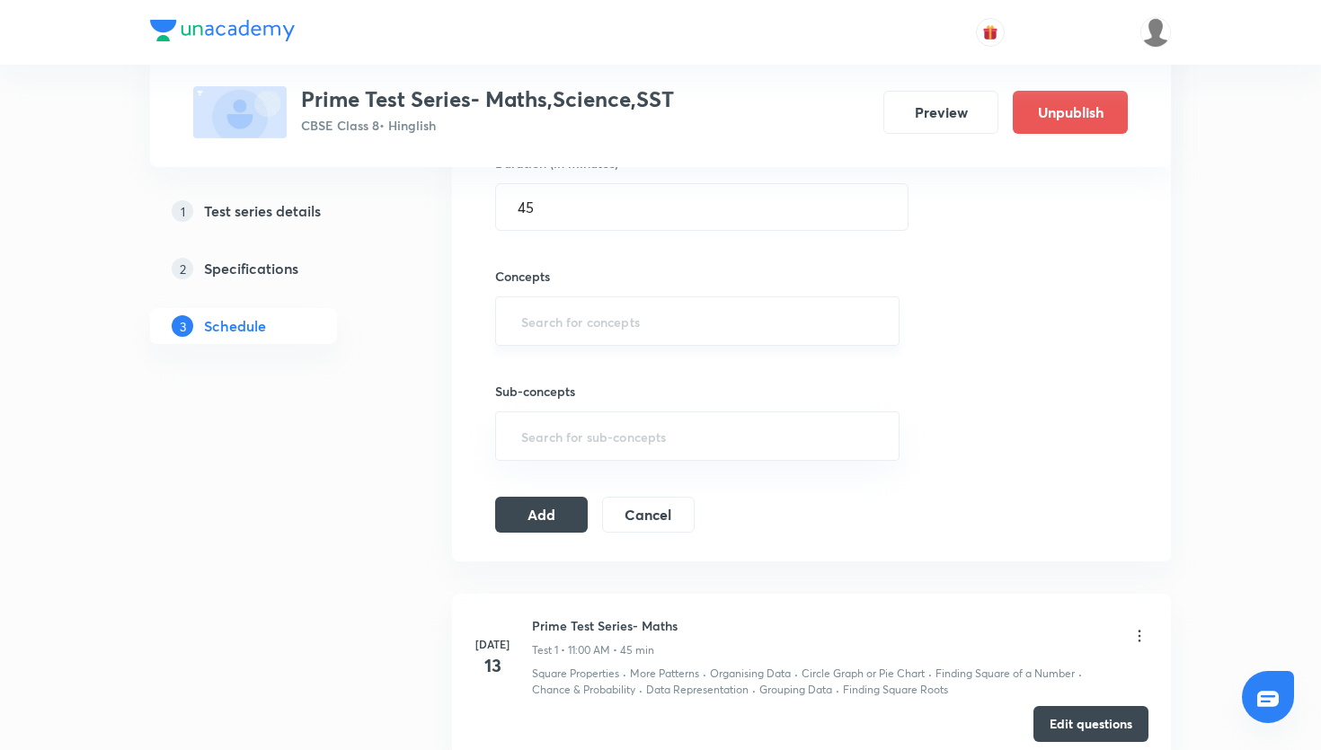
click at [772, 339] on div "​" at bounding box center [697, 321] width 404 height 49
click at [762, 333] on input "text" at bounding box center [698, 321] width 360 height 33
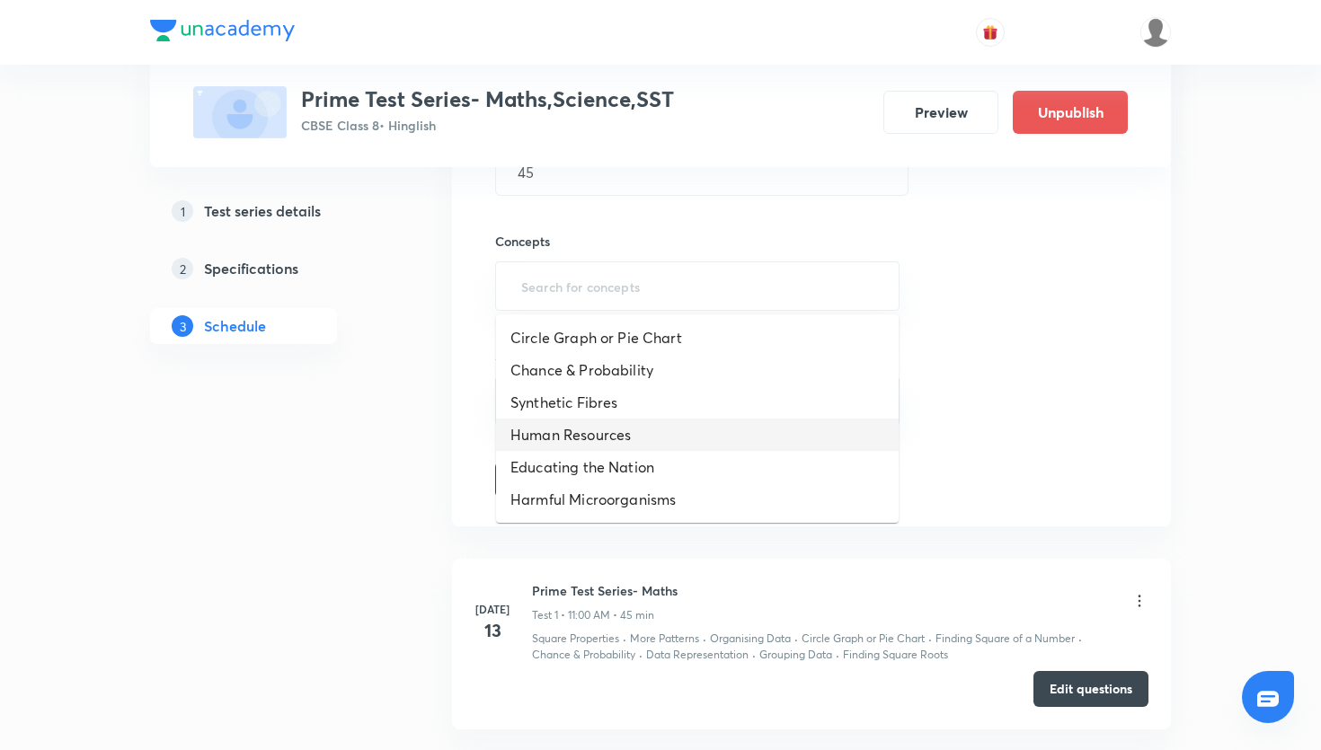
scroll to position [615, 0]
click at [832, 449] on li "Human Resources" at bounding box center [697, 438] width 403 height 32
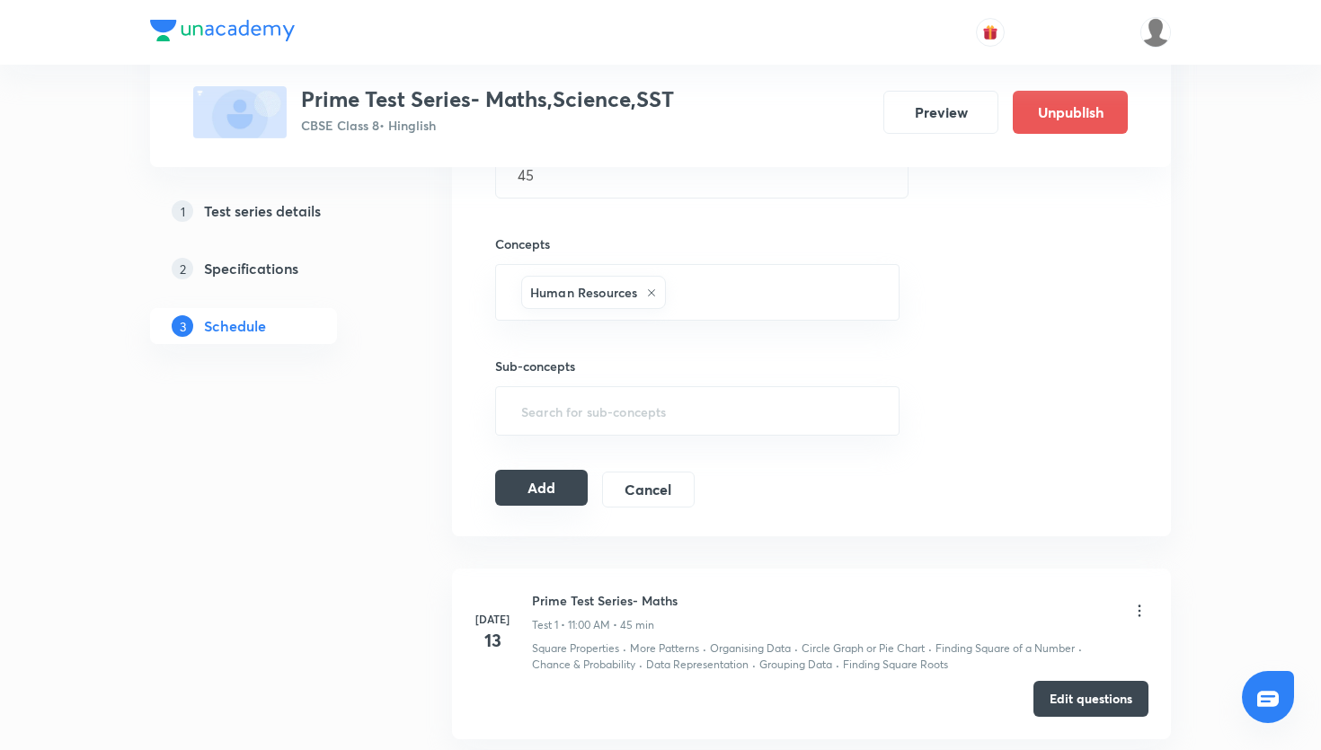
click at [567, 484] on button "Add" at bounding box center [541, 488] width 93 height 36
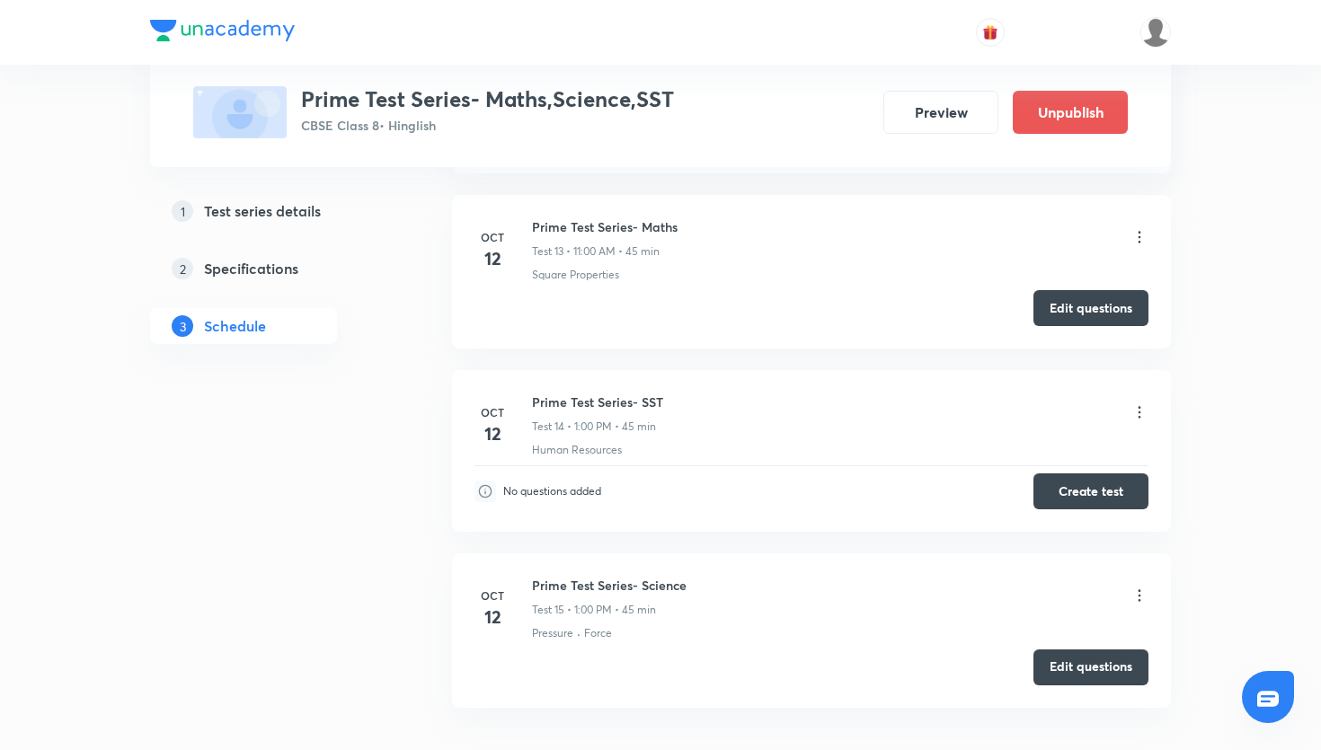
scroll to position [2442, 0]
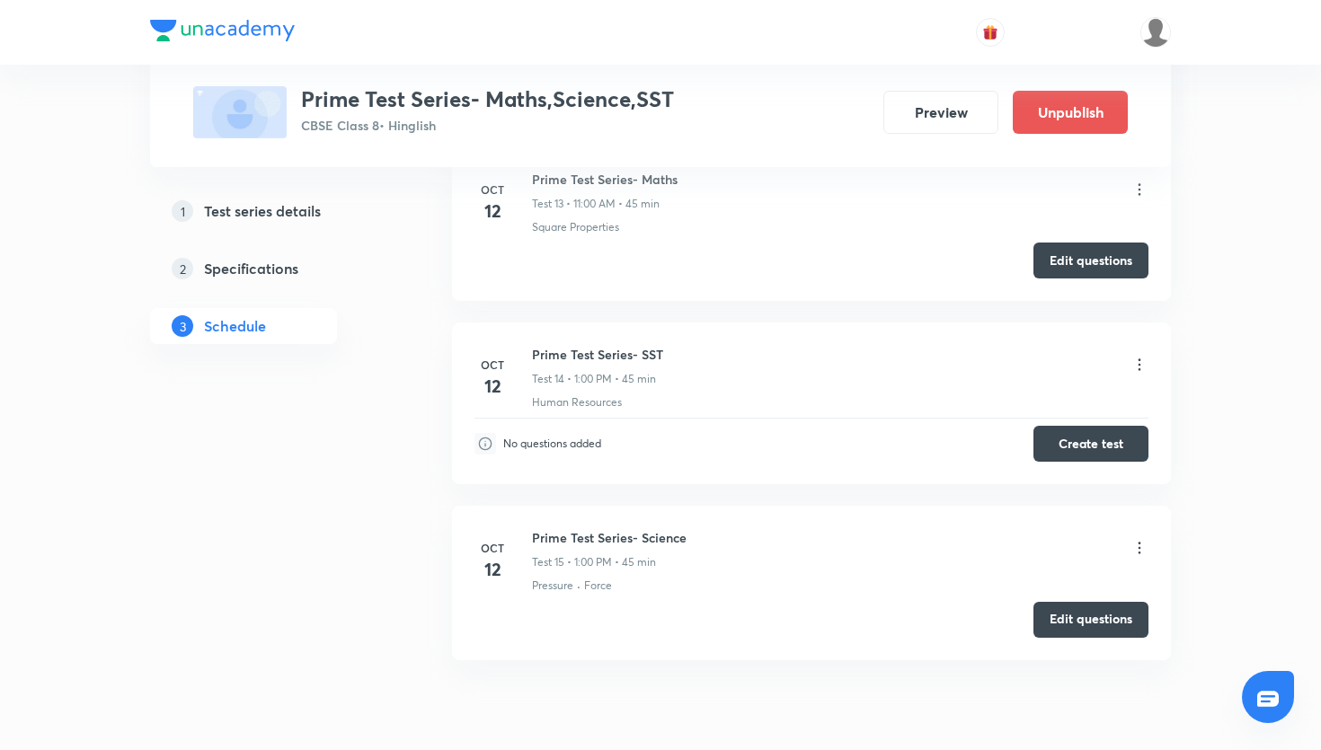
click at [1140, 363] on icon at bounding box center [1140, 365] width 3 height 12
click at [1195, 340] on div at bounding box center [660, 375] width 1321 height 750
click at [1139, 543] on icon at bounding box center [1140, 548] width 3 height 12
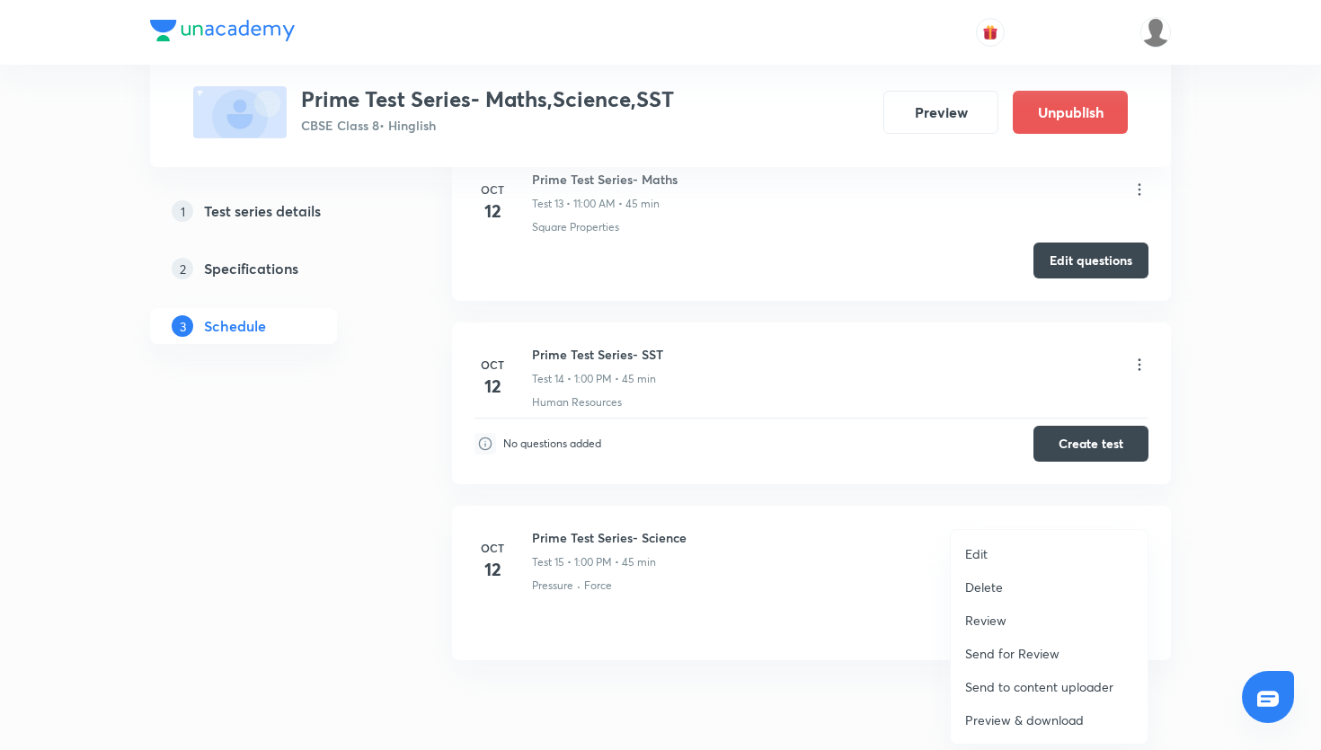
click at [1090, 555] on li "Edit" at bounding box center [1049, 553] width 197 height 33
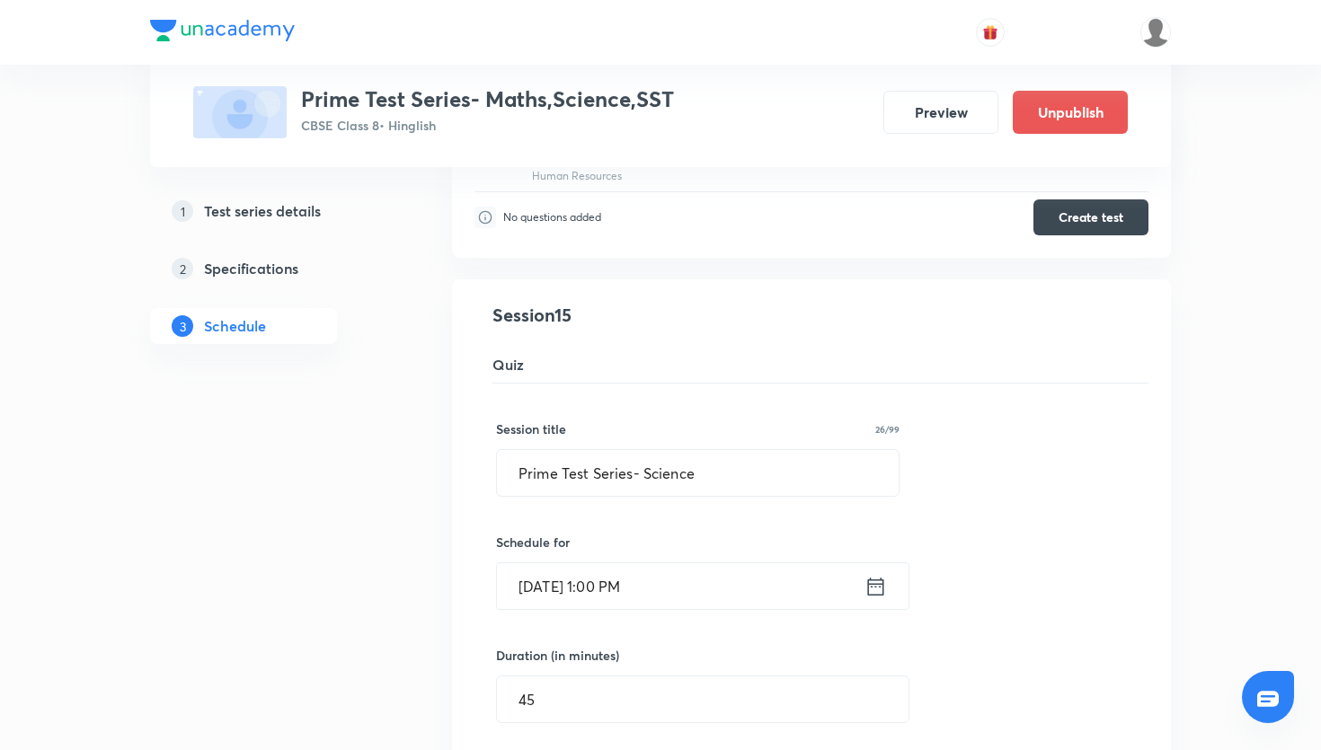
scroll to position [2594, 0]
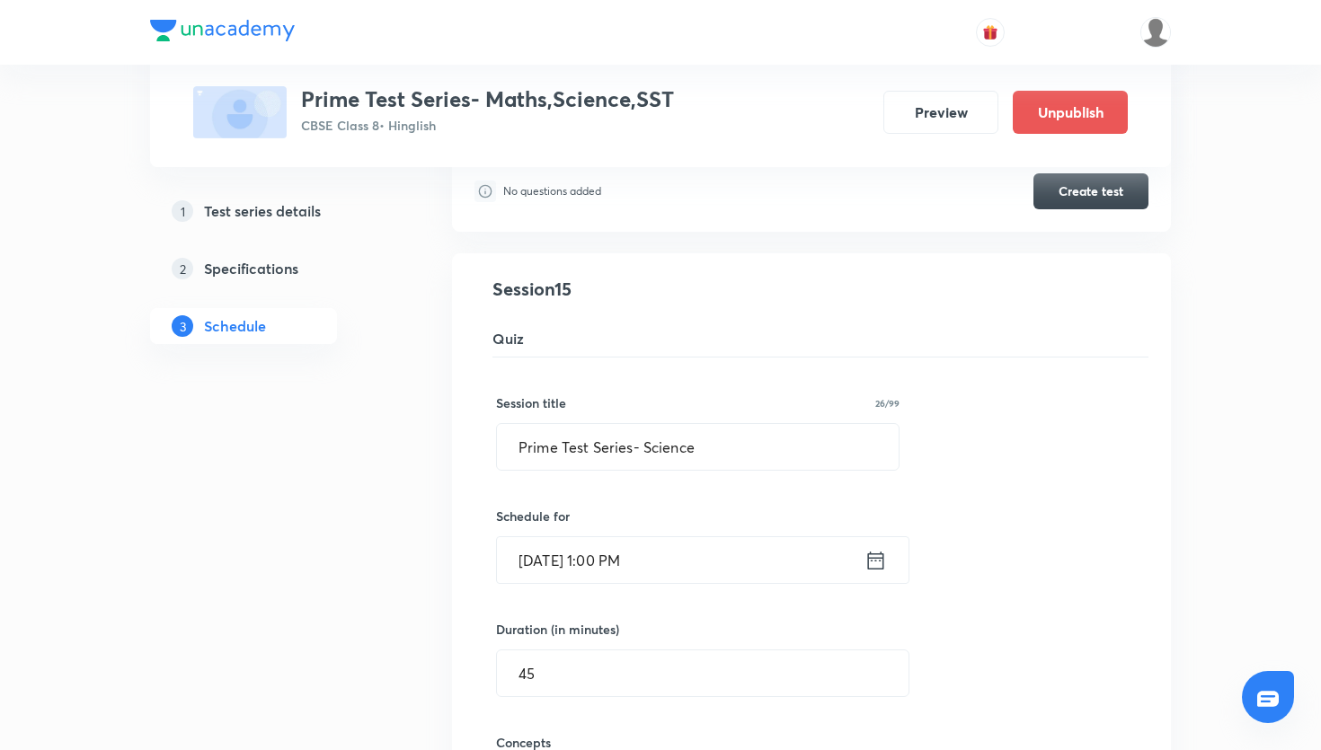
click at [875, 559] on icon at bounding box center [876, 560] width 22 height 25
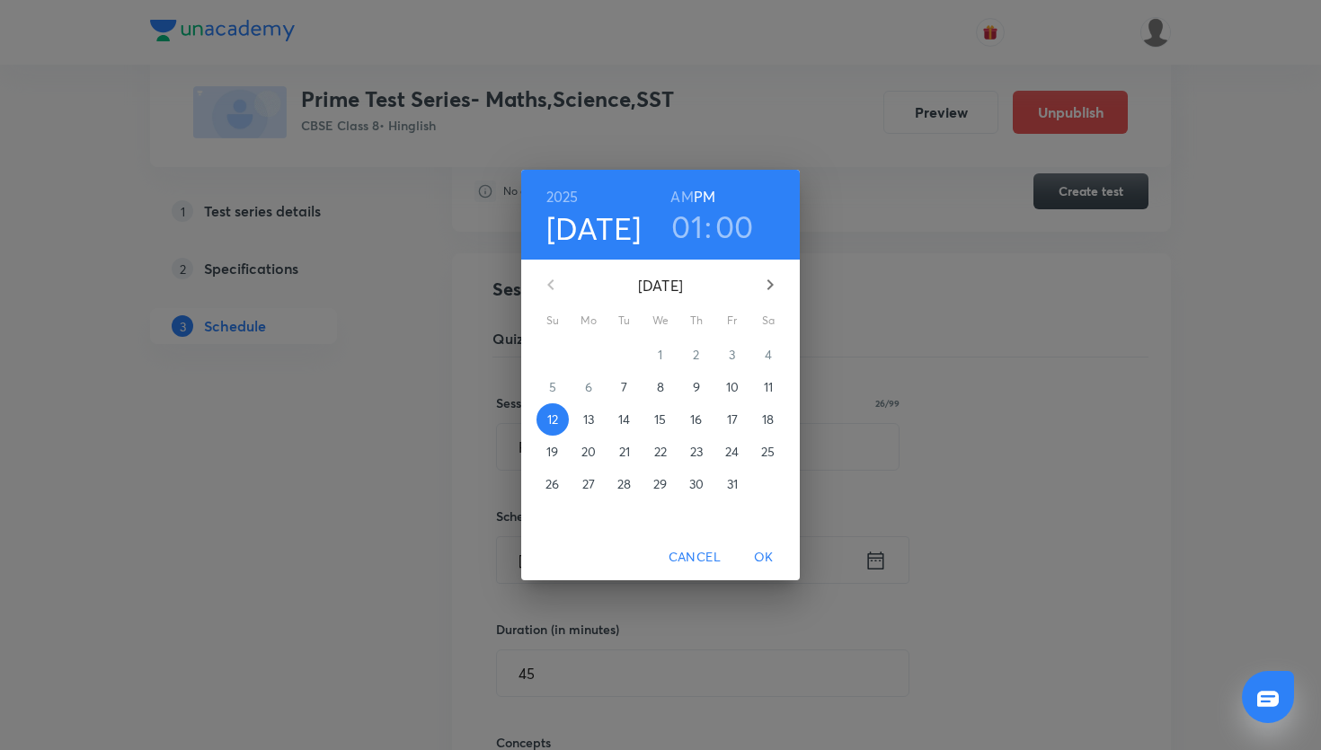
click at [688, 226] on h3 "01" at bounding box center [686, 227] width 31 height 38
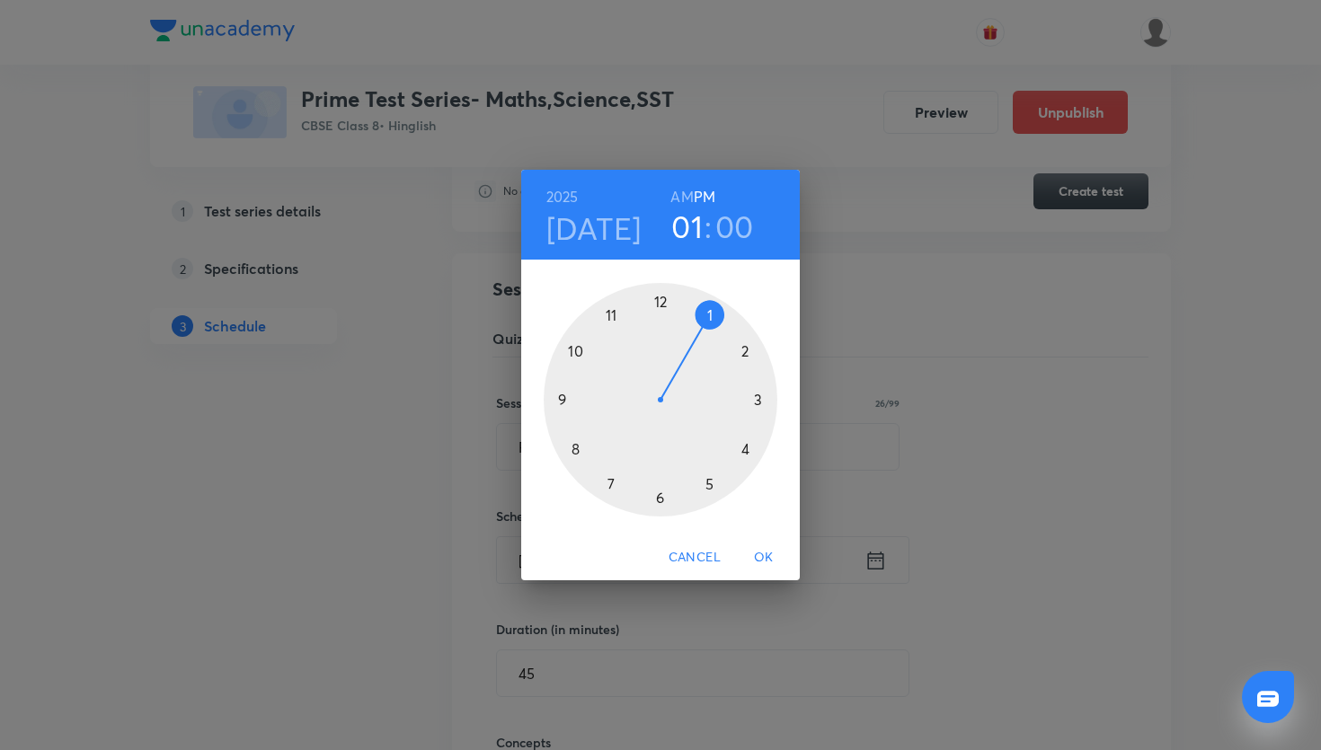
click at [661, 303] on div at bounding box center [661, 400] width 234 height 234
click at [763, 551] on span "OK" at bounding box center [763, 557] width 43 height 22
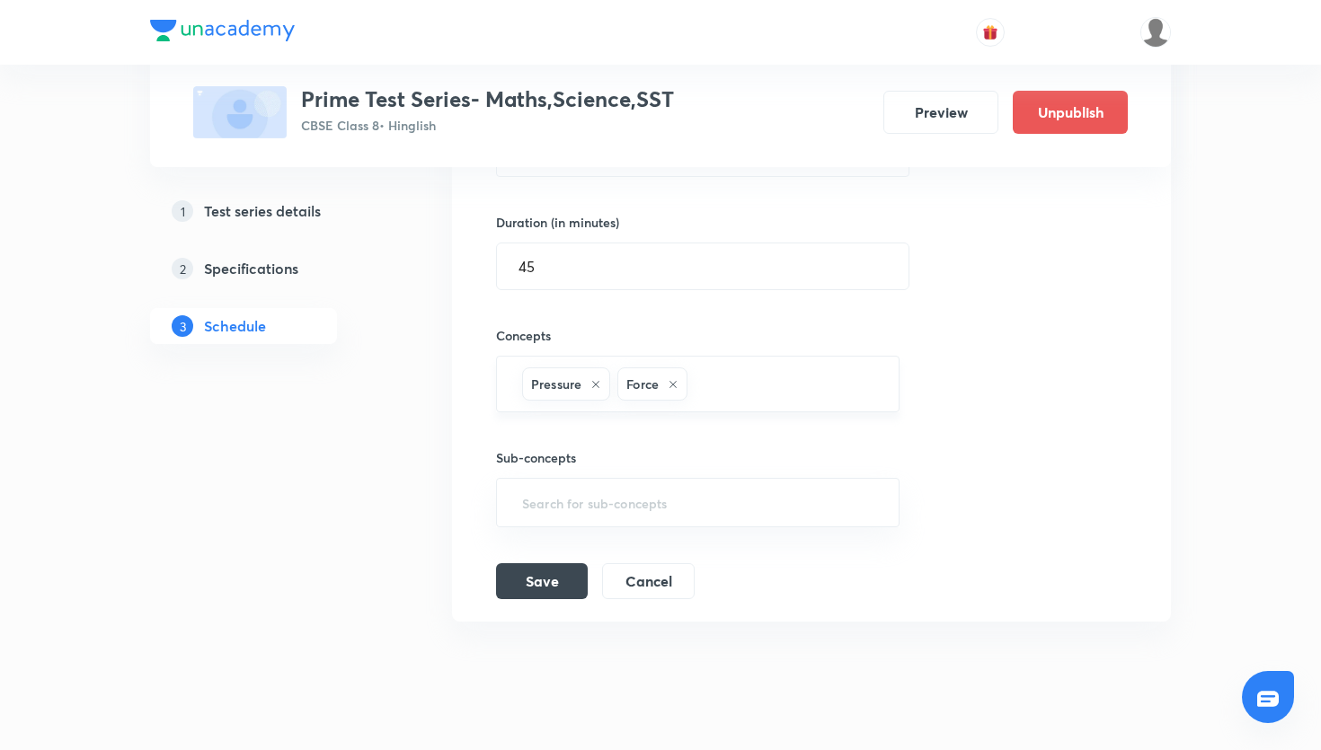
scroll to position [3019, 0]
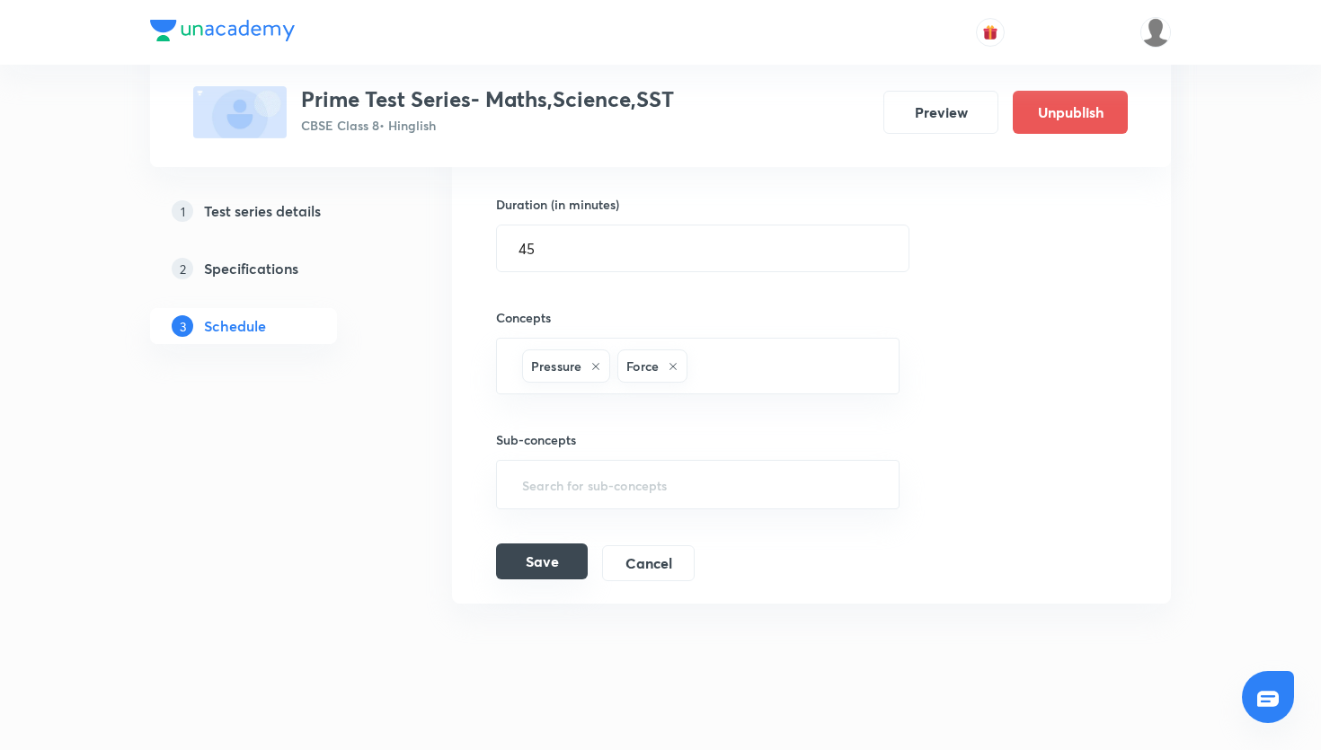
click at [555, 554] on button "Save" at bounding box center [542, 562] width 92 height 36
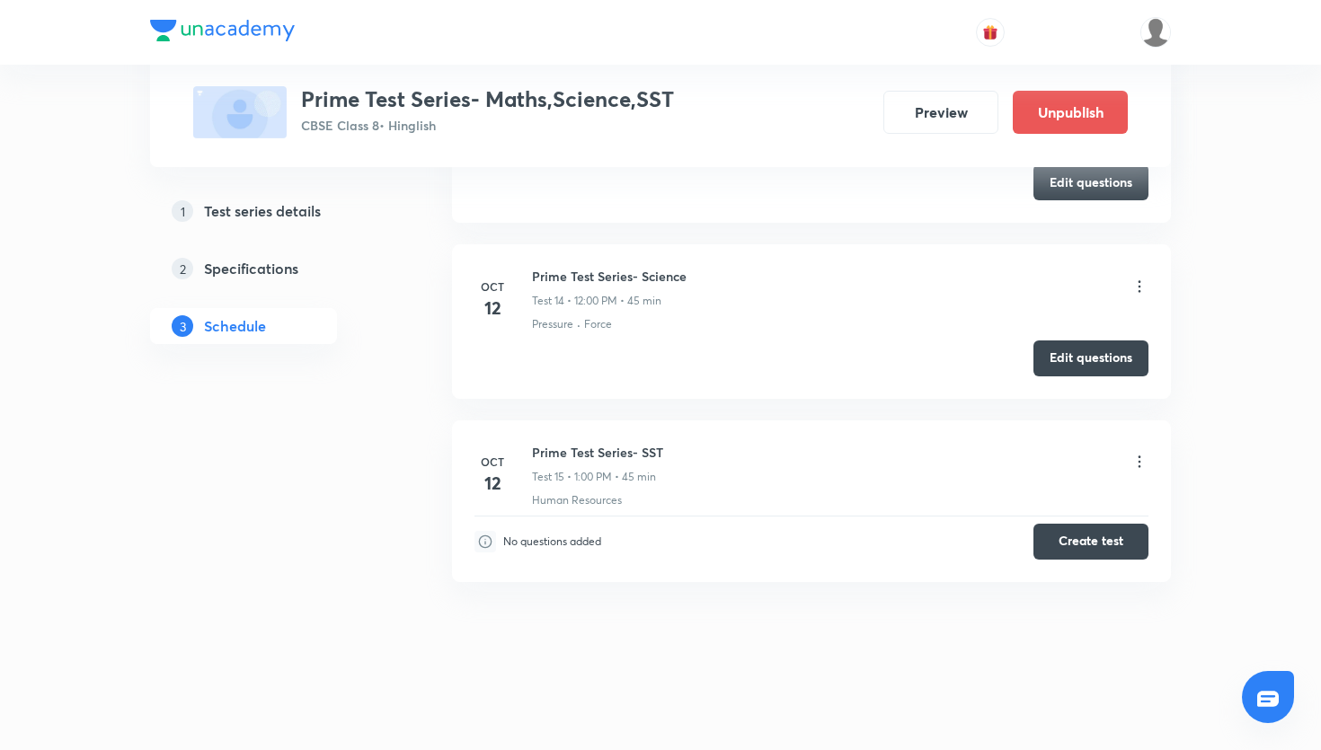
scroll to position [2515, 0]
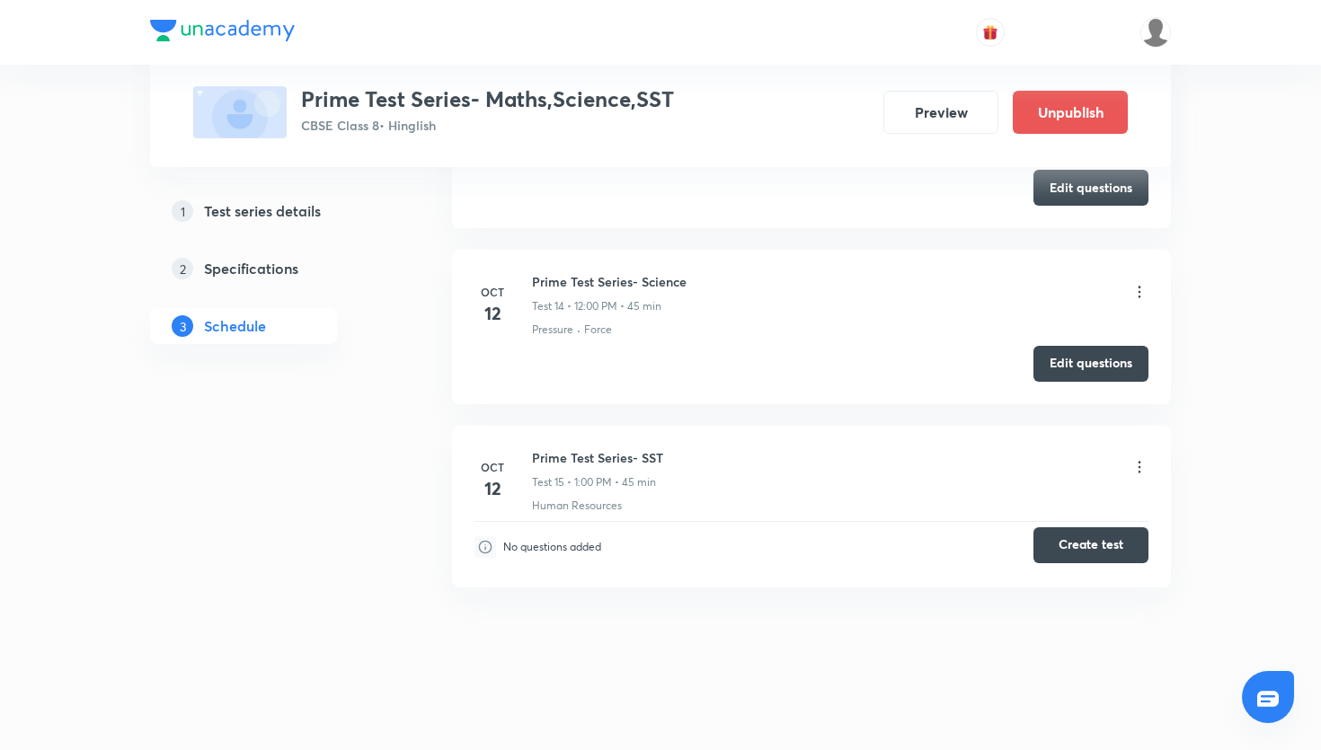
click at [1079, 556] on button "Create test" at bounding box center [1091, 546] width 115 height 36
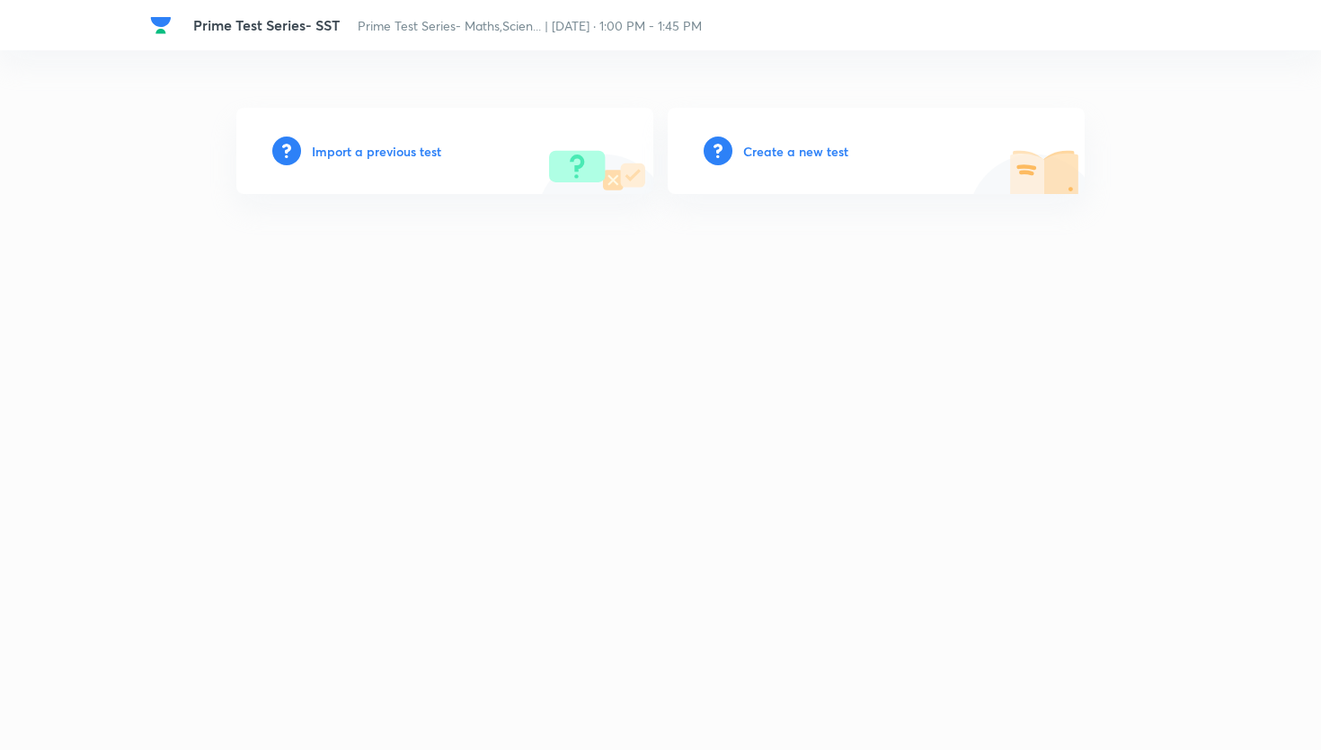
click at [822, 144] on h6 "Create a new test" at bounding box center [795, 151] width 105 height 19
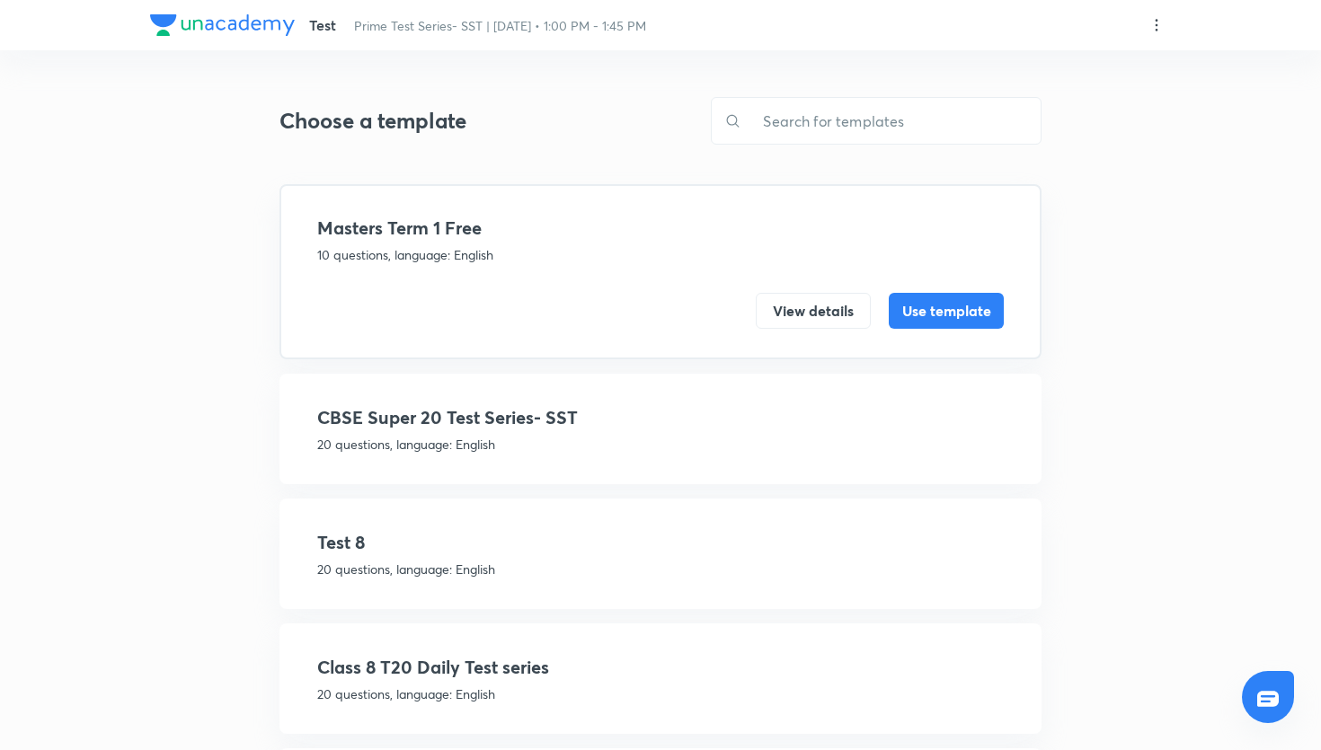
click at [623, 440] on p "20 questions, language: English" at bounding box center [660, 444] width 687 height 19
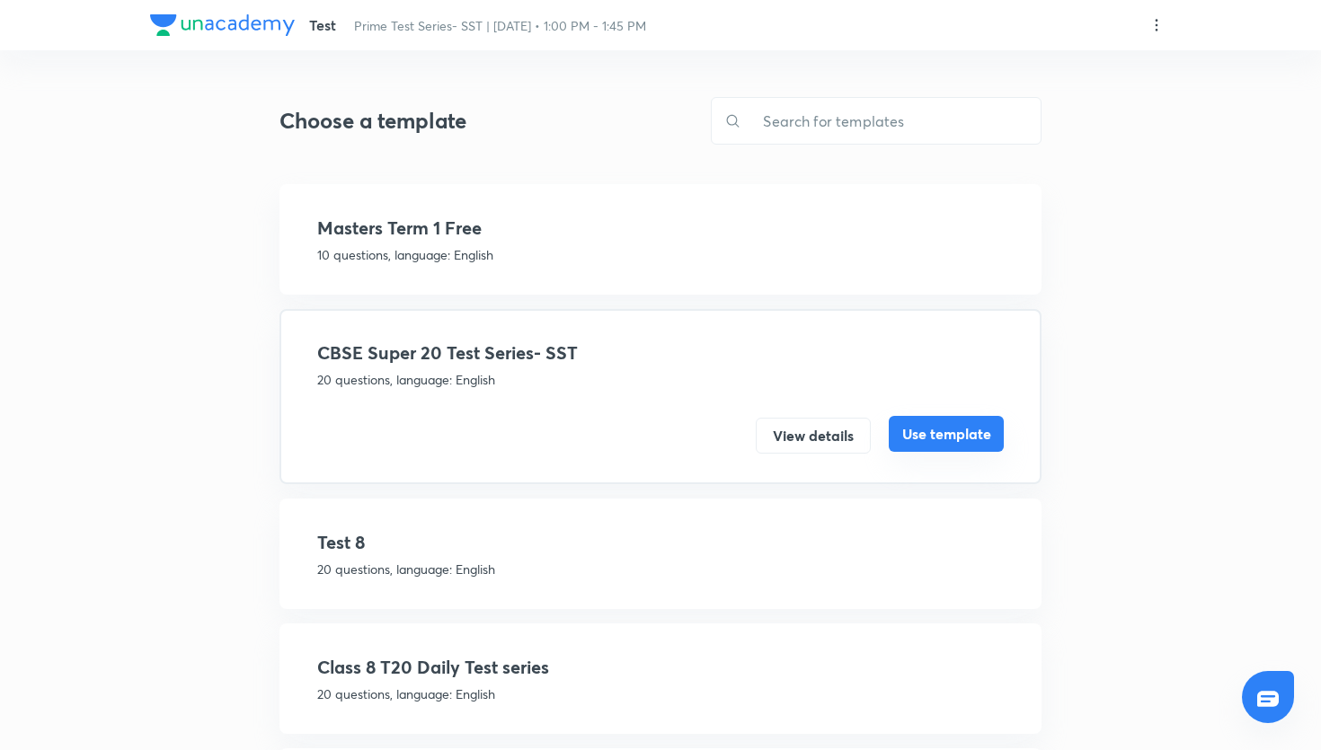
click at [937, 438] on button "Use template" at bounding box center [946, 434] width 115 height 36
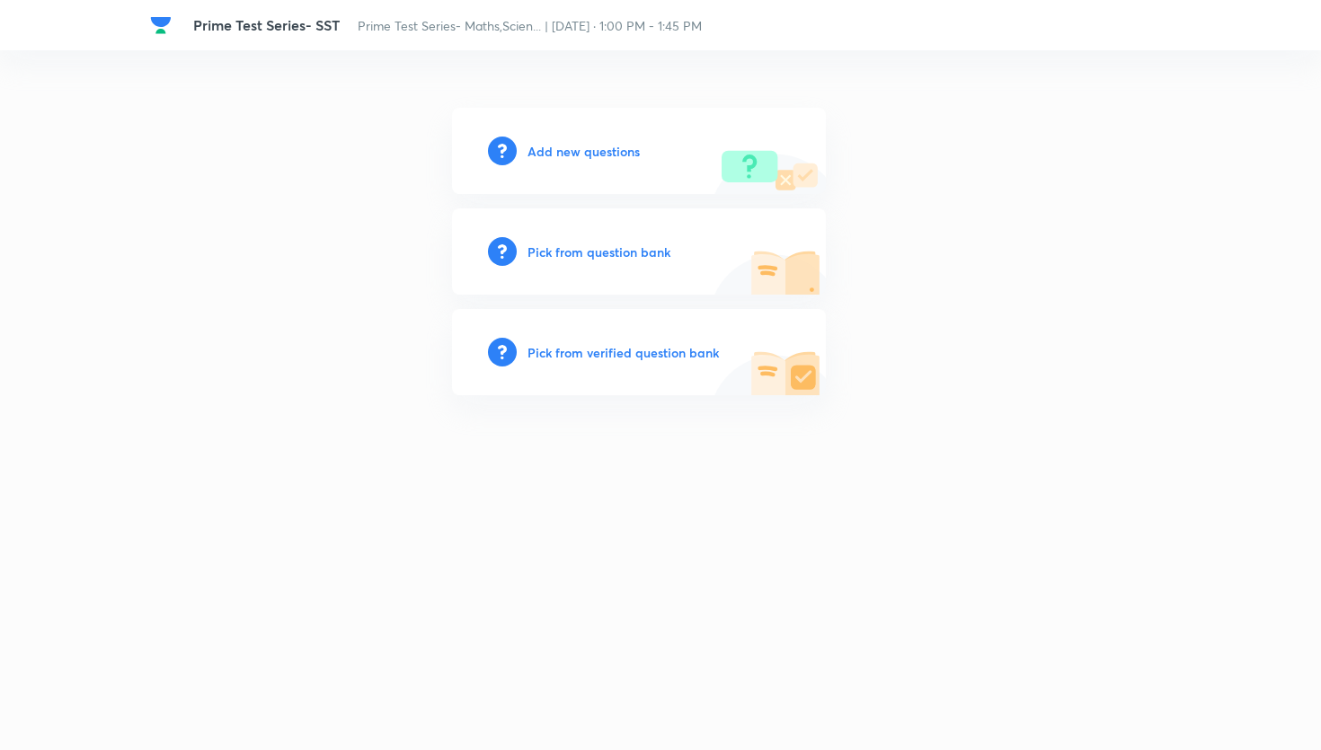
click at [621, 254] on h6 "Pick from question bank" at bounding box center [599, 252] width 143 height 19
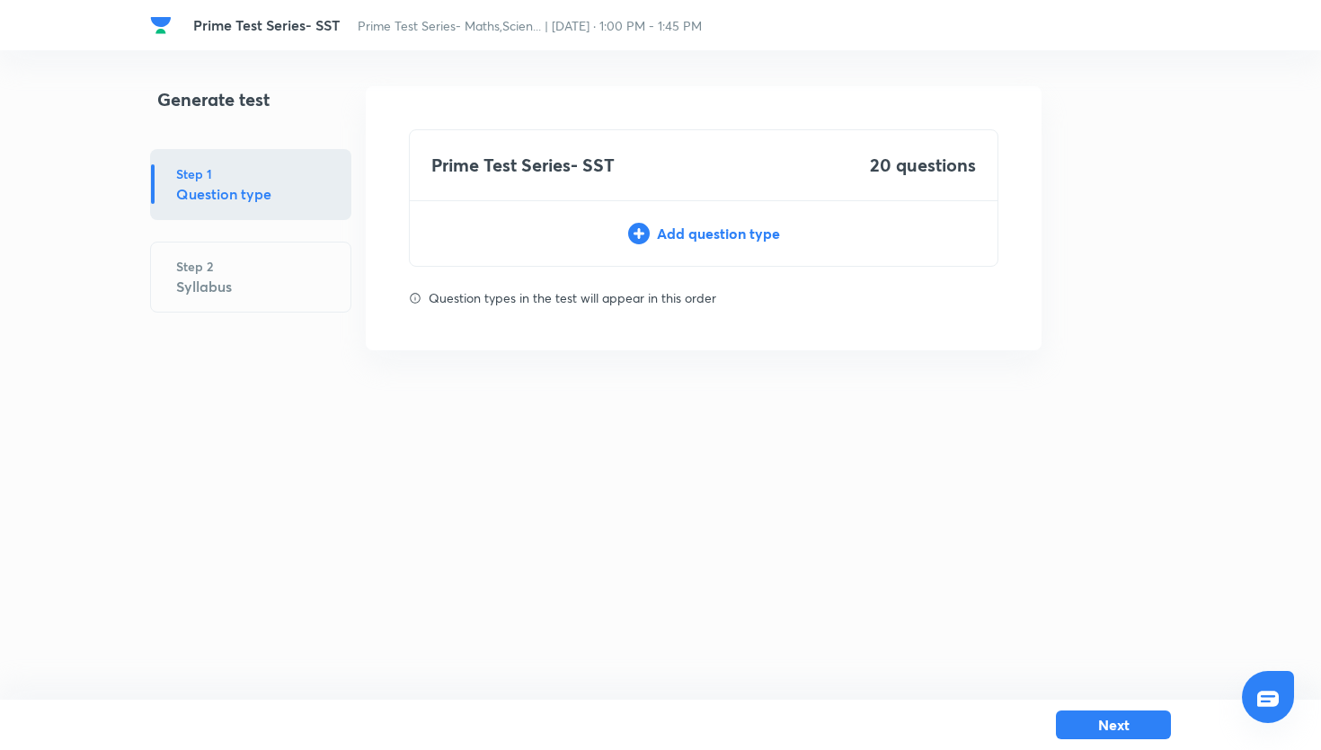
click at [801, 247] on div "Prime Test Series- SST 20 questions Add question type" at bounding box center [704, 198] width 590 height 138
click at [751, 239] on div "Add question type" at bounding box center [704, 234] width 588 height 22
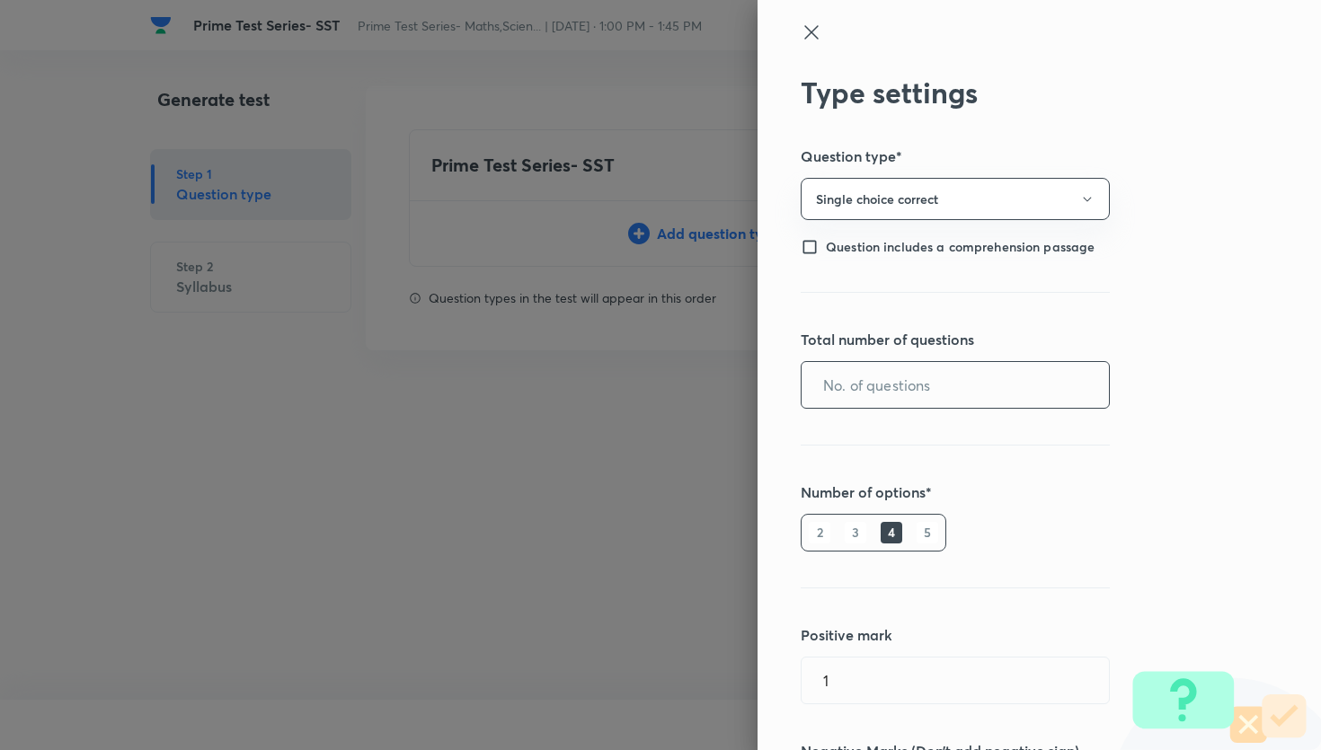
click at [949, 388] on input "text" at bounding box center [955, 385] width 307 height 46
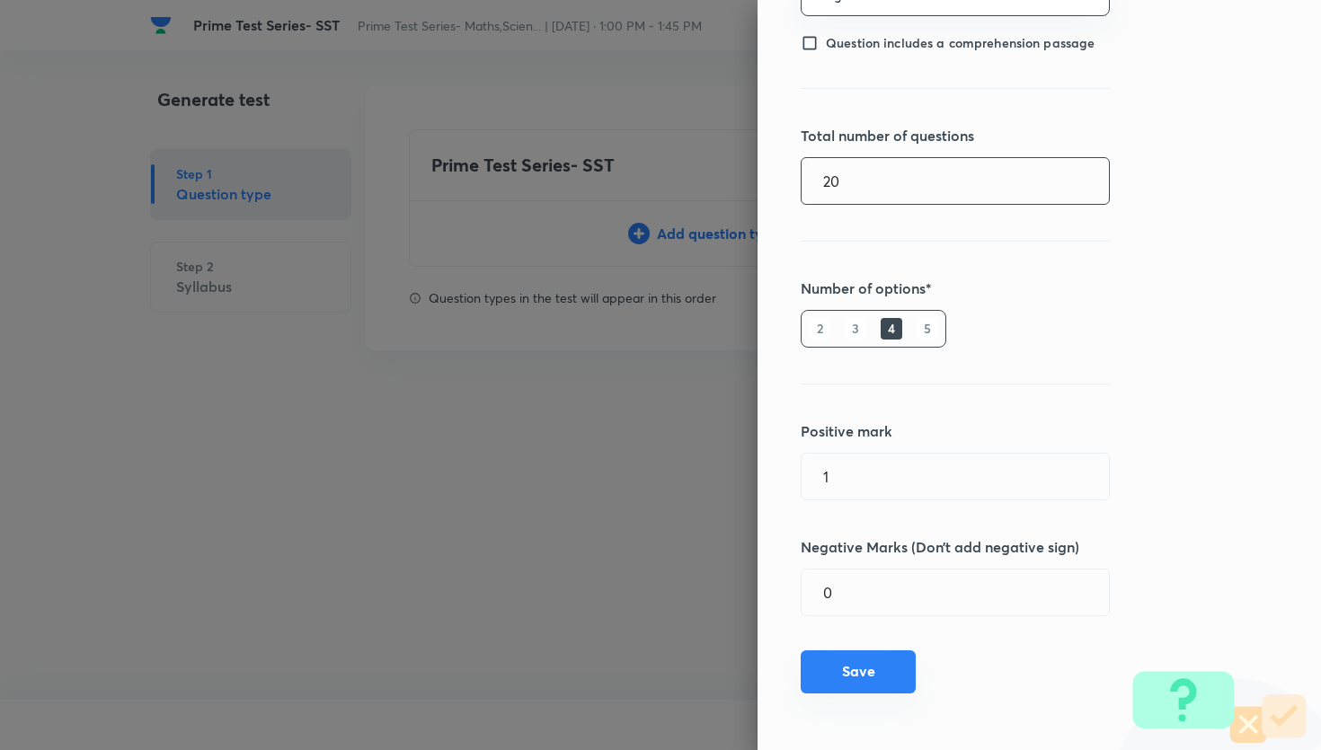
type input "20"
click at [904, 670] on button "Save" at bounding box center [858, 672] width 115 height 43
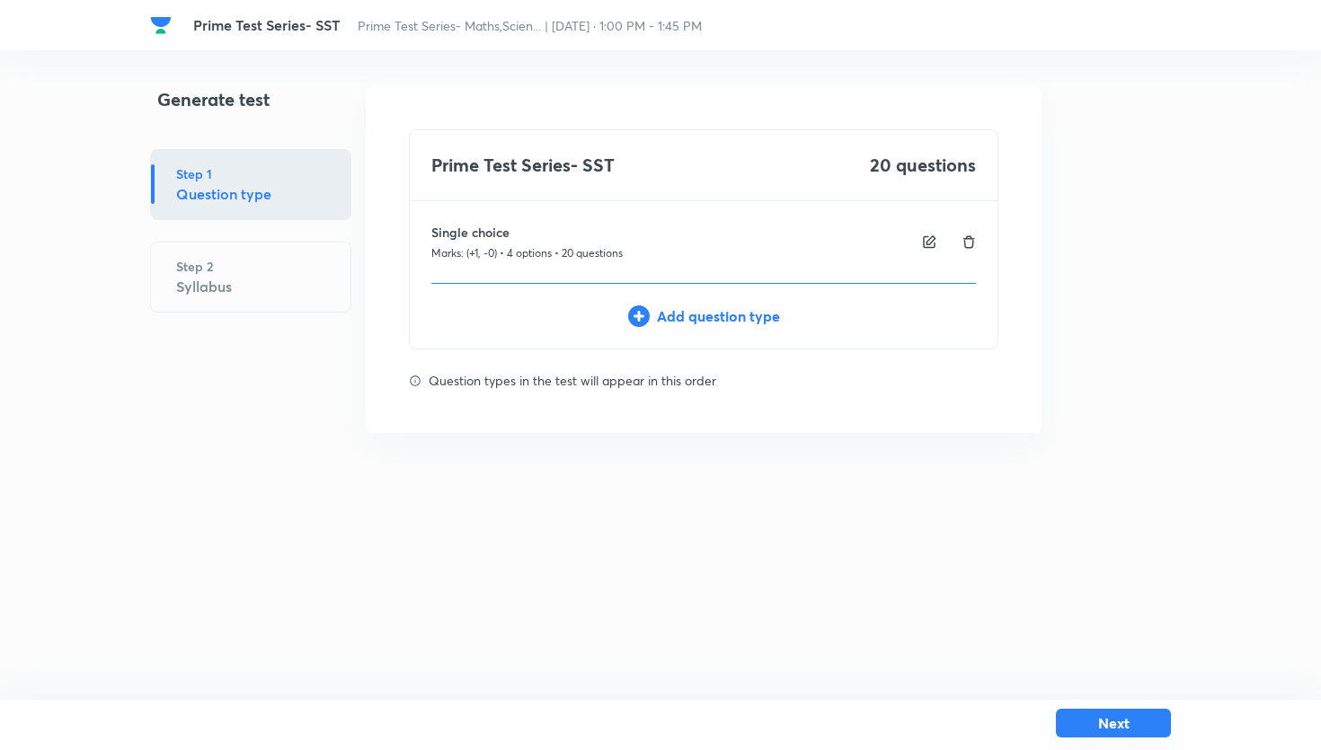
click at [1114, 717] on button "Next" at bounding box center [1113, 723] width 115 height 29
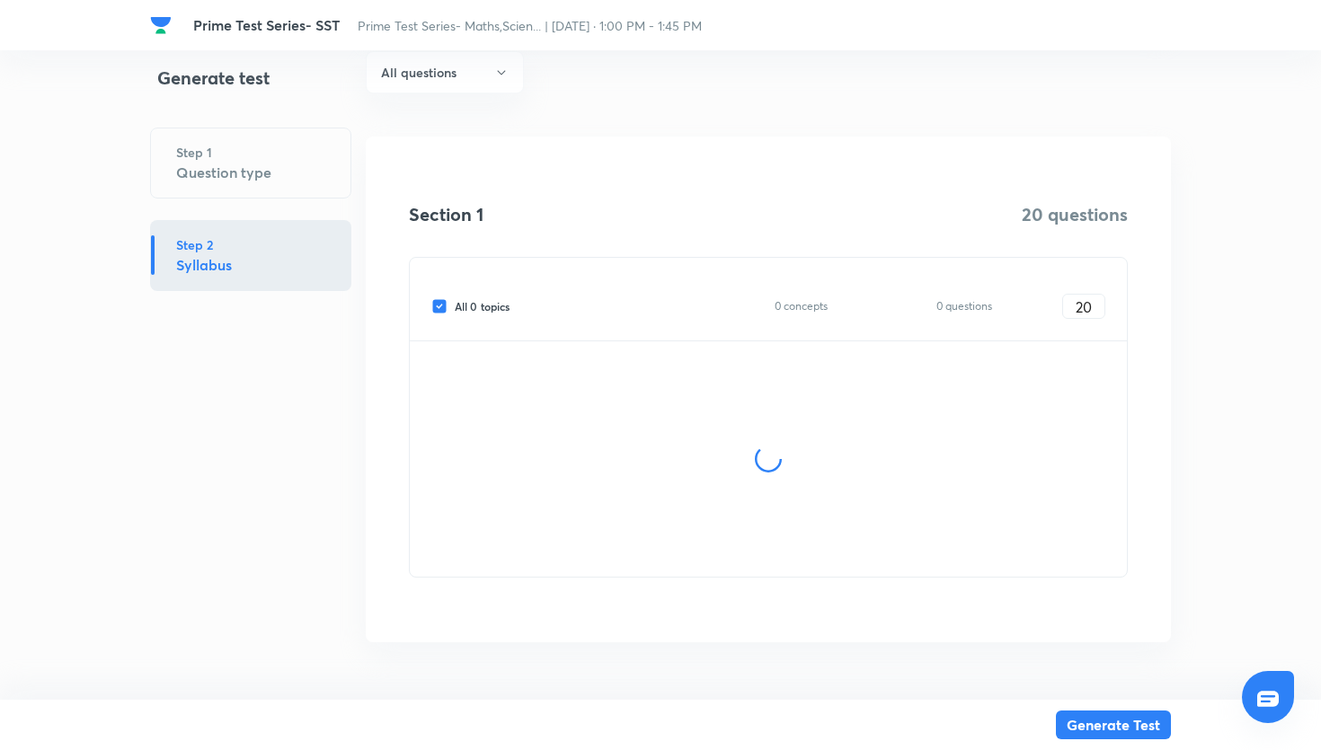
scroll to position [148, 0]
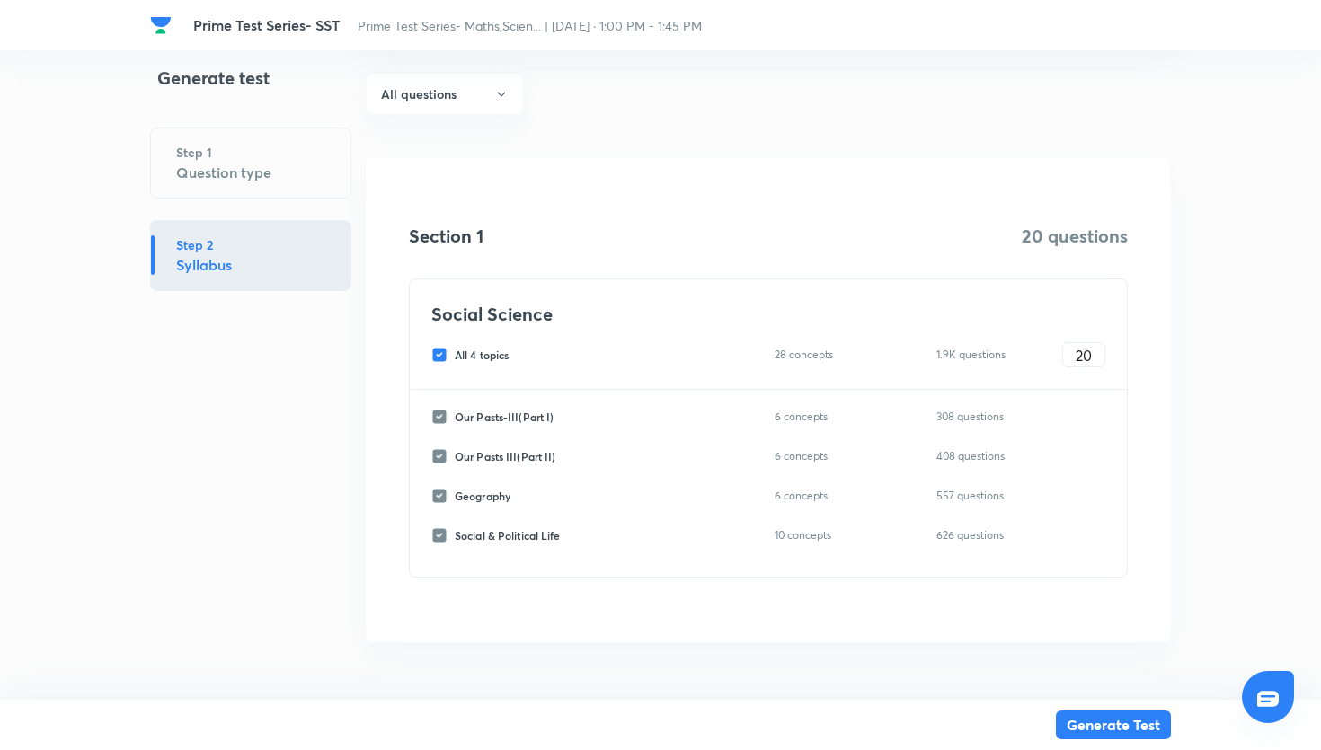
click at [444, 355] on input "All 4 topics" at bounding box center [442, 355] width 23 height 16
checkbox input "false"
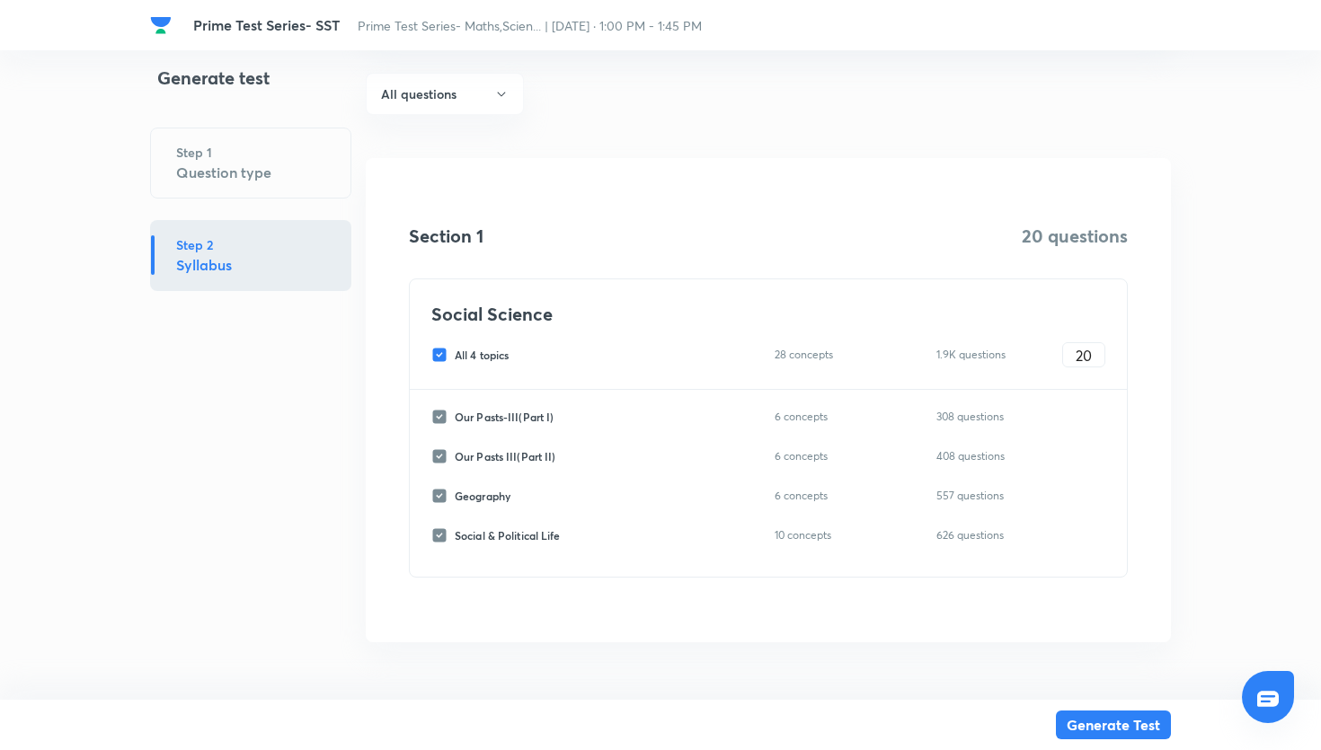
checkbox input "false"
click at [444, 411] on input "Our Pasts-III(Part I)" at bounding box center [442, 417] width 23 height 16
checkbox input "true"
type input "0"
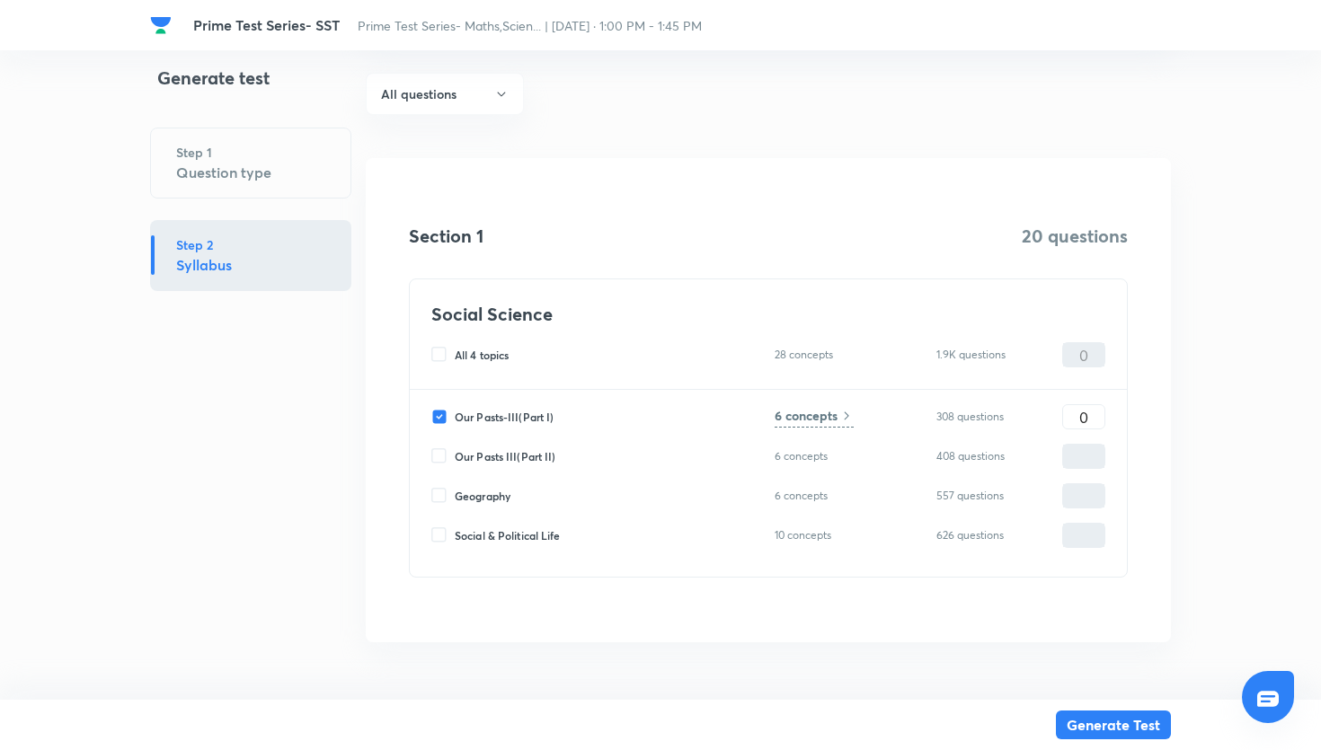
click at [445, 450] on input "Our Pasts III(Part II)" at bounding box center [442, 456] width 23 height 16
checkbox input "true"
type input "0"
click at [1072, 422] on input "0" at bounding box center [1083, 417] width 41 height 31
type input "10"
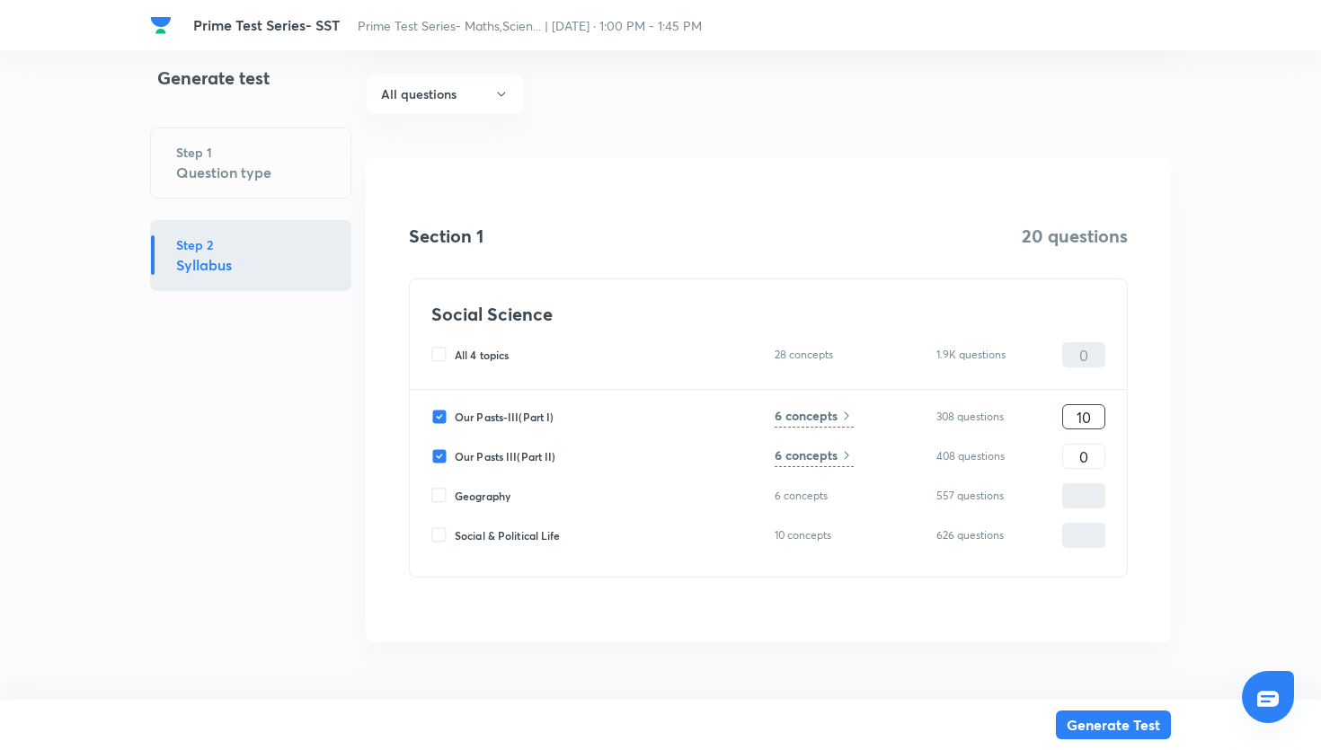
type input "10"
click at [1073, 457] on input "0" at bounding box center [1083, 456] width 41 height 31
type input "10"
type input "20"
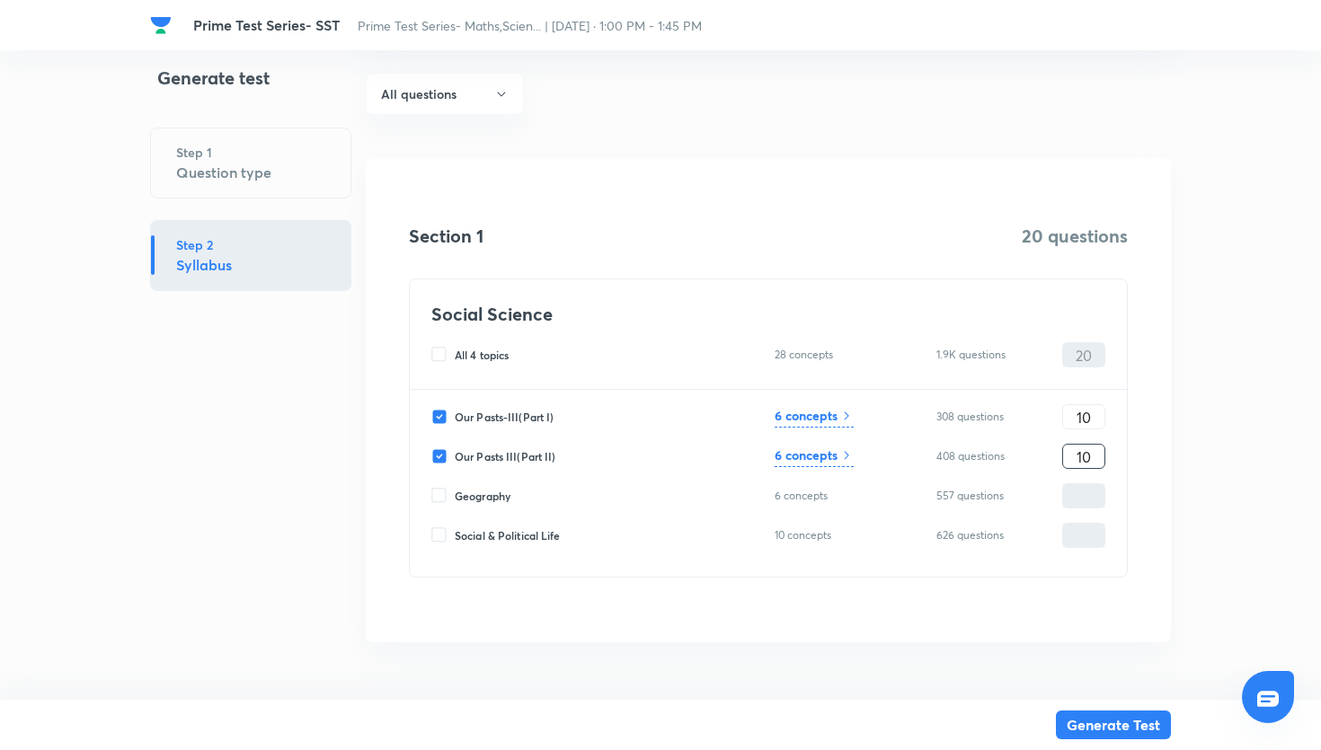
type input "10"
click at [823, 419] on h6 "6 concepts" at bounding box center [806, 415] width 63 height 19
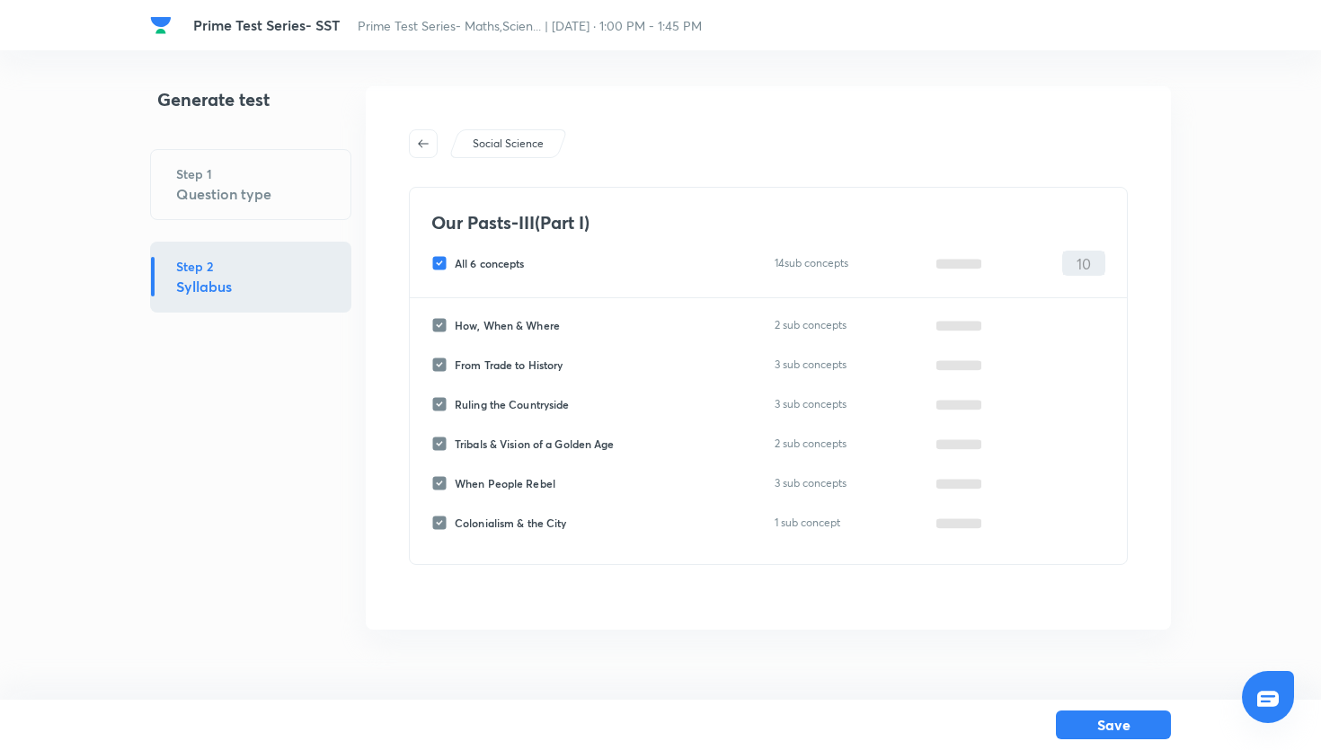
scroll to position [0, 0]
click at [447, 266] on input "All 6 concepts" at bounding box center [442, 263] width 23 height 16
checkbox input "false"
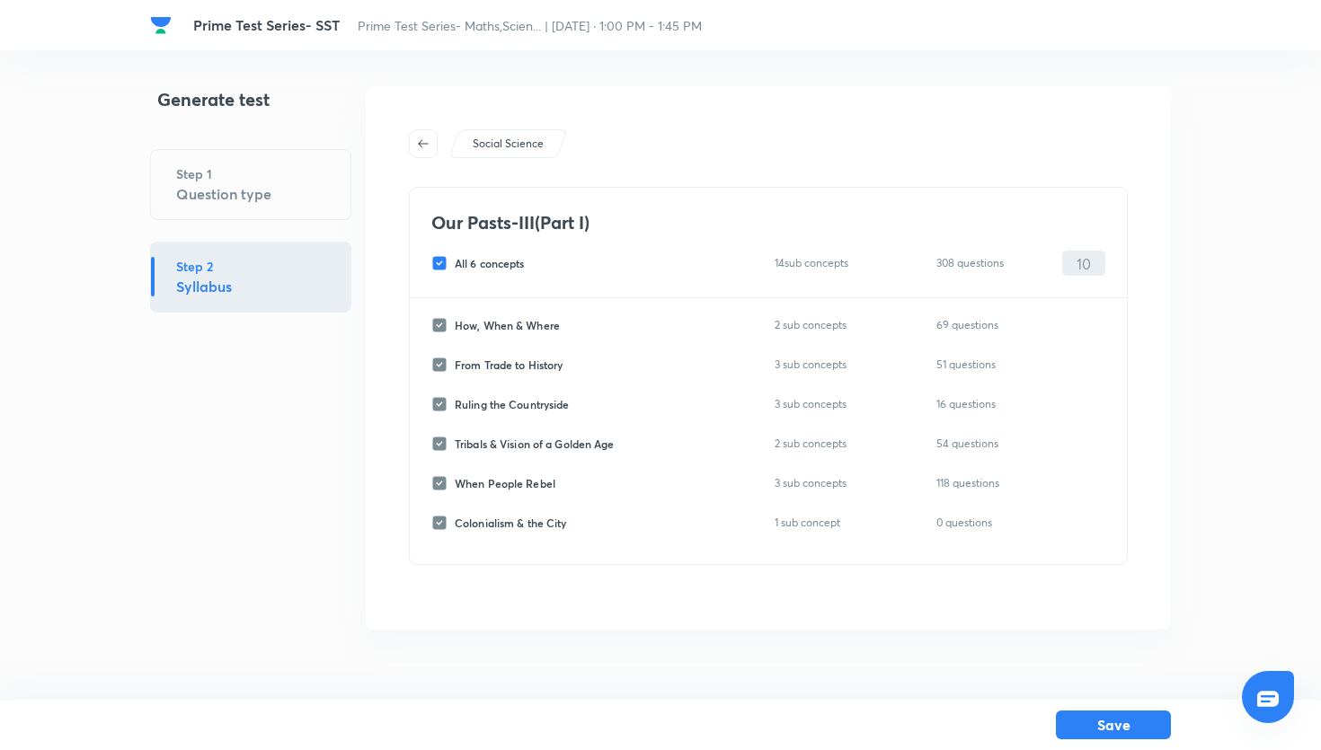
checkbox input "false"
click at [448, 475] on input "When People Rebel" at bounding box center [442, 483] width 23 height 16
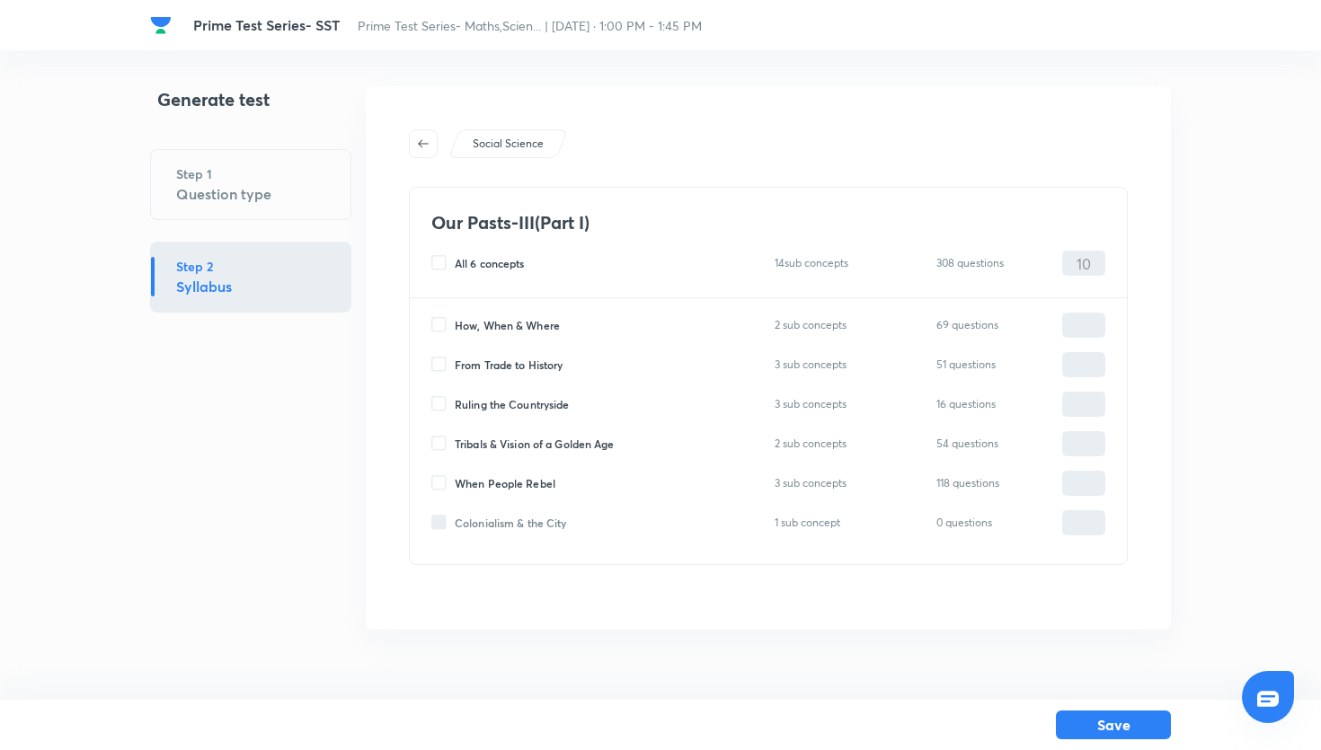
checkbox input "true"
click at [1078, 481] on input "0" at bounding box center [1083, 483] width 41 height 31
type input "20"
click at [430, 153] on button "button" at bounding box center [423, 143] width 29 height 29
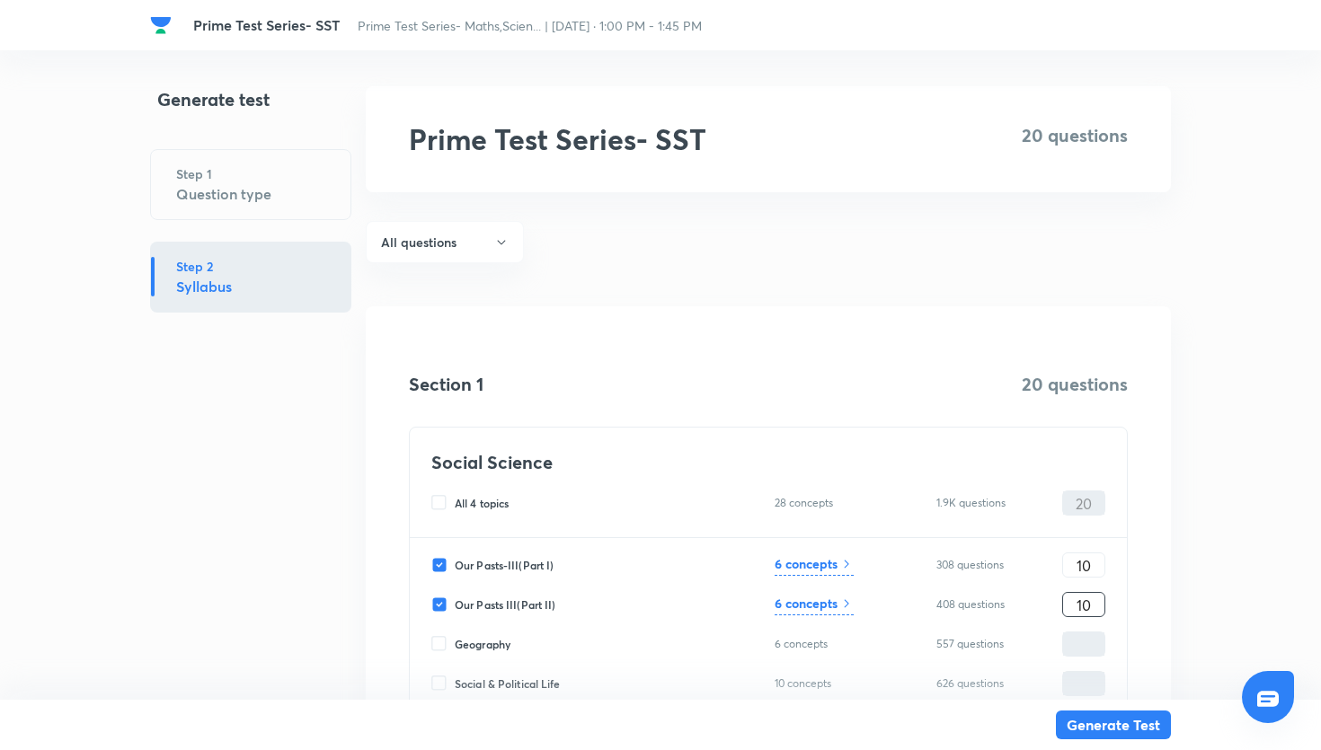
click at [1099, 608] on input "10" at bounding box center [1083, 605] width 41 height 31
type input "1"
type input "11"
type input "10"
type input "0"
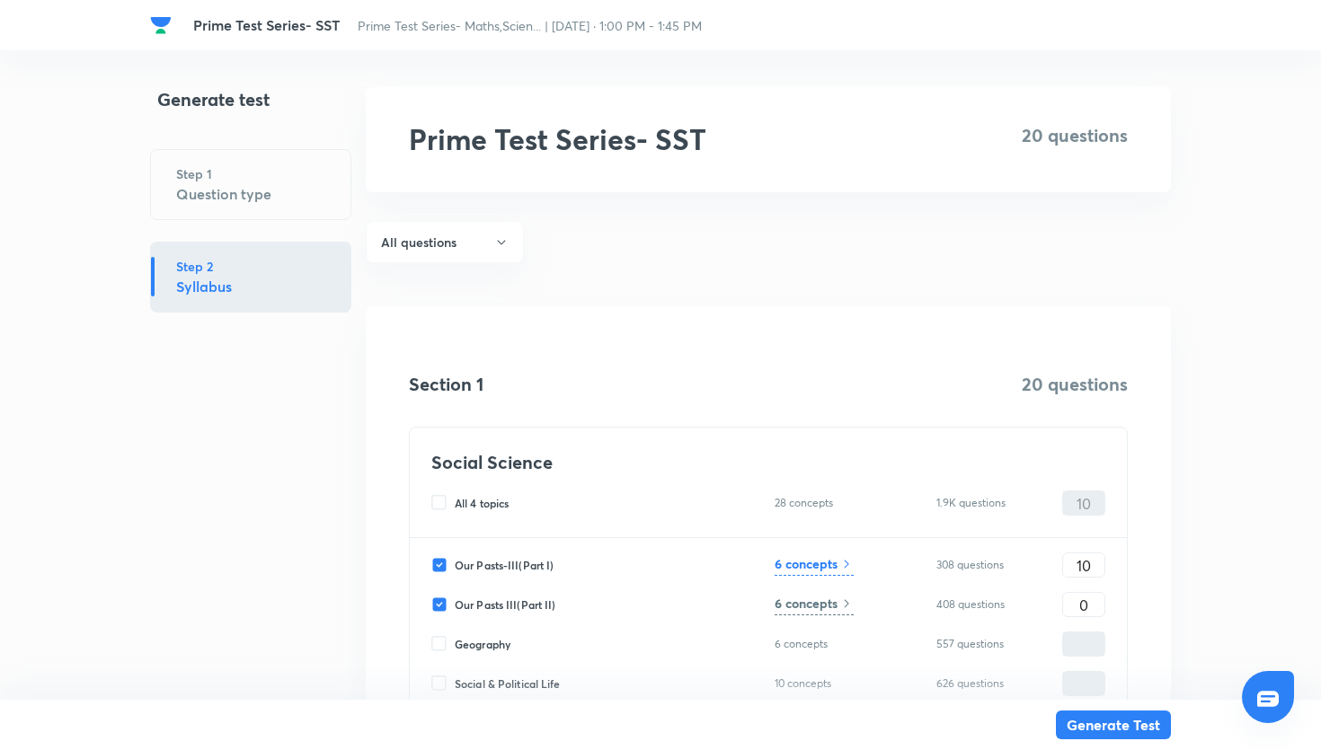
click at [447, 606] on input "Our Pasts III(Part II)" at bounding box center [442, 605] width 23 height 16
checkbox input "false"
click at [821, 574] on div "6 concepts" at bounding box center [814, 566] width 79 height 22
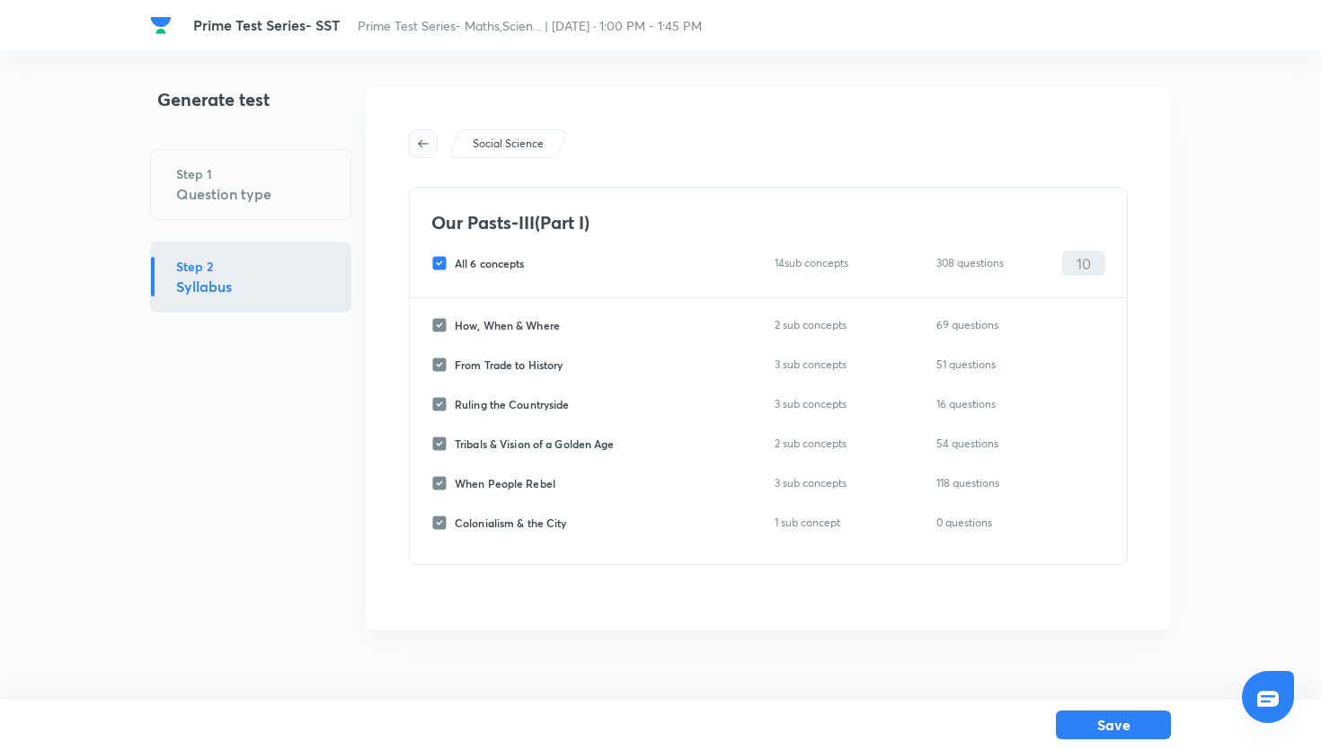
click at [426, 147] on icon "button" at bounding box center [423, 144] width 14 height 14
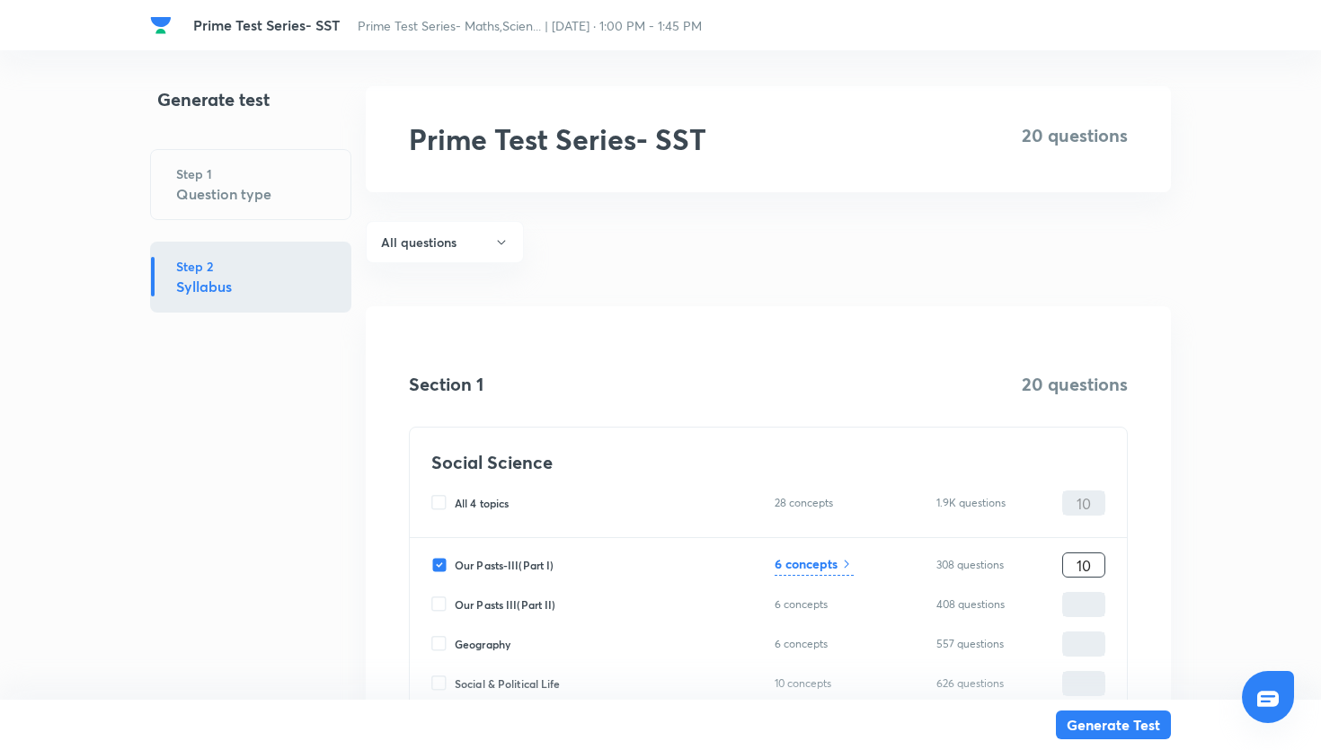
click at [1084, 563] on input "10" at bounding box center [1083, 565] width 41 height 31
type input "0"
type input "20"
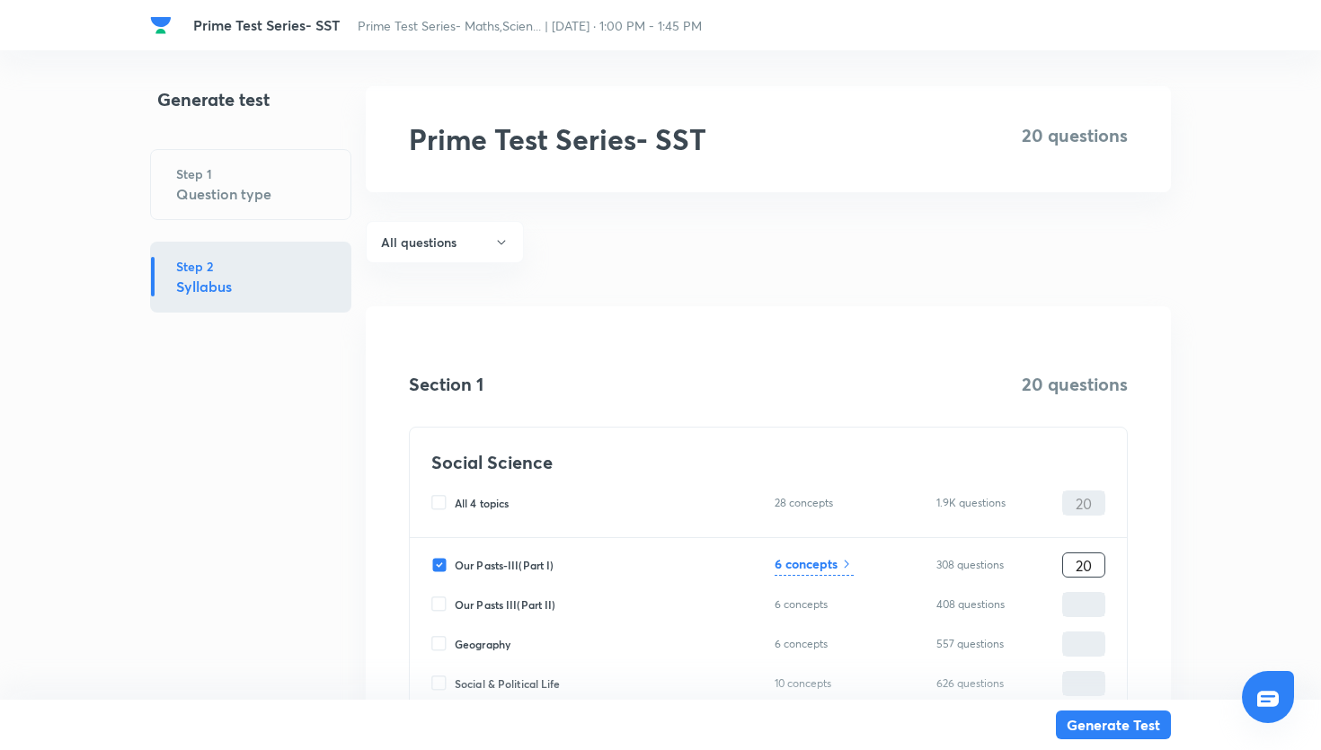
type input "20"
click at [786, 557] on h6 "6 concepts" at bounding box center [806, 564] width 63 height 19
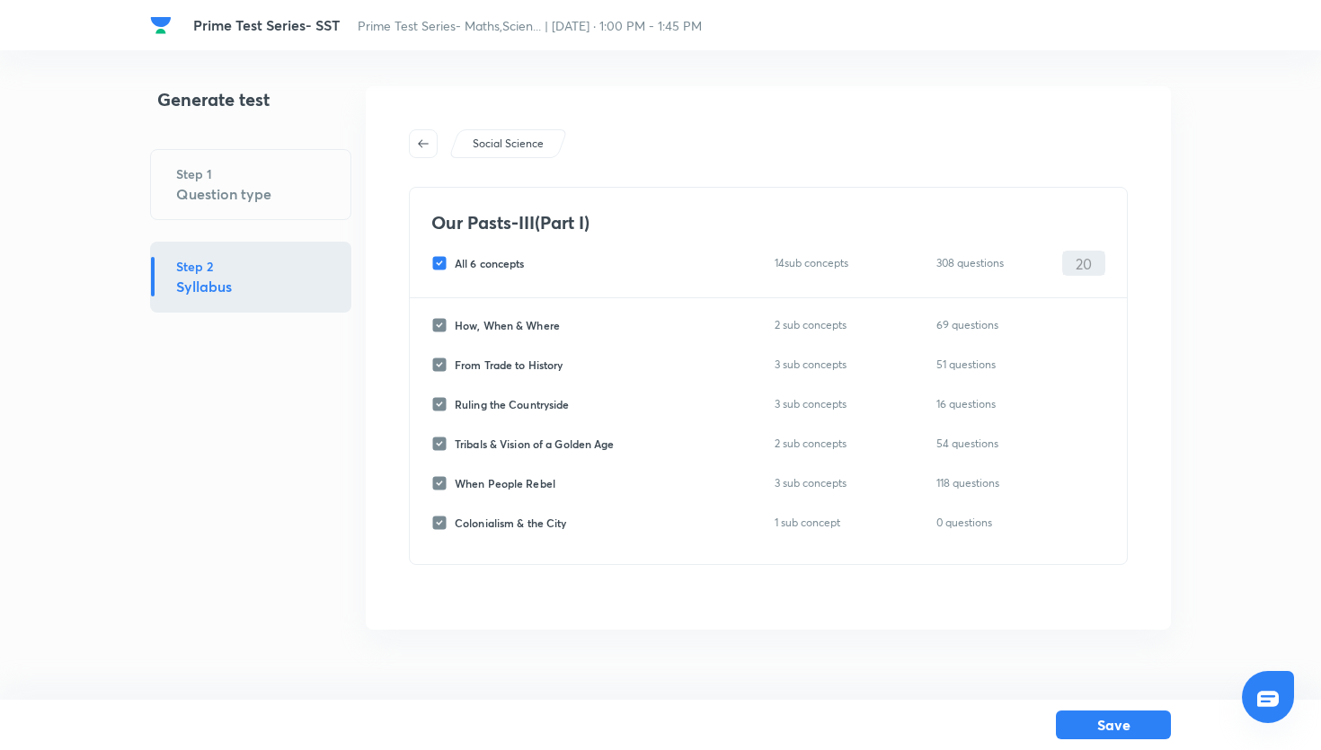
click at [452, 262] on input "All 6 concepts" at bounding box center [442, 263] width 23 height 16
checkbox input "false"
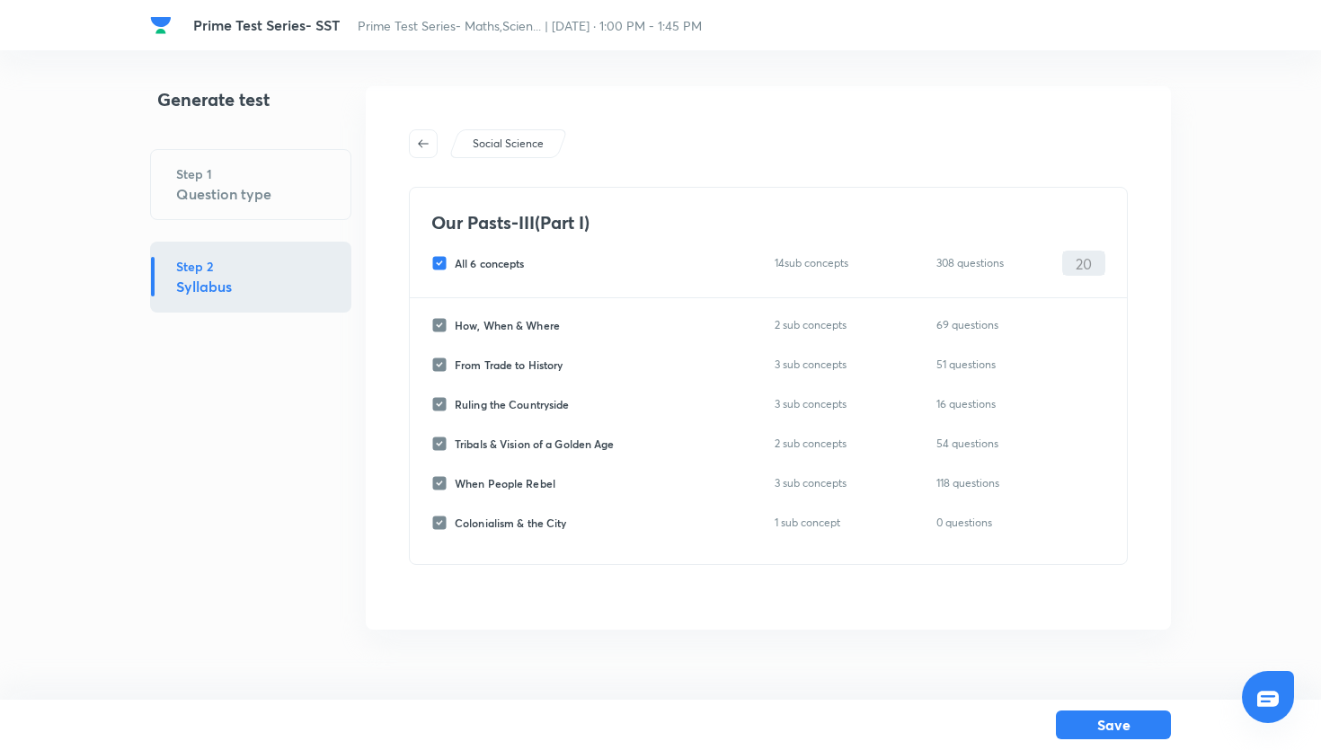
checkbox input "false"
click at [438, 482] on input "When People Rebel" at bounding box center [442, 483] width 23 height 16
checkbox input "true"
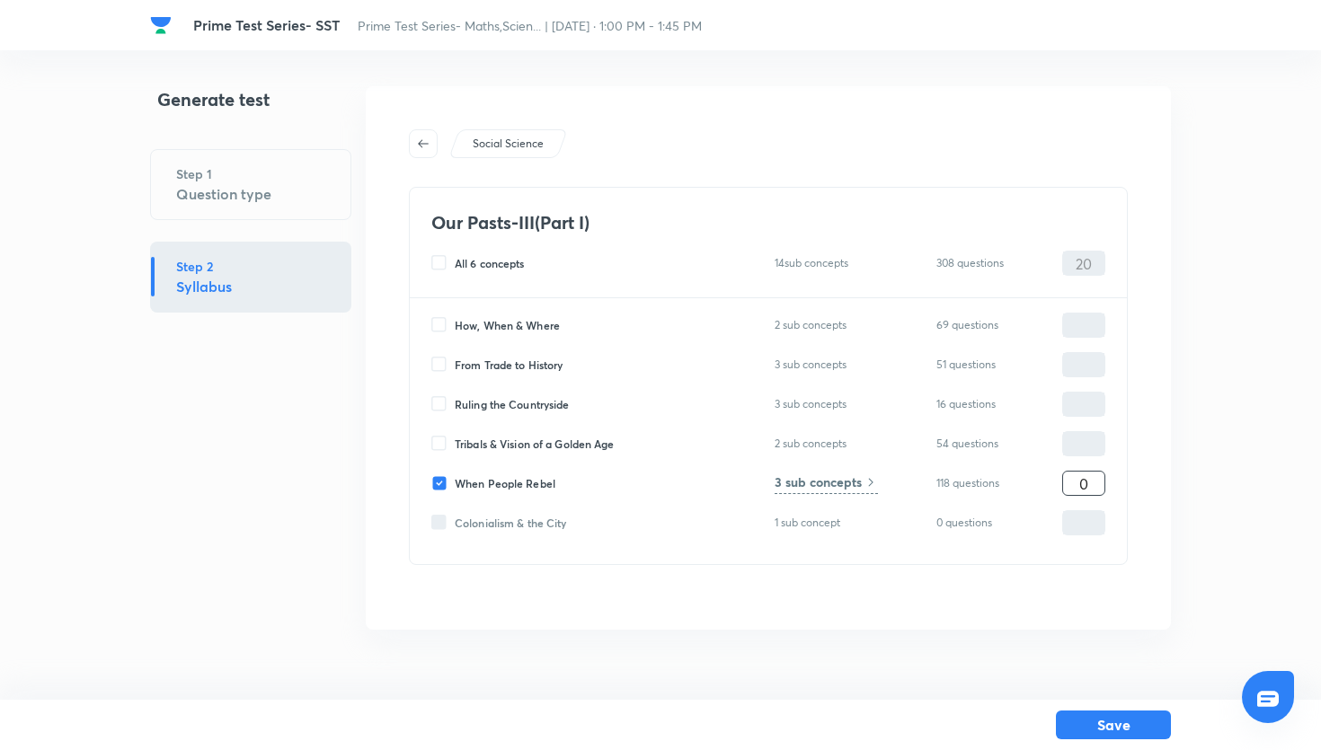
click at [1069, 491] on input "0" at bounding box center [1083, 483] width 41 height 31
type input "20"
click at [1146, 717] on button "Save" at bounding box center [1113, 723] width 115 height 29
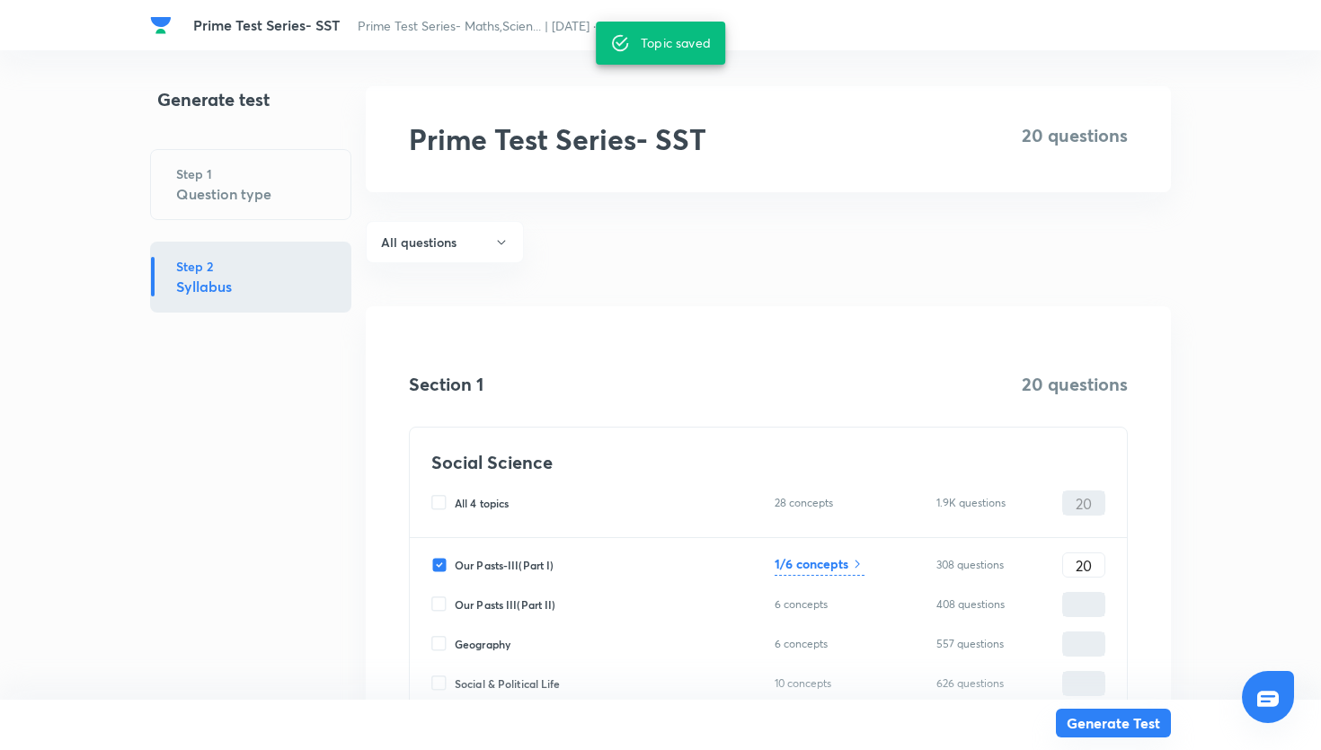
click at [1096, 718] on button "Generate Test" at bounding box center [1113, 723] width 115 height 29
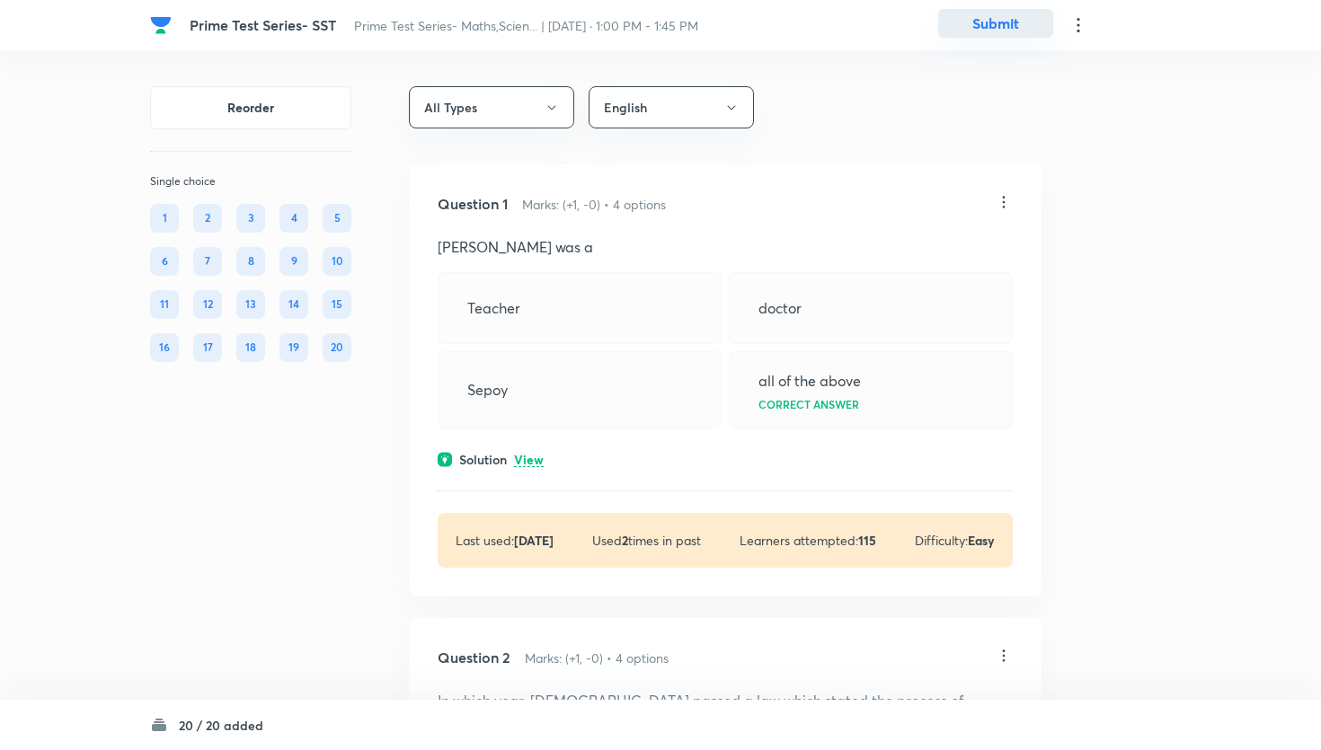
click at [1003, 31] on button "Submit" at bounding box center [995, 23] width 115 height 29
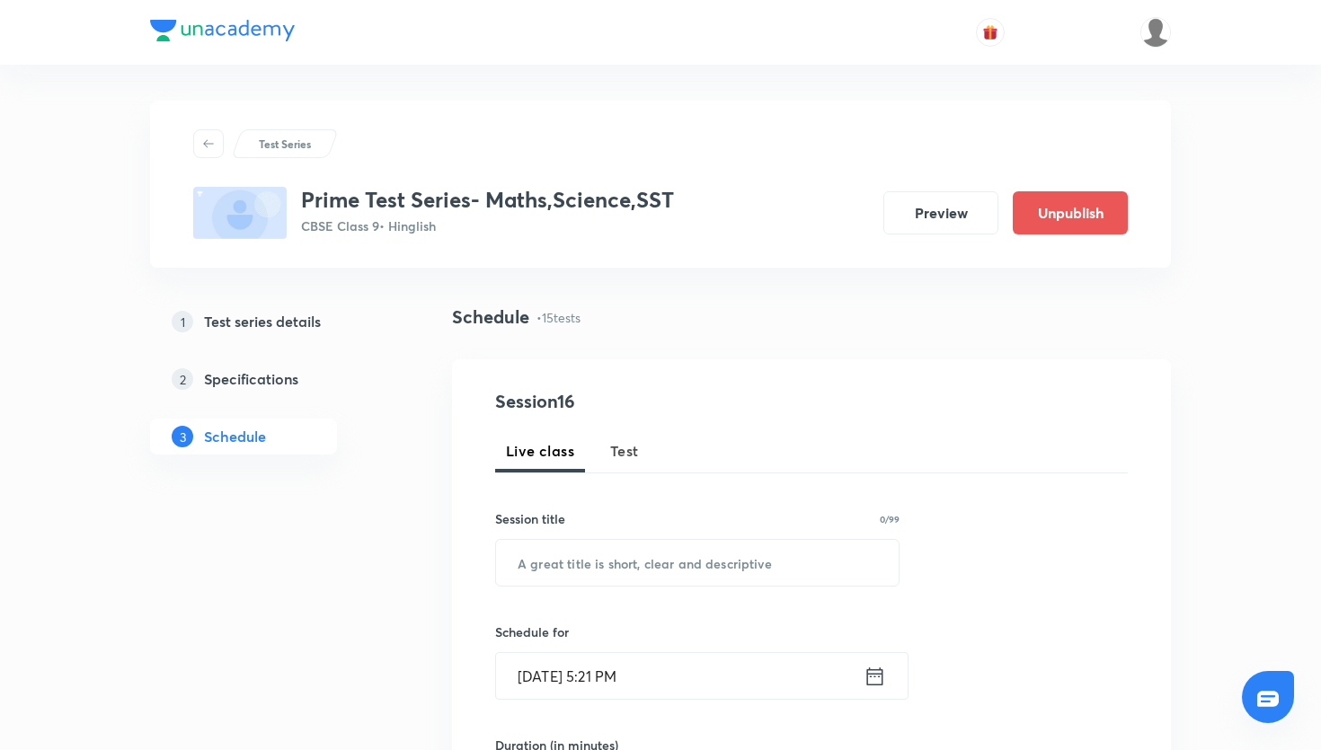
click at [621, 459] on span "Test" at bounding box center [624, 451] width 29 height 22
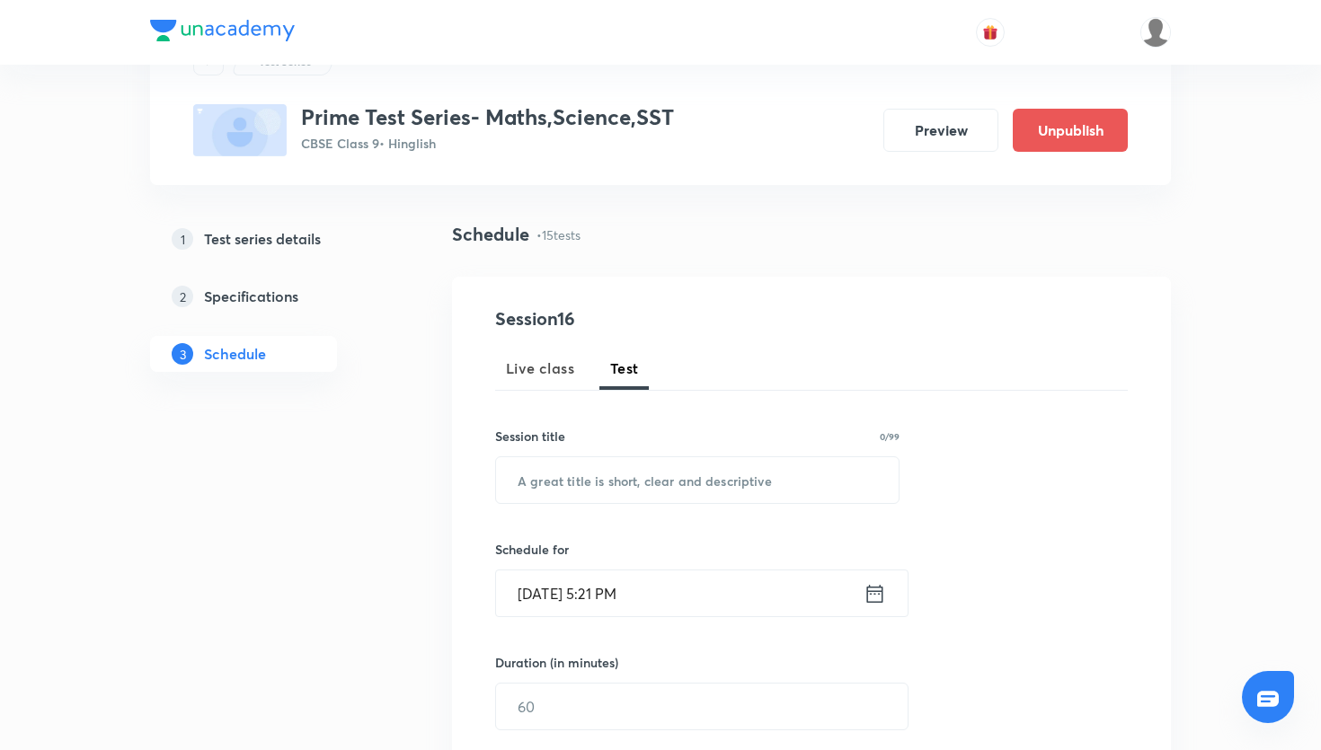
scroll to position [118, 0]
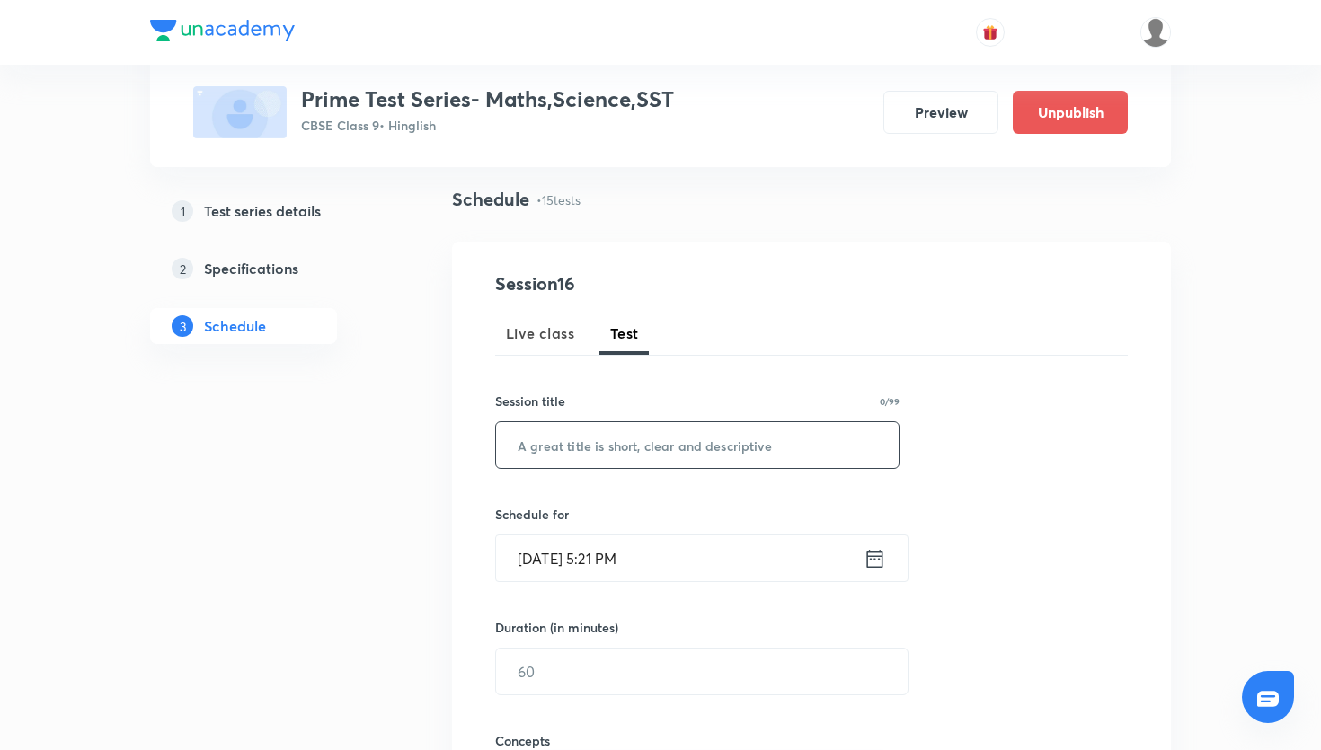
click at [601, 436] on input "text" at bounding box center [697, 445] width 403 height 46
paste input "Prime Test Series- SST"
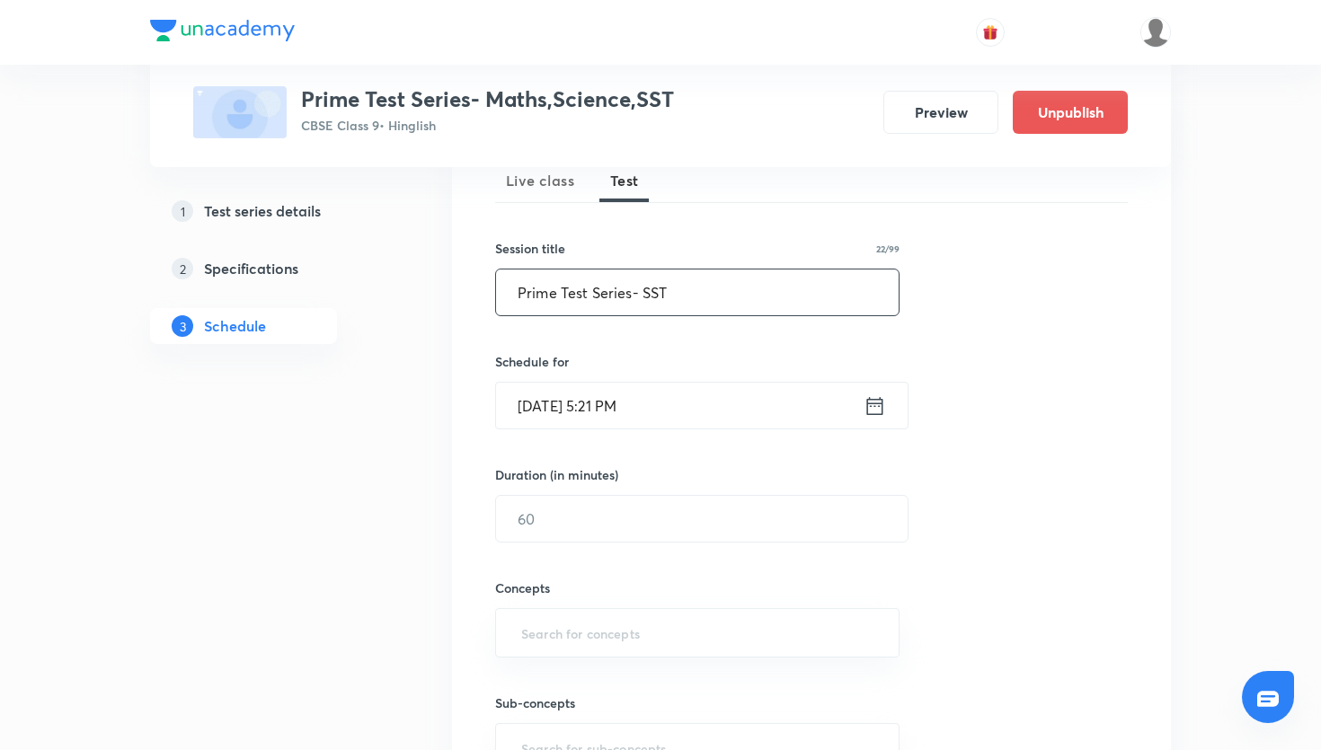
scroll to position [296, 0]
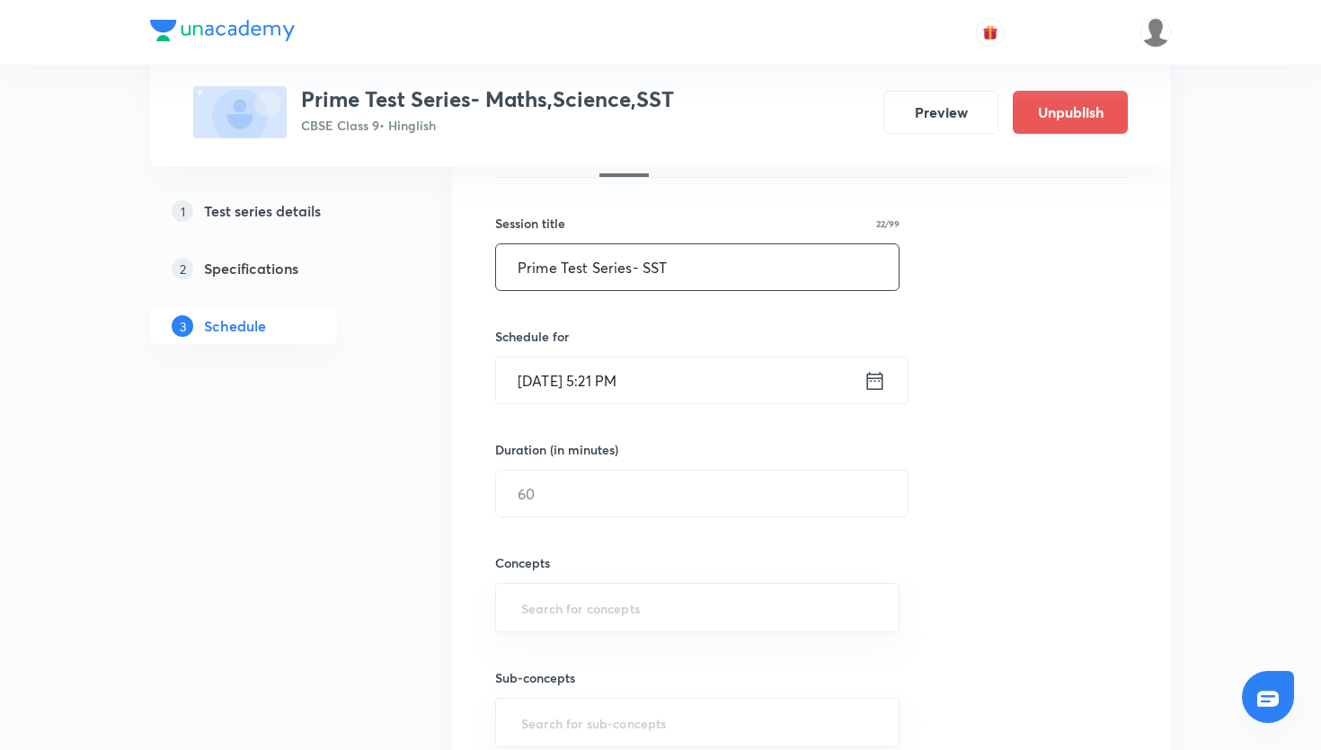
type input "Prime Test Series- SST"
click at [878, 386] on icon at bounding box center [875, 381] width 22 height 25
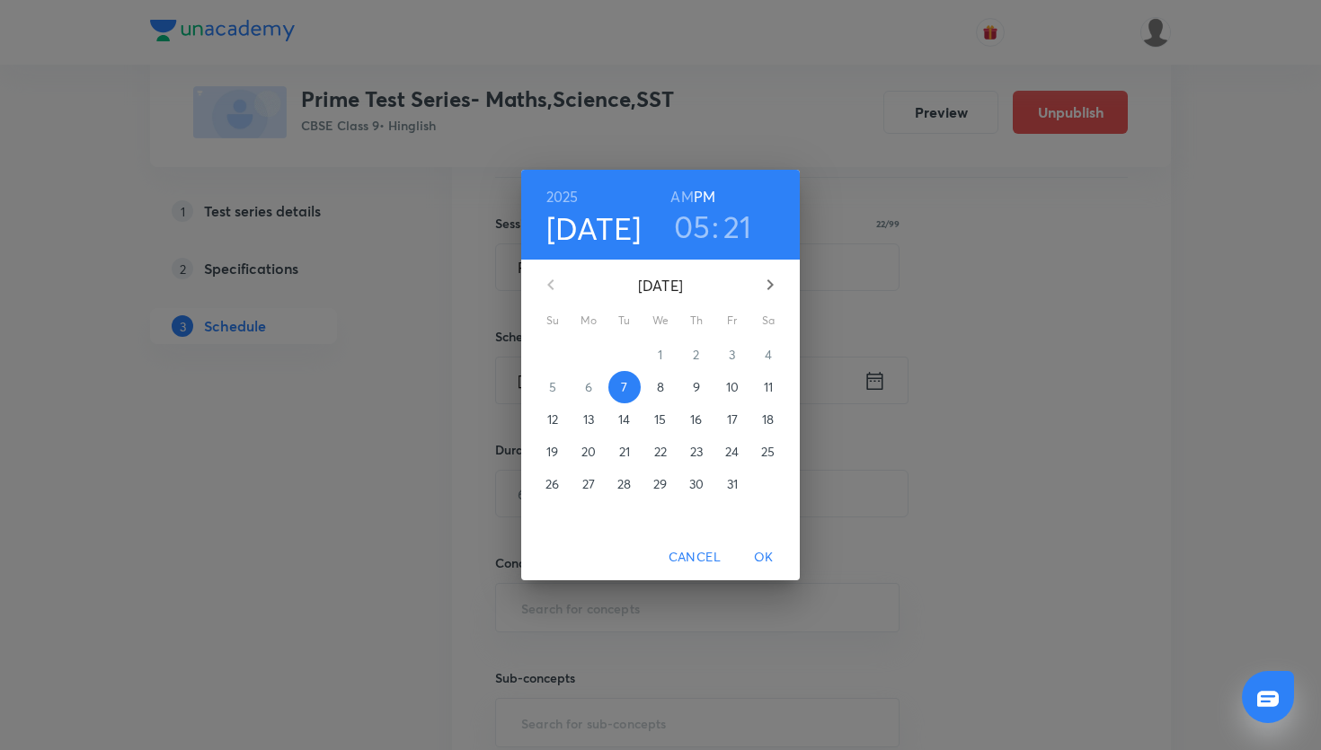
click at [564, 422] on span "12" at bounding box center [553, 420] width 32 height 18
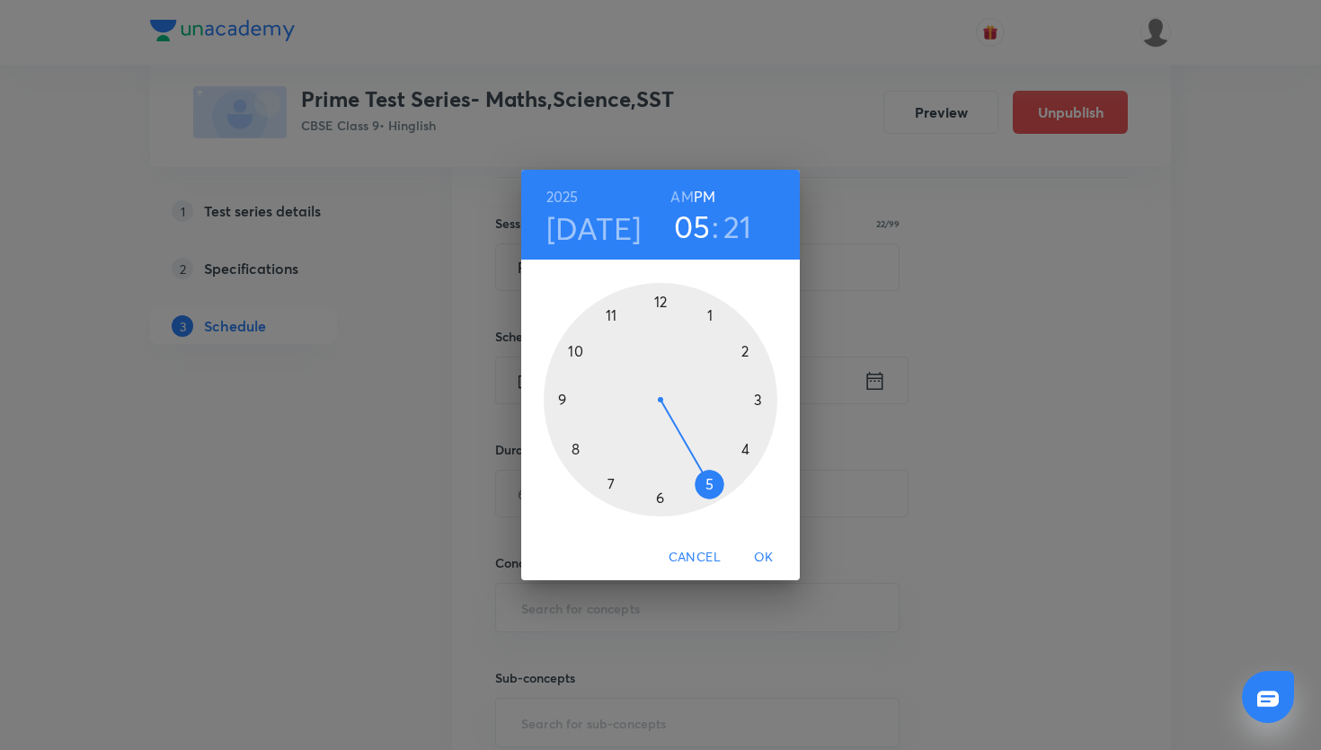
click at [710, 315] on div at bounding box center [661, 400] width 234 height 234
click at [666, 300] on div at bounding box center [661, 400] width 234 height 234
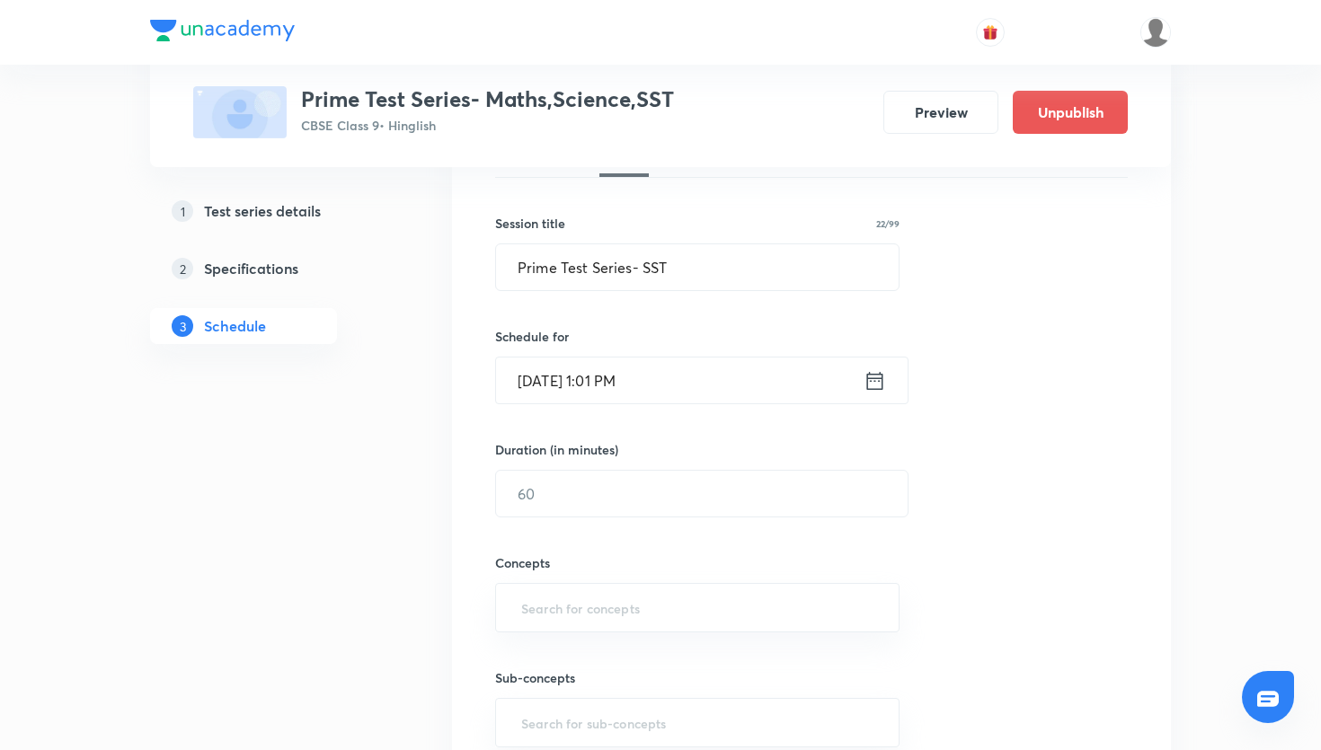
click at [881, 387] on icon at bounding box center [875, 381] width 22 height 25
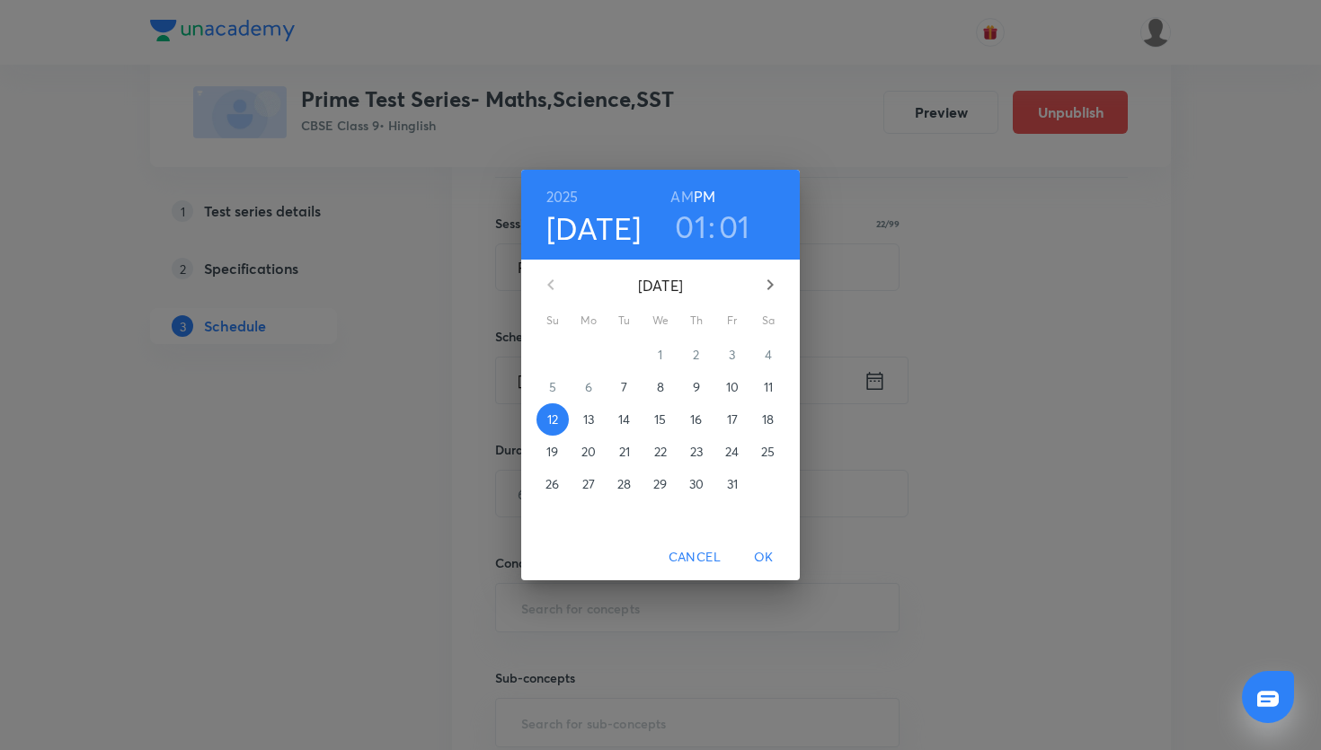
click at [730, 231] on h3 "01" at bounding box center [734, 227] width 31 height 38
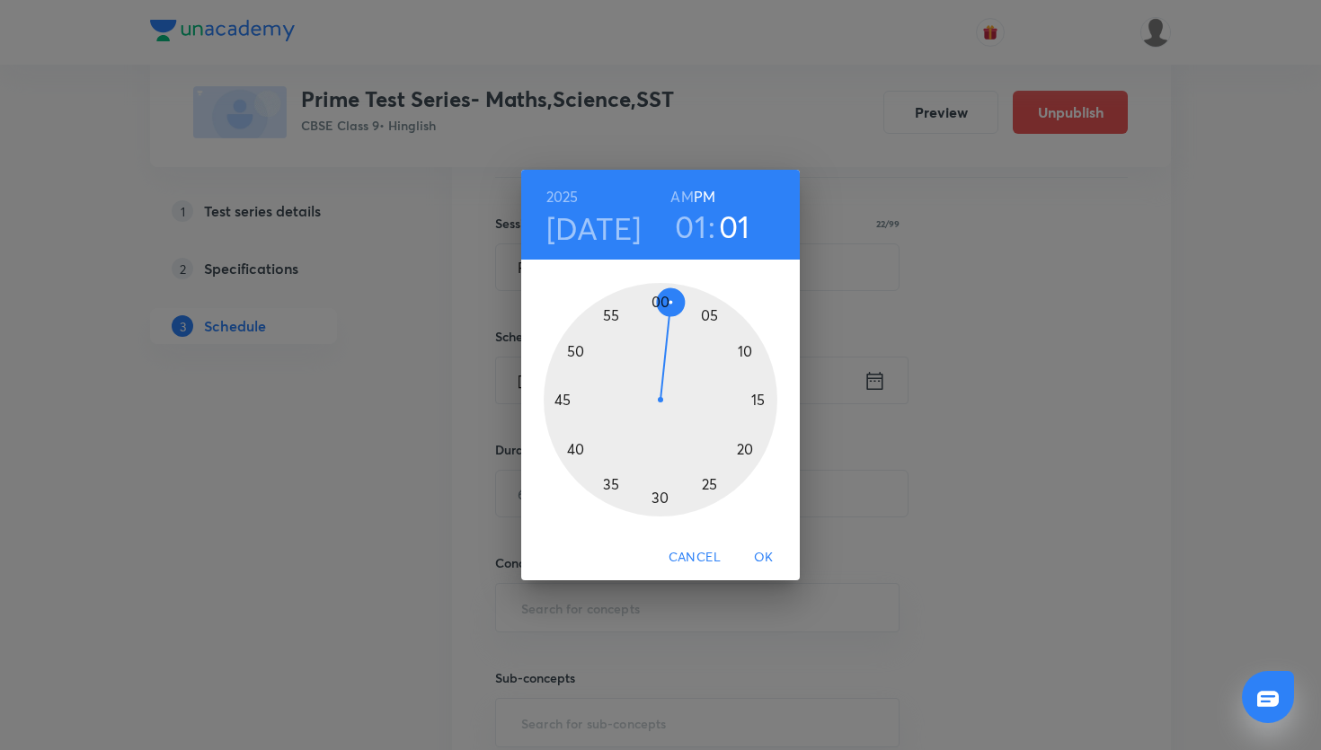
click at [660, 306] on div at bounding box center [661, 400] width 234 height 234
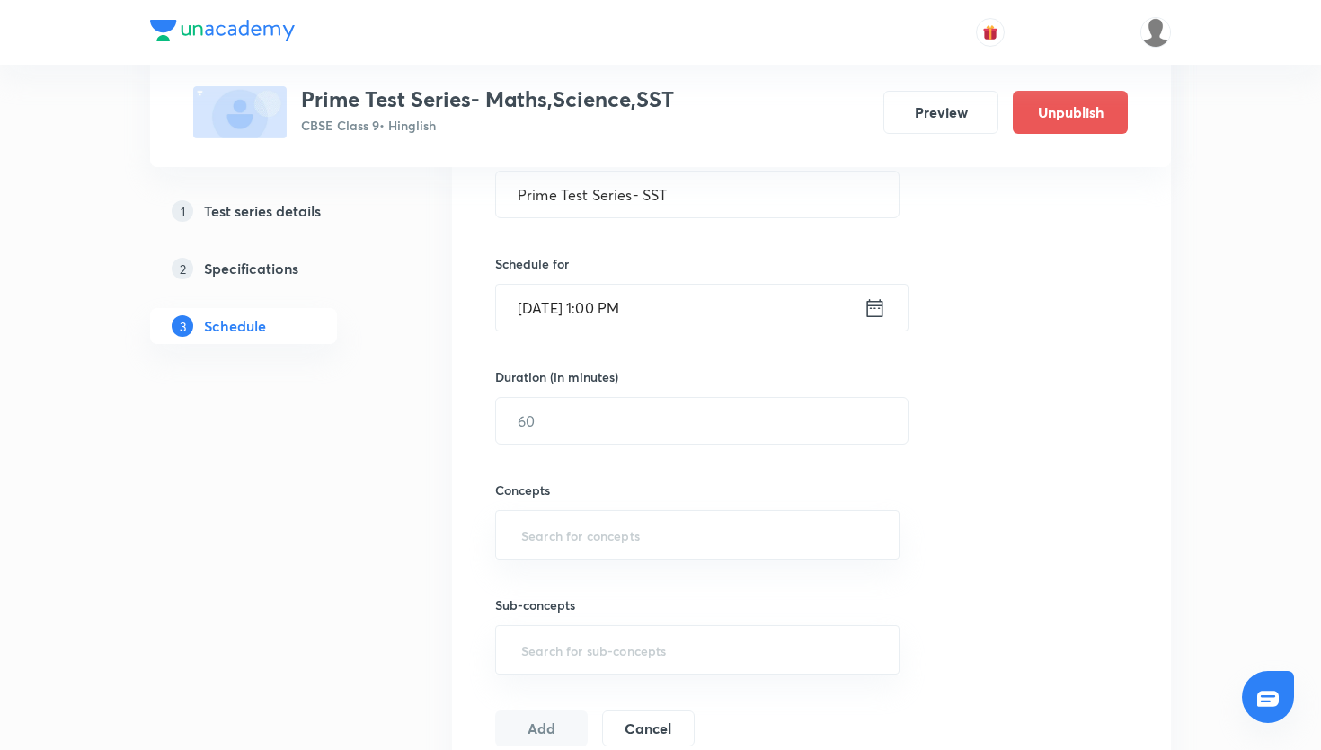
scroll to position [385, 0]
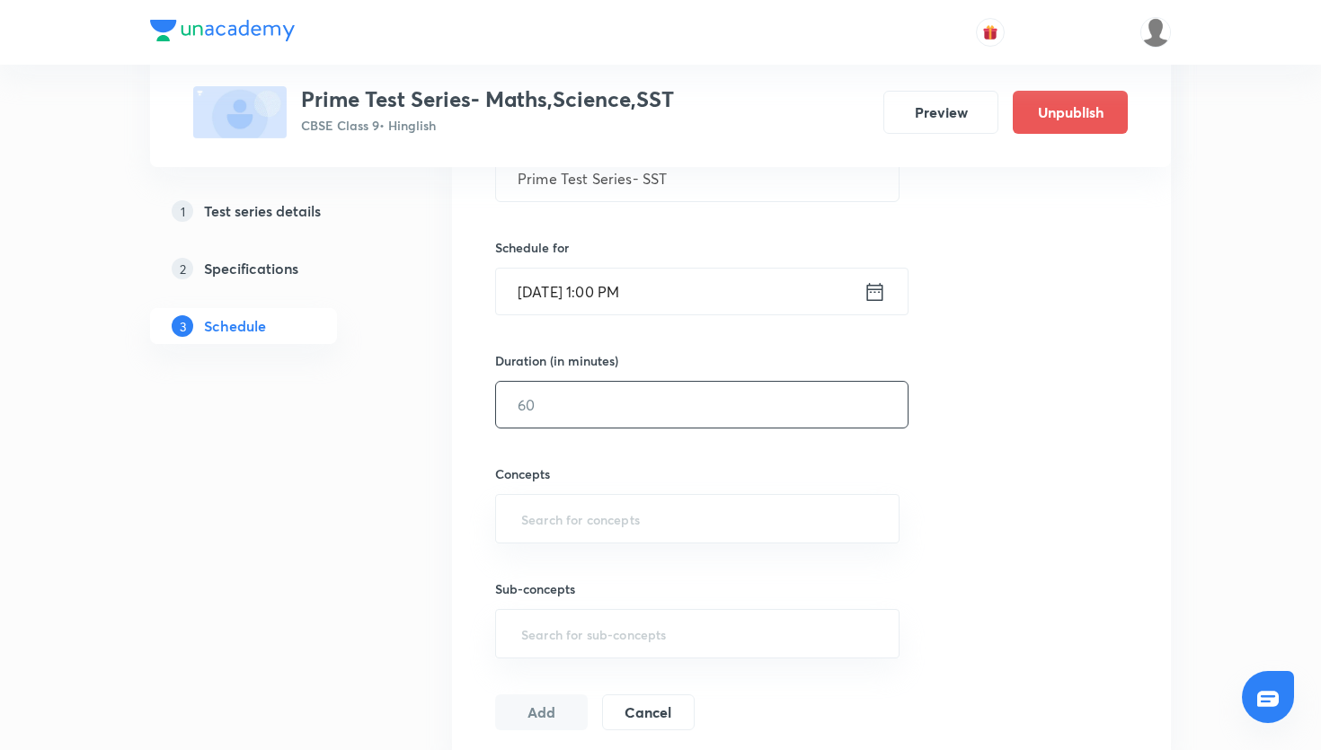
click at [656, 416] on input "text" at bounding box center [702, 405] width 412 height 46
type input "45"
click at [559, 526] on input "text" at bounding box center [698, 518] width 360 height 33
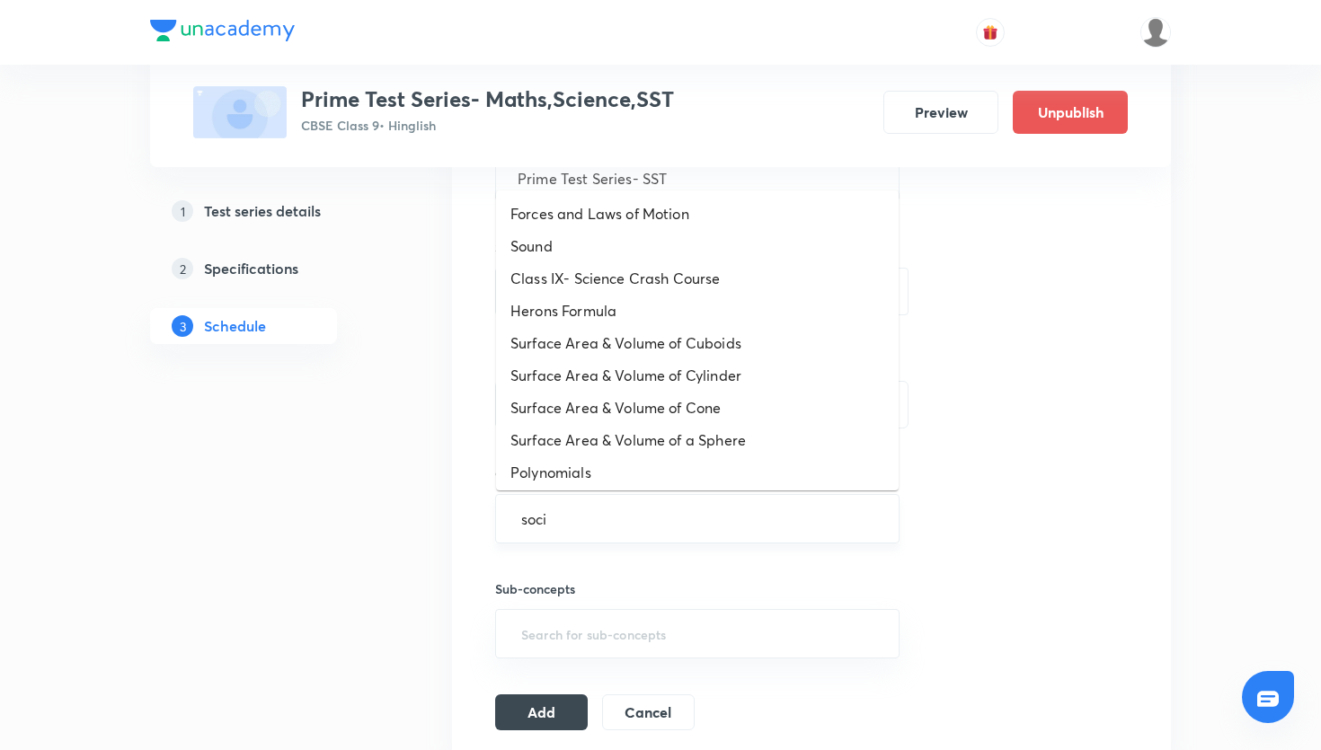
type input "socia"
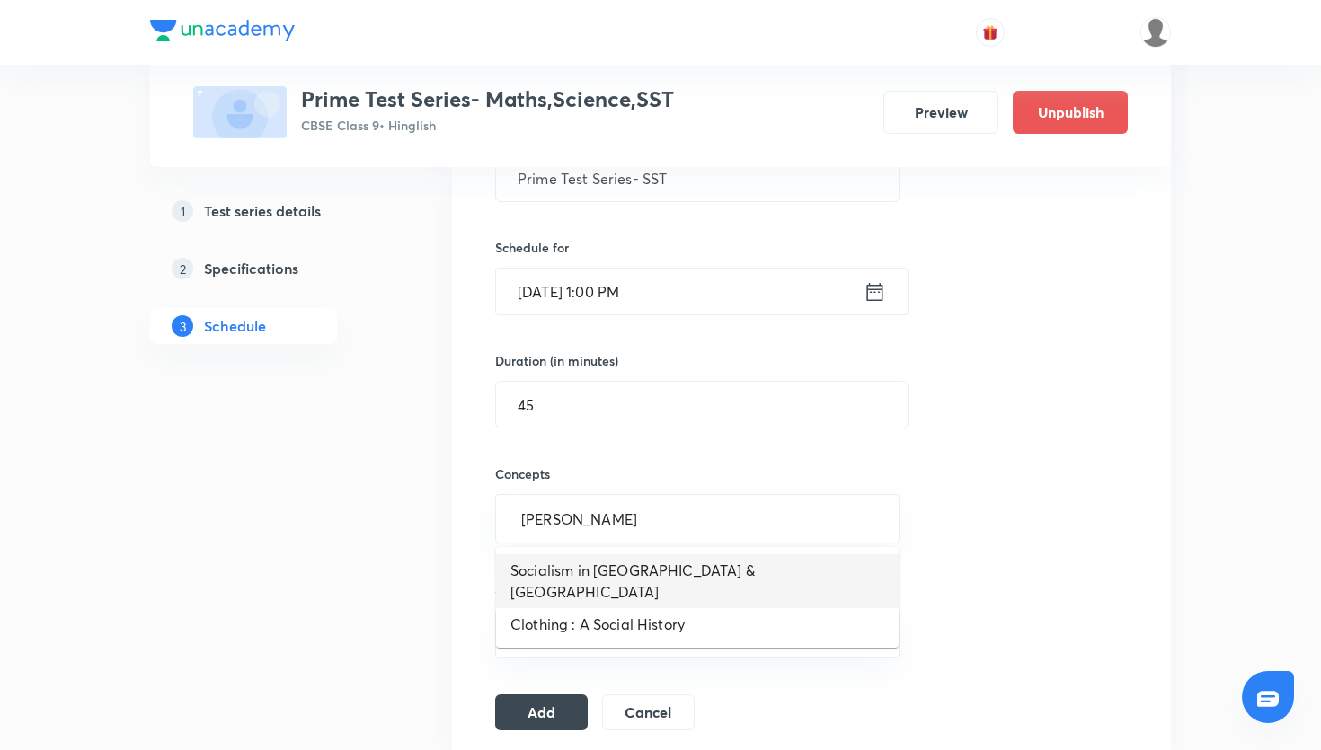
click at [577, 576] on li "Socialism in [GEOGRAPHIC_DATA] & [GEOGRAPHIC_DATA]" at bounding box center [697, 582] width 403 height 54
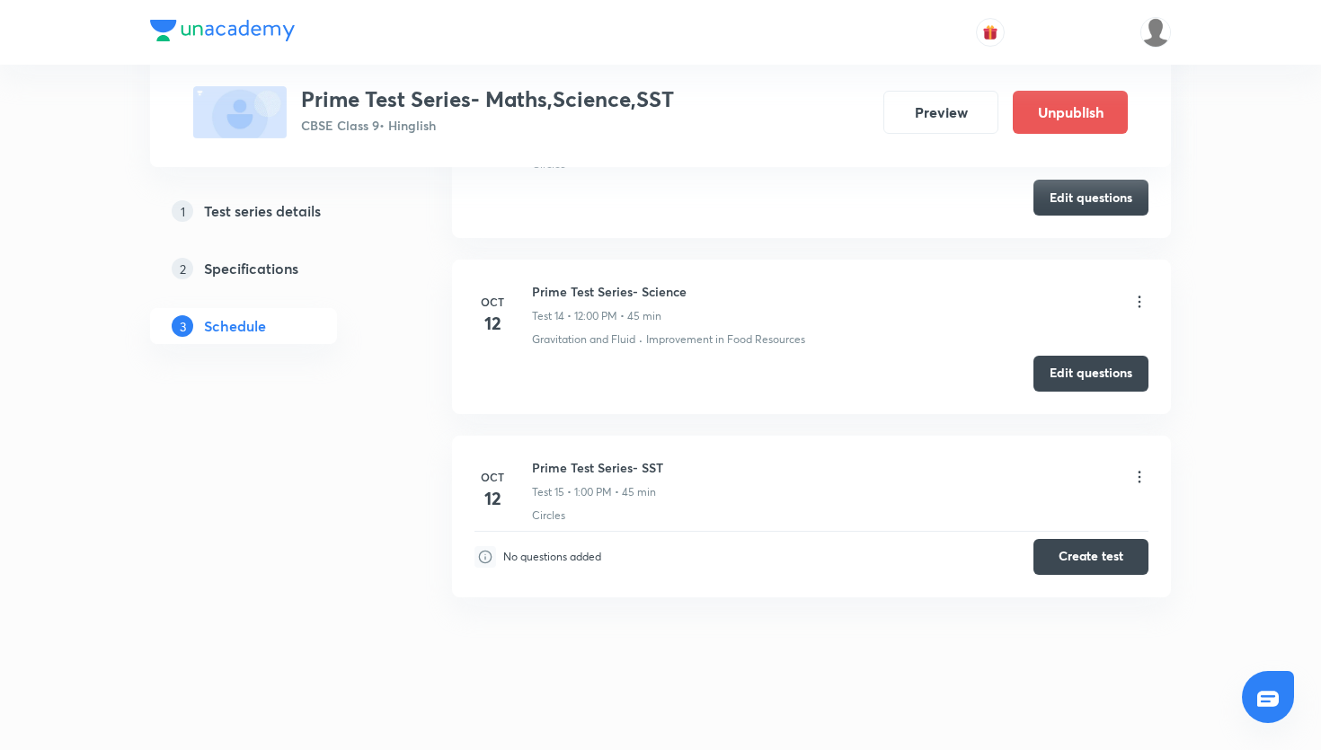
scroll to position [2504, 0]
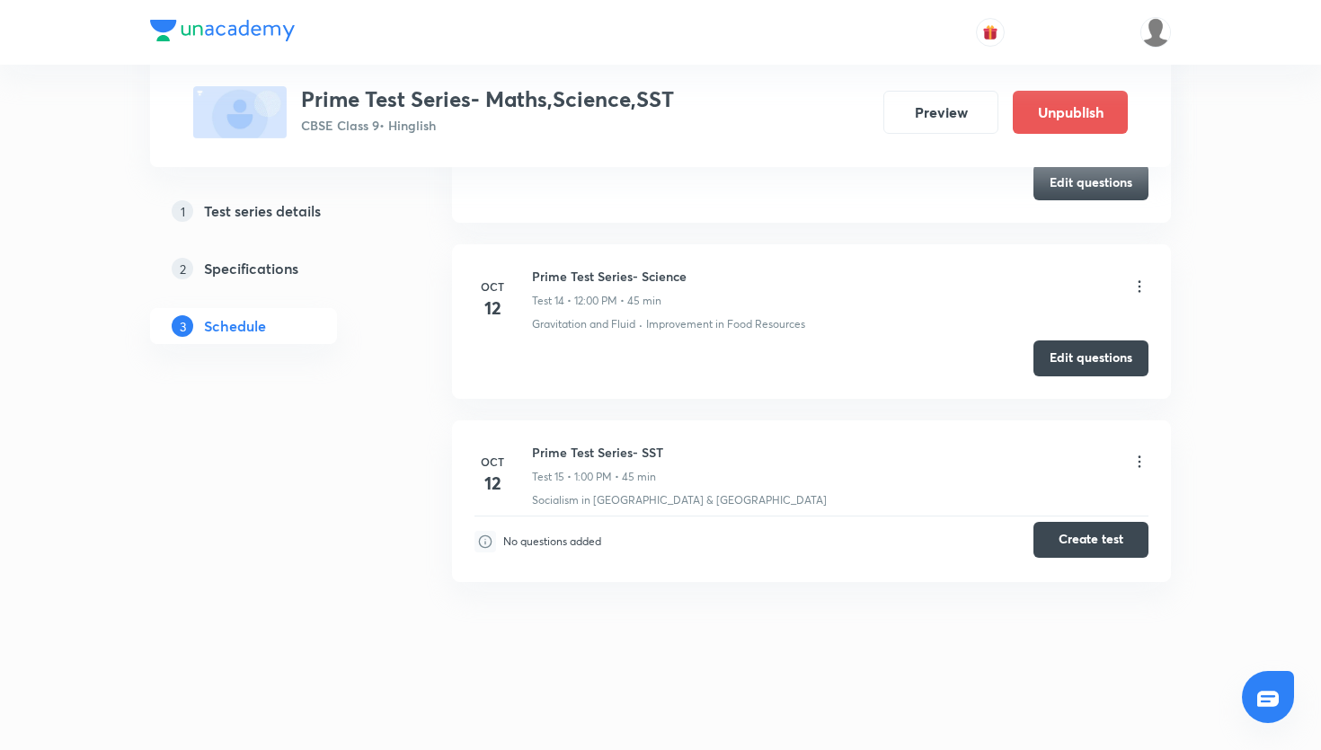
click at [1101, 536] on button "Create test" at bounding box center [1091, 540] width 115 height 36
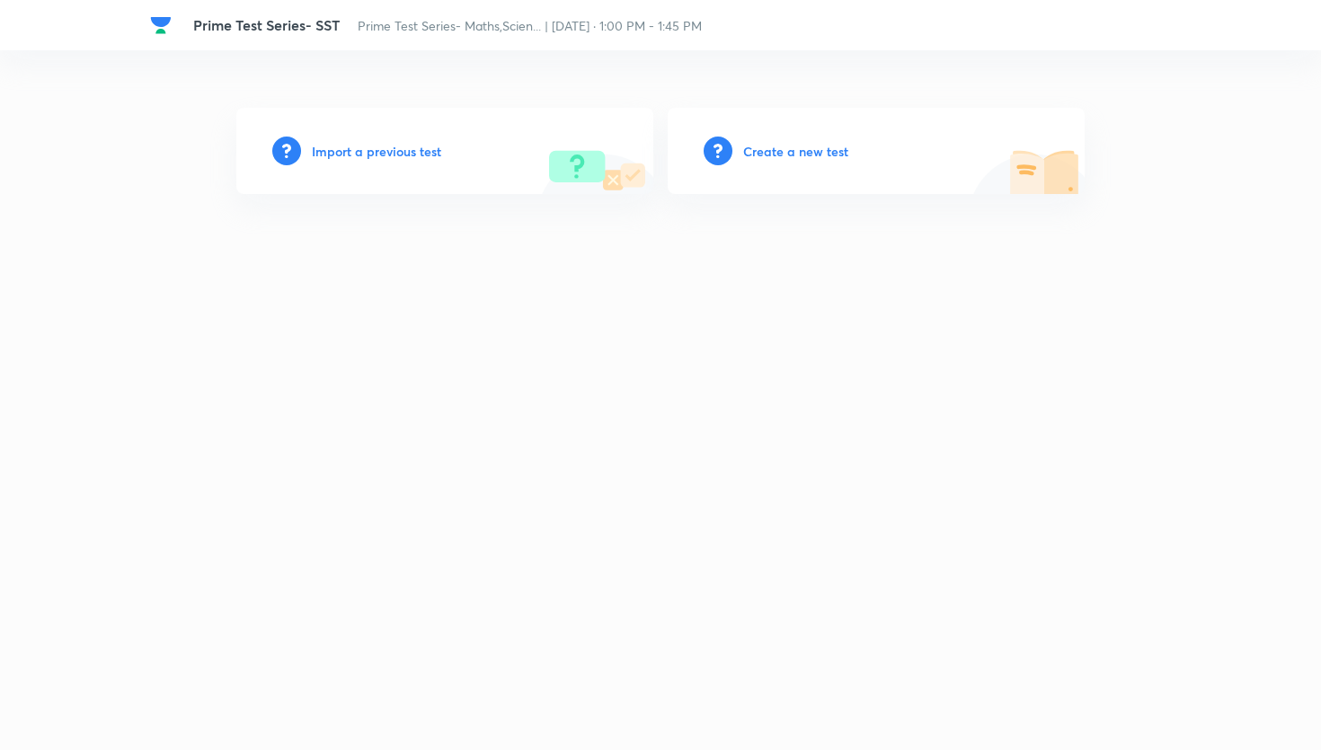
click at [768, 148] on h6 "Create a new test" at bounding box center [795, 151] width 105 height 19
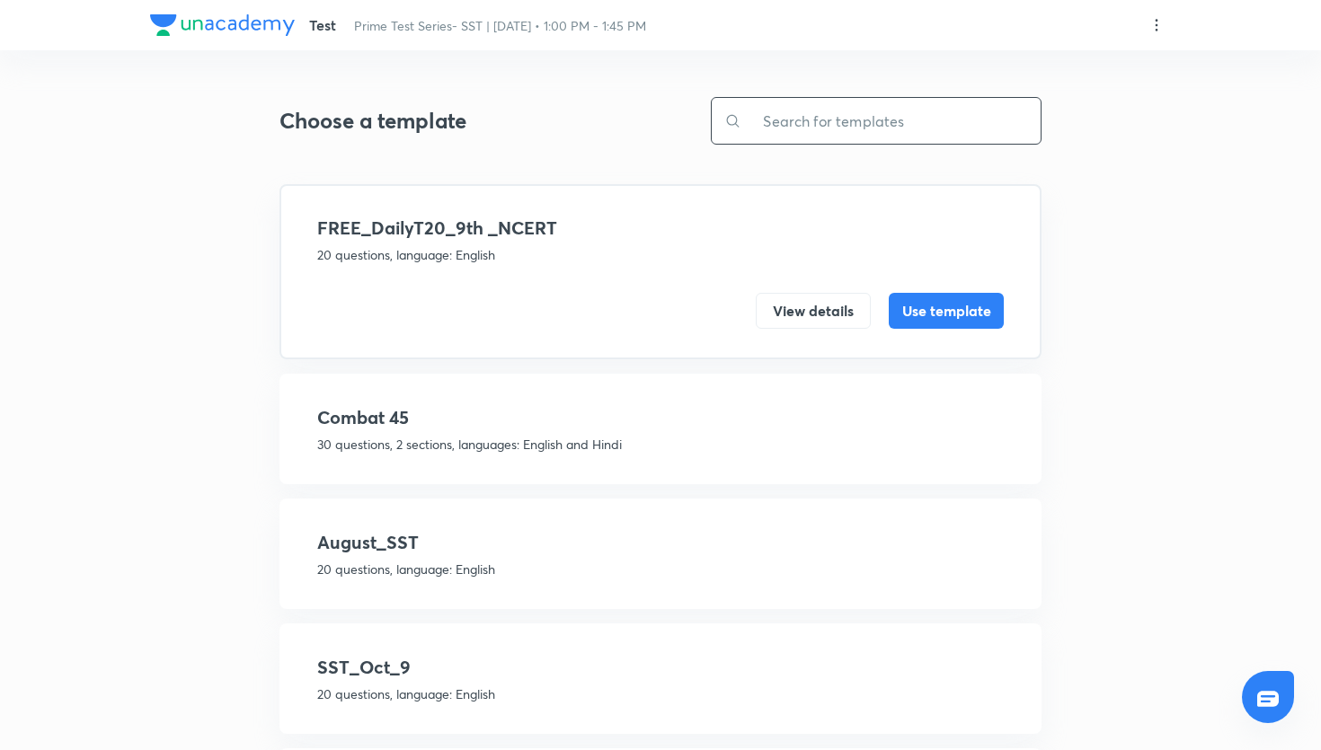
click at [793, 123] on input "text" at bounding box center [891, 121] width 299 height 46
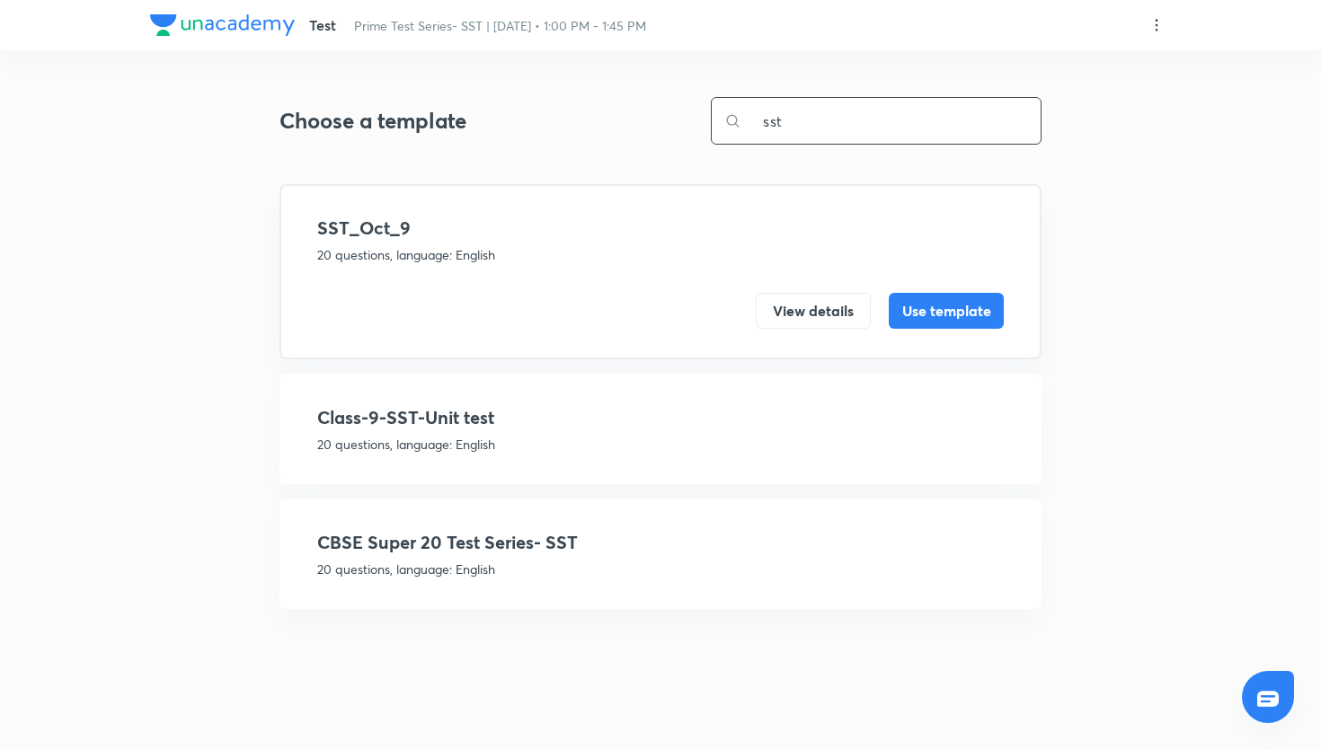
type input "sst"
click at [663, 414] on h4 "Class-9-SST-Unit test" at bounding box center [660, 417] width 687 height 27
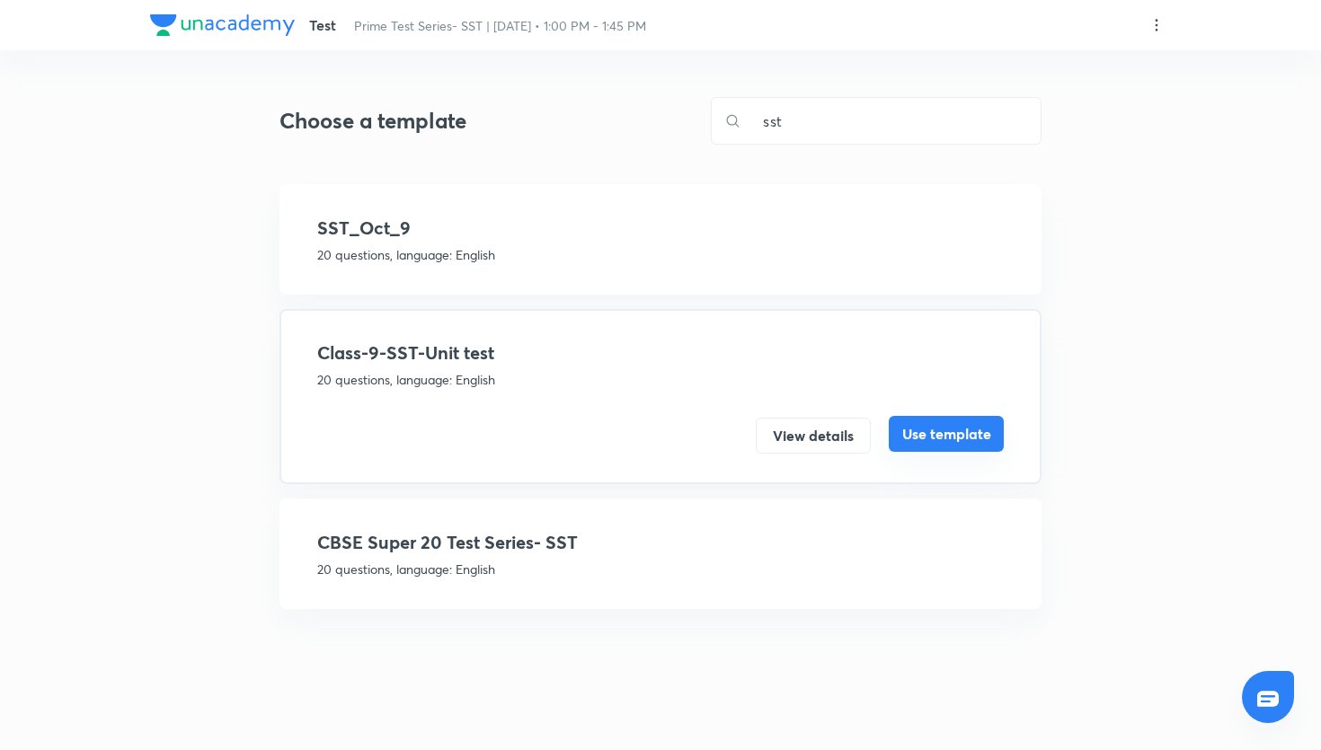
click at [949, 431] on button "Use template" at bounding box center [946, 434] width 115 height 36
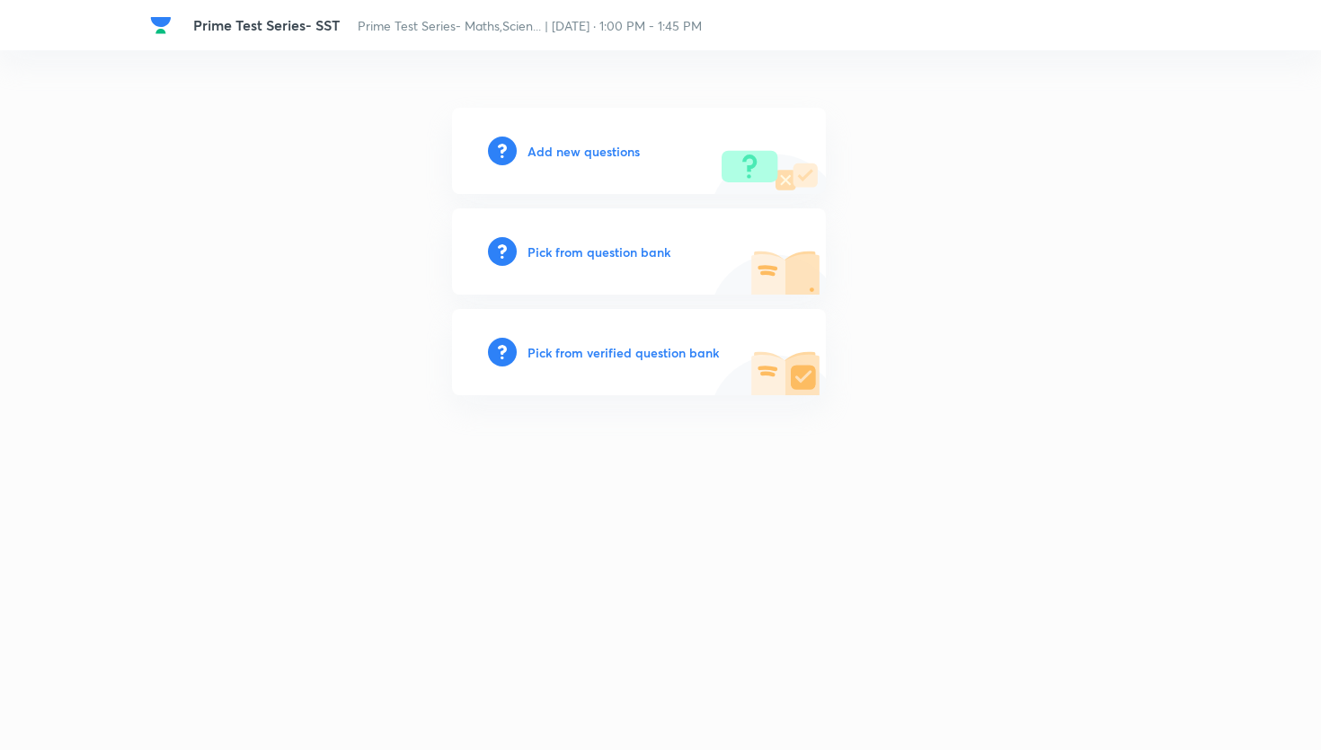
click at [600, 255] on h6 "Pick from question bank" at bounding box center [599, 252] width 143 height 19
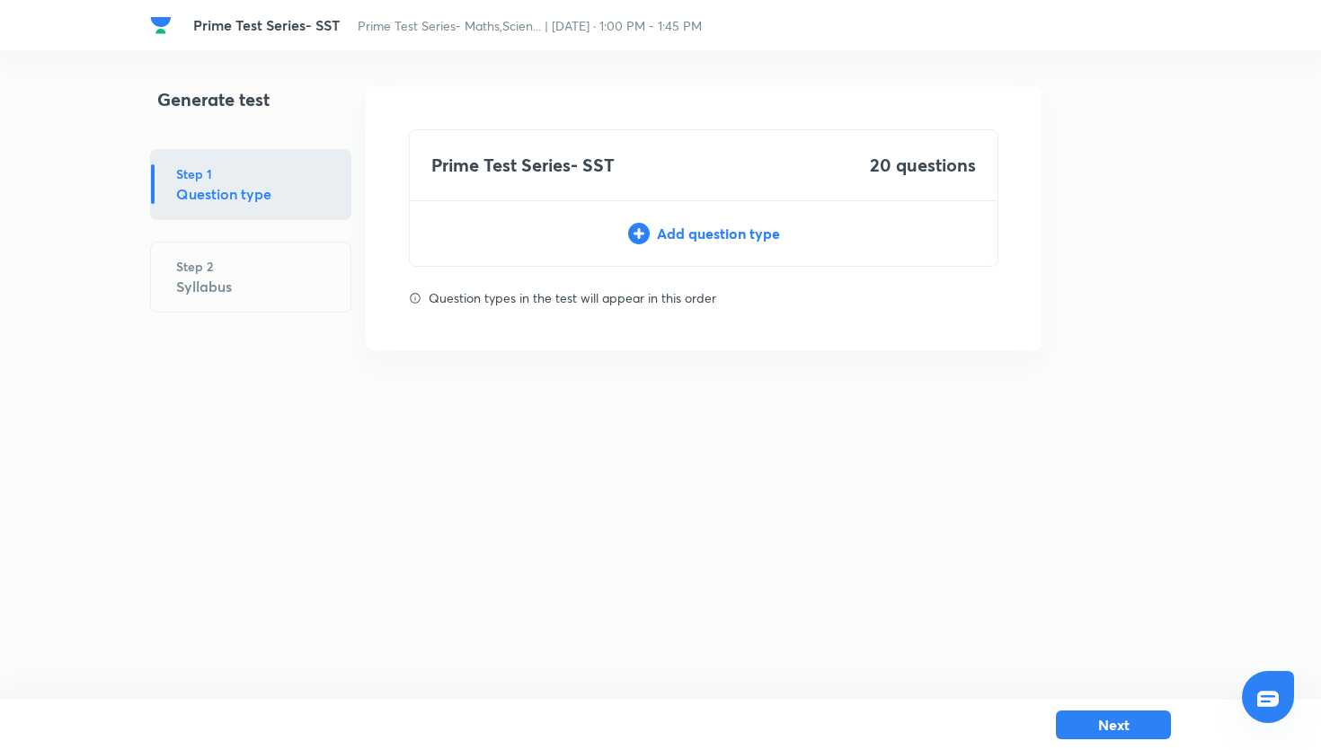
click at [622, 244] on div "Prime Test Series- SST 20 questions Add question type" at bounding box center [704, 198] width 590 height 138
click at [672, 231] on div "Add question type" at bounding box center [704, 234] width 588 height 22
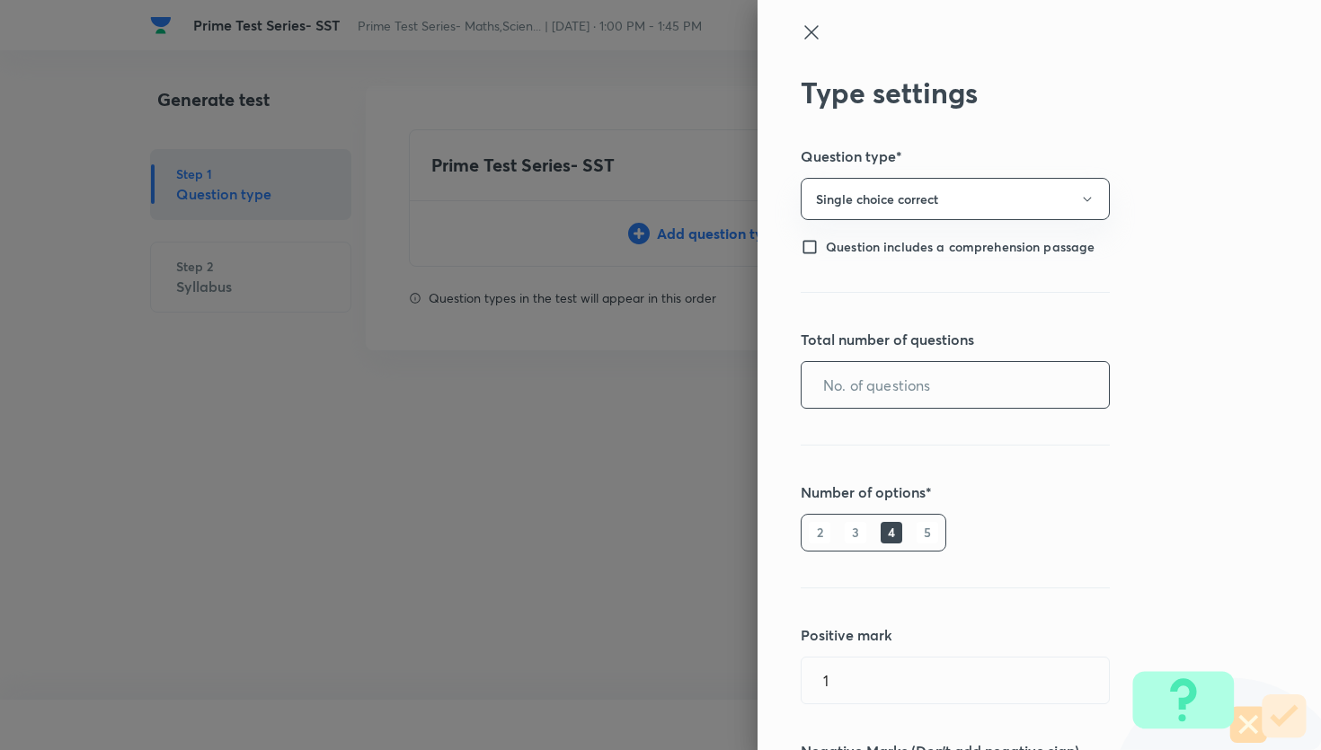
click at [875, 393] on input "text" at bounding box center [955, 385] width 307 height 46
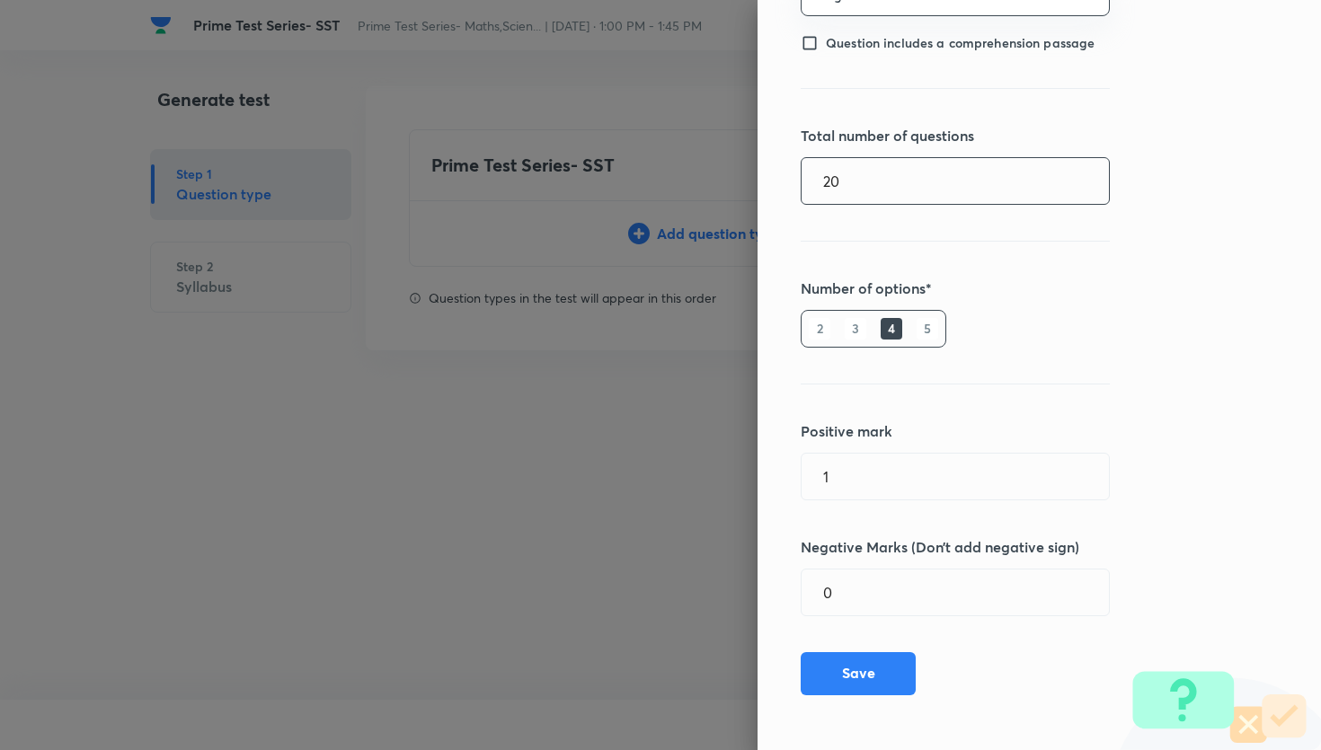
type input "20"
click at [873, 697] on div "Type settings Question type* Single choice correct Question includes a comprehe…" at bounding box center [1040, 375] width 564 height 750
click at [875, 680] on button "Save" at bounding box center [858, 672] width 115 height 43
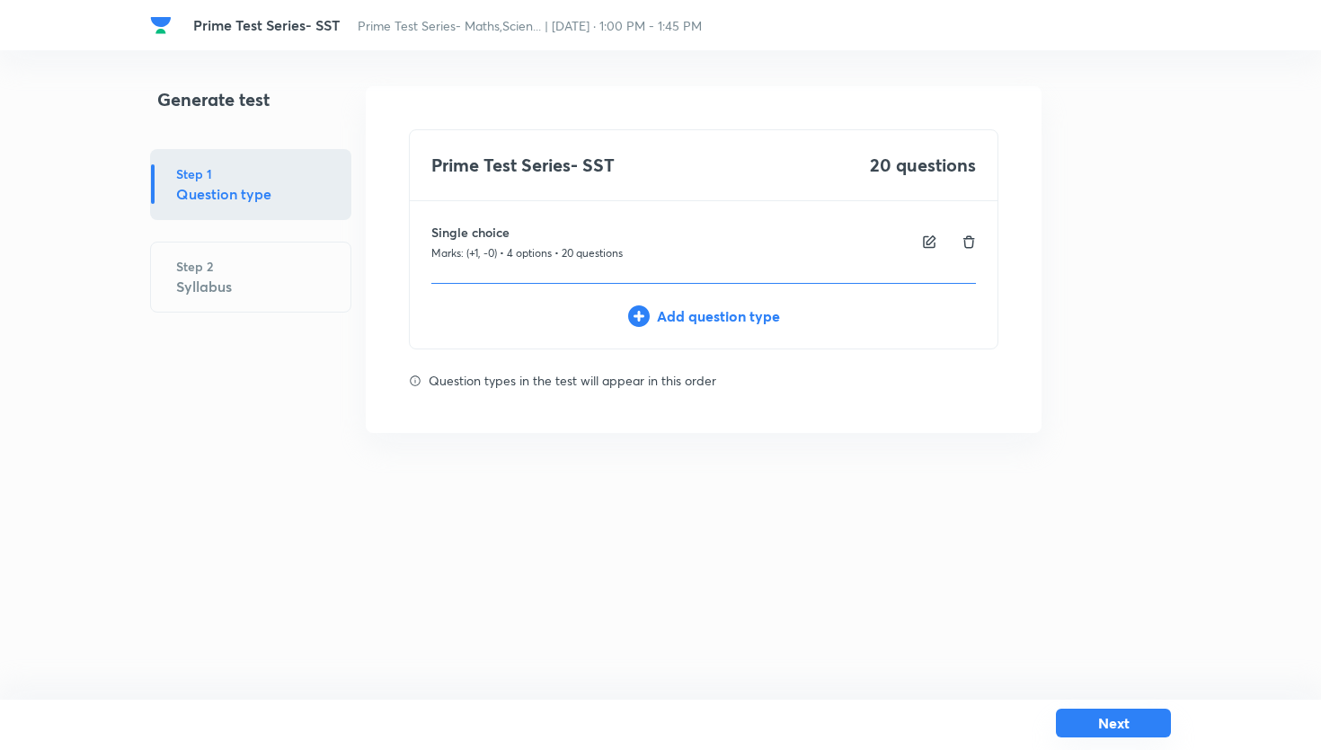
click at [1076, 723] on button "Next" at bounding box center [1113, 723] width 115 height 29
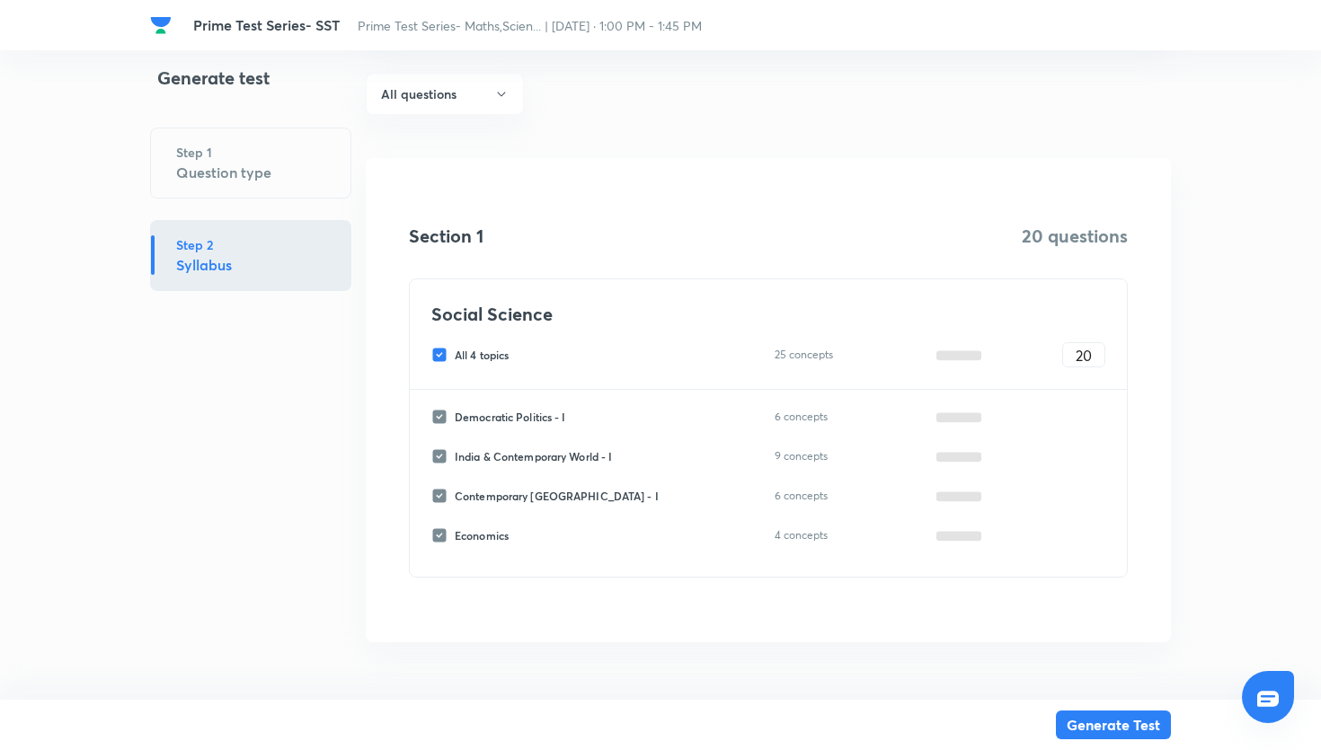
scroll to position [148, 0]
click at [442, 358] on input "All 4 topics" at bounding box center [442, 355] width 23 height 16
checkbox input "false"
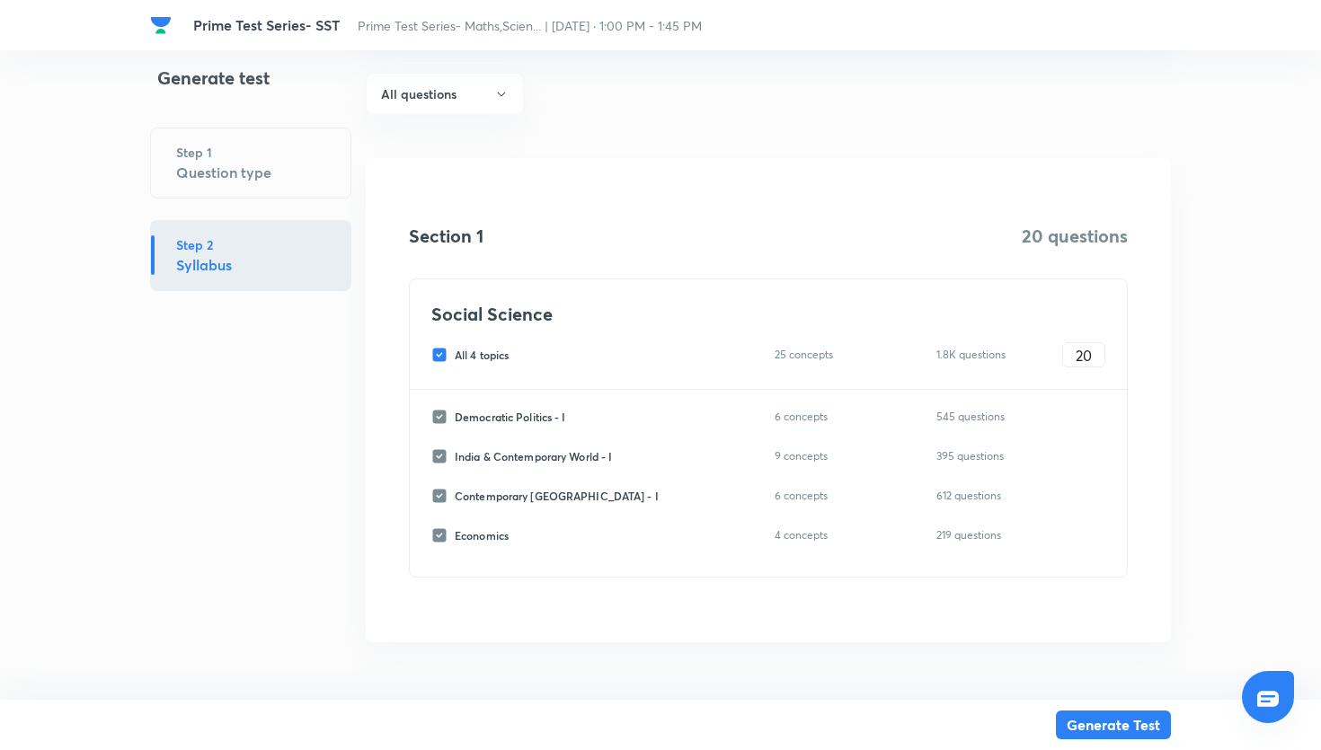
checkbox input "false"
click at [442, 424] on input "Democratic Politics - I" at bounding box center [442, 417] width 23 height 16
checkbox input "true"
type input "0"
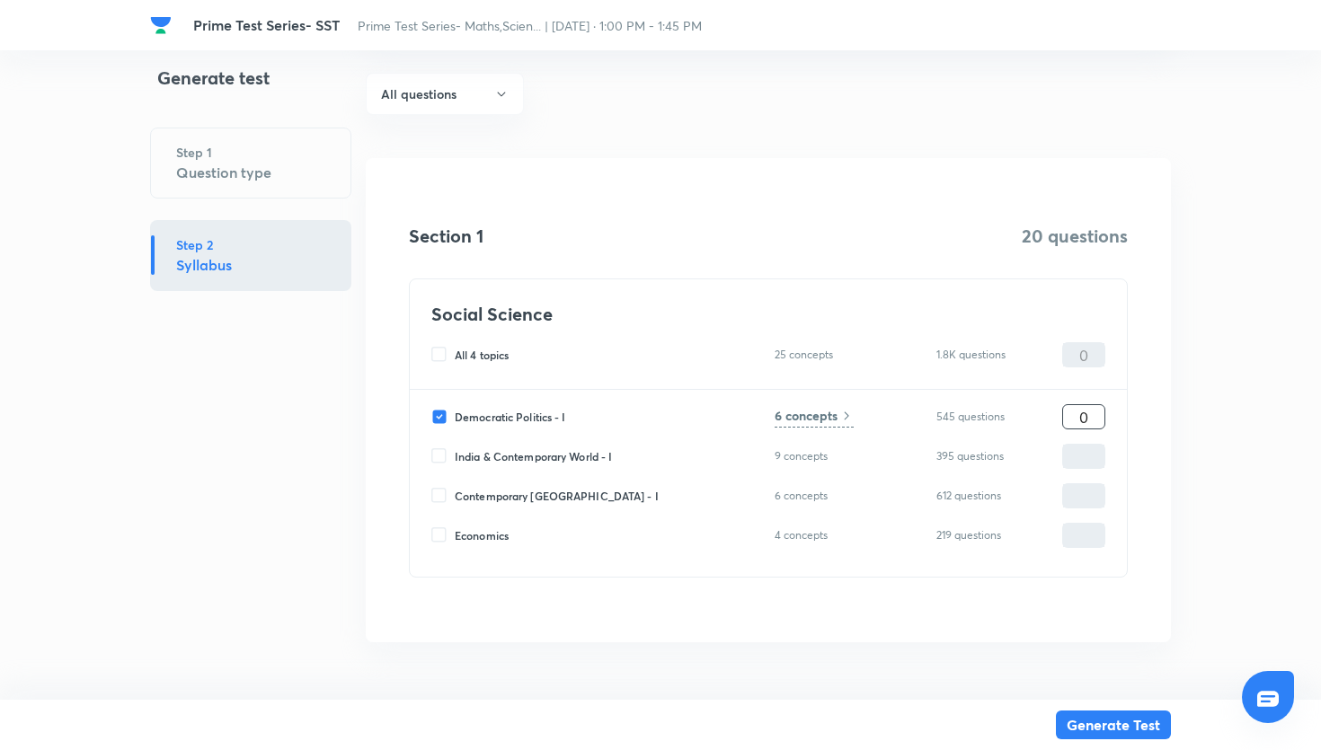
click at [1084, 415] on input "0" at bounding box center [1083, 417] width 41 height 31
type input "02"
type input "2"
click at [836, 413] on h6 "6 concepts" at bounding box center [806, 415] width 63 height 19
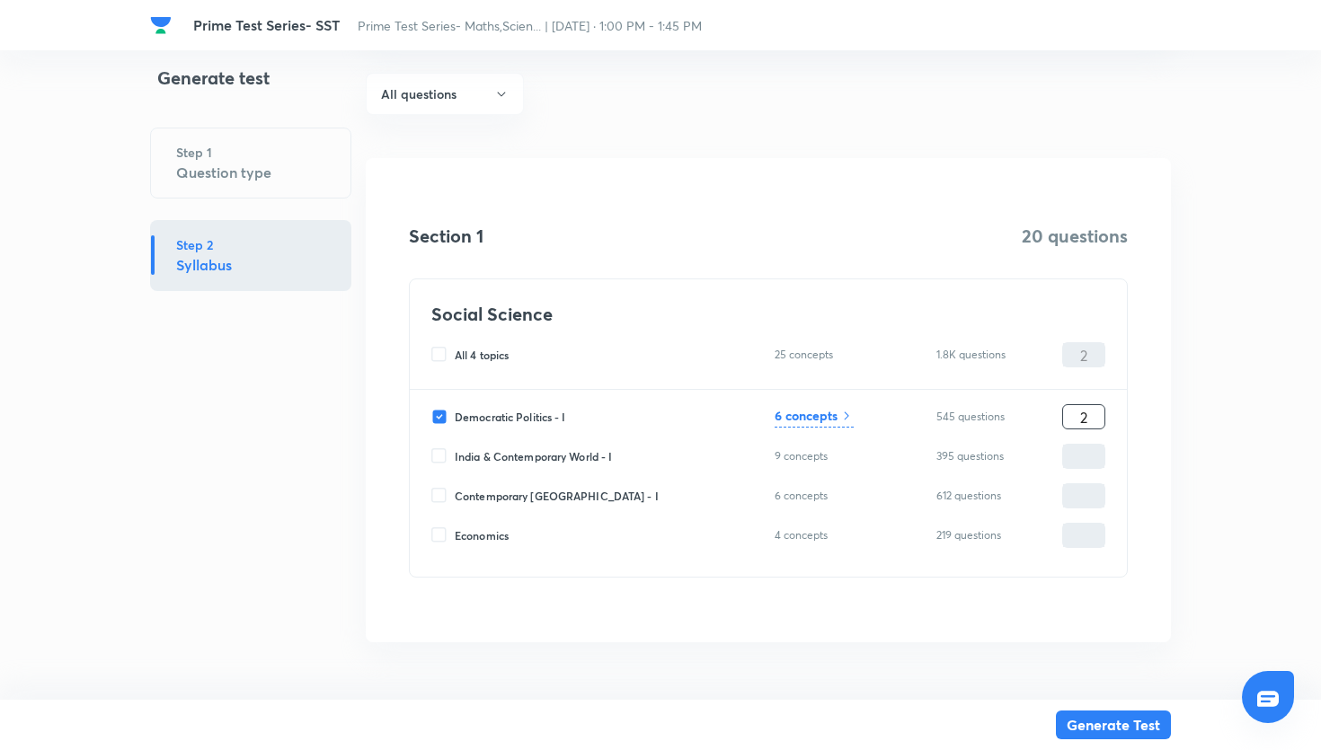
scroll to position [0, 0]
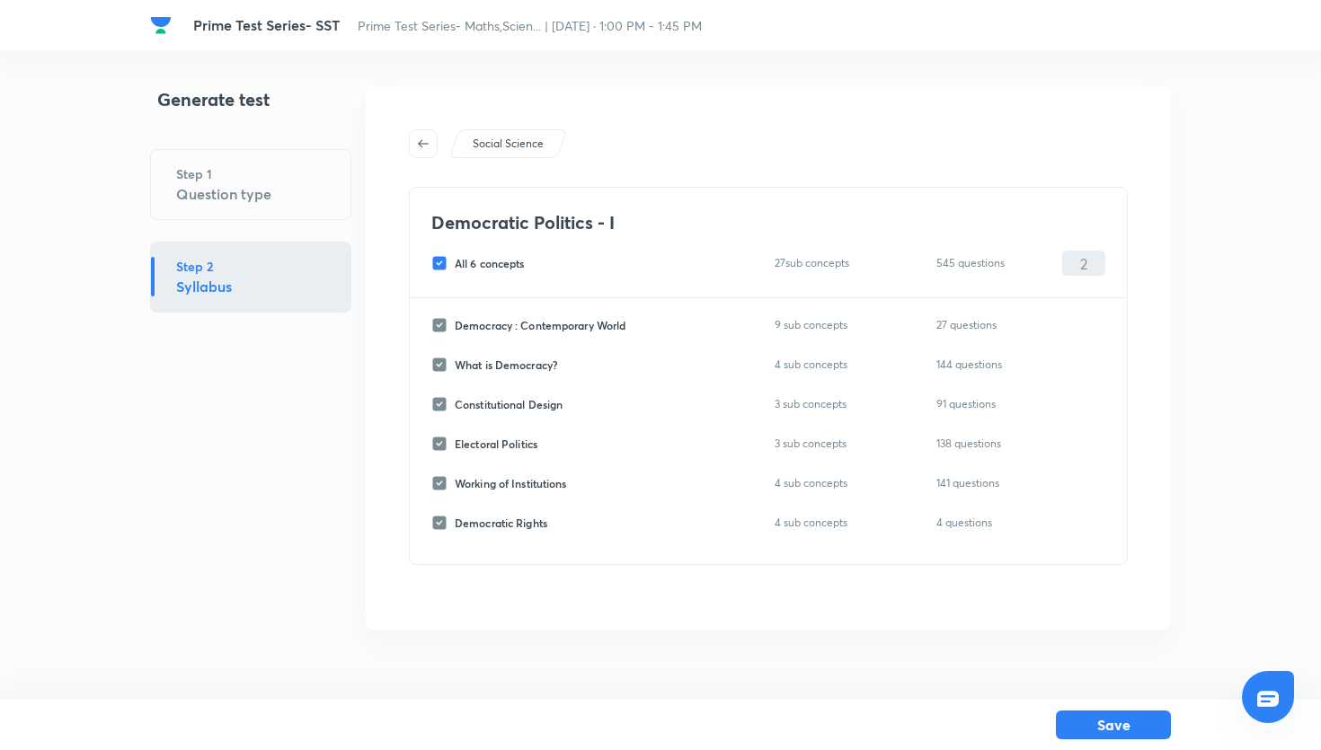
click at [436, 259] on input "All 6 concepts" at bounding box center [442, 263] width 23 height 16
checkbox input "false"
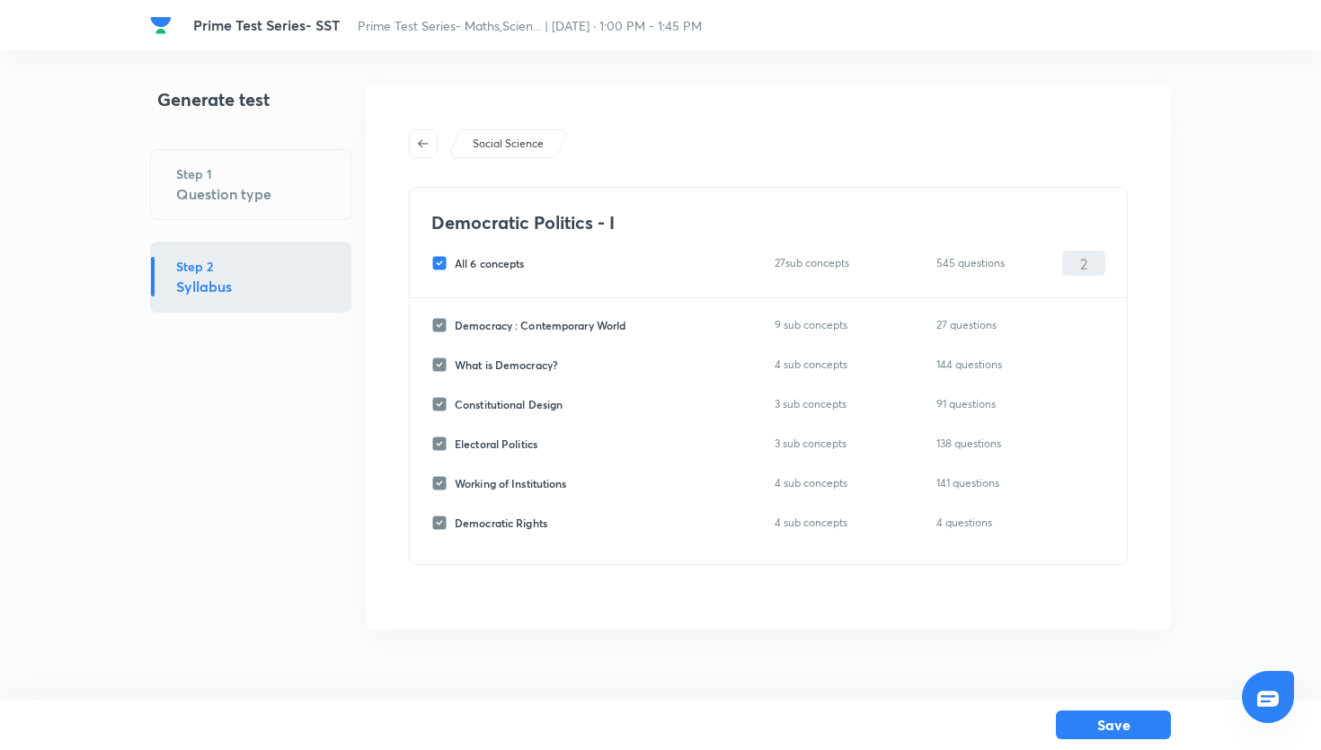
checkbox input "false"
click at [425, 151] on button "button" at bounding box center [423, 143] width 29 height 29
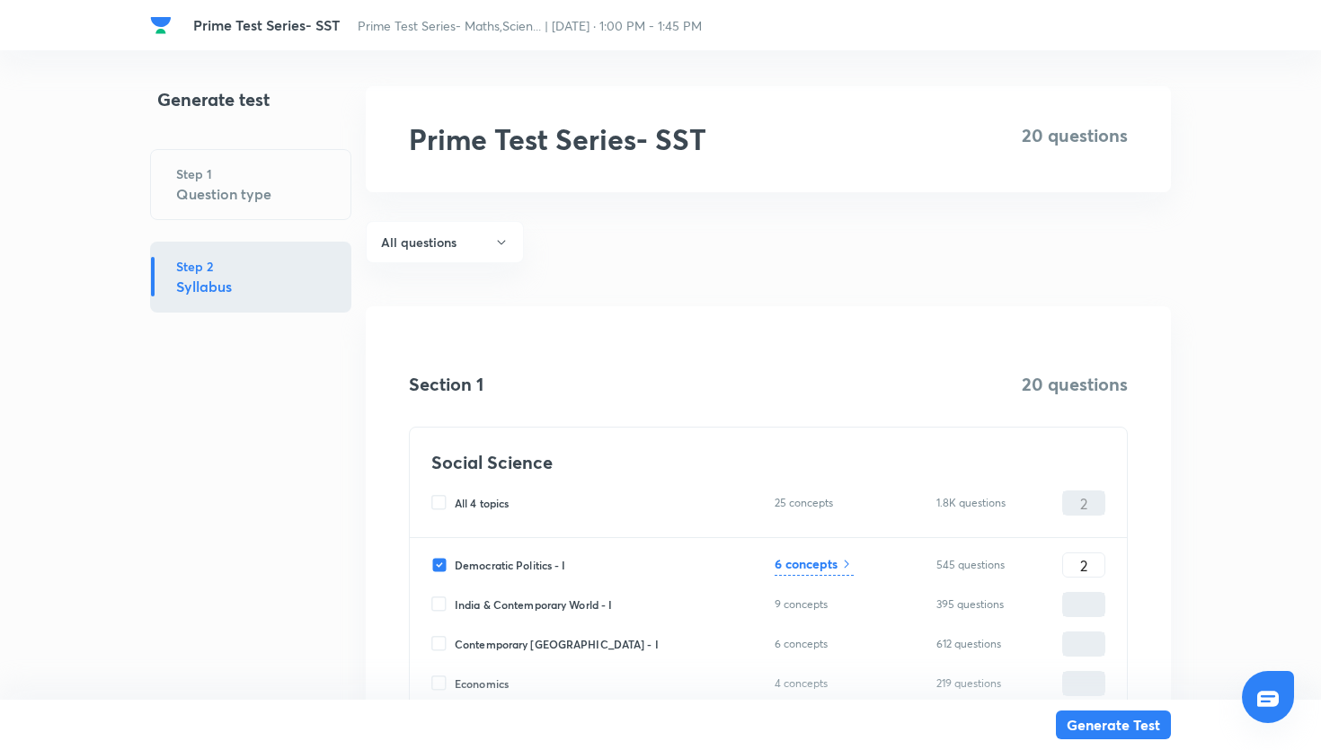
click at [441, 559] on input "Democratic Politics - I" at bounding box center [442, 565] width 23 height 16
checkbox input "false"
type input "0"
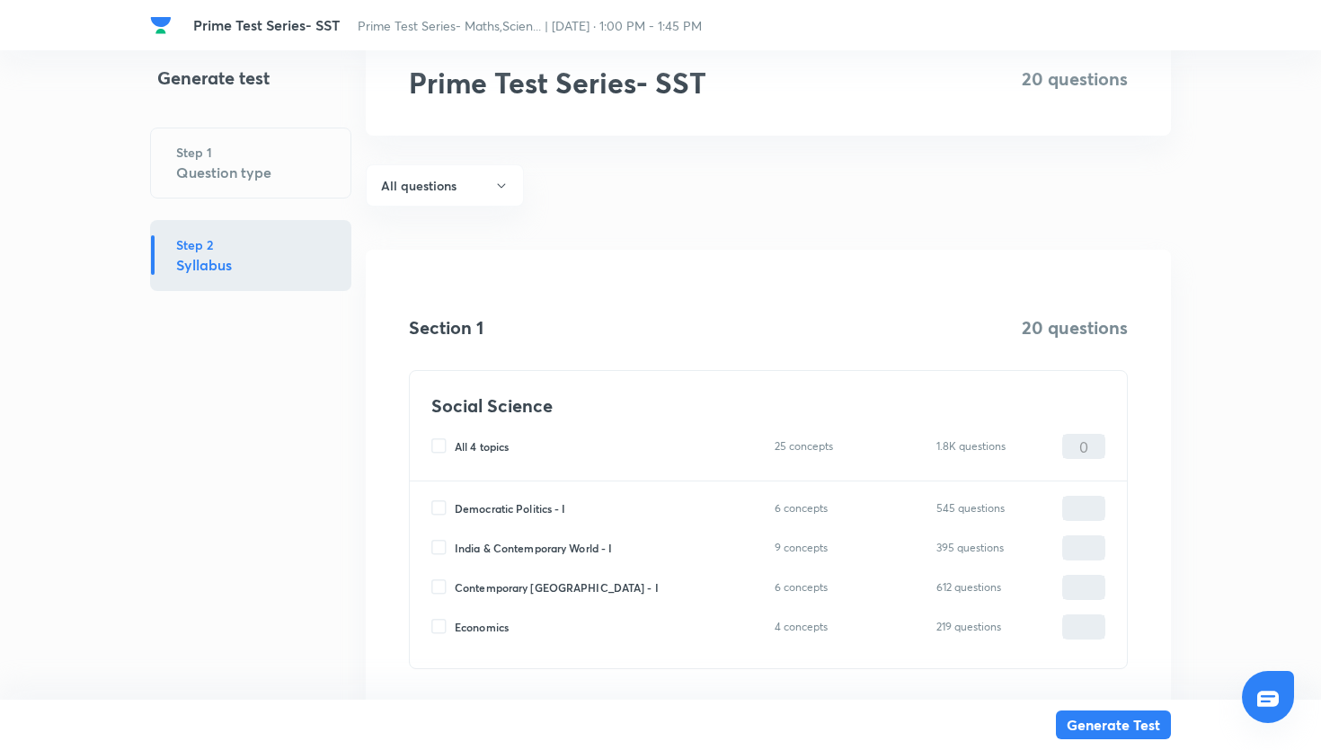
scroll to position [60, 0]
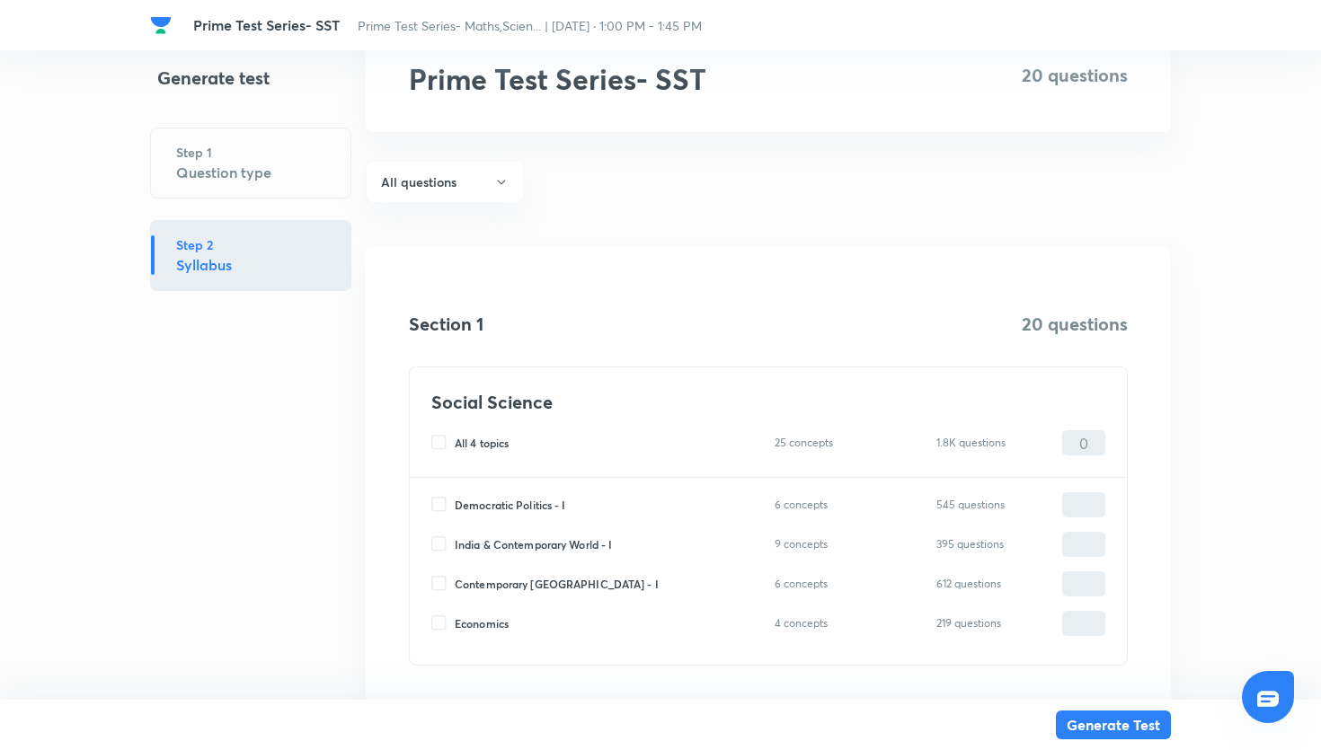
click at [445, 628] on input "Economics" at bounding box center [442, 624] width 23 height 16
checkbox input "true"
click at [1080, 619] on input "0" at bounding box center [1083, 623] width 41 height 31
type input "10"
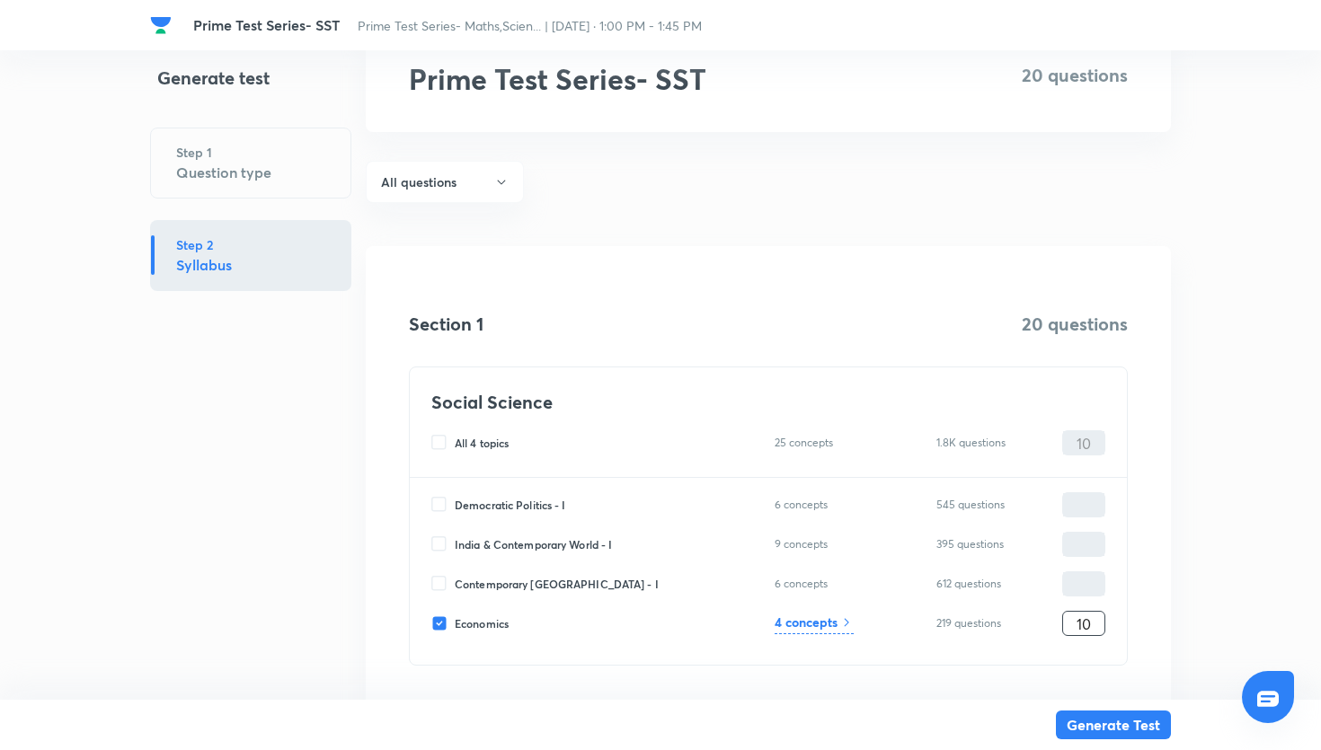
type input "10"
click at [844, 623] on icon at bounding box center [846, 623] width 14 height 14
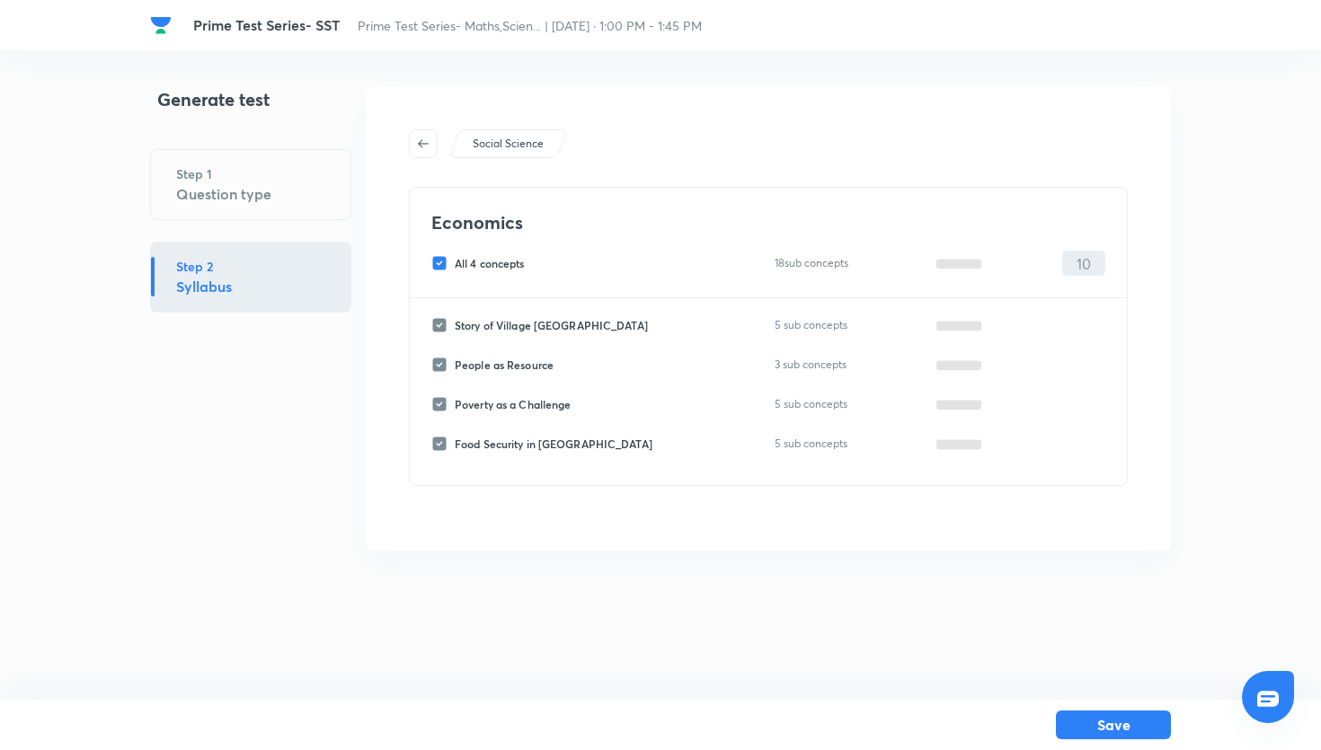
scroll to position [0, 0]
click at [419, 152] on button "button" at bounding box center [423, 143] width 29 height 29
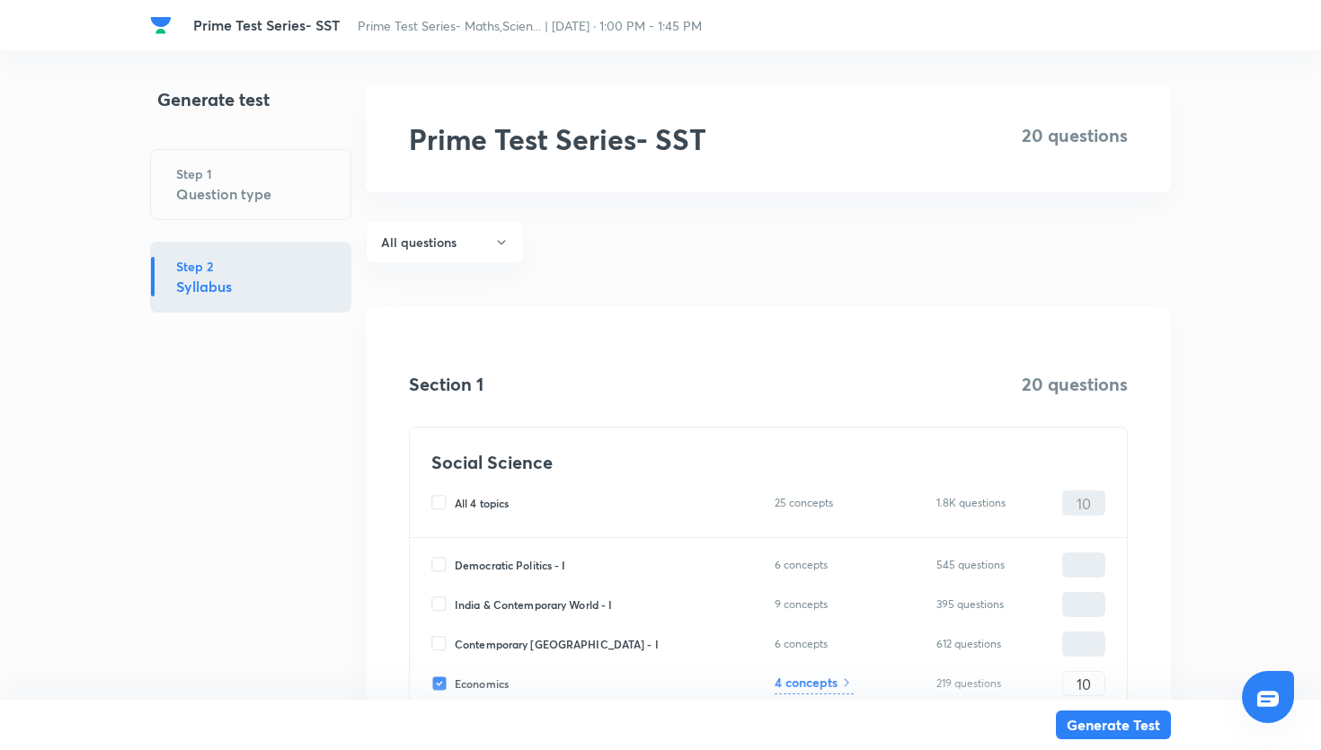
click at [439, 678] on input "Economics" at bounding box center [442, 684] width 23 height 16
checkbox input "false"
type input "0"
click at [436, 637] on input "Contemporary India - I" at bounding box center [442, 644] width 23 height 16
checkbox input "true"
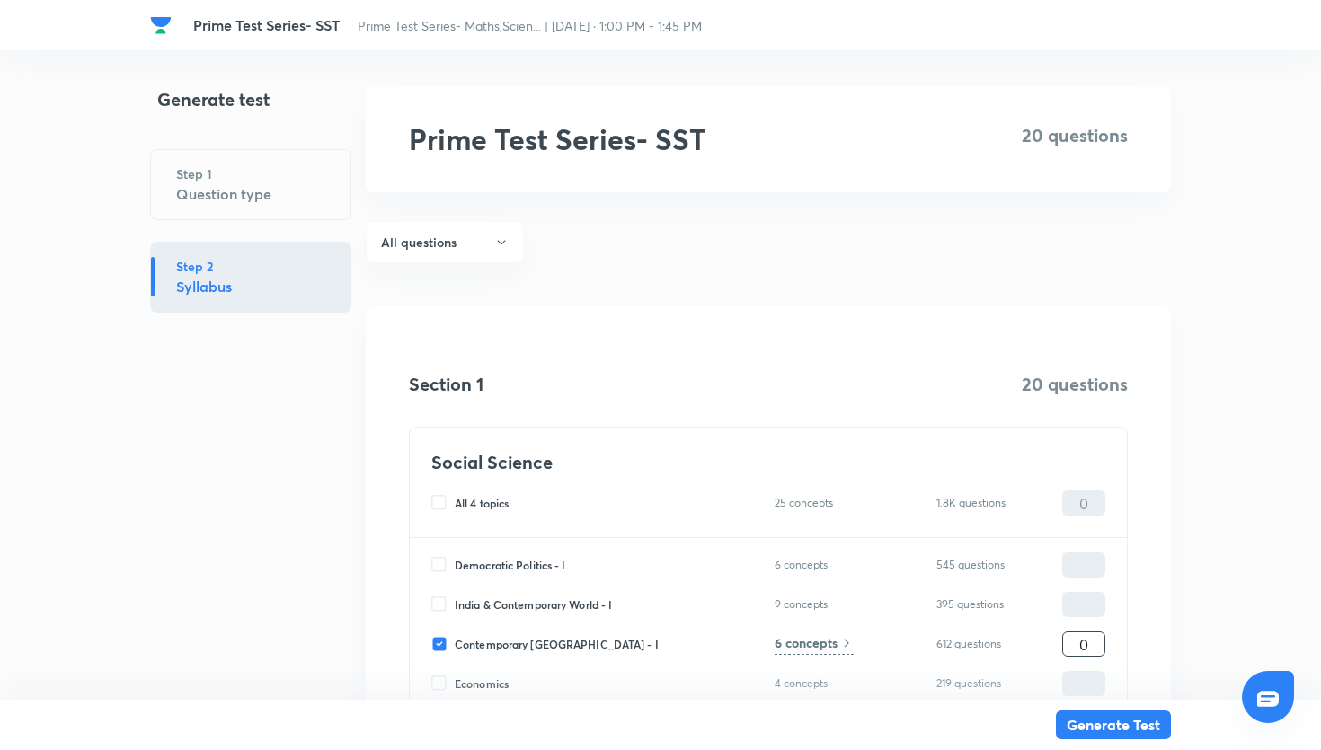
click at [1070, 645] on input "0" at bounding box center [1083, 644] width 41 height 31
type input "10"
click at [834, 647] on h6 "6 concepts" at bounding box center [806, 643] width 63 height 19
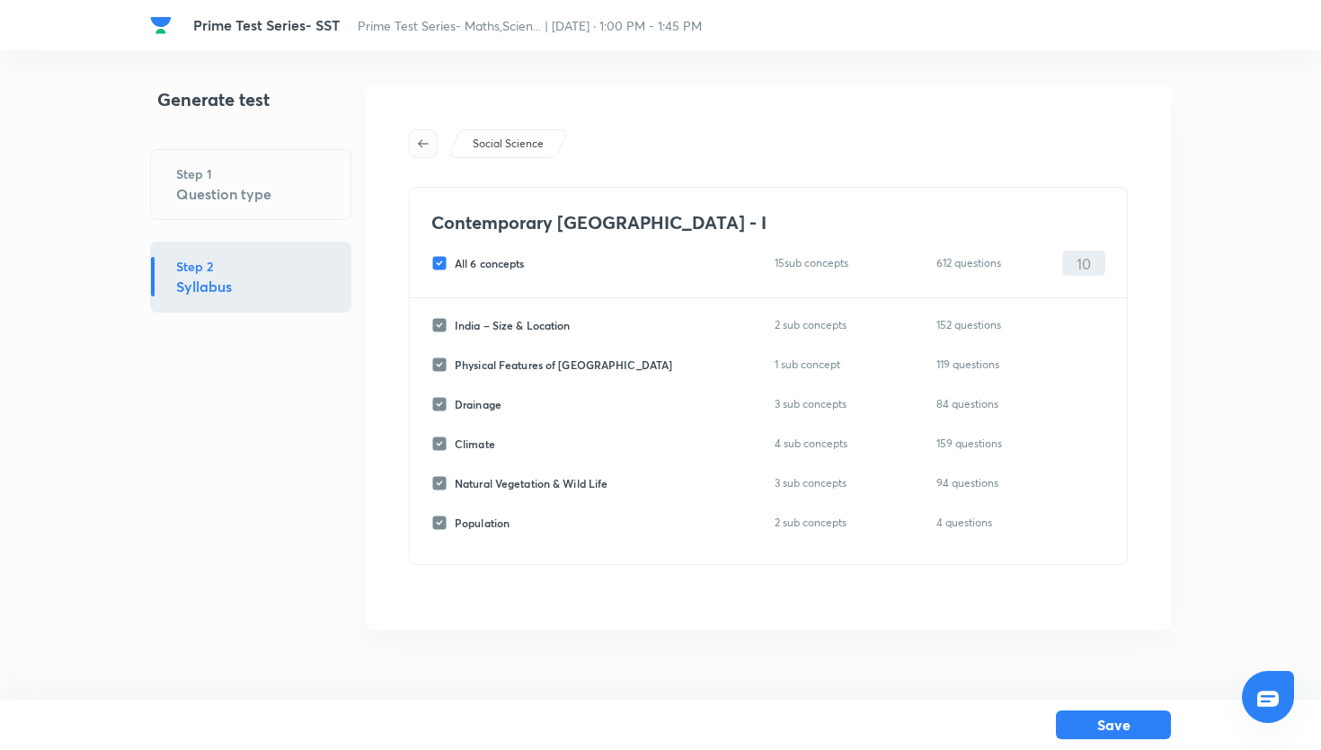
click at [419, 132] on button "button" at bounding box center [423, 143] width 29 height 29
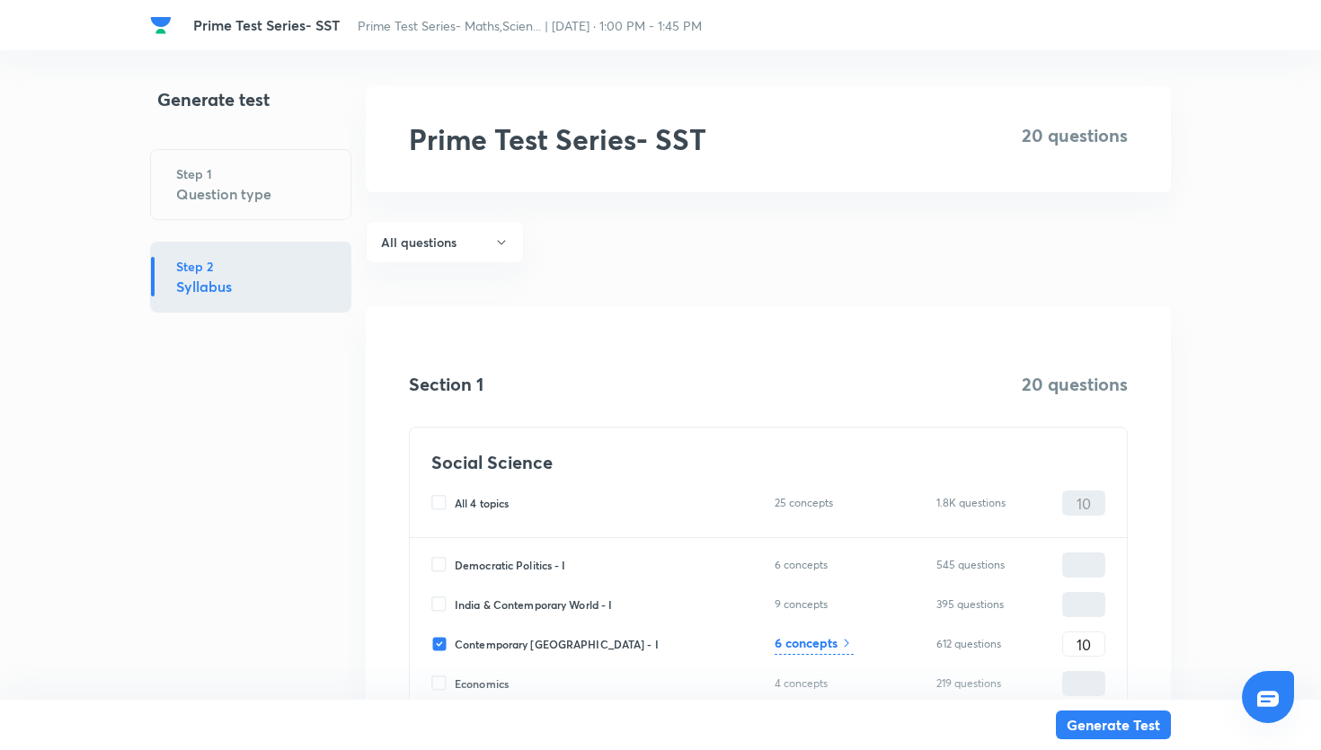
click at [449, 606] on input "India & Contemporary World - I" at bounding box center [442, 605] width 23 height 16
checkbox input "true"
click at [1078, 604] on input "0" at bounding box center [1083, 605] width 41 height 31
type input "10"
type input "20"
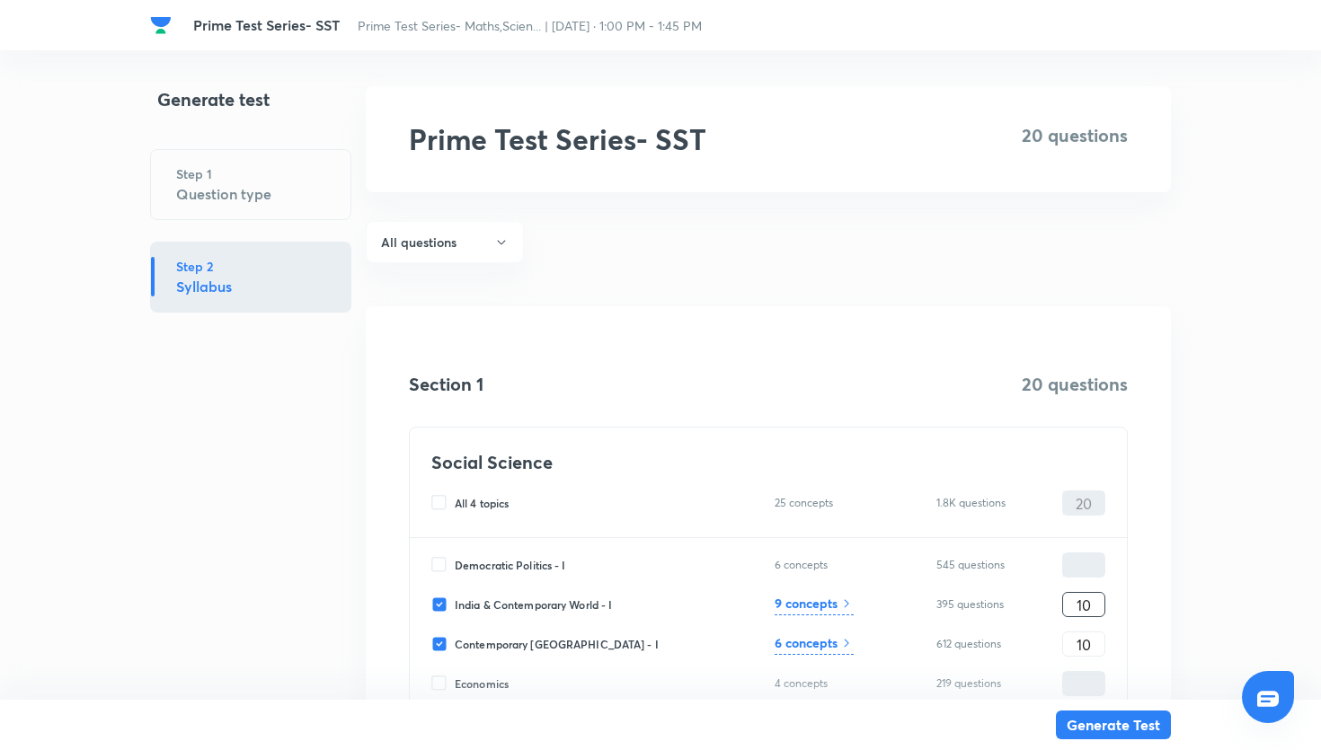
type input "10"
click at [839, 605] on div "9 concepts" at bounding box center [814, 605] width 79 height 22
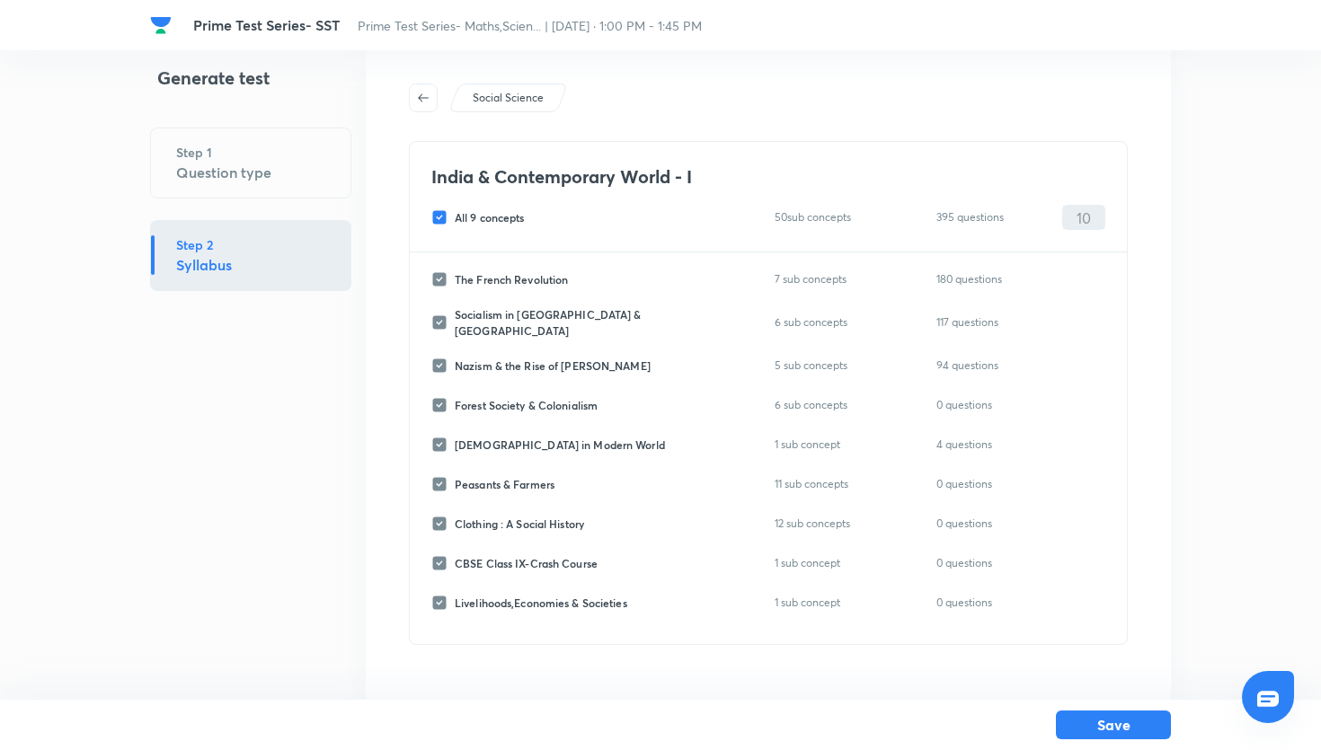
scroll to position [42, 0]
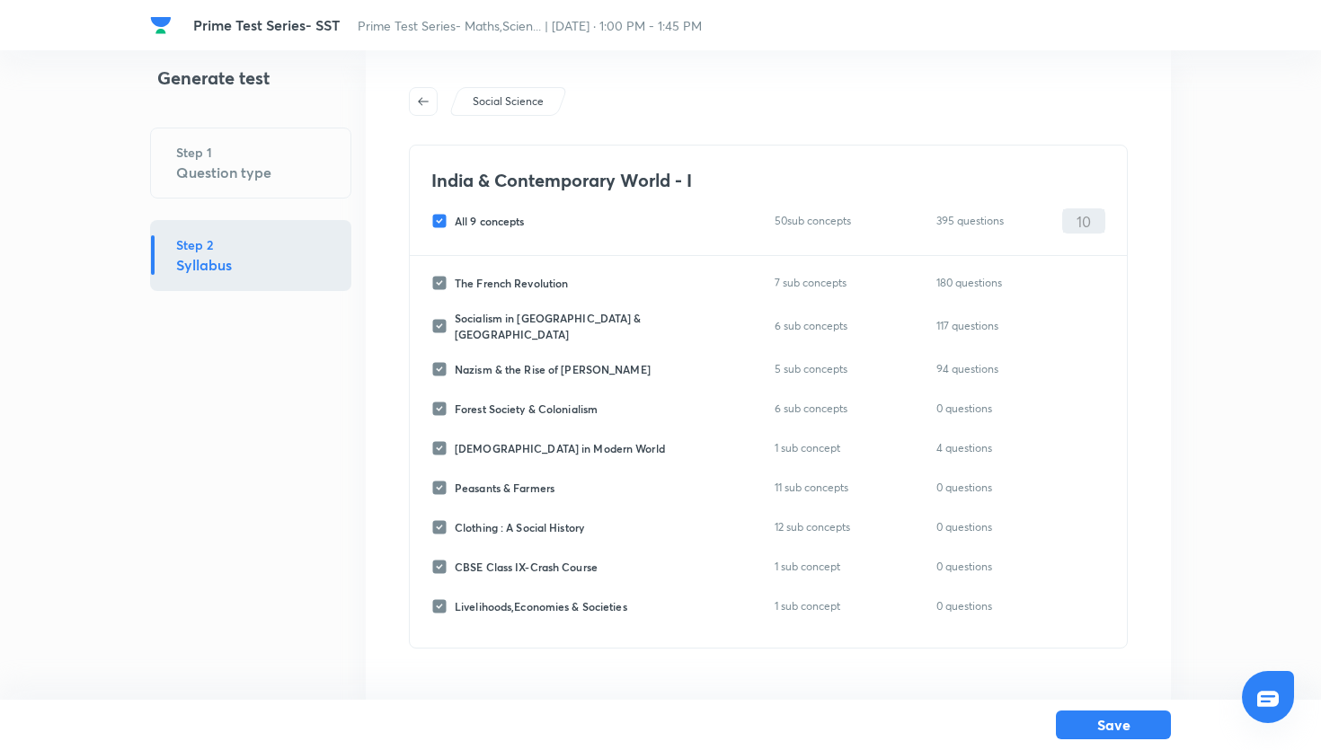
click at [442, 217] on input "All 9 concepts" at bounding box center [442, 221] width 23 height 16
checkbox input "false"
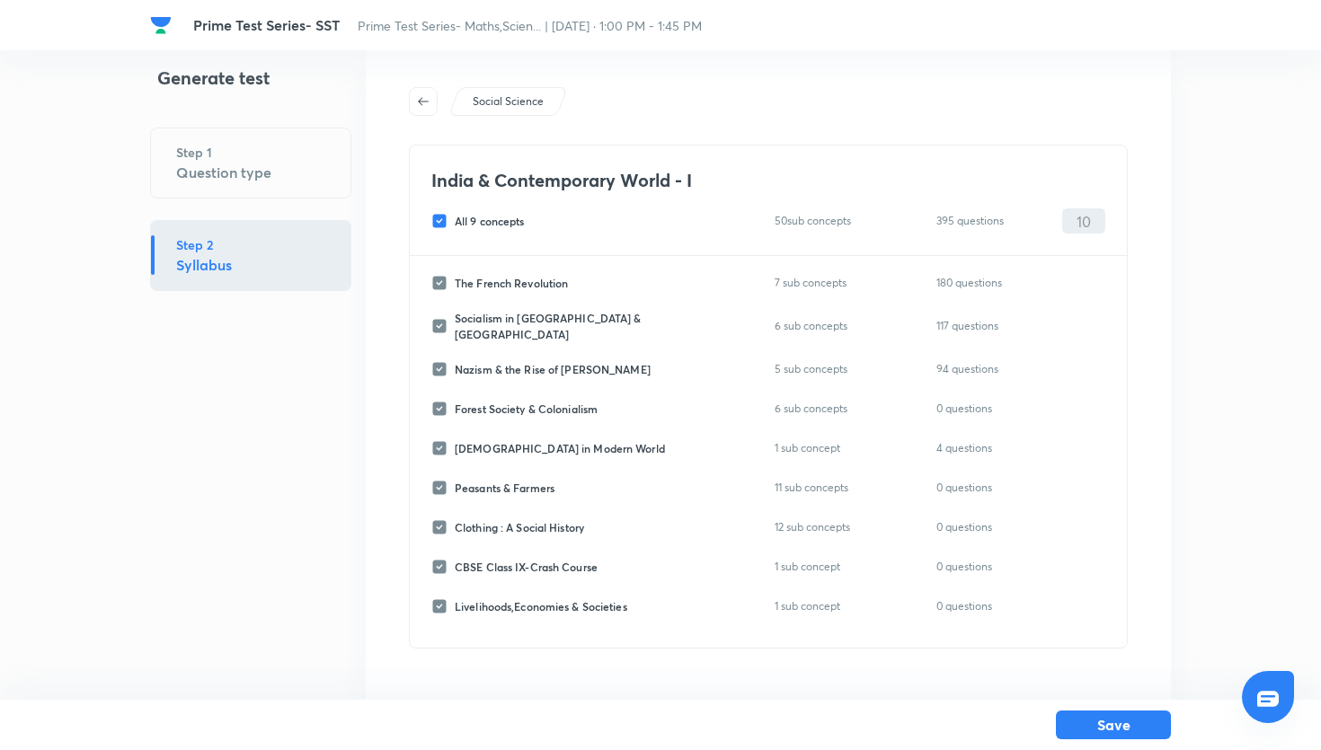
checkbox input "false"
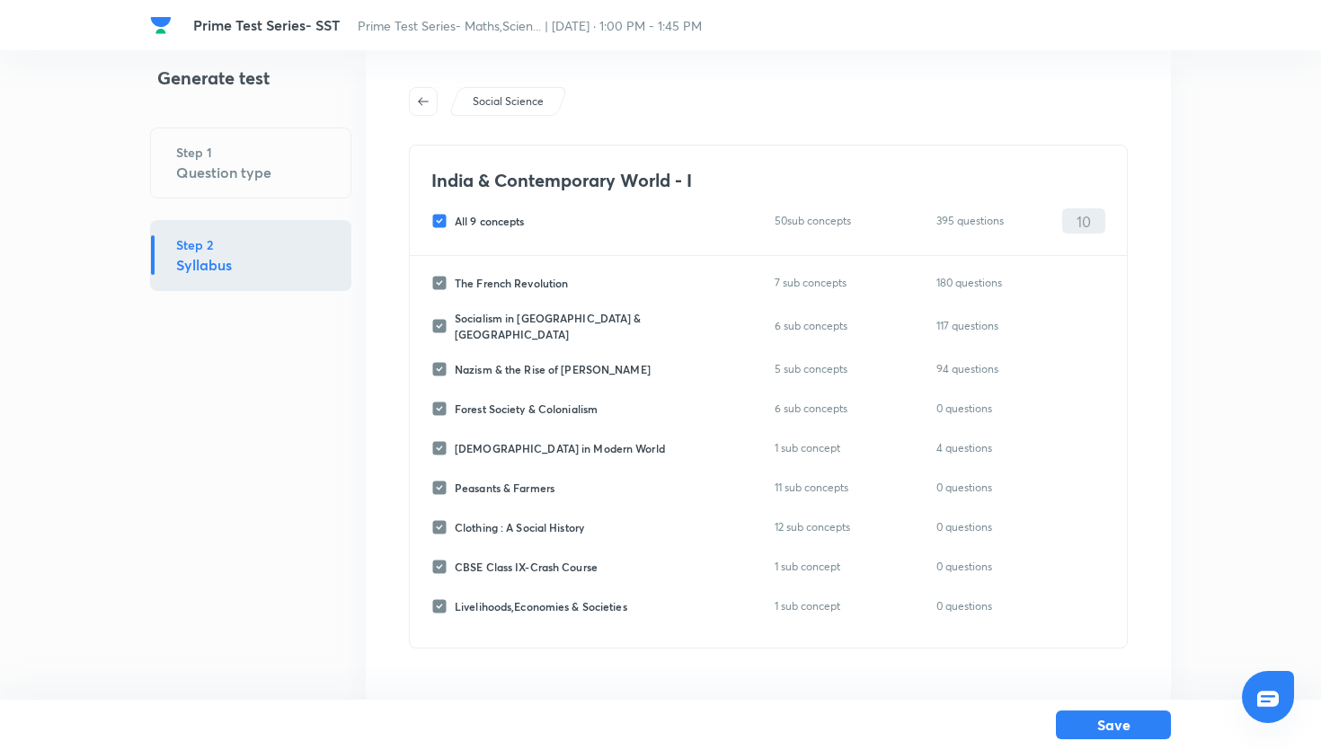
checkbox input "false"
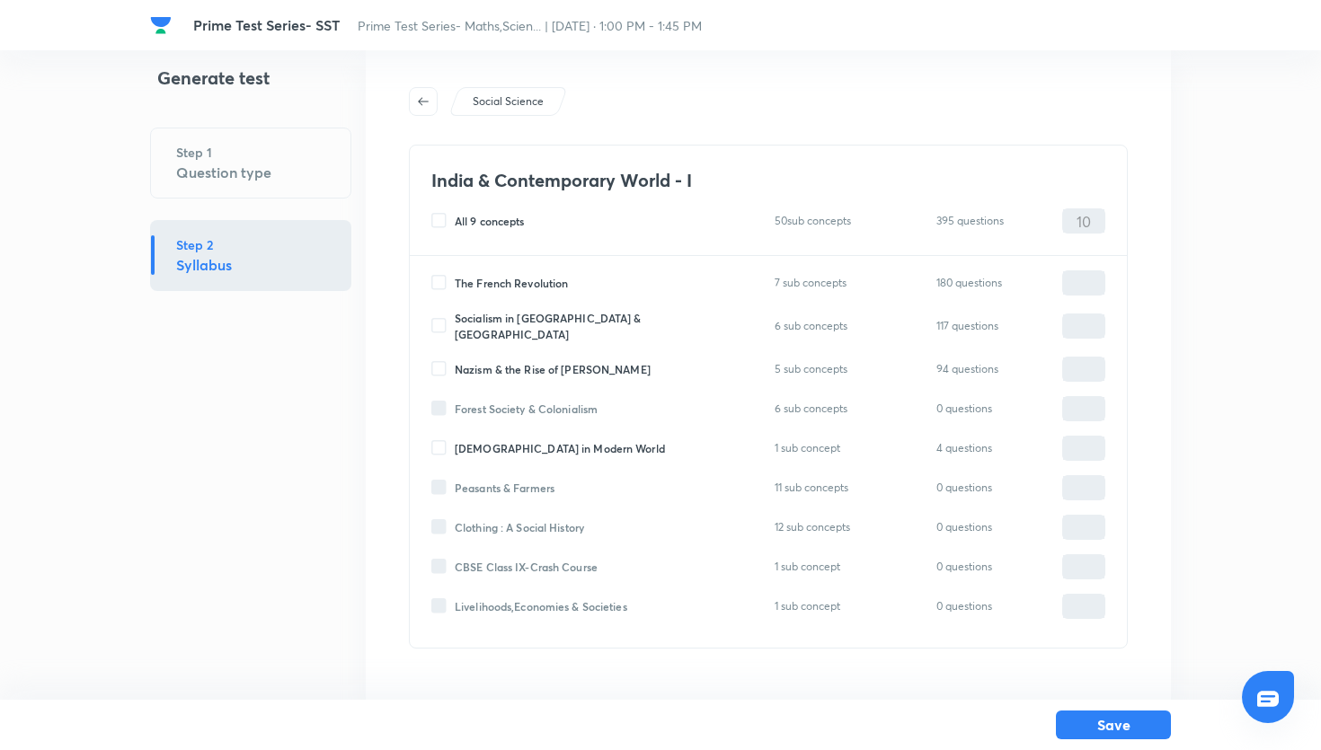
click at [443, 321] on input "Socialism in Europe & Russia" at bounding box center [442, 326] width 23 height 16
checkbox input "true"
click at [1079, 318] on input "0" at bounding box center [1083, 326] width 41 height 31
type input "20"
click at [422, 106] on icon "button" at bounding box center [423, 101] width 14 height 14
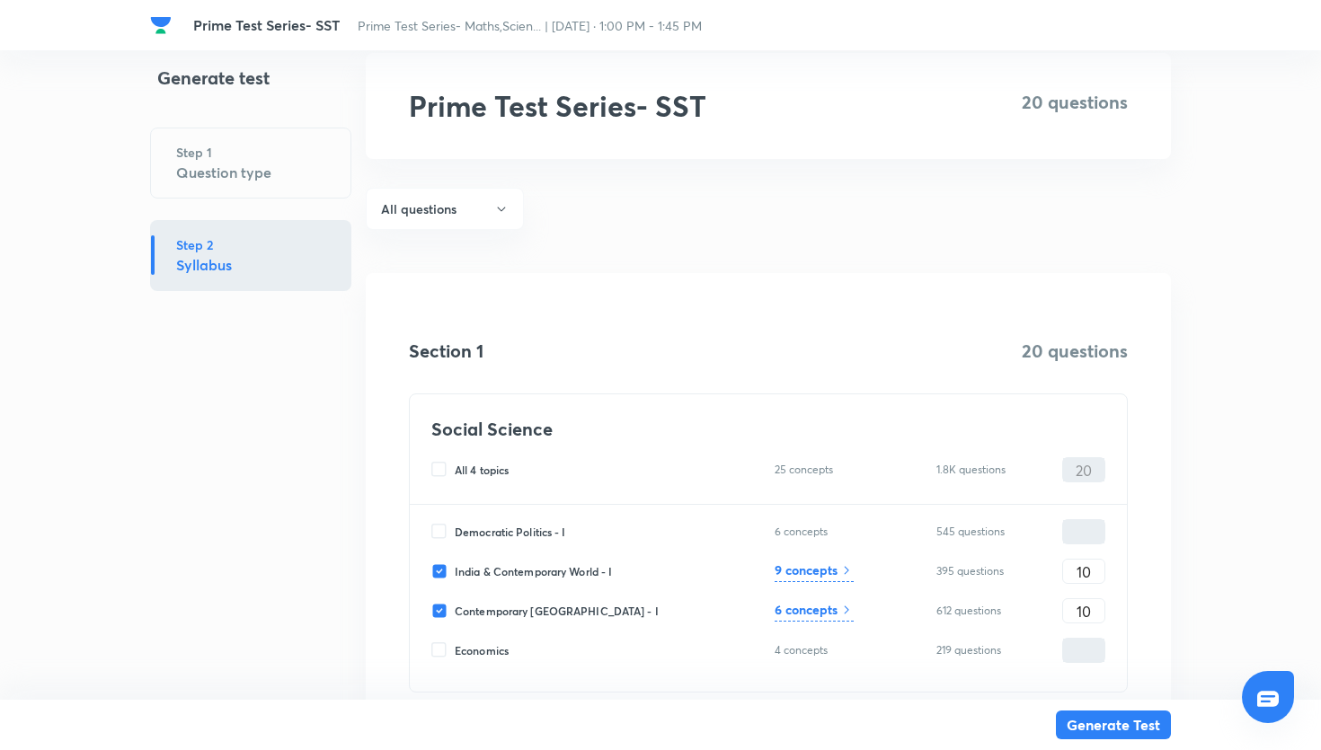
scroll to position [56, 0]
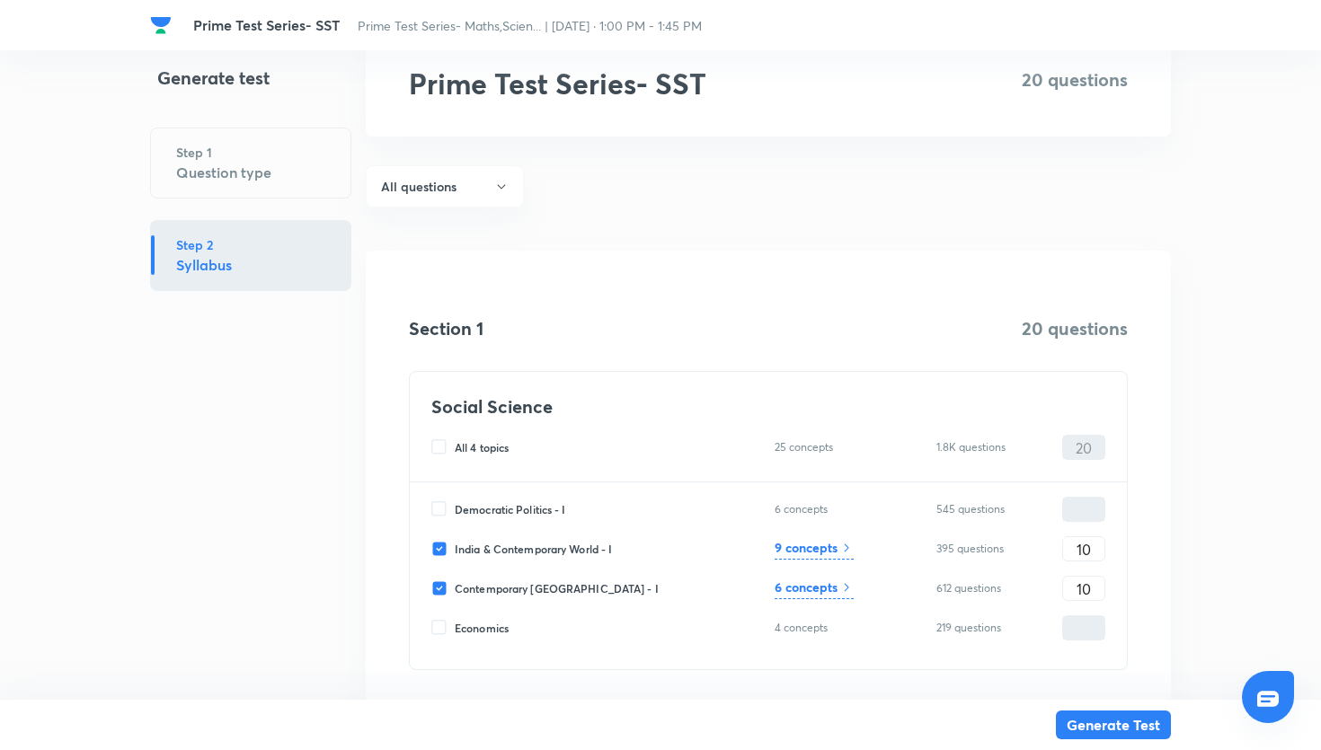
click at [444, 582] on input "Contemporary India - I" at bounding box center [442, 589] width 23 height 16
checkbox input "false"
type input "10"
click at [1082, 548] on input "10" at bounding box center [1083, 549] width 41 height 31
type input "0"
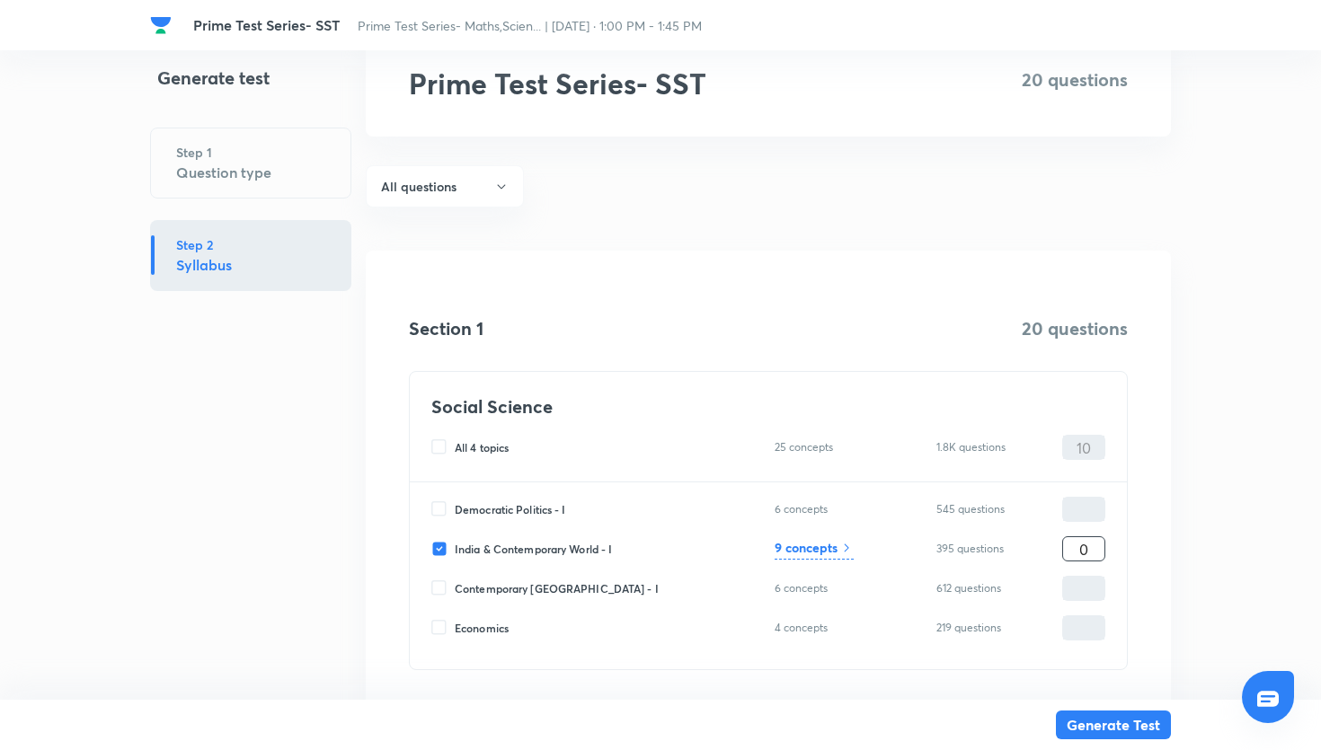
type input "0"
type input "20"
click at [833, 542] on h6 "9 concepts" at bounding box center [806, 547] width 63 height 19
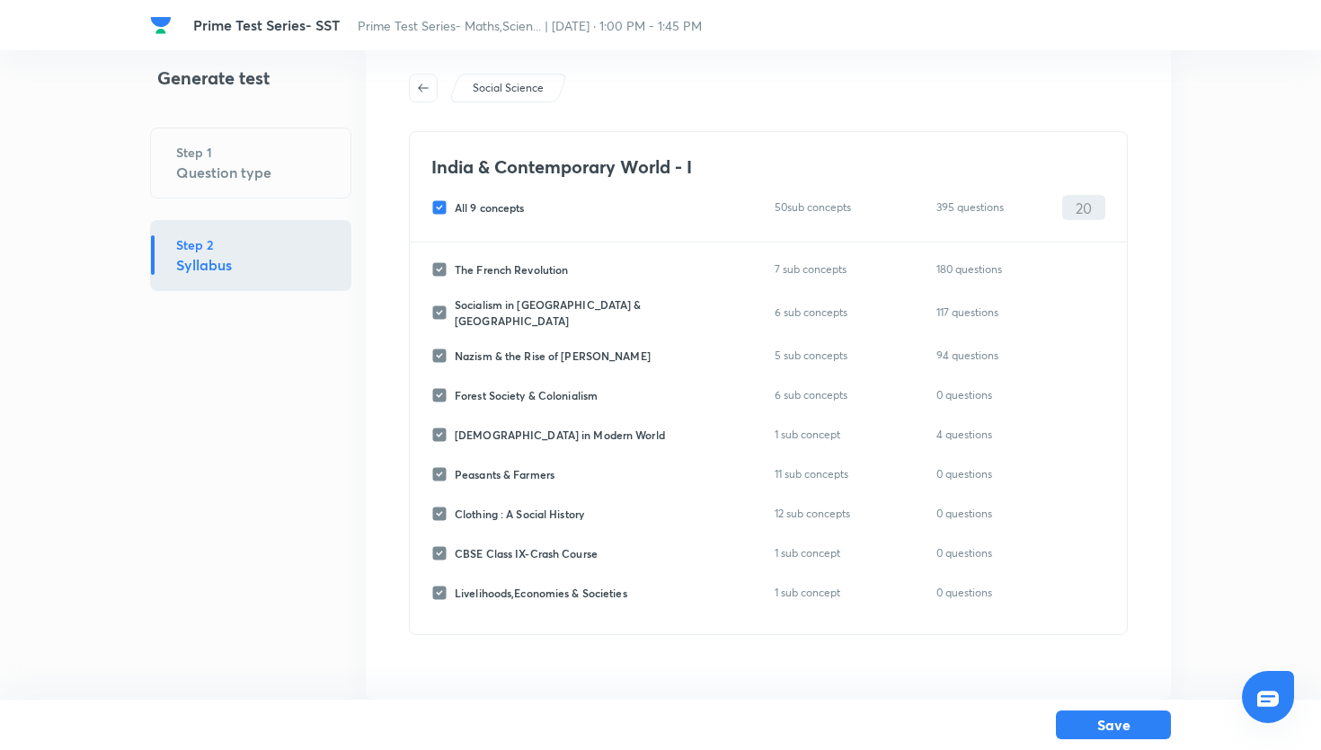
click at [441, 209] on input "All 9 concepts" at bounding box center [442, 208] width 23 height 16
checkbox input "false"
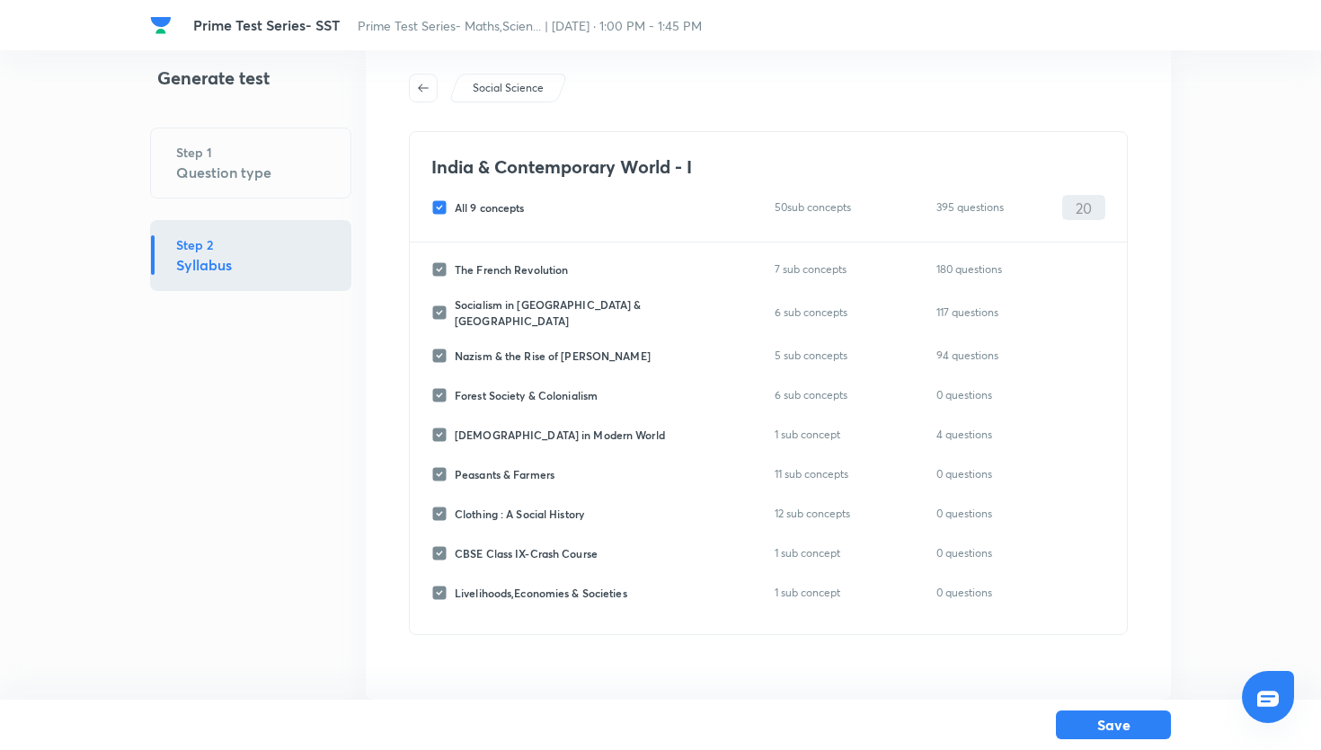
checkbox input "false"
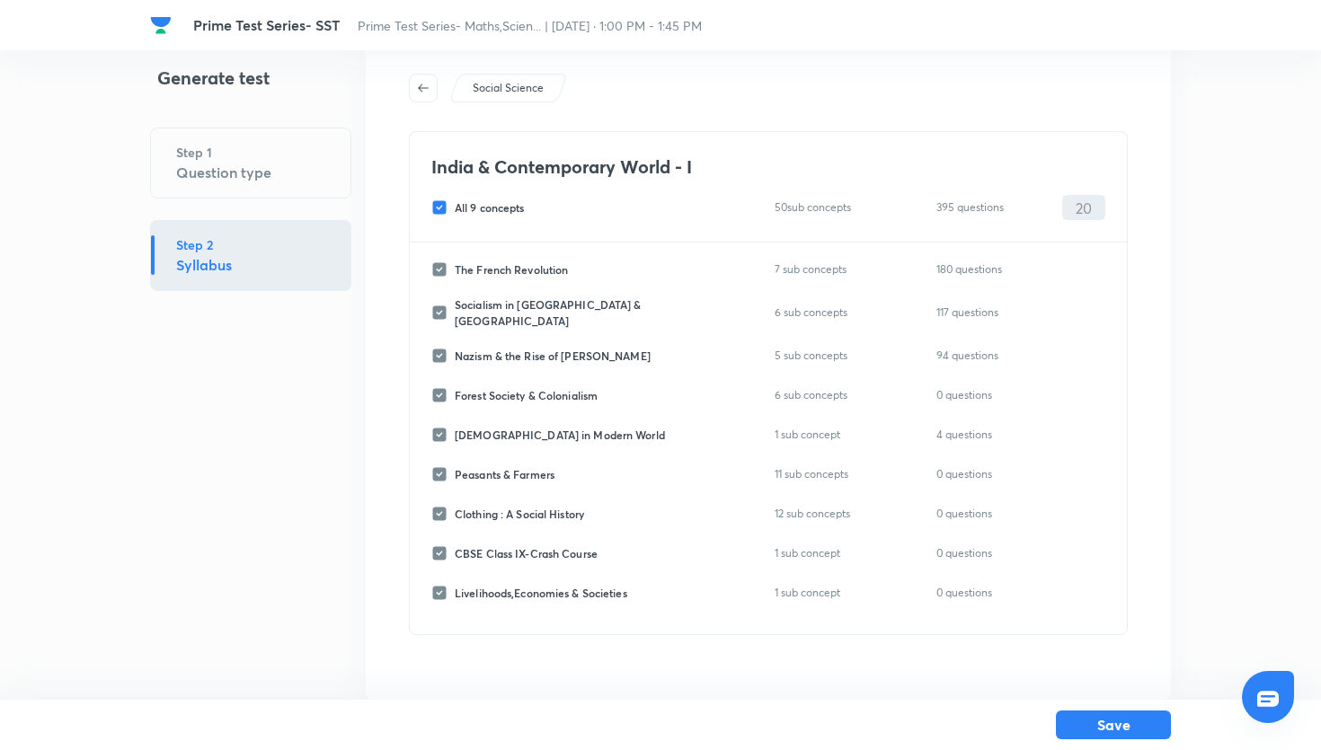
checkbox input "false"
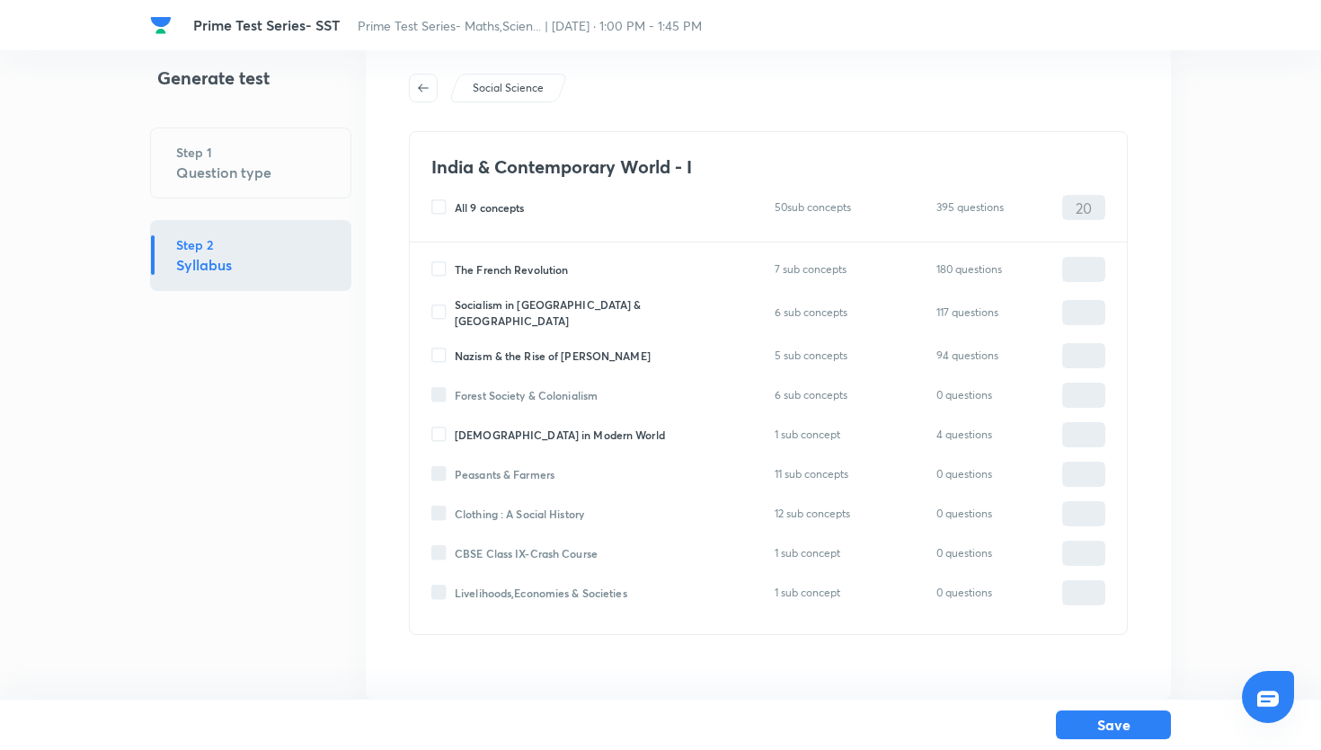
click at [443, 314] on input "Socialism in Europe & Russia" at bounding box center [442, 313] width 23 height 16
checkbox input "true"
click at [1075, 302] on input "0" at bounding box center [1083, 313] width 41 height 31
type input "20"
click at [1146, 724] on button "Save" at bounding box center [1113, 723] width 115 height 29
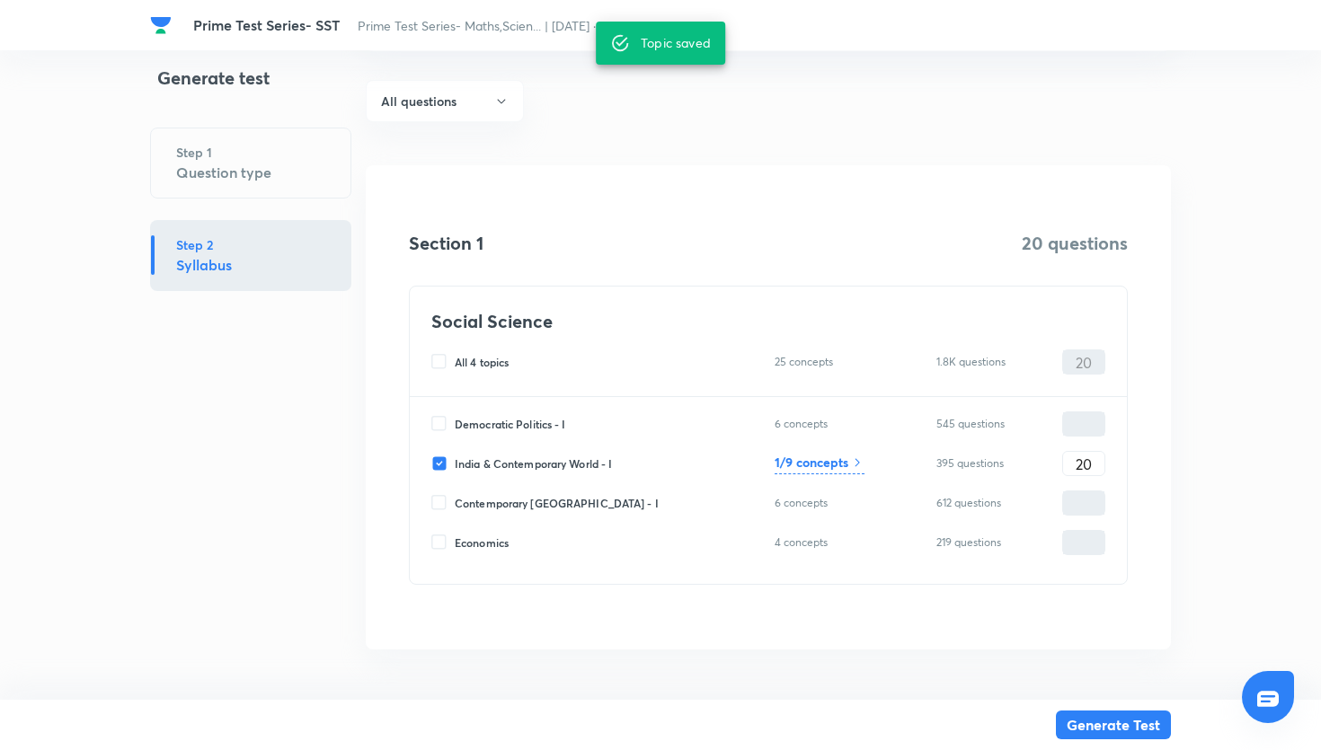
scroll to position [148, 0]
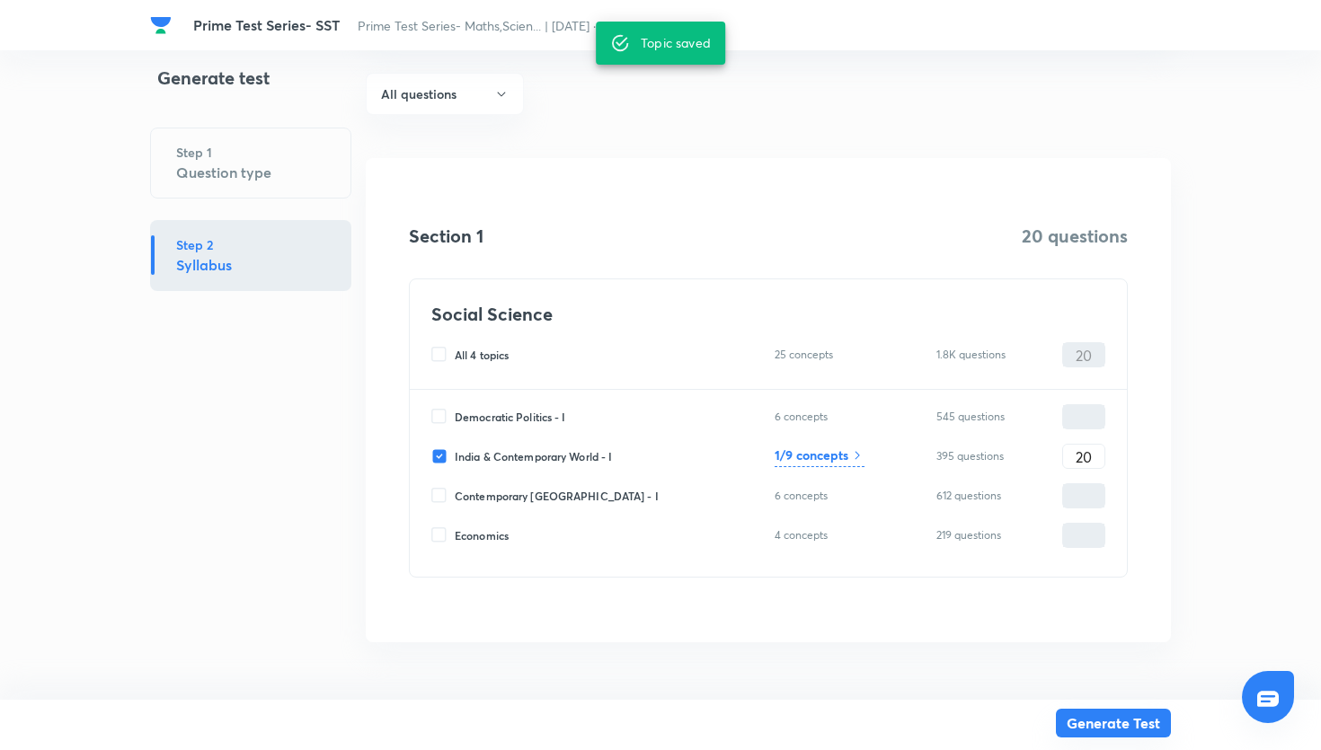
click at [1110, 728] on button "Generate Test" at bounding box center [1113, 723] width 115 height 29
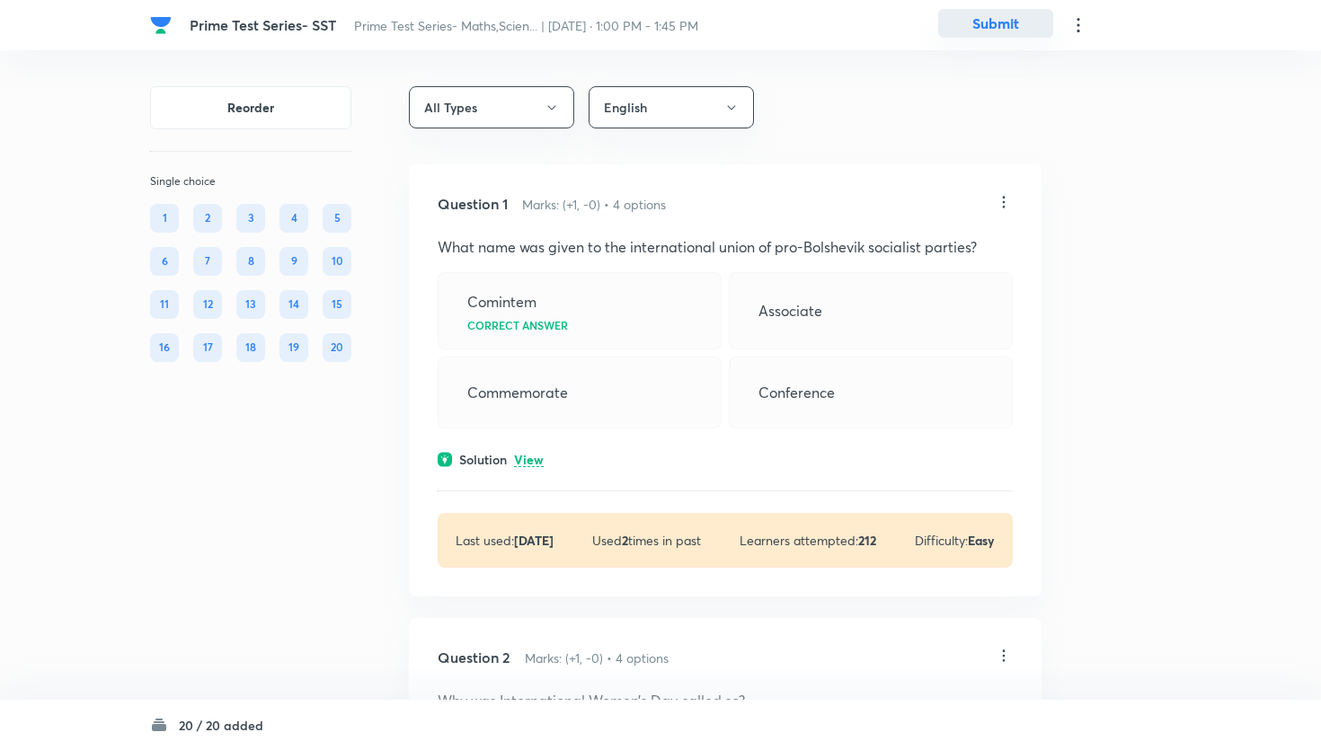
click at [965, 32] on button "Submit" at bounding box center [995, 23] width 115 height 29
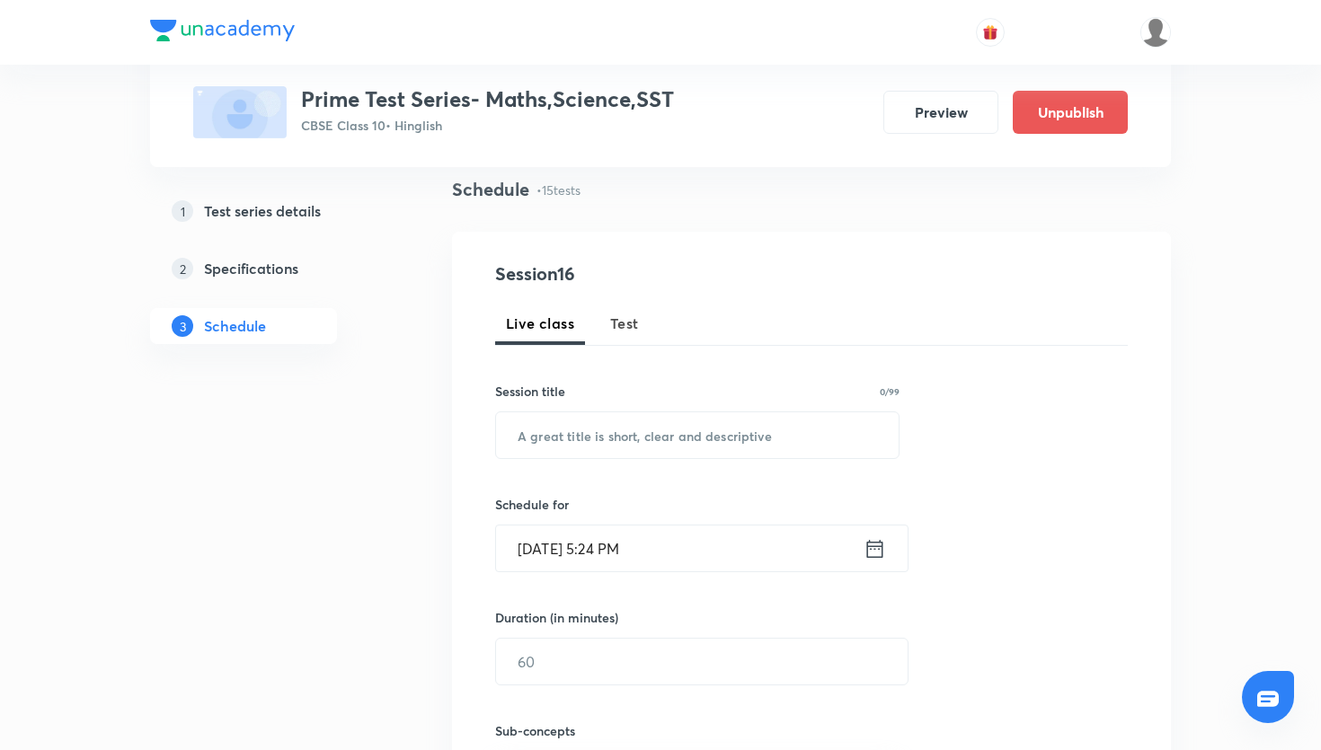
scroll to position [177, 0]
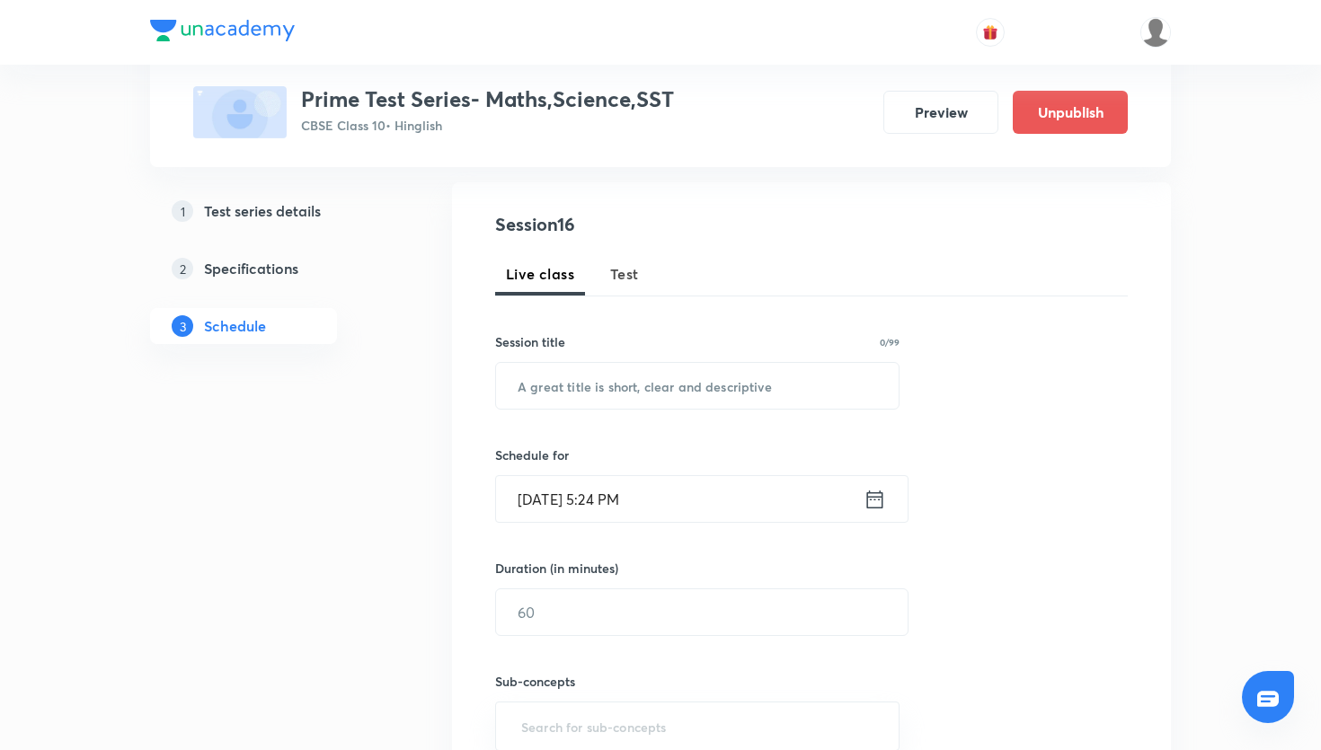
click at [624, 285] on button "Test" at bounding box center [624, 274] width 50 height 43
click at [616, 378] on input "text" at bounding box center [697, 386] width 403 height 46
paste input "Prime Test Series- SST"
type input "Prime Test Series- SST"
click at [892, 496] on div "[DATE] 5:24 PM ​" at bounding box center [701, 499] width 413 height 48
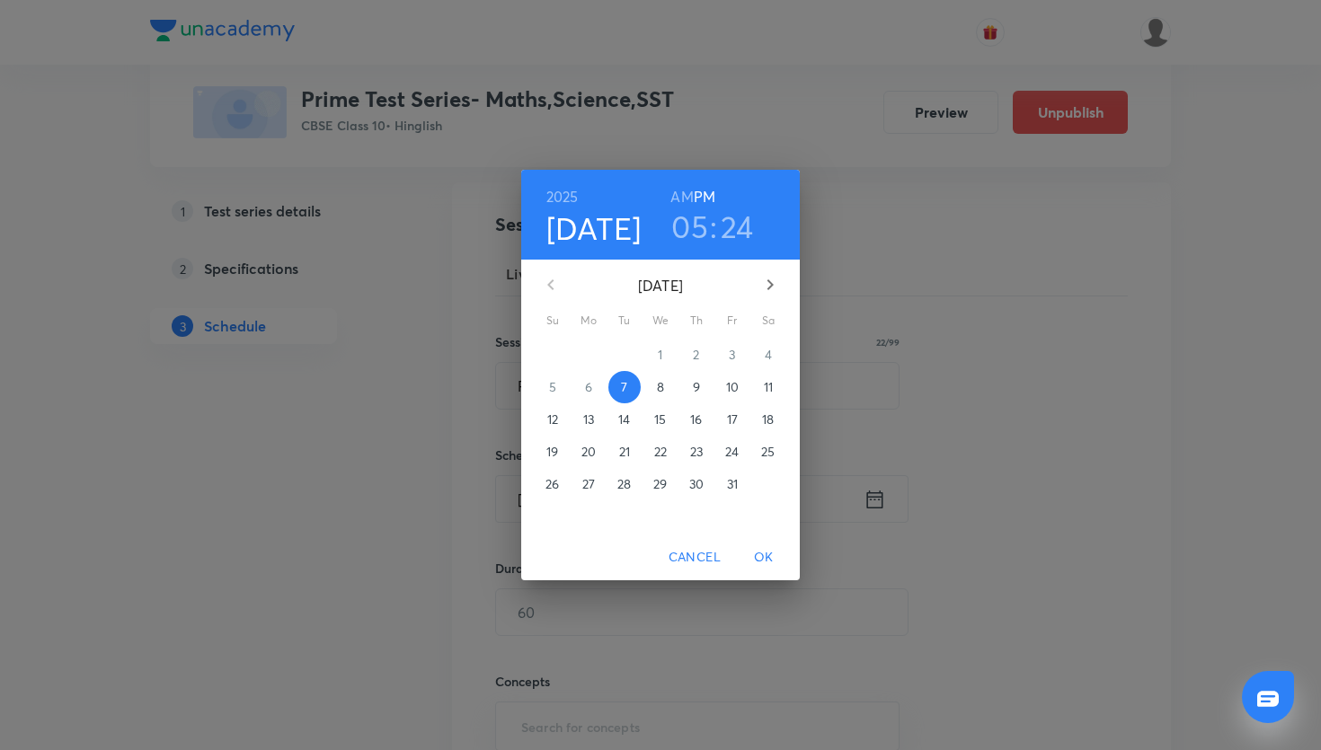
click at [555, 417] on p "12" at bounding box center [552, 420] width 11 height 18
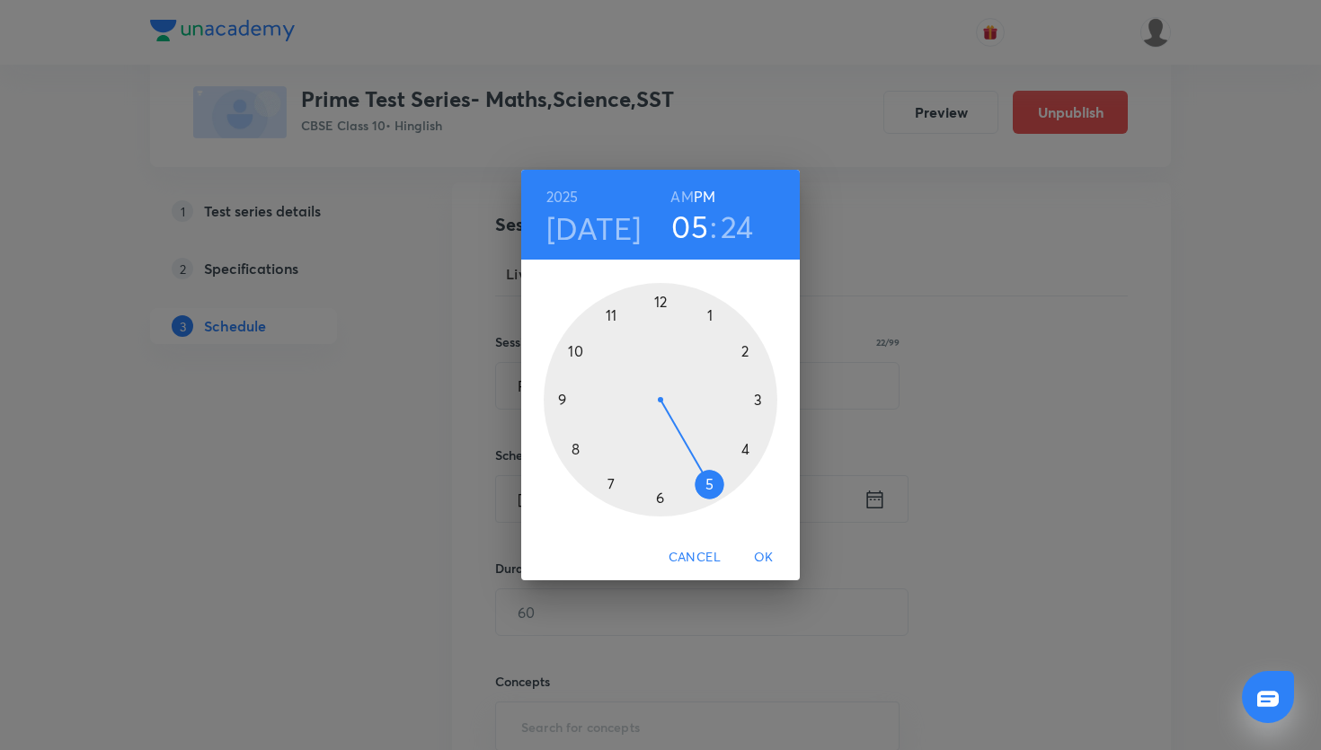
click at [701, 324] on div at bounding box center [661, 400] width 234 height 234
click at [653, 294] on div at bounding box center [661, 400] width 234 height 234
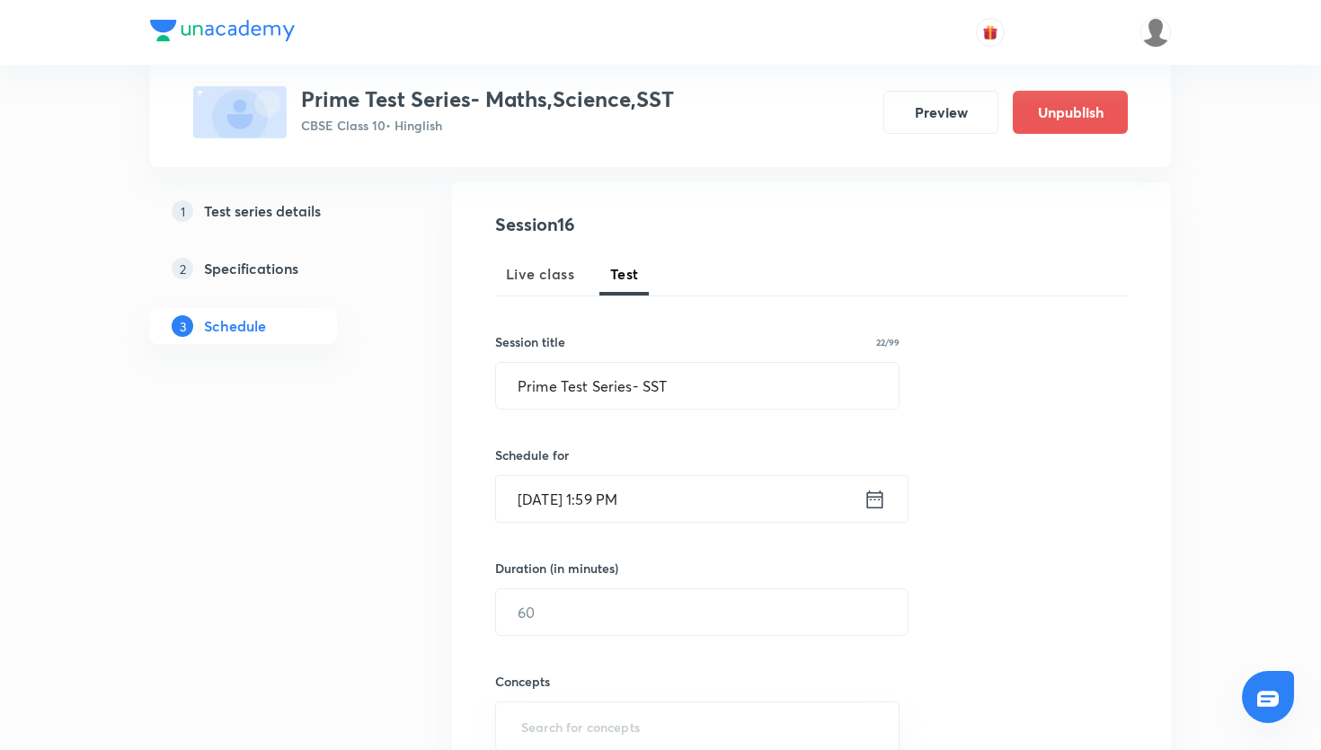
click at [874, 502] on icon at bounding box center [875, 499] width 22 height 25
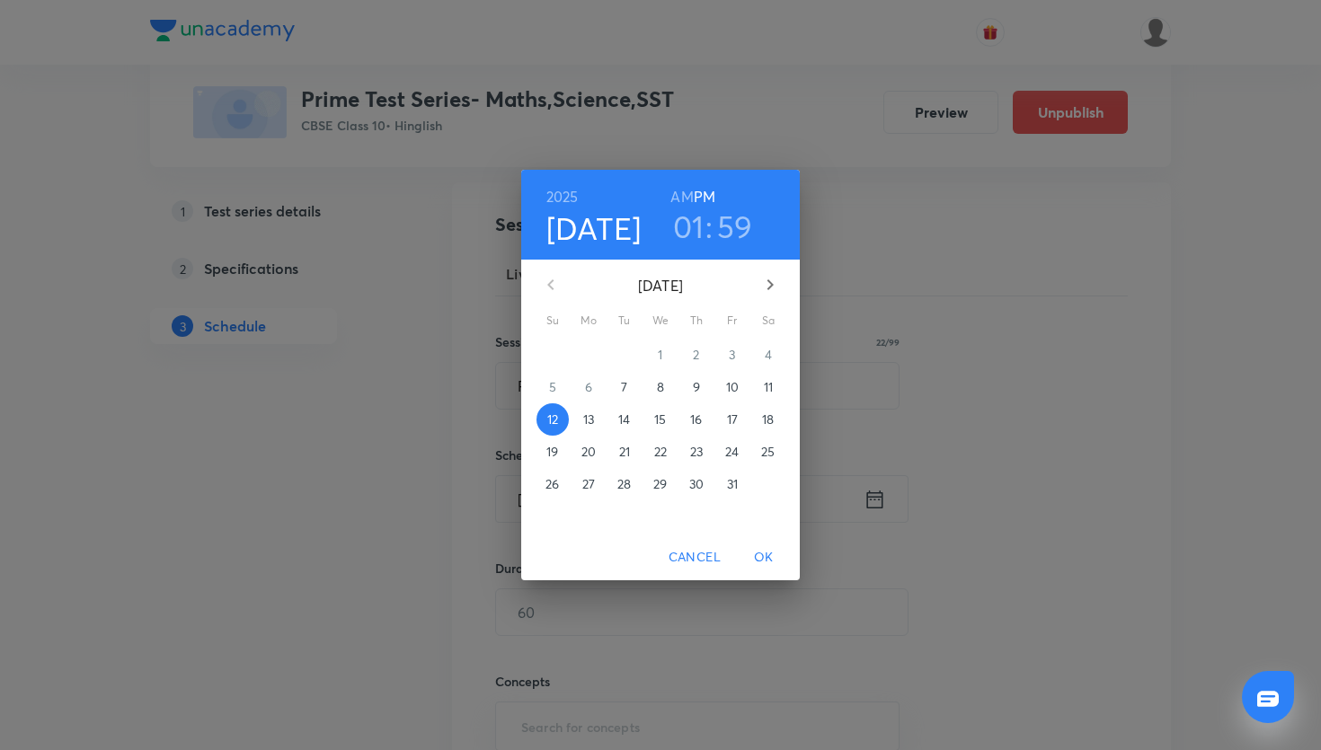
click at [725, 231] on h3 "59" at bounding box center [735, 227] width 36 height 38
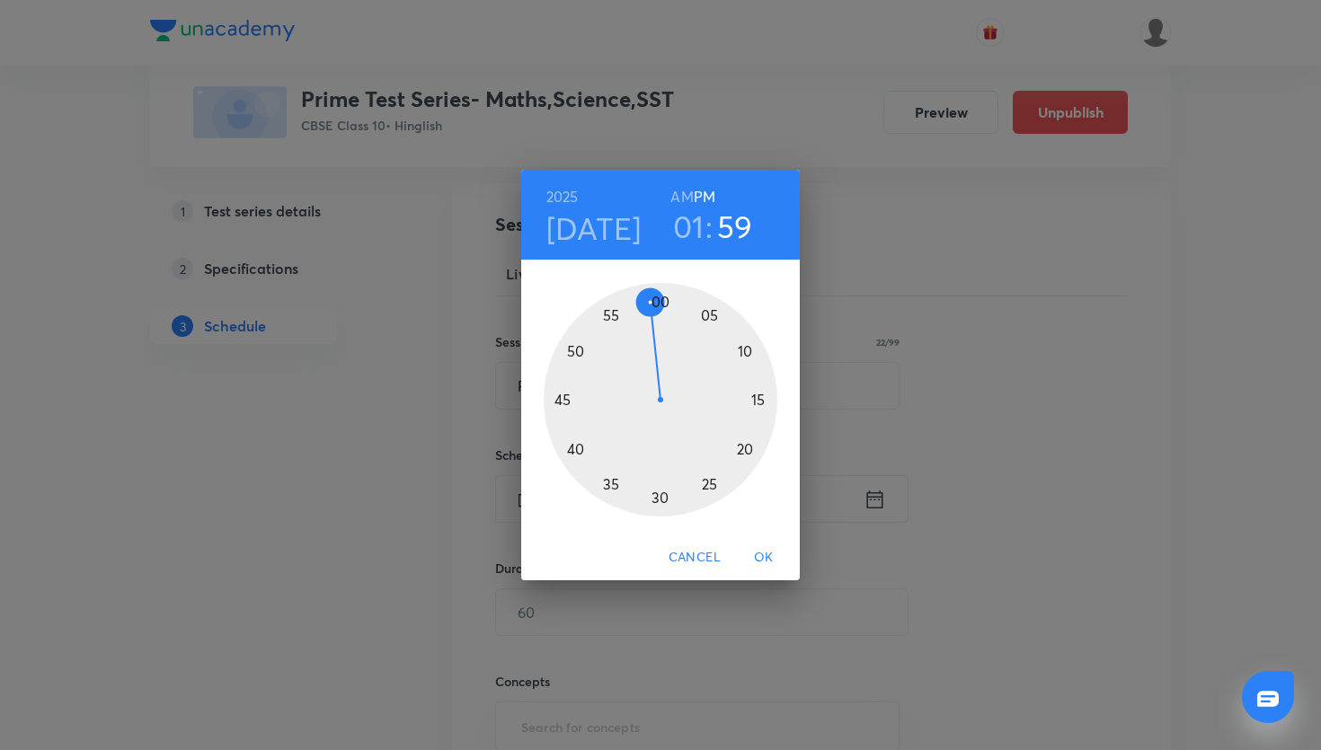
click at [661, 300] on div at bounding box center [661, 400] width 234 height 234
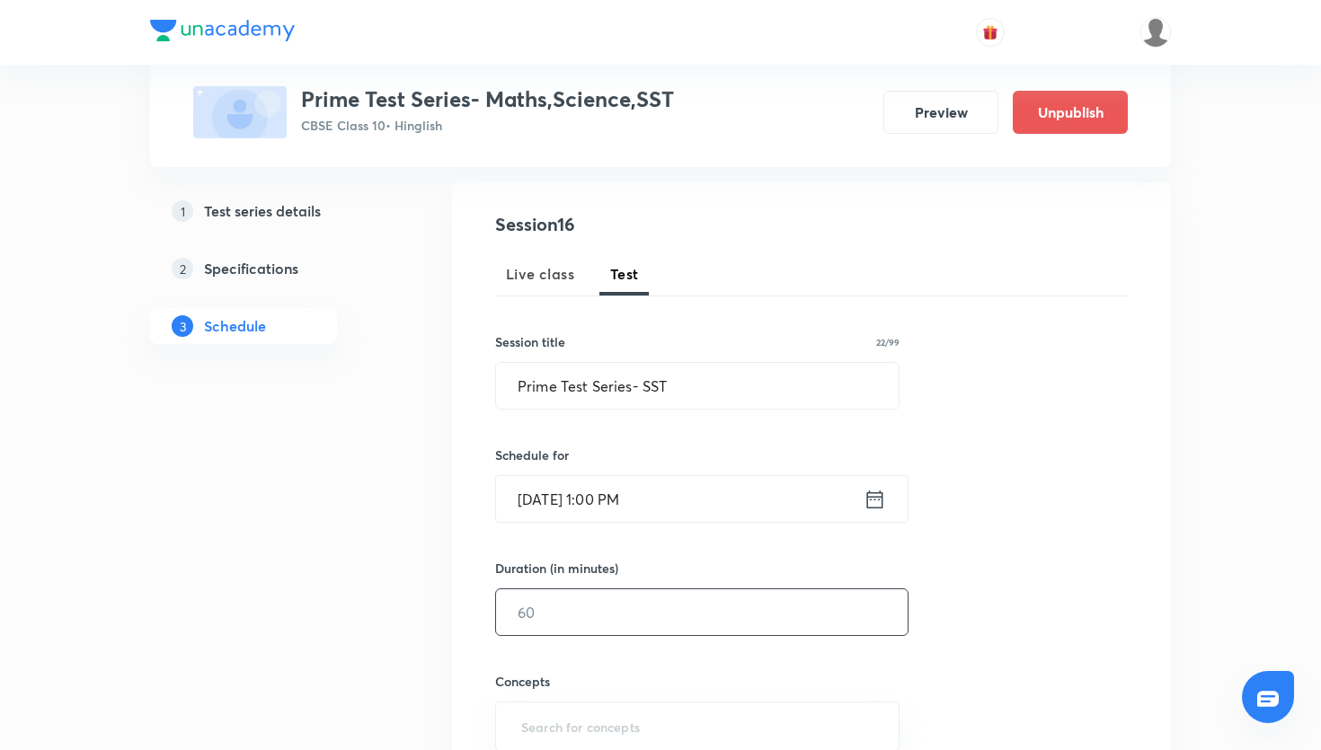
click at [602, 622] on input "text" at bounding box center [702, 613] width 412 height 46
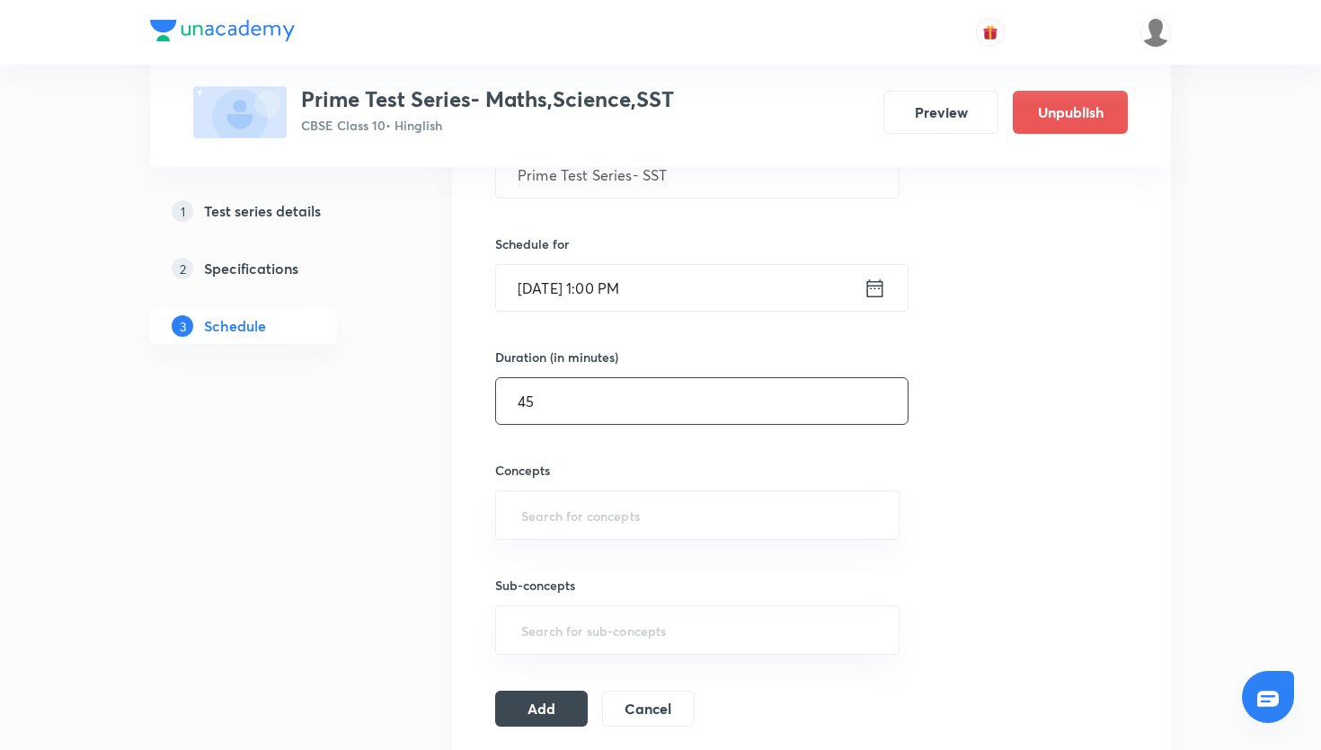
scroll to position [395, 0]
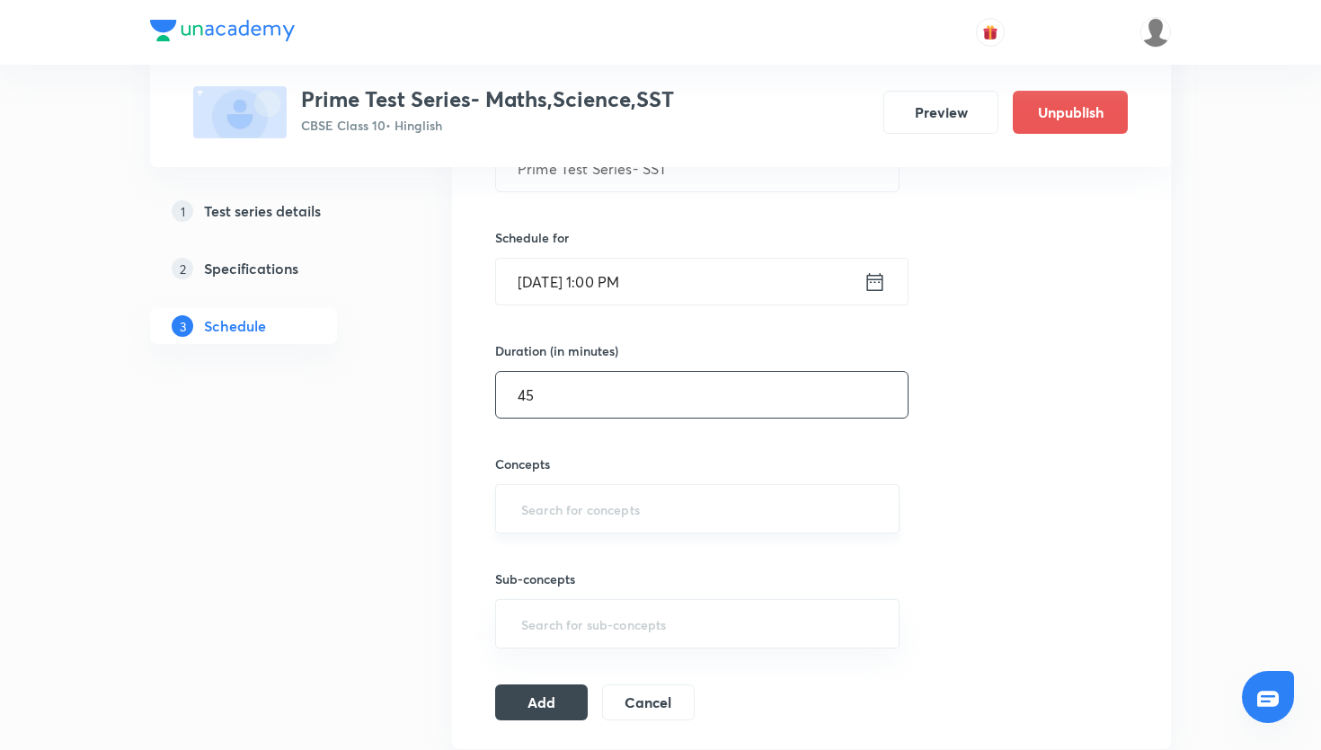
click at [620, 491] on div "​" at bounding box center [697, 508] width 404 height 49
type input "45"
type input "nat"
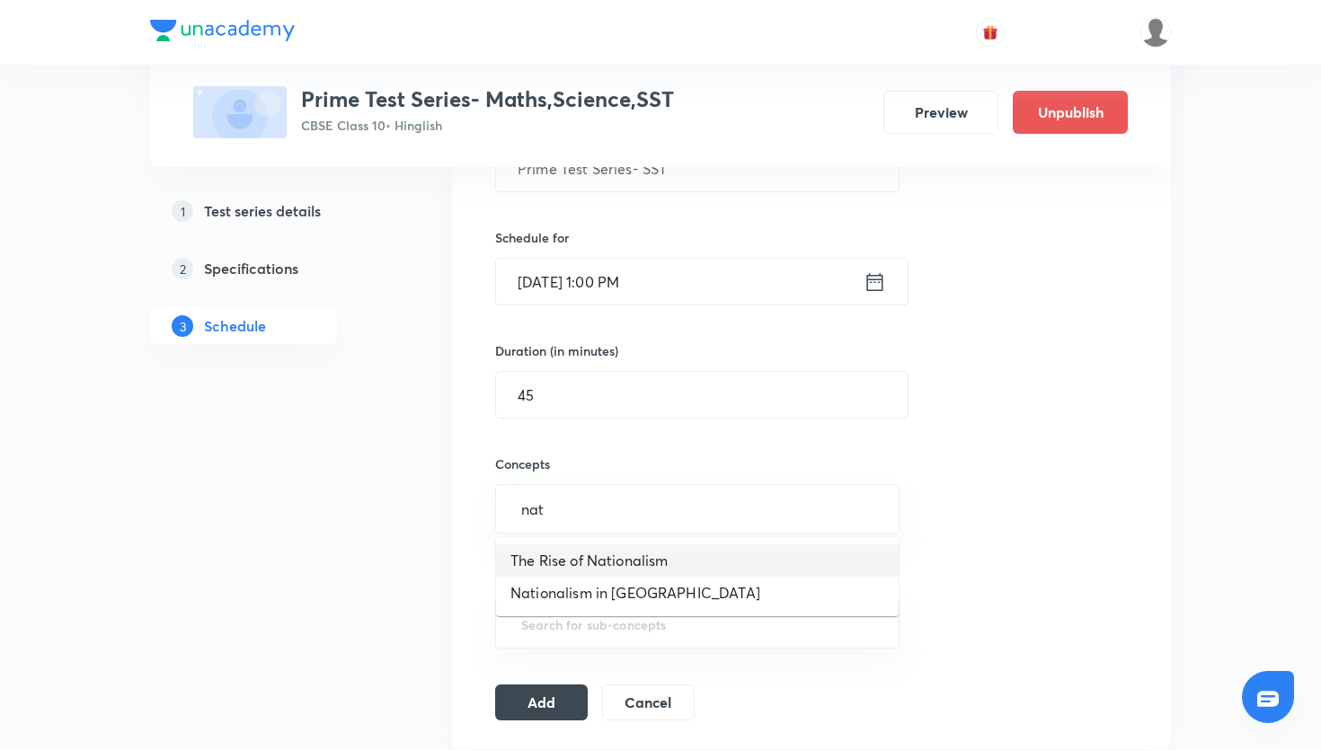
click at [591, 559] on li "The Rise of Nationalism" at bounding box center [697, 561] width 403 height 32
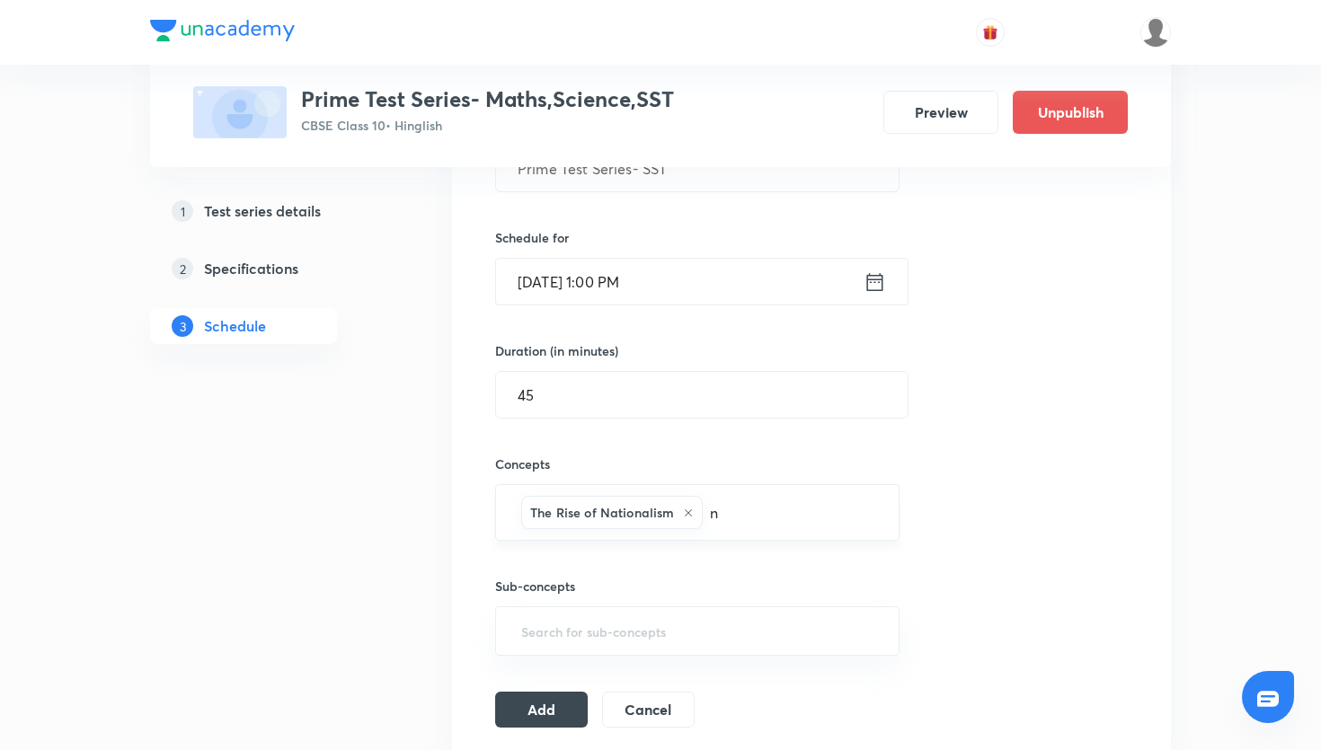
type input "na"
click at [733, 608] on li "Nationalism in [GEOGRAPHIC_DATA]" at bounding box center [697, 600] width 403 height 32
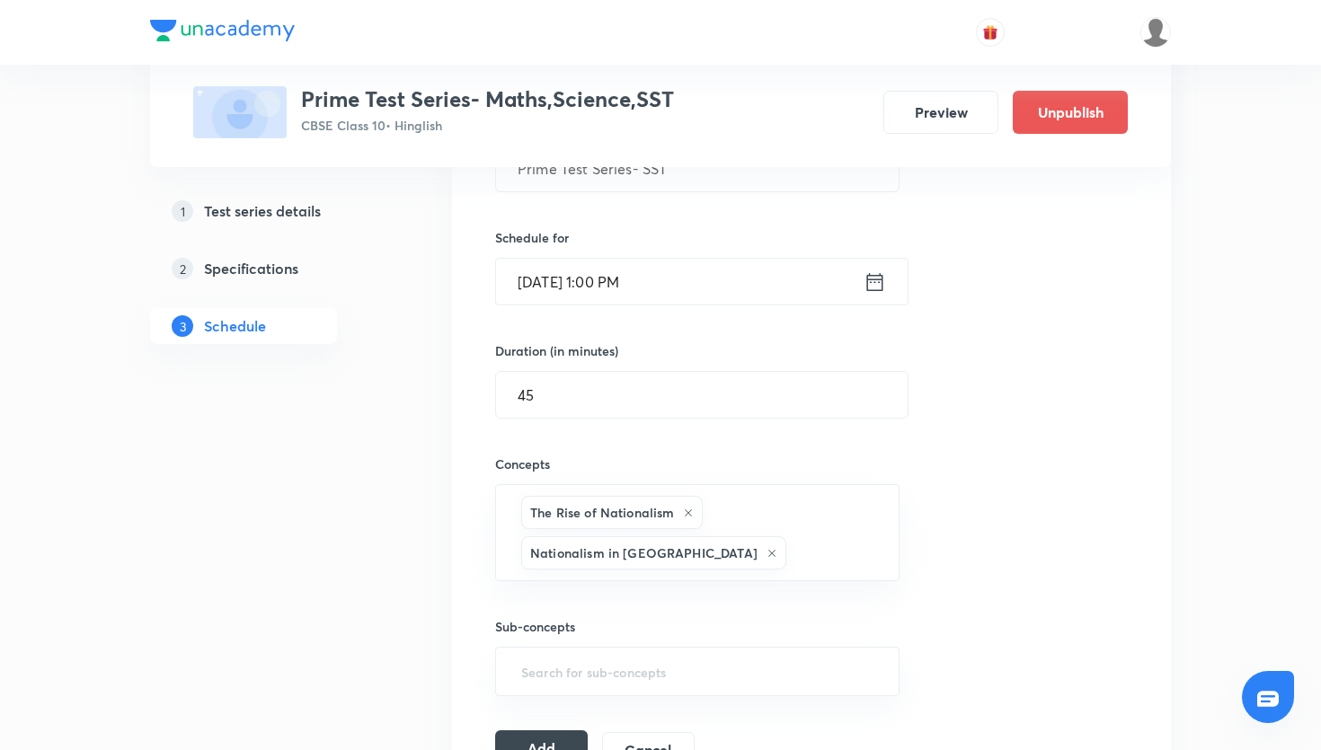
click at [555, 738] on button "Add" at bounding box center [541, 749] width 93 height 36
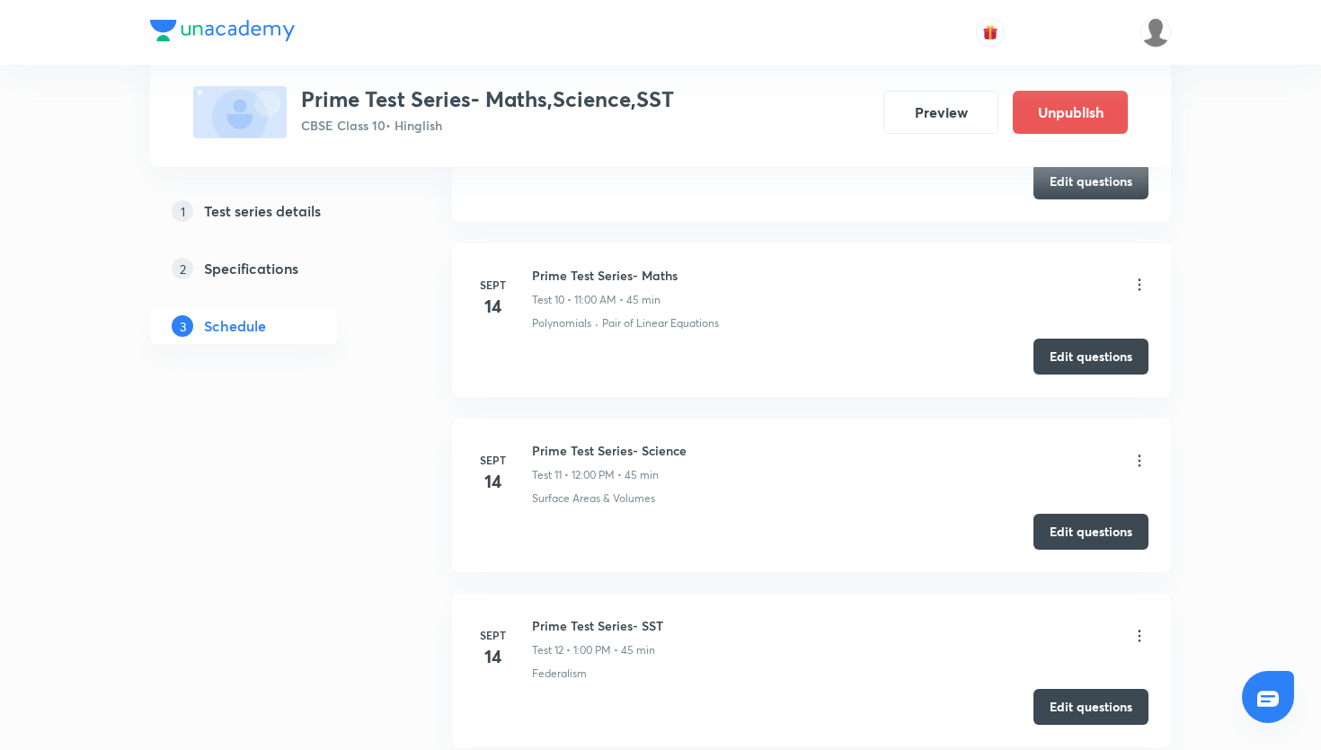
scroll to position [3253, 0]
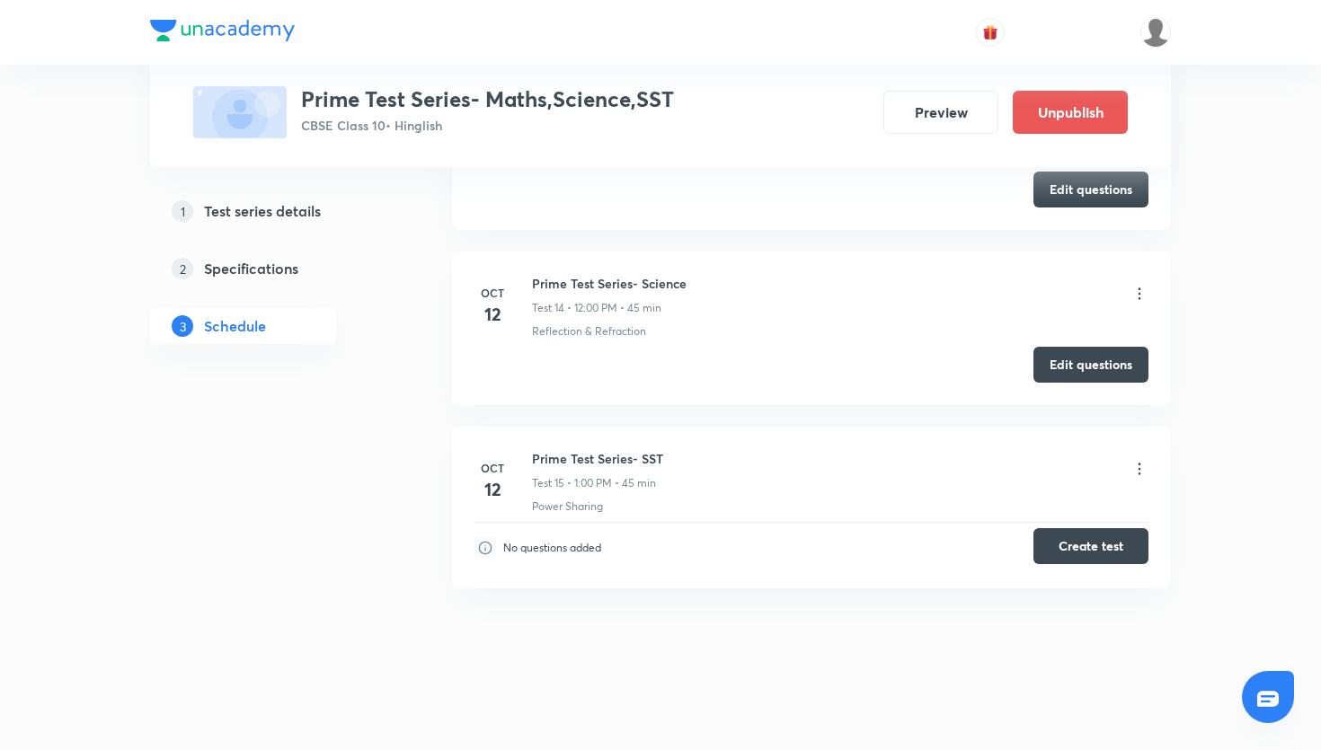
click at [1069, 555] on button "Create test" at bounding box center [1091, 546] width 115 height 36
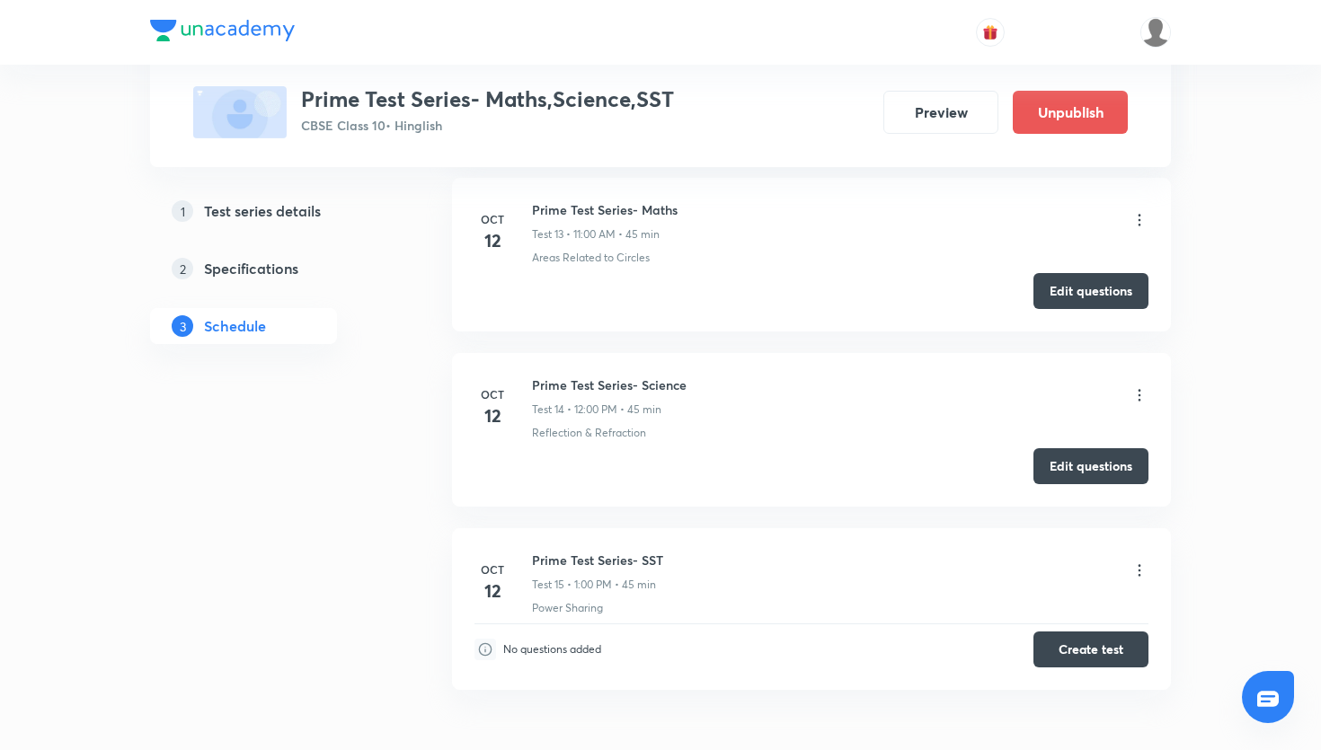
scroll to position [3148, 0]
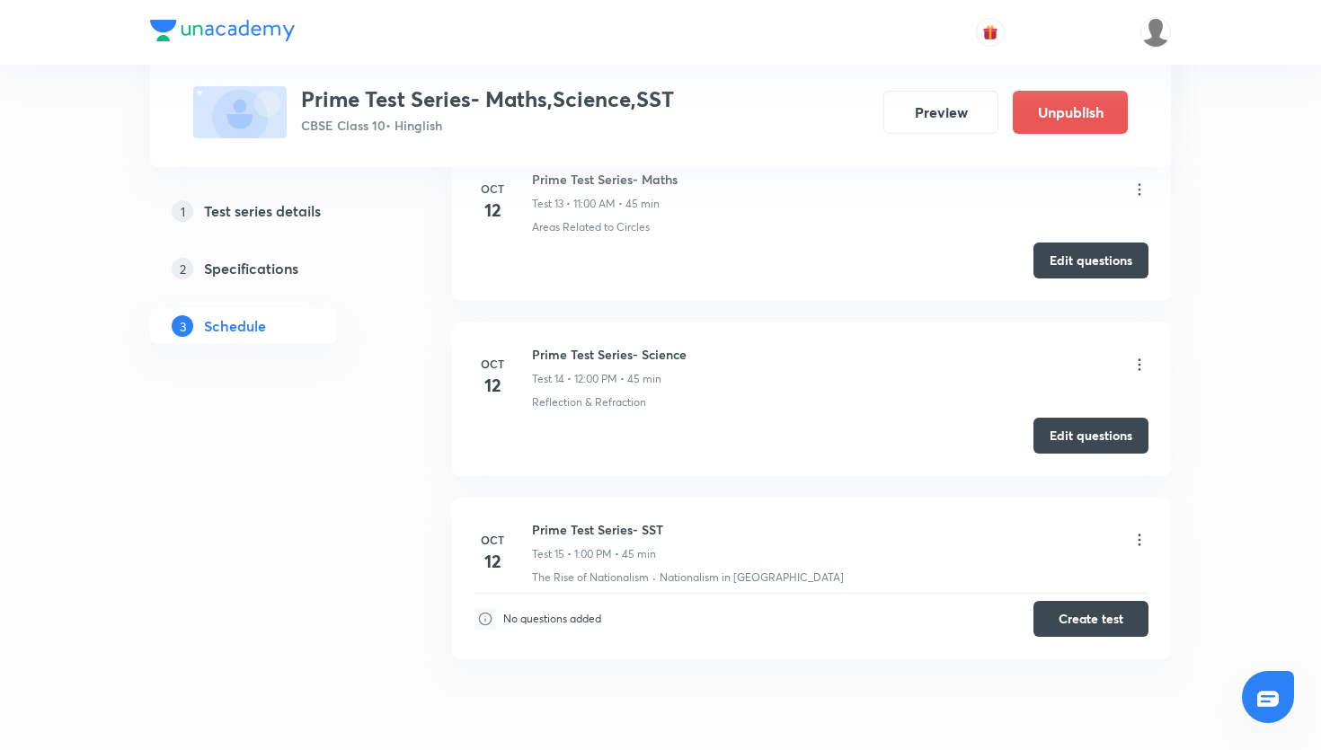
scroll to position [3030, 0]
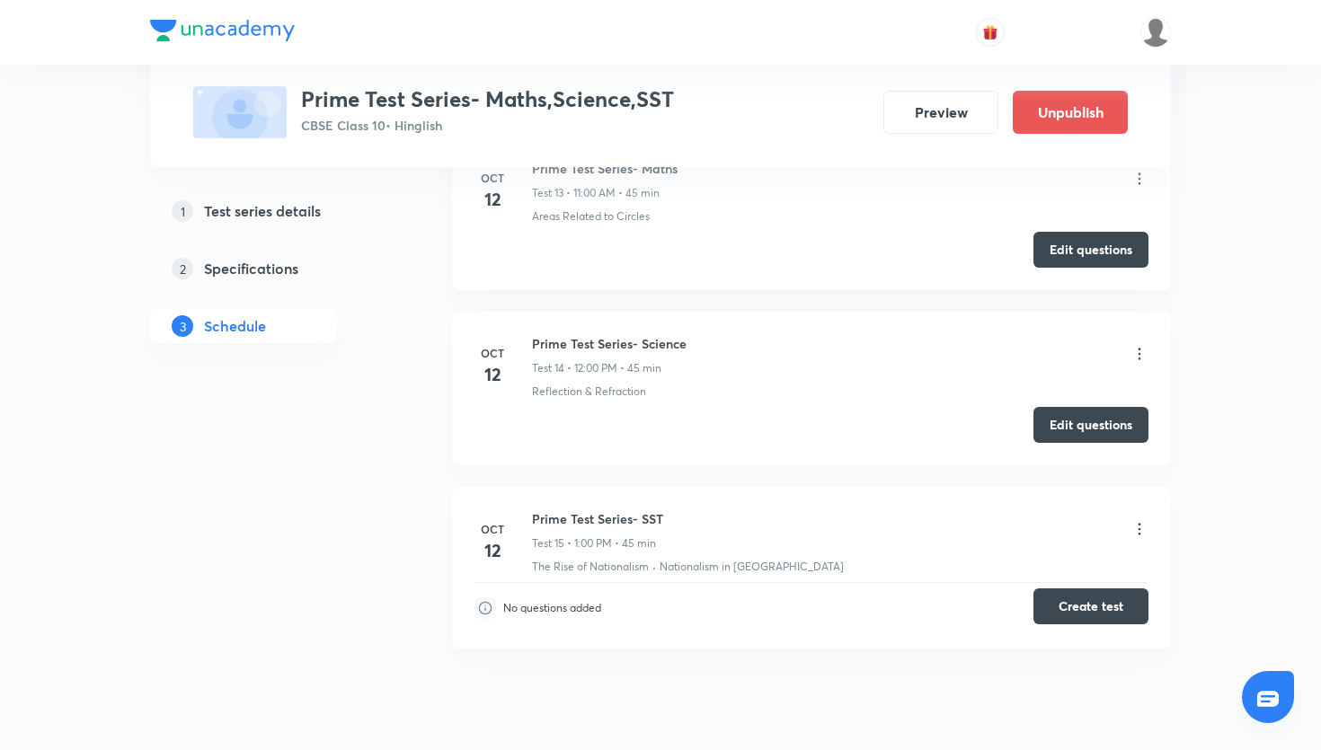
click at [1054, 601] on button "Create test" at bounding box center [1091, 607] width 115 height 36
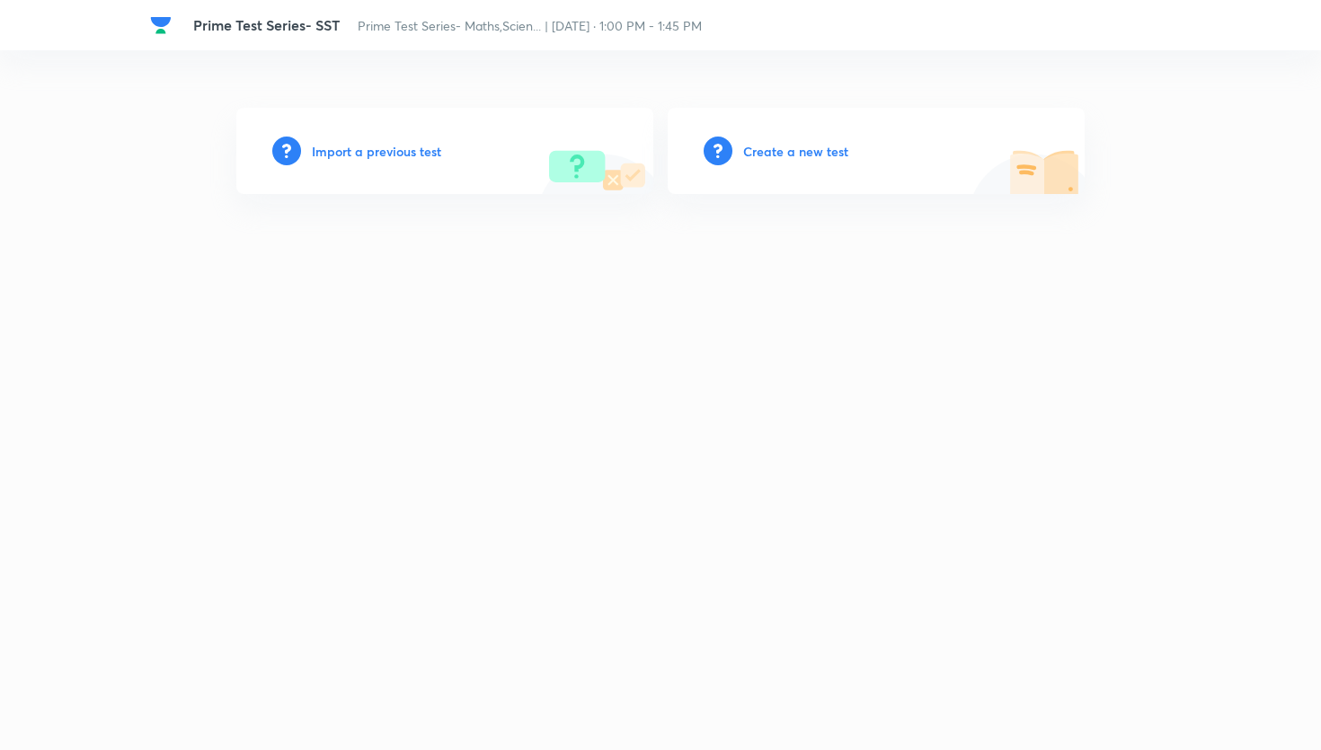
click at [777, 148] on h6 "Create a new test" at bounding box center [795, 151] width 105 height 19
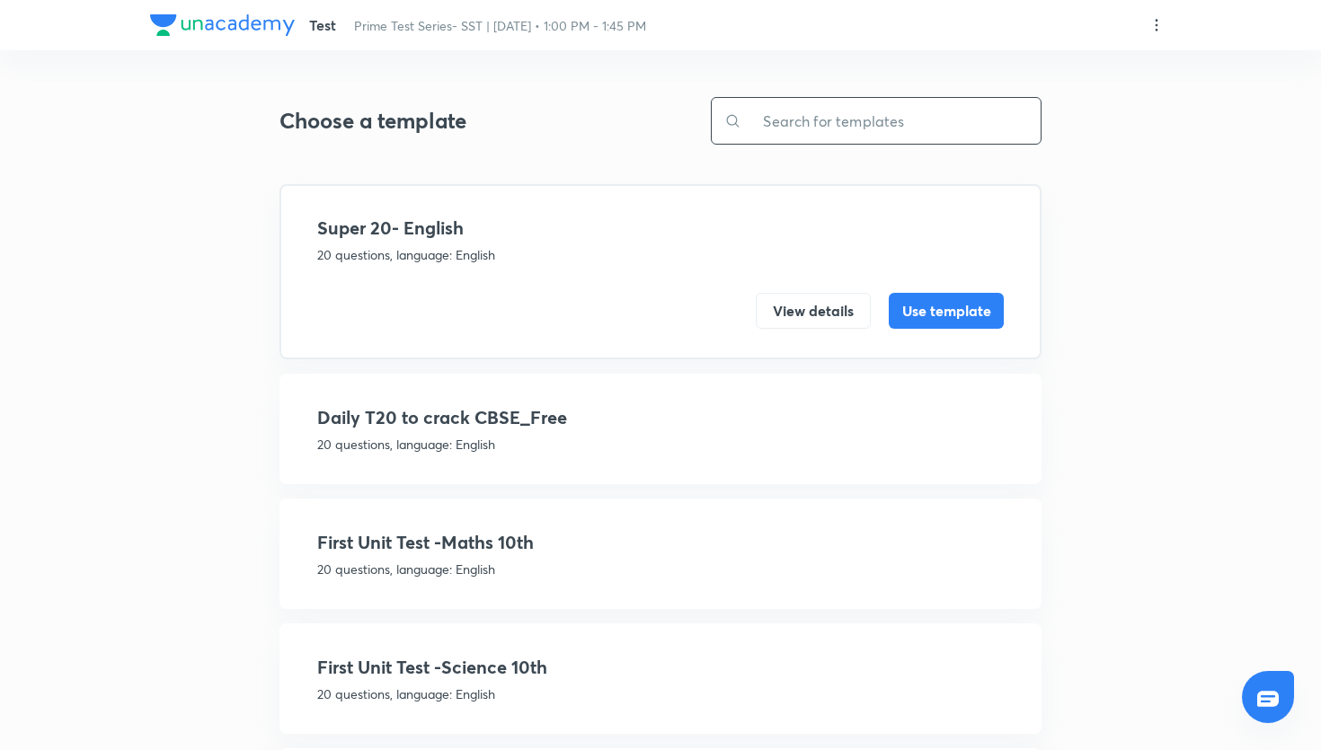
click at [824, 132] on input "text" at bounding box center [891, 121] width 299 height 46
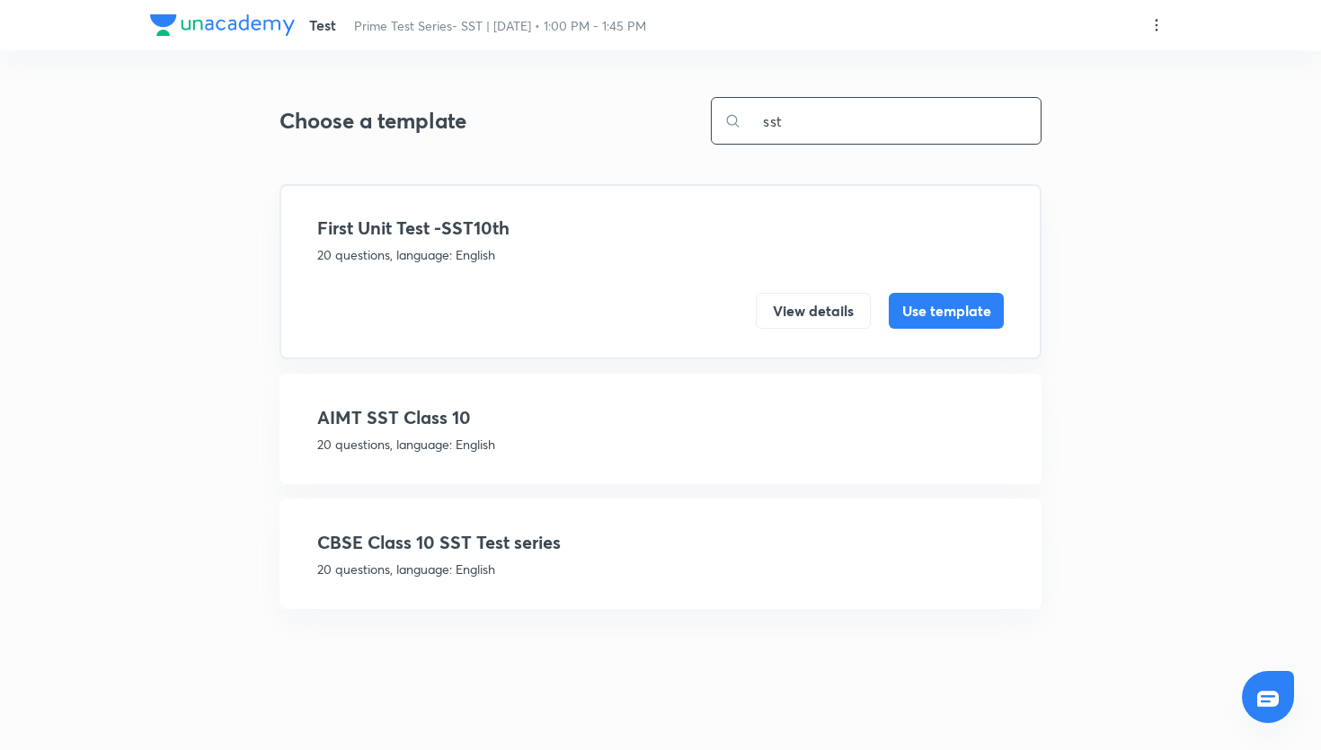
type input "sst"
click at [416, 546] on h4 "CBSE Class 10 SST Test series" at bounding box center [660, 542] width 687 height 27
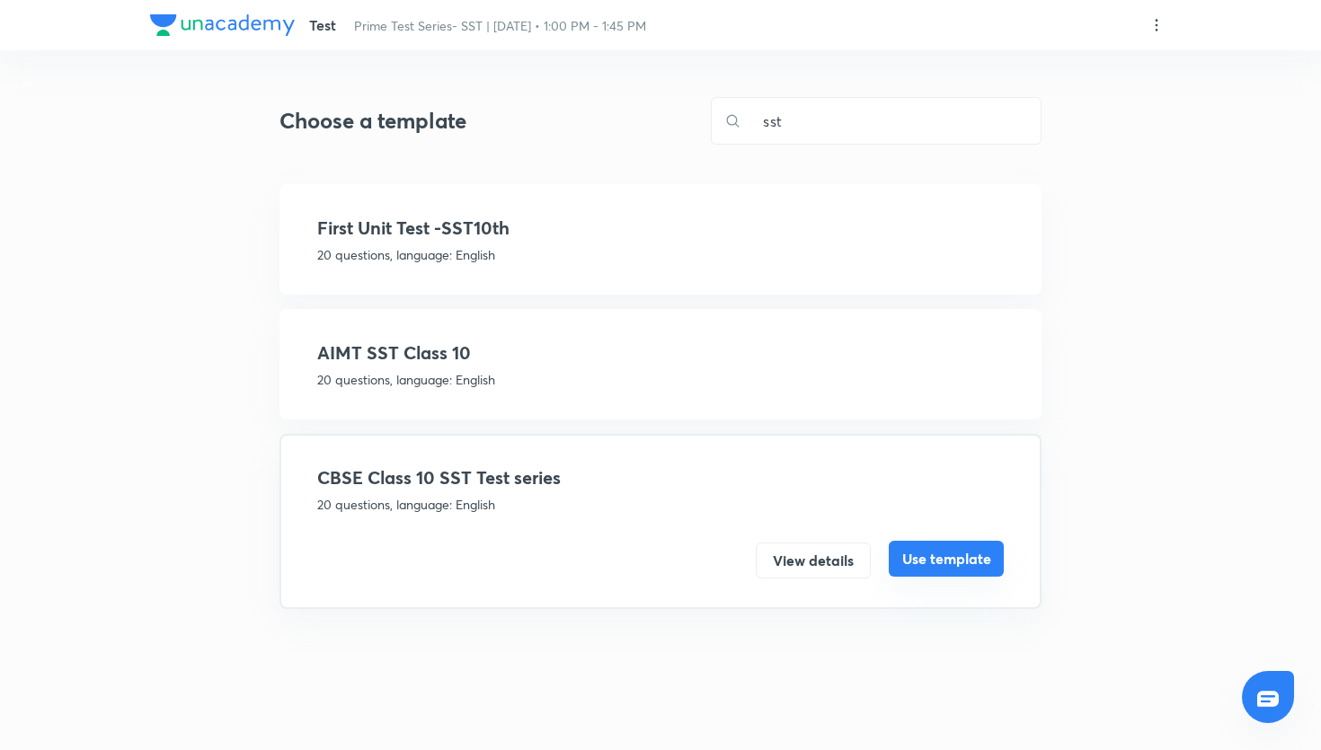
click at [980, 564] on button "Use template" at bounding box center [946, 559] width 115 height 36
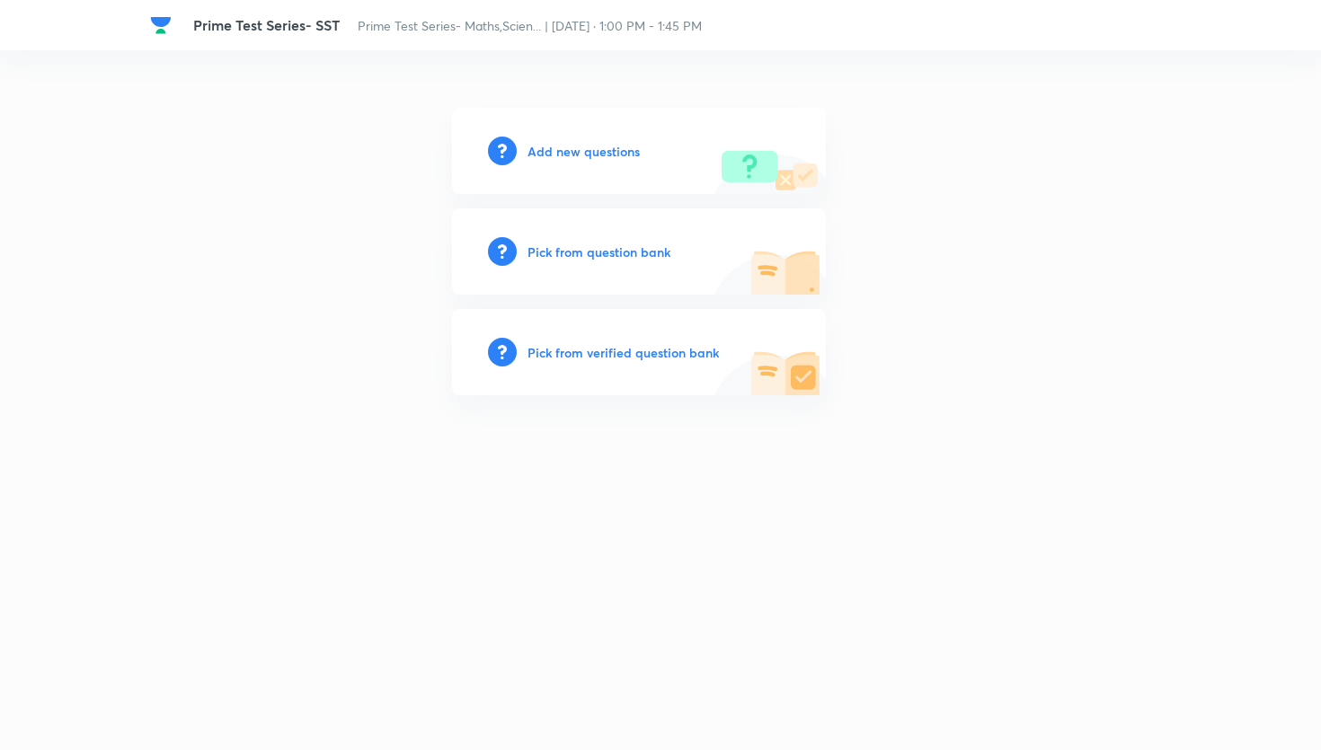
click at [616, 247] on h6 "Pick from question bank" at bounding box center [599, 252] width 143 height 19
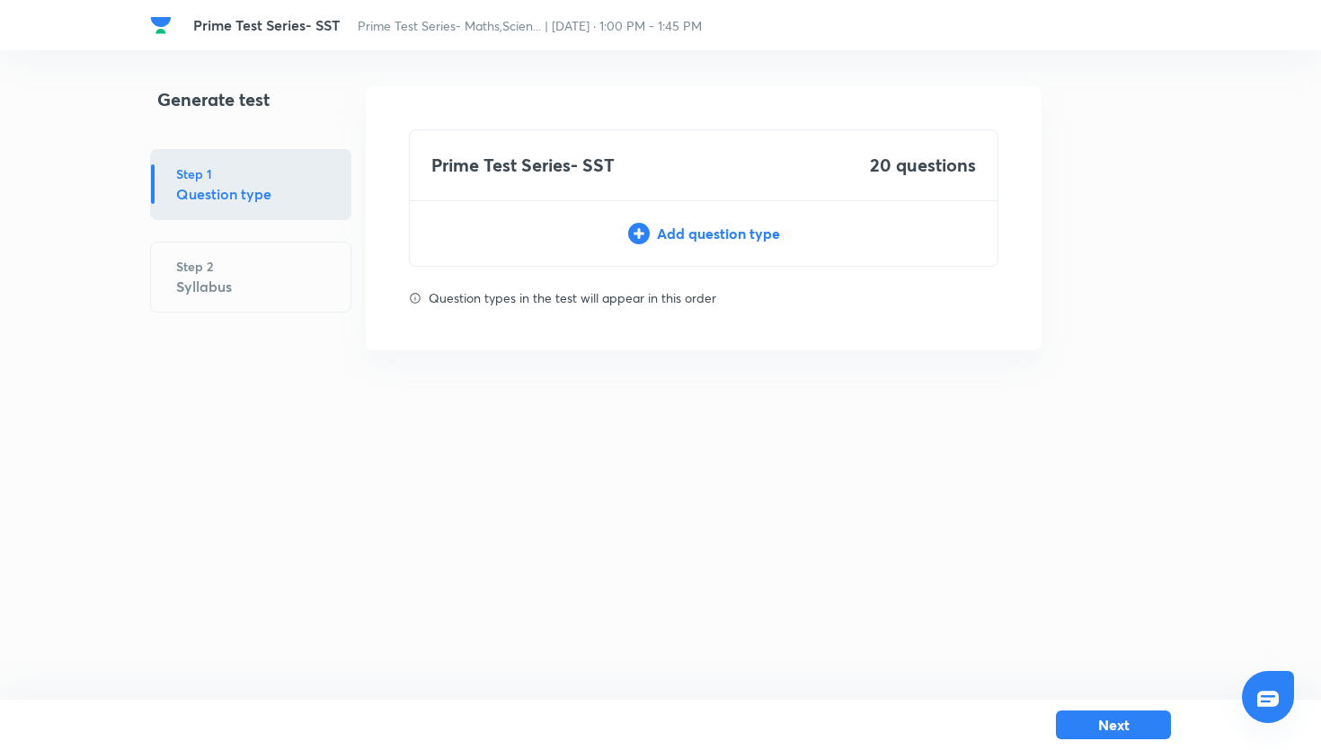
click at [645, 243] on icon at bounding box center [639, 234] width 22 height 22
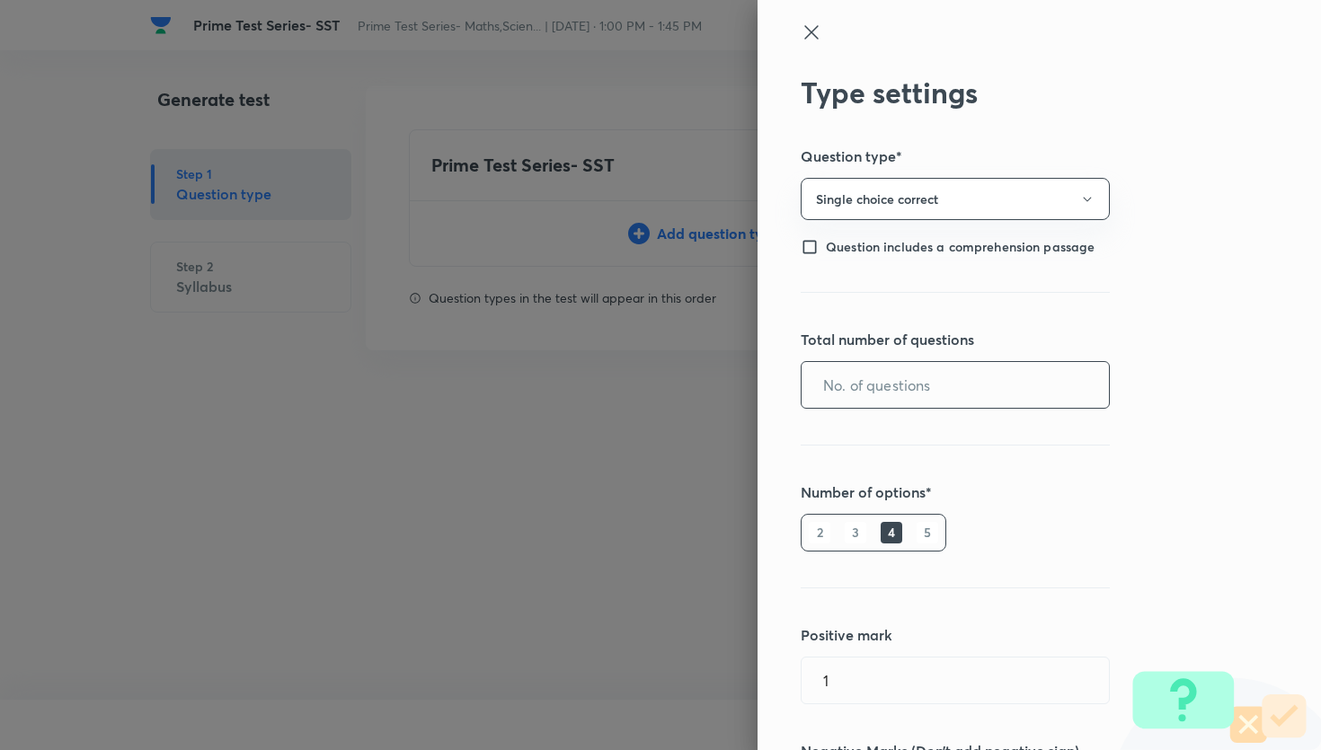
click at [882, 380] on input "text" at bounding box center [955, 385] width 307 height 46
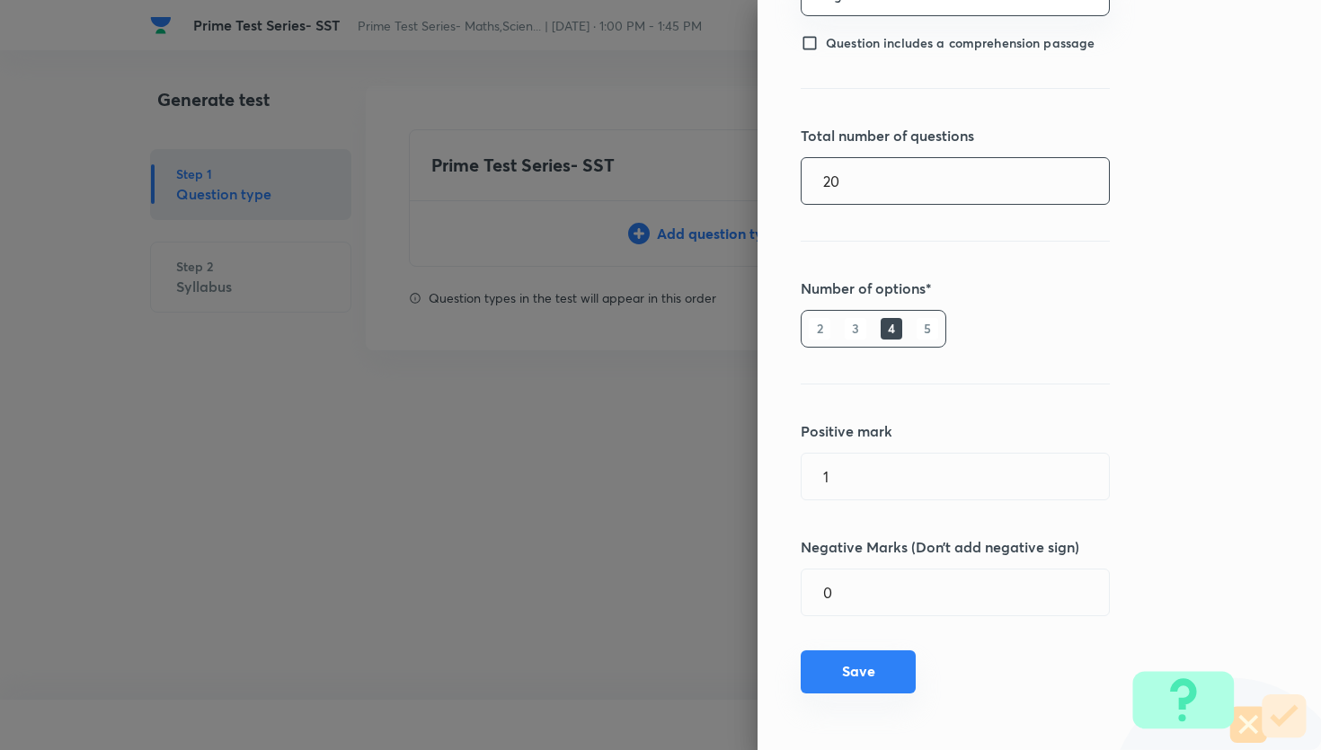
type input "20"
click at [891, 669] on button "Save" at bounding box center [858, 672] width 115 height 43
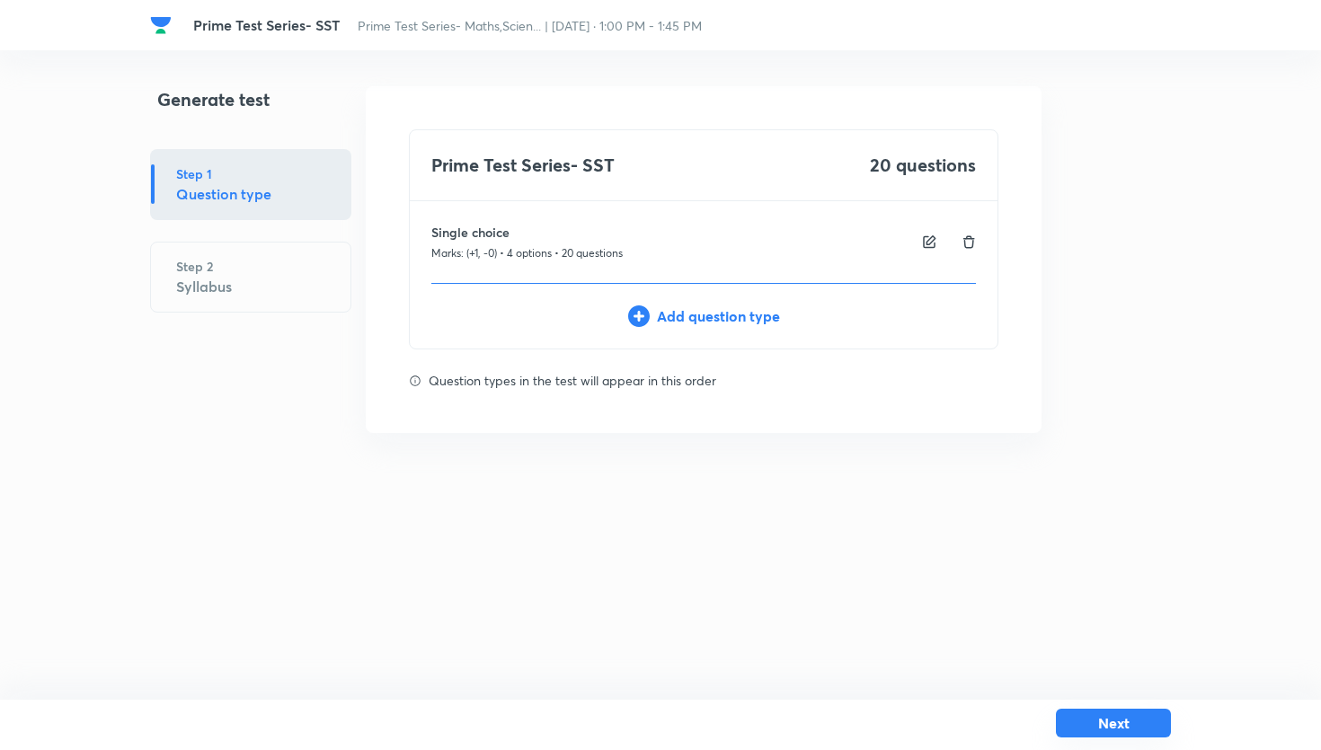
click at [1072, 730] on button "Next" at bounding box center [1113, 723] width 115 height 29
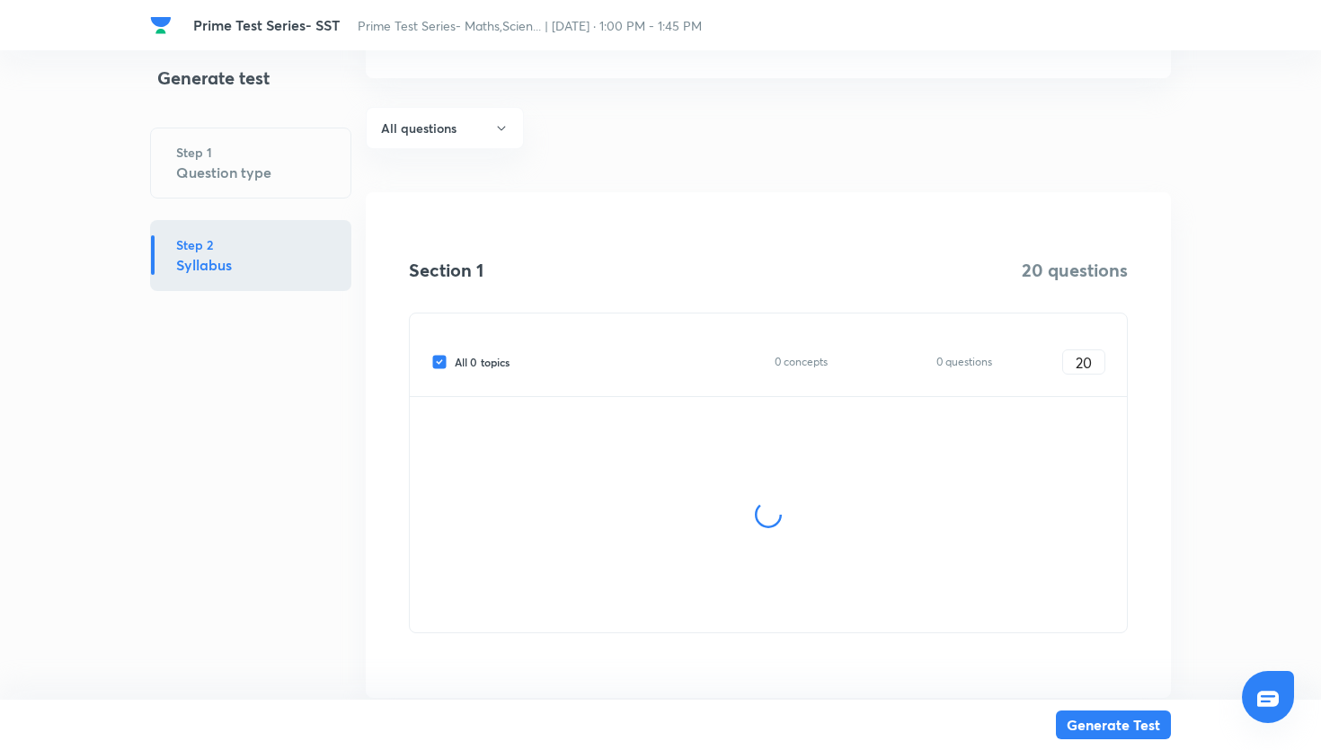
scroll to position [122, 0]
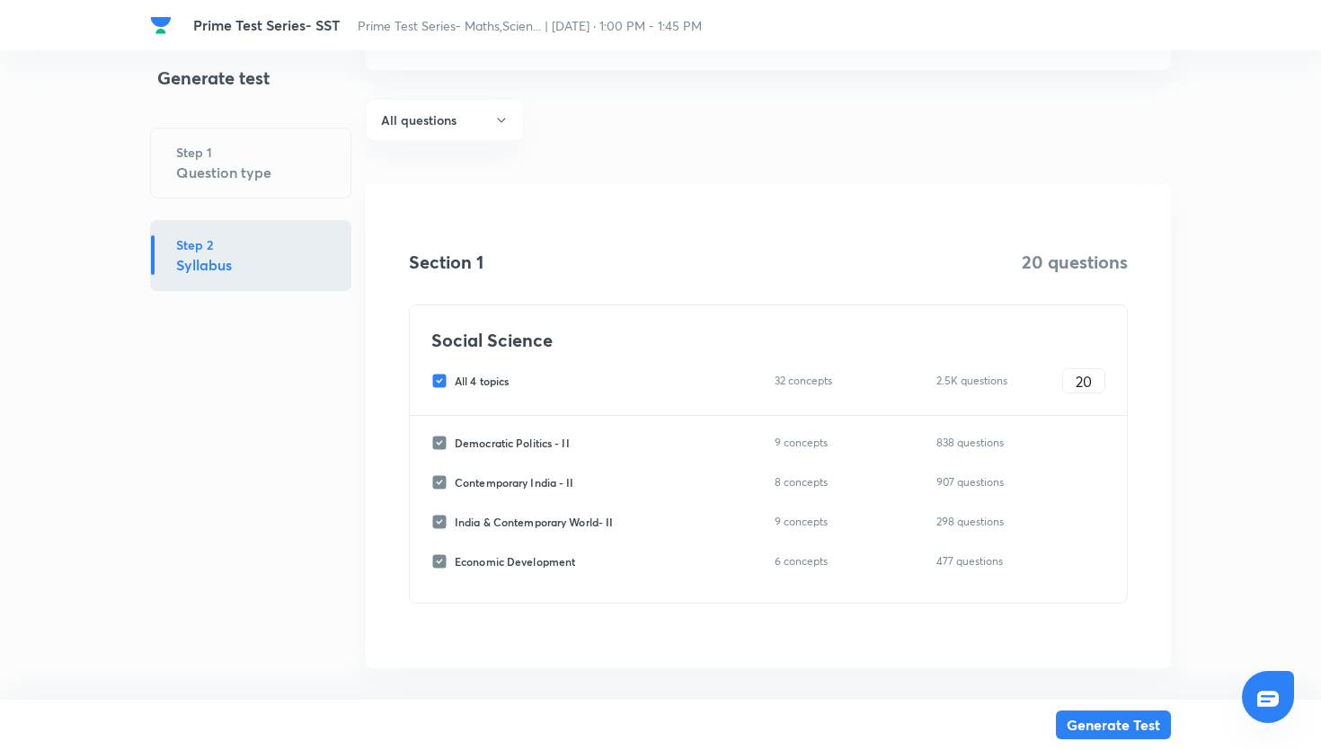
click at [443, 375] on input "All 4 topics" at bounding box center [442, 381] width 23 height 16
checkbox input "false"
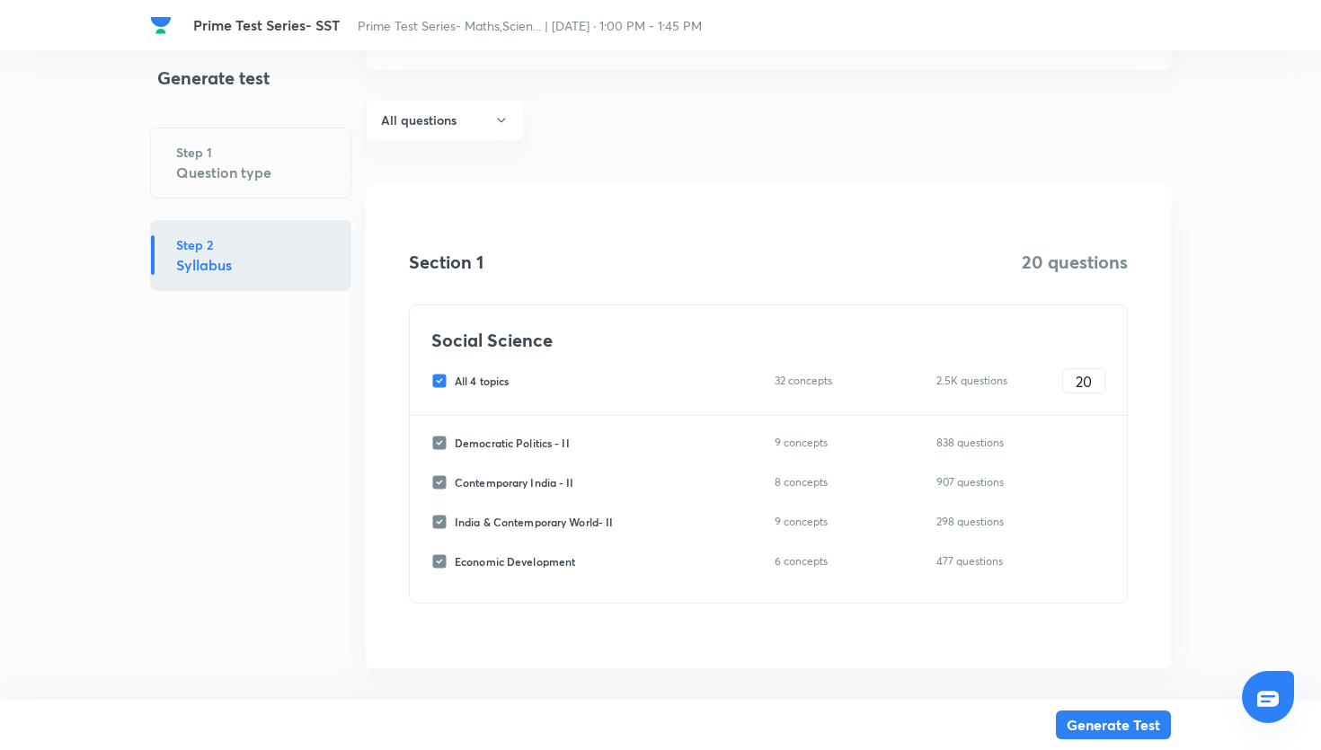
checkbox input "false"
click at [438, 520] on input "India & Contemporary World- II" at bounding box center [442, 522] width 23 height 16
checkbox input "true"
type input "0"
click at [1071, 523] on input "0" at bounding box center [1083, 522] width 41 height 31
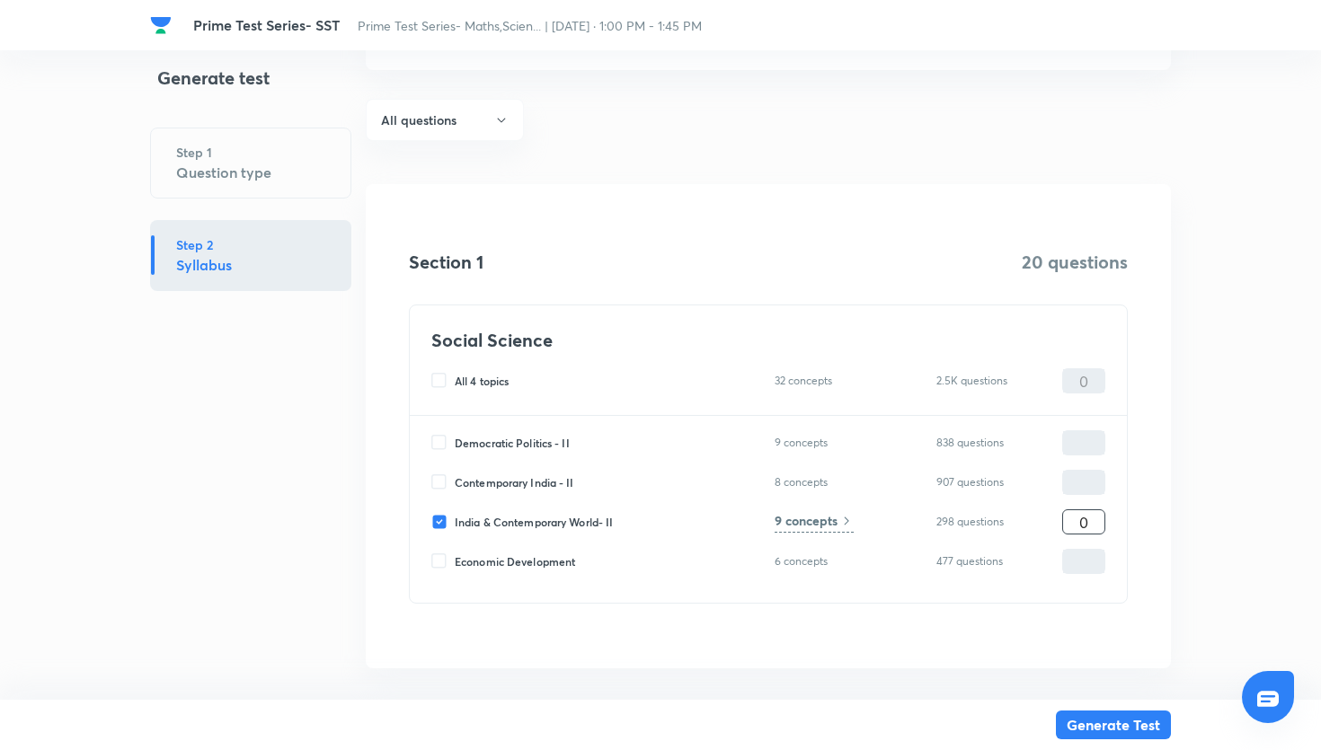
type input "20"
click at [827, 519] on h6 "9 concepts" at bounding box center [806, 520] width 63 height 19
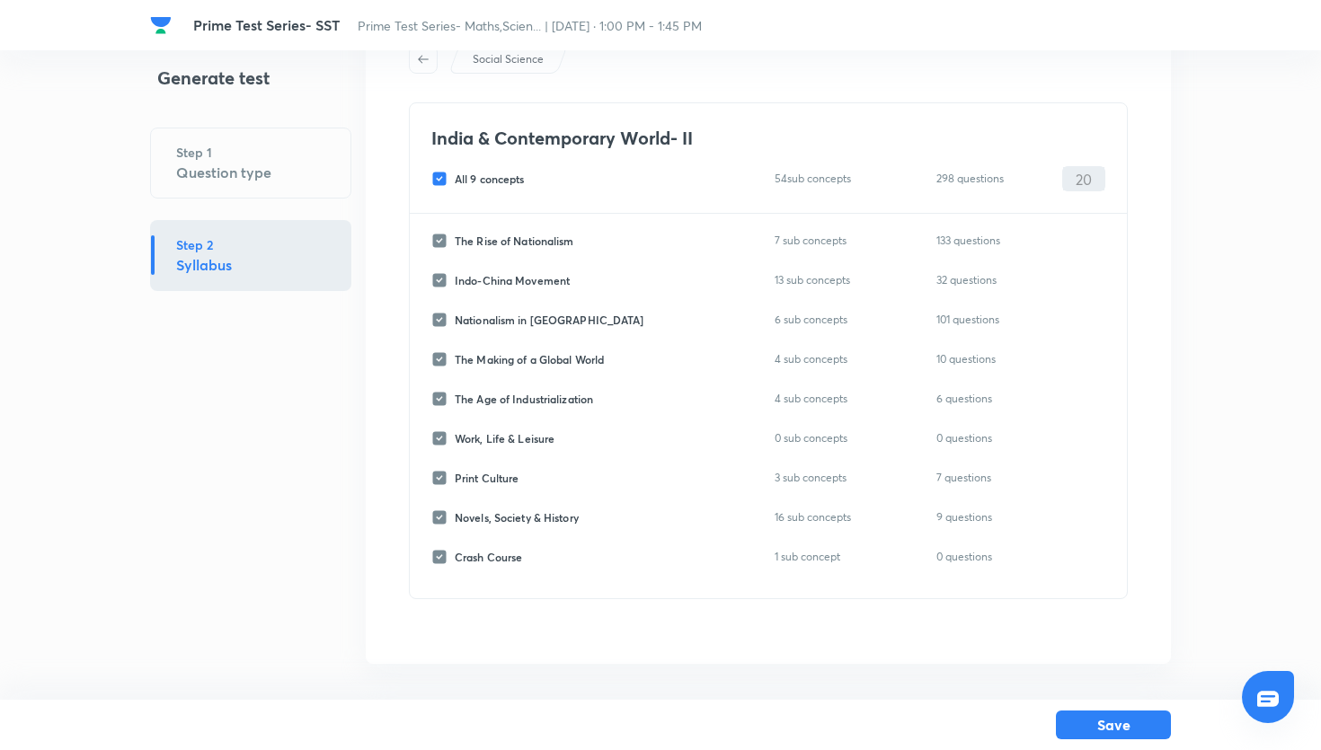
click at [445, 178] on input "All 9 concepts" at bounding box center [442, 179] width 23 height 16
checkbox input "false"
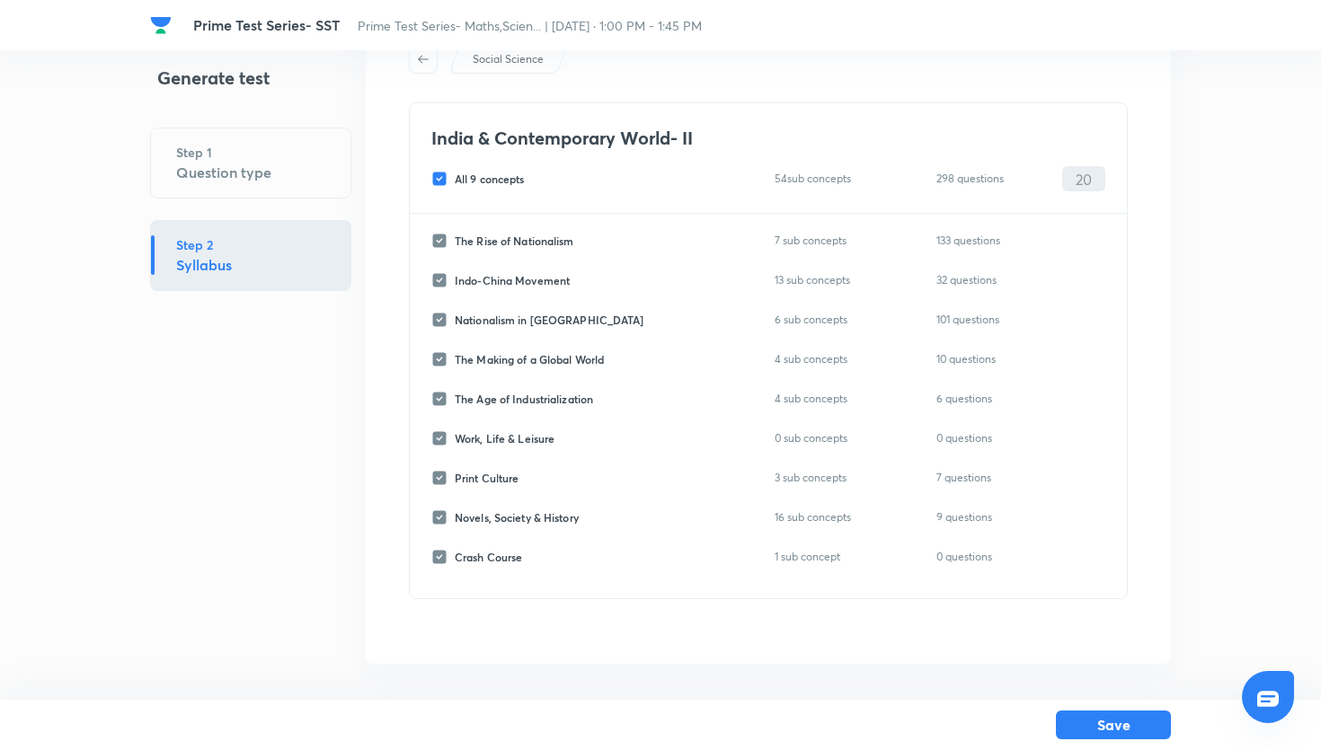
checkbox input "false"
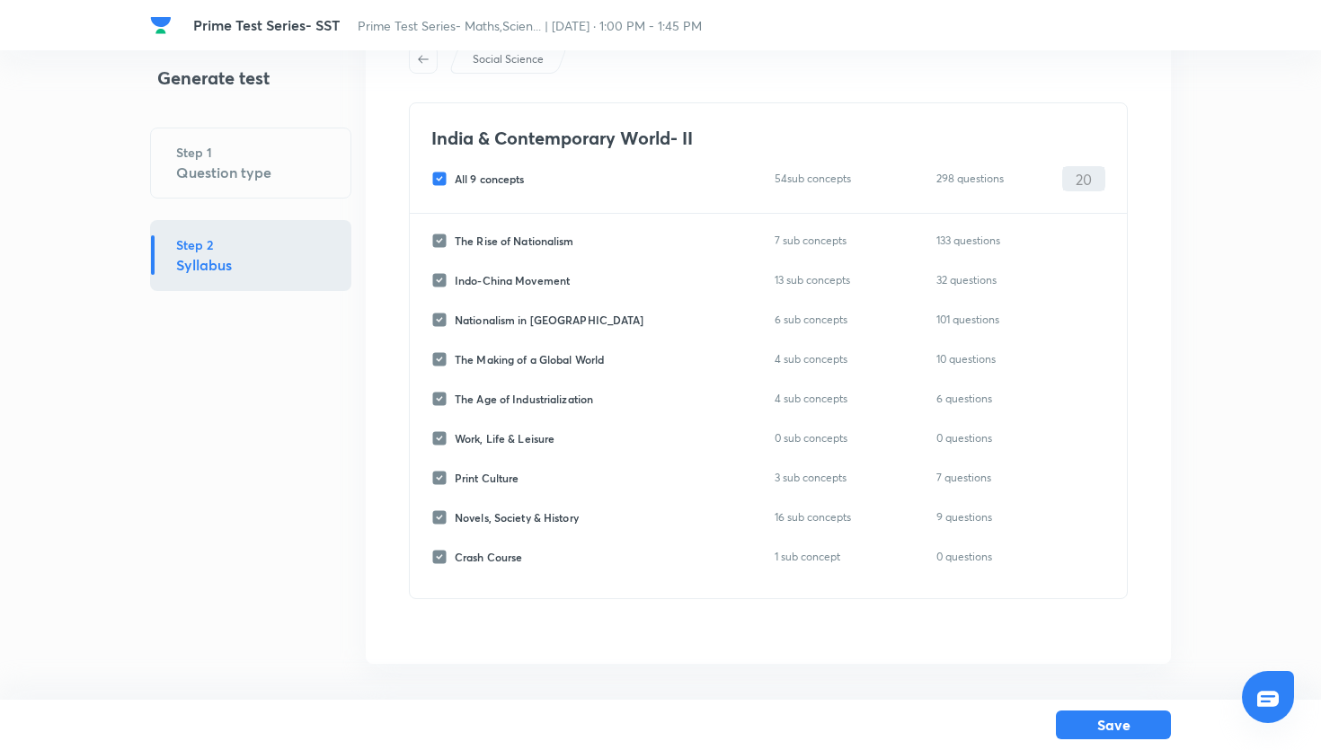
checkbox input "false"
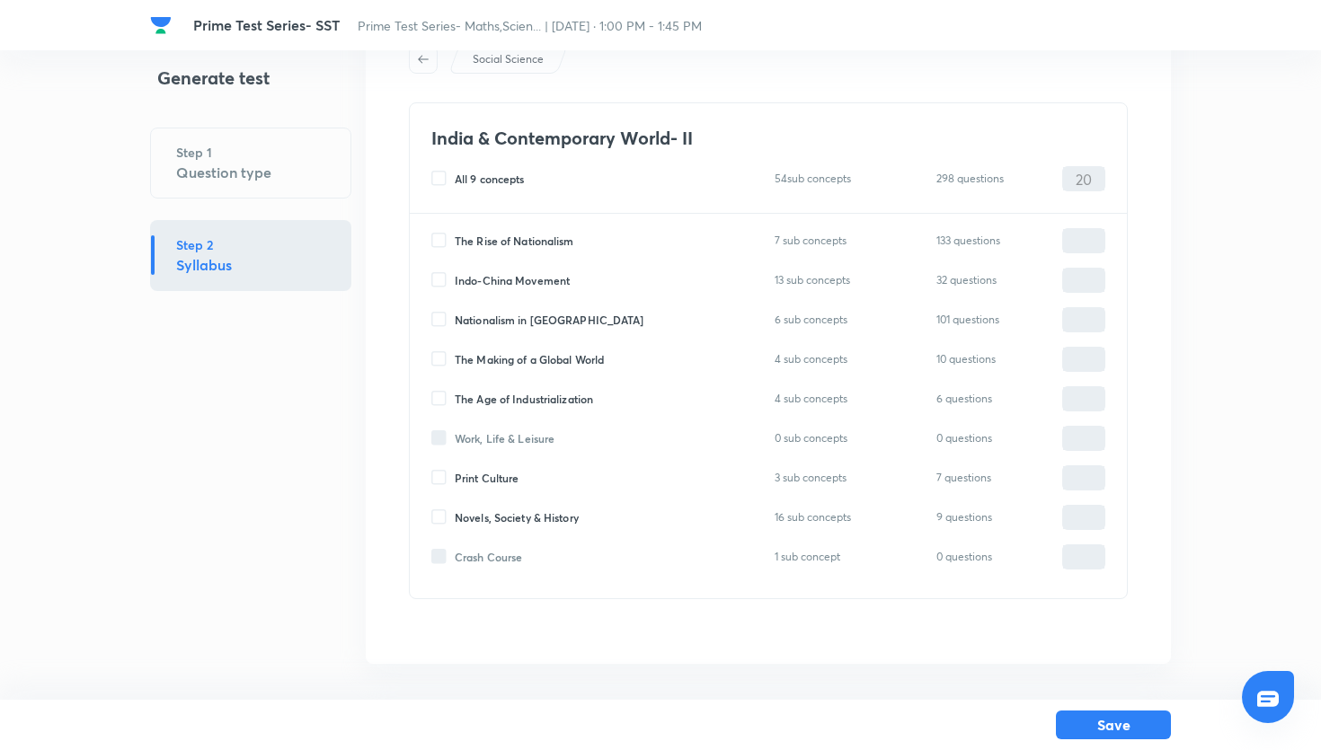
click at [441, 234] on input "The Rise of Nationalism" at bounding box center [442, 241] width 23 height 16
checkbox input "true"
type input "0"
click at [440, 313] on input "Nationalism in [GEOGRAPHIC_DATA]" at bounding box center [442, 320] width 23 height 16
checkbox input "true"
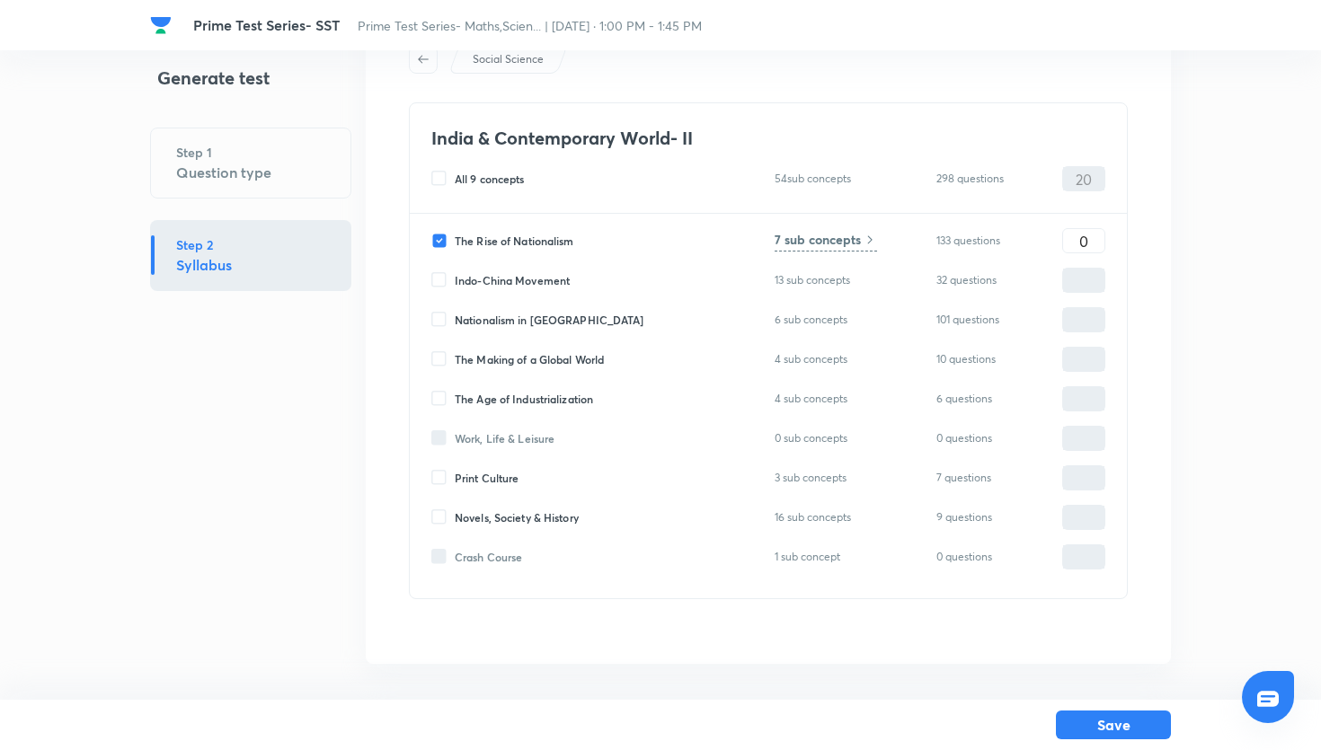
type input "0"
click at [1075, 248] on input "0" at bounding box center [1083, 241] width 41 height 31
type input "10"
click at [1071, 318] on input "0" at bounding box center [1083, 320] width 41 height 31
type input "10"
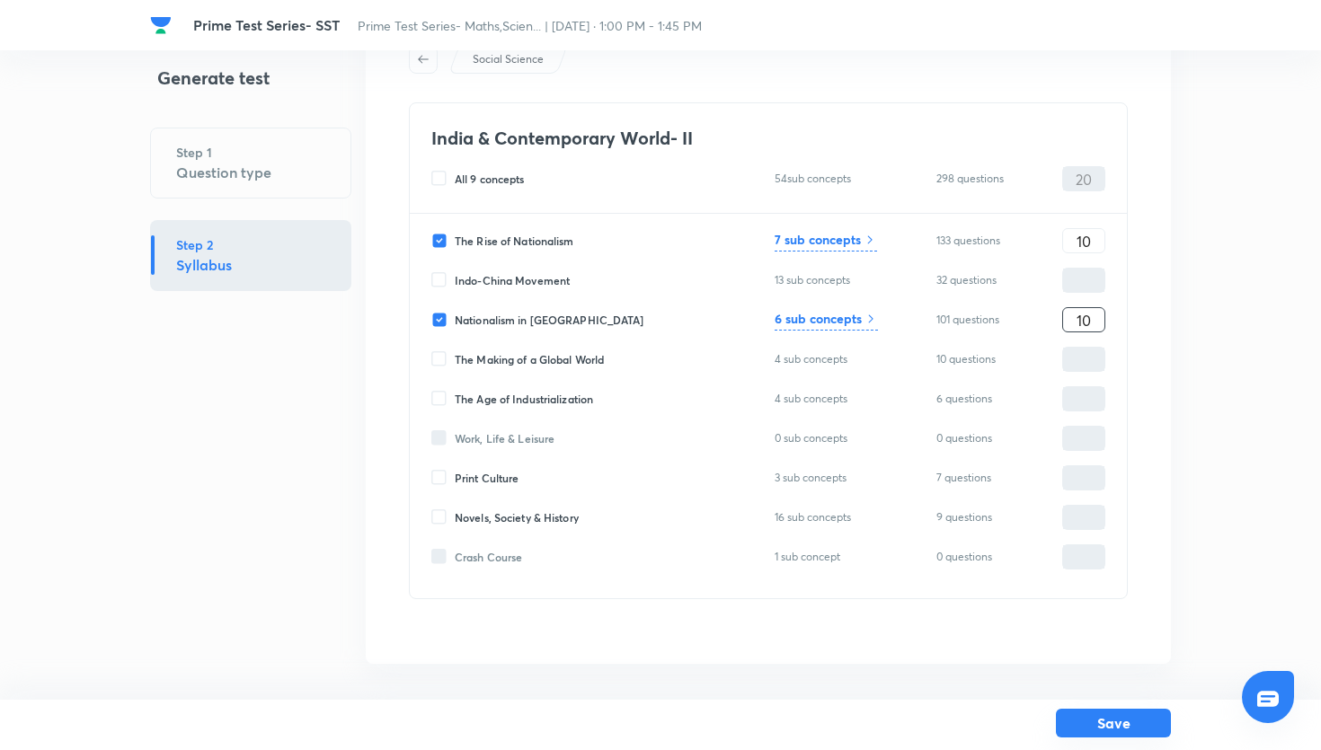
click at [1127, 719] on button "Save" at bounding box center [1113, 723] width 115 height 29
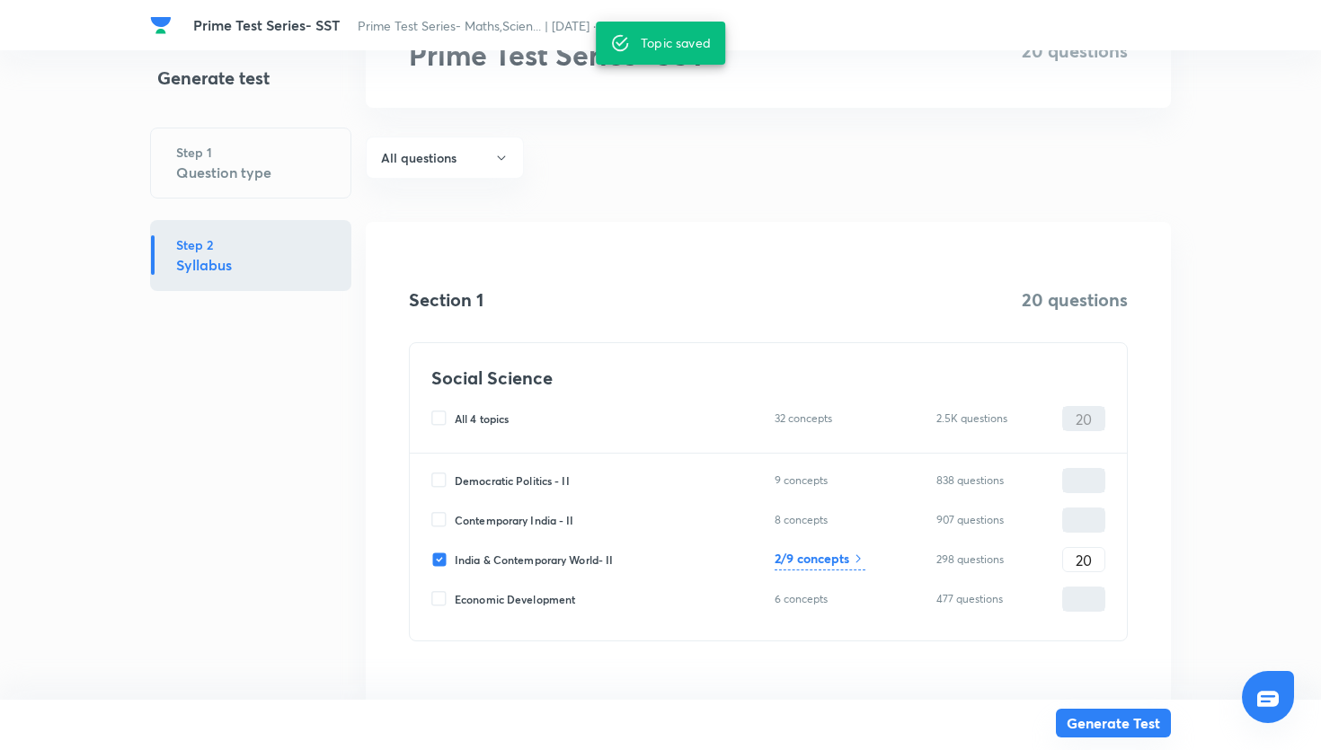
click at [1128, 722] on button "Generate Test" at bounding box center [1113, 723] width 115 height 29
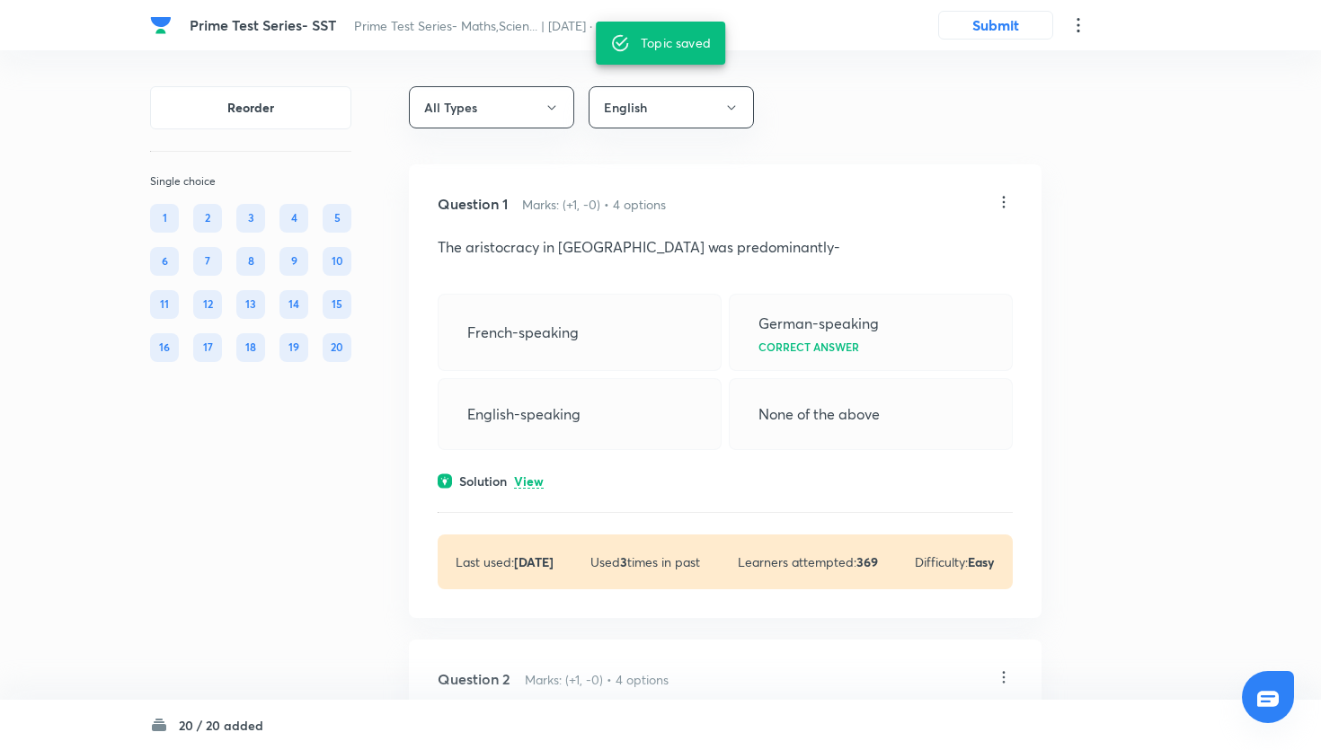
click at [965, 31] on button "Submit" at bounding box center [995, 23] width 115 height 29
